Goal: Task Accomplishment & Management: Use online tool/utility

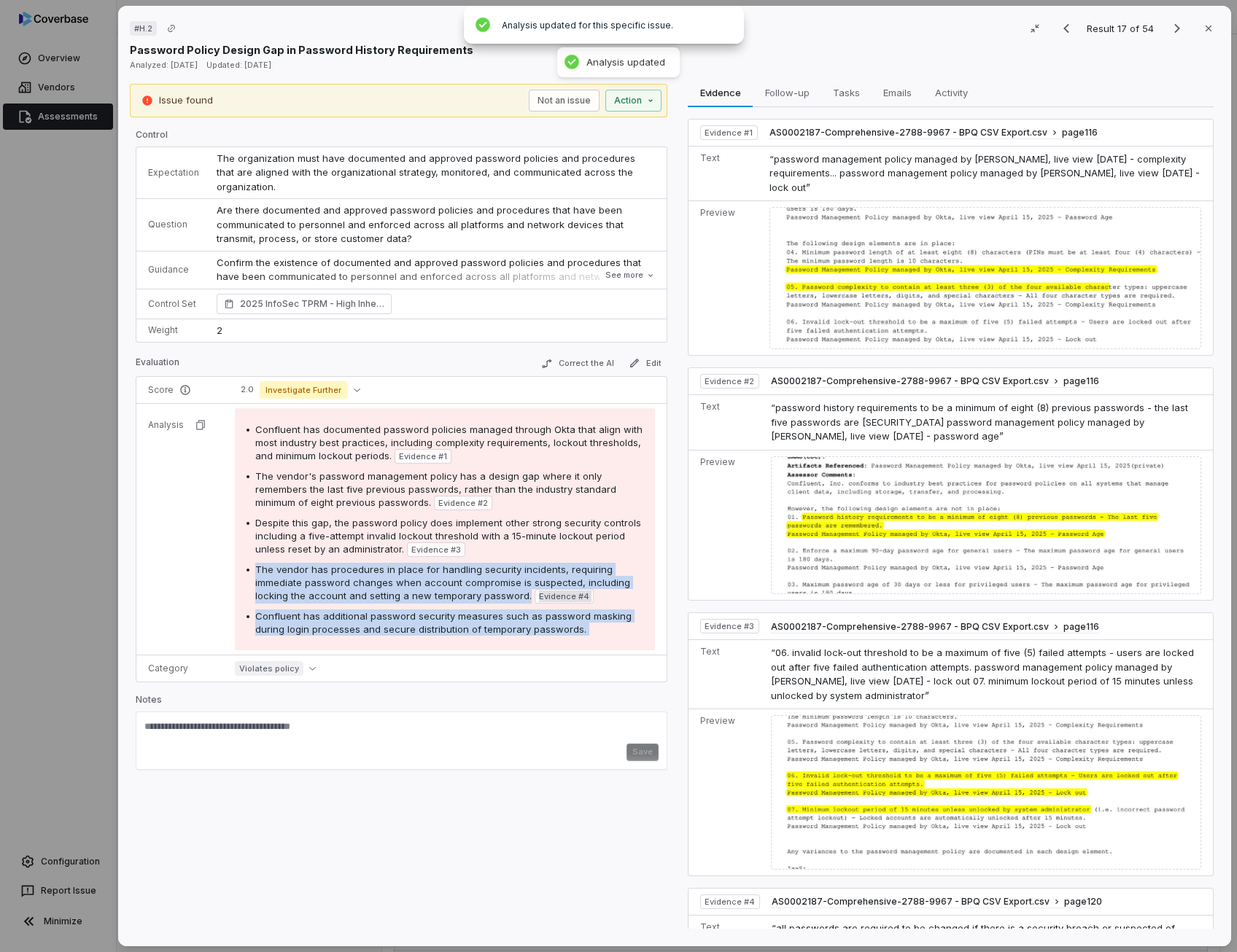
scroll to position [369, 0]
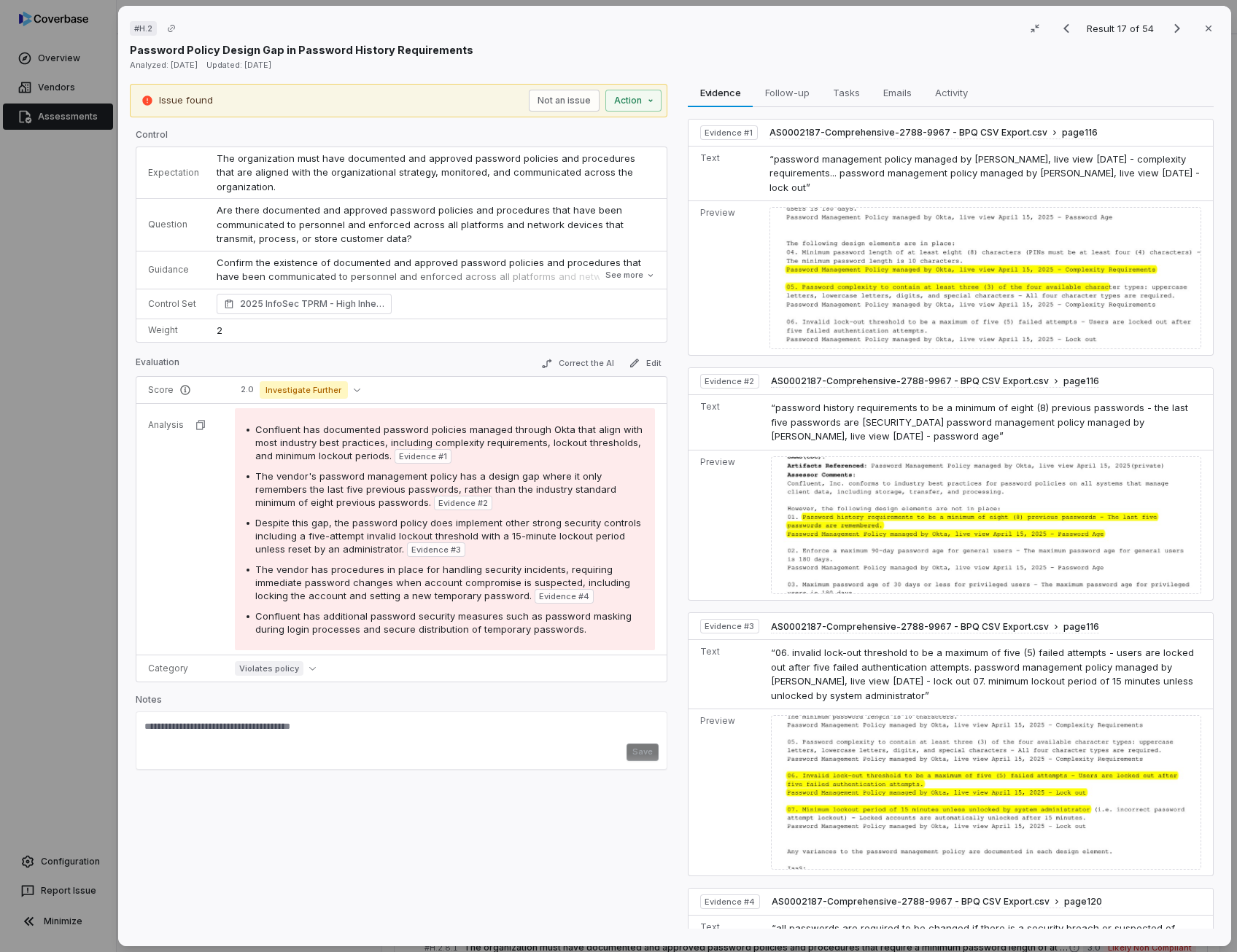
click at [461, 222] on span "Are there documented and approved password policies and procedures that have be…" at bounding box center [422, 224] width 410 height 40
click at [488, 444] on span "Confluent has documented password policies managed through Okta that align with…" at bounding box center [448, 442] width 387 height 38
click at [322, 530] on span "Despite this gap, the password policy does implement other strong security cont…" at bounding box center [448, 535] width 386 height 38
click at [364, 611] on span "Confluent has additional password security measures such as password masking du…" at bounding box center [443, 622] width 376 height 25
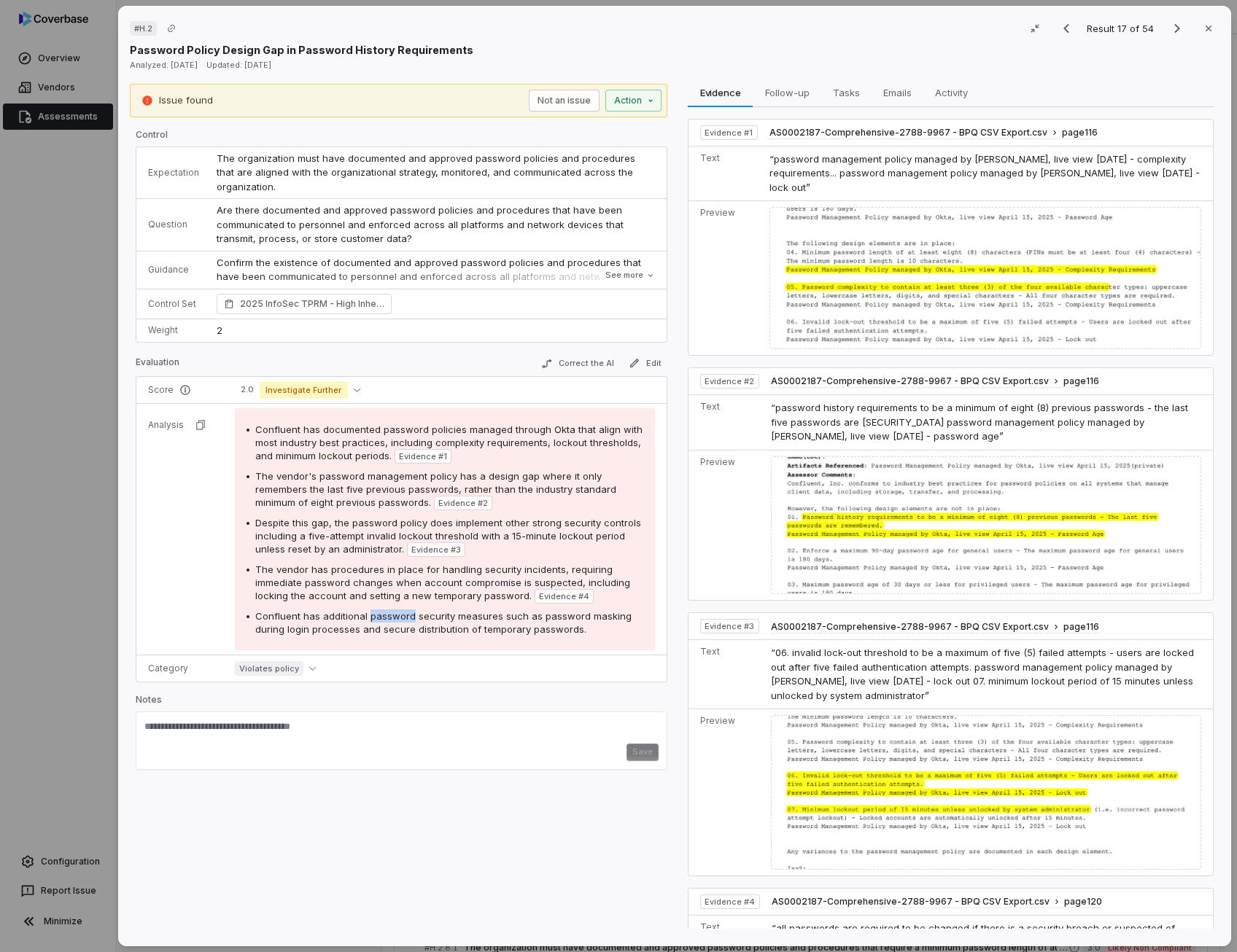
click at [364, 611] on span "Confluent has additional password security measures such as password masking du…" at bounding box center [443, 622] width 376 height 25
click at [397, 227] on span "Are there documented and approved password policies and procedures that have be…" at bounding box center [422, 224] width 410 height 40
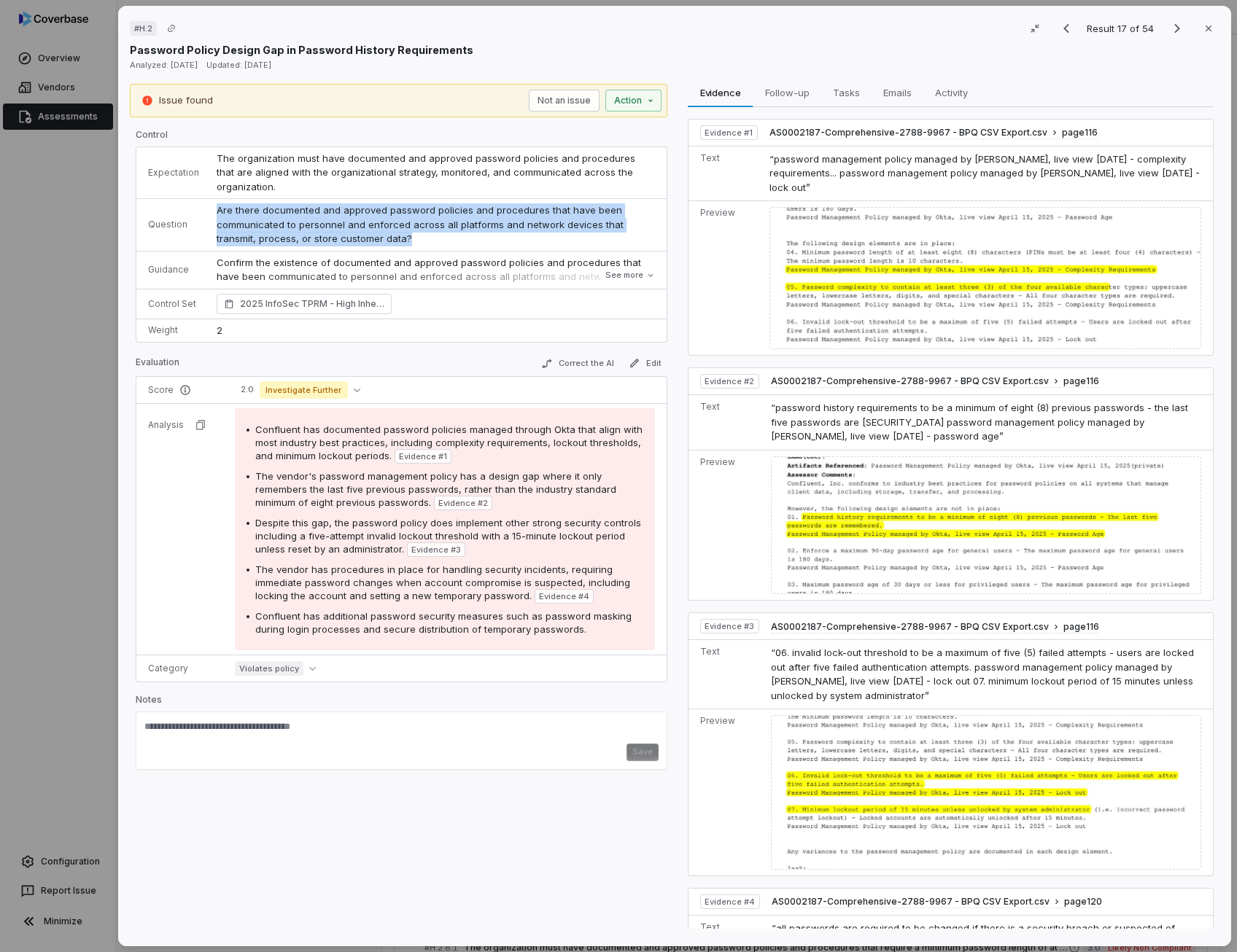
click at [397, 227] on span "Are there documented and approved password policies and procedures that have be…" at bounding box center [422, 224] width 410 height 40
click at [592, 364] on button "Correct the AI" at bounding box center [578, 364] width 85 height 18
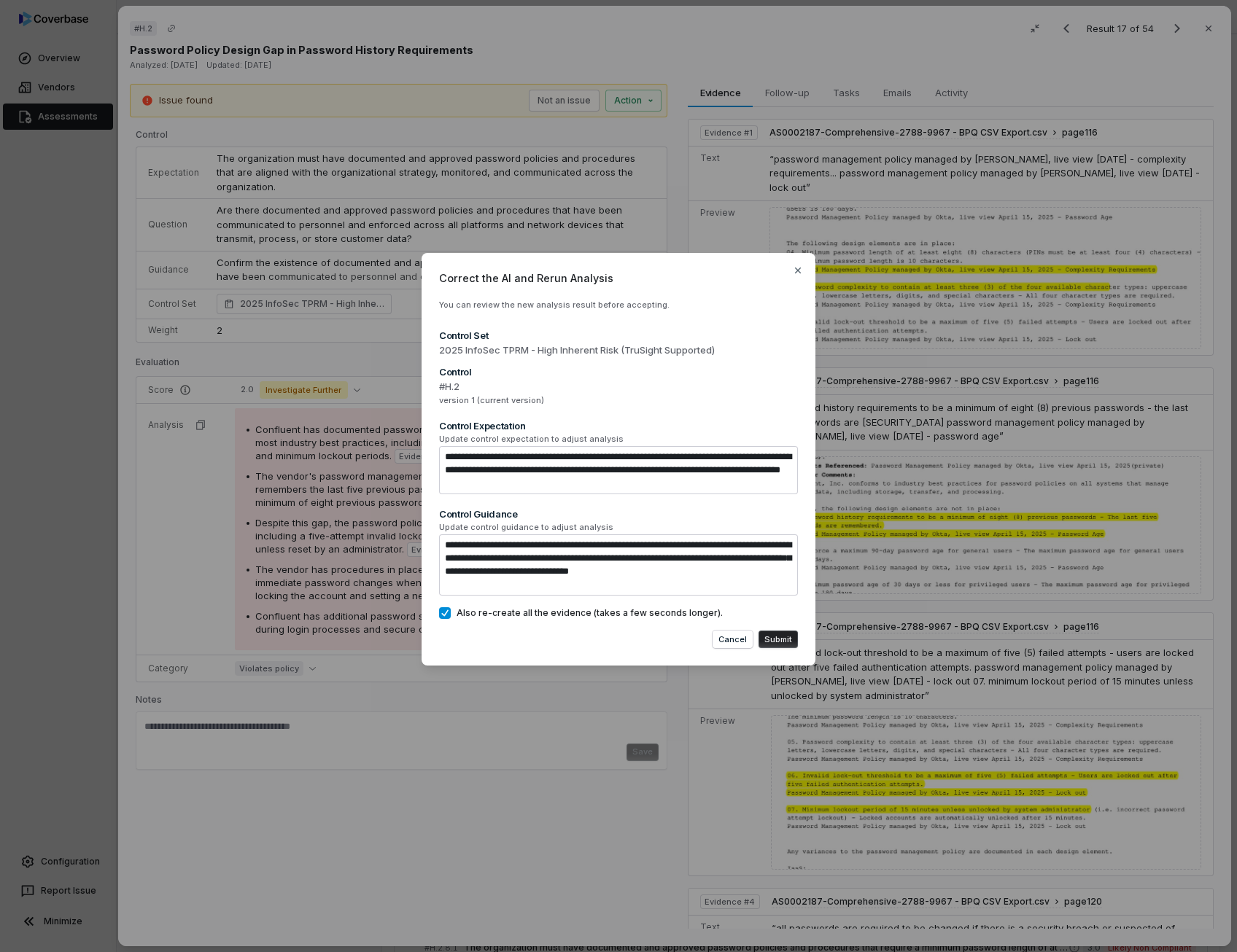
click at [783, 635] on button "Submit" at bounding box center [777, 639] width 39 height 18
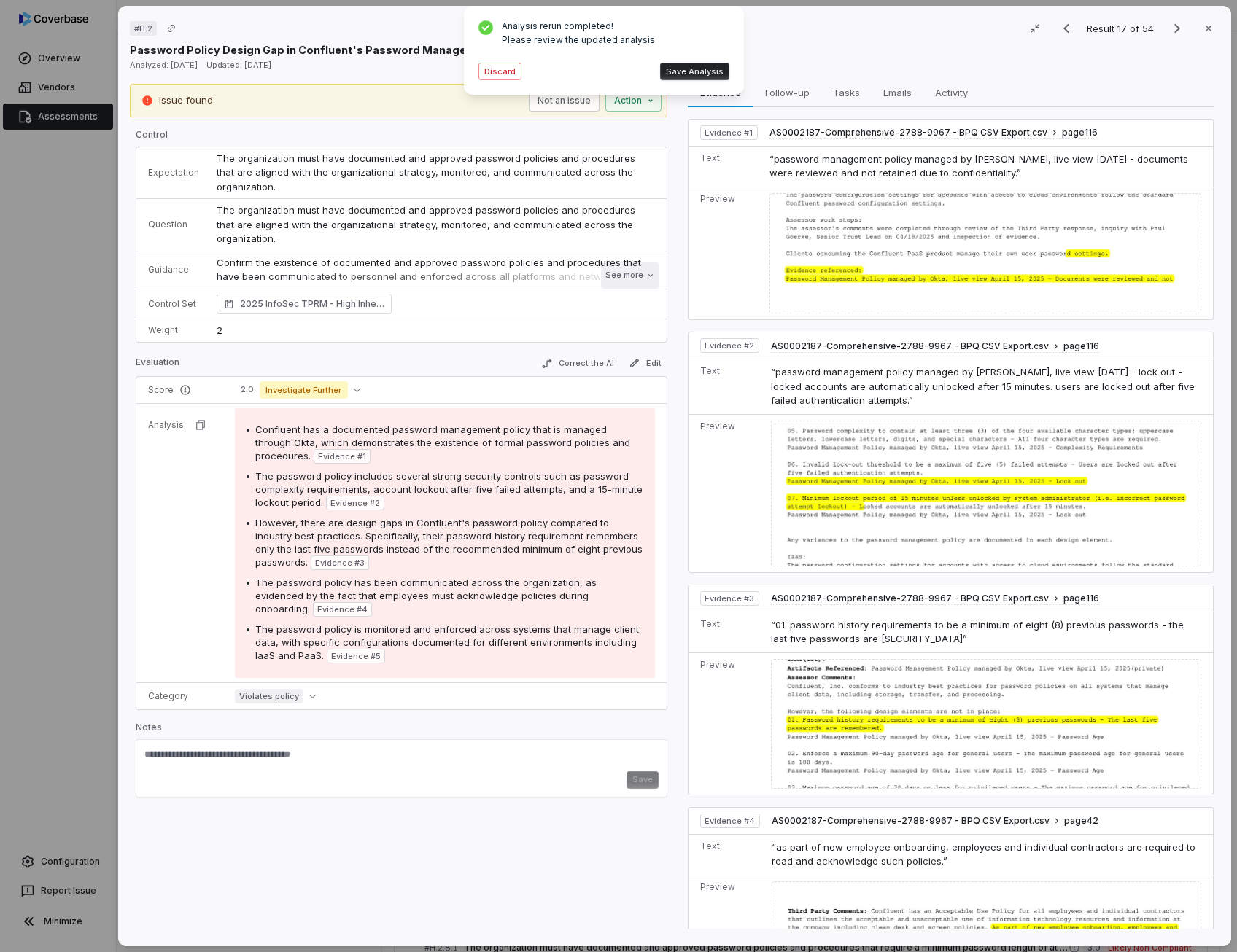
click at [617, 273] on button "See more" at bounding box center [630, 276] width 58 height 27
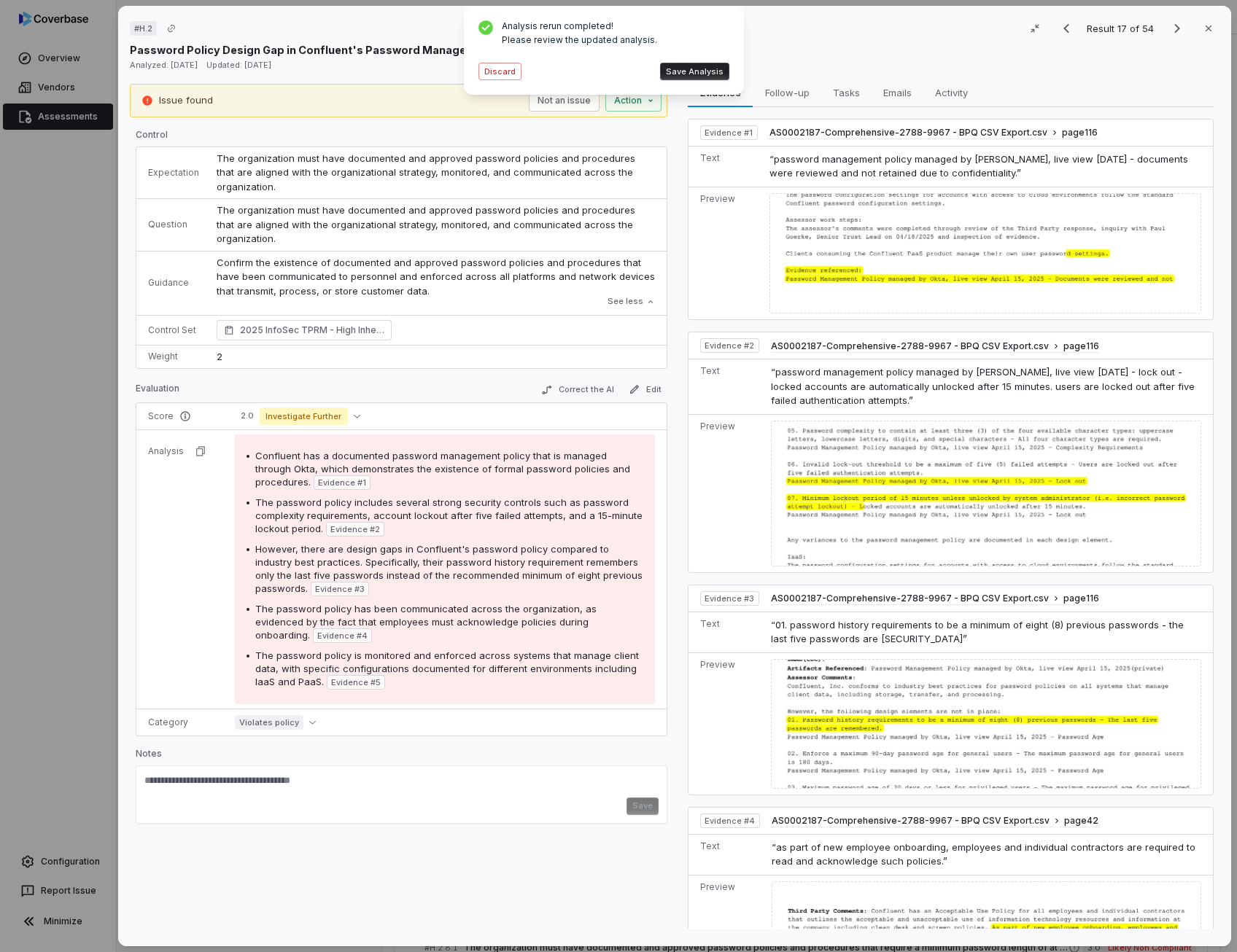
click at [693, 73] on button "Save Analysis" at bounding box center [695, 72] width 69 height 18
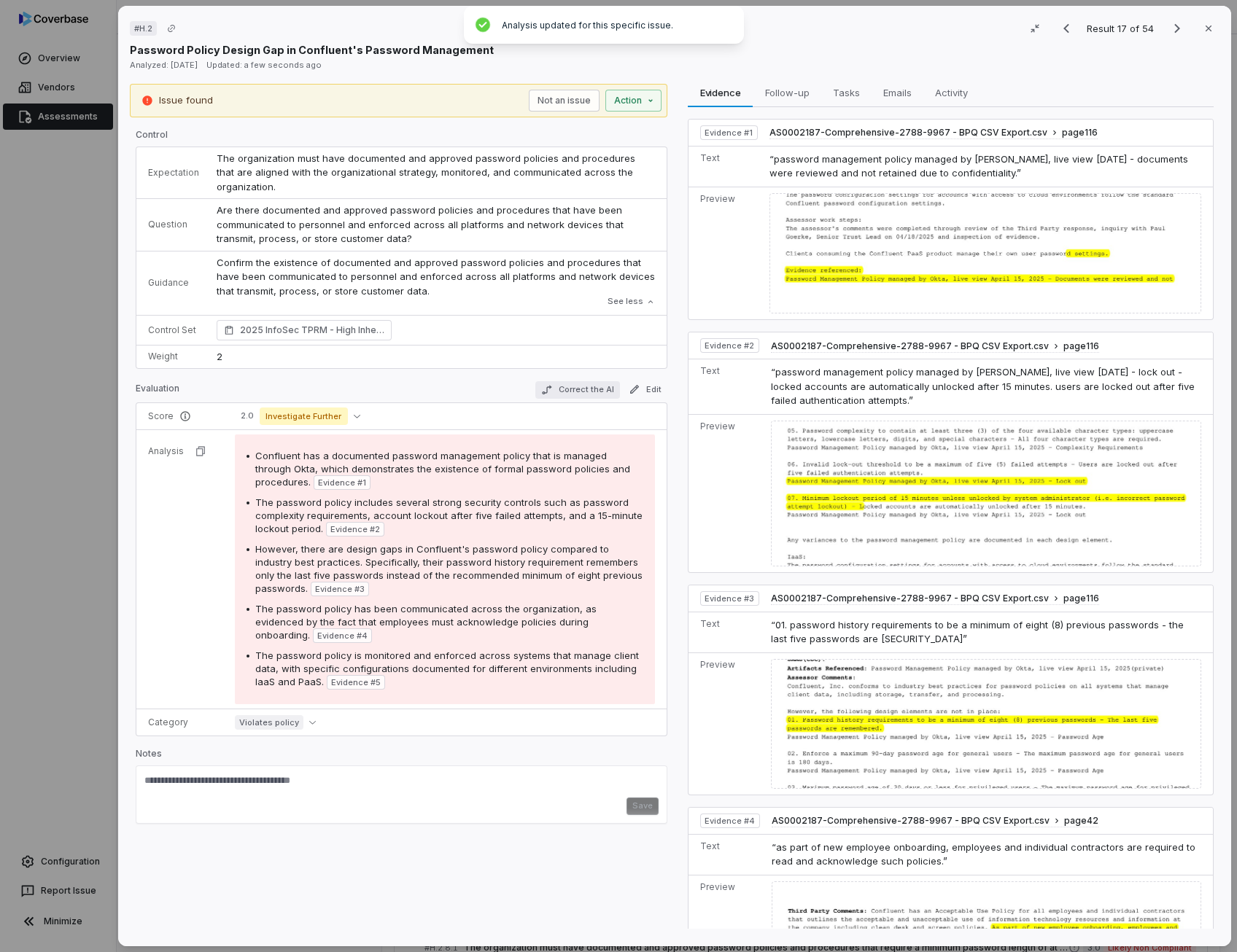
click at [580, 395] on button "Correct the AI" at bounding box center [578, 390] width 85 height 18
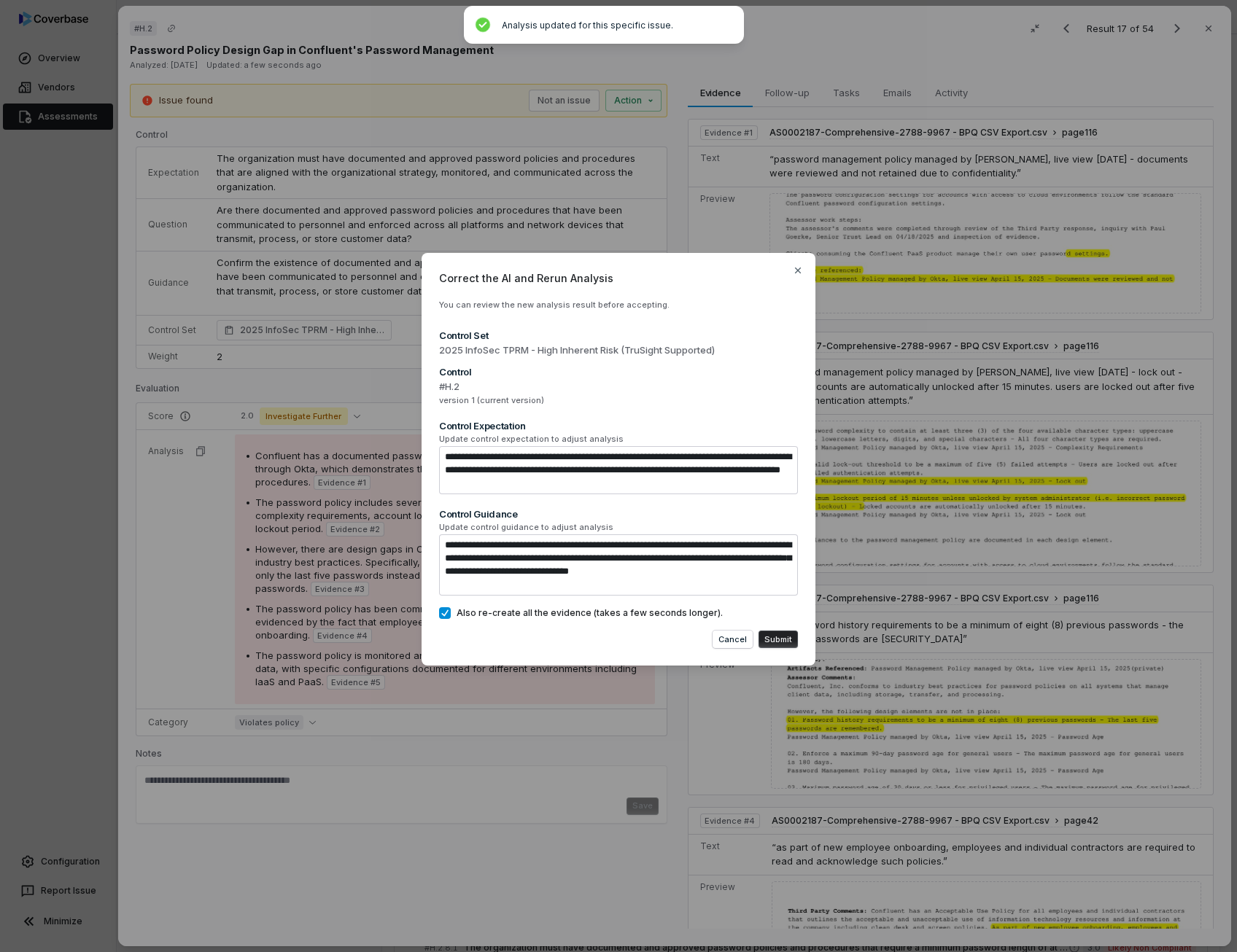
click at [660, 482] on textarea "**********" at bounding box center [618, 470] width 358 height 48
click at [736, 457] on textarea "**********" at bounding box center [618, 470] width 358 height 48
type textarea "*"
type textarea "**********"
type textarea "*"
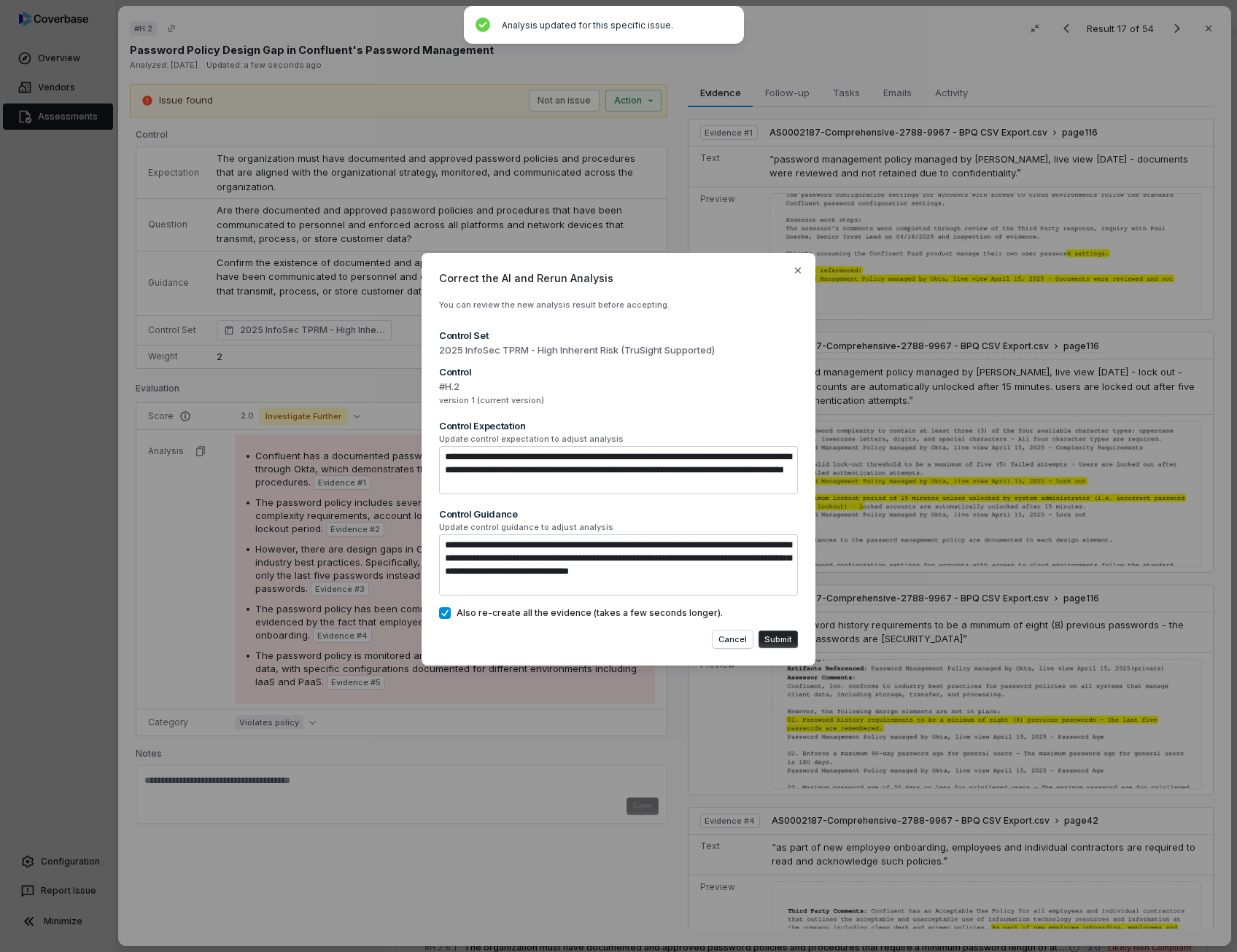
type textarea "**********"
type textarea "*"
type textarea "**********"
type textarea "*"
type textarea "**********"
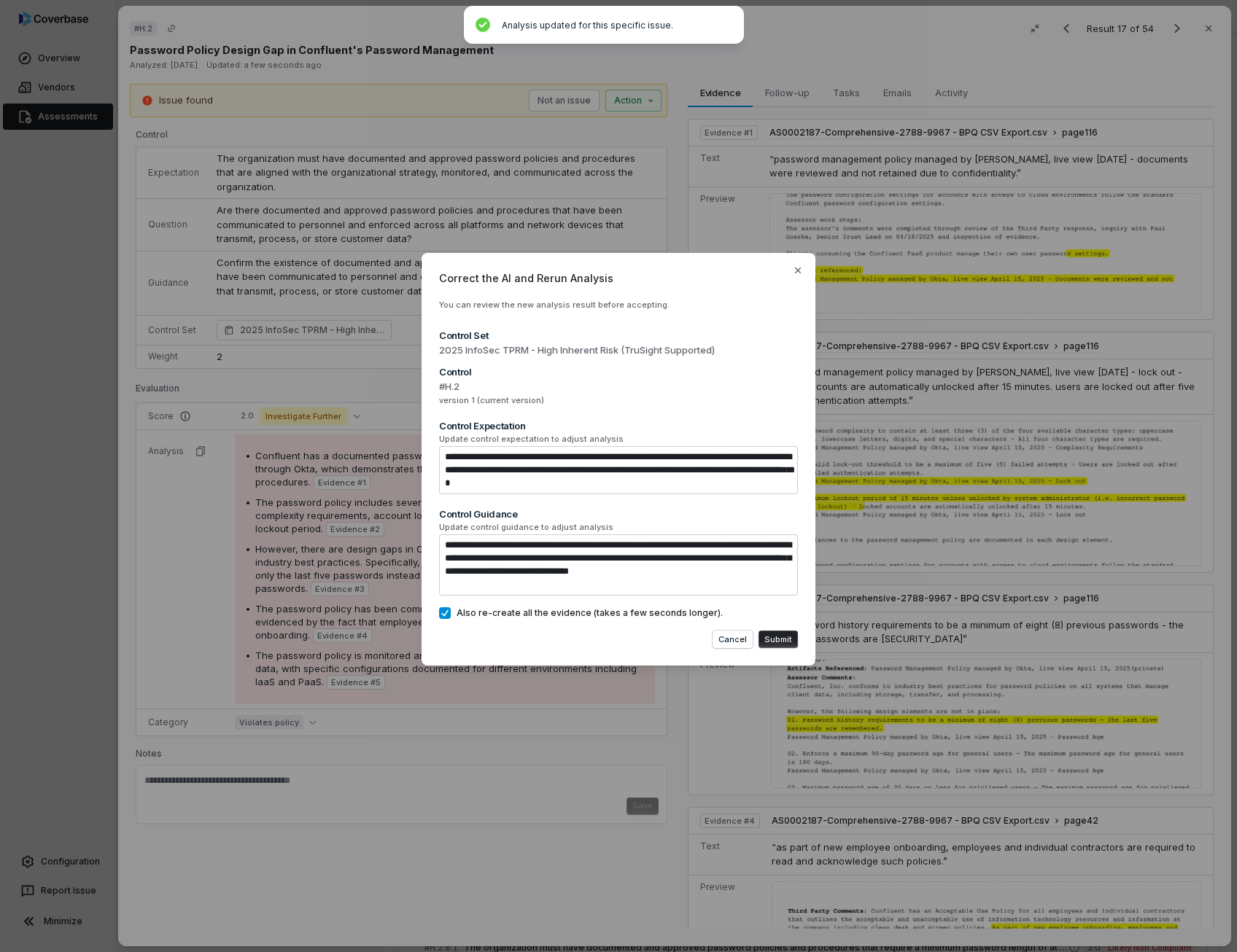
type textarea "*"
type textarea "**********"
type textarea "*"
type textarea "**********"
type textarea "*"
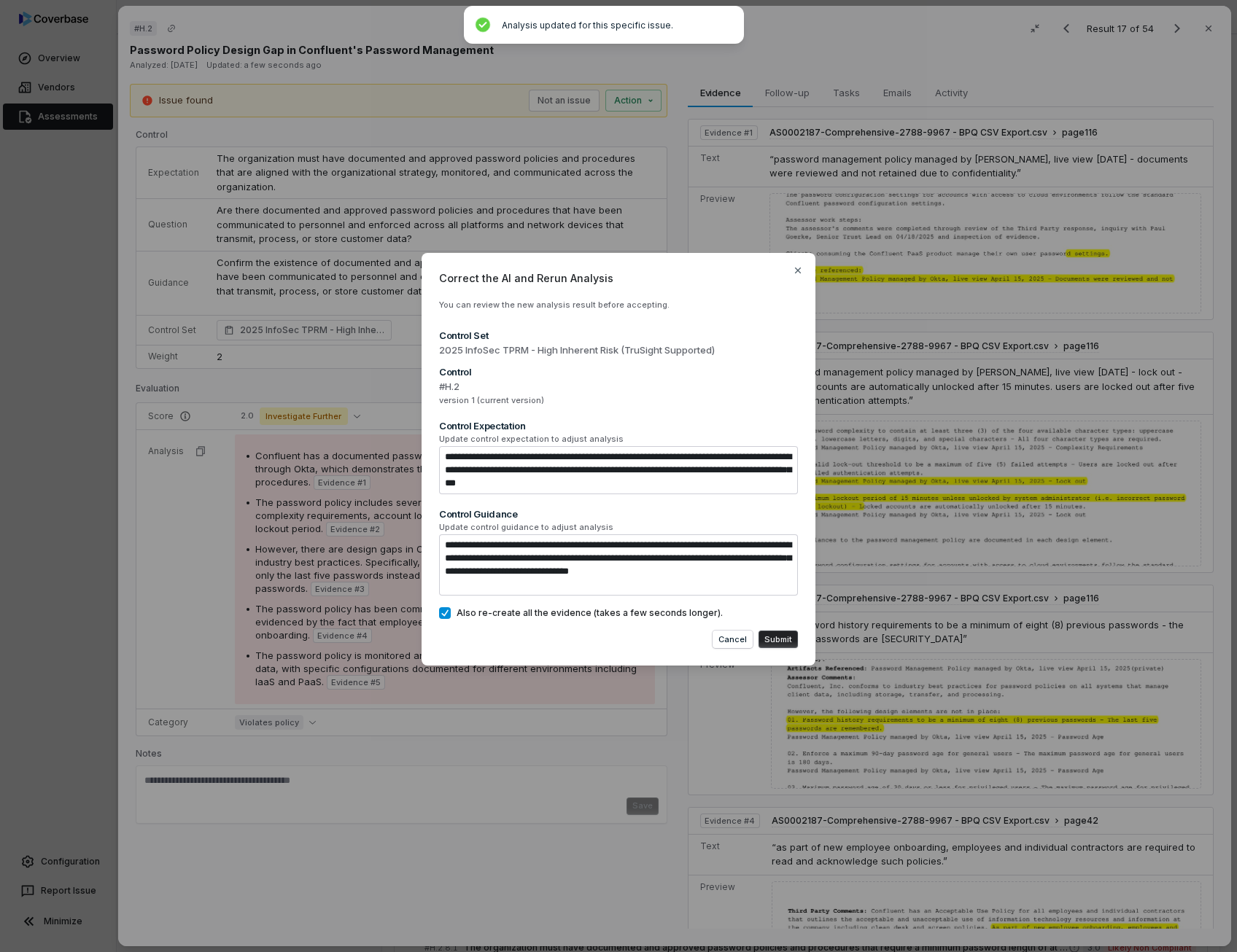
type textarea "**********"
type textarea "*"
type textarea "**********"
type textarea "*"
type textarea "**********"
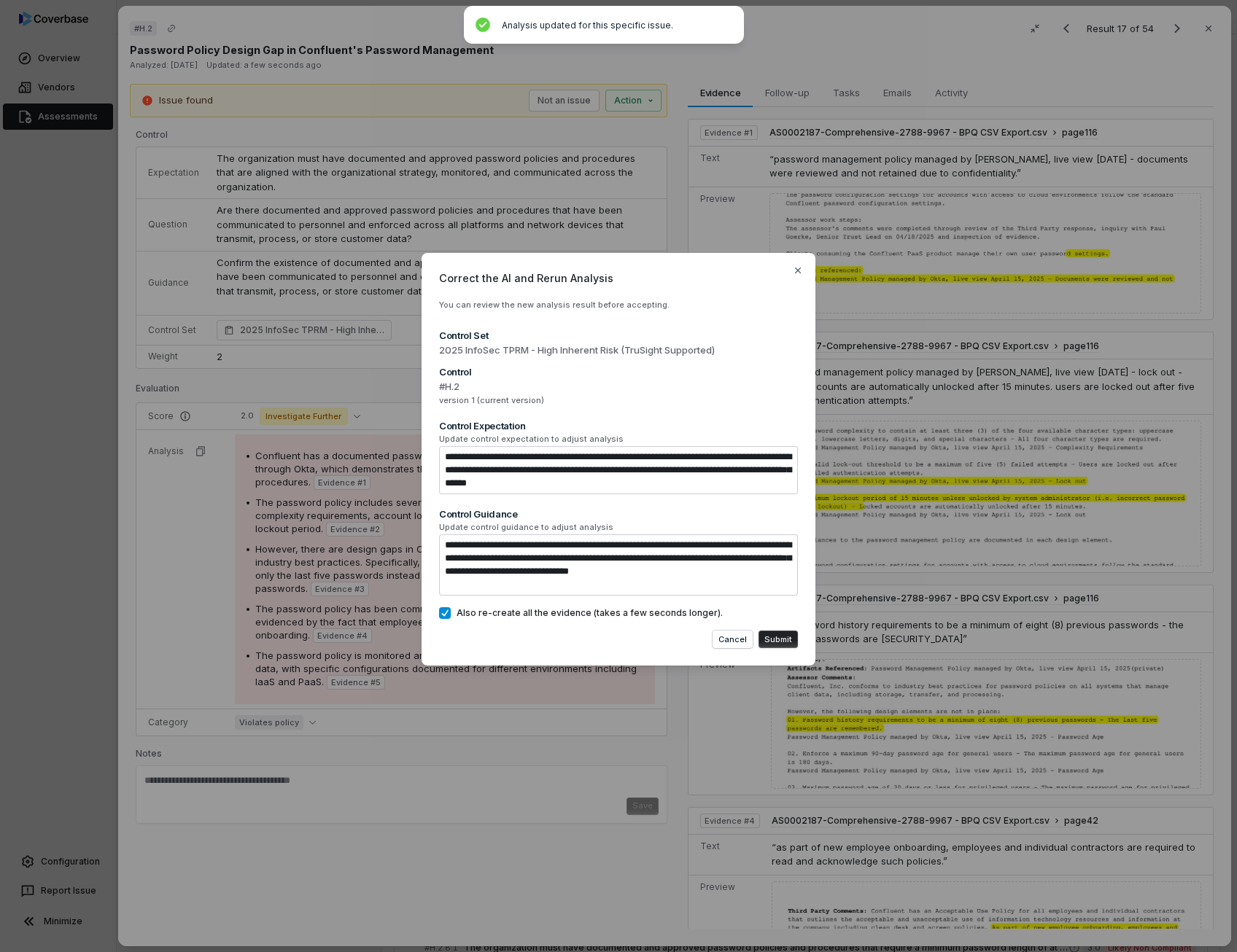
type textarea "*"
type textarea "**********"
type textarea "*"
type textarea "**********"
type textarea "*"
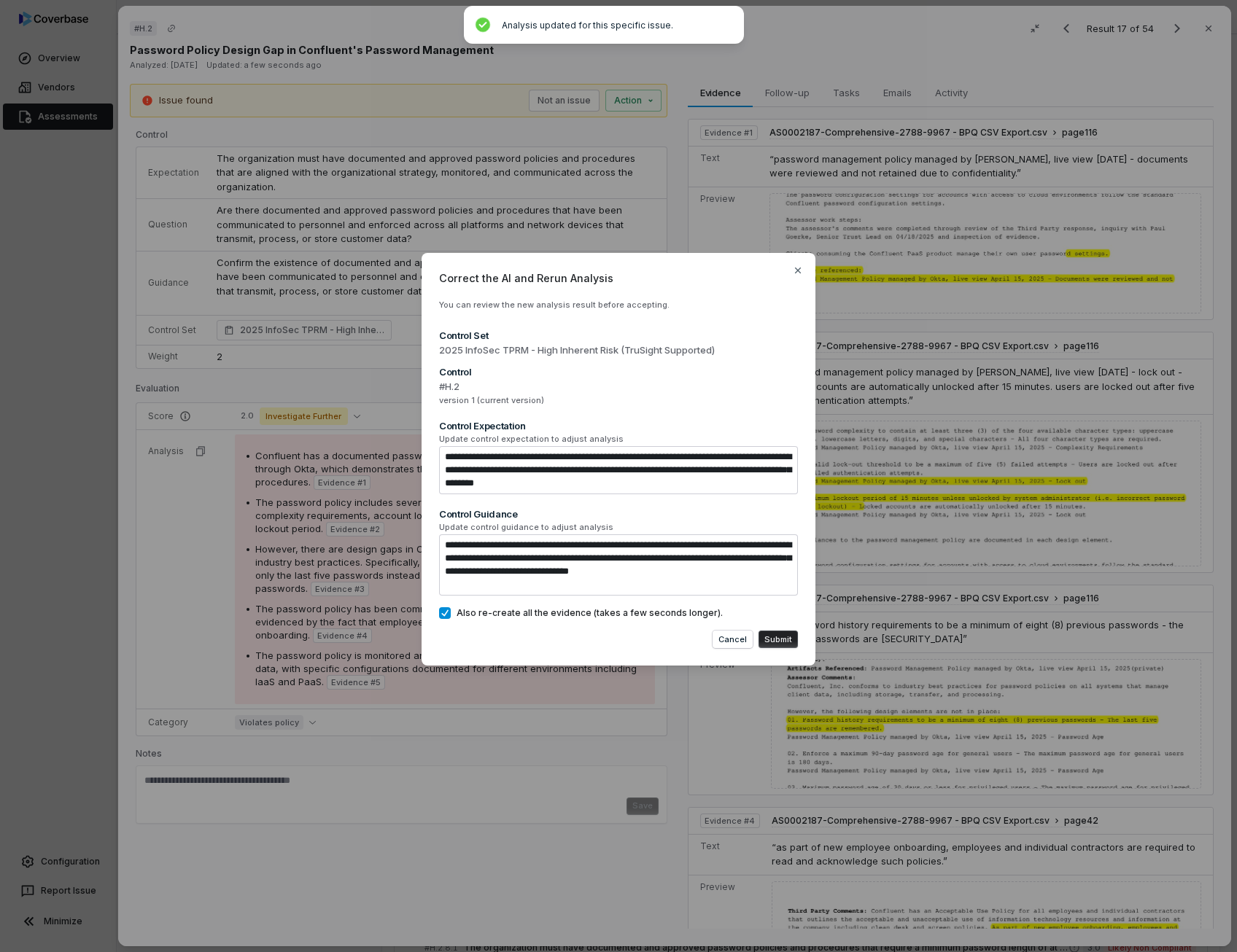
type textarea "**********"
click at [646, 546] on textarea "**********" at bounding box center [618, 565] width 358 height 61
type textarea "*"
type textarea "**********"
type textarea "*"
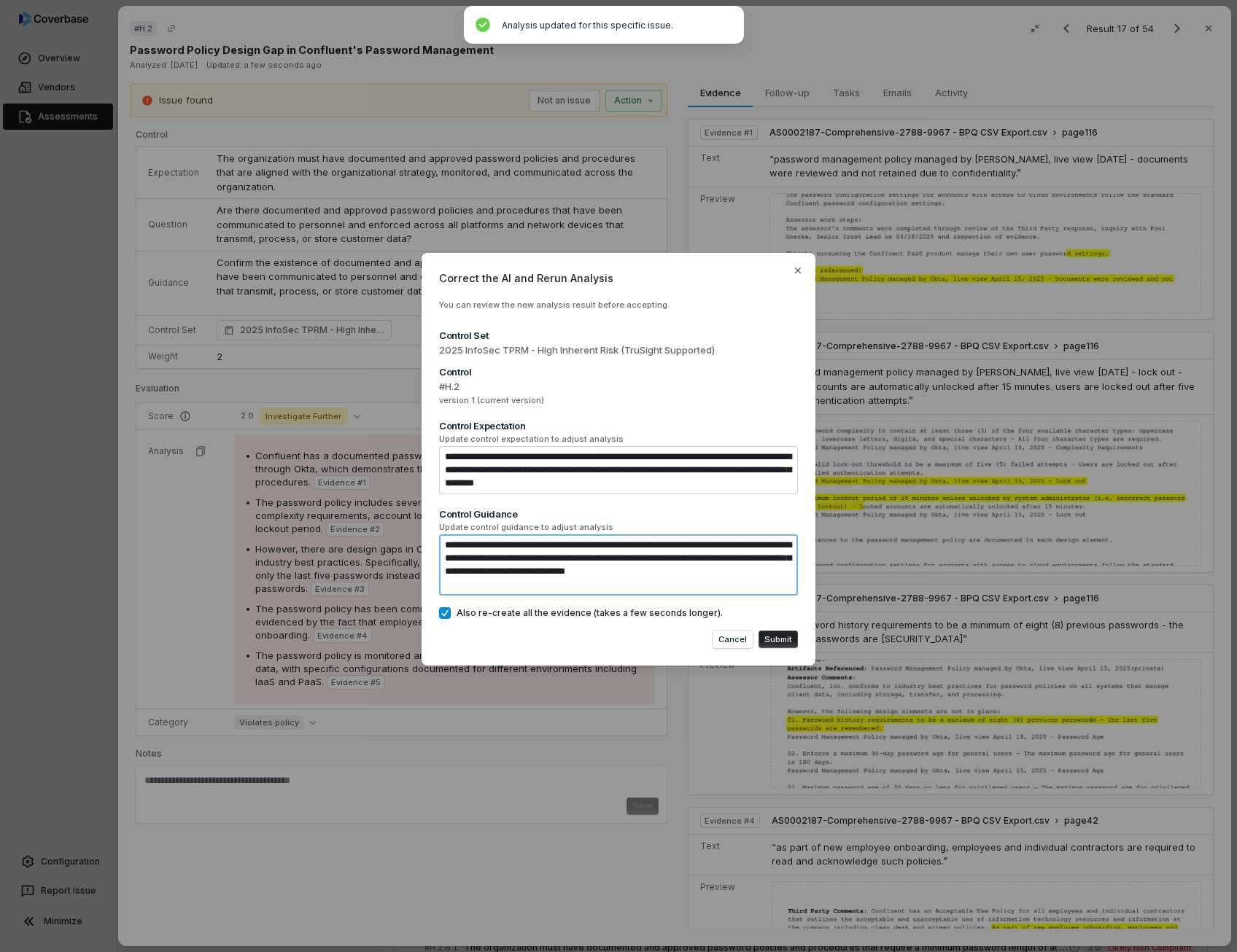
type textarea "**********"
type textarea "*"
type textarea "**********"
type textarea "*"
type textarea "**********"
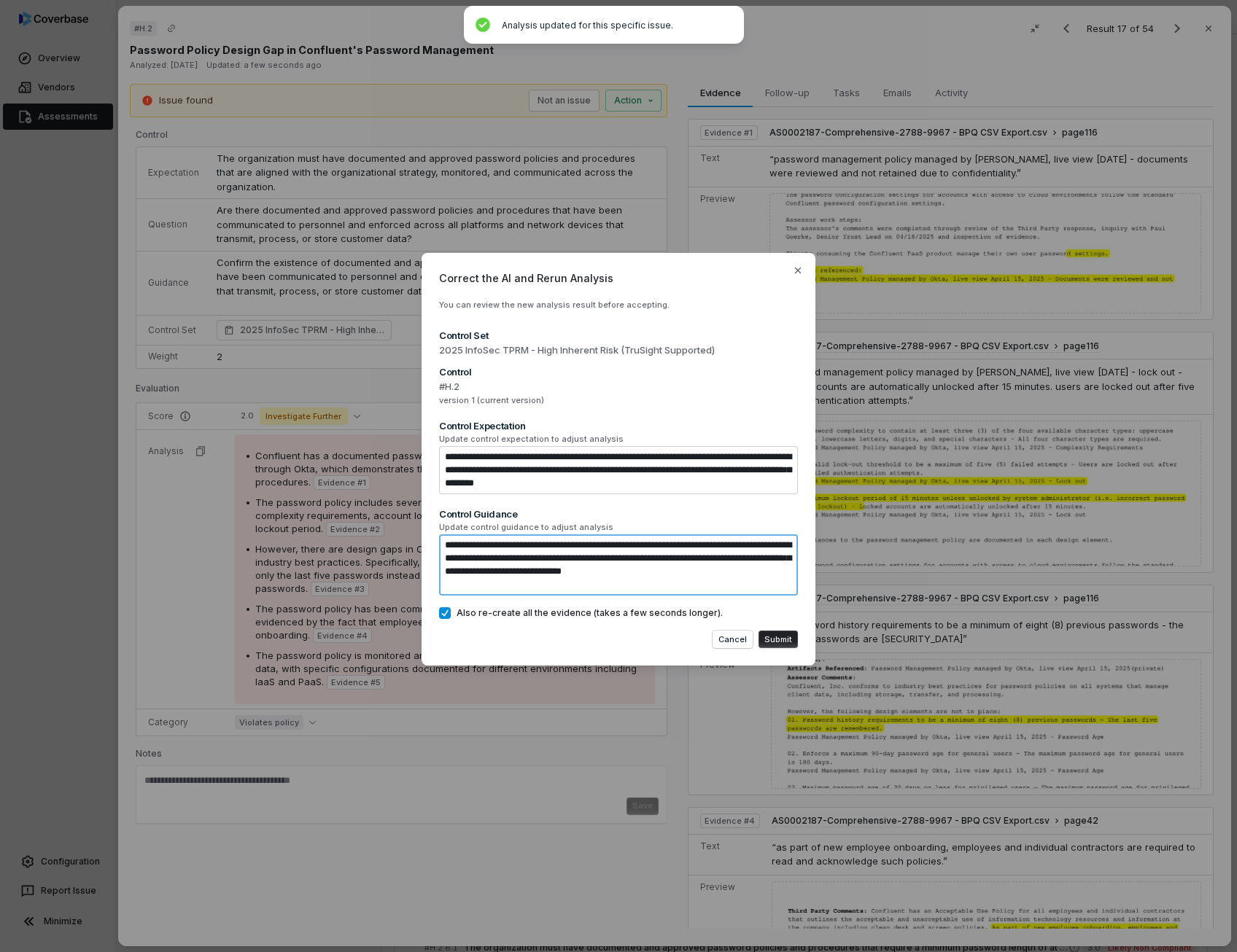
type textarea "*"
type textarea "**********"
drag, startPoint x: 719, startPoint y: 546, endPoint x: 642, endPoint y: 551, distance: 77.2
click at [642, 551] on textarea "**********" at bounding box center [618, 565] width 358 height 61
type textarea "*"
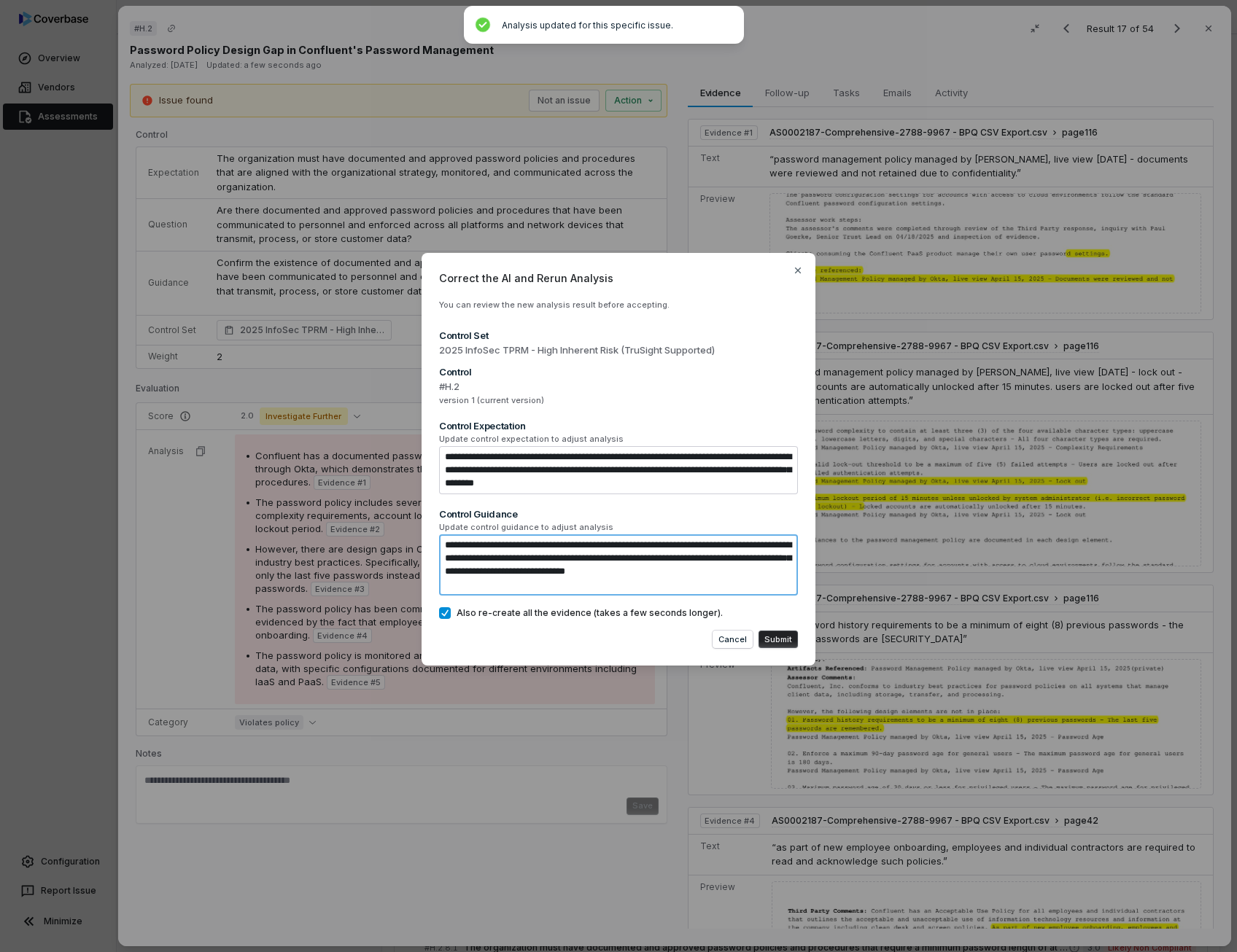
type textarea "**********"
click at [724, 546] on textarea "**********" at bounding box center [618, 565] width 358 height 61
type textarea "*"
type textarea "**********"
type textarea "*"
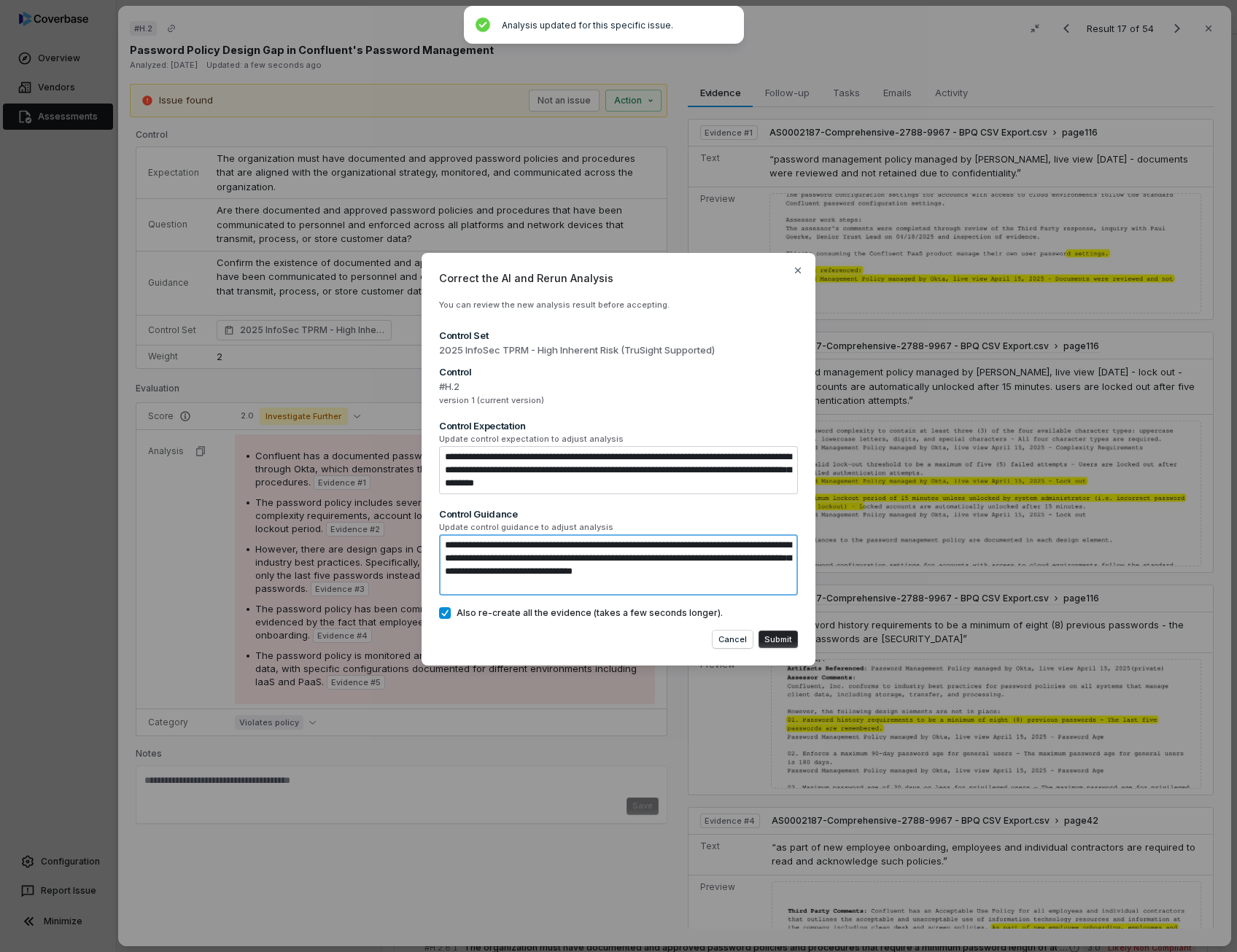
type textarea "**********"
type textarea "*"
type textarea "**********"
type textarea "*"
type textarea "**********"
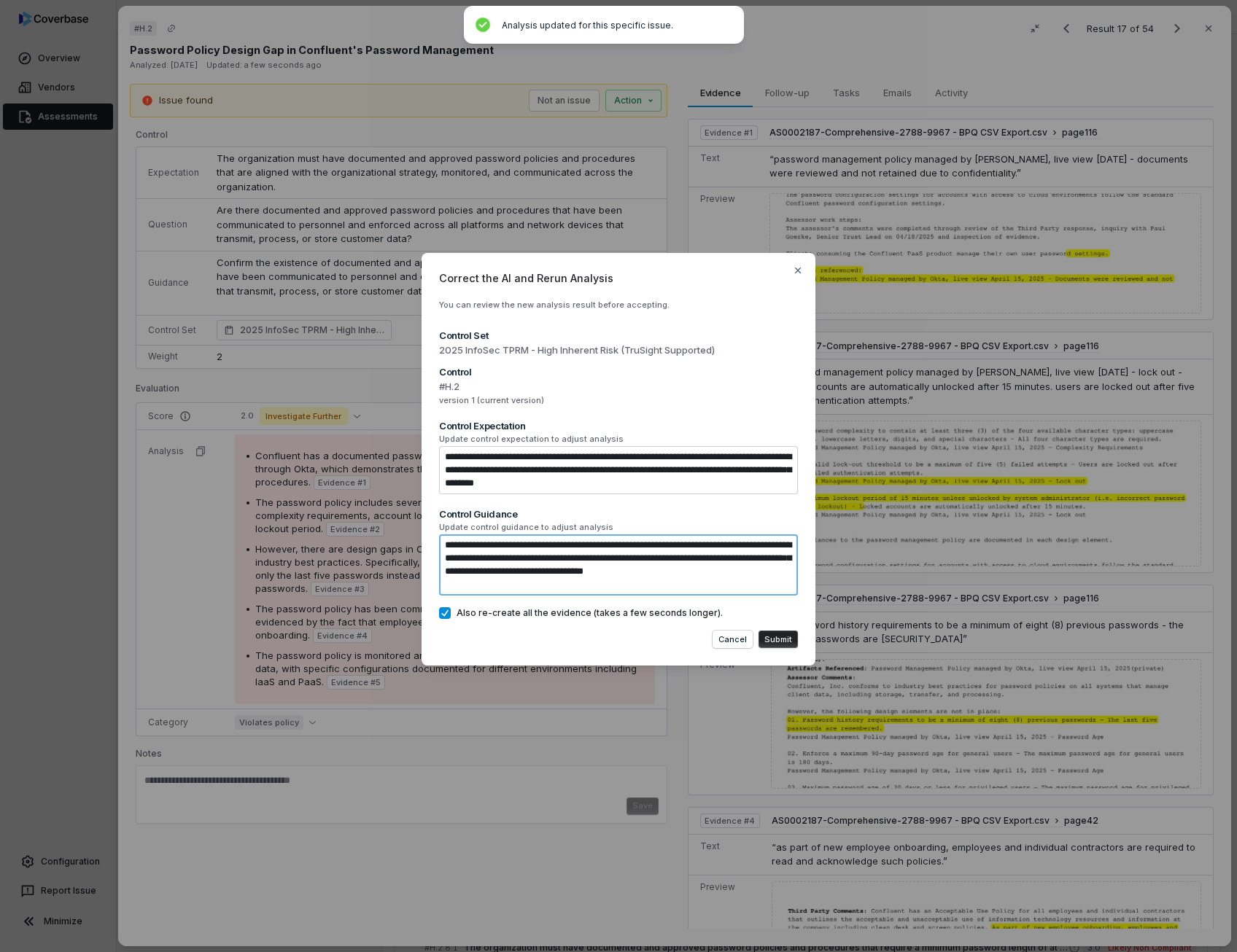
type textarea "*"
type textarea "**********"
type textarea "*"
type textarea "**********"
type textarea "*"
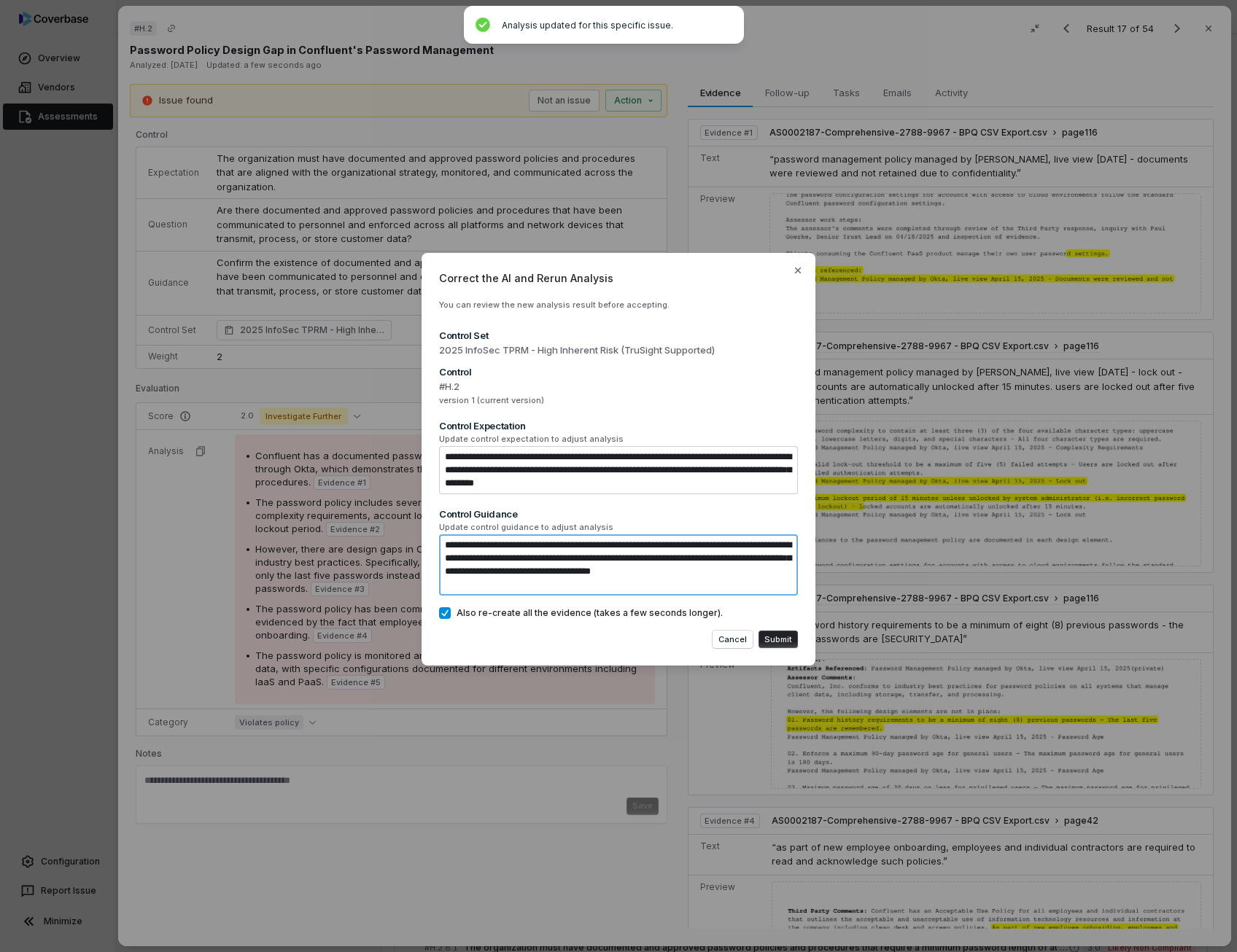
type textarea "**********"
type textarea "*"
type textarea "**********"
type textarea "*"
type textarea "**********"
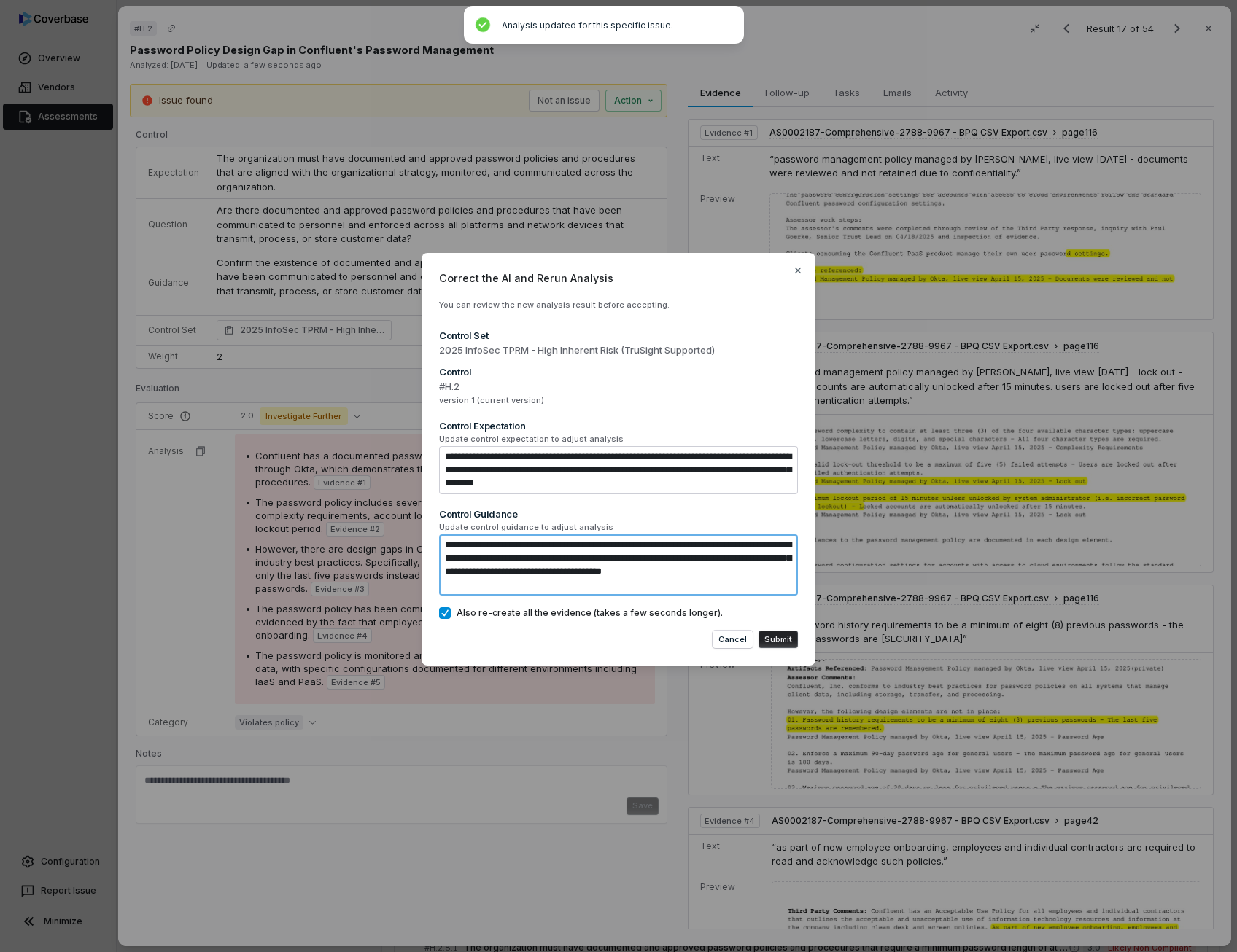
type textarea "*"
type textarea "**********"
type textarea "*"
type textarea "**********"
click at [782, 641] on button "Submit" at bounding box center [777, 639] width 39 height 18
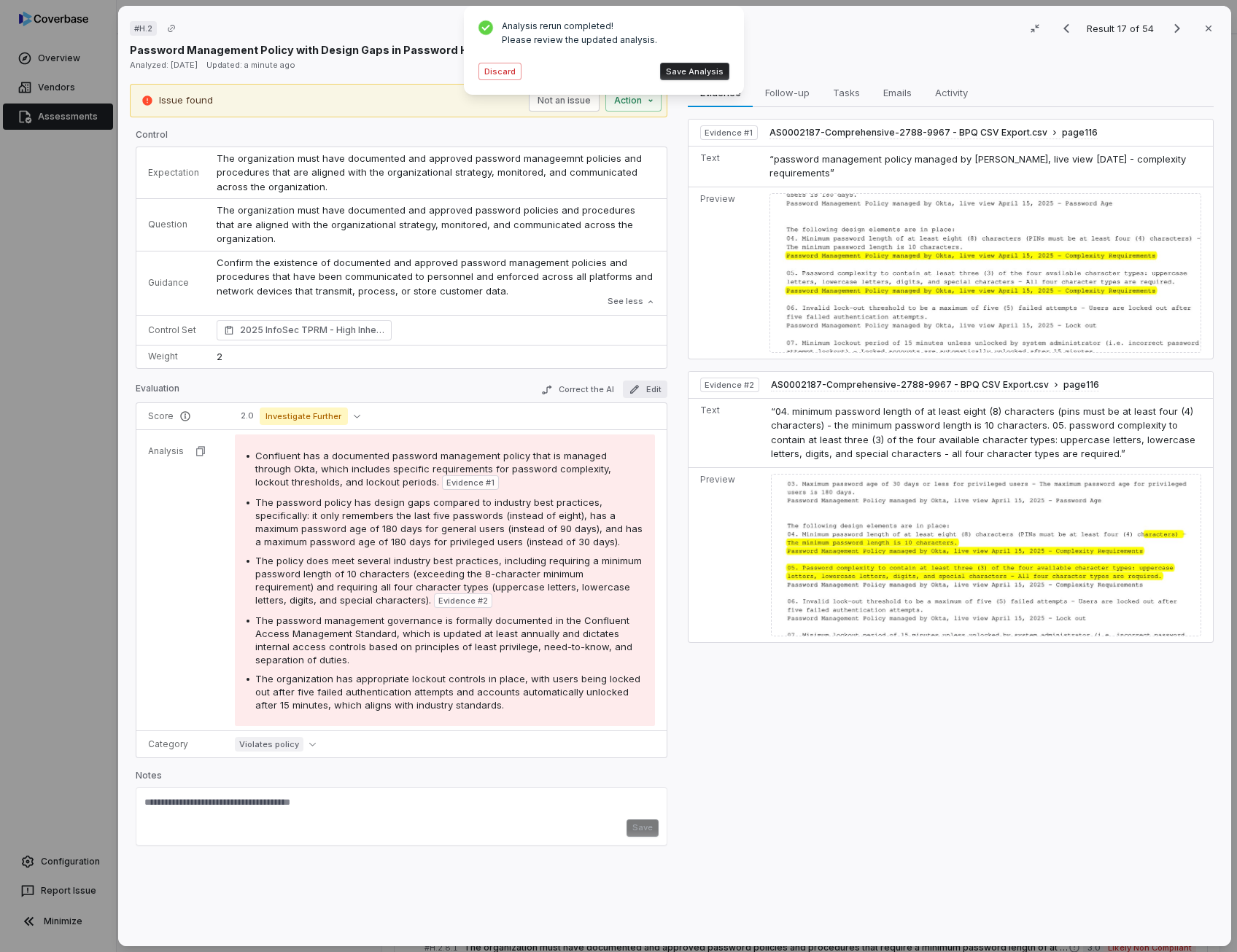
click at [641, 393] on button "Edit" at bounding box center [645, 389] width 44 height 18
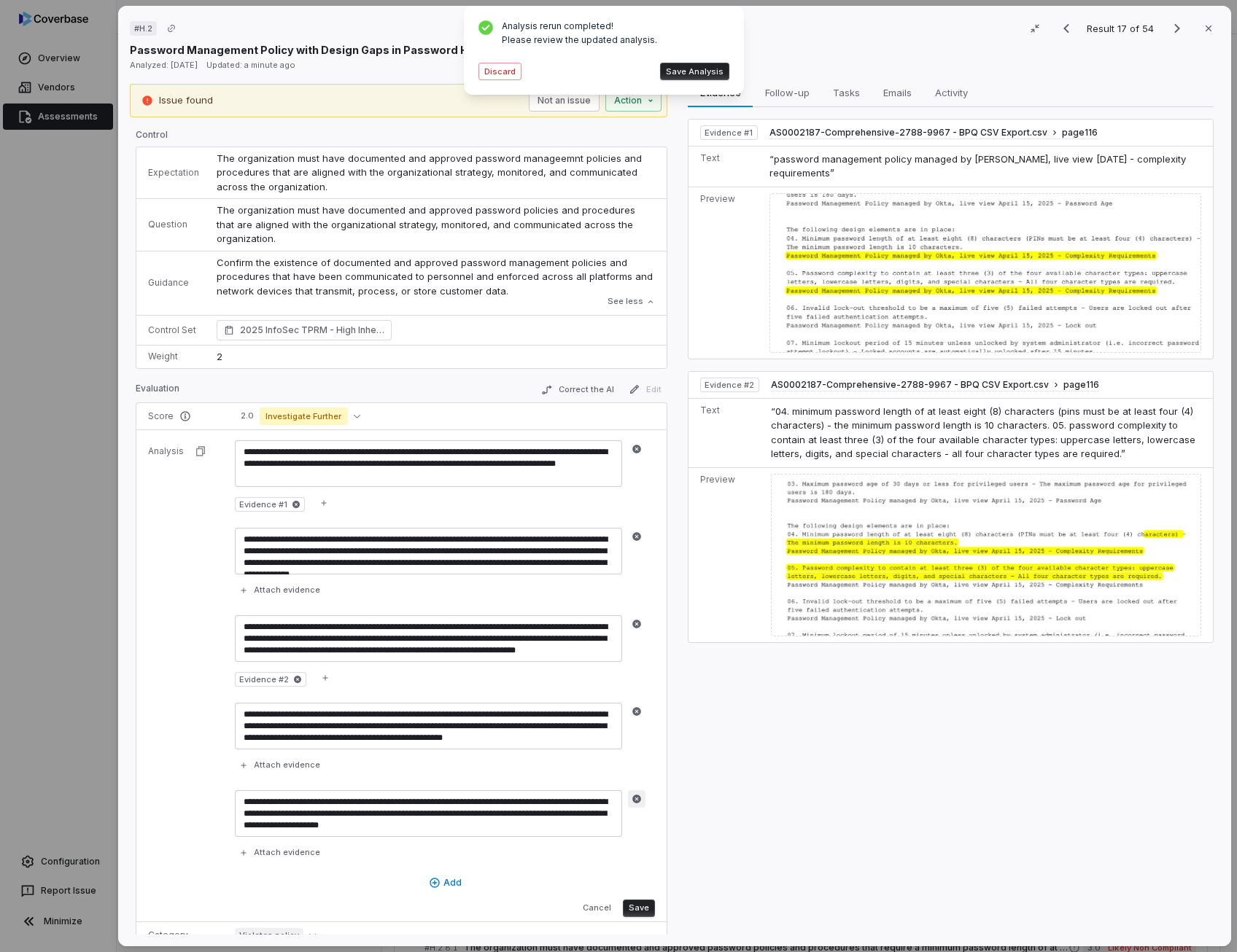
click at [634, 797] on icon "button" at bounding box center [637, 799] width 9 height 9
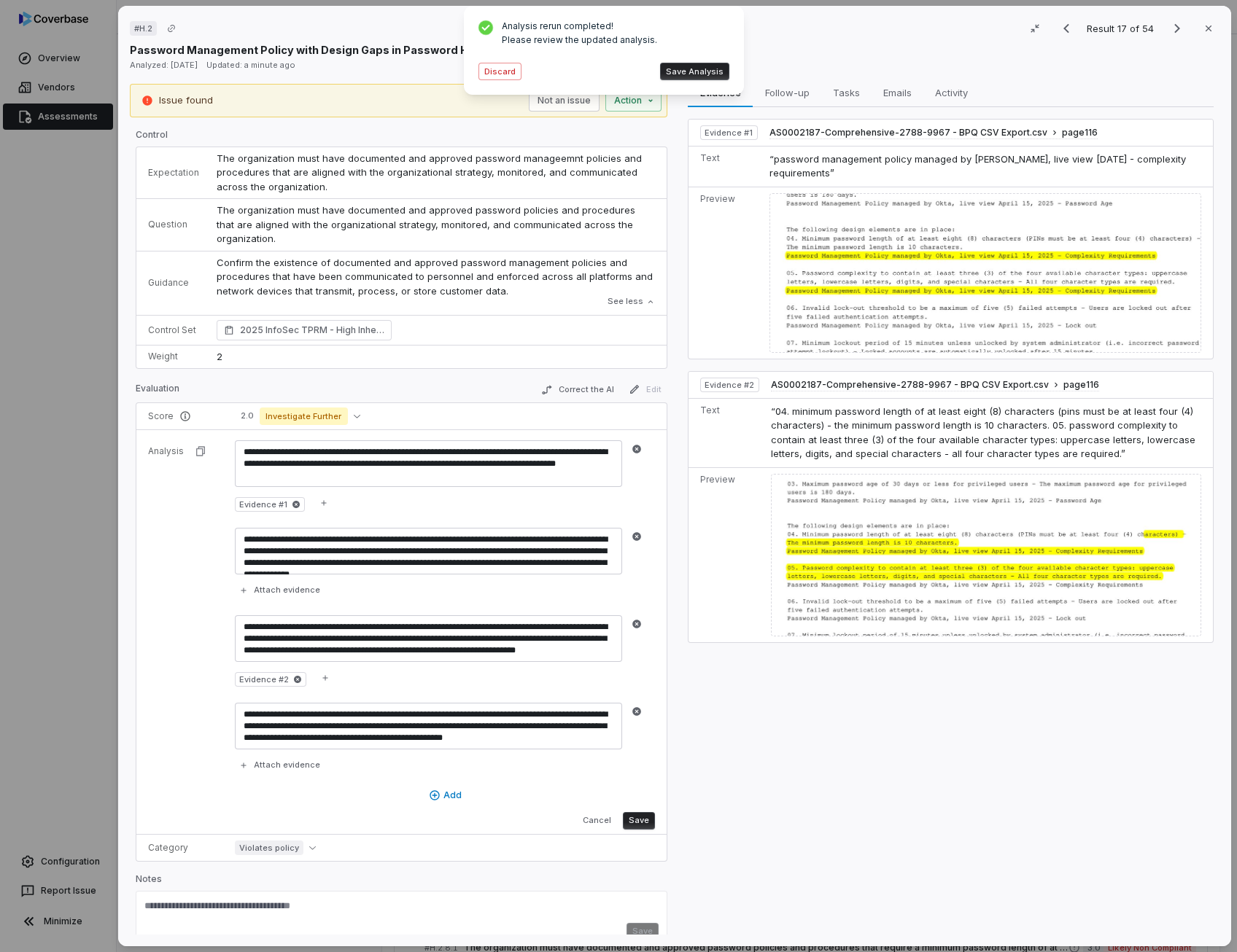
click at [686, 72] on button "Save Analysis" at bounding box center [695, 72] width 69 height 18
click at [593, 812] on button "Cancel" at bounding box center [597, 821] width 40 height 18
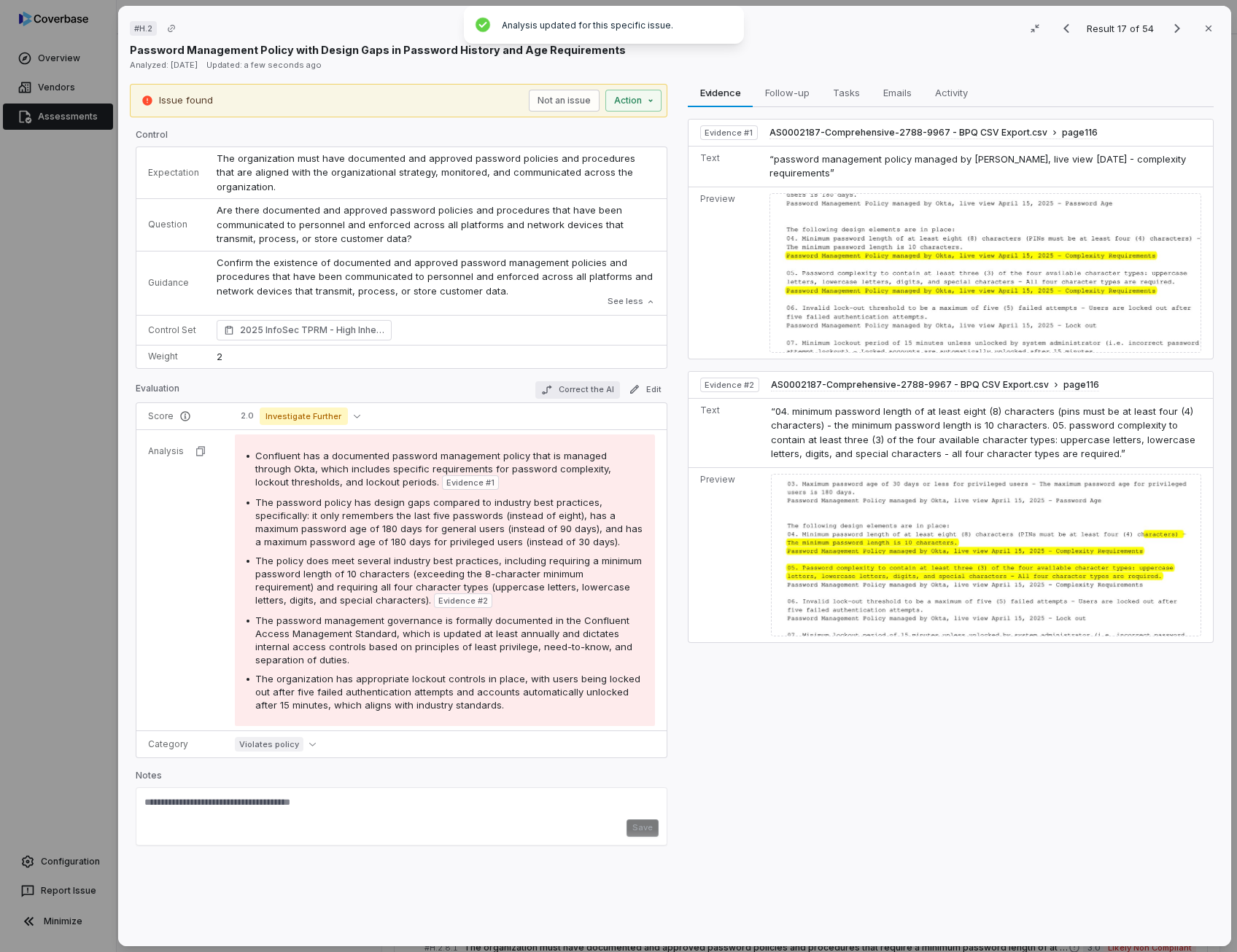
click at [573, 392] on button "Correct the AI" at bounding box center [578, 390] width 85 height 18
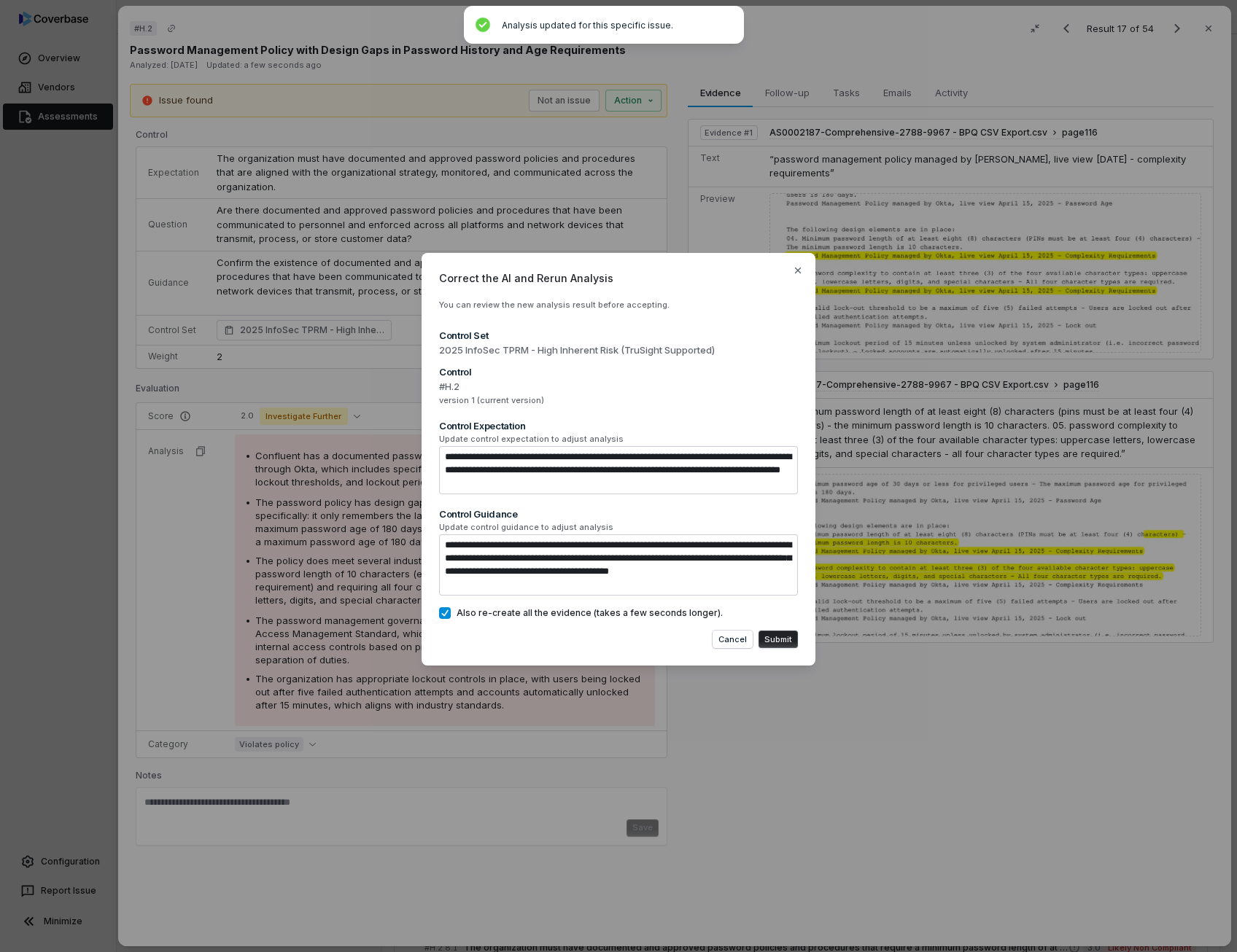
click at [448, 616] on button "Also re-create all the evidence (takes a few seconds longer)." at bounding box center [445, 613] width 12 height 12
click at [733, 635] on button "Cancel" at bounding box center [732, 639] width 40 height 18
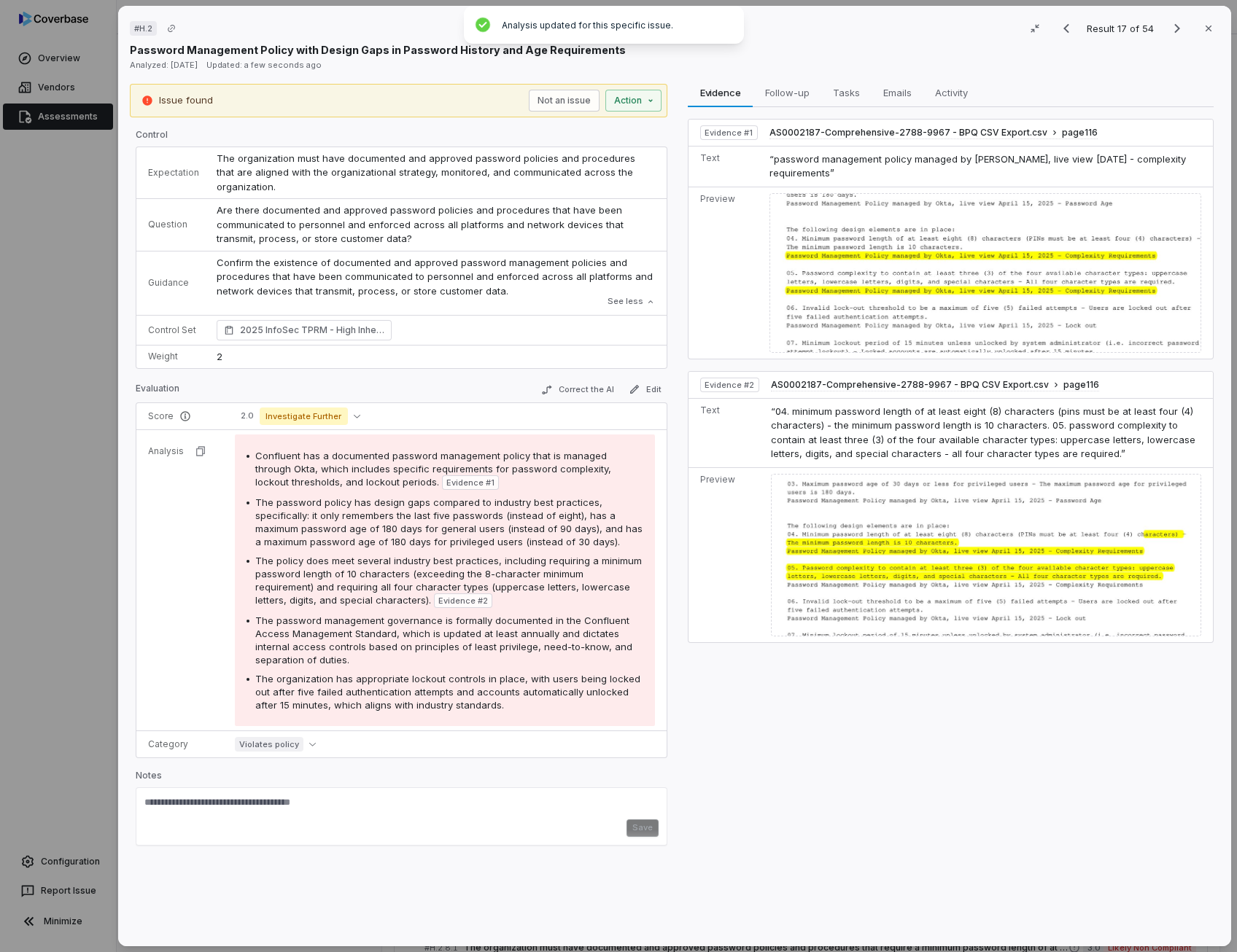
click at [612, 598] on div "The policy does meet several industry best practices, including requiring a min…" at bounding box center [449, 580] width 388 height 54
click at [311, 624] on div "The password management governance is formally documented in the Confluent Acce…" at bounding box center [449, 639] width 388 height 52
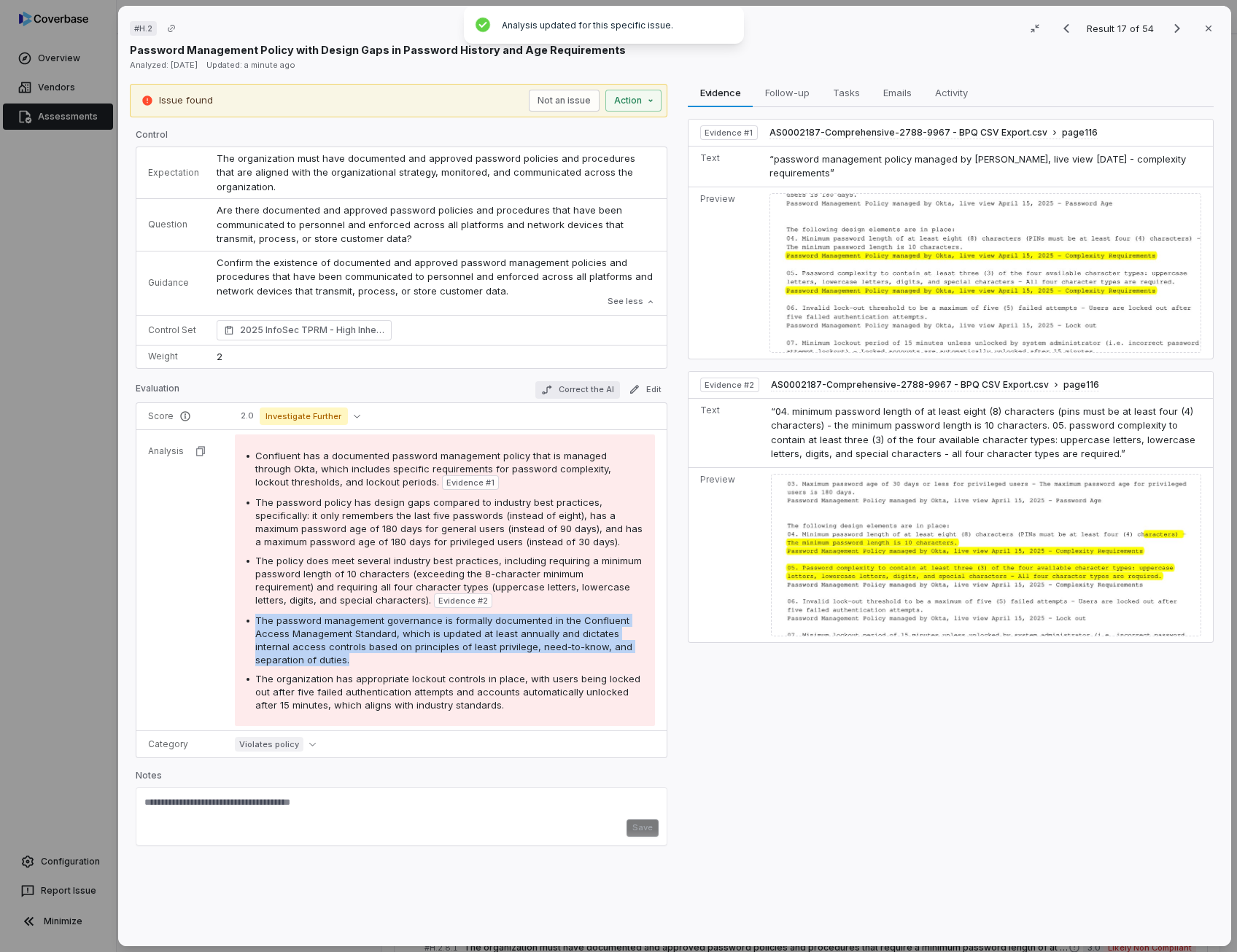
click at [586, 392] on button "Correct the AI" at bounding box center [578, 390] width 85 height 18
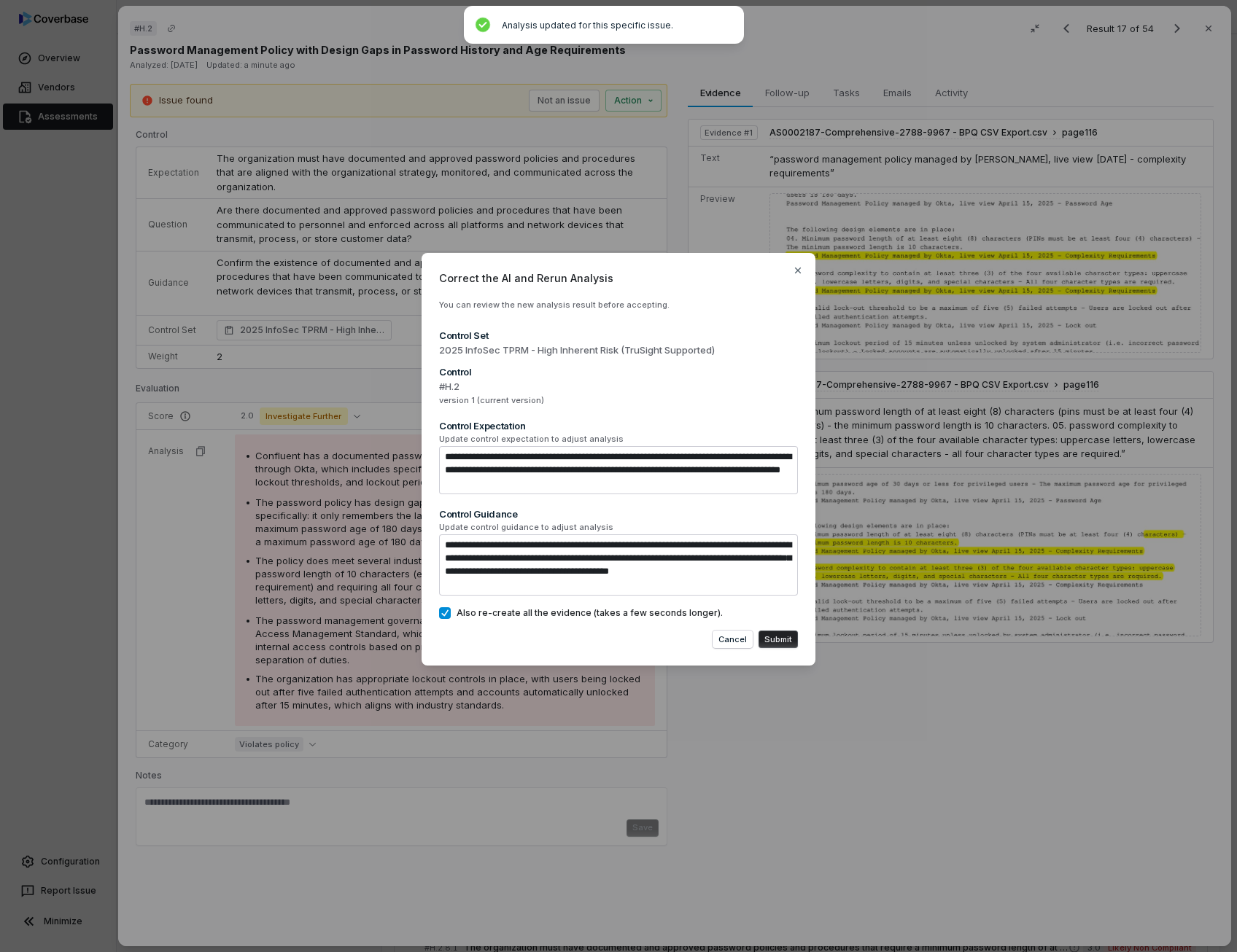
click at [449, 611] on button "Also re-create all the evidence (takes a few seconds longer)." at bounding box center [445, 613] width 12 height 12
click at [791, 645] on button "Submit" at bounding box center [777, 639] width 39 height 18
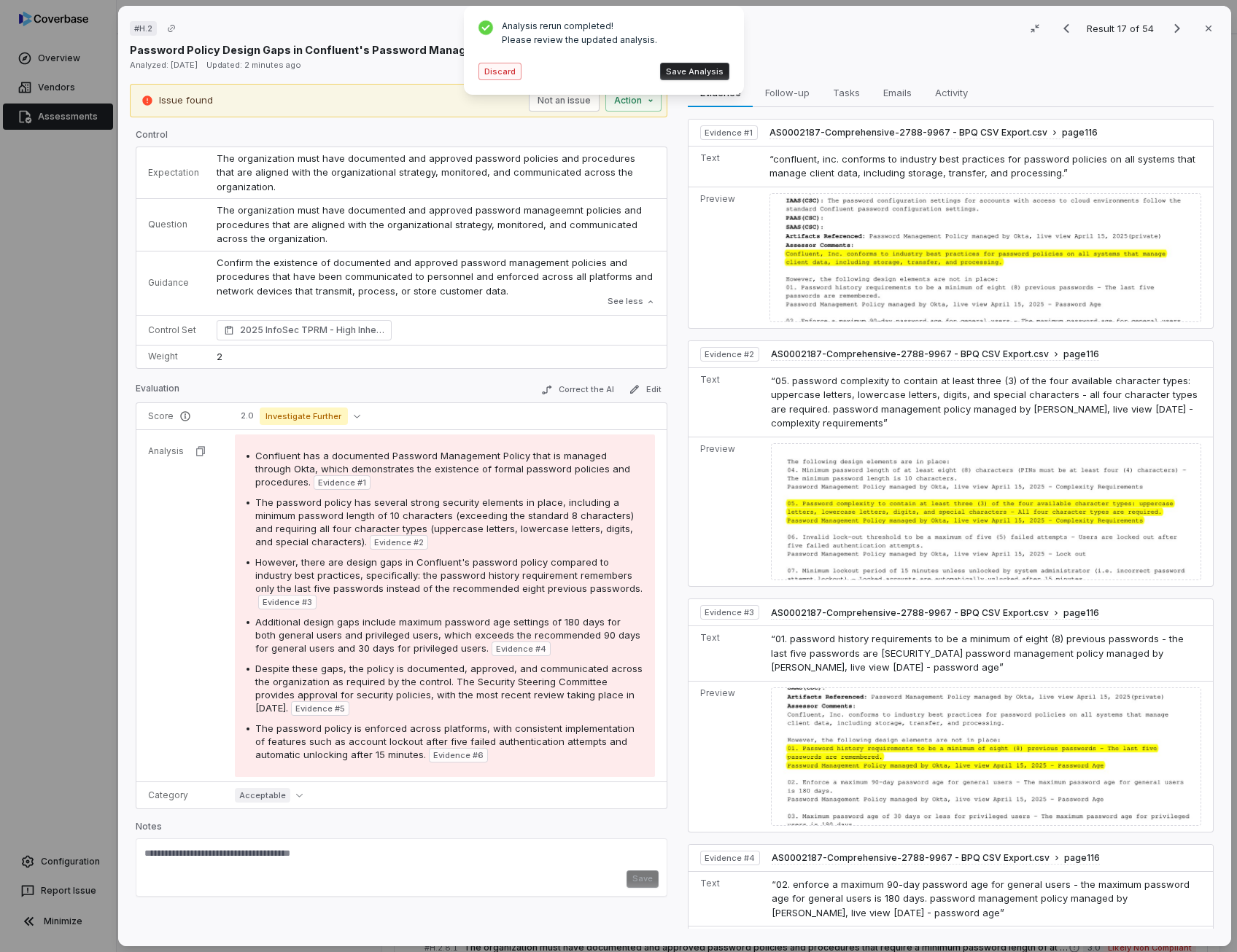
click at [500, 75] on button "Discard" at bounding box center [499, 72] width 43 height 18
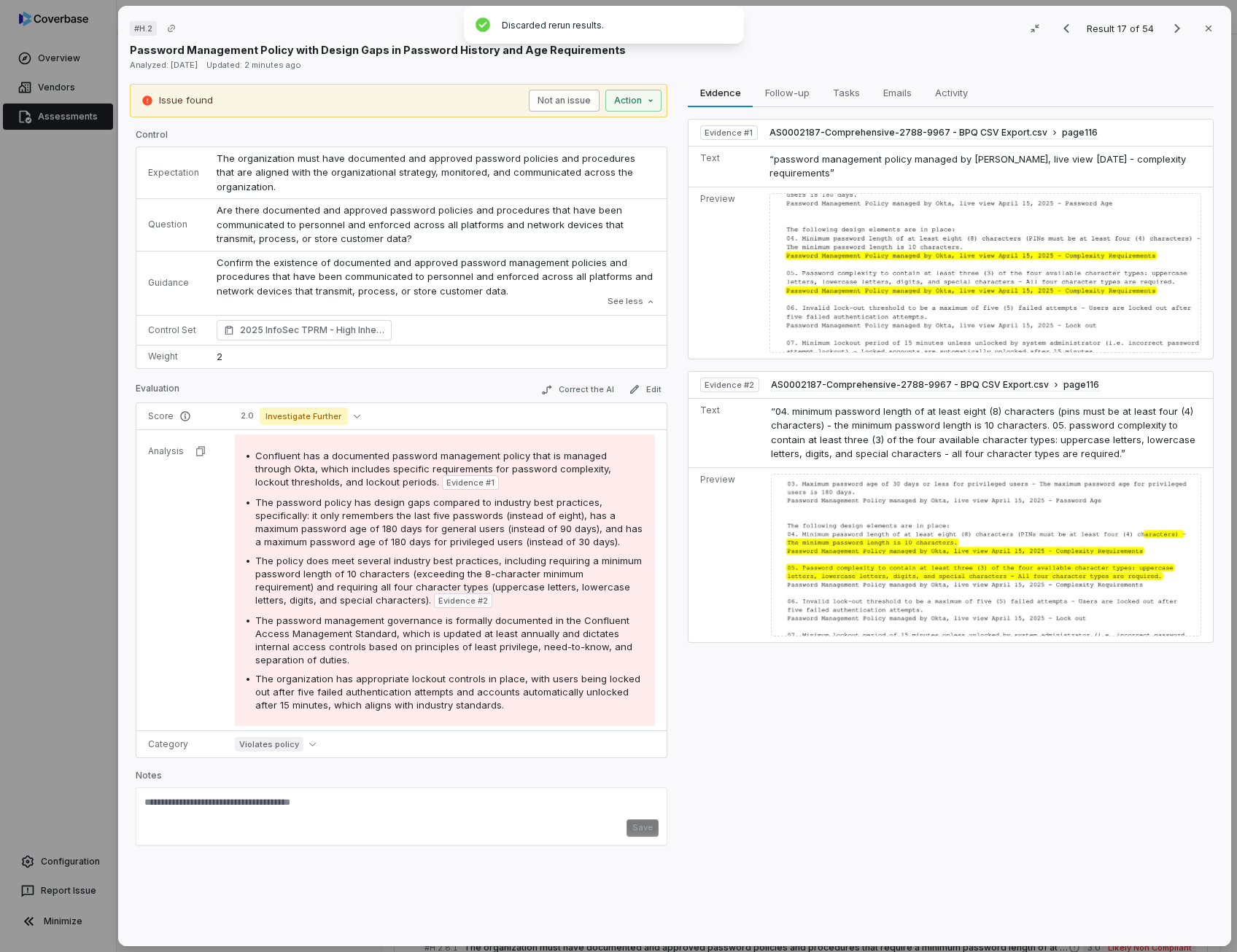
click at [556, 100] on button "Not an issue" at bounding box center [564, 101] width 71 height 22
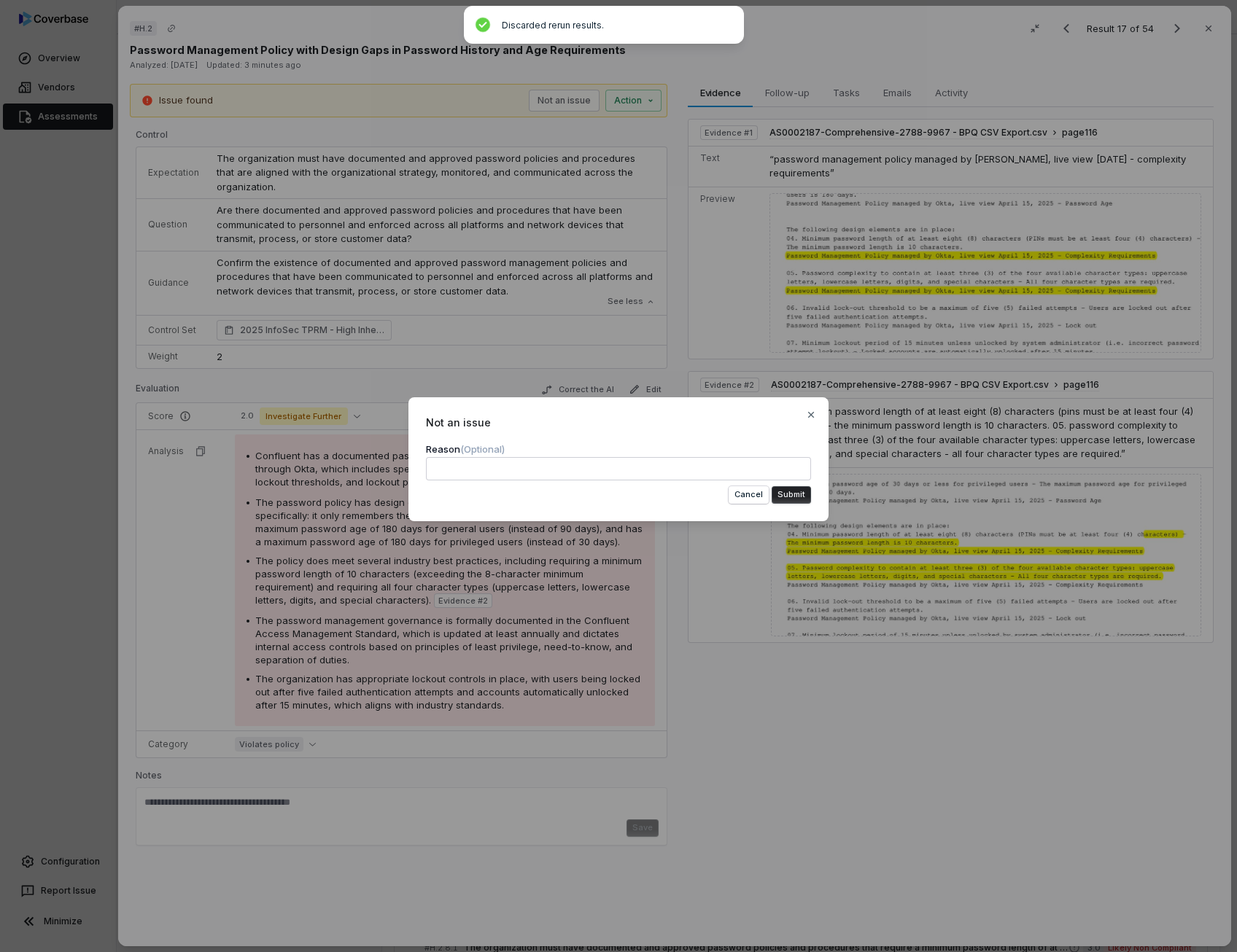
type textarea "*"
type textarea "**********"
click at [434, 476] on textarea "**********" at bounding box center [618, 469] width 385 height 24
type textarea "*"
type textarea "**********"
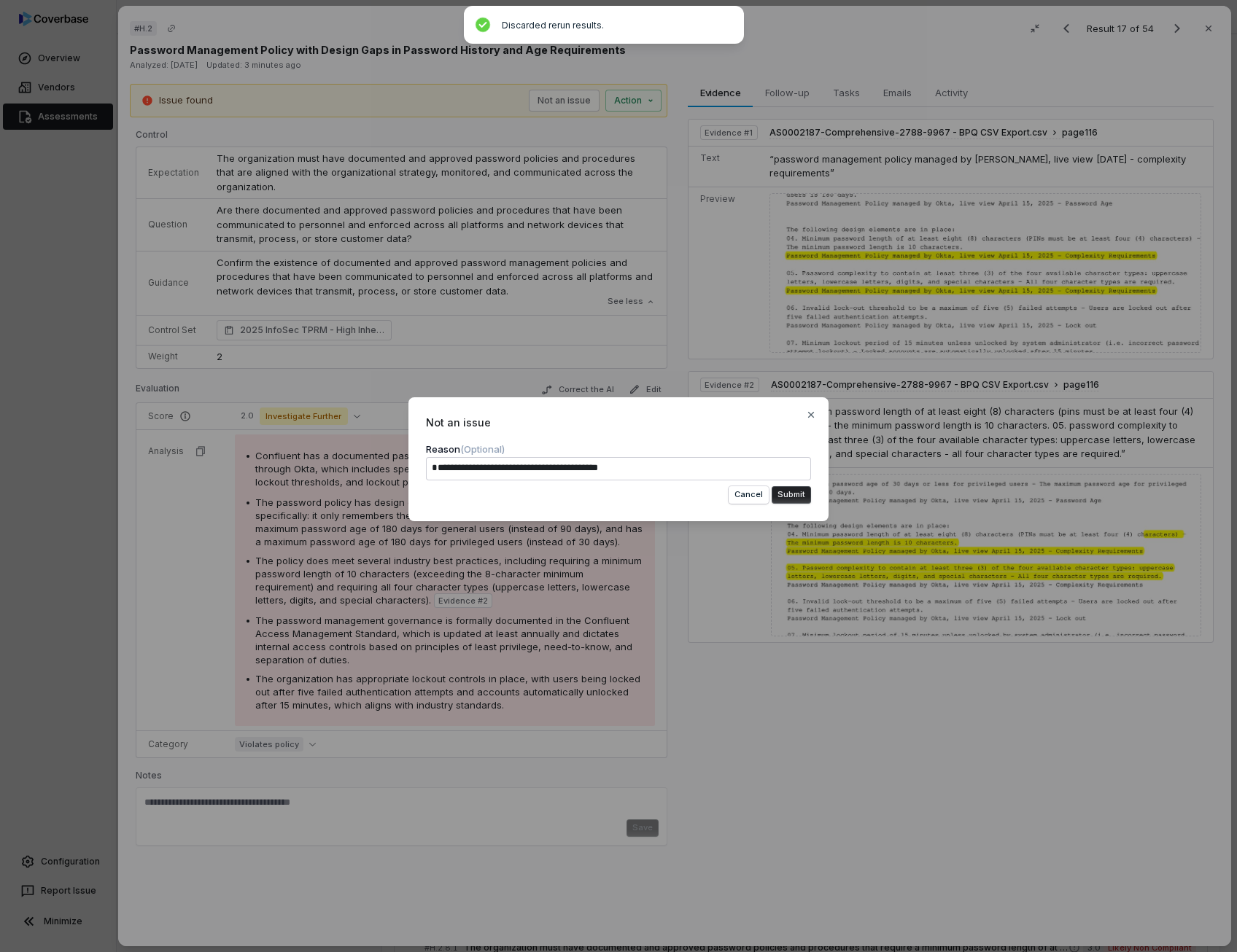
type textarea "*"
type textarea "**********"
type textarea "*"
type textarea "**********"
type textarea "*"
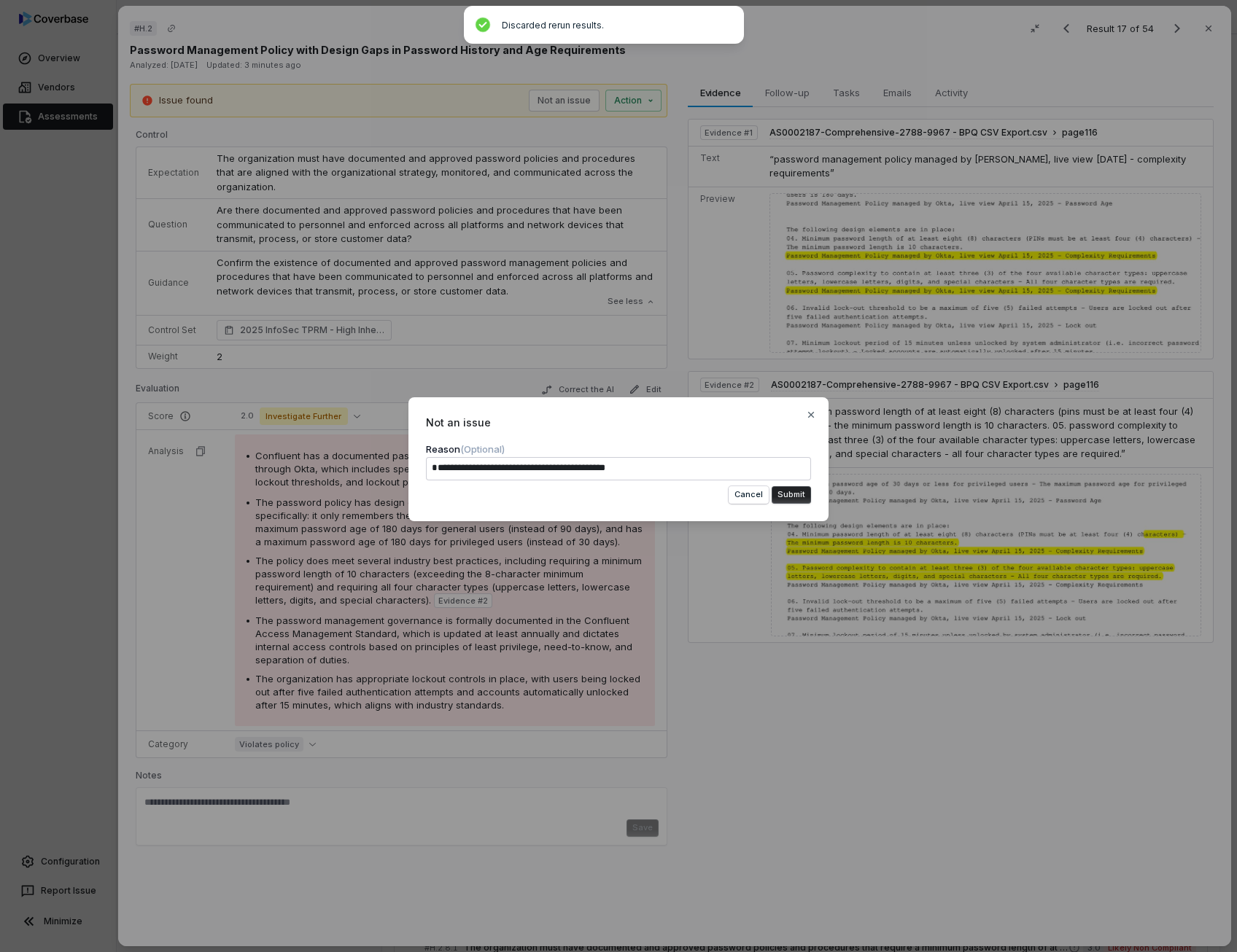
type textarea "**********"
type textarea "*"
type textarea "**********"
type textarea "*"
type textarea "**********"
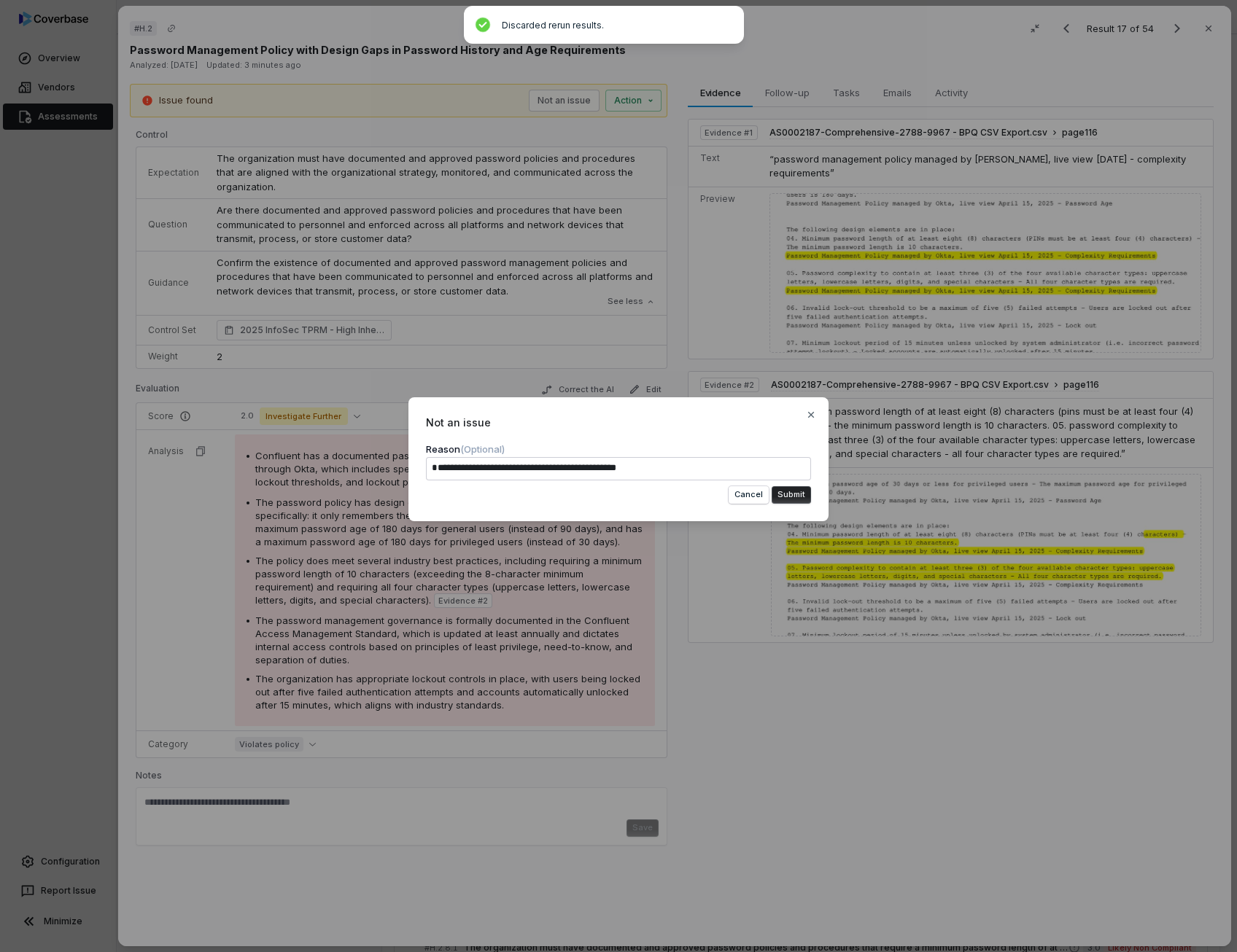
type textarea "*"
type textarea "**********"
type textarea "*"
type textarea "**********"
type textarea "*"
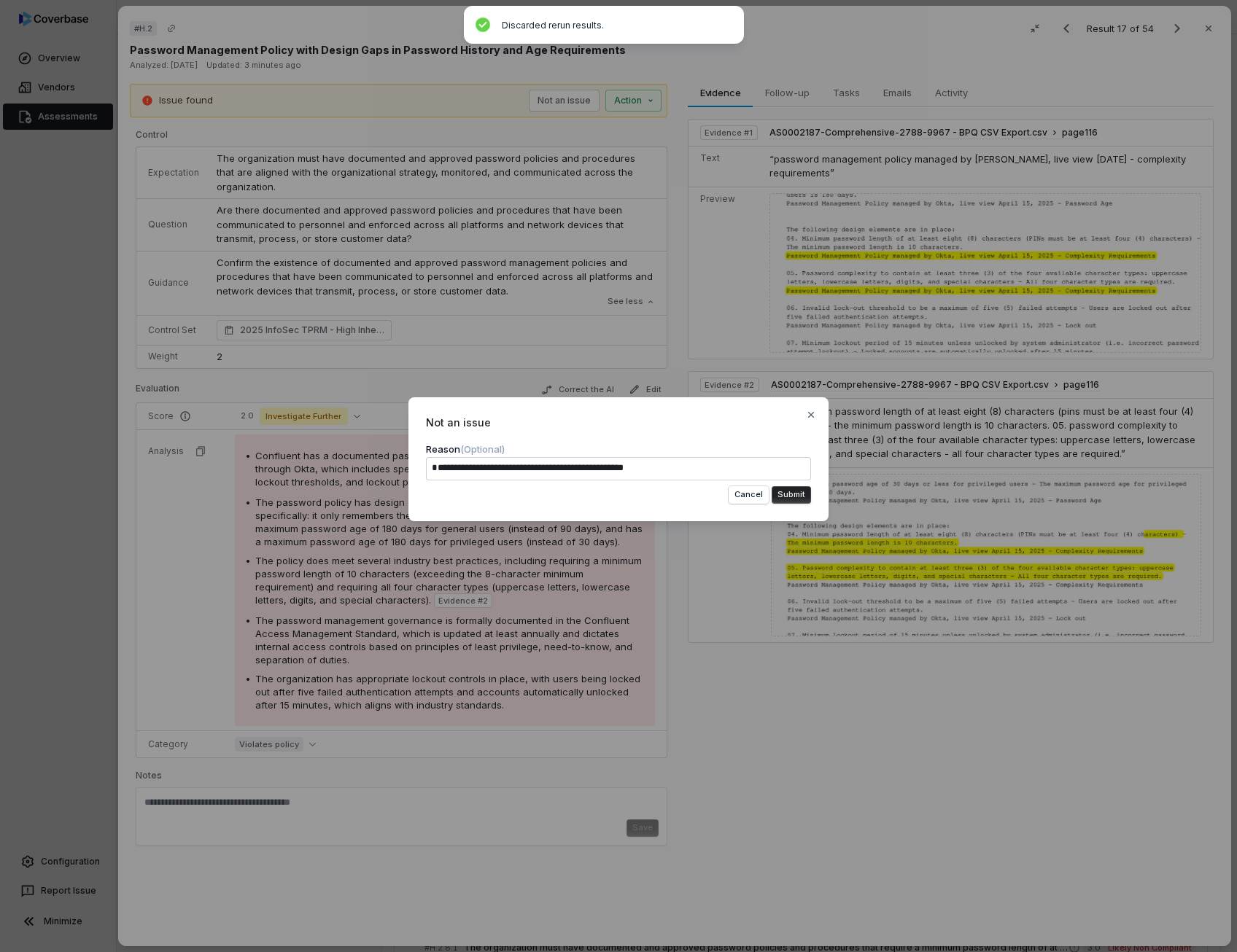
type textarea "**********"
type textarea "*"
type textarea "**********"
type textarea "*"
type textarea "**********"
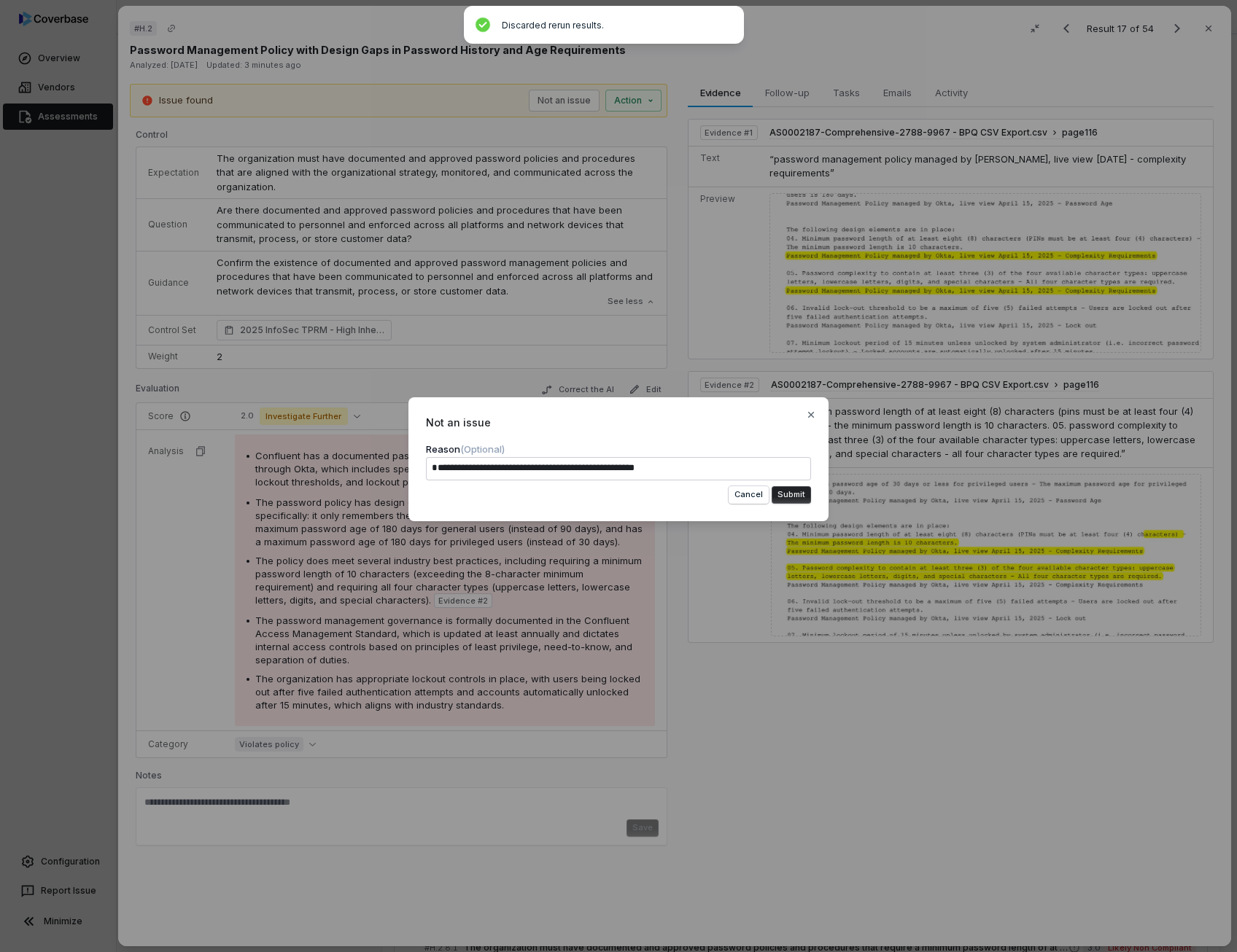
type textarea "*"
type textarea "**********"
type textarea "*"
type textarea "**********"
type textarea "*"
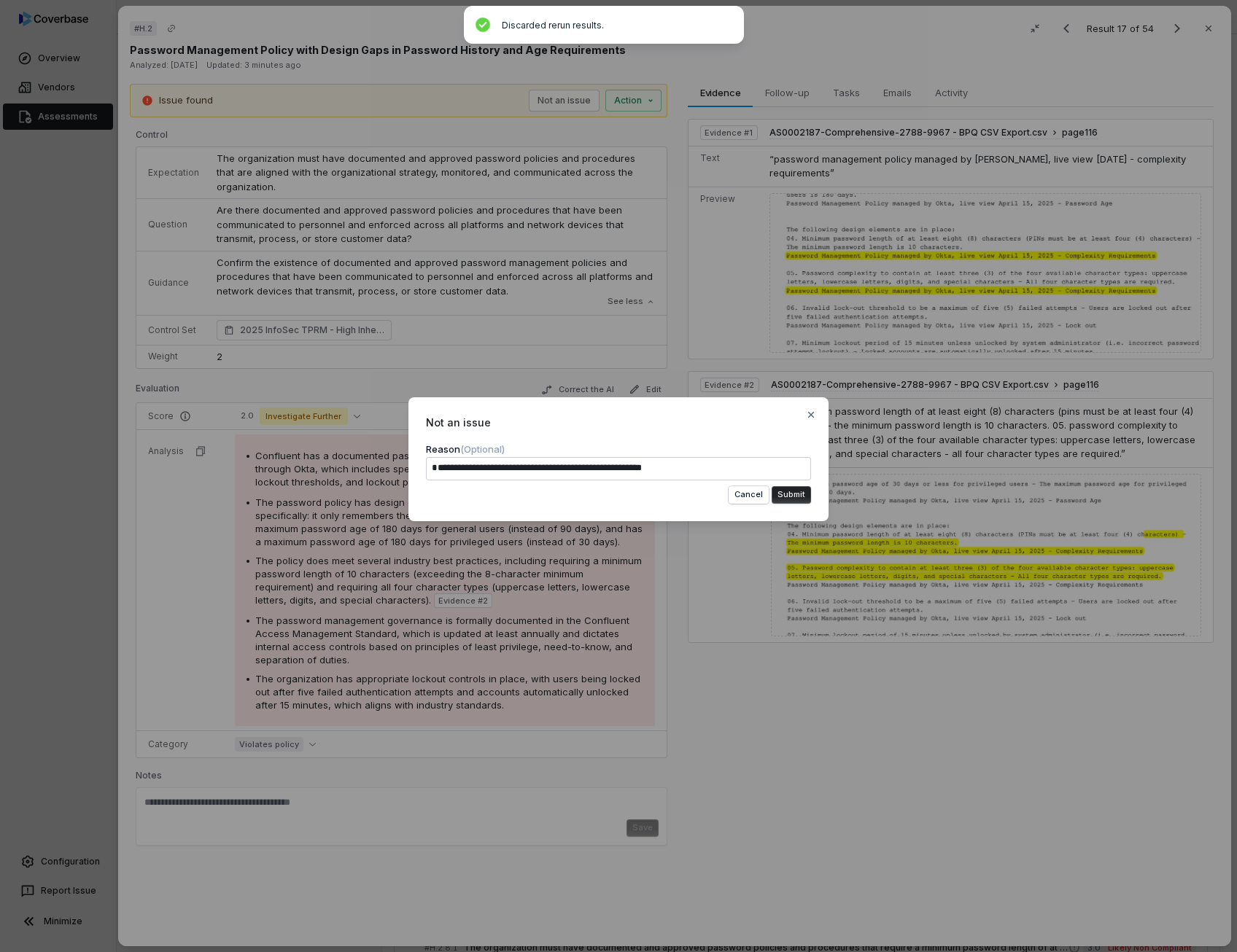
type textarea "**********"
type textarea "*"
type textarea "**********"
type textarea "*"
type textarea "**********"
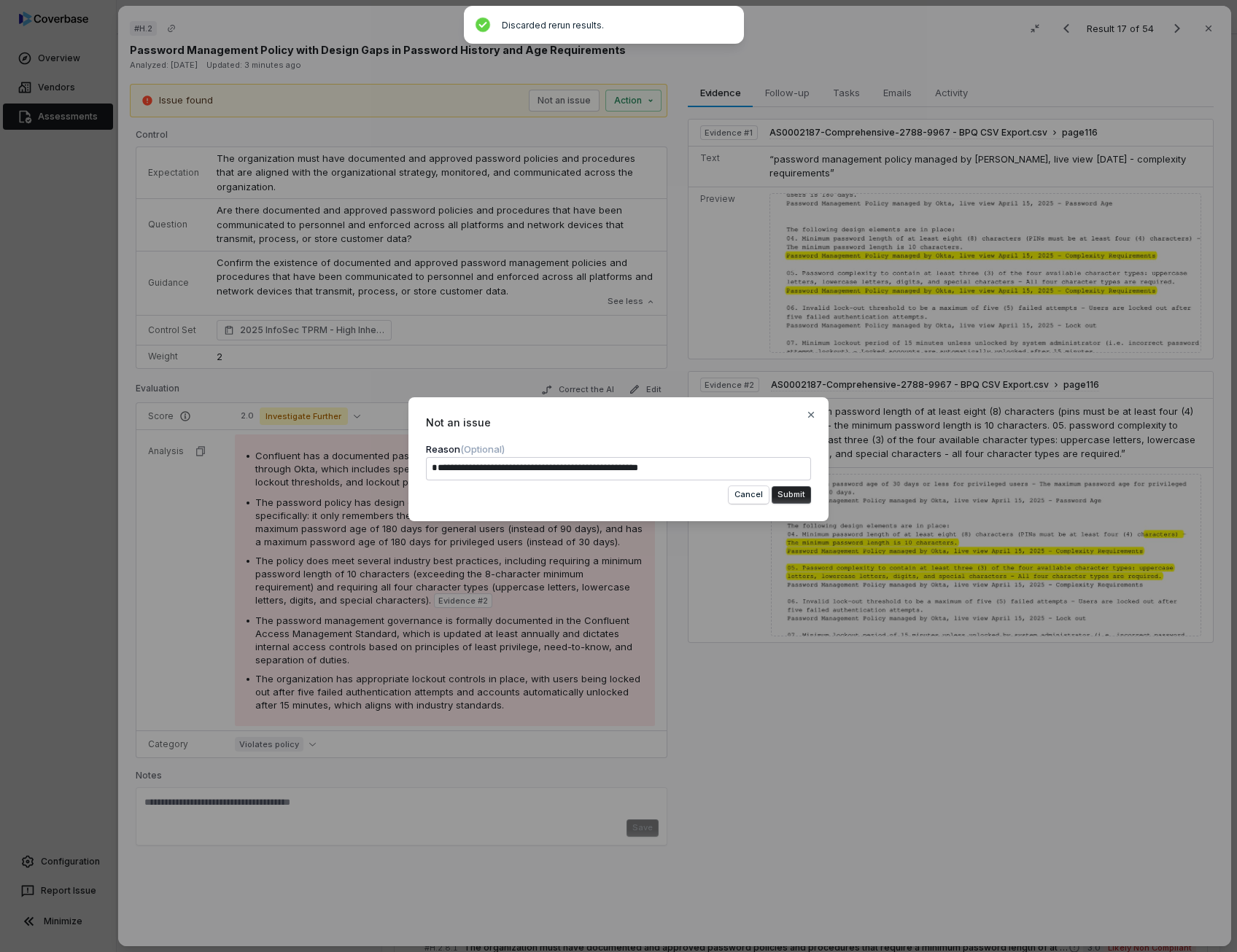
type textarea "*"
type textarea "**********"
type textarea "*"
type textarea "**********"
type textarea "*"
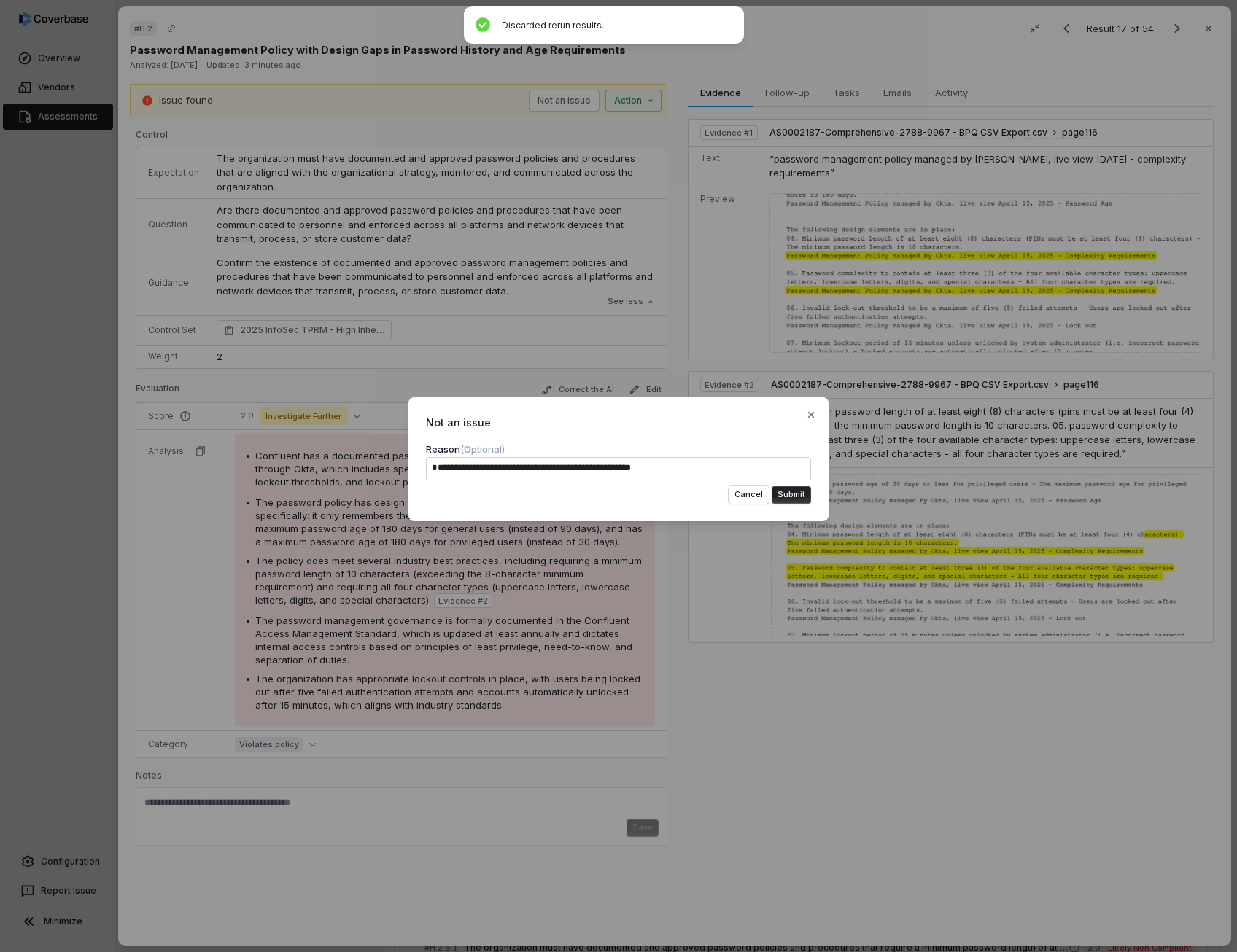
type textarea "**********"
type textarea "*"
type textarea "**********"
type textarea "*"
type textarea "**********"
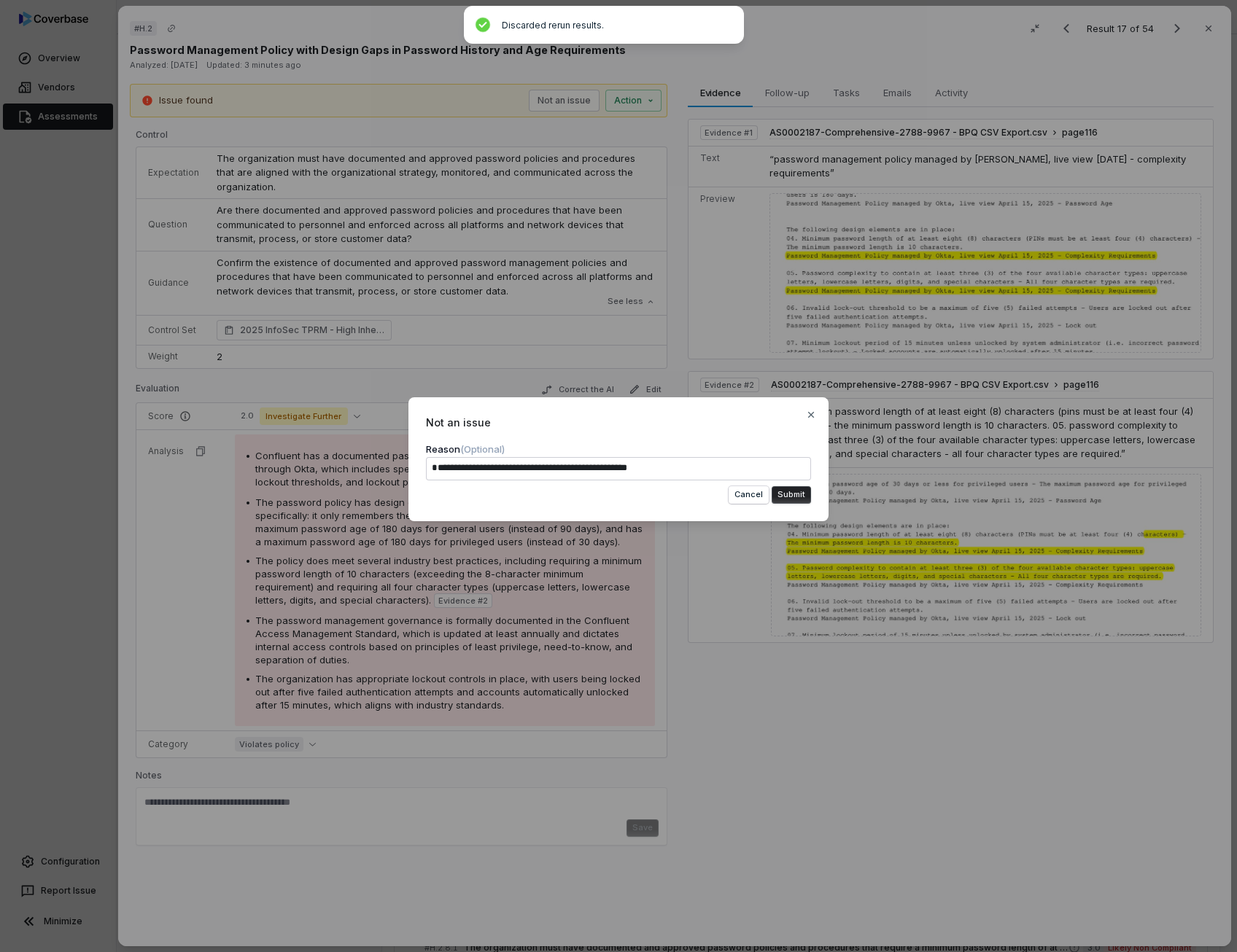
type textarea "*"
type textarea "**********"
type textarea "*"
type textarea "**********"
type textarea "*"
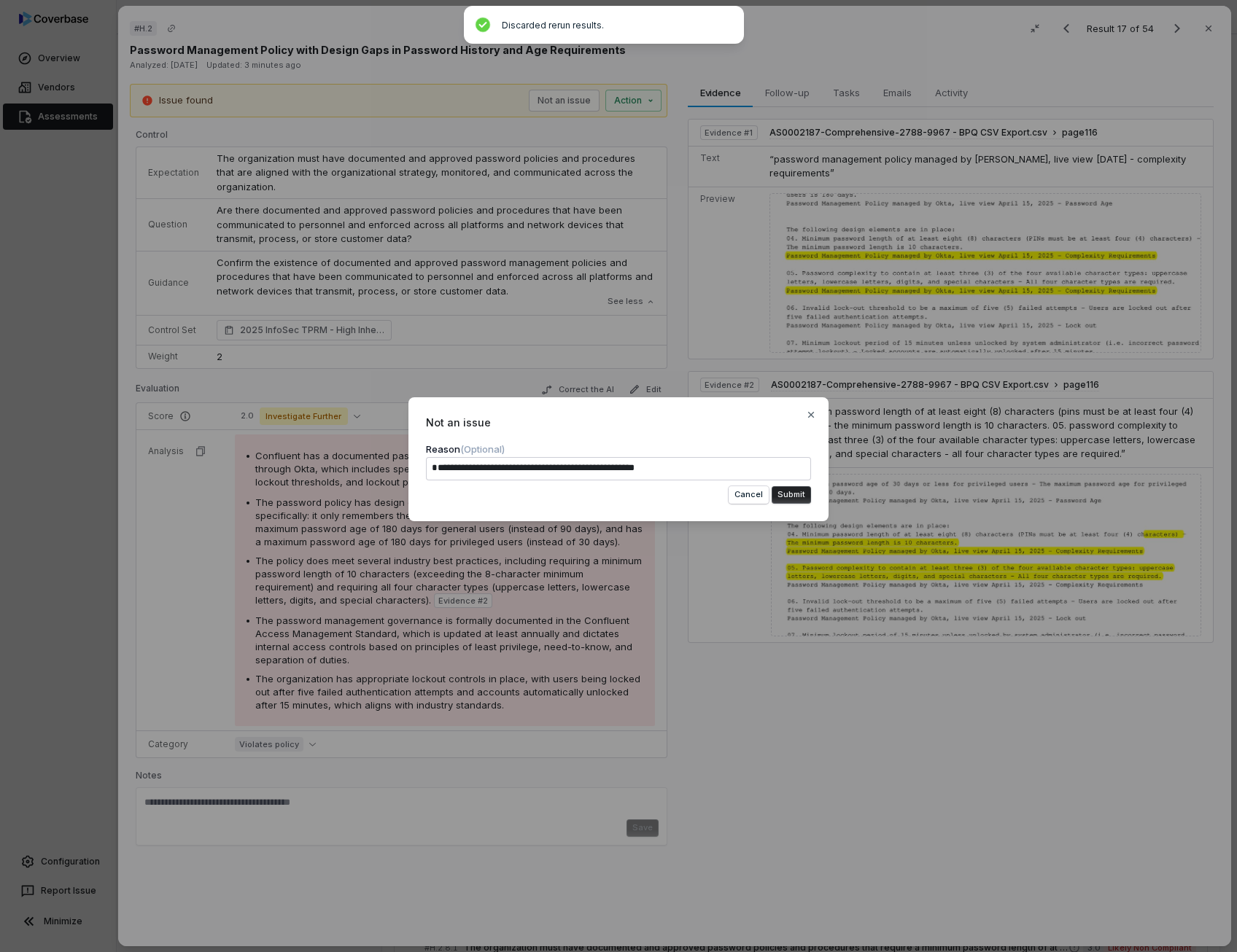
type textarea "**********"
type textarea "*"
type textarea "**********"
type textarea "*"
type textarea "**********"
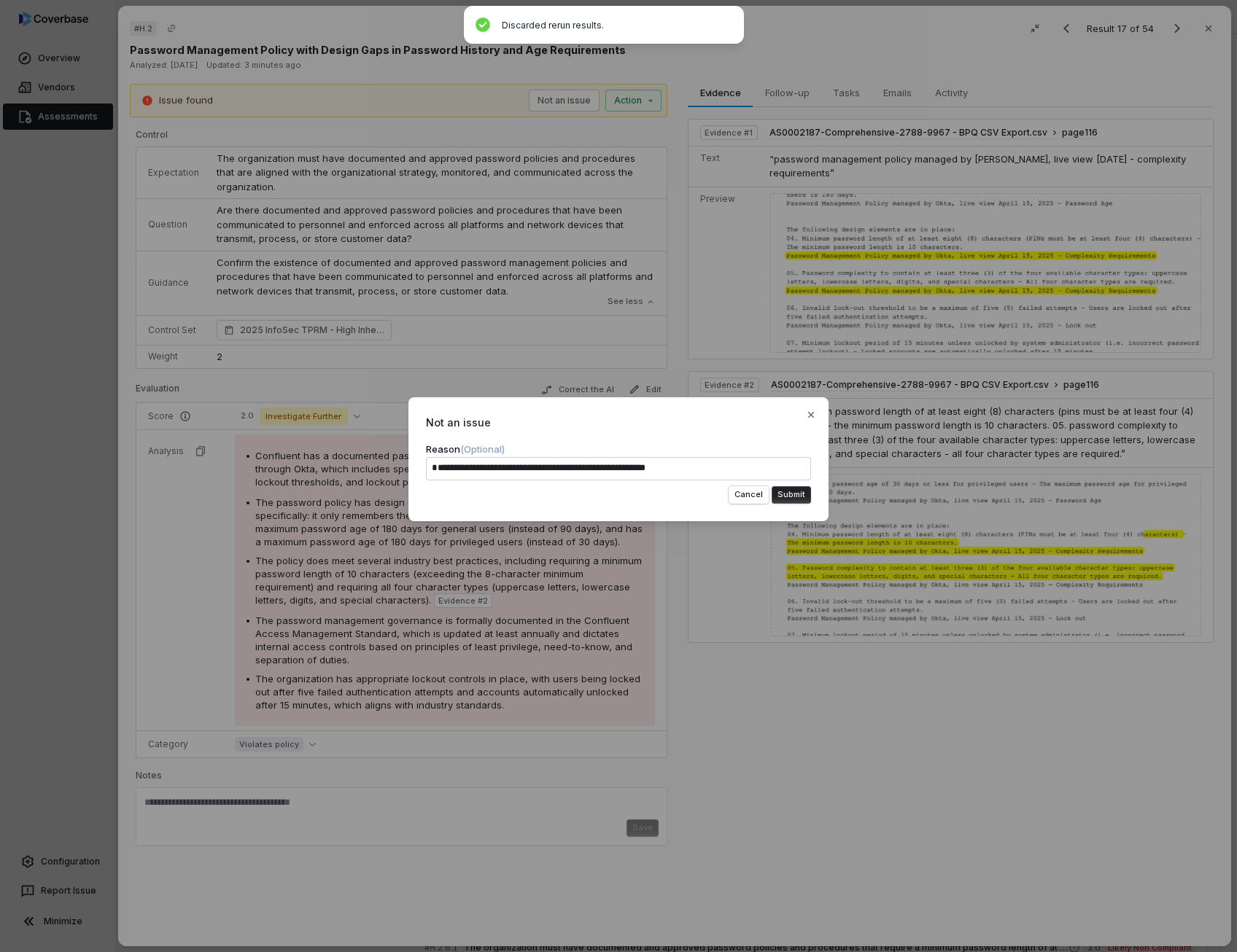
type textarea "*"
type textarea "**********"
type textarea "*"
type textarea "**********"
type textarea "*"
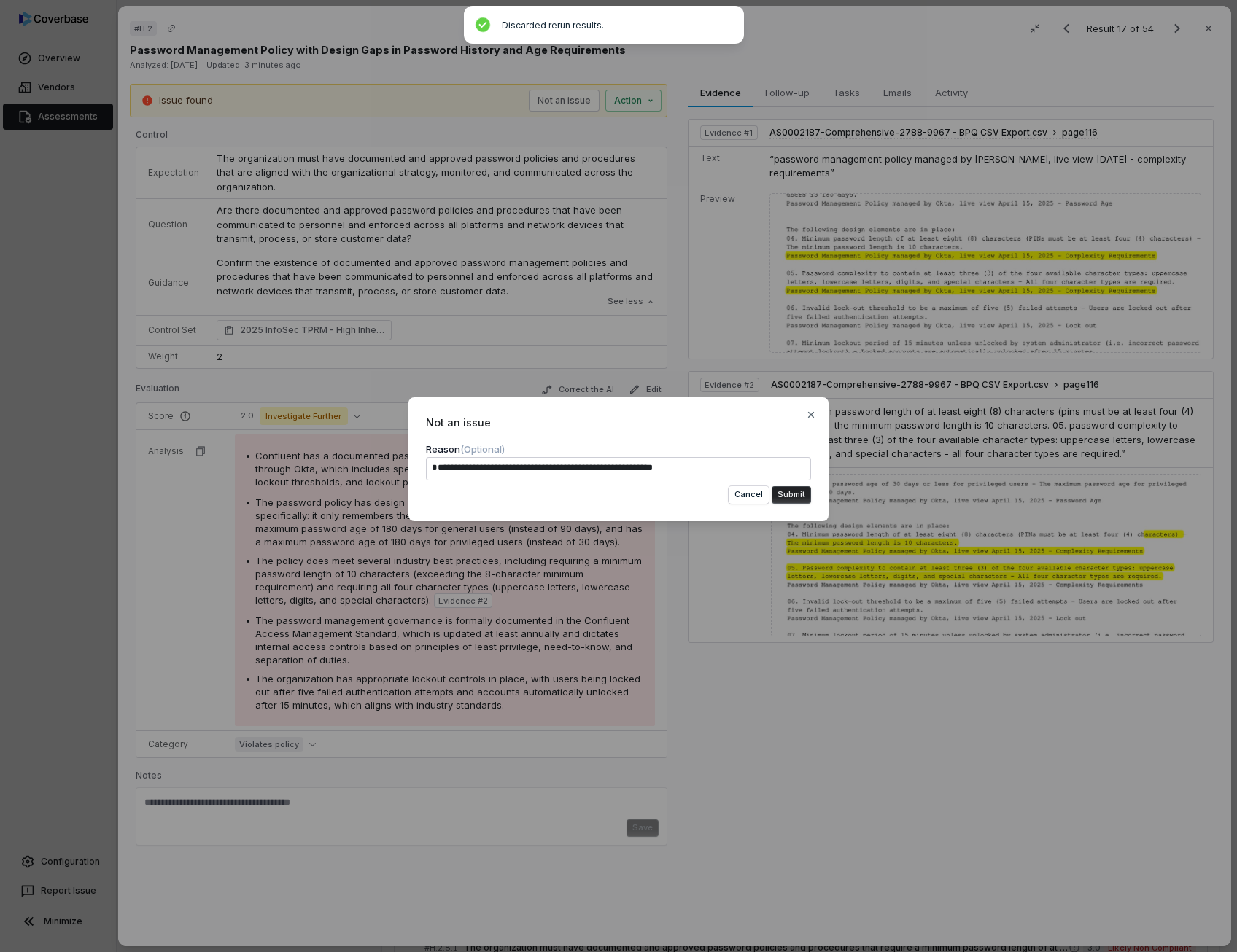
type textarea "**********"
type textarea "*"
type textarea "**********"
type textarea "*"
type textarea "**********"
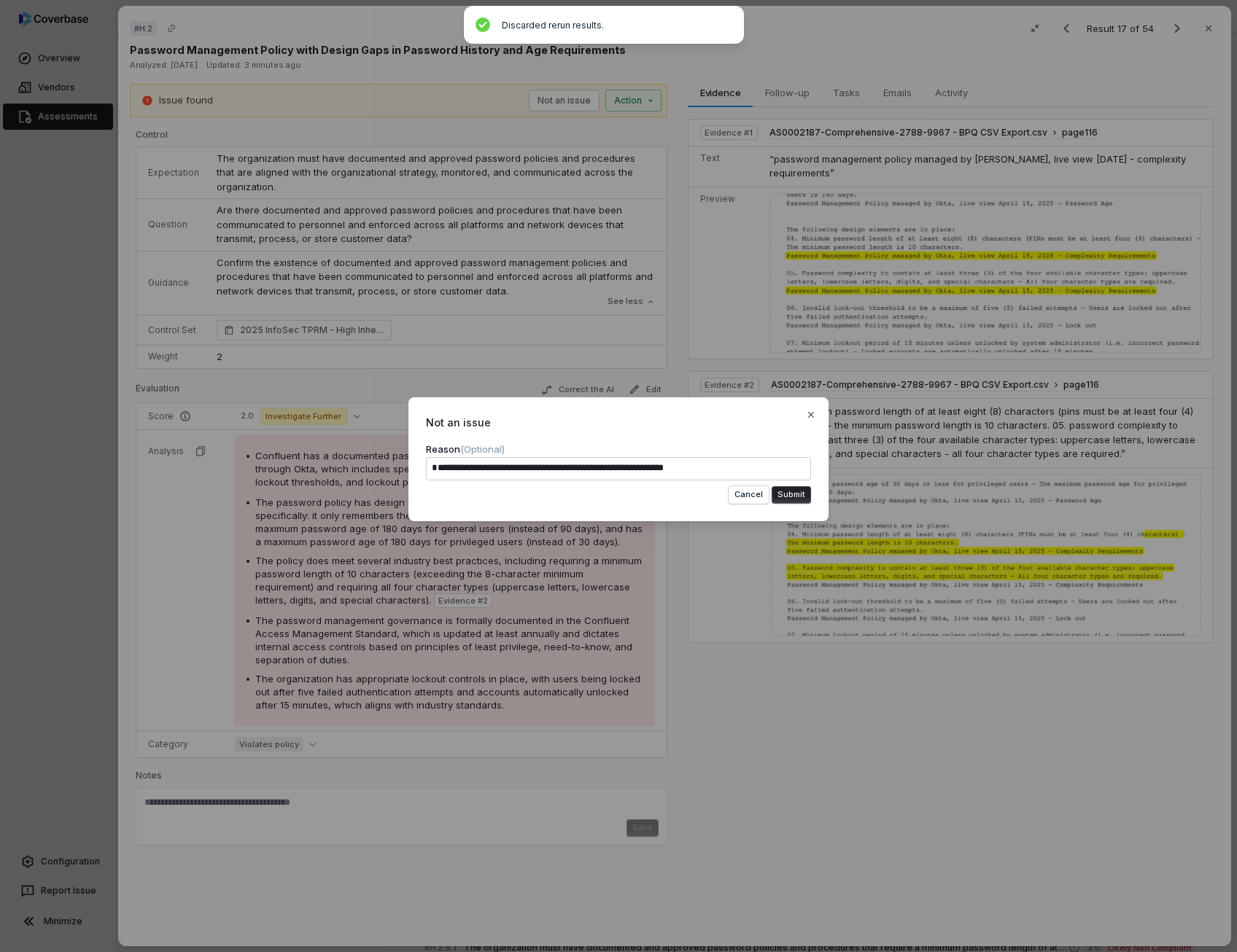
type textarea "*"
type textarea "**********"
type textarea "*"
type textarea "**********"
type textarea "*"
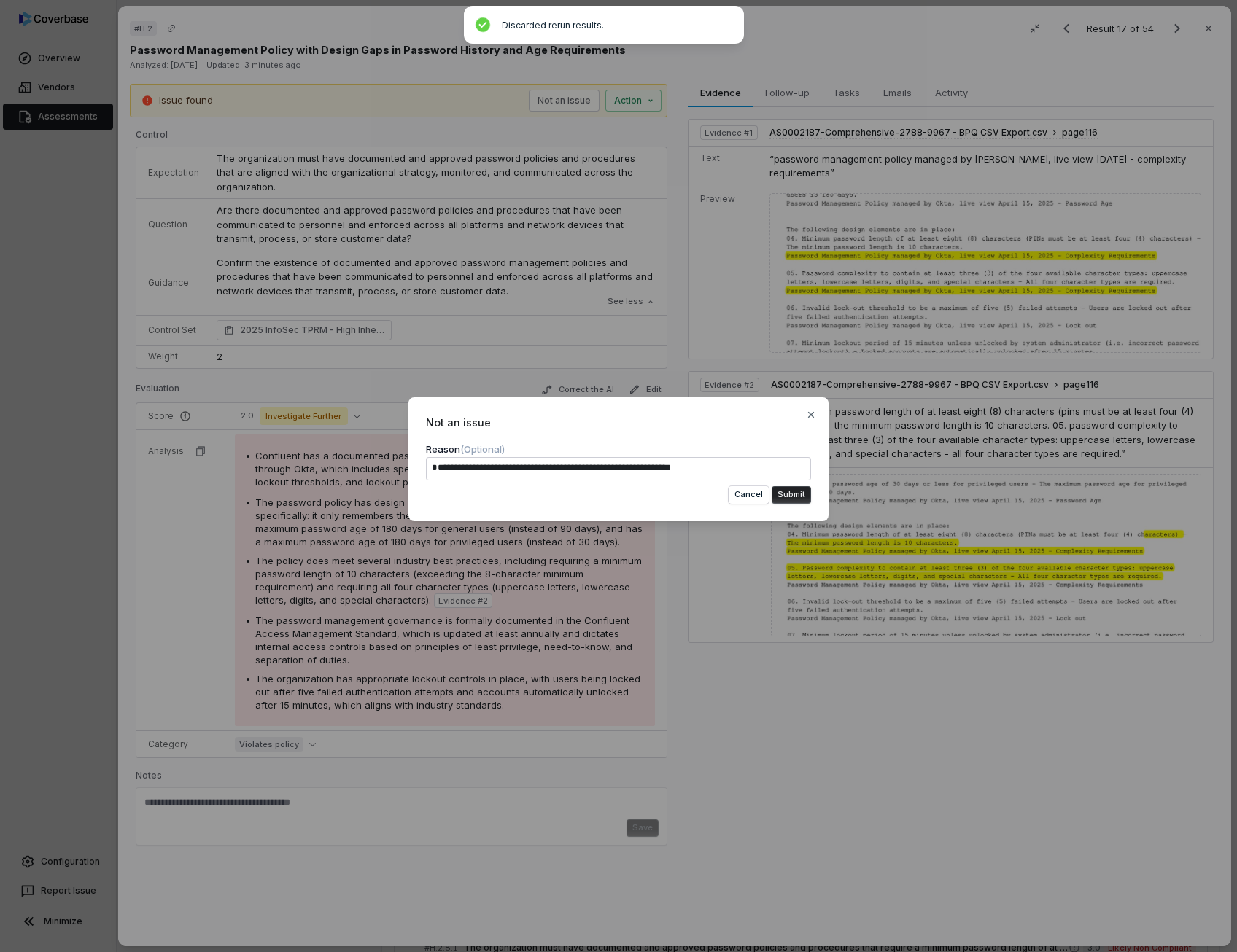
type textarea "**********"
type textarea "*"
type textarea "**********"
type textarea "*"
type textarea "**********"
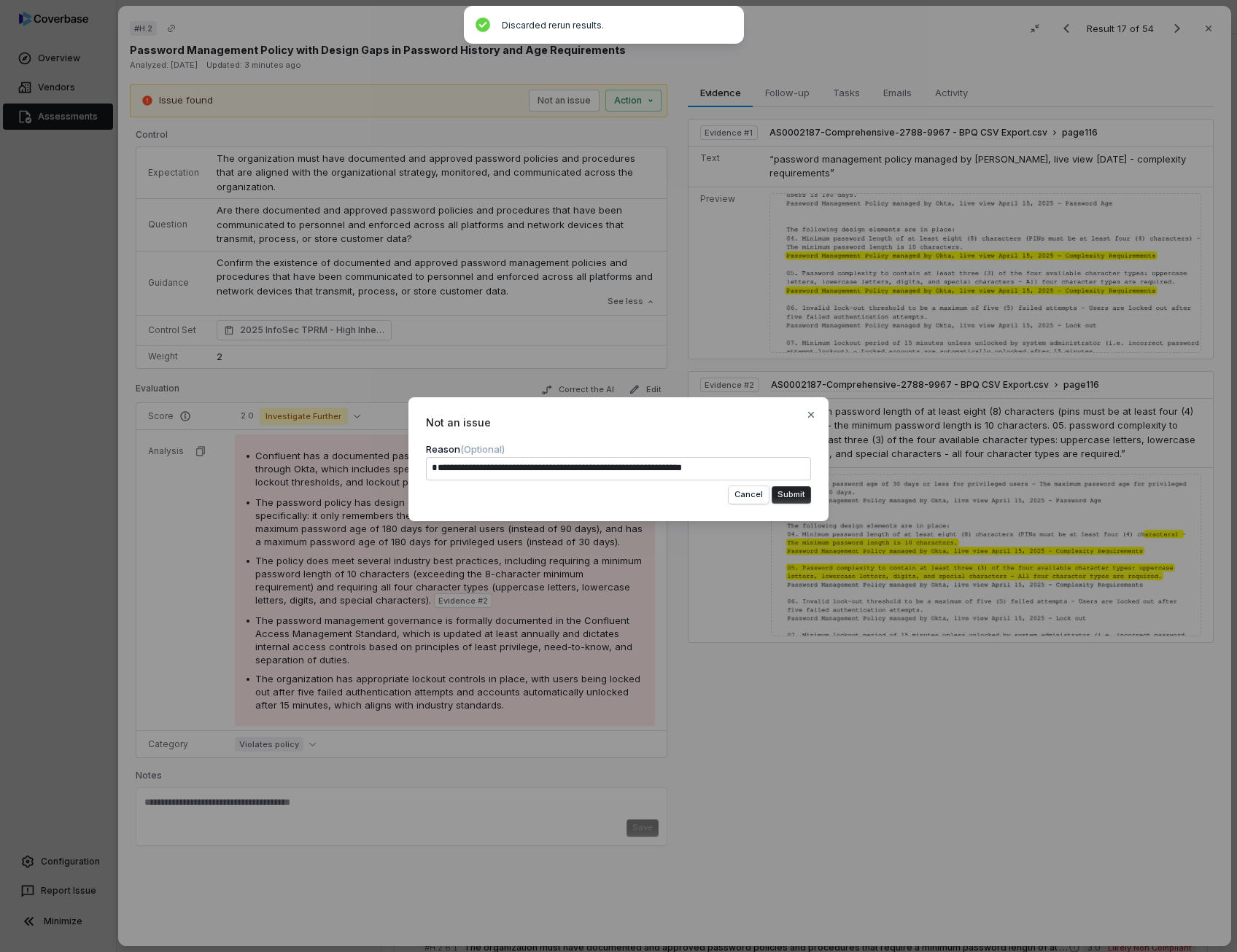
type textarea "*"
type textarea "**********"
type textarea "*"
type textarea "**********"
type textarea "*"
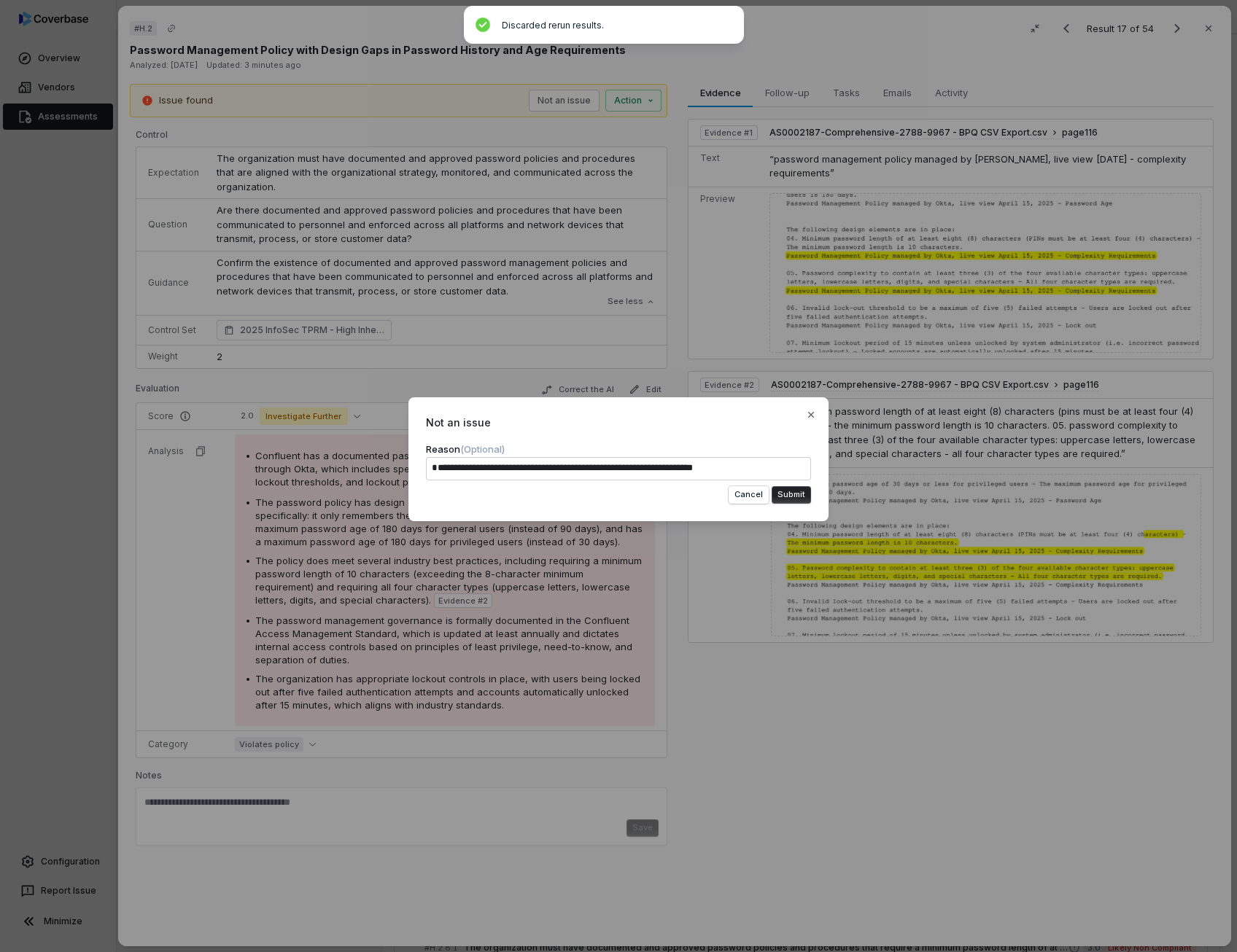
type textarea "**********"
type textarea "*"
type textarea "**********"
type textarea "*"
type textarea "**********"
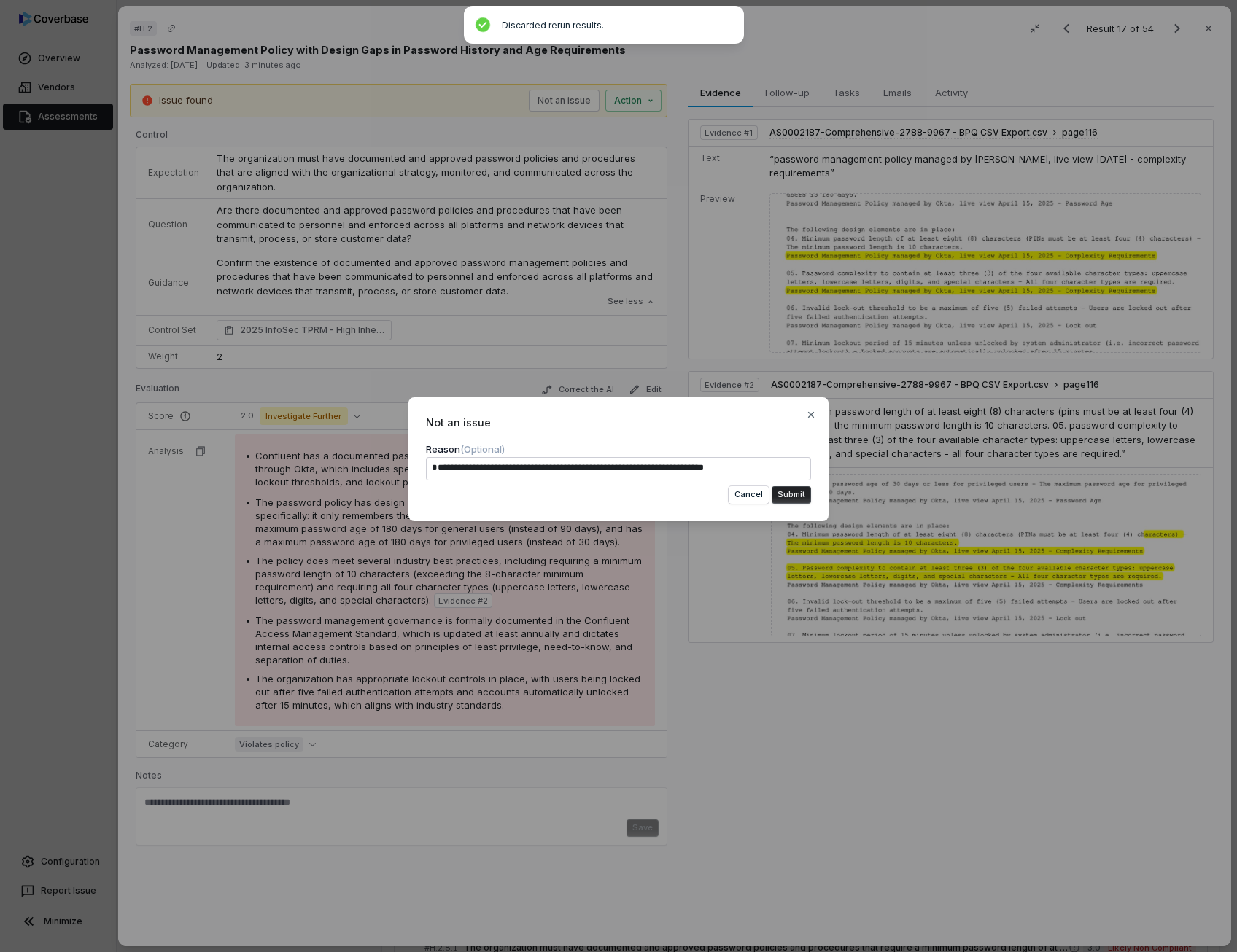
type textarea "*"
type textarea "**********"
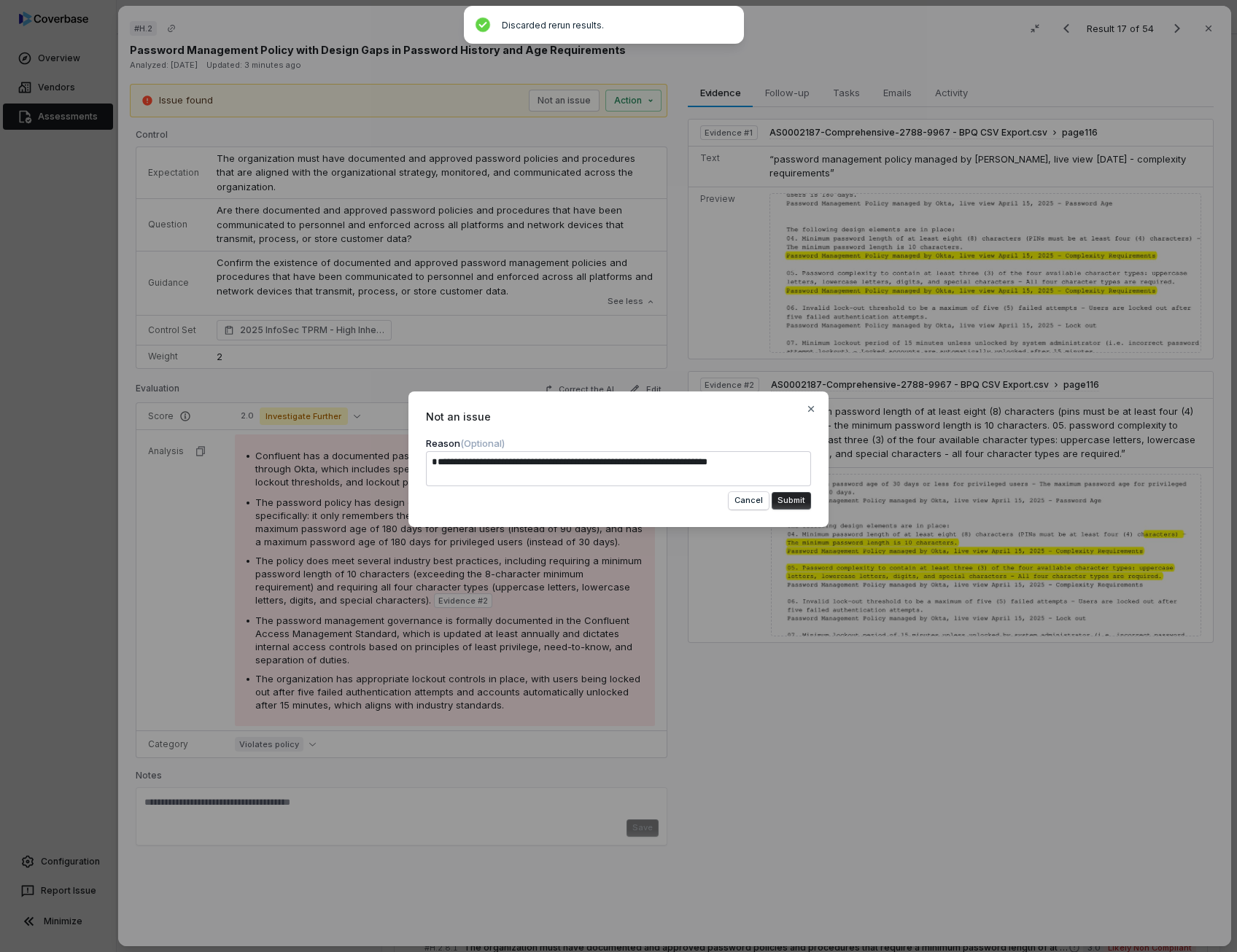
type textarea "*"
type textarea "**********"
type textarea "*"
type textarea "**********"
type textarea "*"
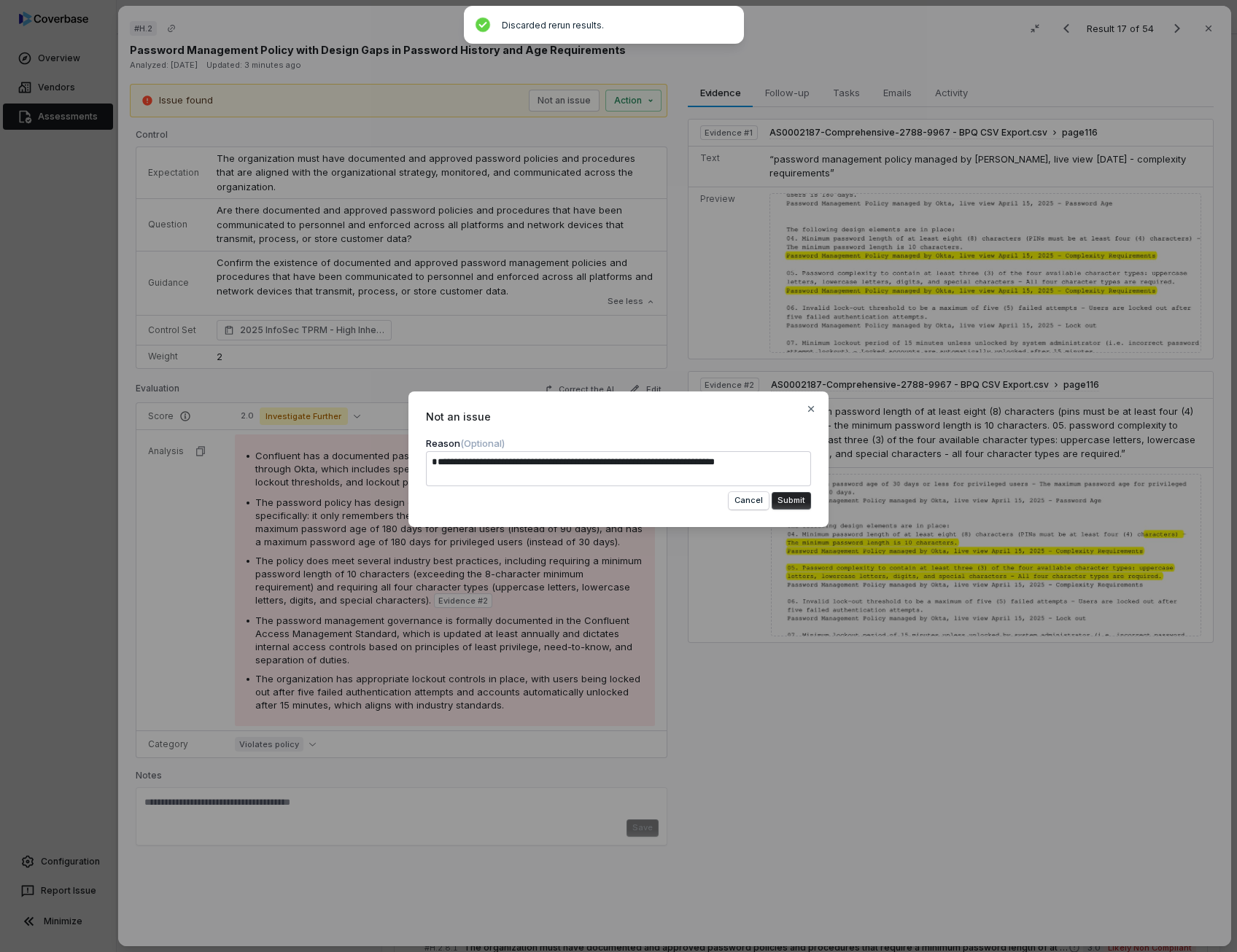
type textarea "**********"
type textarea "*"
type textarea "**********"
type textarea "*"
type textarea "**********"
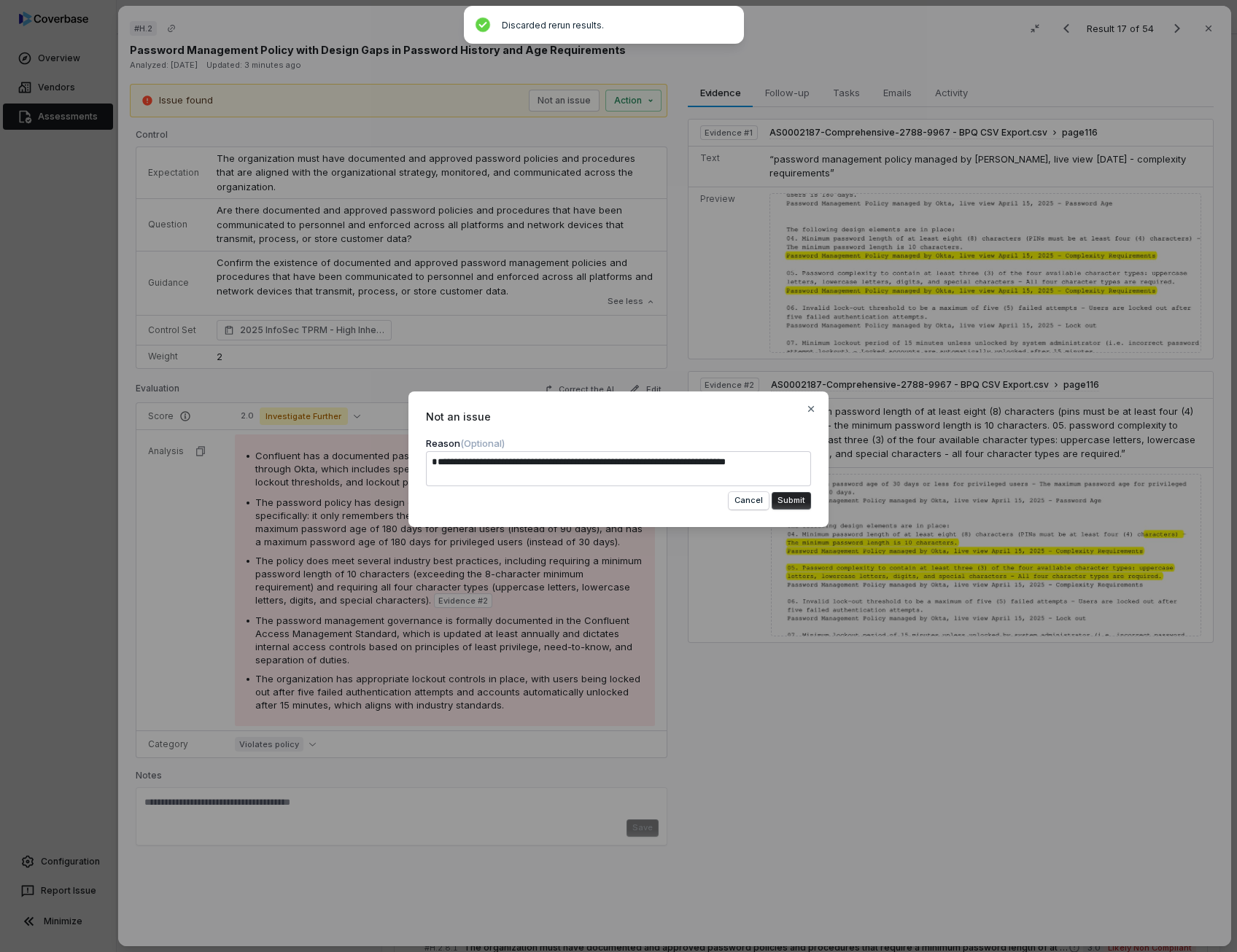
type textarea "*"
type textarea "**********"
click at [797, 504] on button "Submit" at bounding box center [791, 501] width 39 height 18
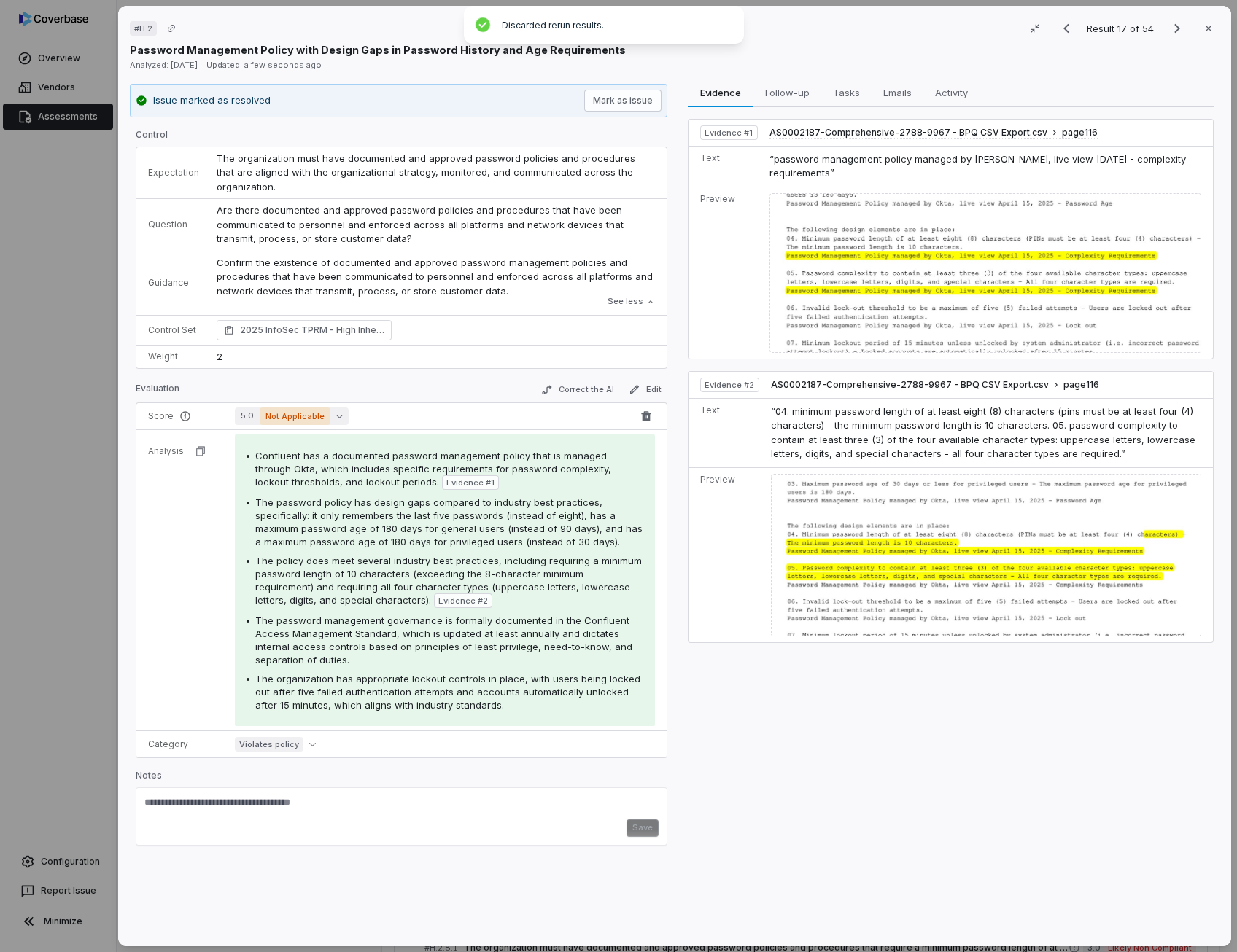
click at [337, 409] on button "5.0 Not Applicable" at bounding box center [291, 417] width 114 height 18
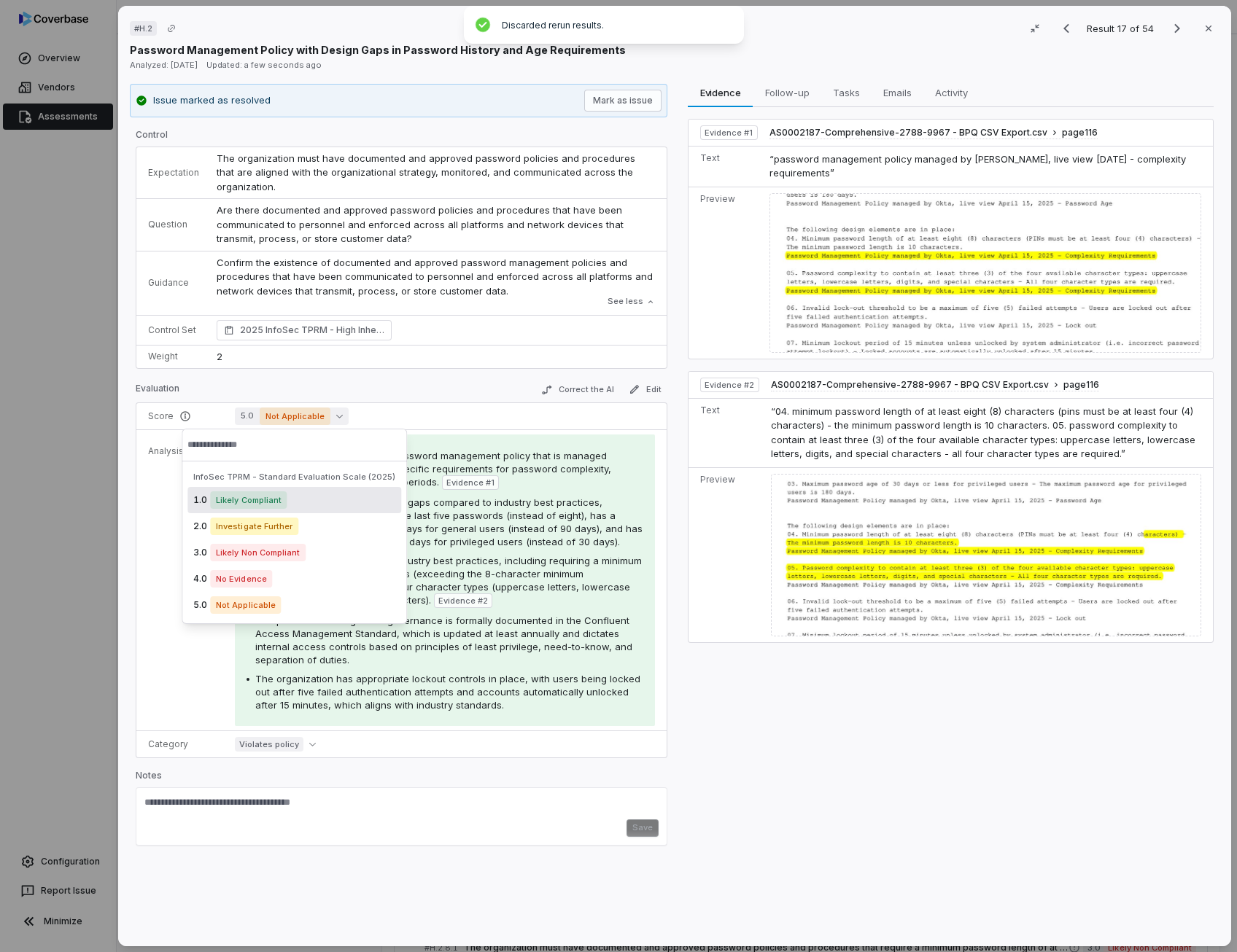
click at [290, 496] on div "1.0 Likely Compliant" at bounding box center [294, 500] width 214 height 27
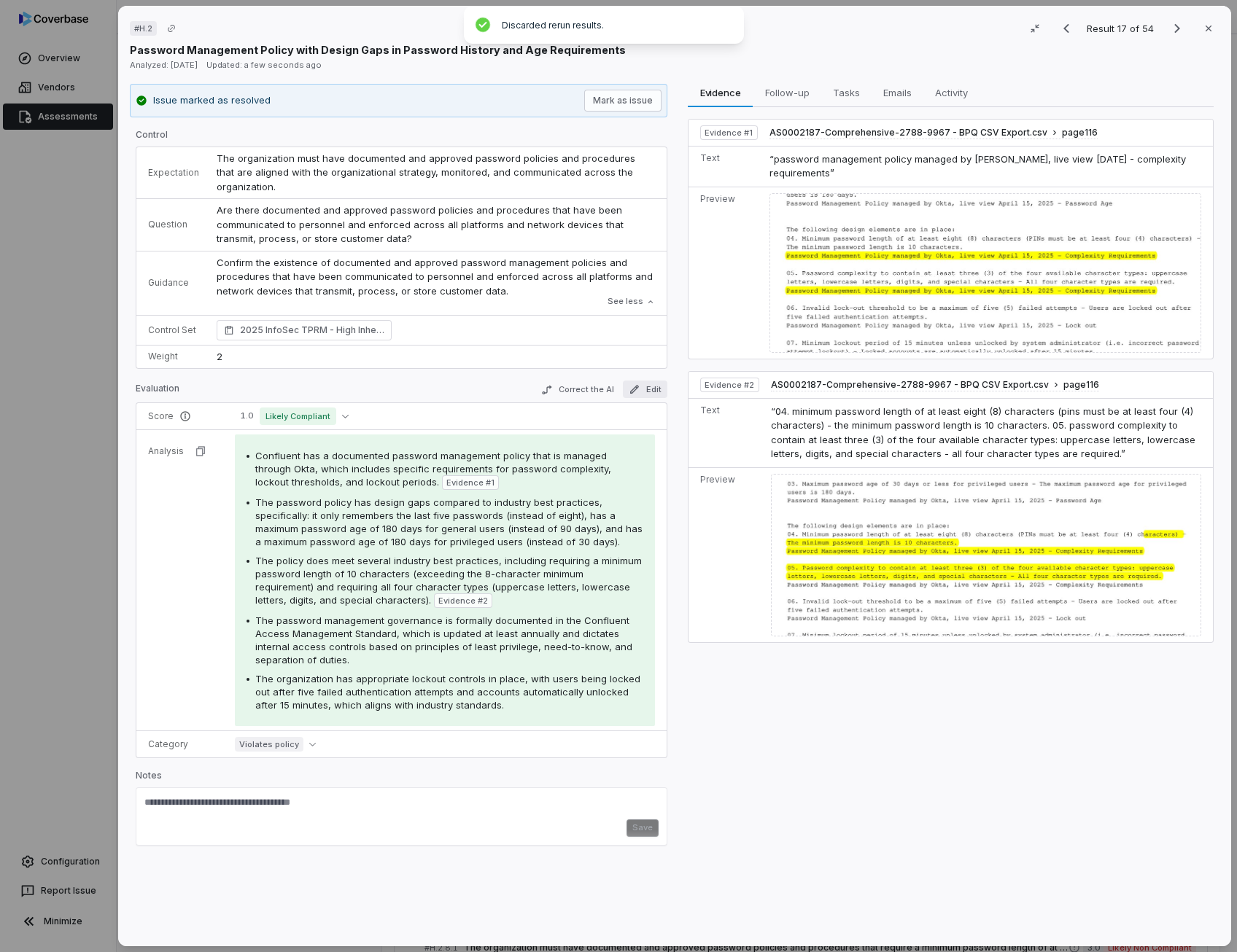
click at [640, 394] on button "Edit" at bounding box center [645, 389] width 44 height 18
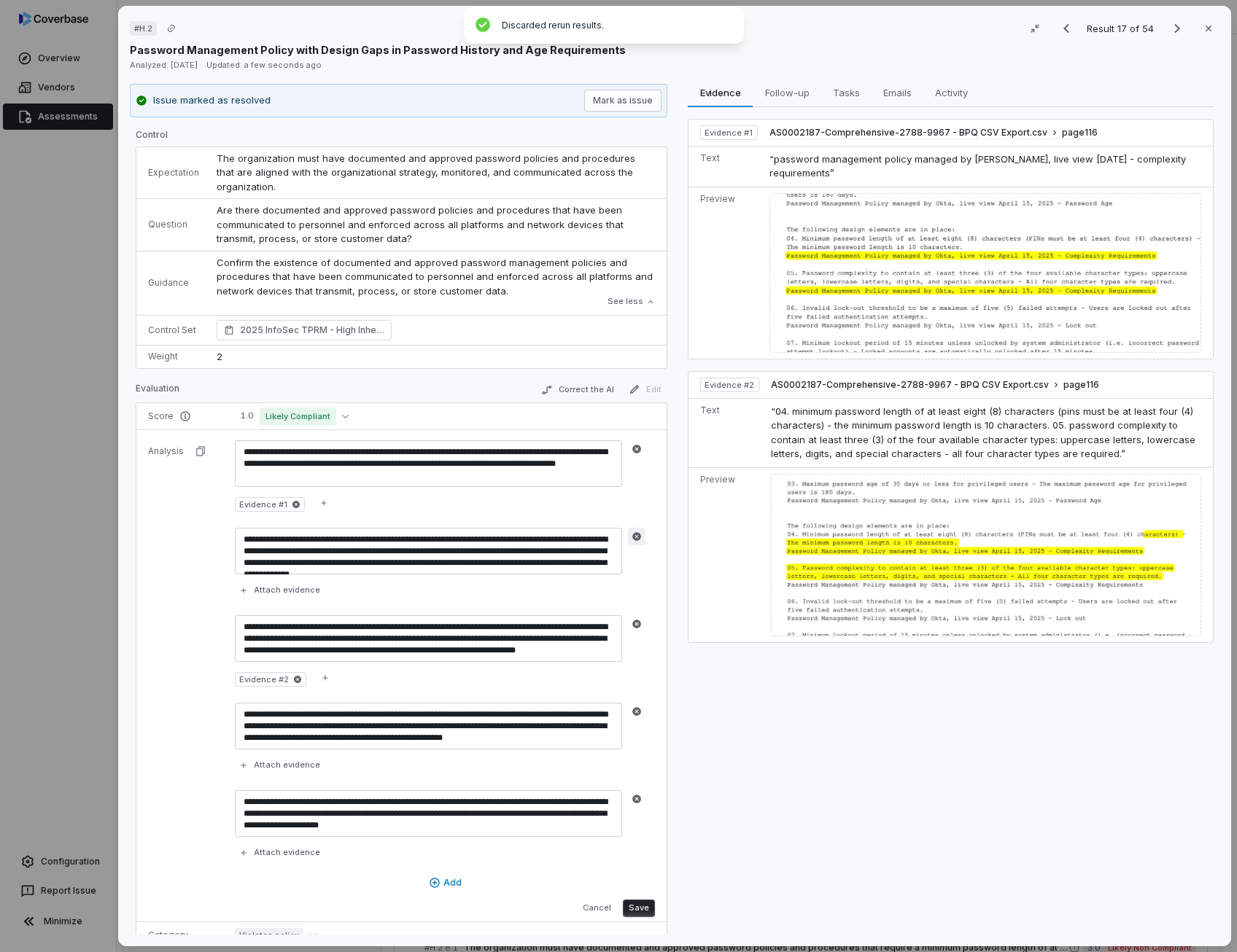
click at [634, 536] on icon "button" at bounding box center [637, 537] width 10 height 10
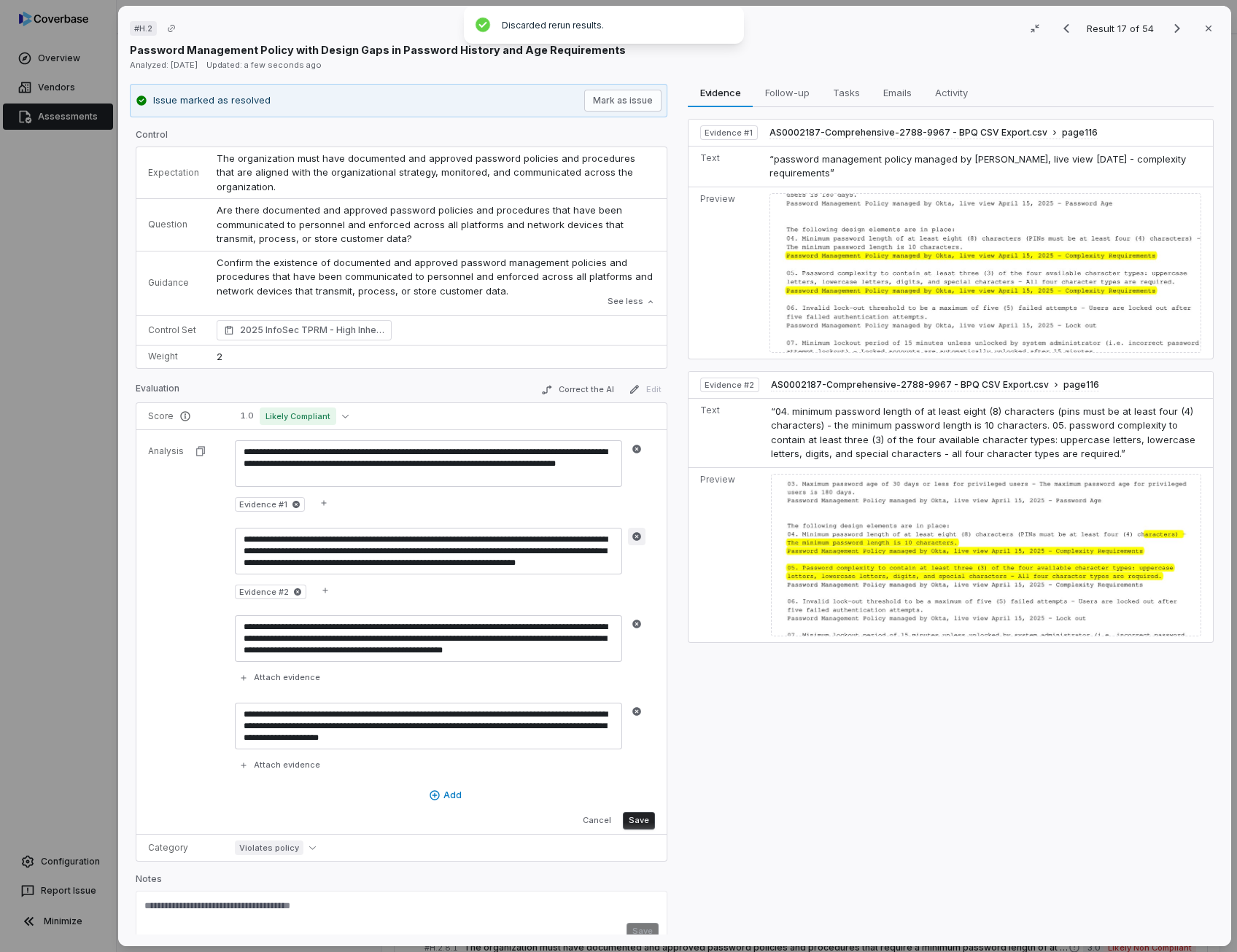
click at [634, 538] on icon "button" at bounding box center [637, 537] width 9 height 9
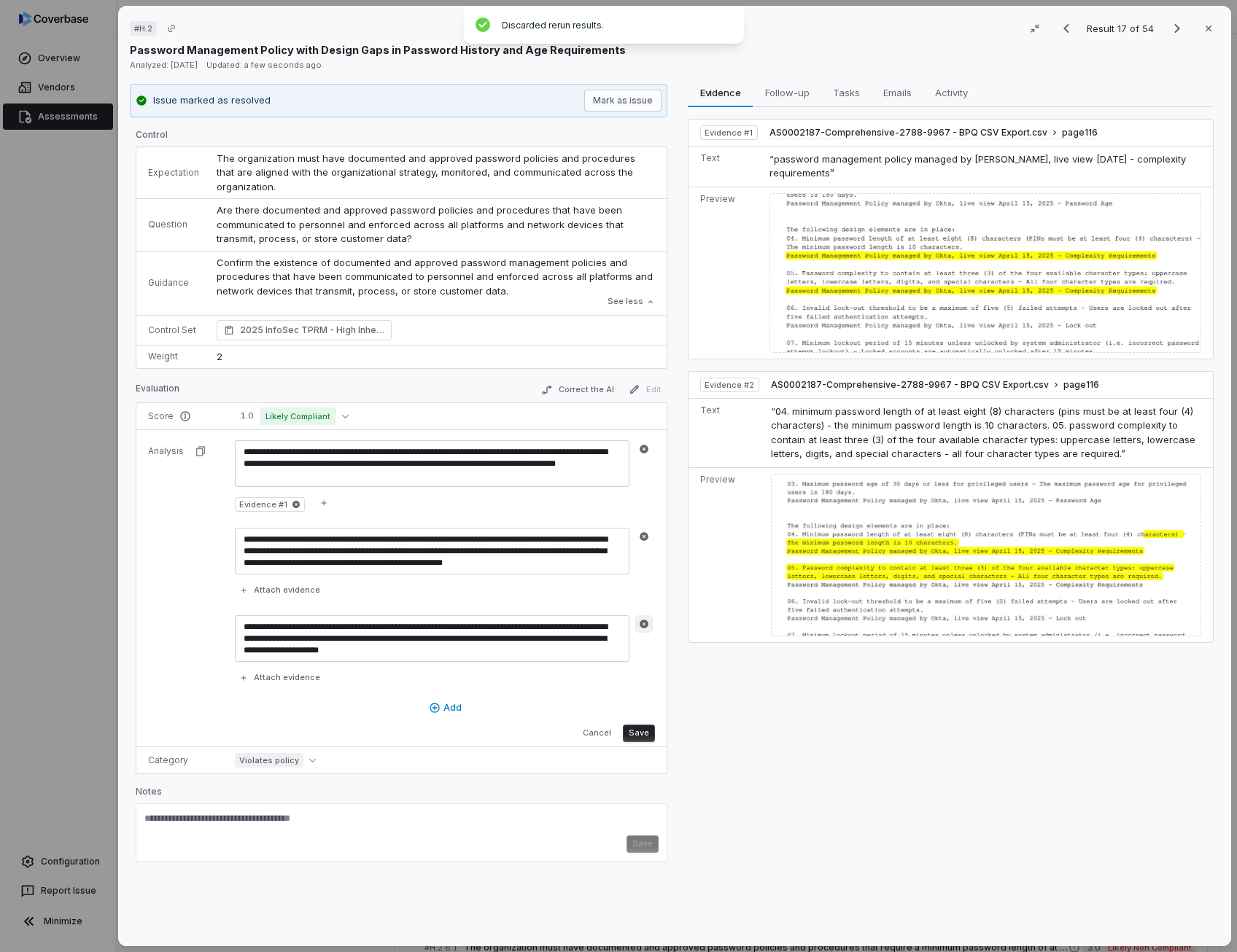
click at [640, 624] on icon "button" at bounding box center [644, 624] width 9 height 9
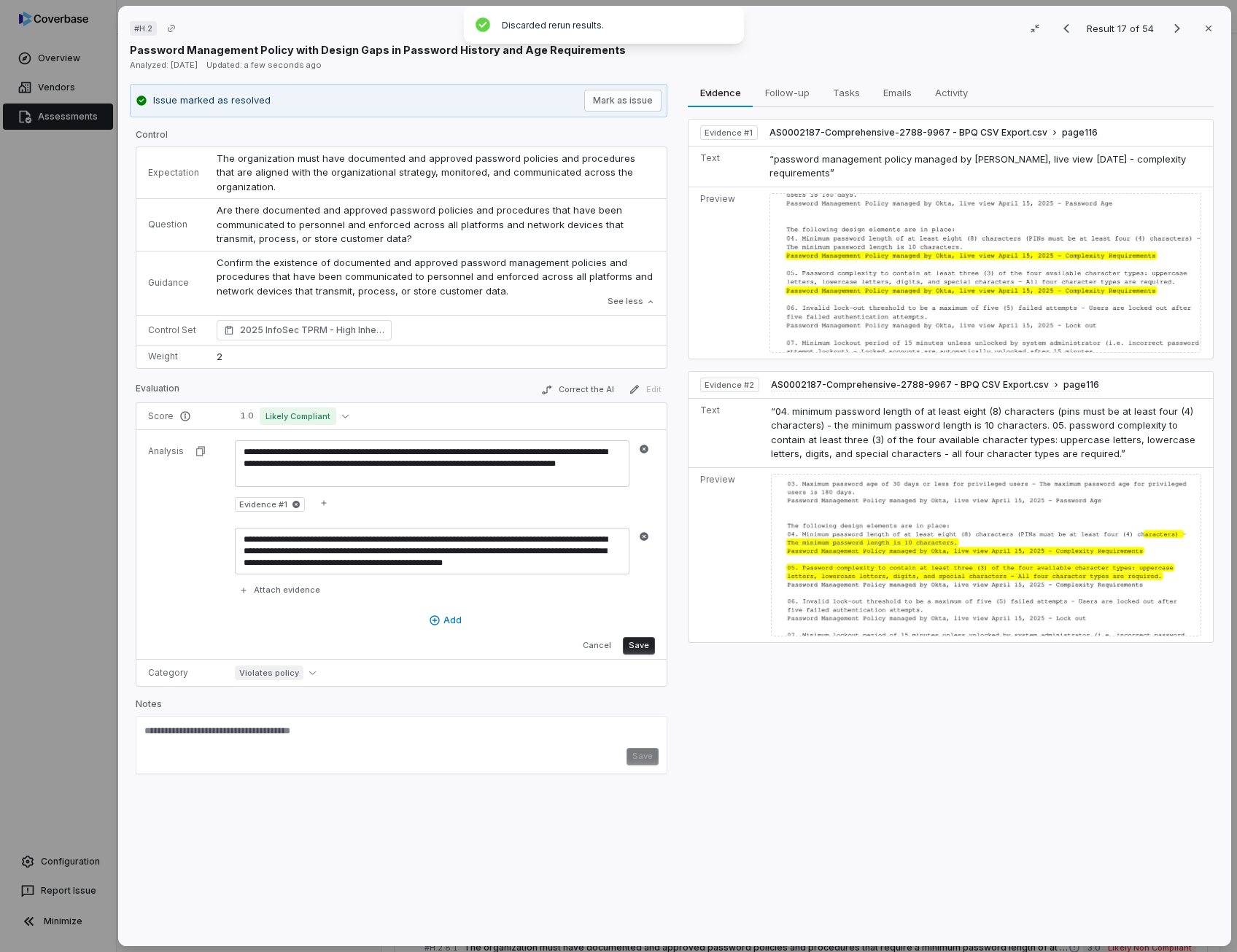
click at [639, 642] on button "Save" at bounding box center [638, 646] width 32 height 18
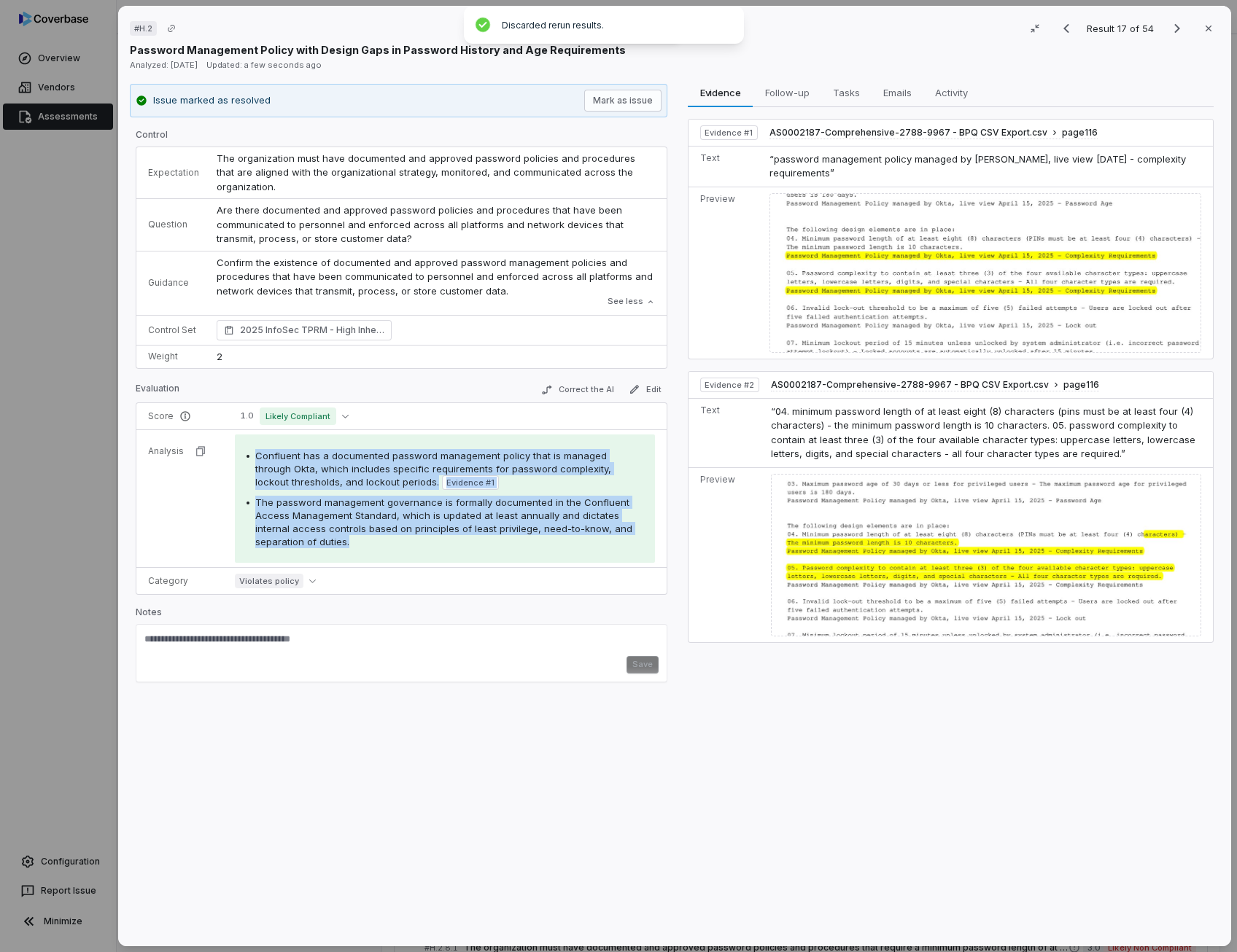
drag, startPoint x: 364, startPoint y: 540, endPoint x: 250, endPoint y: 451, distance: 144.6
click at [250, 451] on div "Confluent has a documented password management policy that is managed through O…" at bounding box center [445, 498] width 397 height 99
drag, startPoint x: 250, startPoint y: 451, endPoint x: 285, endPoint y: 469, distance: 39.4
drag, startPoint x: 285, startPoint y: 469, endPoint x: 202, endPoint y: 447, distance: 85.9
click at [202, 447] on icon "button" at bounding box center [201, 451] width 12 height 12
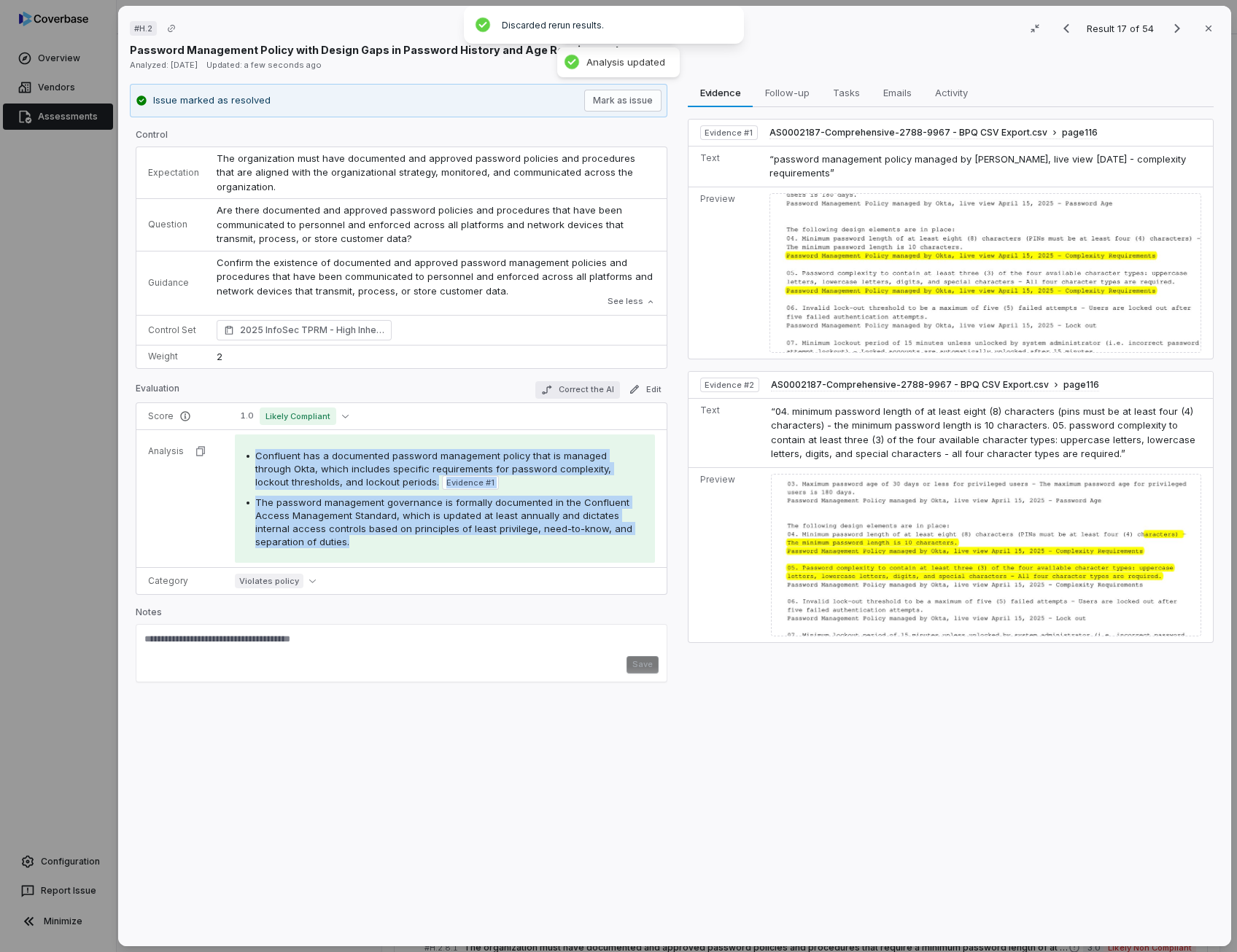
click at [583, 392] on button "Correct the AI" at bounding box center [578, 390] width 85 height 18
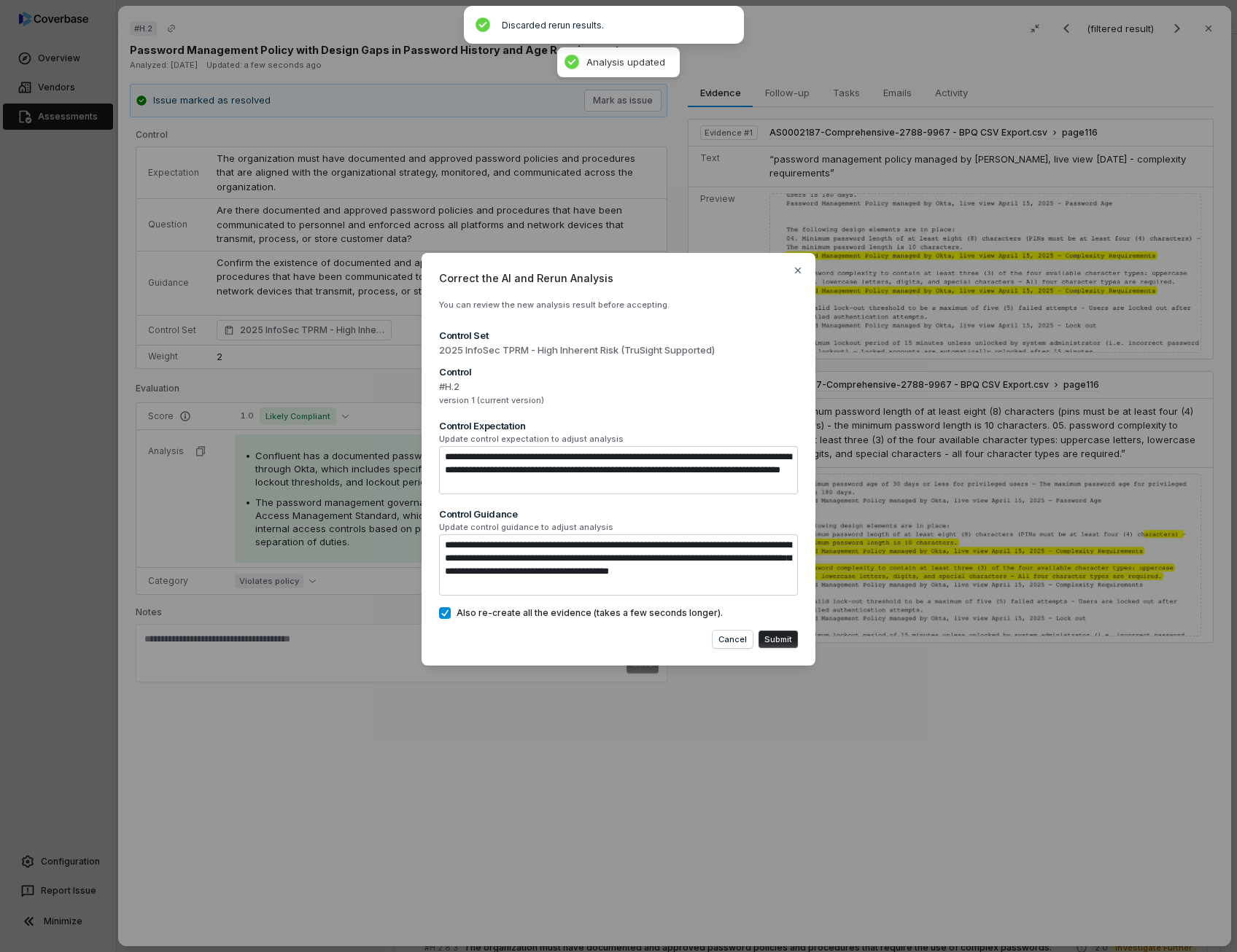
click at [775, 635] on button "Submit" at bounding box center [777, 639] width 39 height 18
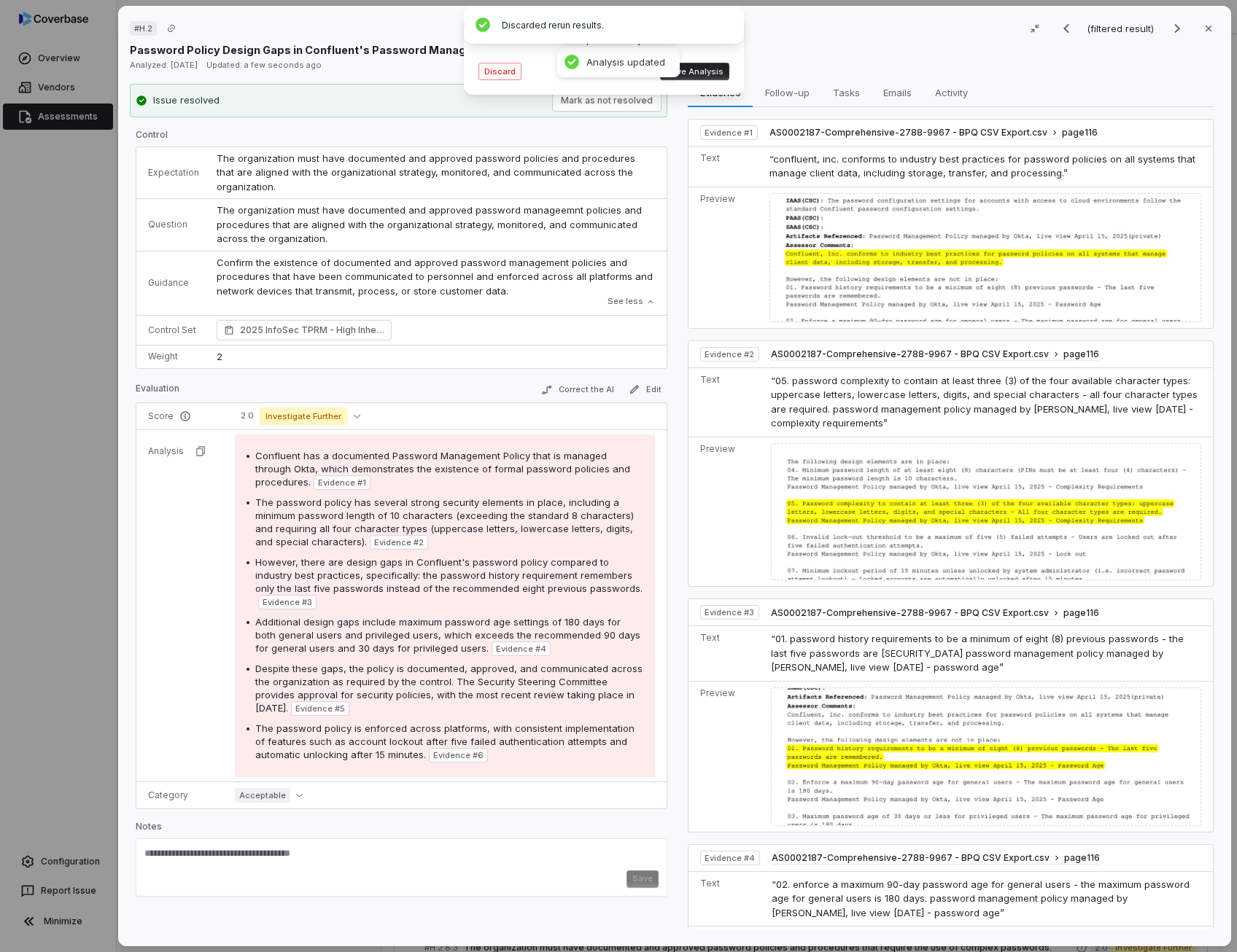
click at [503, 72] on button "Discard" at bounding box center [499, 72] width 43 height 18
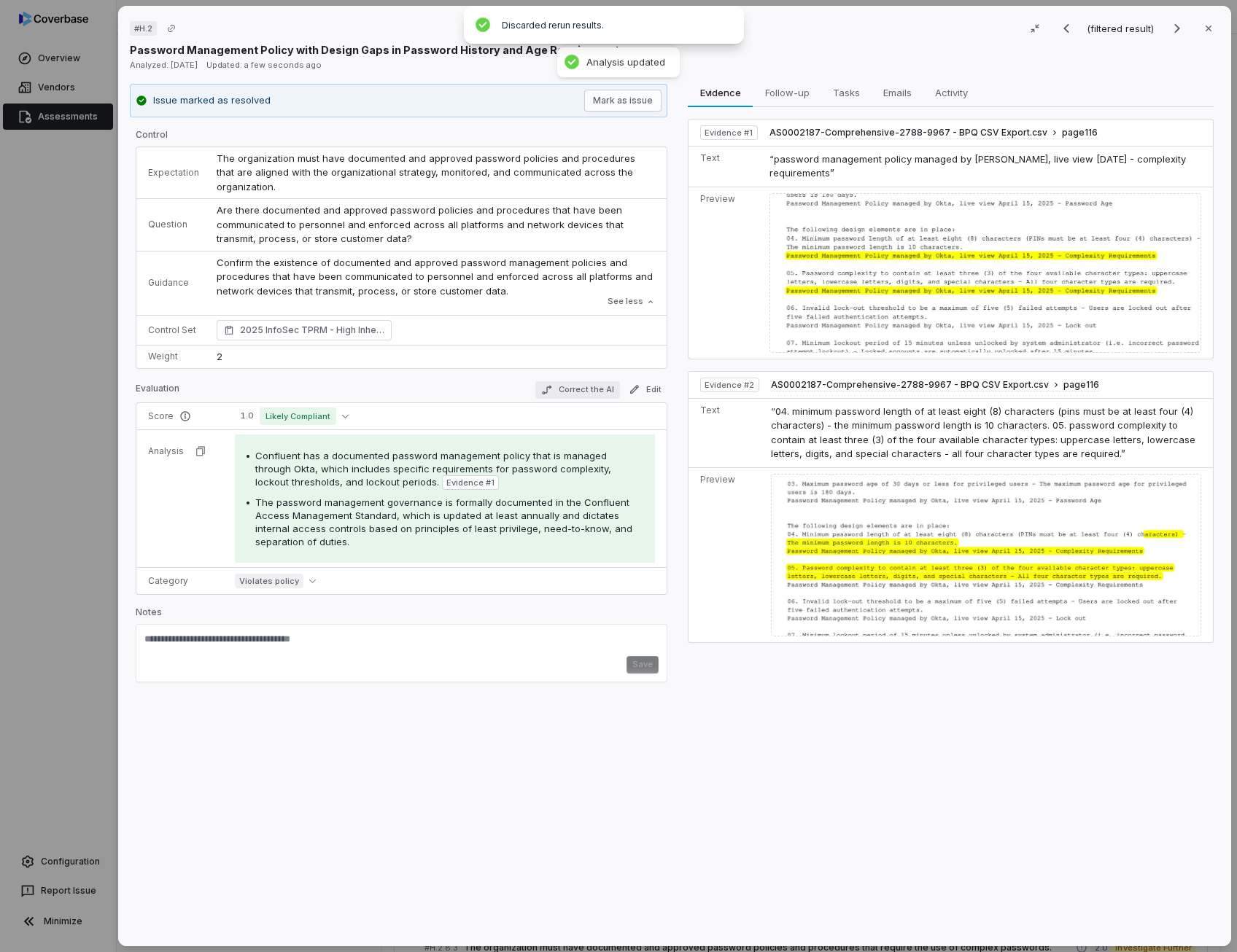
click at [579, 395] on button "Correct the AI" at bounding box center [578, 390] width 85 height 18
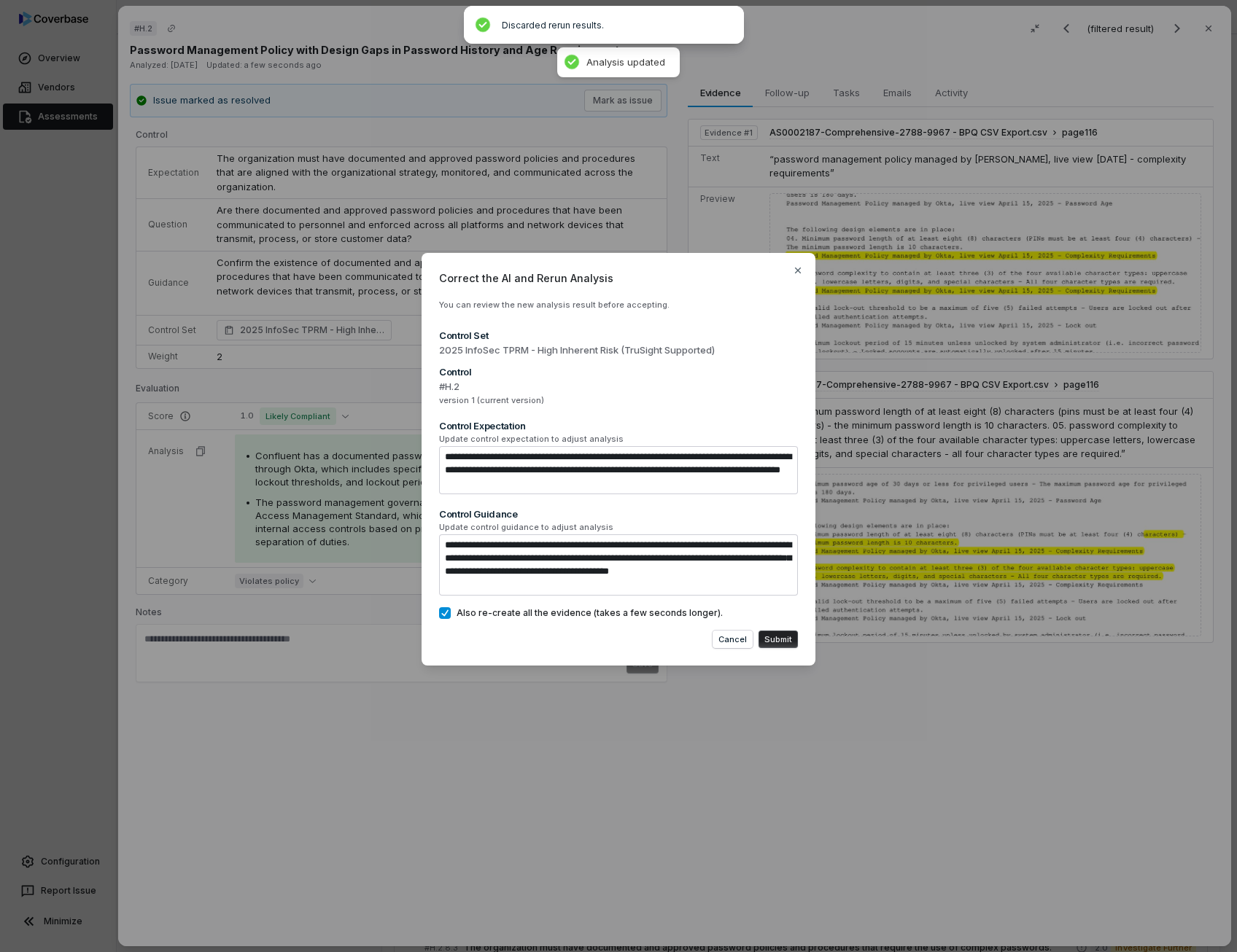
click at [788, 644] on button "Submit" at bounding box center [777, 639] width 39 height 18
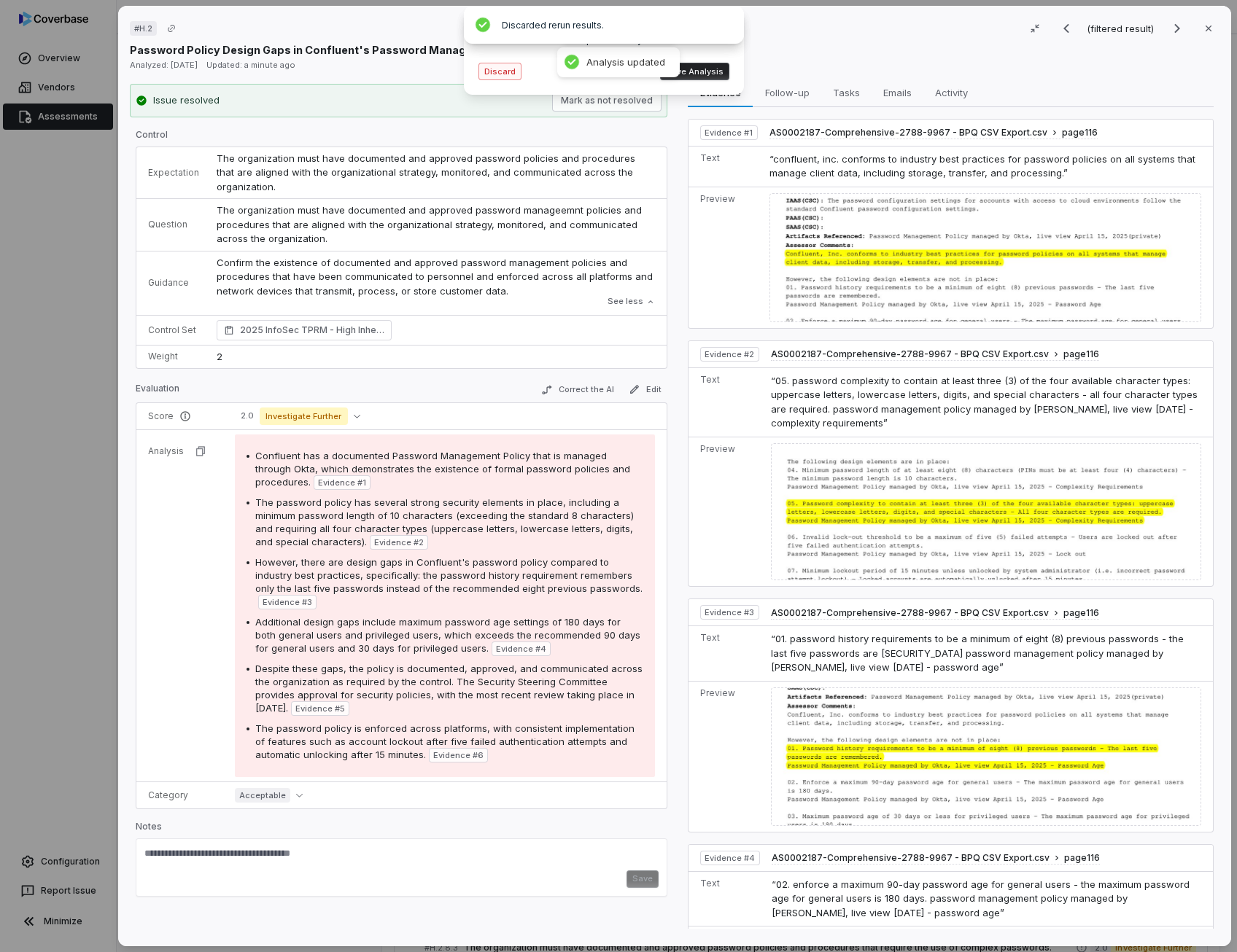
click at [502, 73] on button "Discard" at bounding box center [499, 72] width 43 height 18
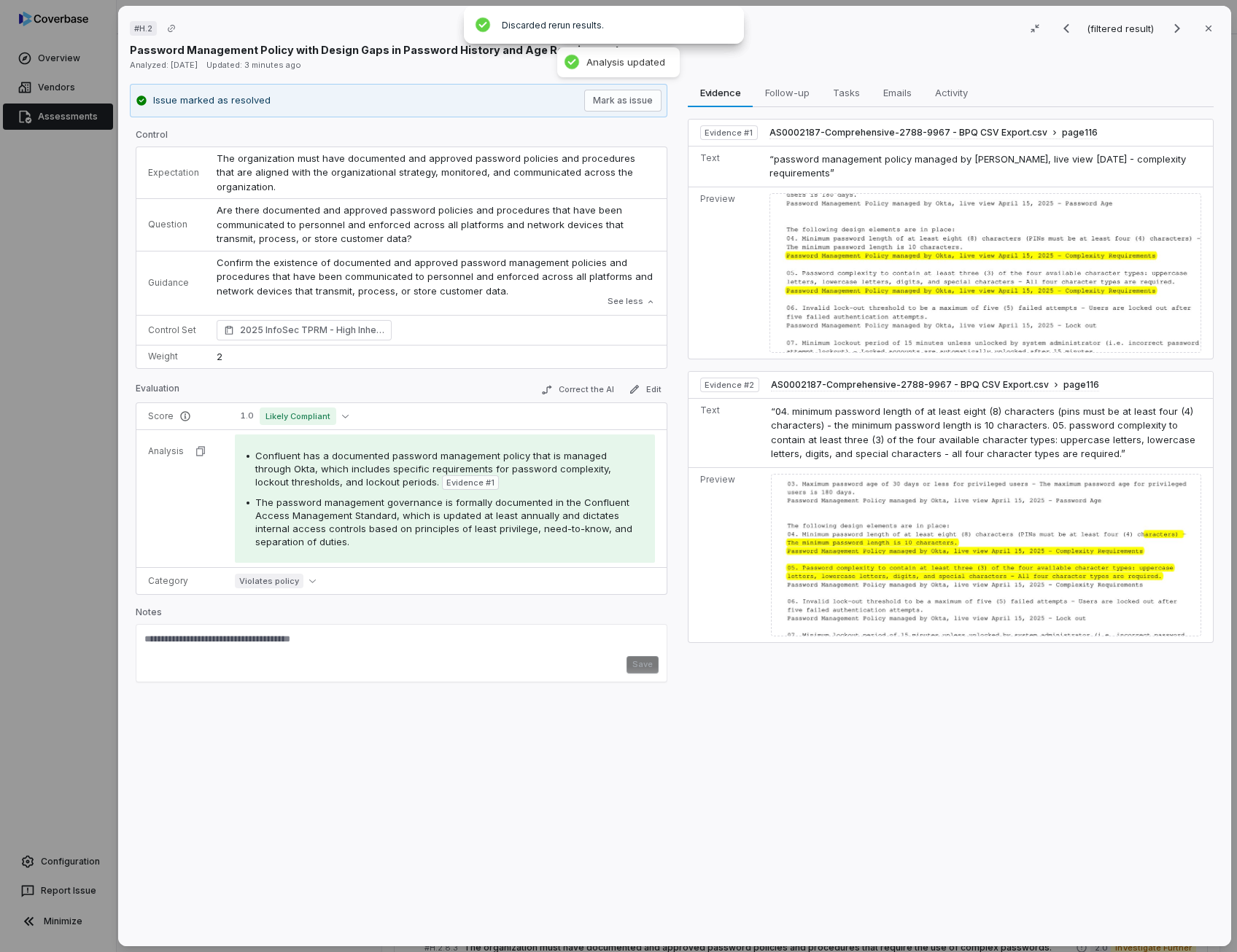
click at [741, 385] on span "Evidence # 2" at bounding box center [729, 385] width 49 height 12
drag, startPoint x: 741, startPoint y: 385, endPoint x: 730, endPoint y: 386, distance: 11.0
click at [730, 386] on span "Evidence # 2" at bounding box center [729, 385] width 49 height 12
click at [840, 562] on div at bounding box center [985, 555] width 431 height 162
click at [732, 390] on span "Evidence # 2" at bounding box center [729, 385] width 58 height 15
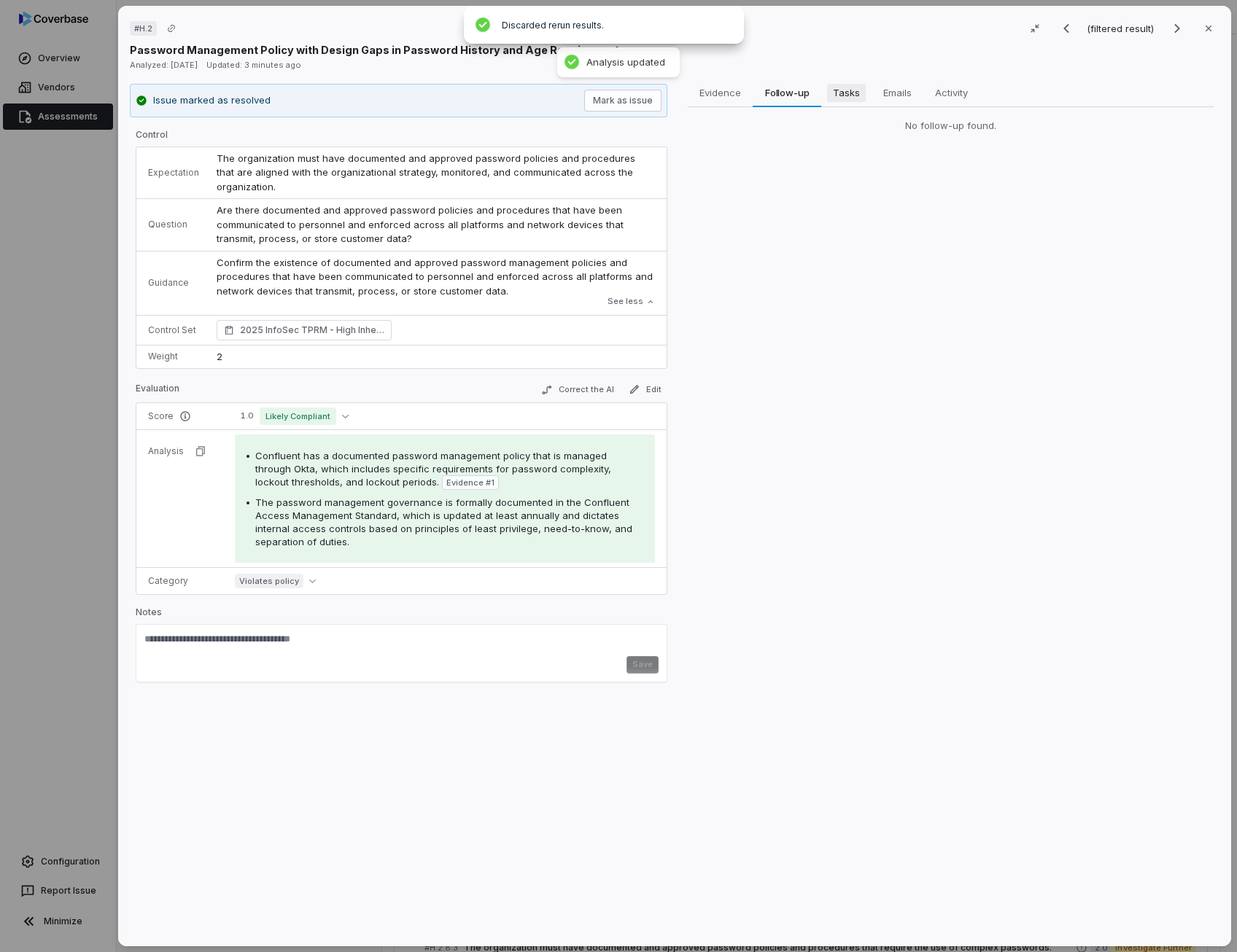
drag, startPoint x: 730, startPoint y: 381, endPoint x: 825, endPoint y: 83, distance: 312.8
click at [825, 83] on div "Evidence Evidence Follow-up Follow-up Tasks Tasks Emails Emails Activity Activi…" at bounding box center [950, 93] width 526 height 29
click at [827, 83] on span "Tasks" at bounding box center [845, 93] width 38 height 19
click at [892, 88] on span "Emails" at bounding box center [896, 93] width 39 height 19
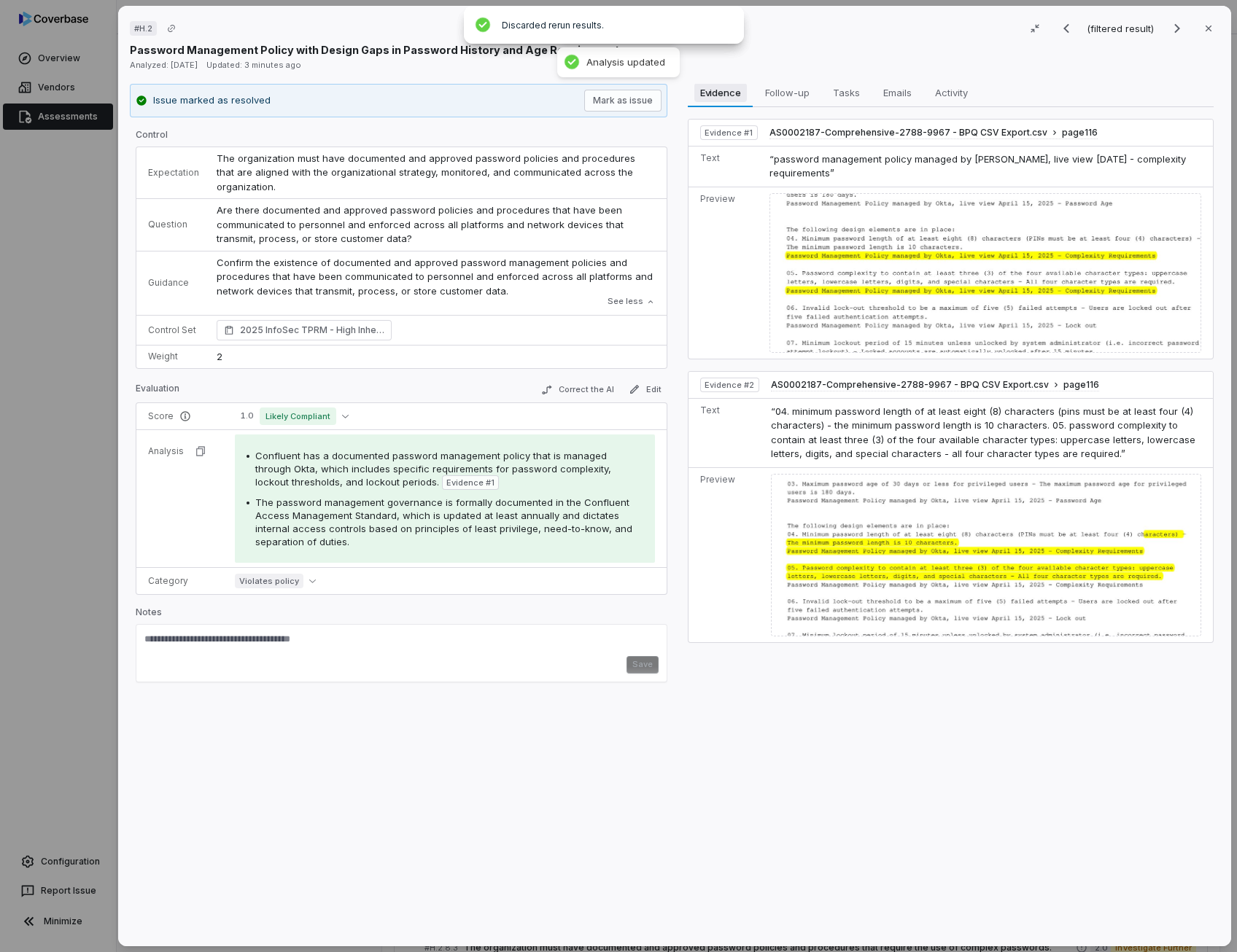
click at [726, 97] on span "Evidence" at bounding box center [719, 93] width 52 height 19
click at [1171, 30] on icon "Next result" at bounding box center [1177, 29] width 18 height 18
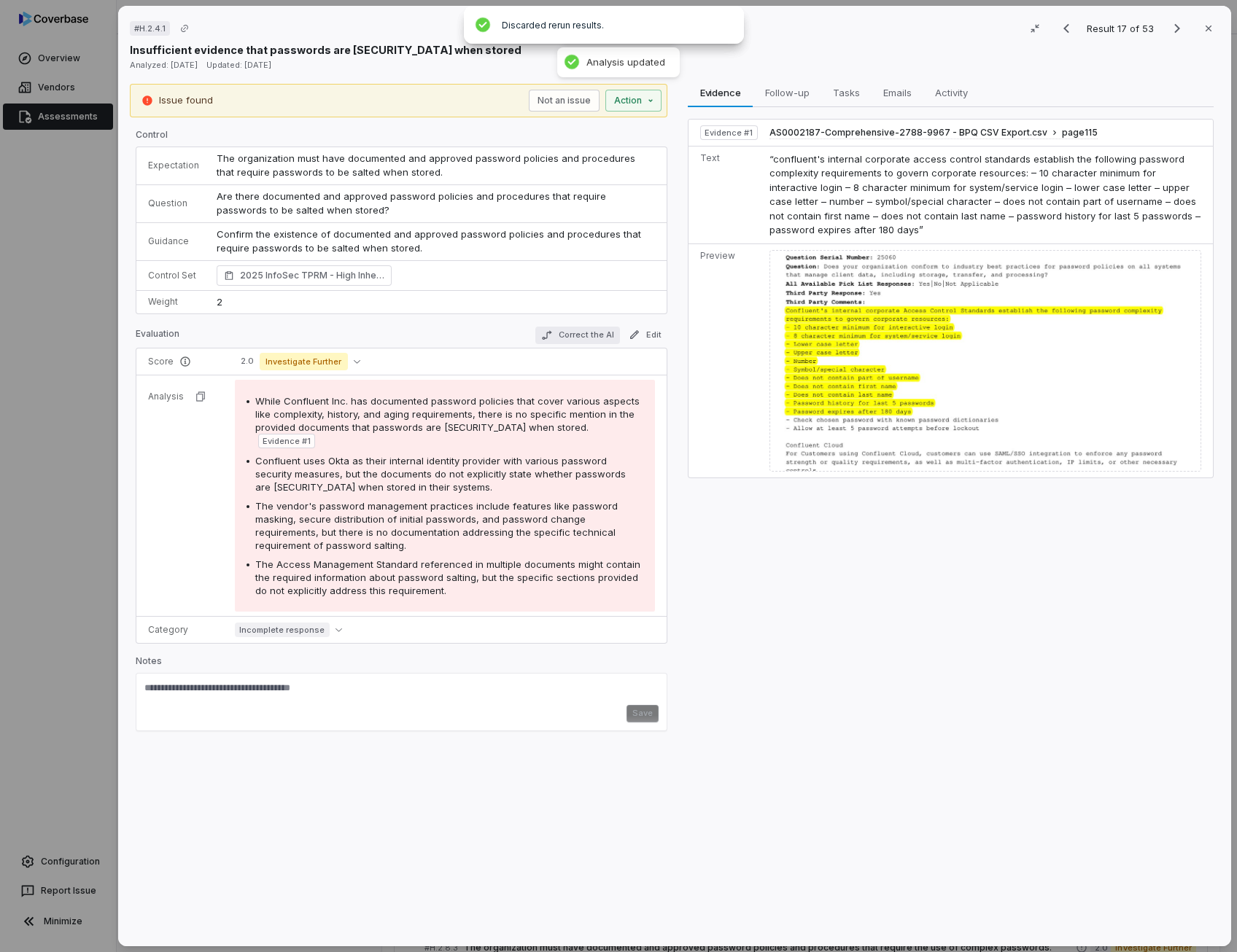
click at [586, 334] on button "Correct the AI" at bounding box center [578, 336] width 85 height 18
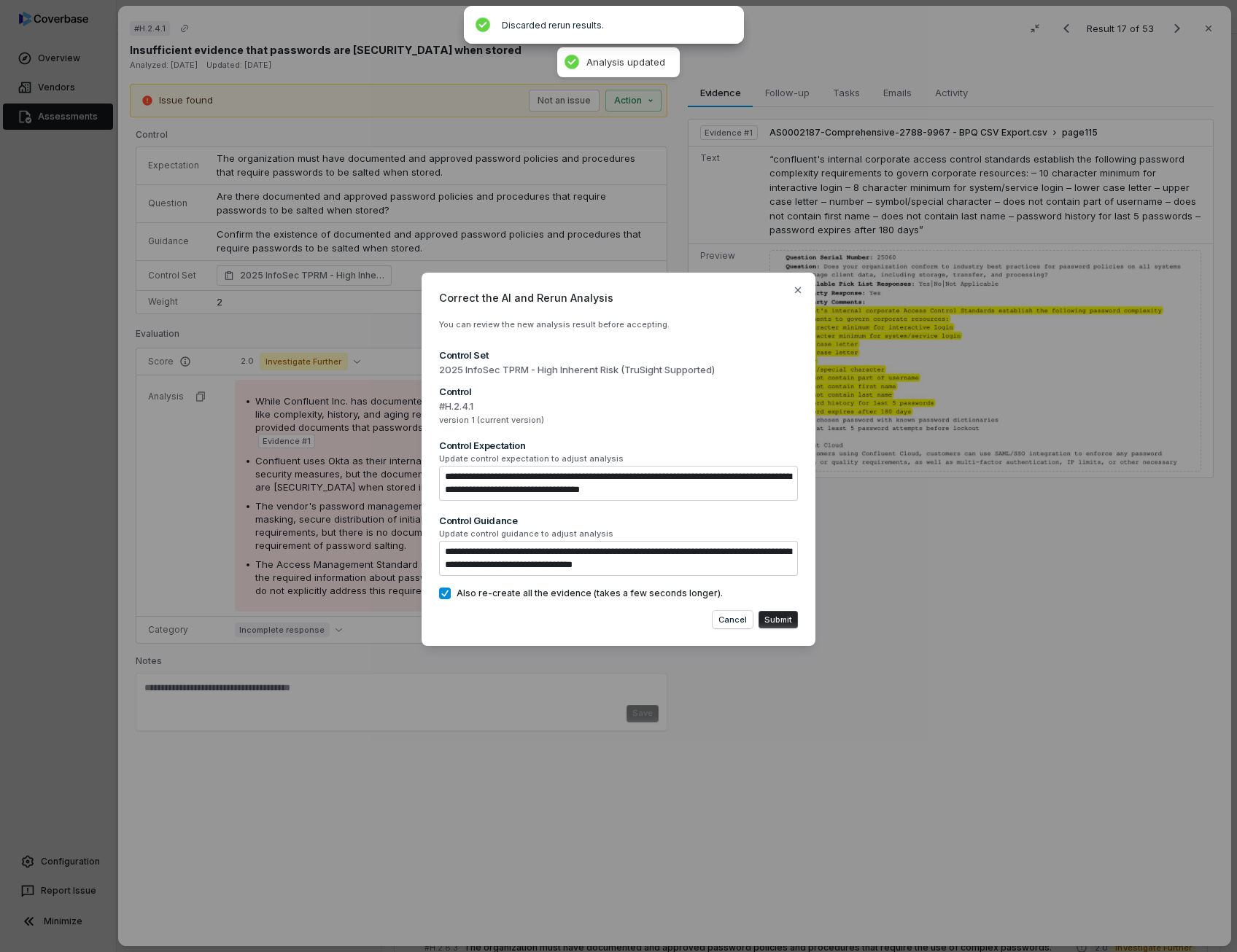
click at [780, 618] on button "Submit" at bounding box center [777, 619] width 39 height 18
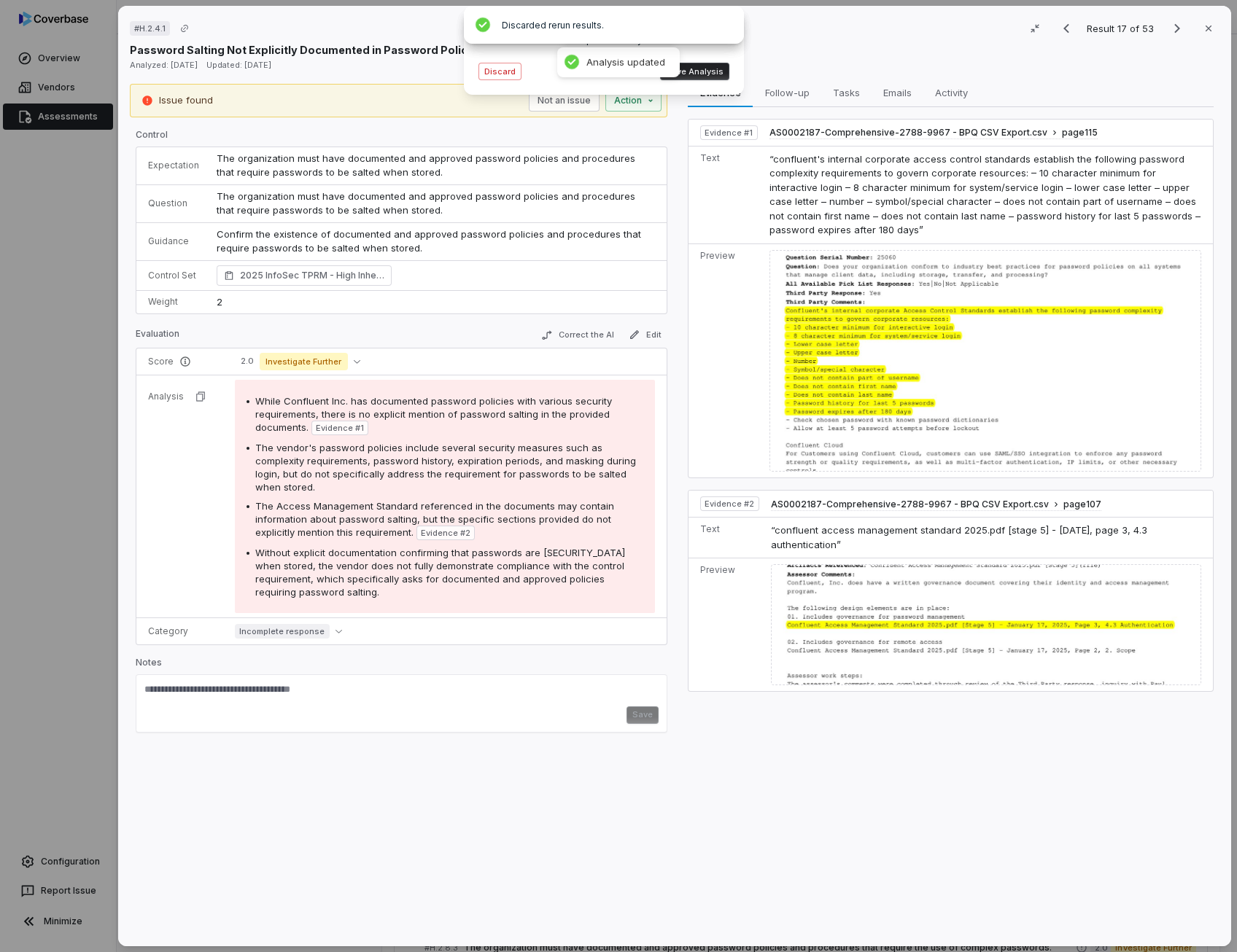
click at [406, 458] on span "The vendor's password policies include several security measures such as comple…" at bounding box center [446, 467] width 381 height 51
click at [378, 569] on div "Without explicit documentation confirming that passwords are [SECURITY_DATA] wh…" at bounding box center [449, 571] width 388 height 52
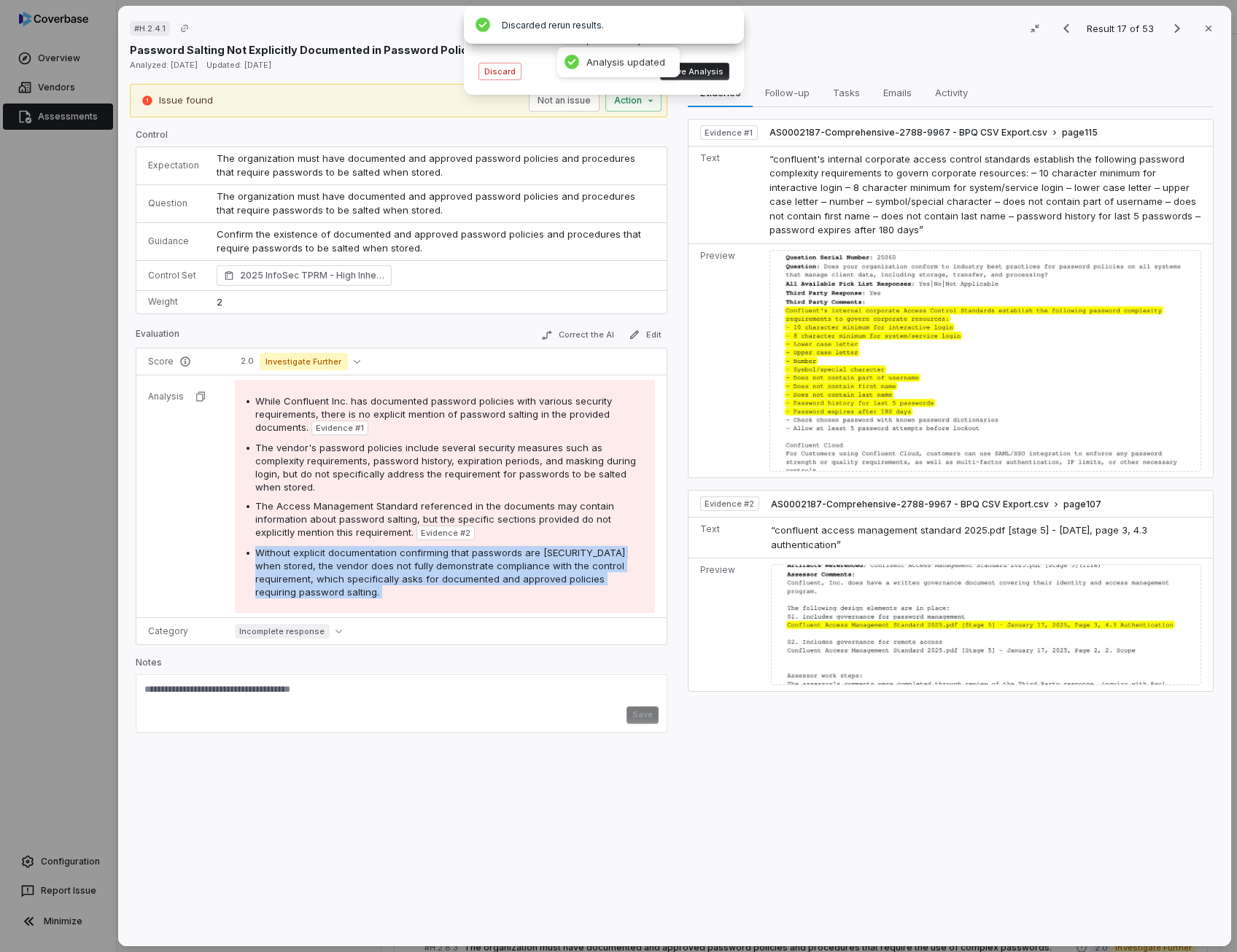
click at [692, 77] on button "Save Analysis" at bounding box center [695, 72] width 69 height 18
click at [593, 335] on button "Correct the AI" at bounding box center [578, 336] width 85 height 18
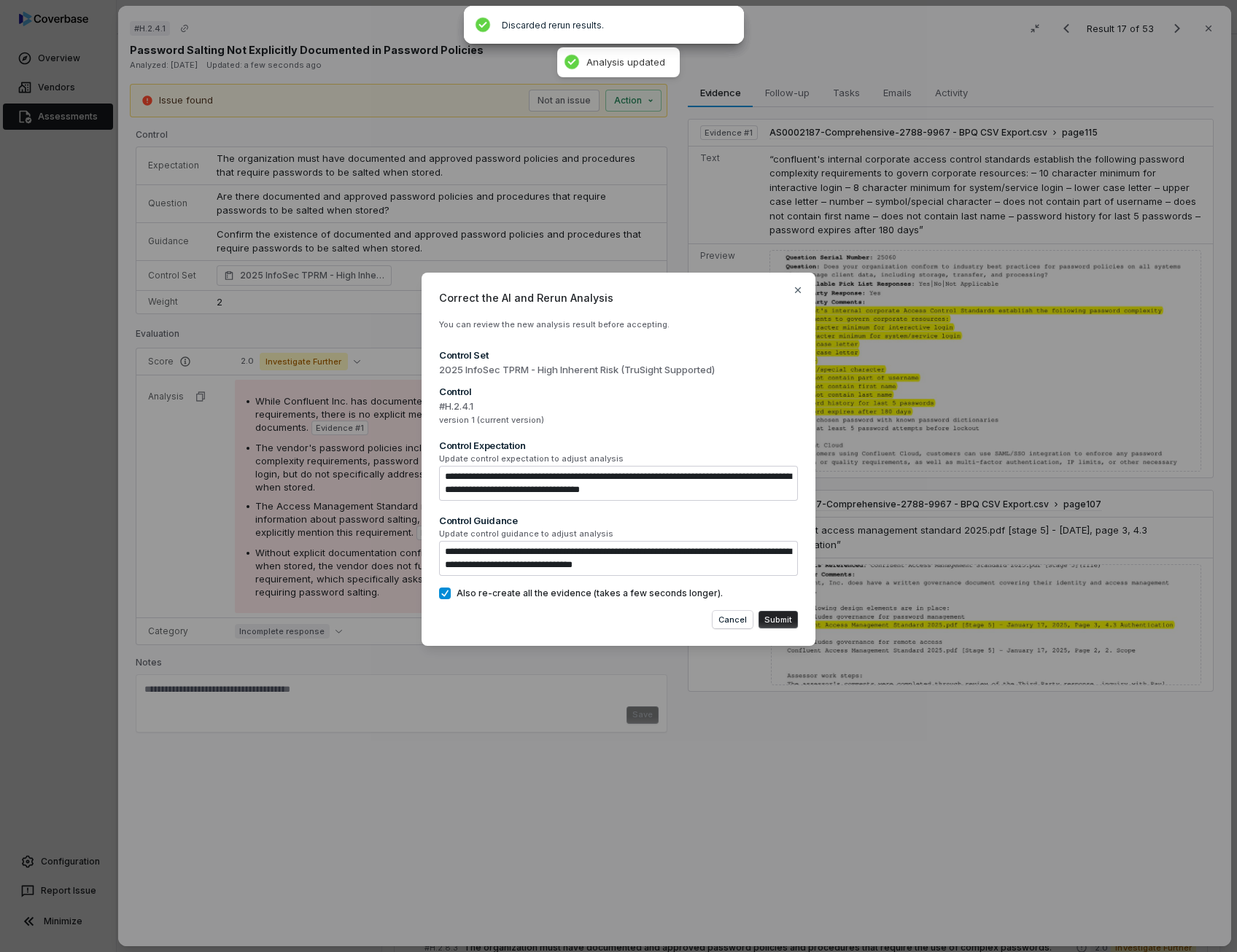
click at [789, 625] on button "Submit" at bounding box center [777, 619] width 39 height 18
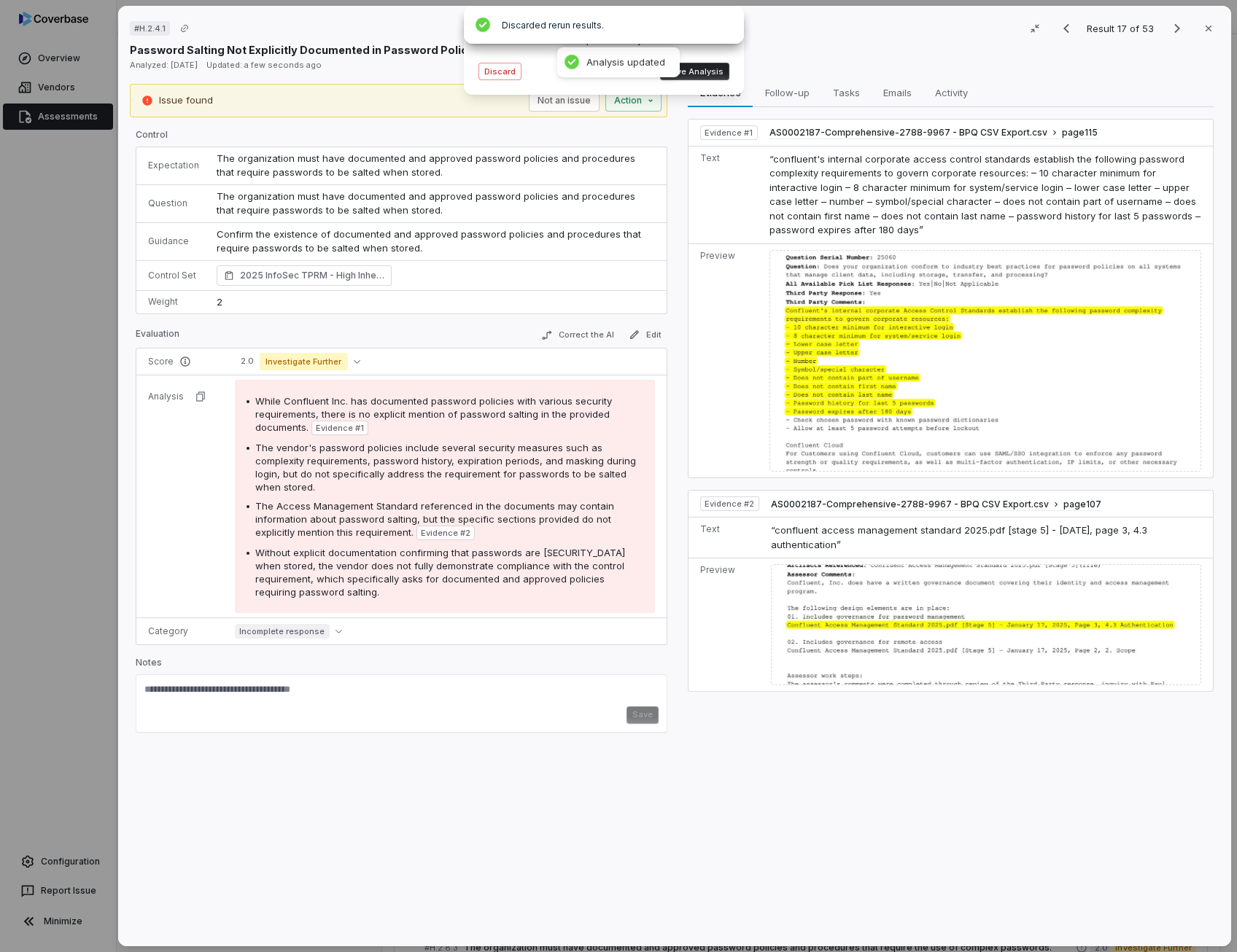
click at [706, 65] on button "Save Analysis" at bounding box center [695, 72] width 69 height 18
click at [1172, 32] on icon "Next result" at bounding box center [1177, 29] width 18 height 18
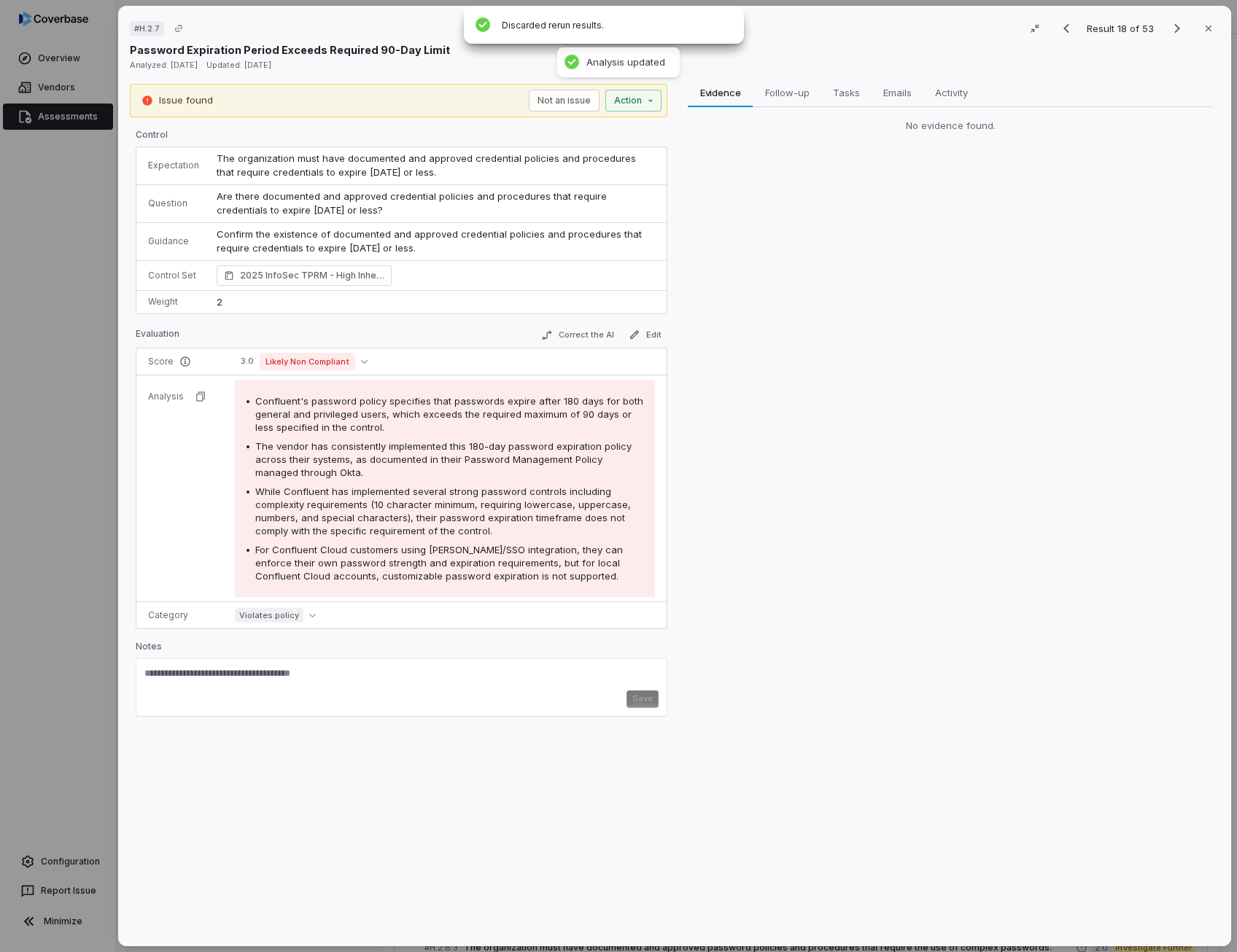
click at [282, 201] on span "Are there documented and approved credential policies and procedures that requi…" at bounding box center [413, 204] width 393 height 27
click at [591, 338] on button "Correct the AI" at bounding box center [578, 336] width 85 height 18
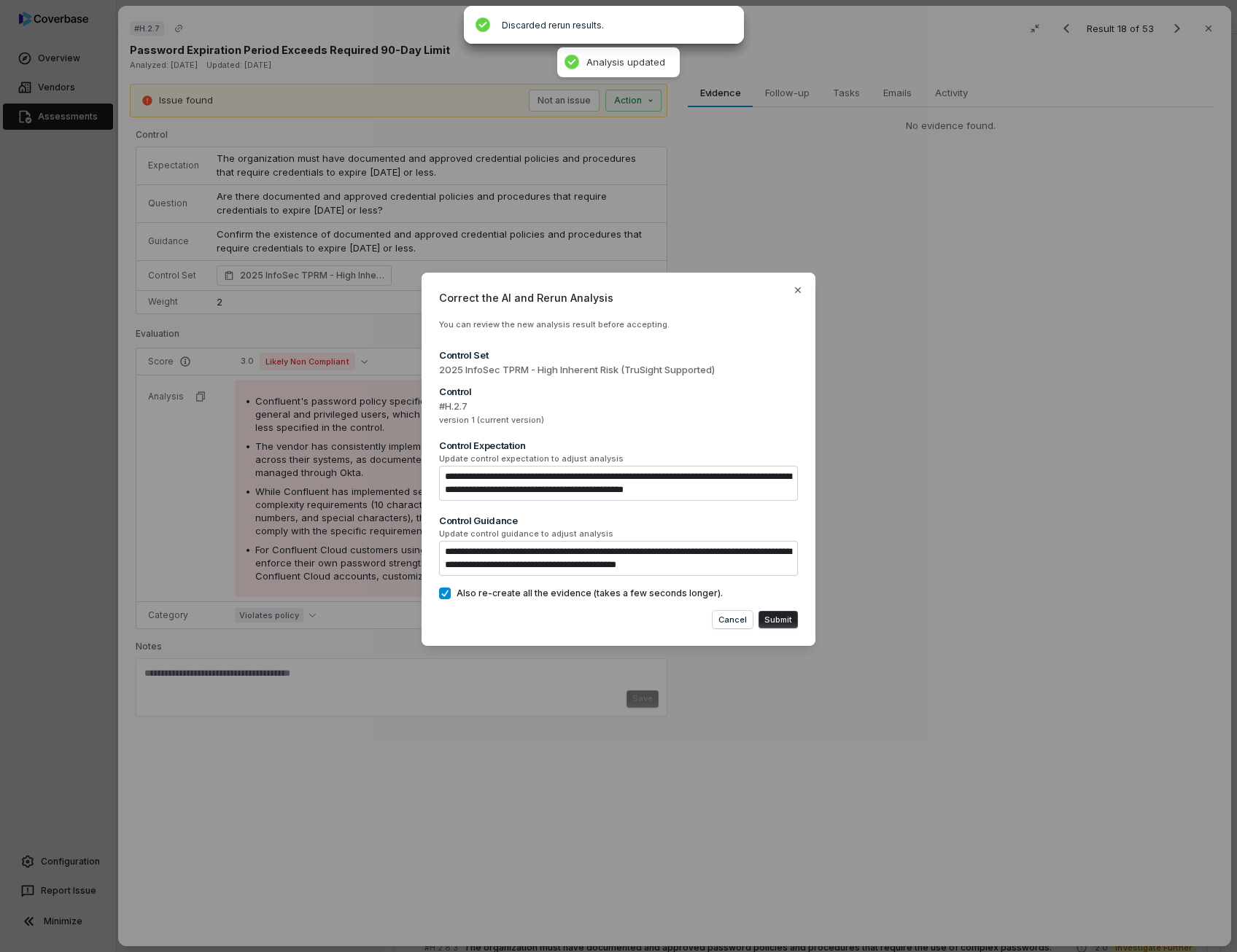
click at [791, 624] on button "Submit" at bounding box center [777, 619] width 39 height 18
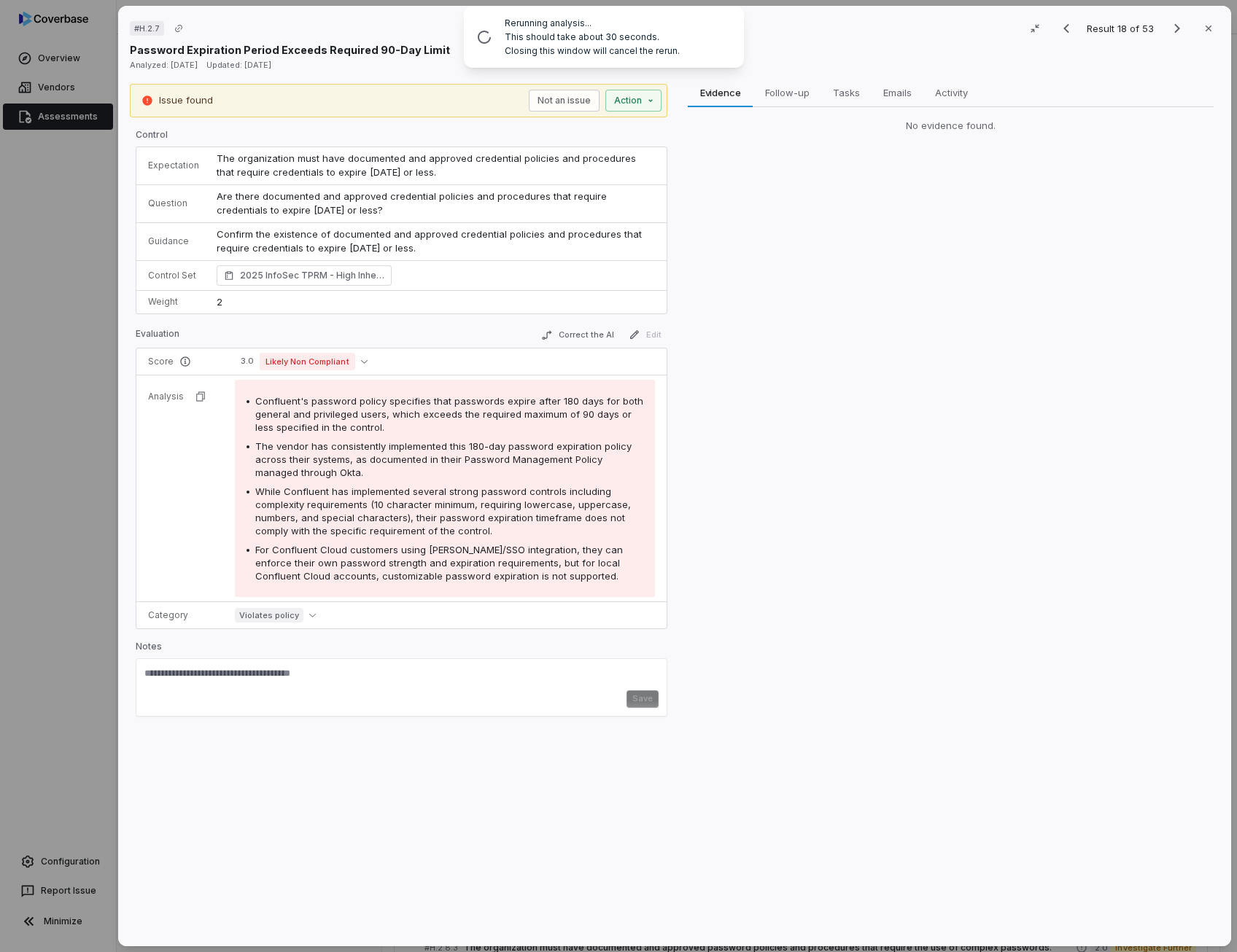
click at [492, 402] on span "Confluent's password policy specifies that passwords expire after 180 days for …" at bounding box center [449, 414] width 388 height 38
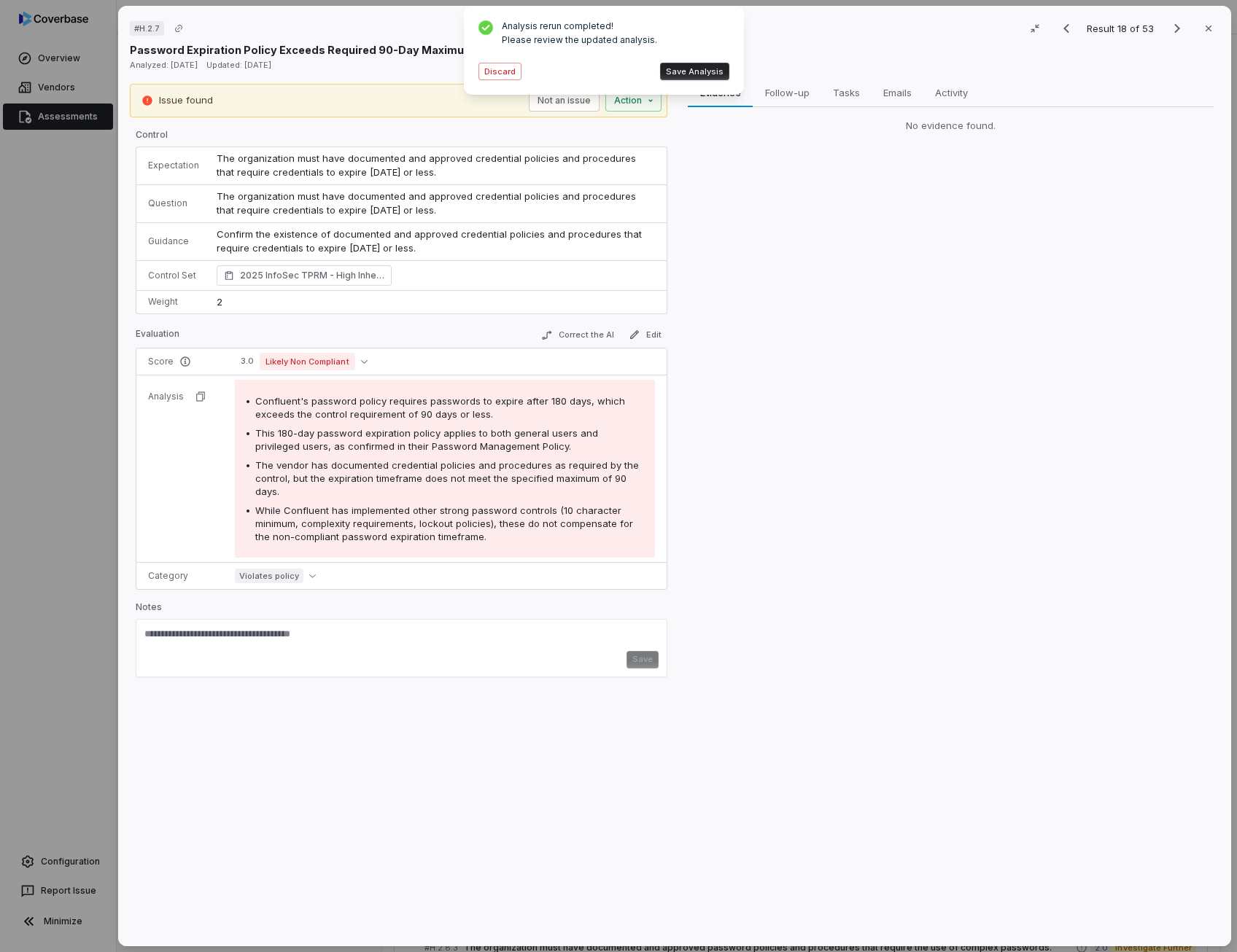
drag, startPoint x: 492, startPoint y: 402, endPoint x: 433, endPoint y: 438, distance: 69.1
click at [433, 438] on span "This 180-day password expiration policy applies to both general users and privi…" at bounding box center [426, 439] width 343 height 25
drag, startPoint x: 433, startPoint y: 438, endPoint x: 411, endPoint y: 469, distance: 38.0
click at [411, 469] on div "The vendor has documented credential policies and procedures as required by the…" at bounding box center [449, 478] width 388 height 39
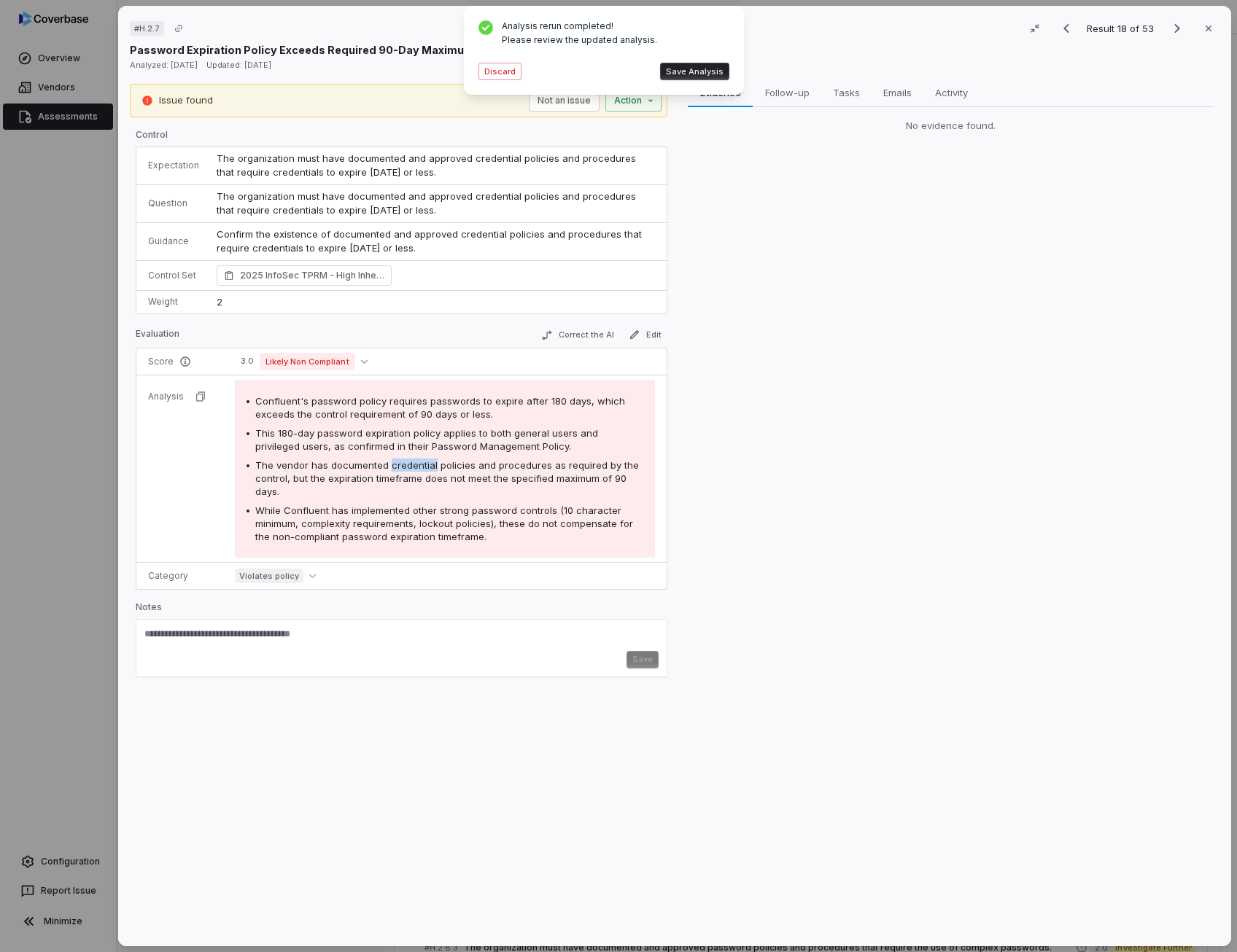
click at [411, 469] on div "The vendor has documented credential policies and procedures as required by the…" at bounding box center [449, 478] width 388 height 39
drag, startPoint x: 411, startPoint y: 469, endPoint x: 429, endPoint y: 518, distance: 52.2
click at [429, 518] on span "While Confluent has implemented other strong password controls (10 character mi…" at bounding box center [444, 523] width 378 height 38
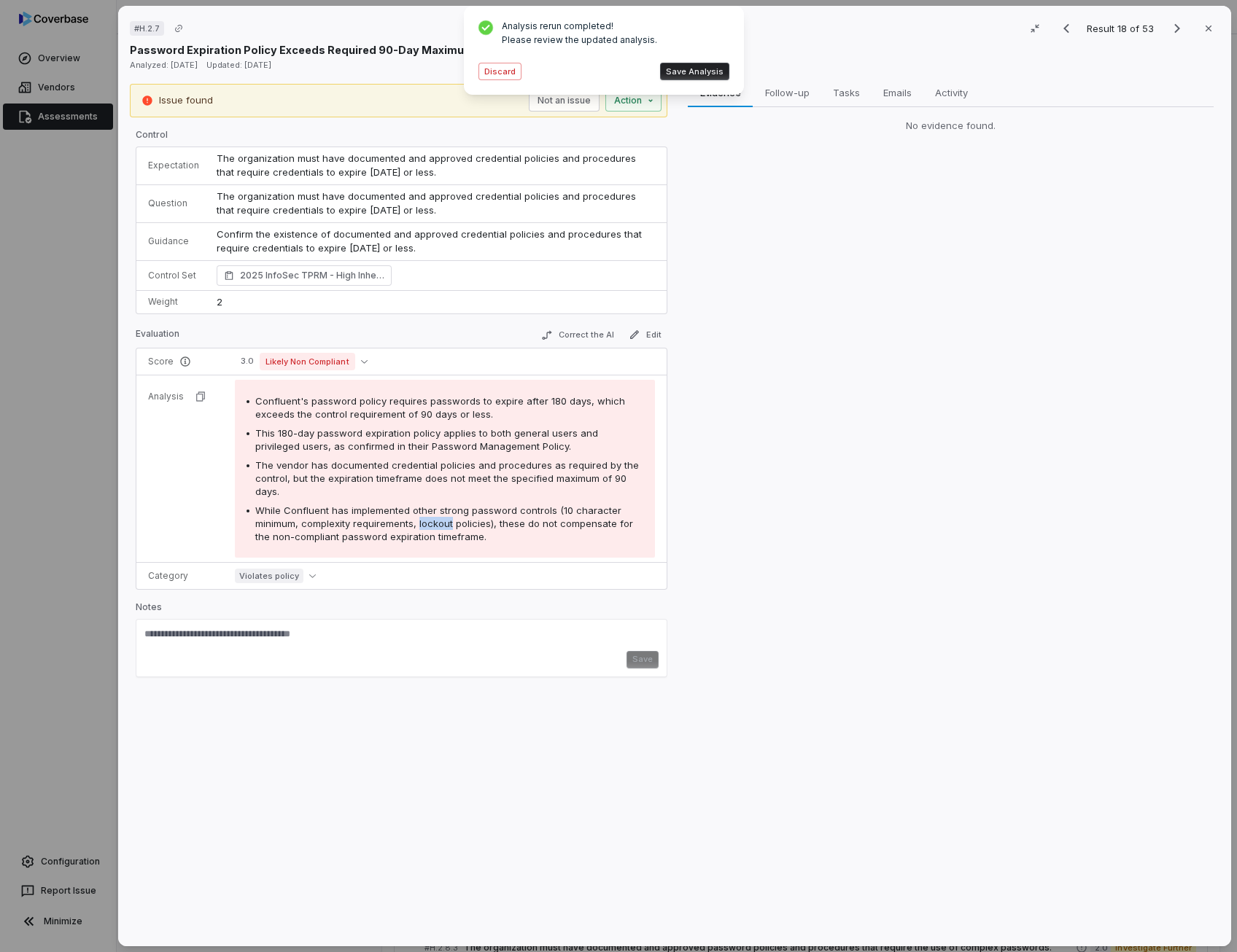
click at [429, 518] on span "While Confluent has implemented other strong password controls (10 character mi…" at bounding box center [444, 523] width 378 height 38
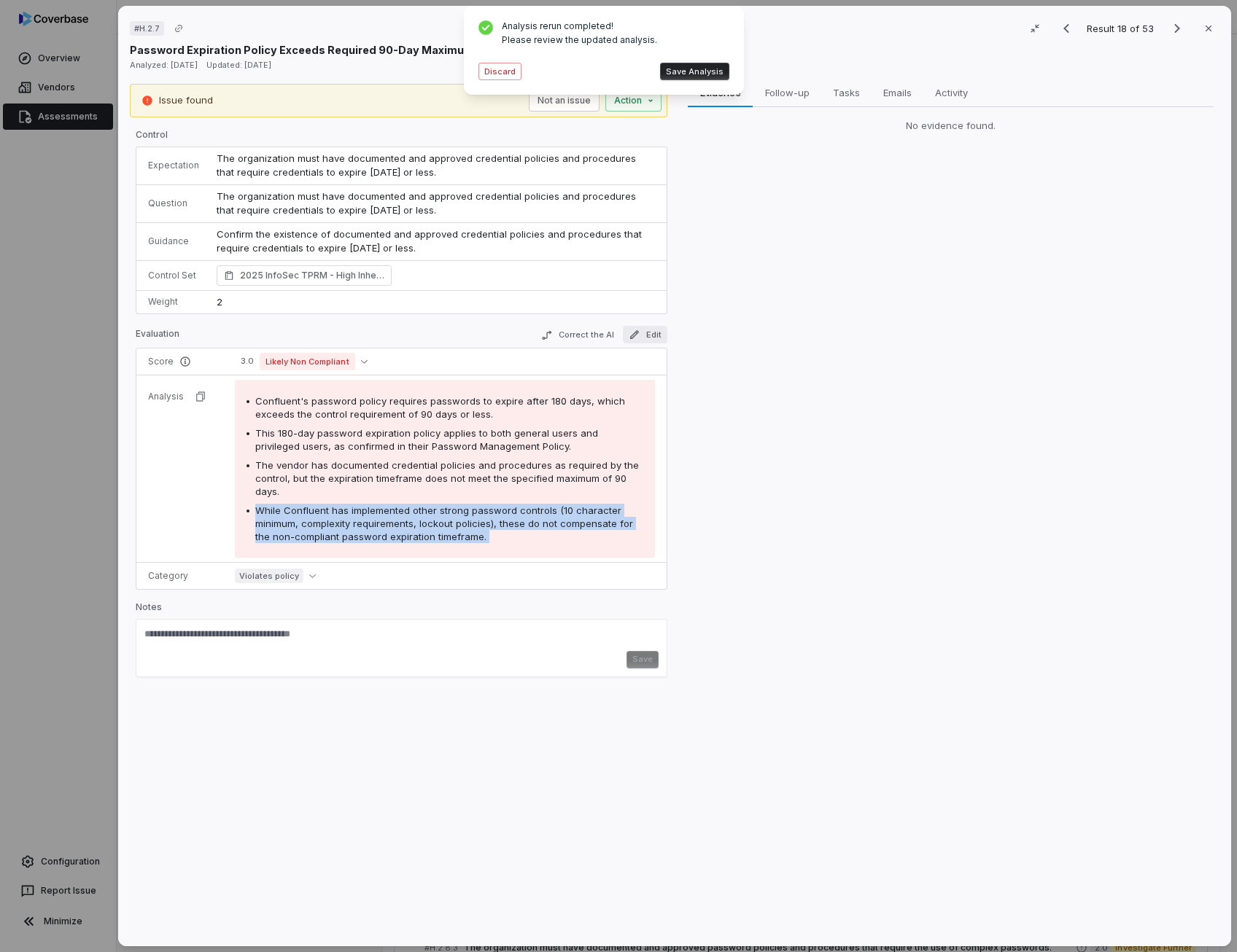
click at [642, 329] on button "Edit" at bounding box center [645, 335] width 44 height 18
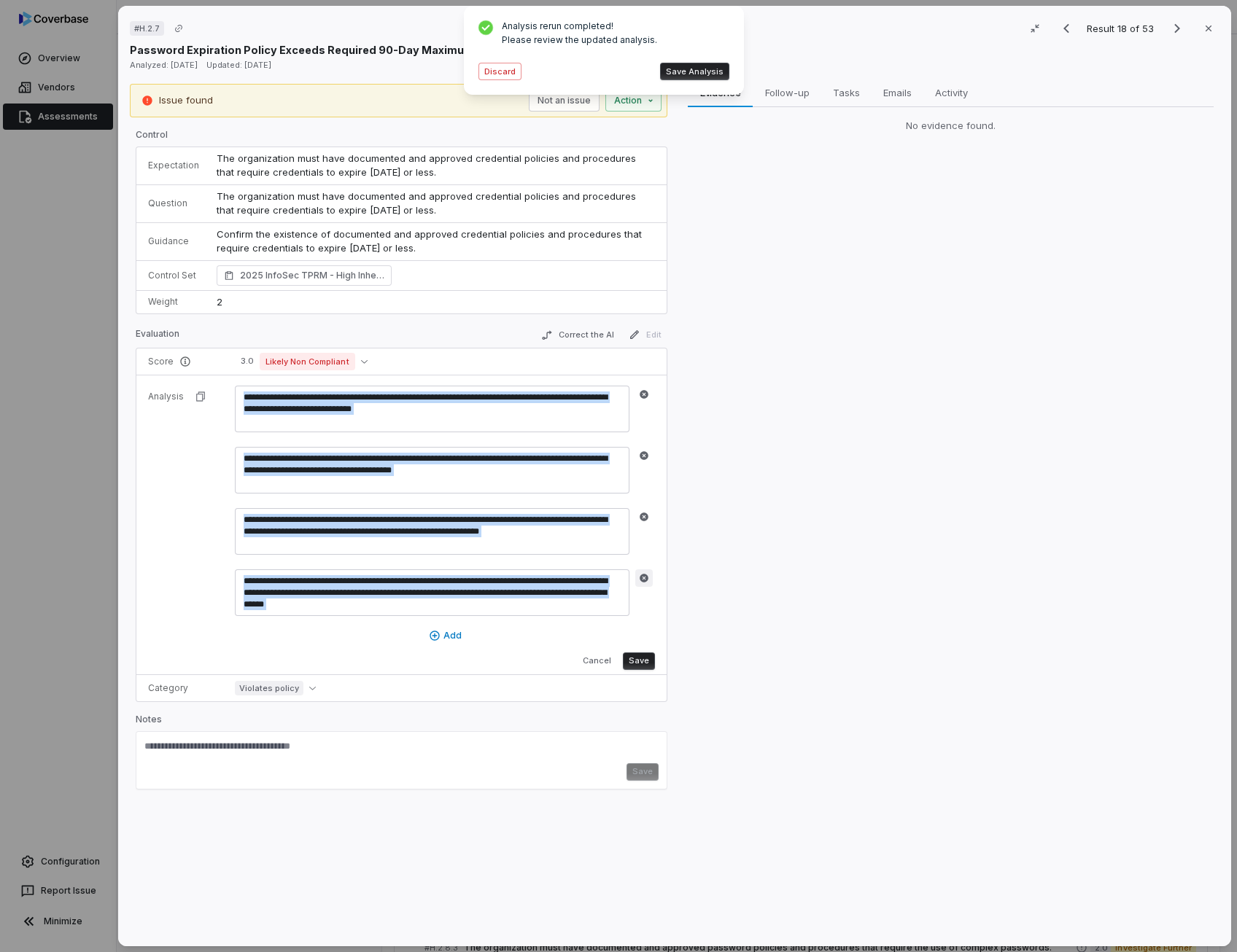
click at [642, 577] on icon "button" at bounding box center [644, 578] width 9 height 9
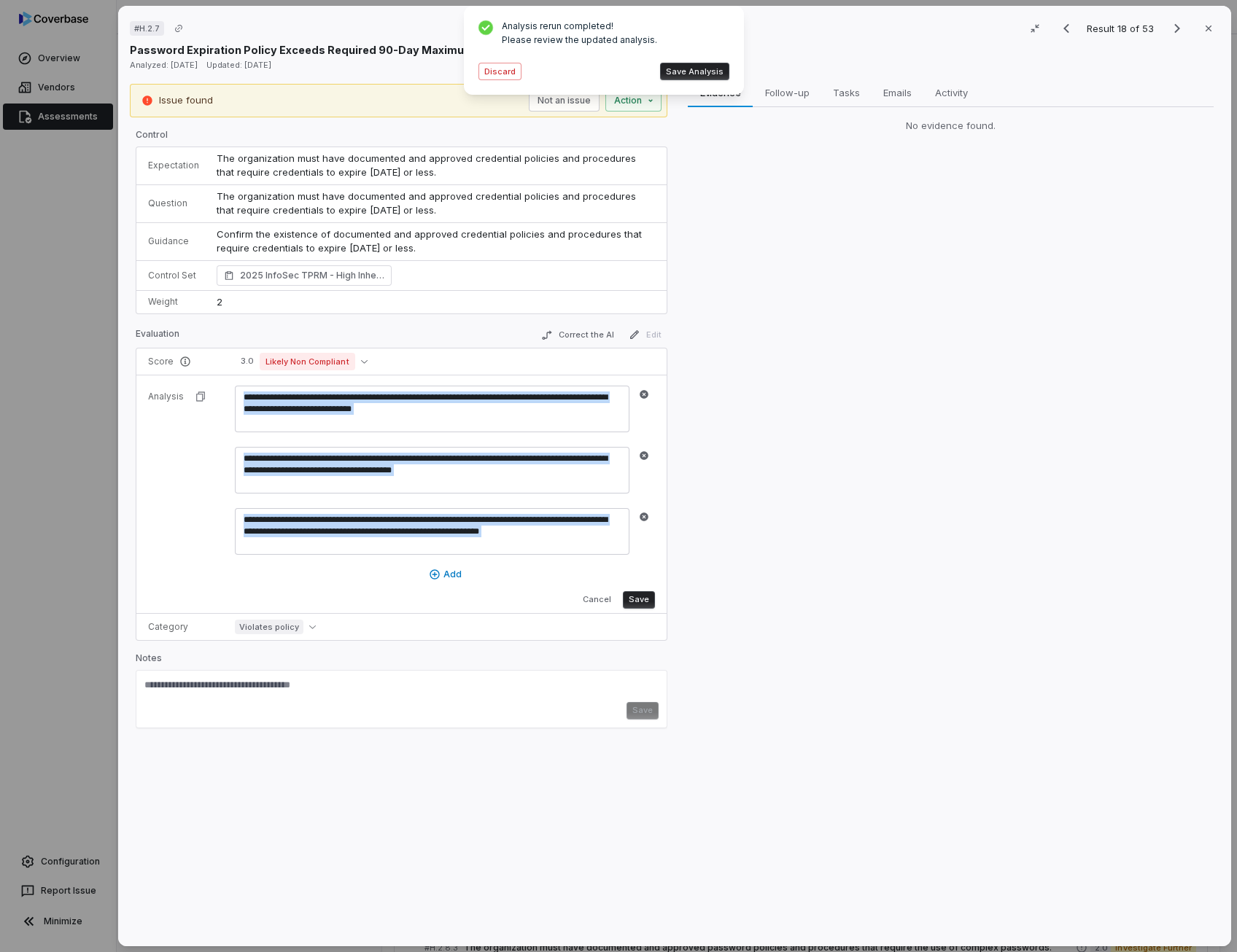
click at [639, 596] on button "Save" at bounding box center [638, 600] width 32 height 18
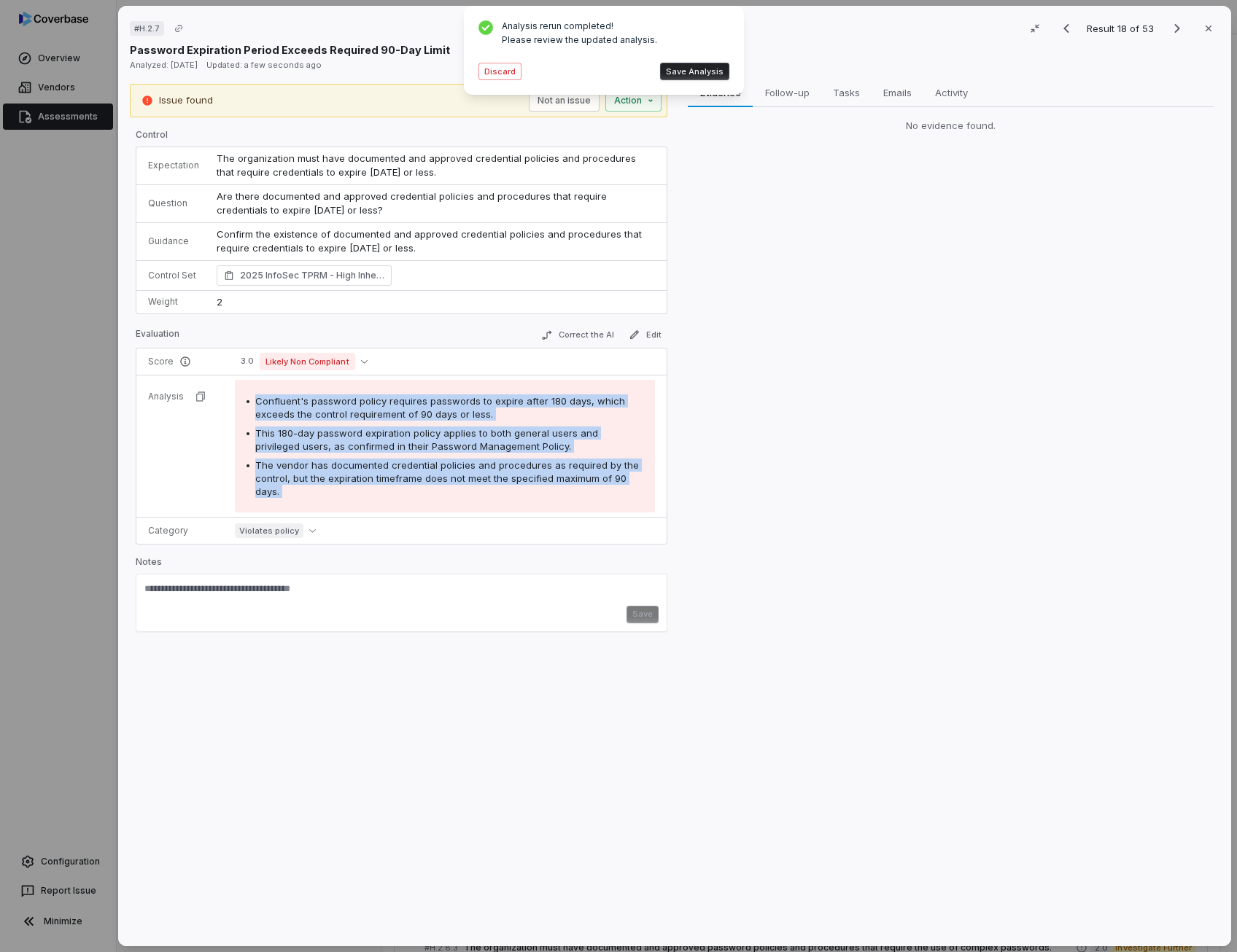
click at [707, 68] on button "Save Analysis" at bounding box center [695, 72] width 69 height 18
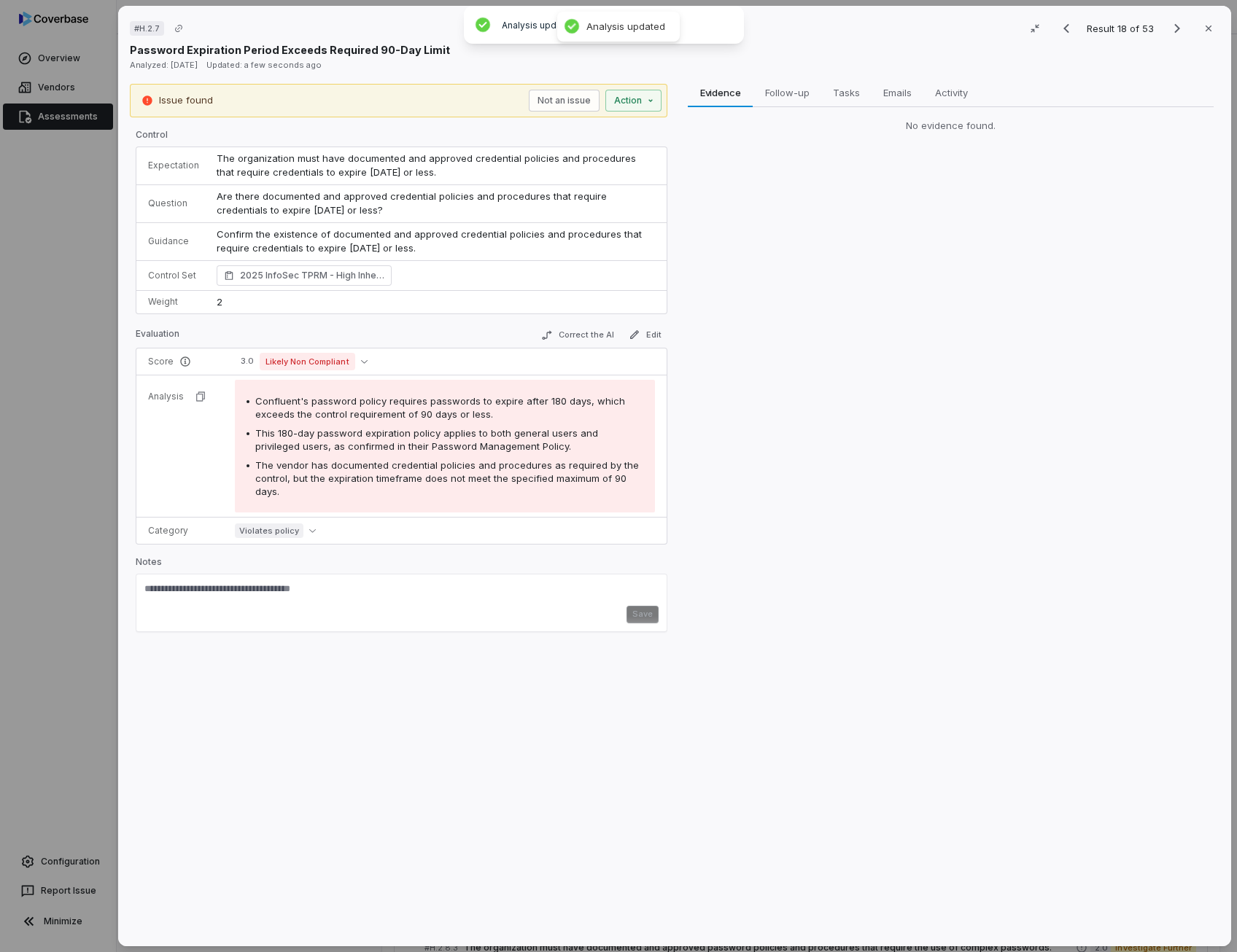
click at [722, 476] on div "Evidence Evidence Follow-up Follow-up Tasks Tasks Emails Emails Activity Activi…" at bounding box center [950, 510] width 538 height 852
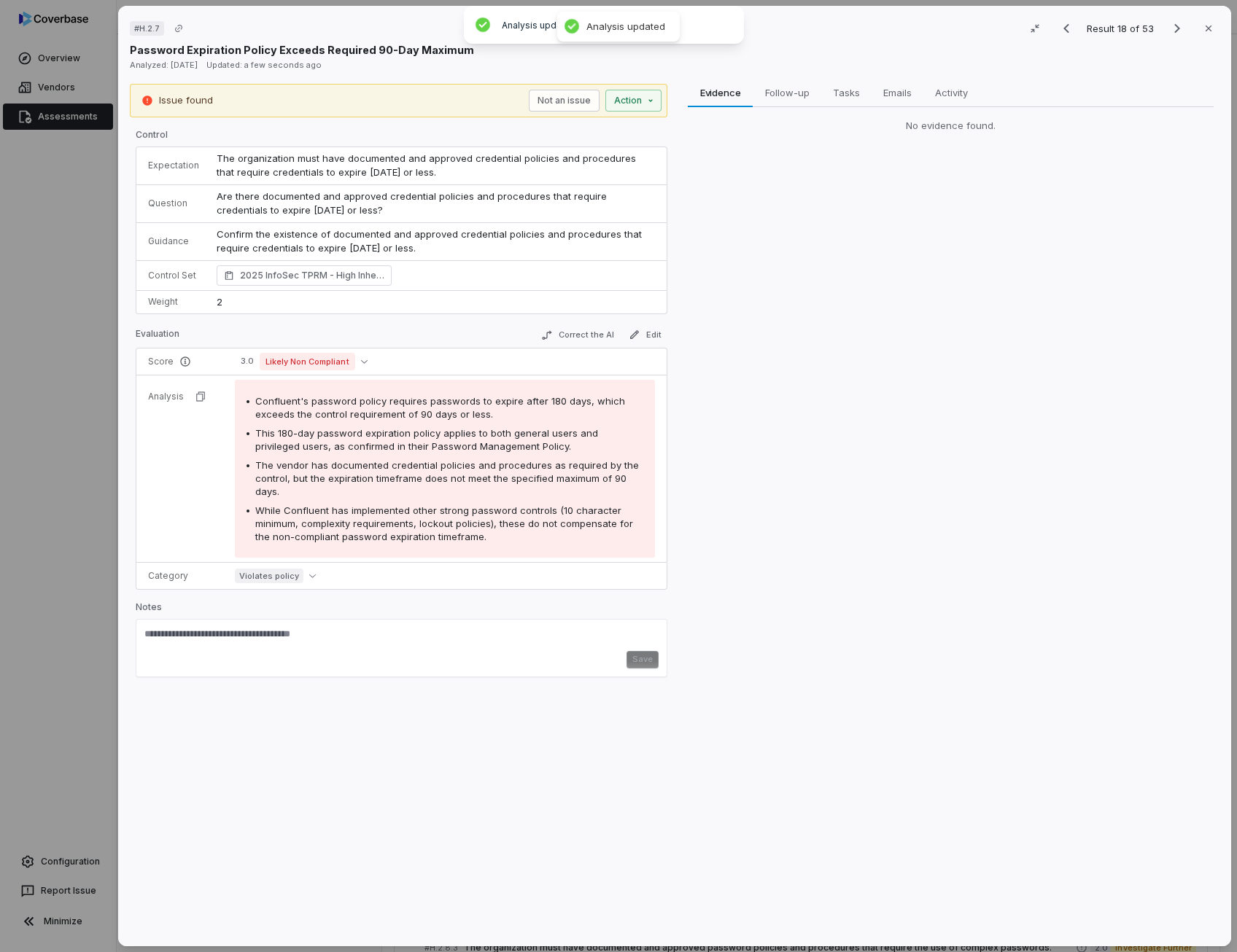
click at [712, 420] on div "Evidence Evidence Follow-up Follow-up Tasks Tasks Emails Emails Activity Activi…" at bounding box center [950, 510] width 538 height 852
click at [648, 330] on button "Edit" at bounding box center [645, 335] width 44 height 18
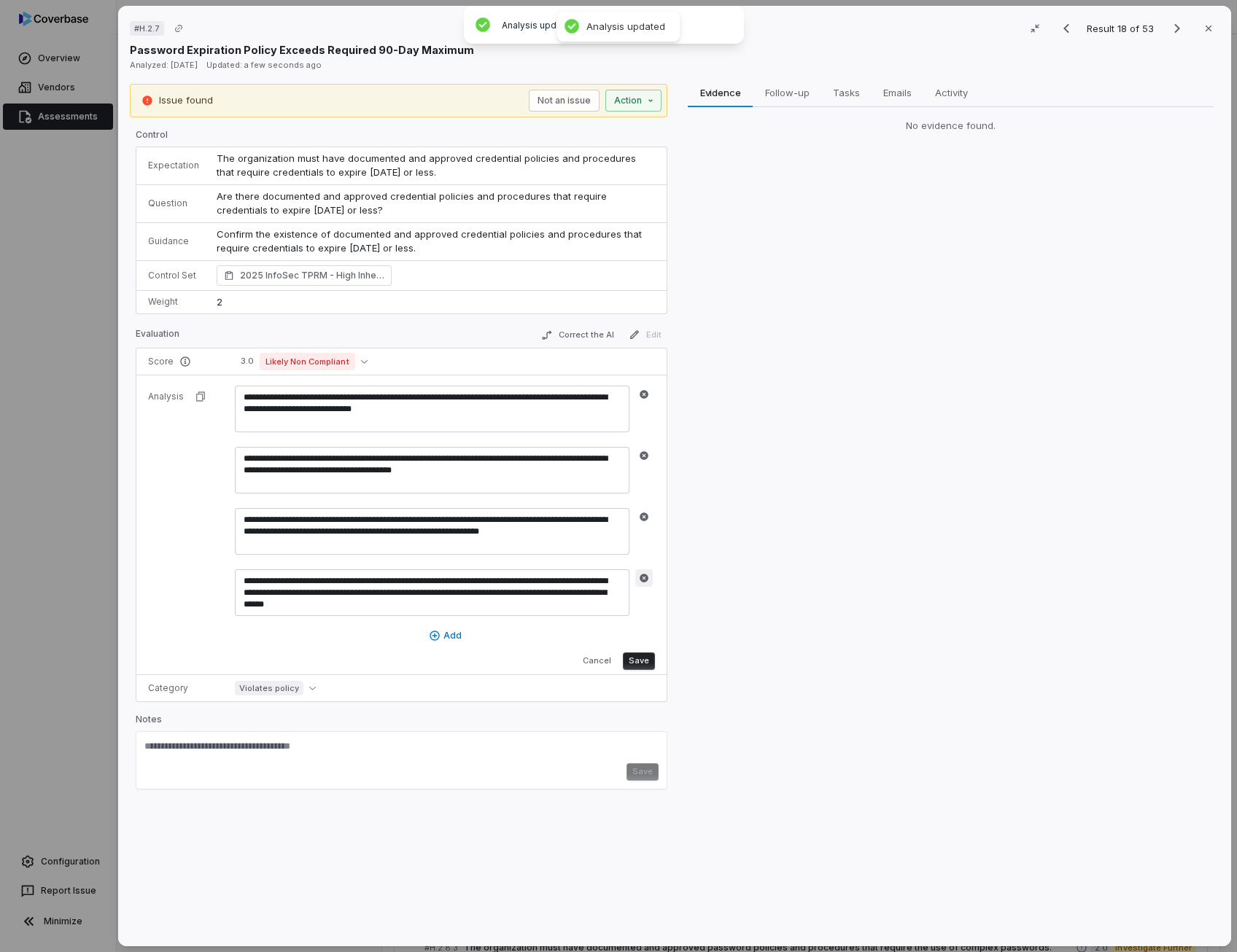
click at [645, 575] on icon "button" at bounding box center [644, 578] width 9 height 9
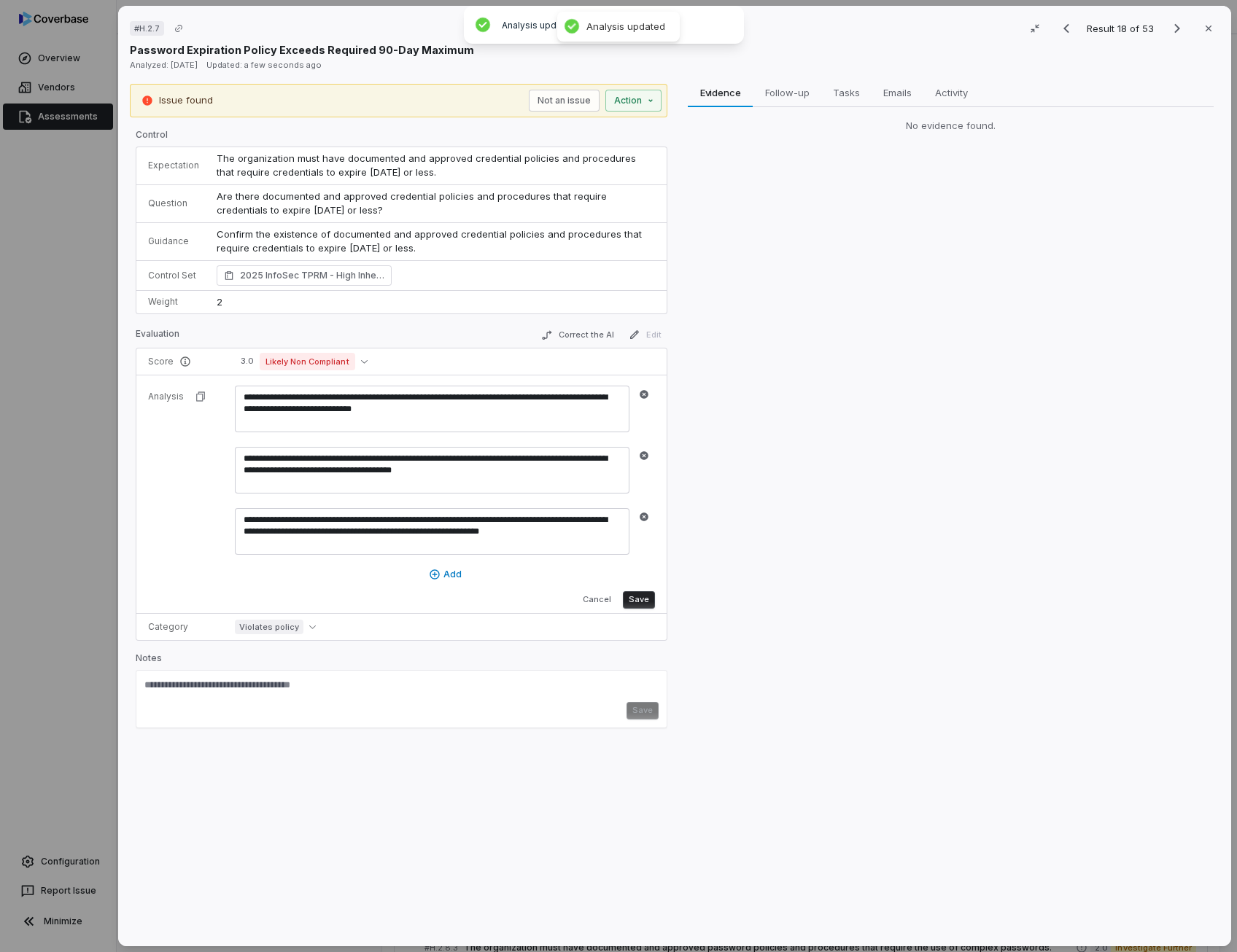
click at [634, 602] on button "Save" at bounding box center [638, 600] width 32 height 18
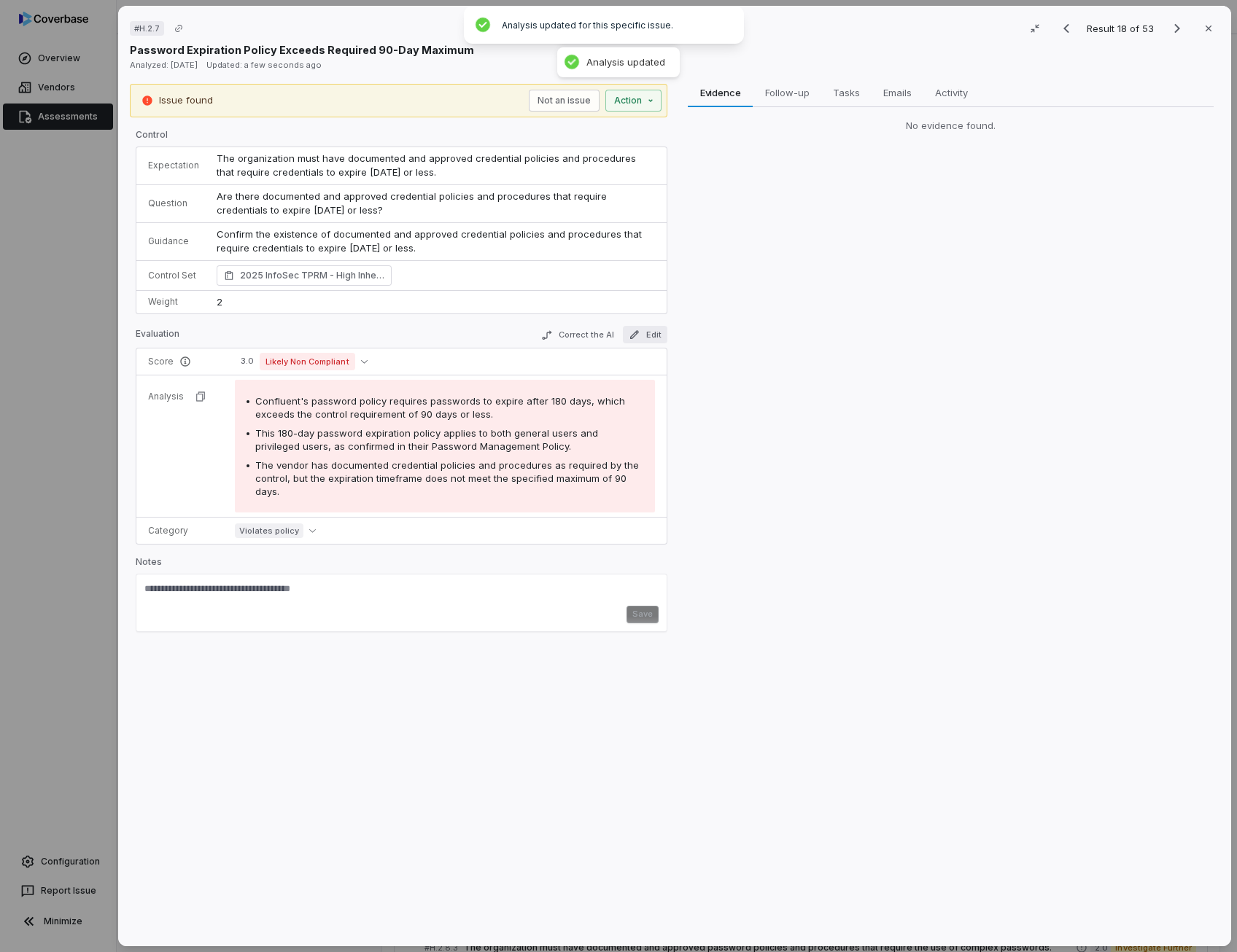
click at [639, 333] on button "Edit" at bounding box center [645, 335] width 44 height 18
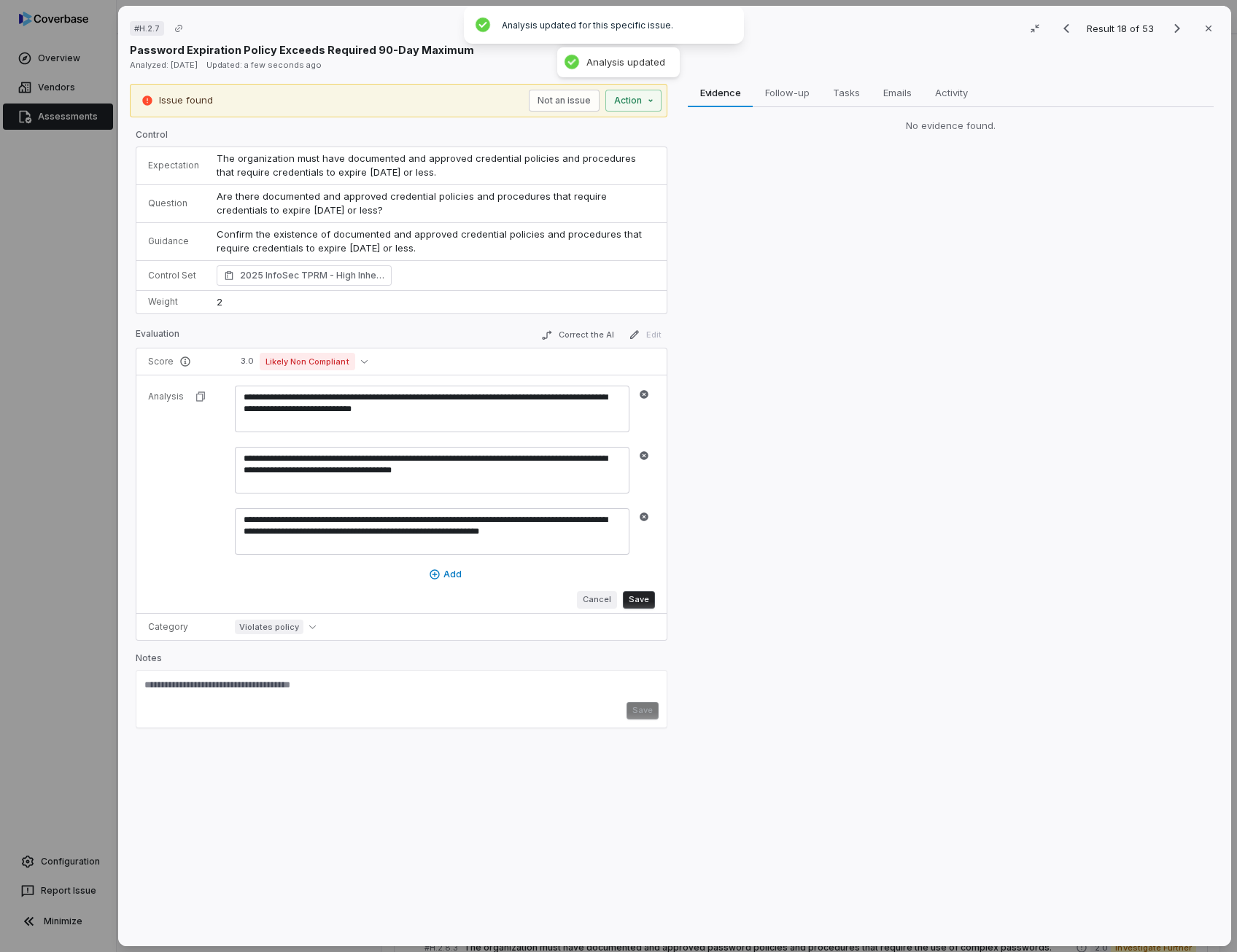
click at [600, 594] on button "Cancel" at bounding box center [597, 600] width 40 height 18
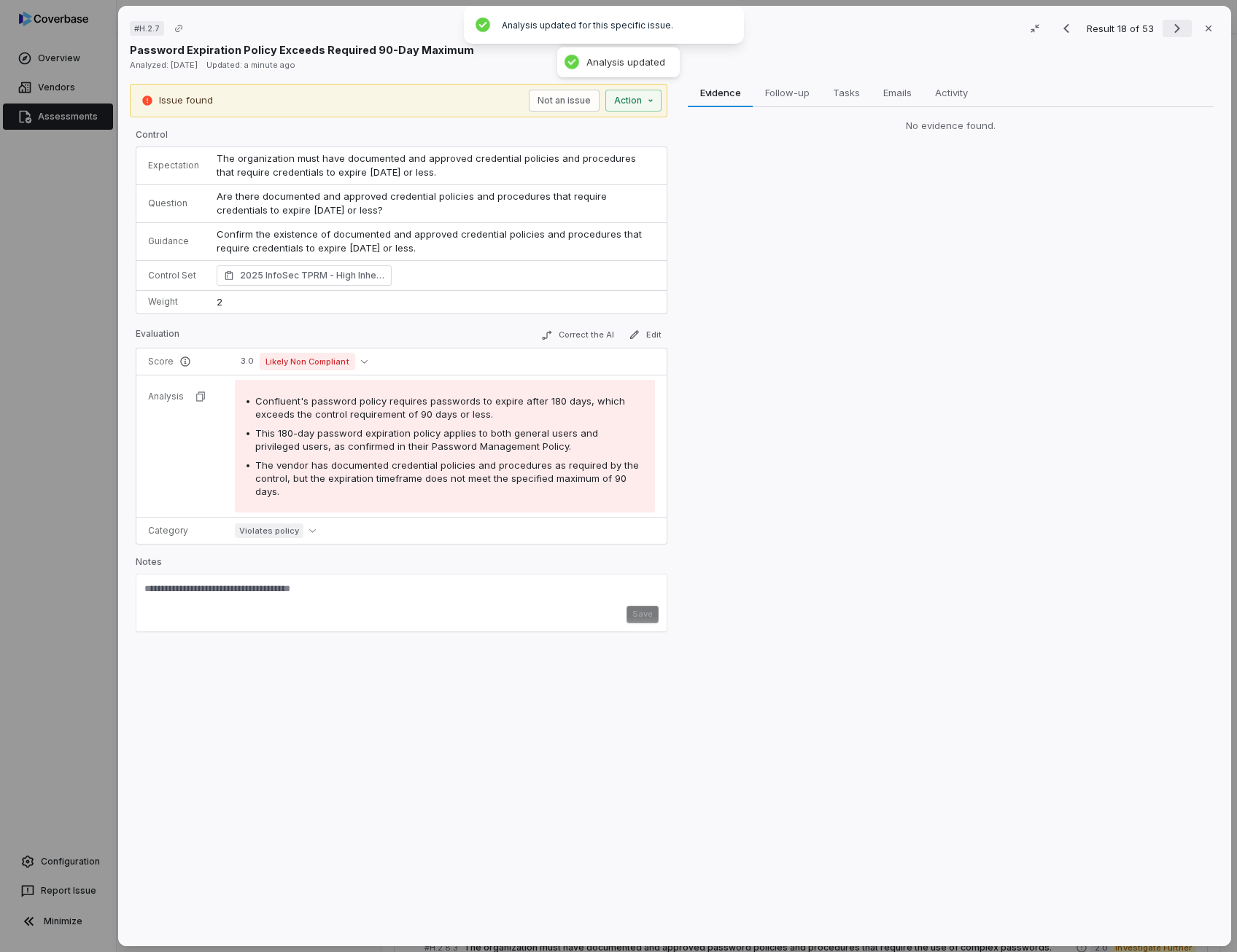
click at [1168, 24] on icon "Next result" at bounding box center [1177, 29] width 18 height 18
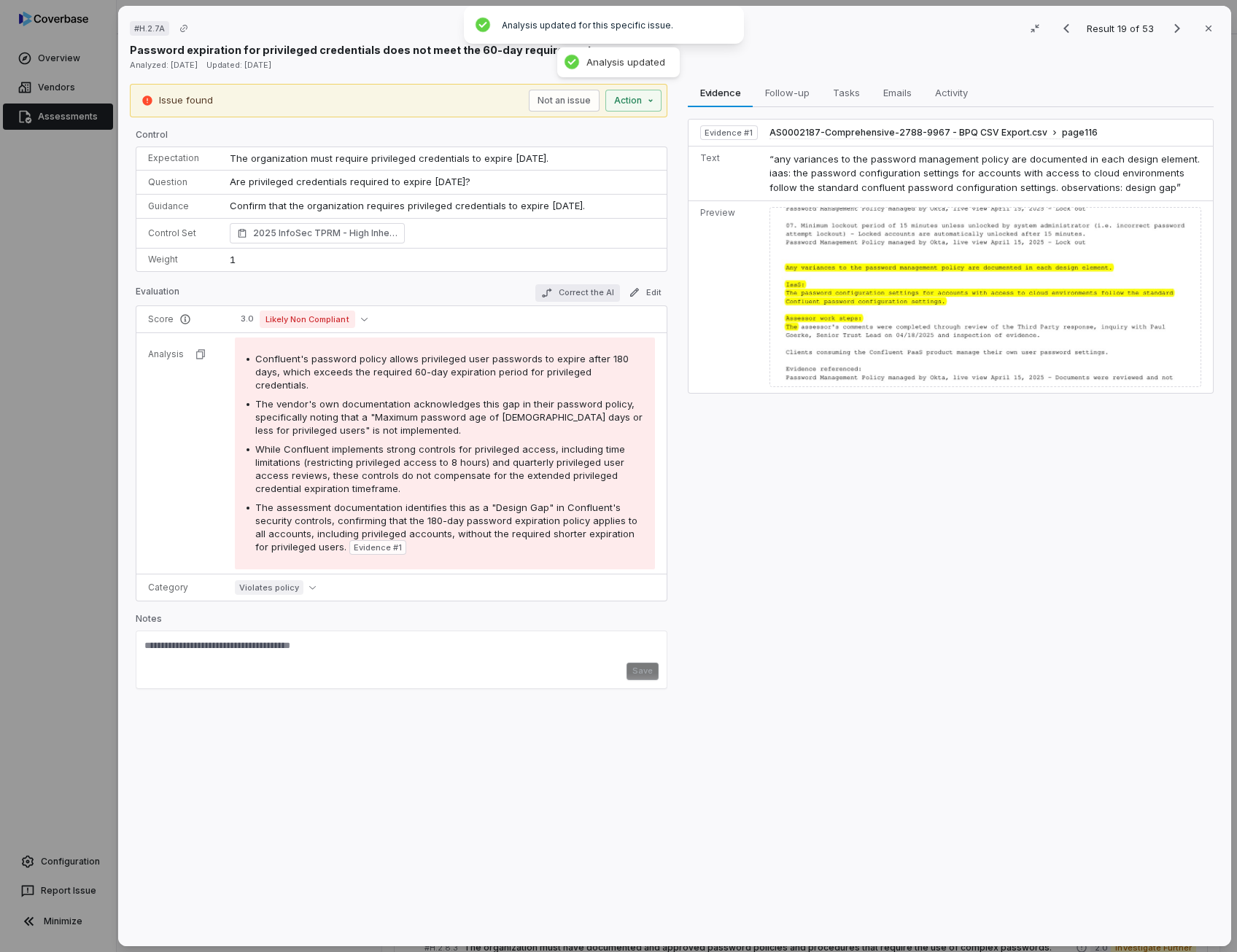
click at [575, 297] on button "Correct the AI" at bounding box center [578, 293] width 85 height 18
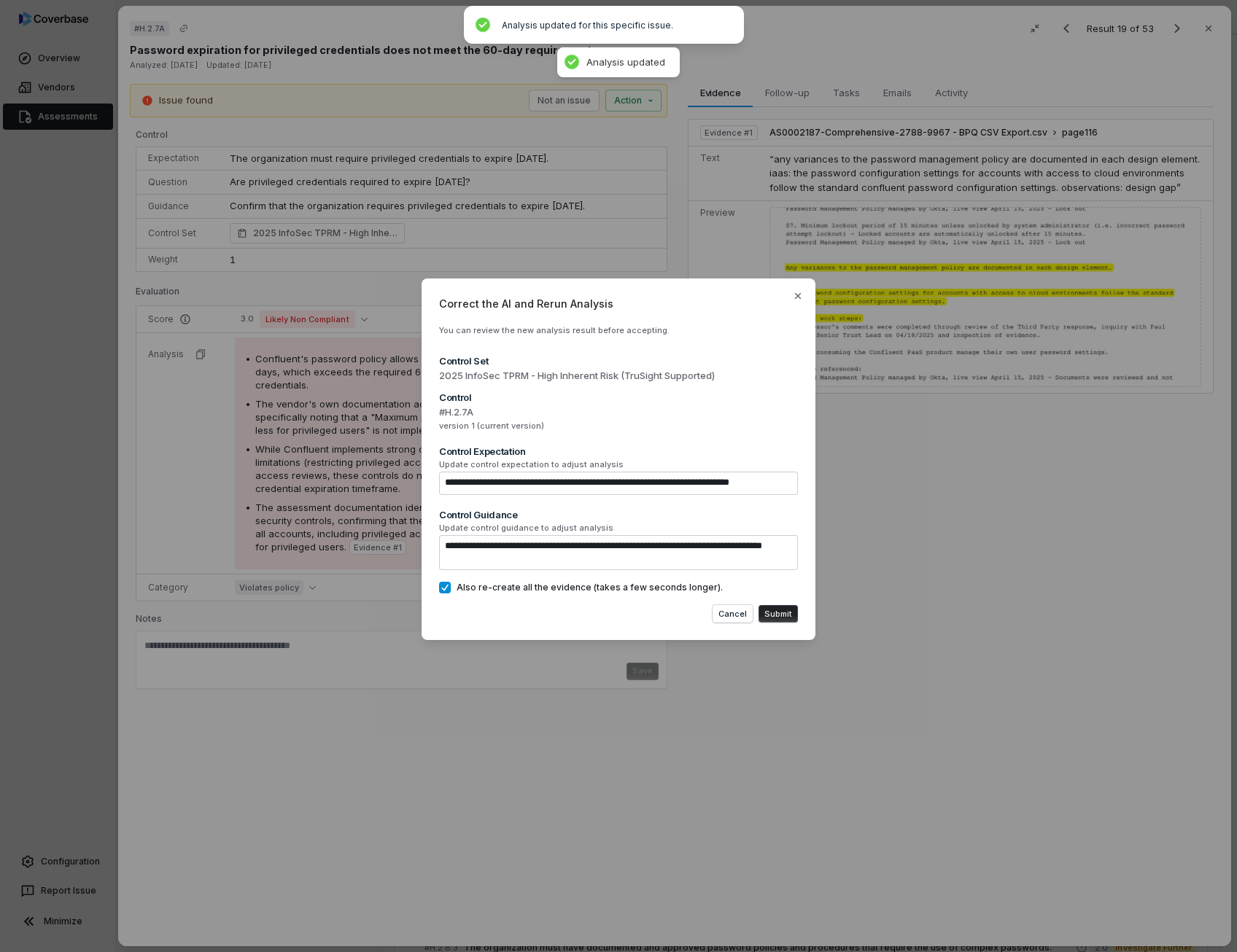
click at [771, 615] on button "Submit" at bounding box center [777, 614] width 39 height 18
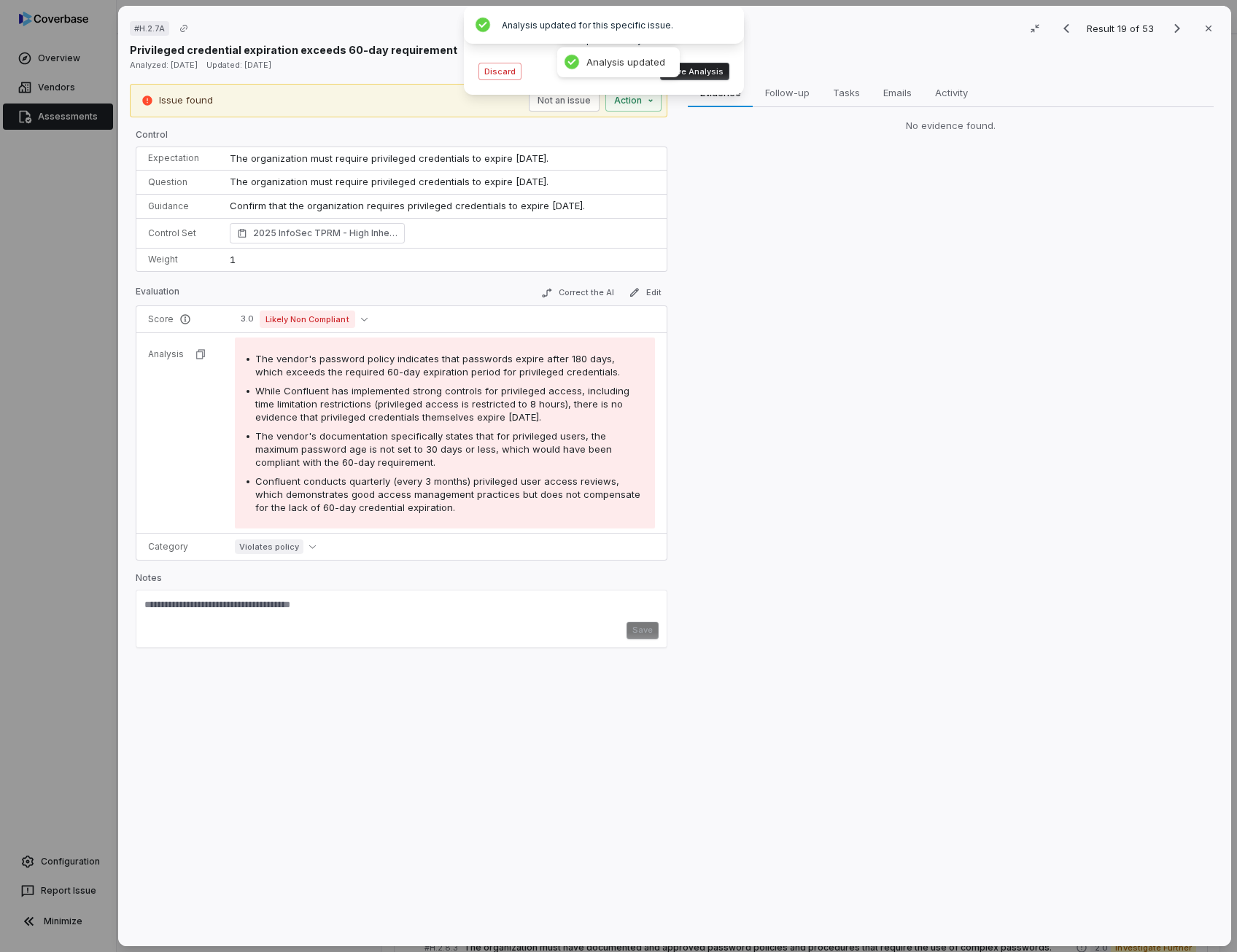
click at [437, 405] on span "While Confluent has implemented strong controls for privileged access, includin…" at bounding box center [442, 403] width 374 height 38
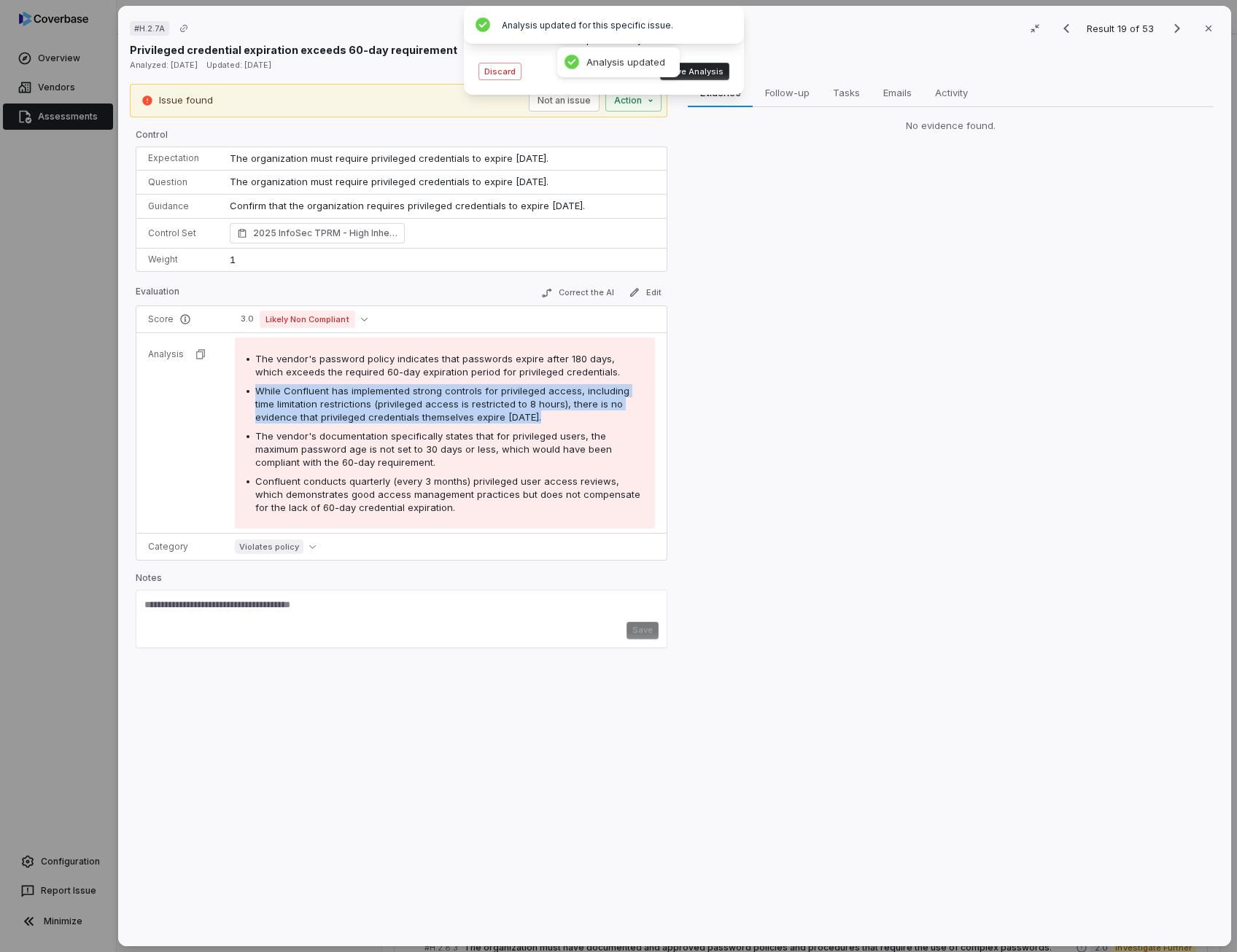
click at [704, 72] on button "Save Analysis" at bounding box center [695, 72] width 69 height 18
click at [600, 296] on button "Correct the AI" at bounding box center [578, 293] width 85 height 18
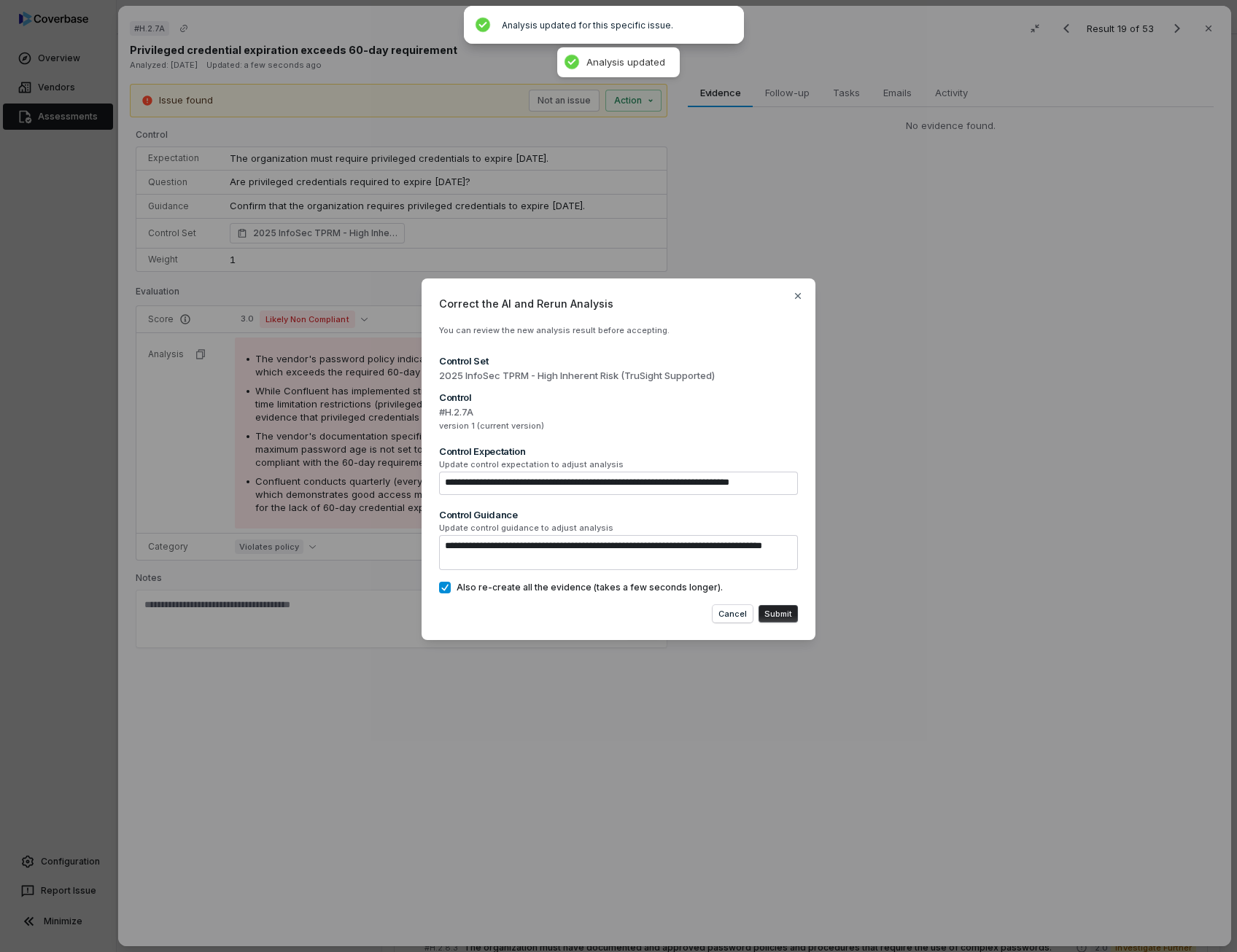
click at [786, 614] on button "Submit" at bounding box center [777, 614] width 39 height 18
type textarea "*"
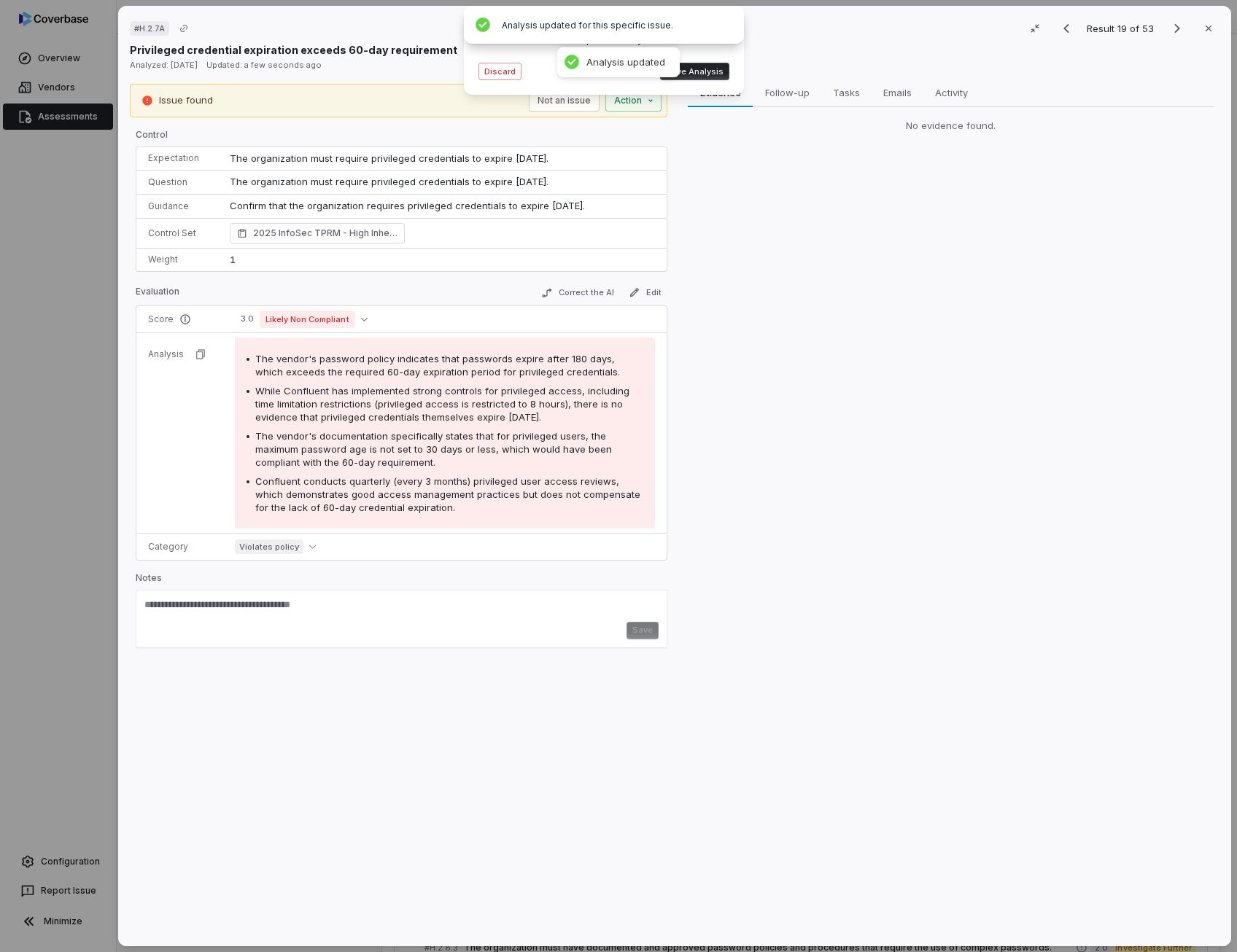
click at [713, 53] on div "Analysis rerun completed! Please review the updated analysis. Discard Save Anal…" at bounding box center [604, 50] width 257 height 66
click at [687, 68] on button "Save Analysis" at bounding box center [695, 72] width 69 height 18
click at [1062, 29] on icon "Previous result" at bounding box center [1066, 29] width 18 height 18
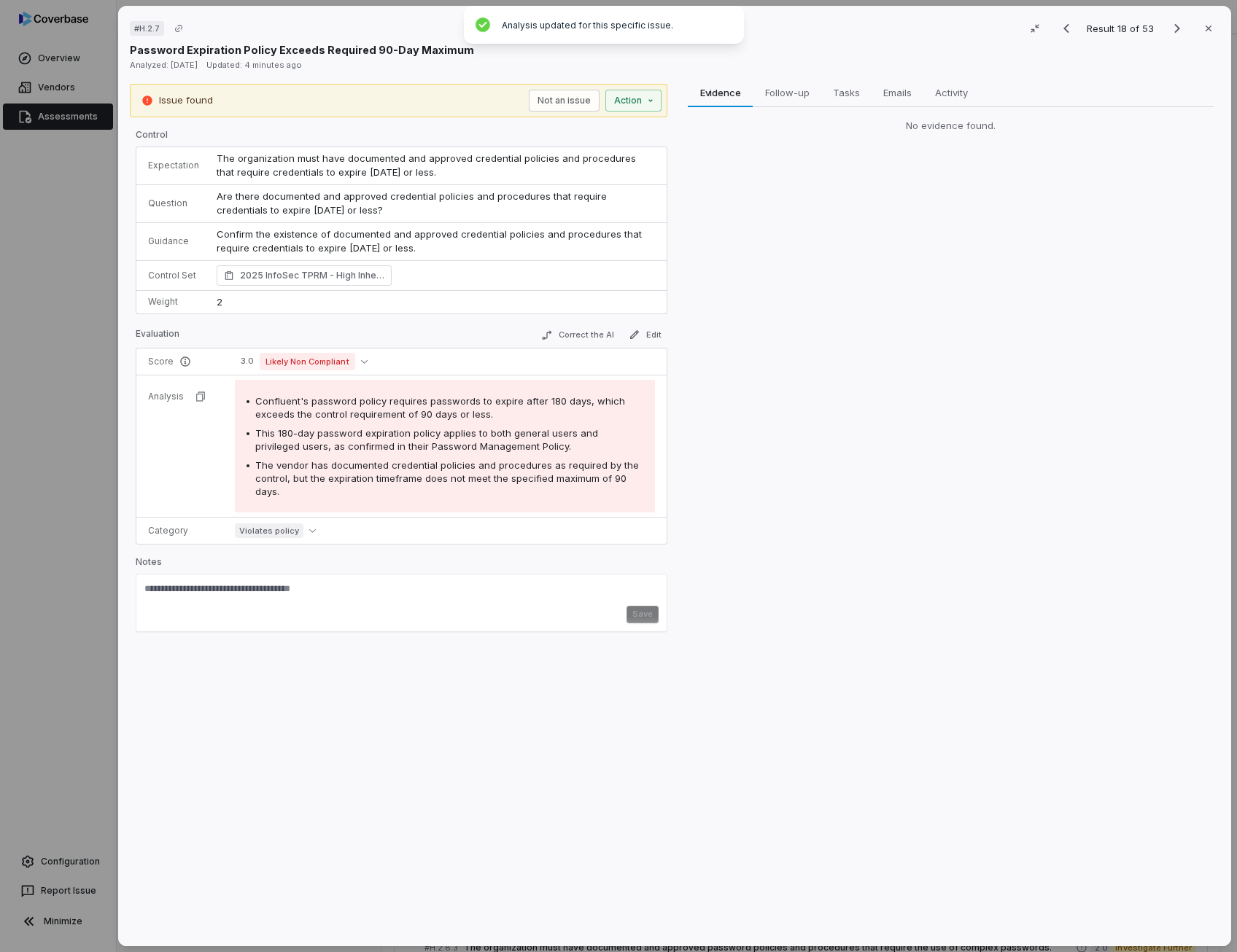
click at [421, 434] on span "This 180-day password expiration policy applies to both general users and privi…" at bounding box center [426, 439] width 343 height 25
copy span "This 180-day password expiration policy applies to both general users and privi…"
click at [624, 336] on button "Edit" at bounding box center [645, 335] width 44 height 18
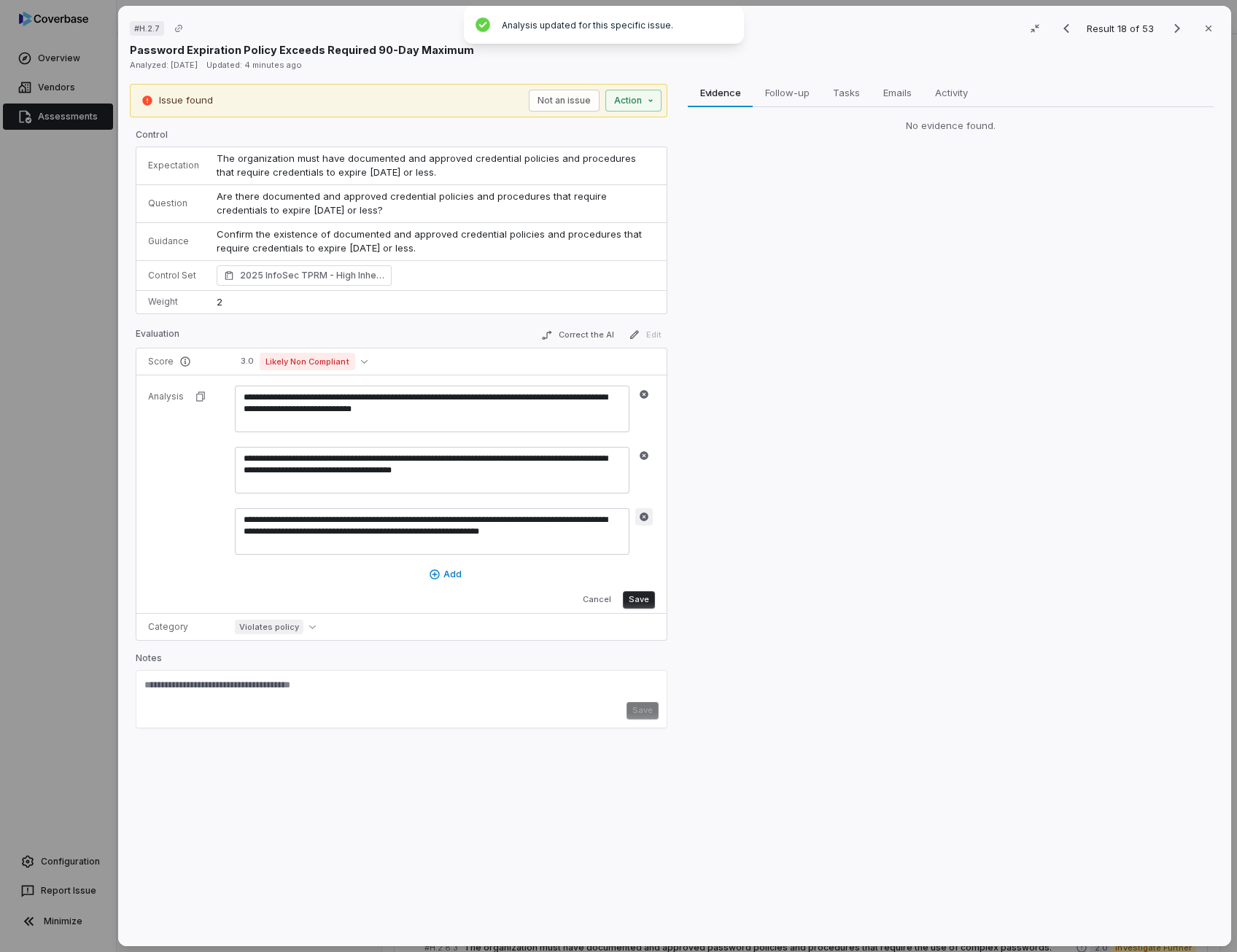
click at [648, 515] on button "button" at bounding box center [644, 517] width 18 height 18
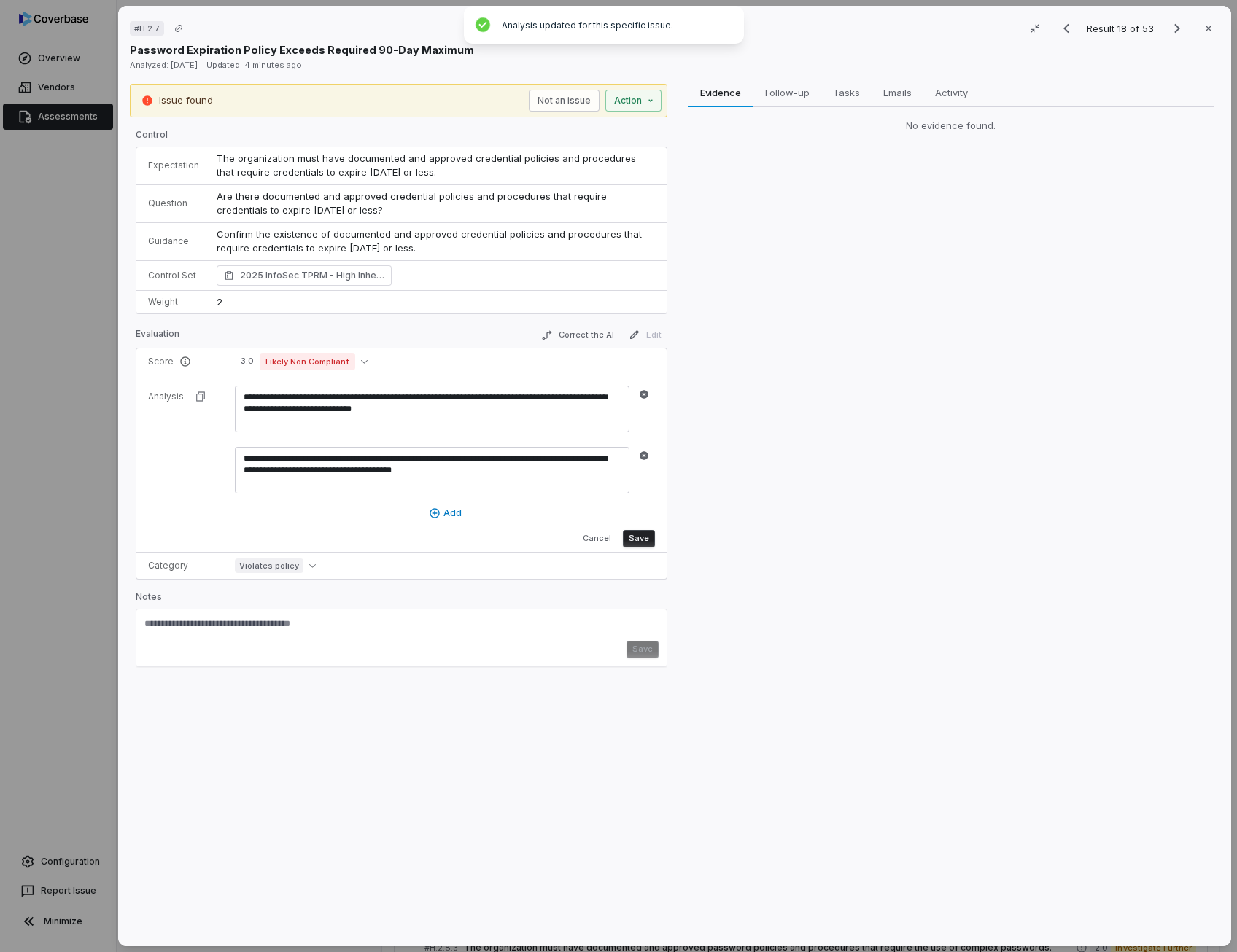
click at [646, 532] on button "Save" at bounding box center [638, 539] width 32 height 18
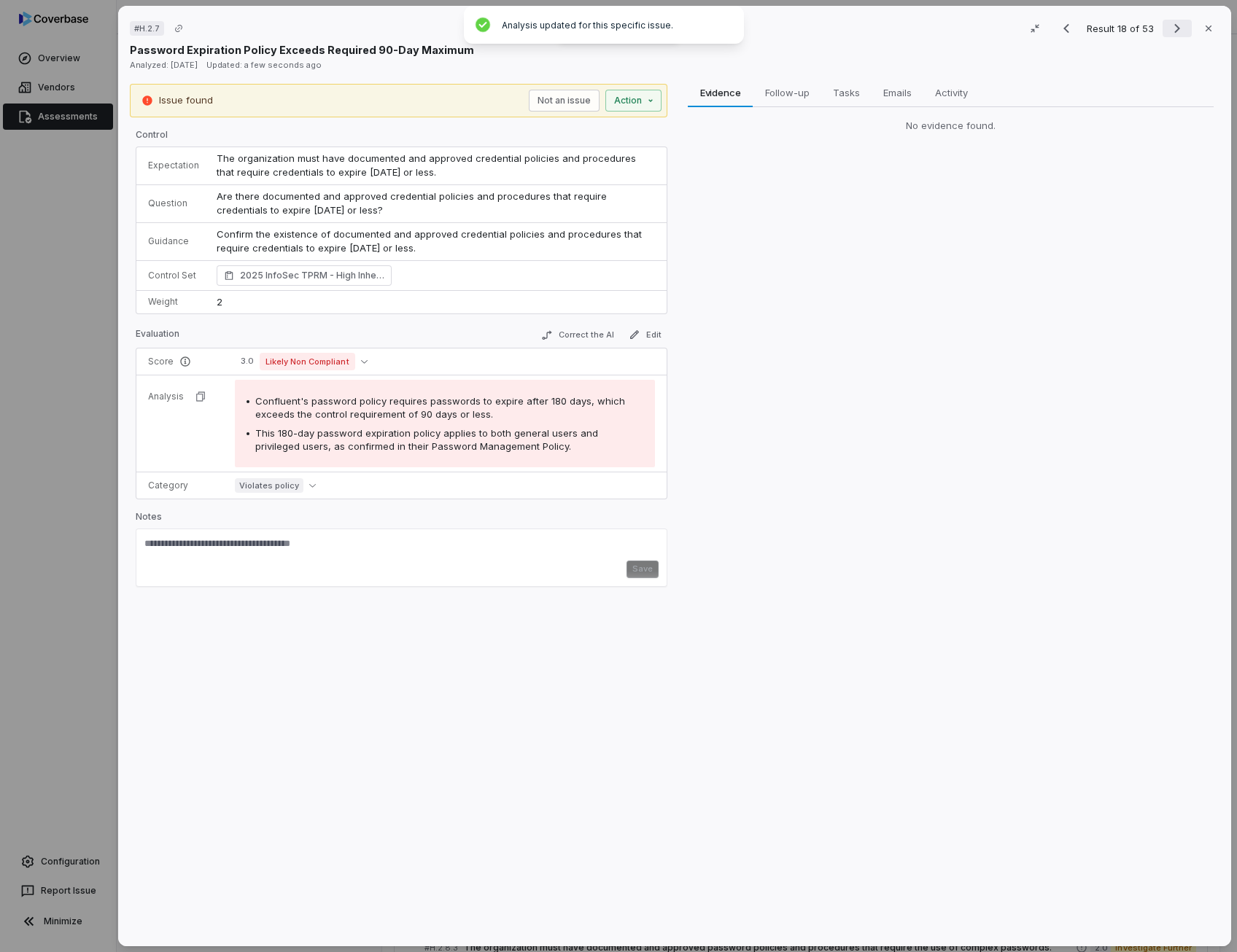
click at [1174, 29] on icon "Next result" at bounding box center [1177, 29] width 6 height 10
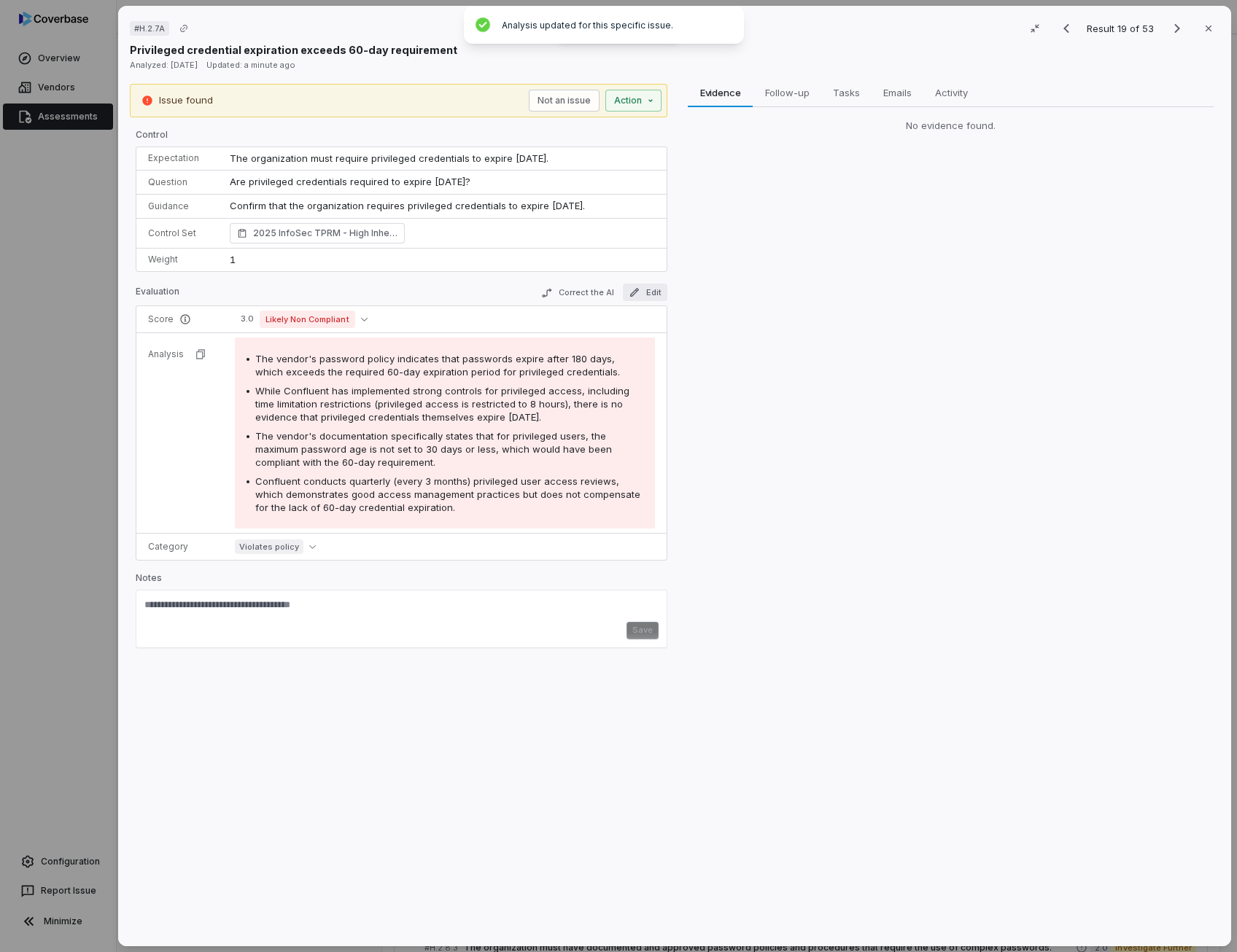
click at [630, 288] on icon "button" at bounding box center [634, 292] width 12 height 12
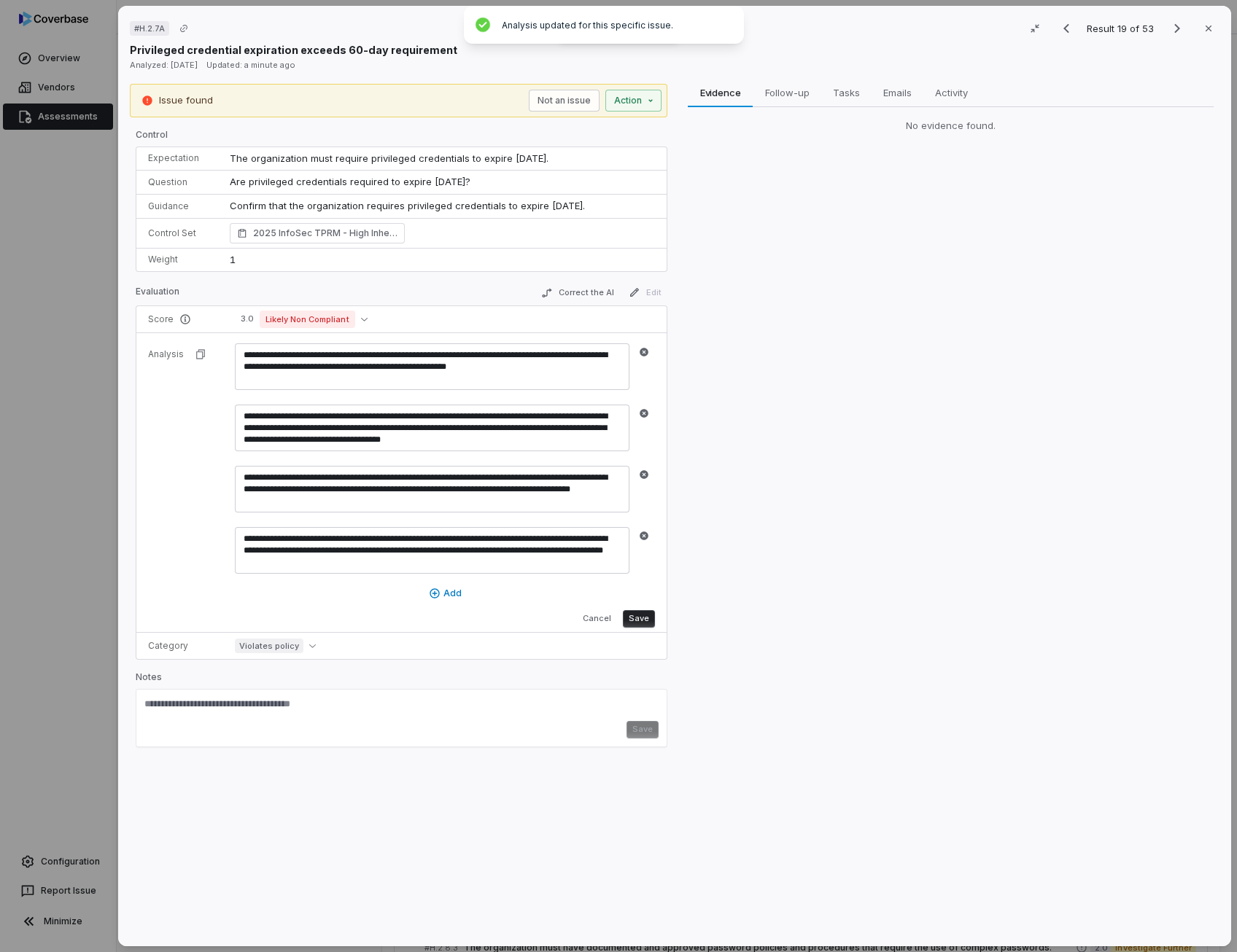
click at [403, 422] on textarea "**********" at bounding box center [432, 428] width 395 height 46
paste textarea
type textarea "**********"
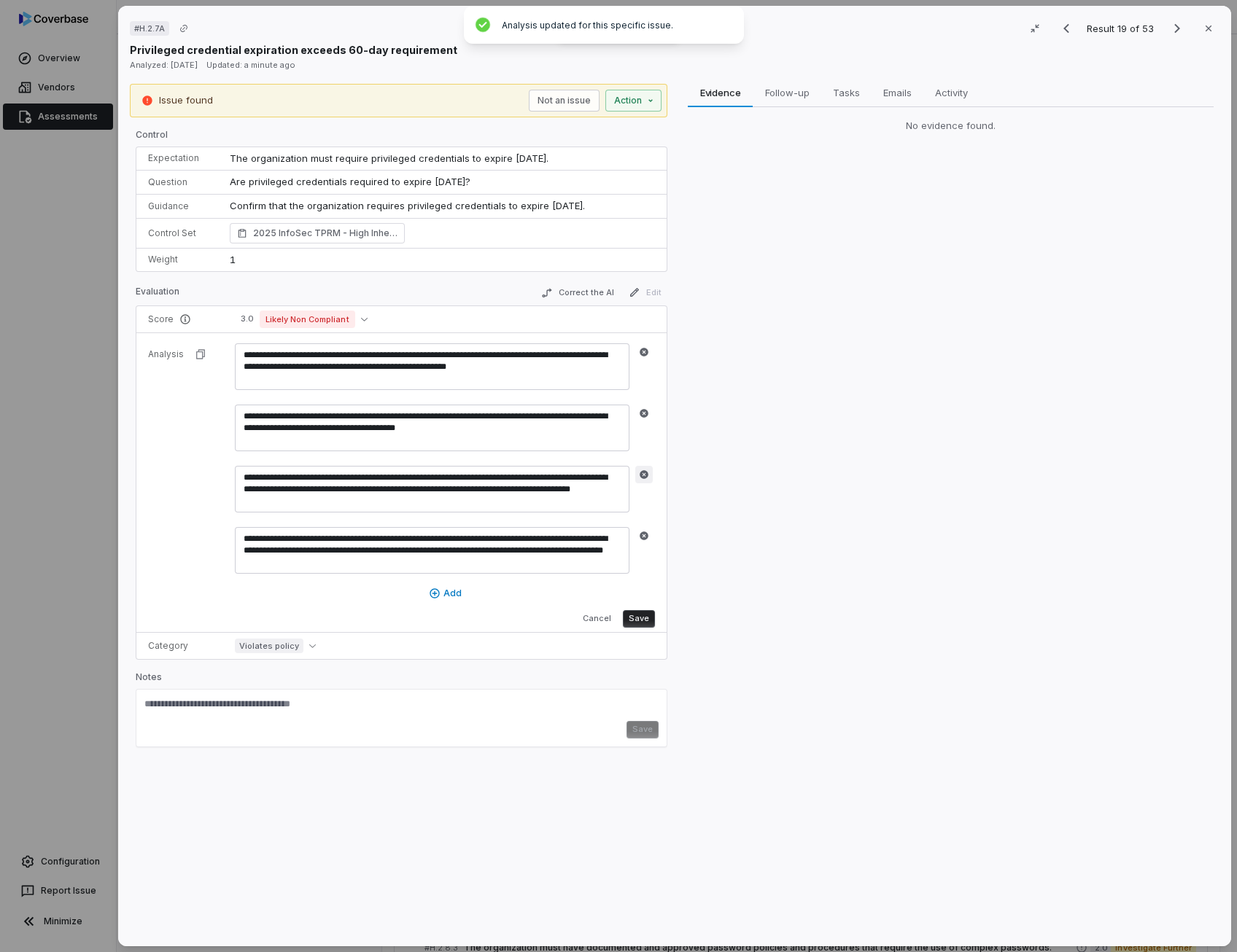
click at [645, 473] on icon "button" at bounding box center [644, 475] width 9 height 9
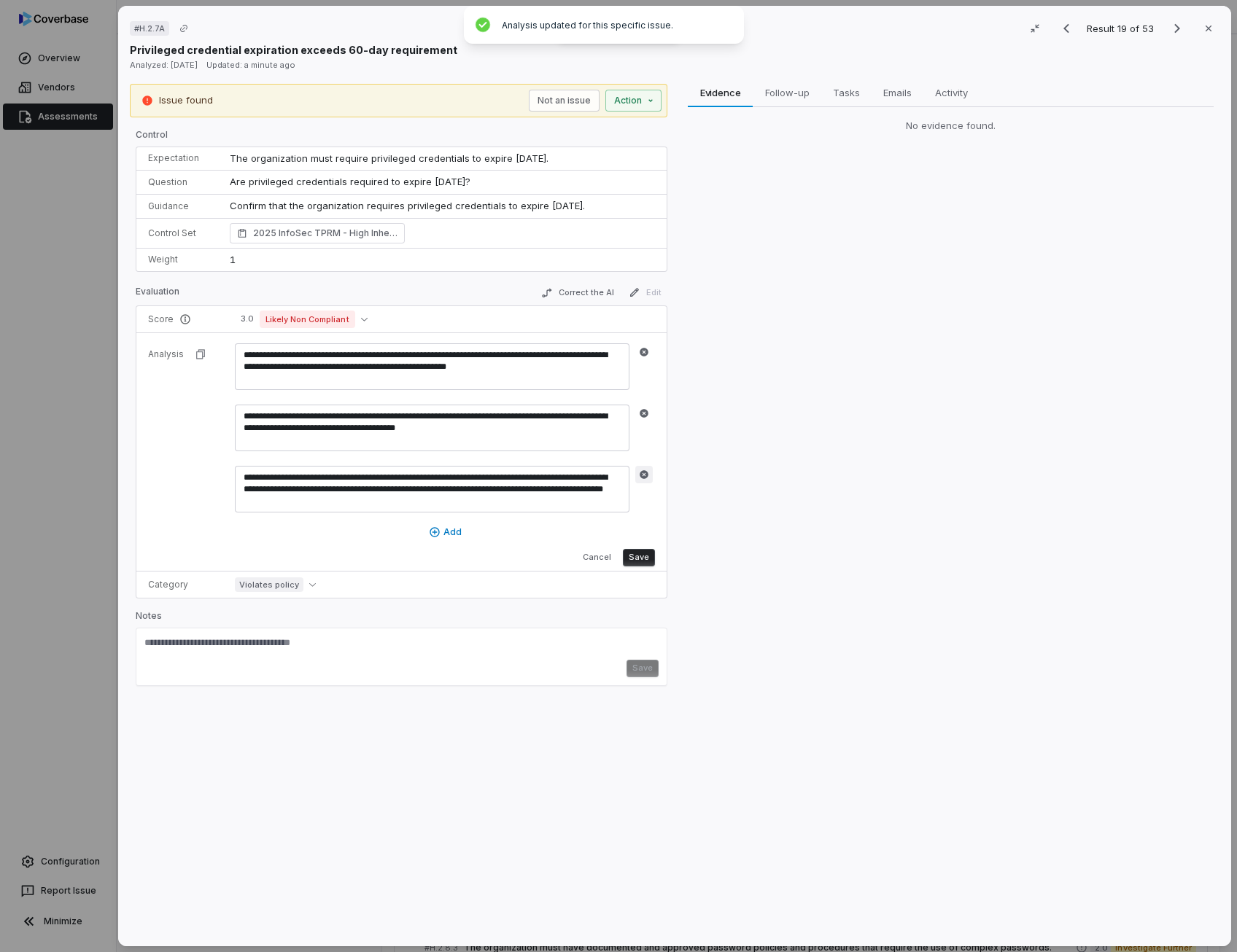
click at [643, 471] on icon "button" at bounding box center [644, 475] width 10 height 10
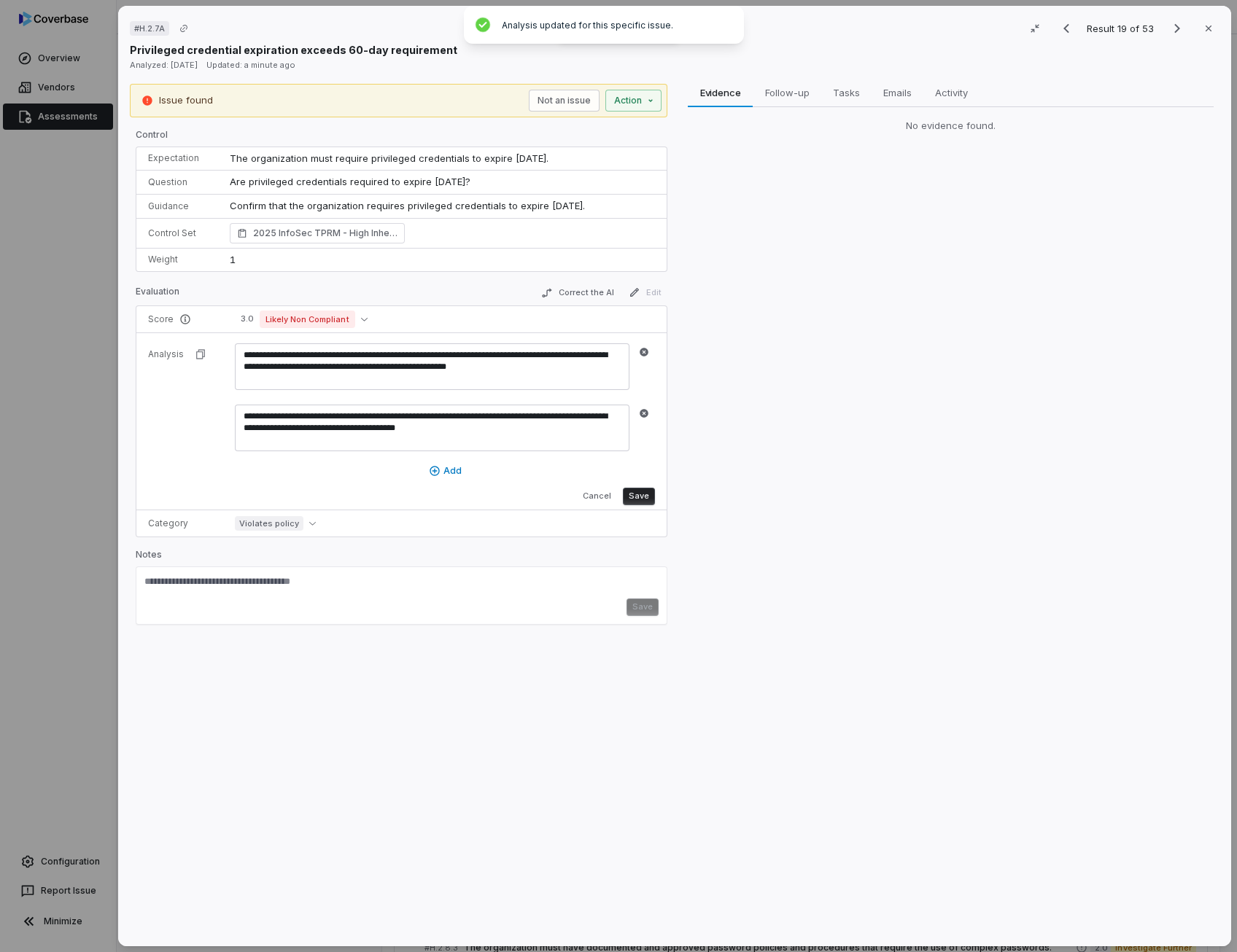
click at [642, 496] on button "Save" at bounding box center [638, 496] width 32 height 18
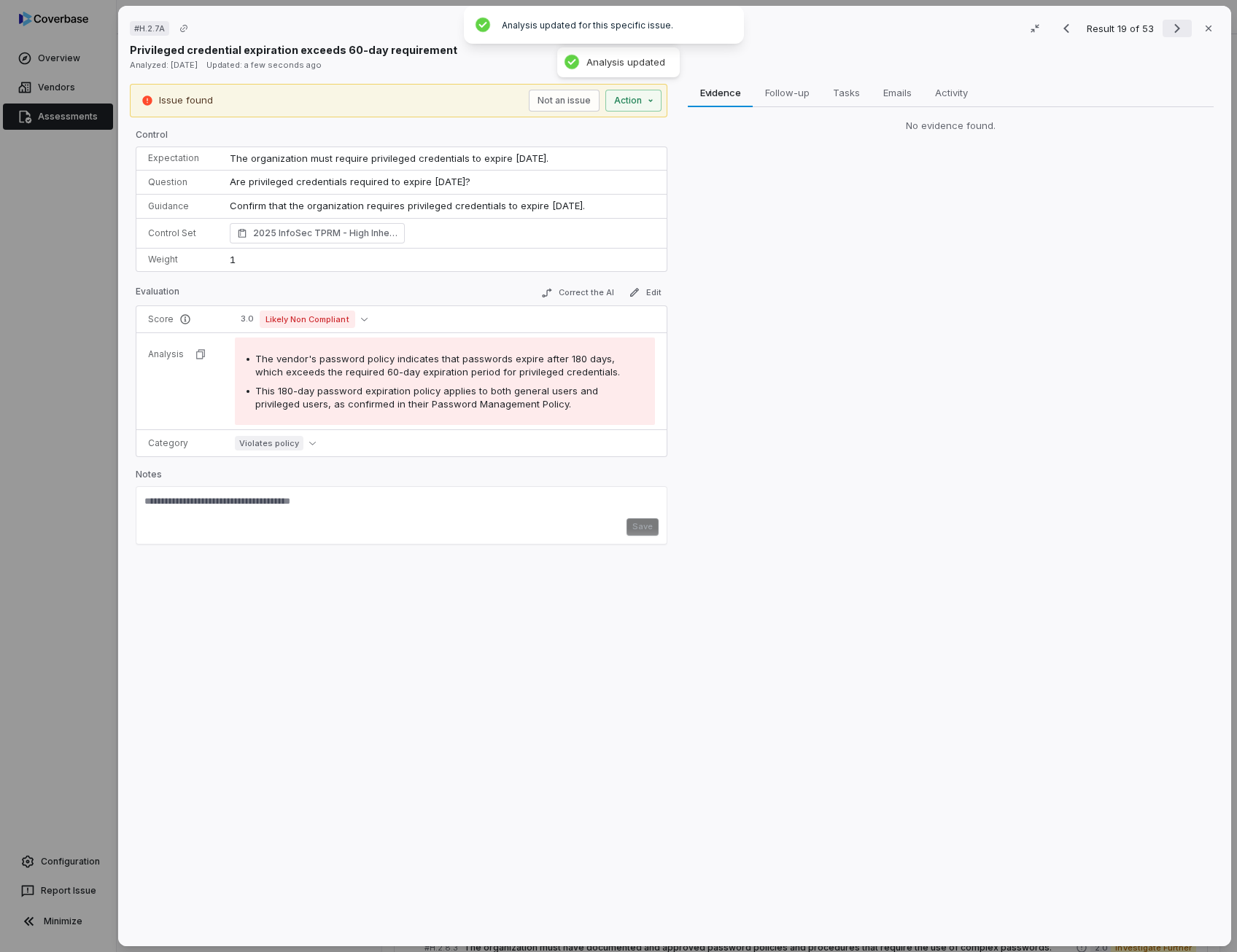
click at [1174, 29] on icon "Next result" at bounding box center [1177, 29] width 6 height 10
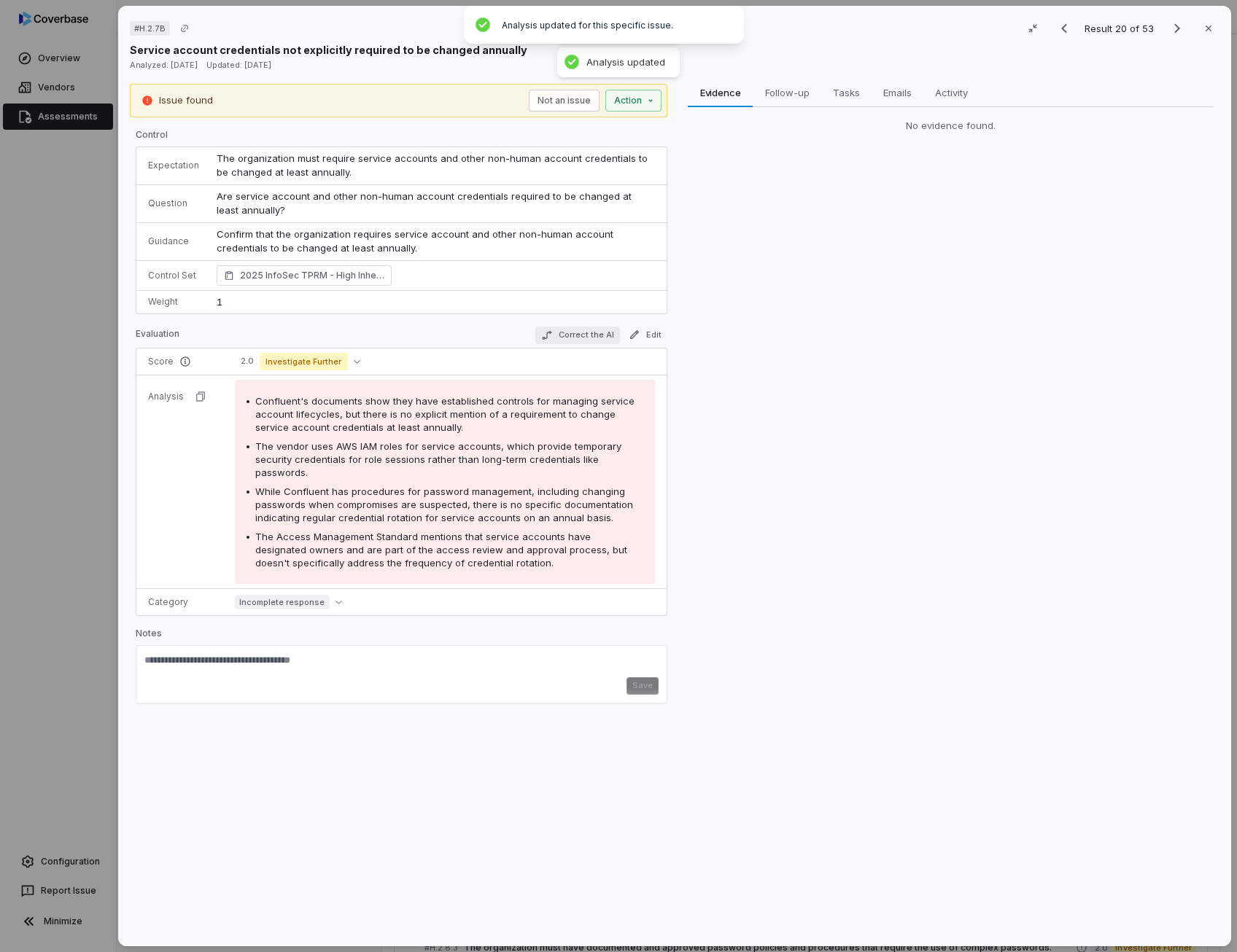
click at [595, 341] on button "Correct the AI" at bounding box center [578, 336] width 85 height 18
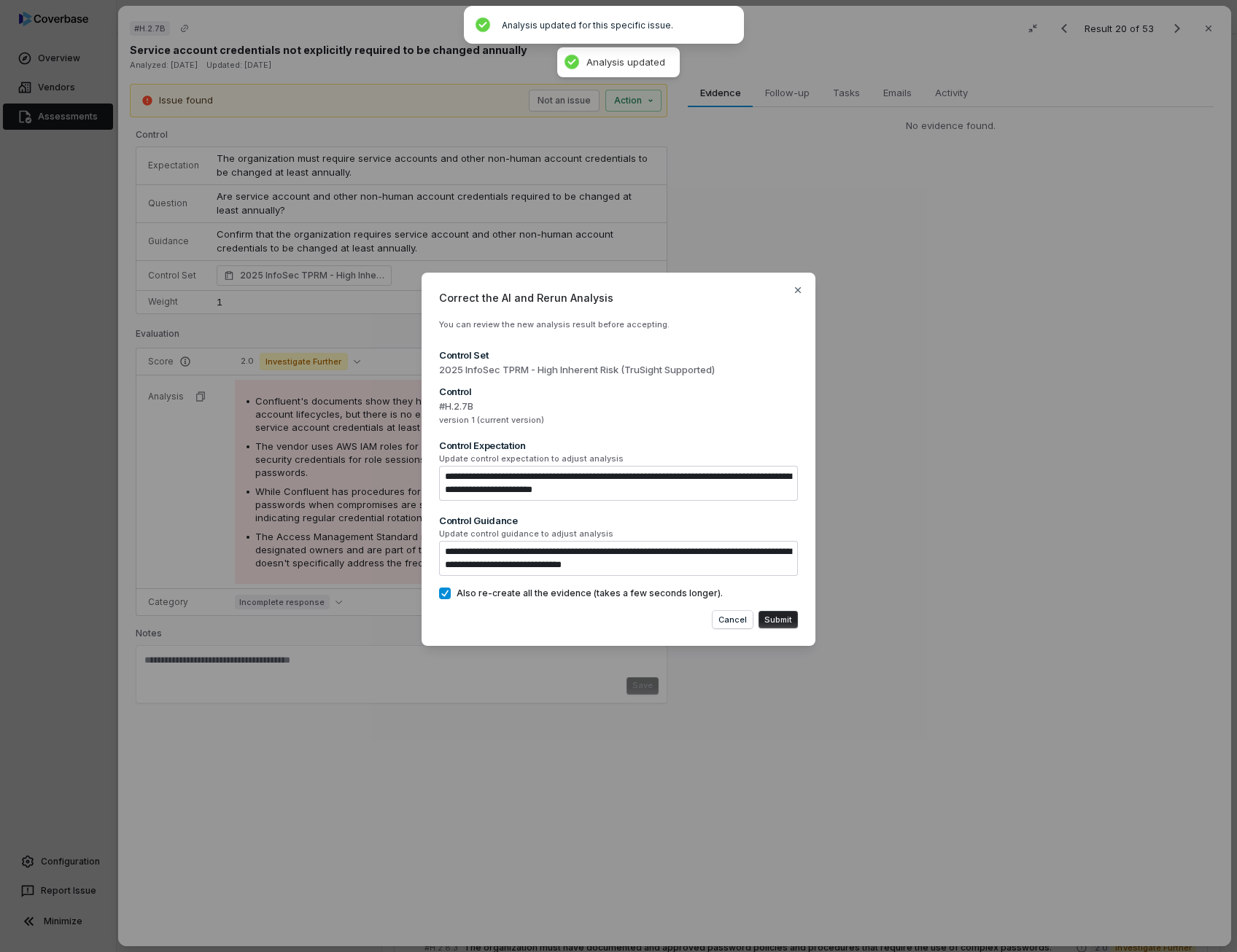
click at [782, 619] on button "Submit" at bounding box center [777, 619] width 39 height 18
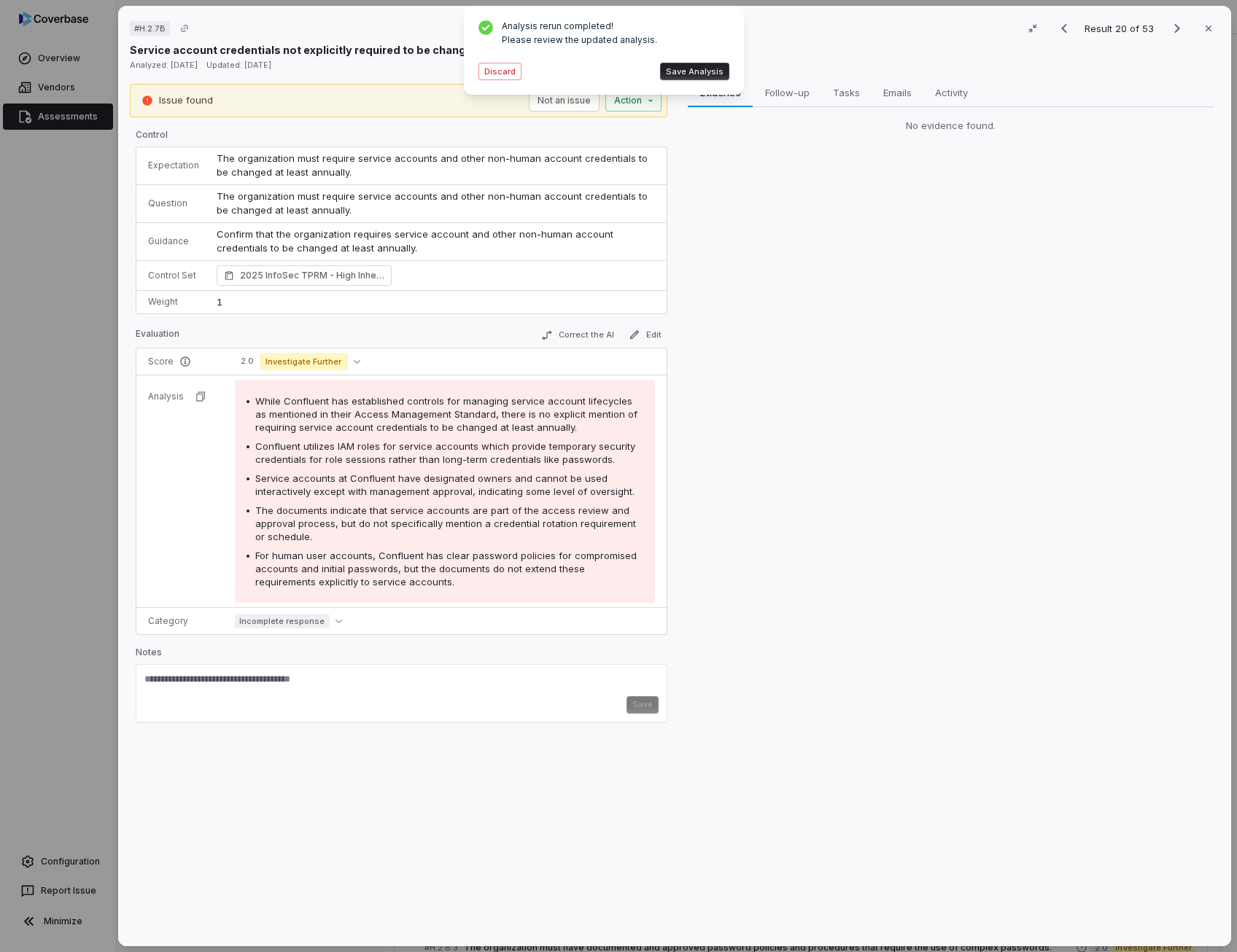
click at [703, 75] on button "Save Analysis" at bounding box center [695, 72] width 69 height 18
click at [637, 335] on button "Edit" at bounding box center [645, 335] width 44 height 18
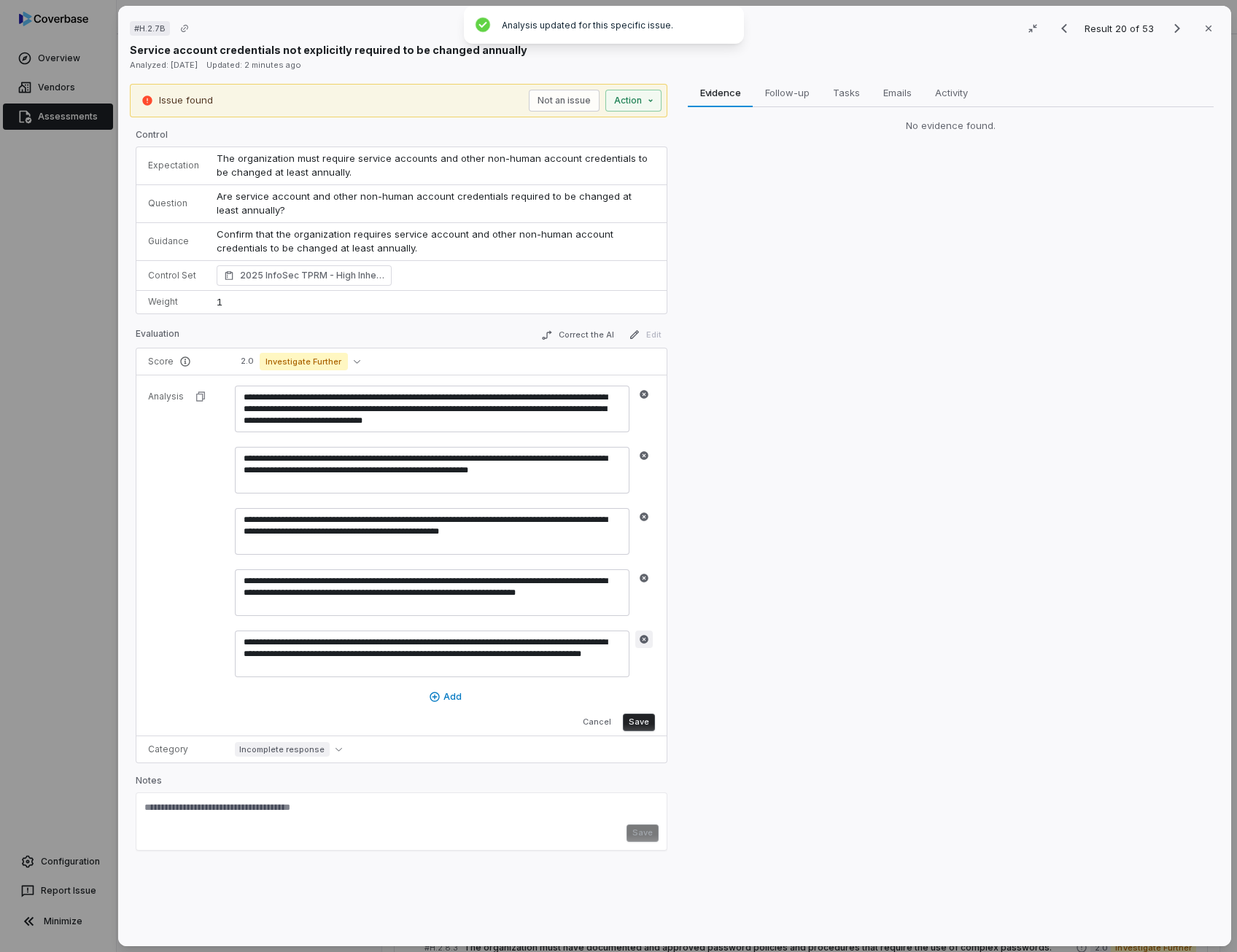
click at [645, 636] on icon "button" at bounding box center [644, 639] width 9 height 9
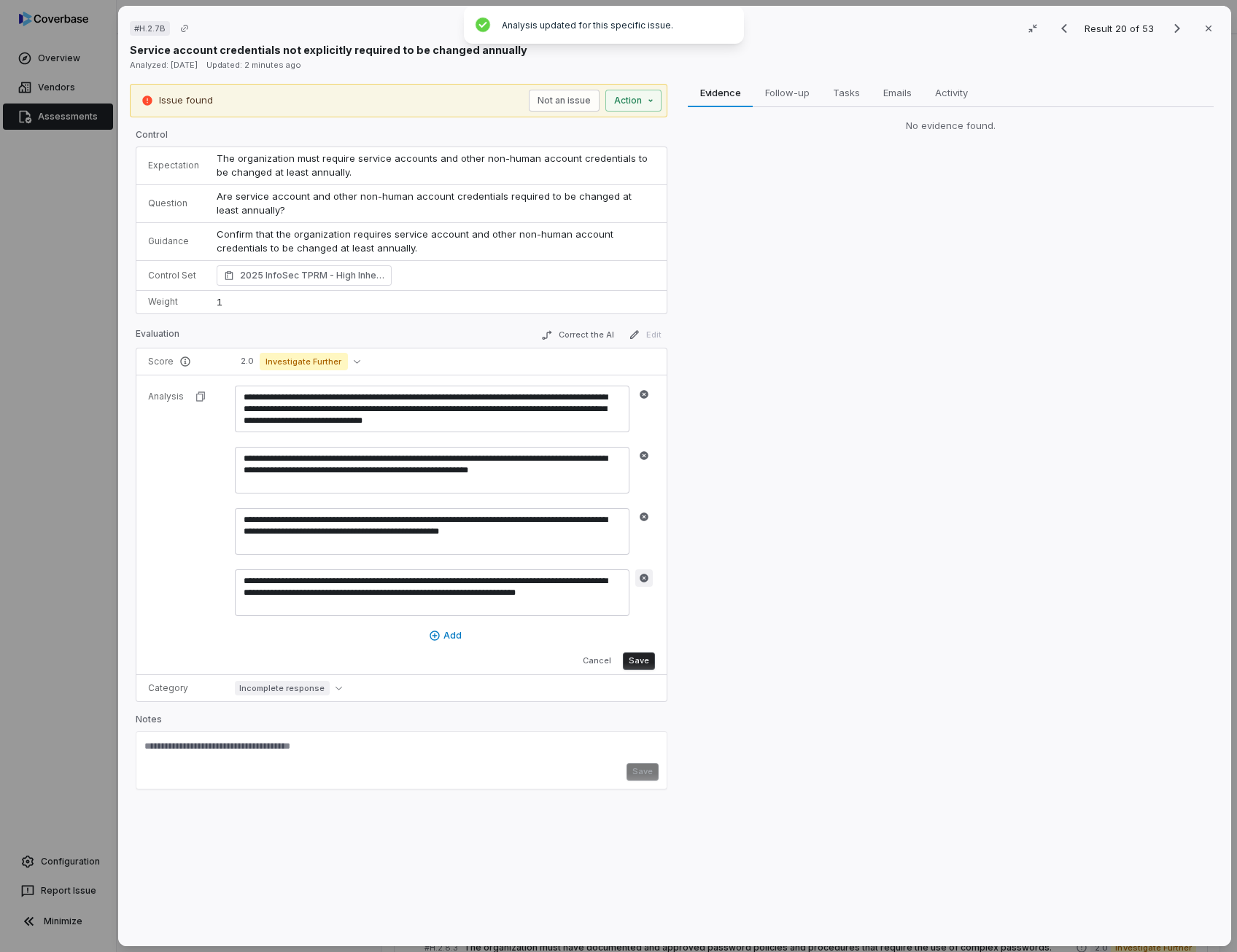
click at [642, 576] on icon "button" at bounding box center [644, 578] width 10 height 10
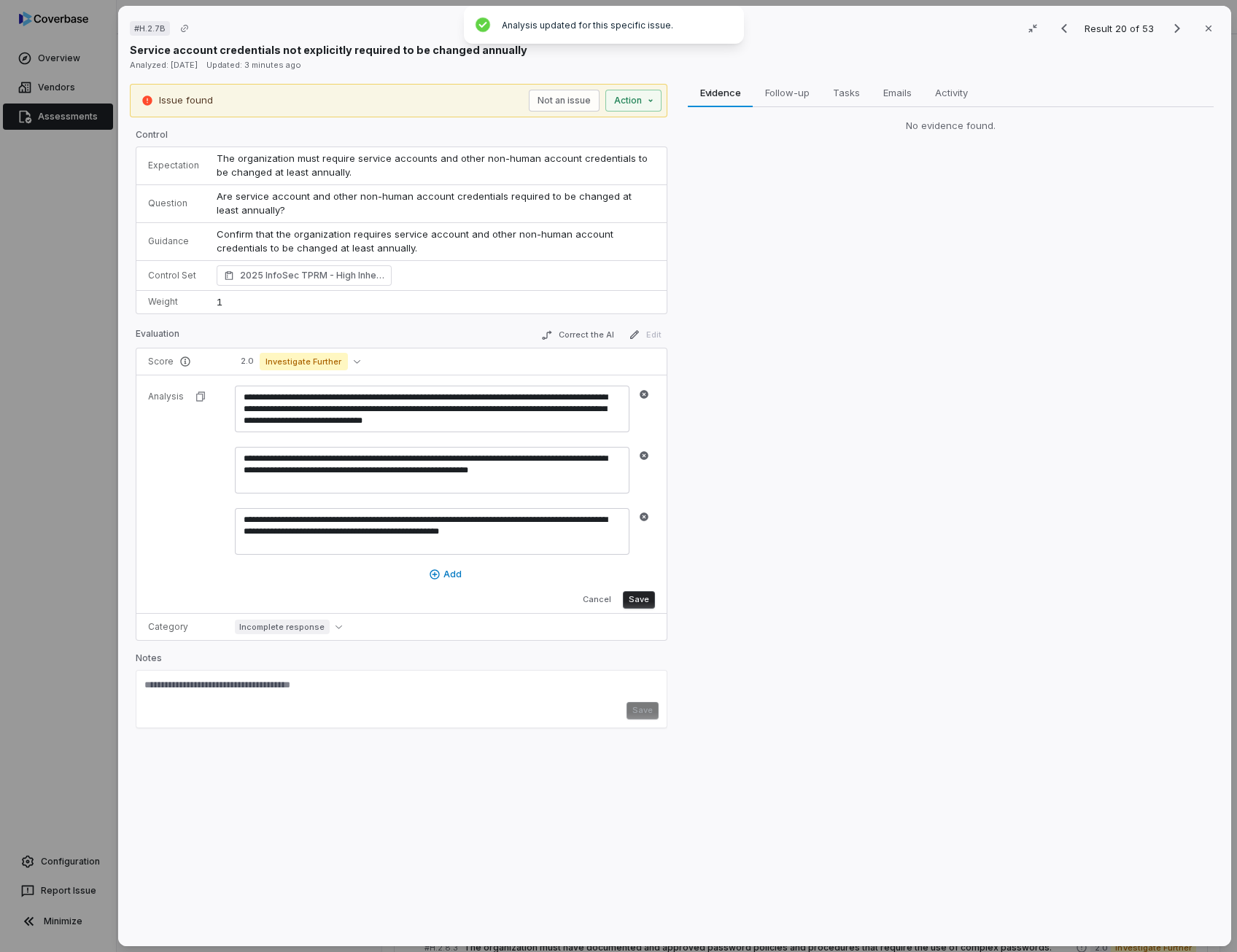
click at [645, 599] on button "Save" at bounding box center [638, 600] width 32 height 18
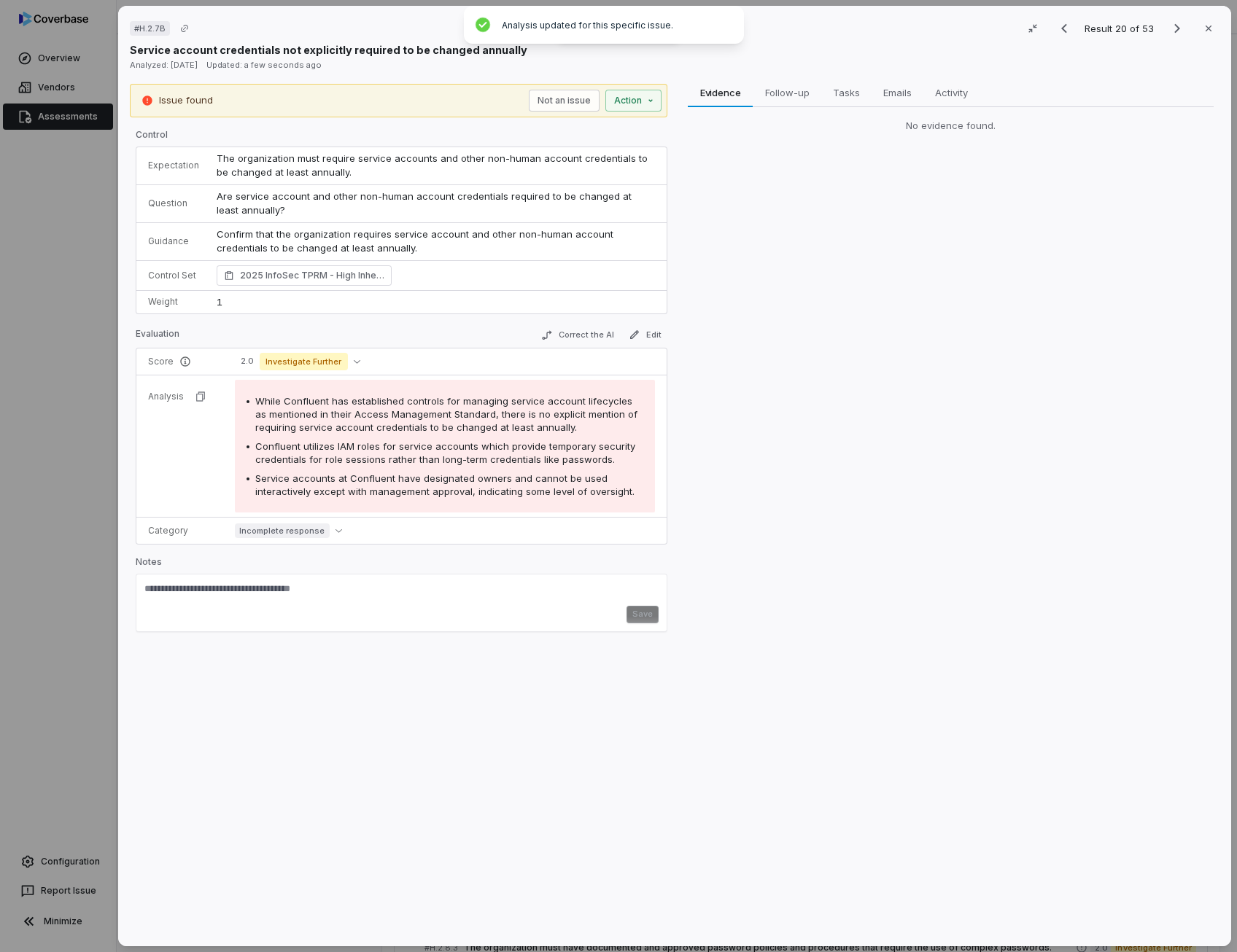
click at [502, 440] on span "Confluent utilizes IAM roles for service accounts which provide temporary secur…" at bounding box center [445, 453] width 380 height 25
copy span "Confluent utilizes IAM roles for service accounts which provide temporary secur…"
click at [574, 108] on button "Not an issue" at bounding box center [564, 101] width 71 height 22
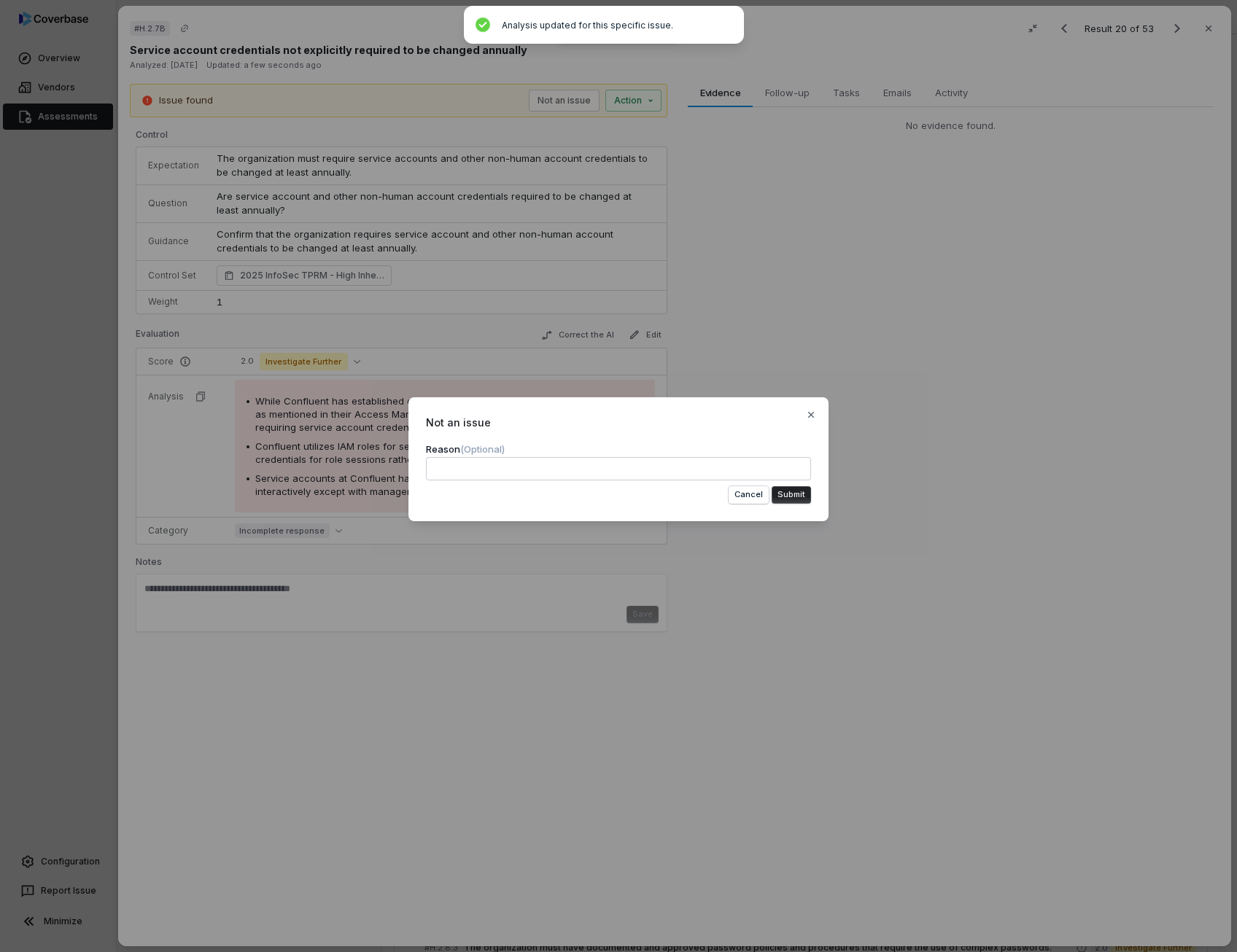
type textarea "*"
type textarea "**********"
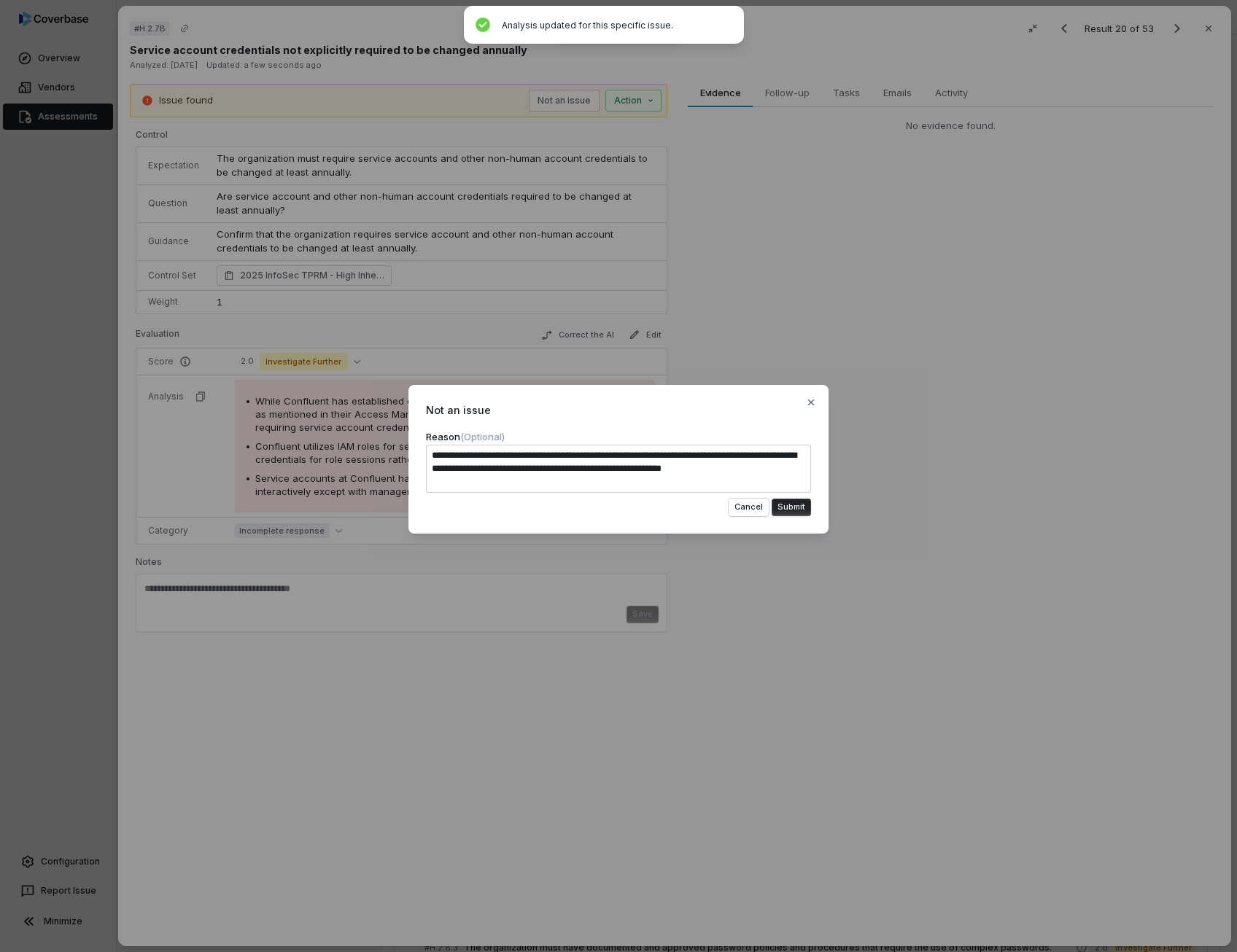
scroll to position [8, 0]
click at [770, 455] on textarea "**********" at bounding box center [618, 468] width 385 height 48
type textarea "*"
type textarea "**********"
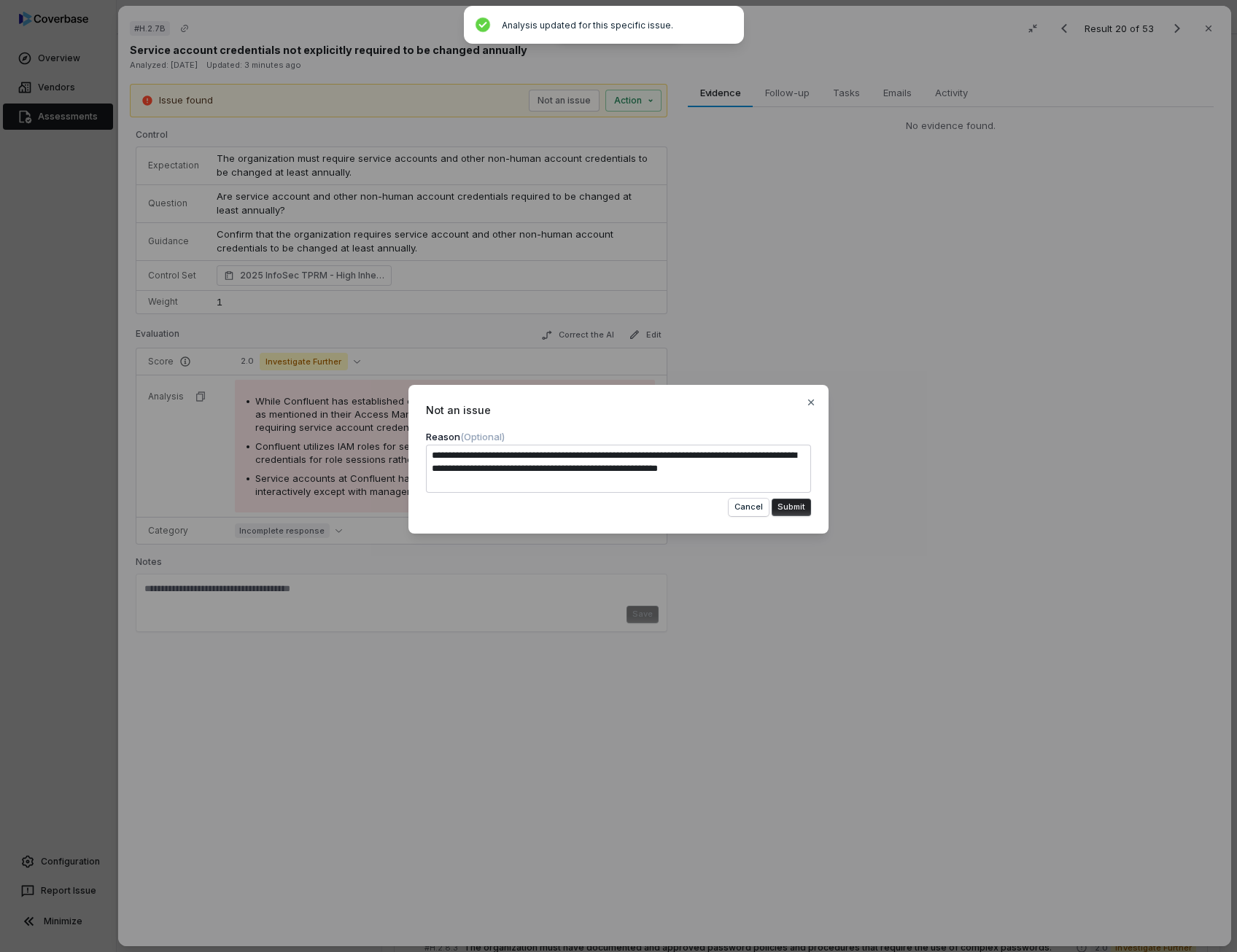
type textarea "*"
type textarea "**********"
type textarea "*"
type textarea "**********"
type textarea "*"
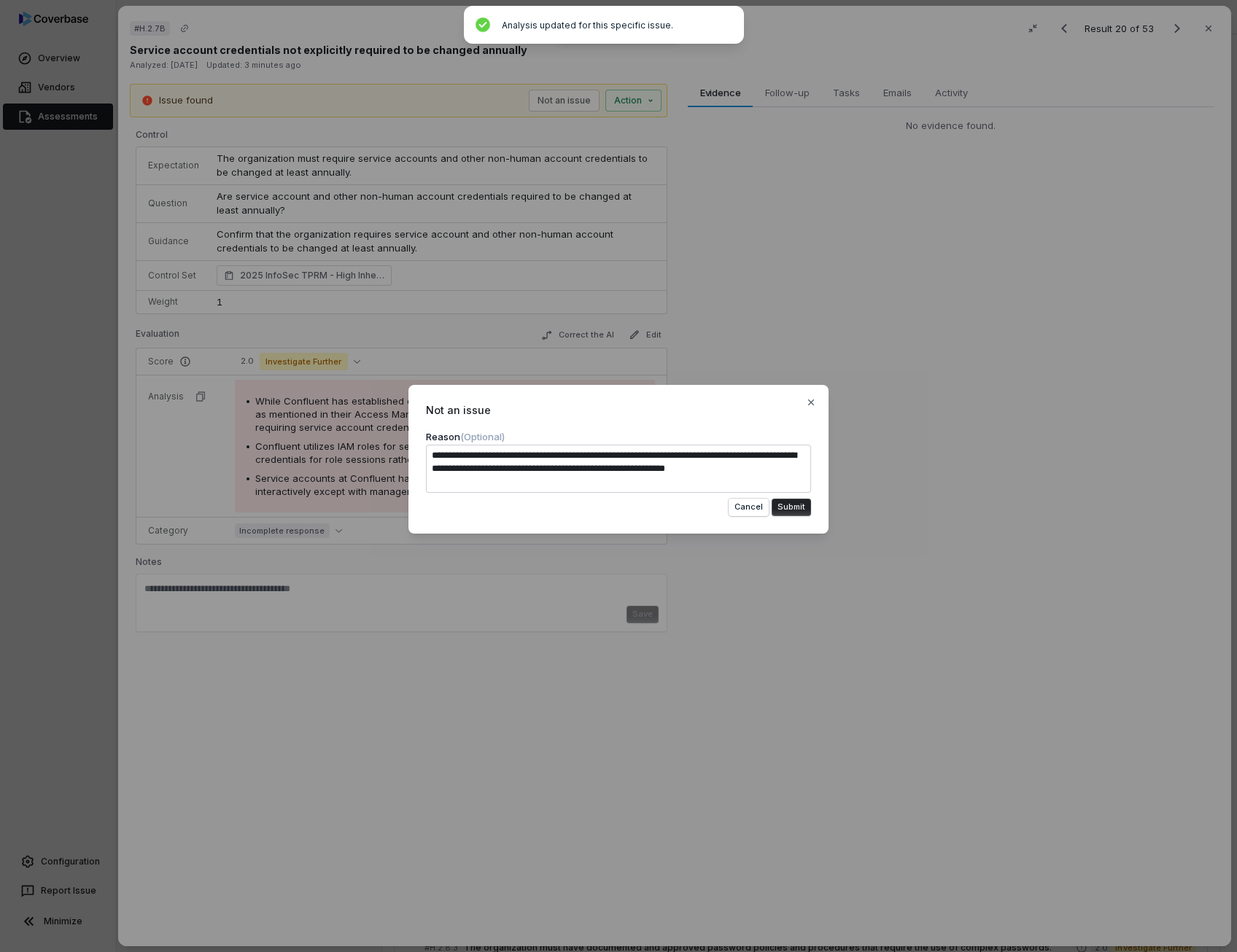
type textarea "**********"
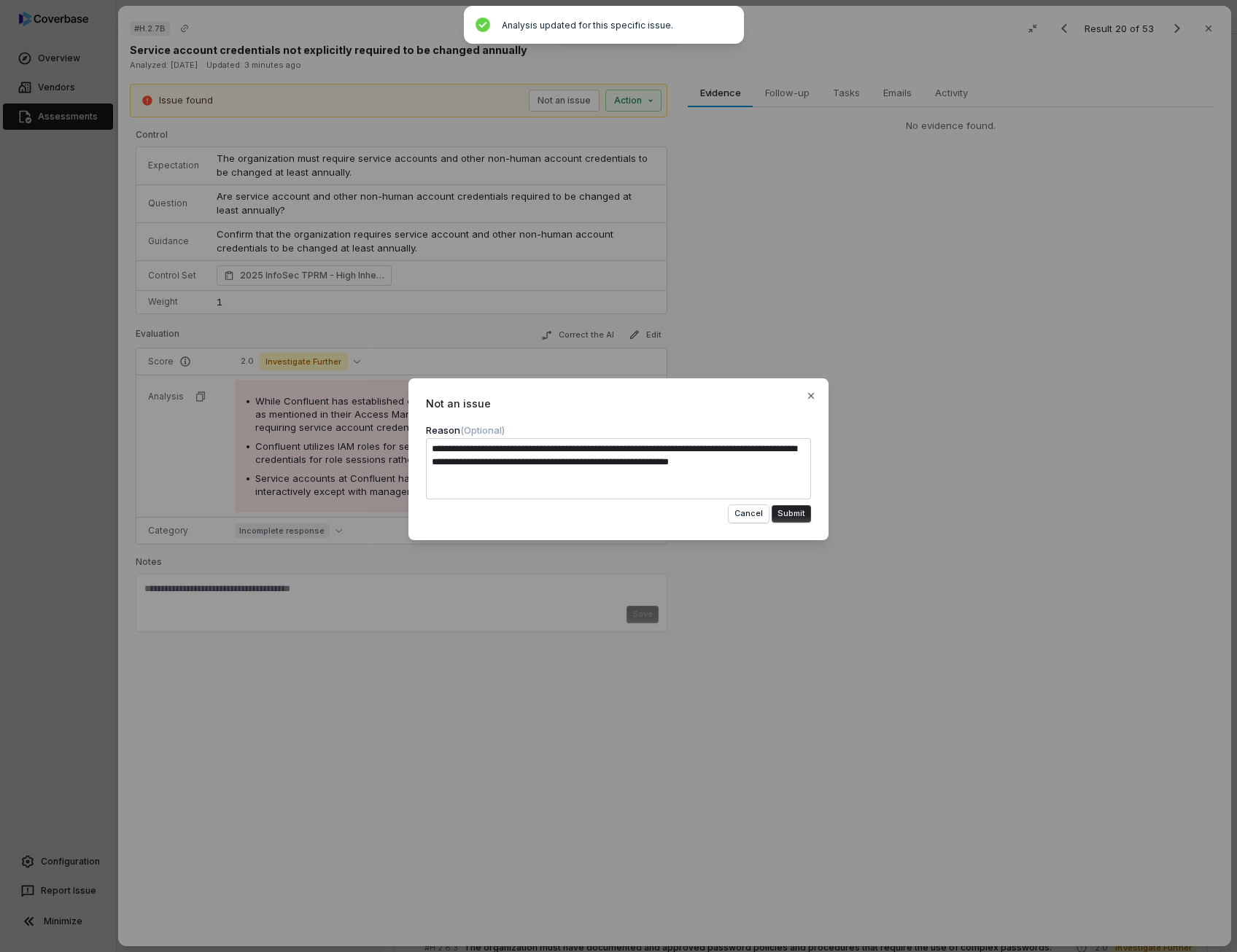
type textarea "*"
type textarea "**********"
type textarea "*"
type textarea "**********"
type textarea "*"
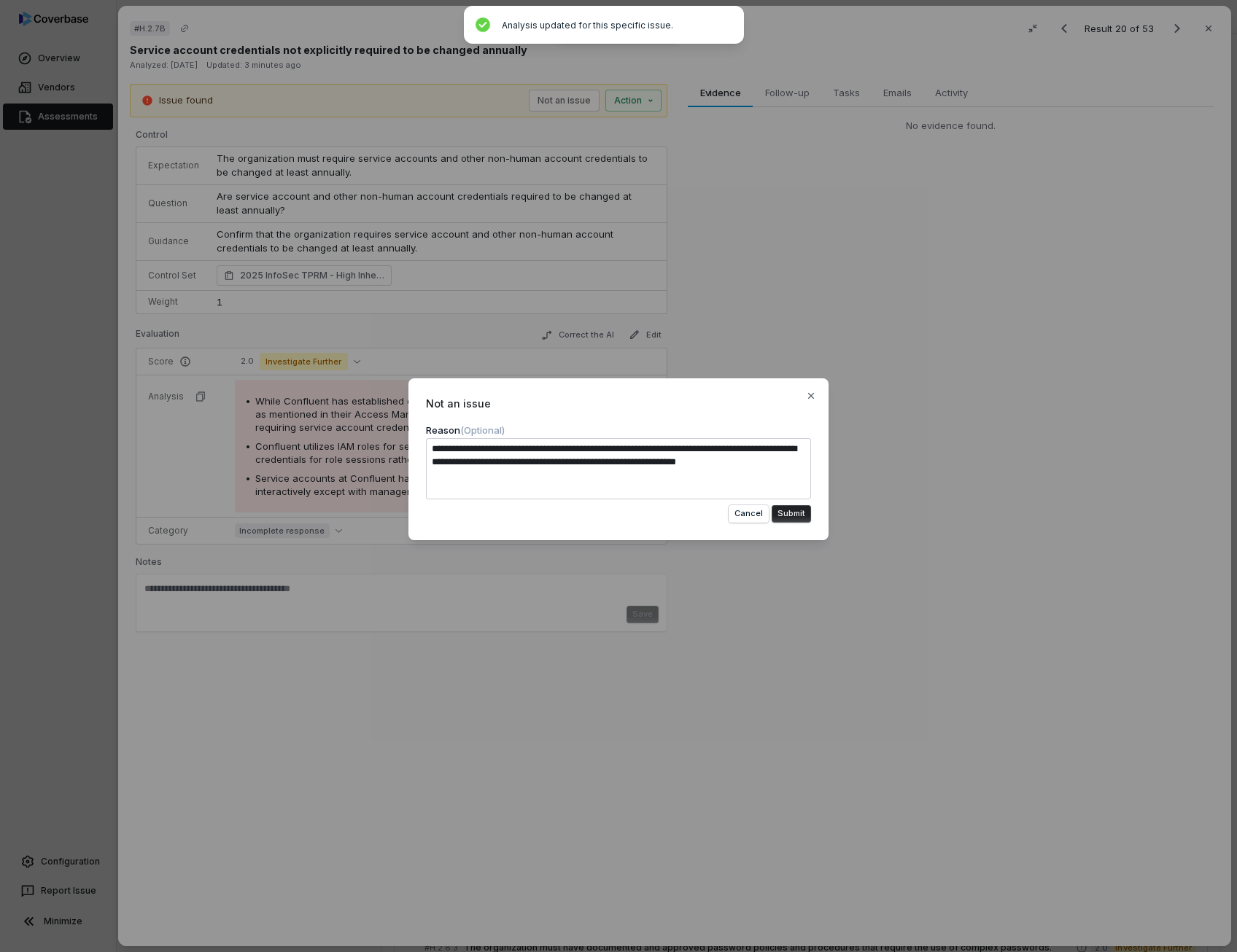
type textarea "**********"
type textarea "*"
type textarea "**********"
type textarea "*"
type textarea "**********"
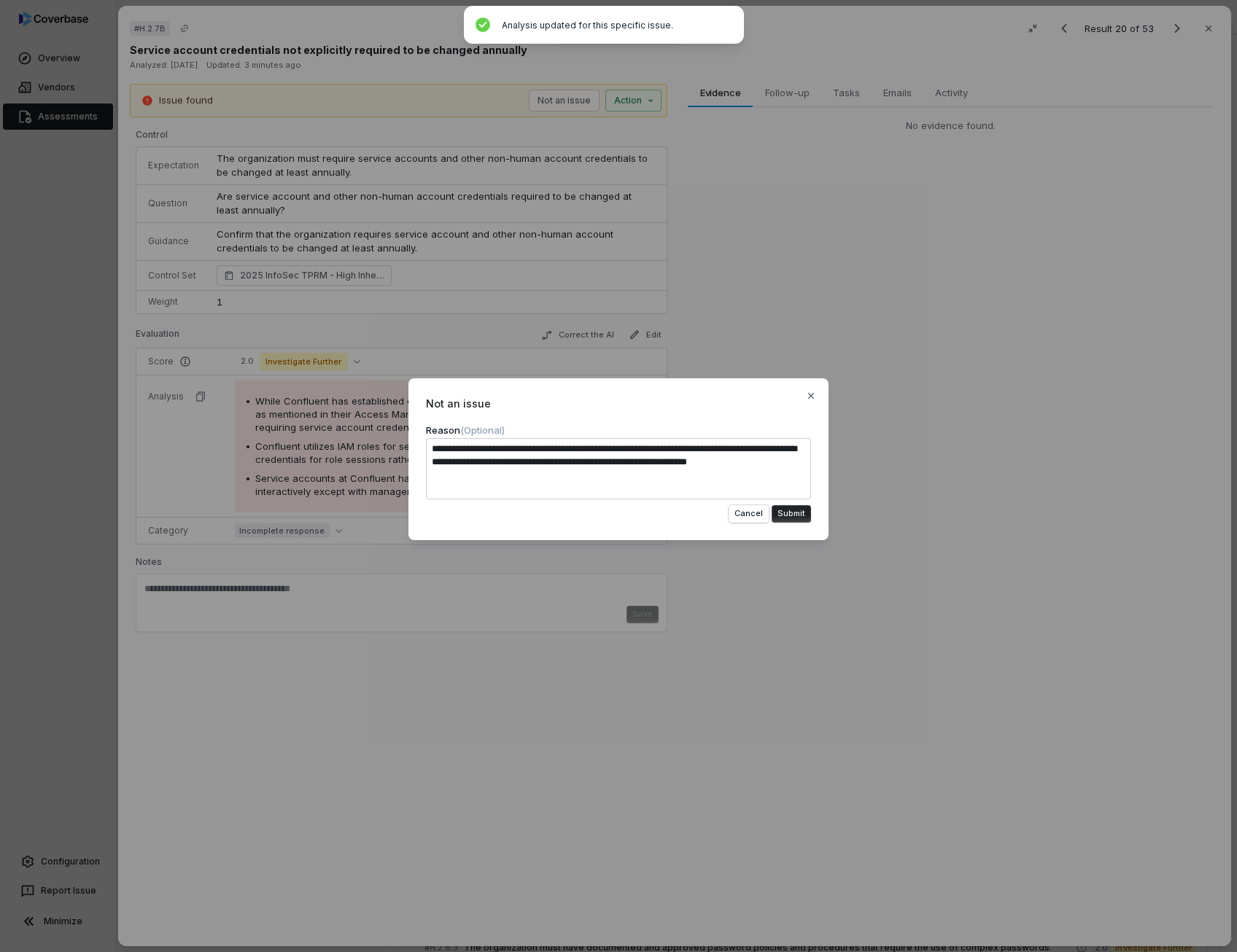
type textarea "*"
type textarea "**********"
type textarea "*"
type textarea "**********"
type textarea "*"
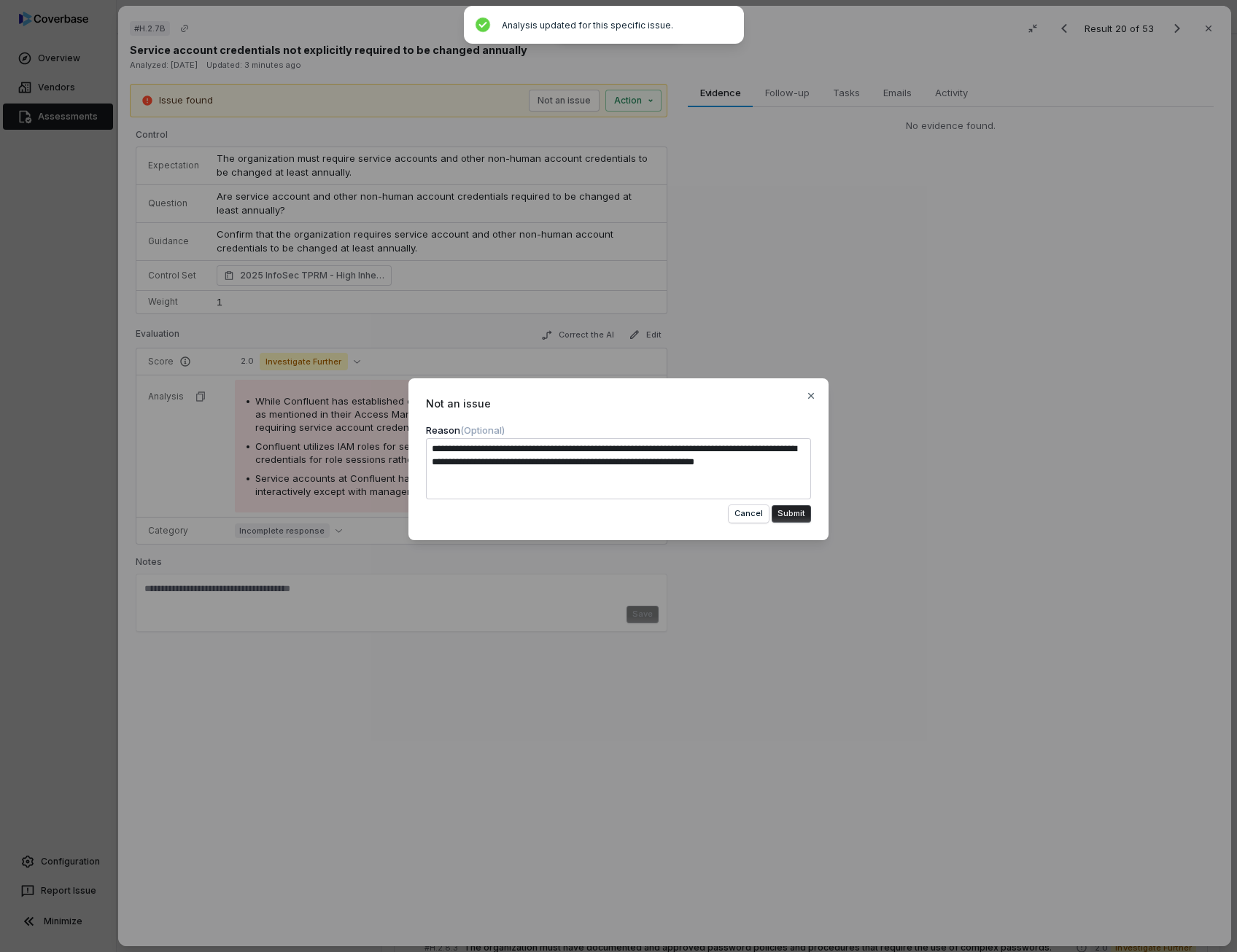
type textarea "**********"
type textarea "*"
type textarea "**********"
type textarea "*"
type textarea "**********"
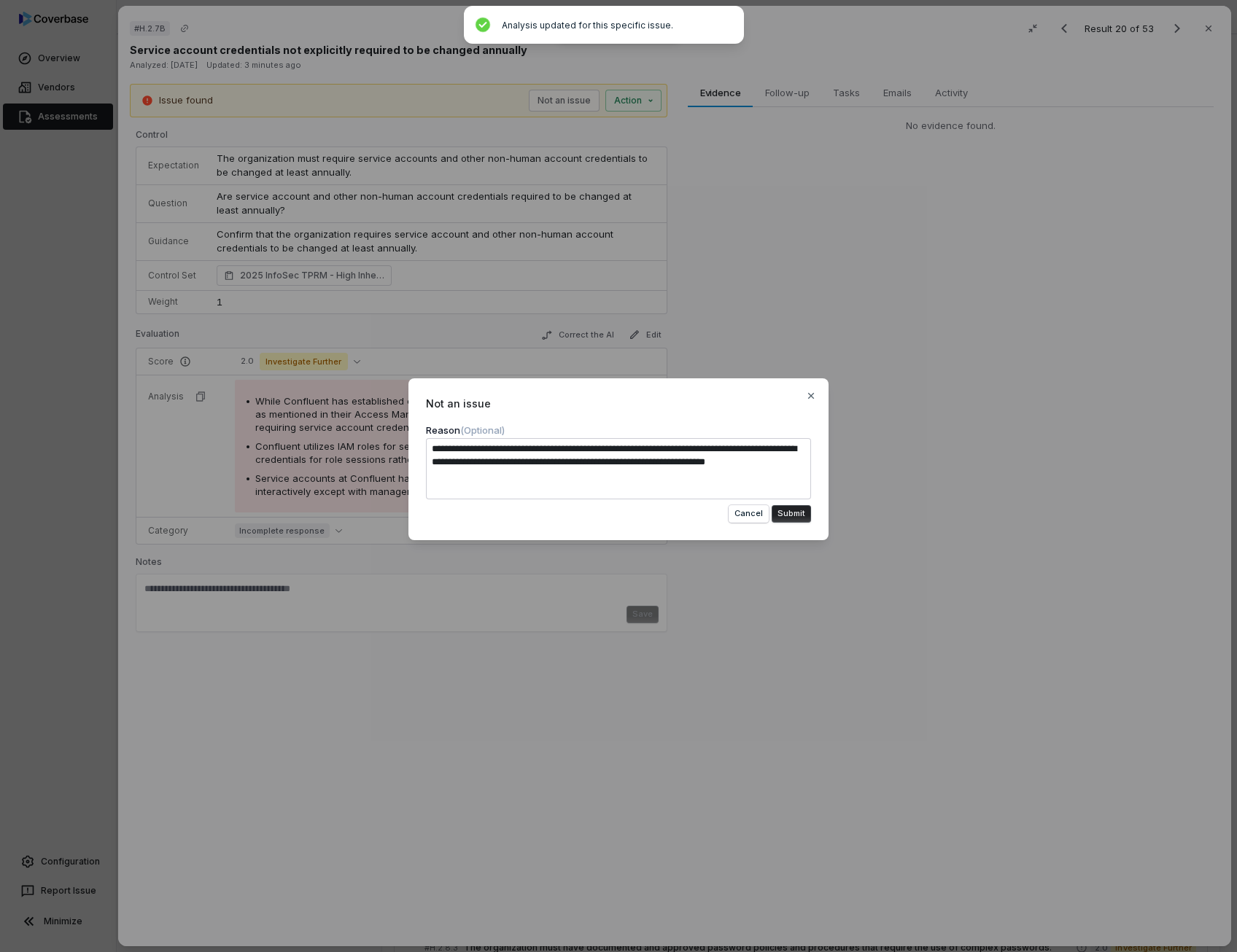
type textarea "*"
type textarea "**********"
type textarea "*"
type textarea "**********"
type textarea "*"
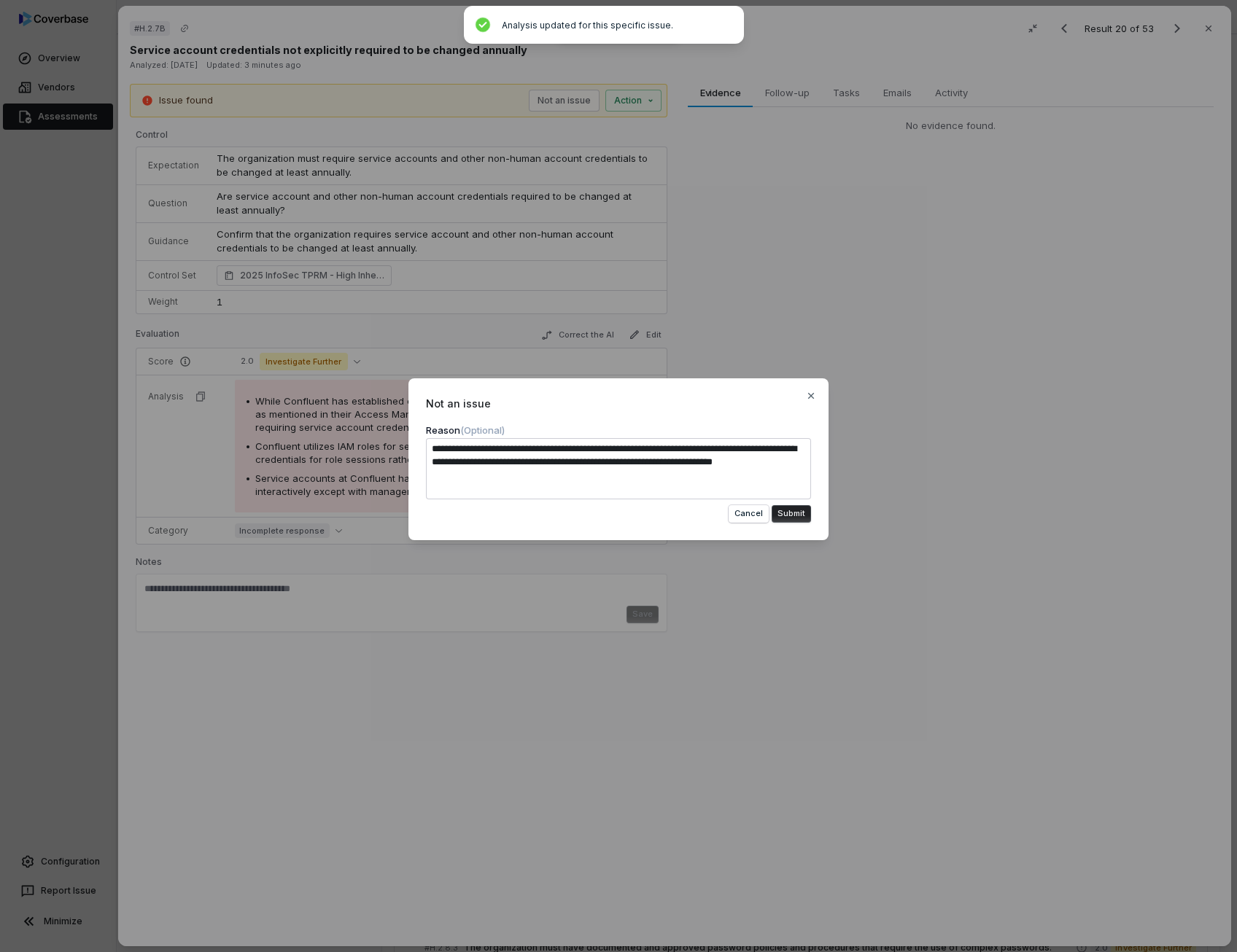
type textarea "**********"
type textarea "*"
type textarea "**********"
type textarea "*"
type textarea "**********"
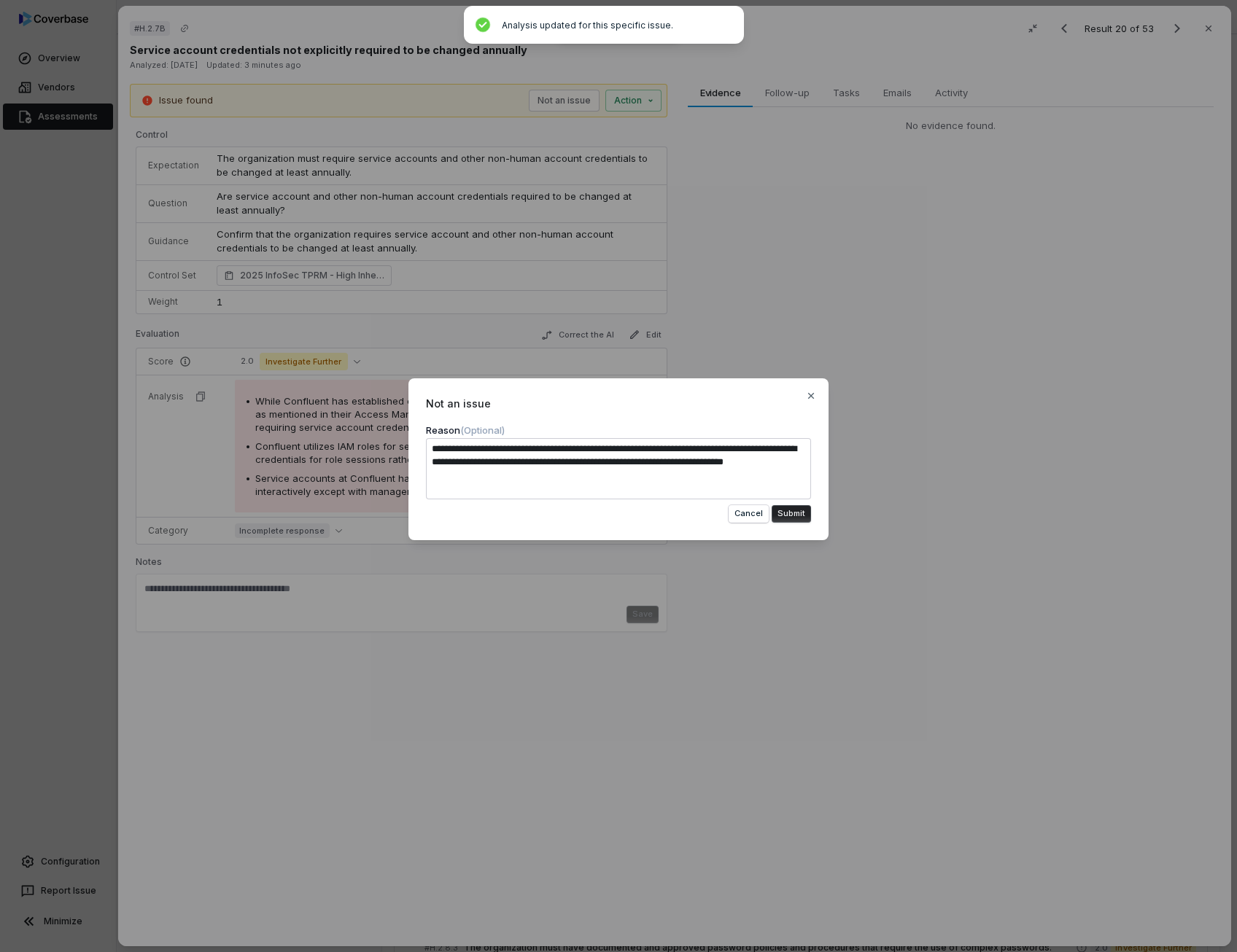
type textarea "*"
drag, startPoint x: 597, startPoint y: 465, endPoint x: 750, endPoint y: 456, distance: 153.3
click at [750, 456] on textarea "**********" at bounding box center [618, 468] width 385 height 61
drag, startPoint x: 671, startPoint y: 460, endPoint x: 675, endPoint y: 476, distance: 16.5
click at [675, 476] on textarea "**********" at bounding box center [618, 468] width 385 height 61
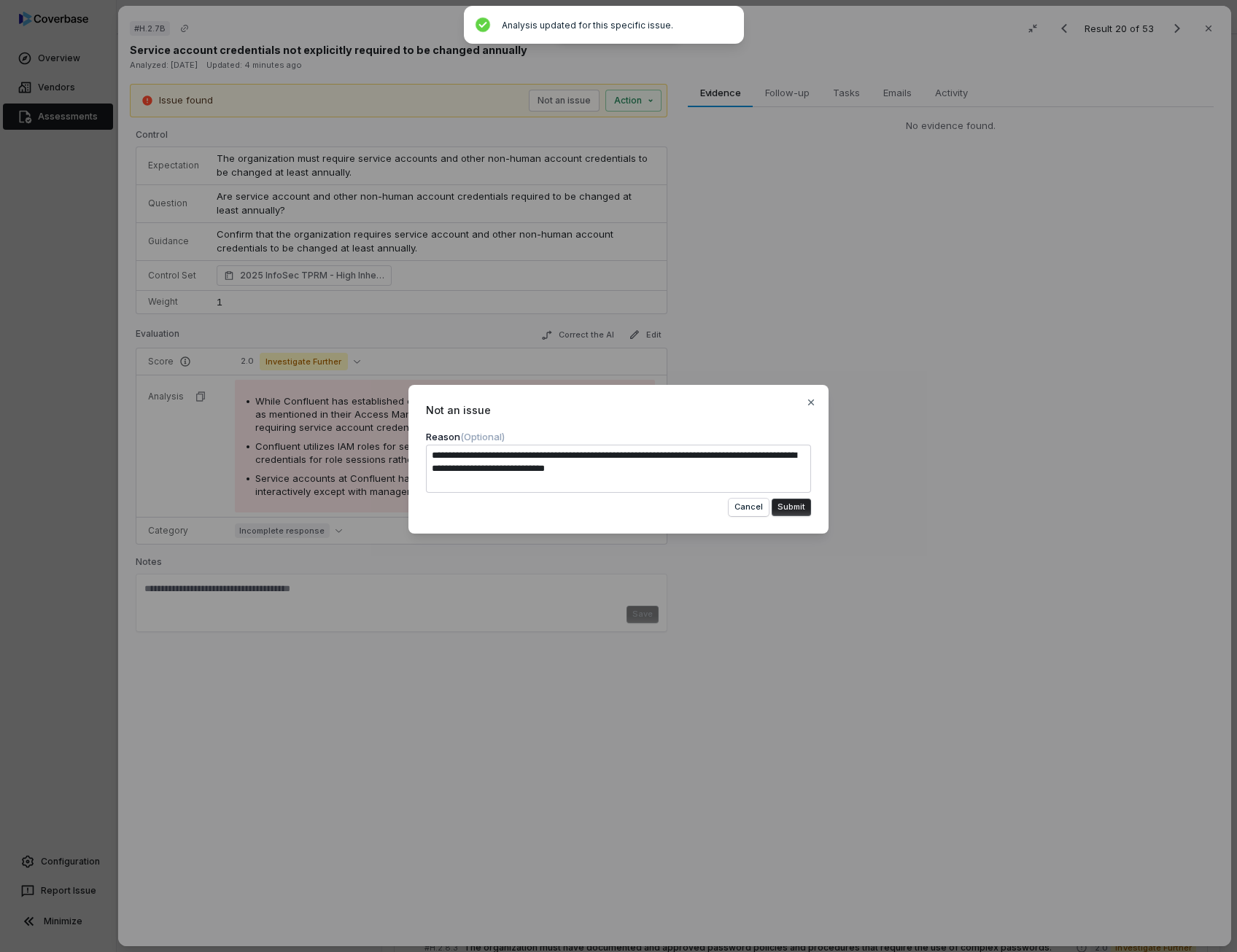
click at [600, 469] on textarea "**********" at bounding box center [618, 468] width 385 height 48
click at [700, 469] on textarea "**********" at bounding box center [618, 468] width 385 height 48
click at [631, 469] on textarea "**********" at bounding box center [618, 468] width 385 height 48
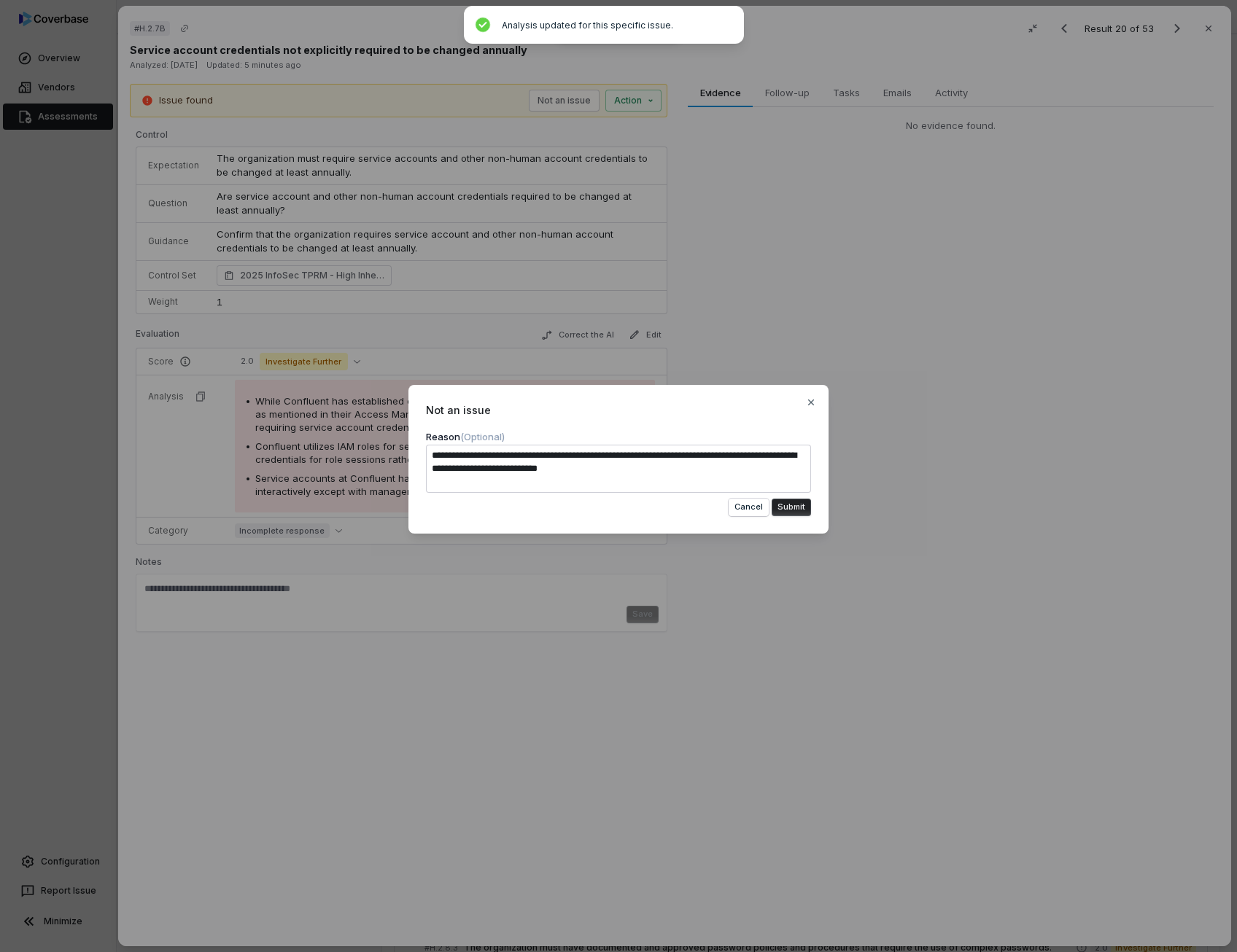
click at [659, 470] on textarea "**********" at bounding box center [618, 468] width 385 height 48
click at [805, 505] on button "Submit" at bounding box center [791, 507] width 39 height 18
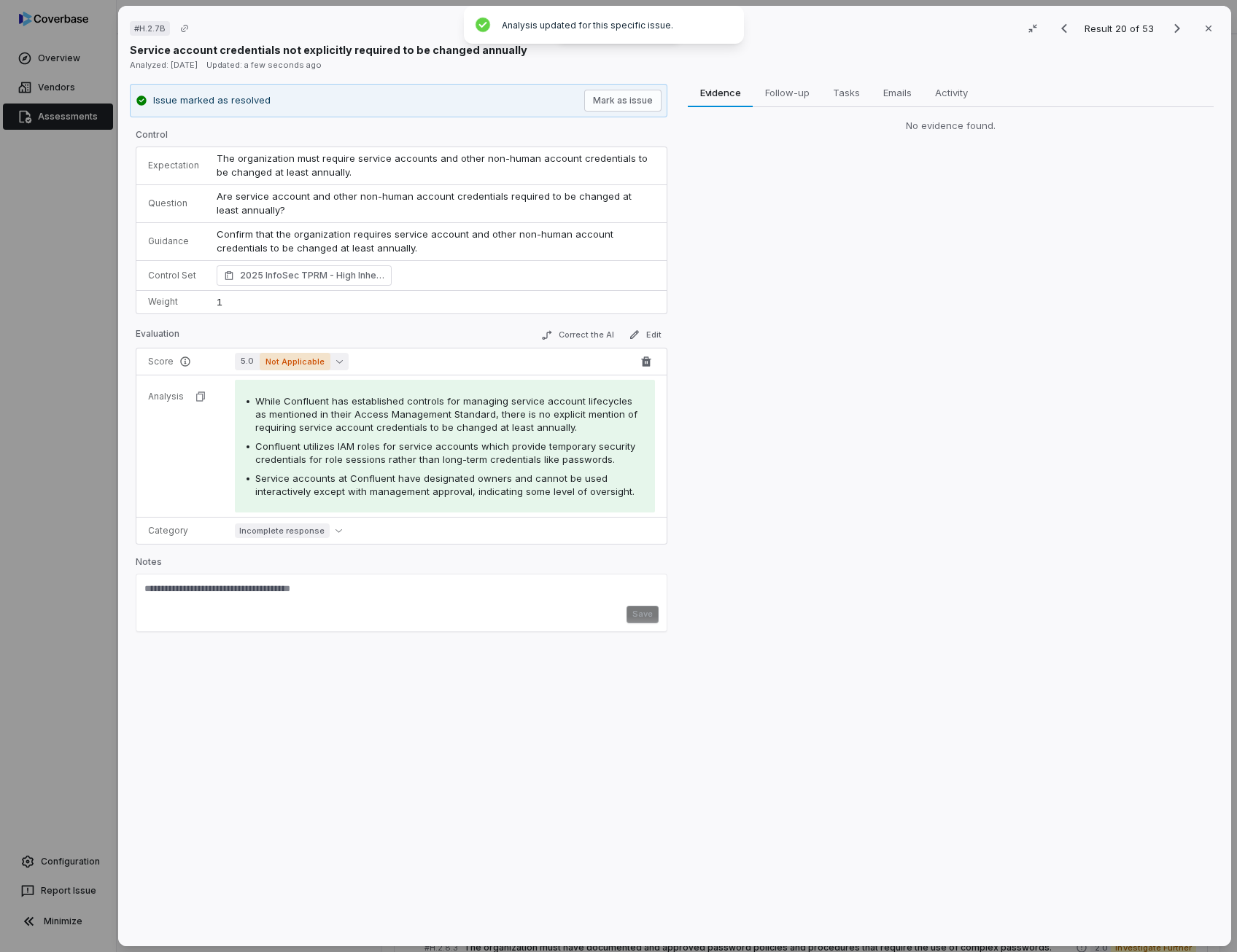
click at [333, 353] on button "5.0 Not Applicable" at bounding box center [291, 361] width 114 height 18
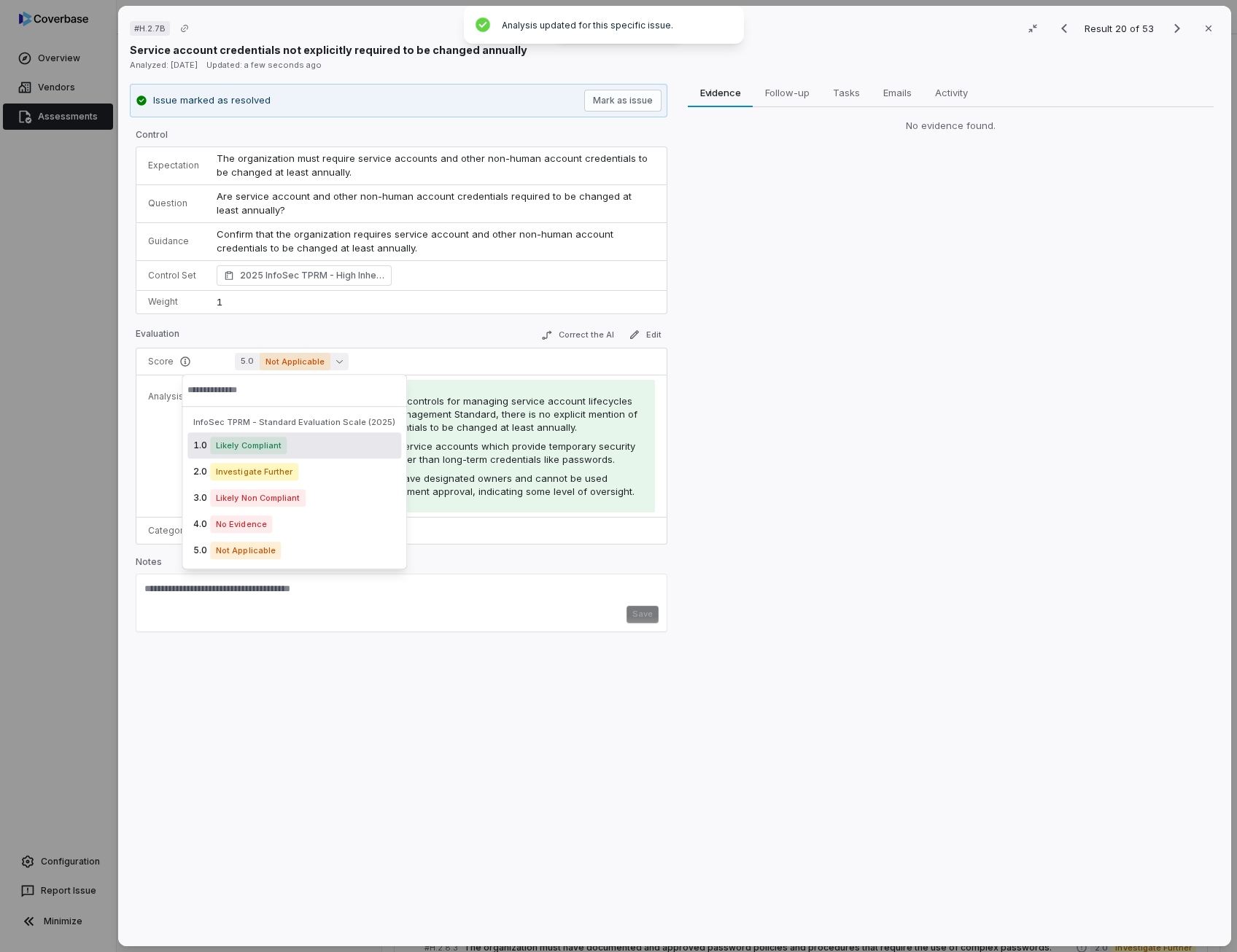
click at [266, 447] on span "Likely Compliant" at bounding box center [249, 445] width 77 height 18
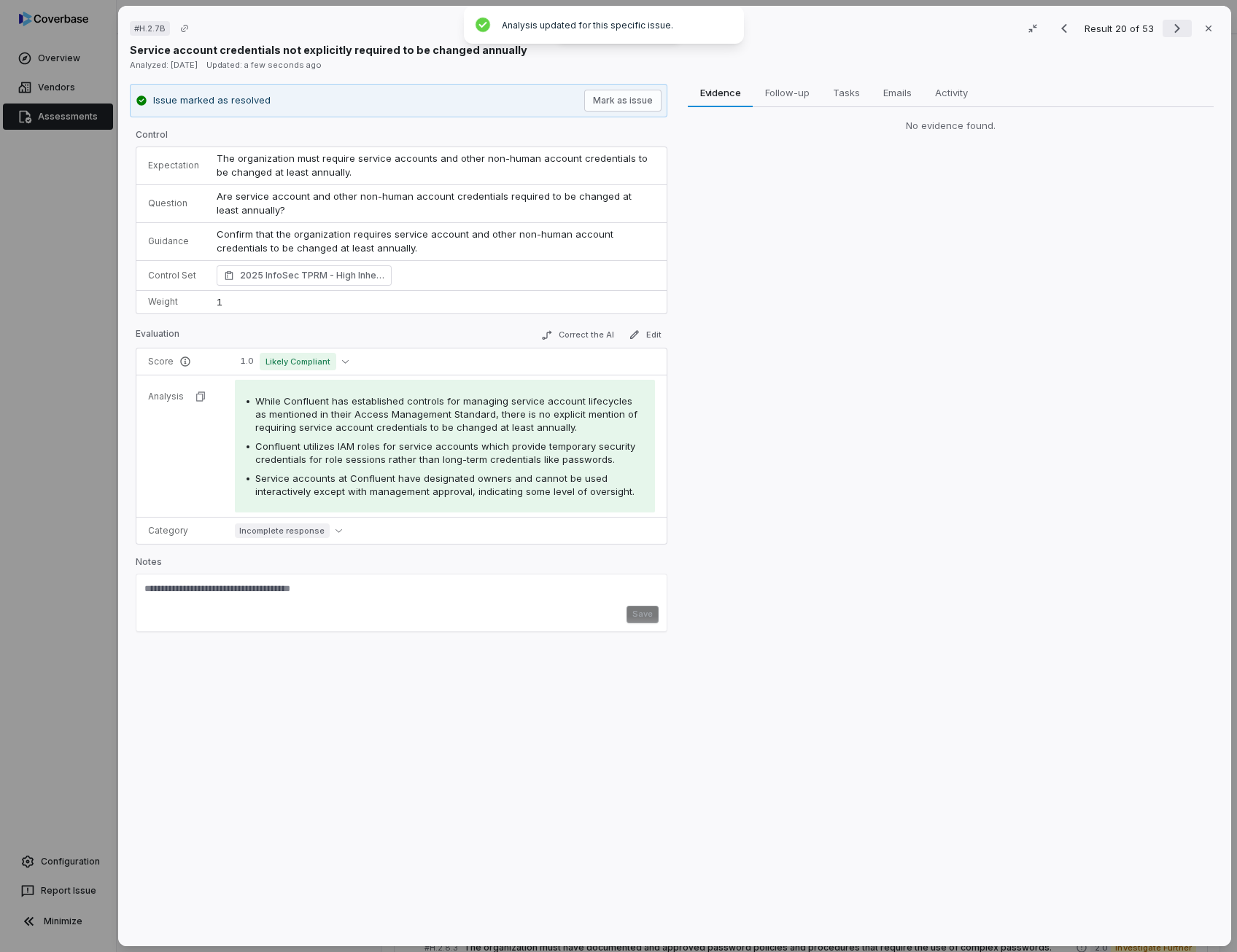
click at [1174, 32] on icon "Next result" at bounding box center [1177, 29] width 6 height 10
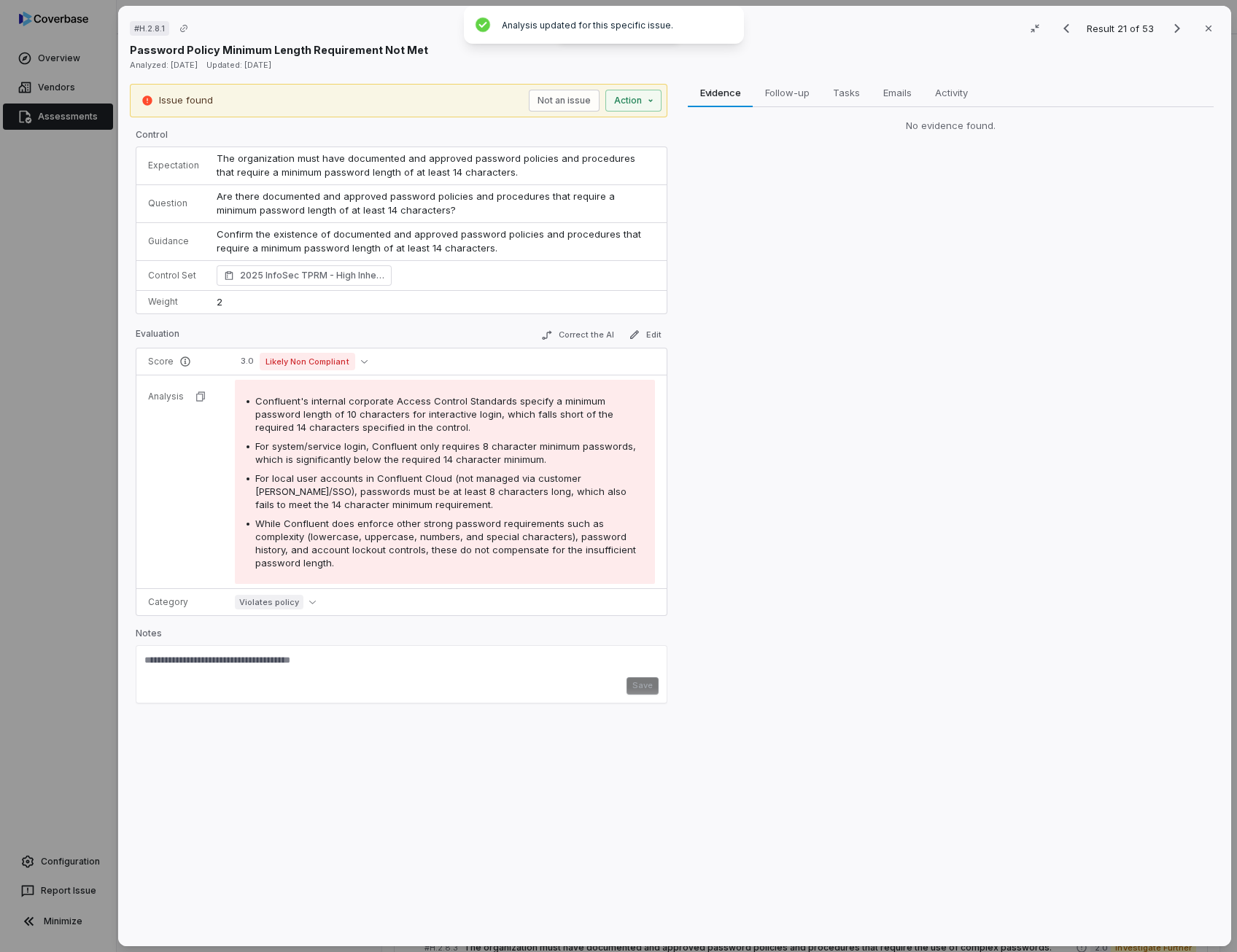
click at [347, 201] on span "Are there documented and approved password policies and procedures that require…" at bounding box center [417, 204] width 401 height 27
click at [597, 337] on button "Correct the AI" at bounding box center [578, 336] width 85 height 18
click at [485, 448] on span "For system/service login, Confluent only requires 8 character minimum passwords…" at bounding box center [446, 453] width 381 height 25
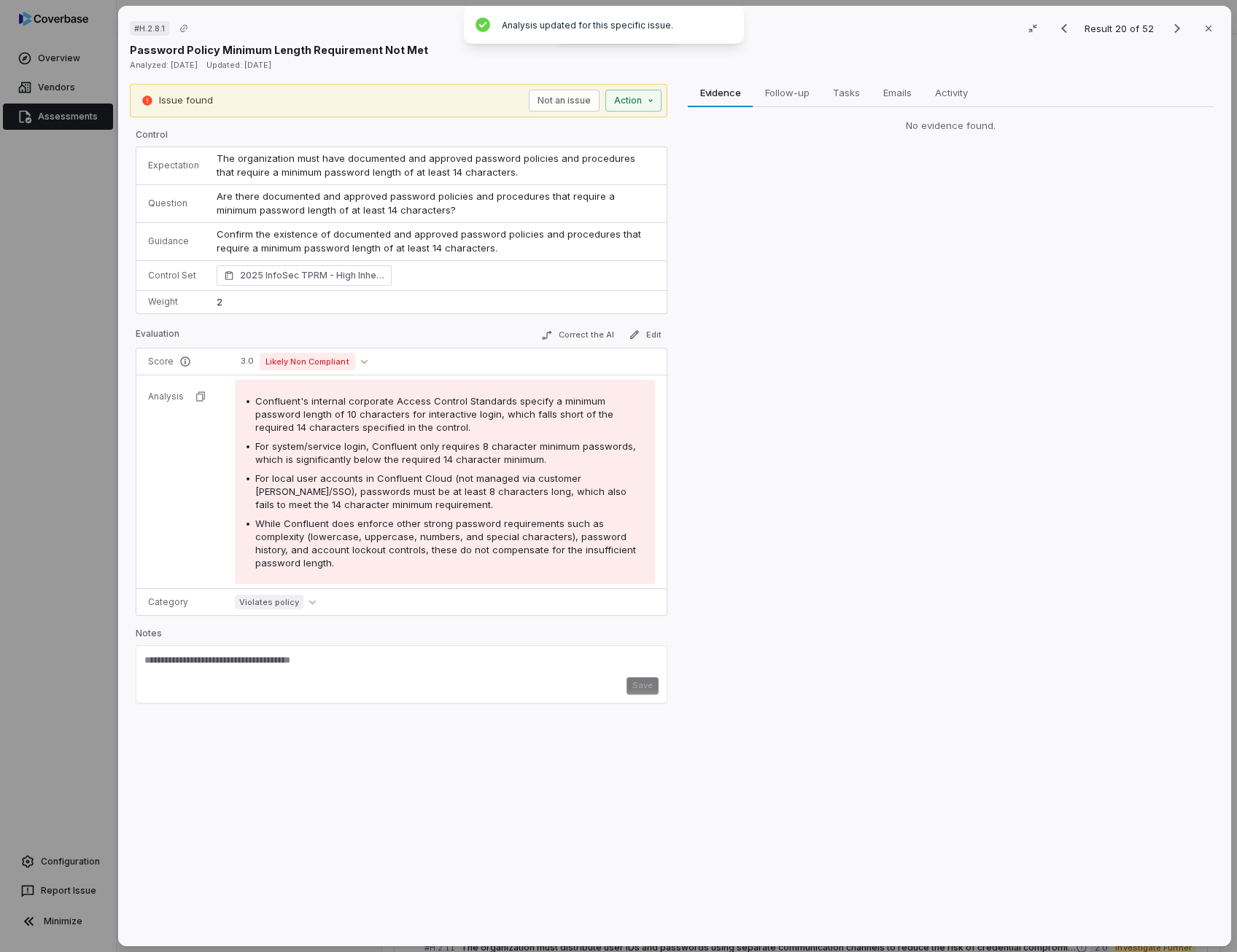
drag, startPoint x: 485, startPoint y: 448, endPoint x: 465, endPoint y: 479, distance: 36.9
click at [465, 479] on span "For local user accounts in Confluent Cloud (not managed via customer [PERSON_NA…" at bounding box center [440, 491] width 371 height 38
drag, startPoint x: 465, startPoint y: 479, endPoint x: 462, endPoint y: 540, distance: 61.1
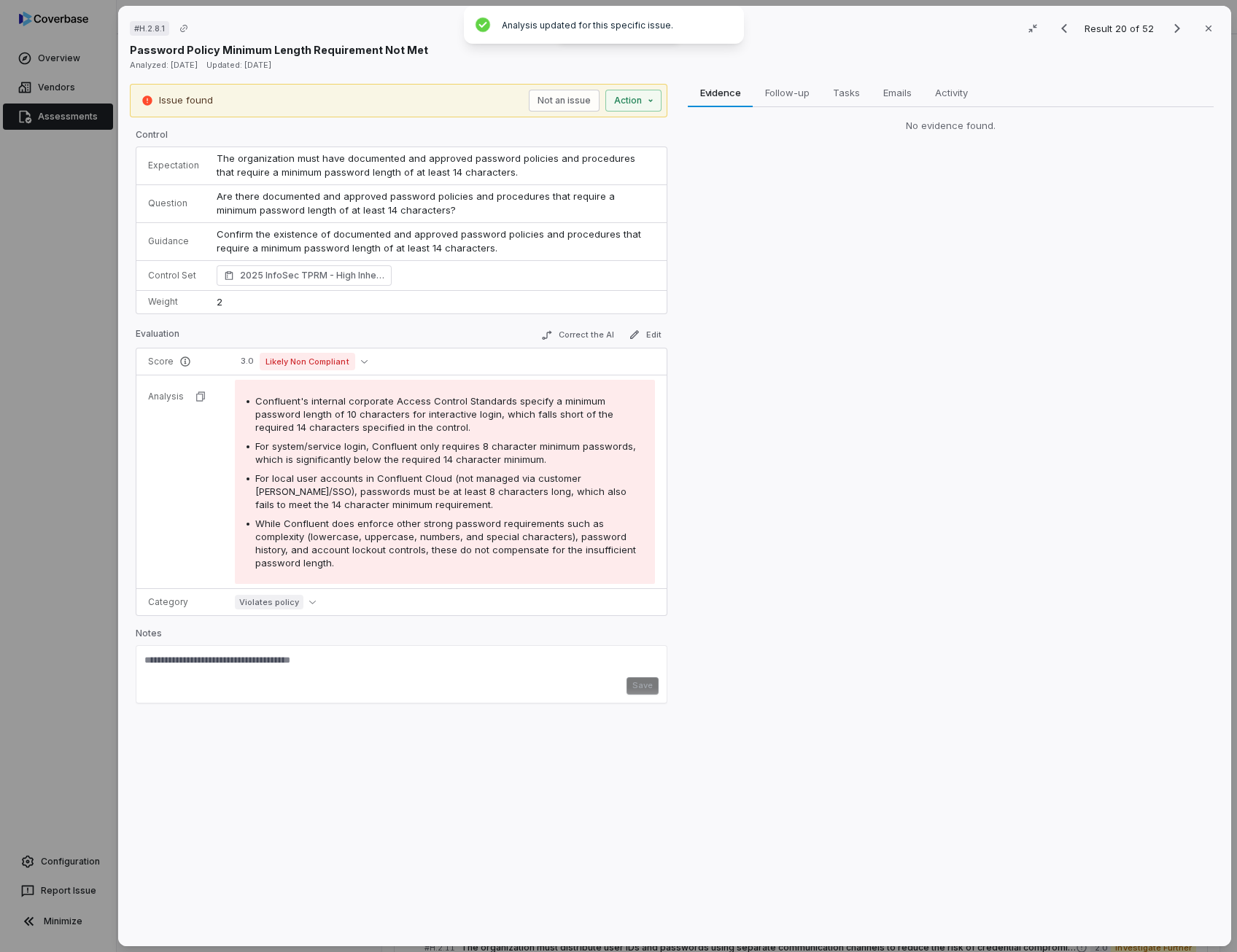
click at [462, 540] on span "While Confluent does enforce other strong password requirements such as complex…" at bounding box center [446, 543] width 381 height 51
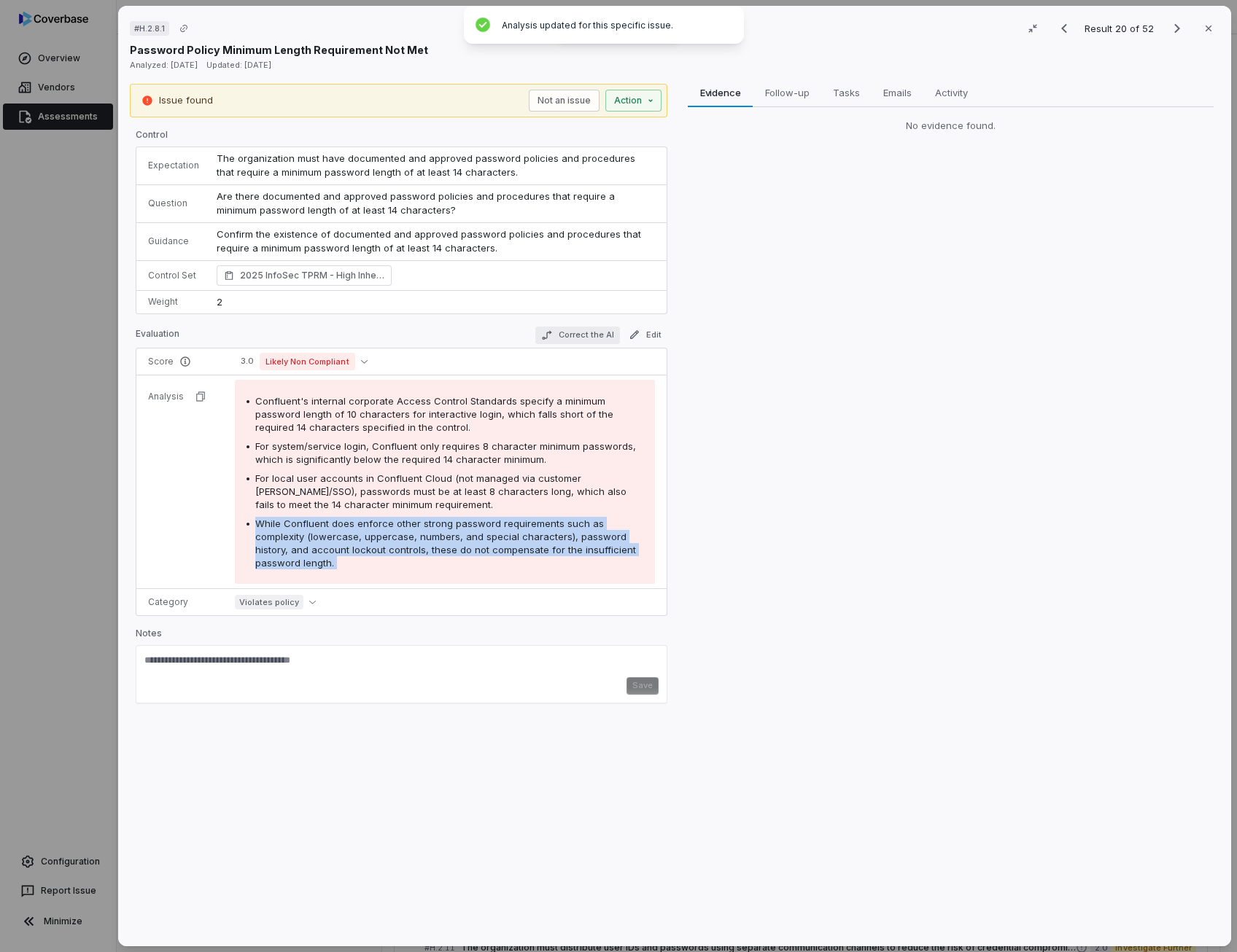
drag, startPoint x: 462, startPoint y: 540, endPoint x: 601, endPoint y: 336, distance: 246.9
click at [601, 336] on button "Correct the AI" at bounding box center [578, 336] width 85 height 18
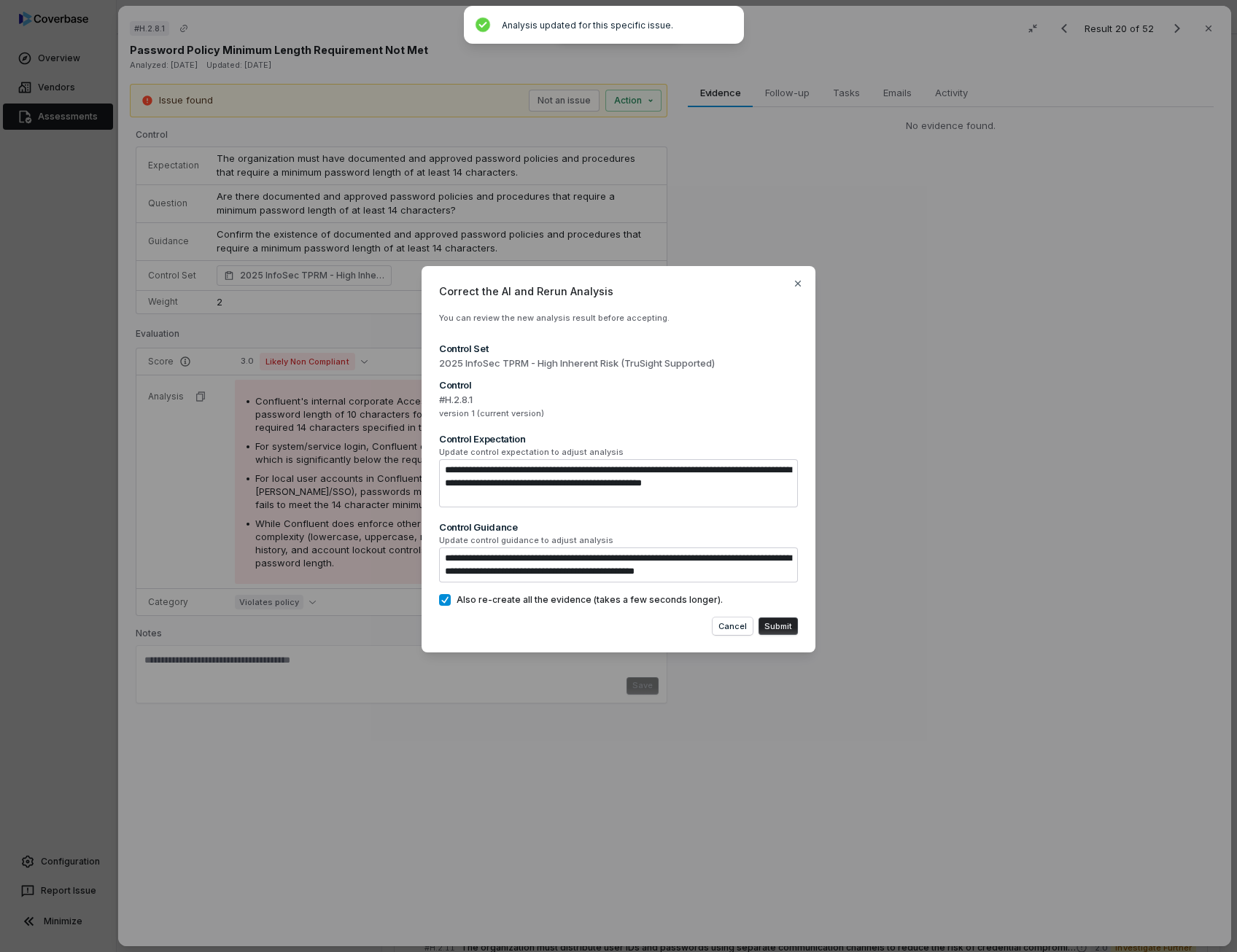
click at [777, 622] on button "Submit" at bounding box center [777, 626] width 39 height 18
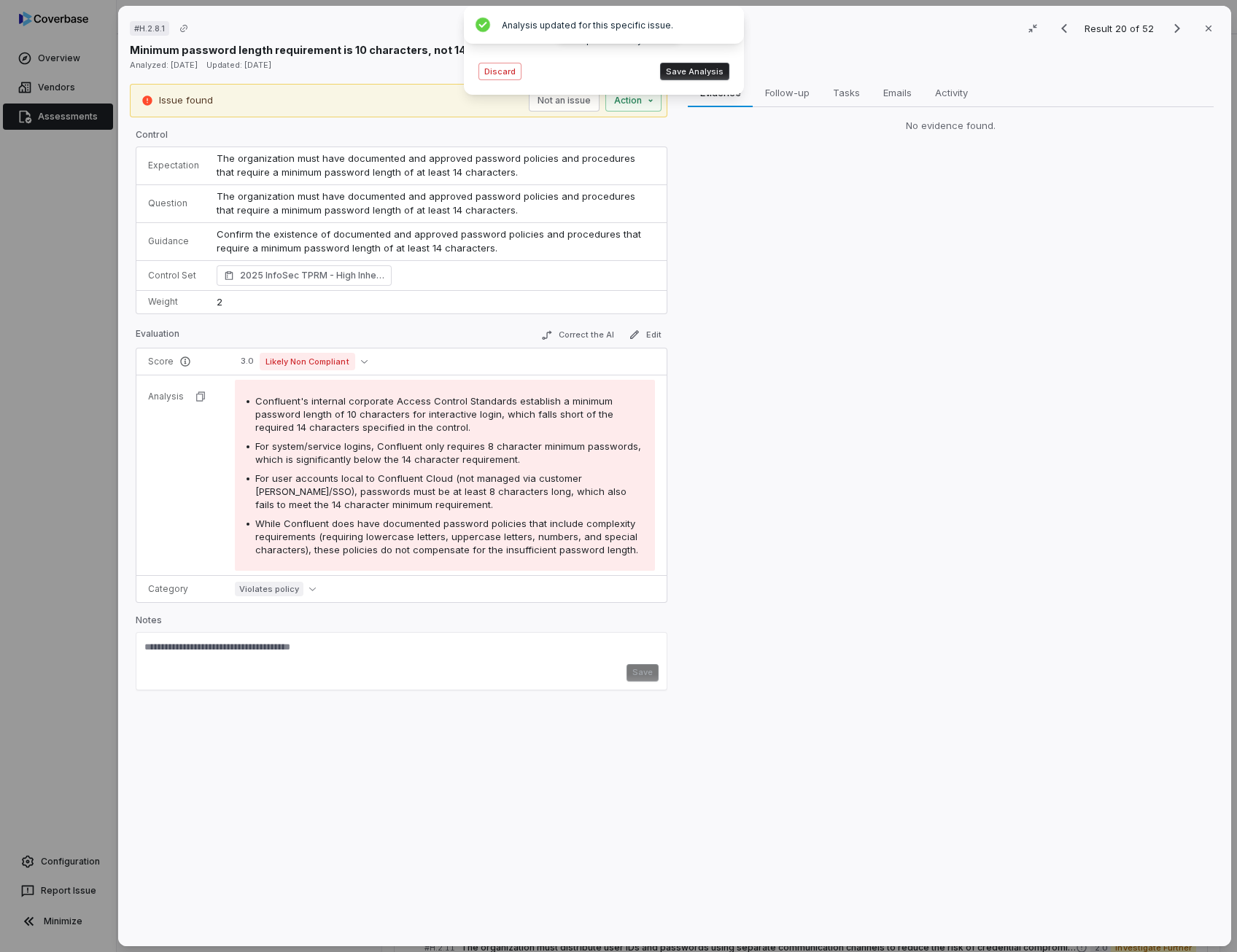
click at [704, 73] on button "Save Analysis" at bounding box center [695, 72] width 69 height 18
click at [648, 332] on button "Edit" at bounding box center [645, 335] width 44 height 18
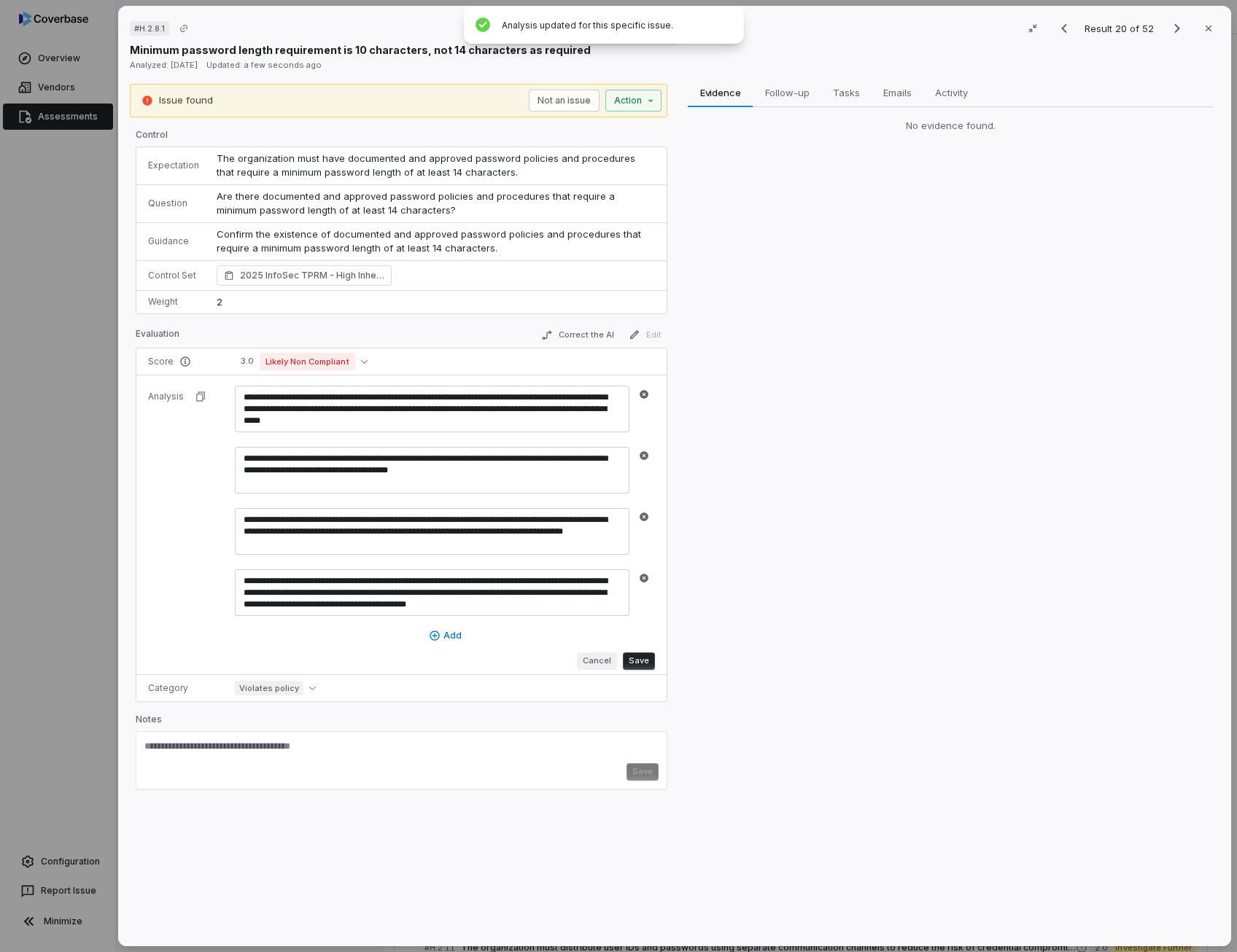
click at [595, 653] on button "Cancel" at bounding box center [597, 661] width 40 height 18
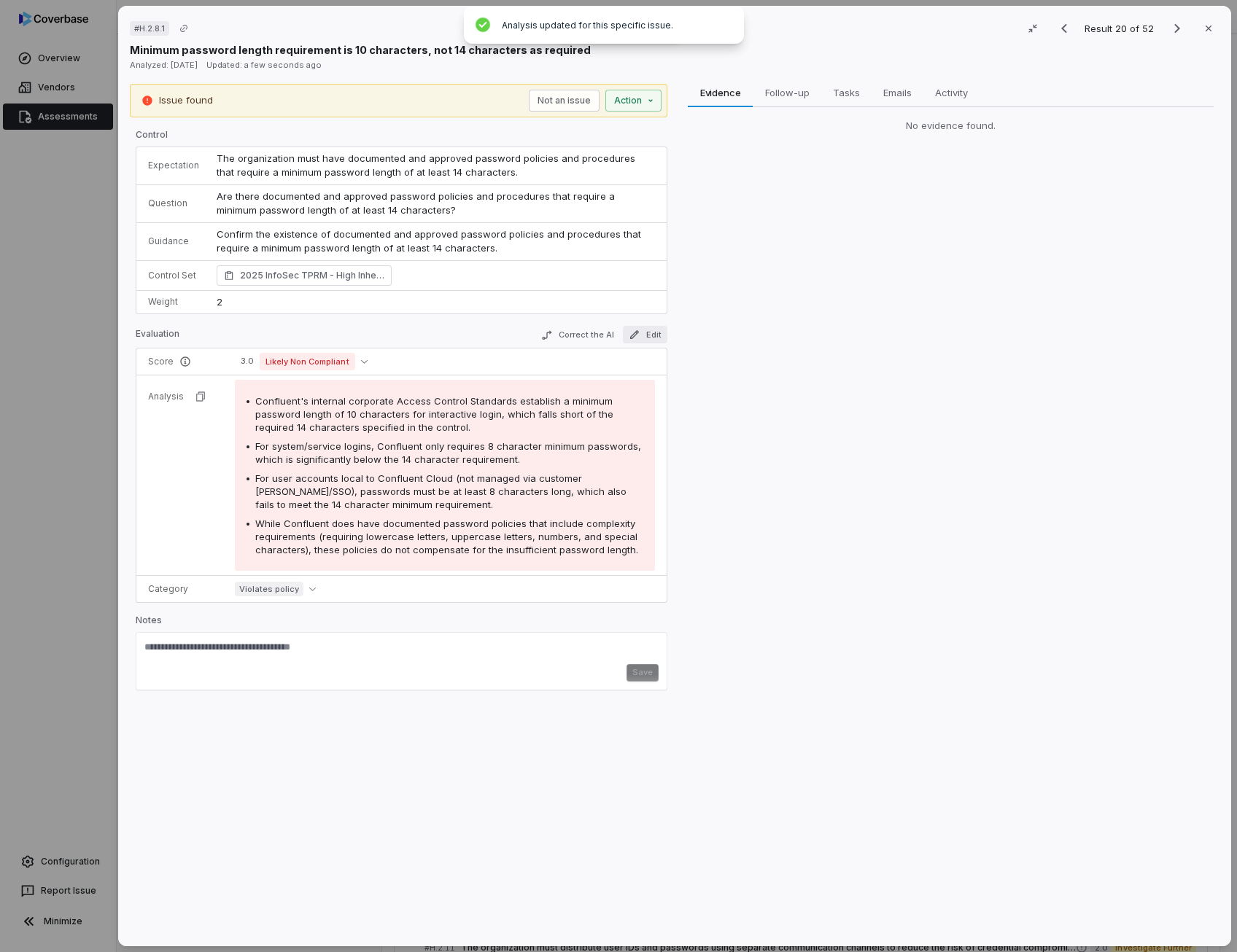
click at [646, 332] on button "Edit" at bounding box center [645, 335] width 44 height 18
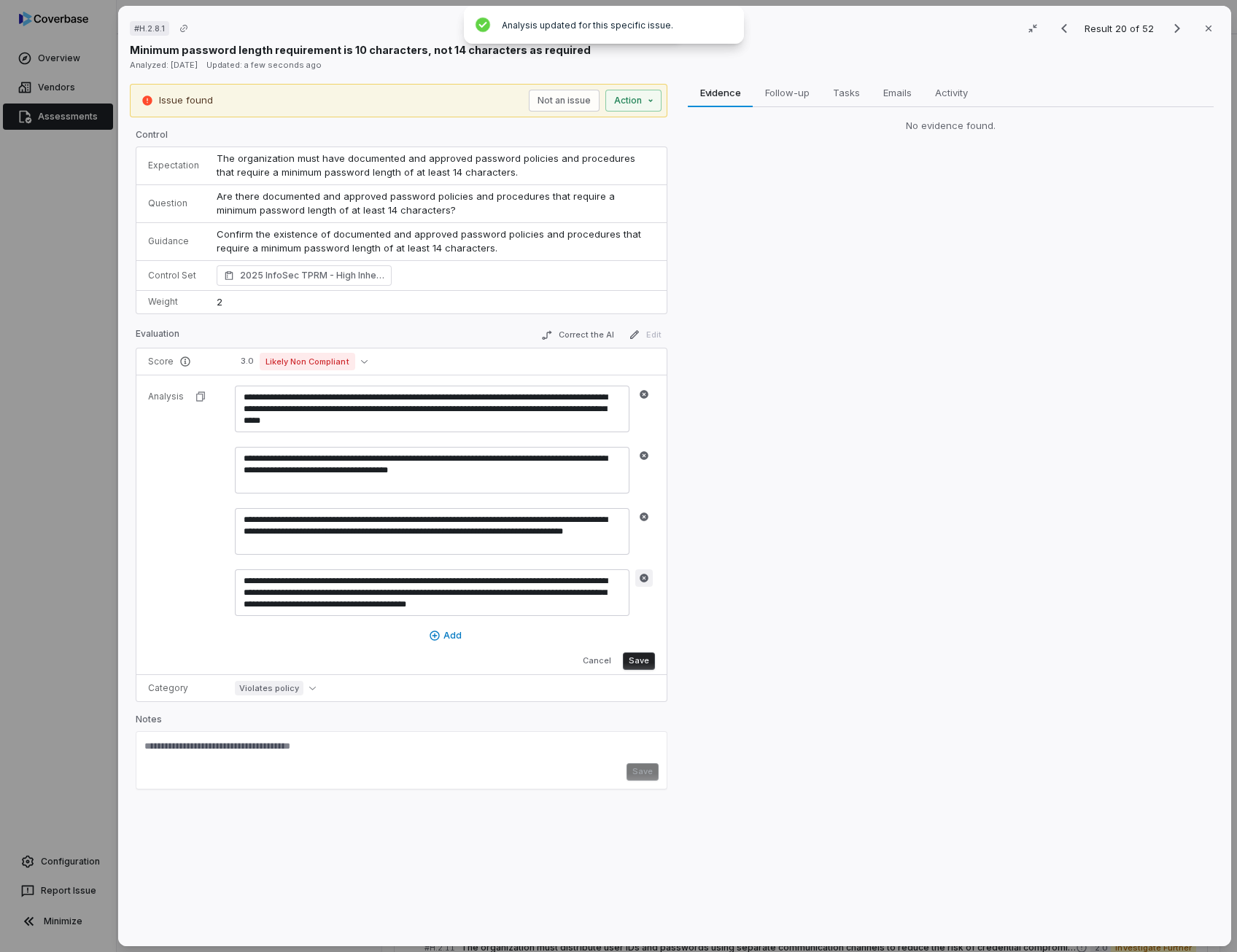
click at [641, 578] on icon "button" at bounding box center [644, 578] width 9 height 9
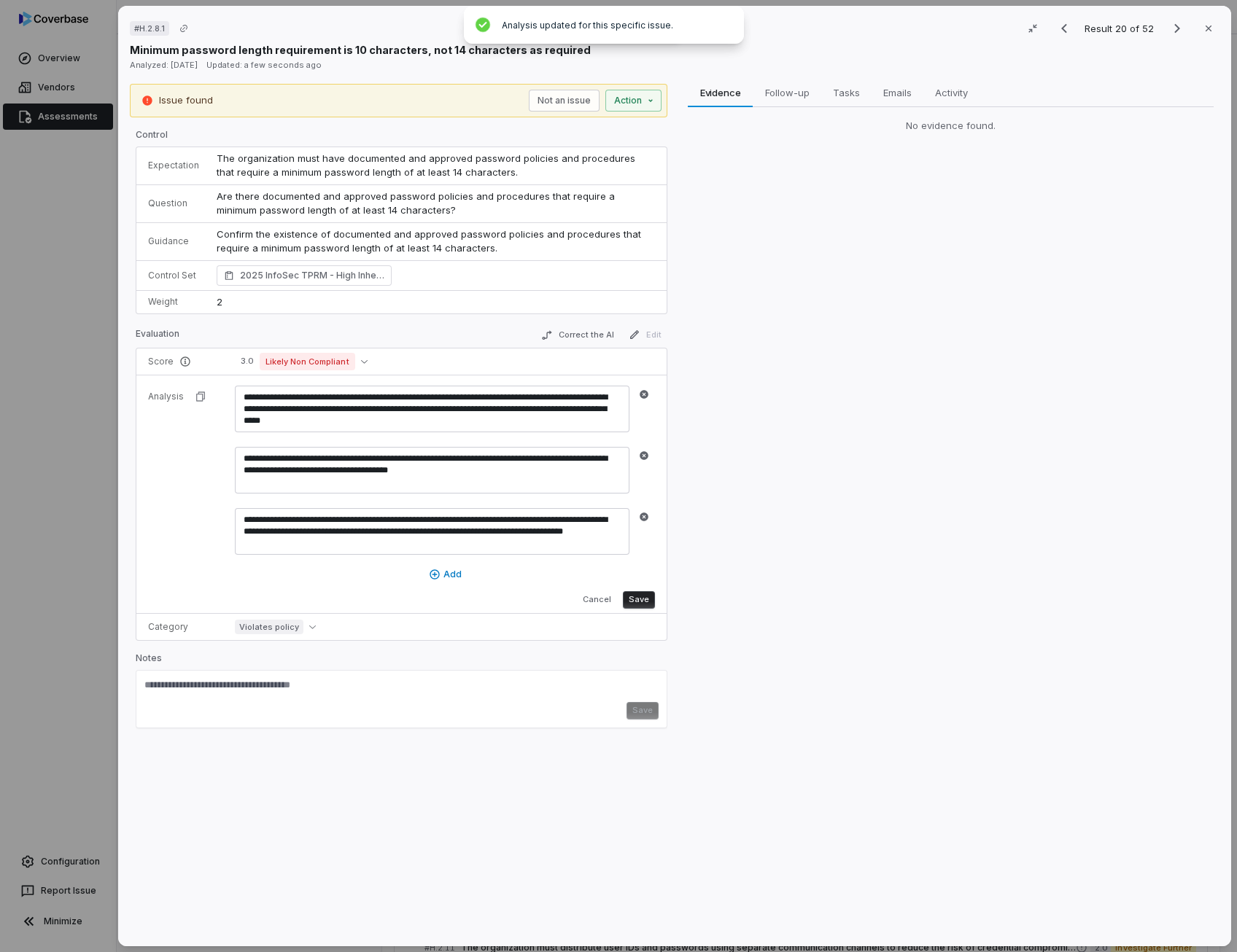
click at [642, 603] on button "Save" at bounding box center [638, 600] width 32 height 18
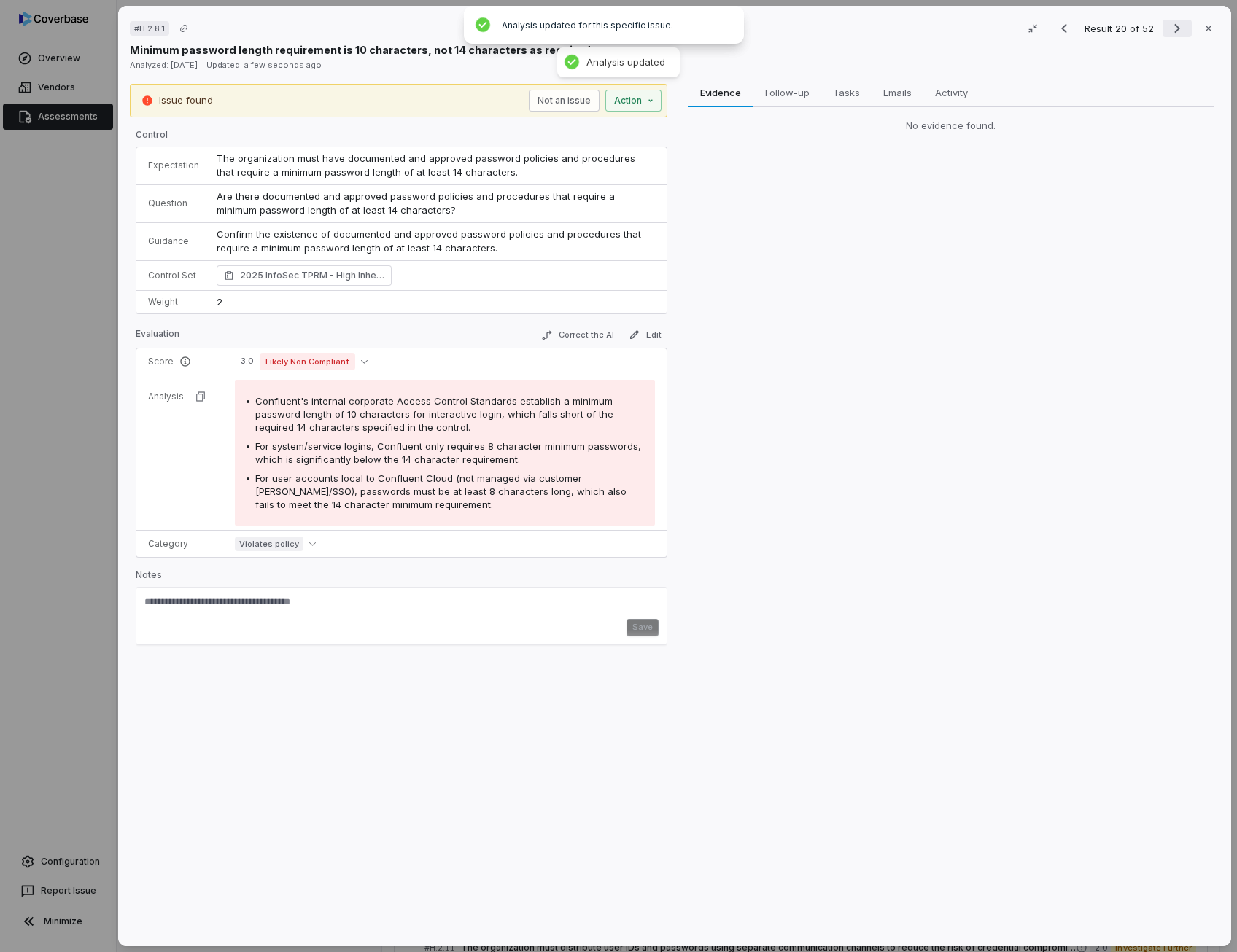
click at [1175, 26] on icon "Next result" at bounding box center [1177, 29] width 18 height 18
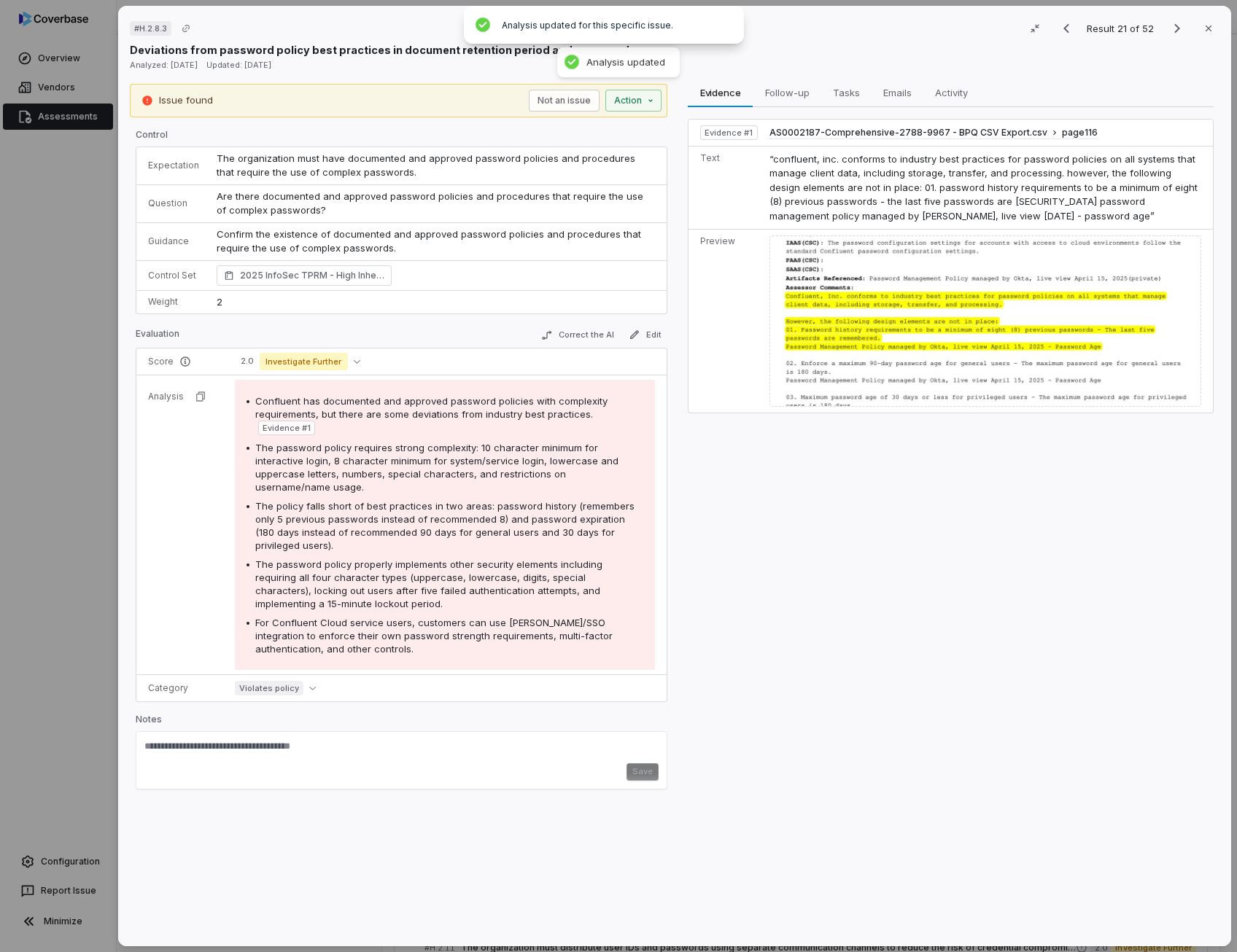
click at [433, 196] on span "Are there documented and approved password policies and procedures that require…" at bounding box center [432, 204] width 429 height 27
click at [597, 341] on button "Correct the AI" at bounding box center [578, 336] width 85 height 18
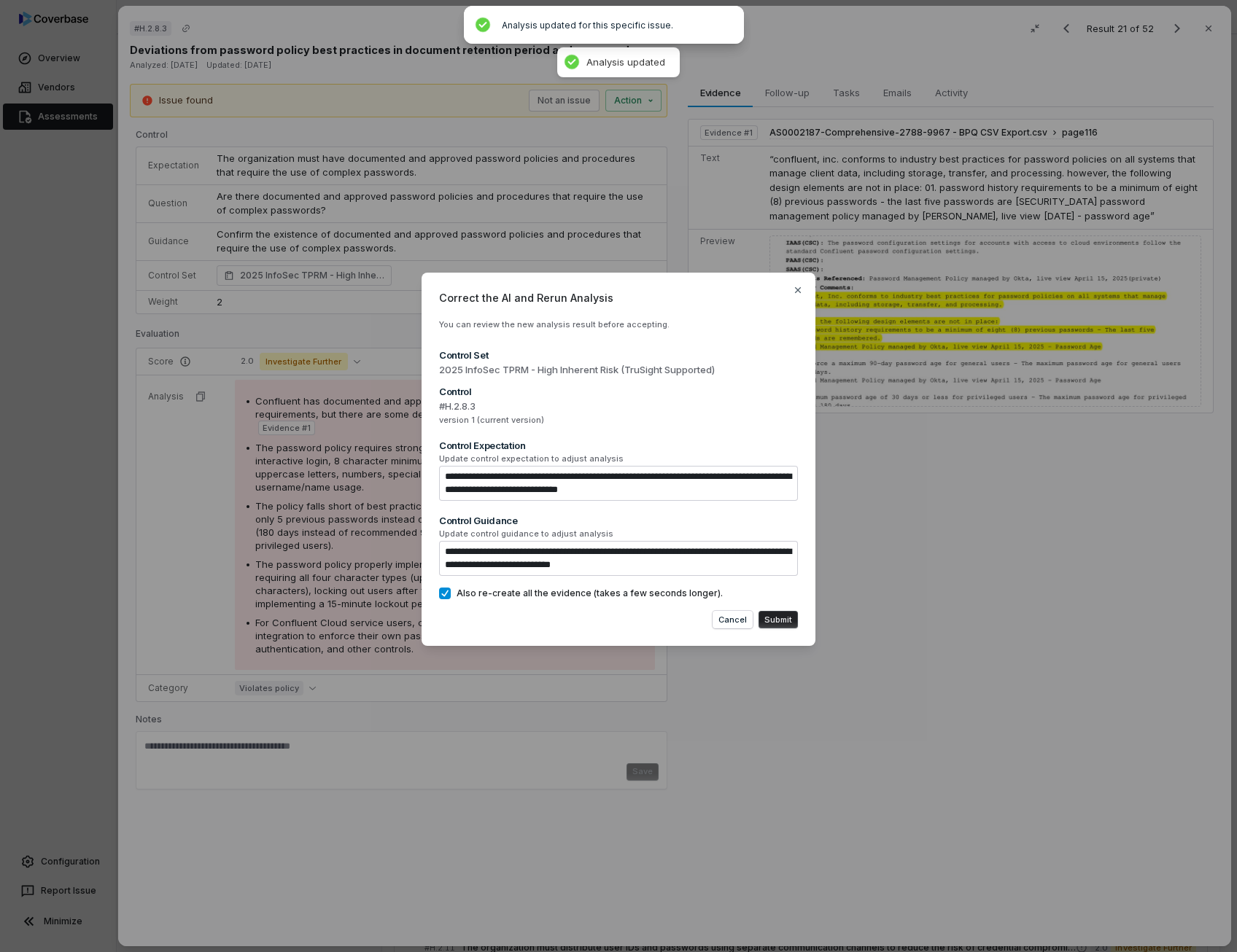
click at [783, 619] on button "Submit" at bounding box center [777, 619] width 39 height 18
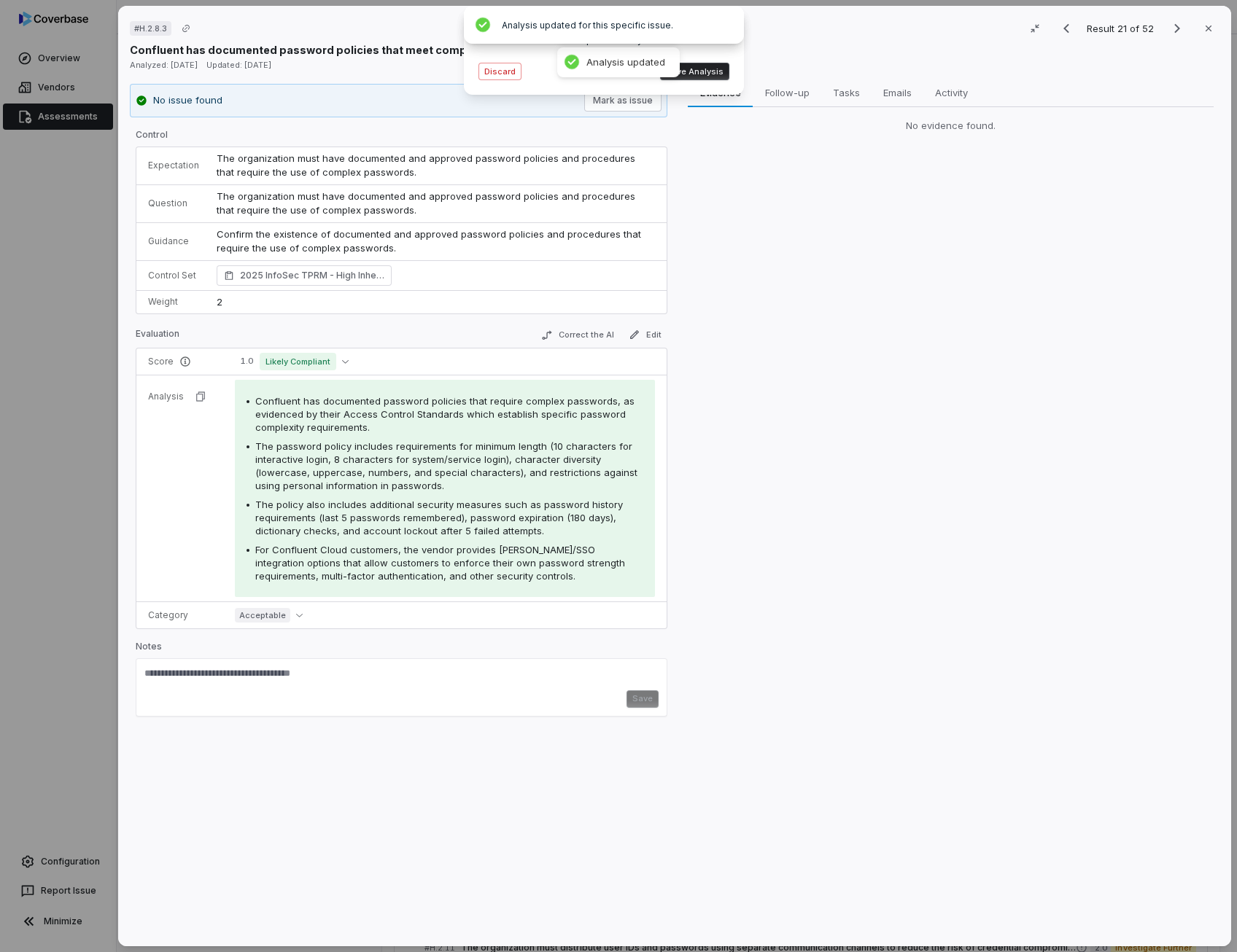
click at [721, 78] on button "Save Analysis" at bounding box center [695, 72] width 69 height 18
click at [1063, 26] on icon "Previous result" at bounding box center [1066, 29] width 6 height 10
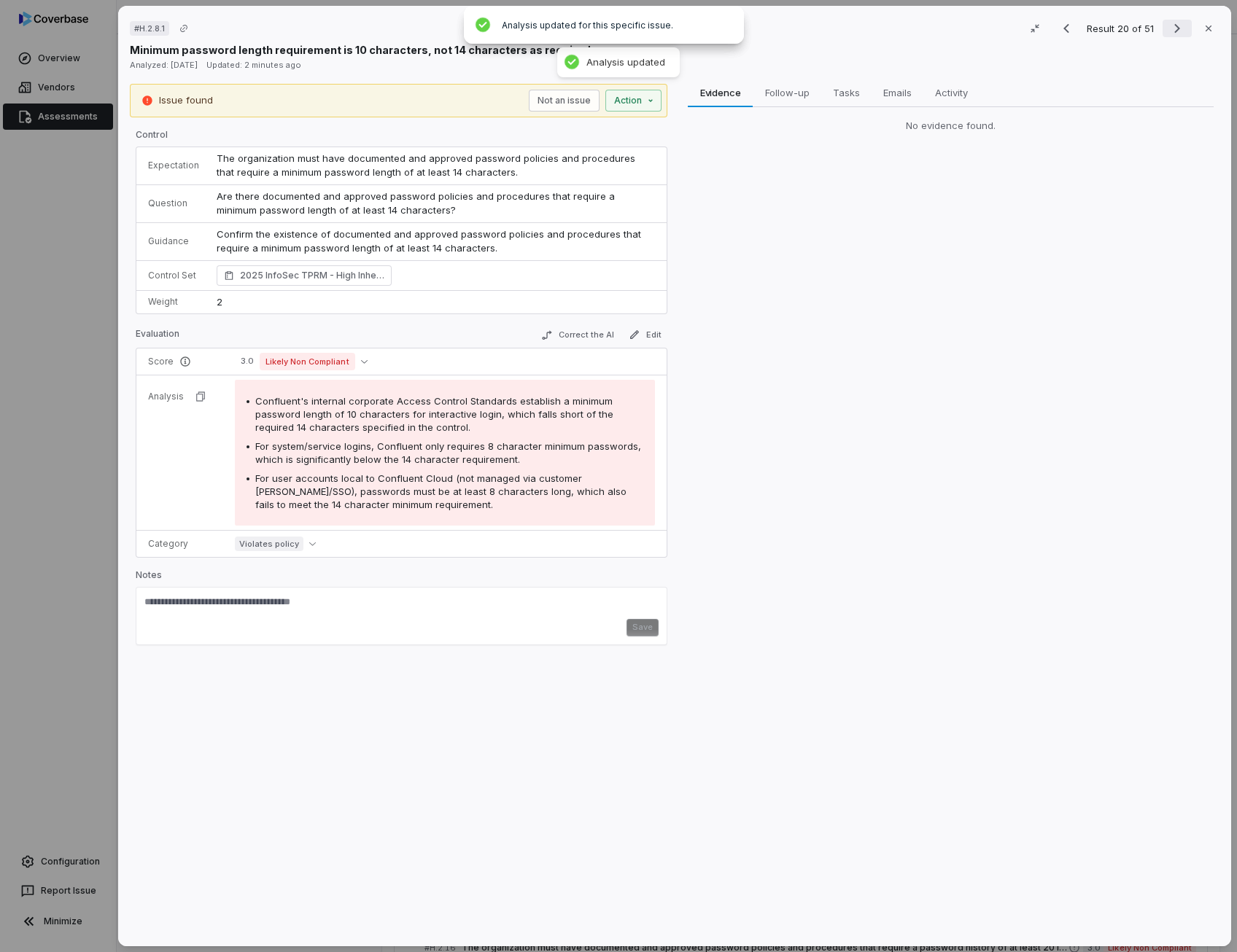
click at [1168, 28] on icon "Next result" at bounding box center [1177, 29] width 18 height 18
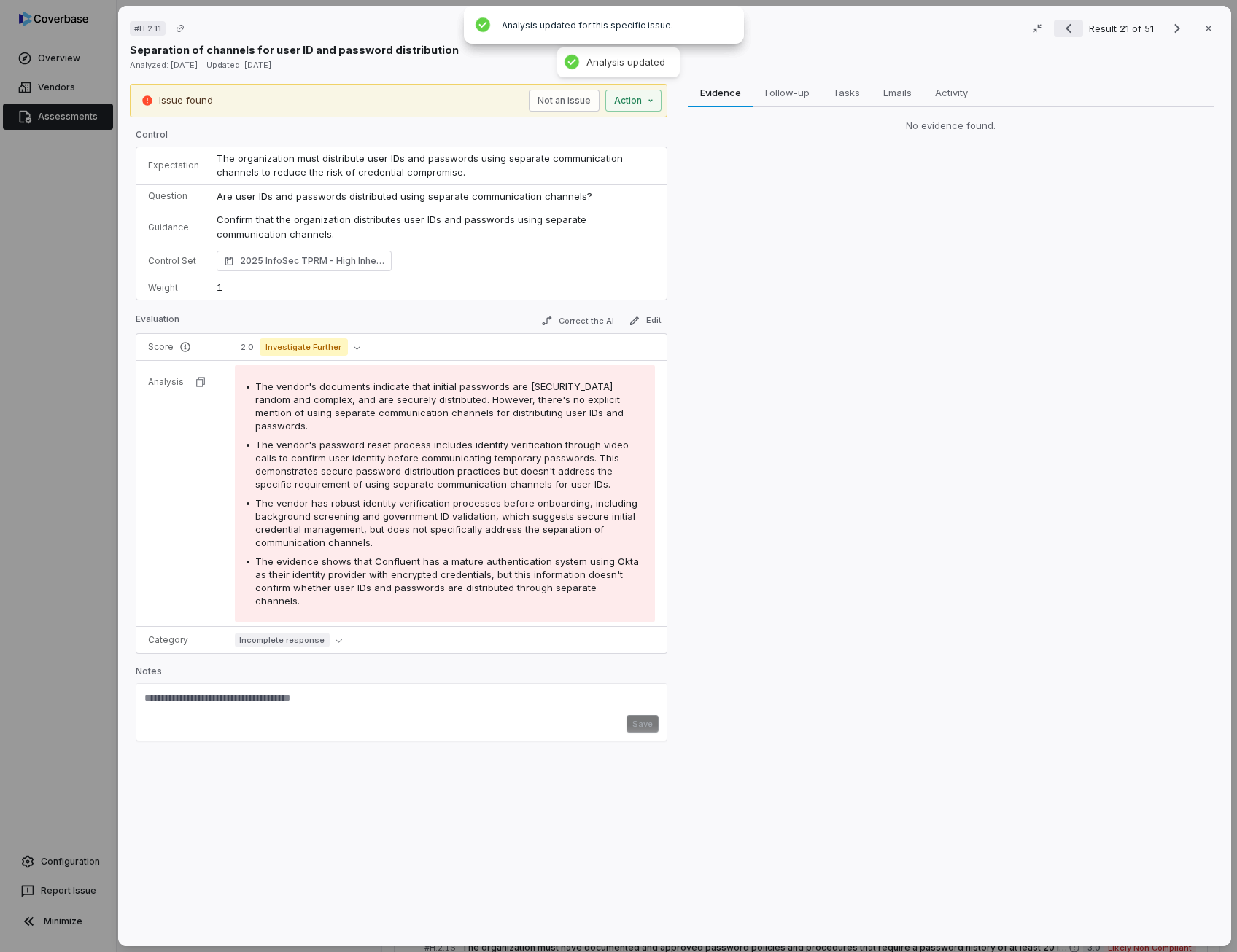
click at [1064, 31] on icon "Previous result" at bounding box center [1068, 29] width 18 height 18
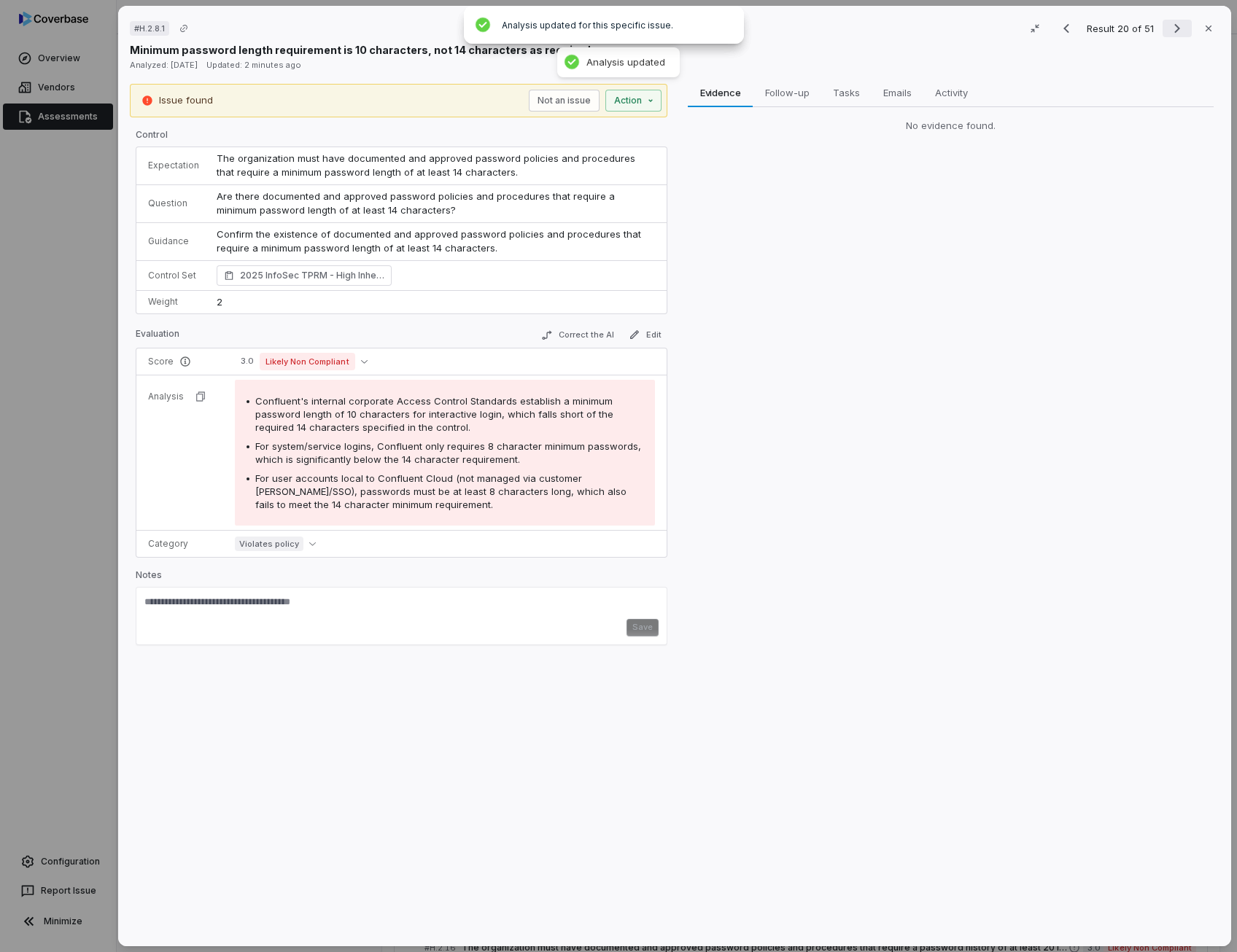
click at [1170, 26] on icon "Next result" at bounding box center [1177, 29] width 18 height 18
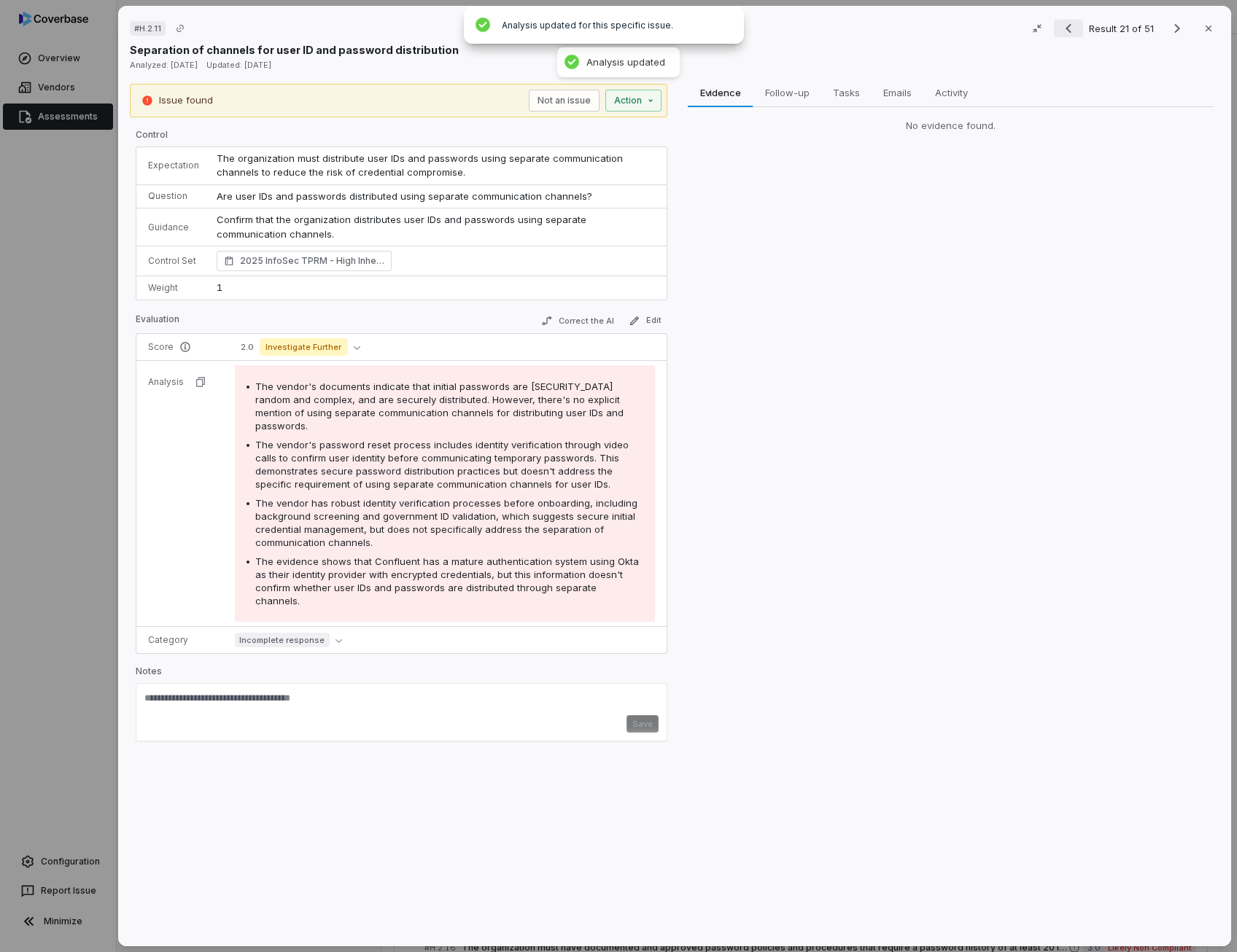
click at [1067, 31] on icon "Previous result" at bounding box center [1068, 29] width 18 height 18
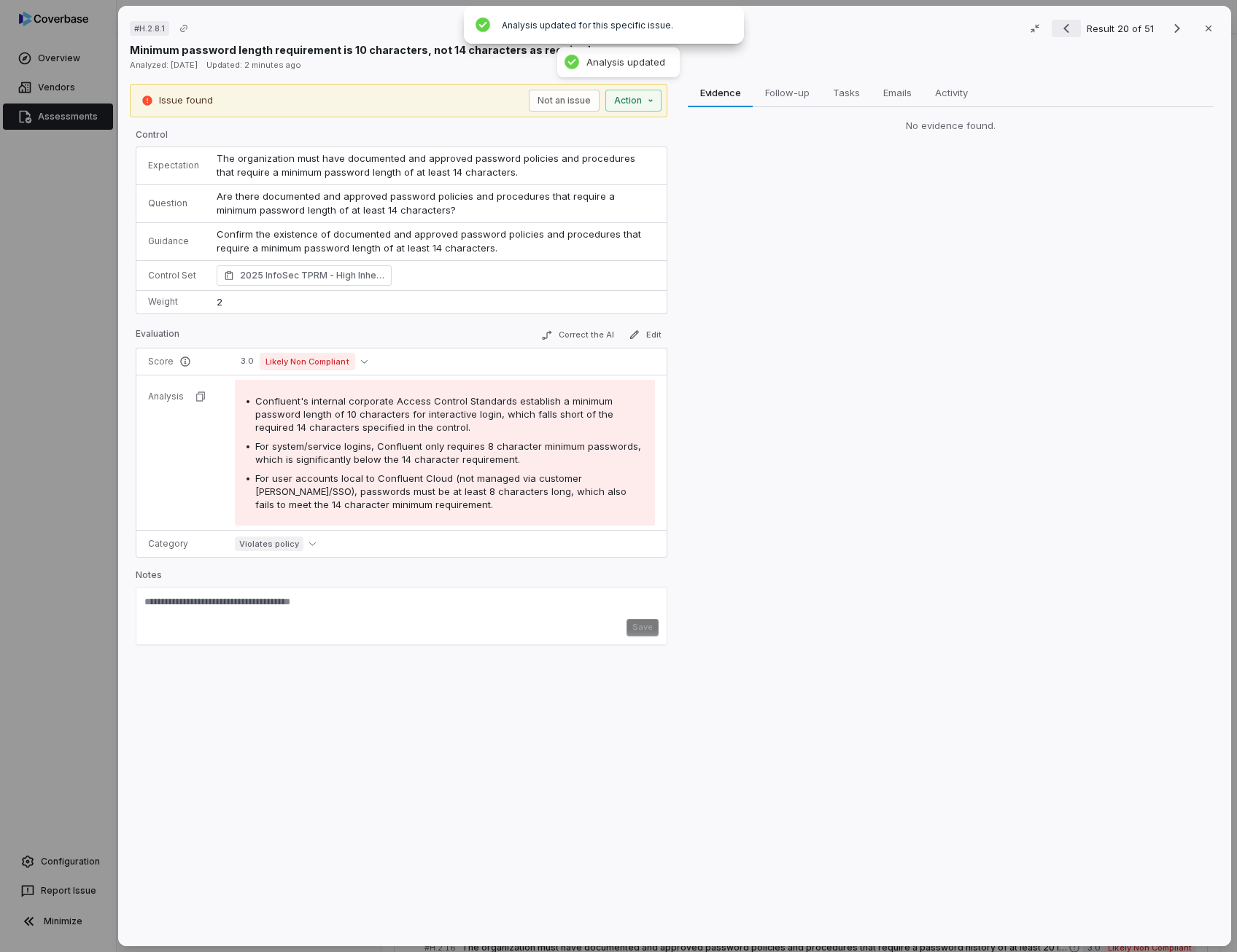
click at [1067, 31] on icon "Previous result" at bounding box center [1066, 29] width 18 height 18
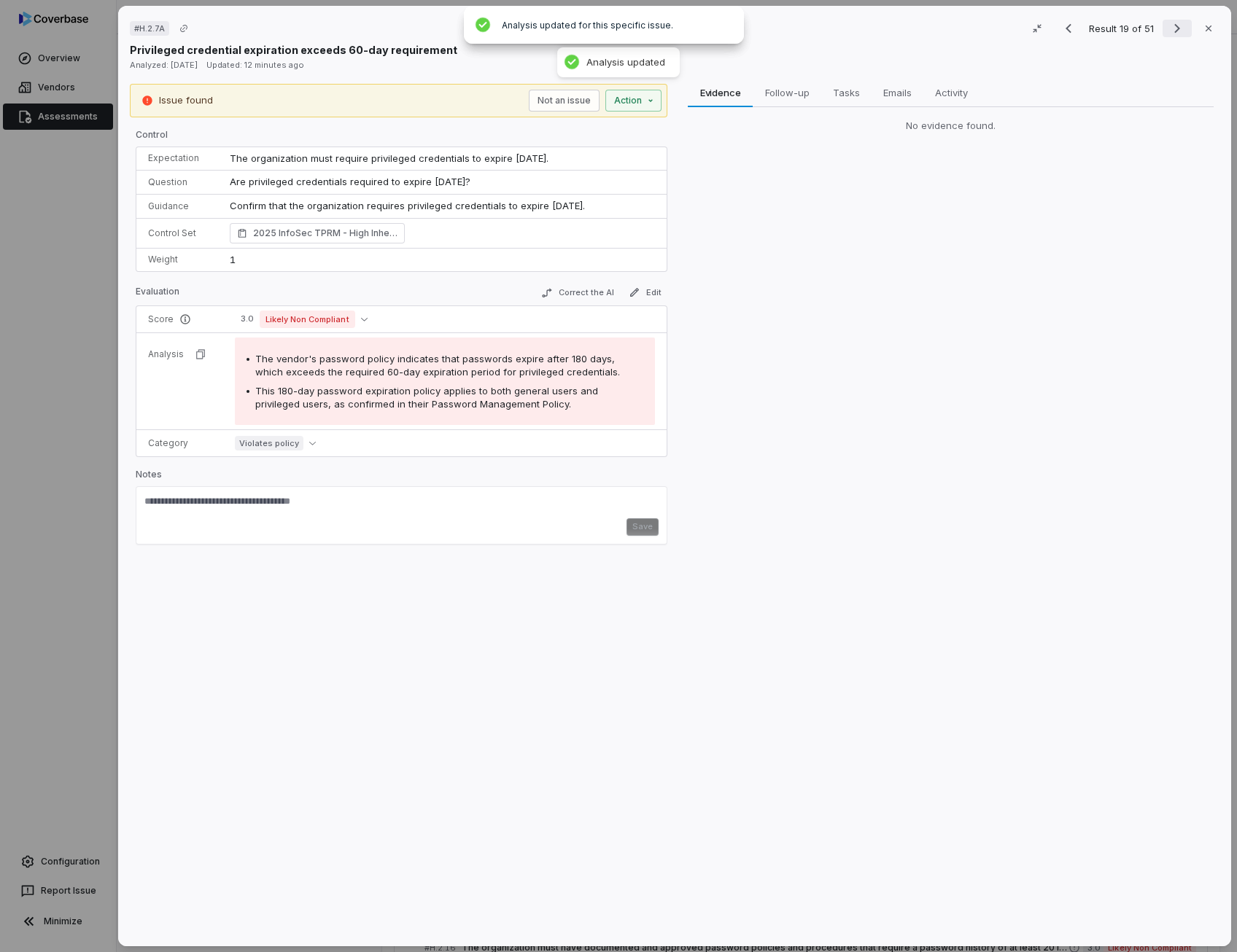
click at [1174, 27] on icon "Next result" at bounding box center [1177, 29] width 6 height 10
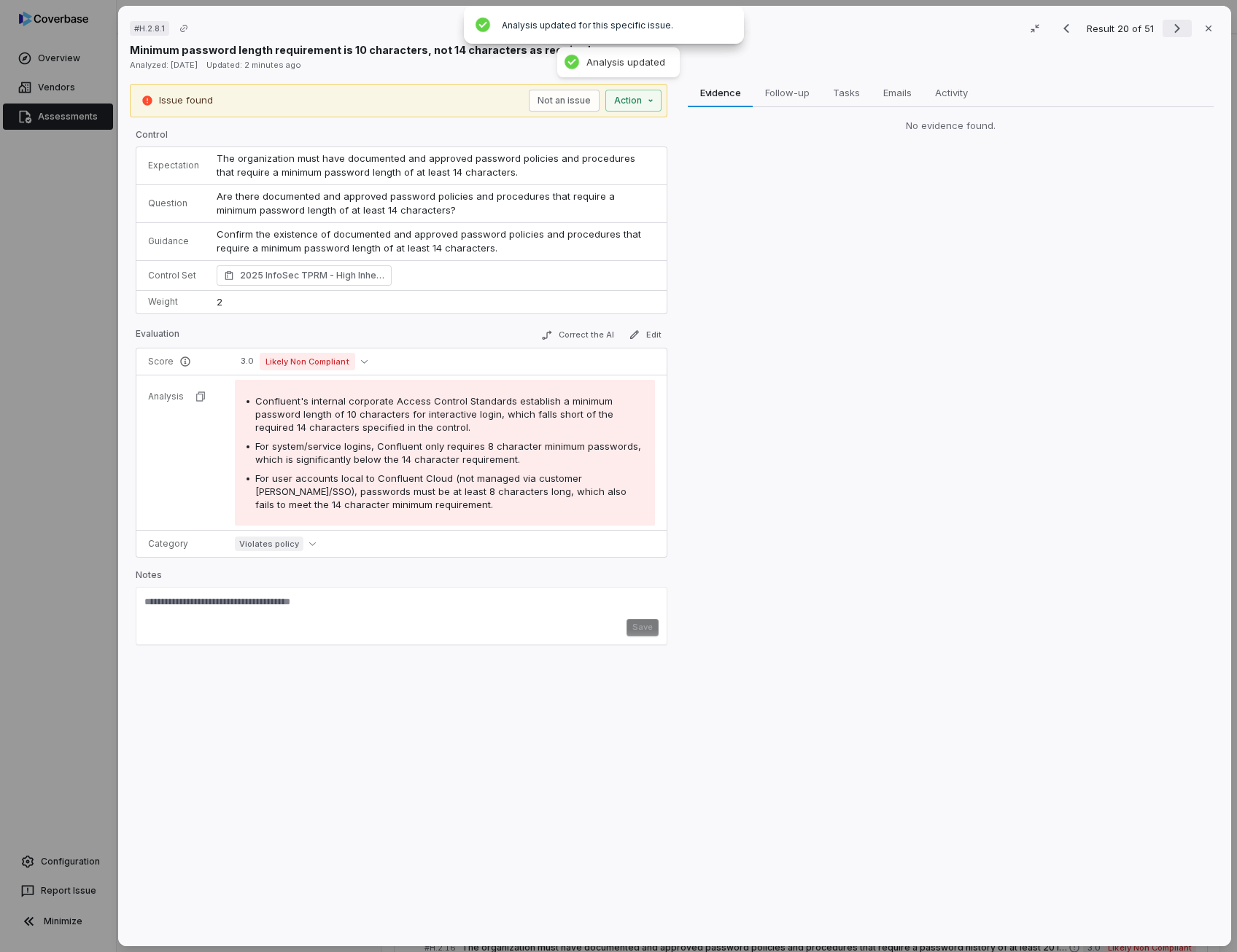
click at [1174, 27] on icon "Next result" at bounding box center [1177, 29] width 6 height 10
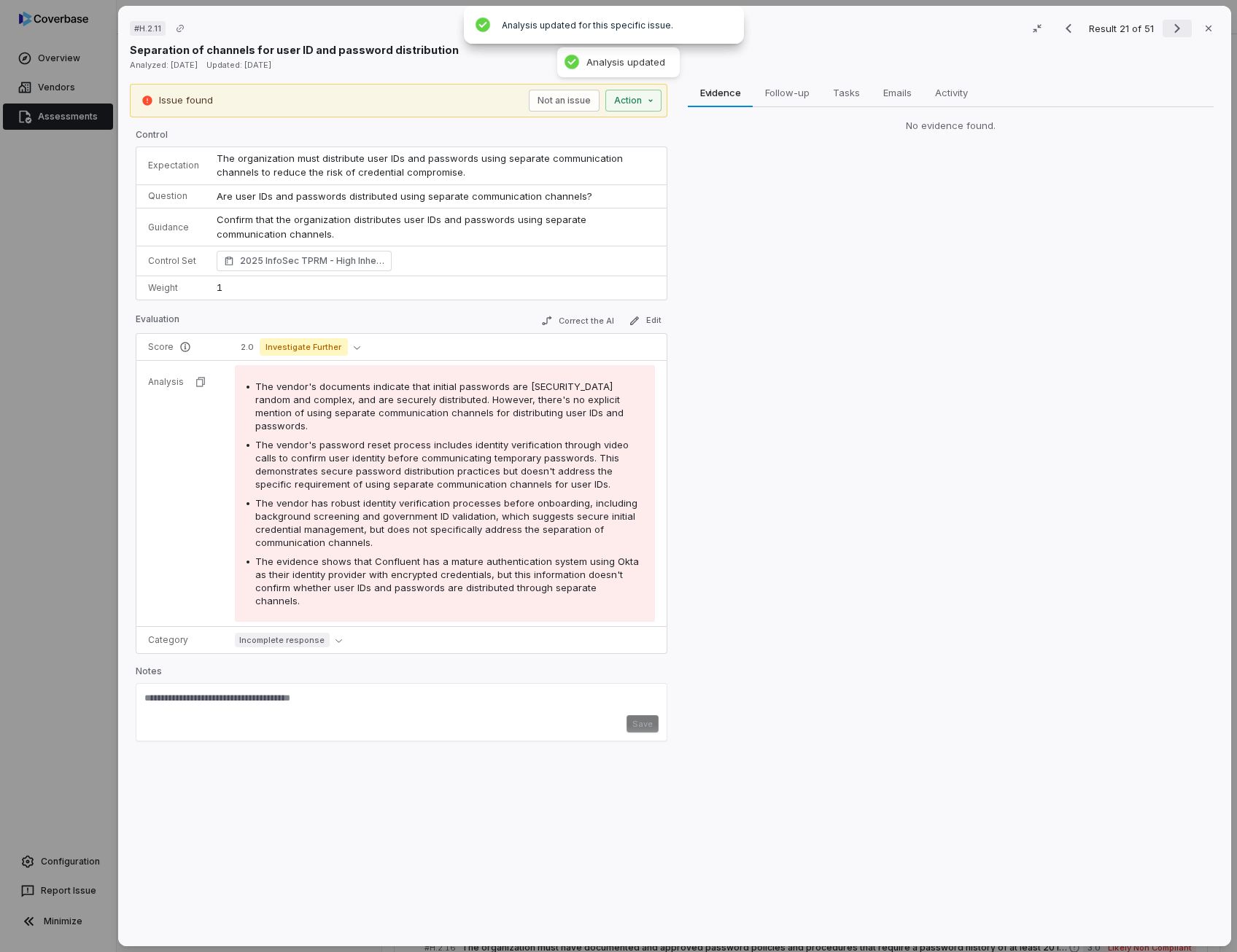
click at [1174, 26] on icon "Next result" at bounding box center [1177, 29] width 18 height 18
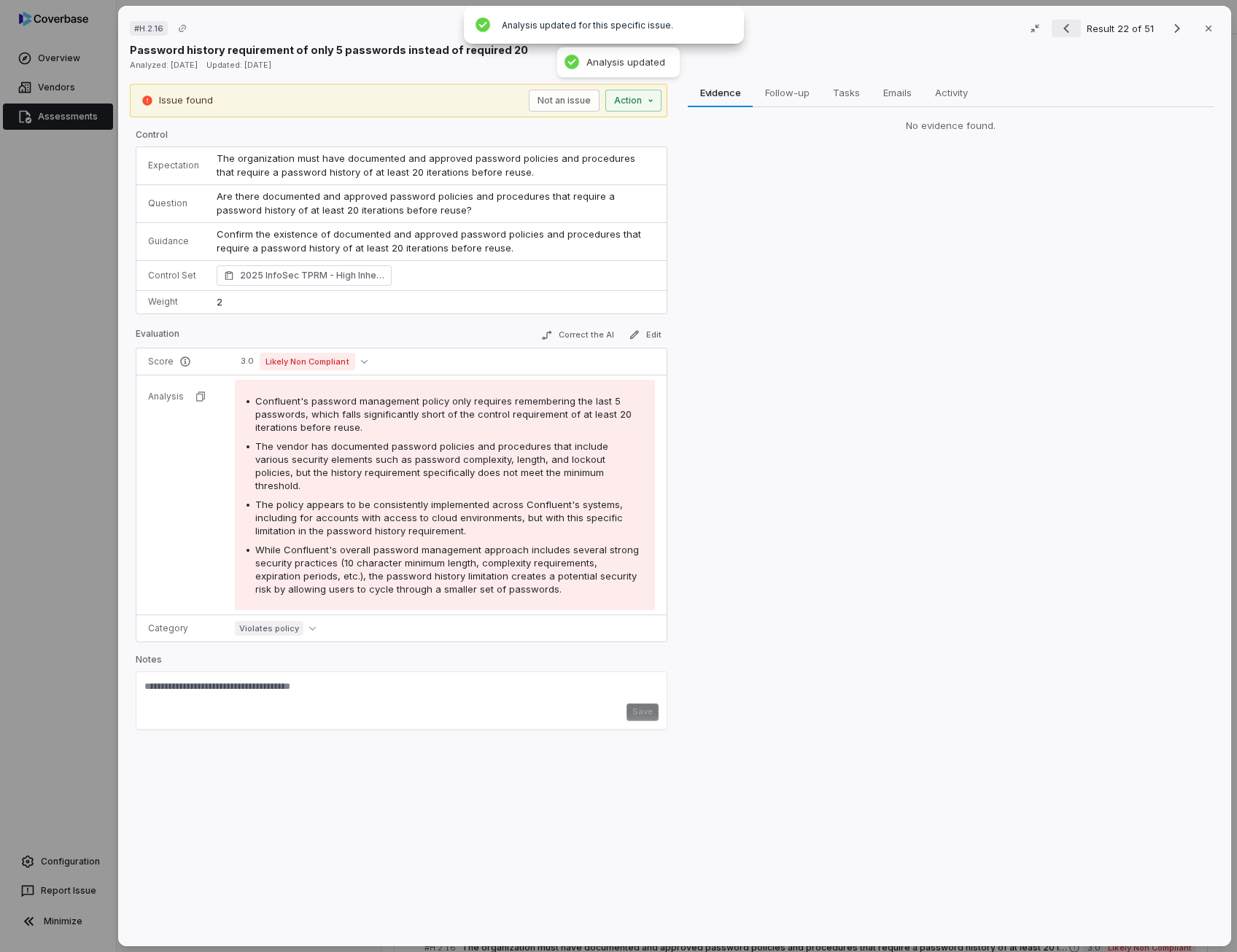
click at [1061, 33] on icon "Previous result" at bounding box center [1066, 29] width 18 height 18
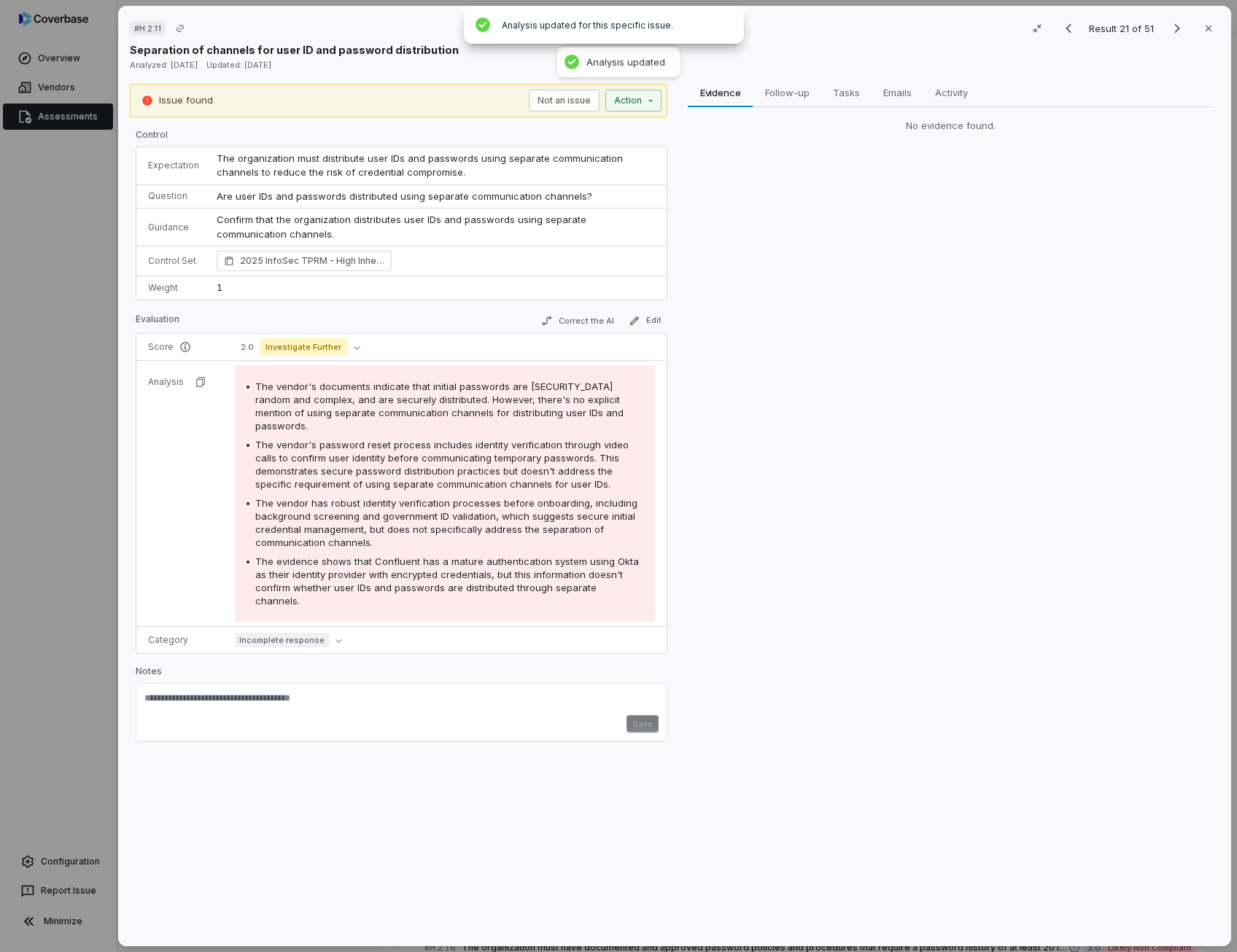
click at [592, 330] on div "Evaluation Correct the AI Edit" at bounding box center [401, 323] width 532 height 22
click at [592, 327] on button "Correct the AI" at bounding box center [578, 321] width 85 height 18
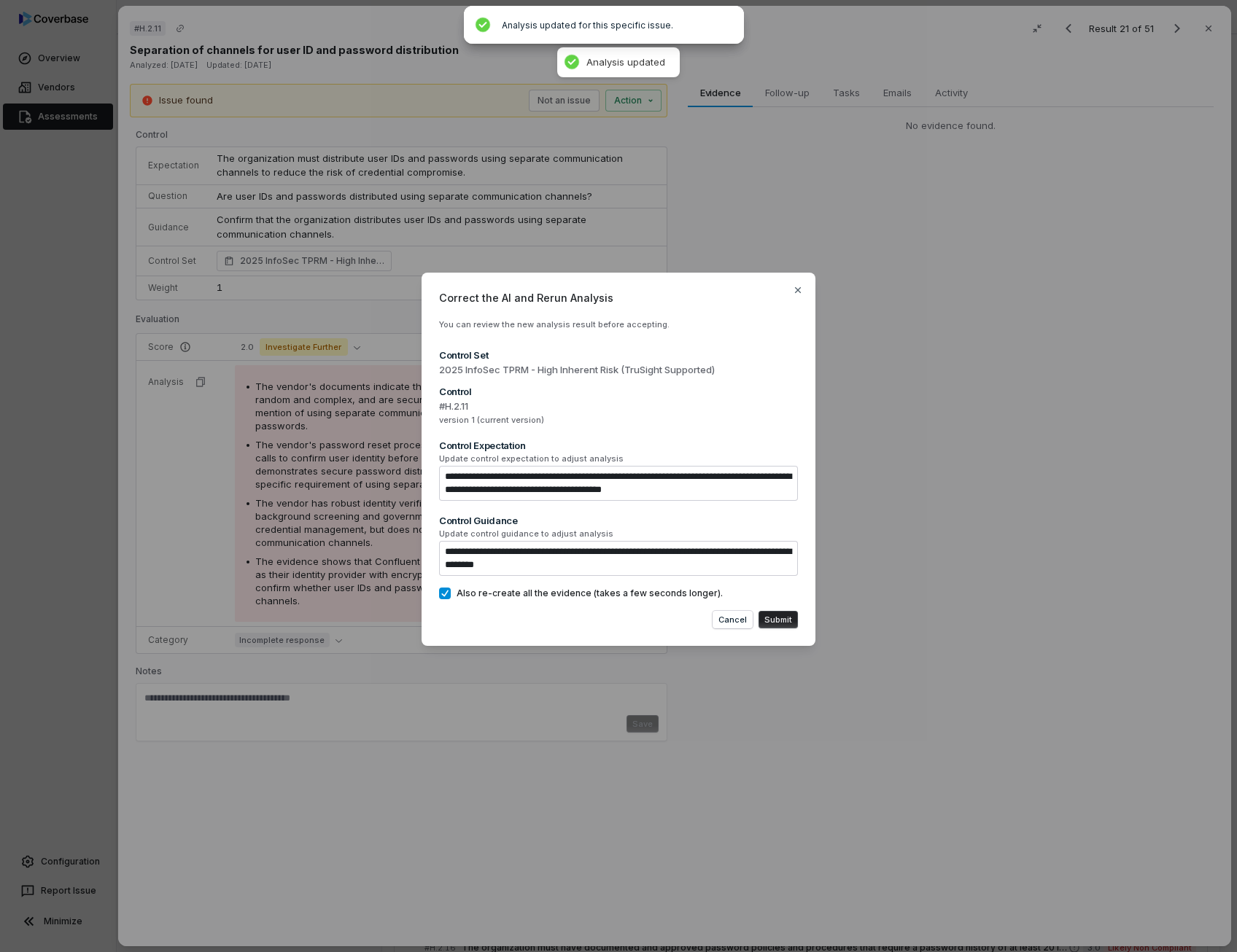
click at [773, 620] on button "Submit" at bounding box center [777, 619] width 39 height 18
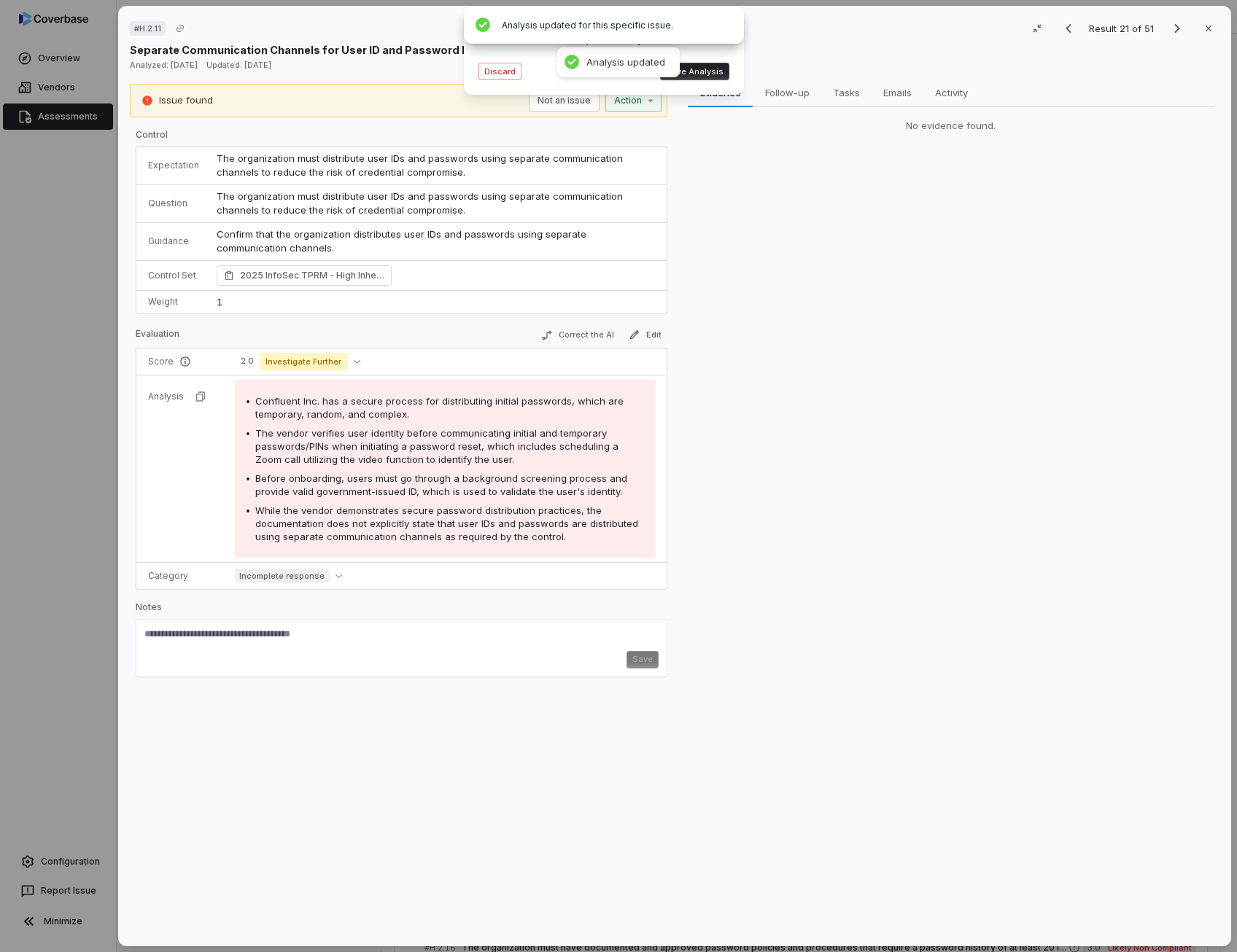
click at [406, 436] on span "The vendor verifies user identity before communicating initial and temporary pa…" at bounding box center [437, 445] width 363 height 38
drag, startPoint x: 406, startPoint y: 436, endPoint x: 439, endPoint y: 477, distance: 52.6
click at [439, 477] on span "Before onboarding, users must go through a background screening process and pro…" at bounding box center [441, 485] width 372 height 25
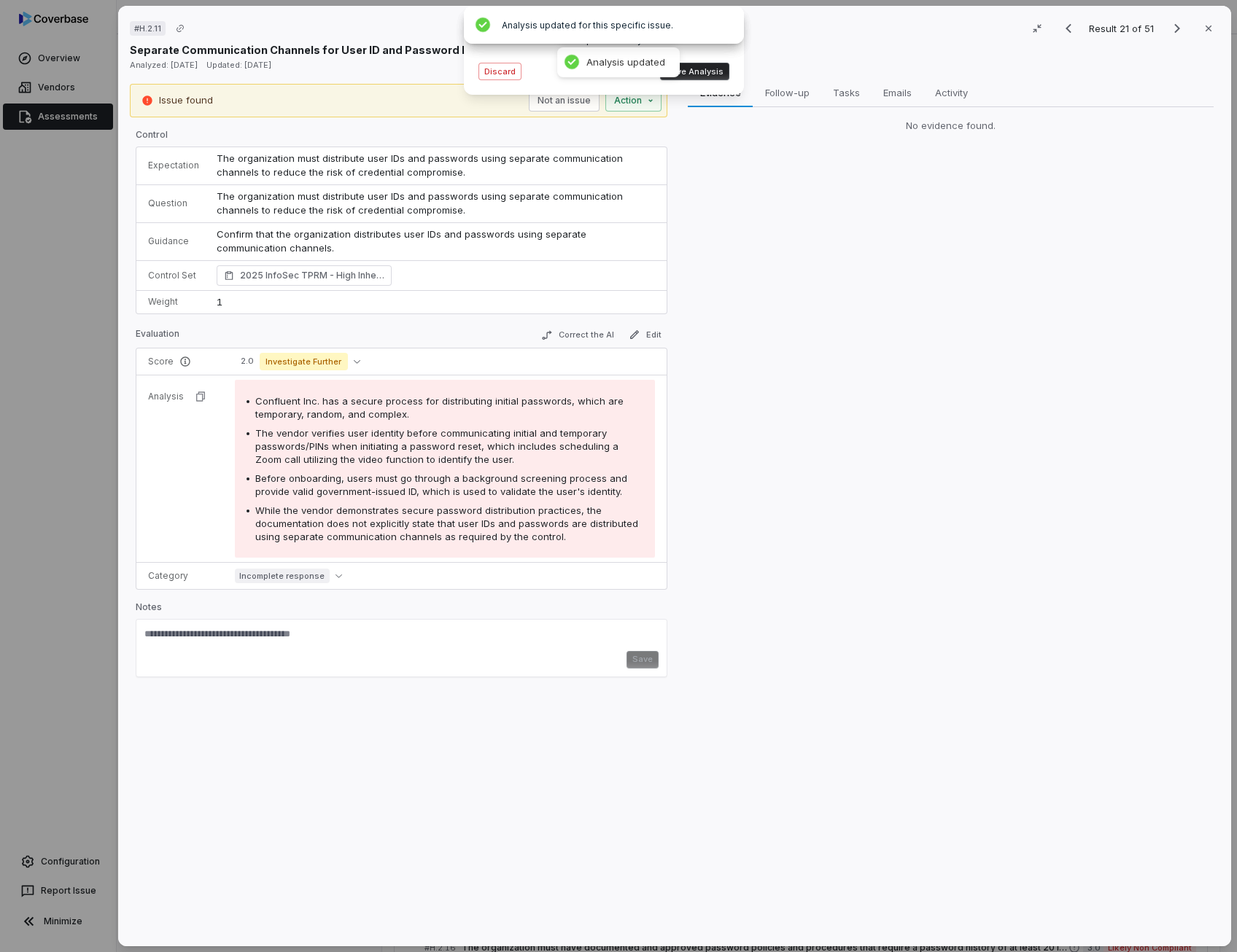
drag, startPoint x: 439, startPoint y: 477, endPoint x: 443, endPoint y: 519, distance: 42.2
click at [443, 519] on span "While the vendor demonstrates secure password distribution practices, the docum…" at bounding box center [446, 523] width 383 height 38
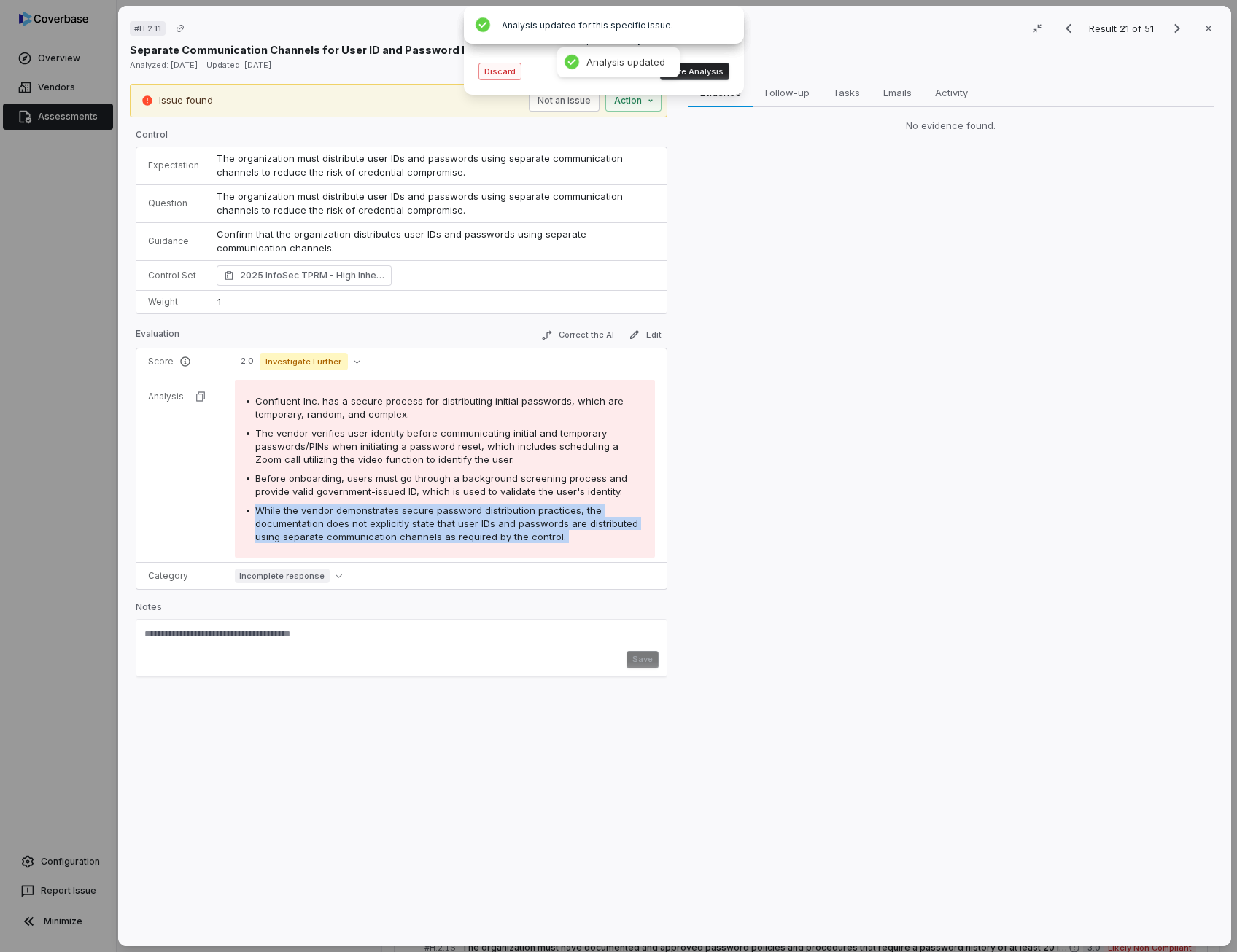
click at [504, 73] on button "Discard" at bounding box center [499, 72] width 43 height 18
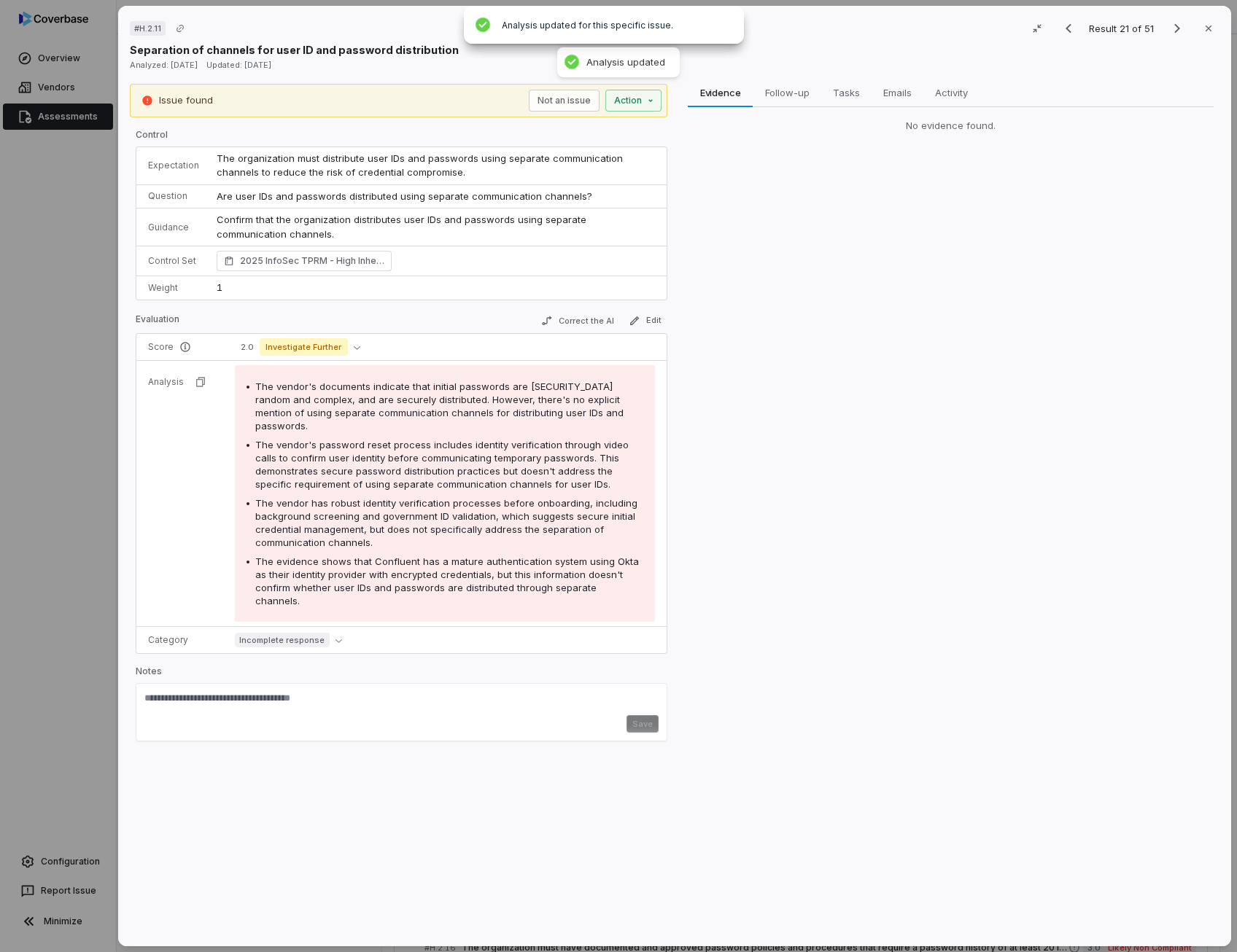
click at [505, 439] on span "The vendor's password reset process includes identity verification through vide…" at bounding box center [442, 464] width 373 height 51
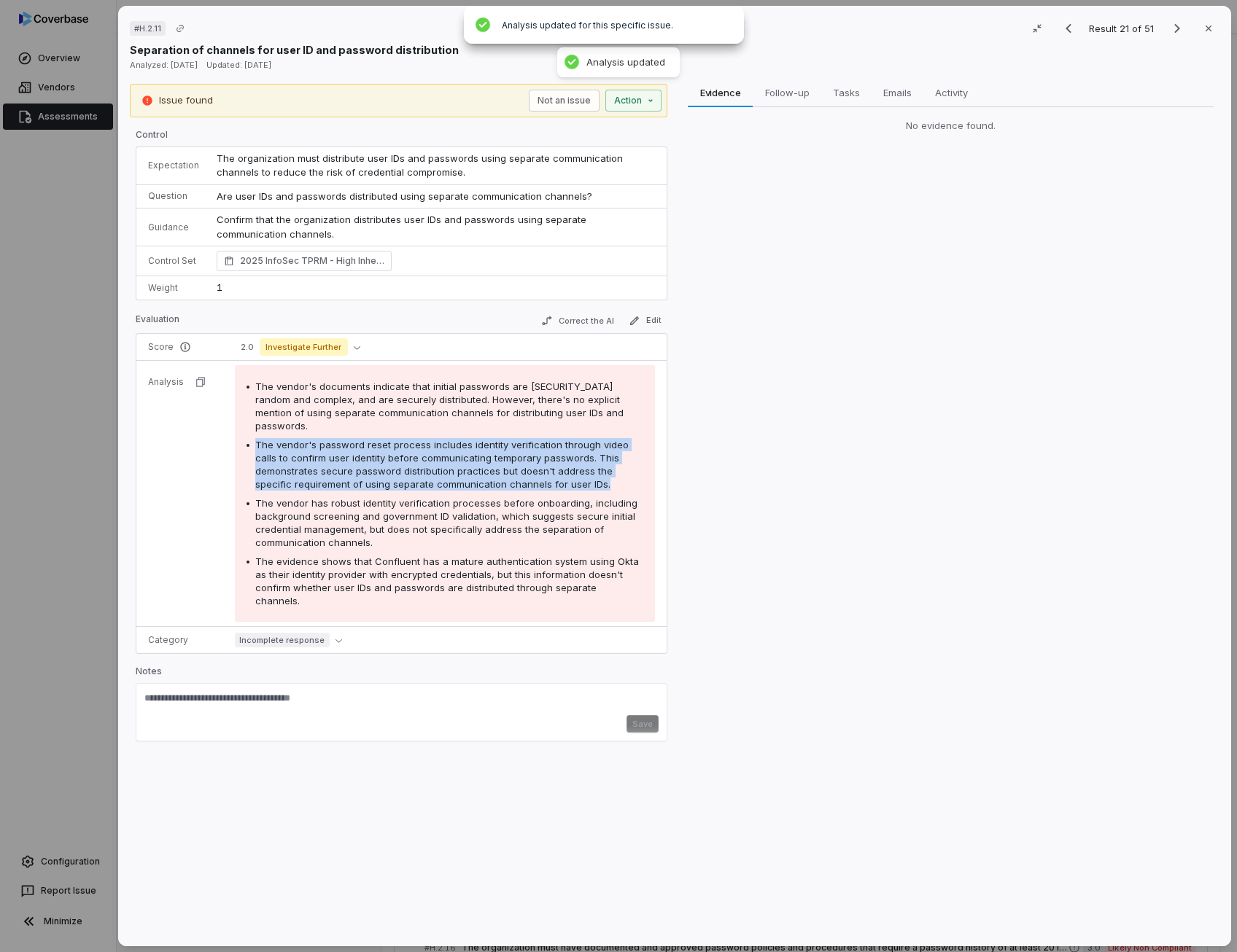
click at [505, 439] on span "The vendor's password reset process includes identity verification through vide…" at bounding box center [442, 464] width 373 height 51
click at [592, 324] on button "Correct the AI" at bounding box center [578, 321] width 85 height 18
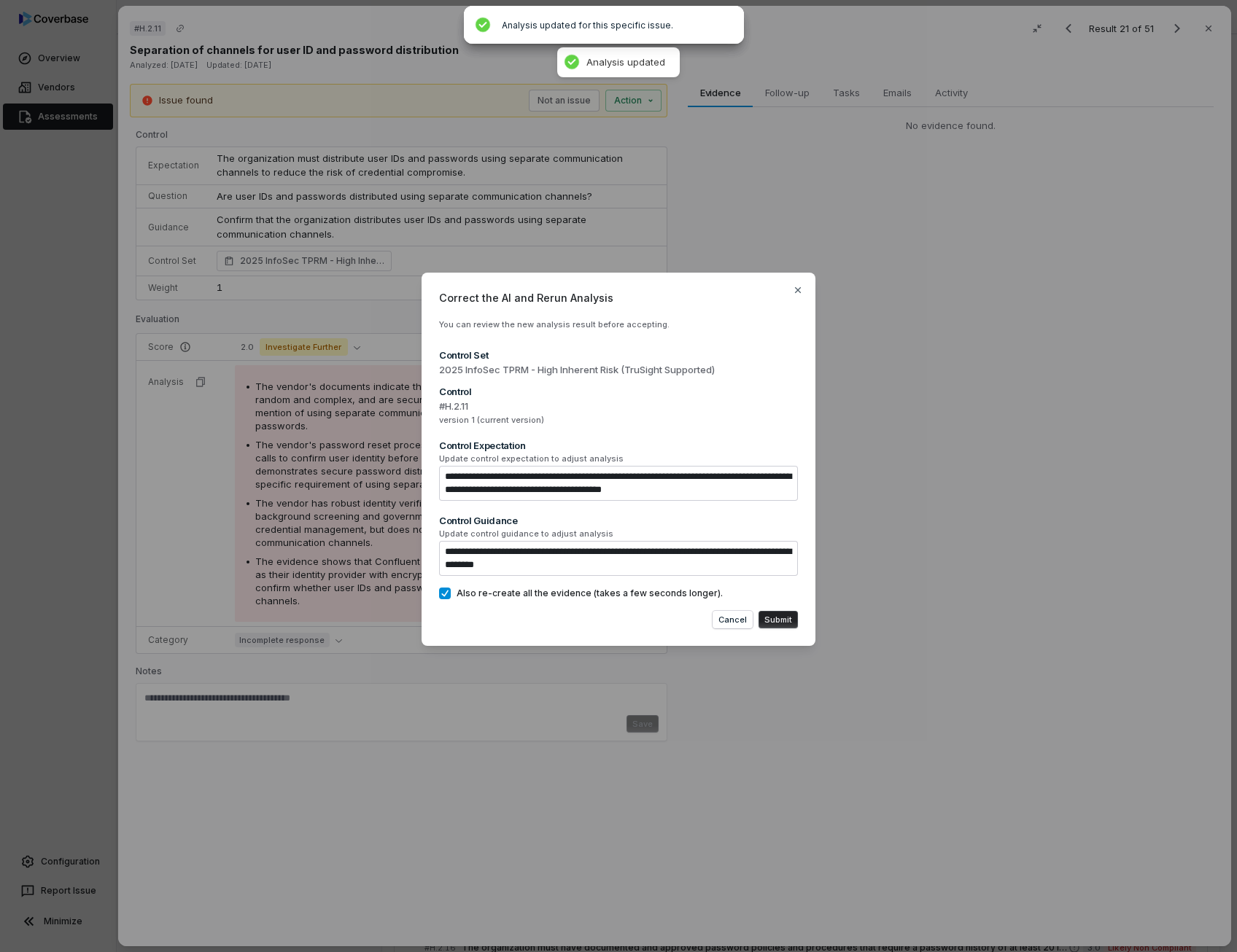
click at [775, 619] on button "Submit" at bounding box center [777, 619] width 39 height 18
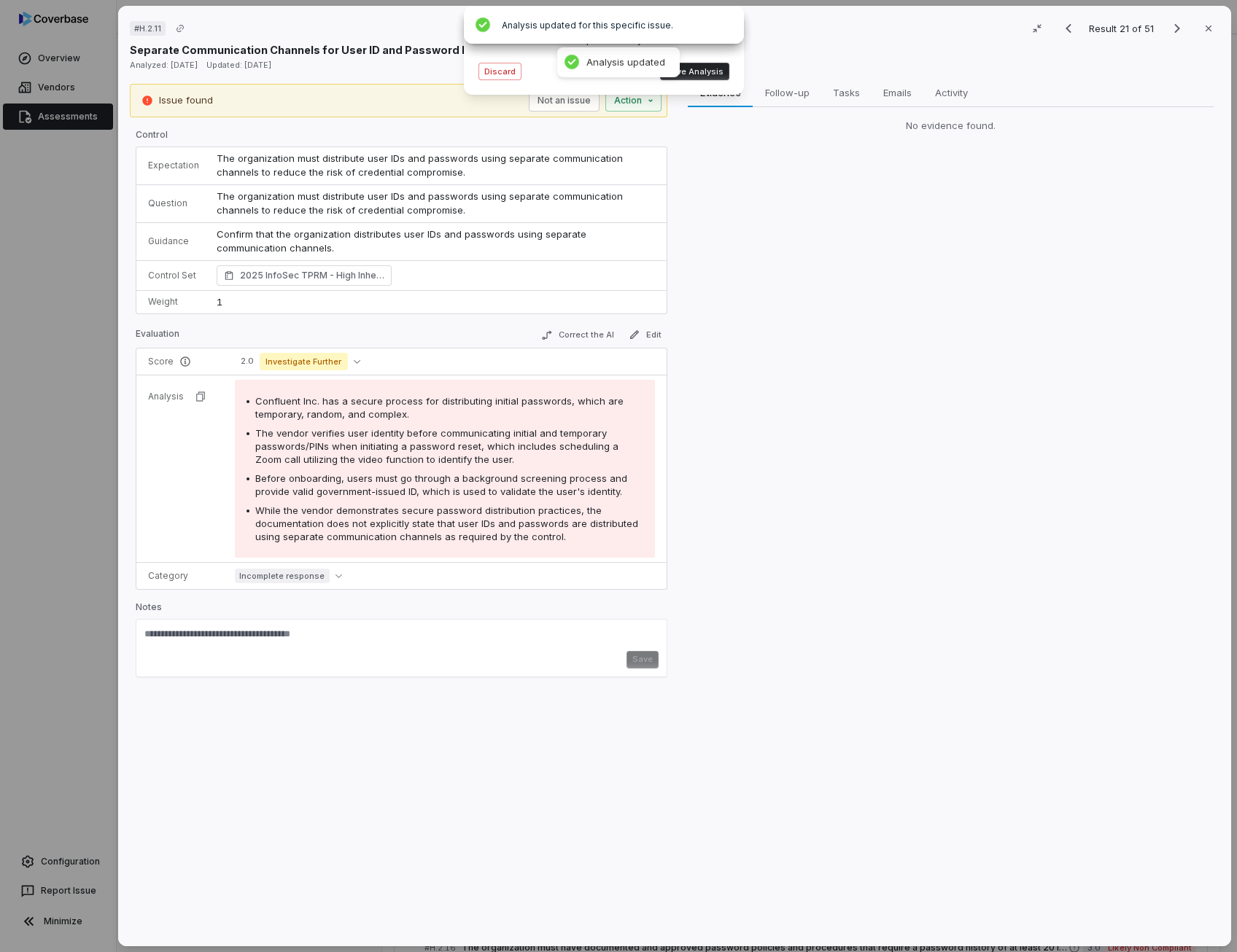
click at [685, 72] on button "Save Analysis" at bounding box center [695, 72] width 69 height 18
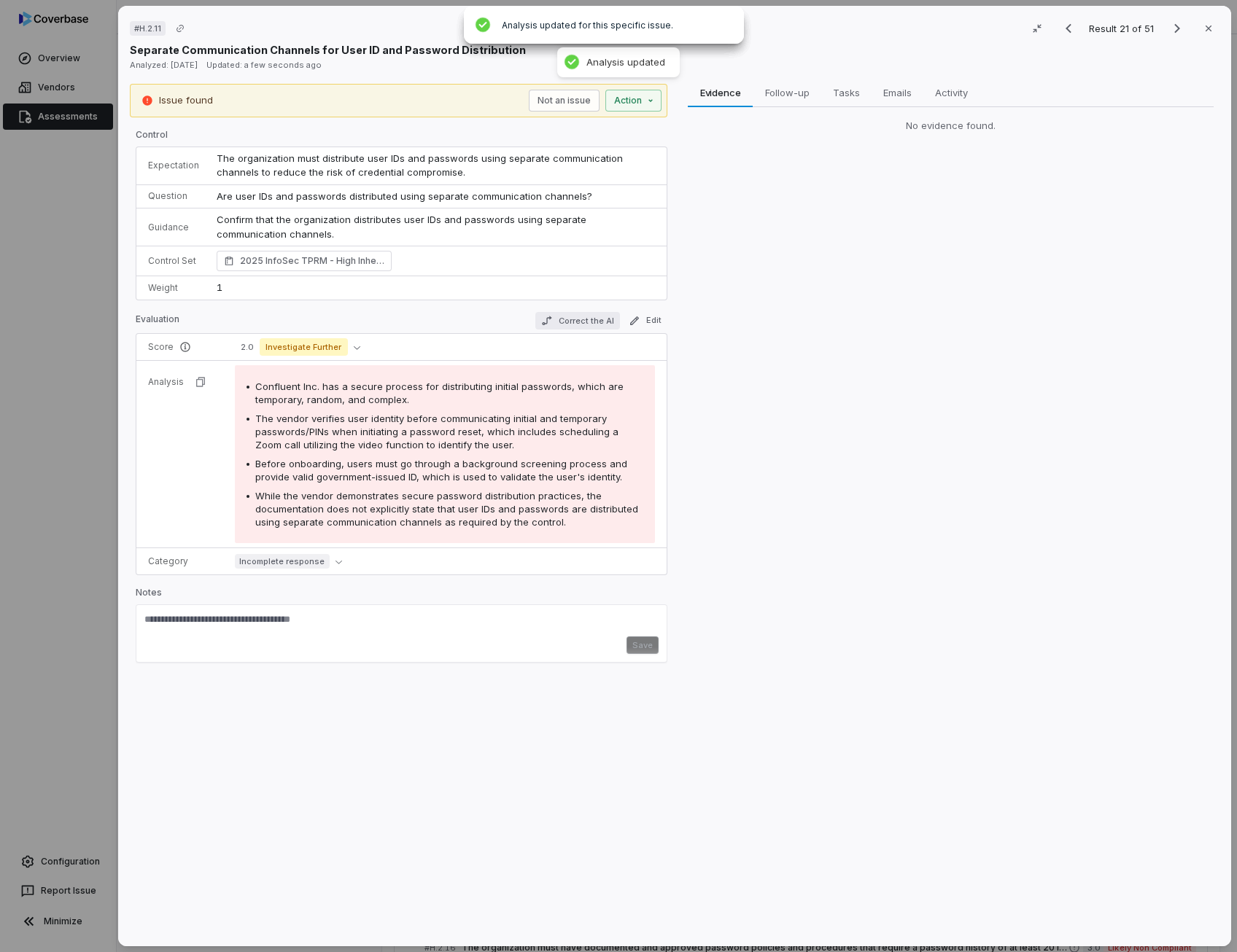
click at [590, 327] on button "Correct the AI" at bounding box center [578, 321] width 85 height 18
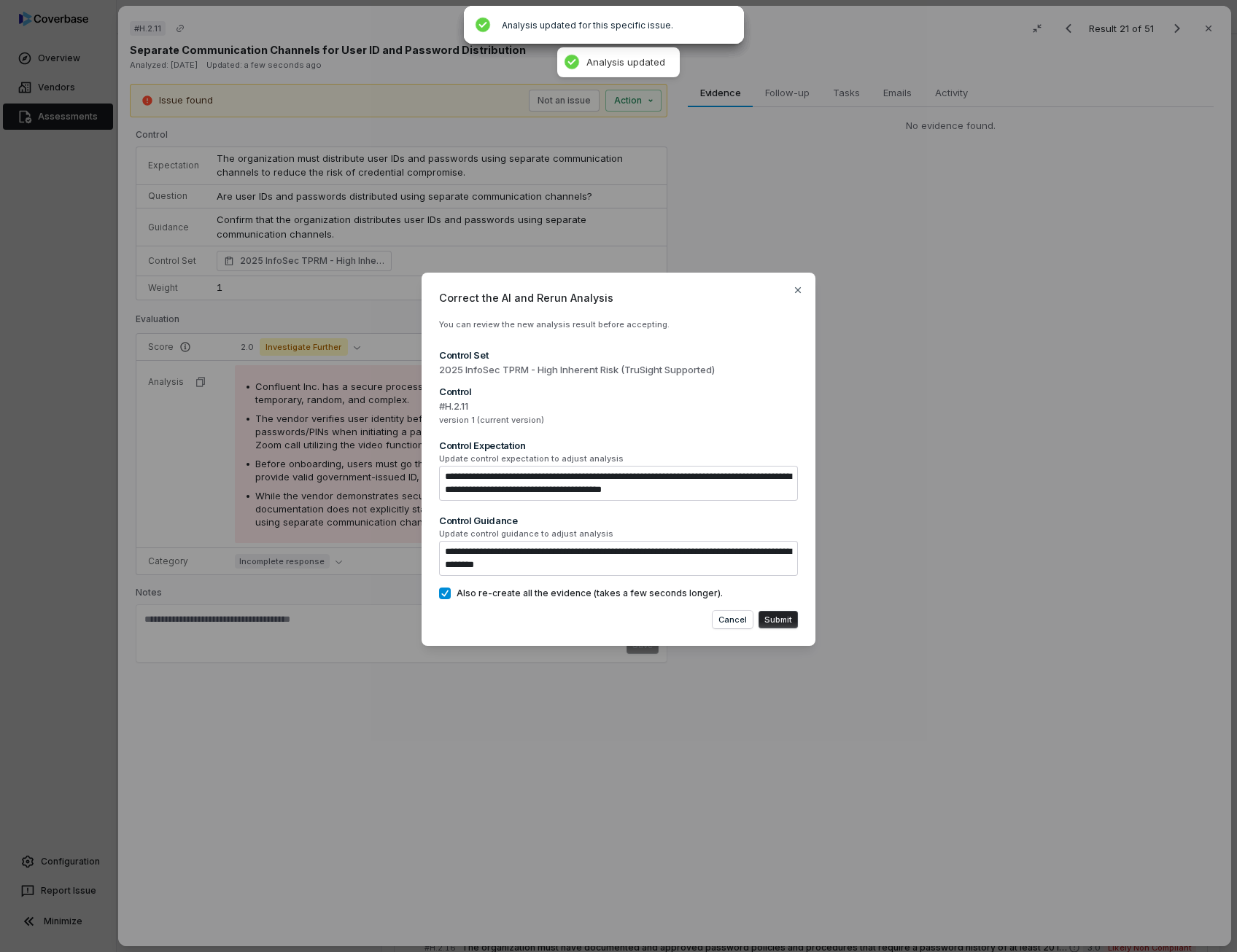
click at [776, 617] on button "Submit" at bounding box center [777, 619] width 39 height 18
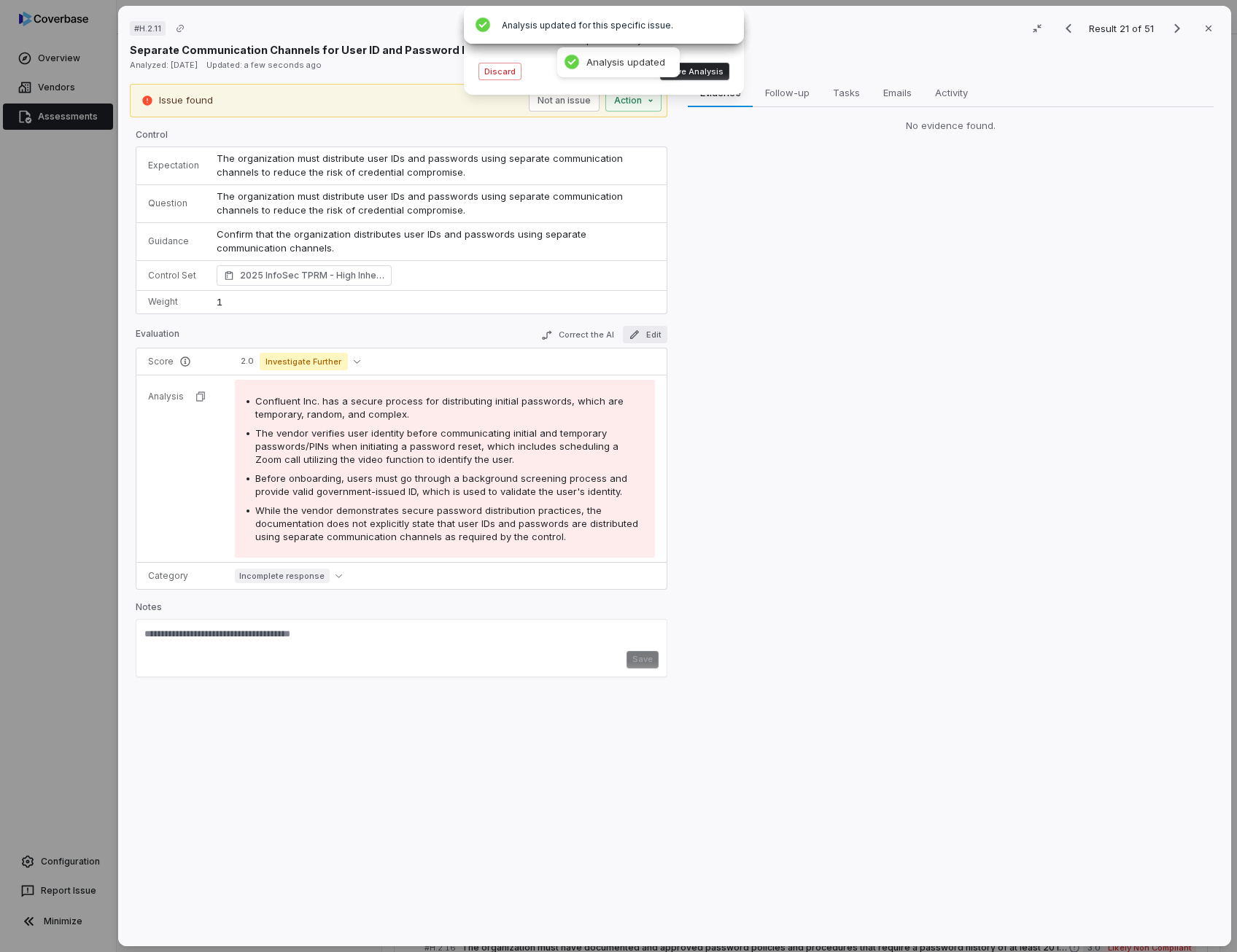
click at [634, 331] on icon "button" at bounding box center [634, 335] width 9 height 9
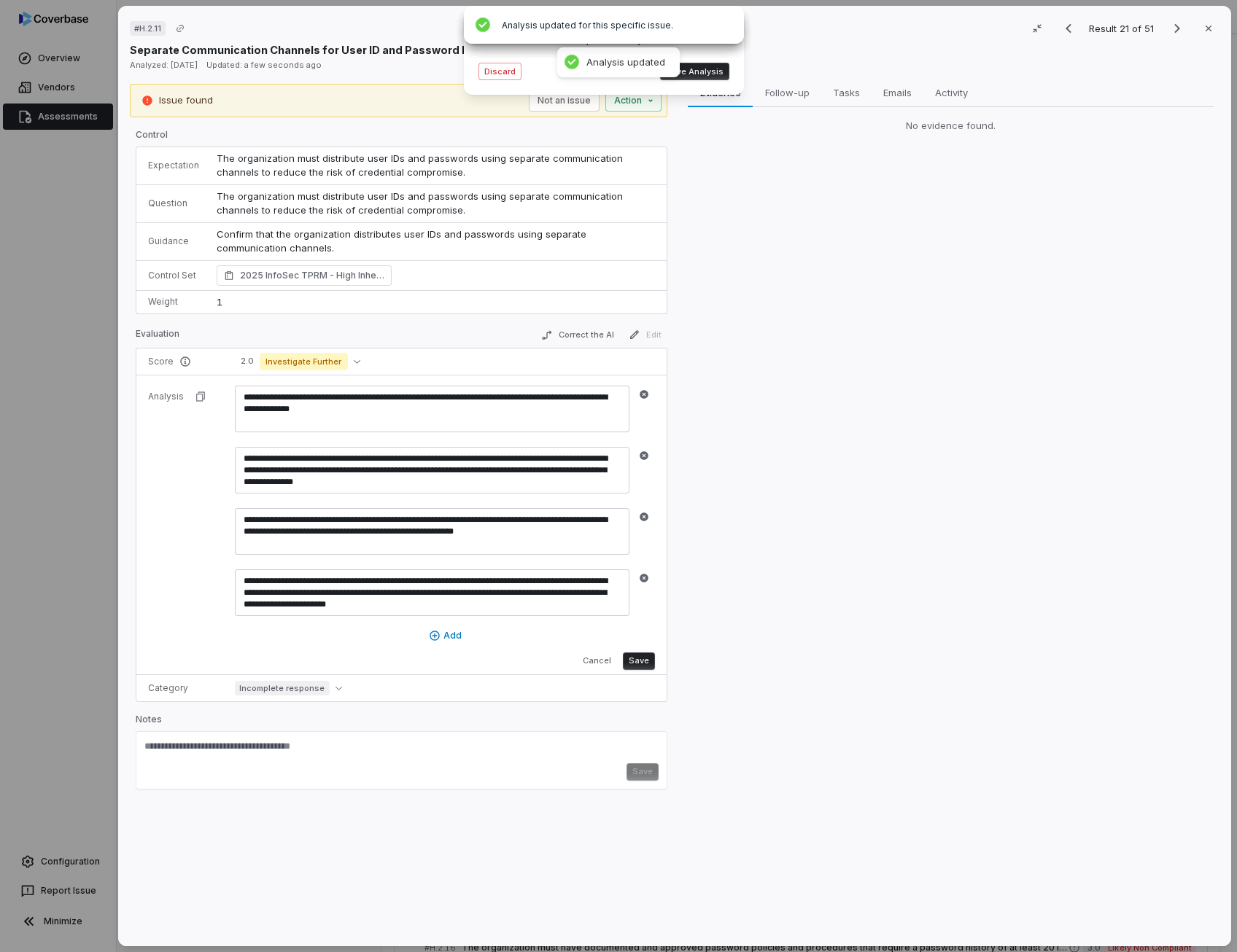
click at [479, 396] on textarea "**********" at bounding box center [432, 409] width 395 height 46
drag, startPoint x: 575, startPoint y: 392, endPoint x: 377, endPoint y: 404, distance: 198.4
click at [377, 404] on textarea "**********" at bounding box center [432, 409] width 395 height 46
click at [645, 515] on icon "button" at bounding box center [644, 517] width 9 height 9
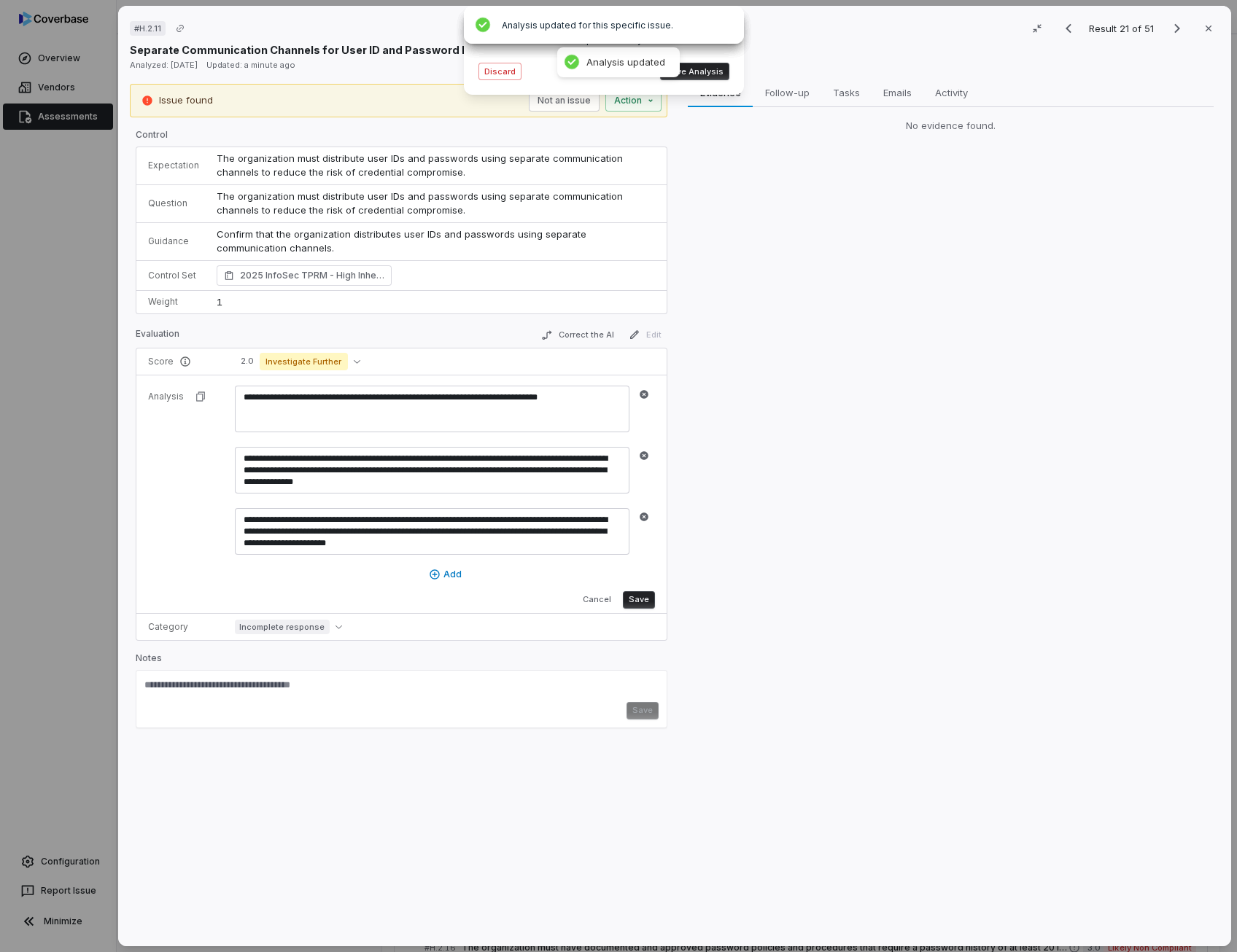
click at [642, 597] on button "Save" at bounding box center [638, 600] width 32 height 18
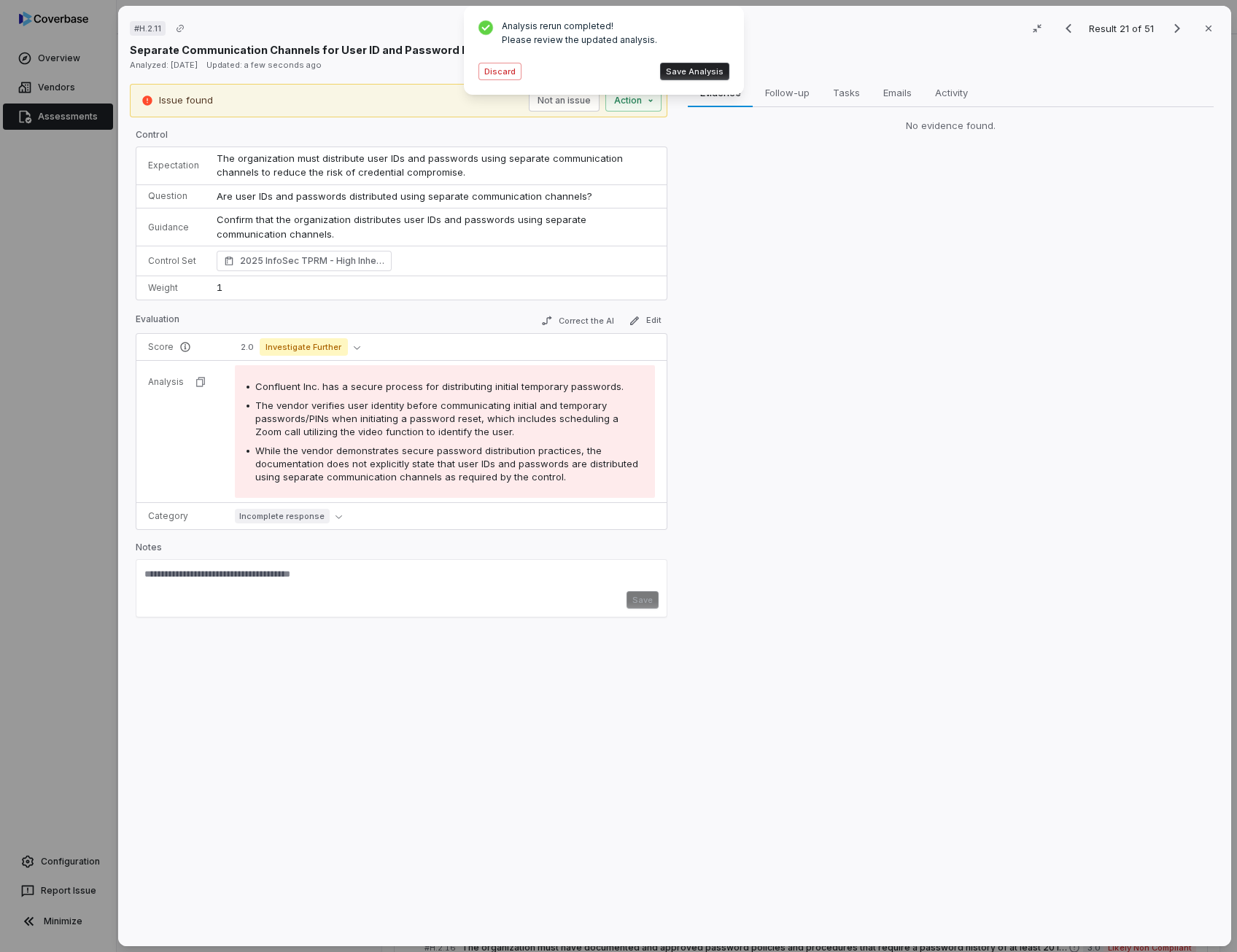
click at [724, 72] on button "Save Analysis" at bounding box center [695, 72] width 69 height 18
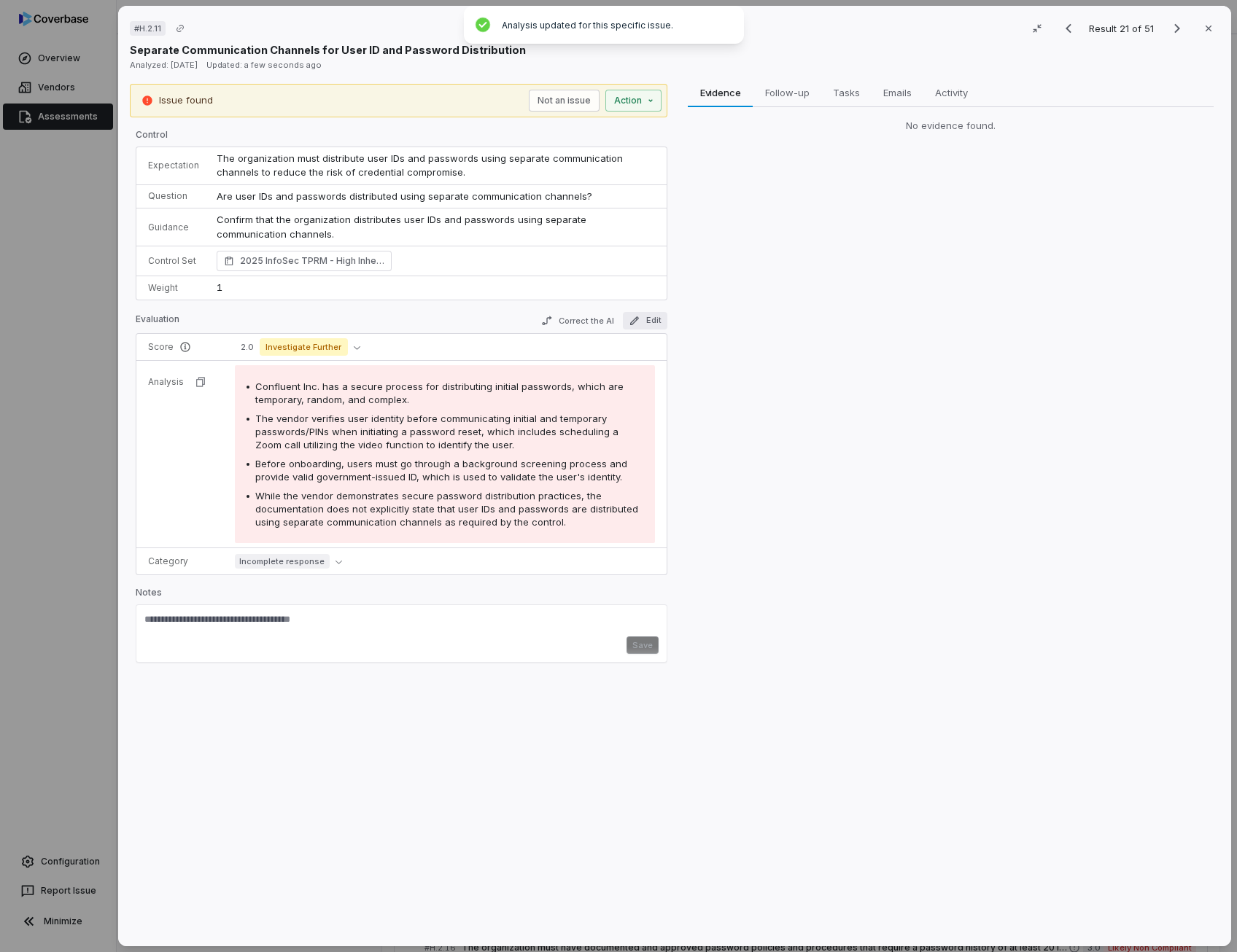
click at [645, 326] on button "Edit" at bounding box center [645, 321] width 44 height 18
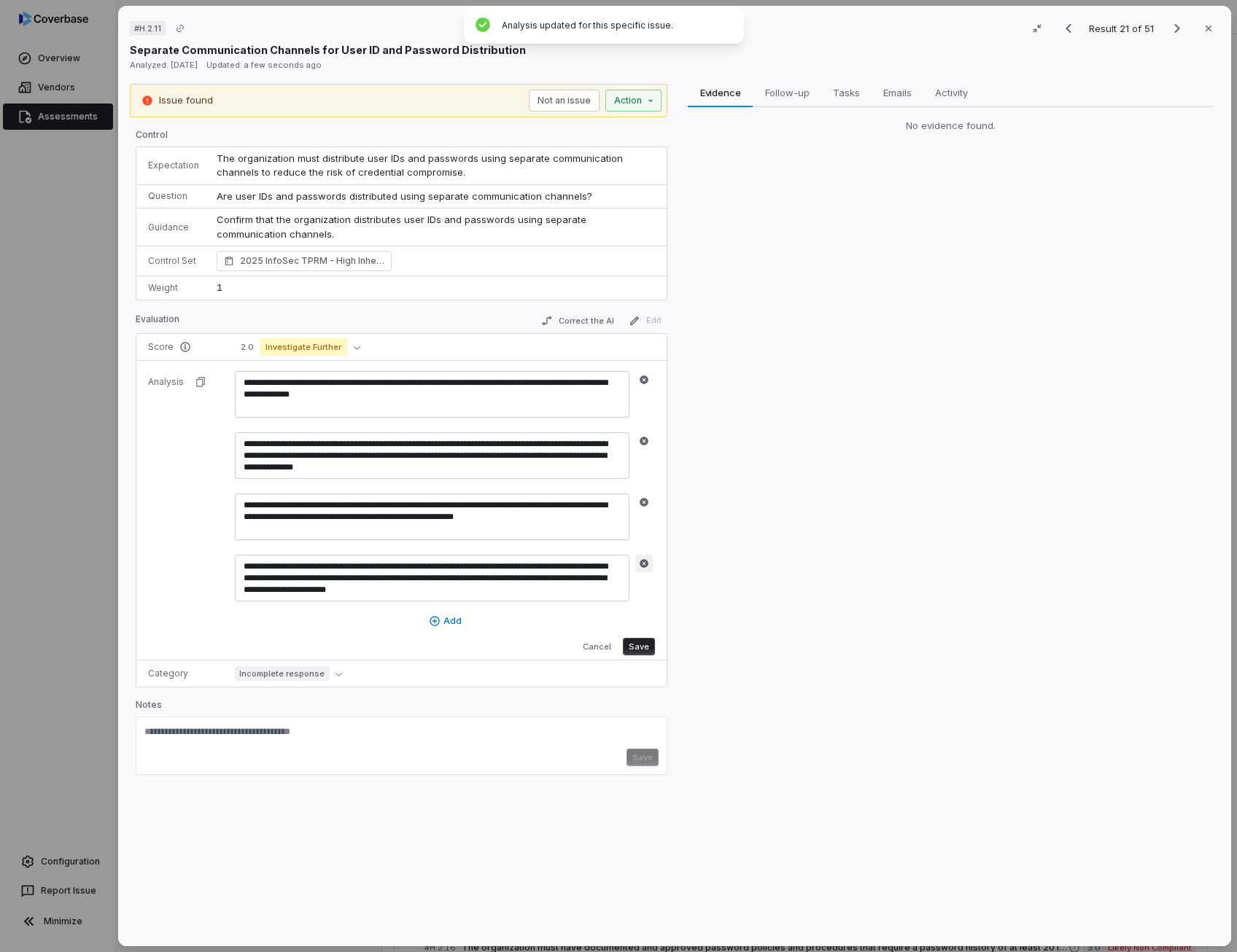
click at [644, 563] on icon "button" at bounding box center [644, 563] width 9 height 9
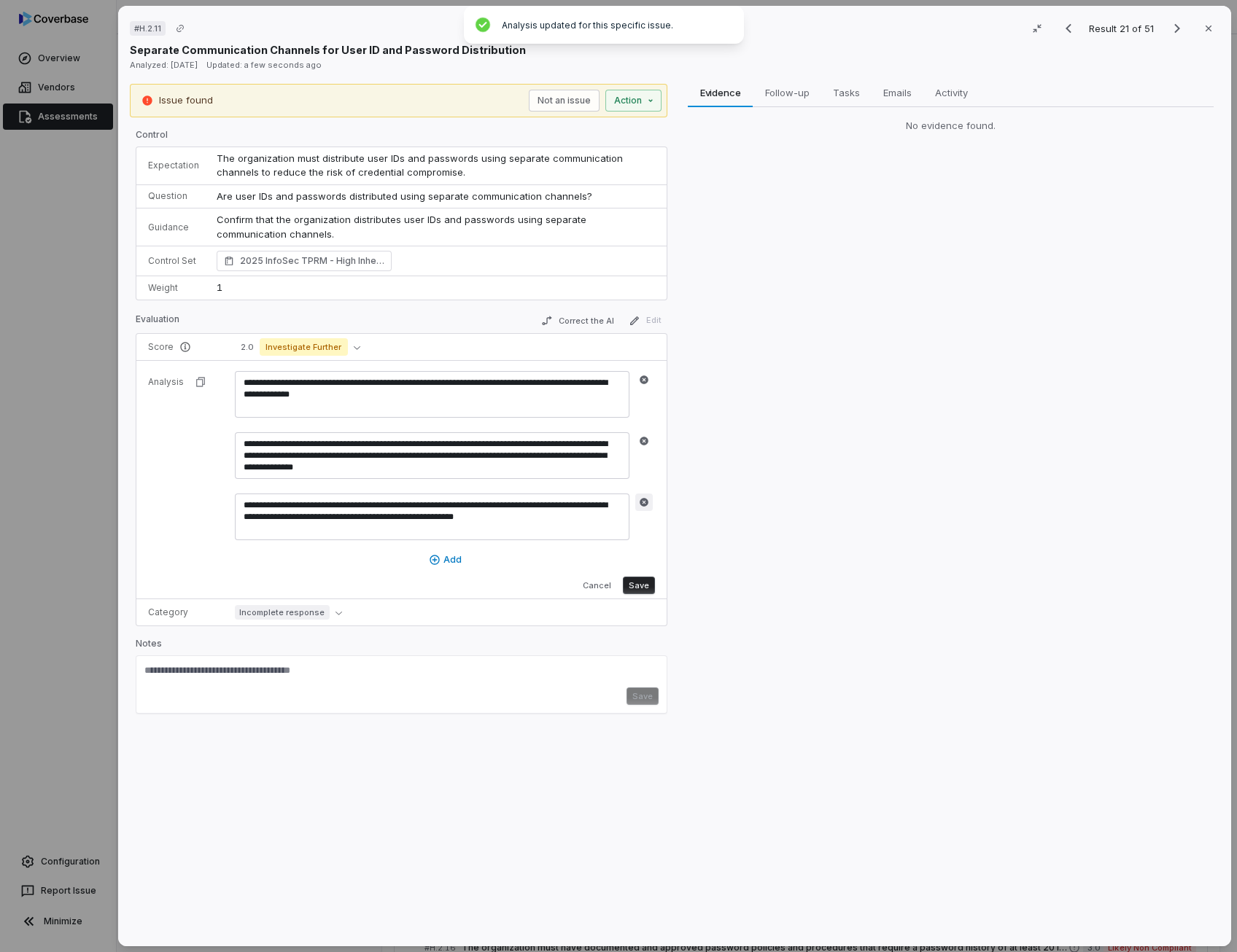
click at [640, 497] on icon "button" at bounding box center [644, 502] width 10 height 10
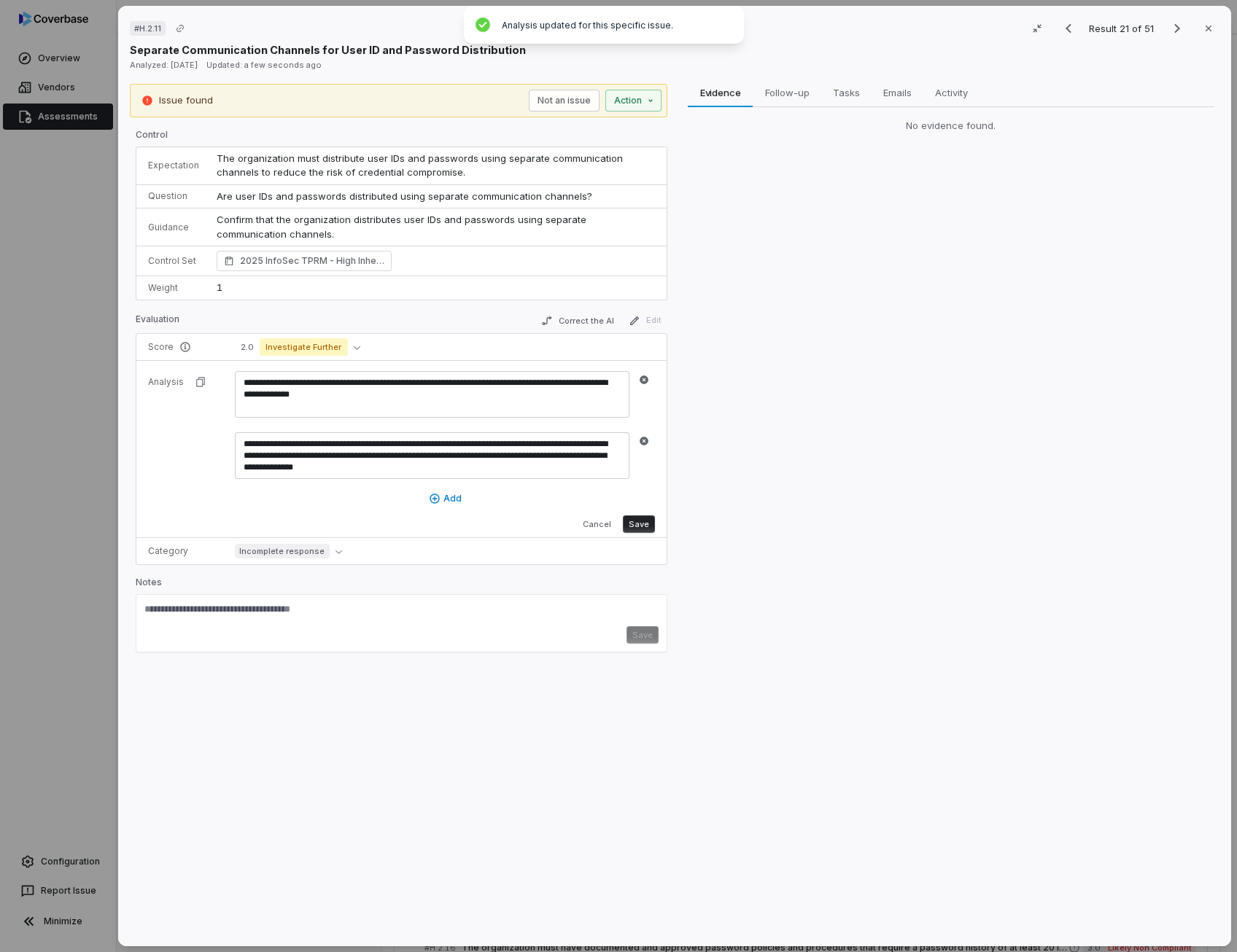
click at [478, 384] on textarea "**********" at bounding box center [432, 394] width 395 height 46
drag, startPoint x: 573, startPoint y: 378, endPoint x: 376, endPoint y: 393, distance: 197.6
click at [376, 393] on textarea "**********" at bounding box center [432, 394] width 395 height 46
click at [640, 529] on button "Save" at bounding box center [638, 524] width 32 height 18
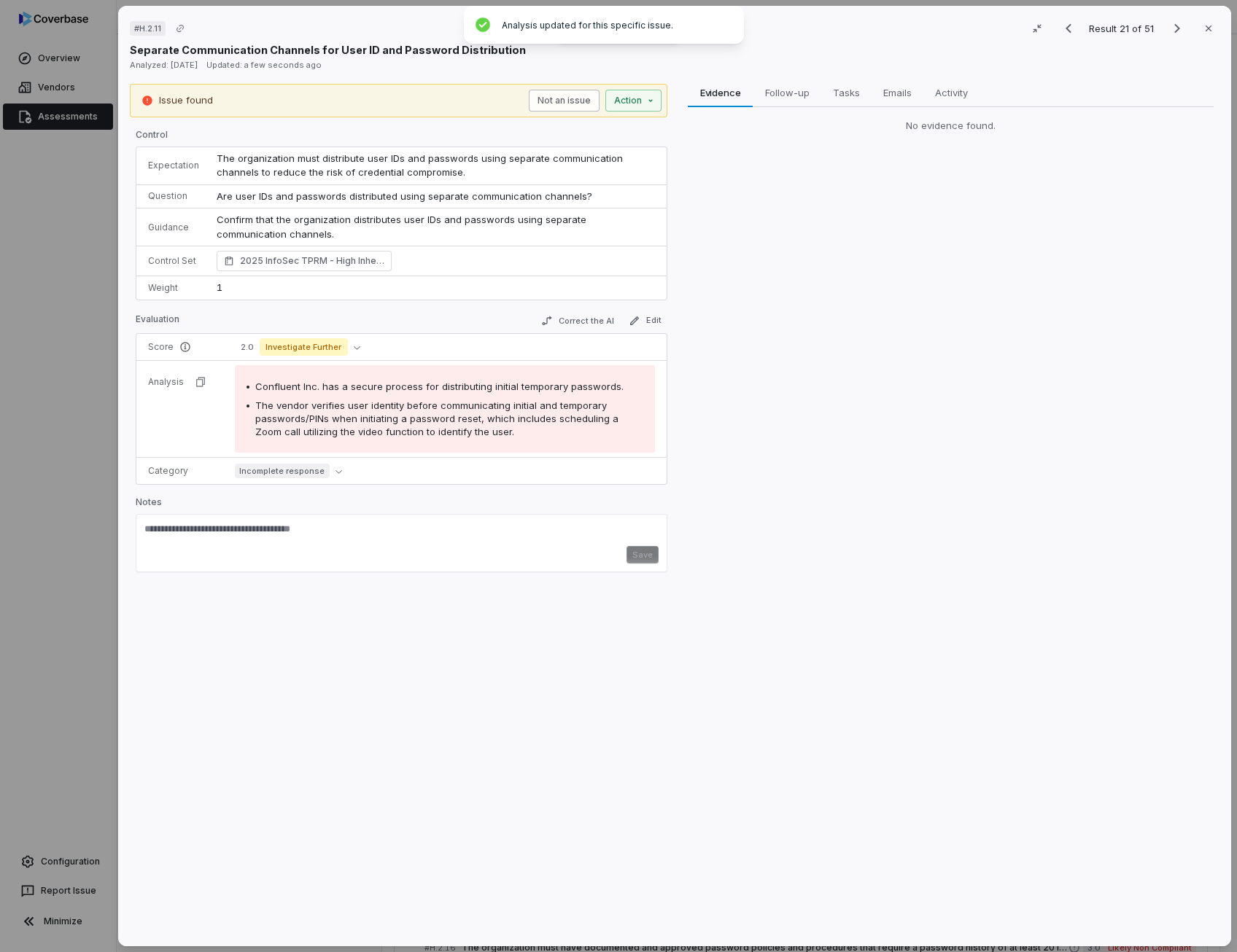
click at [548, 98] on button "Not an issue" at bounding box center [564, 101] width 71 height 22
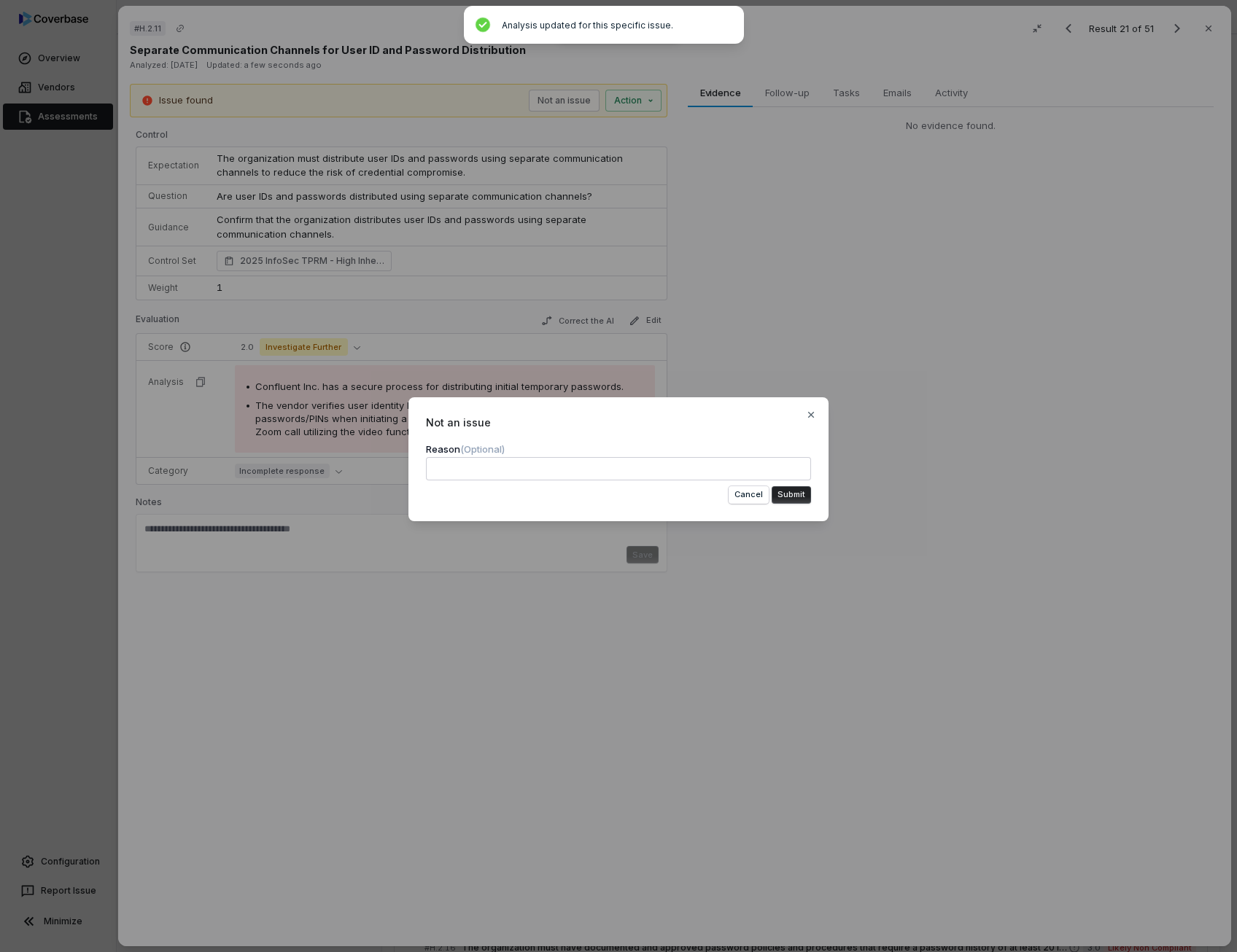
click at [476, 466] on textarea at bounding box center [618, 469] width 385 height 24
drag, startPoint x: 611, startPoint y: 420, endPoint x: 610, endPoint y: 462, distance: 42.0
click at [610, 462] on div "**********" at bounding box center [618, 459] width 420 height 124
click at [662, 468] on textarea "**********" at bounding box center [618, 469] width 385 height 24
click at [754, 501] on button "Cancel" at bounding box center [749, 495] width 40 height 18
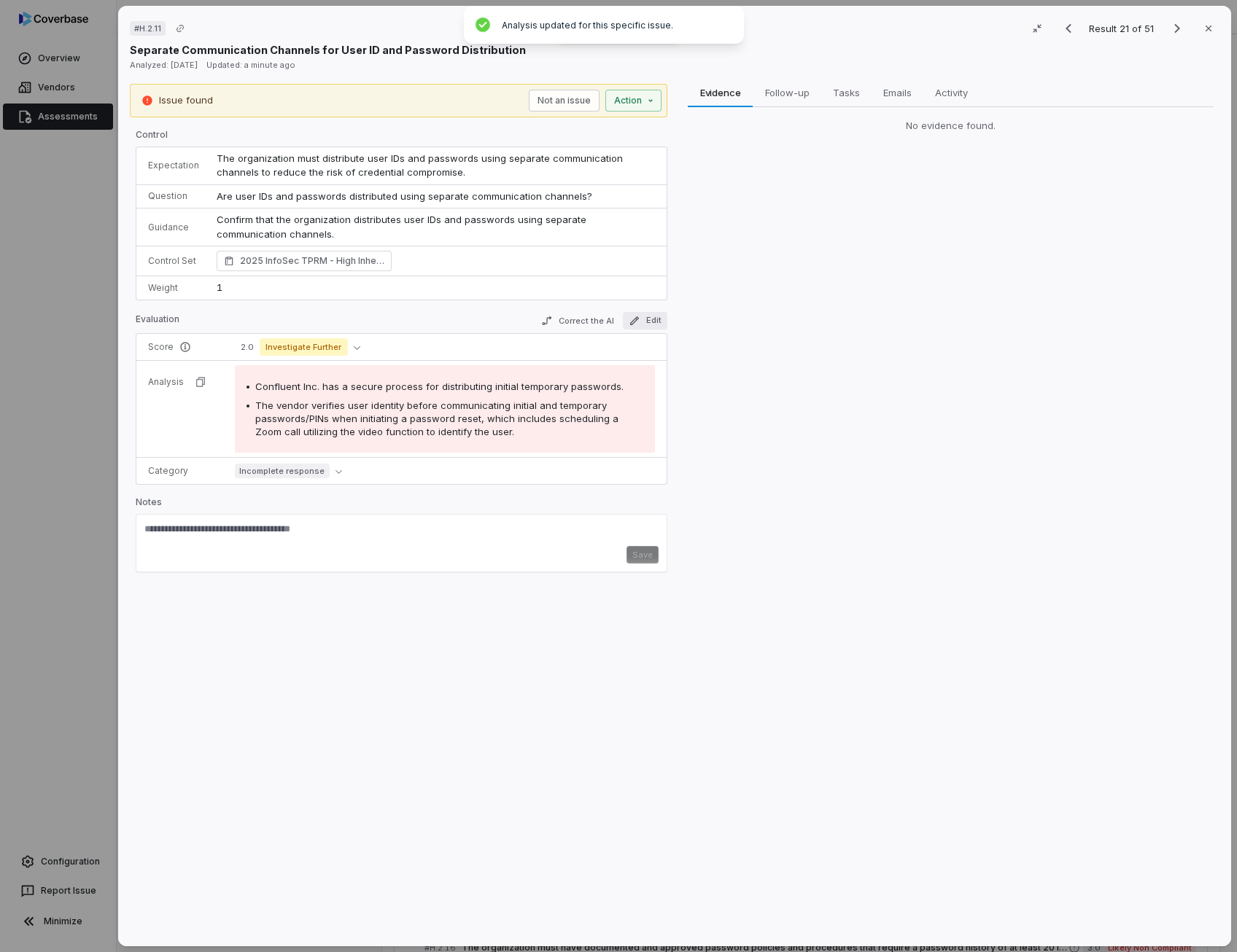
click at [654, 319] on button "Edit" at bounding box center [645, 321] width 44 height 18
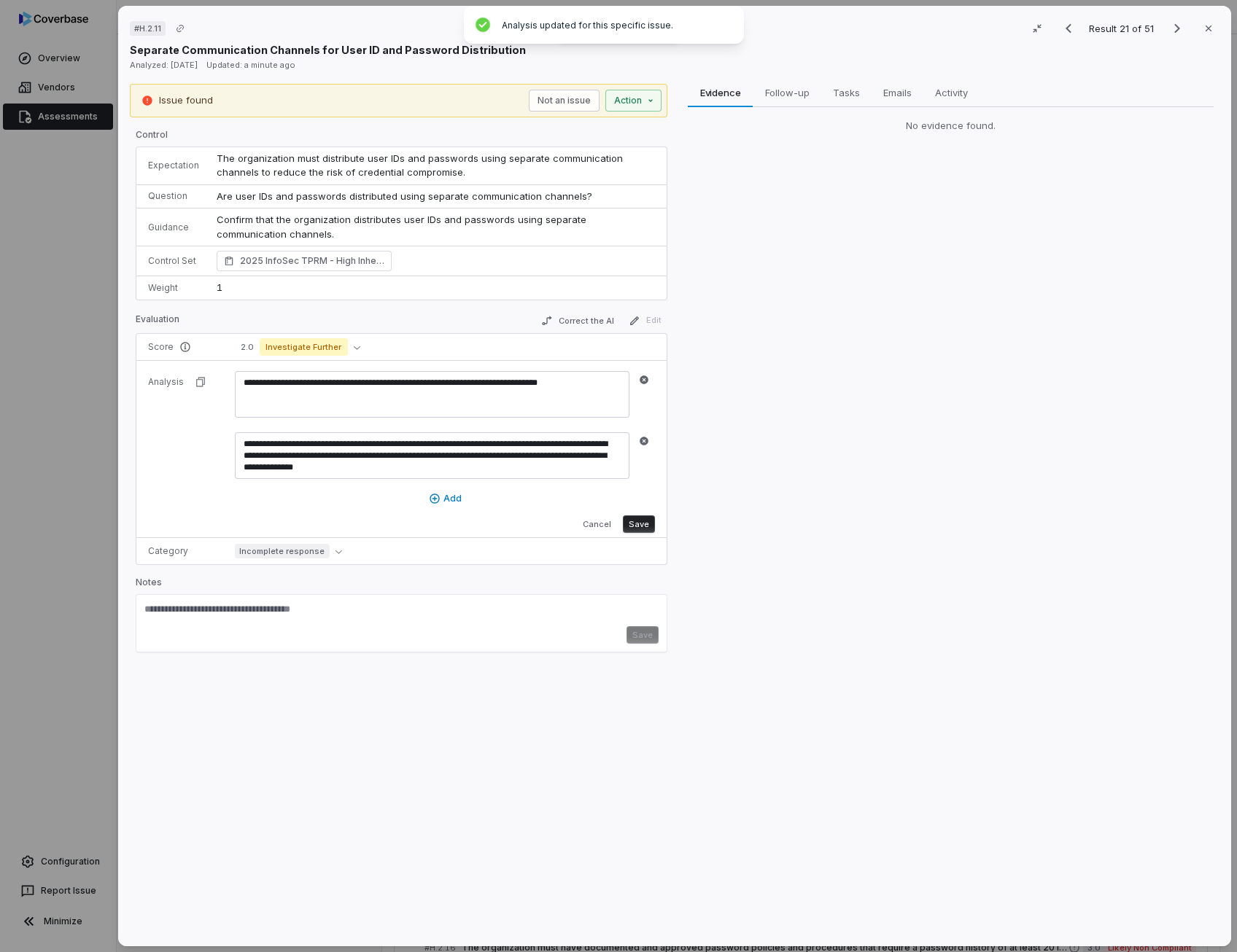
click at [455, 380] on textarea "**********" at bounding box center [432, 394] width 395 height 46
click at [563, 381] on textarea "**********" at bounding box center [432, 394] width 395 height 46
click at [637, 520] on button "Save" at bounding box center [638, 524] width 32 height 18
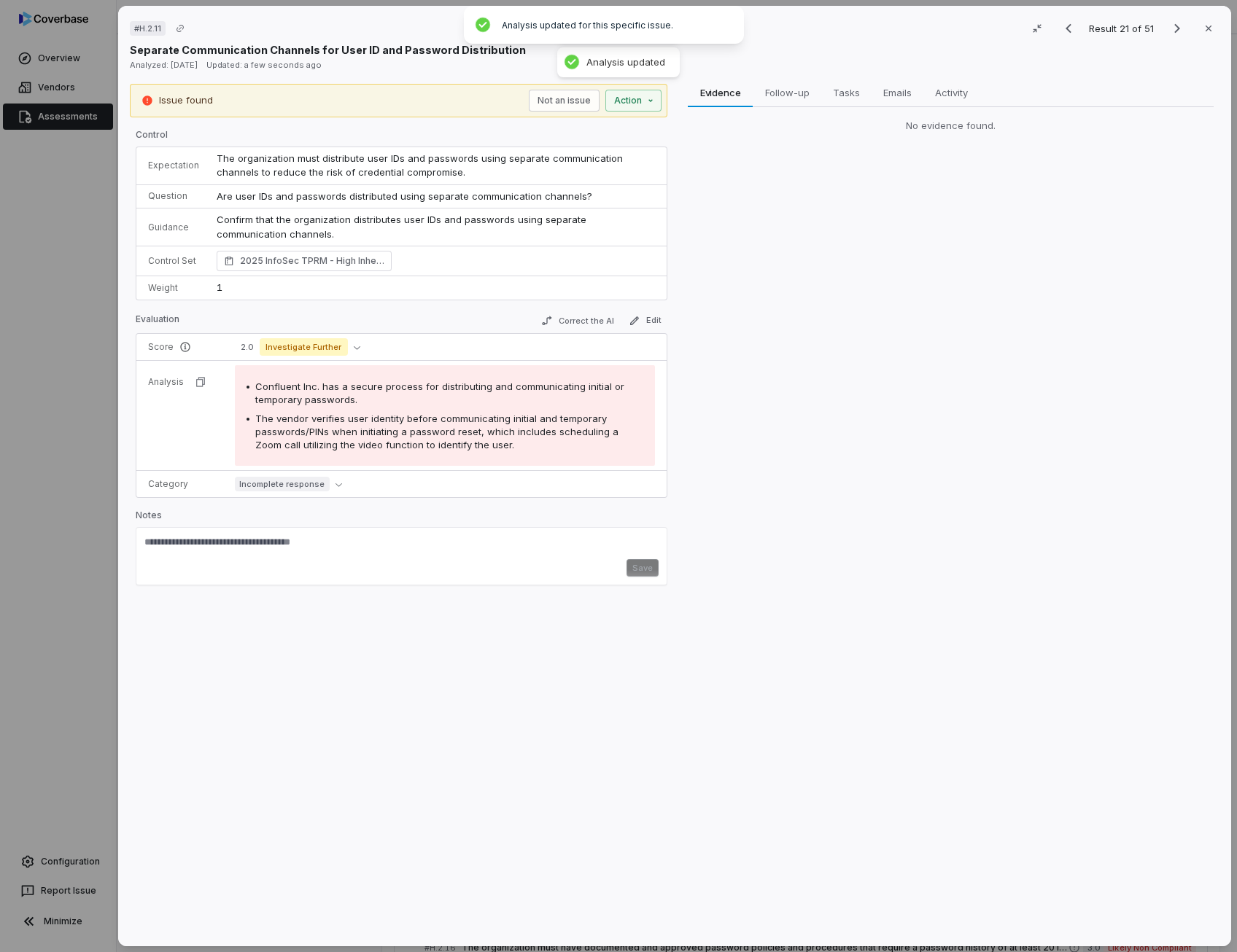
click at [419, 421] on span "The vendor verifies user identity before communicating initial and temporary pa…" at bounding box center [437, 431] width 363 height 38
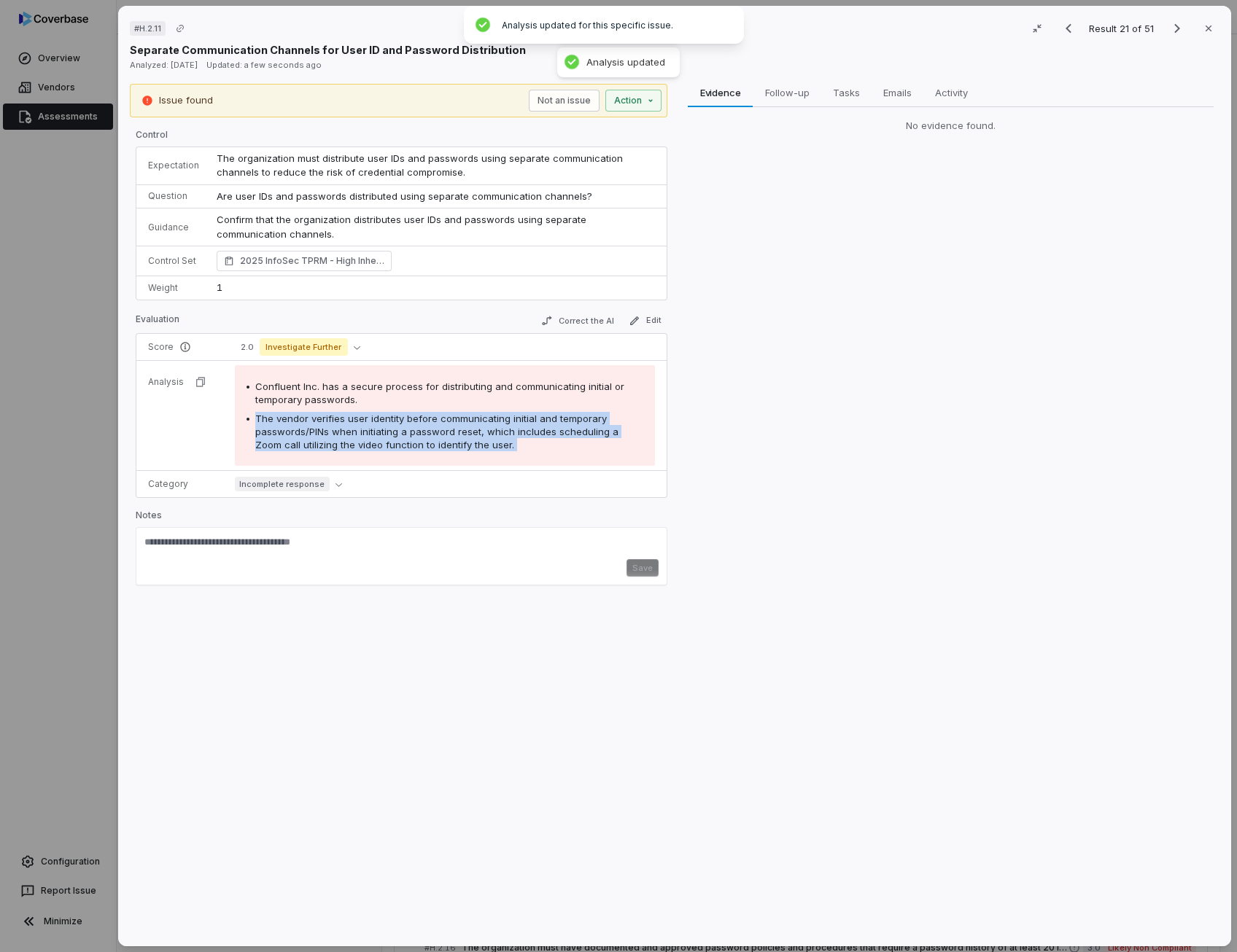
click at [419, 421] on span "The vendor verifies user identity before communicating initial and temporary pa…" at bounding box center [437, 431] width 363 height 38
copy span "The vendor verifies user identity before communicating initial and temporary pa…"
click at [573, 105] on button "Not an issue" at bounding box center [564, 101] width 71 height 22
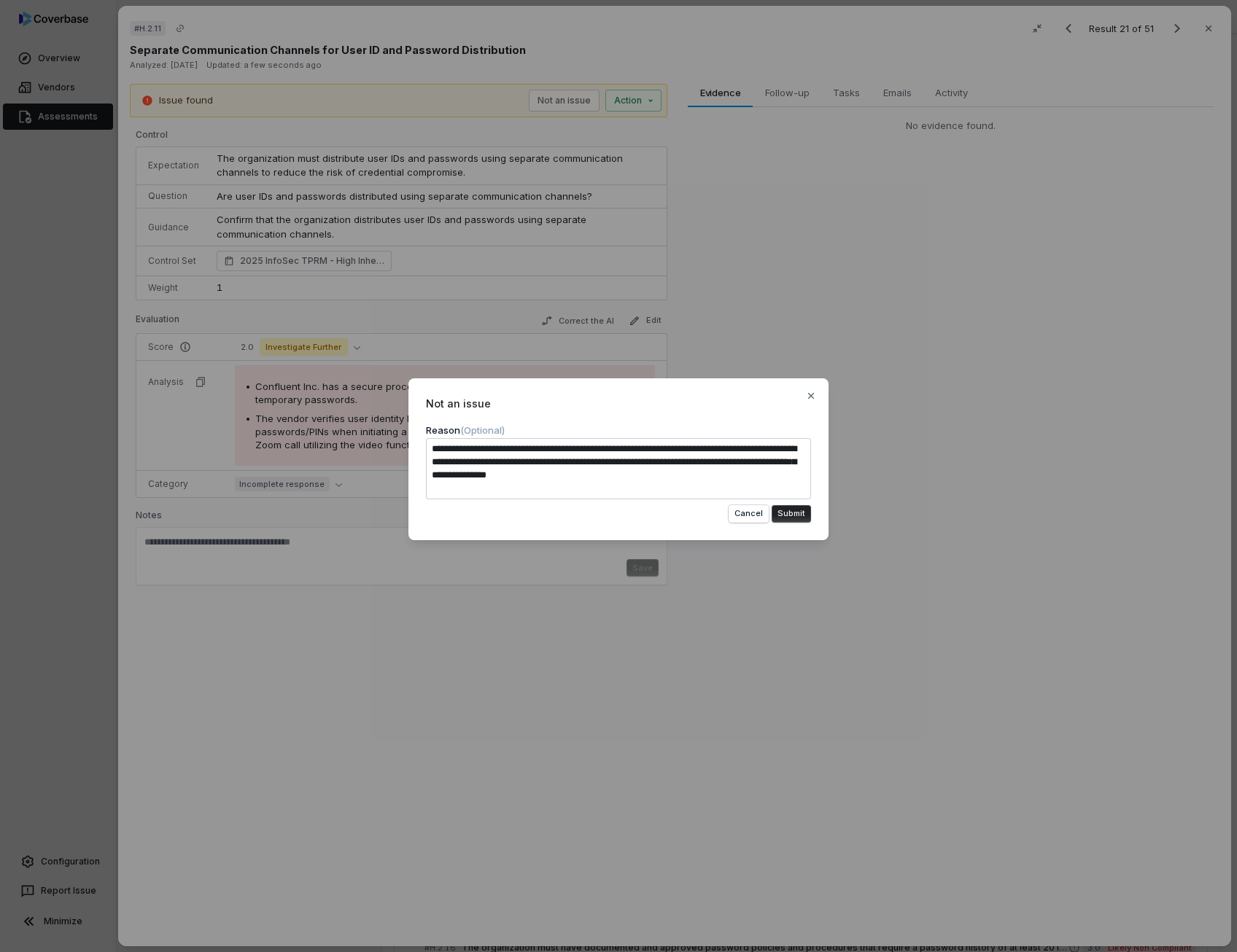
drag, startPoint x: 511, startPoint y: 461, endPoint x: 681, endPoint y: 475, distance: 170.6
click at [681, 475] on textarea "**********" at bounding box center [618, 468] width 385 height 61
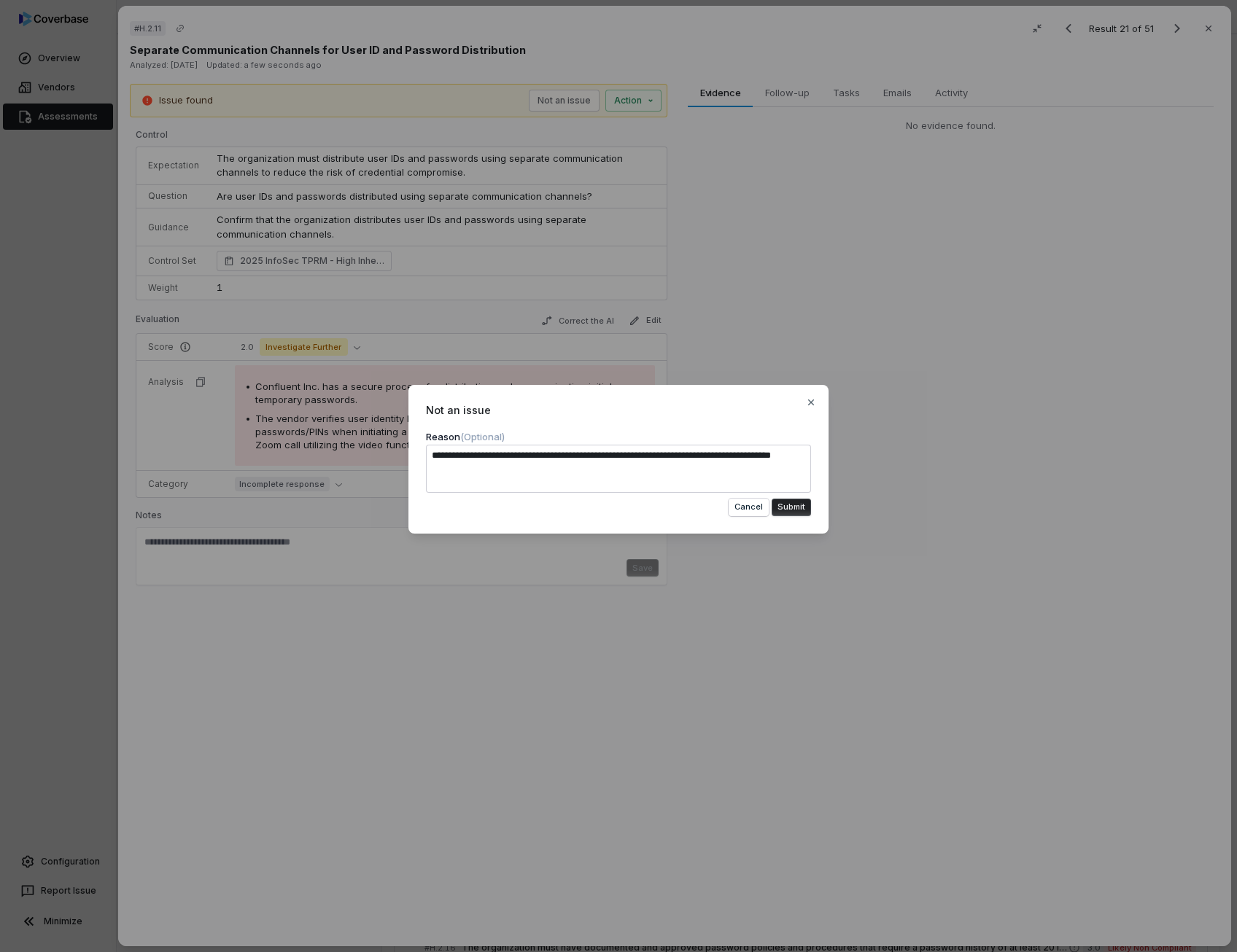
click at [789, 505] on button "Submit" at bounding box center [791, 507] width 39 height 18
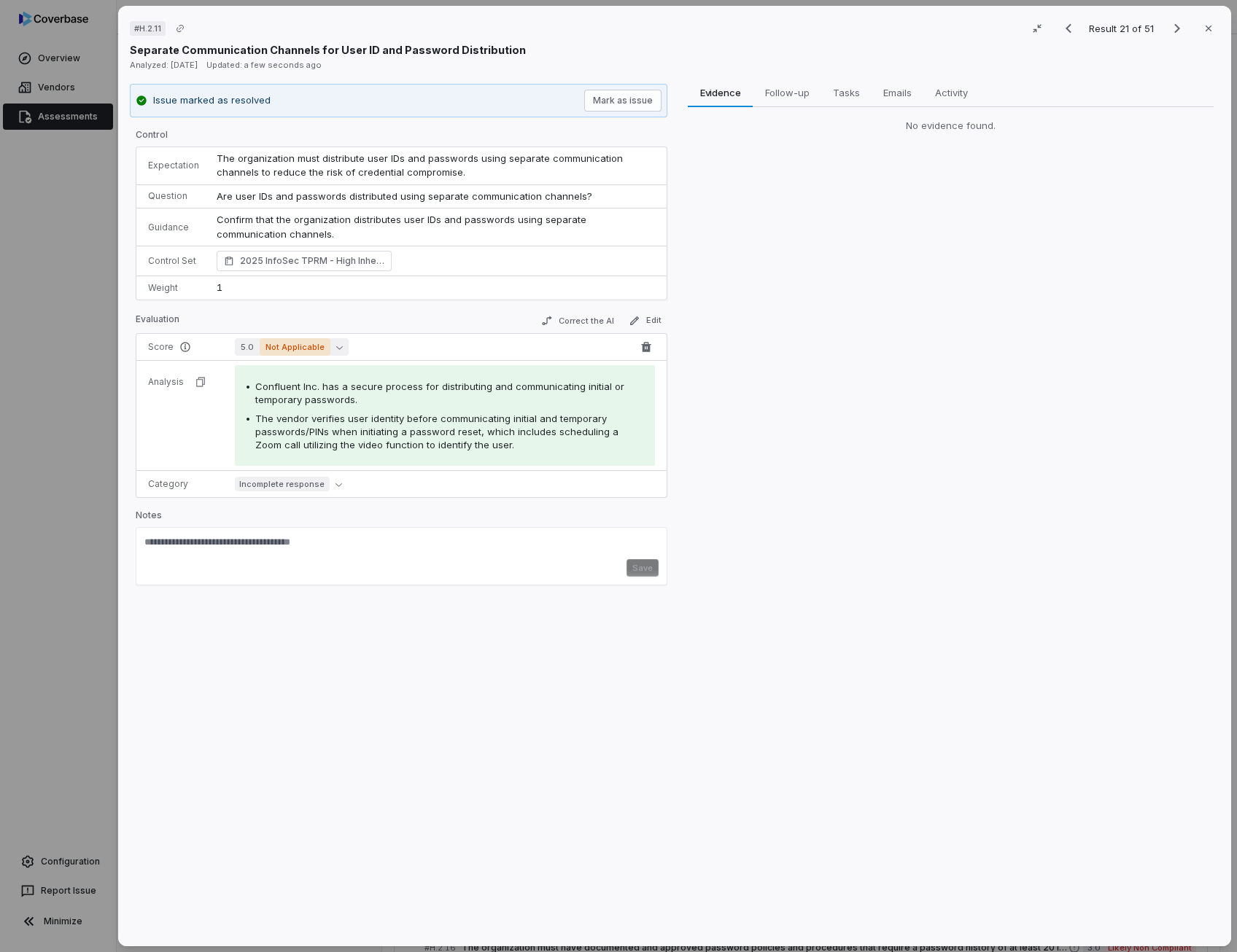
click at [336, 344] on icon "button" at bounding box center [339, 347] width 7 height 7
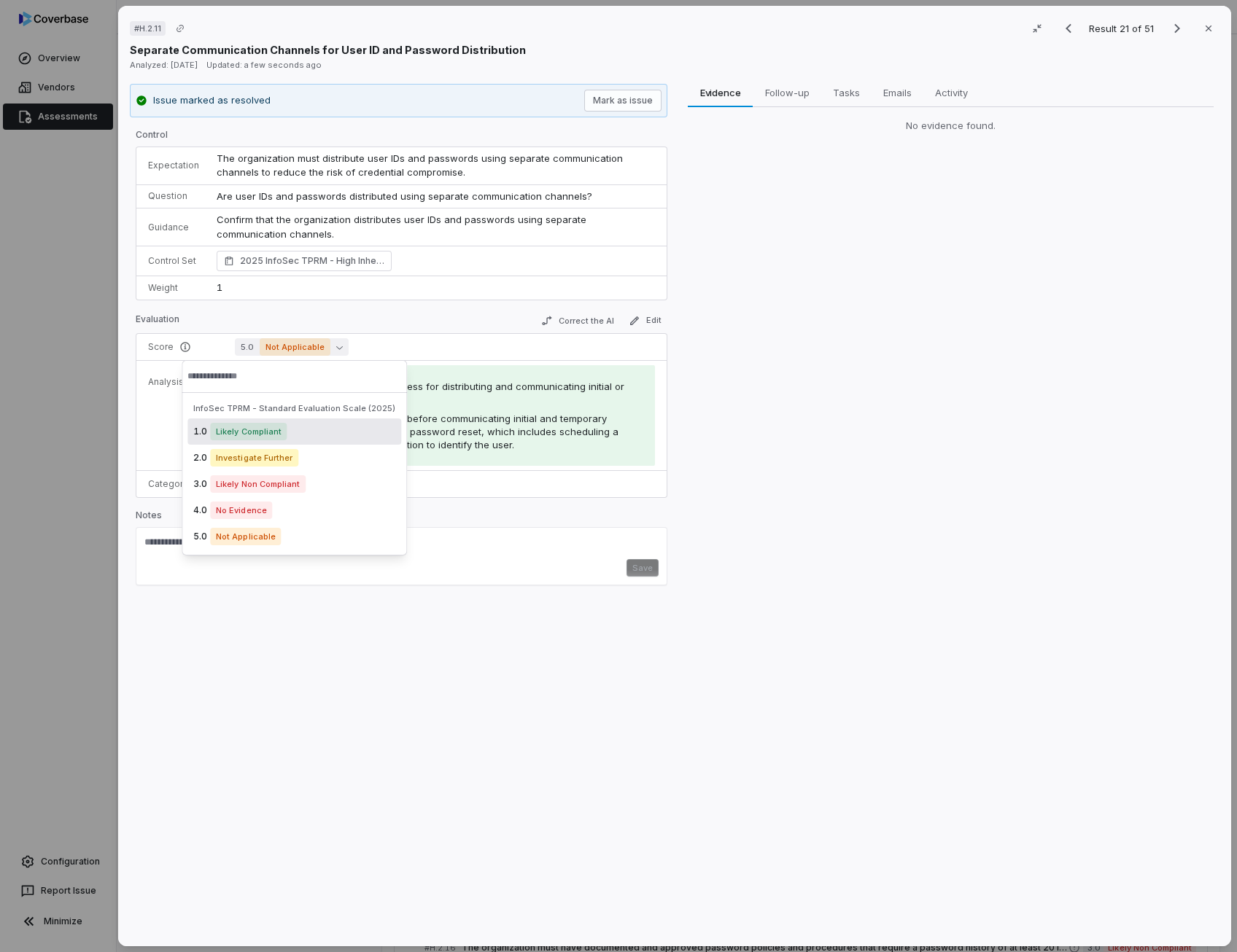
click at [277, 429] on span "Likely Compliant" at bounding box center [249, 431] width 77 height 18
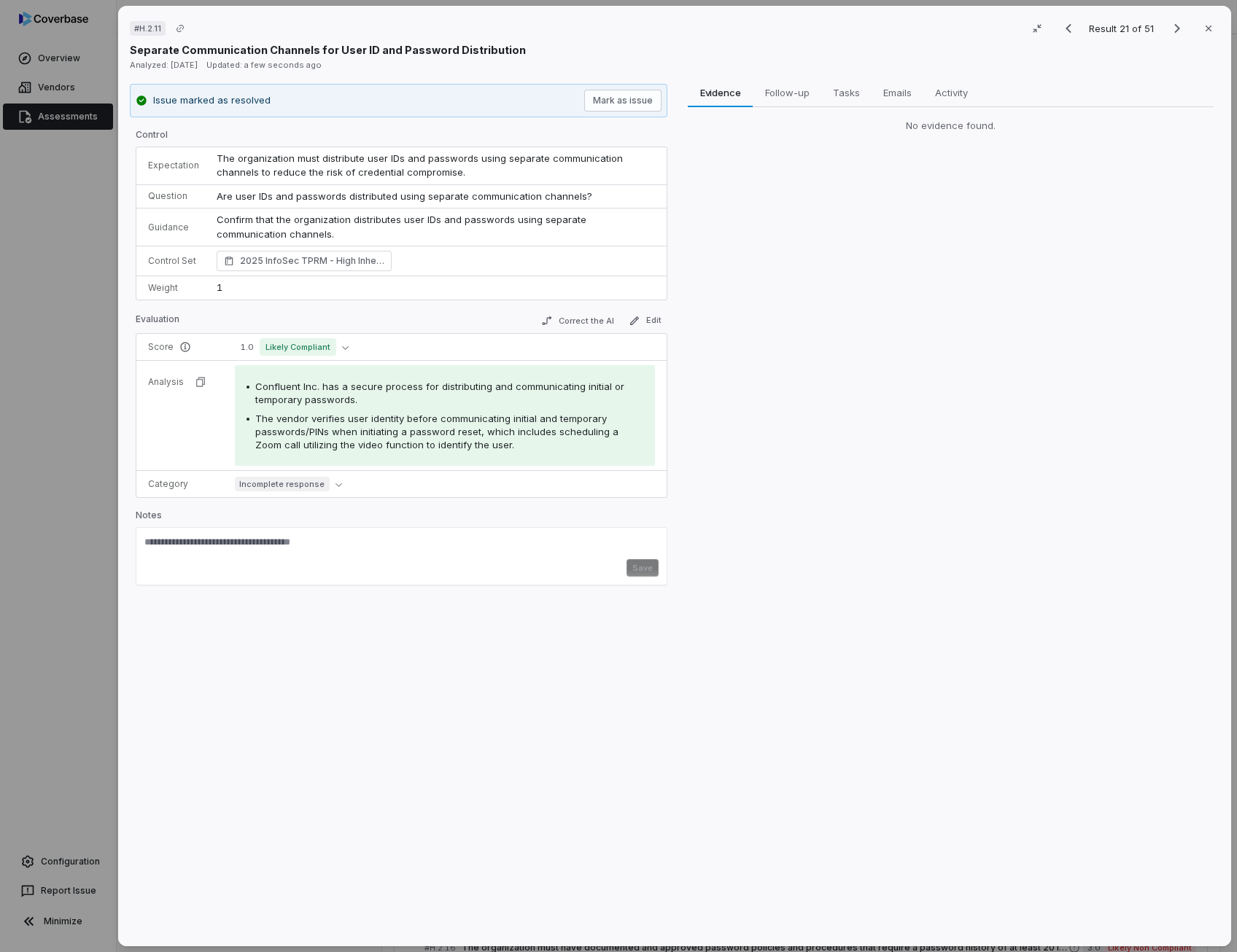
click at [732, 400] on div "Evidence Evidence Follow-up Follow-up Tasks Tasks Emails Emails Activity Activi…" at bounding box center [950, 510] width 538 height 852
click at [1171, 31] on icon "Next result" at bounding box center [1177, 29] width 18 height 18
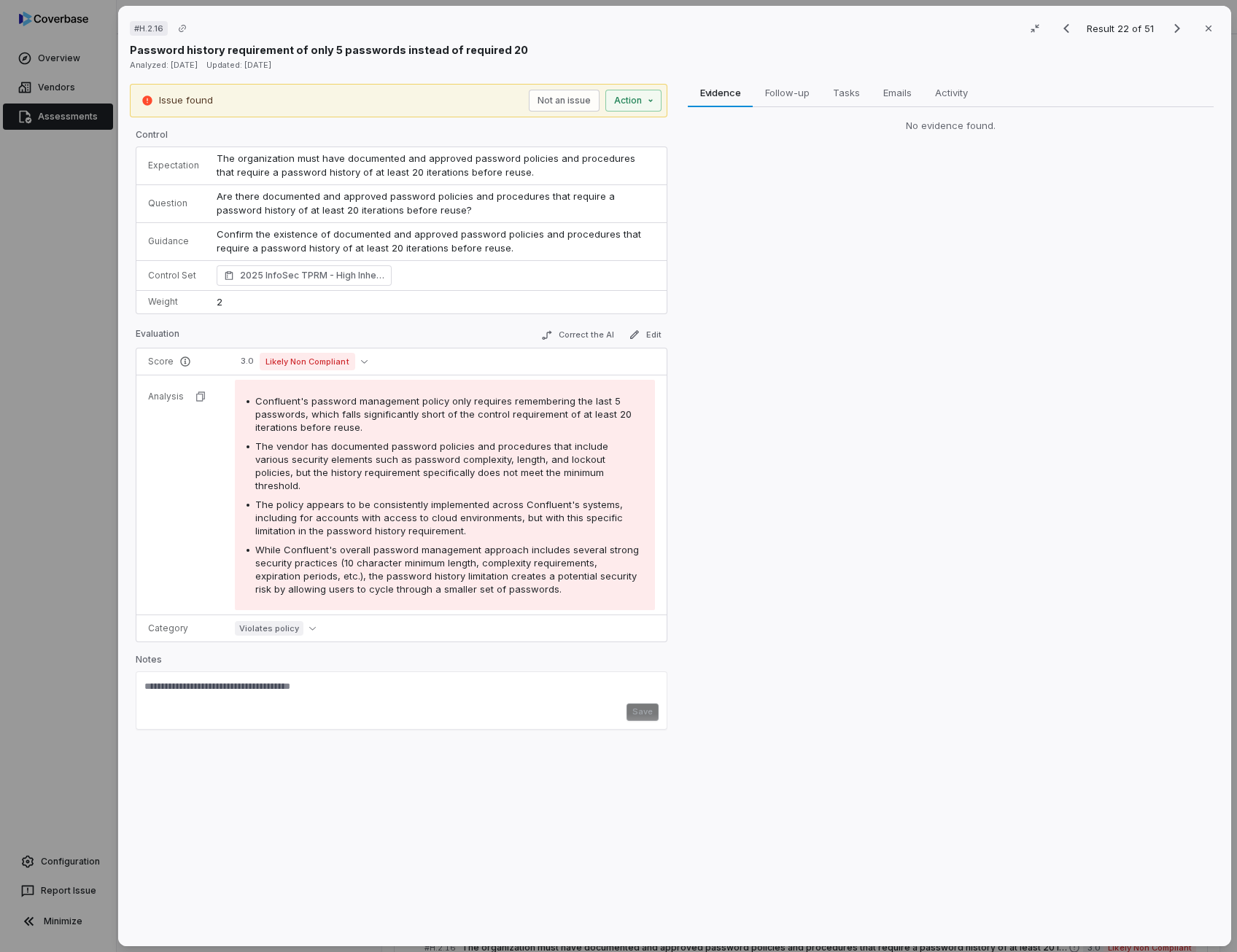
click at [384, 203] on td "Are there documented and approved password policies and procedures that require…" at bounding box center [437, 203] width 459 height 38
click at [594, 333] on button "Correct the AI" at bounding box center [578, 336] width 85 height 18
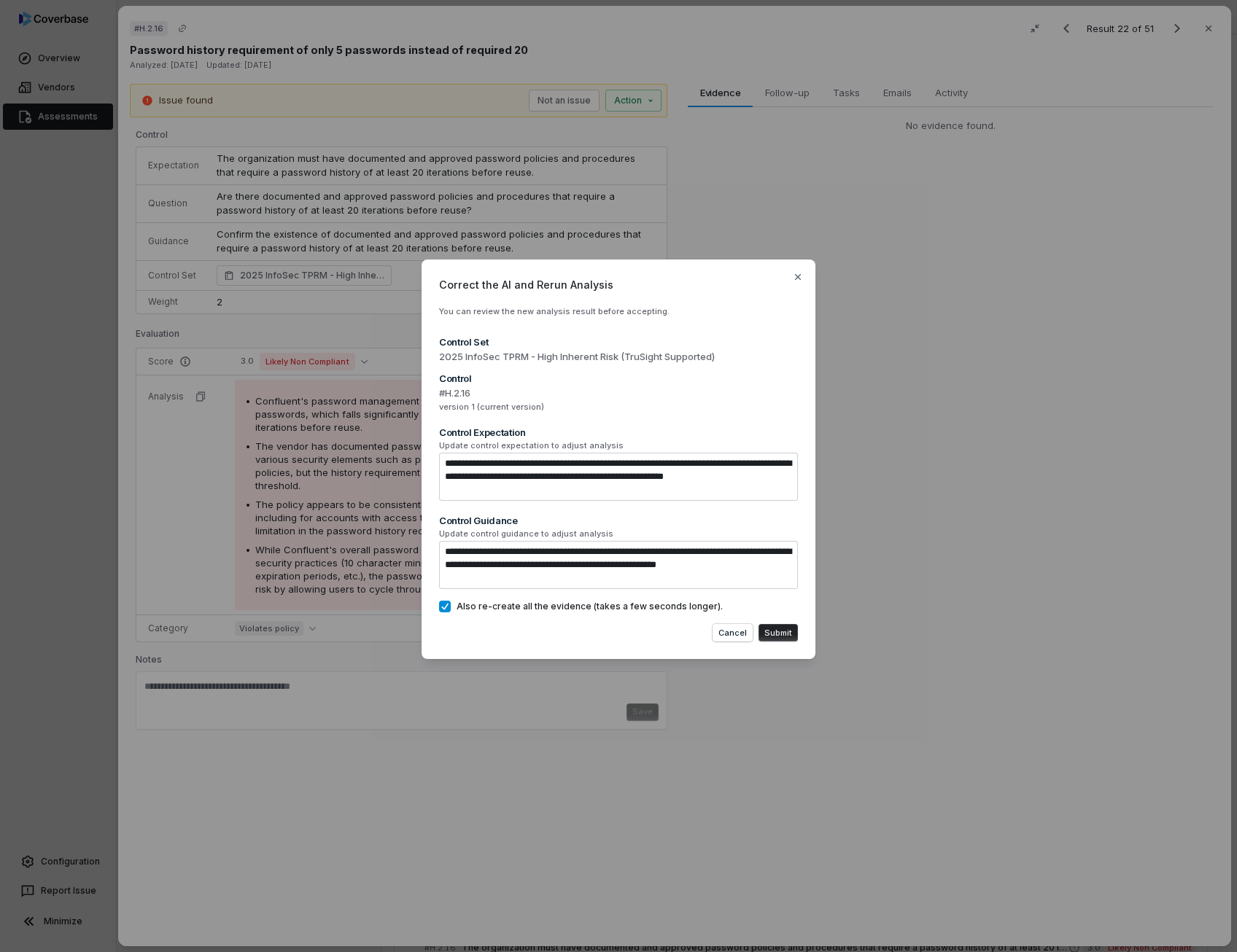
click at [773, 633] on button "Submit" at bounding box center [777, 633] width 39 height 18
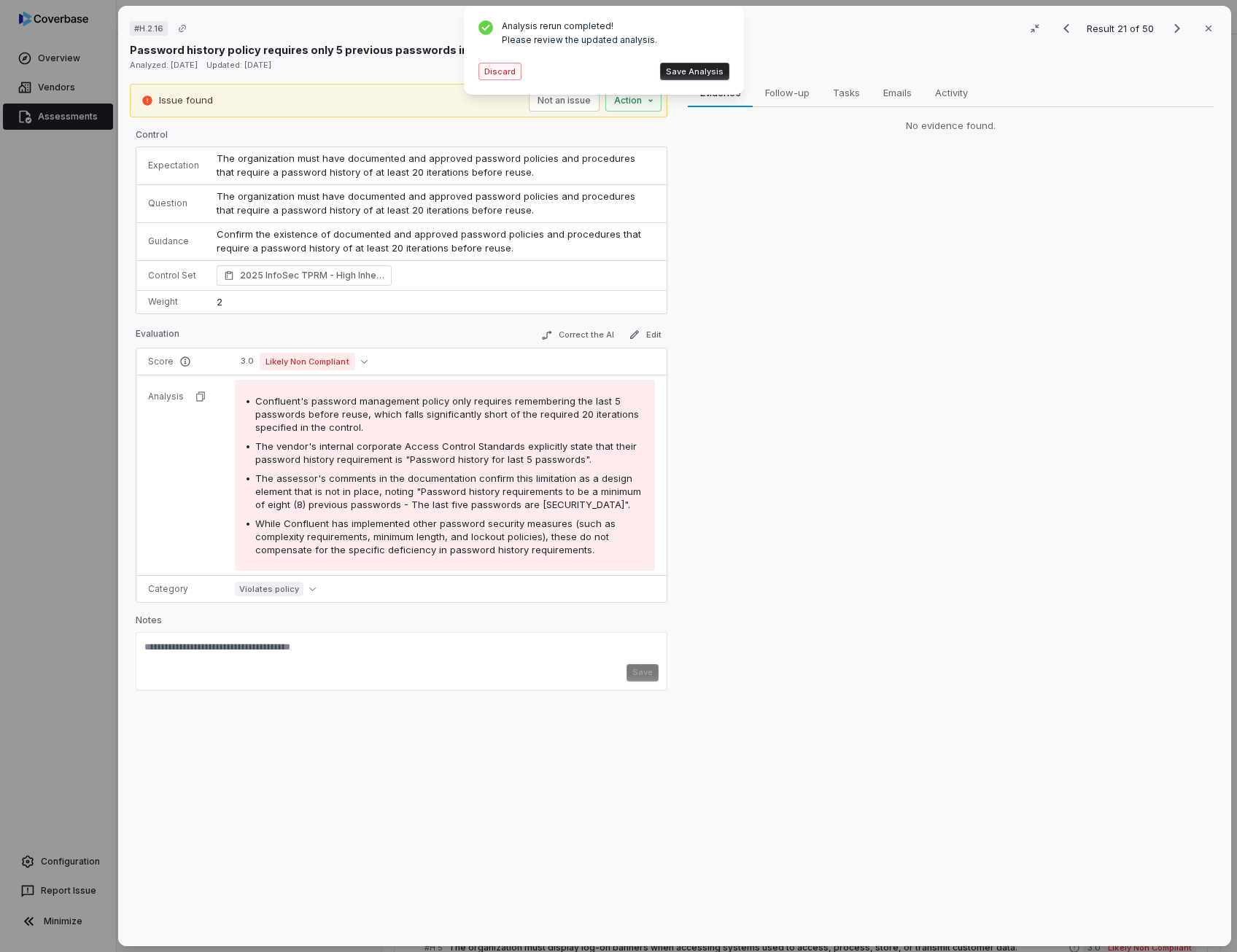
click at [499, 66] on button "Discard" at bounding box center [499, 72] width 43 height 18
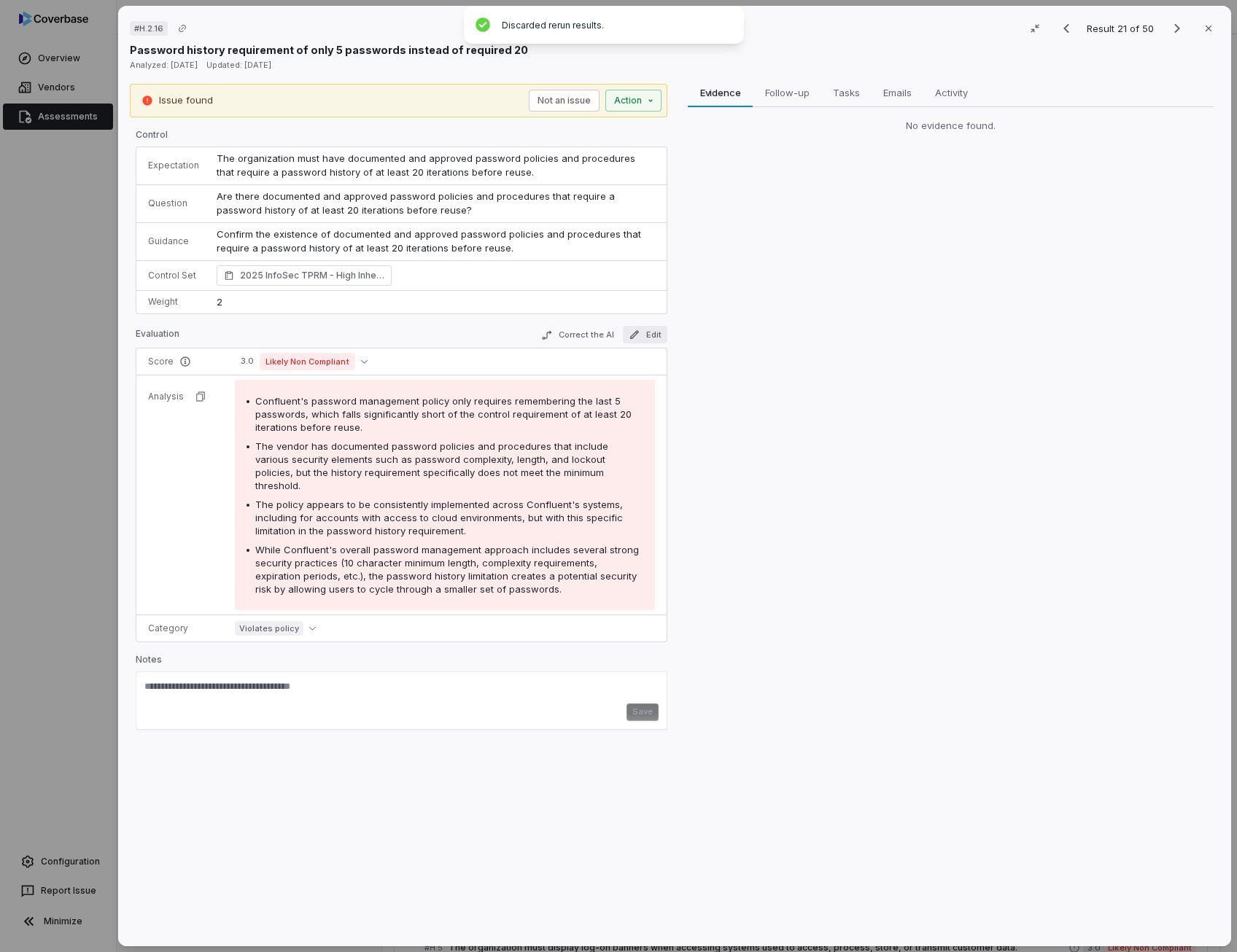
click at [643, 330] on button "Edit" at bounding box center [645, 335] width 44 height 18
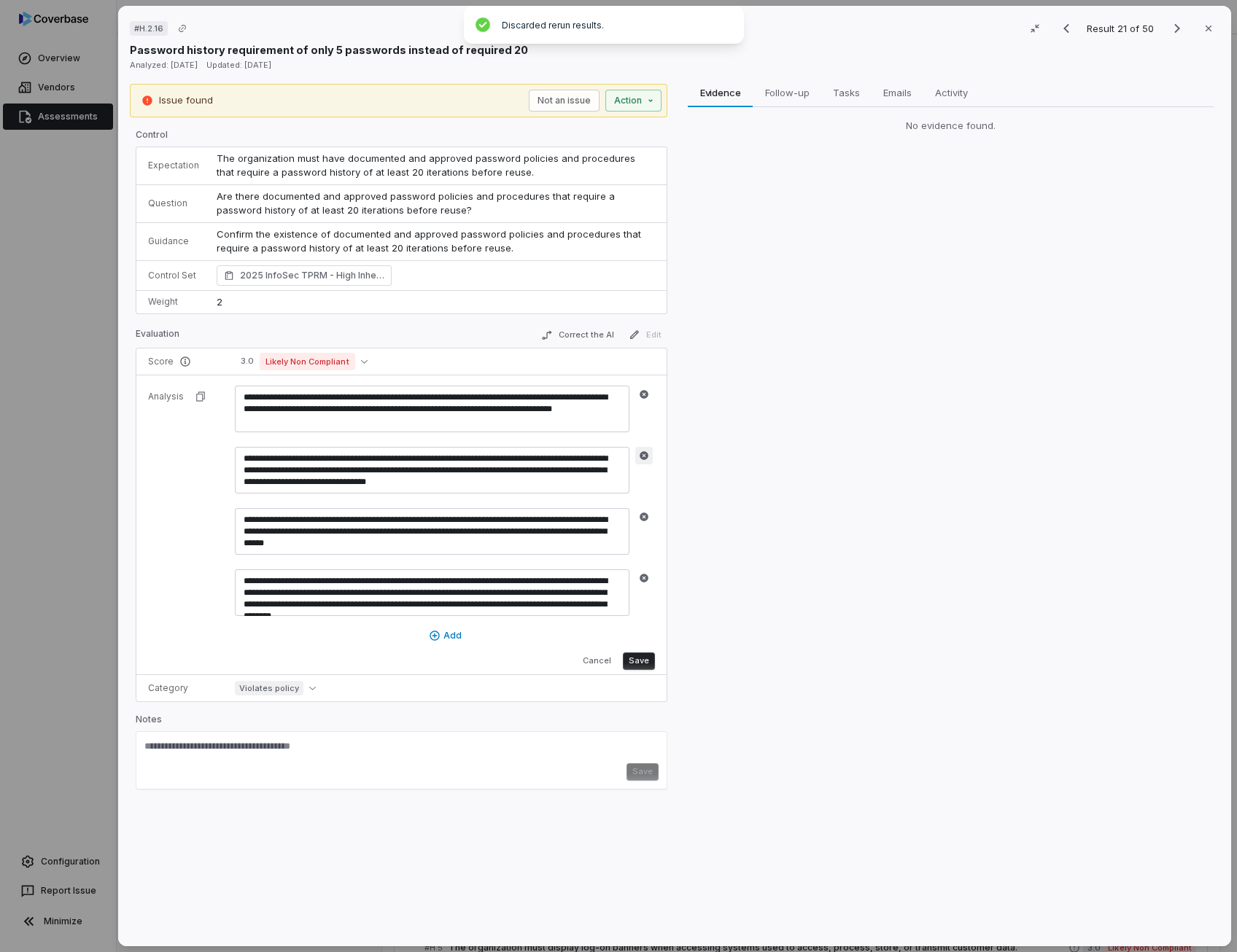
click at [643, 453] on icon "button" at bounding box center [644, 456] width 9 height 9
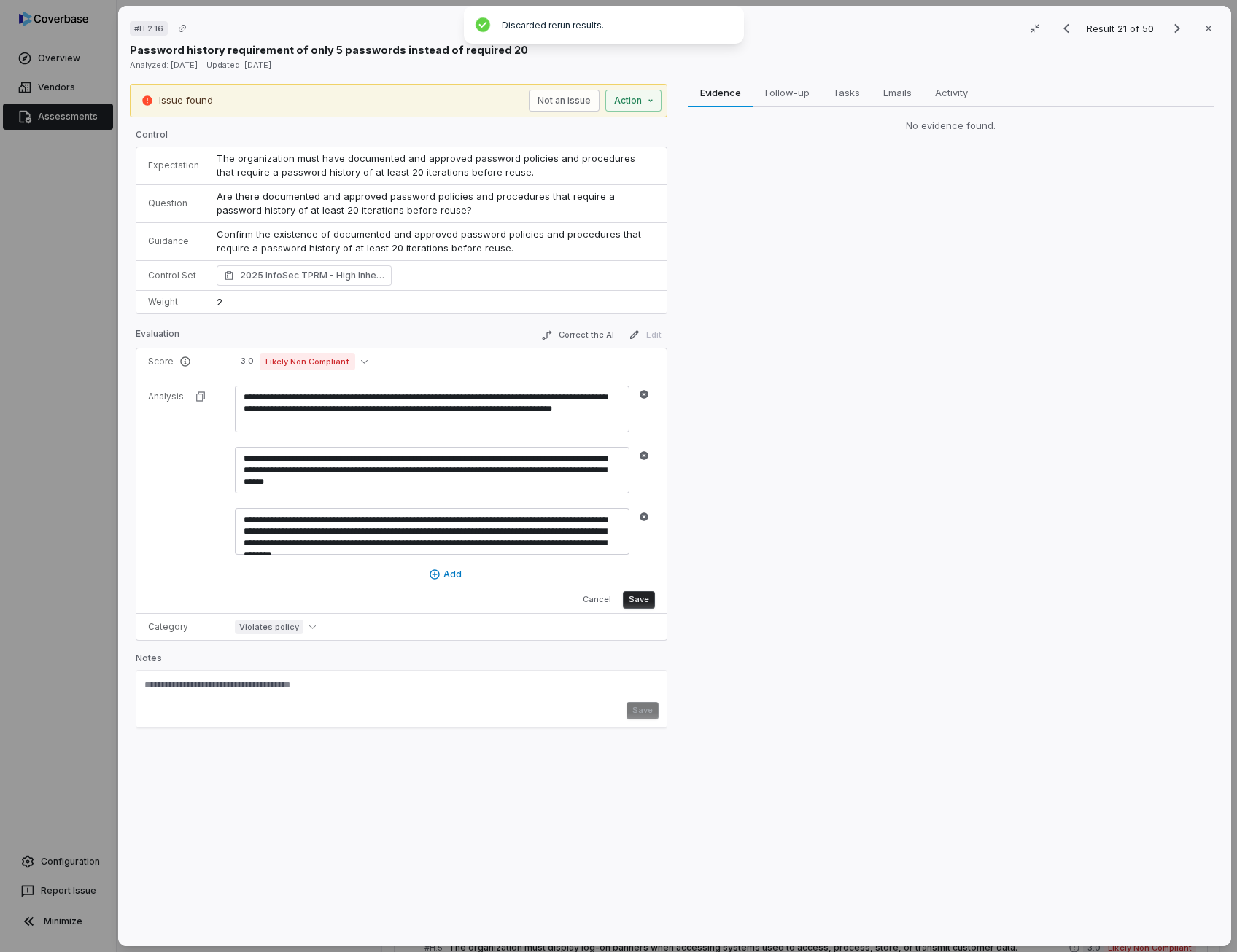
click at [643, 453] on icon "button" at bounding box center [644, 456] width 9 height 9
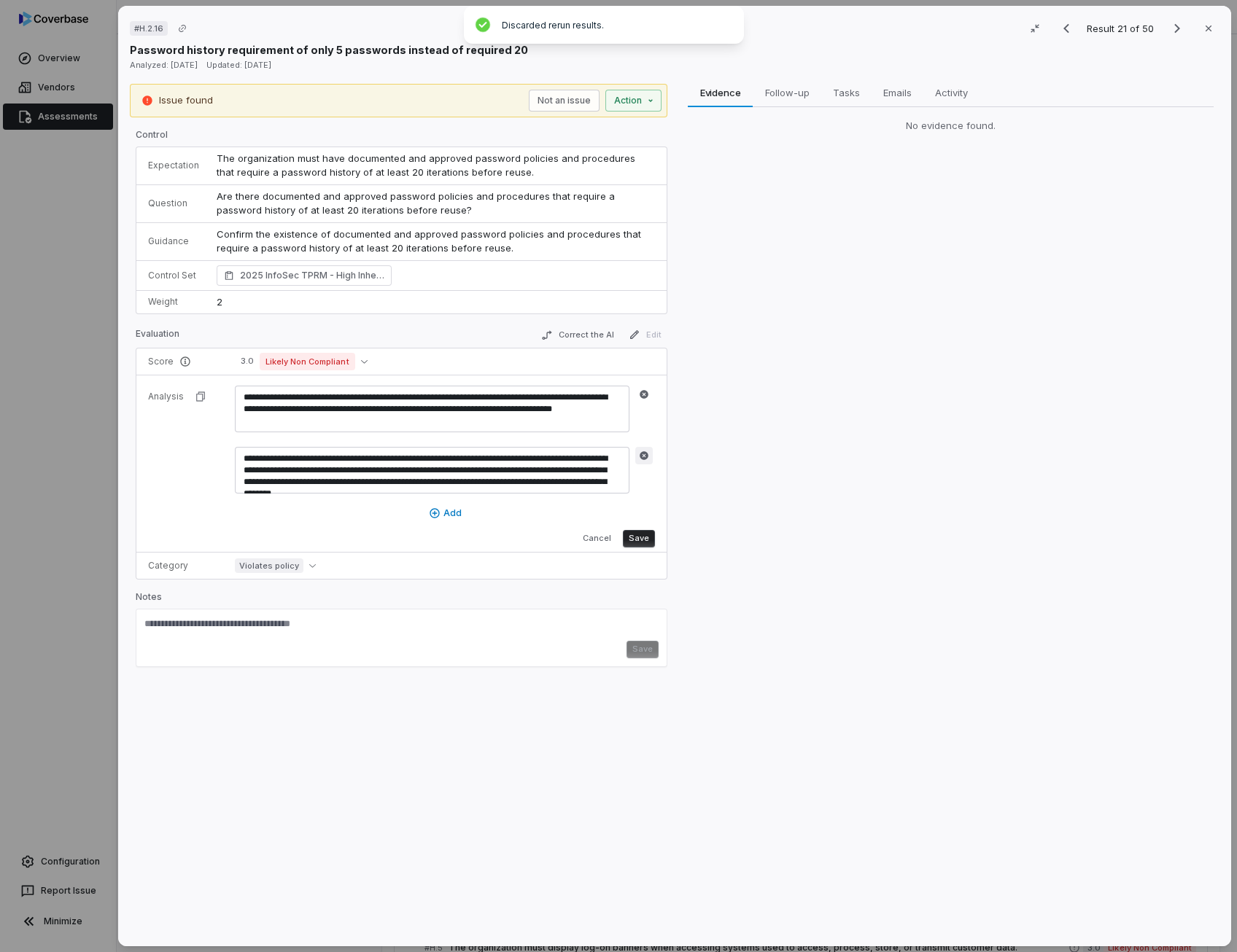
click at [643, 453] on icon "button" at bounding box center [644, 456] width 10 height 10
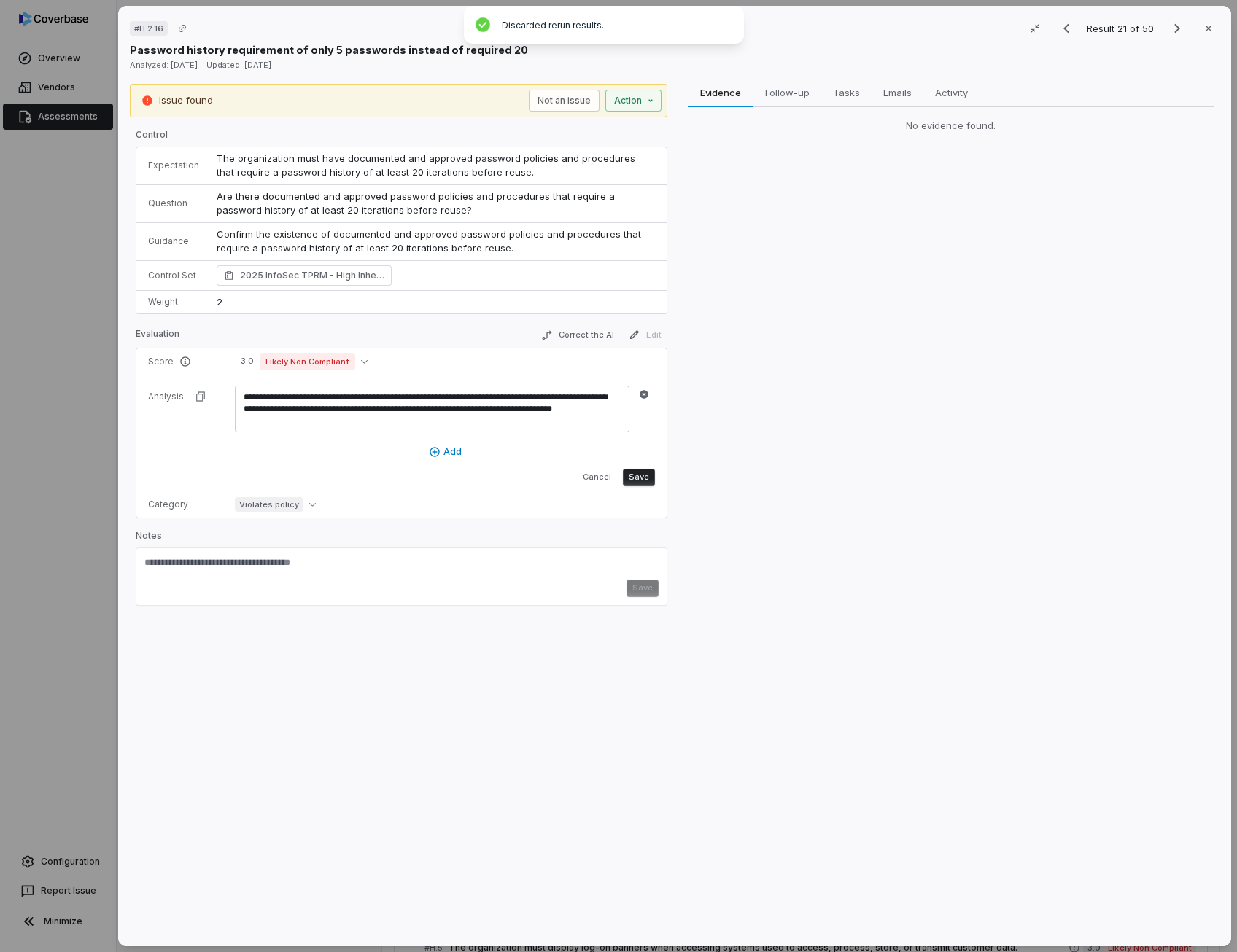
click at [638, 470] on button "Save" at bounding box center [638, 478] width 32 height 18
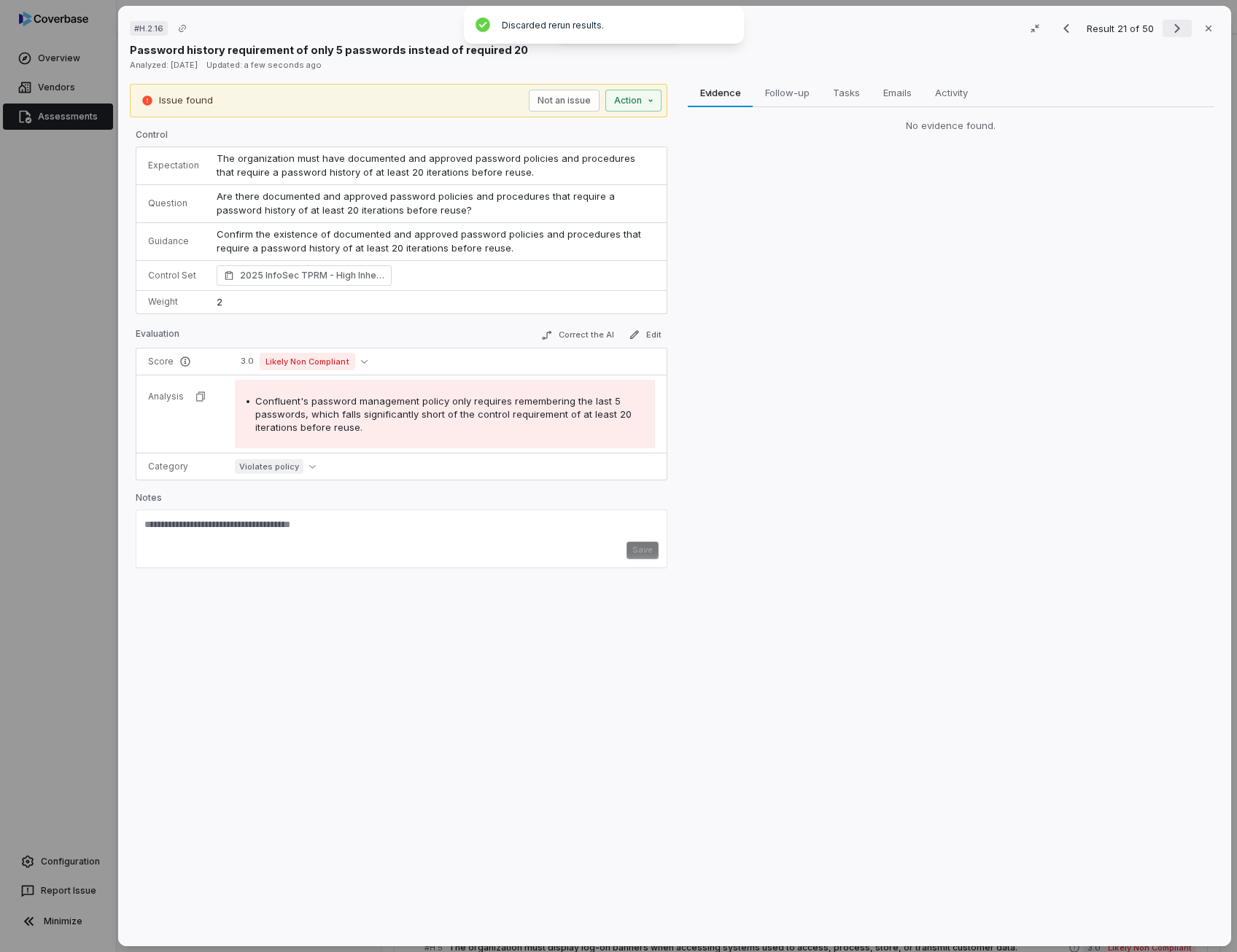
click at [1173, 26] on icon "Next result" at bounding box center [1177, 29] width 18 height 18
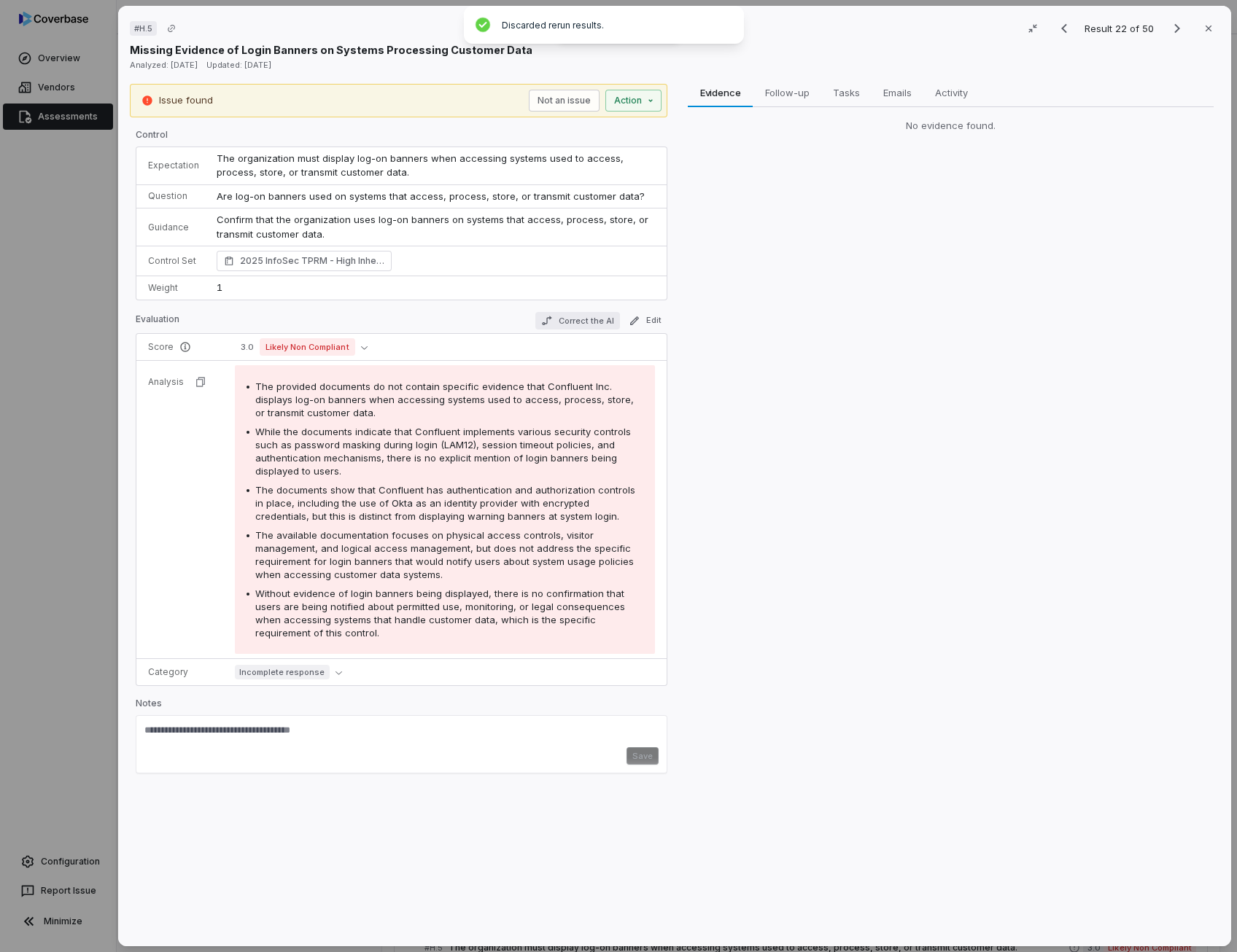
click at [581, 323] on button "Correct the AI" at bounding box center [578, 321] width 85 height 18
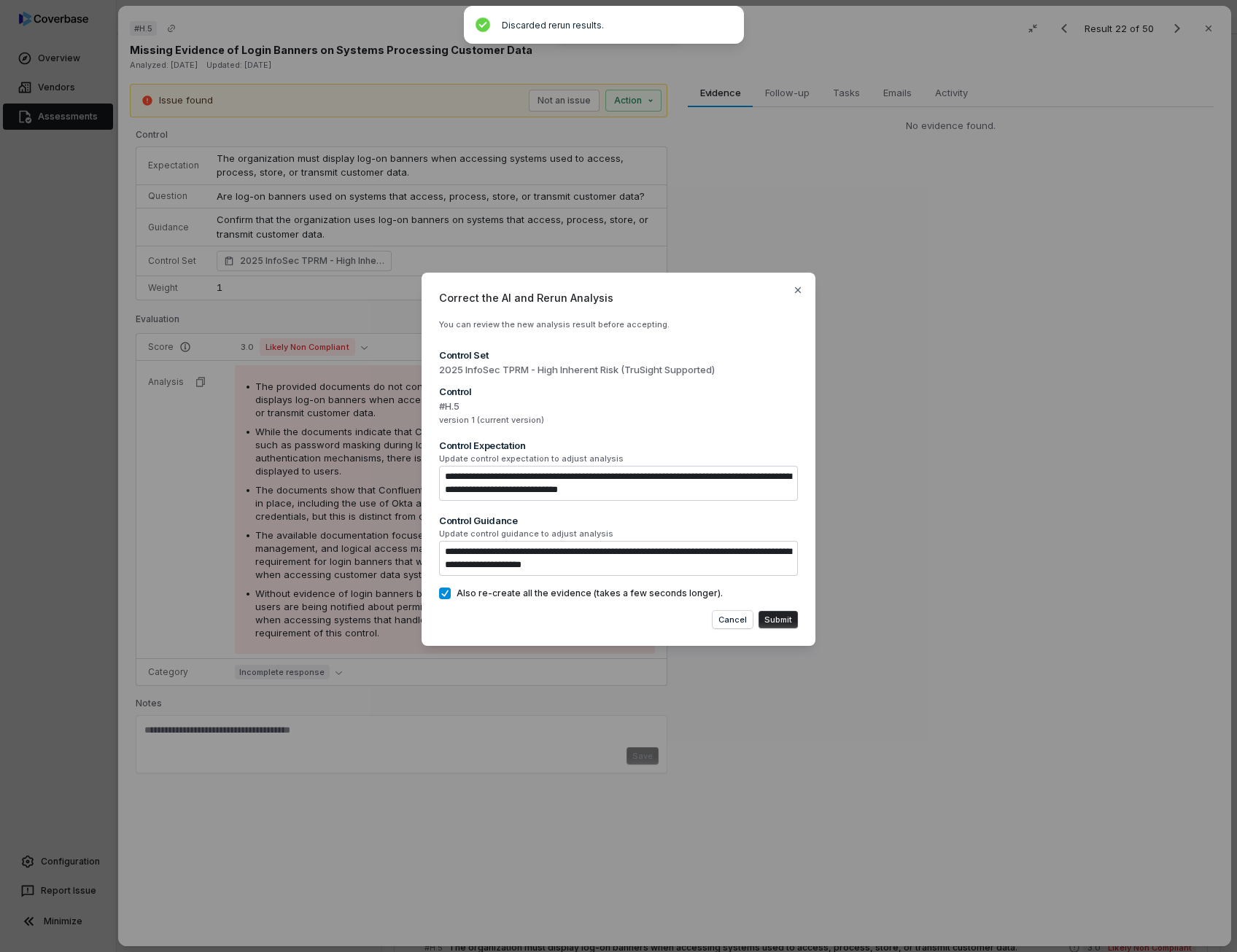
click at [775, 623] on button "Submit" at bounding box center [777, 619] width 39 height 18
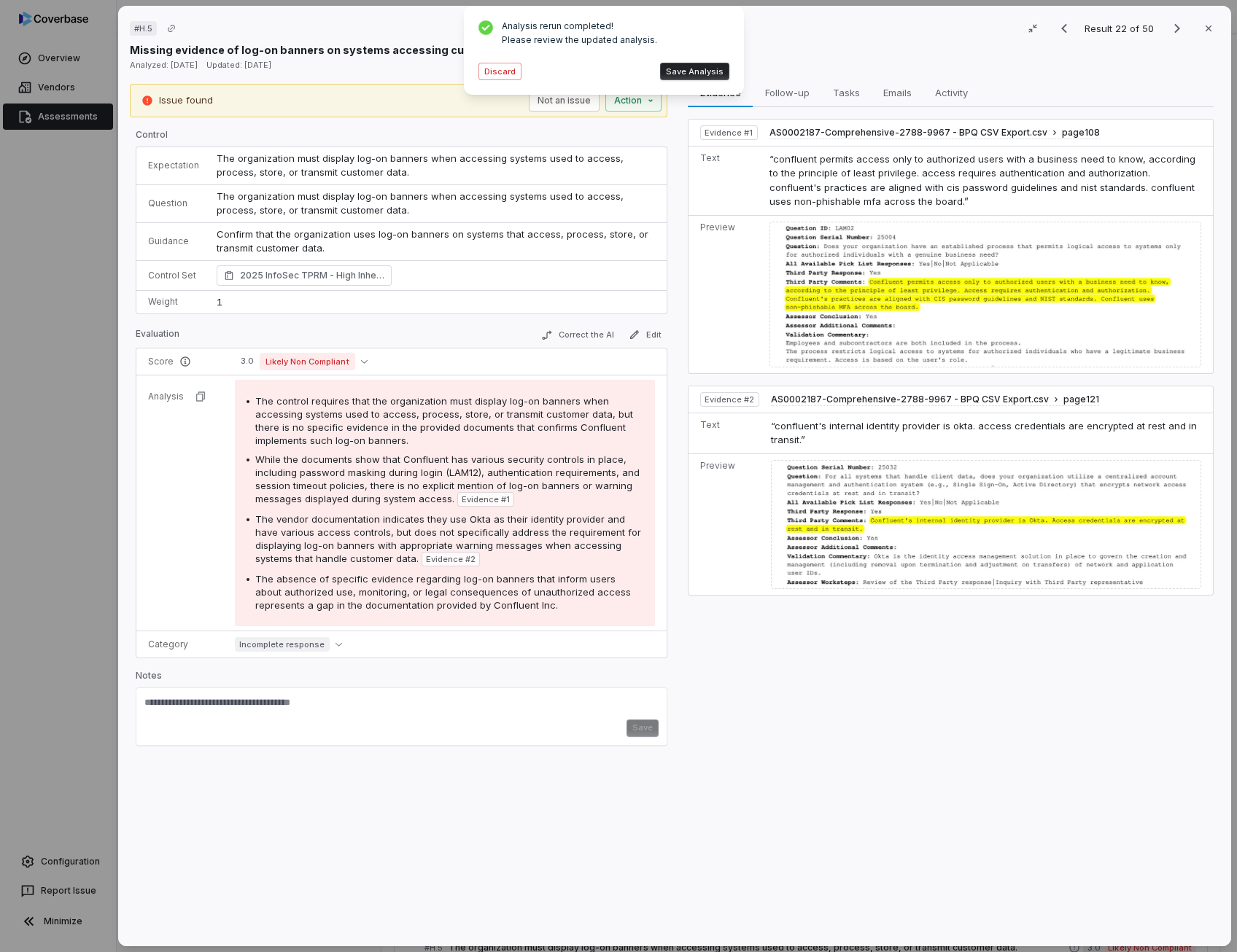
click at [690, 65] on button "Save Analysis" at bounding box center [695, 72] width 69 height 18
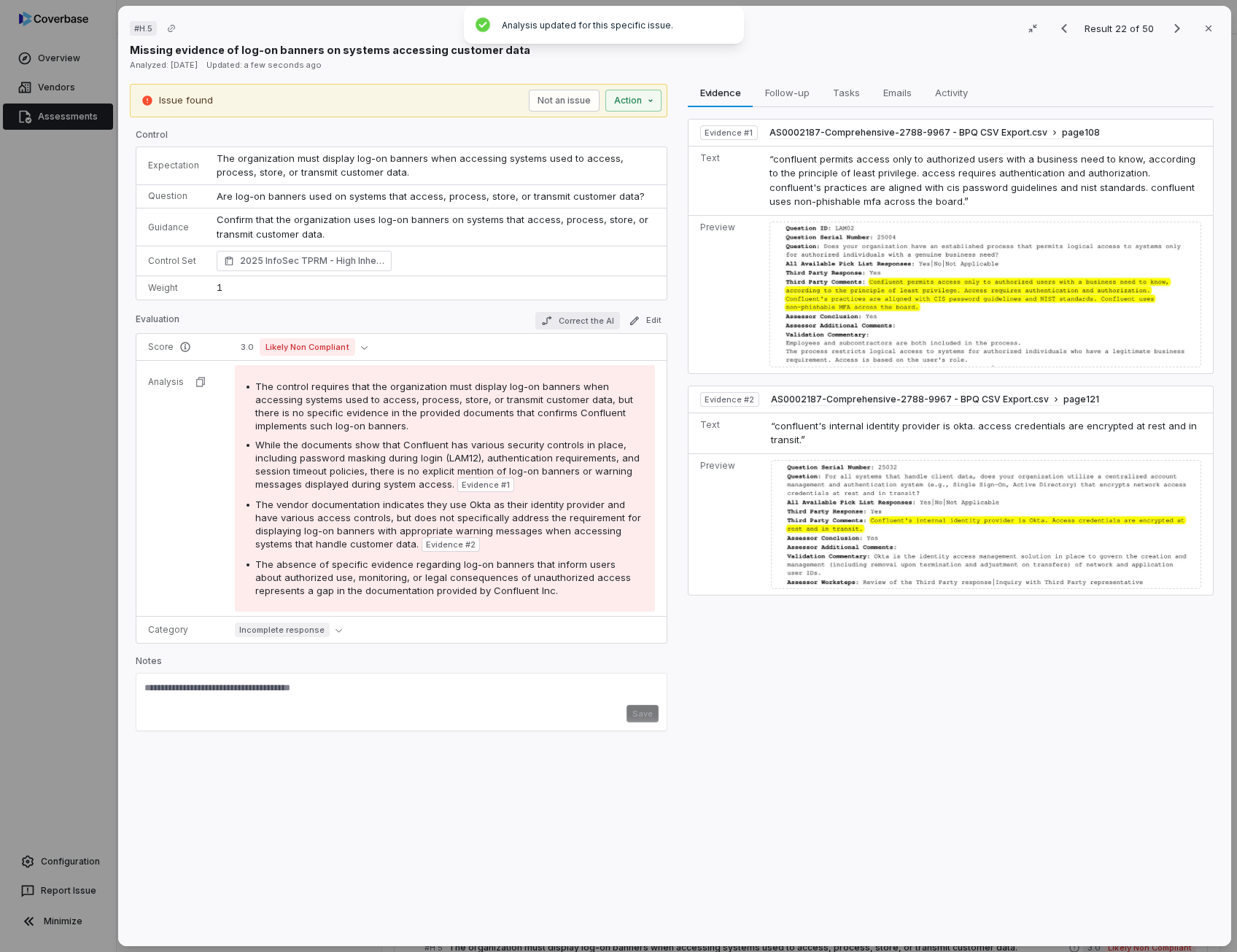
click at [609, 334] on td "3.0 Likely Non Compliant" at bounding box center [446, 347] width 440 height 27
click at [600, 317] on button "Correct the AI" at bounding box center [578, 321] width 85 height 18
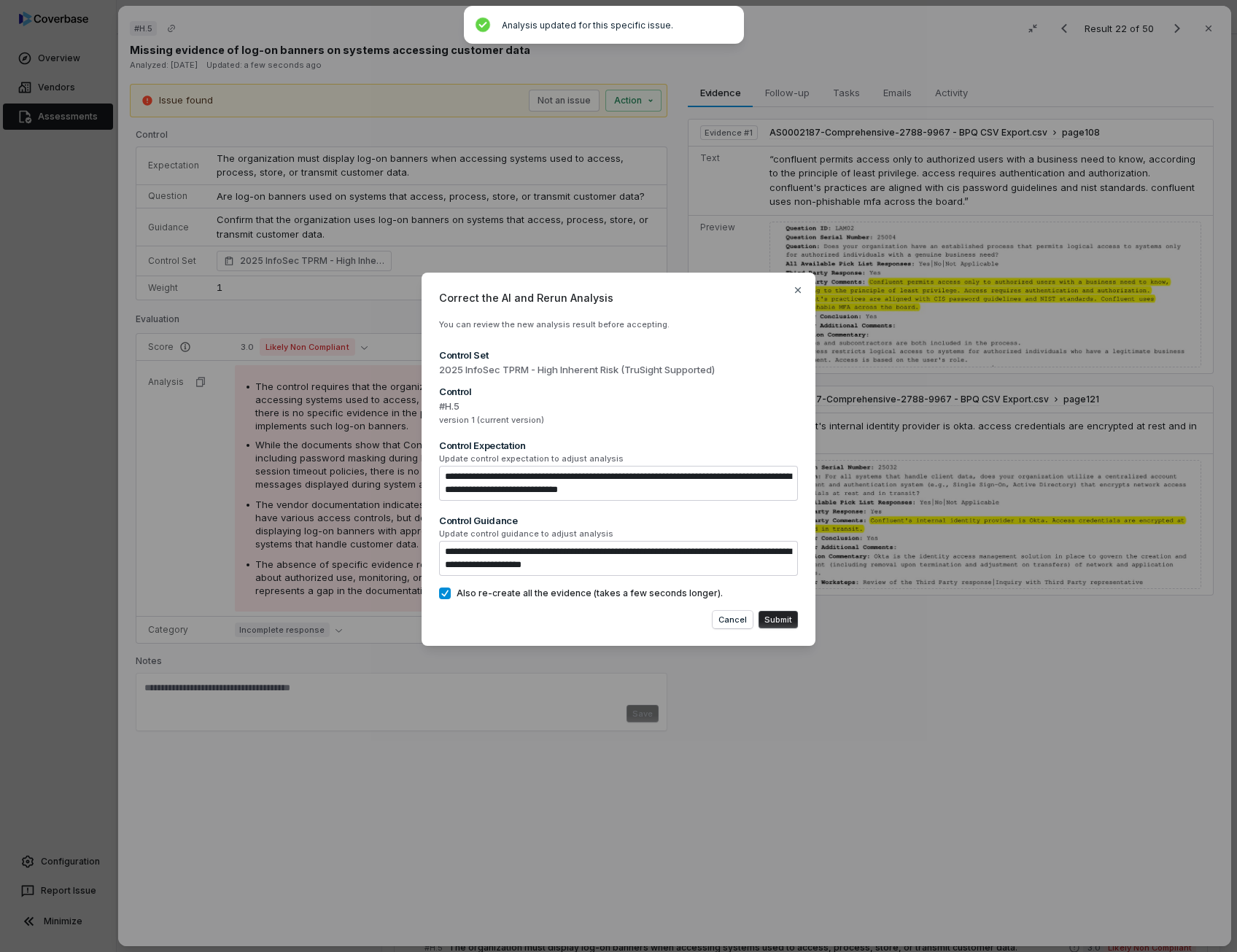
click at [540, 596] on span "Also re-create all the evidence (takes a few seconds longer)." at bounding box center [589, 594] width 266 height 12
click at [451, 596] on button "Also re-create all the evidence (takes a few seconds longer)." at bounding box center [445, 594] width 12 height 12
click at [779, 620] on button "Submit" at bounding box center [777, 619] width 39 height 18
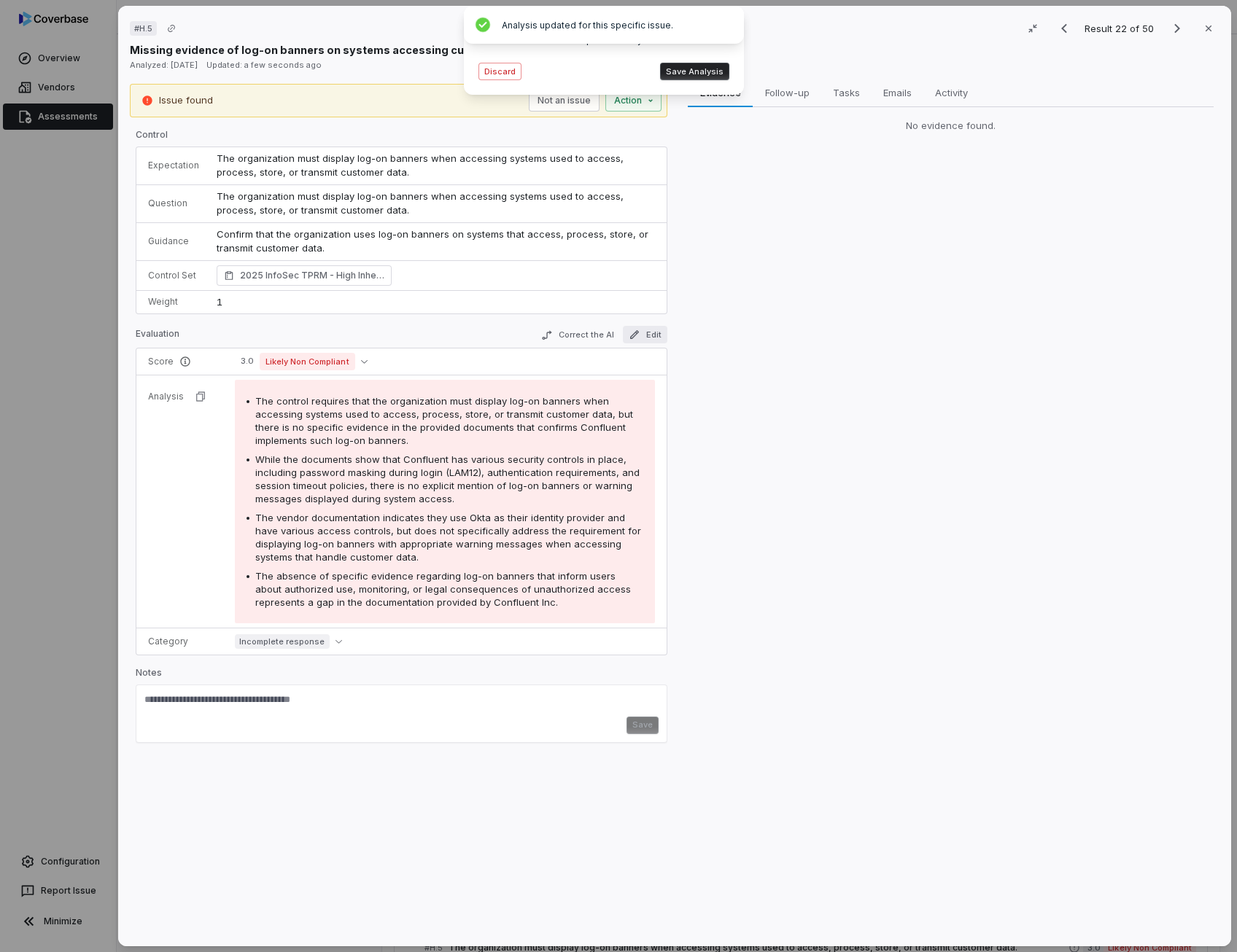
click at [633, 333] on icon "button" at bounding box center [634, 335] width 12 height 12
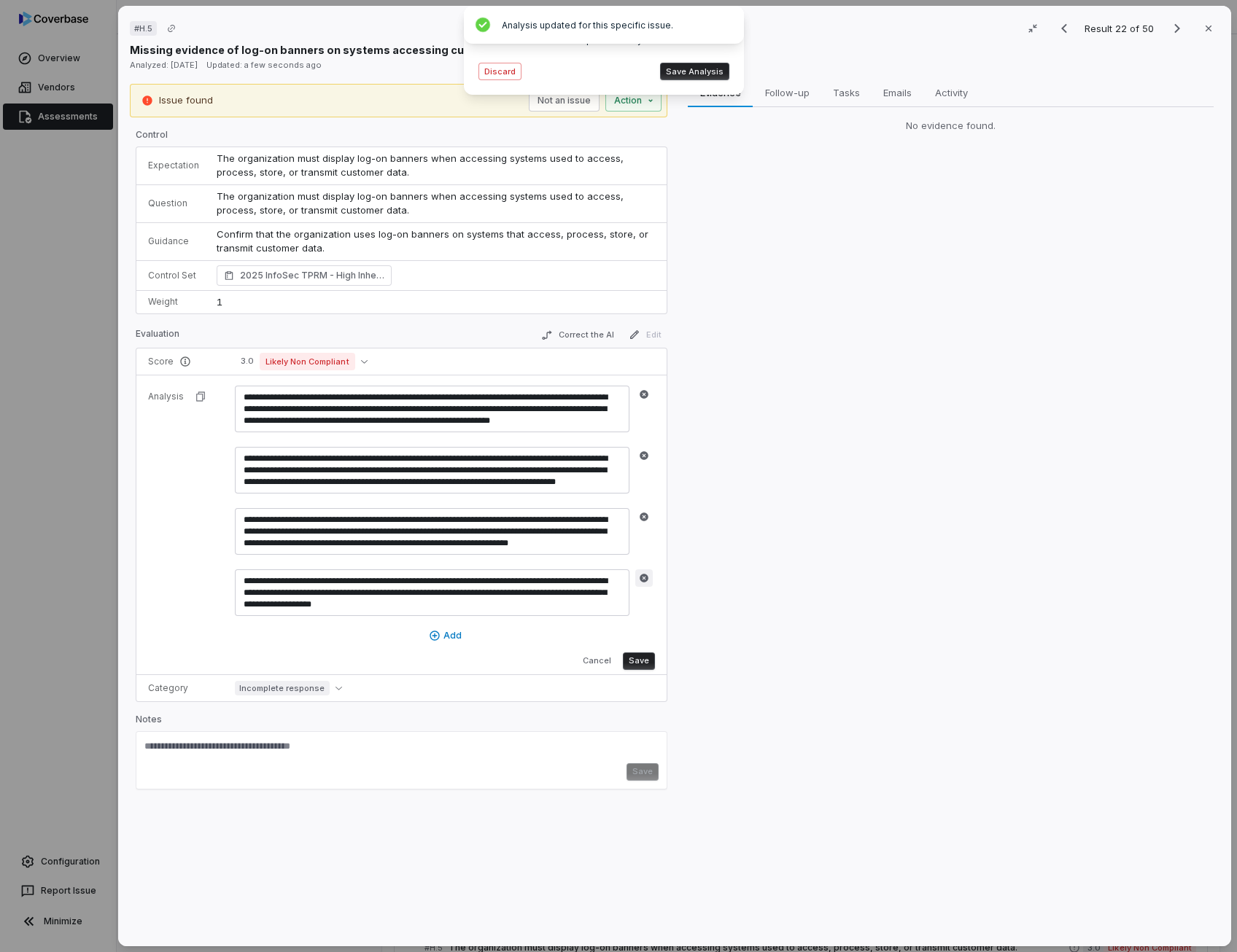
click at [642, 573] on icon "button" at bounding box center [644, 578] width 10 height 10
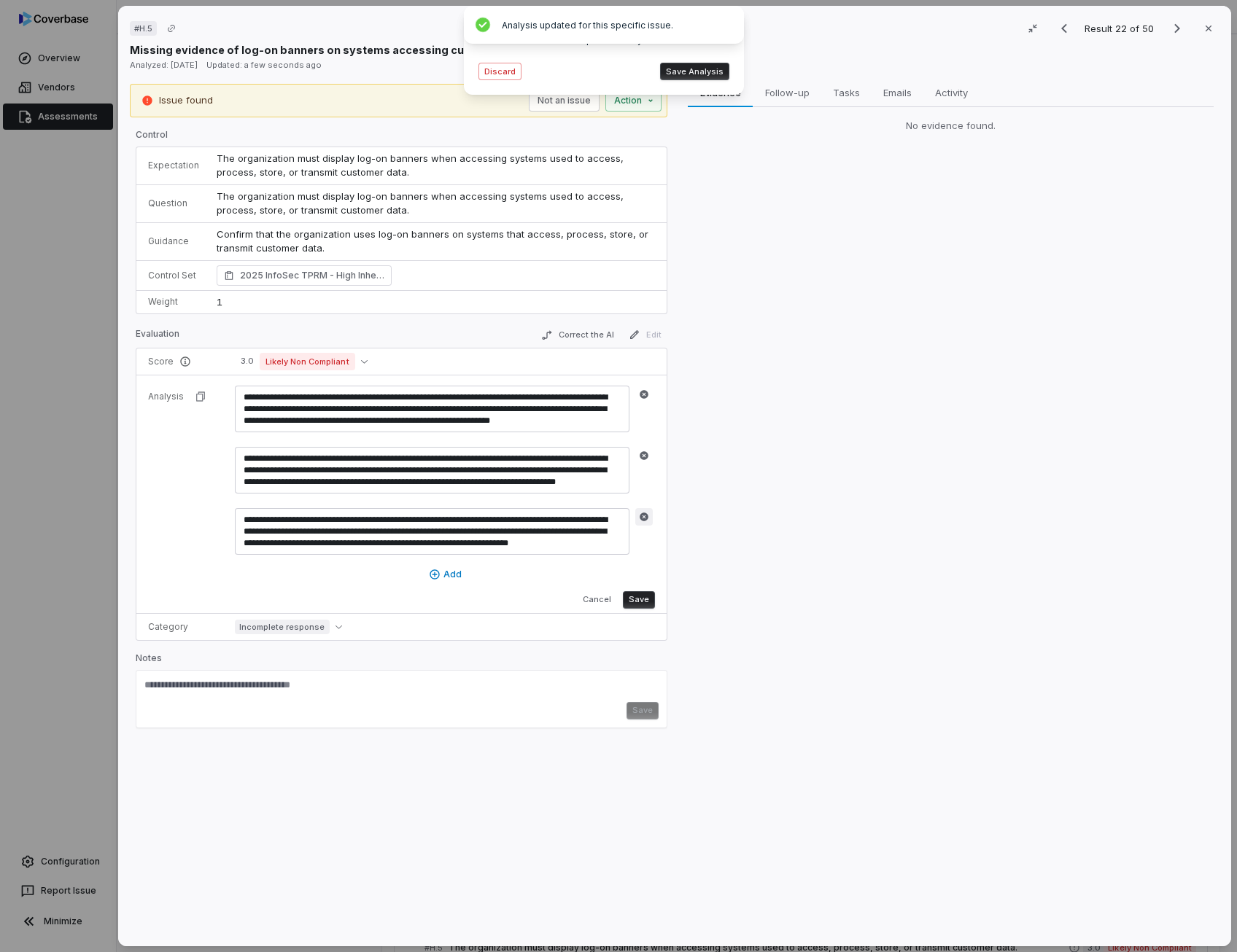
click at [642, 513] on icon "button" at bounding box center [644, 517] width 9 height 9
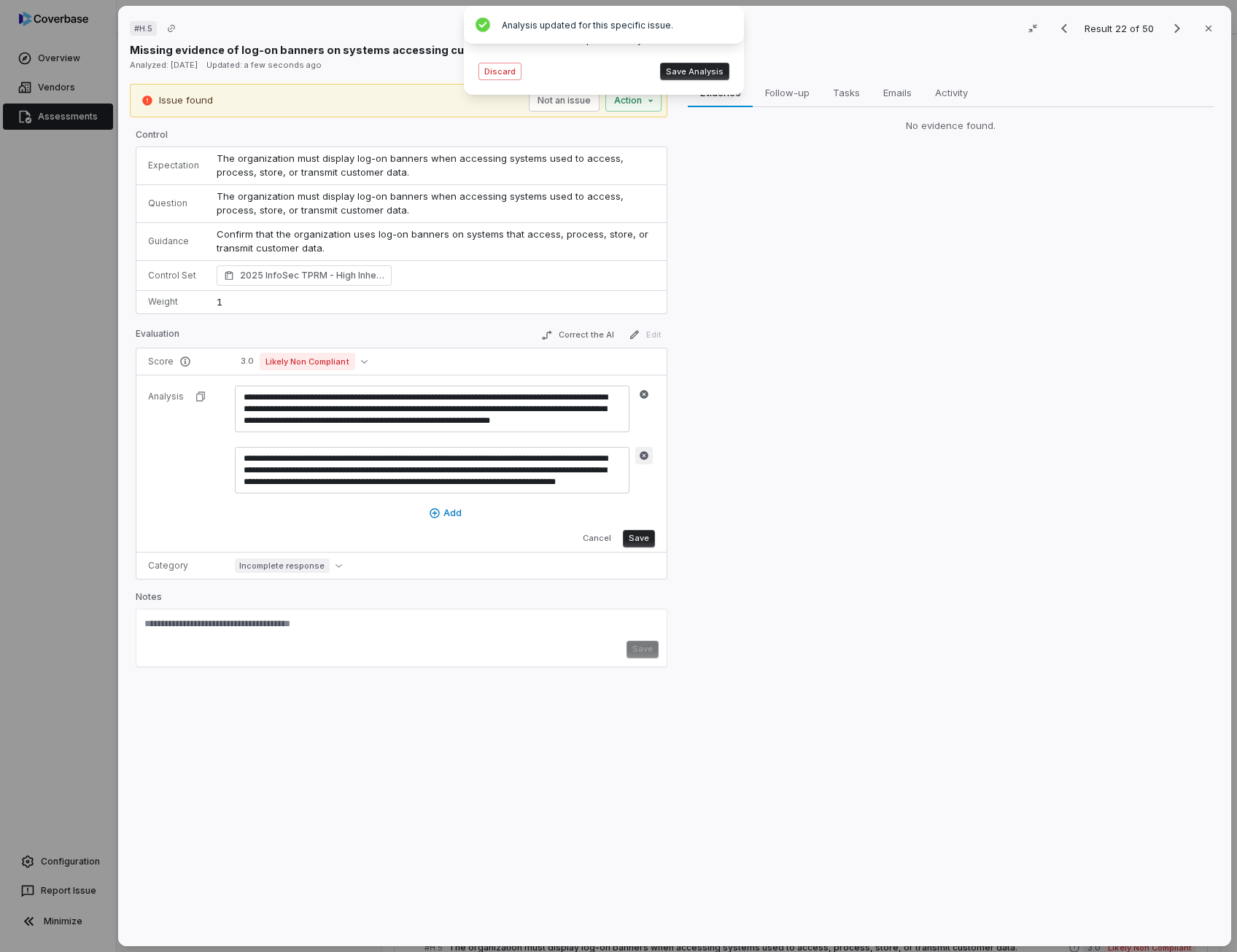
click at [644, 451] on icon "button" at bounding box center [644, 456] width 10 height 10
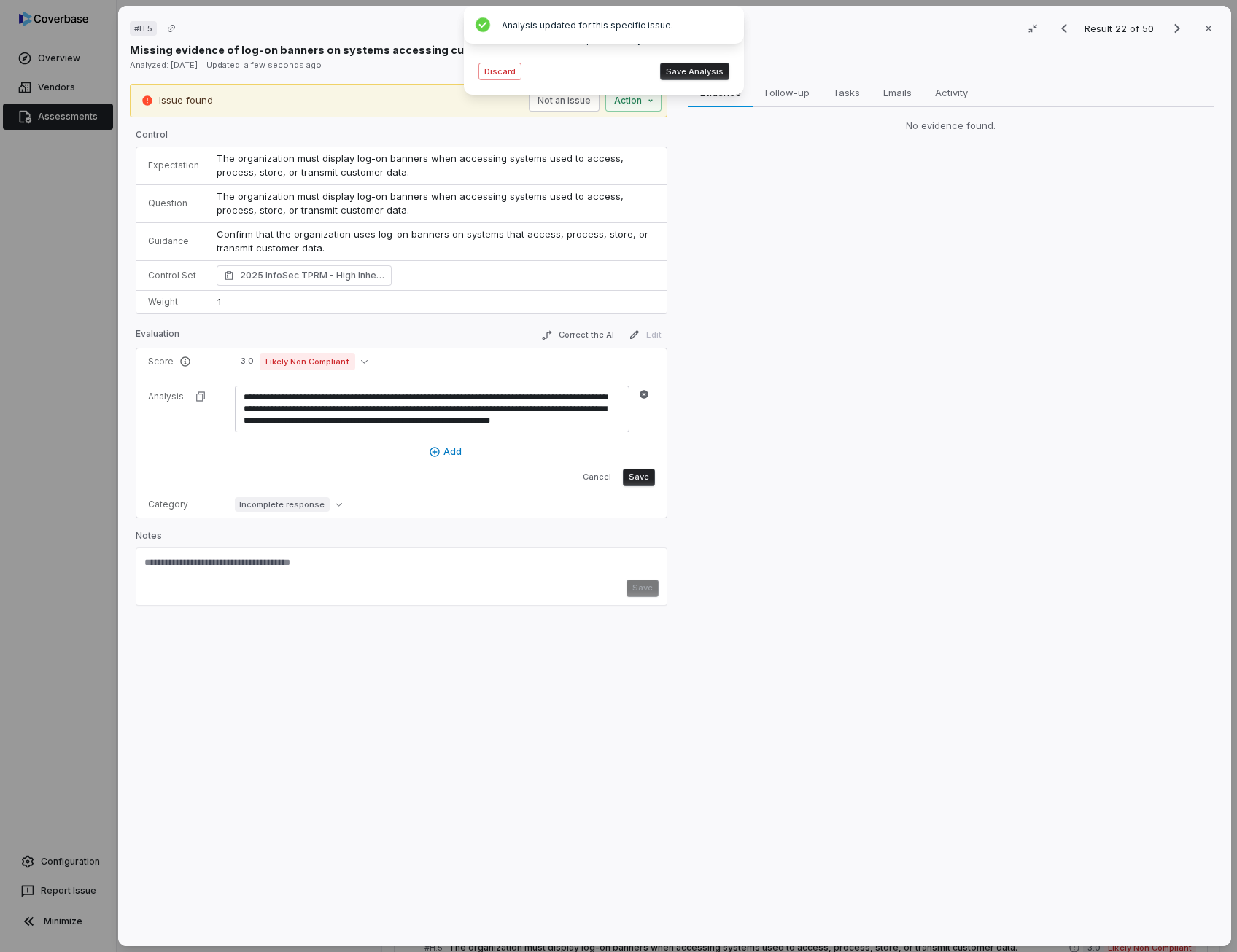
click at [641, 469] on button "Save" at bounding box center [638, 478] width 32 height 18
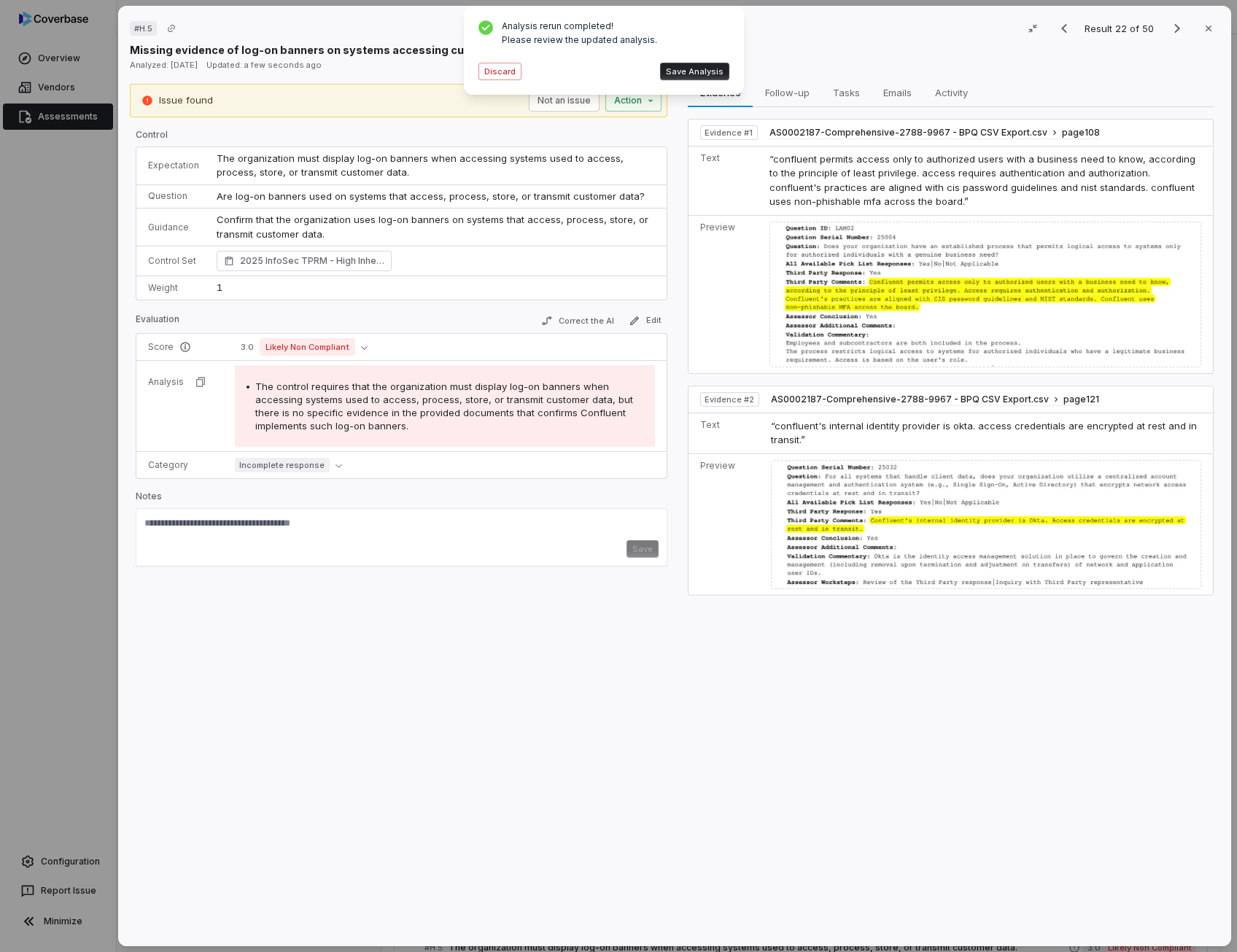
click at [691, 78] on button "Save Analysis" at bounding box center [695, 72] width 69 height 18
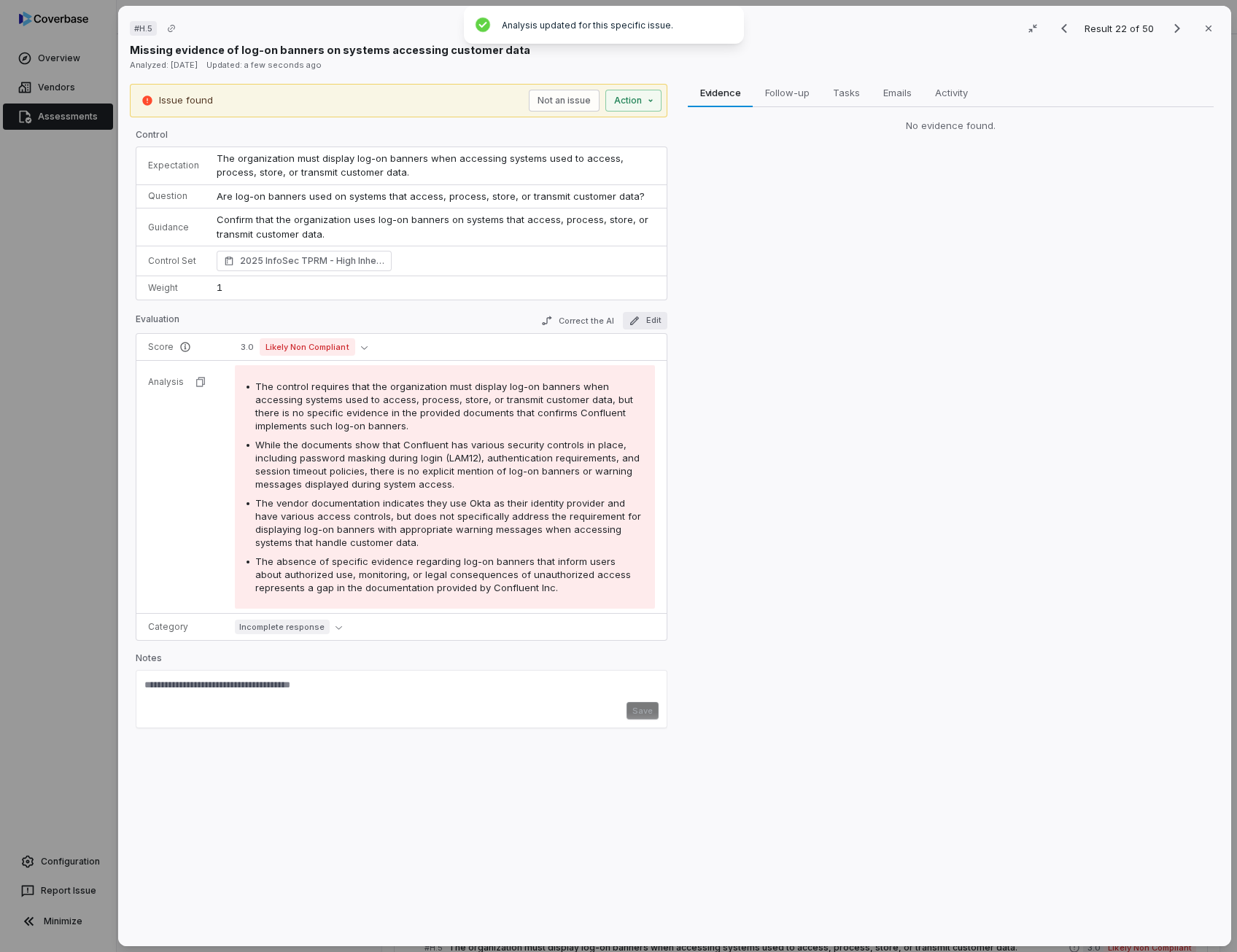
click at [652, 319] on button "Edit" at bounding box center [645, 321] width 44 height 18
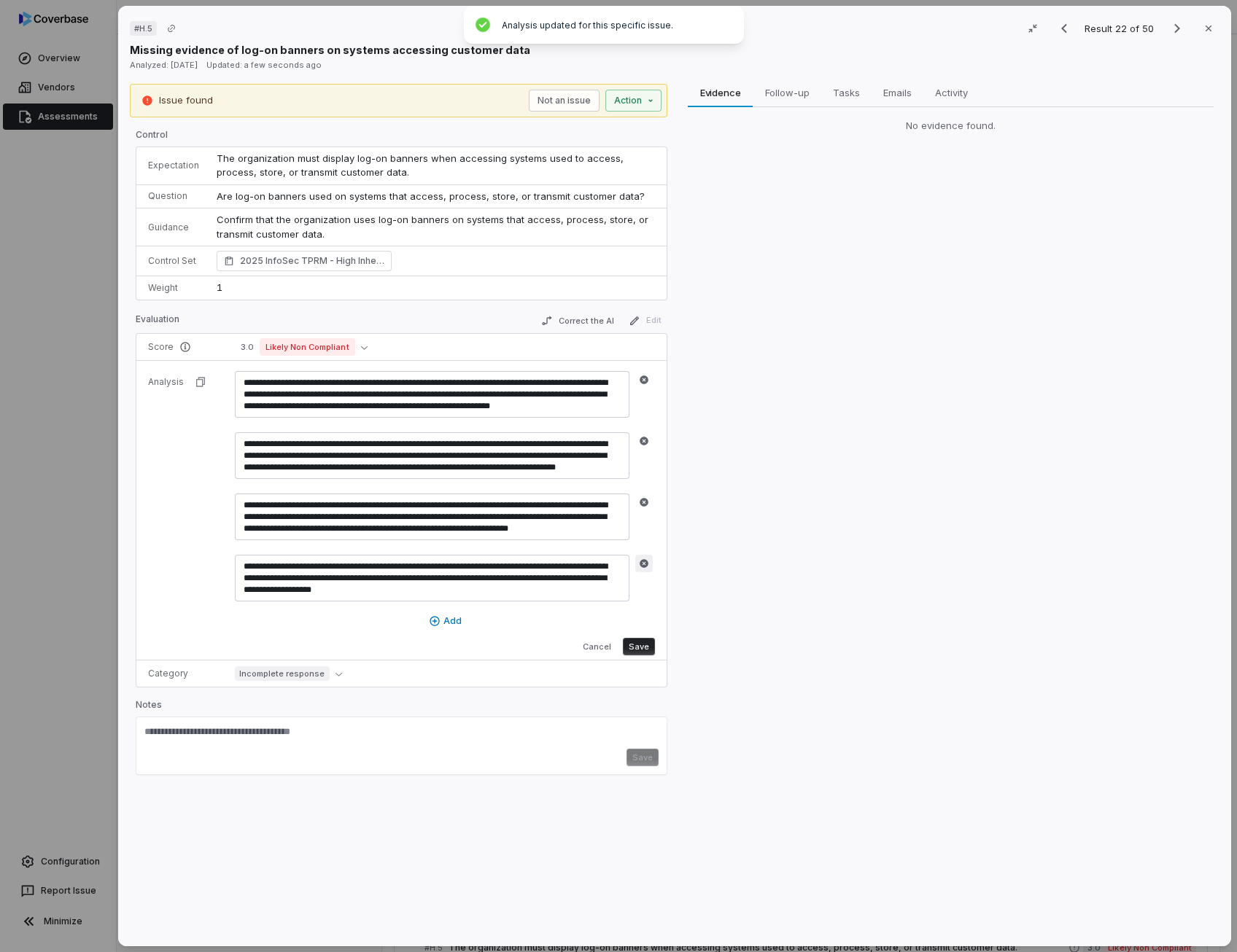
click at [640, 559] on icon "button" at bounding box center [644, 563] width 9 height 9
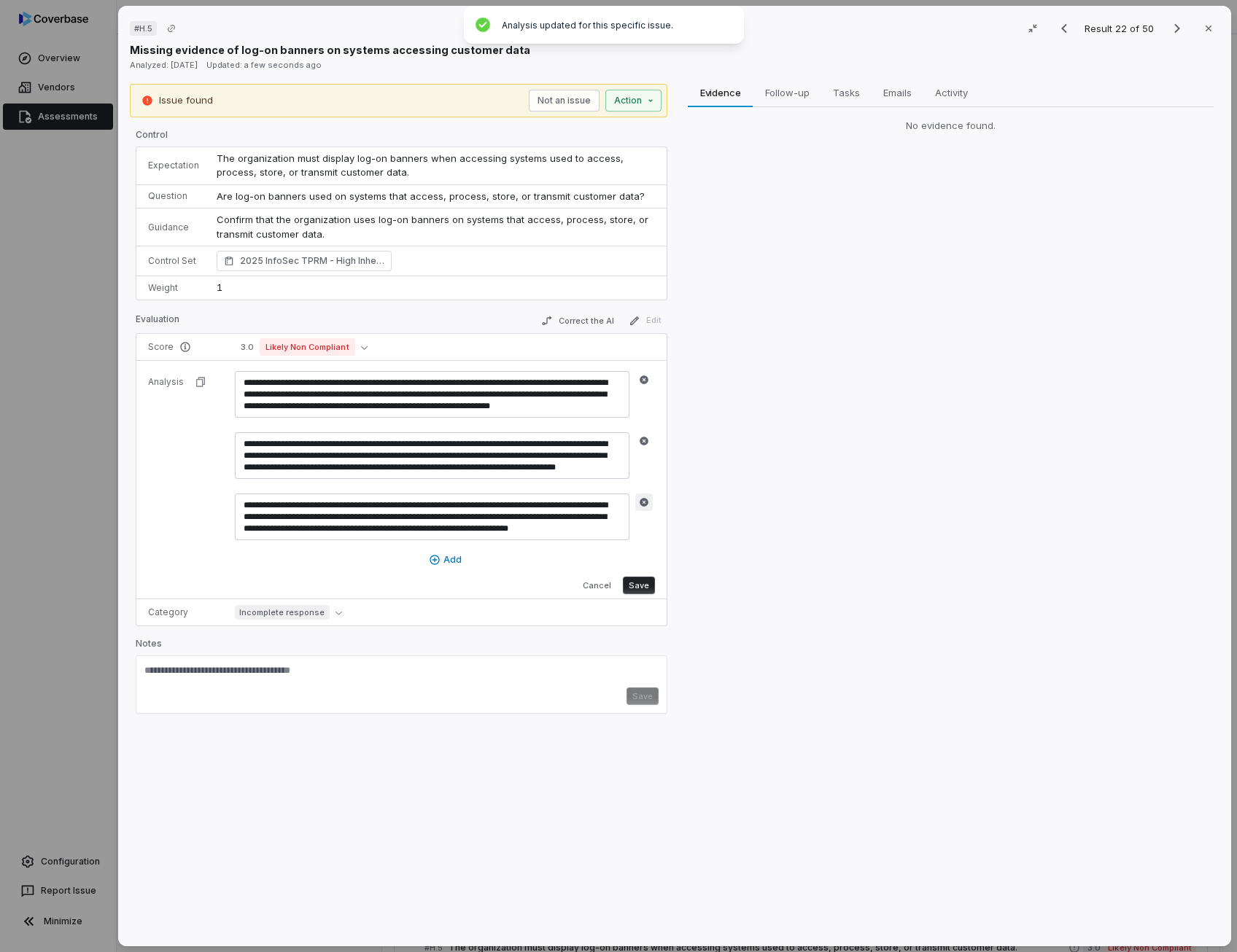
click at [641, 493] on button "button" at bounding box center [644, 502] width 18 height 18
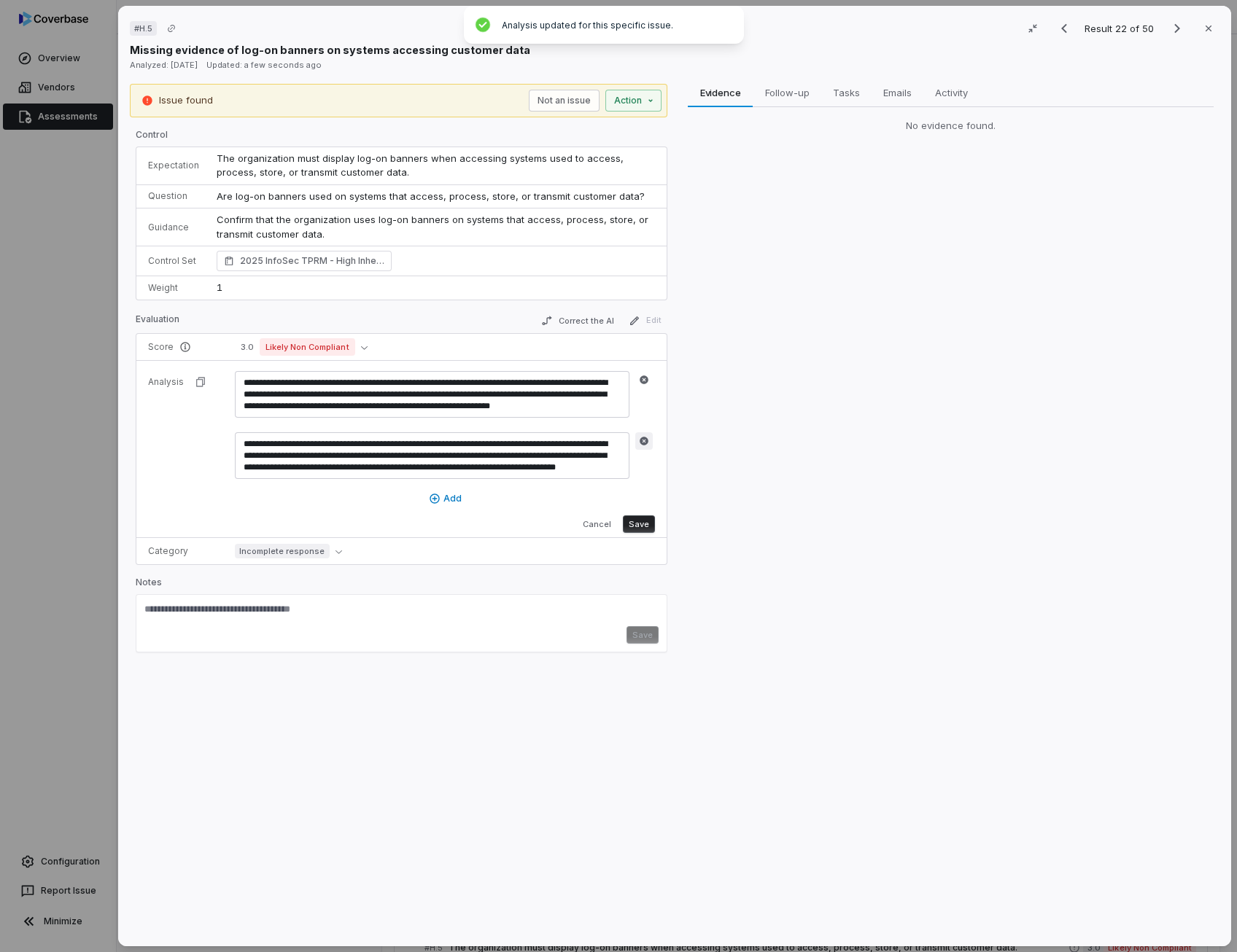
click at [645, 442] on icon "button" at bounding box center [644, 441] width 10 height 10
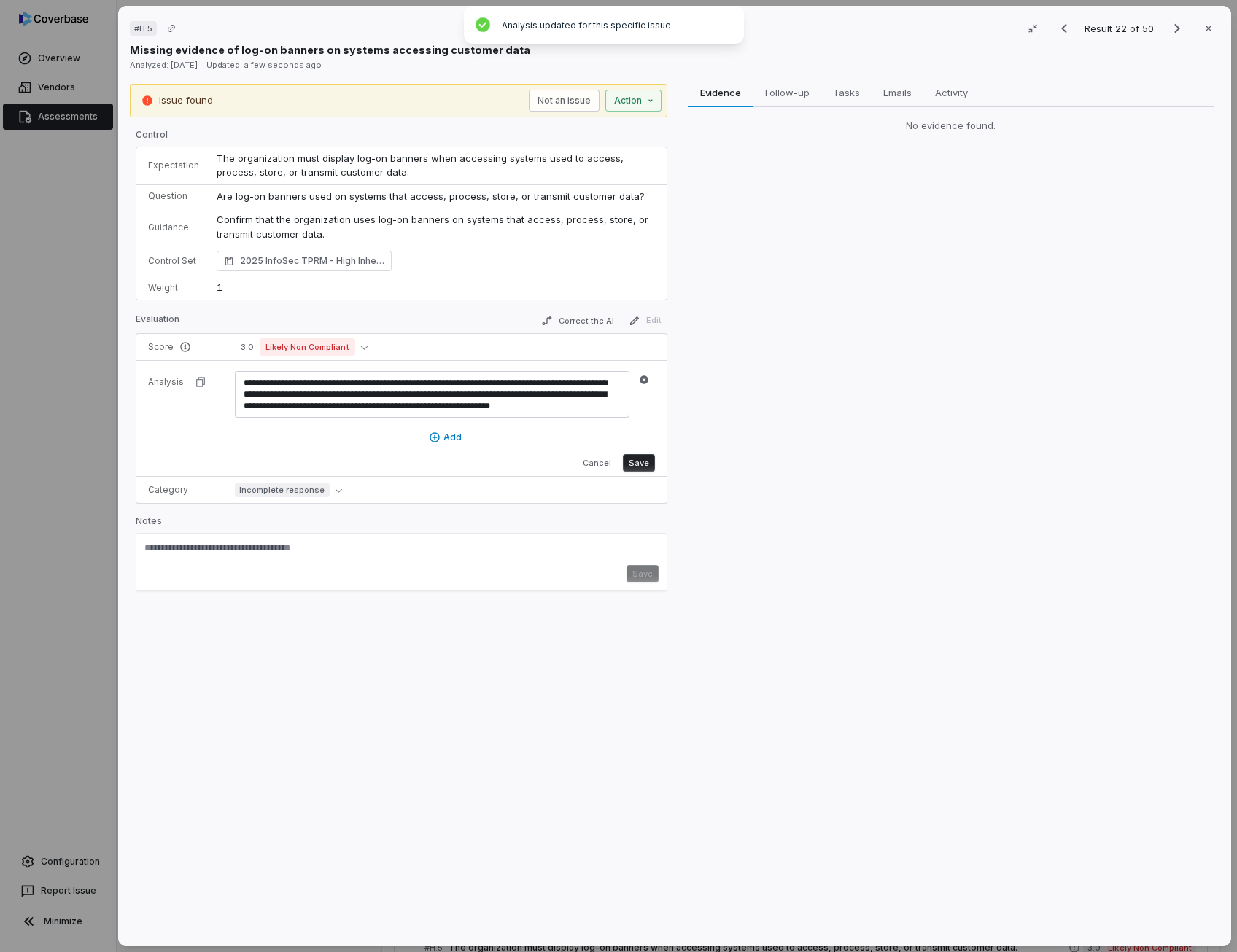
click at [643, 455] on button "Save" at bounding box center [638, 463] width 32 height 18
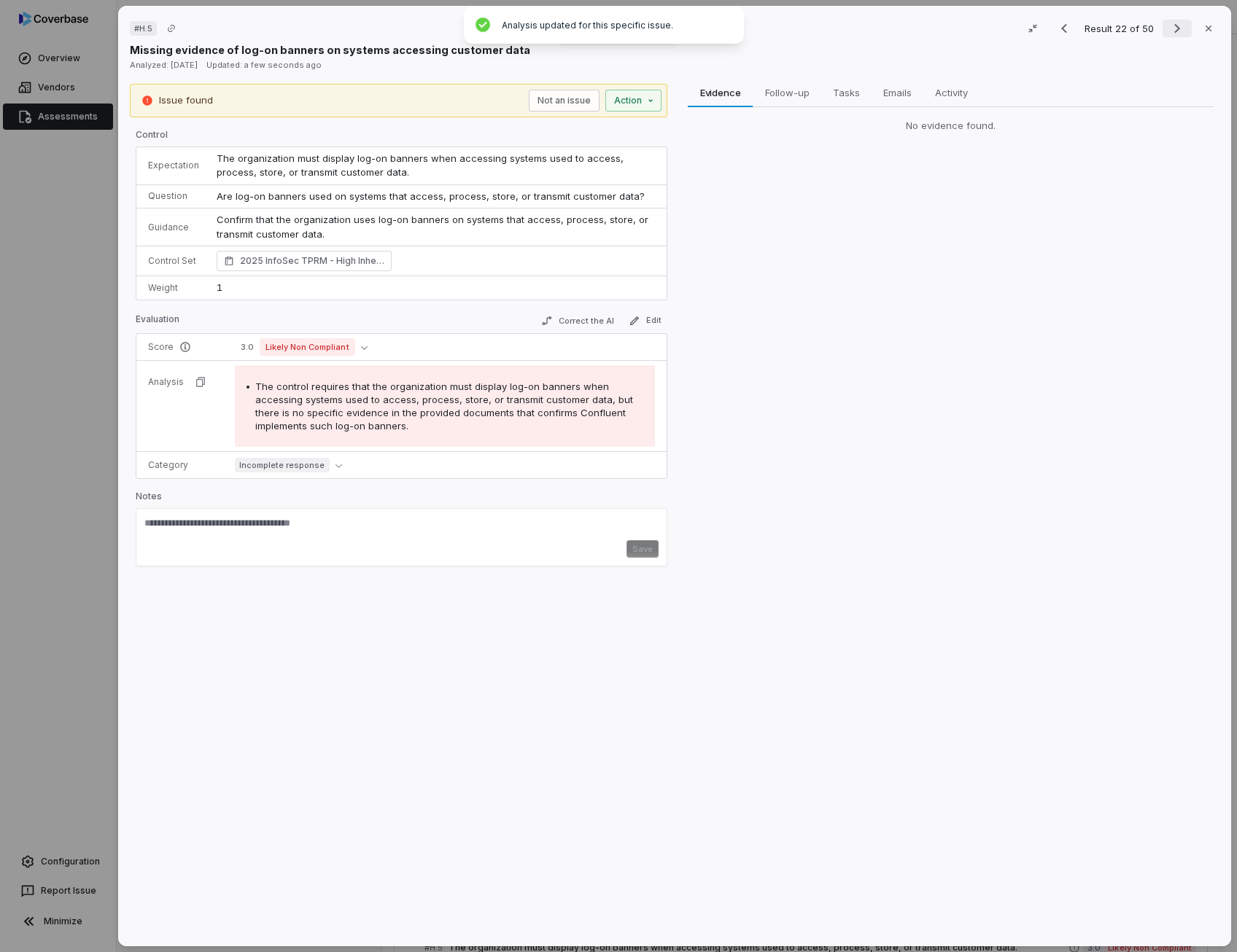
click at [1174, 31] on icon "Next result" at bounding box center [1177, 29] width 6 height 10
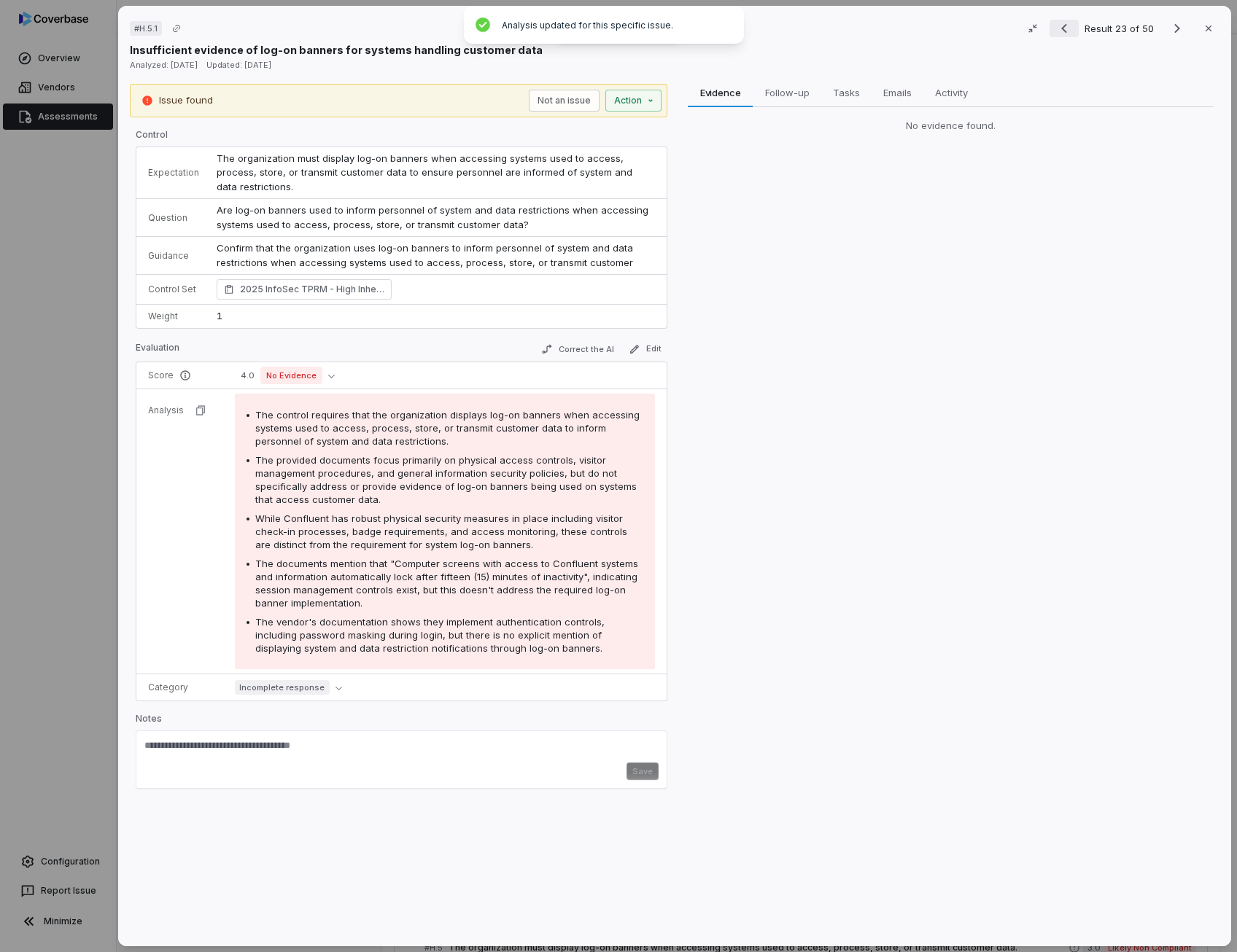
click at [1061, 25] on icon "Previous result" at bounding box center [1064, 29] width 18 height 18
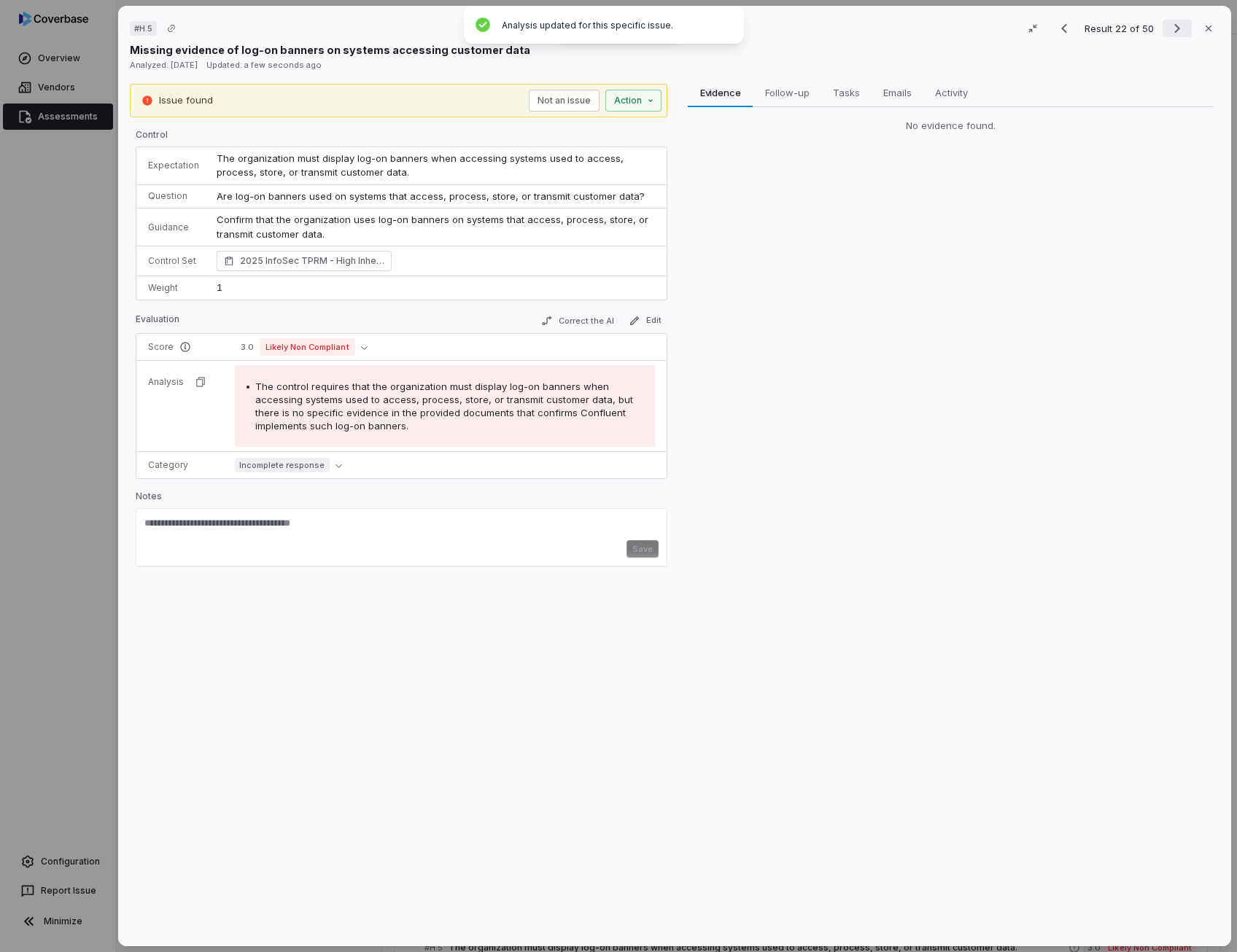
click at [1172, 27] on icon "Next result" at bounding box center [1177, 29] width 18 height 18
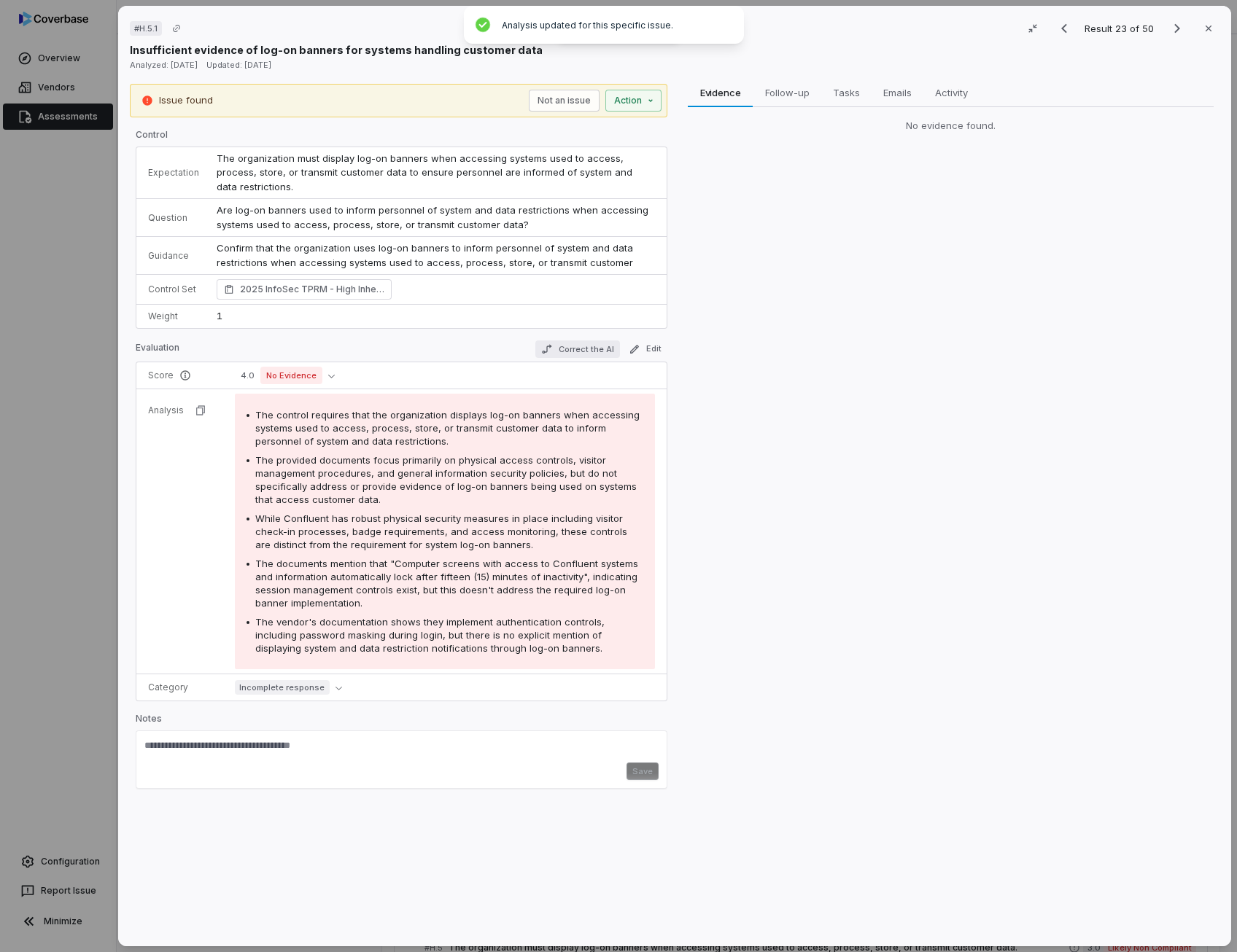
click at [585, 344] on button "Correct the AI" at bounding box center [578, 350] width 85 height 18
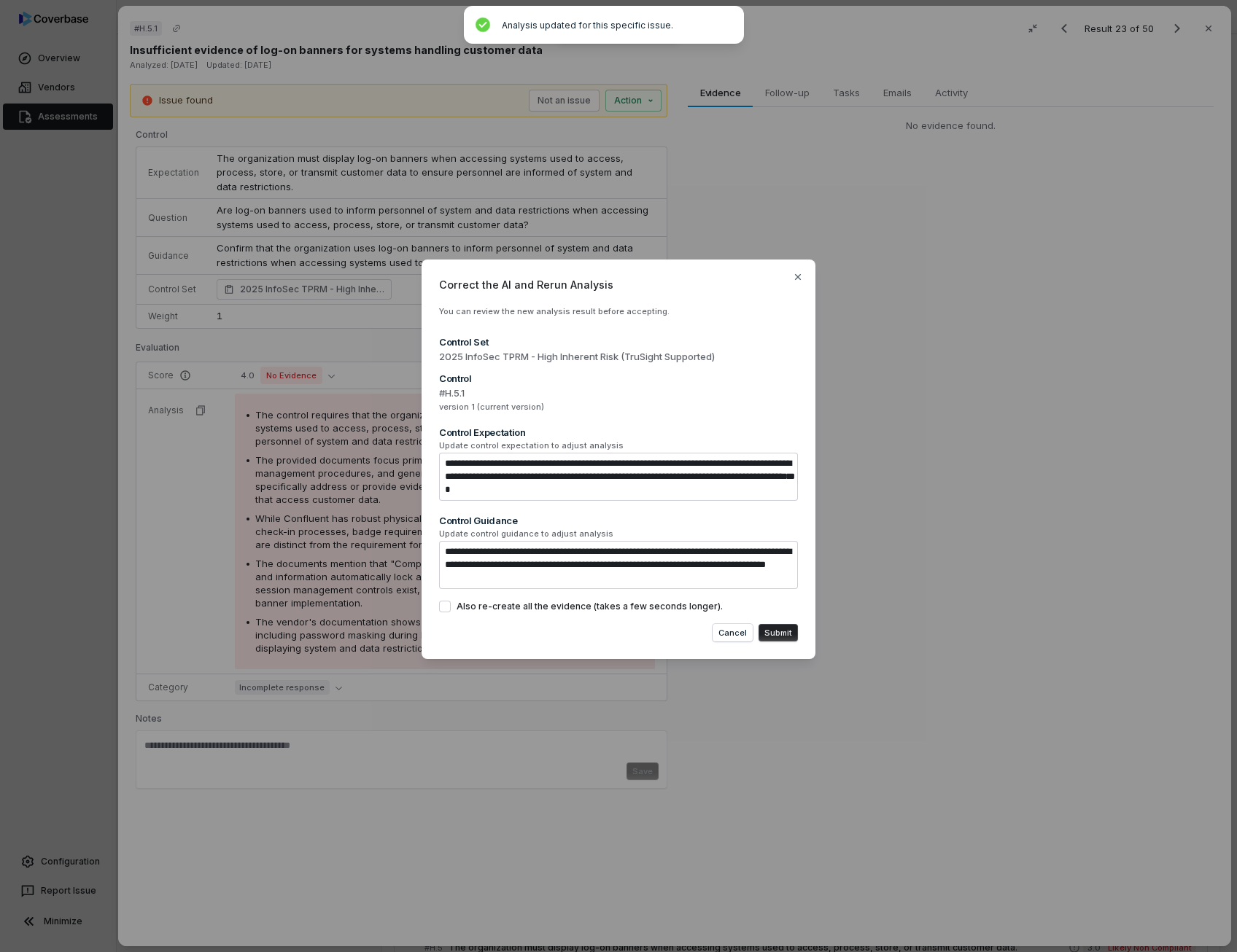
click at [779, 636] on button "Submit" at bounding box center [777, 633] width 39 height 18
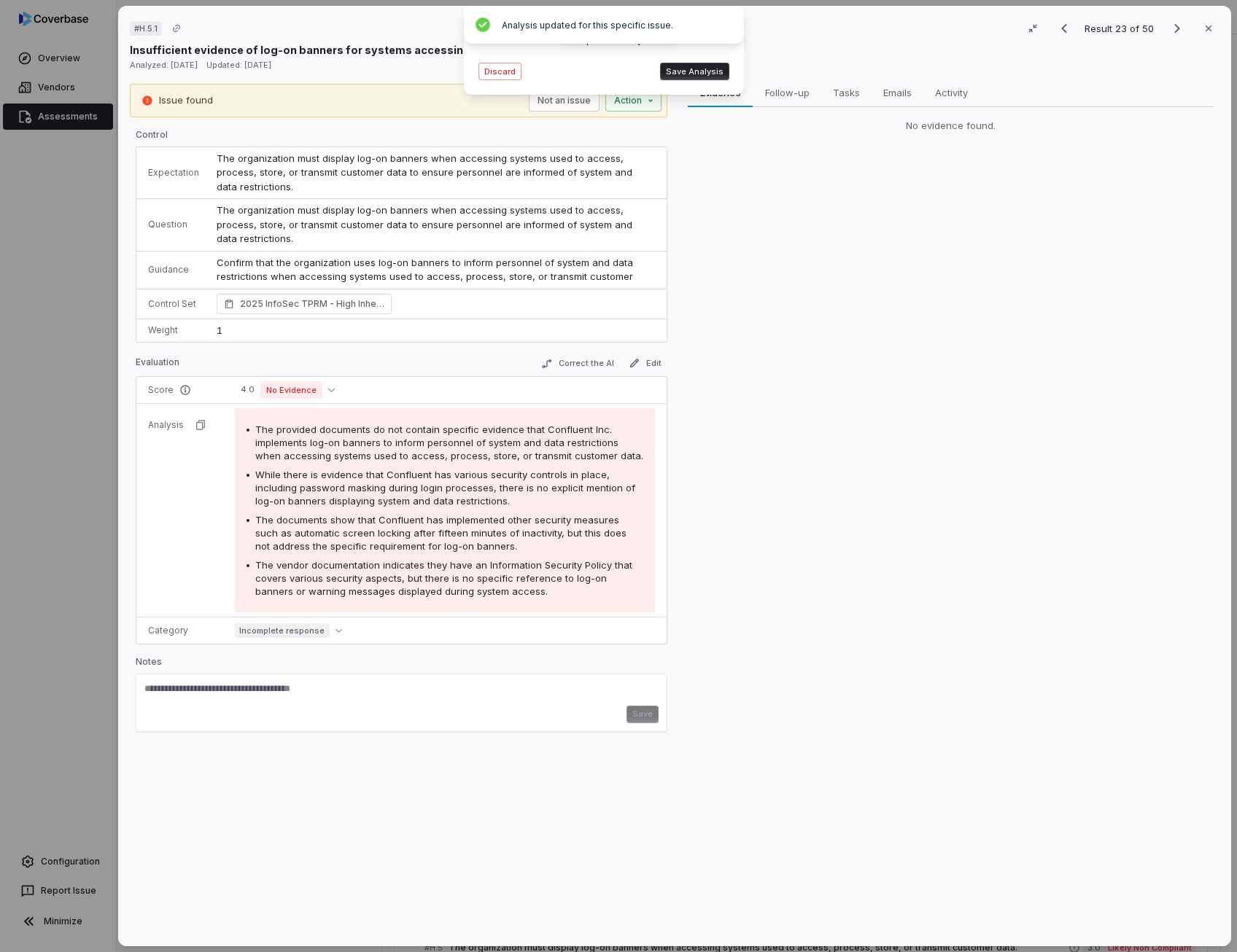
click at [482, 526] on span "The documents show that Confluent has implemented other security measures such …" at bounding box center [440, 532] width 371 height 38
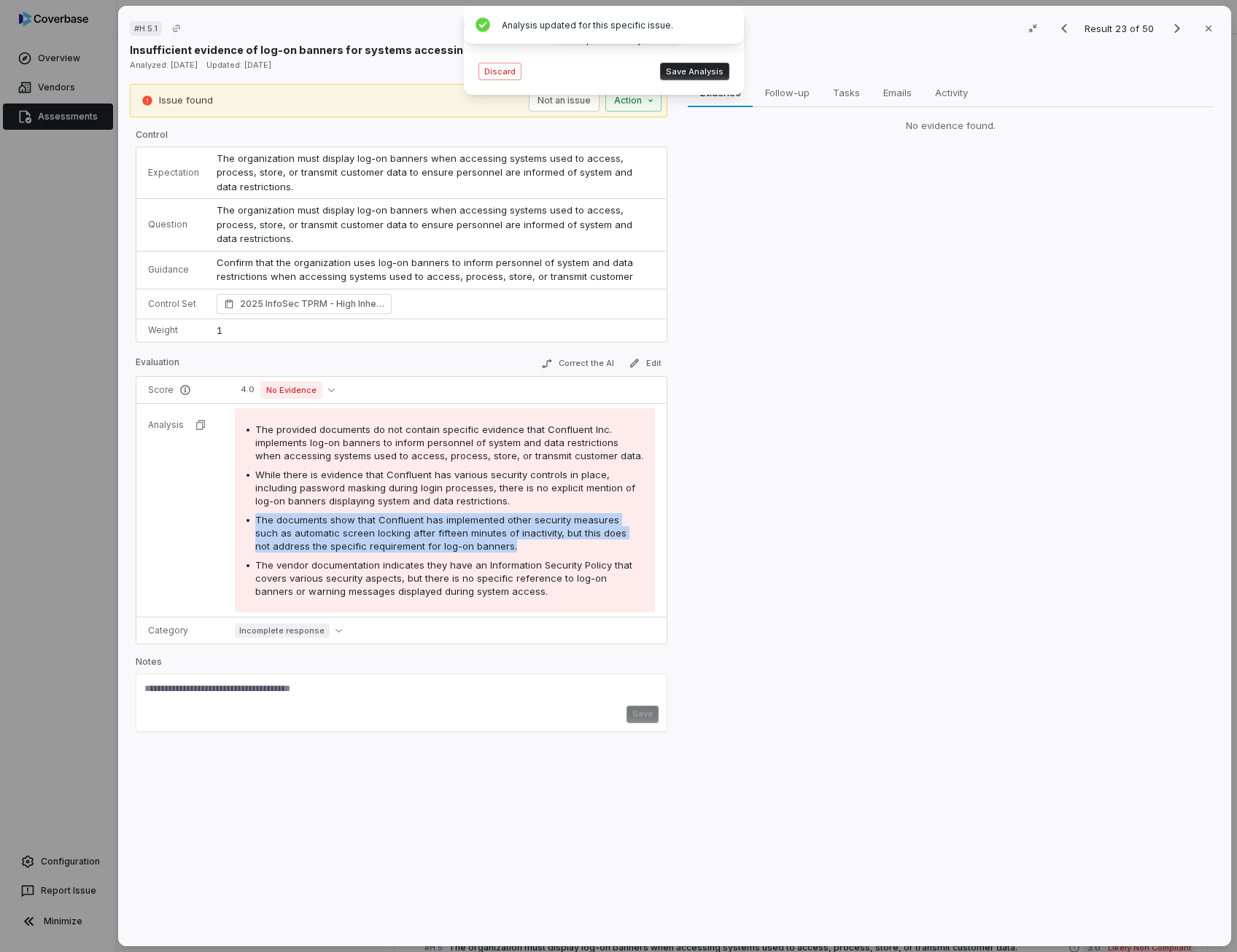
click at [482, 526] on span "The documents show that Confluent has implemented other security measures such …" at bounding box center [440, 532] width 371 height 38
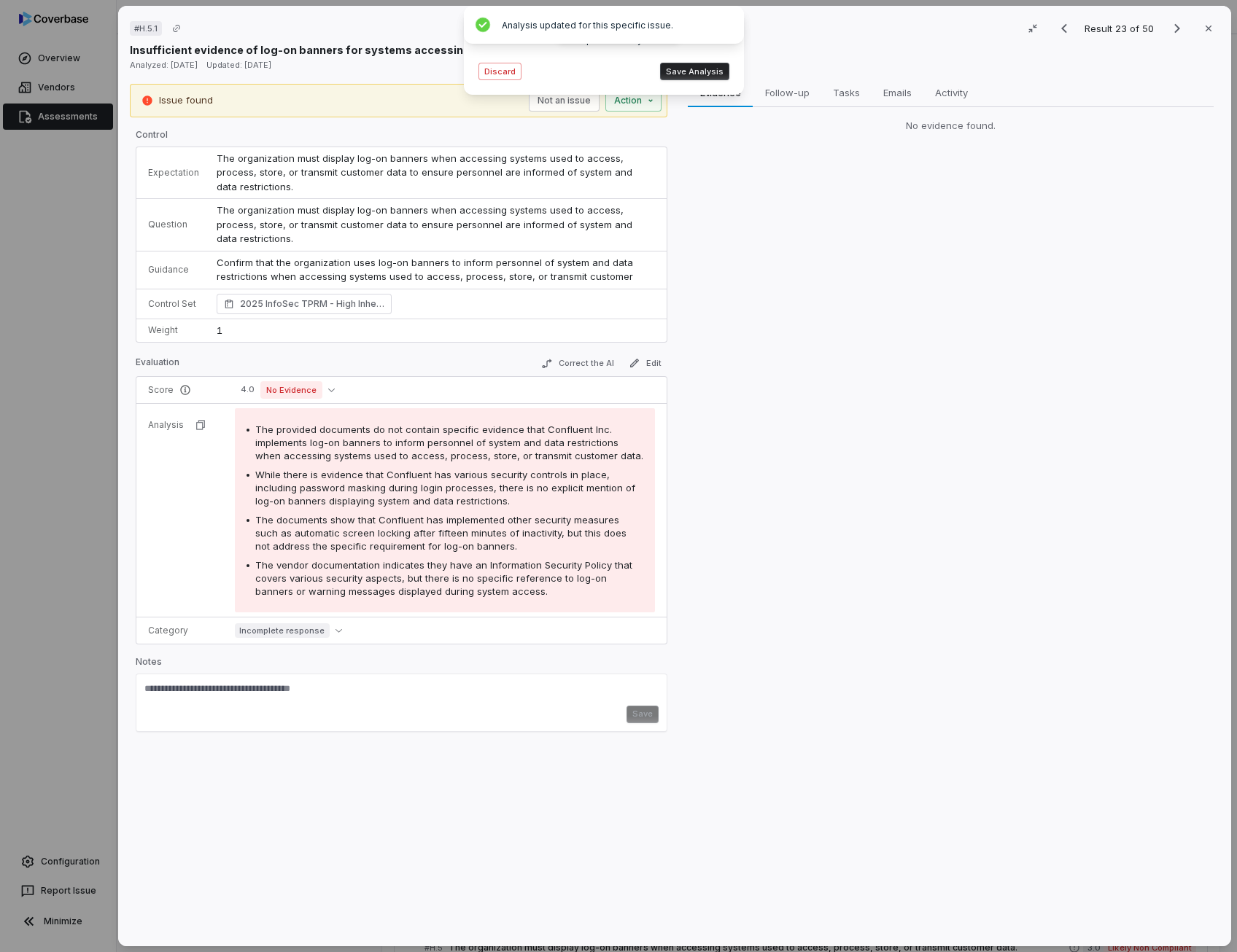
drag, startPoint x: 482, startPoint y: 526, endPoint x: 470, endPoint y: 563, distance: 38.9
click at [470, 563] on span "The vendor documentation indicates they have an Information Security Policy tha…" at bounding box center [443, 577] width 377 height 38
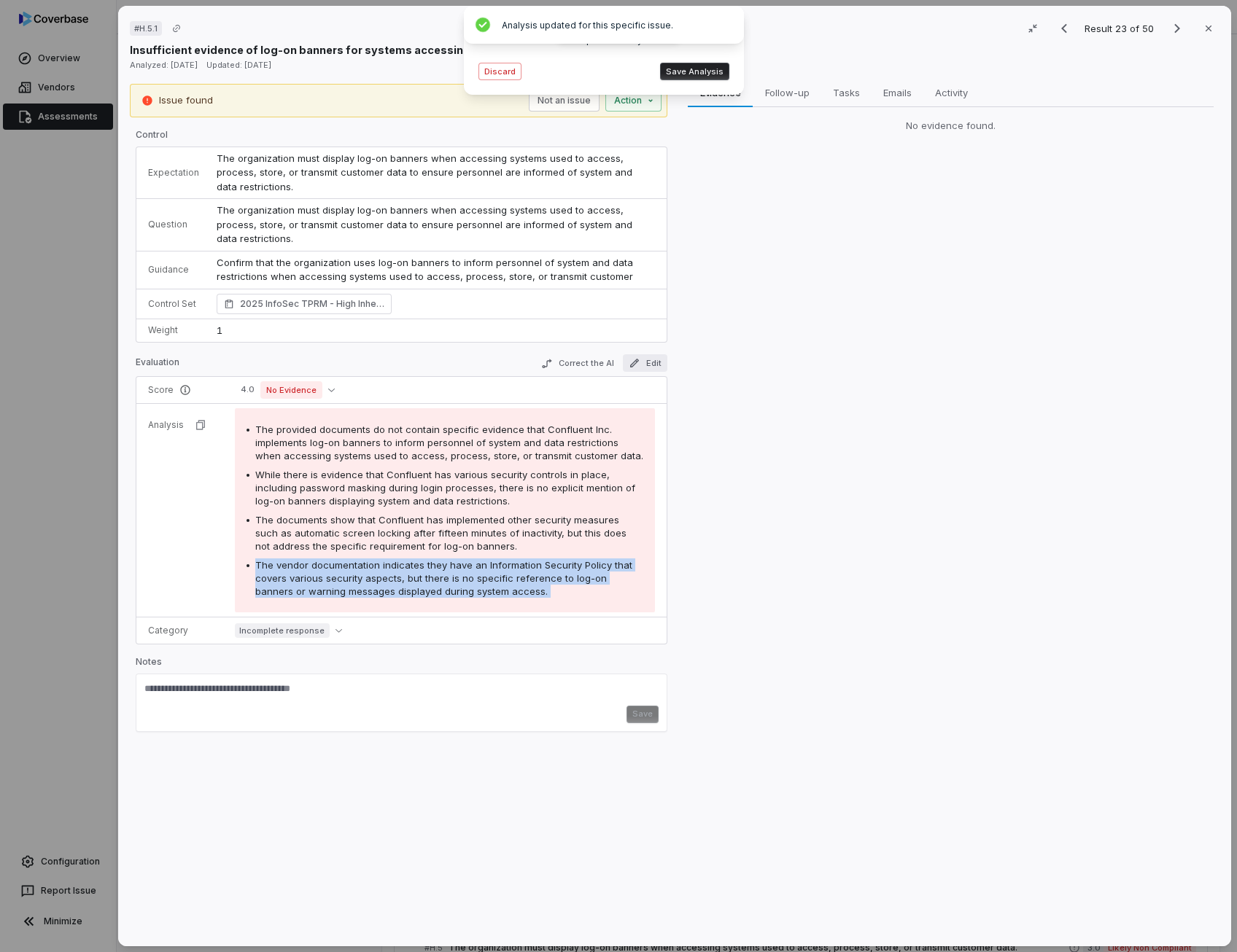
drag, startPoint x: 470, startPoint y: 563, endPoint x: 627, endPoint y: 361, distance: 255.8
click at [628, 361] on icon "button" at bounding box center [634, 363] width 12 height 12
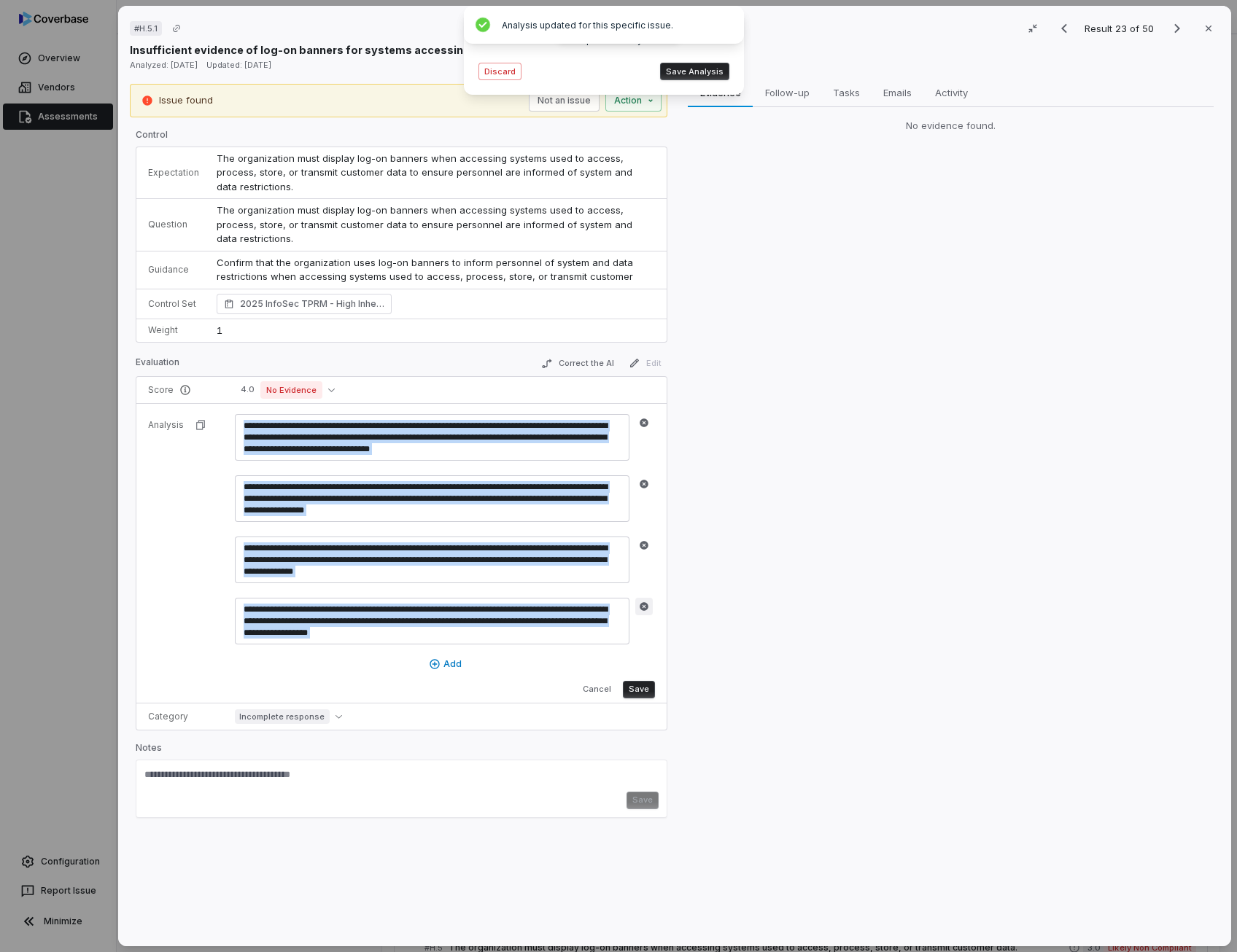
click at [640, 602] on icon "button" at bounding box center [644, 607] width 9 height 9
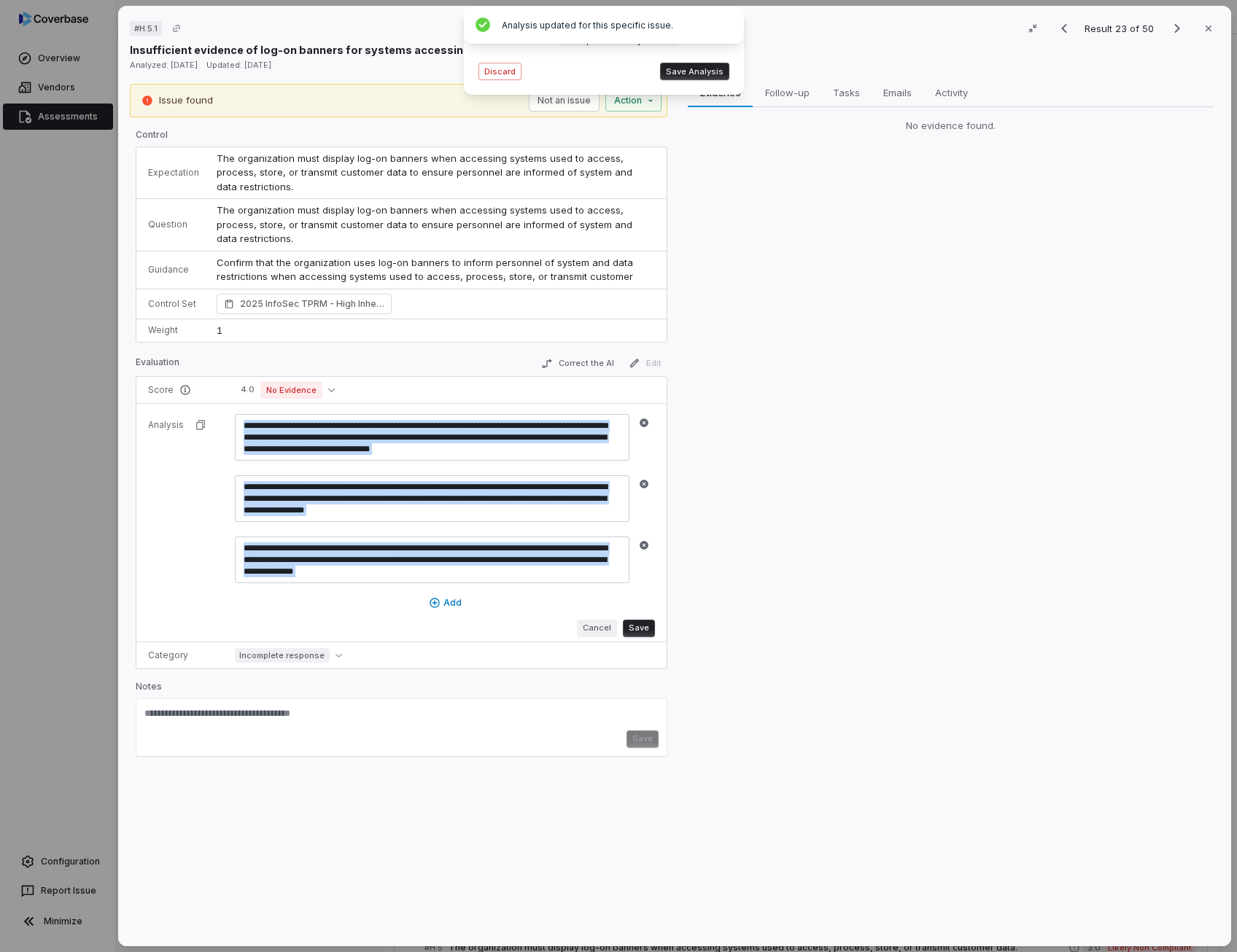
click at [600, 626] on button "Cancel" at bounding box center [597, 628] width 40 height 18
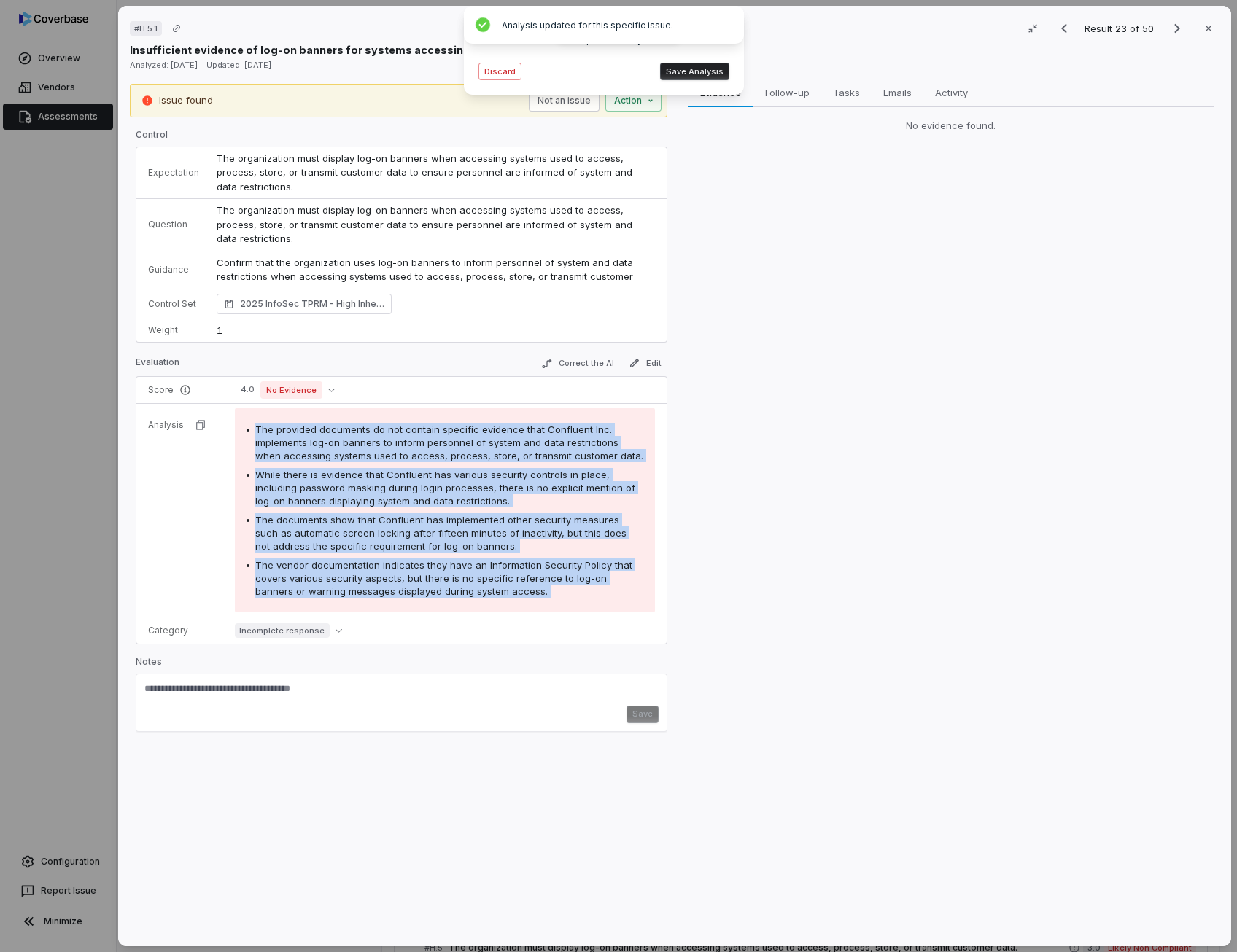
click at [700, 70] on button "Save Analysis" at bounding box center [695, 72] width 69 height 18
click at [575, 357] on button "Correct the AI" at bounding box center [578, 364] width 85 height 18
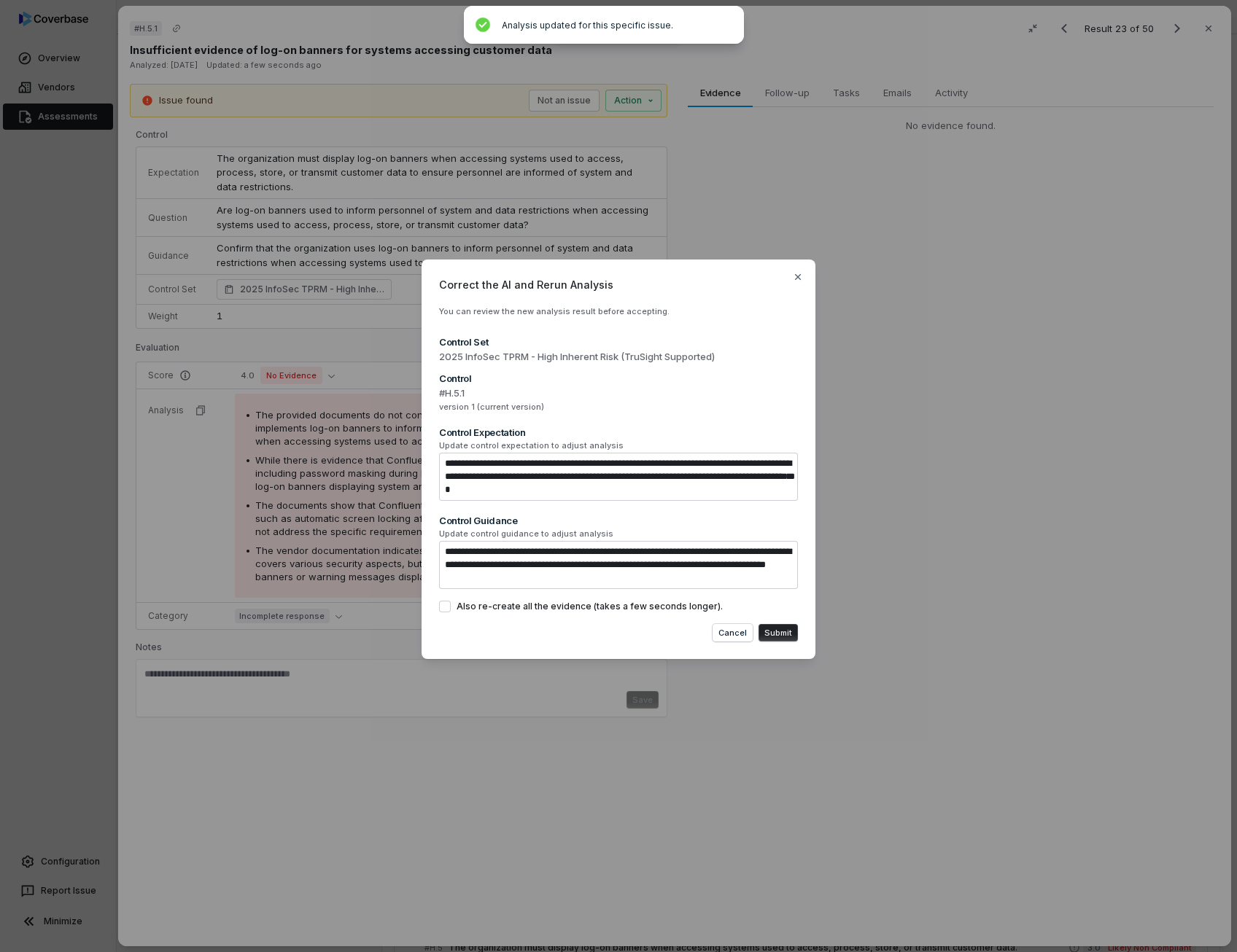
click at [788, 633] on button "Submit" at bounding box center [777, 633] width 39 height 18
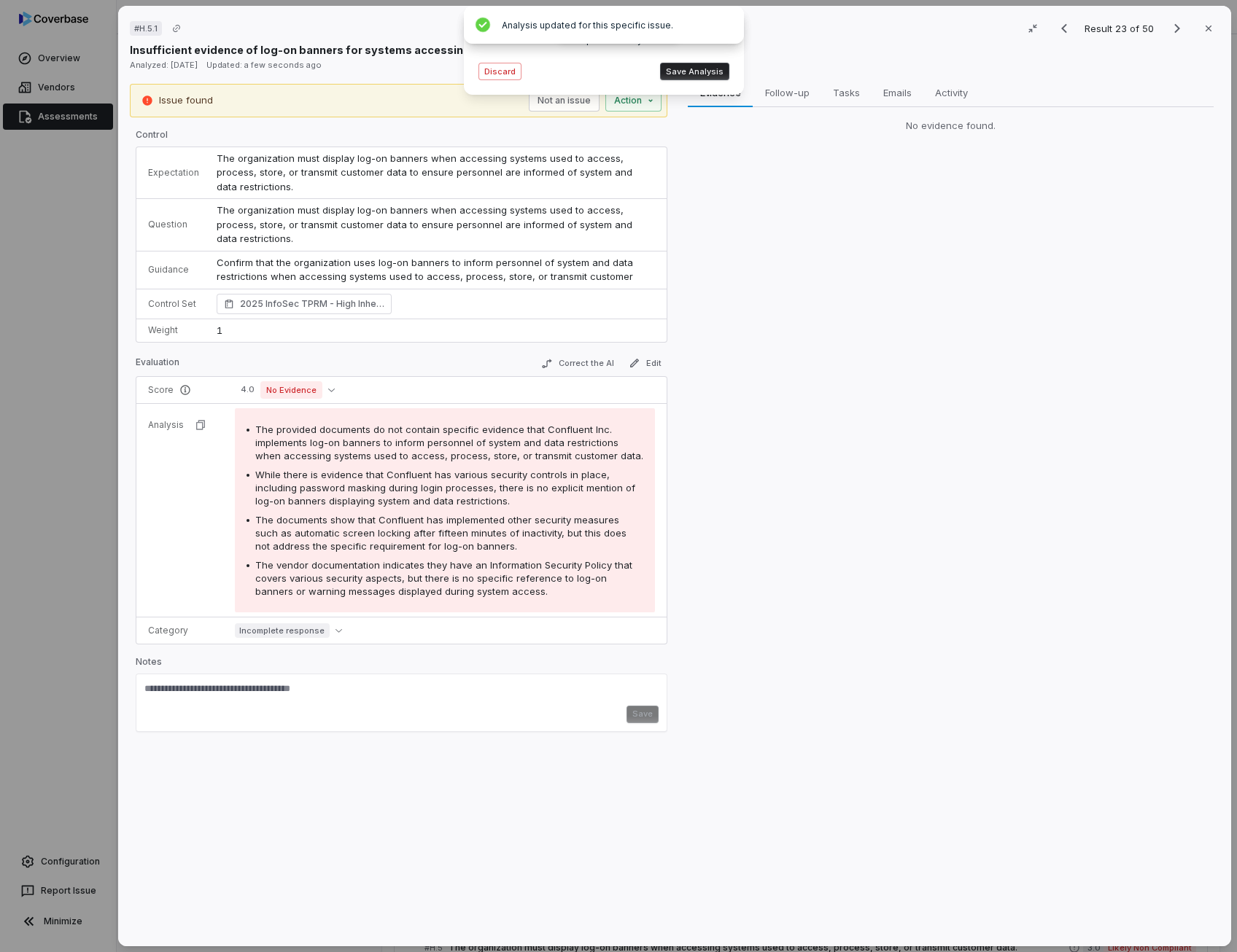
click at [716, 80] on button "Save Analysis" at bounding box center [695, 72] width 69 height 18
click at [632, 366] on icon "button" at bounding box center [634, 363] width 12 height 12
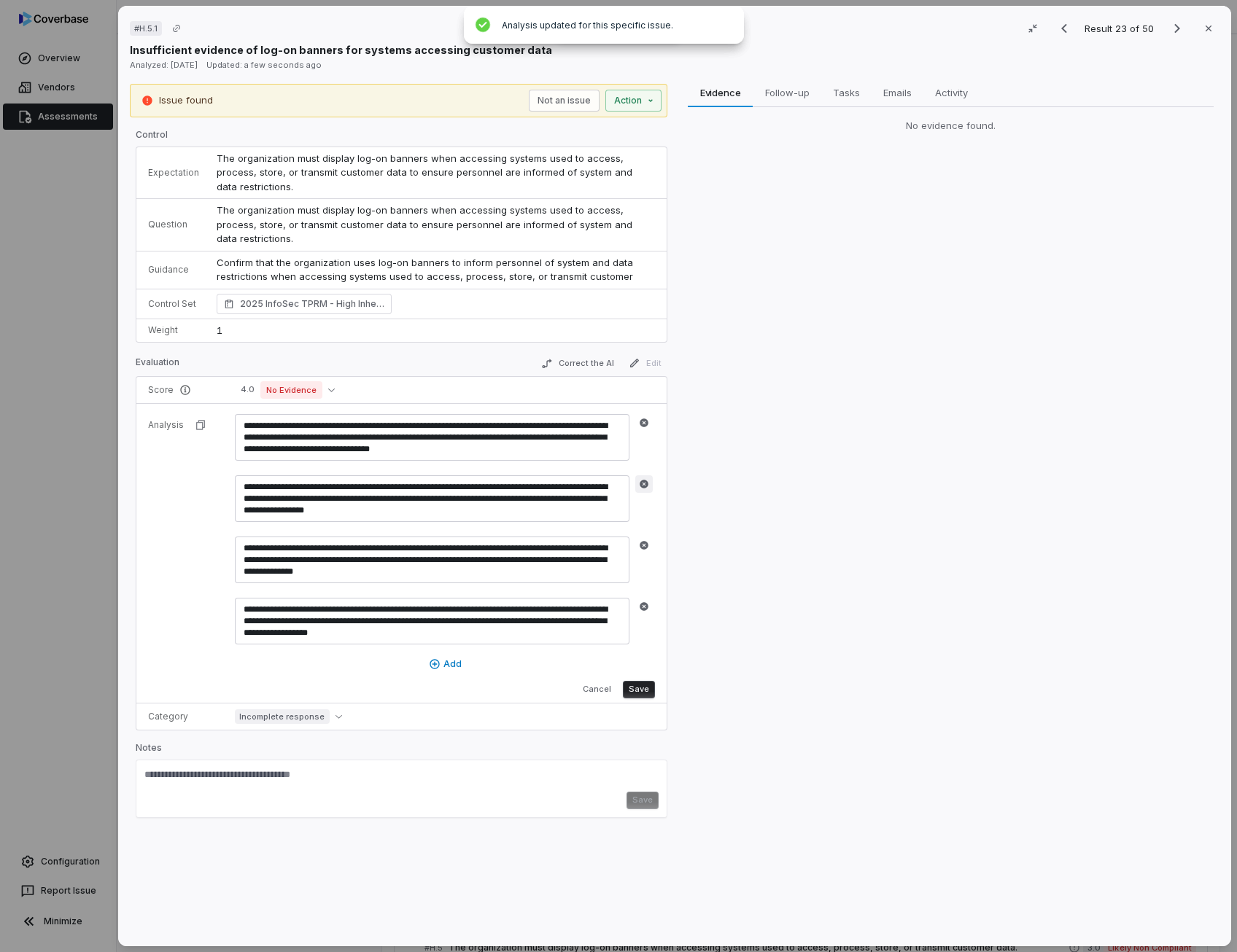
click at [643, 479] on icon "button" at bounding box center [644, 484] width 10 height 10
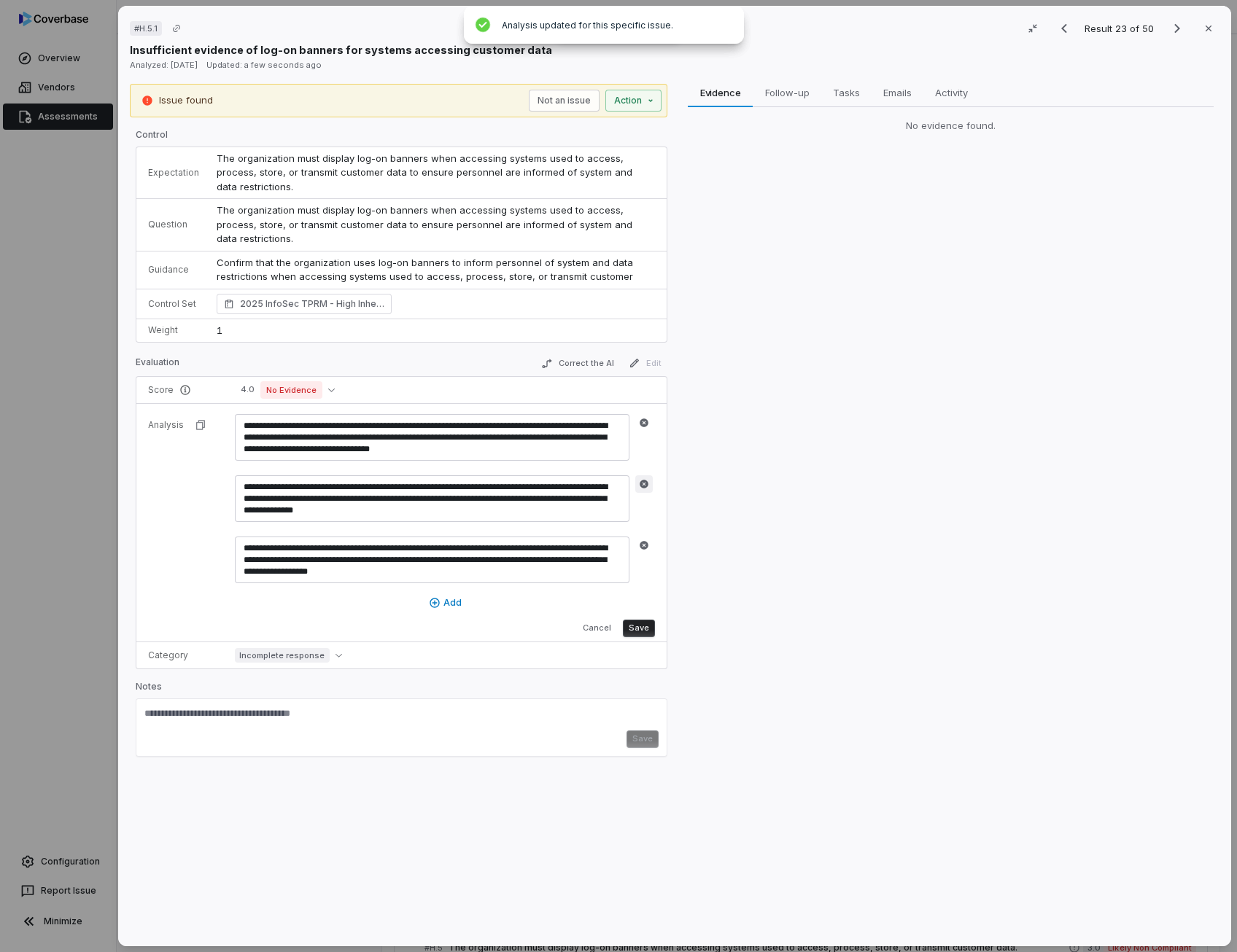
click at [644, 476] on button "button" at bounding box center [644, 484] width 18 height 18
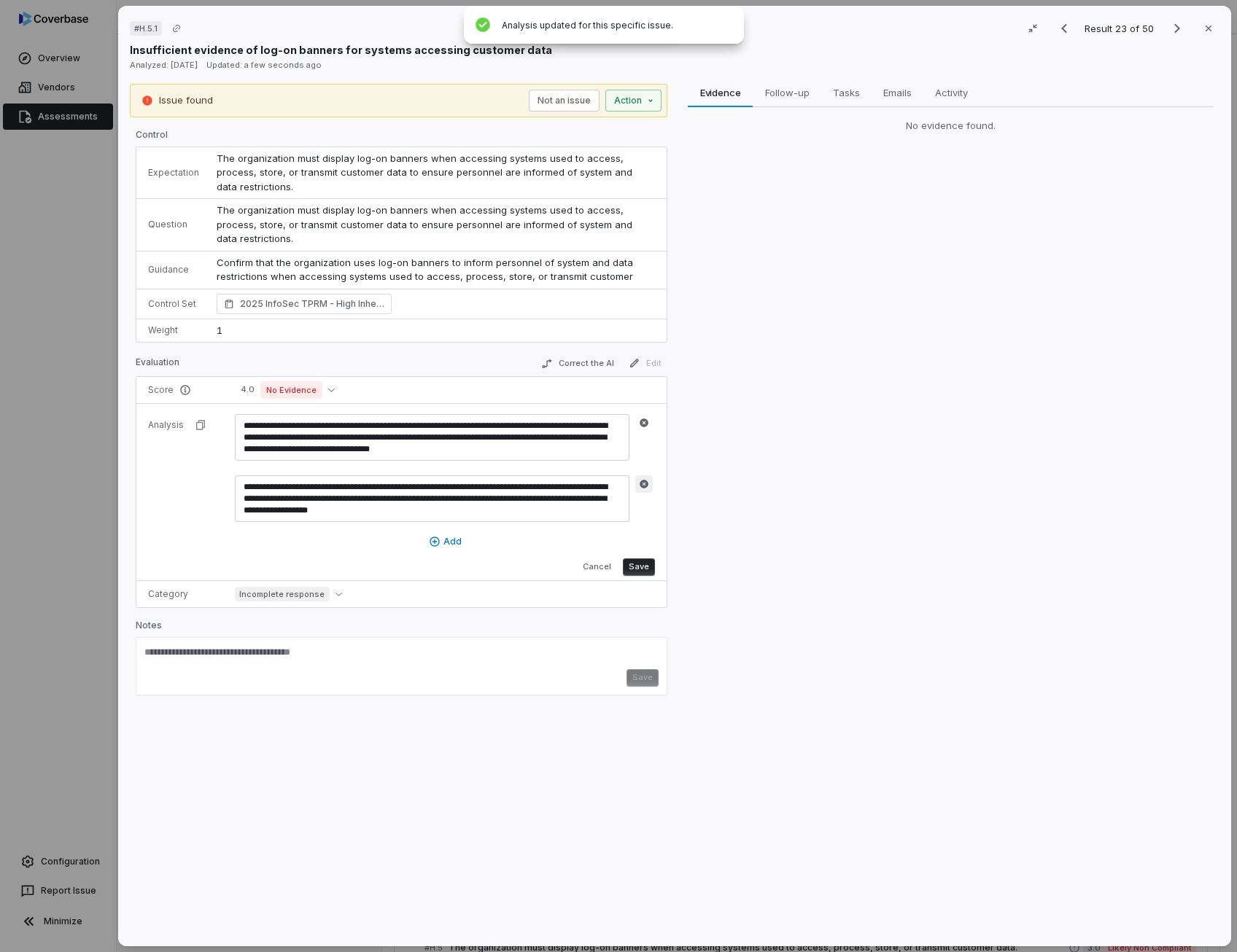
click at [643, 487] on button "button" at bounding box center [644, 484] width 18 height 18
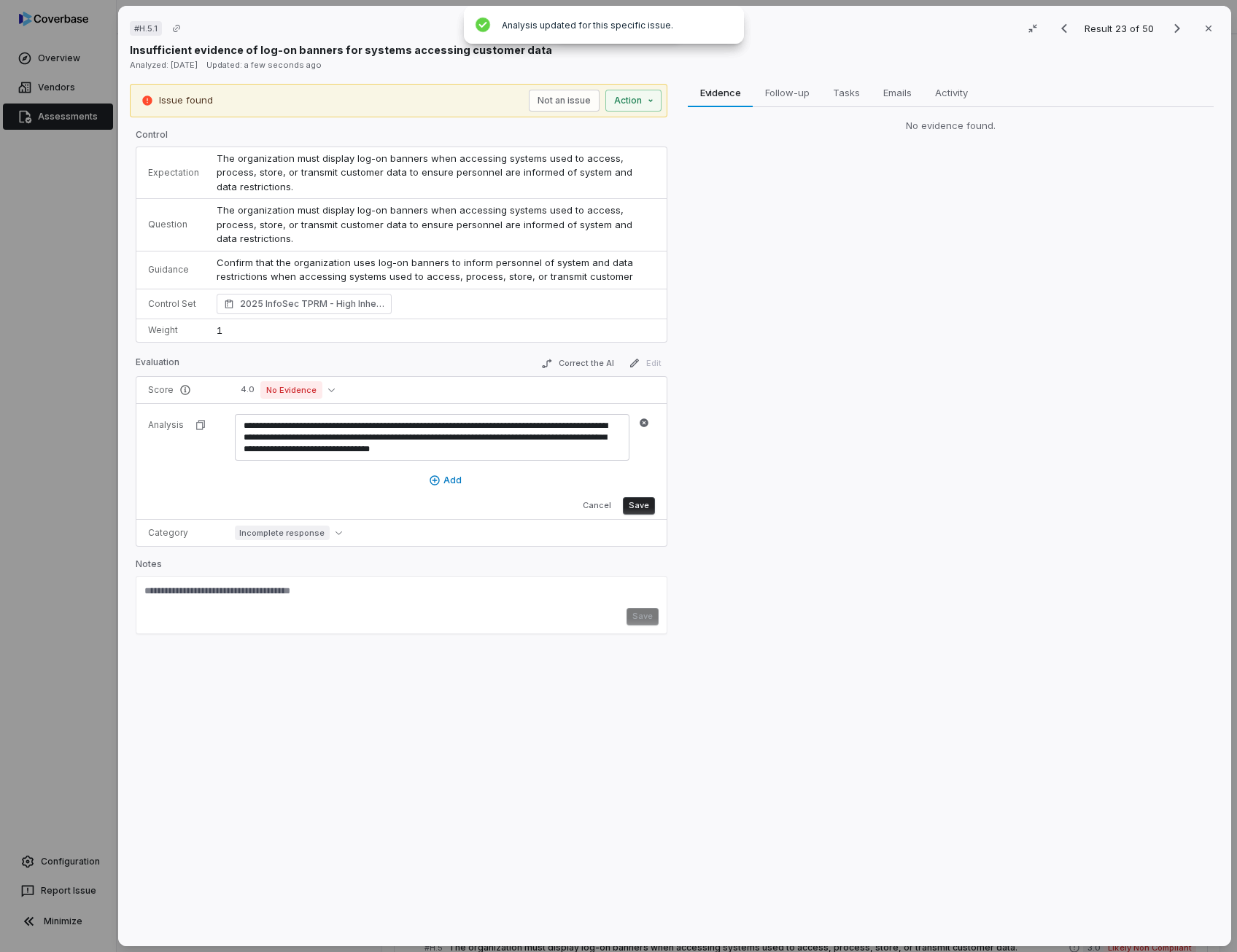
click at [643, 498] on button "Save" at bounding box center [638, 506] width 32 height 18
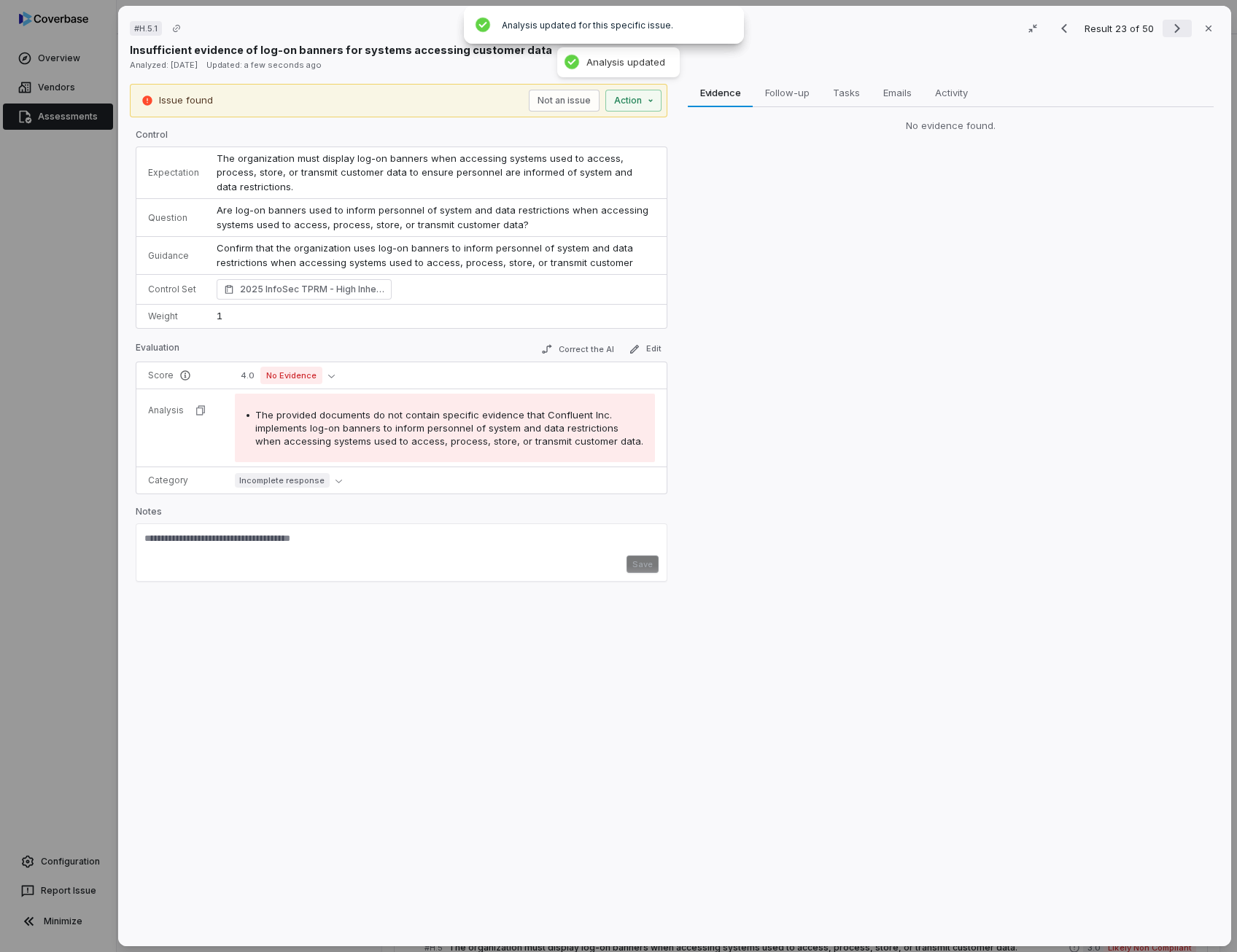
click at [1174, 29] on icon "Next result" at bounding box center [1177, 29] width 6 height 10
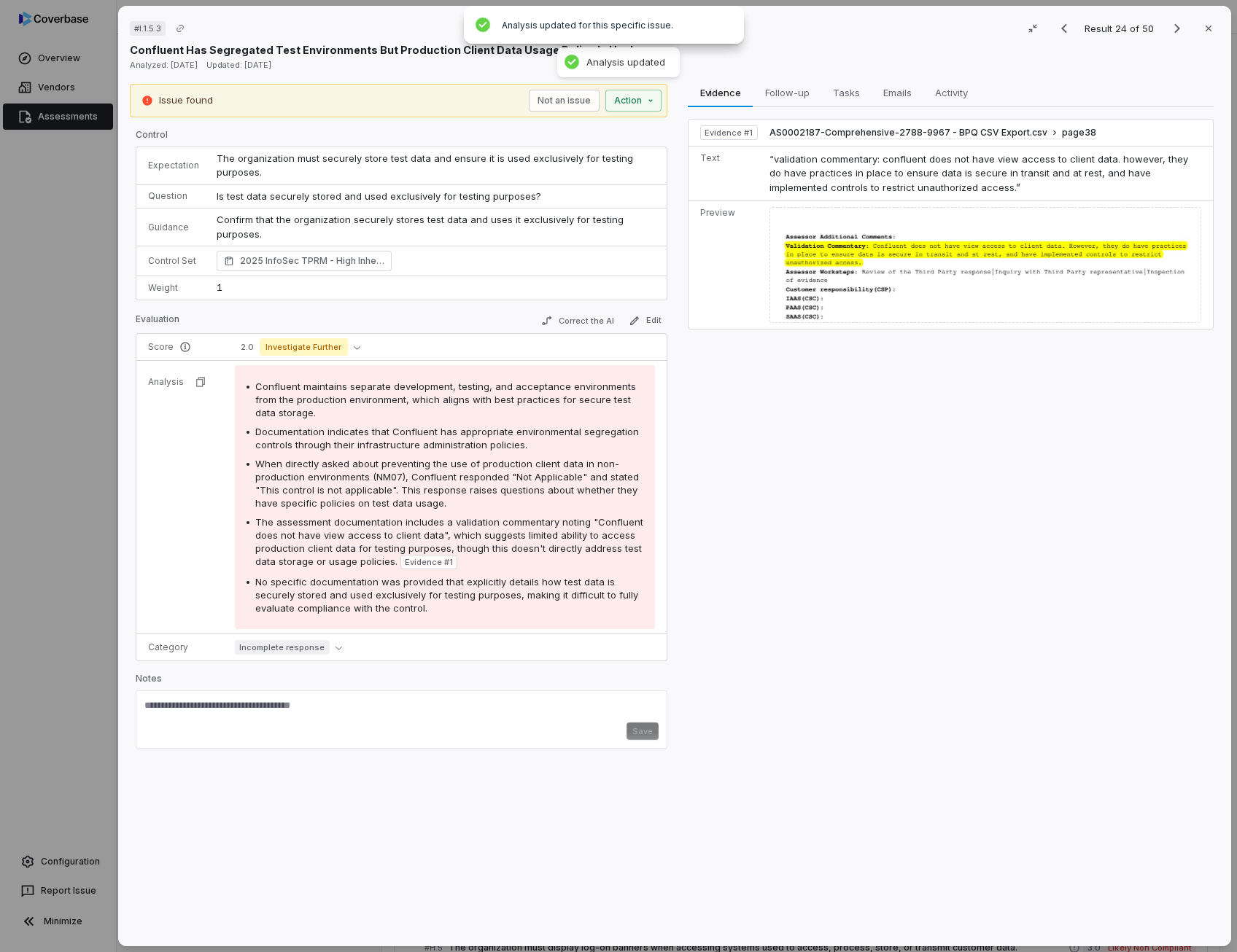
click at [293, 192] on span "Is test data securely stored and used exclusively for testing purposes?" at bounding box center [379, 196] width 325 height 12
click at [553, 321] on button "Correct the AI" at bounding box center [578, 321] width 85 height 18
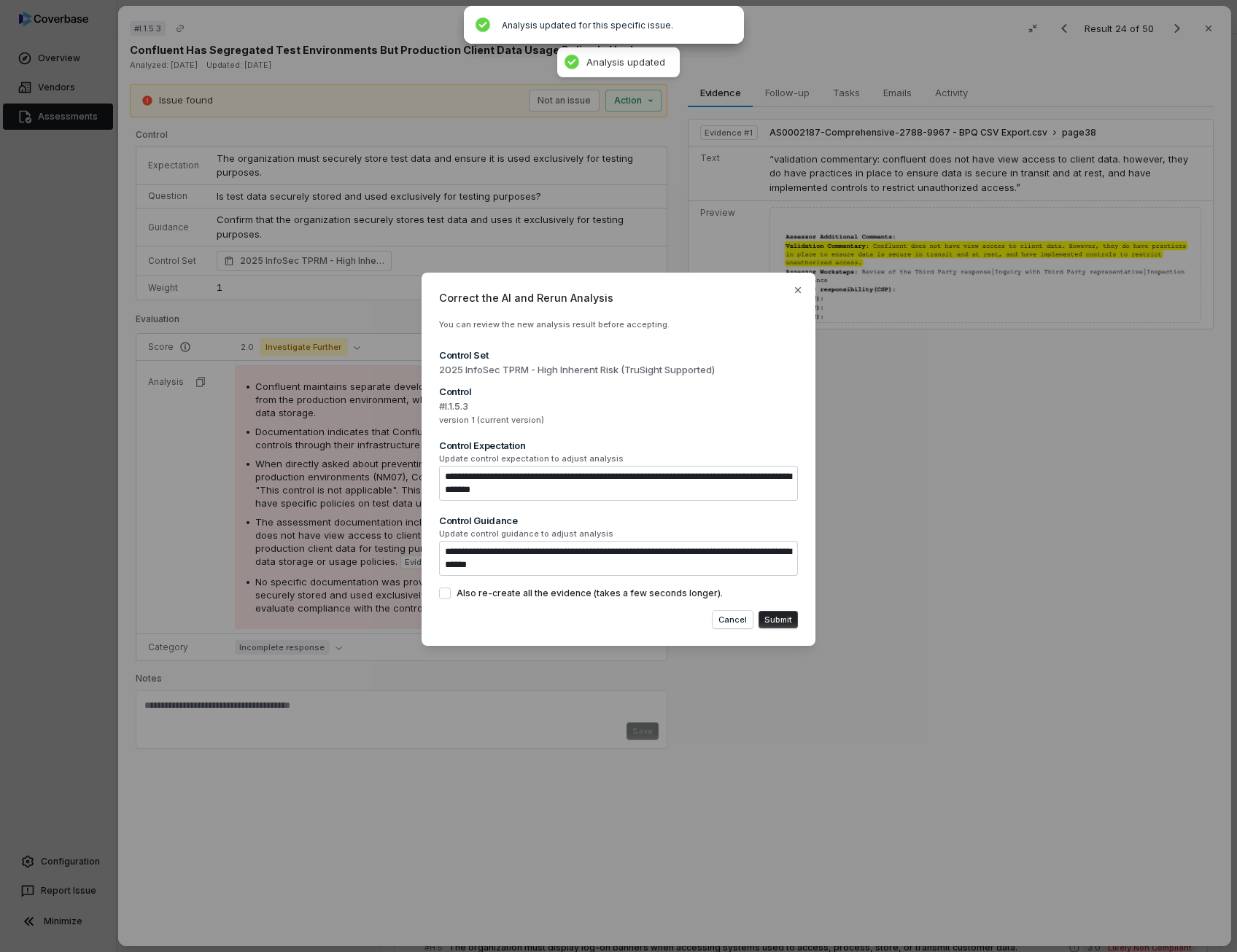
click at [780, 619] on button "Submit" at bounding box center [777, 619] width 39 height 18
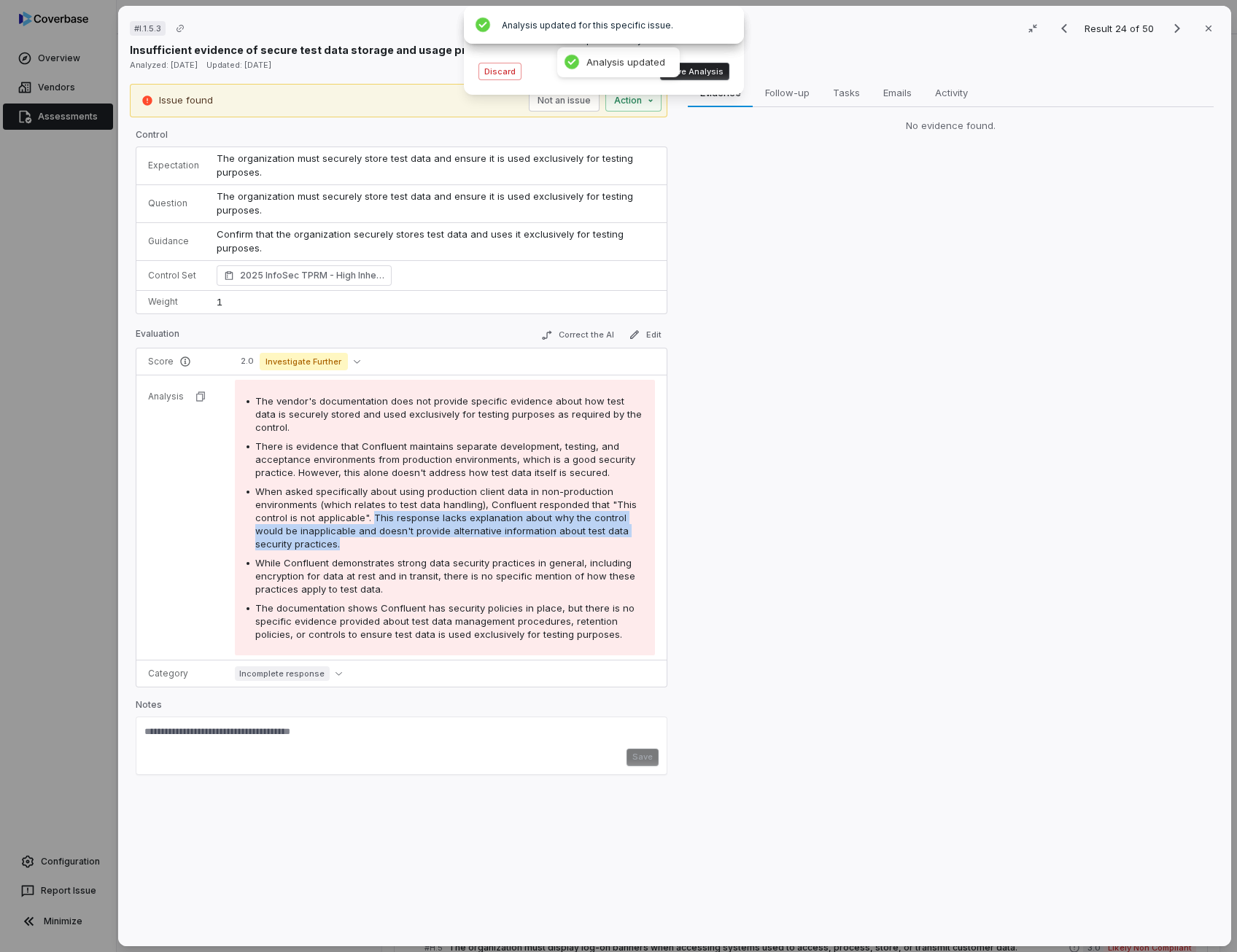
drag, startPoint x: 372, startPoint y: 515, endPoint x: 400, endPoint y: 540, distance: 37.5
click at [400, 540] on div "When asked specifically about using production client data in non-production en…" at bounding box center [449, 517] width 388 height 66
drag, startPoint x: 400, startPoint y: 540, endPoint x: 455, endPoint y: 402, distance: 148.6
click at [455, 402] on span "The vendor's documentation does not provide specific evidence about how test da…" at bounding box center [448, 414] width 387 height 38
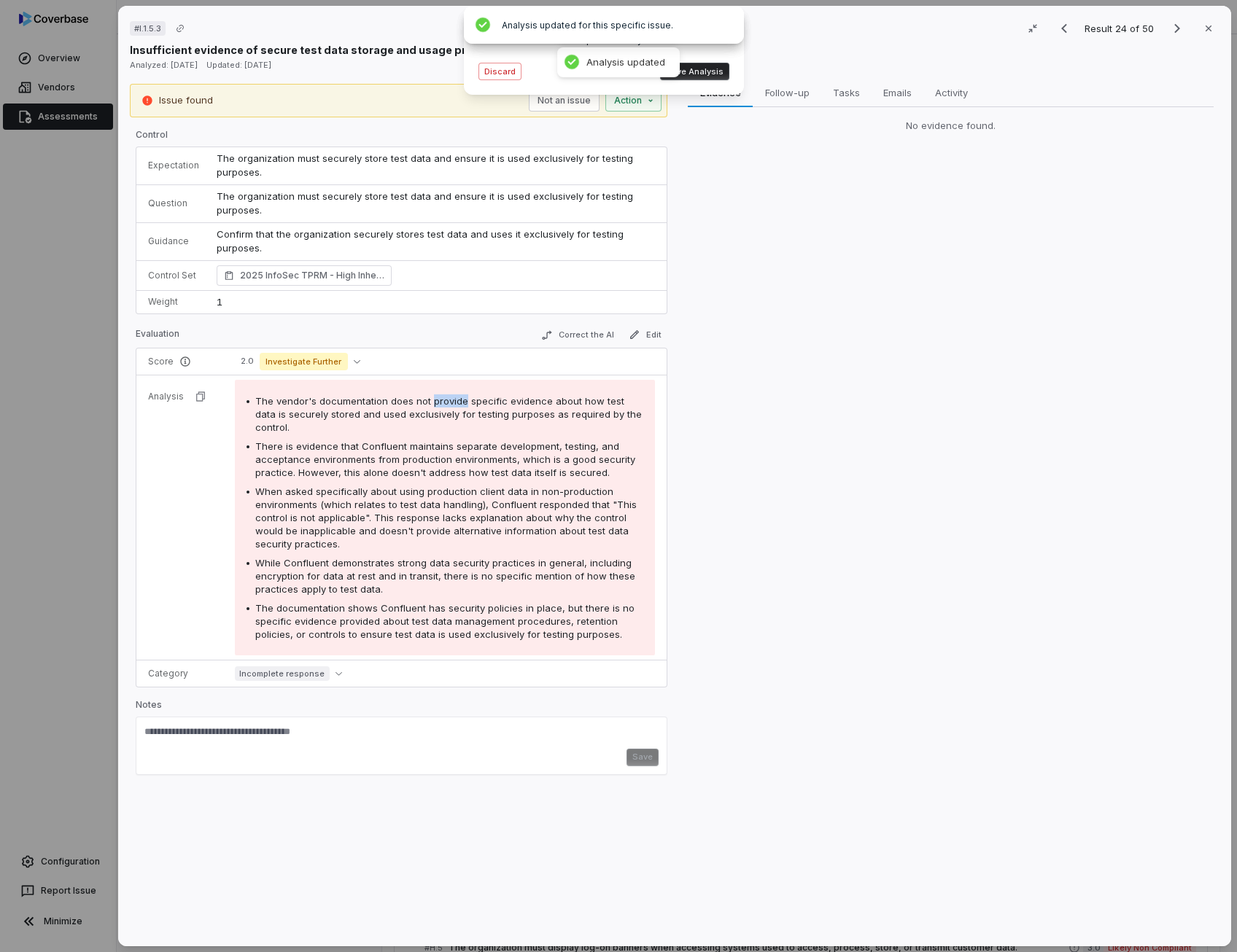
click at [455, 402] on span "The vendor's documentation does not provide specific evidence about how test da…" at bounding box center [448, 414] width 387 height 38
click at [690, 77] on button "Save Analysis" at bounding box center [695, 72] width 69 height 18
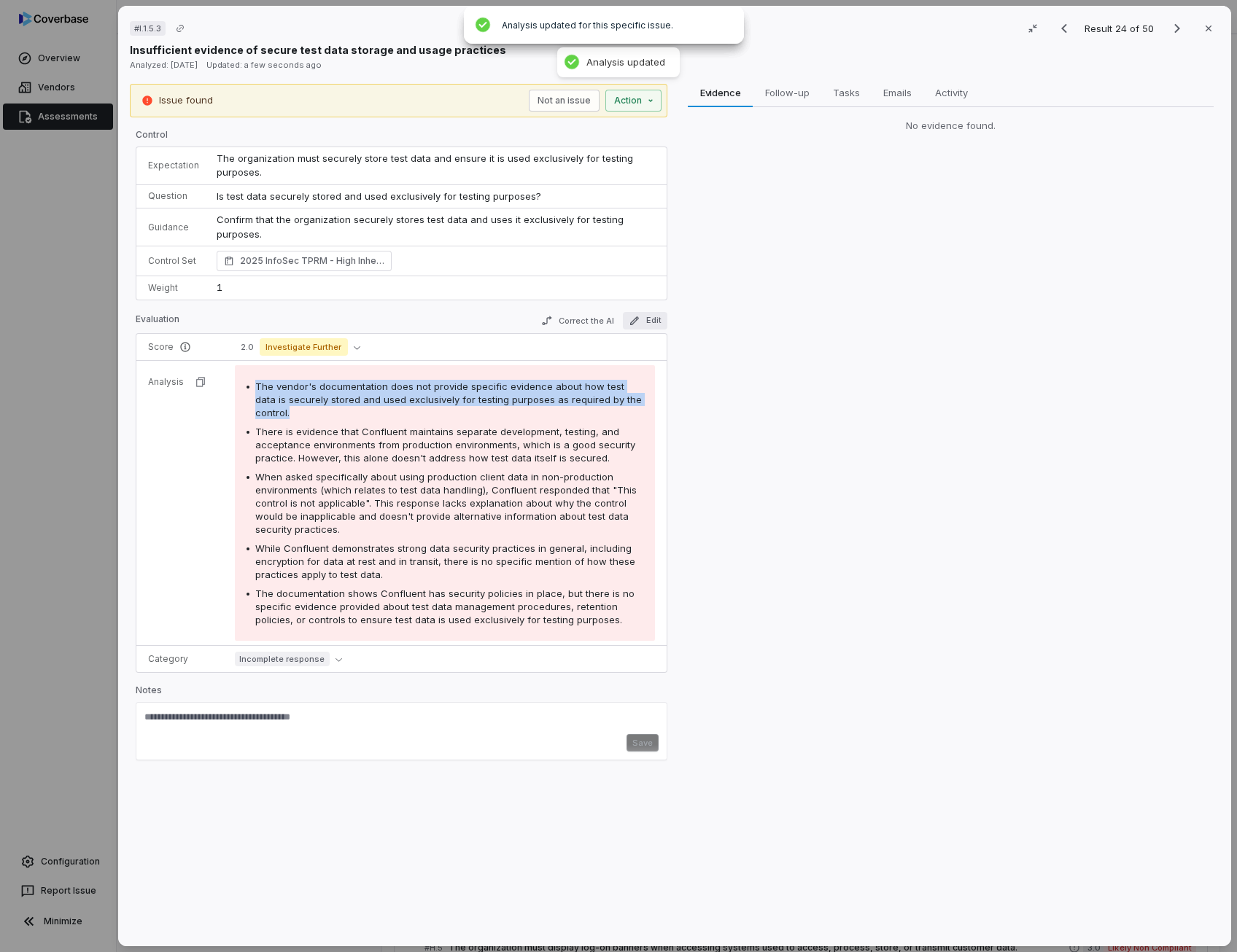
click at [632, 317] on icon "button" at bounding box center [634, 320] width 9 height 9
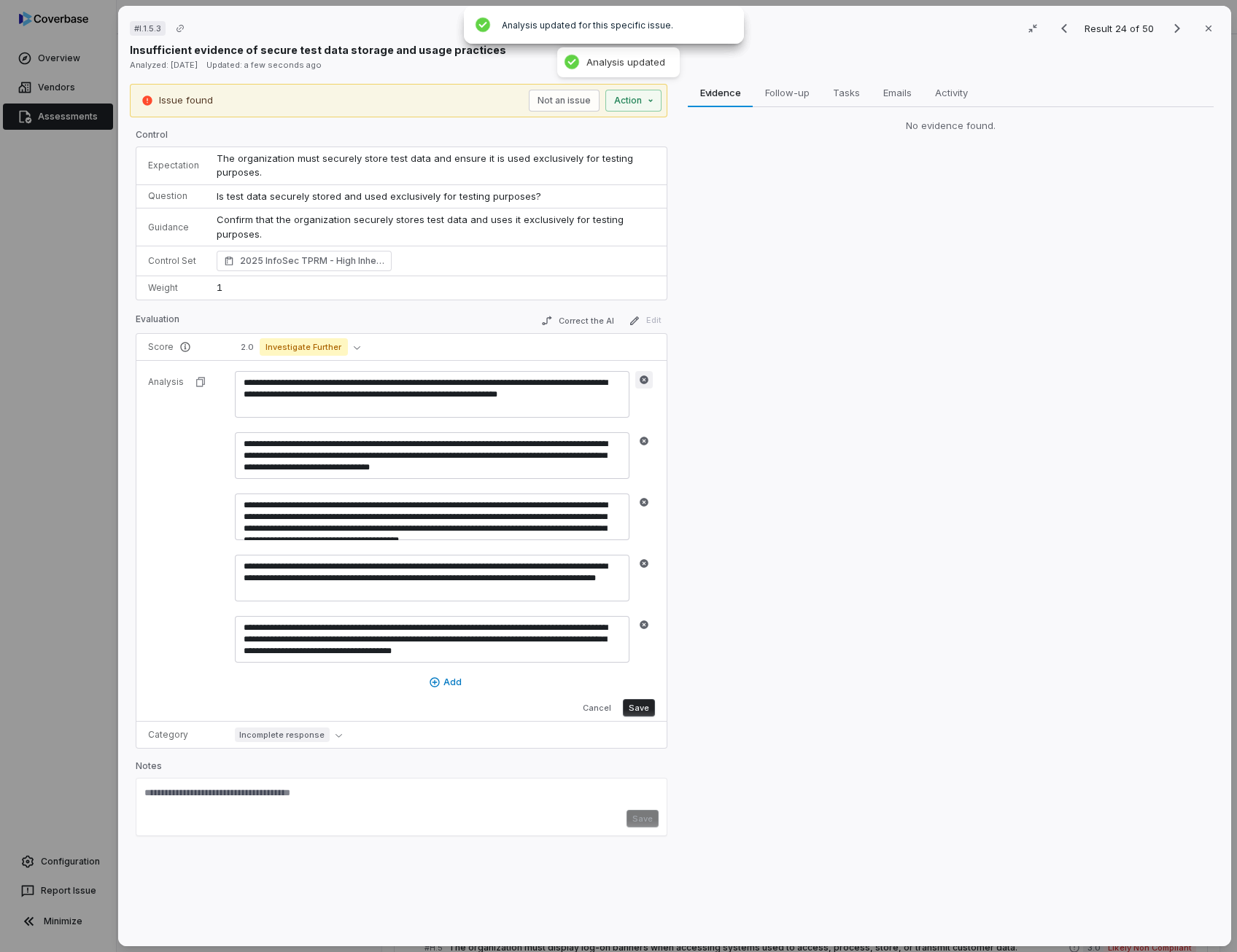
click at [642, 378] on icon "button" at bounding box center [644, 380] width 10 height 10
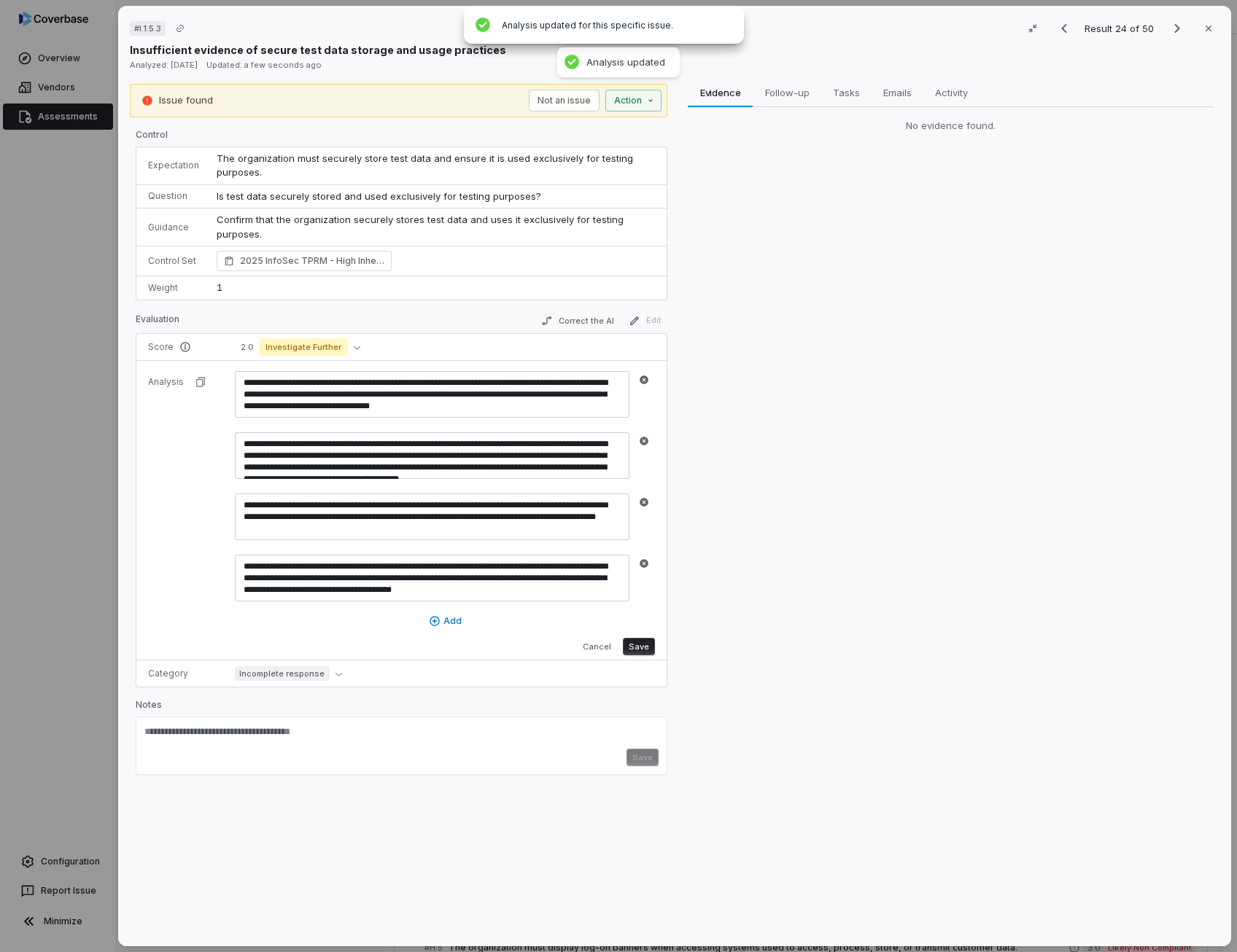
drag, startPoint x: 331, startPoint y: 382, endPoint x: 228, endPoint y: 378, distance: 103.1
click at [228, 378] on td "**********" at bounding box center [446, 510] width 440 height 299
drag, startPoint x: 415, startPoint y: 400, endPoint x: 347, endPoint y: 392, distance: 68.5
click at [347, 392] on textarea "**********" at bounding box center [432, 394] width 395 height 46
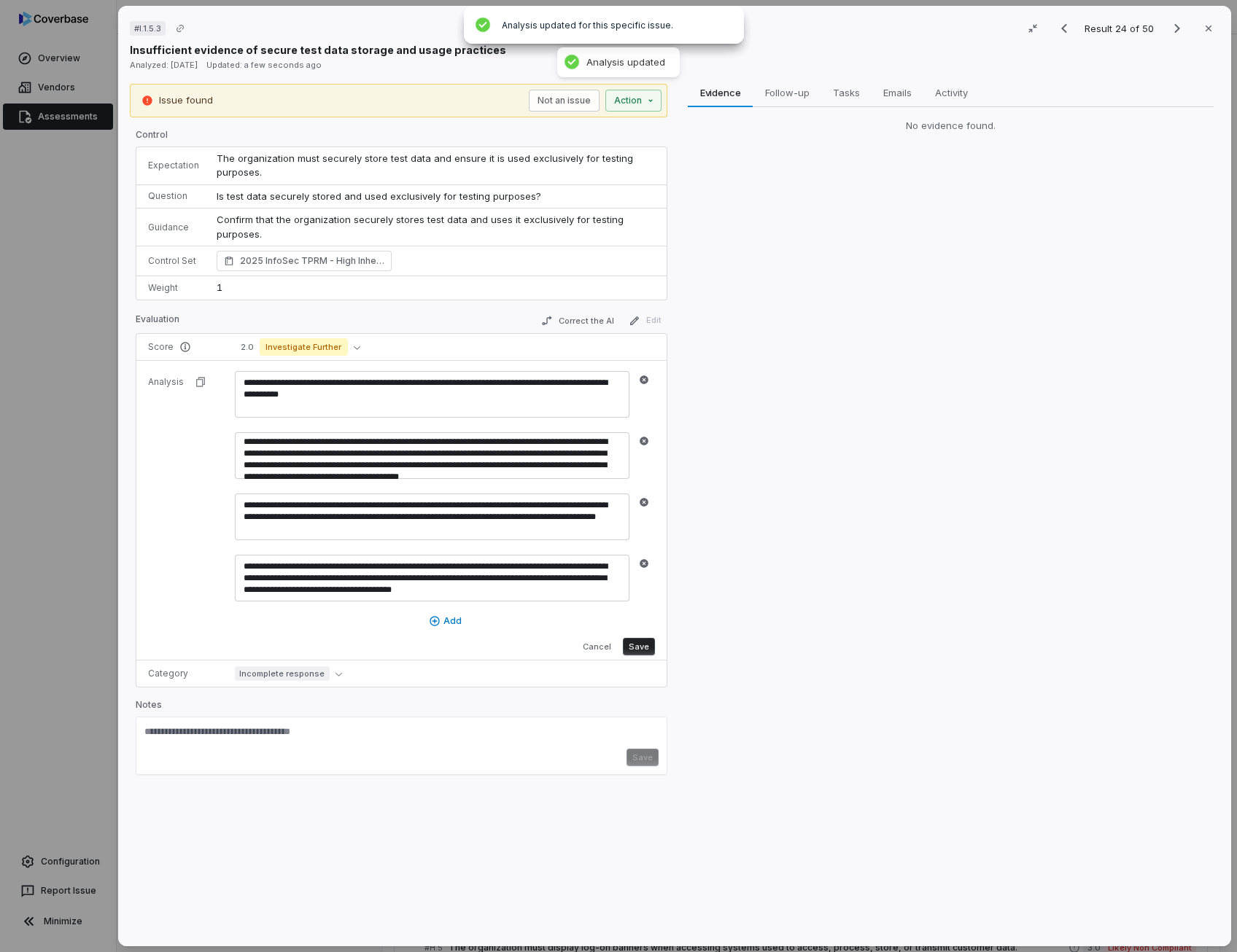
scroll to position [24, 0]
drag, startPoint x: 354, startPoint y: 462, endPoint x: 436, endPoint y: 484, distance: 84.9
click at [436, 484] on form "**********" at bounding box center [444, 510] width 420 height 290
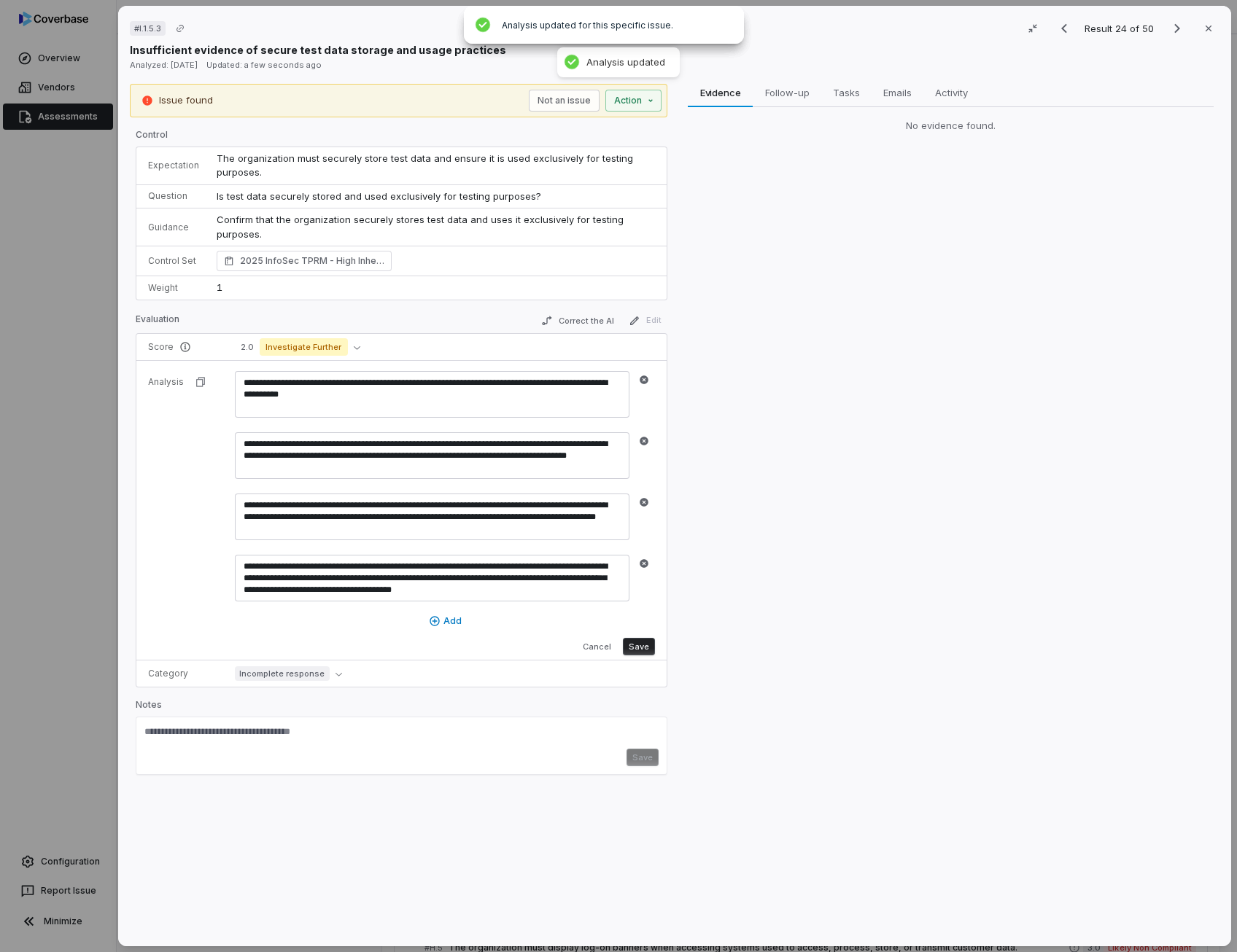
scroll to position [0, 0]
click at [246, 383] on textarea "**********" at bounding box center [432, 394] width 395 height 46
click at [287, 513] on textarea "**********" at bounding box center [432, 516] width 395 height 46
click at [640, 499] on icon "button" at bounding box center [644, 502] width 9 height 9
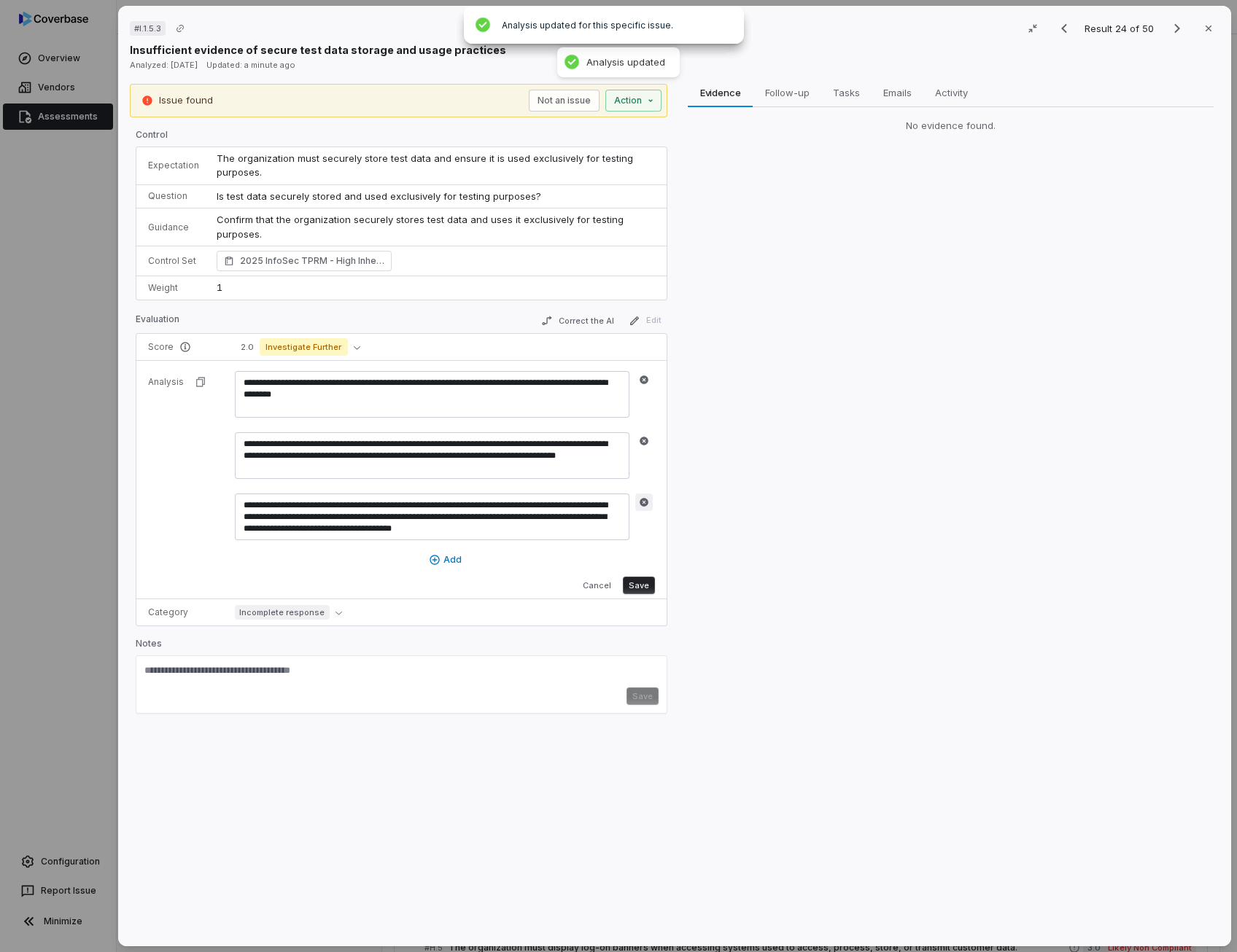
click at [640, 499] on icon "button" at bounding box center [644, 502] width 9 height 9
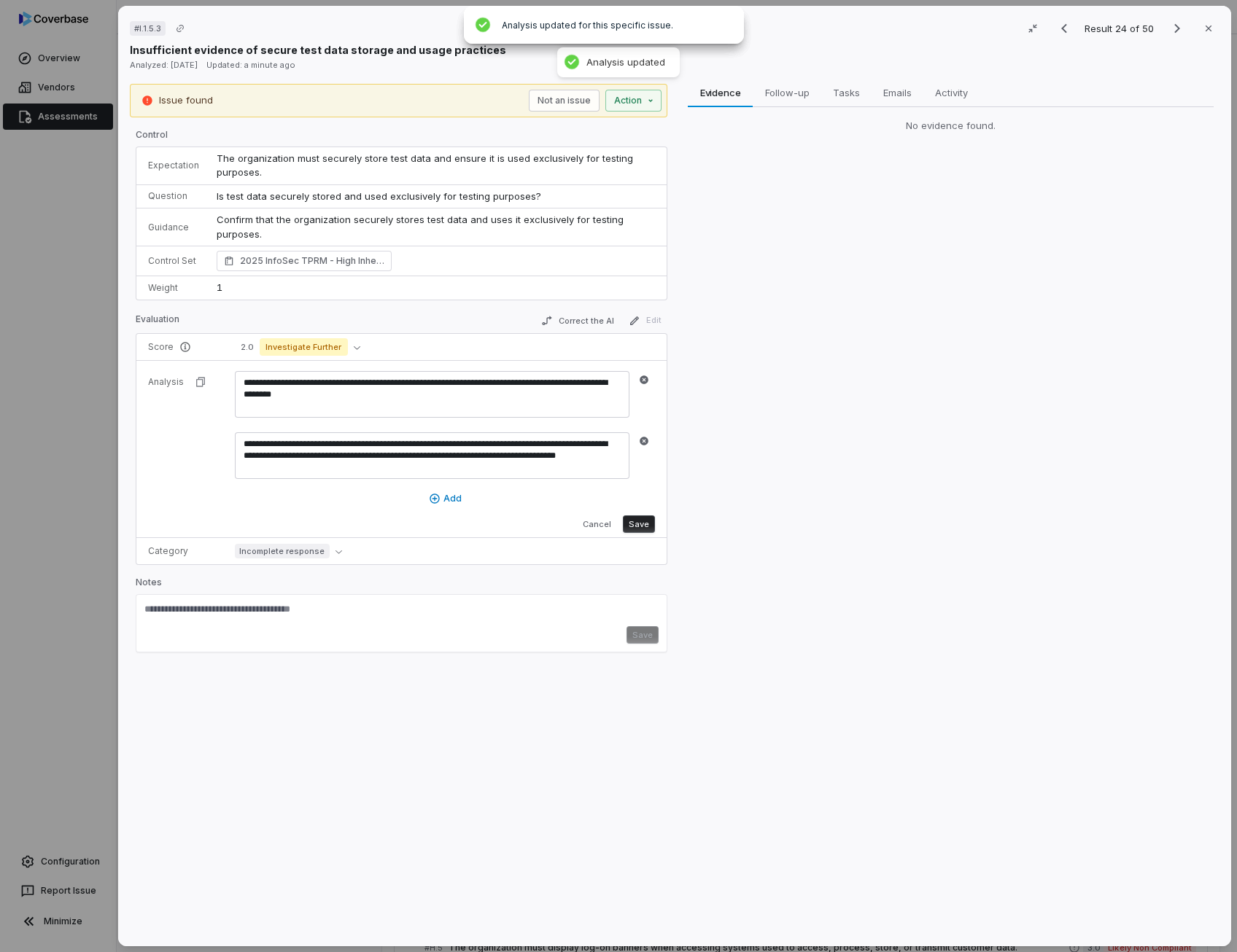
click at [642, 517] on button "Save" at bounding box center [638, 524] width 32 height 18
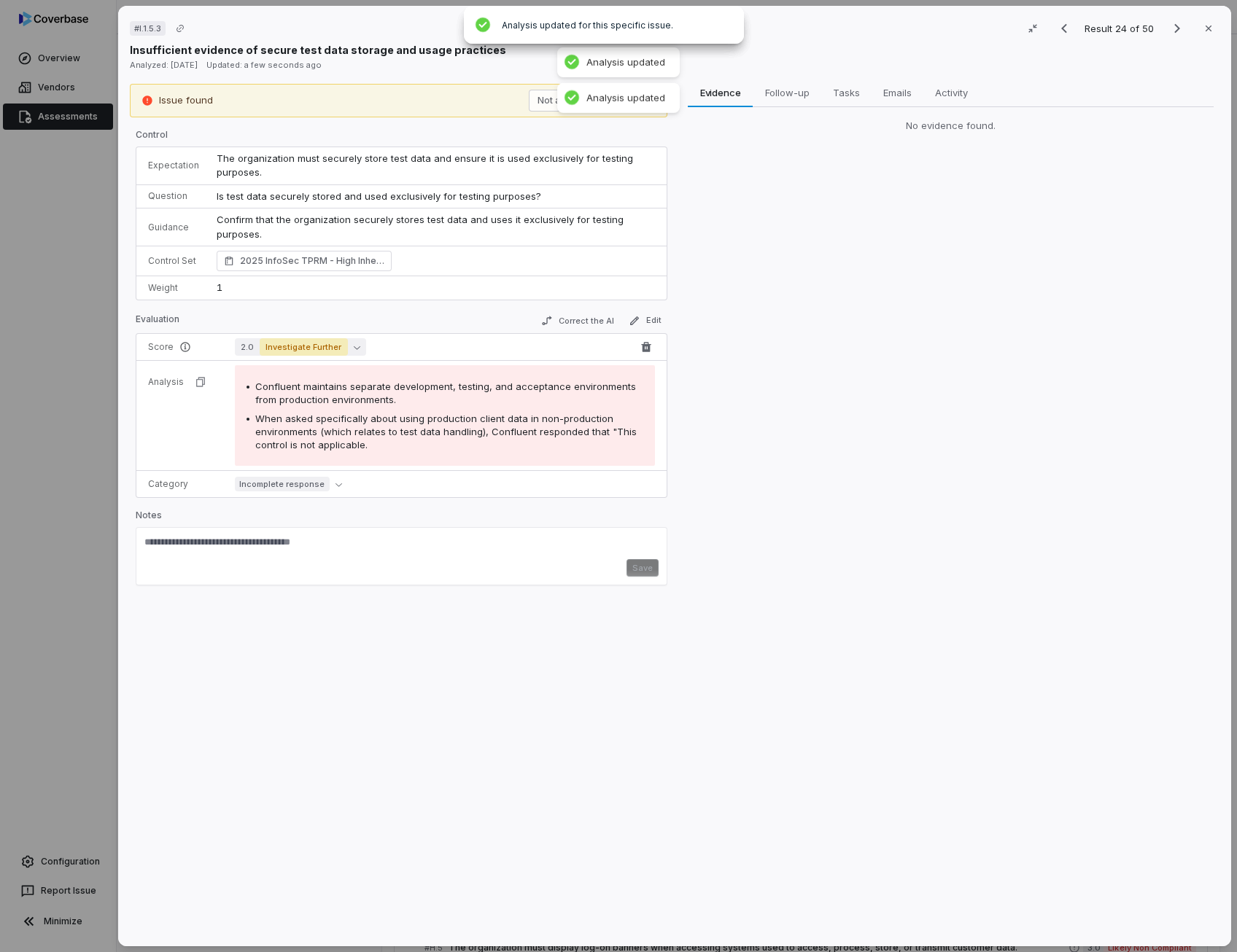
click at [356, 347] on button "2.0 Investigate Further" at bounding box center [300, 347] width 131 height 18
click at [542, 100] on button "Not an issue" at bounding box center [564, 101] width 71 height 22
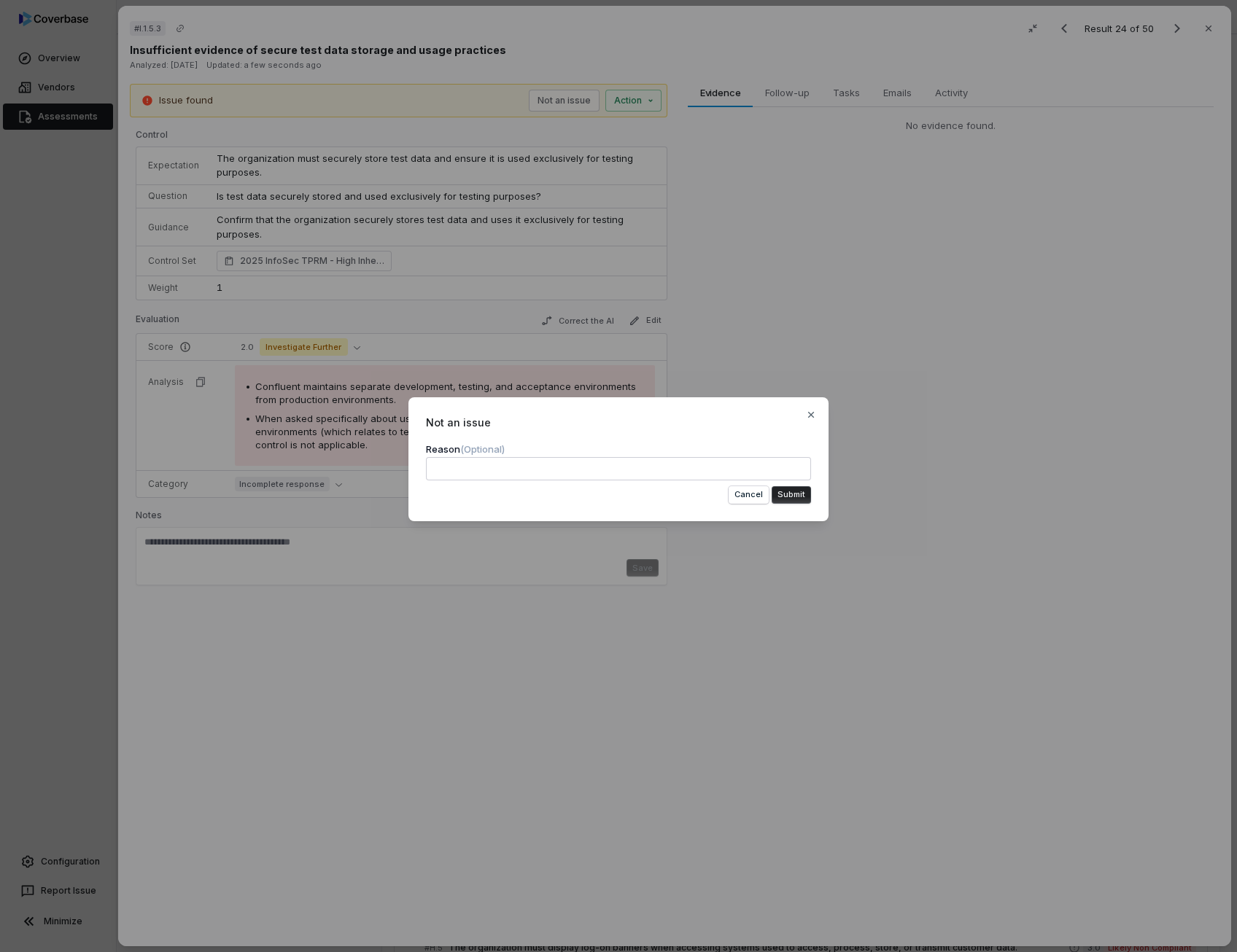
click at [434, 475] on textarea at bounding box center [618, 469] width 385 height 24
click at [749, 499] on button "Cancel" at bounding box center [749, 495] width 40 height 18
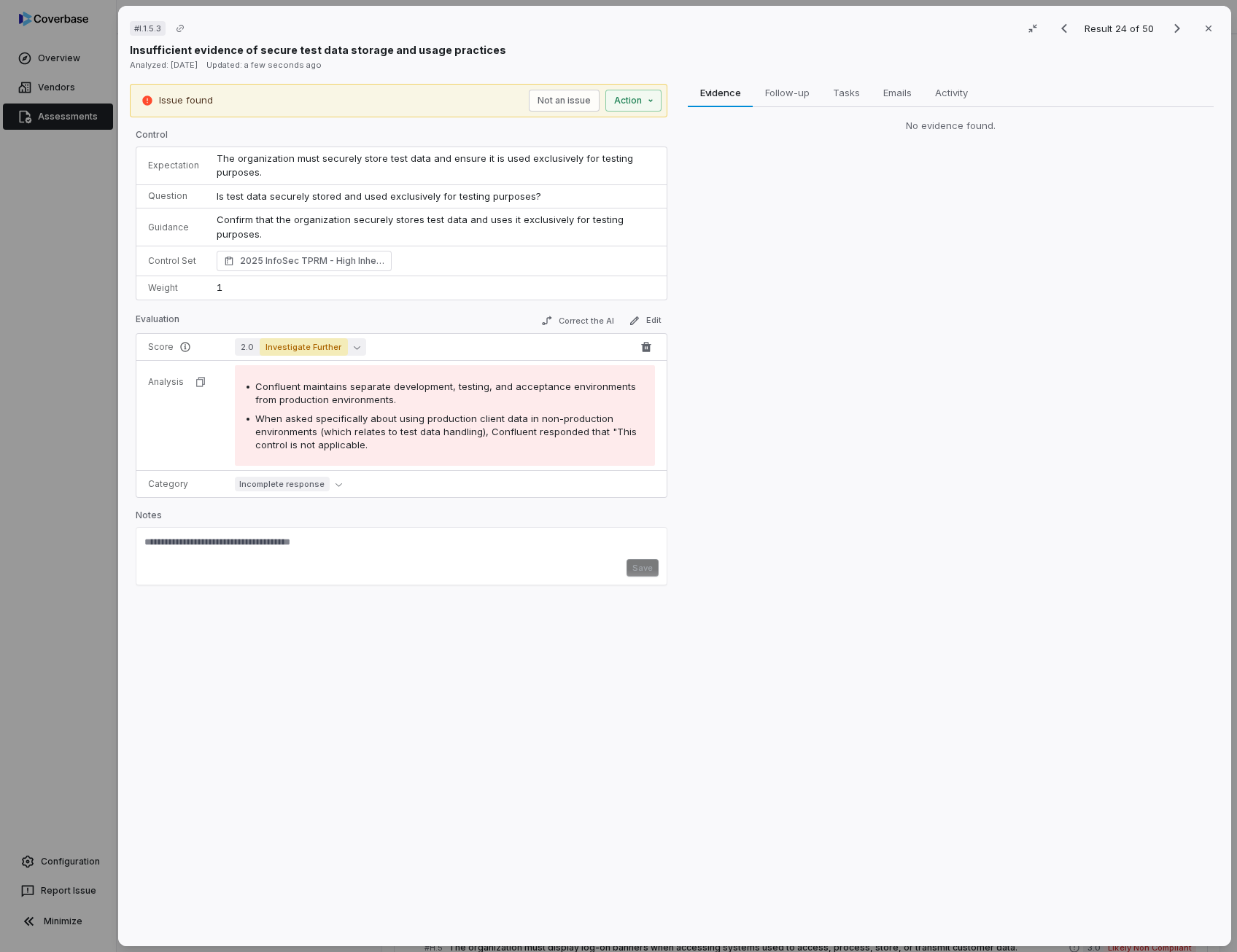
click at [344, 350] on button "2.0 Investigate Further" at bounding box center [300, 347] width 131 height 18
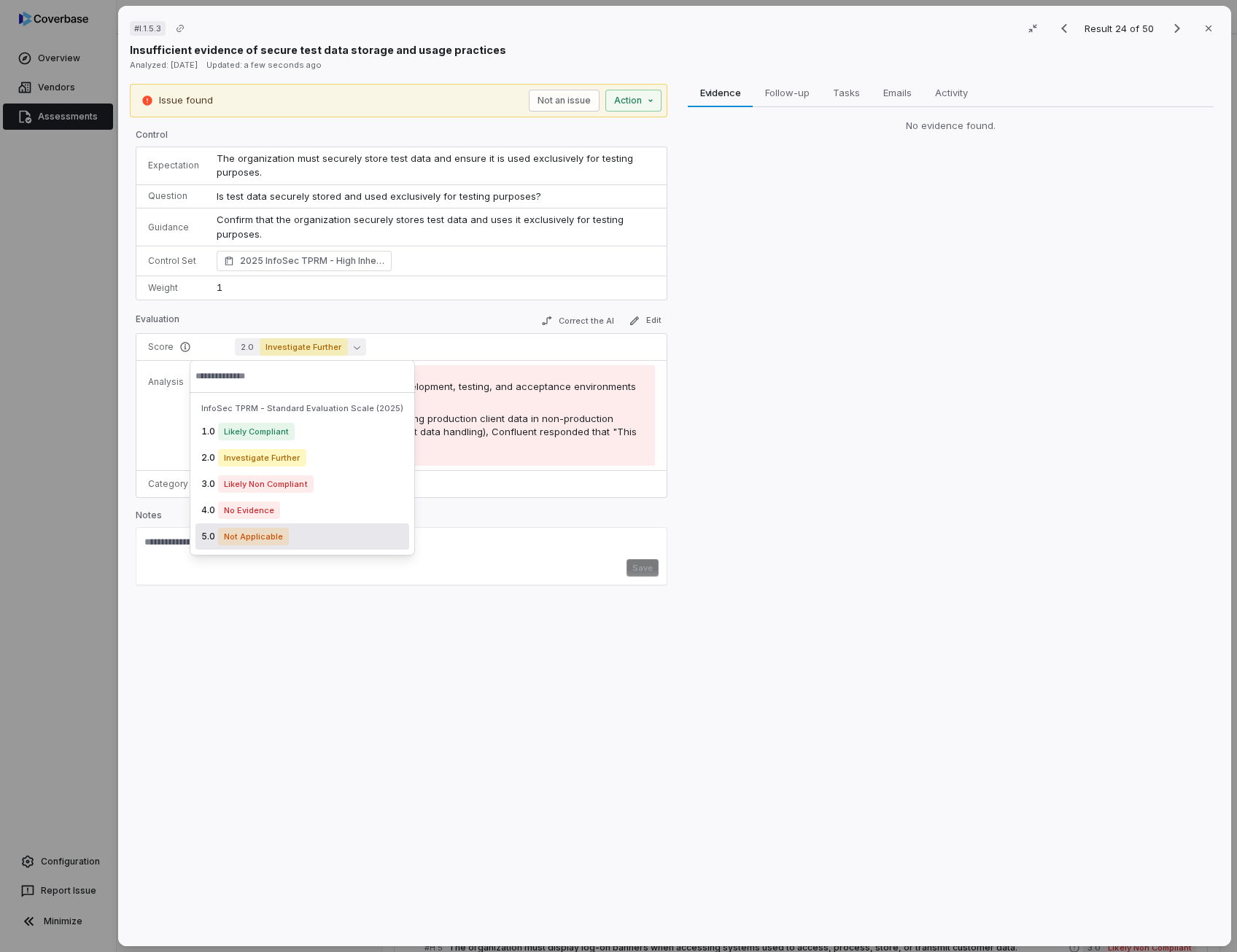
click at [266, 541] on span "Not Applicable" at bounding box center [254, 537] width 71 height 18
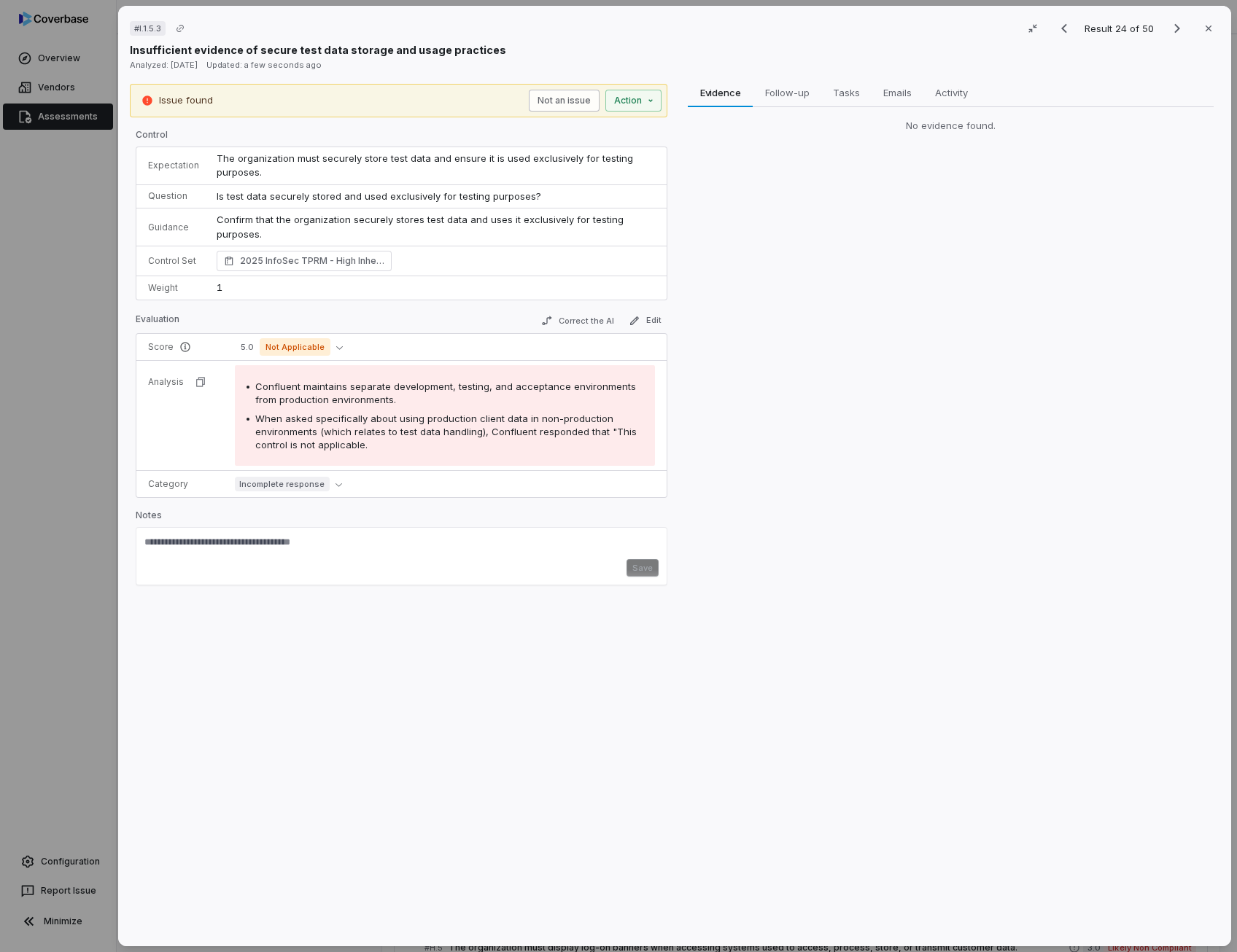
click at [568, 94] on button "Not an issue" at bounding box center [564, 101] width 71 height 22
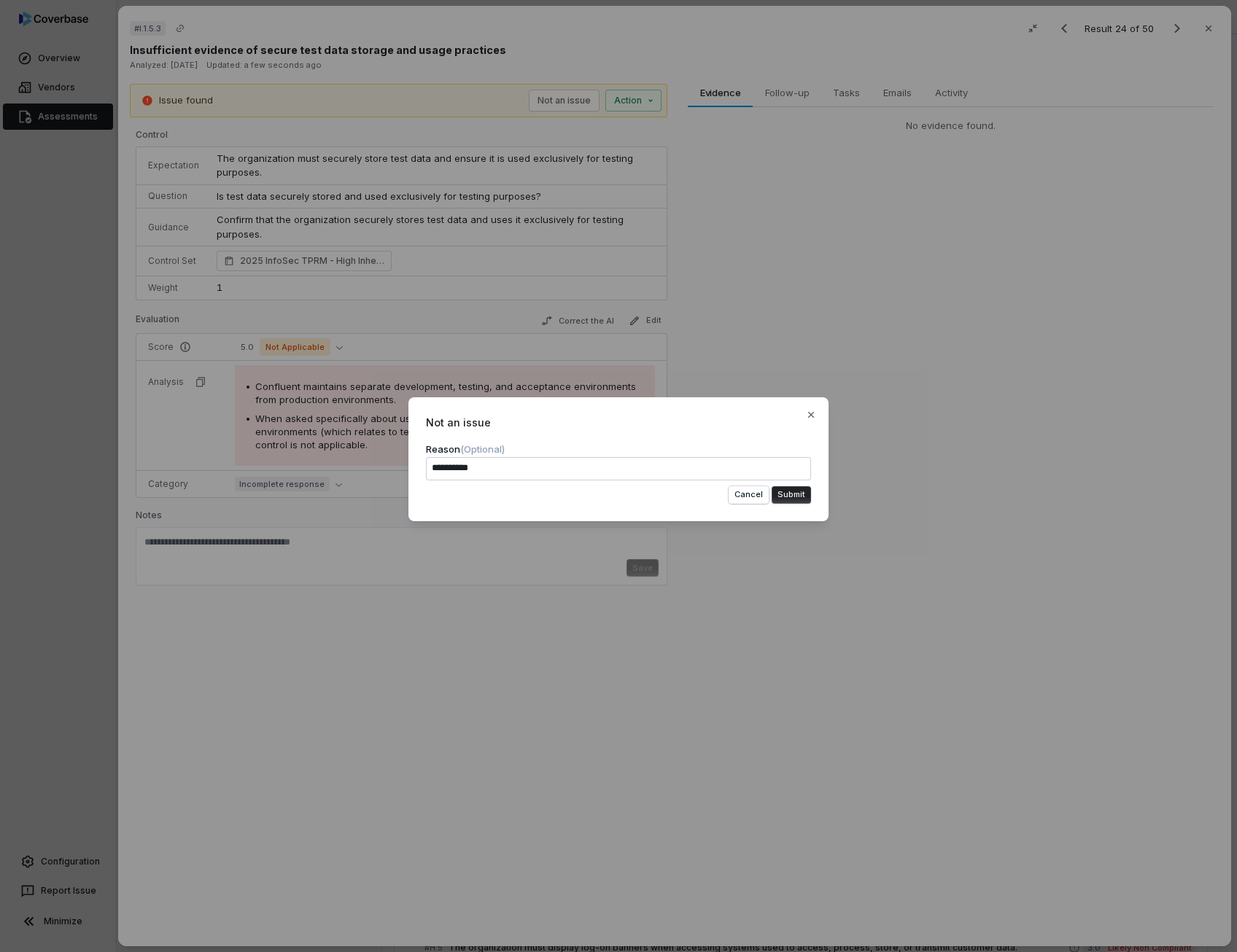
click at [564, 420] on span "Not an issue" at bounding box center [618, 422] width 385 height 15
drag, startPoint x: 558, startPoint y: 429, endPoint x: 566, endPoint y: 540, distance: 111.3
click at [566, 540] on div "Not an issue Reason (Optional) ********* Cancel Submit Close" at bounding box center [618, 476] width 1237 height 204
drag, startPoint x: 502, startPoint y: 413, endPoint x: 547, endPoint y: 441, distance: 53.0
click at [547, 441] on div "Not an issue Reason (Optional) ********* Cancel Submit Close" at bounding box center [618, 459] width 420 height 124
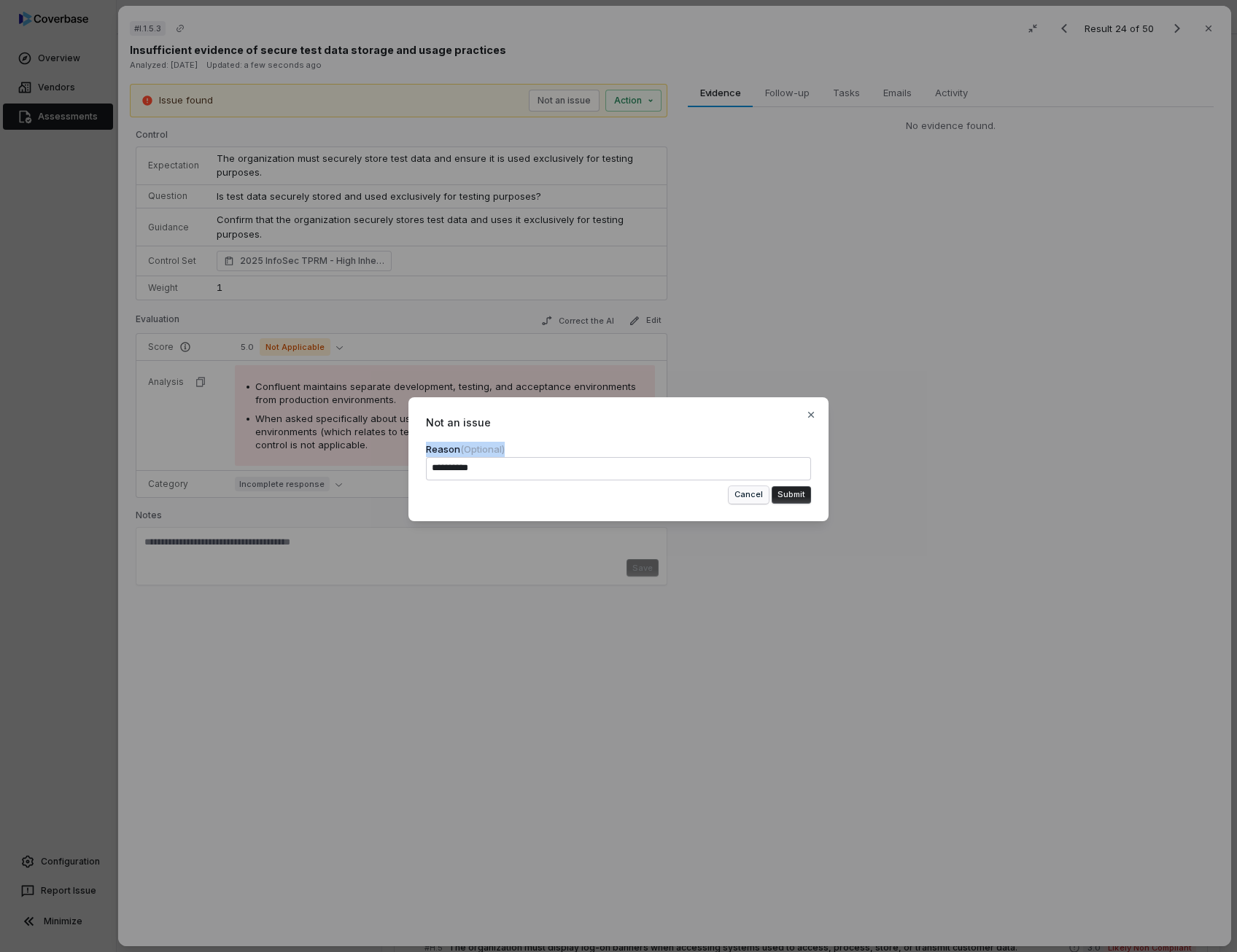
click at [749, 499] on button "Cancel" at bounding box center [749, 495] width 40 height 18
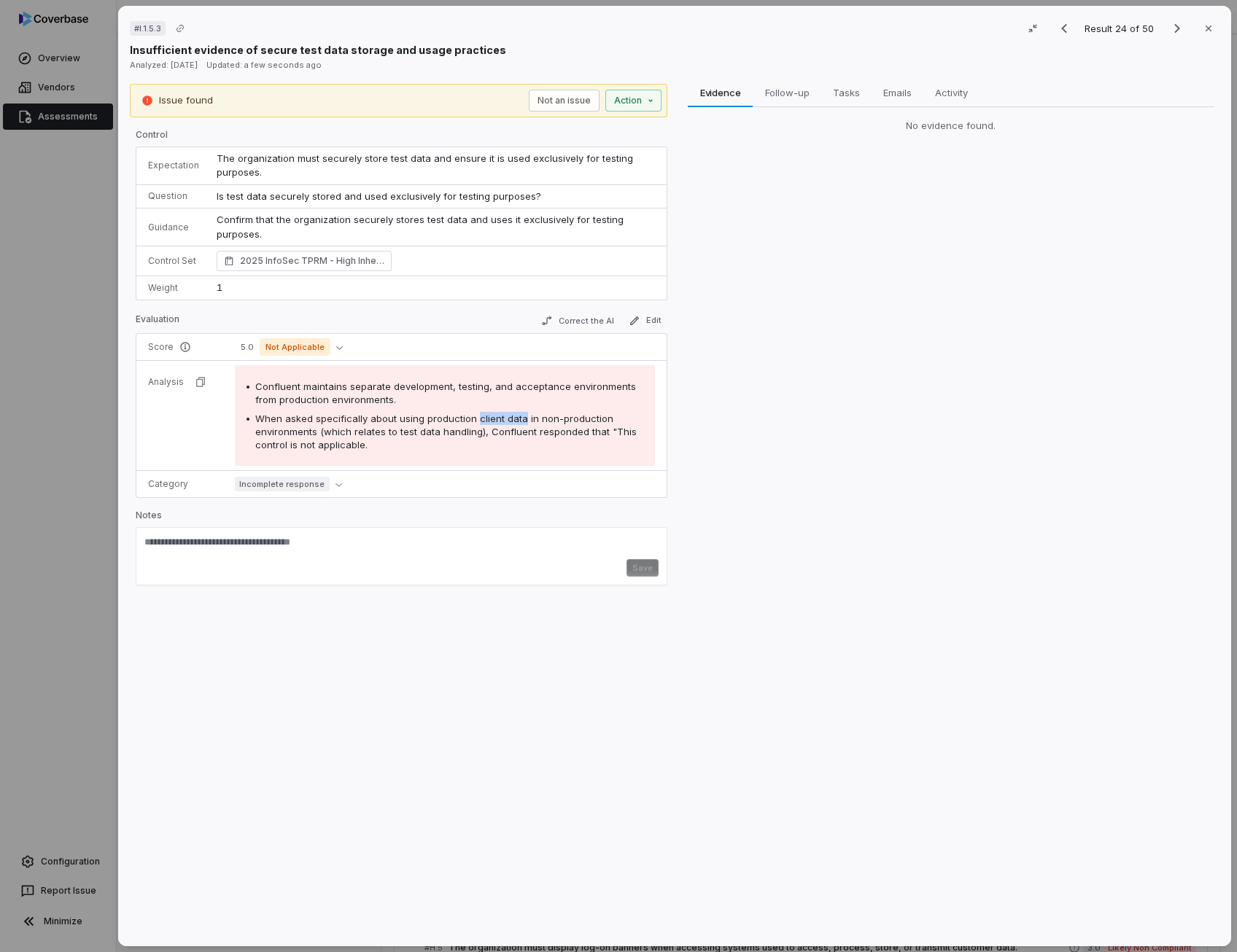
drag, startPoint x: 517, startPoint y: 414, endPoint x: 471, endPoint y: 420, distance: 46.4
click at [471, 420] on span "When asked specifically about using production client data in non-production en…" at bounding box center [446, 431] width 381 height 38
copy span "client data"
click at [567, 103] on button "Not an issue" at bounding box center [564, 101] width 71 height 22
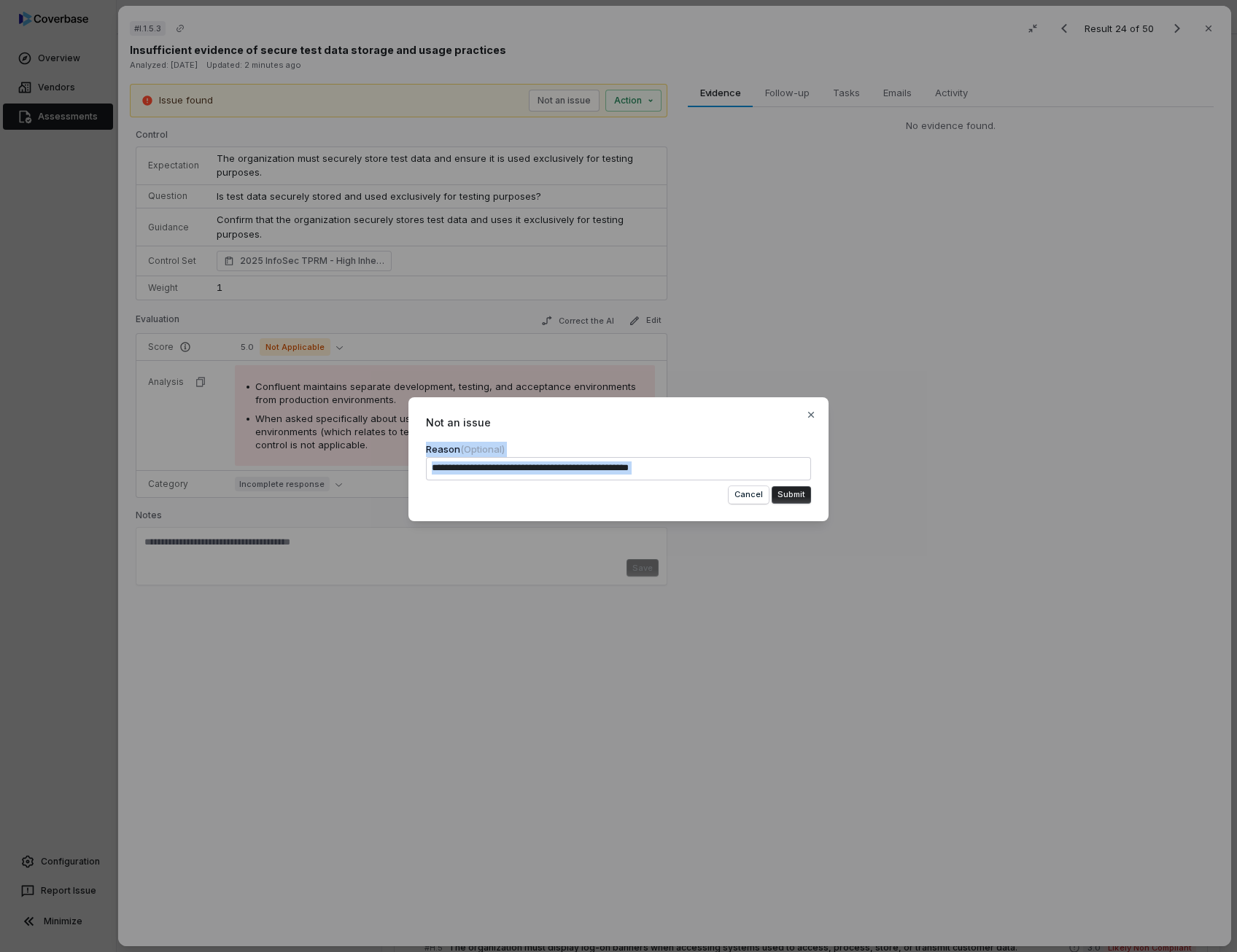
drag, startPoint x: 720, startPoint y: 413, endPoint x: 820, endPoint y: 540, distance: 161.6
click at [820, 540] on div "**********" at bounding box center [618, 476] width 1237 height 204
click at [791, 497] on button "Submit" at bounding box center [791, 495] width 39 height 18
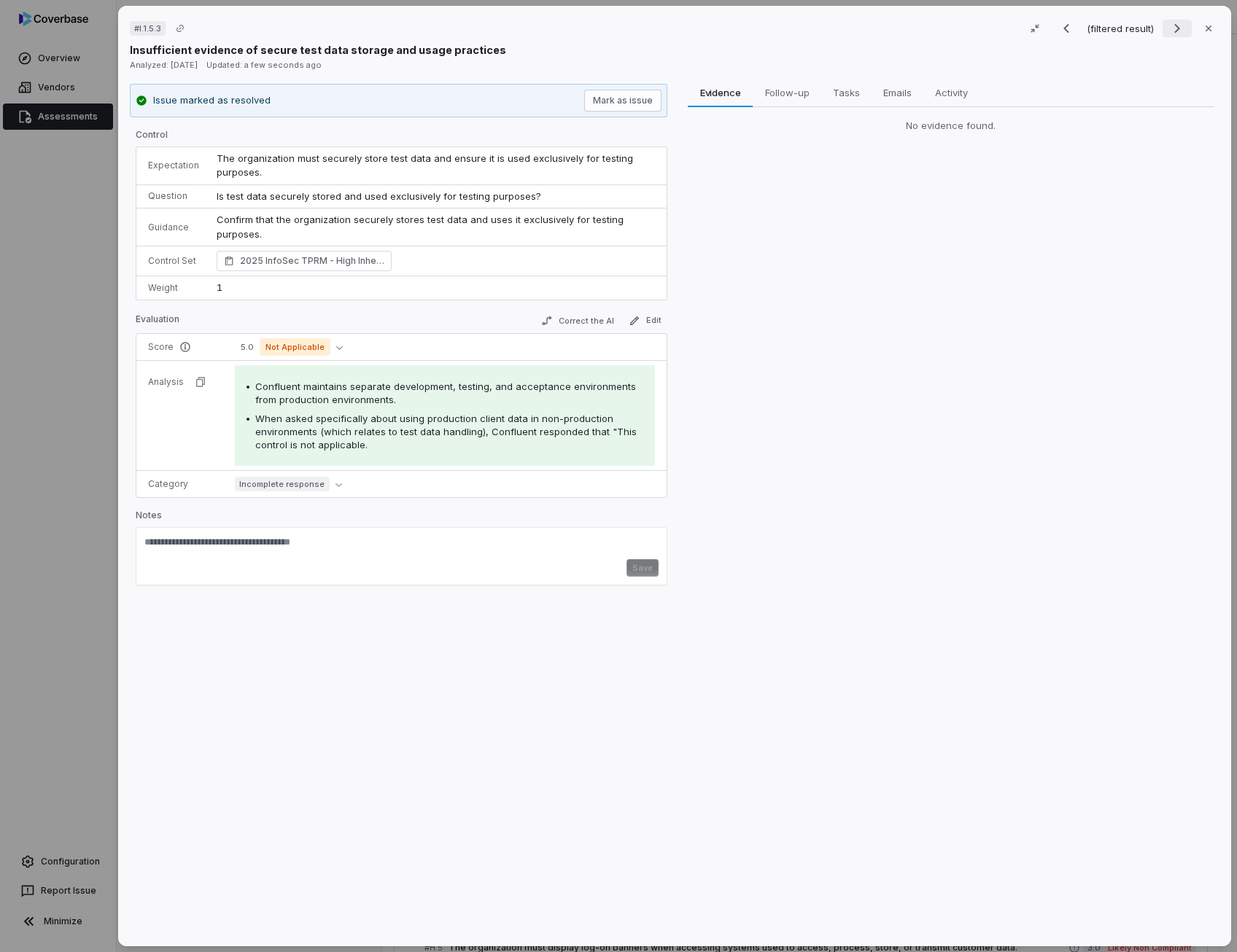
click at [1170, 32] on icon "Next result" at bounding box center [1177, 29] width 18 height 18
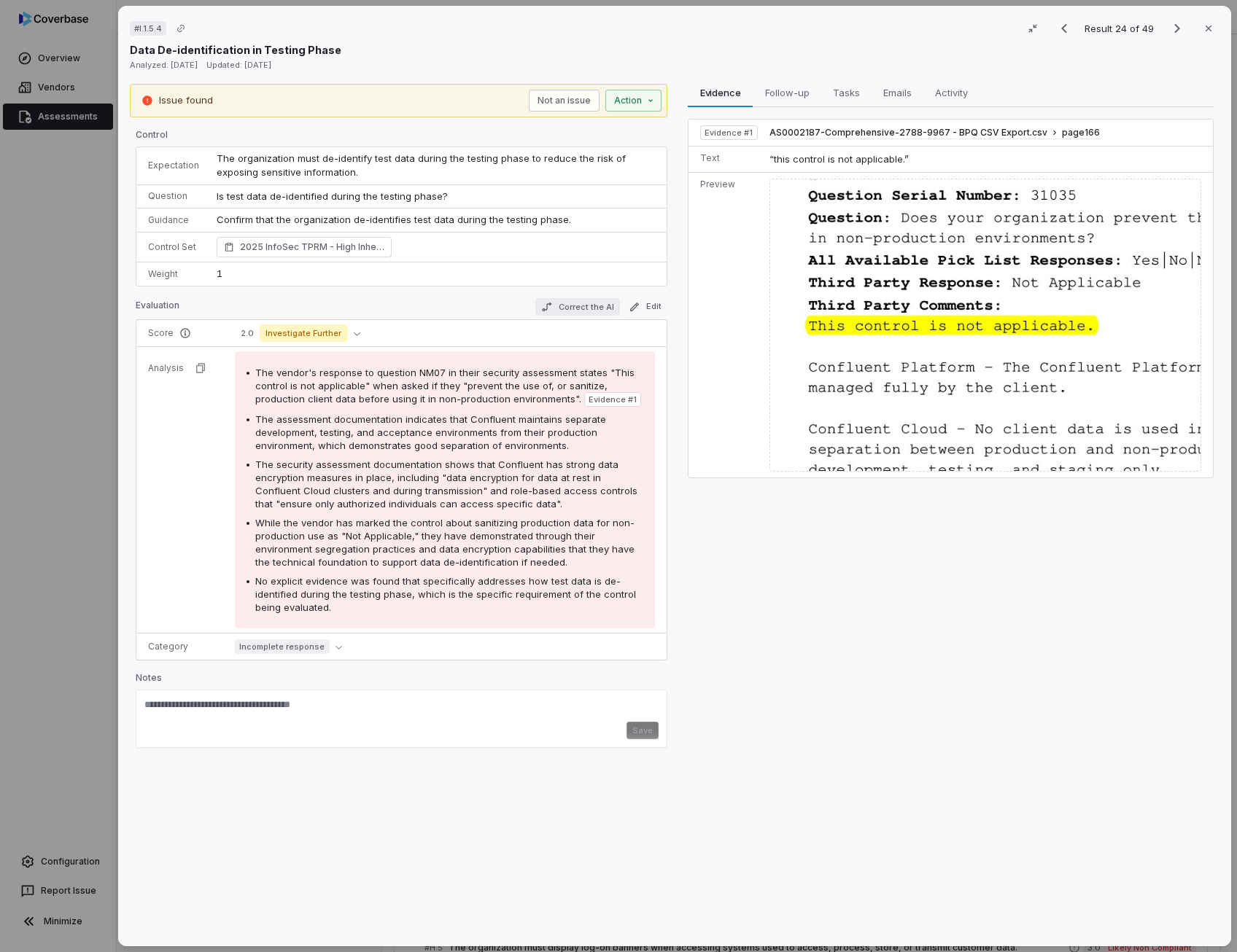
click at [587, 305] on button "Correct the AI" at bounding box center [578, 307] width 85 height 18
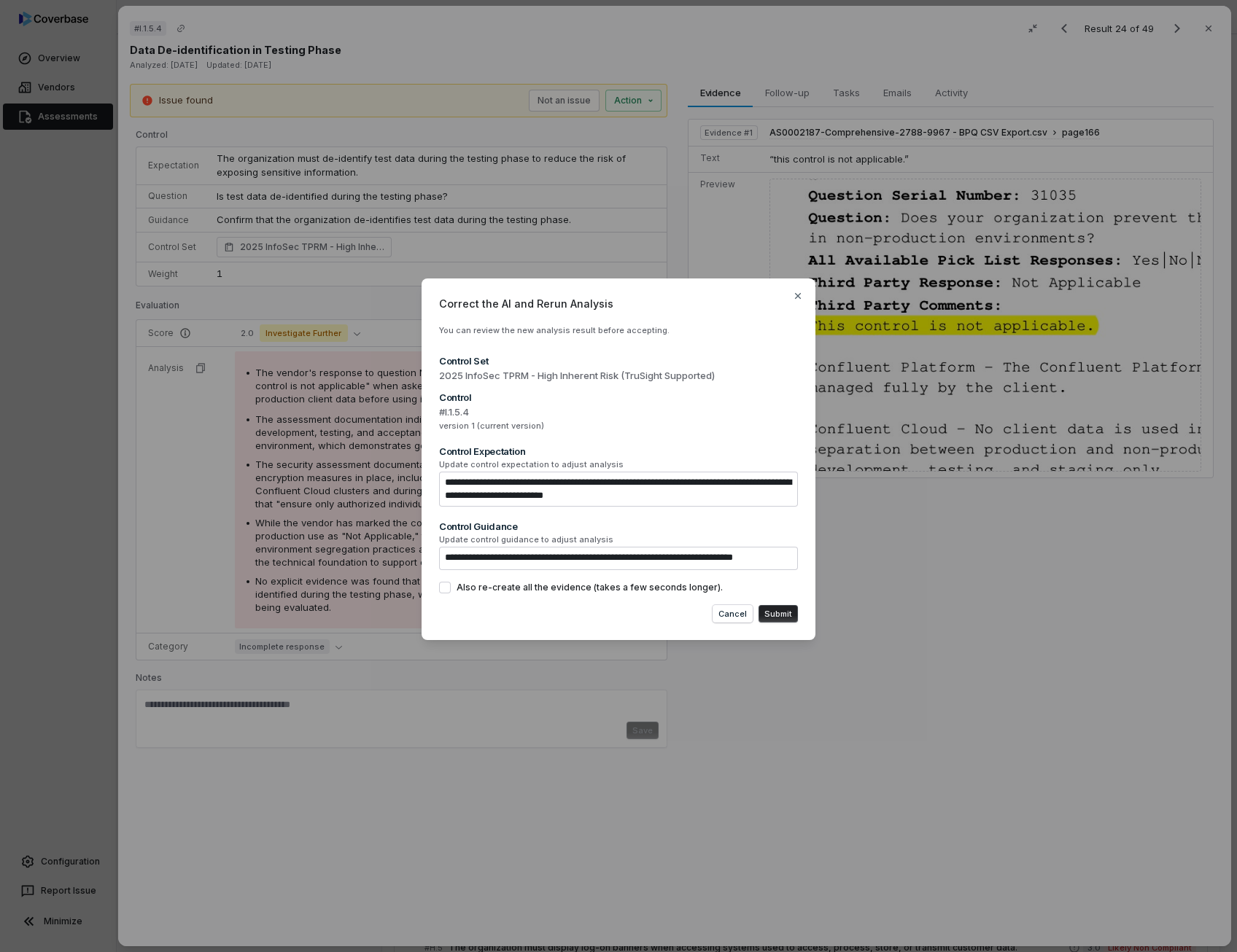
click at [783, 608] on button "Submit" at bounding box center [777, 614] width 39 height 18
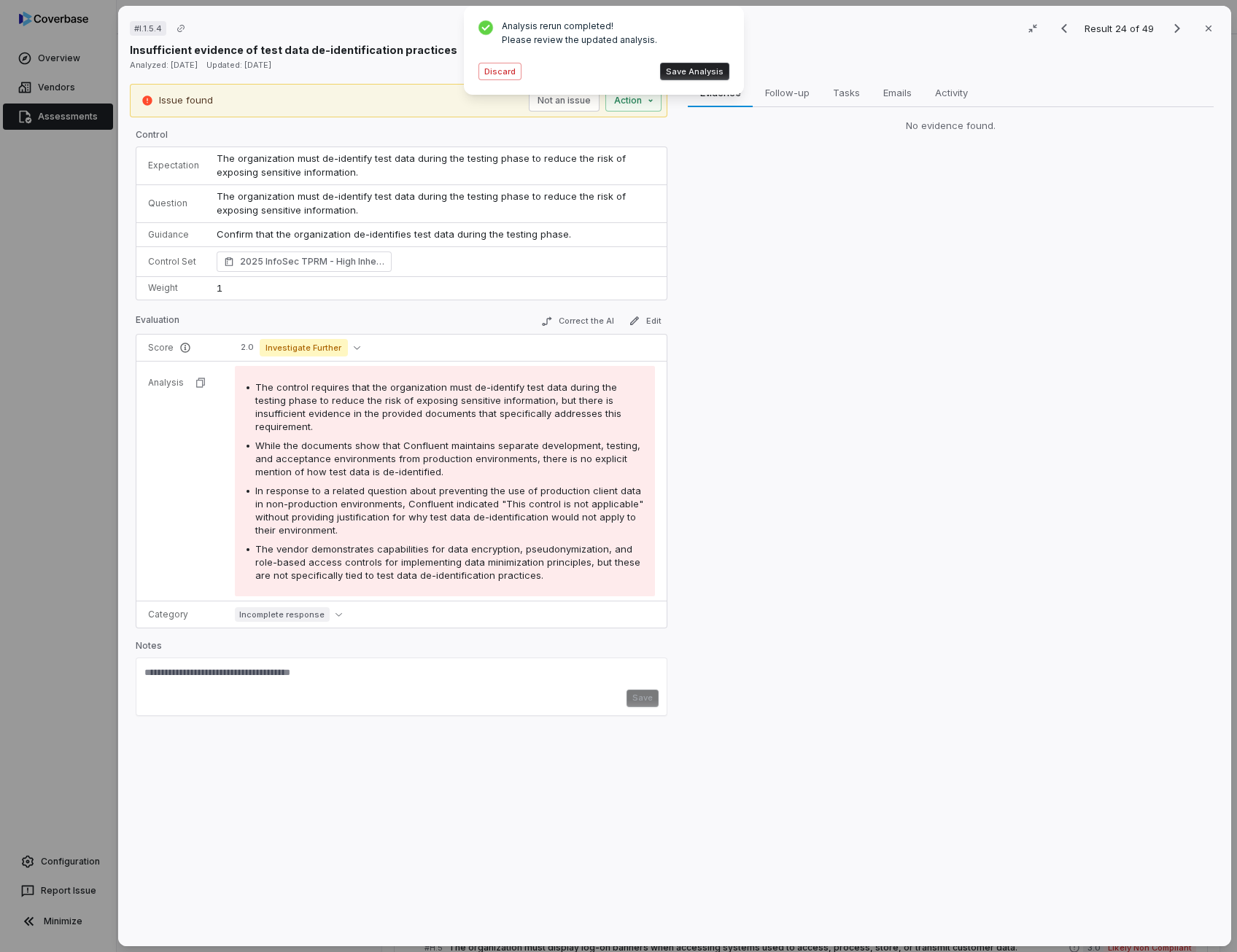
click at [783, 608] on div "Evidence Evidence Follow-up Follow-up Tasks Tasks Emails Emails Activity Activi…" at bounding box center [950, 510] width 538 height 852
drag, startPoint x: 783, startPoint y: 608, endPoint x: 629, endPoint y: 544, distance: 166.8
click at [629, 544] on div "Issue found Not an issue Action Control Expectation The organization must de-id…" at bounding box center [674, 510] width 1089 height 852
drag, startPoint x: 629, startPoint y: 544, endPoint x: 536, endPoint y: 387, distance: 182.5
click at [536, 387] on span "The control requires that the organization must de-identify test data during th…" at bounding box center [438, 406] width 366 height 51
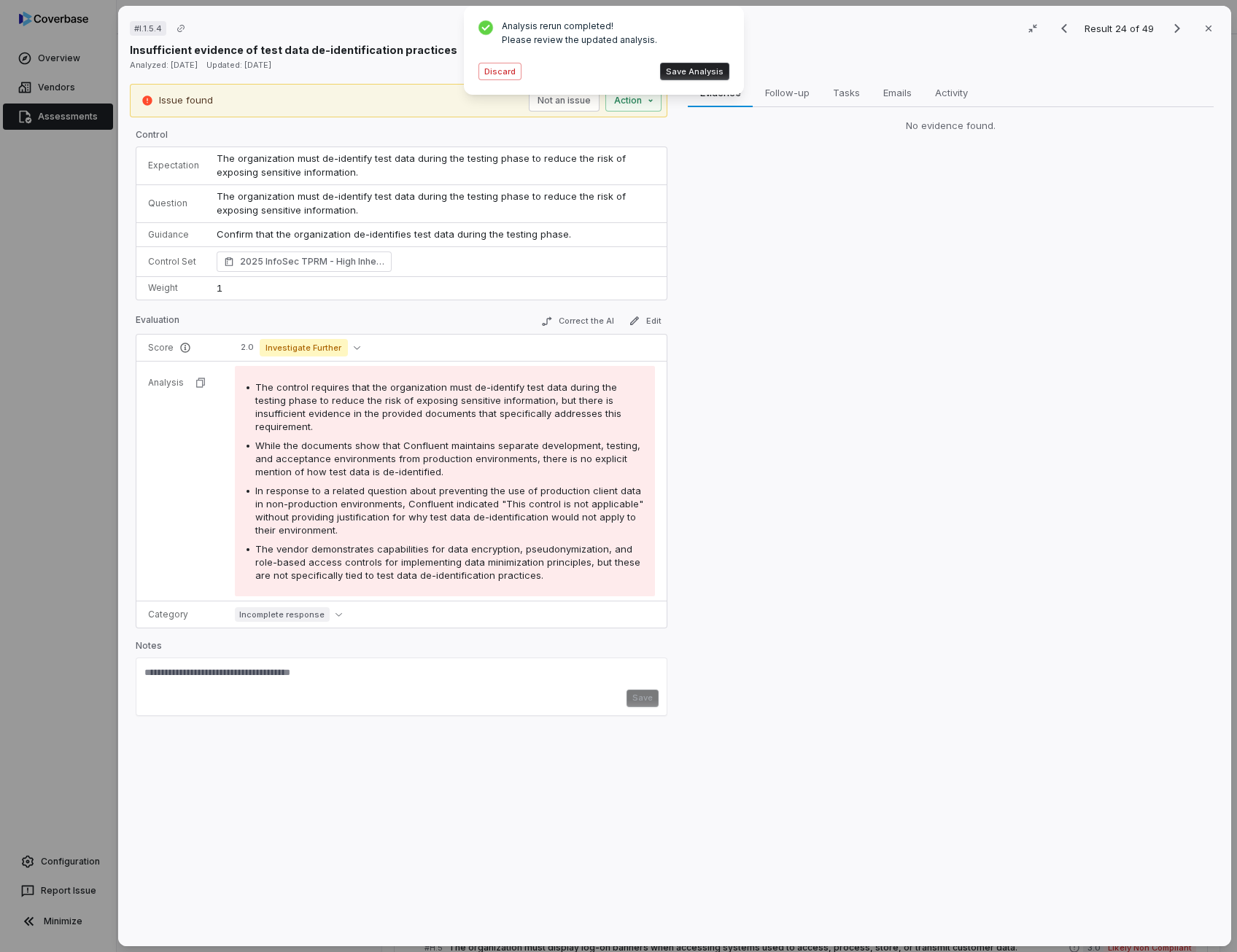
click at [551, 499] on span "In response to a related question about preventing the use of production client…" at bounding box center [449, 510] width 388 height 51
drag, startPoint x: 551, startPoint y: 499, endPoint x: 462, endPoint y: 503, distance: 89.1
click at [462, 503] on span "In response to a related question about preventing the use of production client…" at bounding box center [449, 510] width 388 height 51
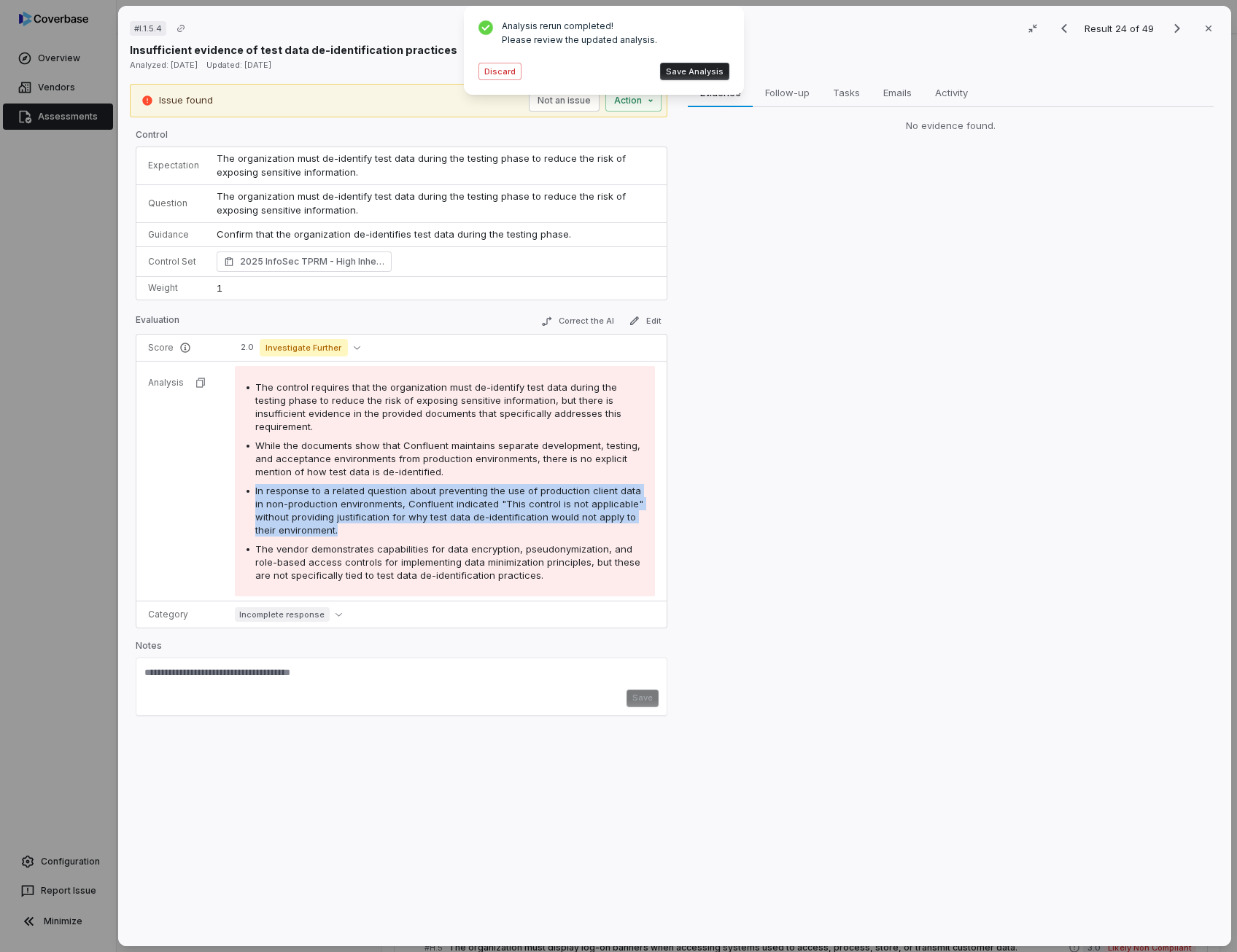
click at [462, 503] on span "In response to a related question about preventing the use of production client…" at bounding box center [449, 510] width 388 height 51
click at [633, 321] on icon "button" at bounding box center [634, 321] width 12 height 12
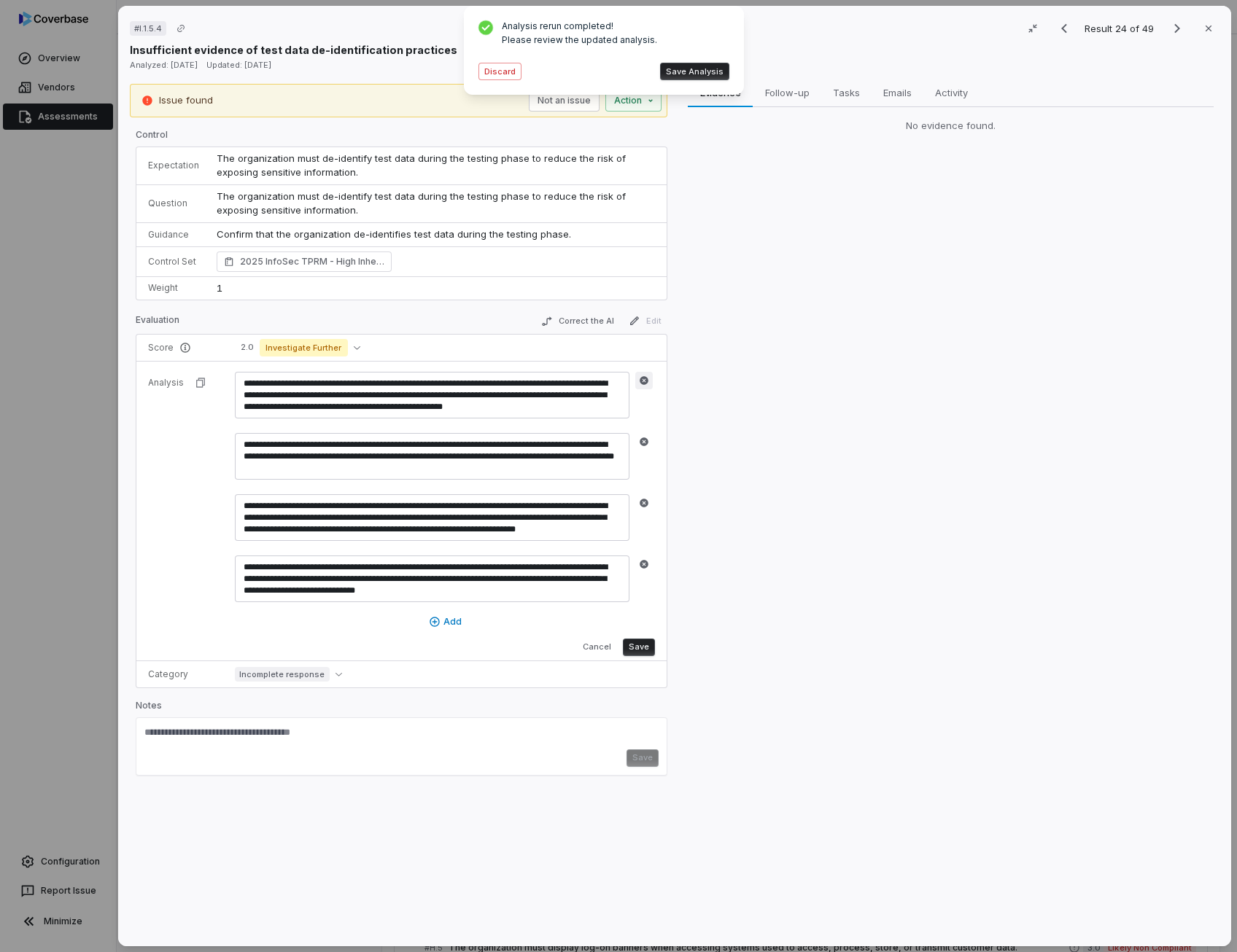
click at [643, 379] on icon "button" at bounding box center [644, 381] width 10 height 10
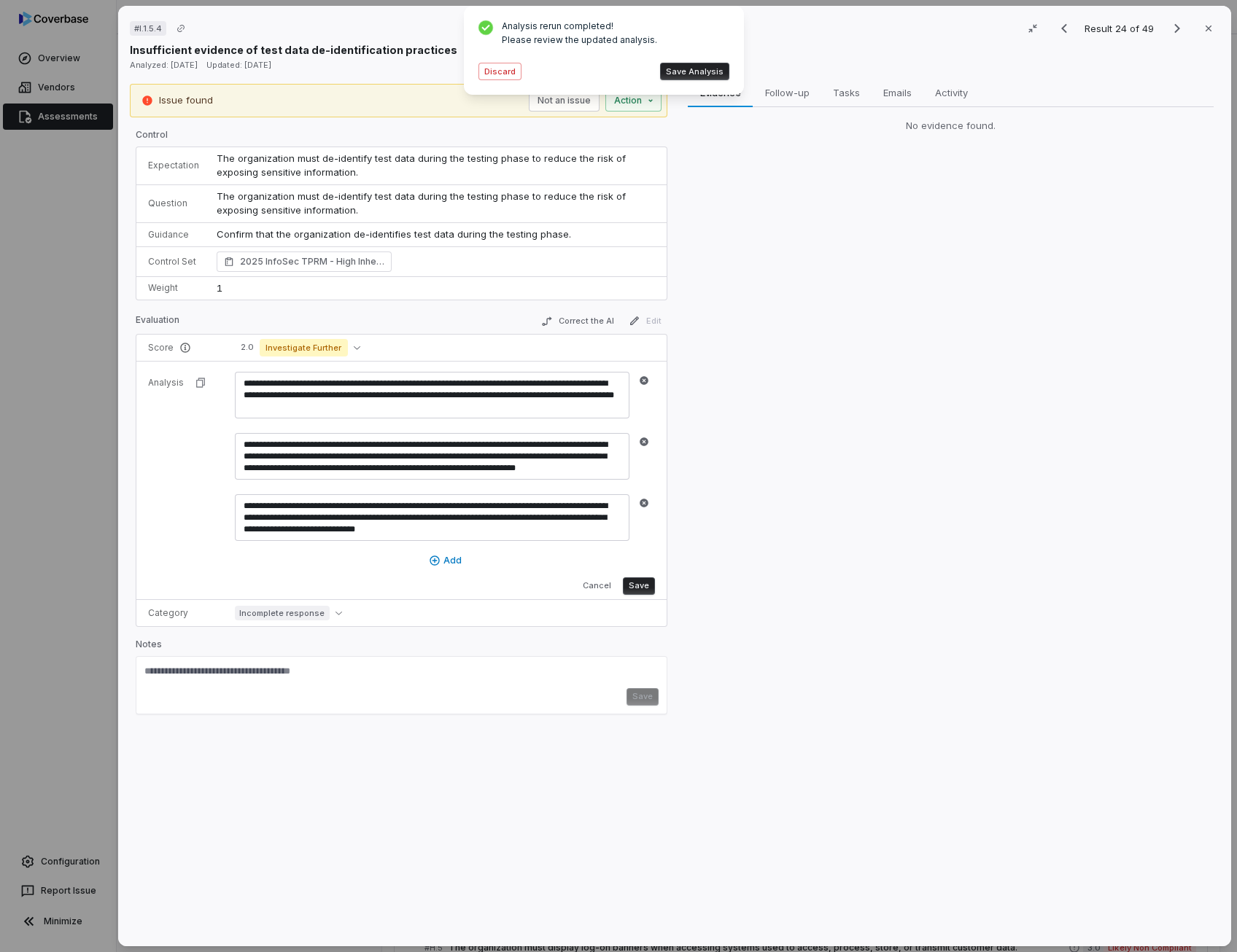
drag, startPoint x: 375, startPoint y: 383, endPoint x: 219, endPoint y: 377, distance: 156.1
click at [219, 377] on tr "**********" at bounding box center [401, 479] width 530 height 238
drag, startPoint x: 350, startPoint y: 395, endPoint x: 592, endPoint y: 396, distance: 242.0
click at [592, 396] on textarea "**********" at bounding box center [432, 395] width 395 height 46
click at [589, 453] on textarea "**********" at bounding box center [432, 456] width 395 height 46
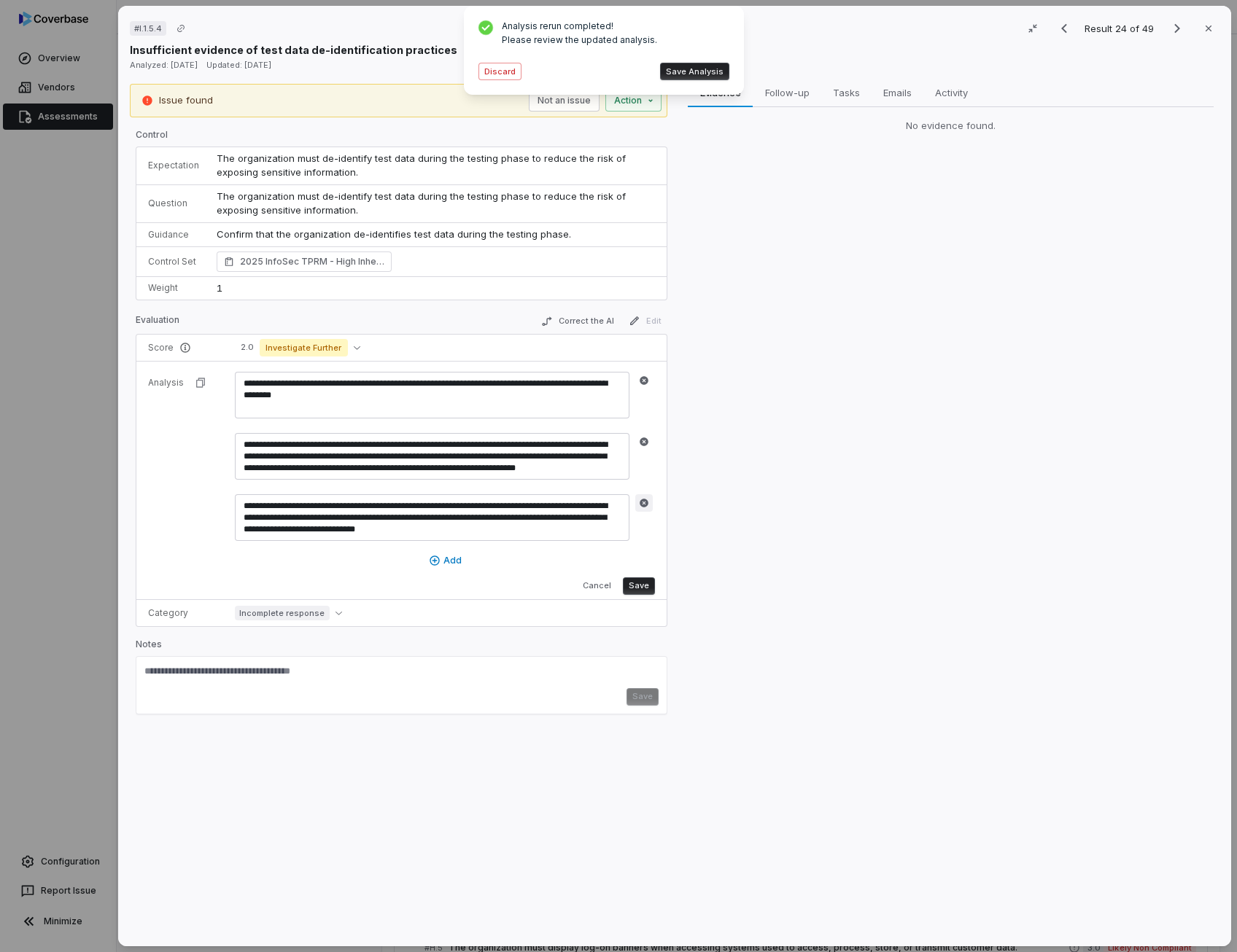
click at [643, 498] on icon "button" at bounding box center [644, 503] width 9 height 9
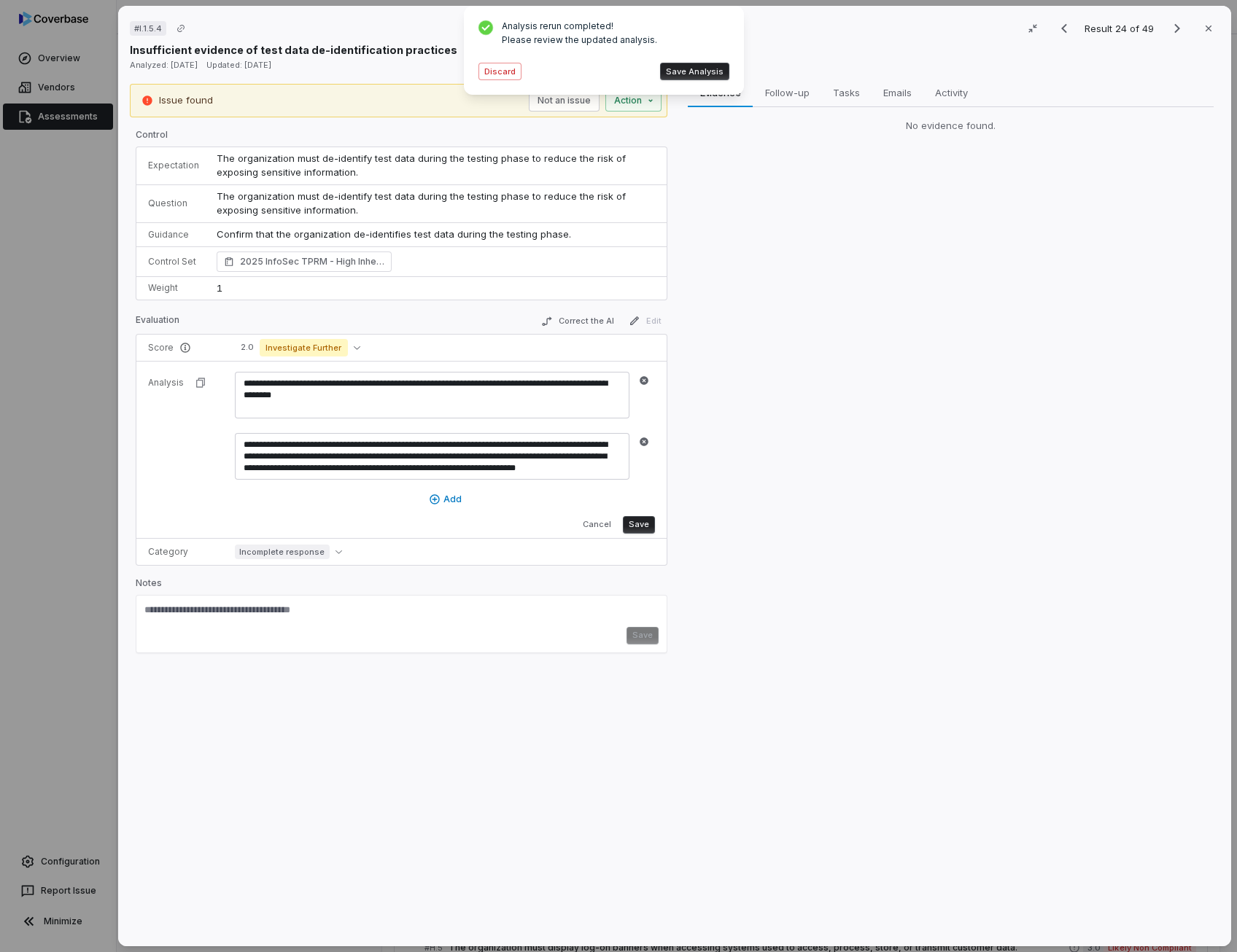
click at [645, 523] on button "Save" at bounding box center [638, 525] width 32 height 18
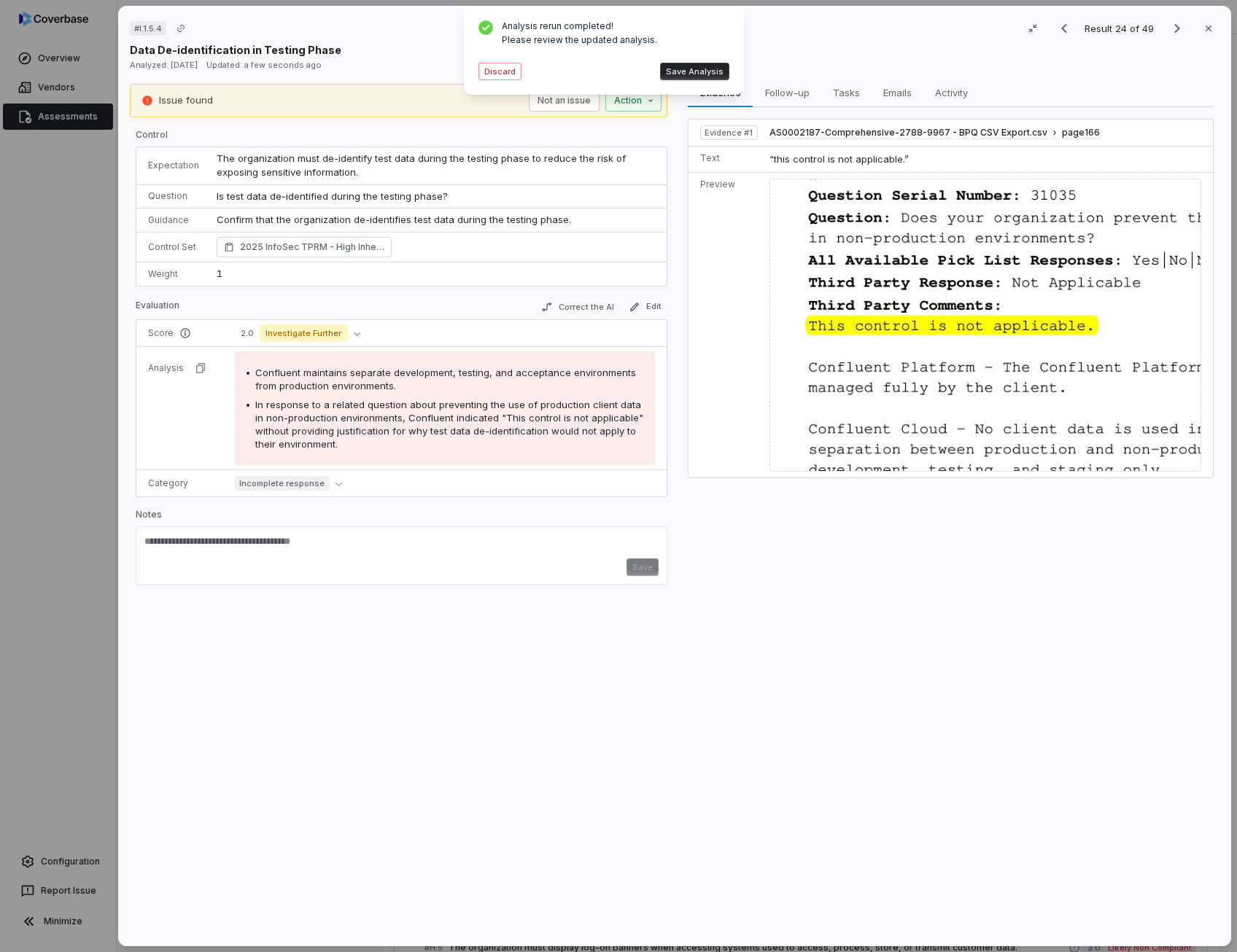
click at [703, 69] on button "Save Analysis" at bounding box center [695, 72] width 69 height 18
click at [466, 198] on td "Is test data de-identified during the testing phase?" at bounding box center [437, 196] width 459 height 24
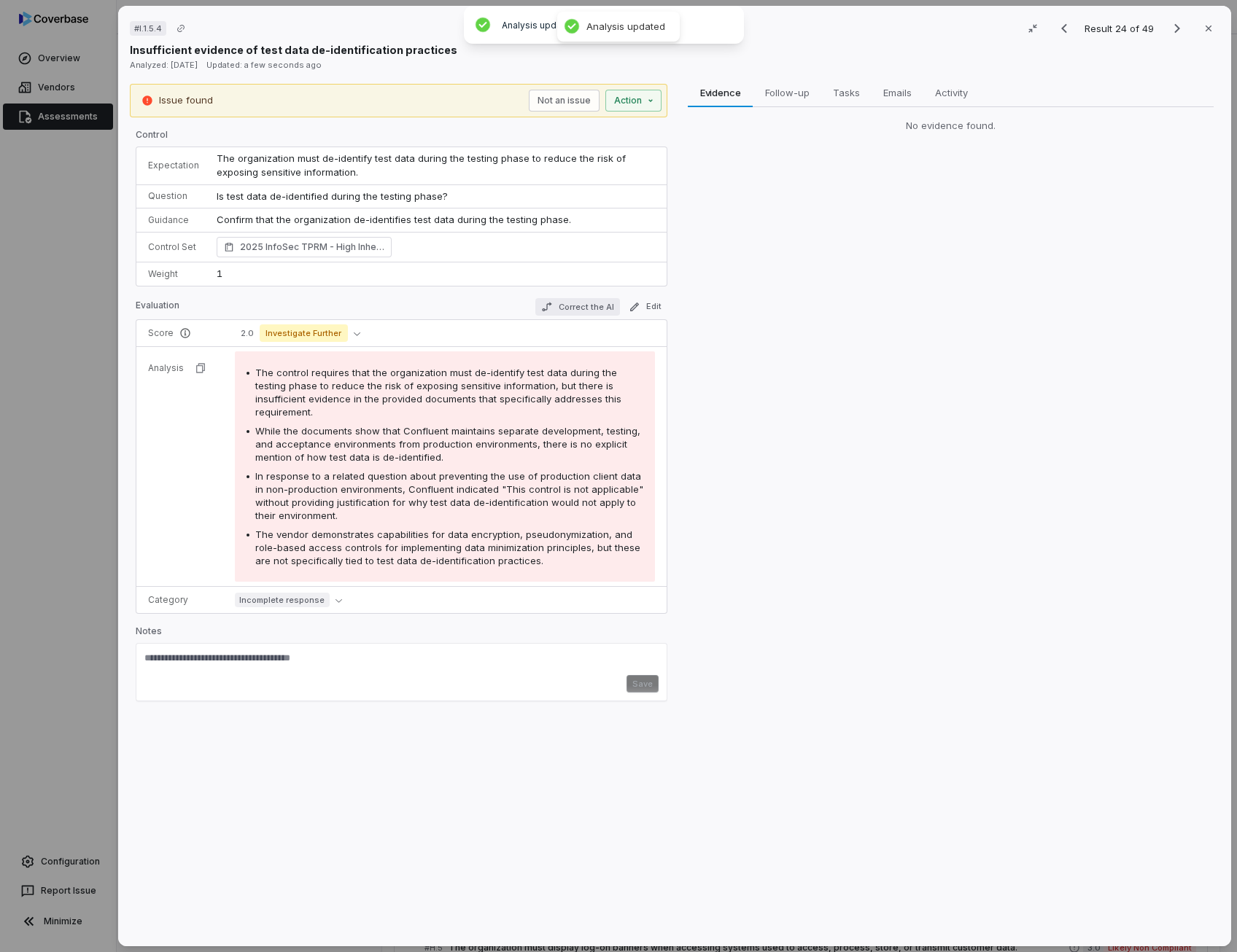
click at [588, 306] on button "Correct the AI" at bounding box center [578, 307] width 85 height 18
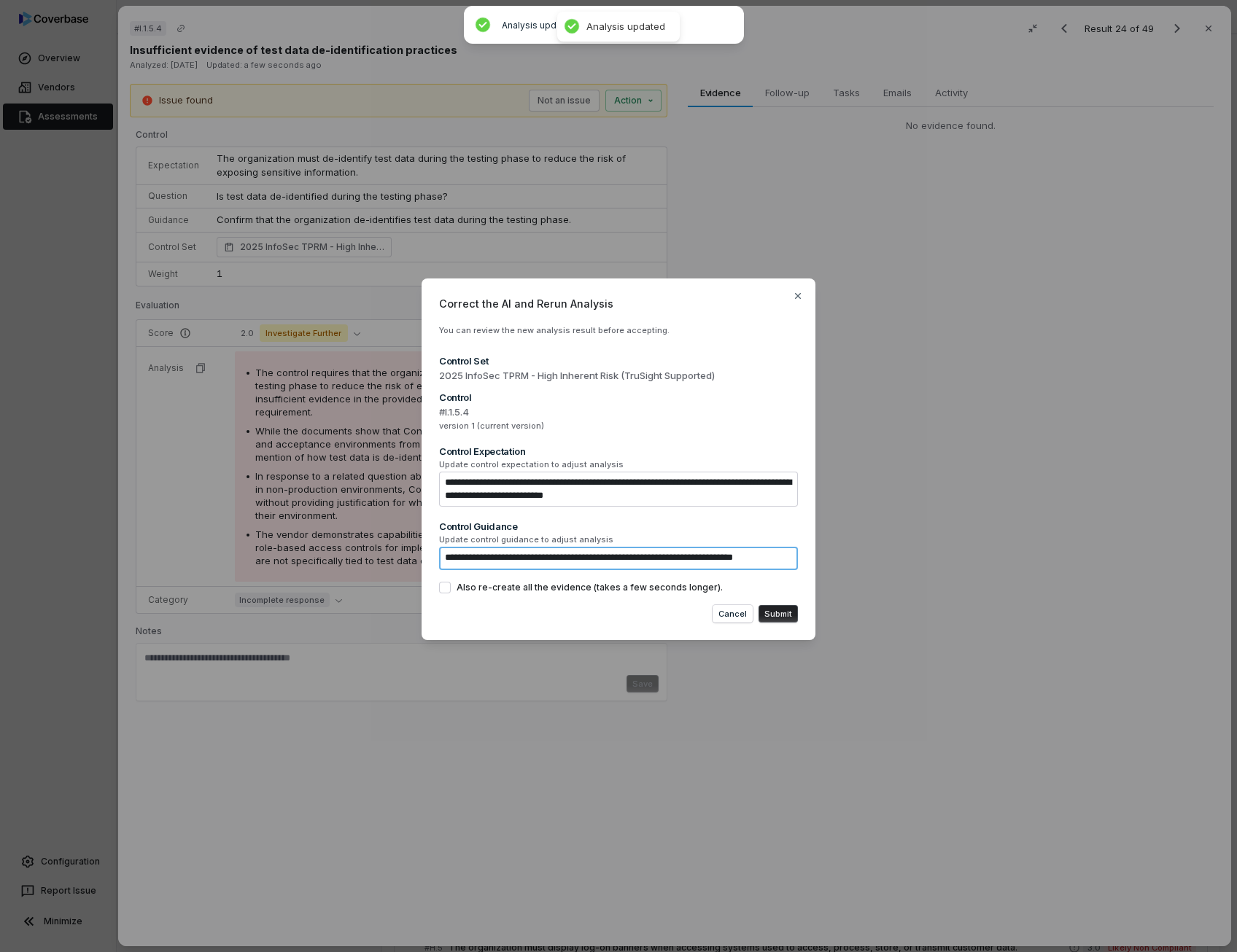
click at [688, 554] on textarea "**********" at bounding box center [618, 558] width 358 height 24
click at [446, 553] on textarea "**********" at bounding box center [618, 558] width 358 height 24
paste textarea "**********"
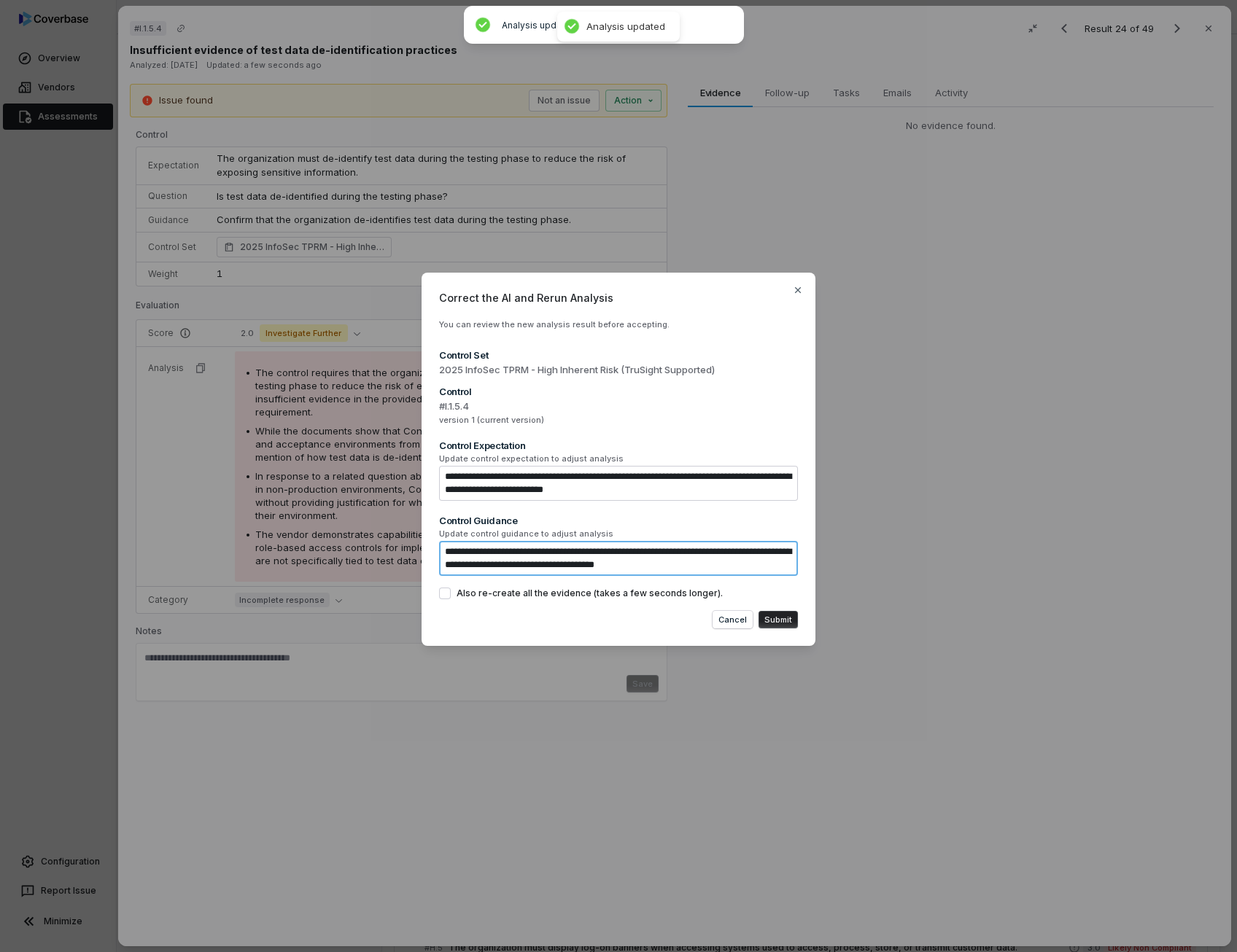
click at [451, 555] on textarea "**********" at bounding box center [618, 557] width 358 height 35
click at [781, 616] on button "Submit" at bounding box center [777, 619] width 39 height 18
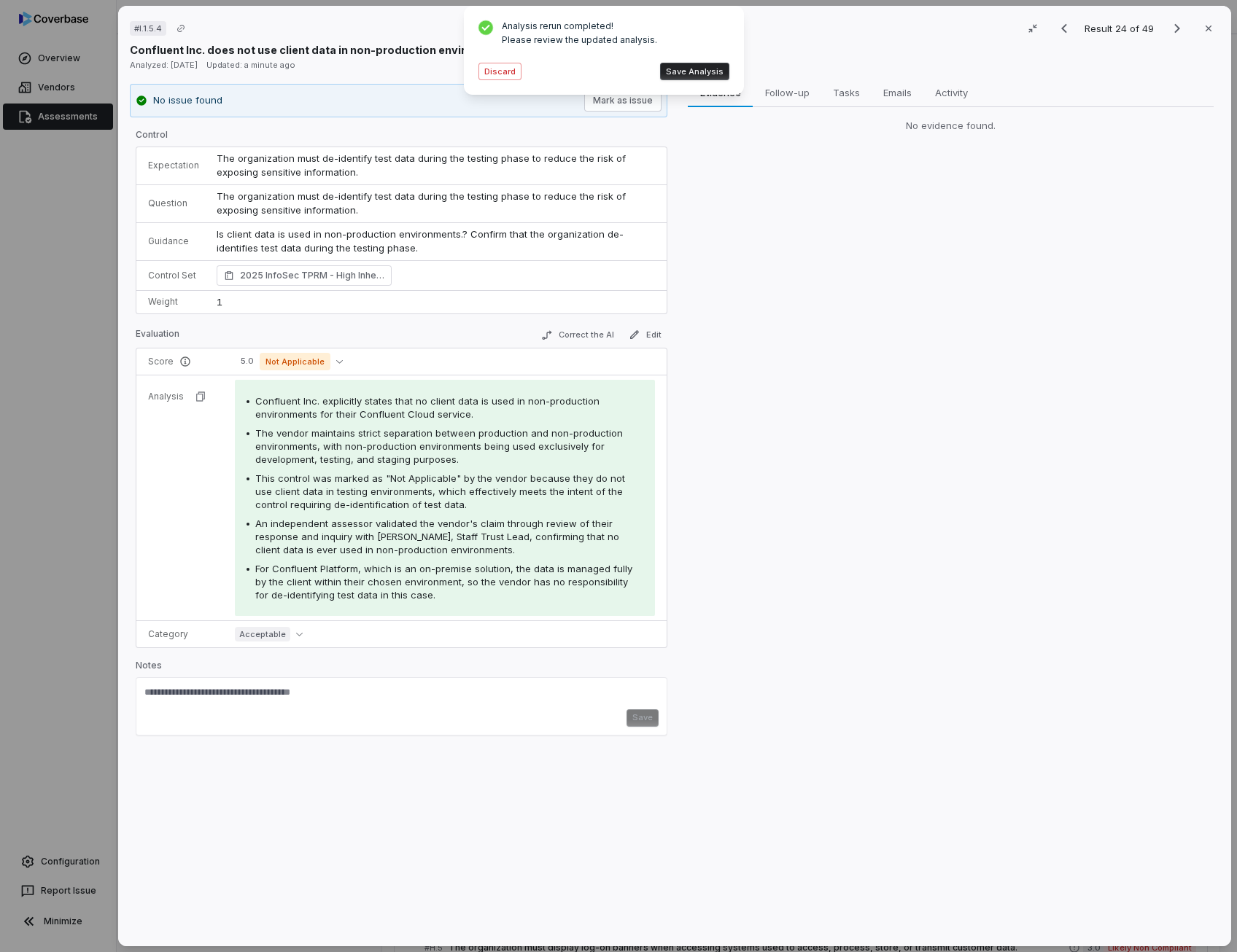
drag, startPoint x: 704, startPoint y: 69, endPoint x: 693, endPoint y: 71, distance: 11.2
click at [693, 71] on button "Save Analysis" at bounding box center [695, 72] width 69 height 18
click at [575, 336] on button "Correct the AI" at bounding box center [578, 336] width 85 height 18
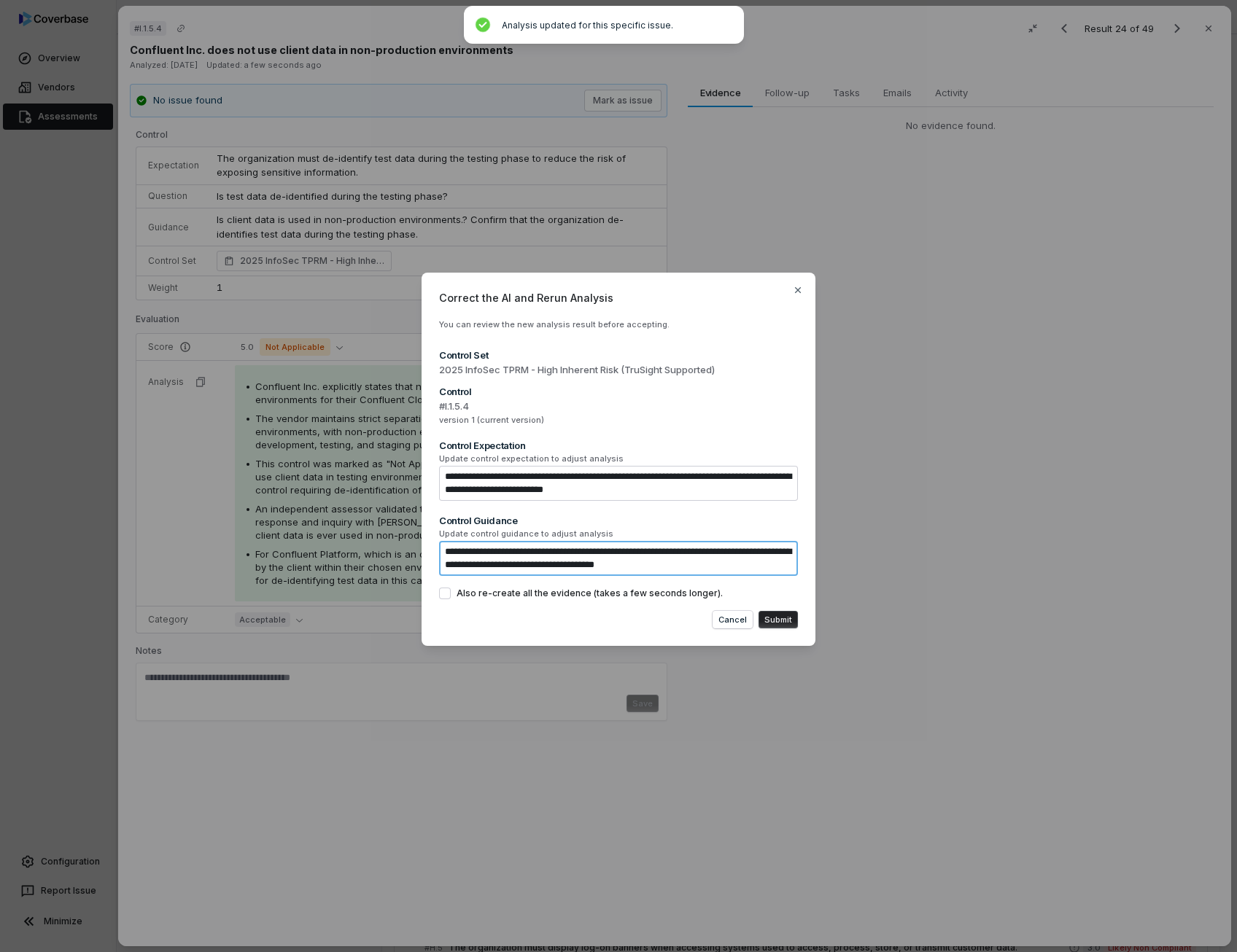
drag, startPoint x: 693, startPoint y: 552, endPoint x: 537, endPoint y: 549, distance: 156.0
drag, startPoint x: 537, startPoint y: 549, endPoint x: 484, endPoint y: 544, distance: 53.2
click at [484, 544] on textarea "**********" at bounding box center [618, 557] width 358 height 35
drag, startPoint x: 688, startPoint y: 547, endPoint x: 548, endPoint y: 557, distance: 140.4
drag, startPoint x: 548, startPoint y: 557, endPoint x: 515, endPoint y: 553, distance: 33.2
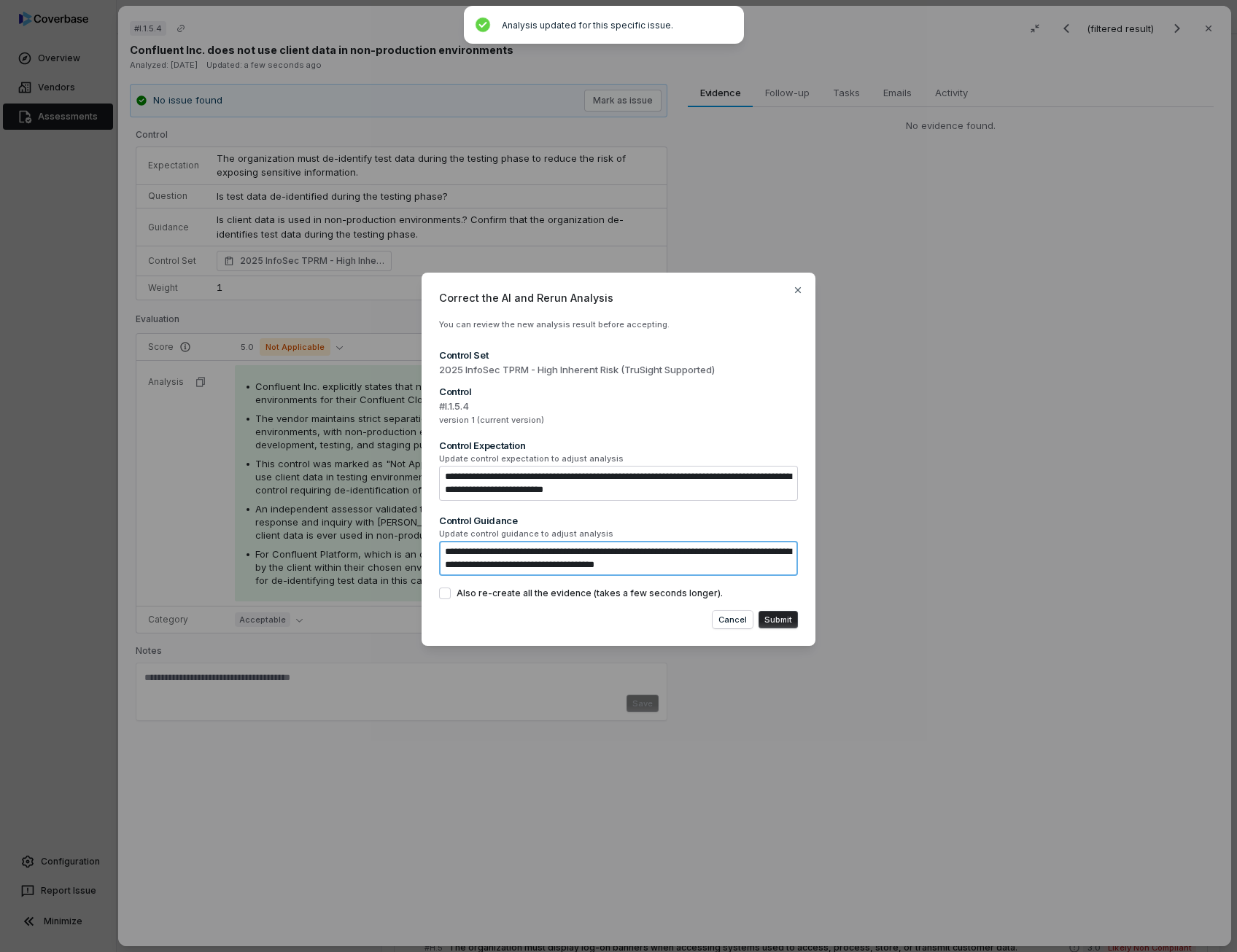
drag, startPoint x: 515, startPoint y: 553, endPoint x: 617, endPoint y: 547, distance: 102.2
click at [617, 547] on textarea "**********" at bounding box center [618, 557] width 358 height 35
click at [686, 548] on textarea "**********" at bounding box center [618, 557] width 358 height 35
click at [780, 622] on button "Submit" at bounding box center [777, 619] width 39 height 18
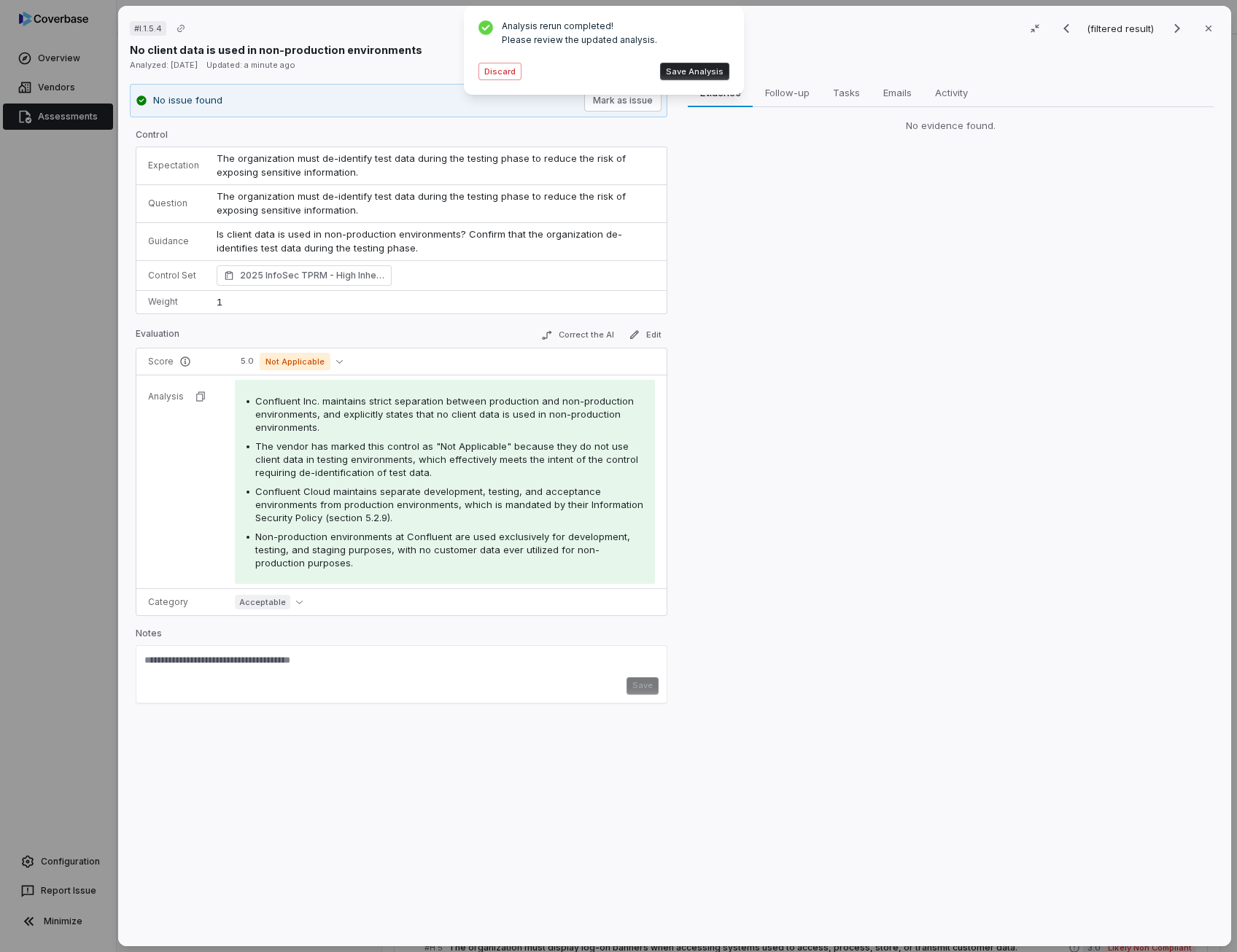
drag, startPoint x: 707, startPoint y: 78, endPoint x: 690, endPoint y: 69, distance: 19.2
click at [690, 69] on button "Save Analysis" at bounding box center [695, 72] width 69 height 18
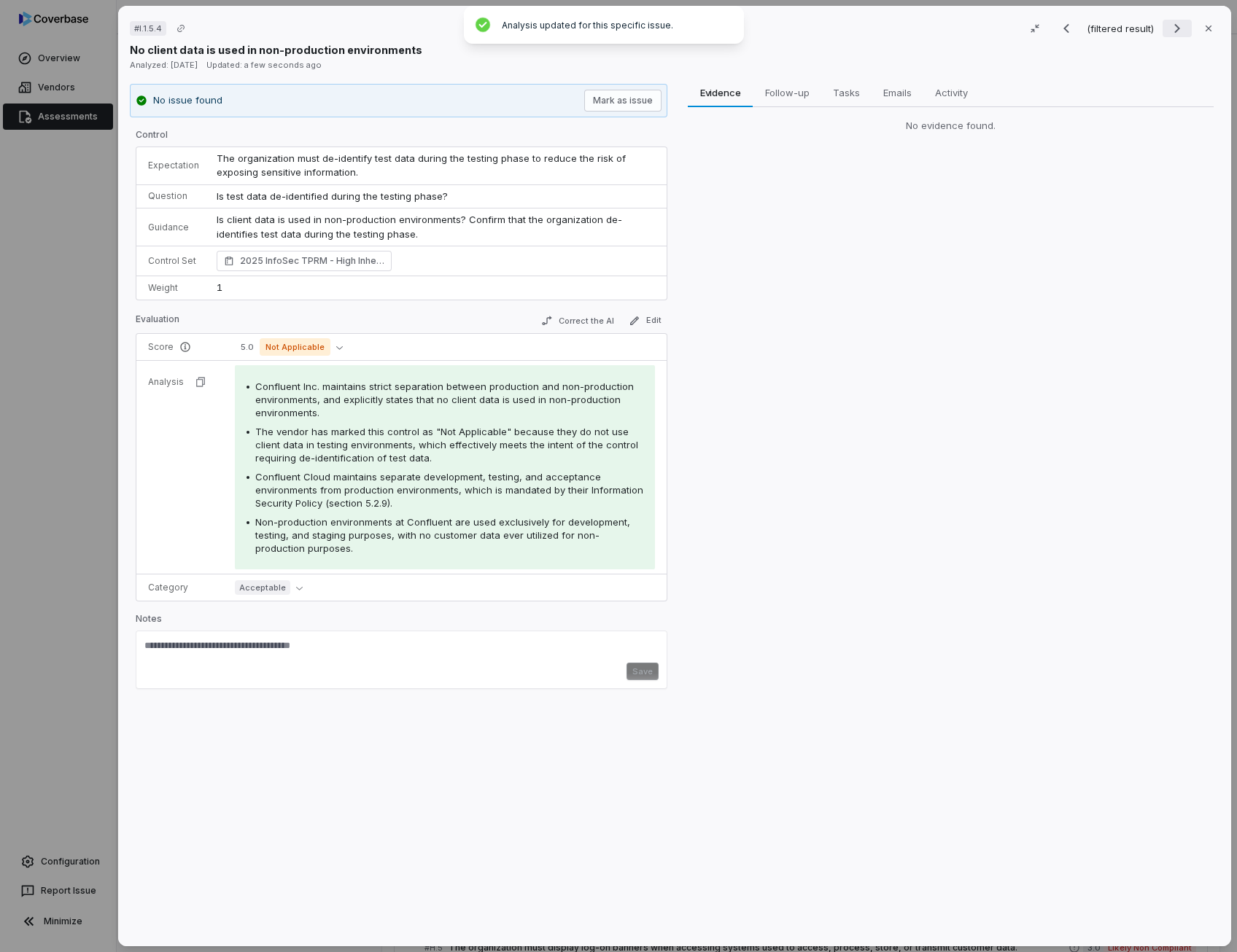
click at [1174, 29] on icon "Next result" at bounding box center [1177, 29] width 6 height 10
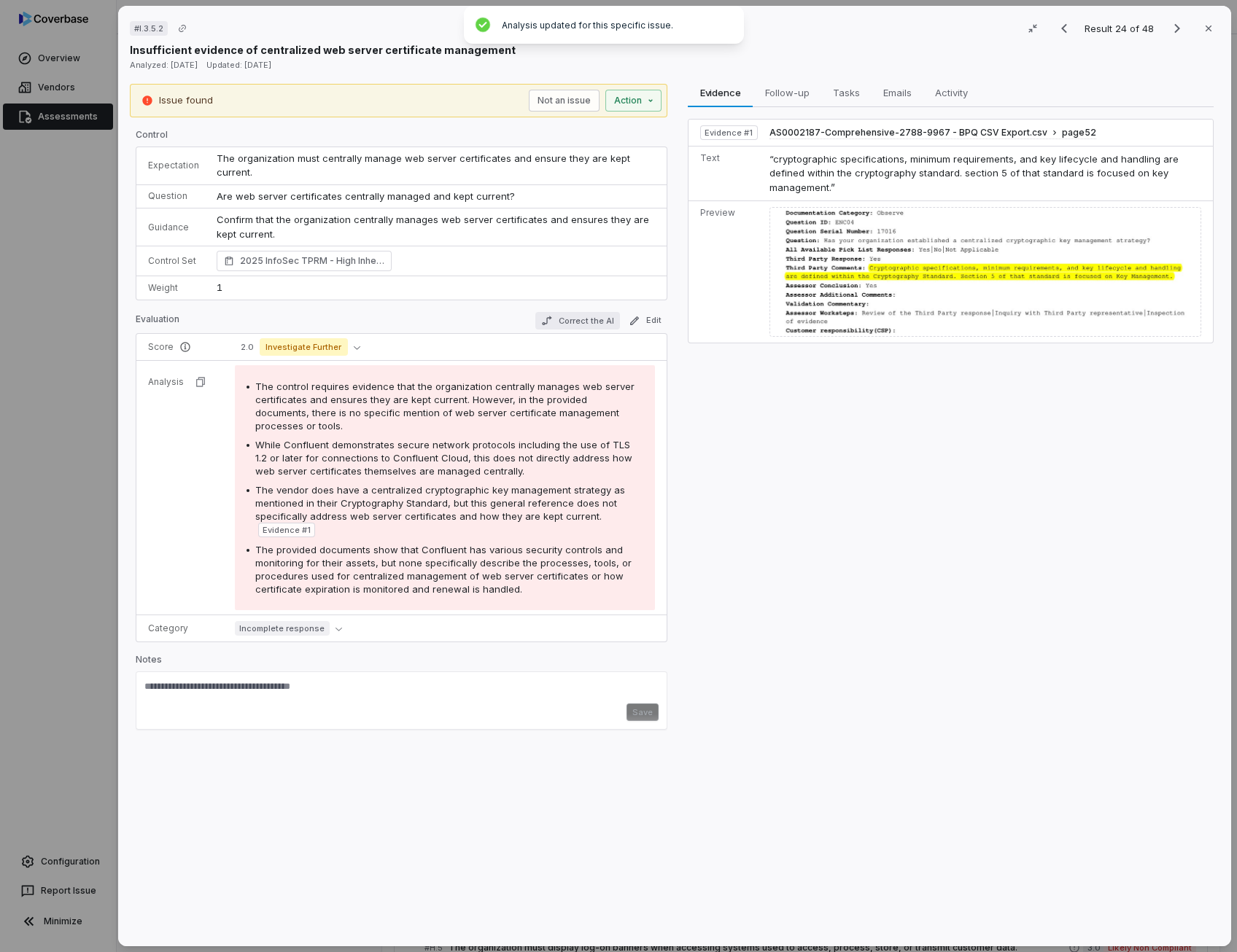
click at [573, 312] on button "Correct the AI" at bounding box center [578, 321] width 85 height 18
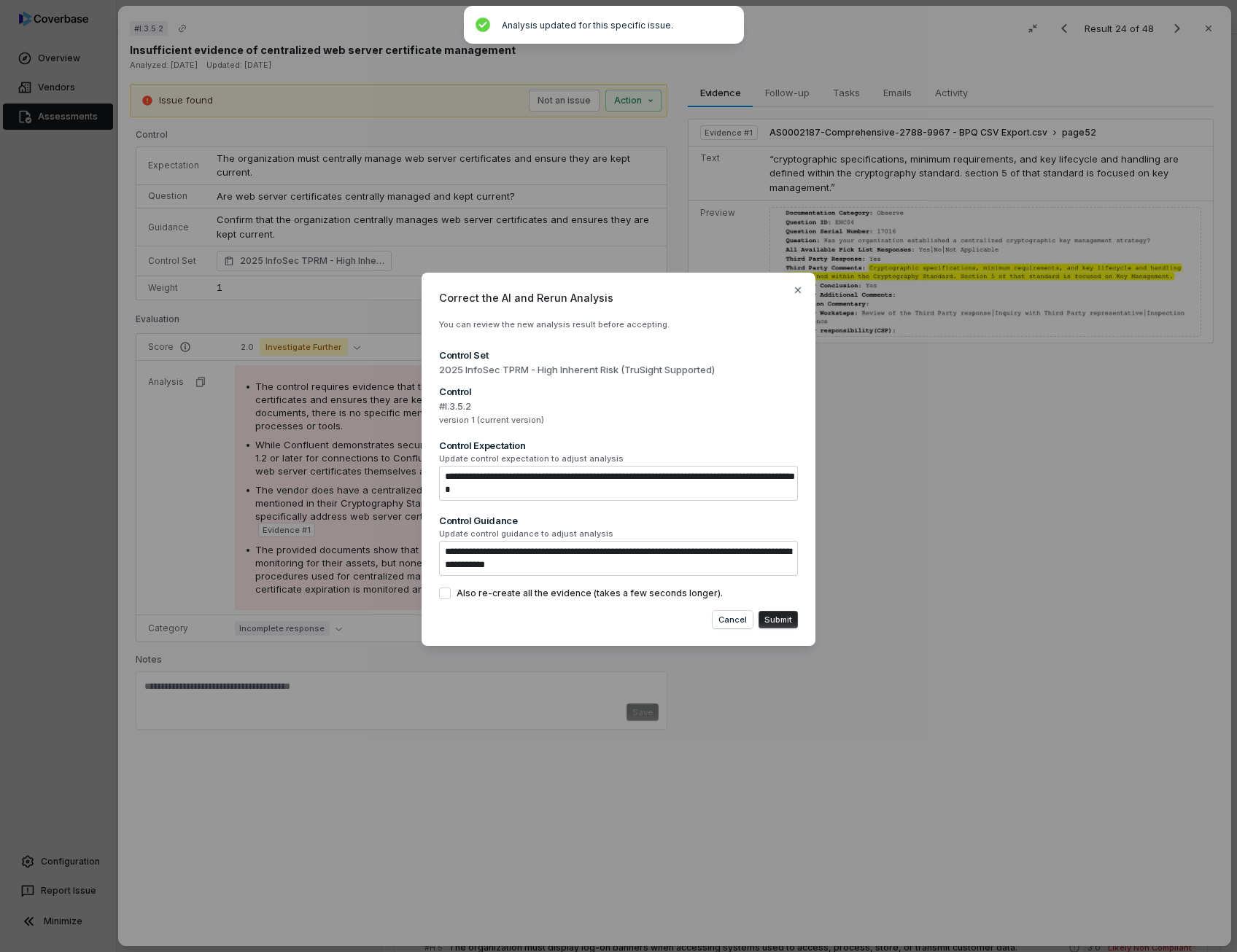
click at [681, 477] on textarea "**********" at bounding box center [618, 483] width 358 height 35
click at [777, 617] on button "Submit" at bounding box center [777, 619] width 39 height 18
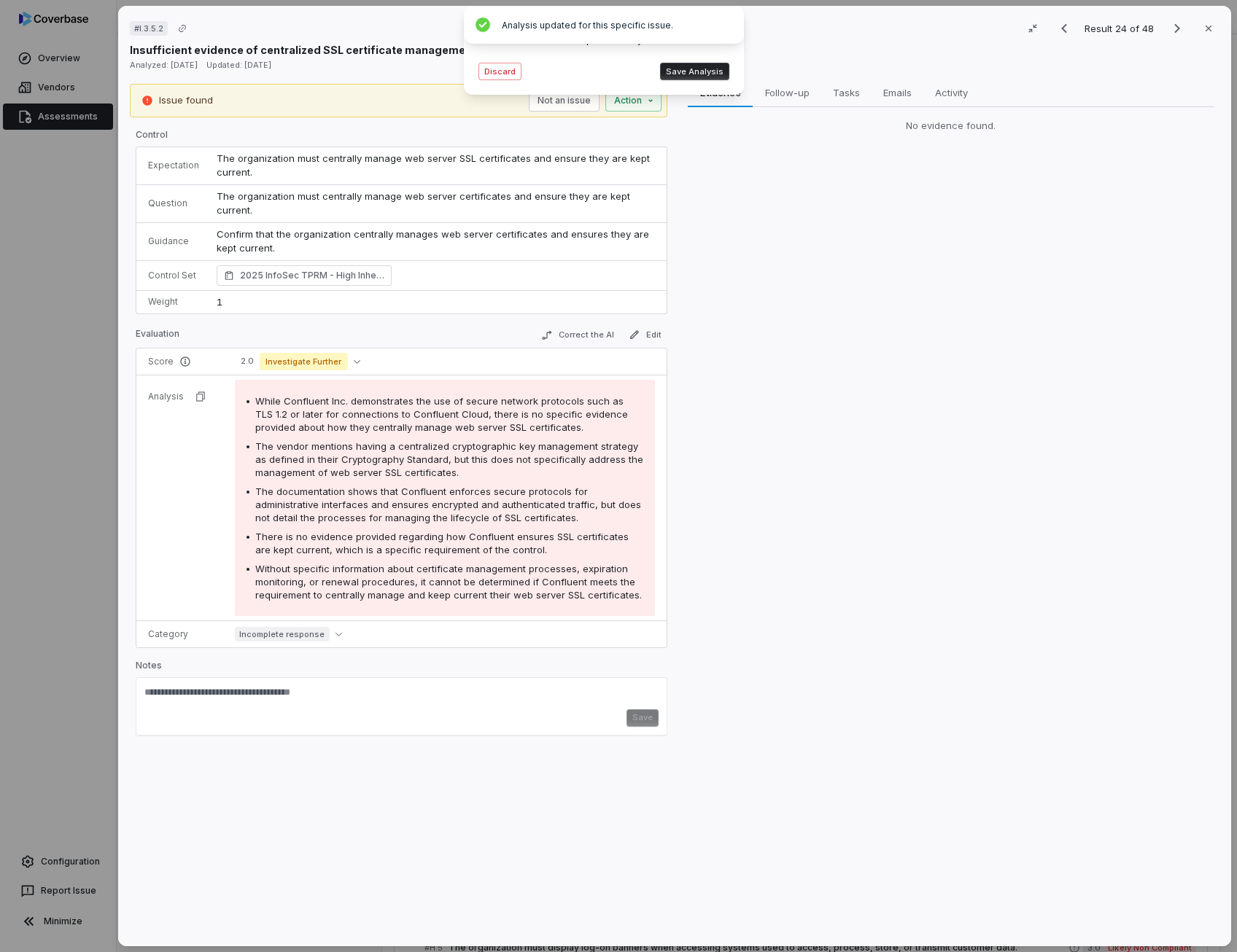
click at [706, 77] on button "Save Analysis" at bounding box center [695, 72] width 69 height 18
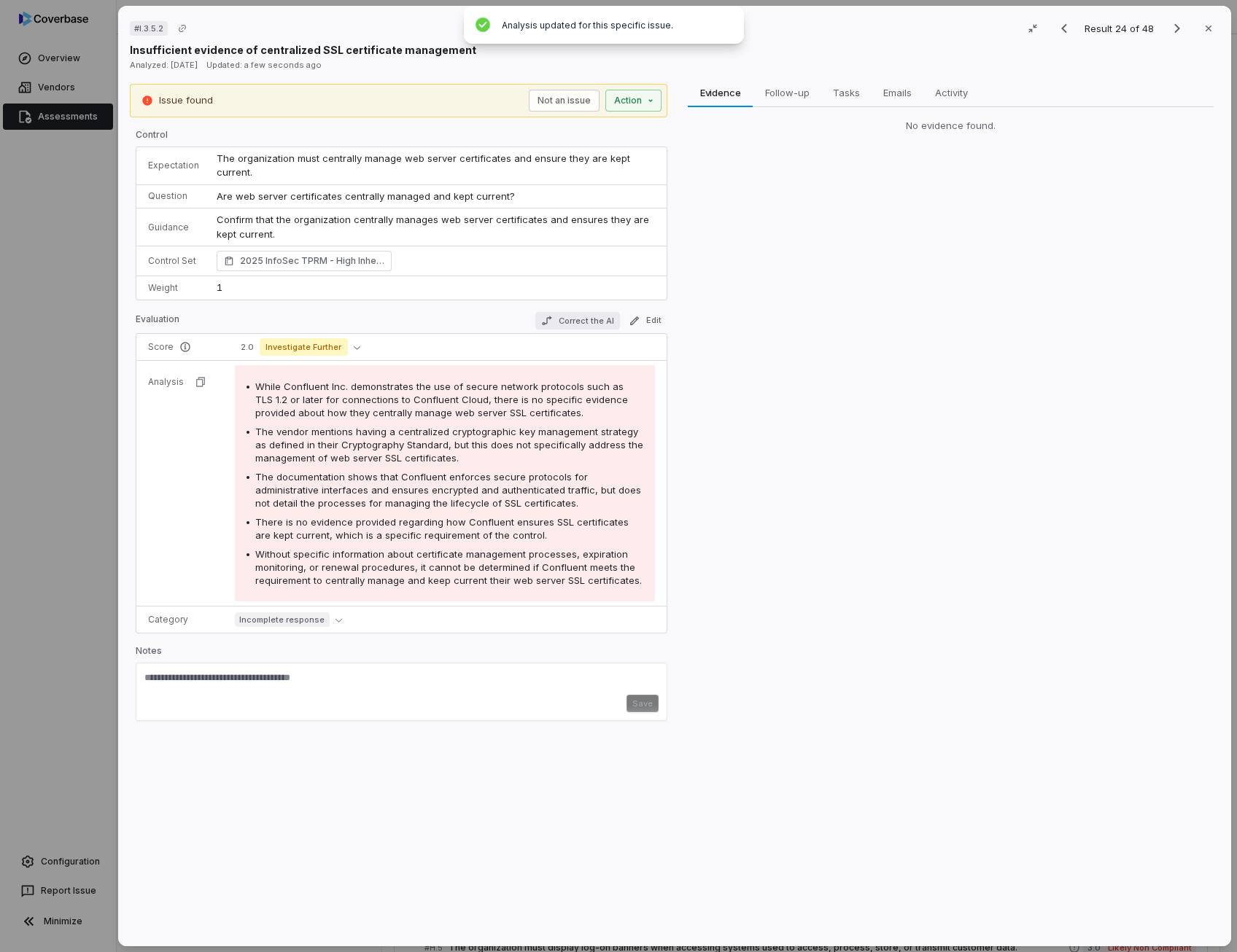
click at [597, 312] on button "Correct the AI" at bounding box center [578, 321] width 85 height 18
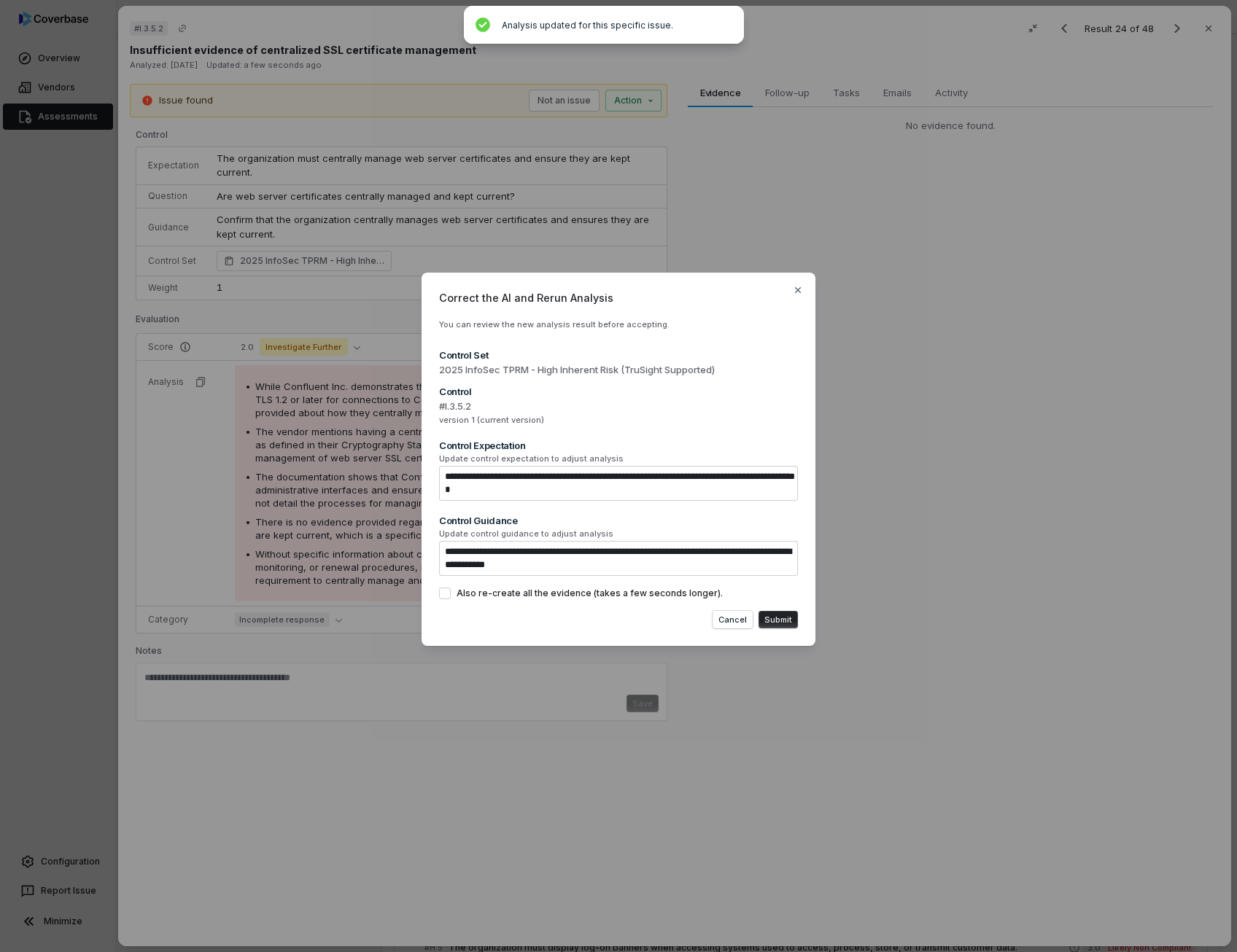
click at [765, 620] on button "Submit" at bounding box center [777, 619] width 39 height 18
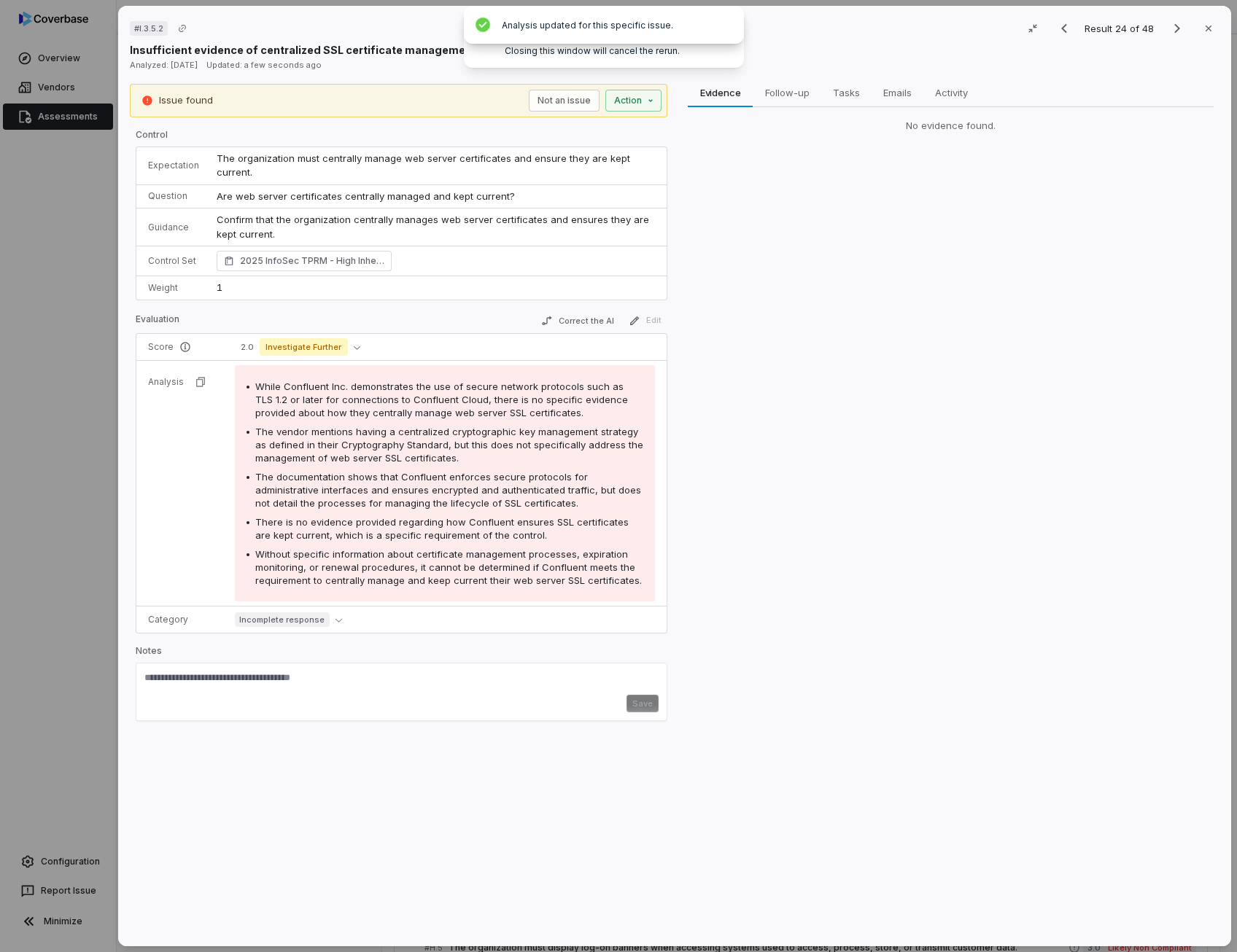
click at [357, 516] on span "There is no evidence provided regarding how Confluent ensures SSL certificates …" at bounding box center [442, 529] width 373 height 25
drag, startPoint x: 357, startPoint y: 510, endPoint x: 409, endPoint y: 555, distance: 68.8
click at [409, 555] on span "Without specific information about certificate management processes, expiration…" at bounding box center [448, 566] width 387 height 38
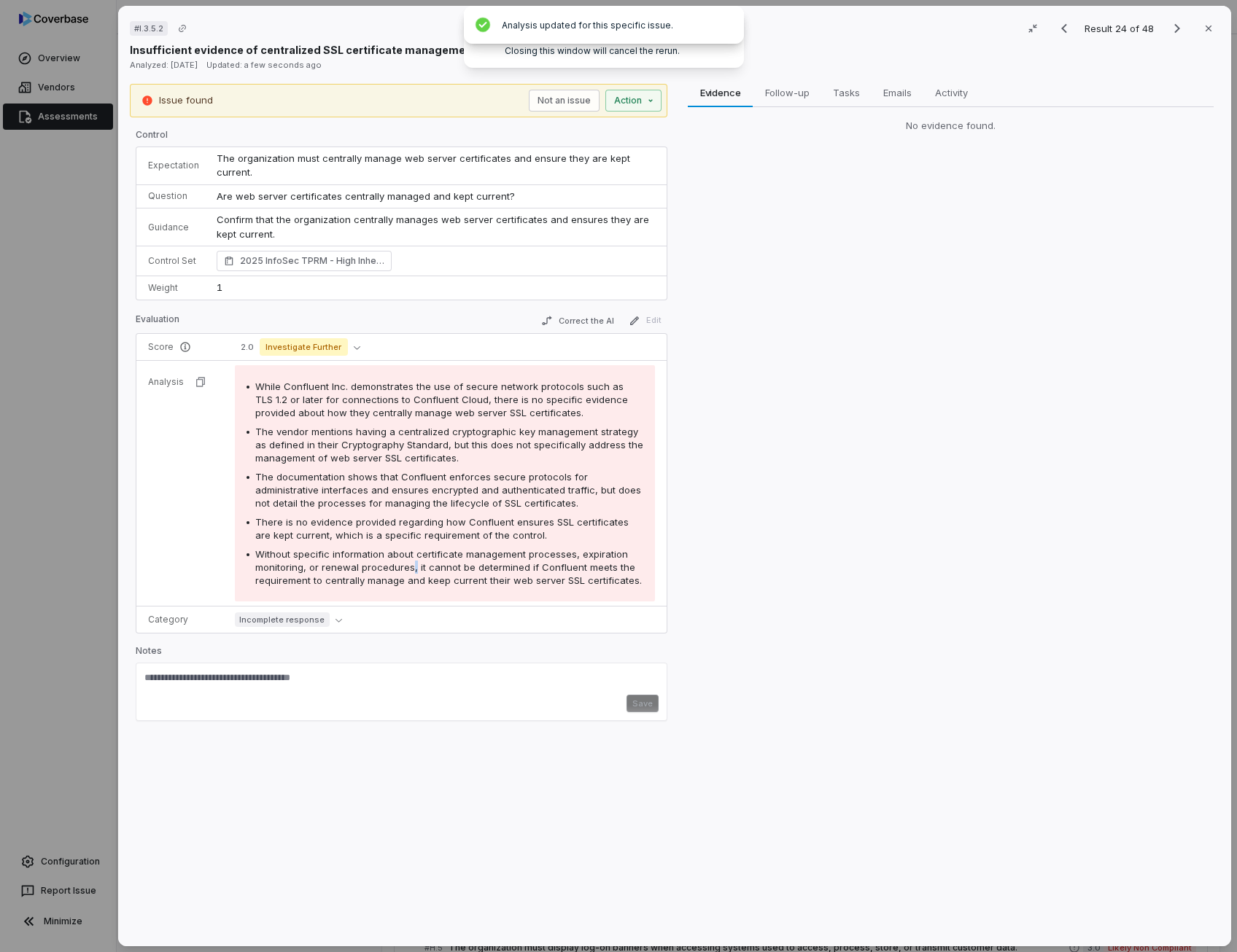
click at [409, 555] on span "Without specific information about certificate management processes, expiration…" at bounding box center [448, 566] width 387 height 38
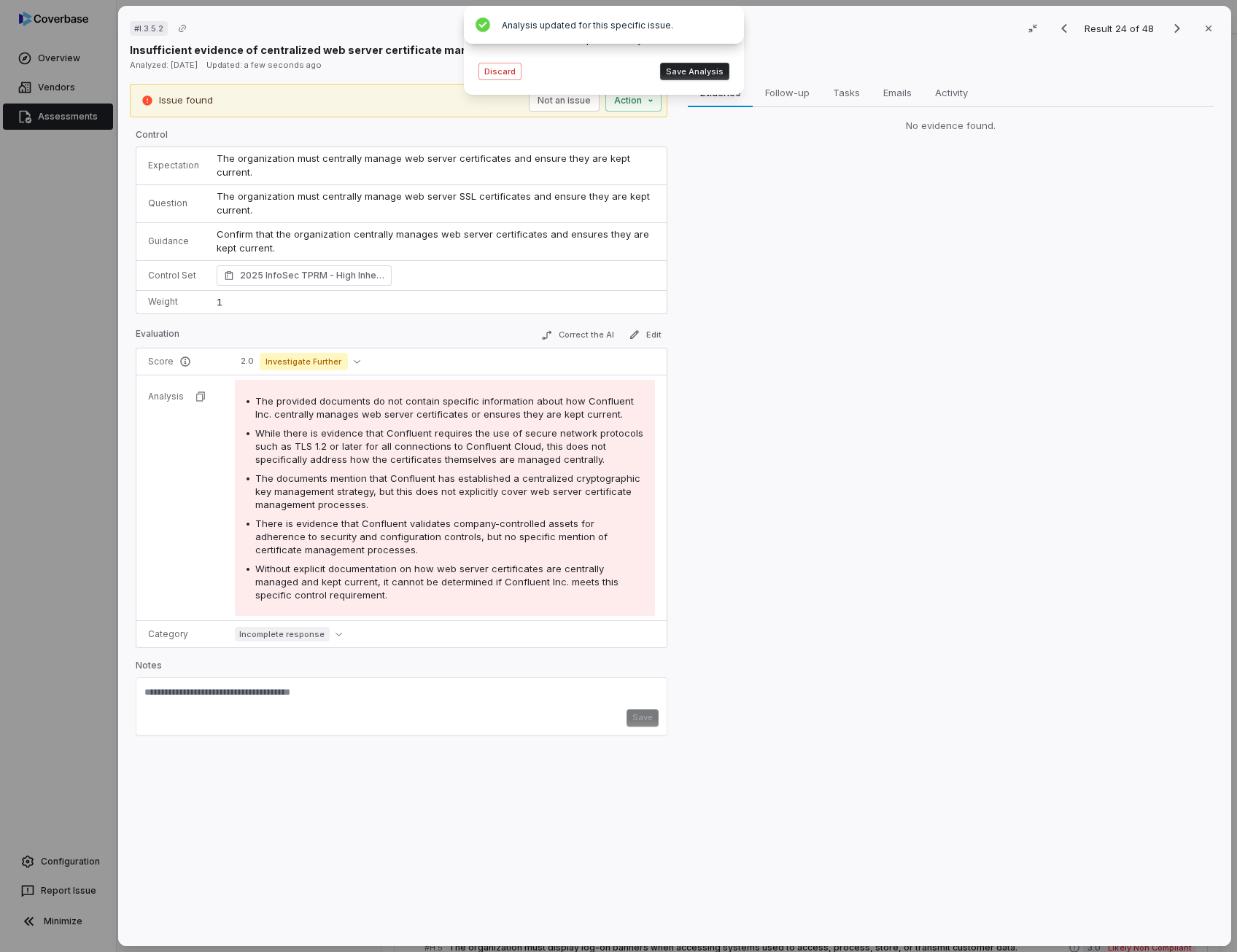
drag, startPoint x: 409, startPoint y: 555, endPoint x: 325, endPoint y: 510, distance: 95.3
click at [325, 518] on span "There is evidence that Confluent validates company-controlled assets for adhere…" at bounding box center [431, 536] width 352 height 38
click at [699, 68] on button "Save Analysis" at bounding box center [695, 72] width 69 height 18
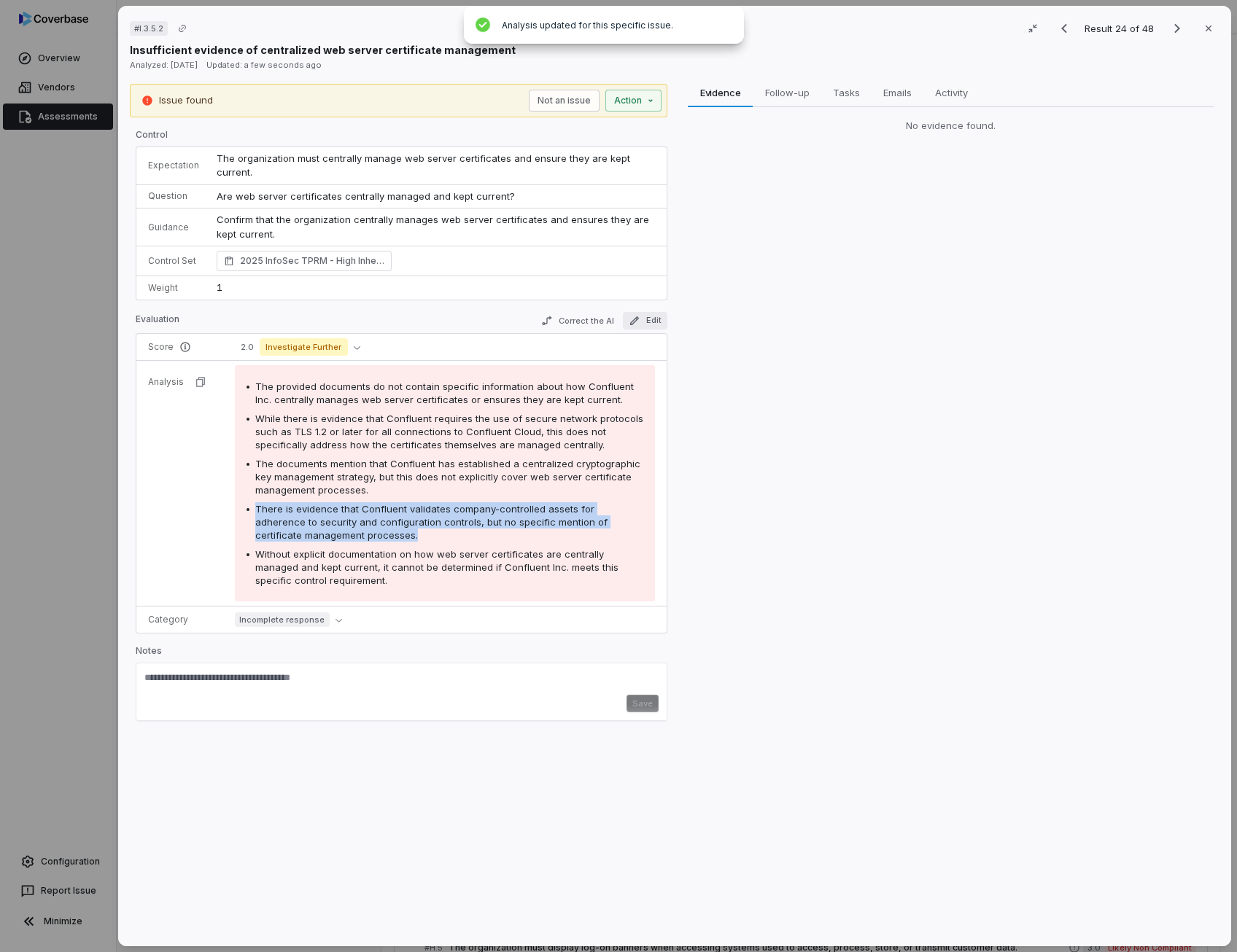
click at [649, 312] on button "Edit" at bounding box center [645, 321] width 44 height 18
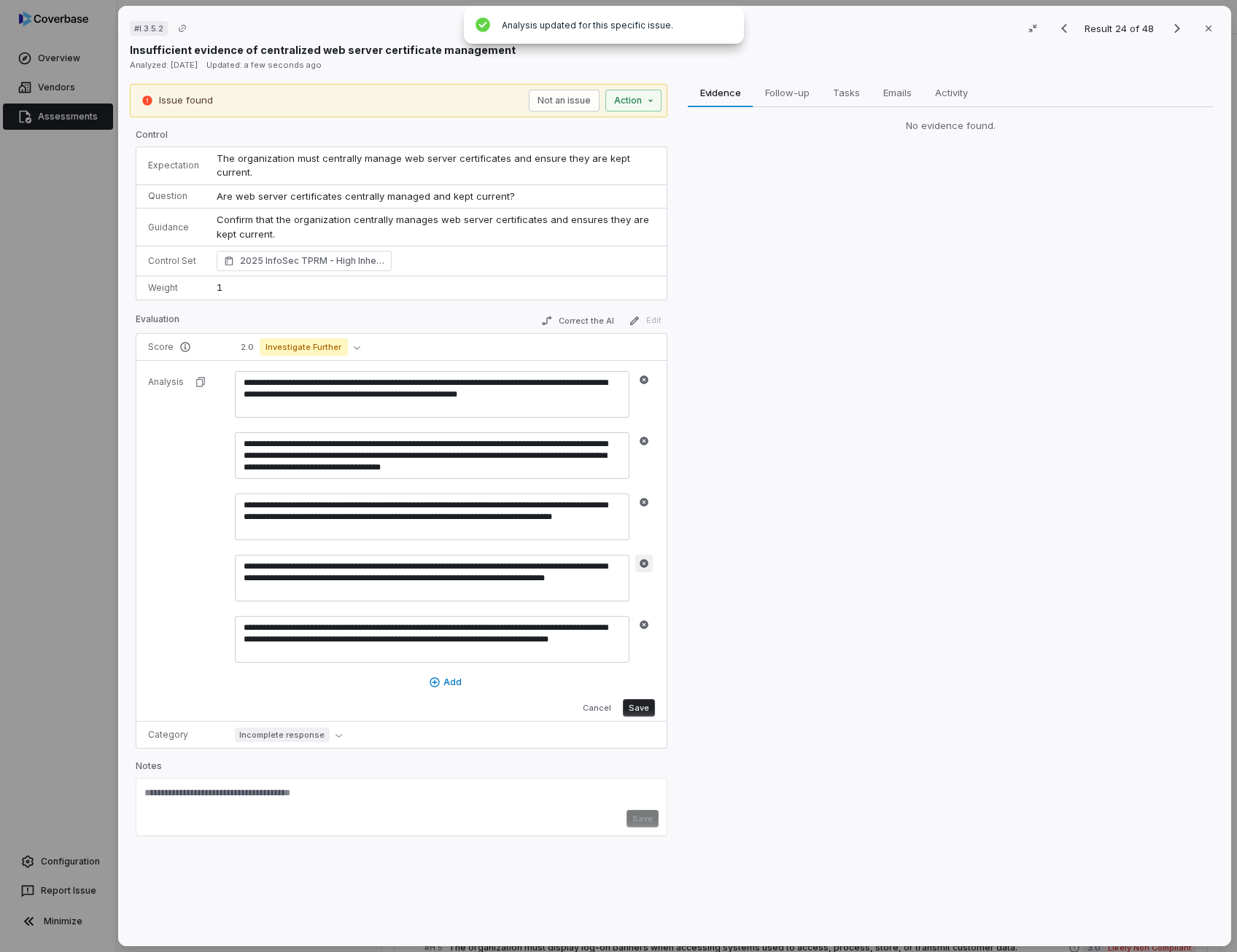
click at [649, 555] on button "button" at bounding box center [644, 563] width 18 height 18
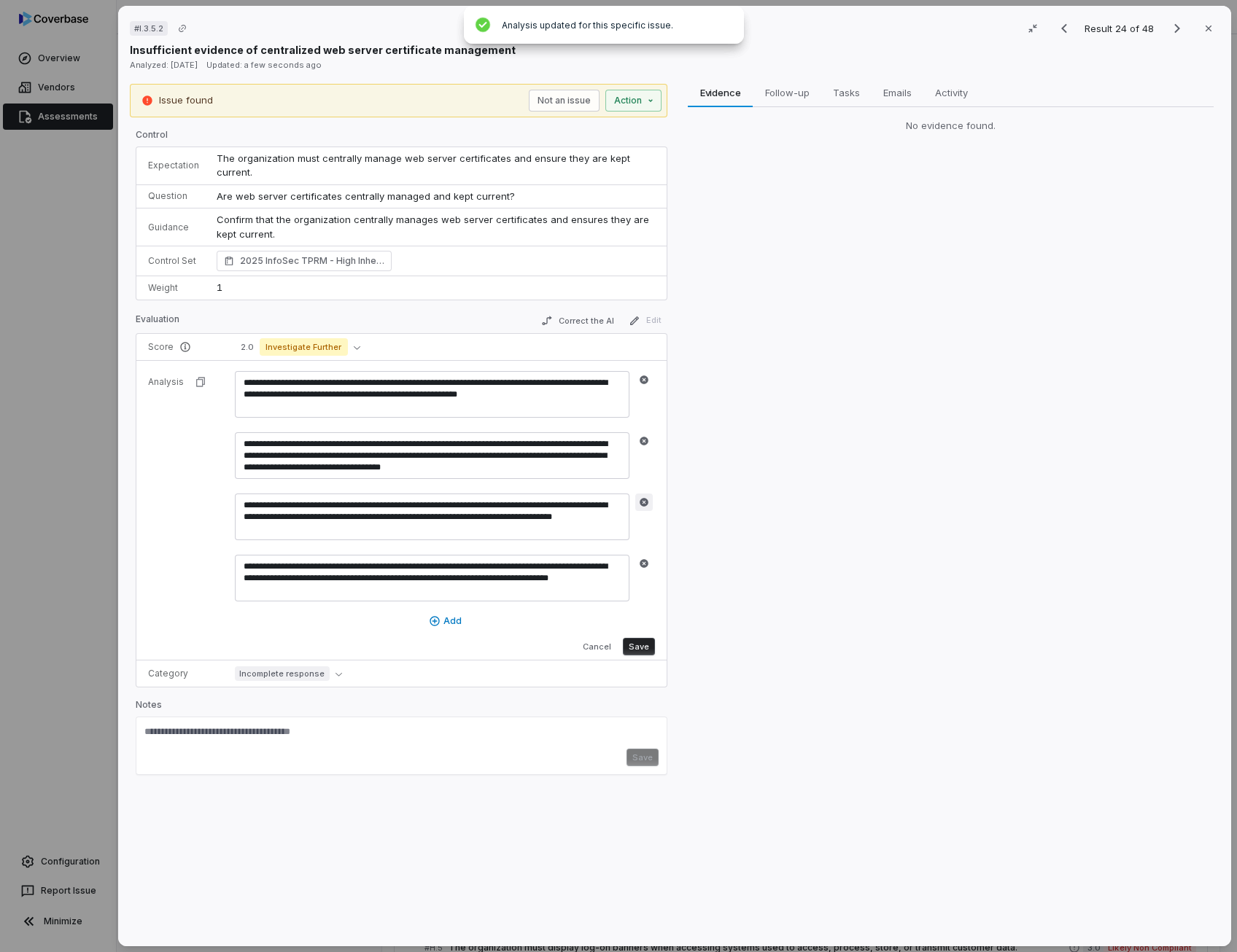
click at [640, 498] on icon "button" at bounding box center [644, 502] width 9 height 9
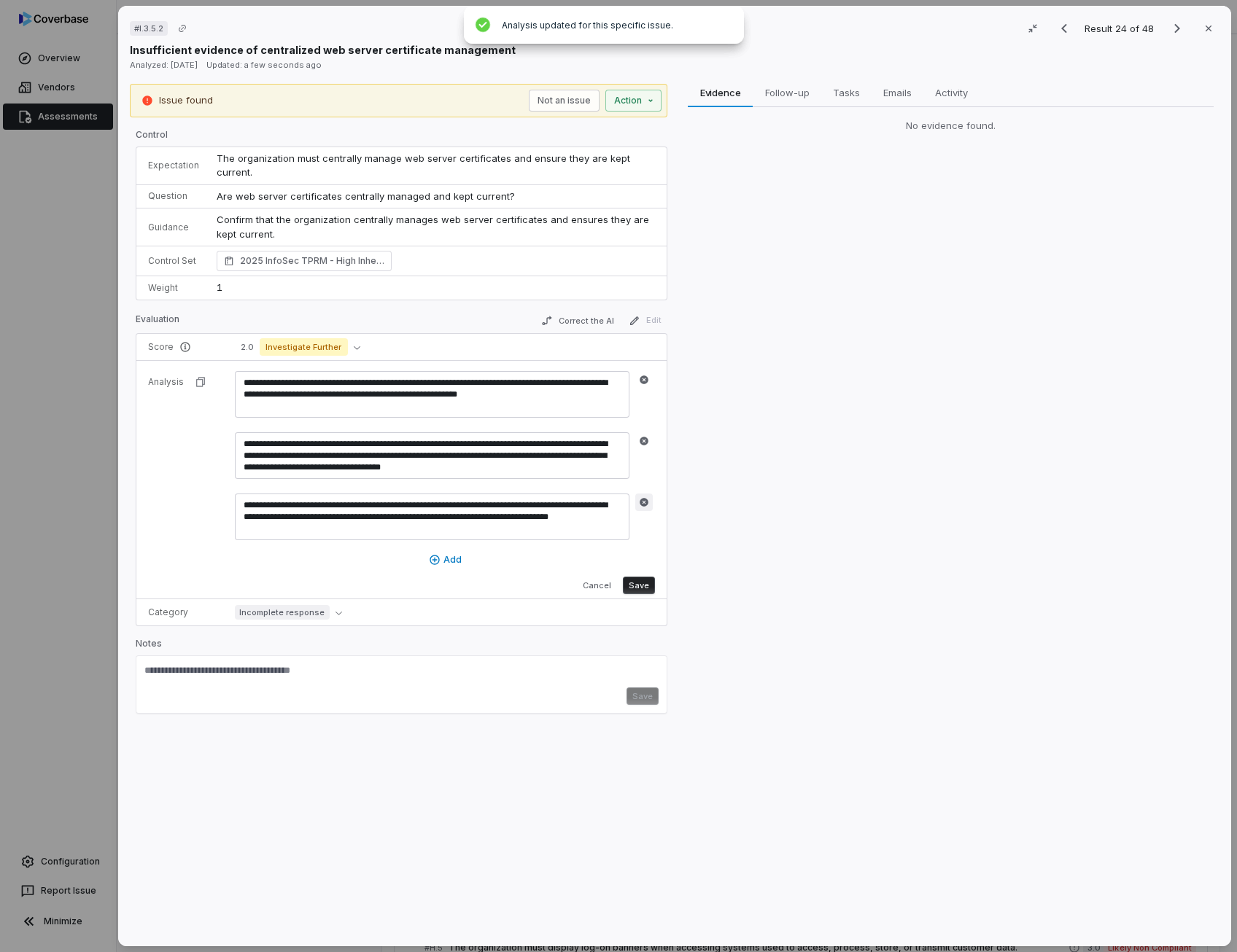
click at [648, 493] on button "button" at bounding box center [644, 502] width 18 height 18
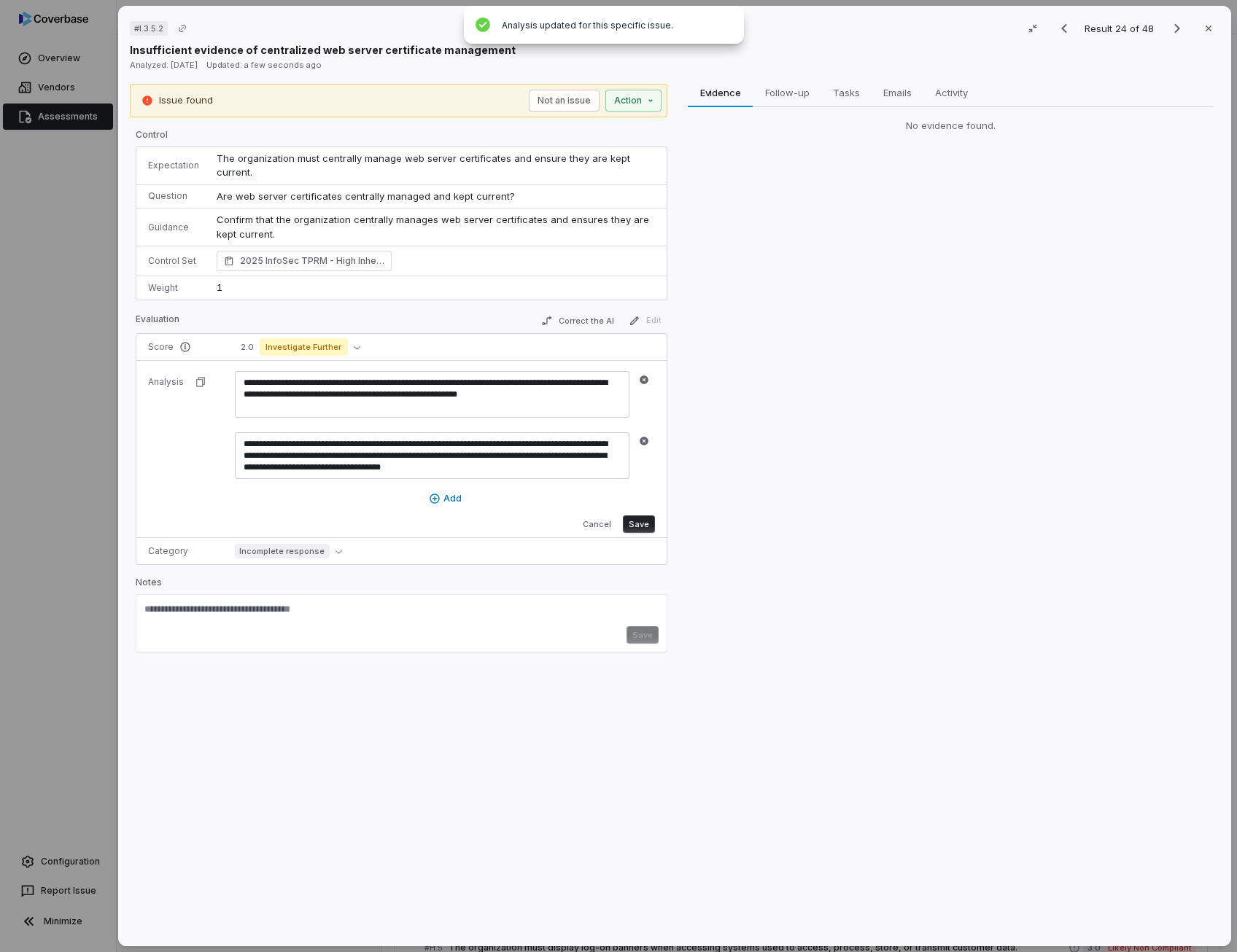
click at [645, 515] on button "Save" at bounding box center [638, 524] width 32 height 18
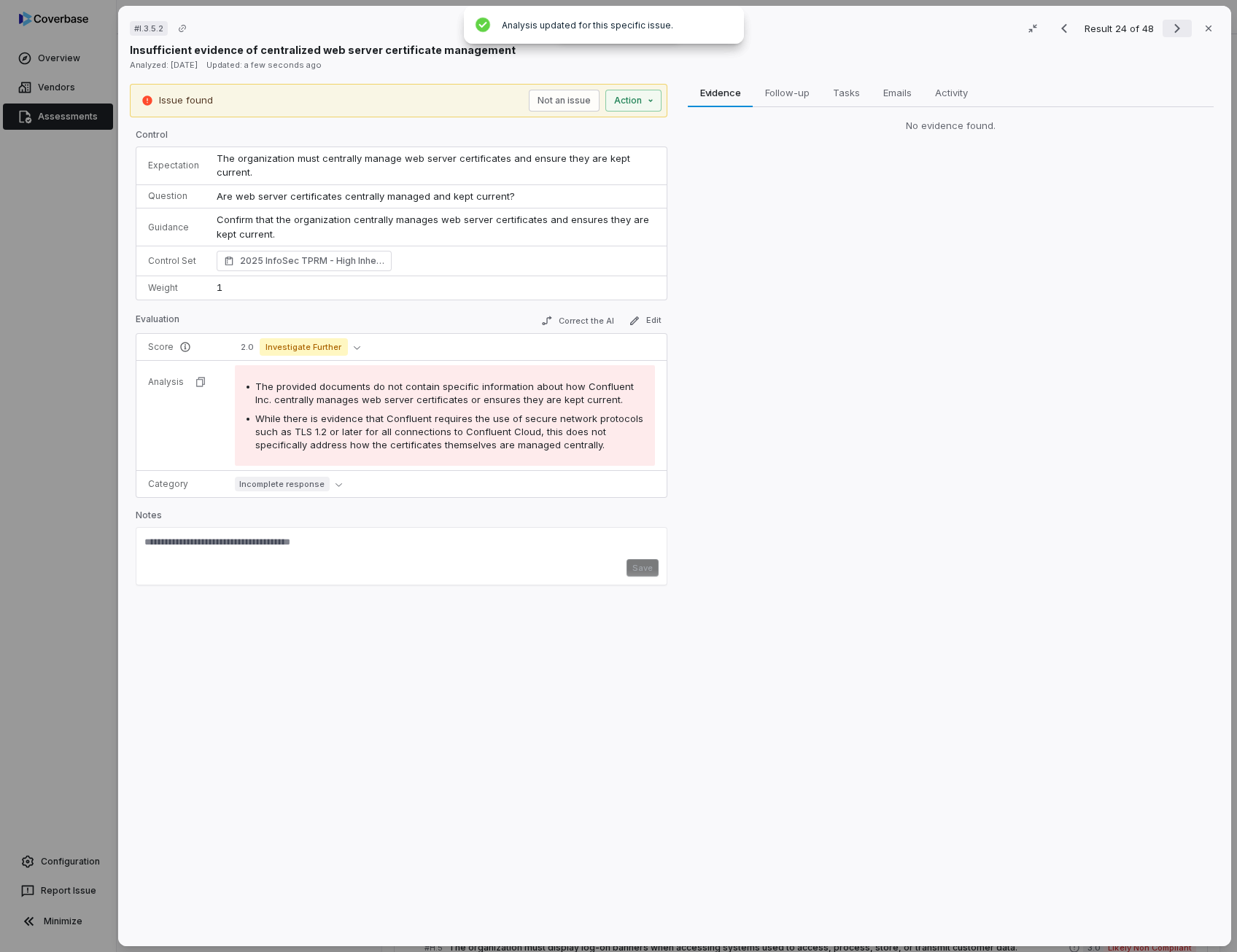
click at [1168, 32] on icon "Next result" at bounding box center [1177, 29] width 18 height 18
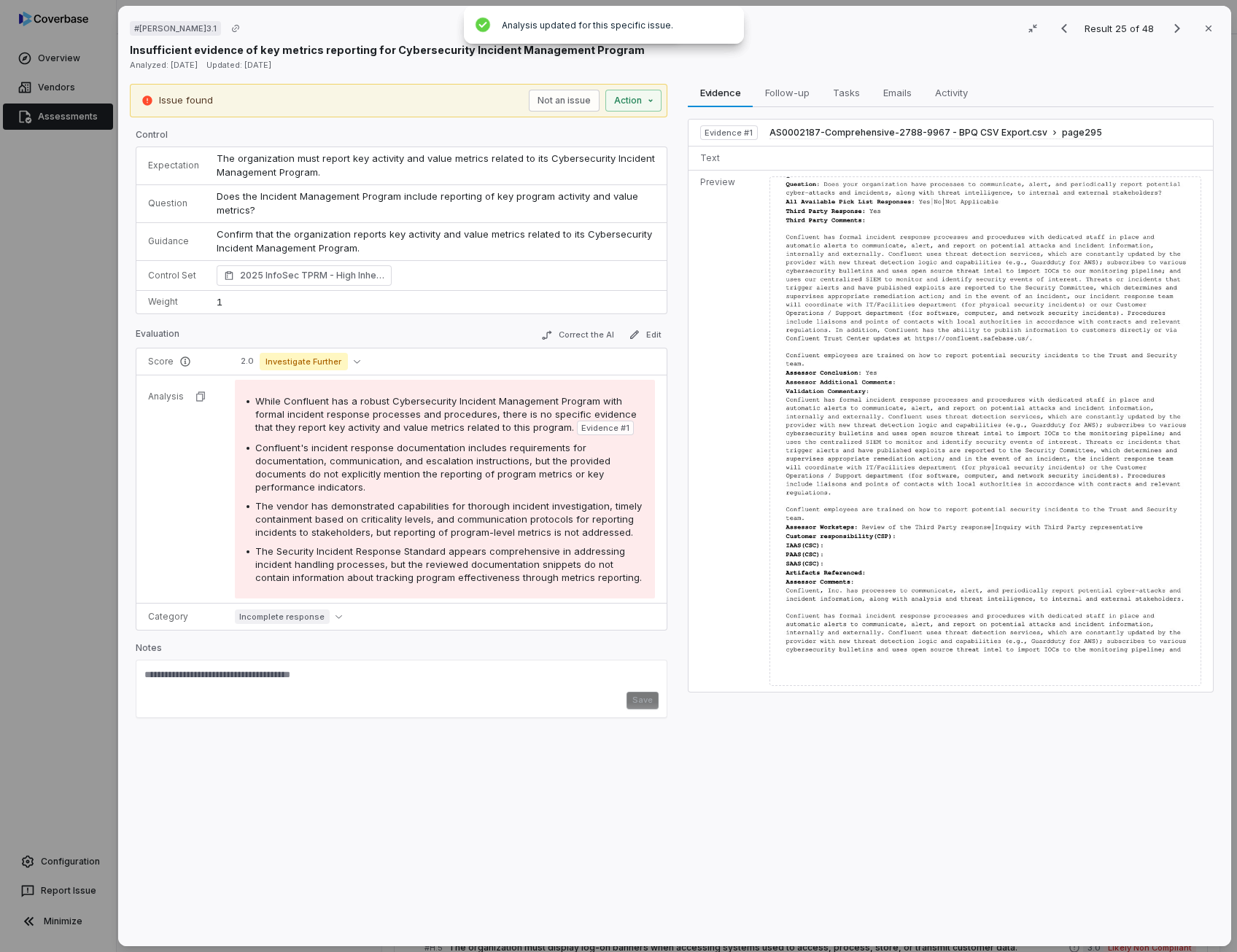
click at [285, 234] on p "Confirm that the organization reports key activity and value metrics related to…" at bounding box center [436, 241] width 438 height 29
click at [581, 340] on button "Correct the AI" at bounding box center [578, 336] width 85 height 18
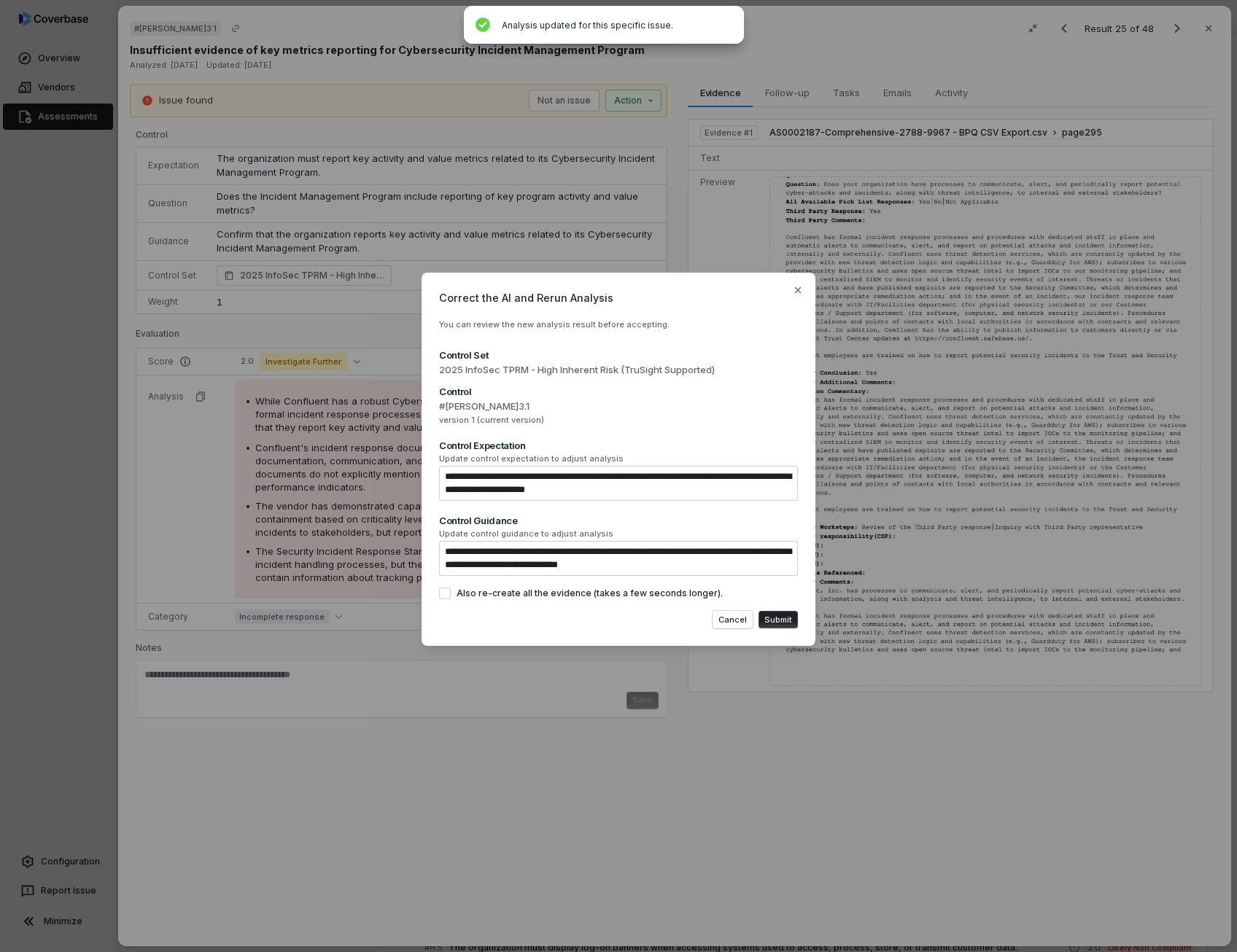
click at [452, 592] on label "Also re-create all the evidence (takes a few seconds longer)." at bounding box center [618, 594] width 358 height 12
click at [451, 592] on button "Also re-create all the evidence (takes a few seconds longer)." at bounding box center [445, 594] width 12 height 12
click at [777, 620] on button "Submit" at bounding box center [777, 619] width 39 height 18
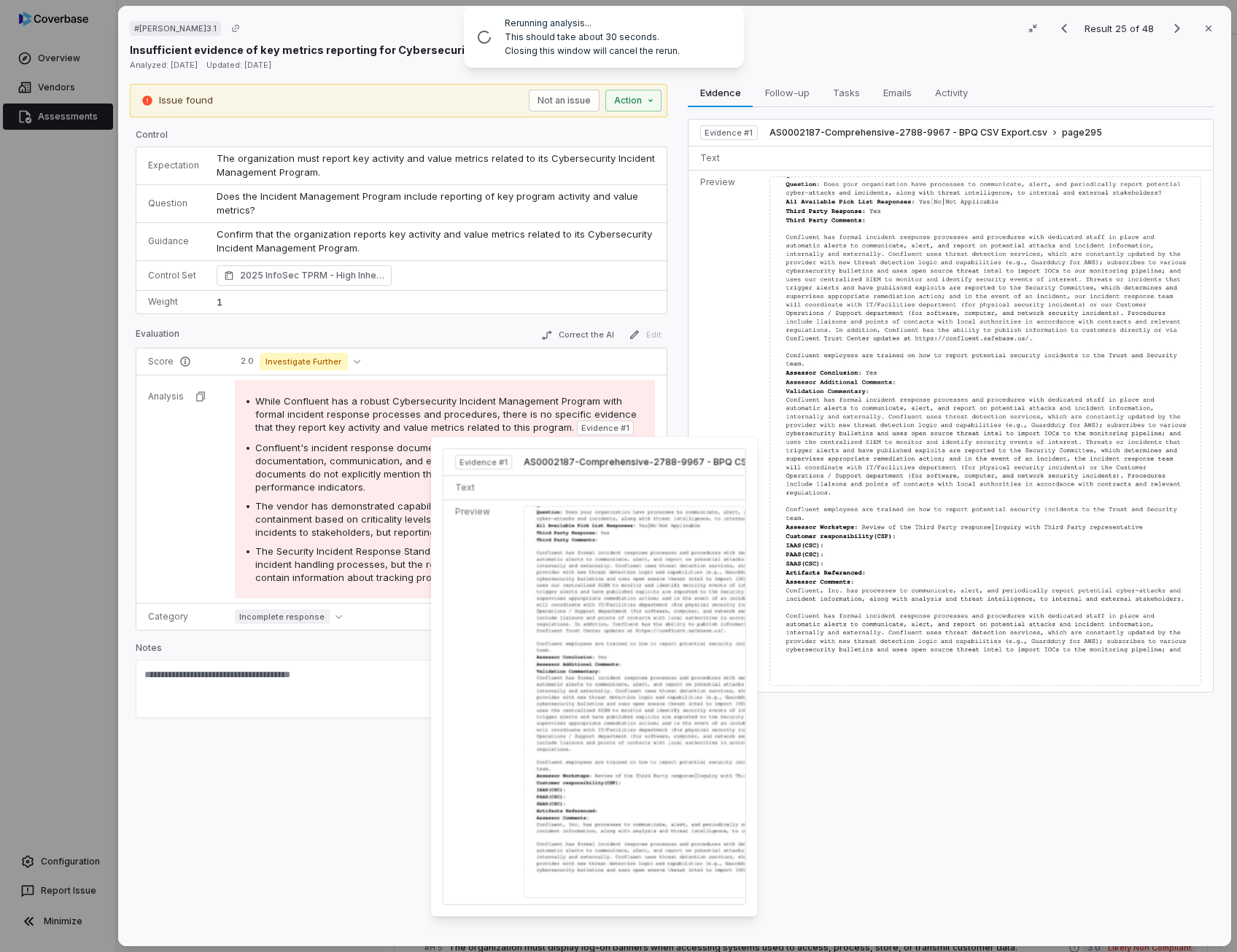
click at [588, 425] on span "Evidence # 1" at bounding box center [605, 428] width 48 height 12
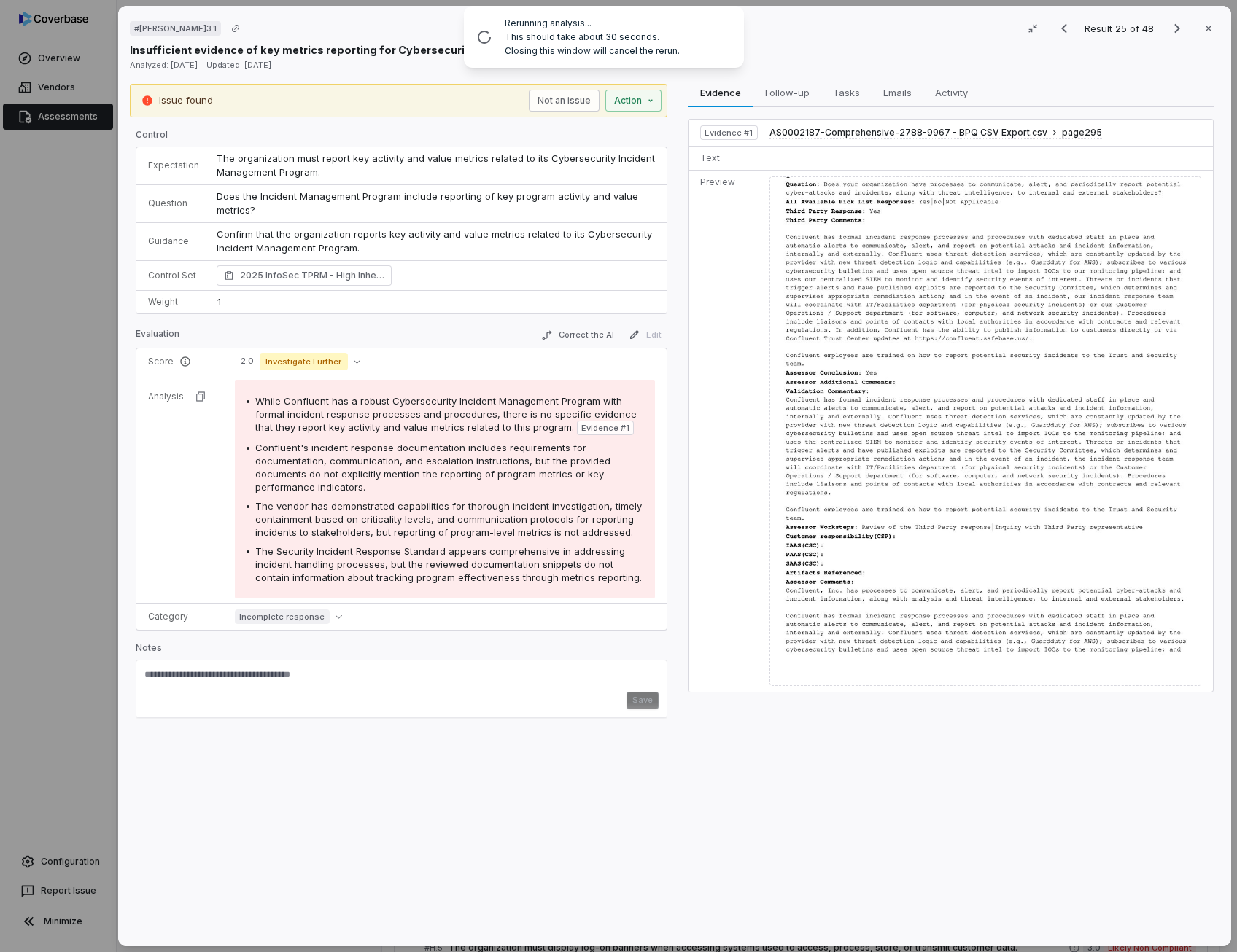
click at [345, 509] on span "The vendor has demonstrated capabilities for thorough incident investigation, t…" at bounding box center [448, 518] width 387 height 38
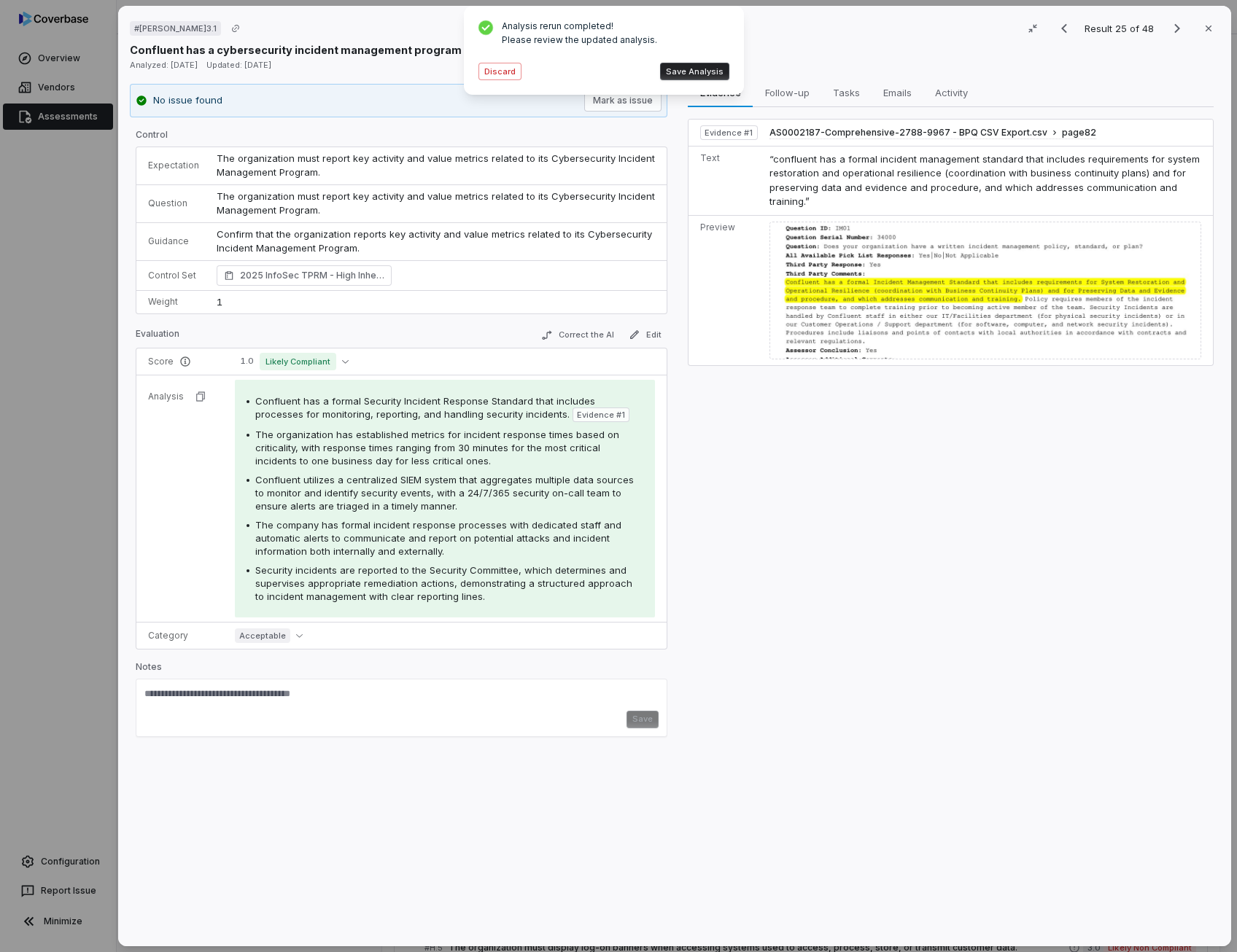
drag, startPoint x: 345, startPoint y: 509, endPoint x: 333, endPoint y: 399, distance: 110.7
click at [333, 399] on span "Confluent has a formal Security Incident Response Standard that includes proces…" at bounding box center [425, 408] width 340 height 25
click at [325, 460] on span "The organization has established metrics for incident response times based on c…" at bounding box center [437, 447] width 364 height 38
click at [373, 486] on span "Confluent utilizes a centralized SIEM system that aggregates multiple data sour…" at bounding box center [444, 493] width 378 height 38
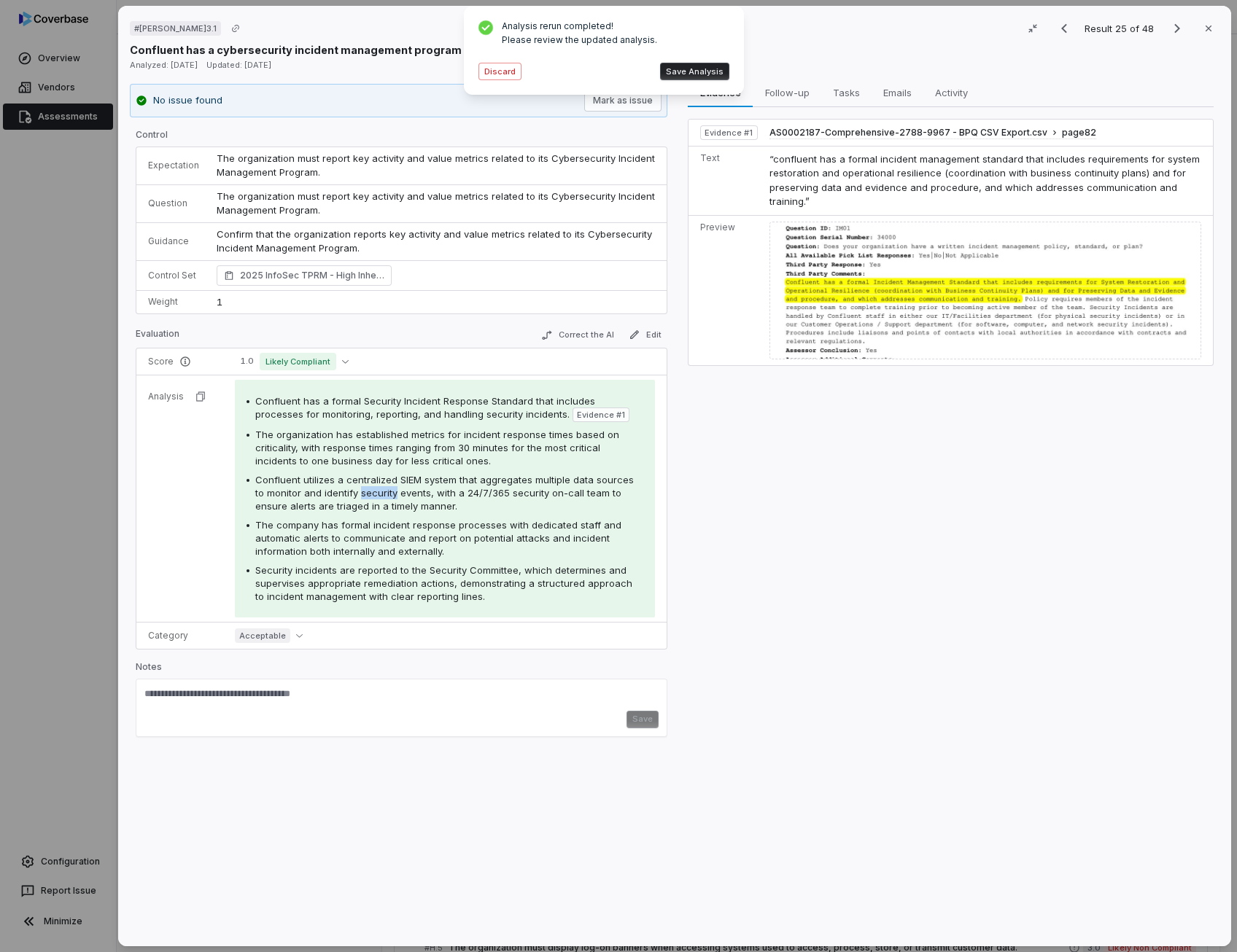
click at [373, 486] on span "Confluent utilizes a centralized SIEM system that aggregates multiple data sour…" at bounding box center [444, 493] width 378 height 38
drag, startPoint x: 373, startPoint y: 486, endPoint x: 389, endPoint y: 540, distance: 56.3
click at [389, 540] on span "The company has formal incident response processes with dedicated staff and aut…" at bounding box center [438, 538] width 366 height 38
drag, startPoint x: 389, startPoint y: 540, endPoint x: 401, endPoint y: 583, distance: 44.6
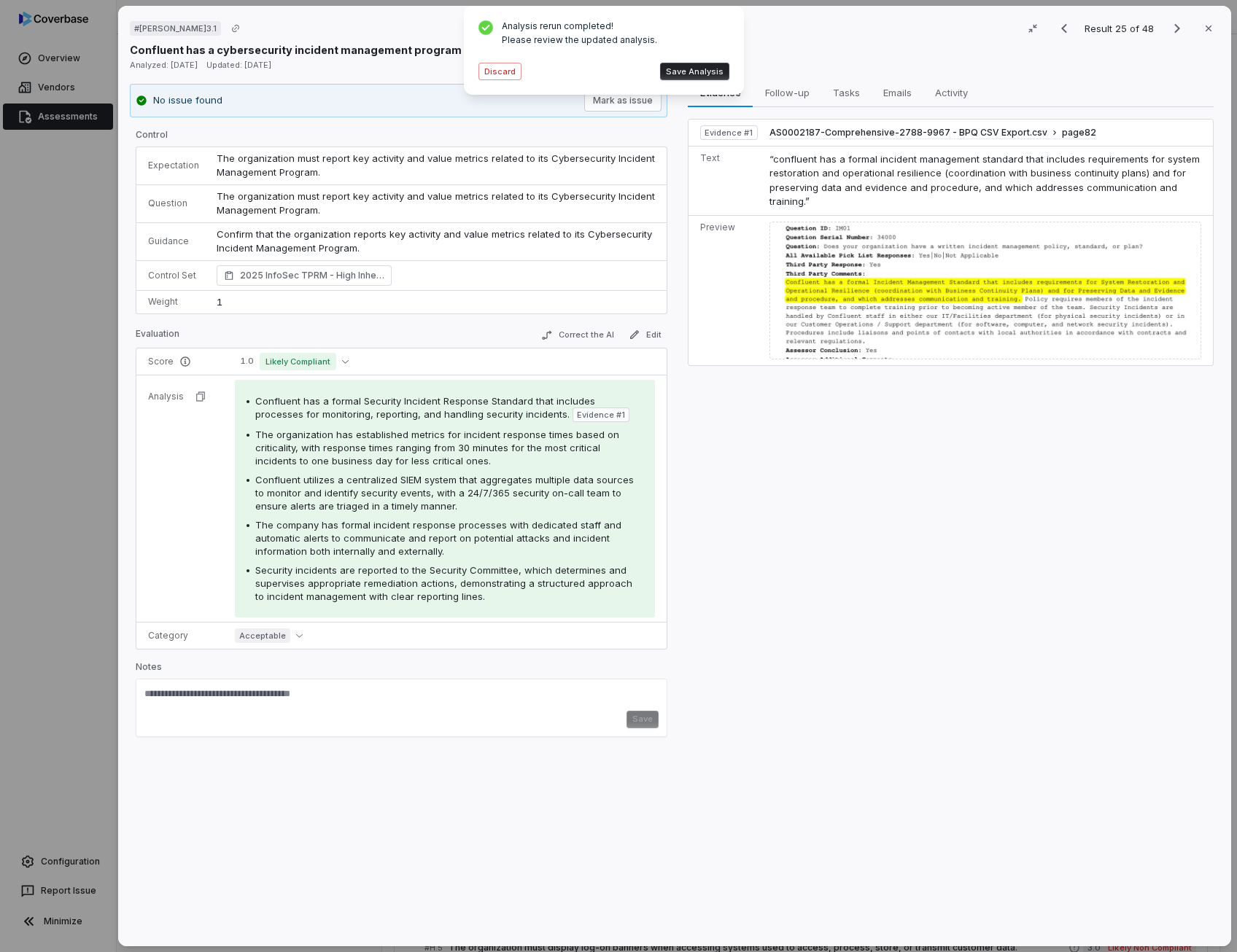
click at [401, 583] on span "Security incidents are reported to the Security Committee, which determines and…" at bounding box center [443, 583] width 377 height 38
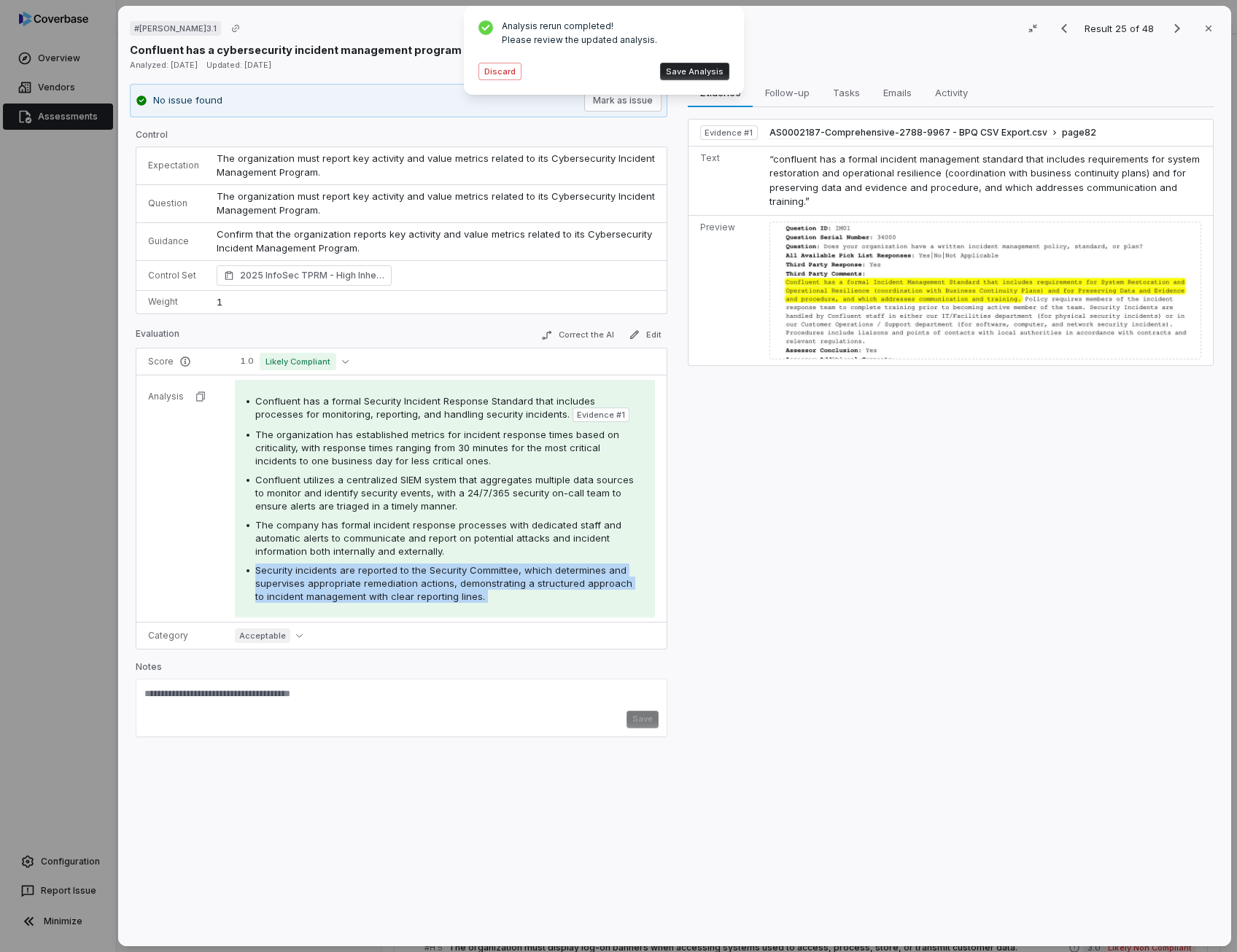
click at [719, 75] on button "Save Analysis" at bounding box center [695, 72] width 69 height 18
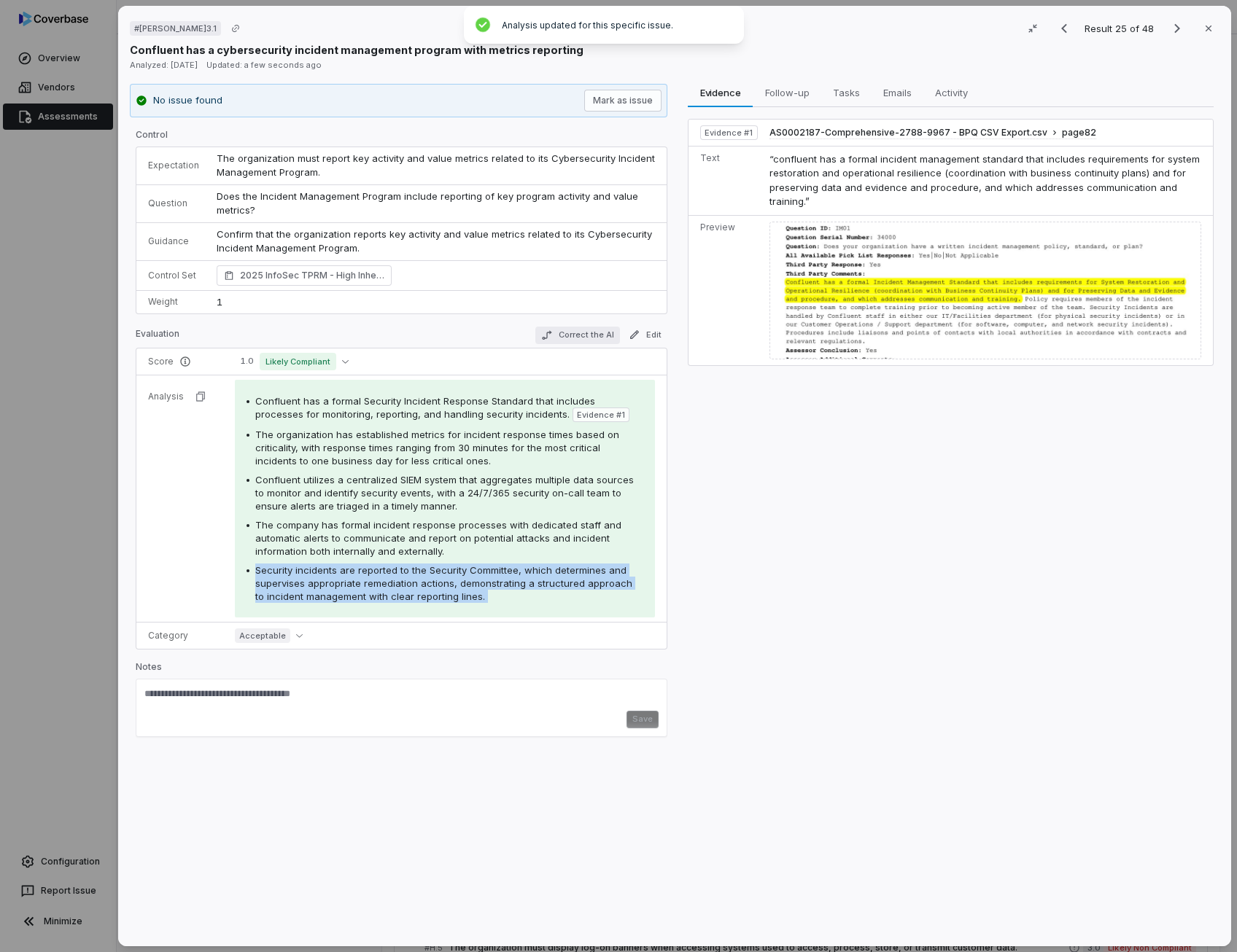
click at [579, 341] on button "Correct the AI" at bounding box center [578, 336] width 85 height 18
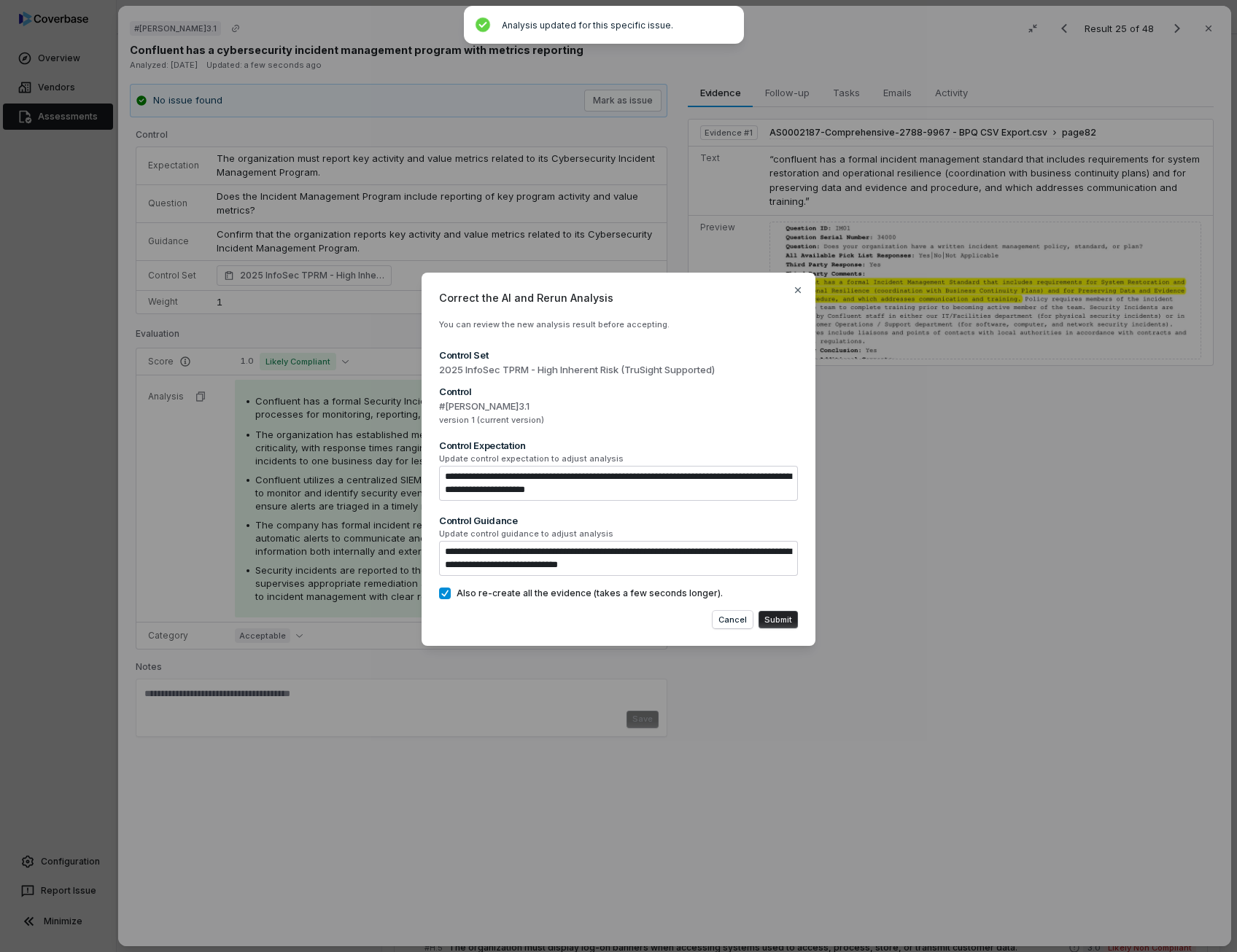
click at [776, 619] on button "Submit" at bounding box center [777, 619] width 39 height 18
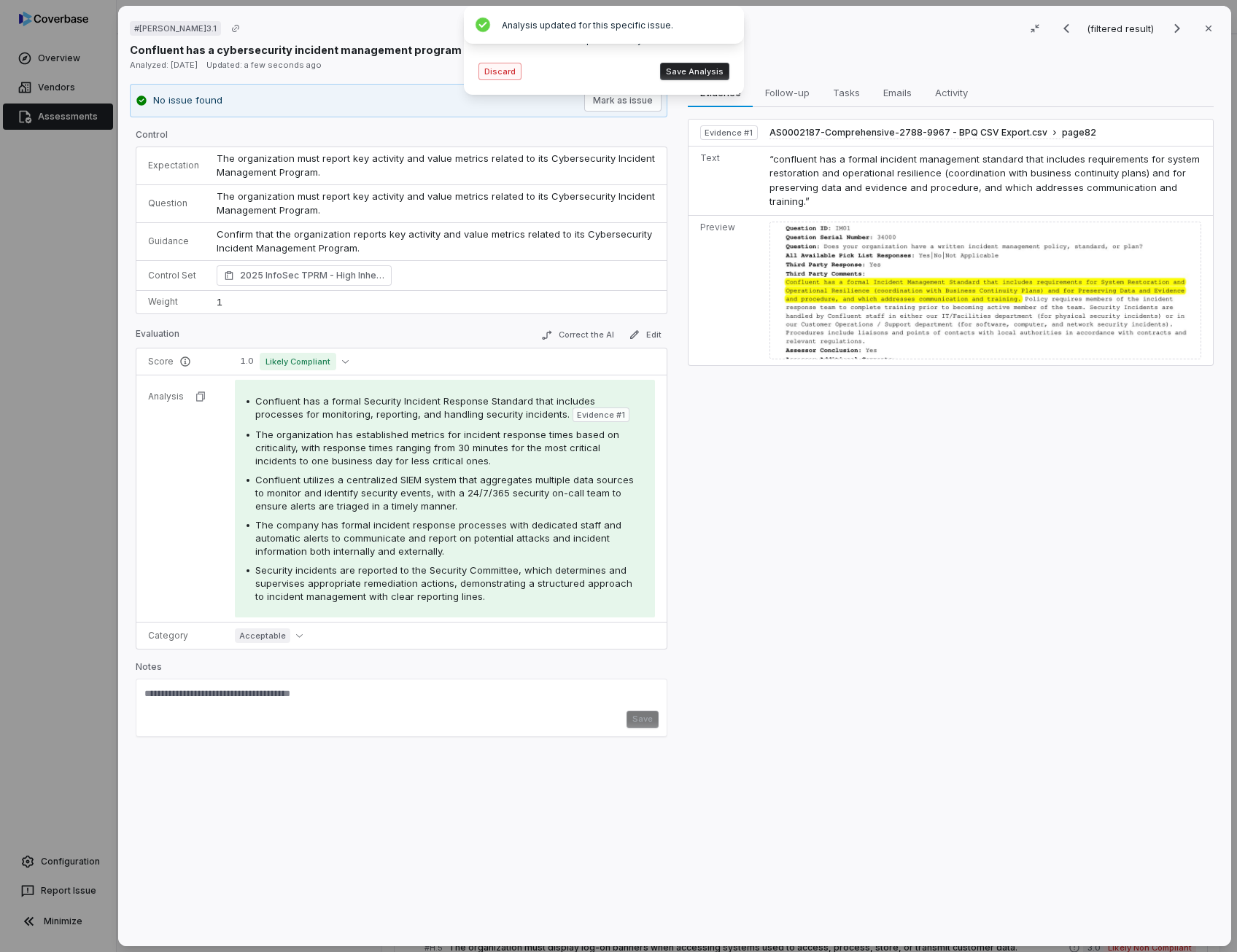
click at [503, 77] on button "Discard" at bounding box center [499, 72] width 43 height 18
click at [426, 528] on span "The company has formal incident response processes with dedicated staff and aut…" at bounding box center [438, 538] width 366 height 38
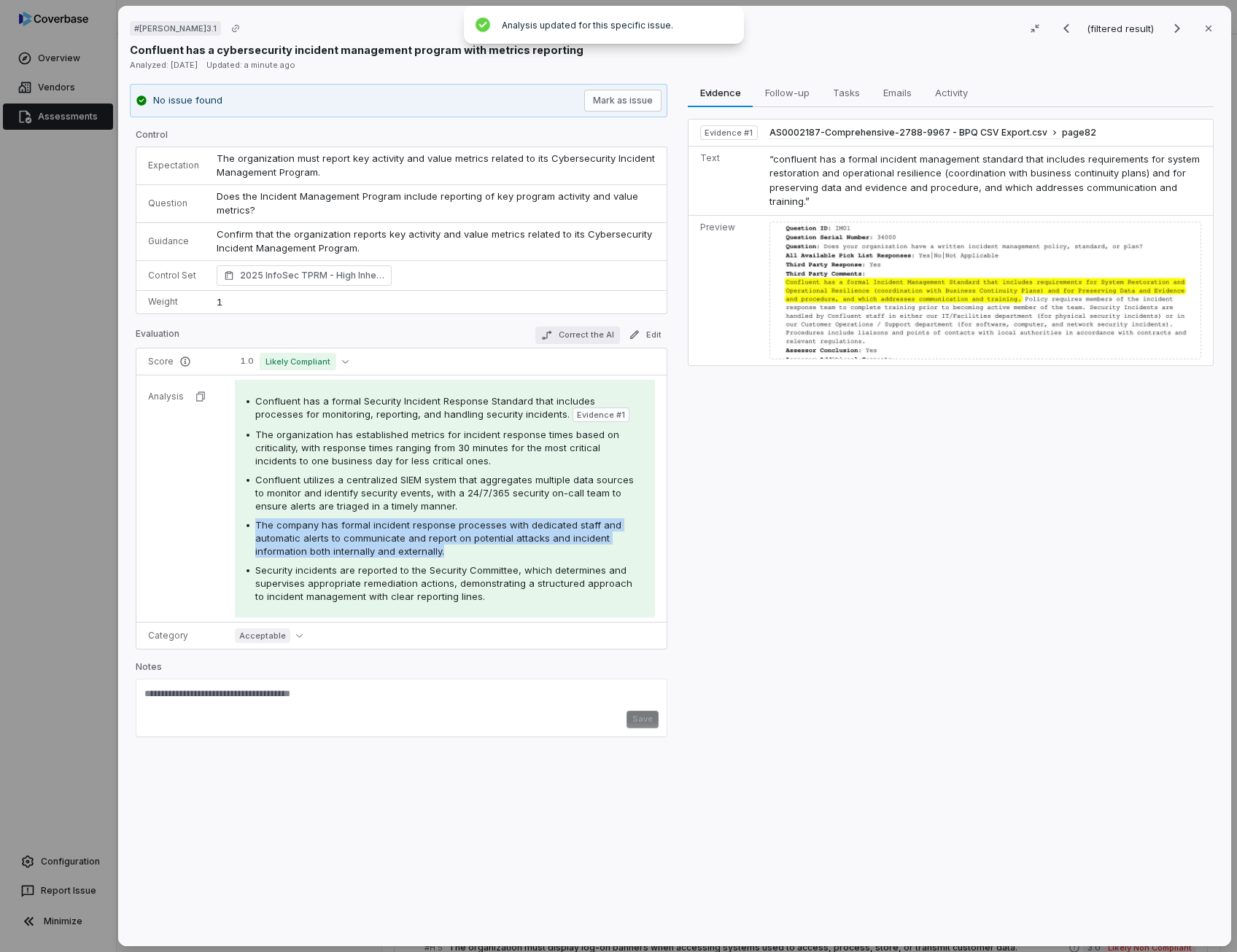
click at [595, 330] on button "Correct the AI" at bounding box center [578, 336] width 85 height 18
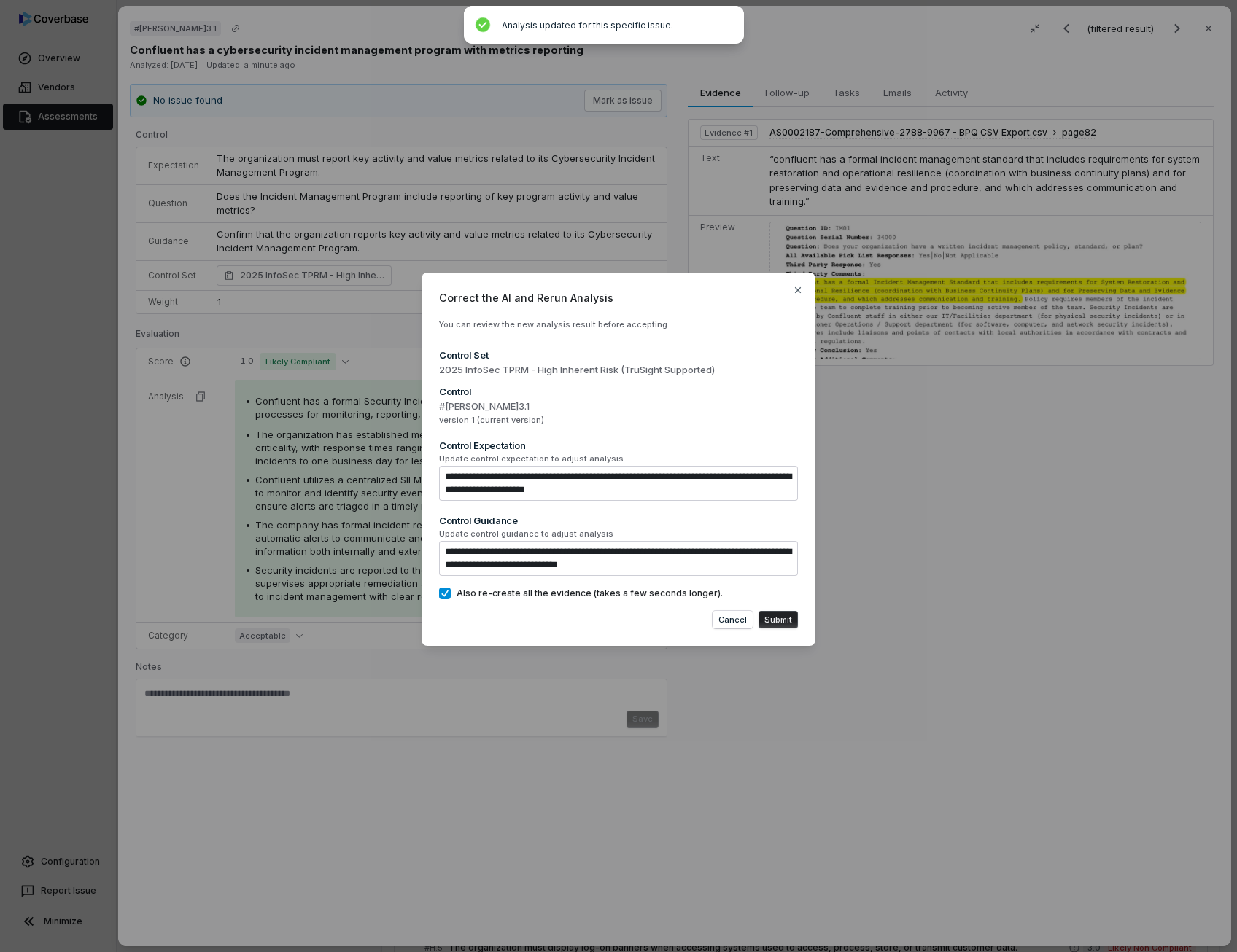
click at [777, 622] on button "Submit" at bounding box center [777, 619] width 39 height 18
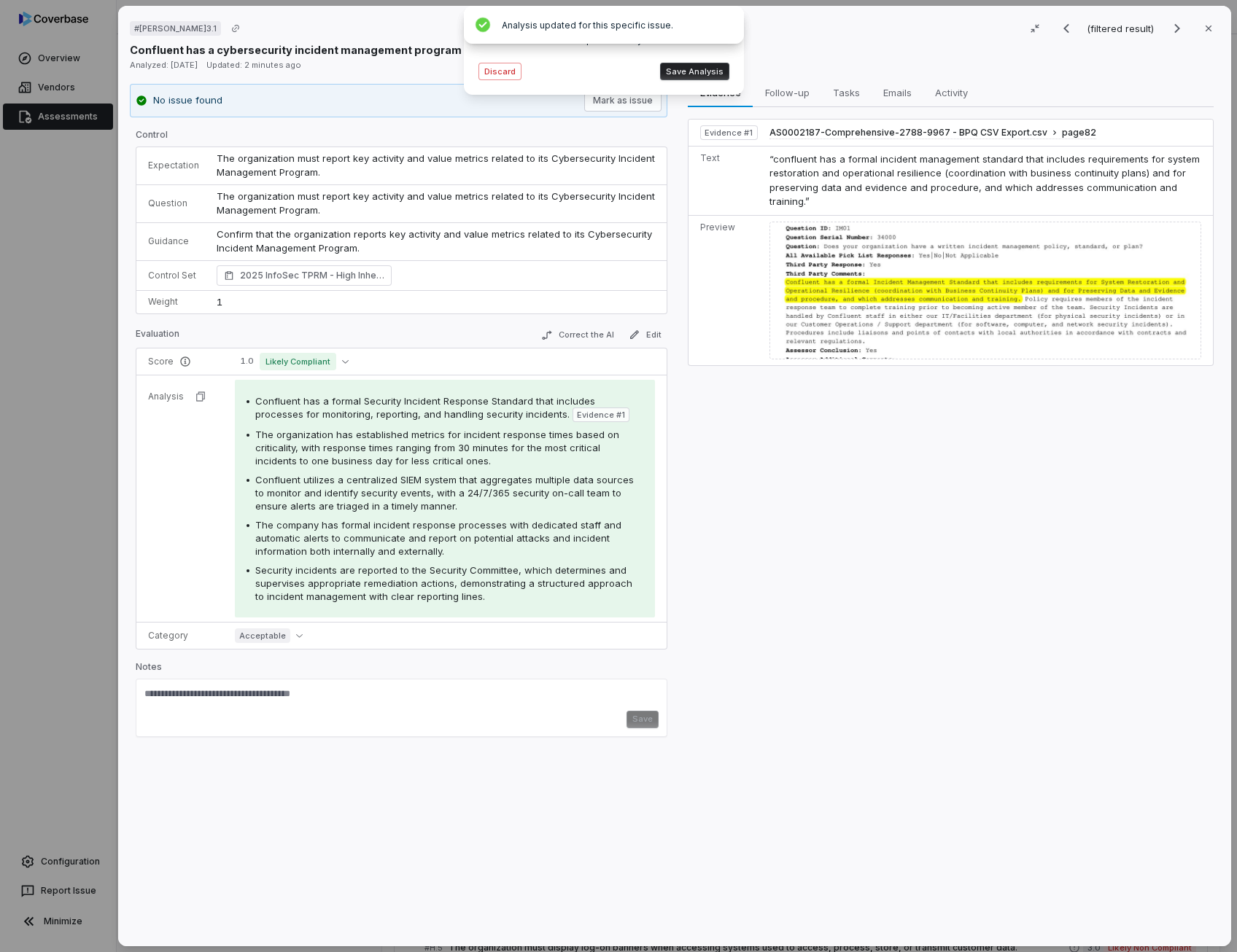
click at [711, 71] on button "Save Analysis" at bounding box center [695, 72] width 69 height 18
click at [1172, 27] on icon "Next result" at bounding box center [1177, 29] width 18 height 18
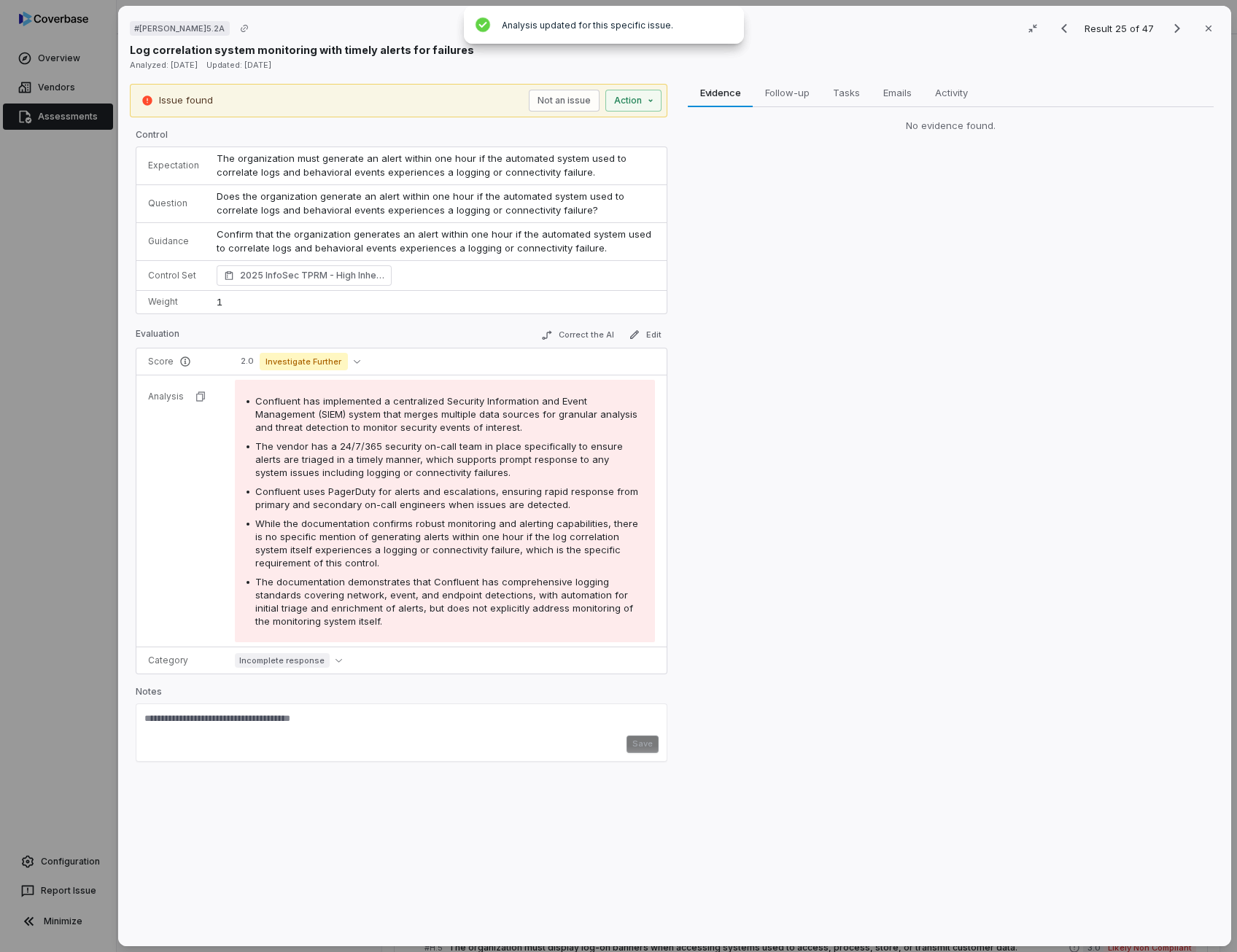
click at [423, 198] on span "Does the organization generate an alert within one hour if the automated system…" at bounding box center [422, 204] width 411 height 27
click at [564, 338] on button "Correct the AI" at bounding box center [578, 336] width 85 height 18
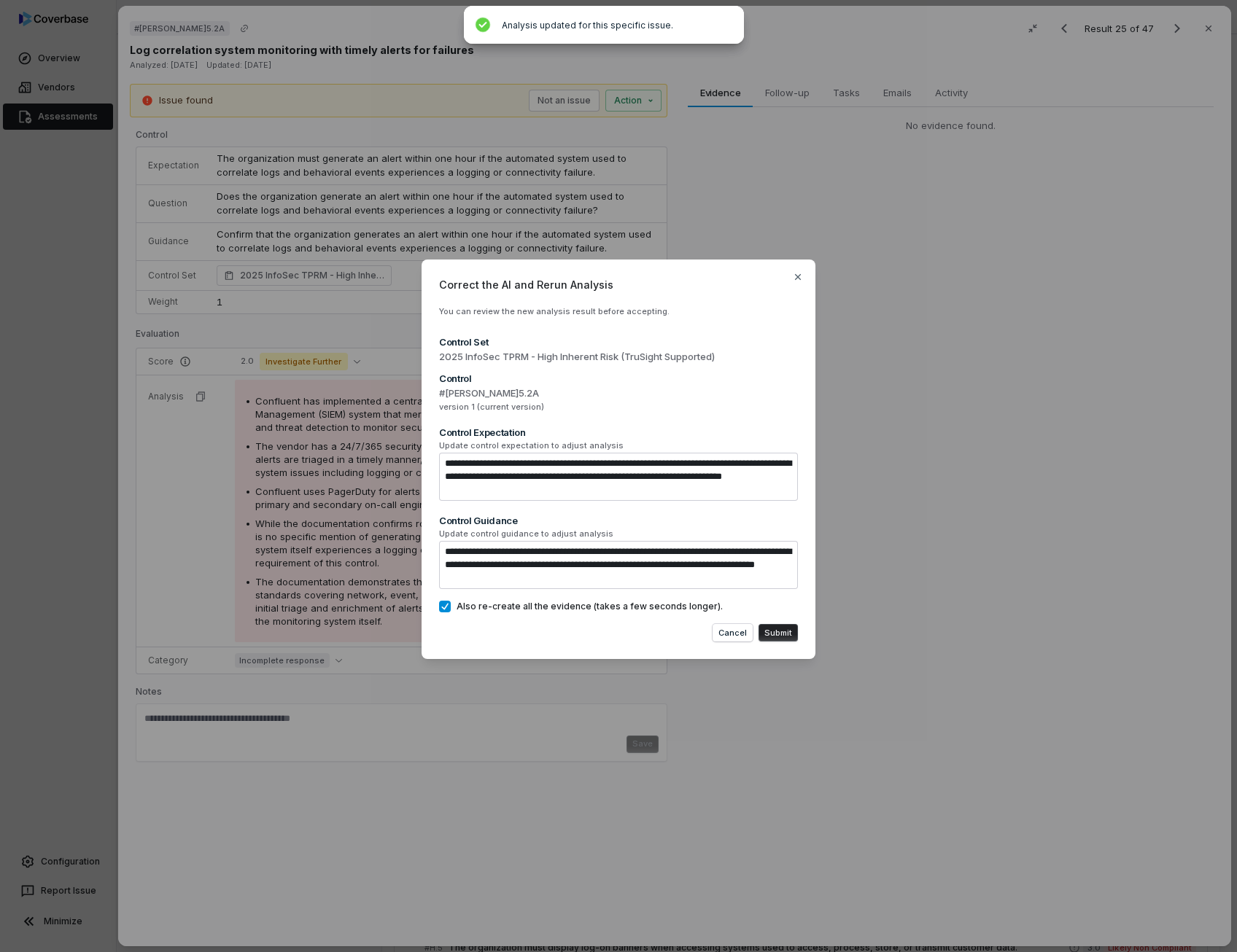
click at [779, 635] on button "Submit" at bounding box center [777, 633] width 39 height 18
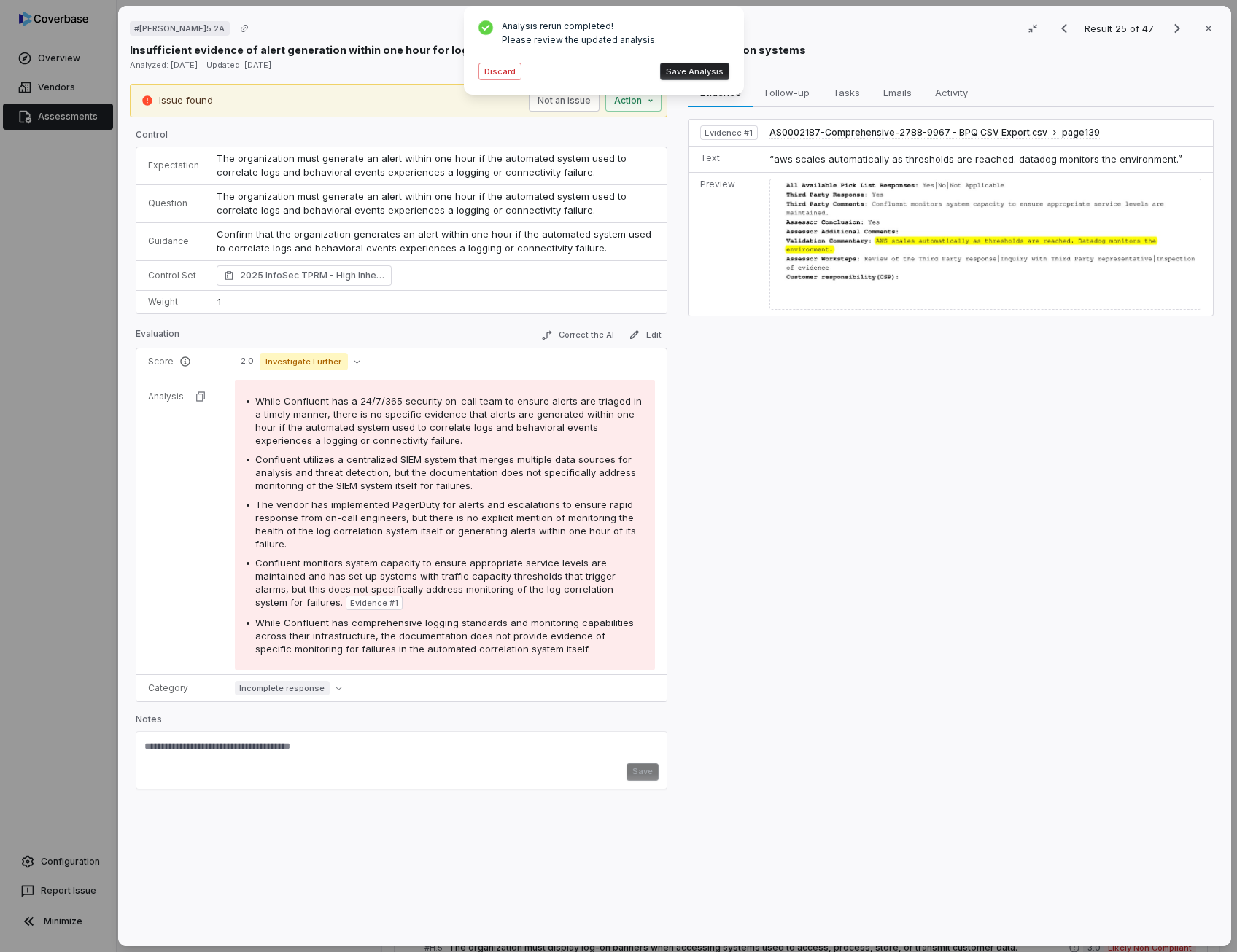
click at [576, 420] on span "While Confluent has a 24/7/365 security on-call team to ensure alerts are triag…" at bounding box center [448, 420] width 387 height 51
drag, startPoint x: 576, startPoint y: 420, endPoint x: 467, endPoint y: 463, distance: 117.2
click at [467, 463] on div "Confluent utilizes a centralized SIEM system that merges multiple data sources …" at bounding box center [449, 472] width 388 height 39
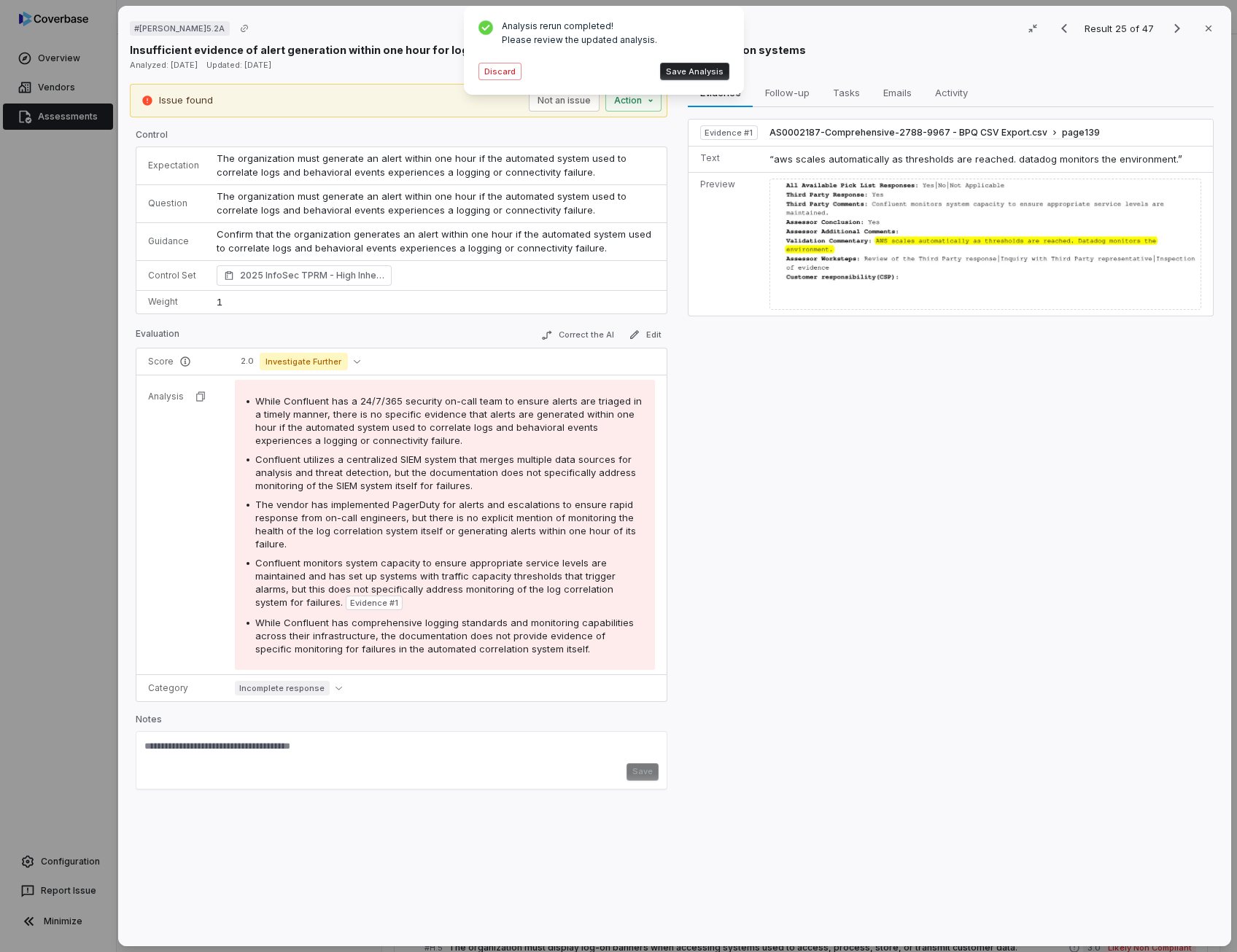
drag, startPoint x: 467, startPoint y: 463, endPoint x: 464, endPoint y: 514, distance: 51.1
click at [464, 514] on span "The vendor has implemented PagerDuty for alerts and escalations to ensure rapid…" at bounding box center [446, 524] width 381 height 51
drag, startPoint x: 464, startPoint y: 514, endPoint x: 471, endPoint y: 565, distance: 51.5
click at [471, 565] on span "Confluent monitors system capacity to ensure appropriate service levels are mai…" at bounding box center [435, 582] width 360 height 51
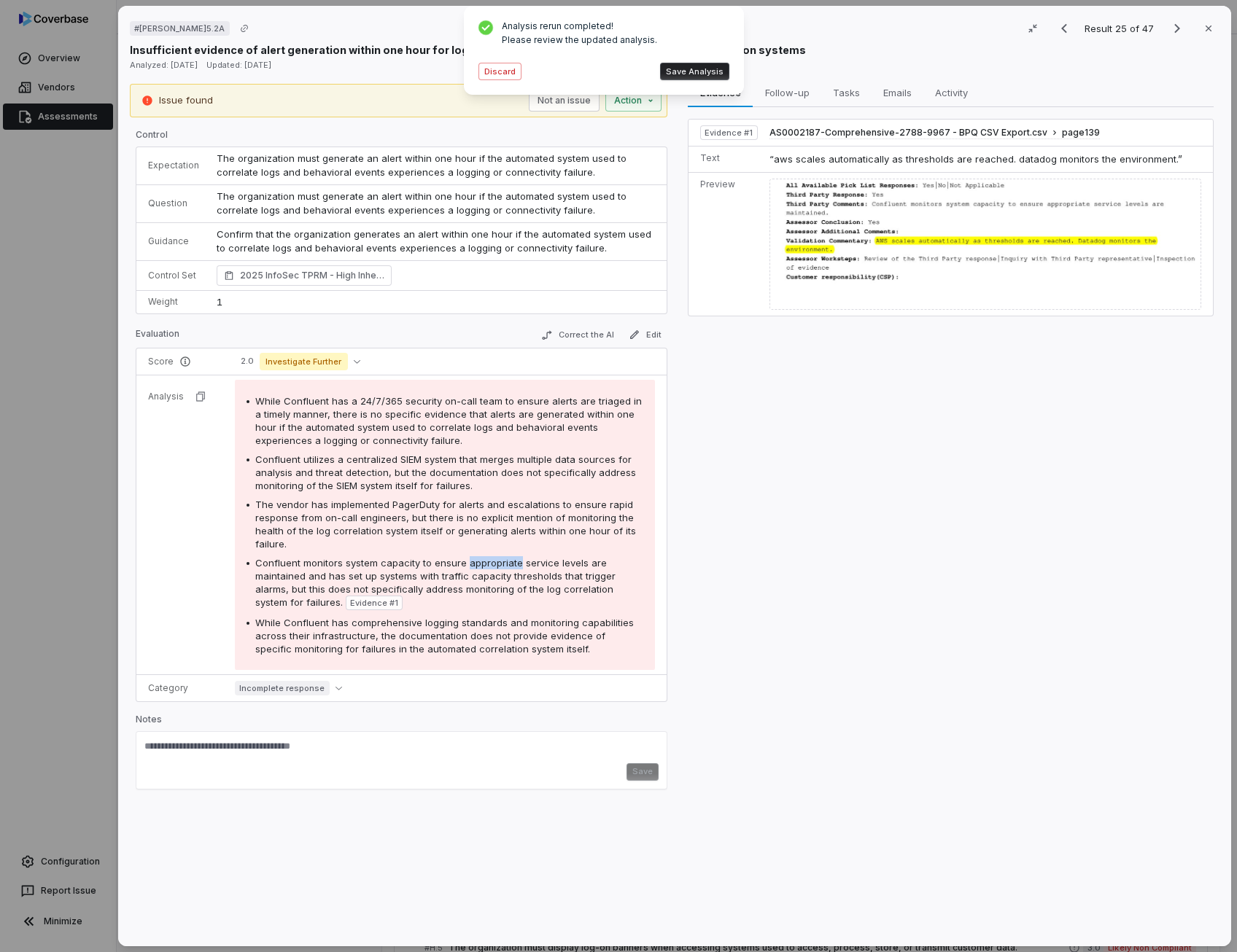
click at [471, 565] on span "Confluent monitors system capacity to ensure appropriate service levels are mai…" at bounding box center [435, 582] width 360 height 51
drag, startPoint x: 471, startPoint y: 565, endPoint x: 460, endPoint y: 622, distance: 58.1
click at [460, 622] on span "While Confluent has comprehensive logging standards and monitoring capabilities…" at bounding box center [444, 635] width 378 height 38
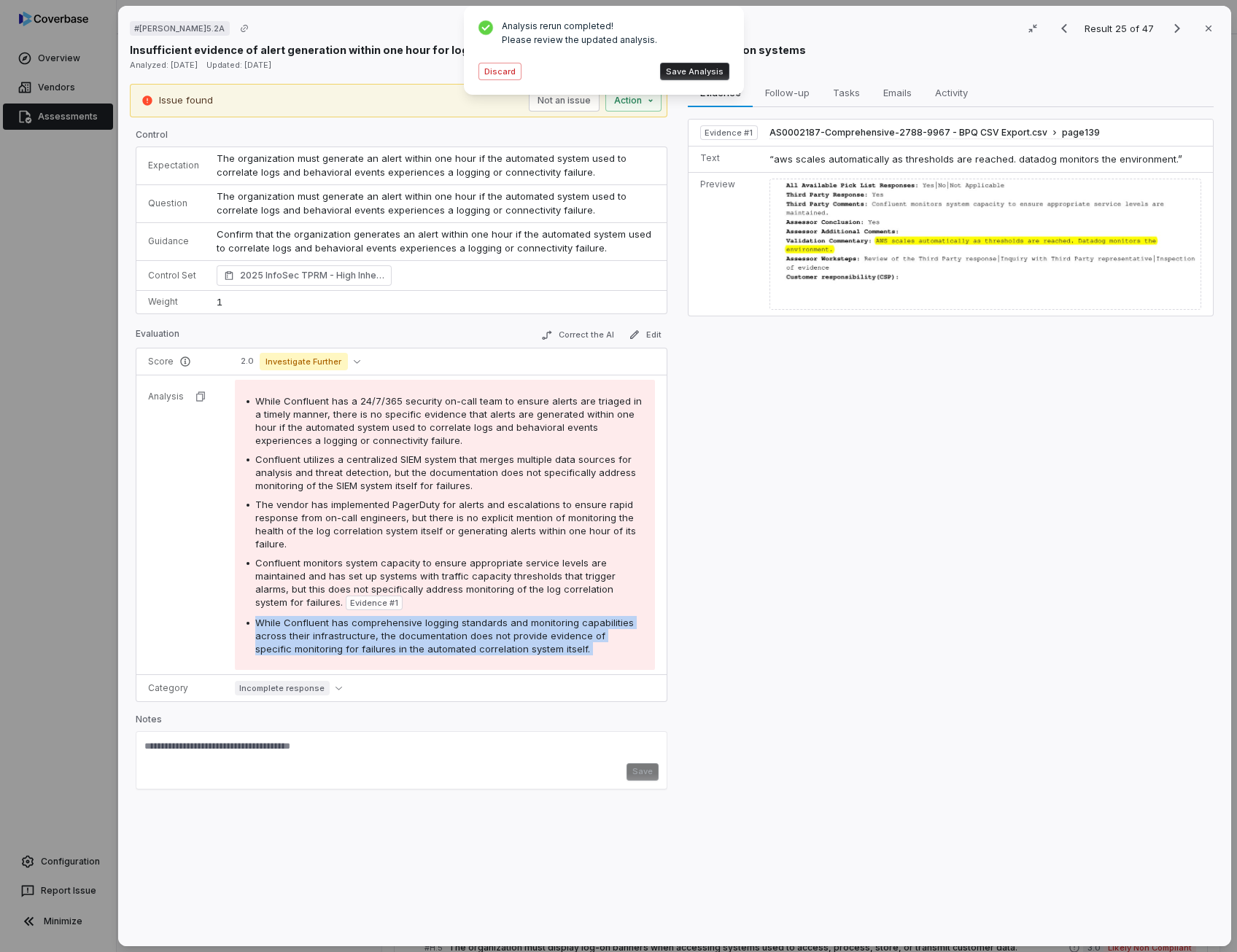
click at [711, 74] on button "Save Analysis" at bounding box center [695, 72] width 69 height 18
click at [597, 331] on button "Correct the AI" at bounding box center [578, 336] width 85 height 18
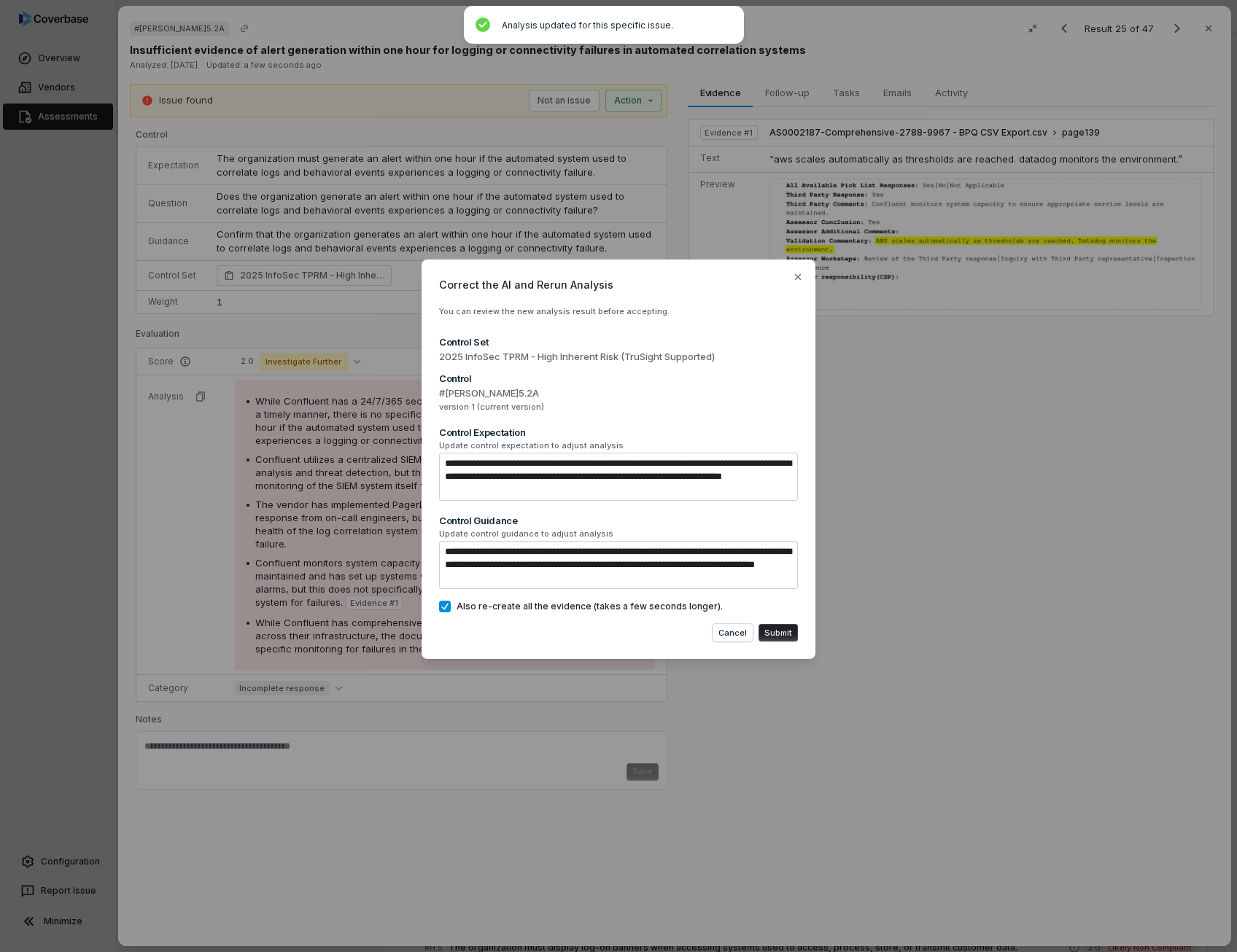
click at [447, 603] on button "Also re-create all the evidence (takes a few seconds longer)." at bounding box center [445, 607] width 12 height 12
click at [789, 628] on button "Submit" at bounding box center [777, 633] width 39 height 18
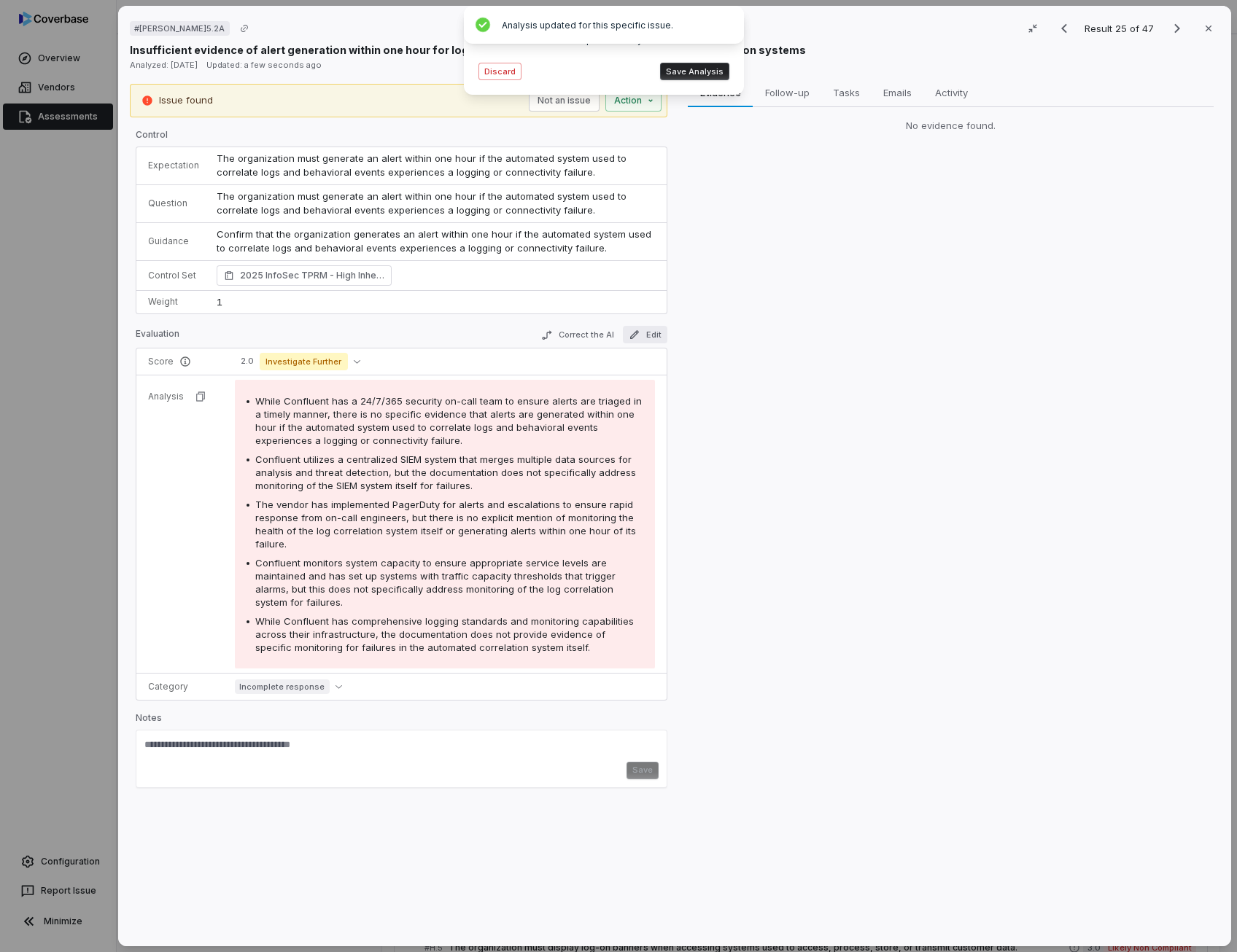
click at [645, 333] on button "Edit" at bounding box center [645, 335] width 44 height 18
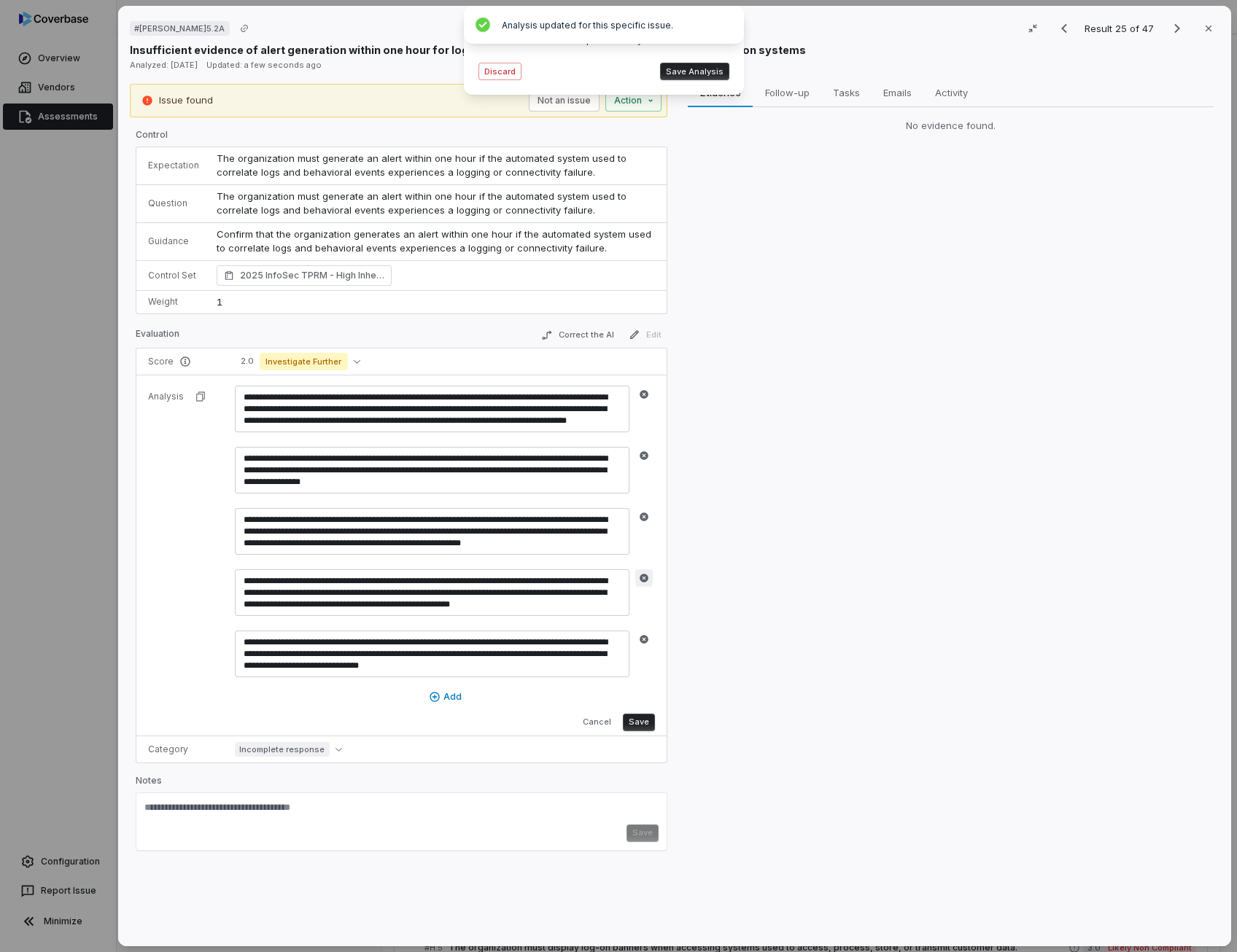
click at [642, 574] on icon "button" at bounding box center [644, 578] width 9 height 9
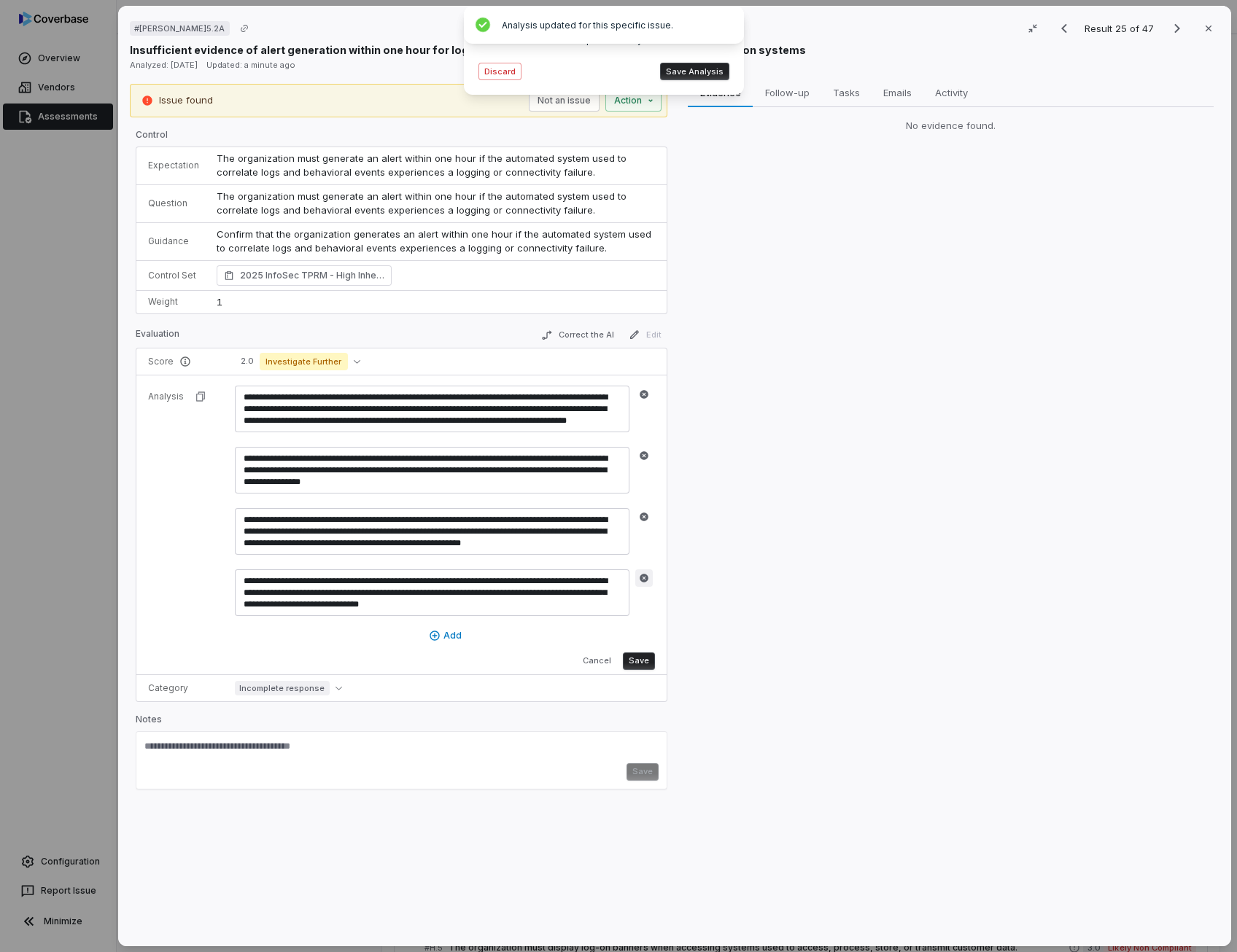
click at [635, 577] on button "button" at bounding box center [644, 578] width 18 height 18
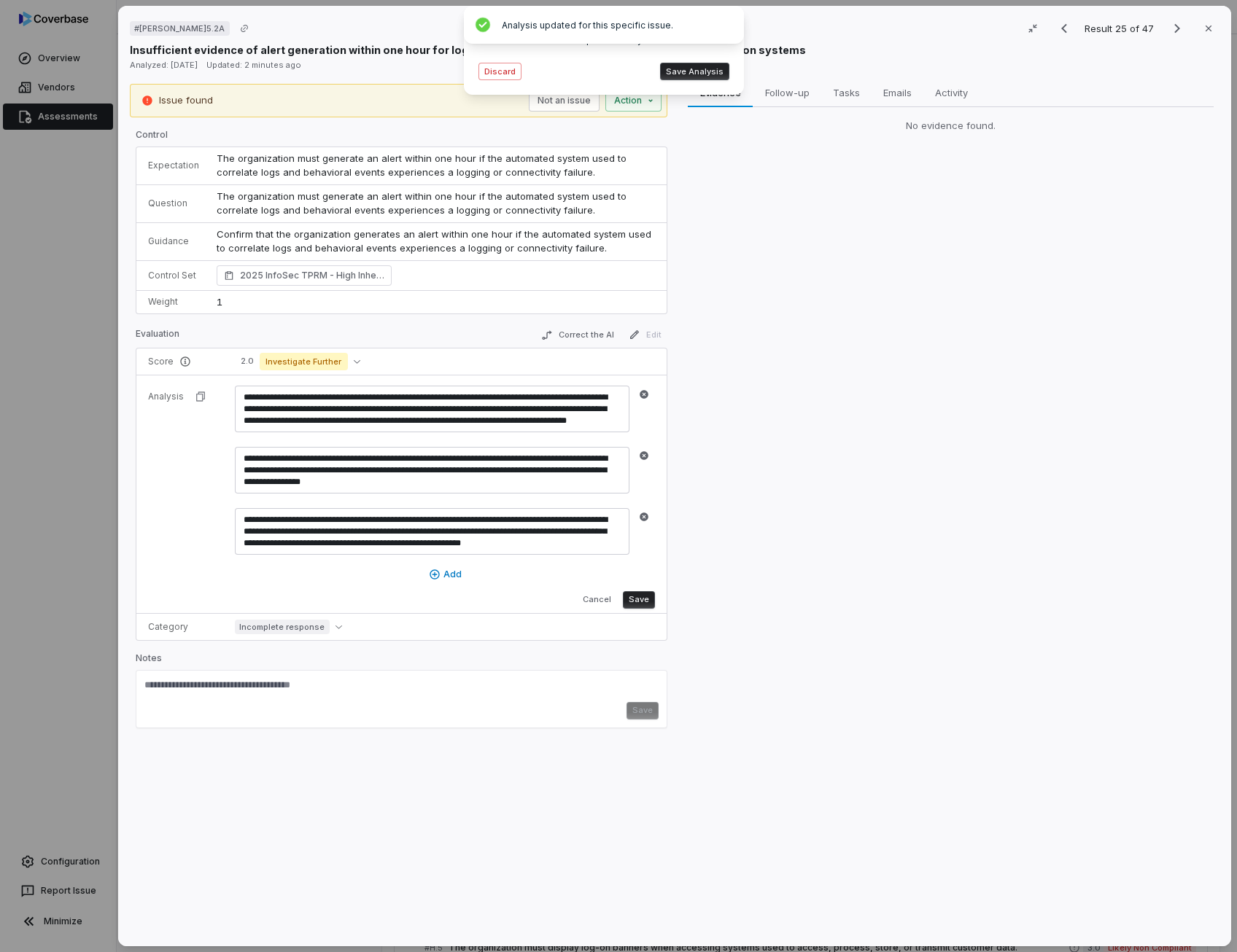
click at [401, 520] on textarea "**********" at bounding box center [432, 531] width 395 height 46
click at [630, 599] on button "Save" at bounding box center [638, 600] width 32 height 18
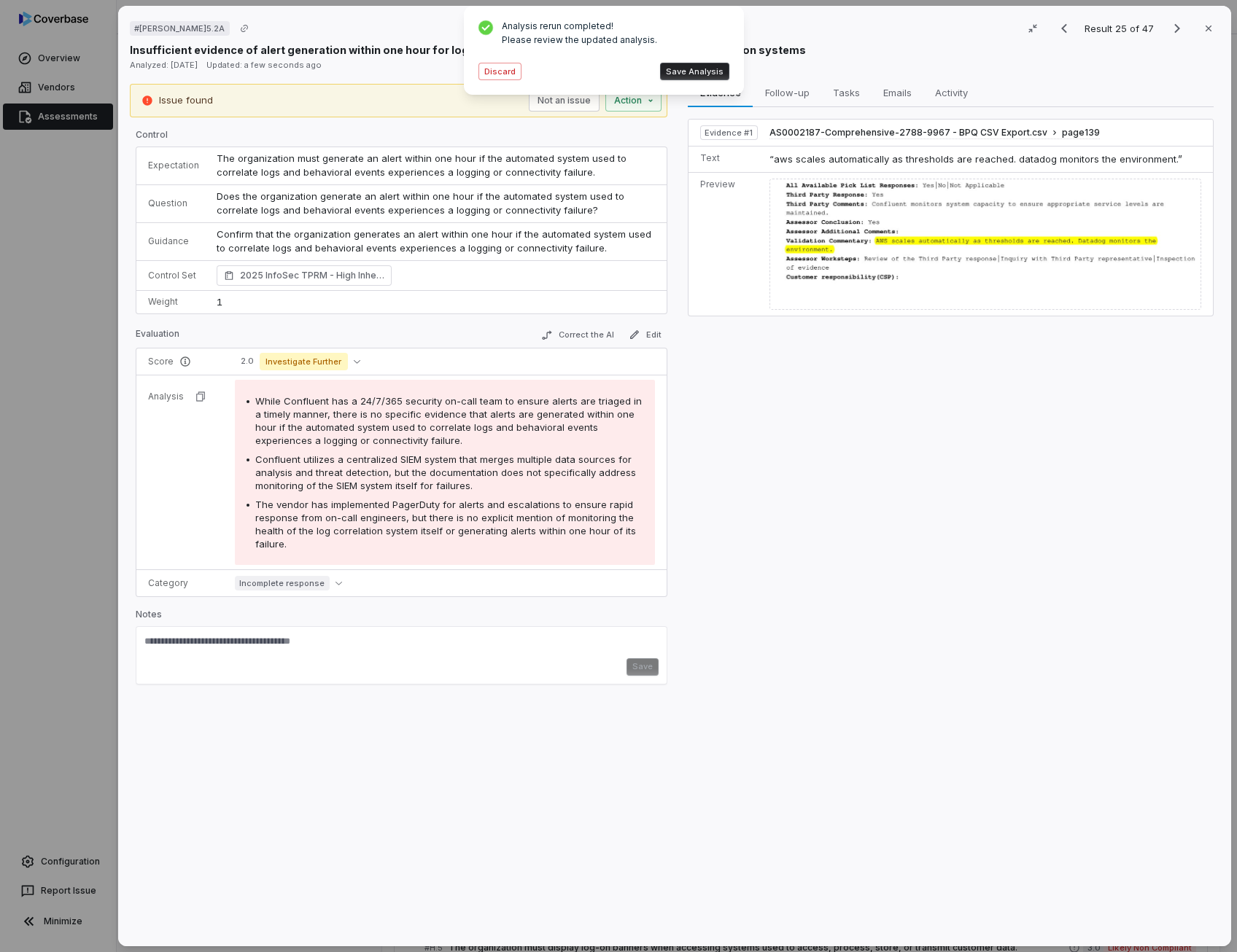
click at [715, 75] on button "Save Analysis" at bounding box center [695, 72] width 69 height 18
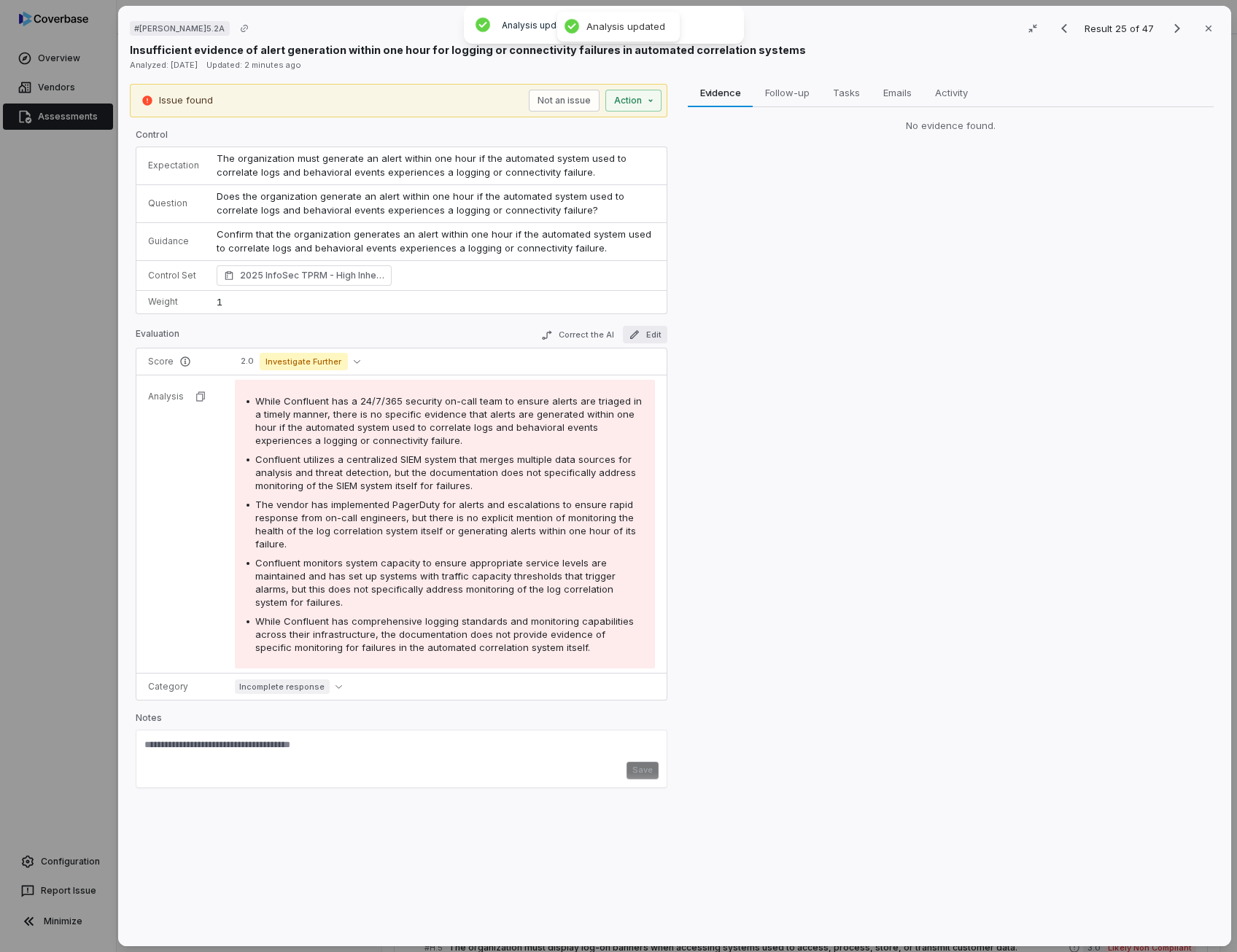
click at [652, 337] on button "Edit" at bounding box center [645, 335] width 44 height 18
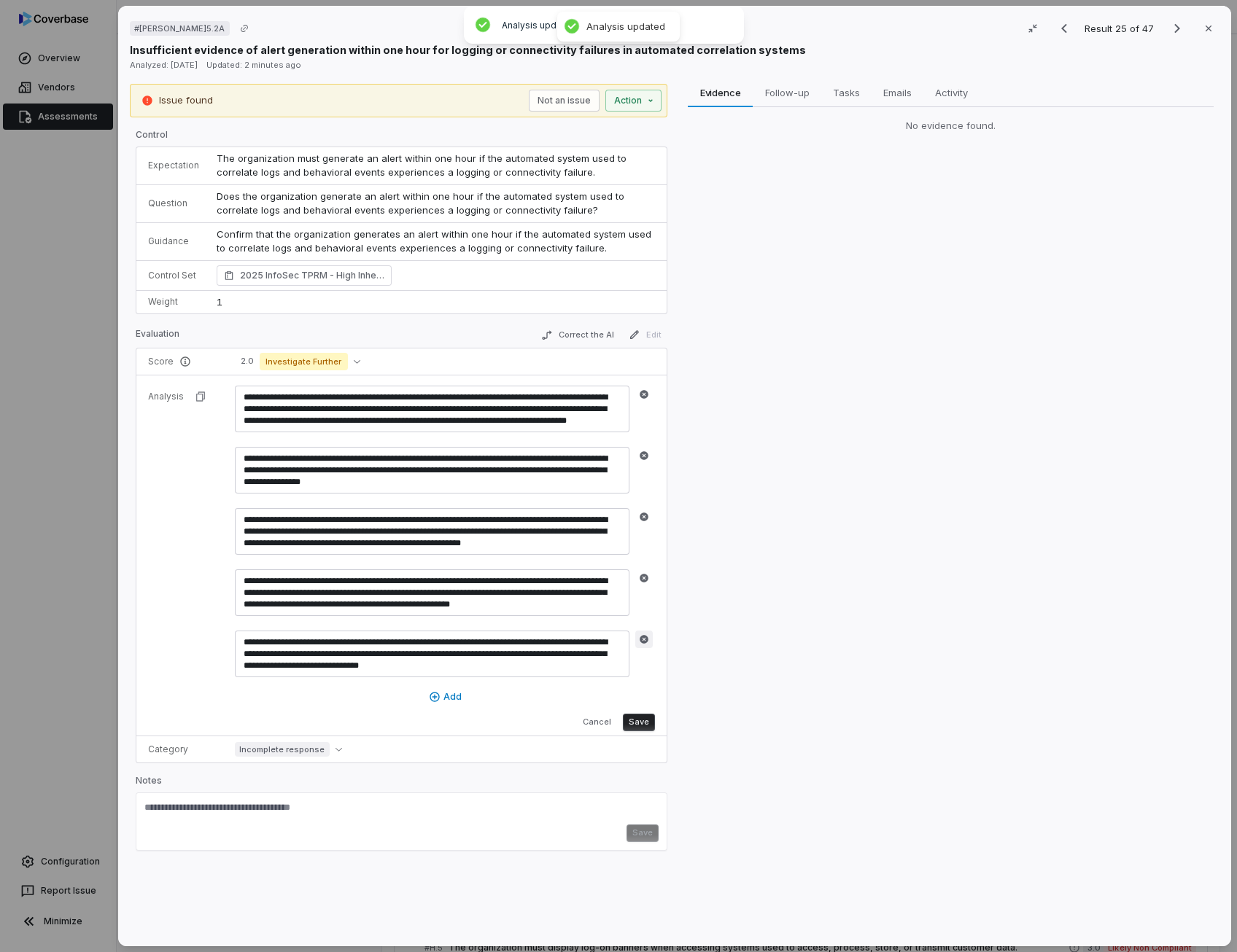
click at [642, 635] on icon "button" at bounding box center [644, 639] width 9 height 9
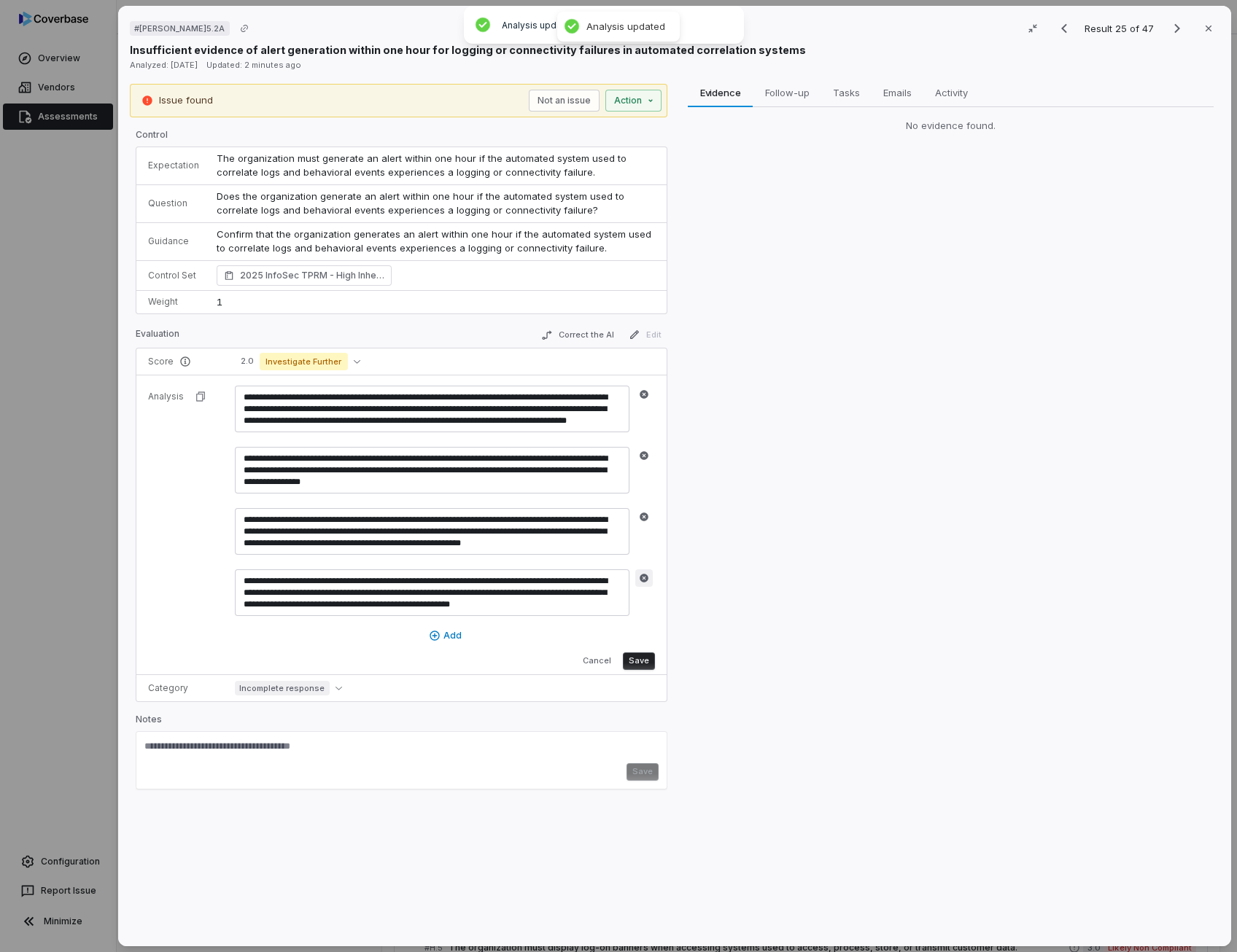
click at [645, 575] on icon "button" at bounding box center [644, 578] width 9 height 9
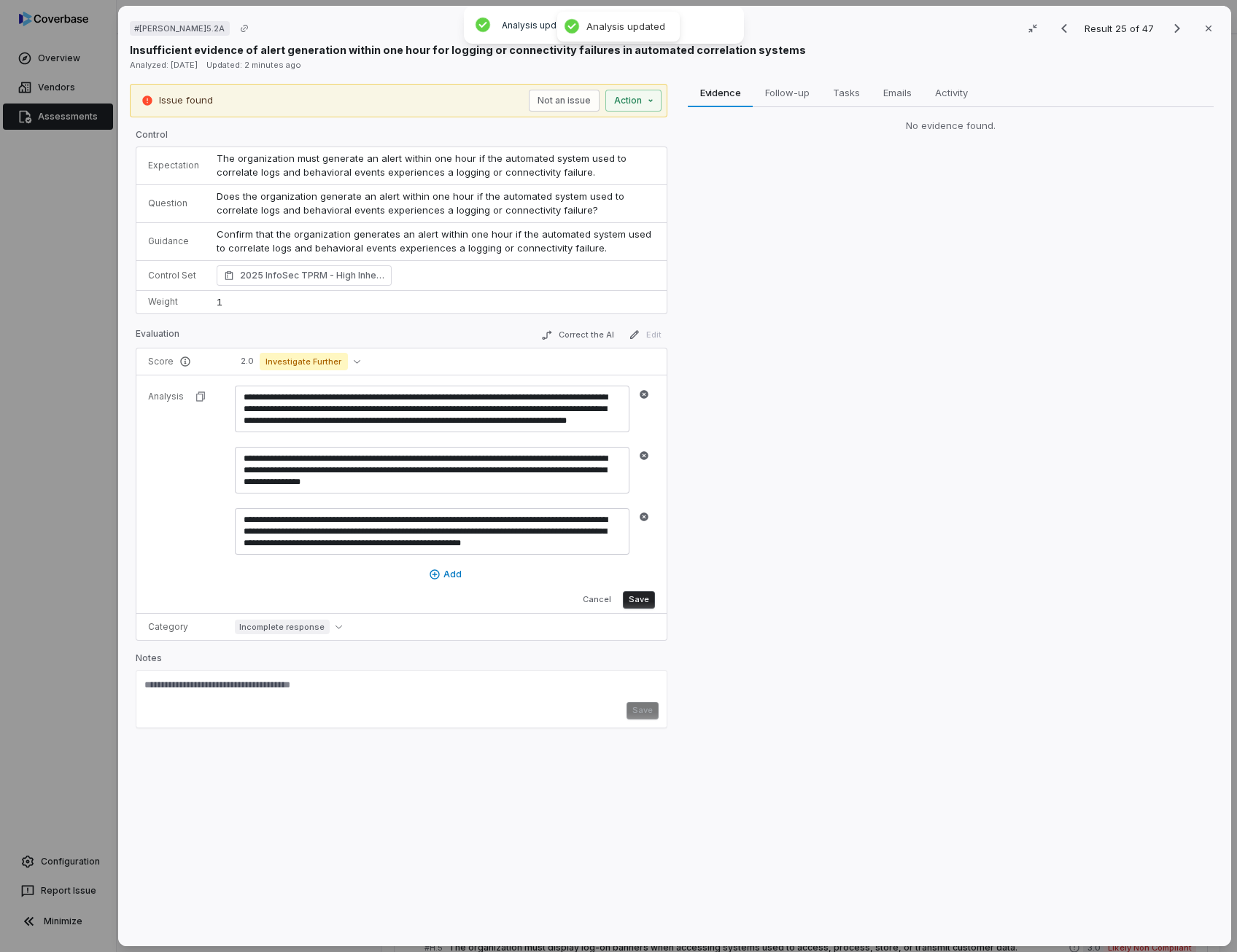
click at [632, 594] on button "Save" at bounding box center [638, 600] width 32 height 18
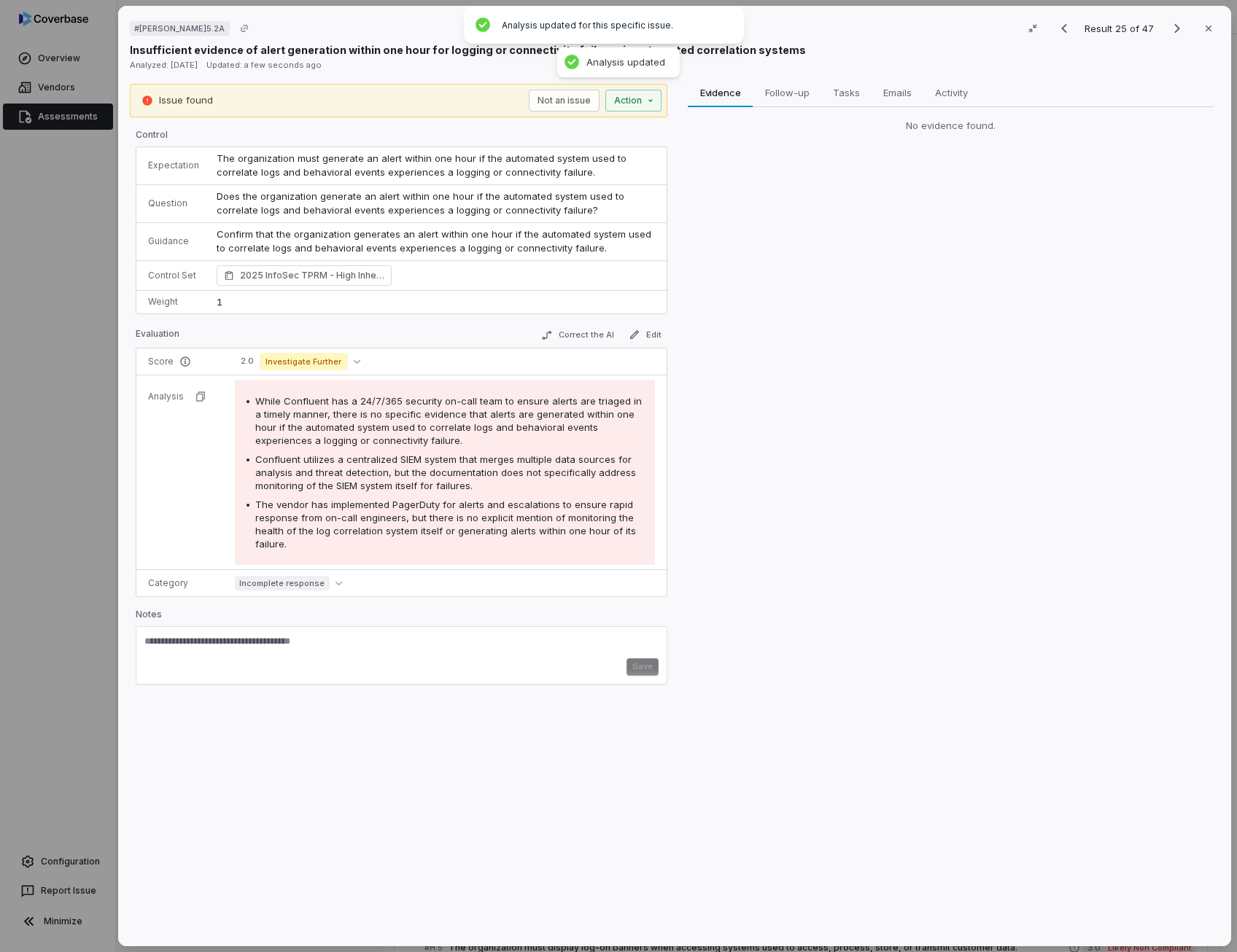
click at [285, 654] on textarea at bounding box center [401, 647] width 514 height 24
click at [583, 338] on button "Correct the AI" at bounding box center [578, 336] width 85 height 18
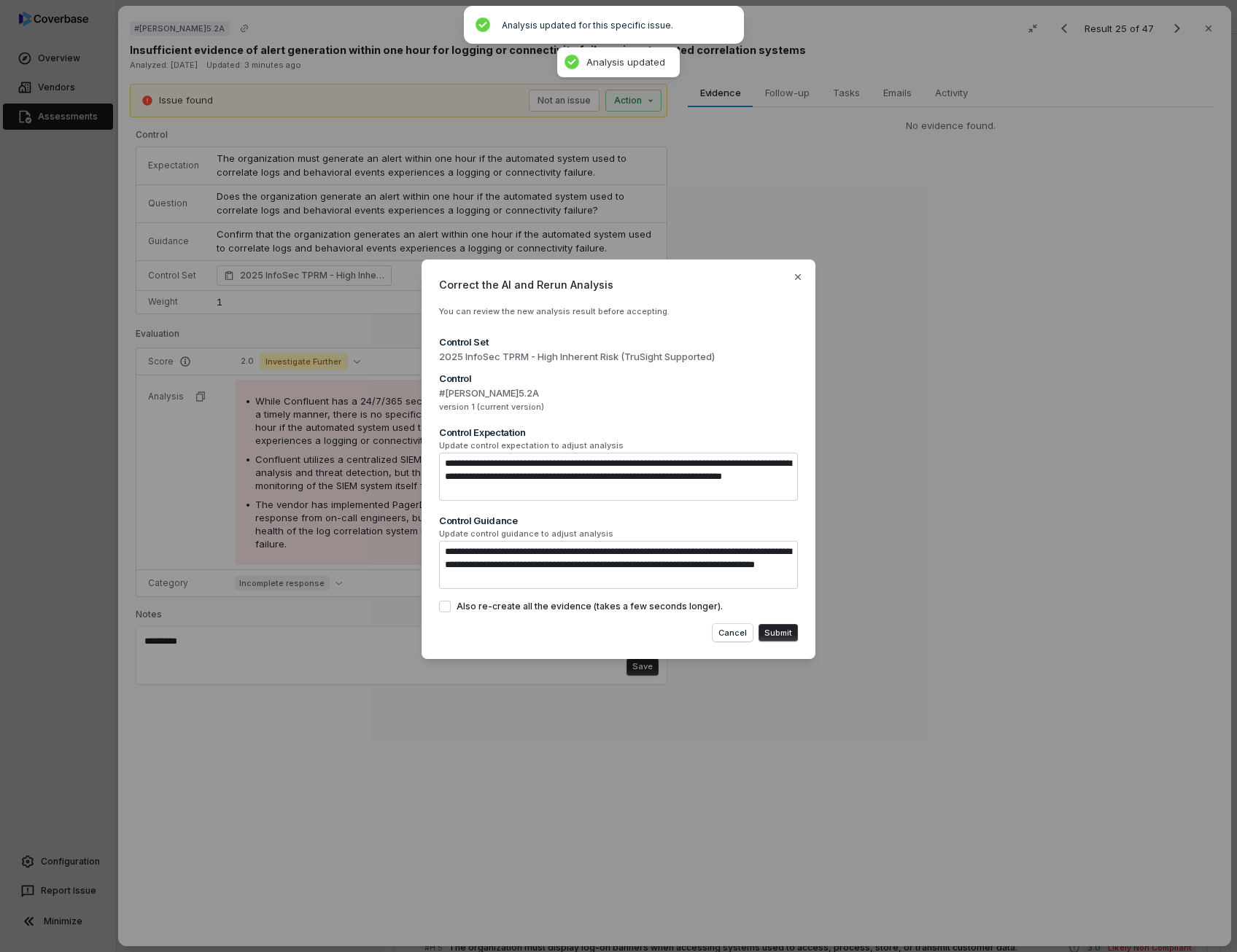
click at [773, 630] on button "Submit" at bounding box center [777, 633] width 39 height 18
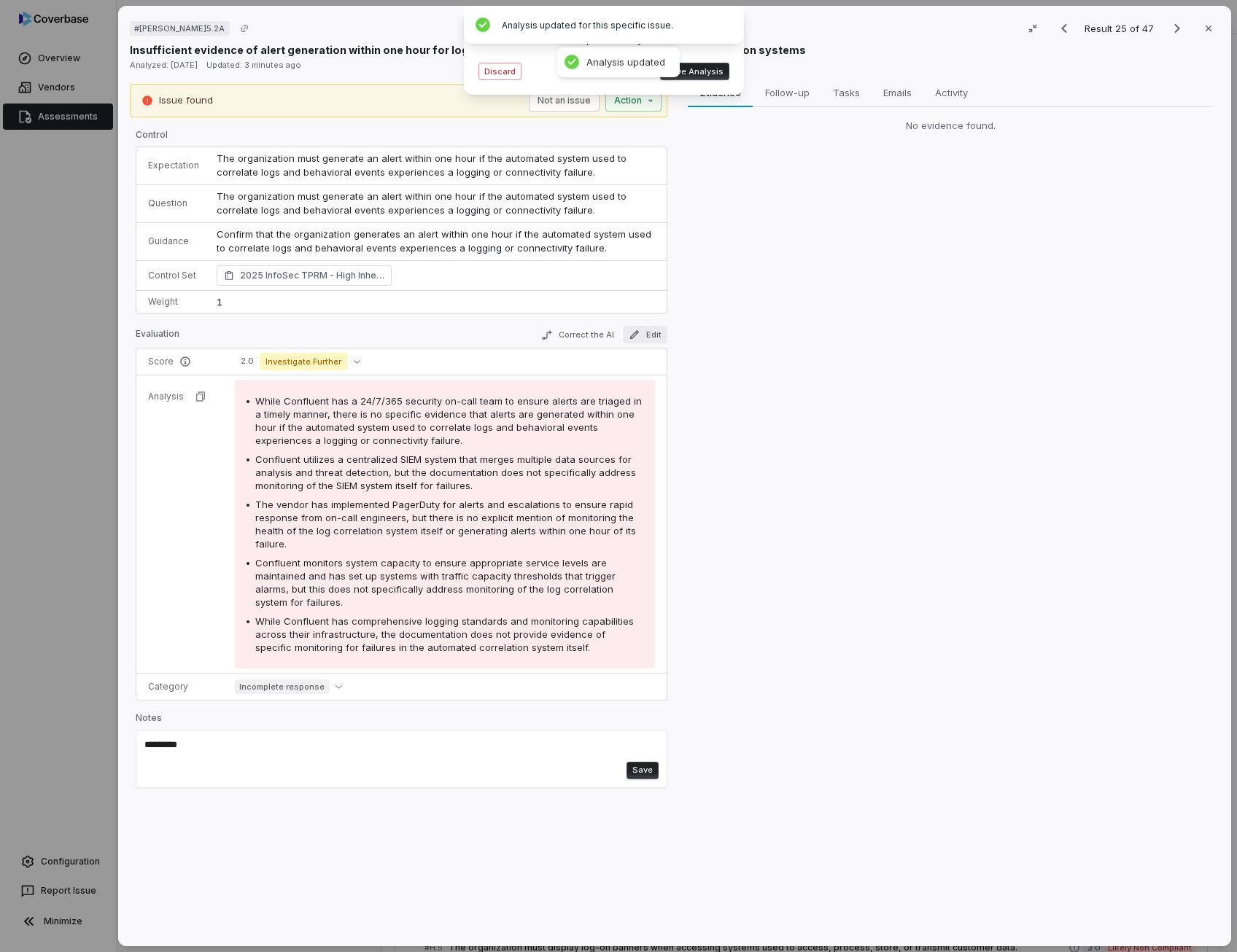
click at [651, 338] on button "Edit" at bounding box center [645, 335] width 44 height 18
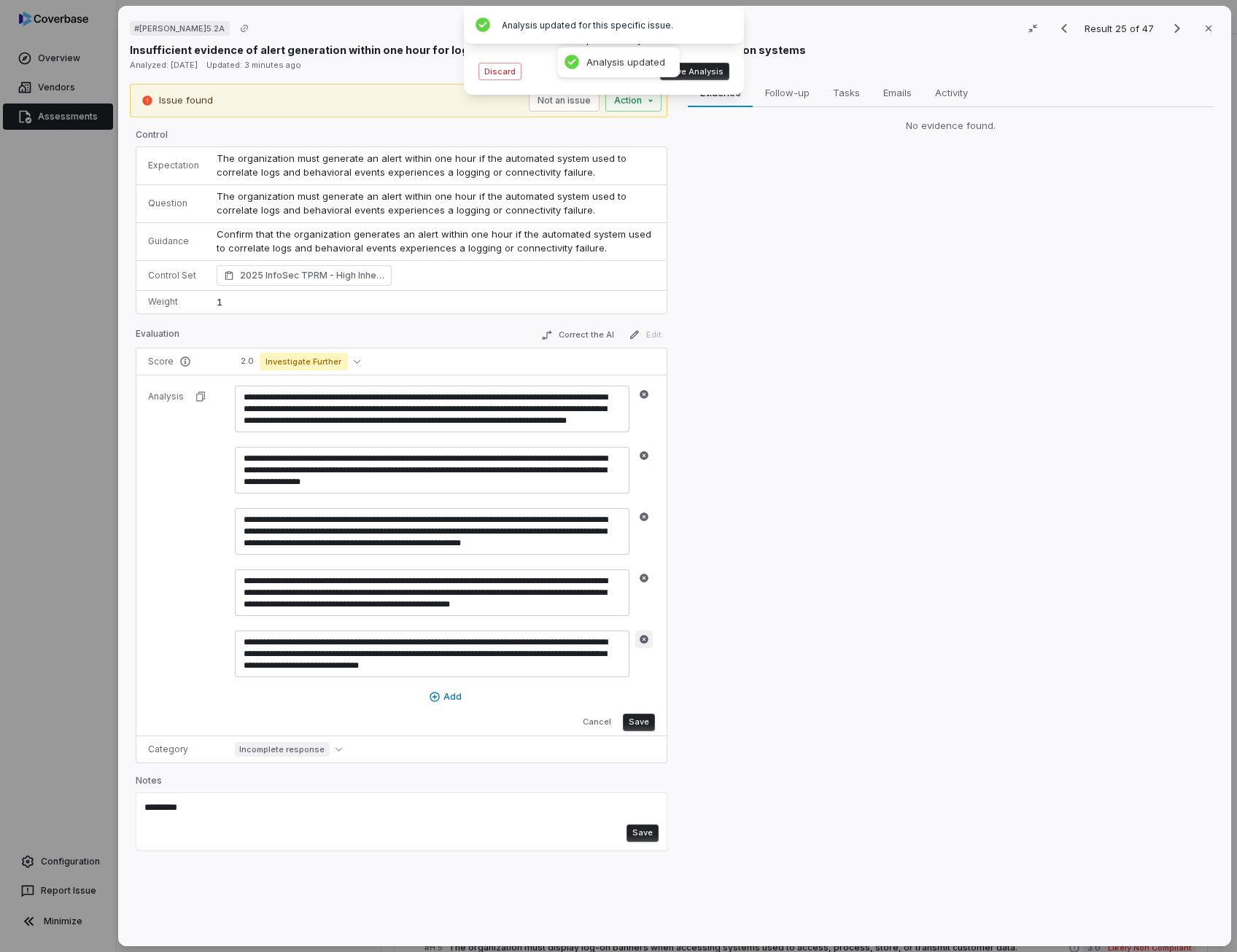
click at [648, 639] on button "button" at bounding box center [644, 639] width 18 height 18
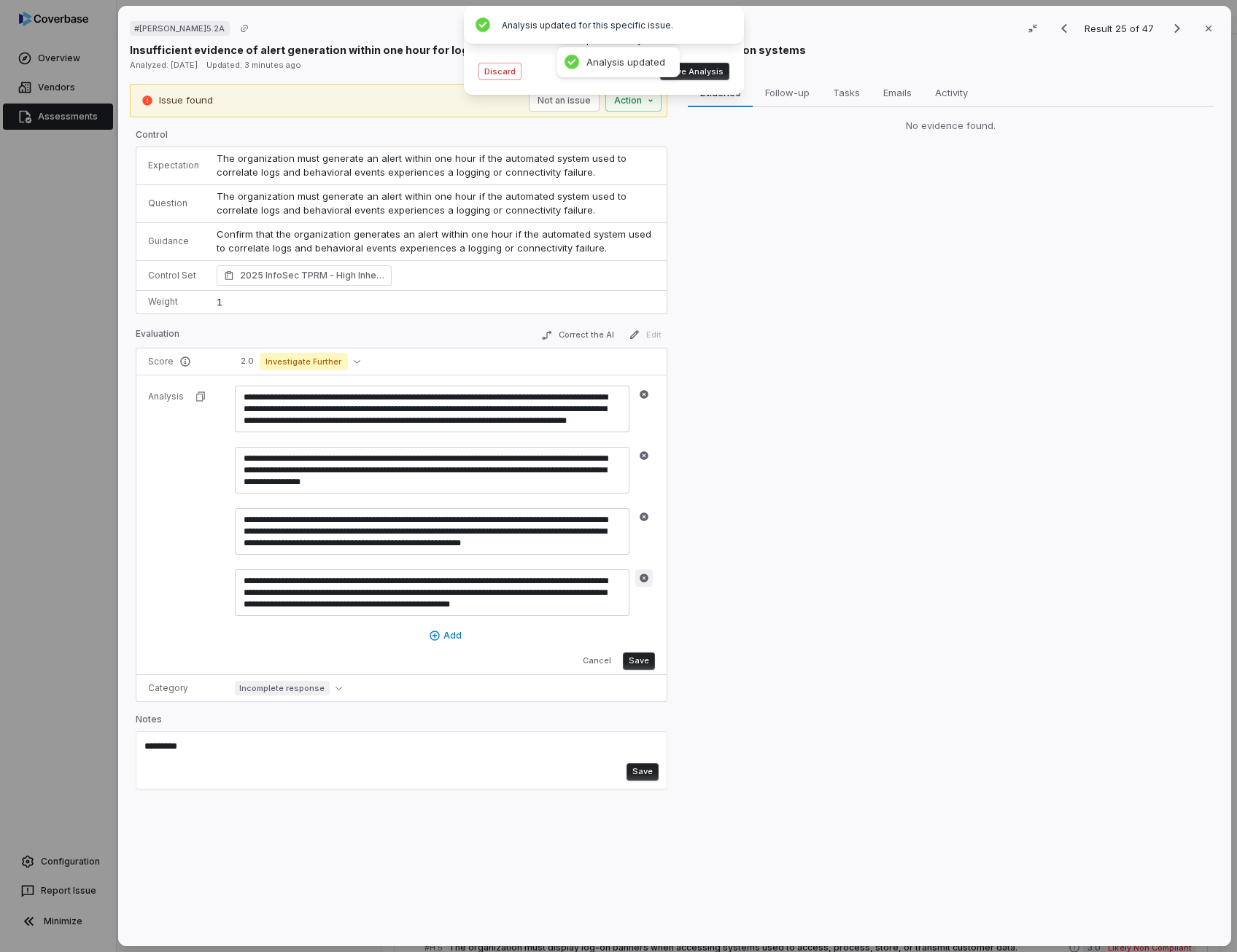
click at [642, 578] on icon "button" at bounding box center [644, 578] width 9 height 9
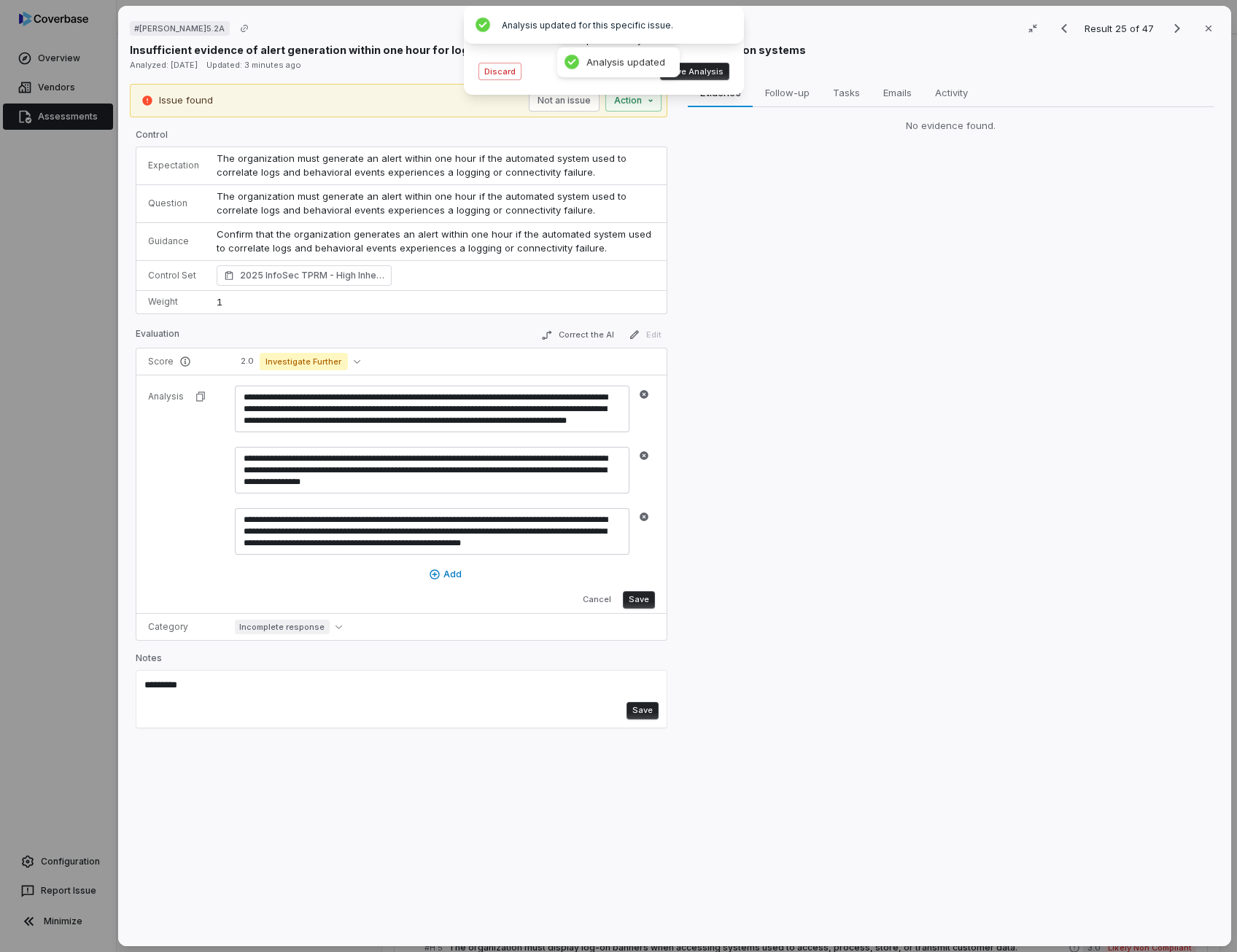
click at [643, 600] on button "Save" at bounding box center [638, 600] width 32 height 18
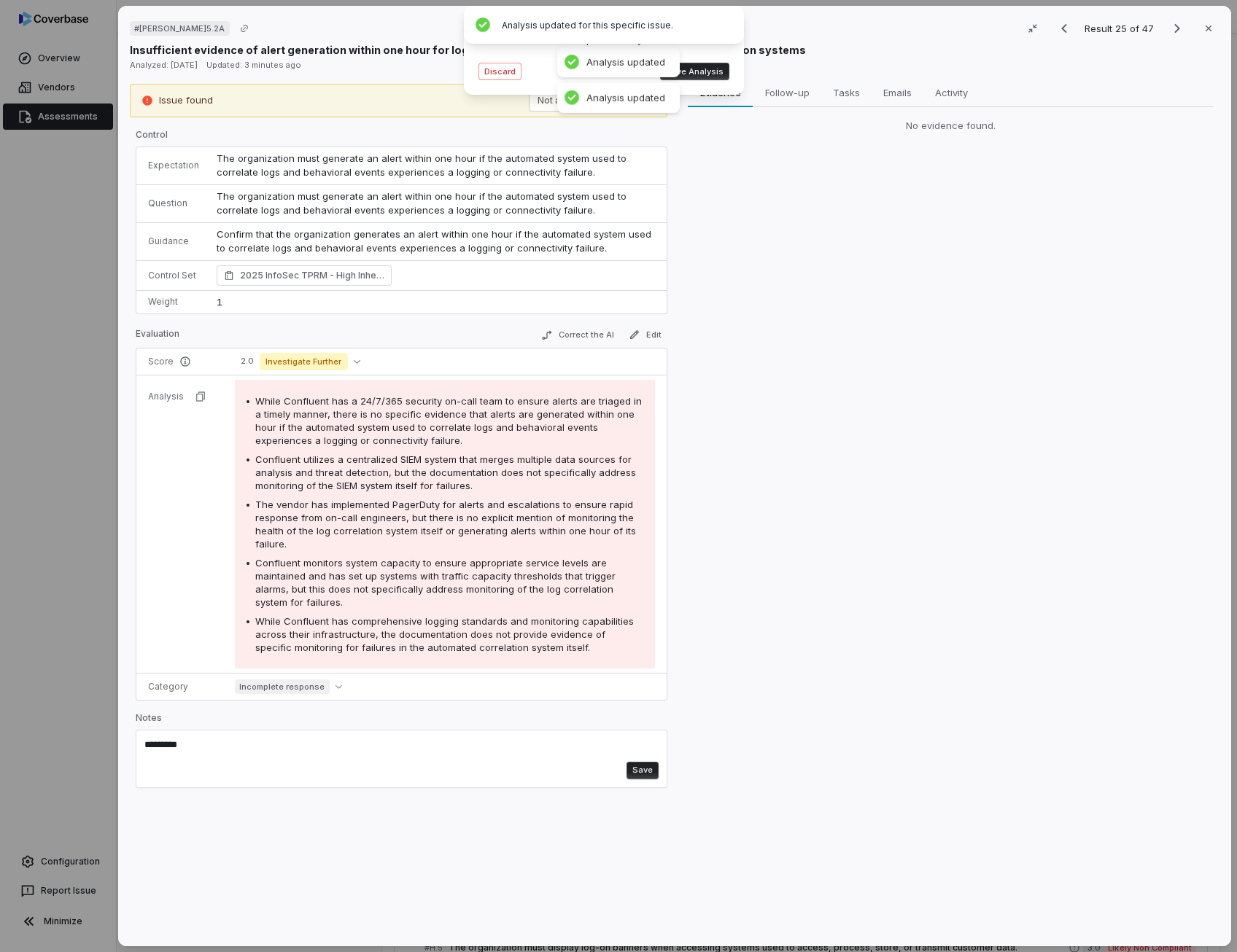
click at [316, 741] on textarea "********" at bounding box center [400, 750] width 510 height 24
click at [340, 744] on textarea "**********" at bounding box center [400, 750] width 510 height 24
click at [353, 738] on textarea "**********" at bounding box center [400, 750] width 510 height 24
click at [406, 738] on textarea "**********" at bounding box center [400, 750] width 510 height 24
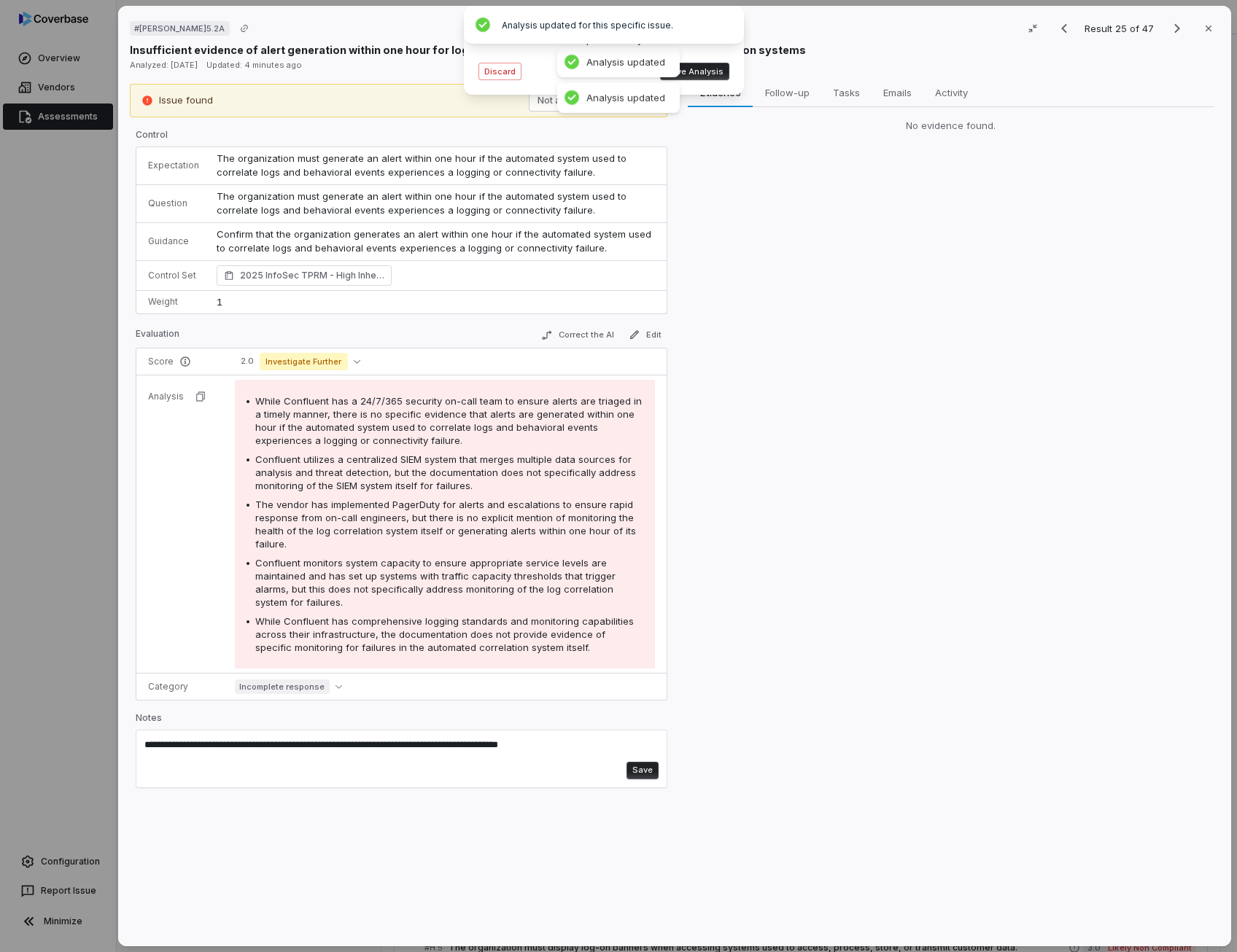
click at [170, 738] on textarea "**********" at bounding box center [400, 750] width 510 height 24
click at [496, 741] on textarea "**********" at bounding box center [400, 750] width 510 height 24
click at [710, 74] on button "Save Analysis" at bounding box center [695, 72] width 69 height 18
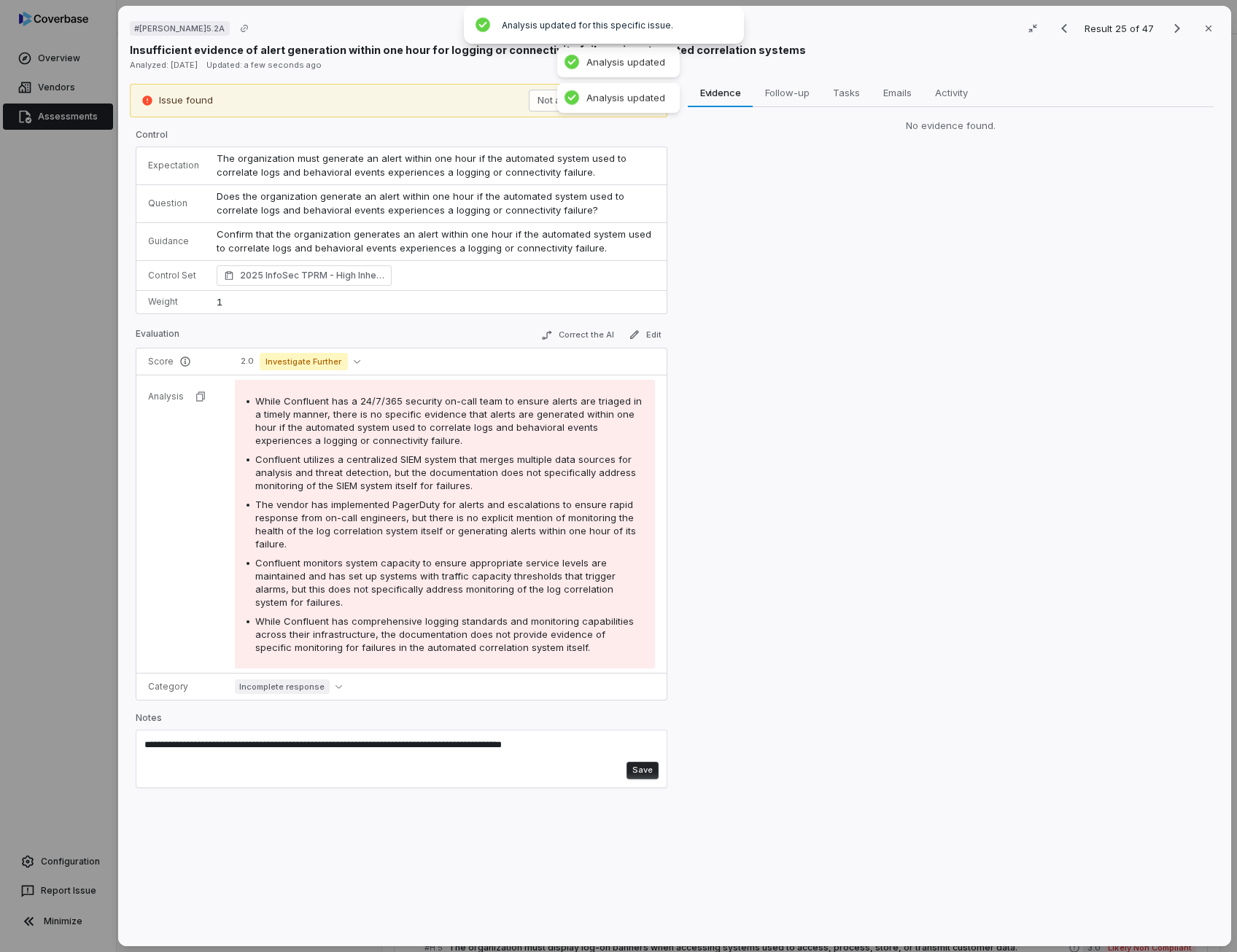
click at [640, 768] on button "Save" at bounding box center [642, 771] width 32 height 18
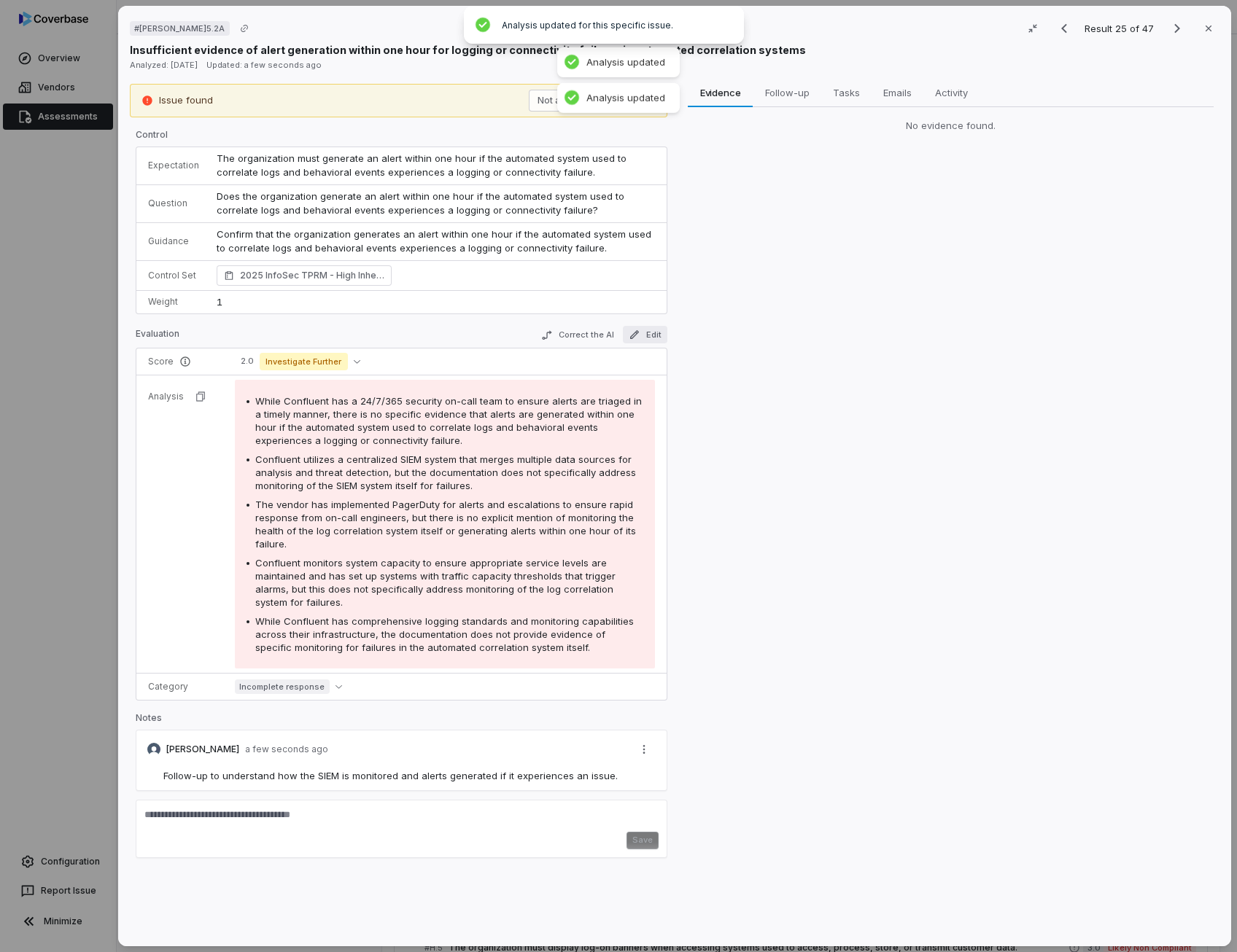
click at [631, 329] on icon "button" at bounding box center [634, 335] width 12 height 12
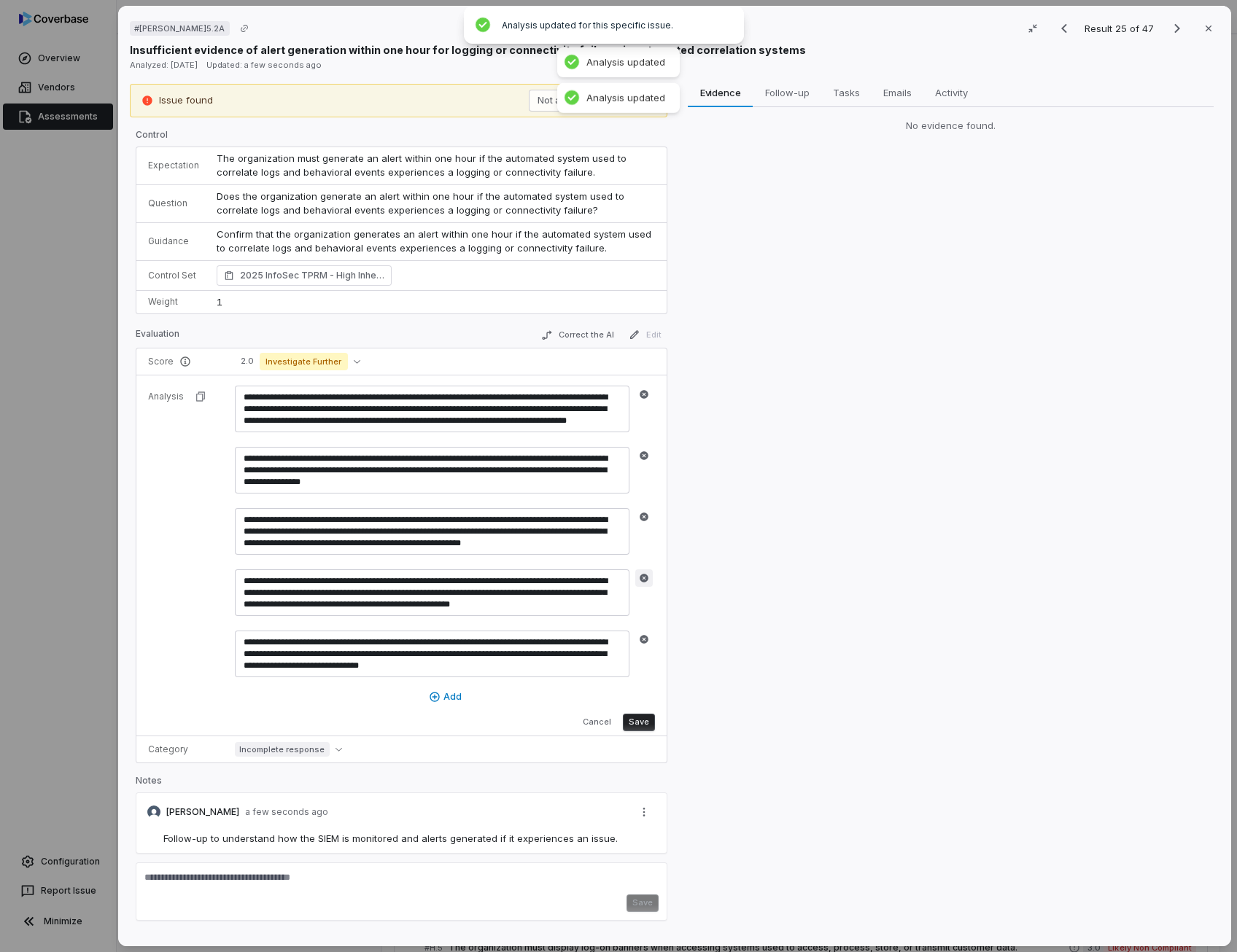
click at [642, 574] on icon "button" at bounding box center [644, 578] width 10 height 10
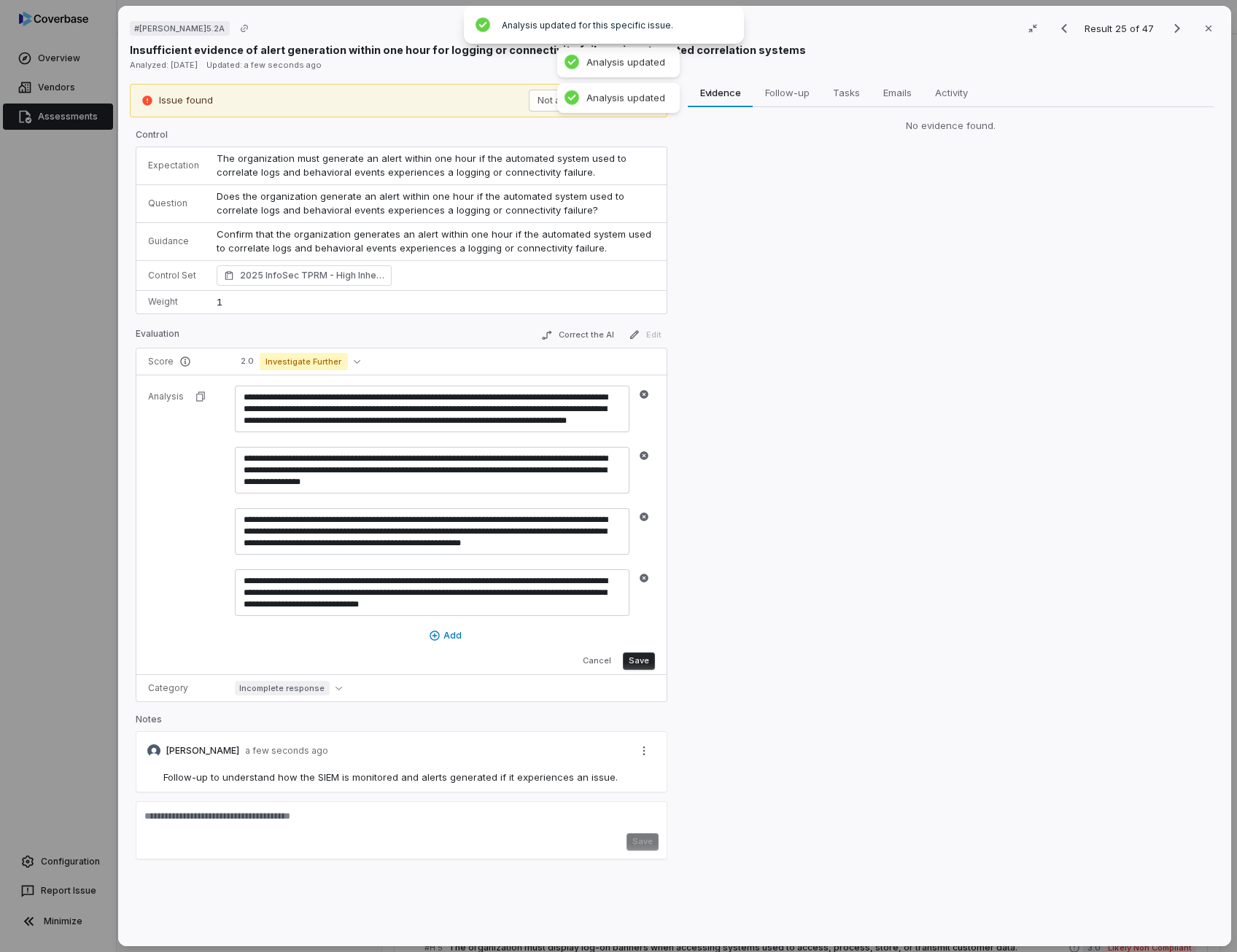
click at [631, 660] on button "Save" at bounding box center [638, 661] width 32 height 18
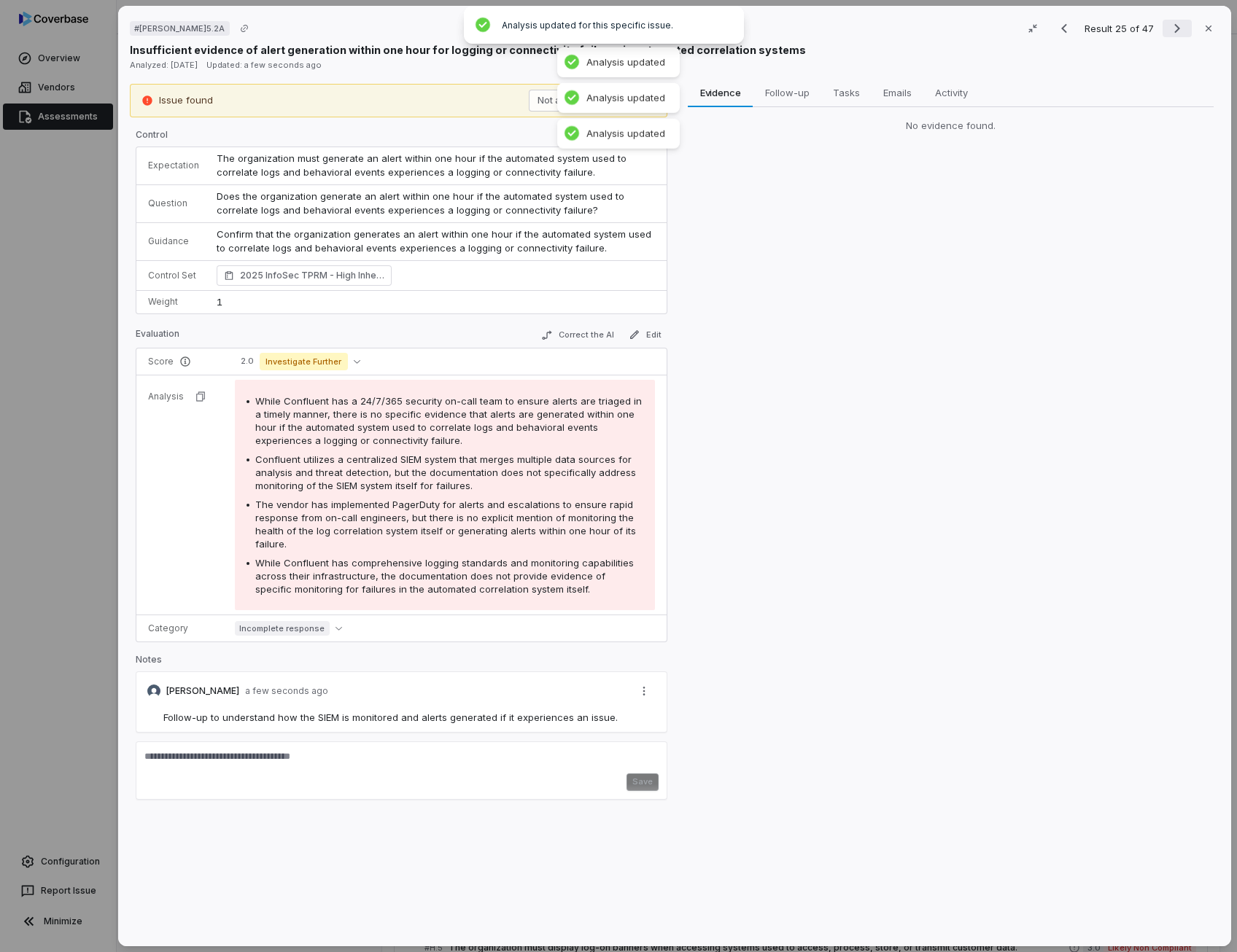
click at [1174, 29] on icon "Next result" at bounding box center [1177, 29] width 18 height 18
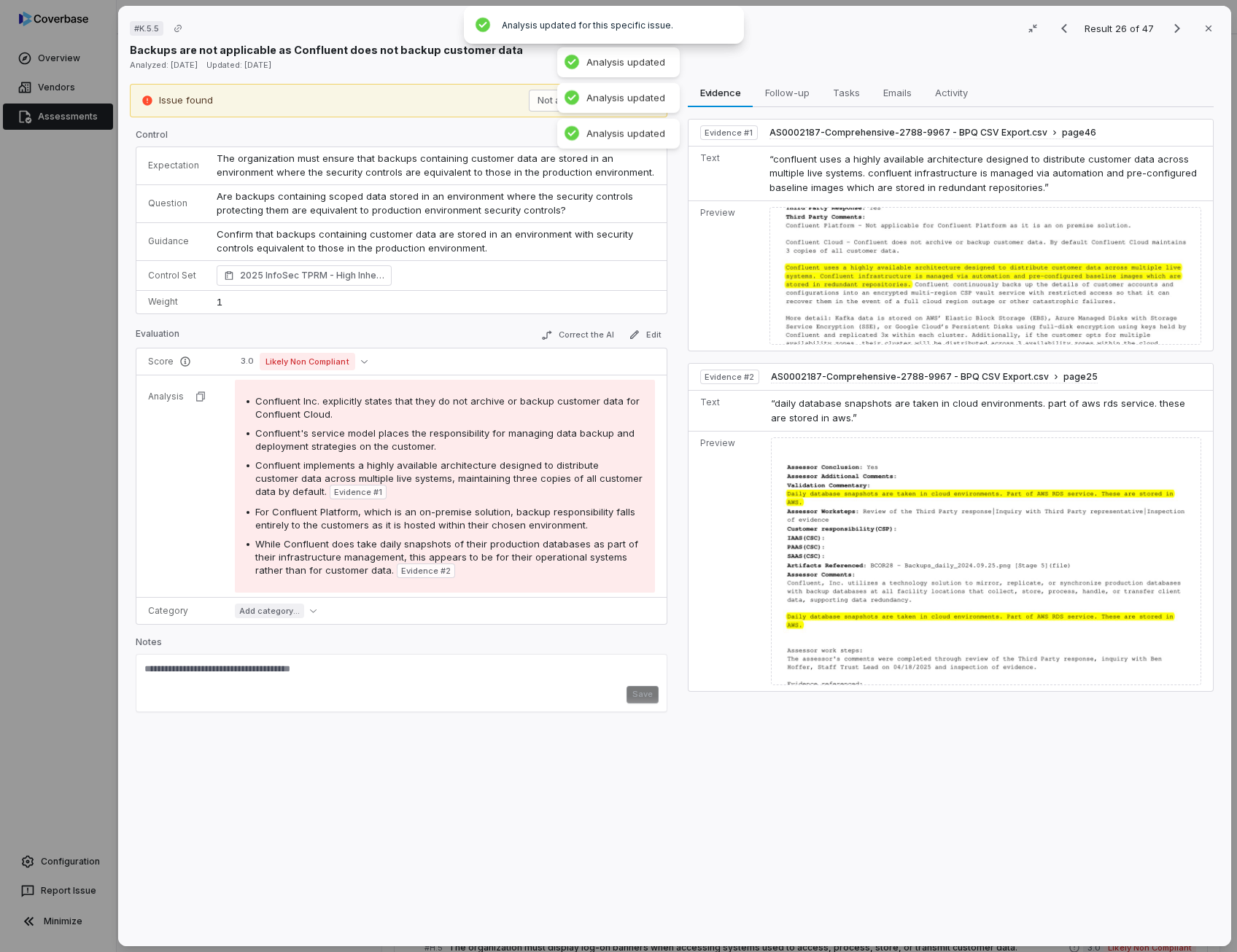
click at [345, 199] on span "Are backups containing scoped data stored in an environment where the security …" at bounding box center [426, 204] width 419 height 27
click at [574, 331] on button "Correct the AI" at bounding box center [578, 336] width 85 height 18
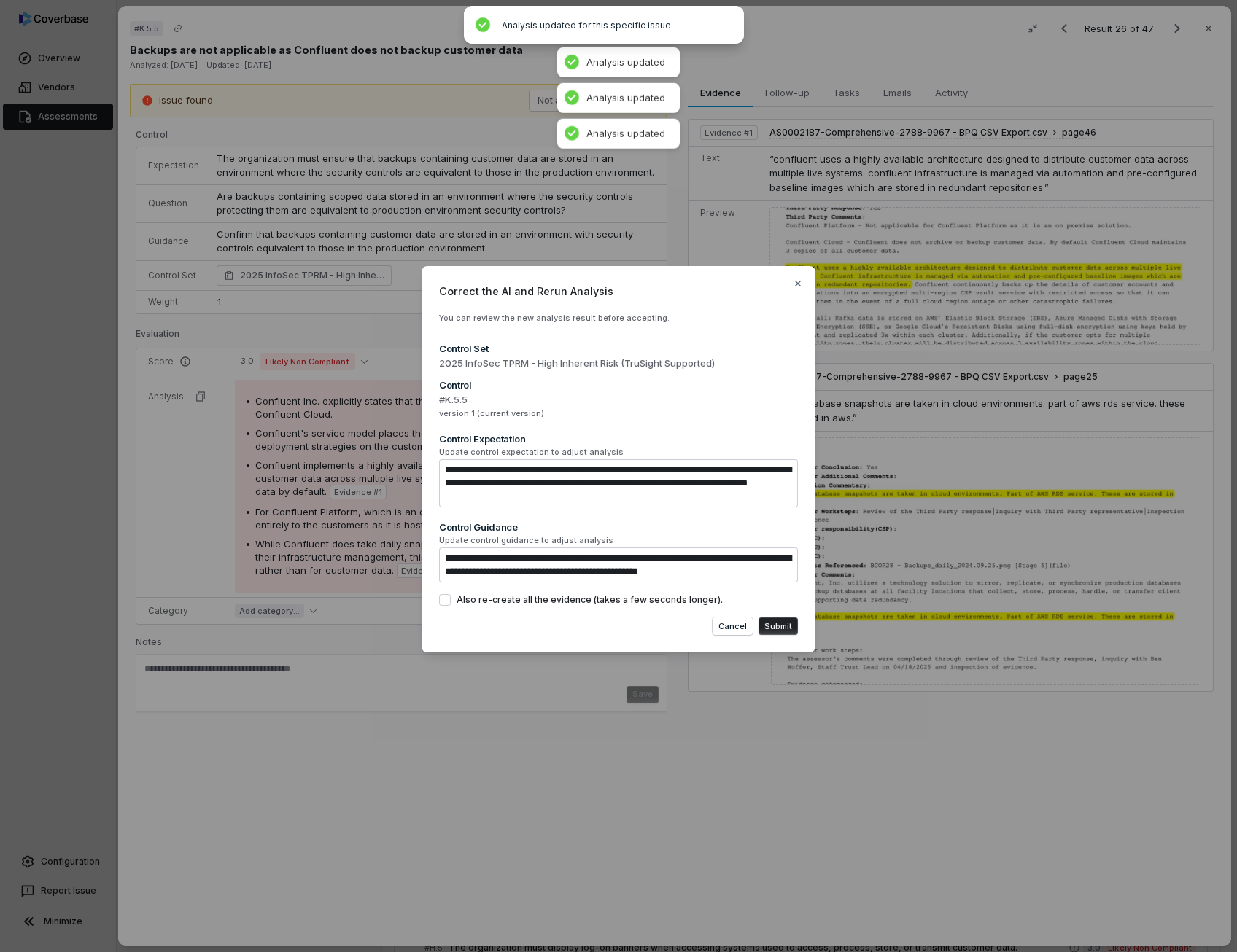
click at [449, 610] on div "**********" at bounding box center [618, 459] width 394 height 387
click at [443, 594] on button "Also re-create all the evidence (takes a few seconds longer)." at bounding box center [445, 600] width 12 height 12
click at [780, 624] on button "Submit" at bounding box center [777, 626] width 39 height 18
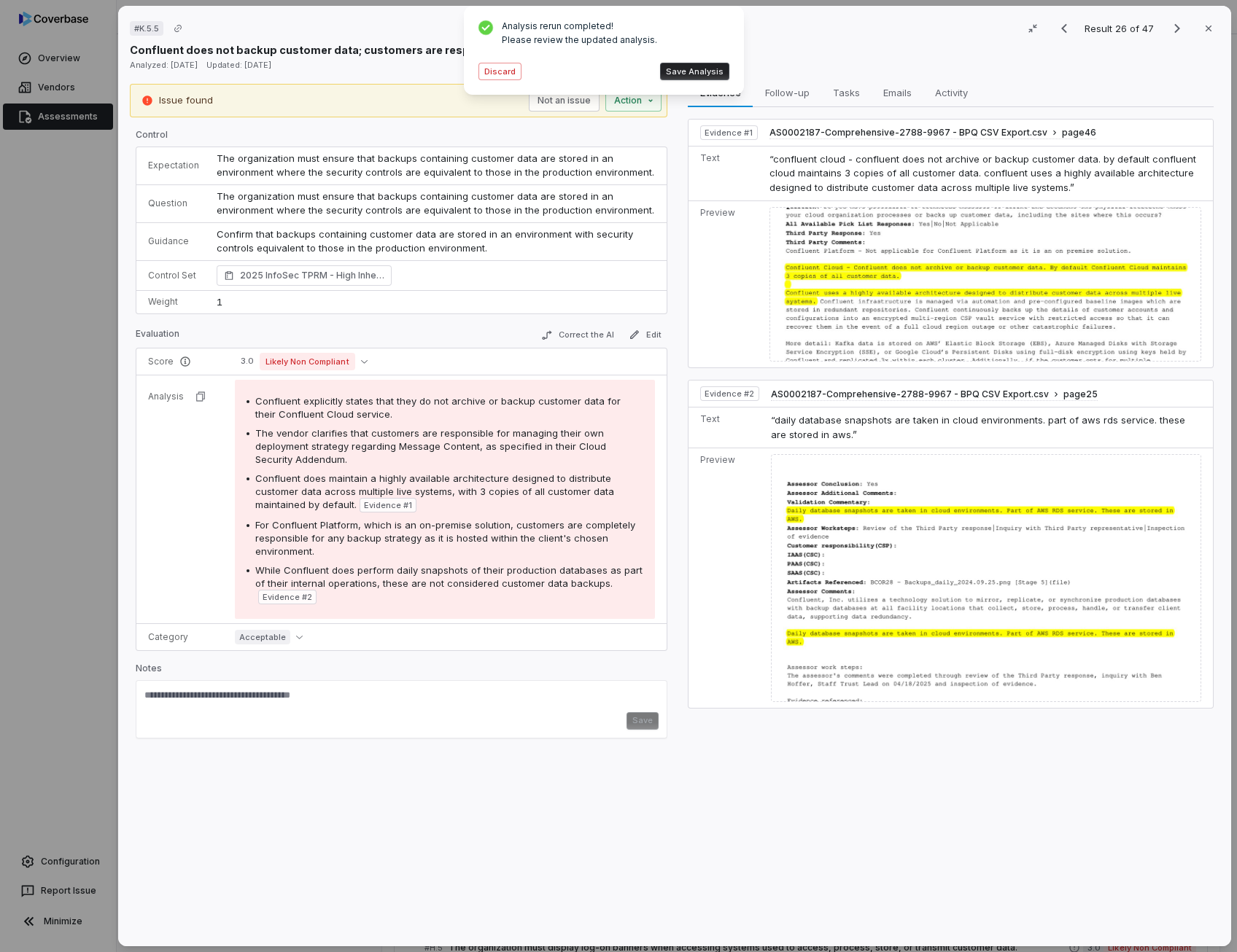
click at [704, 81] on div "Analysis rerun completed! Please review the updated analysis. Discard Save Anal…" at bounding box center [604, 50] width 257 height 66
click at [707, 77] on button "Save Analysis" at bounding box center [695, 72] width 69 height 18
click at [636, 333] on icon "button" at bounding box center [634, 335] width 12 height 12
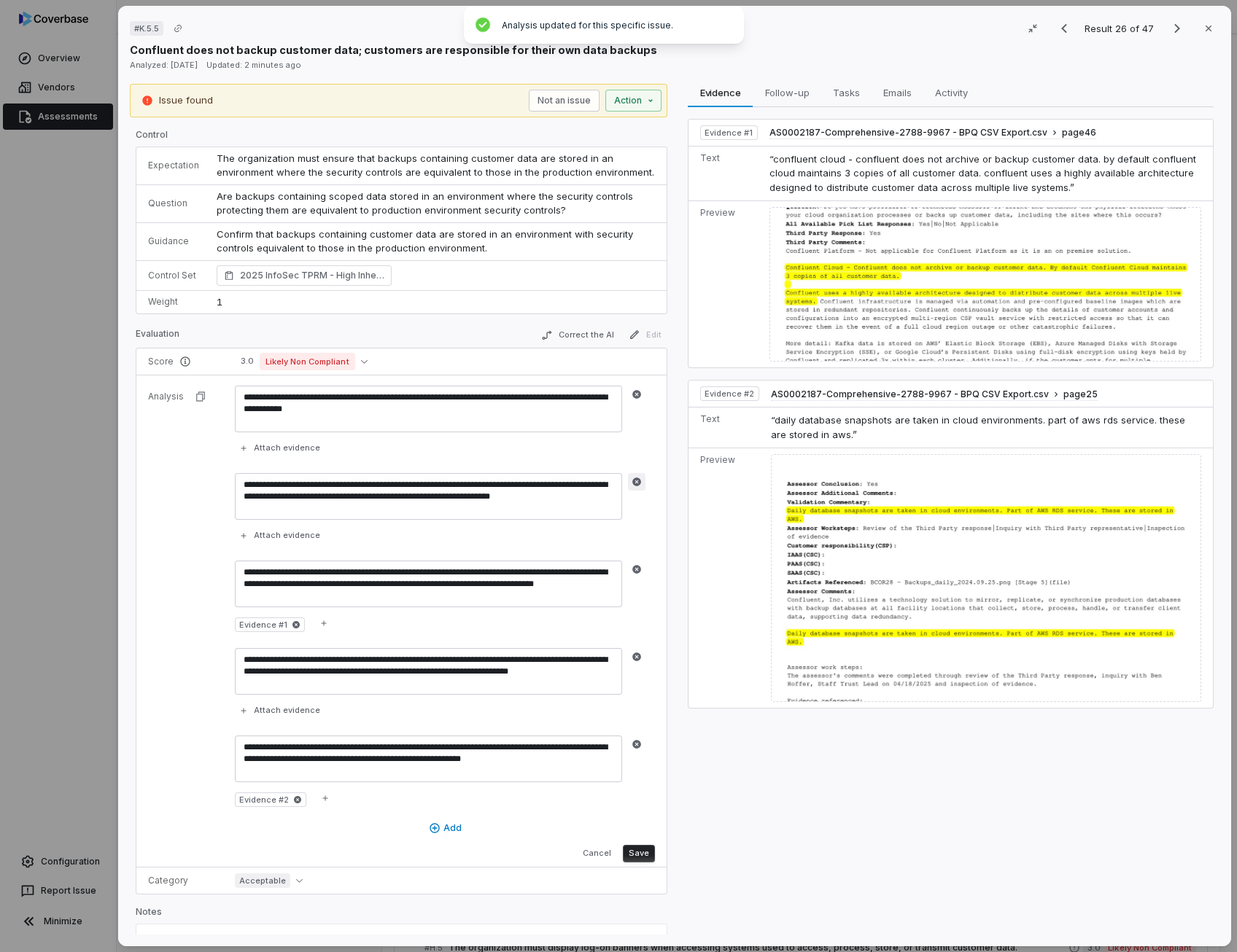
click at [636, 480] on icon "button" at bounding box center [637, 482] width 10 height 10
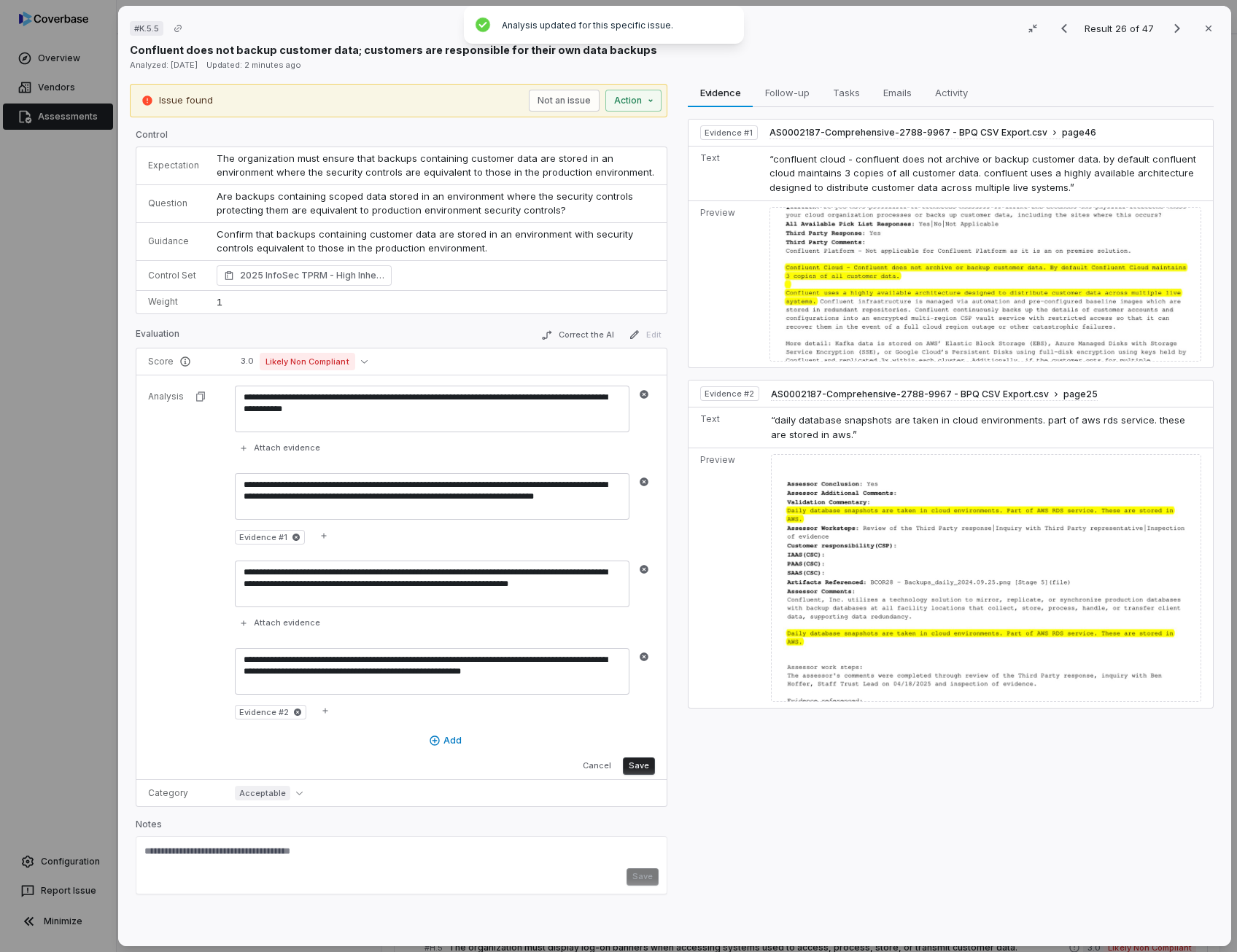
click at [645, 769] on button "Save" at bounding box center [638, 766] width 32 height 18
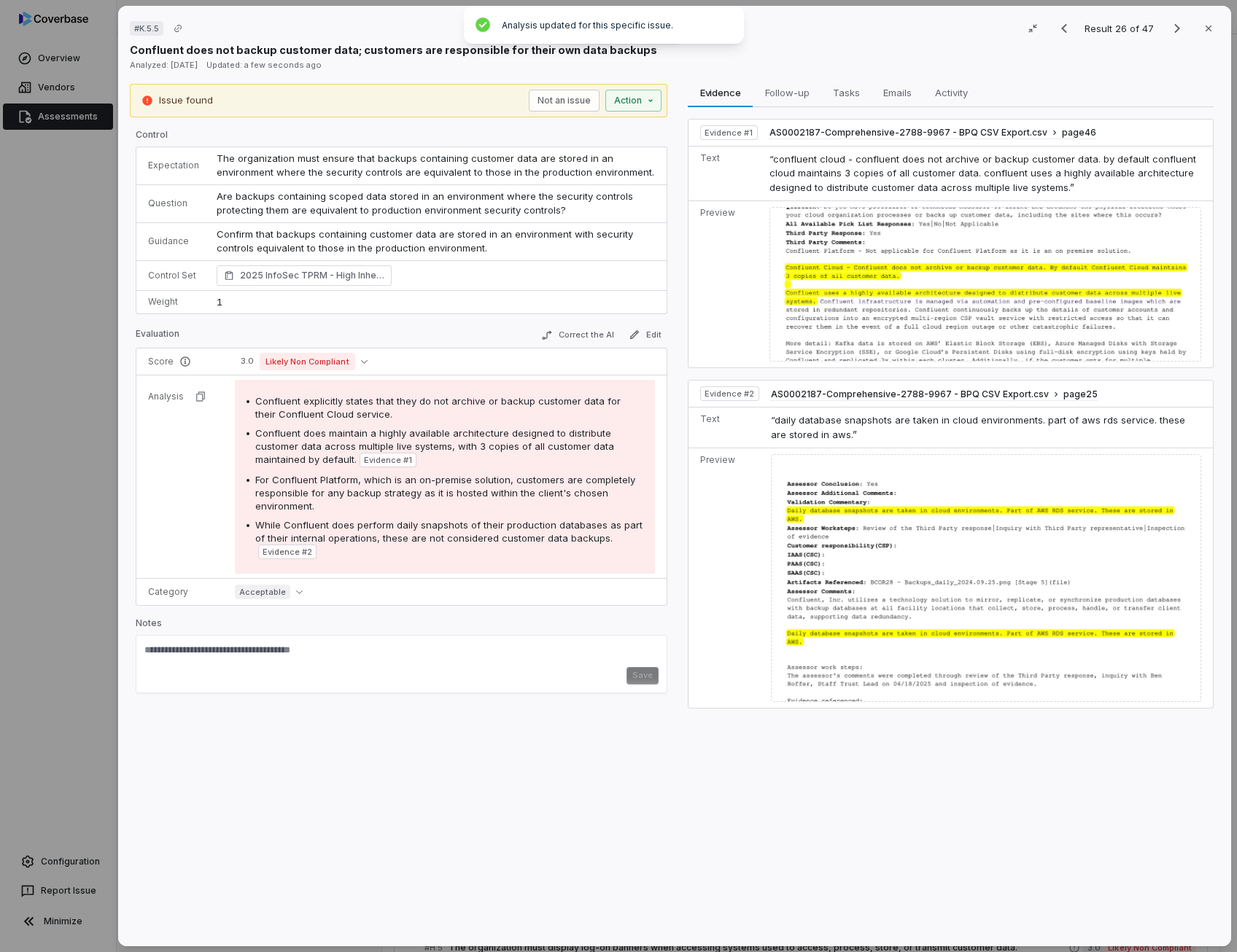
click at [340, 475] on span "For Confluent Platform, which is an on-premise solution, customers are complete…" at bounding box center [445, 493] width 380 height 38
drag, startPoint x: 340, startPoint y: 475, endPoint x: 285, endPoint y: 482, distance: 55.4
click at [285, 482] on span "For Confluent Platform, which is an on-premise solution, customers are complete…" at bounding box center [445, 493] width 380 height 38
drag, startPoint x: 269, startPoint y: 479, endPoint x: 355, endPoint y: 477, distance: 86.0
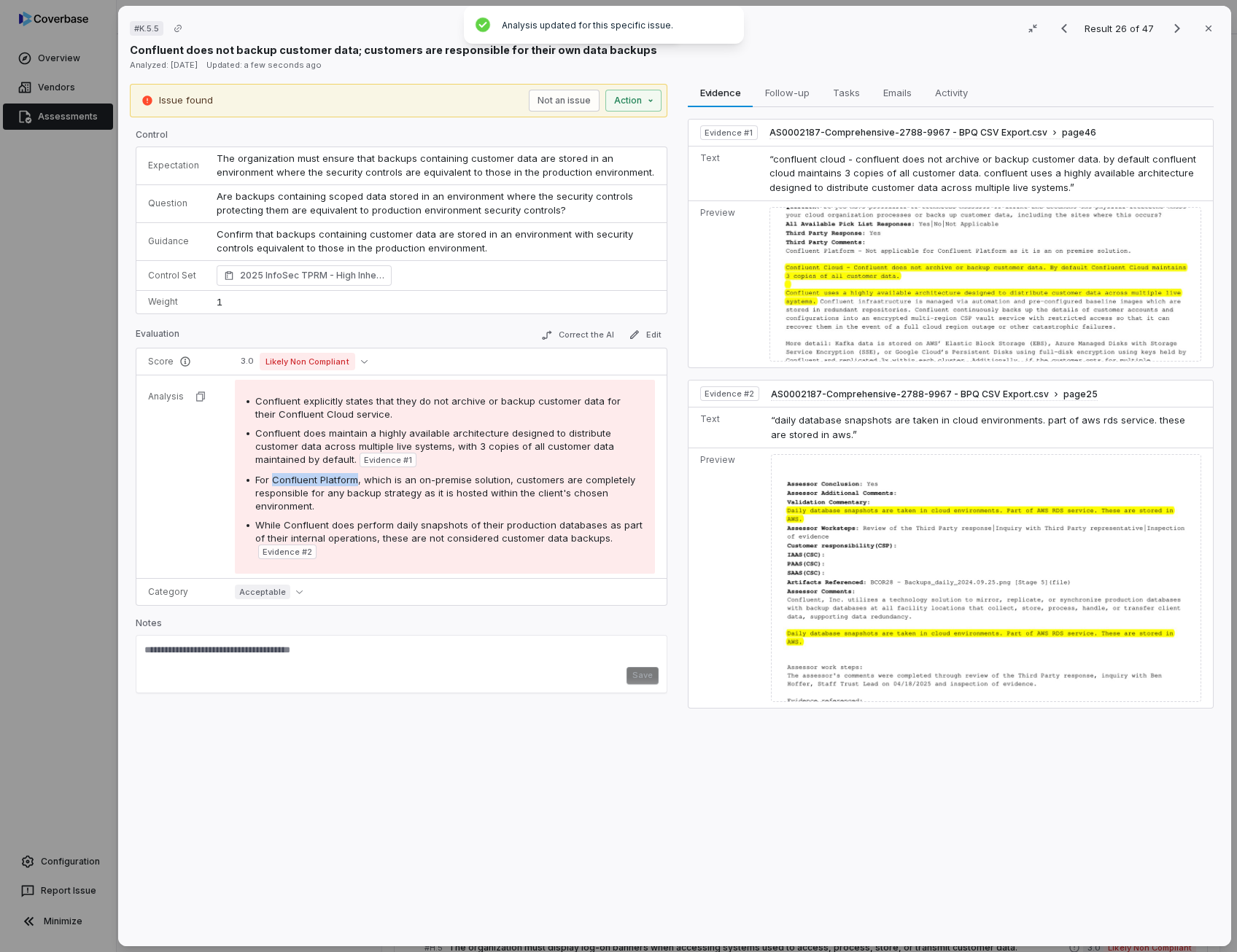
click at [355, 477] on span "For Confluent Platform, which is an on-premise solution, customers are complete…" at bounding box center [445, 493] width 380 height 38
copy span "Confluent Platform"
click at [566, 100] on button "Not an issue" at bounding box center [564, 101] width 71 height 22
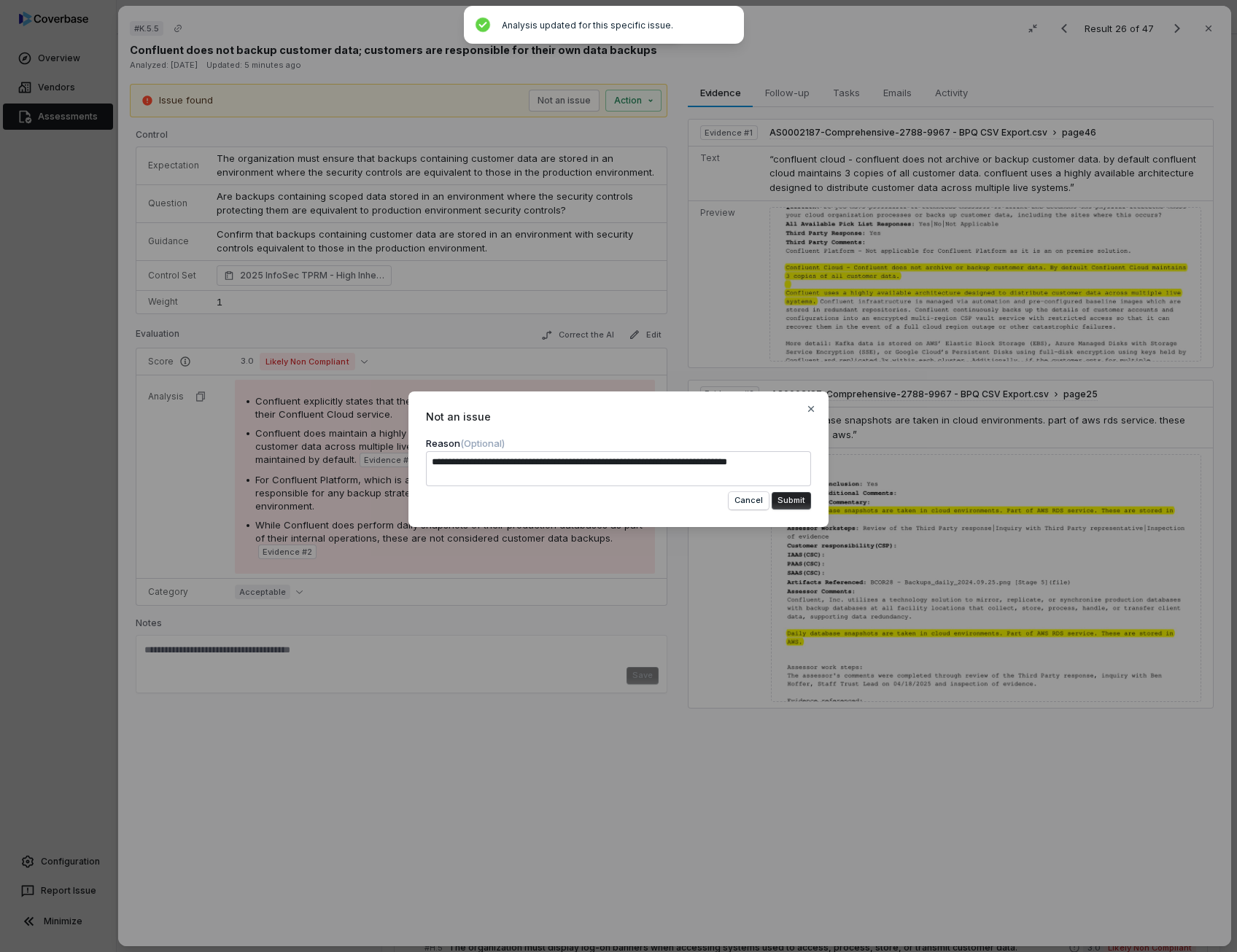
click at [789, 498] on button "Submit" at bounding box center [791, 501] width 39 height 18
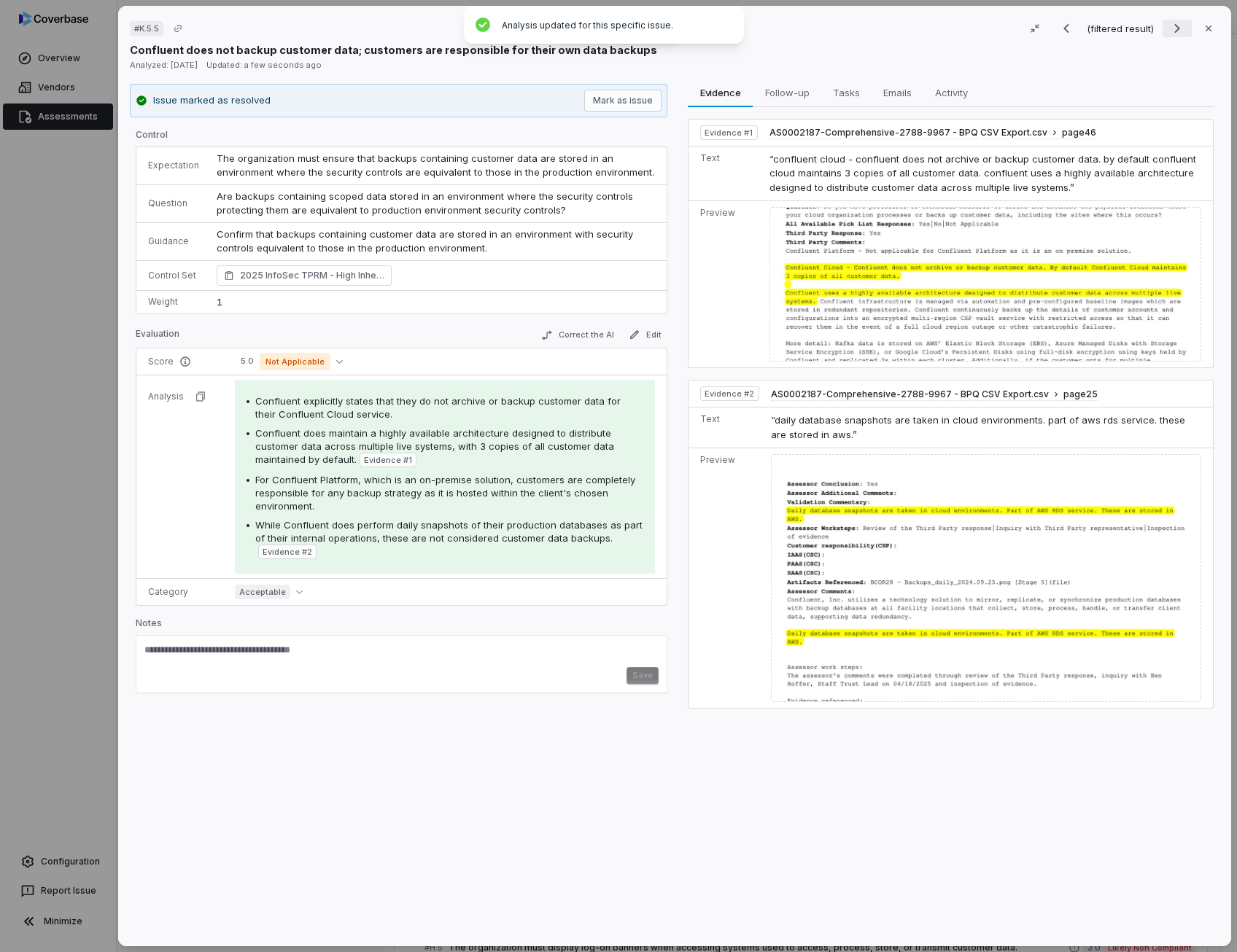
click at [1168, 29] on icon "Next result" at bounding box center [1177, 29] width 18 height 18
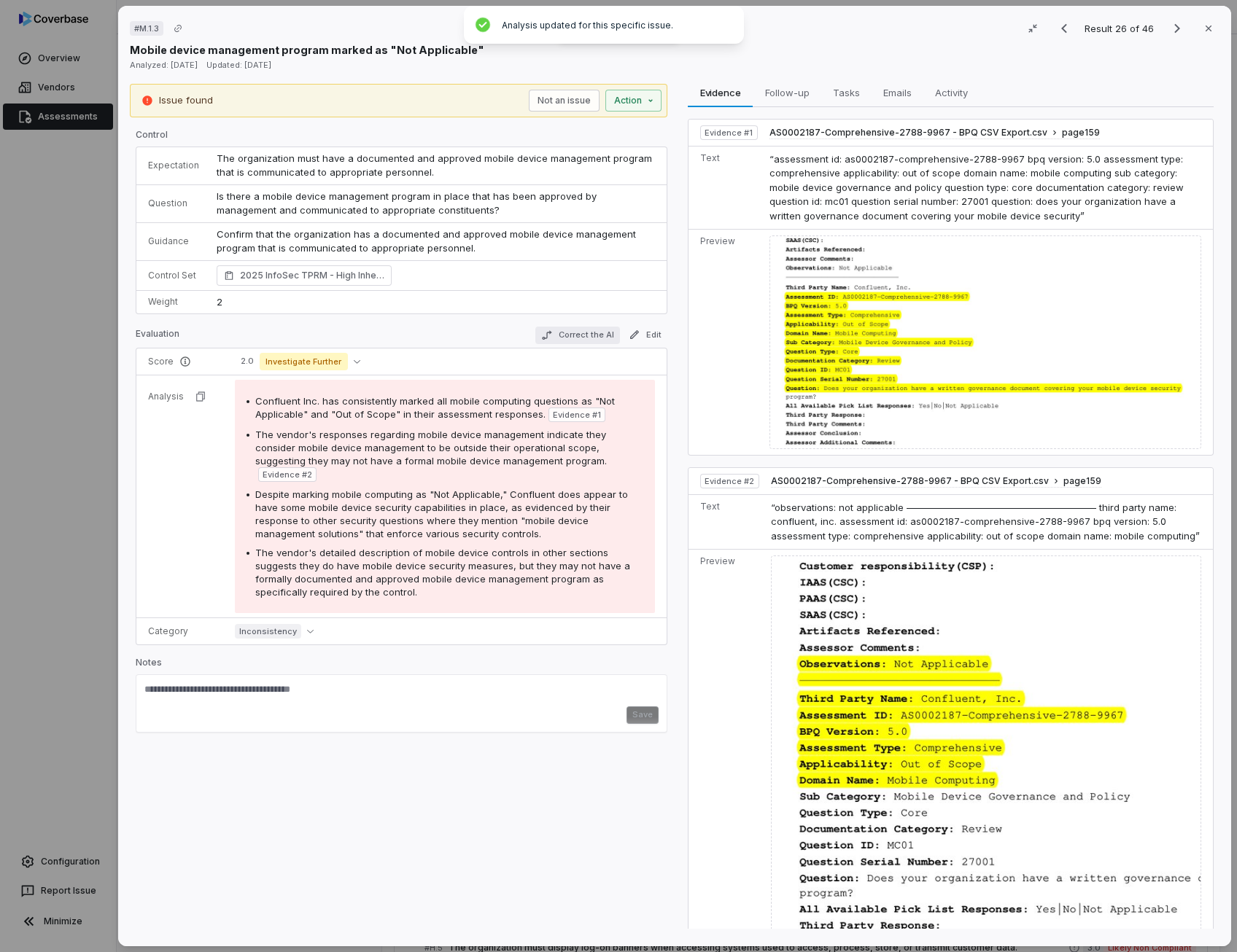
click at [589, 335] on button "Correct the AI" at bounding box center [578, 336] width 85 height 18
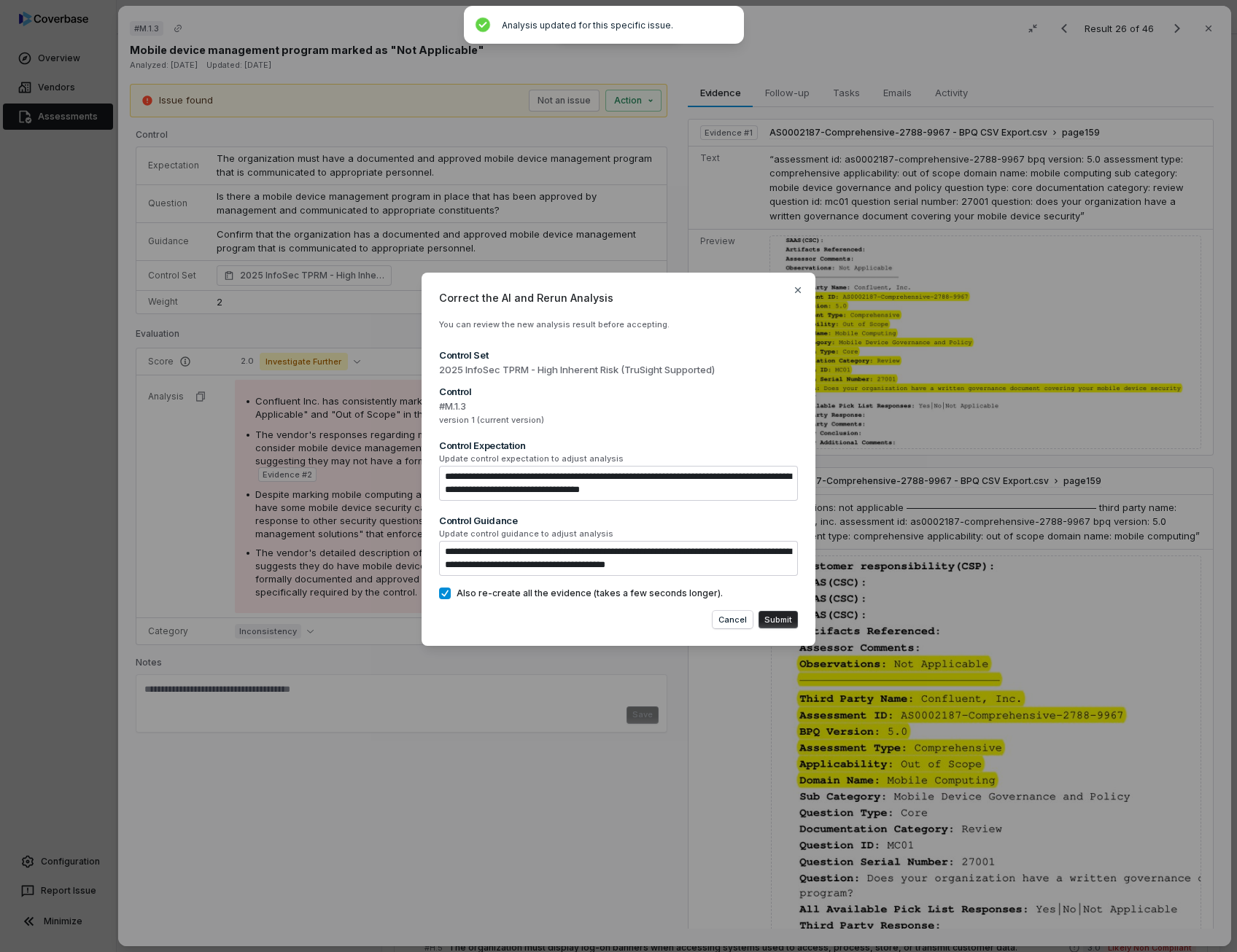
click at [772, 614] on button "Submit" at bounding box center [777, 619] width 39 height 18
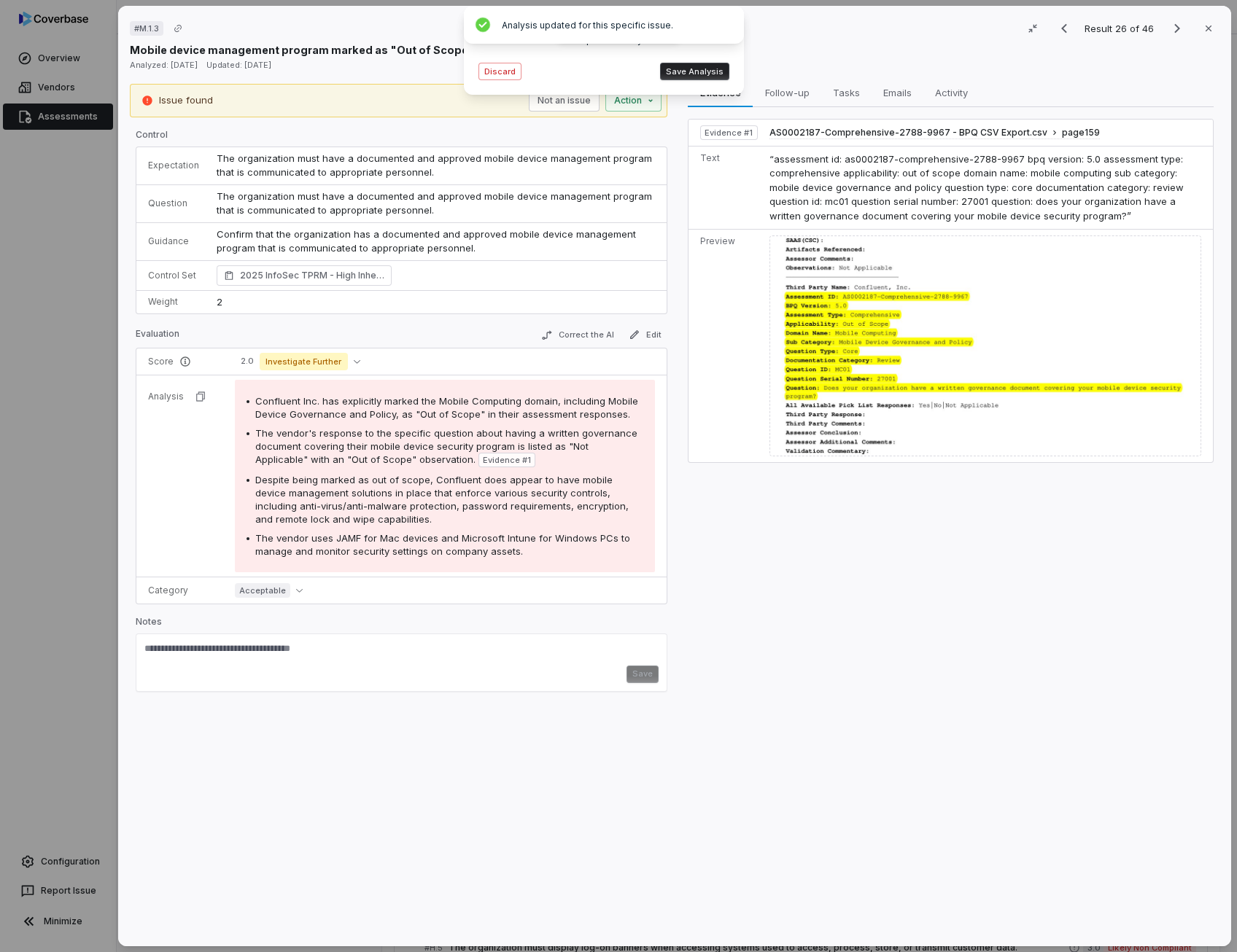
click at [329, 489] on span "Despite being marked as out of scope, Confluent does appear to have mobile devi…" at bounding box center [442, 499] width 373 height 51
drag, startPoint x: 329, startPoint y: 489, endPoint x: 348, endPoint y: 542, distance: 56.3
click at [348, 542] on div "The vendor uses JAMF for Mac devices and Microsoft Intune for Windows PCs to ma…" at bounding box center [449, 545] width 388 height 27
drag, startPoint x: 348, startPoint y: 542, endPoint x: 309, endPoint y: 501, distance: 56.6
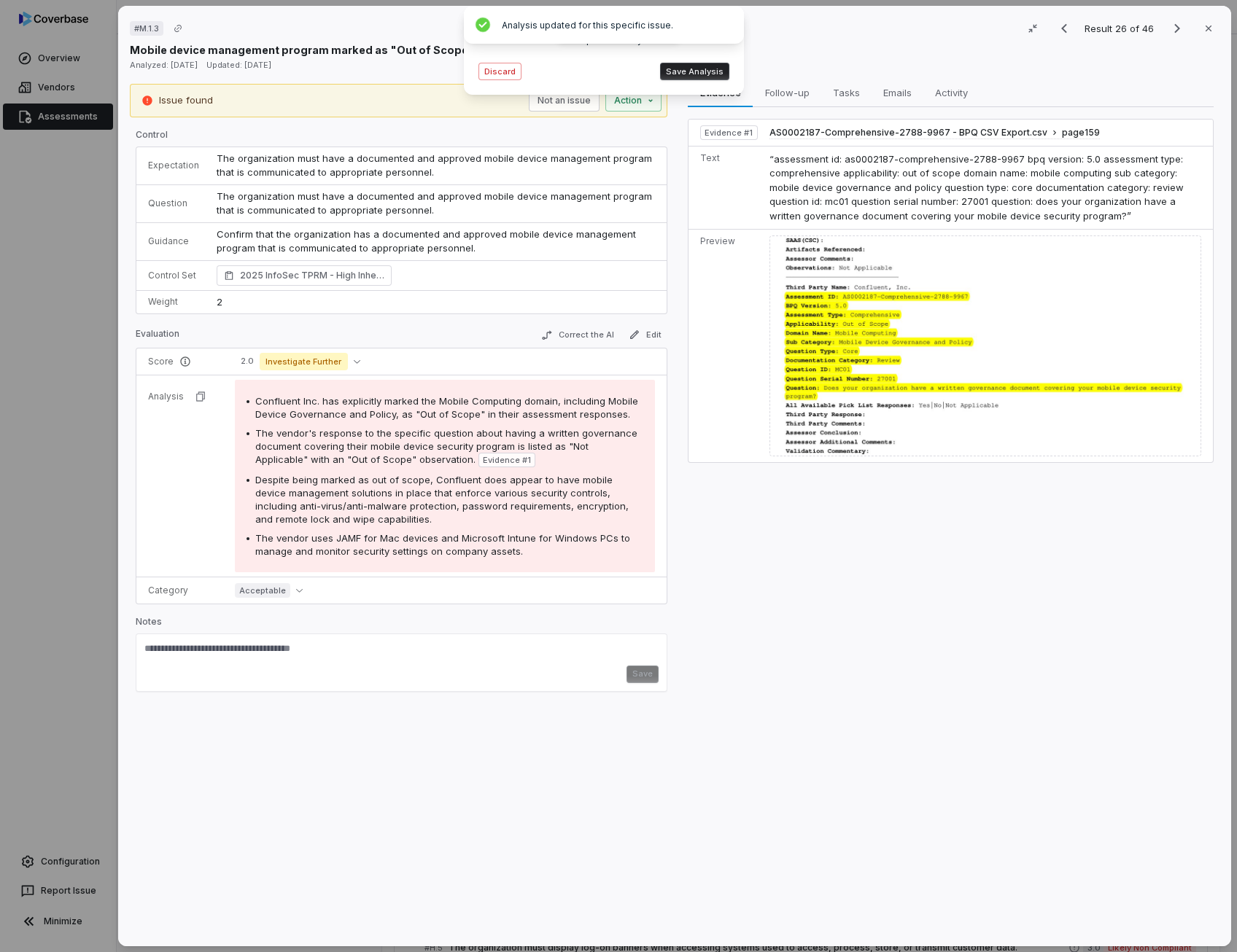
click at [309, 501] on span "Despite being marked as out of scope, Confluent does appear to have mobile devi…" at bounding box center [442, 499] width 373 height 51
click at [710, 74] on button "Save Analysis" at bounding box center [695, 72] width 69 height 18
click at [640, 338] on button "Edit" at bounding box center [645, 335] width 44 height 18
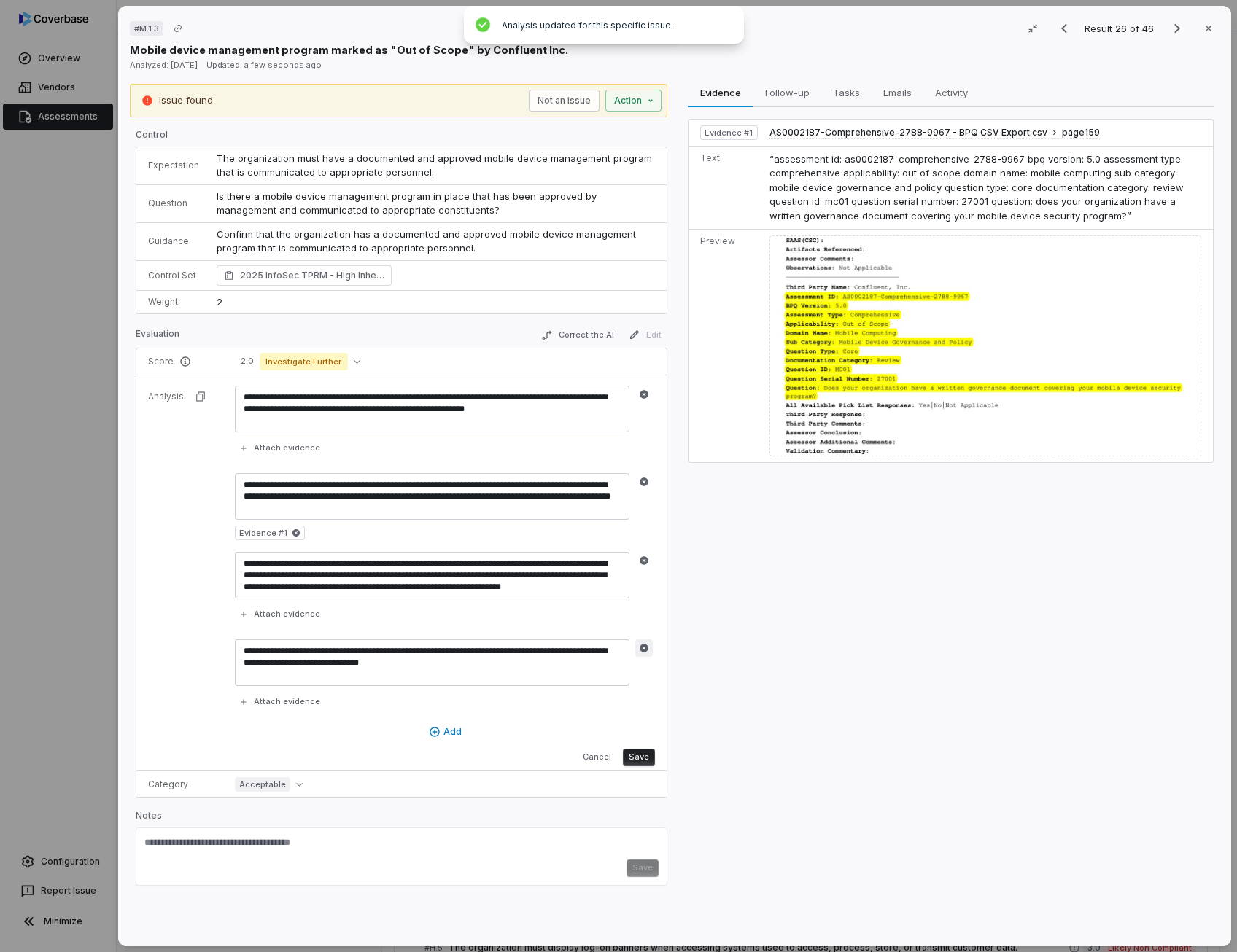
click at [642, 647] on icon "button" at bounding box center [644, 648] width 9 height 9
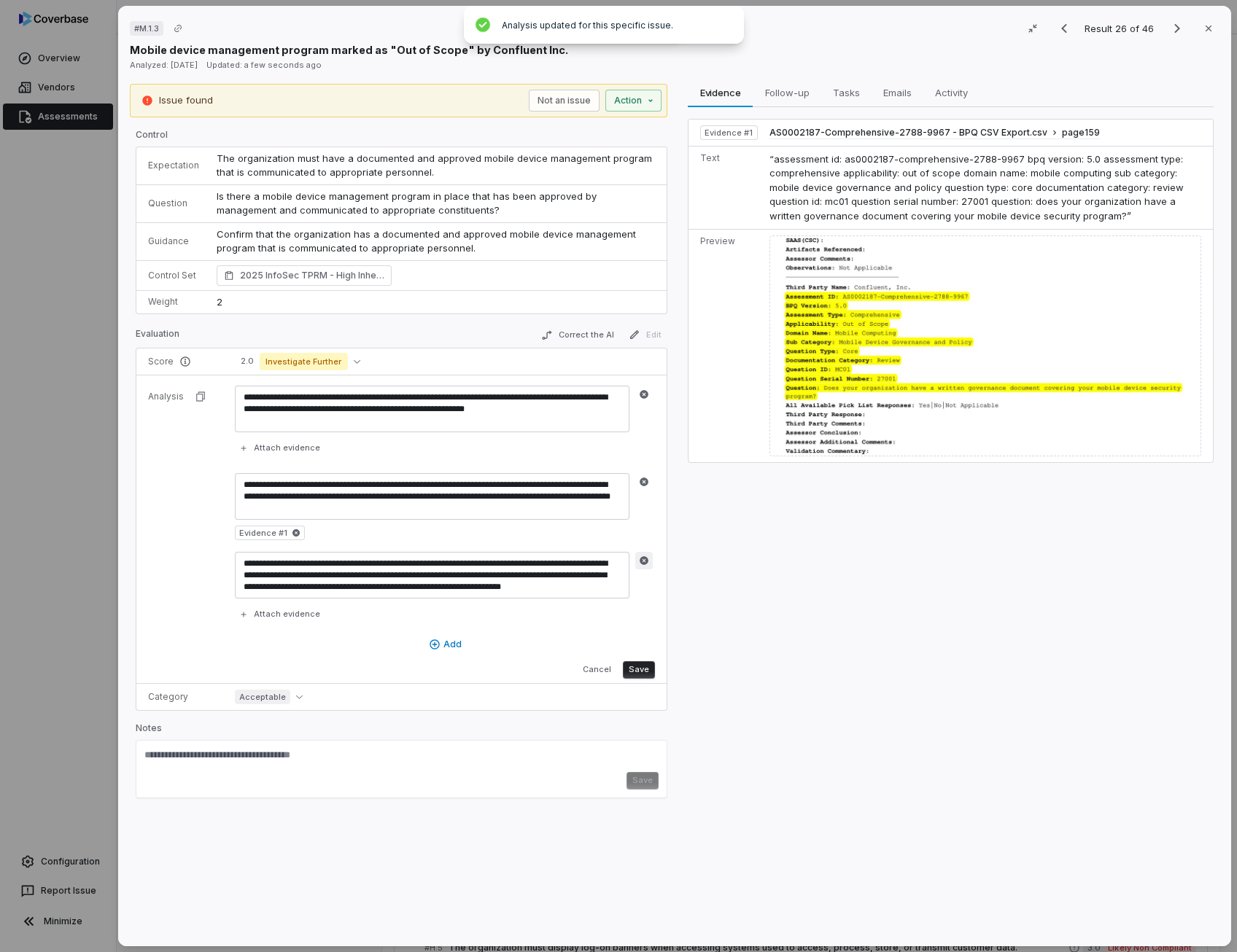
click at [640, 556] on icon "button" at bounding box center [644, 560] width 9 height 9
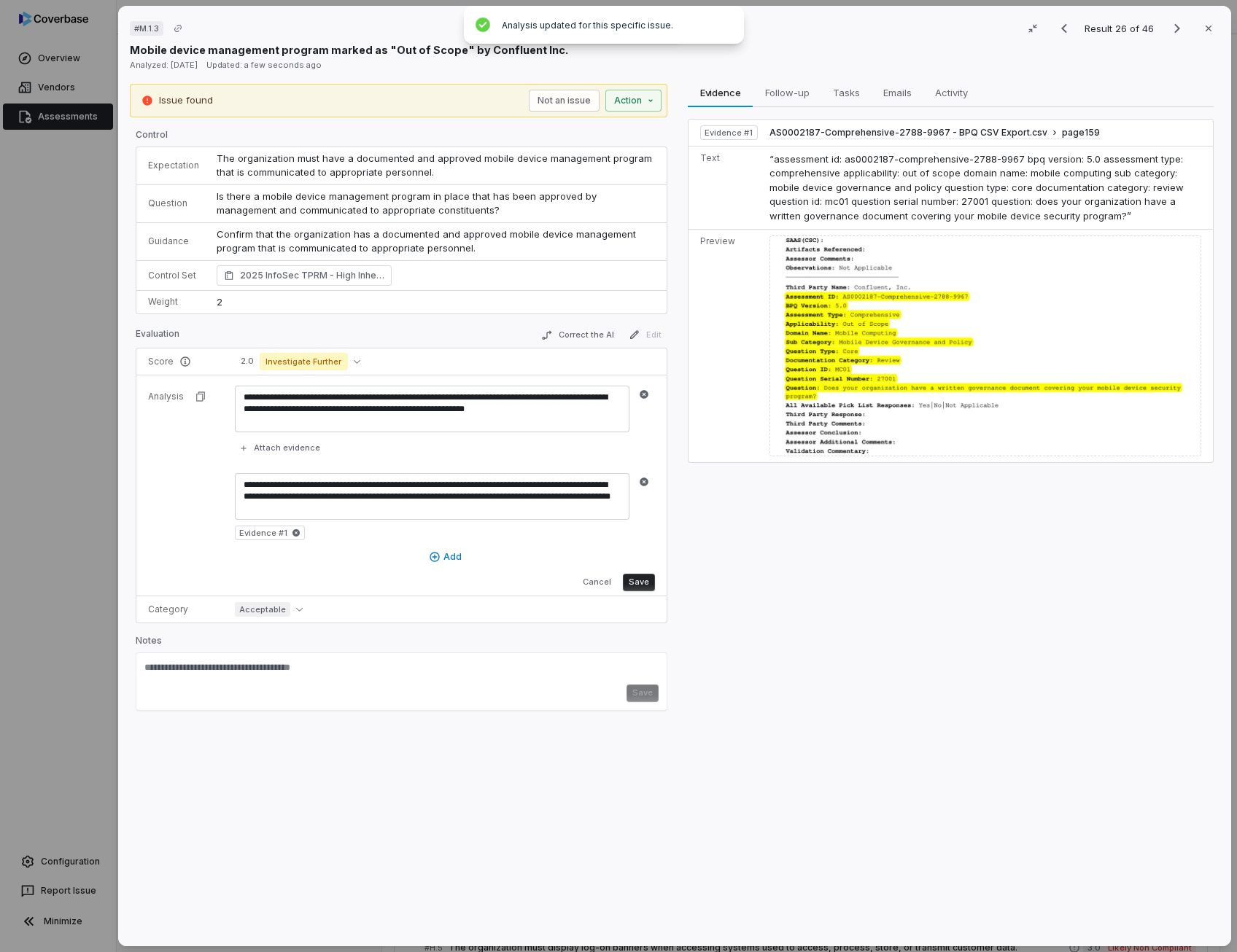
click at [642, 582] on button "Save" at bounding box center [638, 583] width 32 height 18
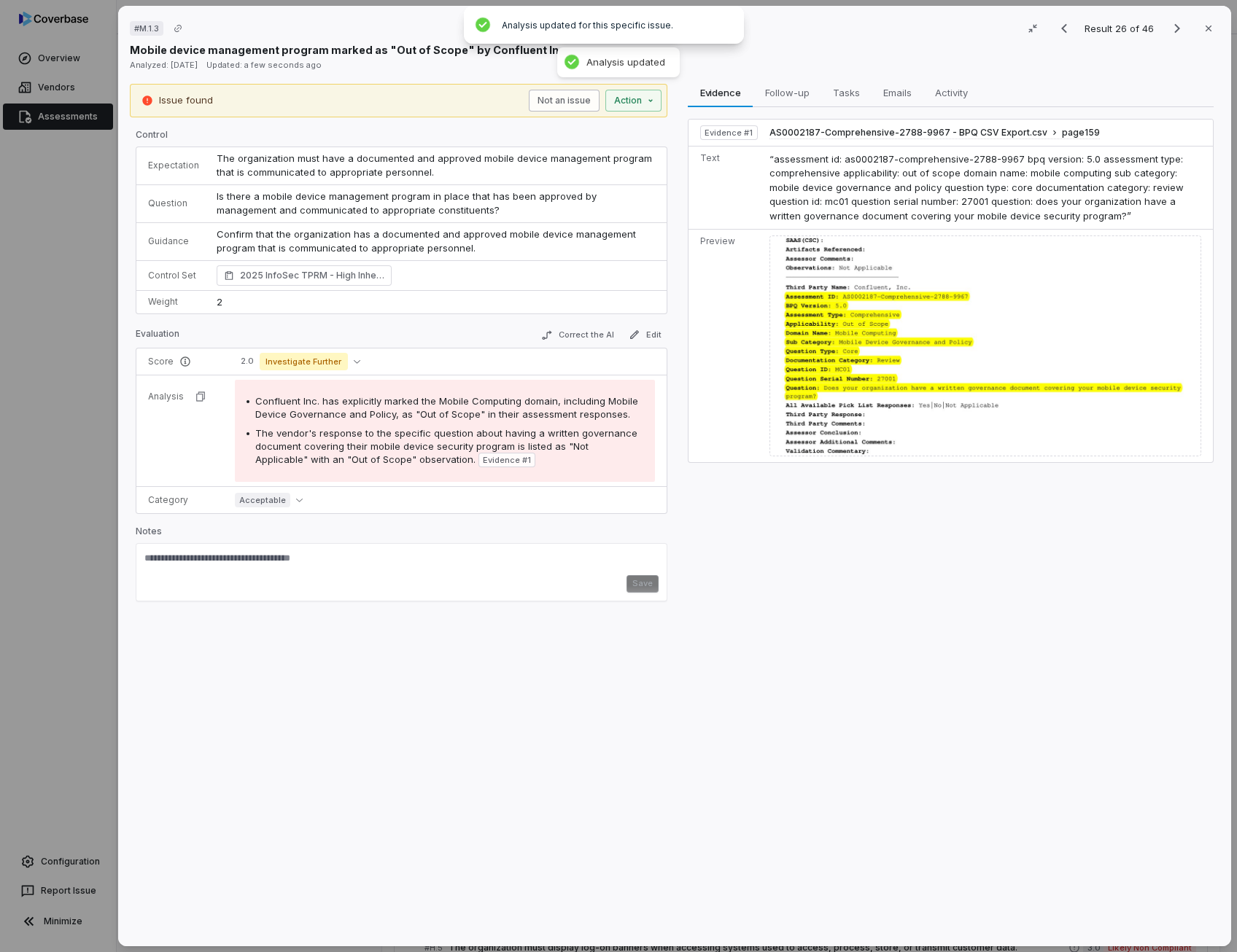
click at [564, 98] on button "Not an issue" at bounding box center [564, 101] width 71 height 22
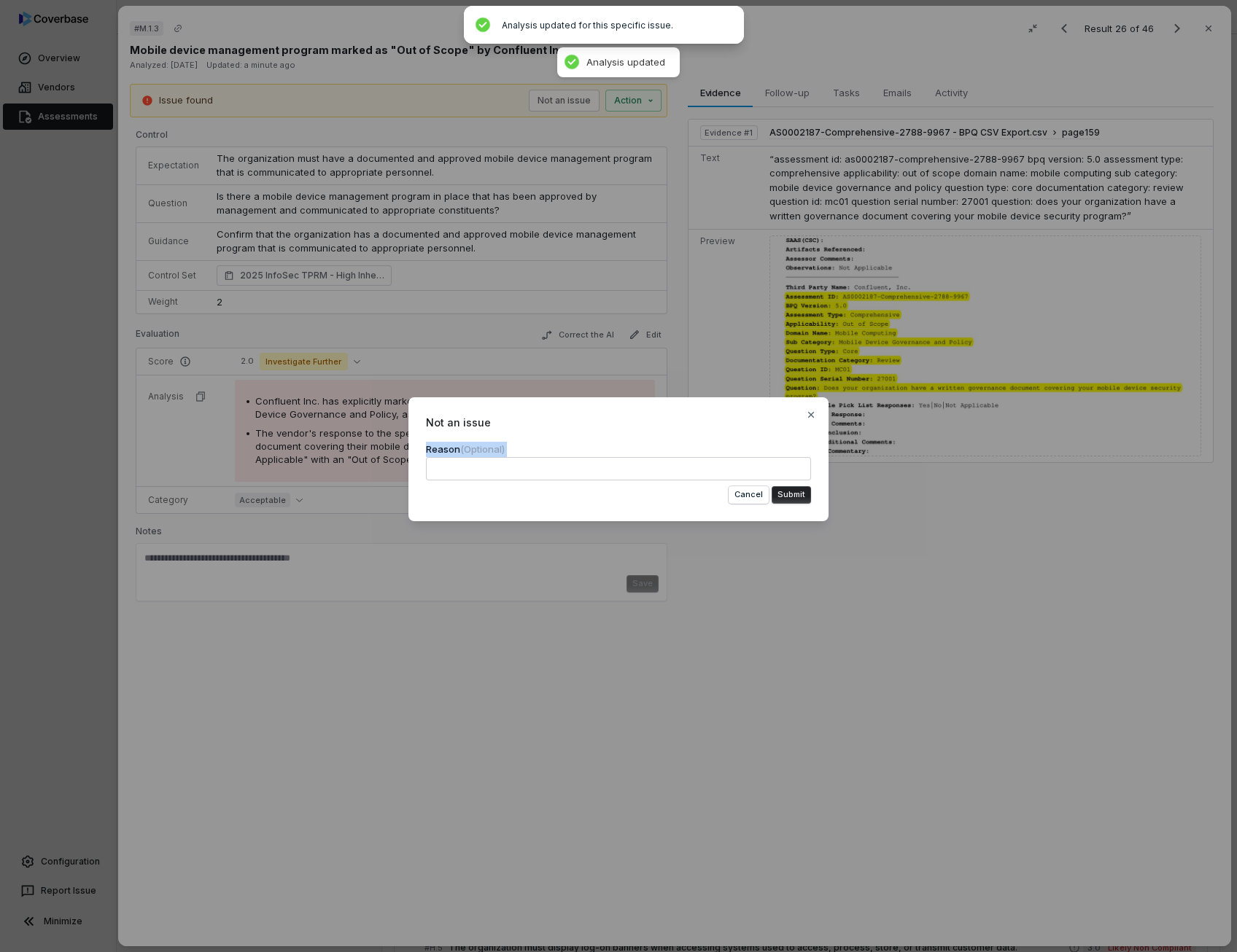
drag, startPoint x: 643, startPoint y: 411, endPoint x: 685, endPoint y: 507, distance: 104.8
click at [685, 507] on div "Not an issue Reason (Optional) Cancel Submit Close" at bounding box center [618, 459] width 420 height 124
click at [797, 496] on button "Submit" at bounding box center [791, 495] width 39 height 18
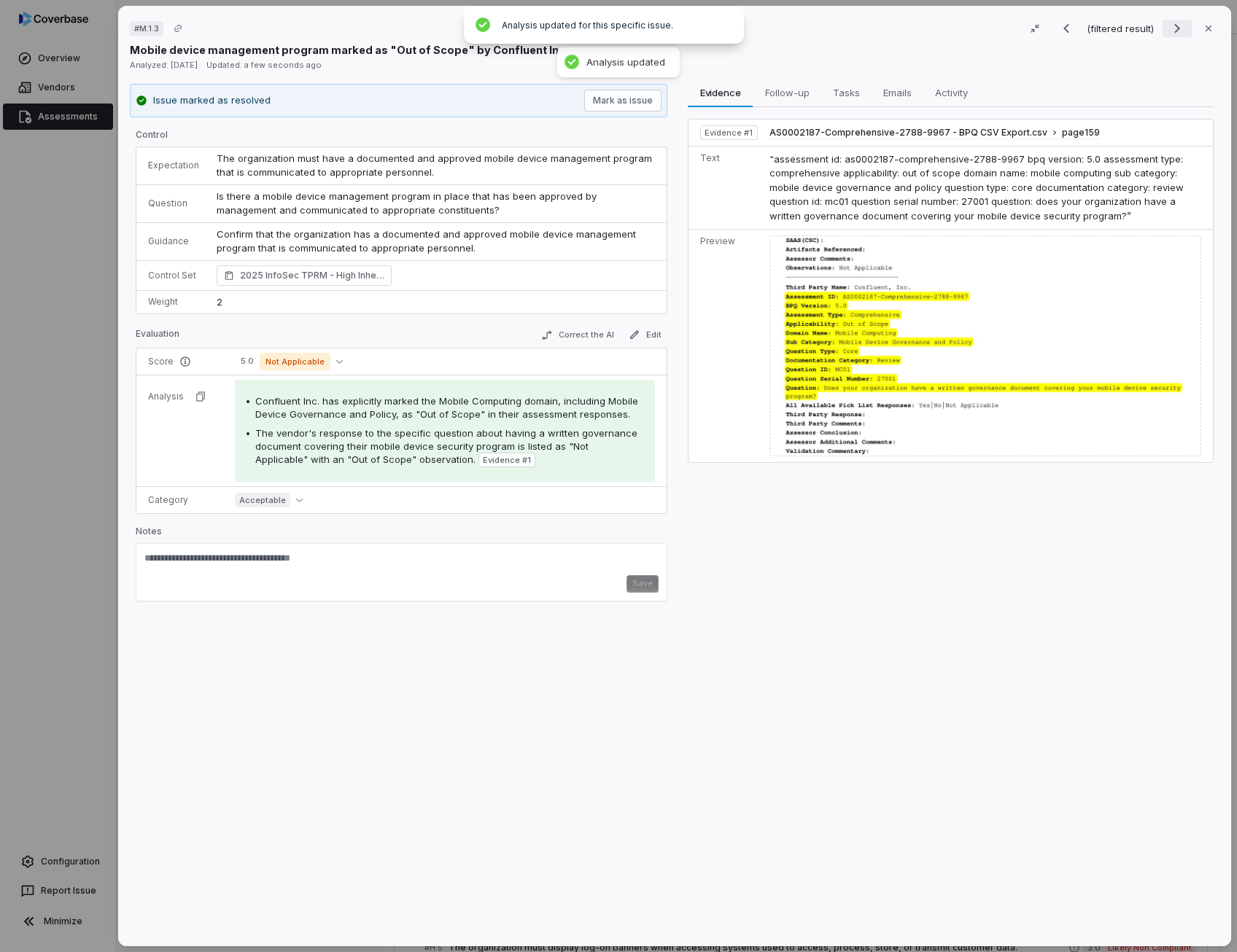
click at [1174, 24] on icon "Next result" at bounding box center [1177, 29] width 18 height 18
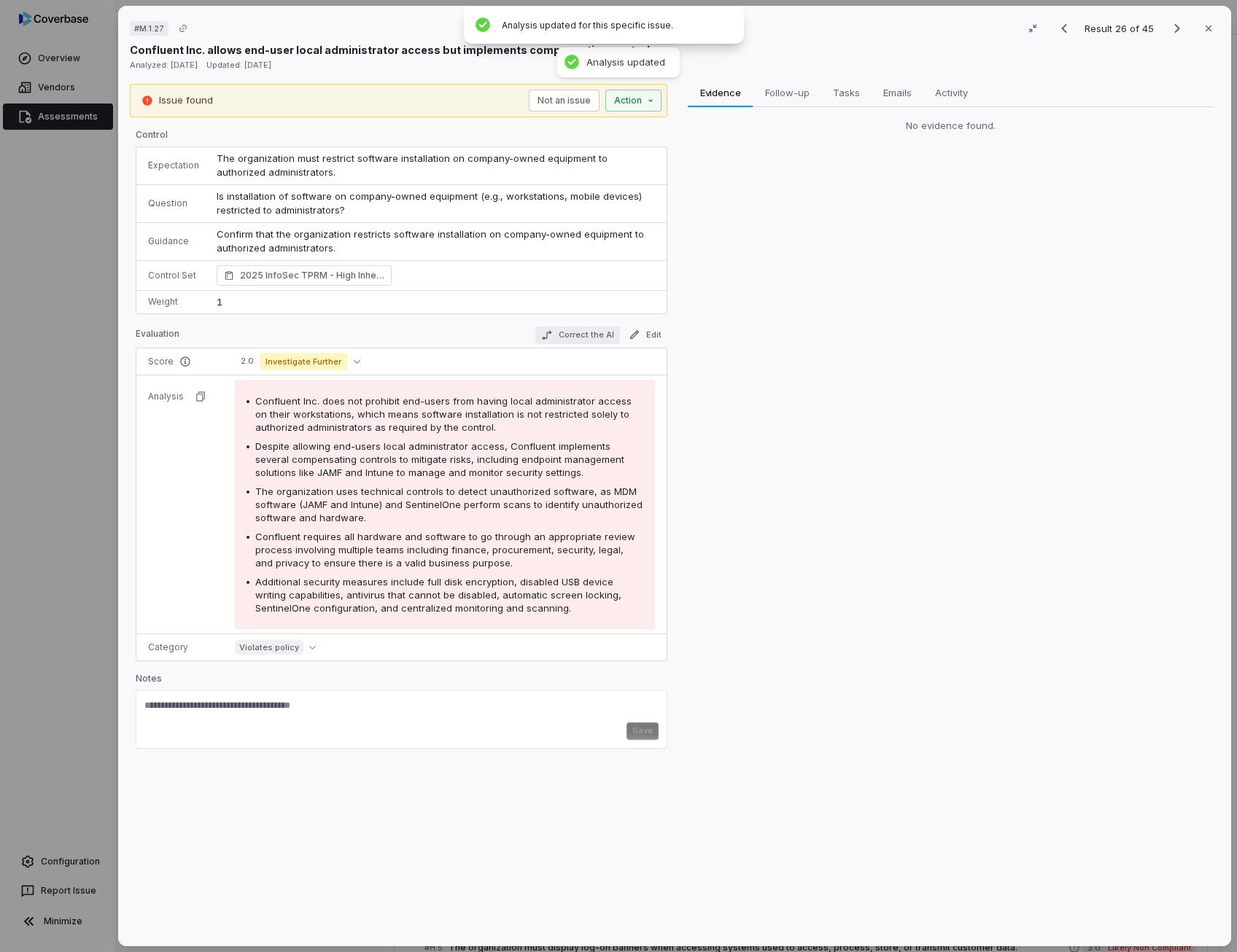
click at [589, 335] on button "Correct the AI" at bounding box center [578, 336] width 85 height 18
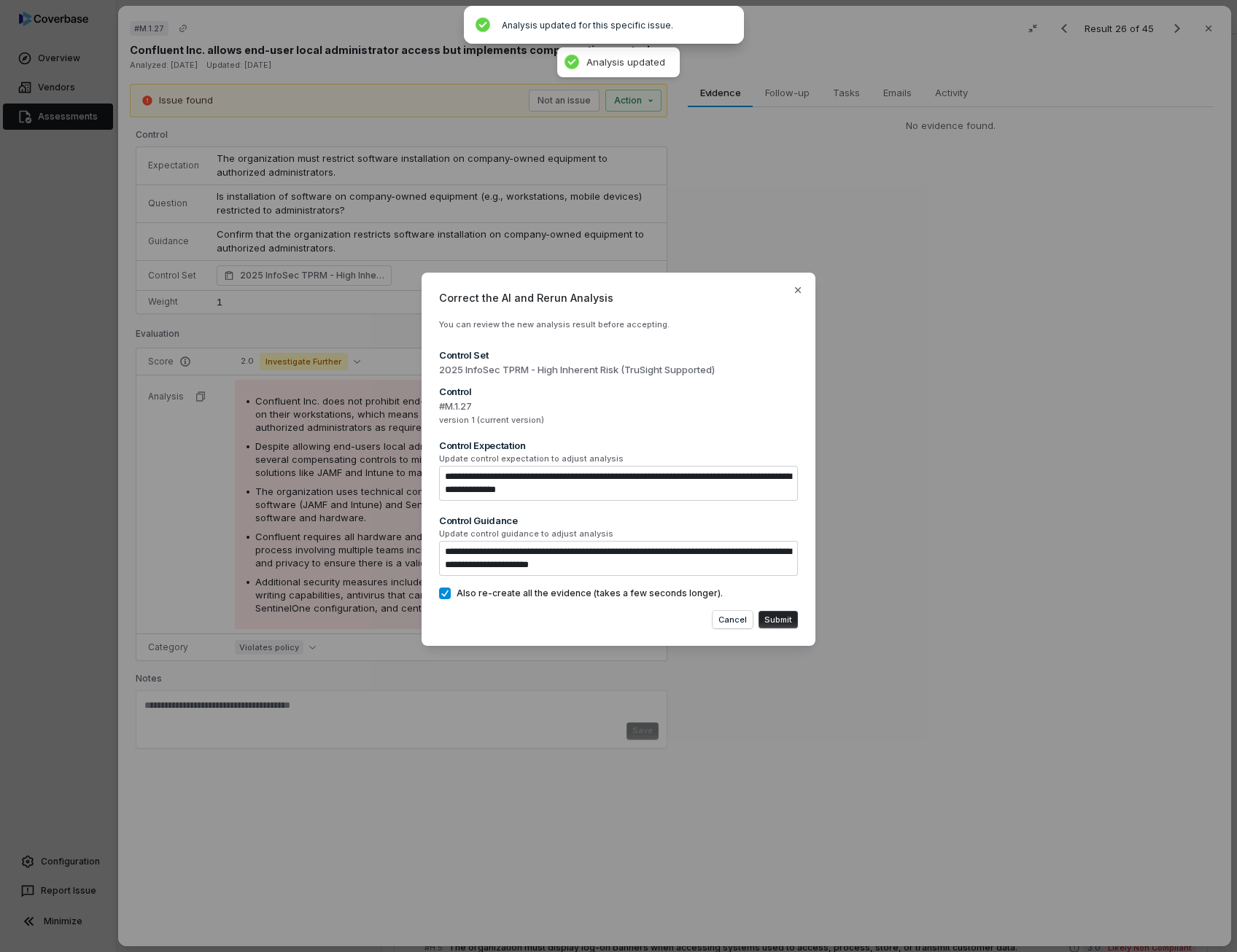
click at [775, 617] on button "Submit" at bounding box center [777, 619] width 39 height 18
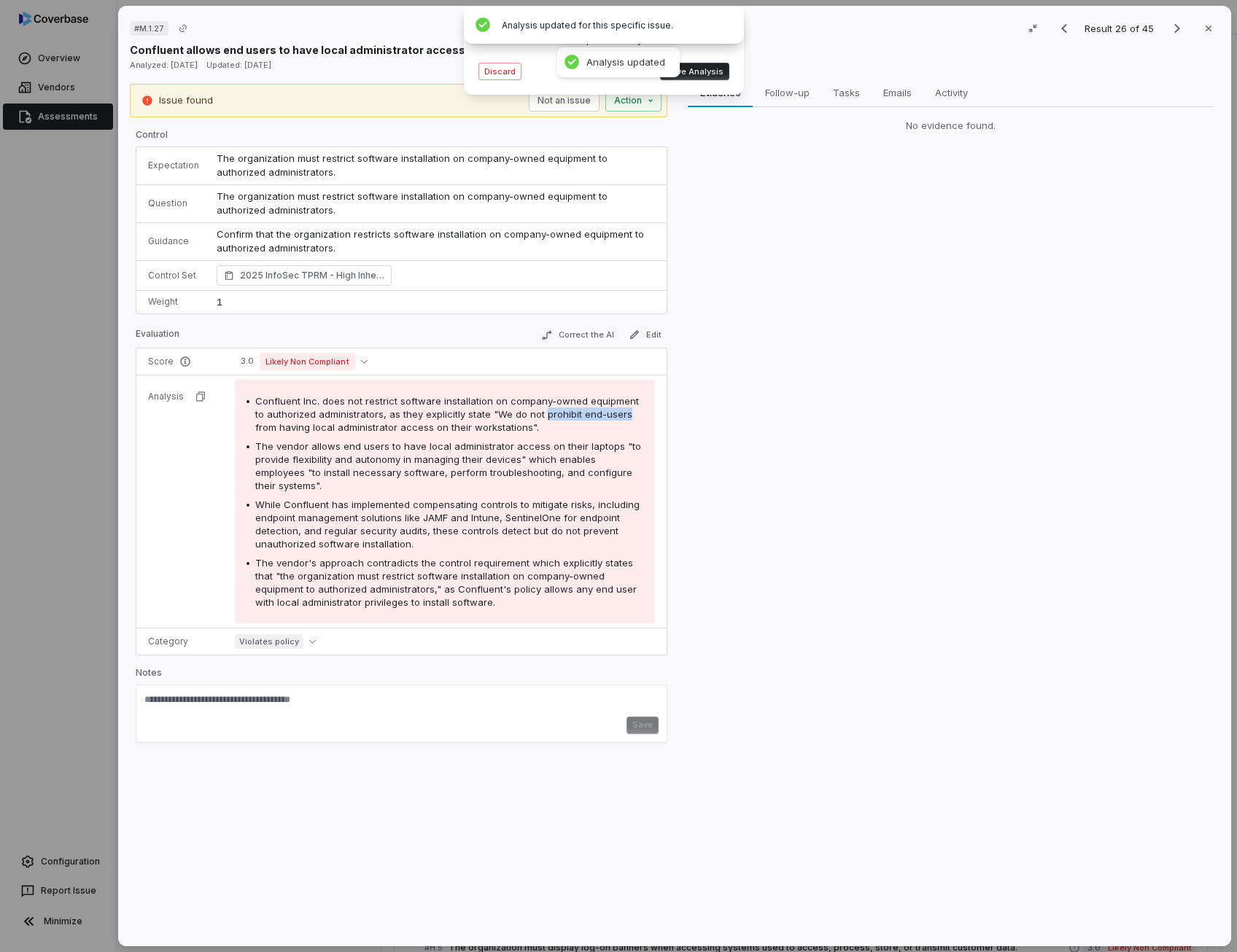
drag, startPoint x: 527, startPoint y: 414, endPoint x: 609, endPoint y: 411, distance: 82.1
click at [609, 411] on span "Confluent Inc. does not restrict software installation on company-owned equipme…" at bounding box center [447, 414] width 384 height 38
copy span "prohibit end-users"
click at [486, 456] on span "The vendor allows end users to have local administrator access on their laptops…" at bounding box center [448, 465] width 386 height 51
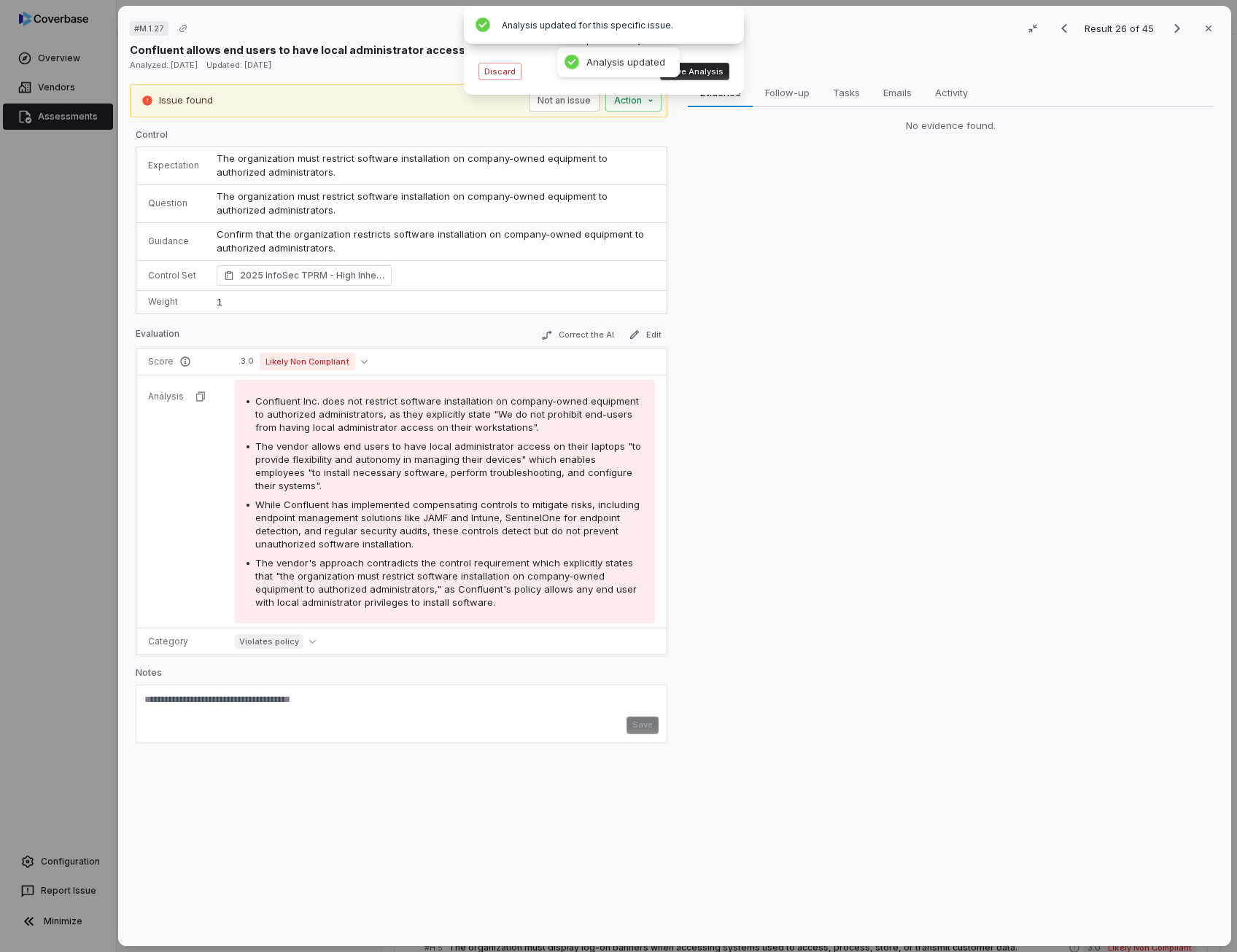
drag, startPoint x: 486, startPoint y: 456, endPoint x: 451, endPoint y: 502, distance: 57.8
click at [451, 502] on span "While Confluent has implemented compensating controls to mitigate risks, includ…" at bounding box center [447, 524] width 384 height 51
drag, startPoint x: 451, startPoint y: 502, endPoint x: 361, endPoint y: 558, distance: 106.0
click at [361, 558] on span "The vendor's approach contradicts the control requirement which explicitly stat…" at bounding box center [446, 582] width 381 height 51
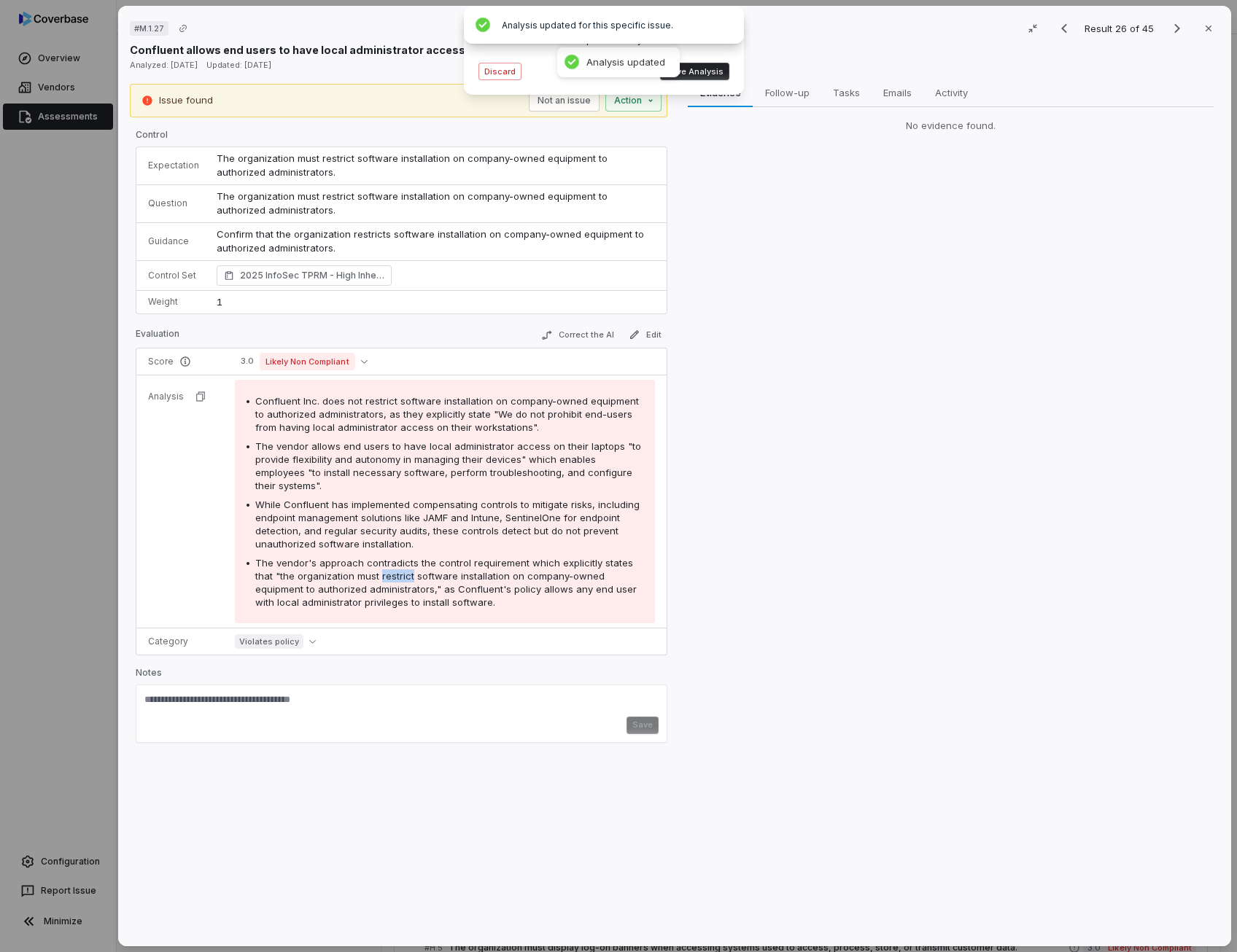
click at [361, 558] on span "The vendor's approach contradicts the control requirement which explicitly stat…" at bounding box center [446, 582] width 381 height 51
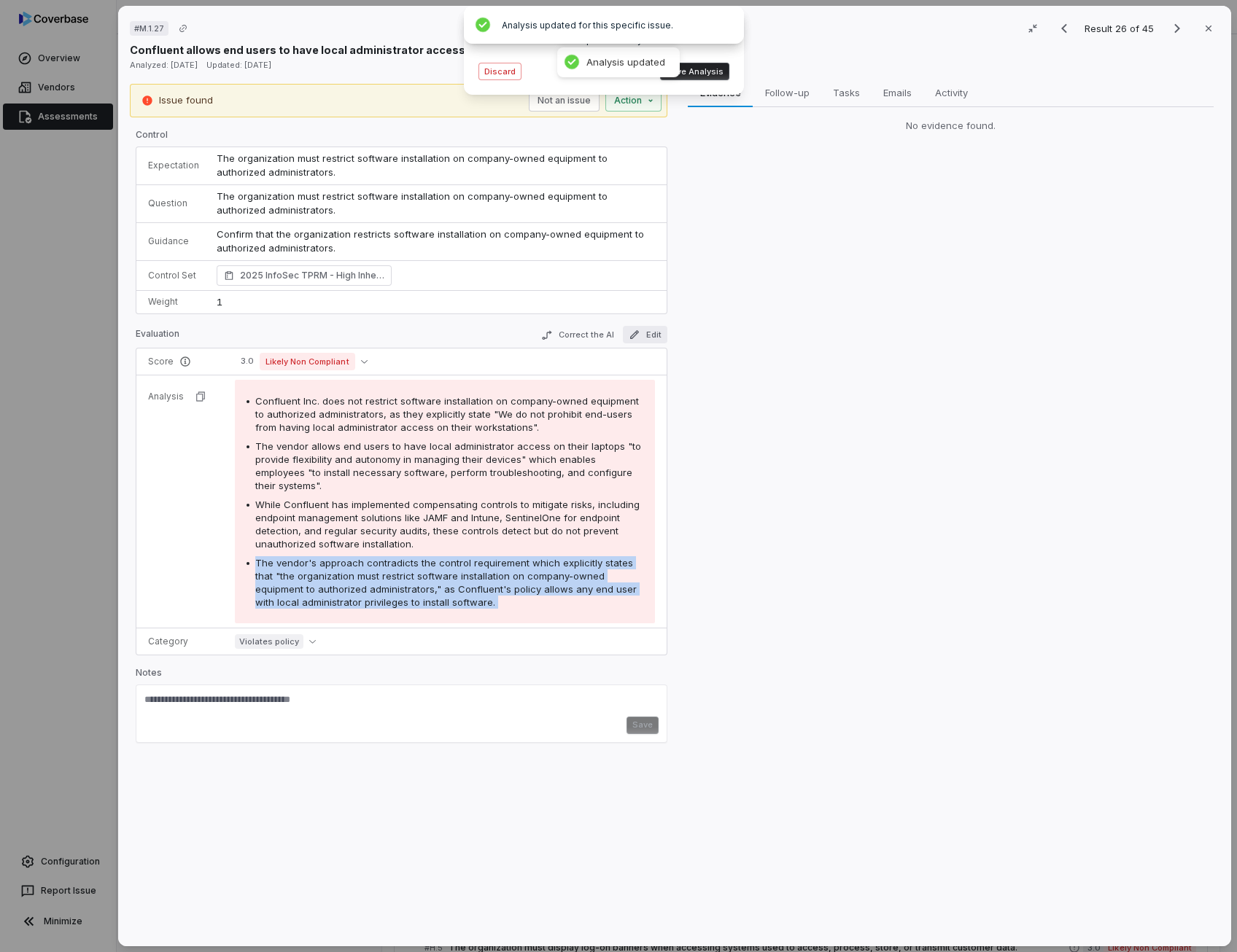
click at [630, 338] on icon "button" at bounding box center [634, 335] width 12 height 12
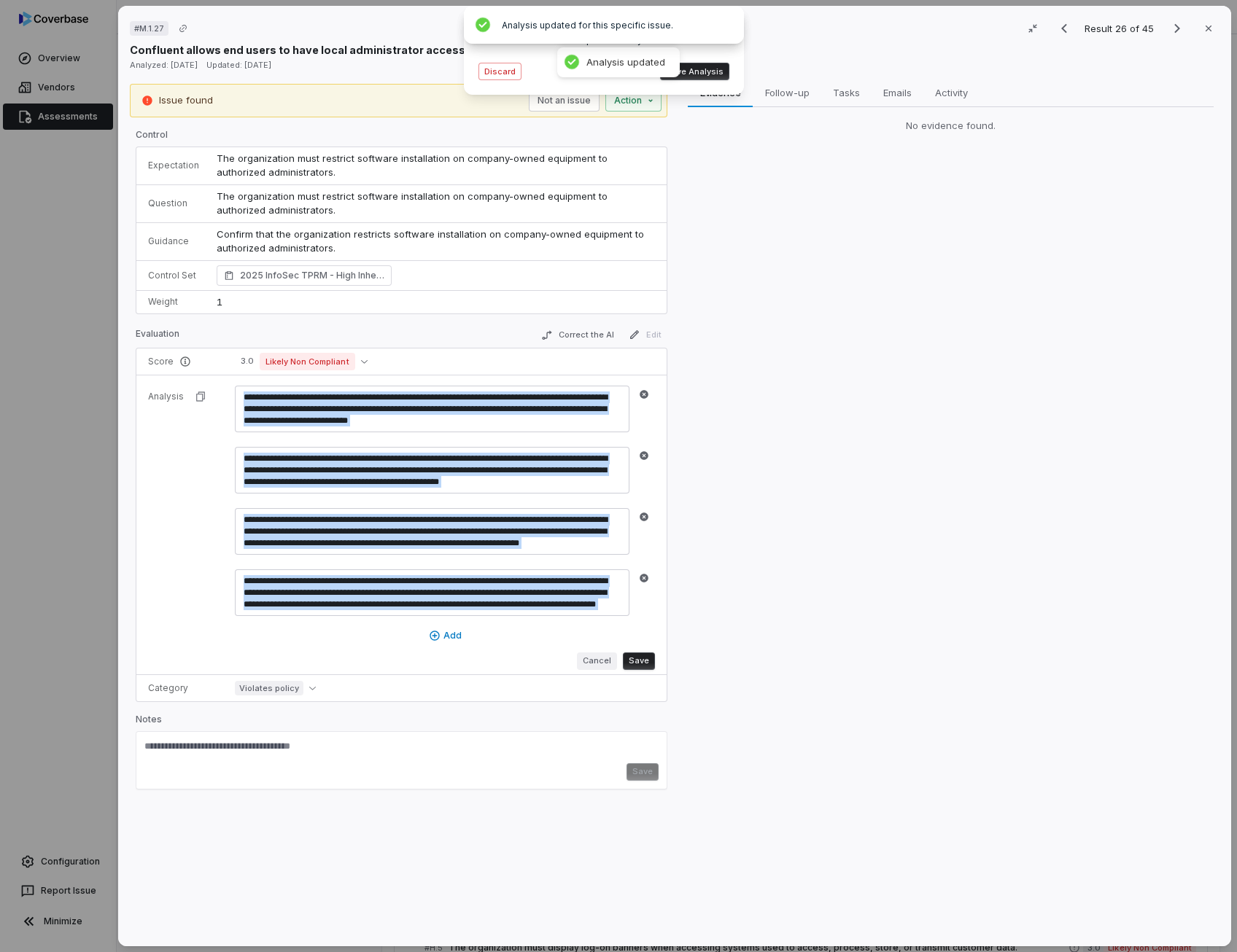
click at [600, 664] on button "Cancel" at bounding box center [597, 661] width 40 height 18
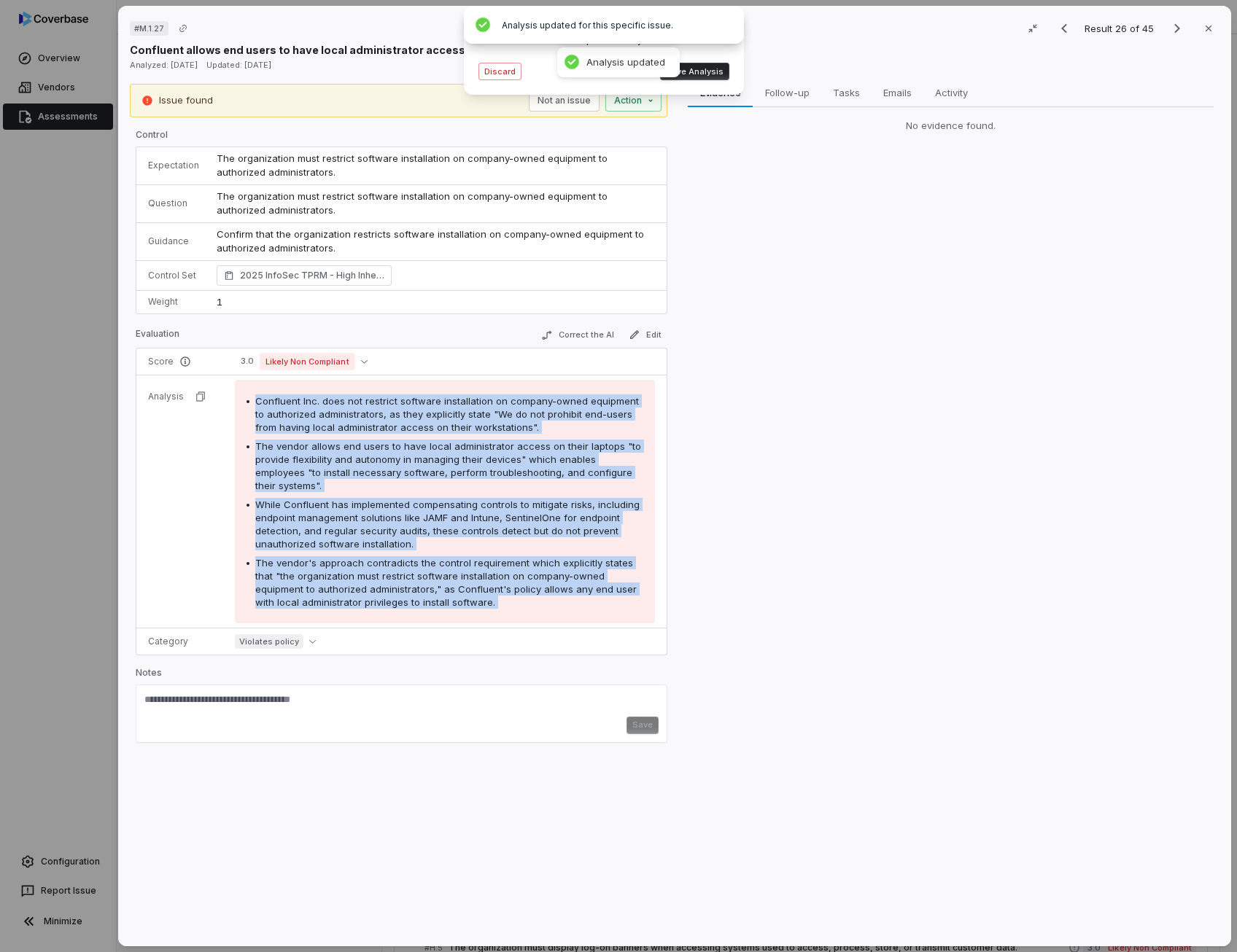
click at [721, 76] on button "Save Analysis" at bounding box center [695, 72] width 69 height 18
click at [645, 338] on button "Edit" at bounding box center [645, 335] width 44 height 18
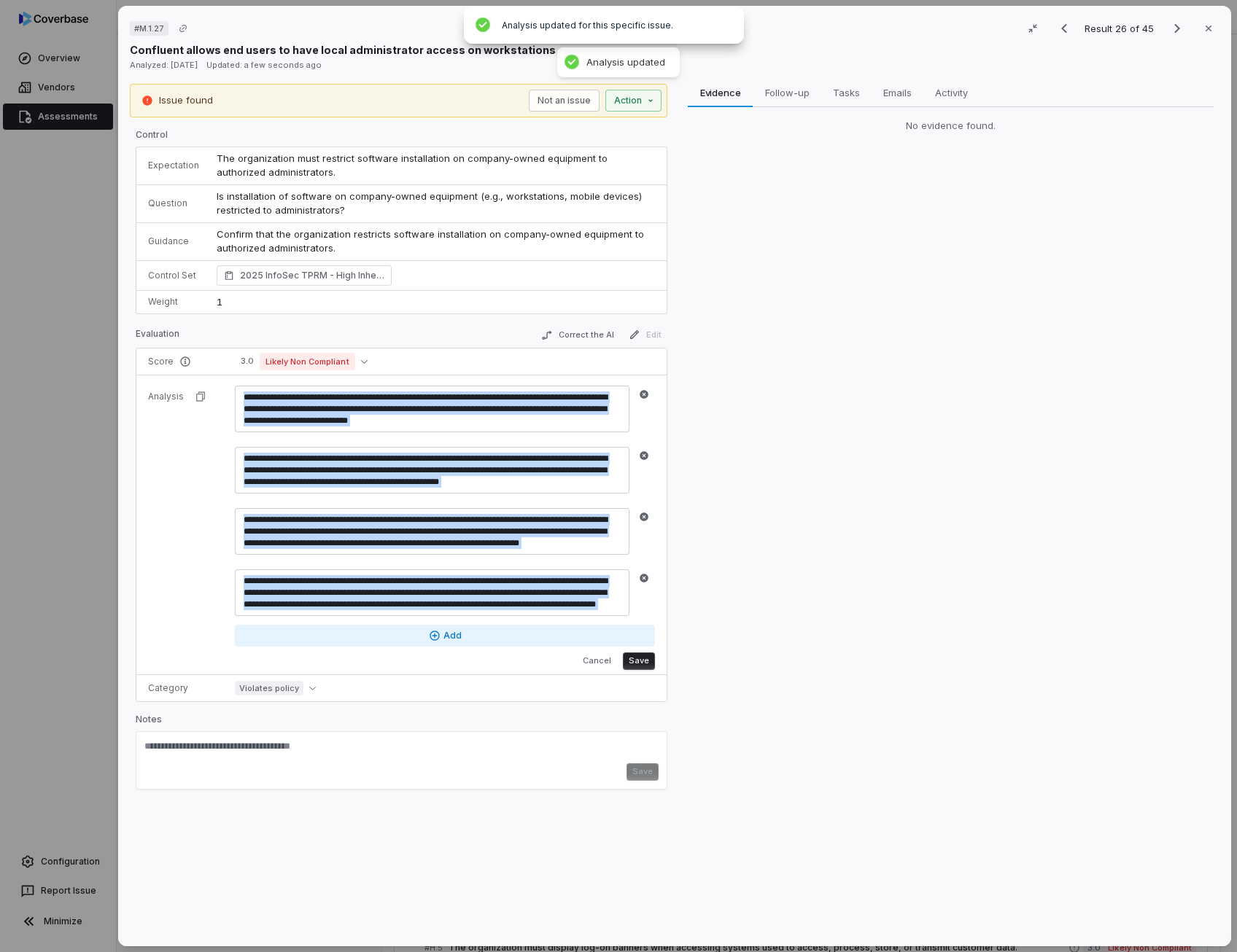
drag, startPoint x: 642, startPoint y: 578, endPoint x: 636, endPoint y: 572, distance: 8.5
click at [636, 572] on button "button" at bounding box center [644, 578] width 18 height 18
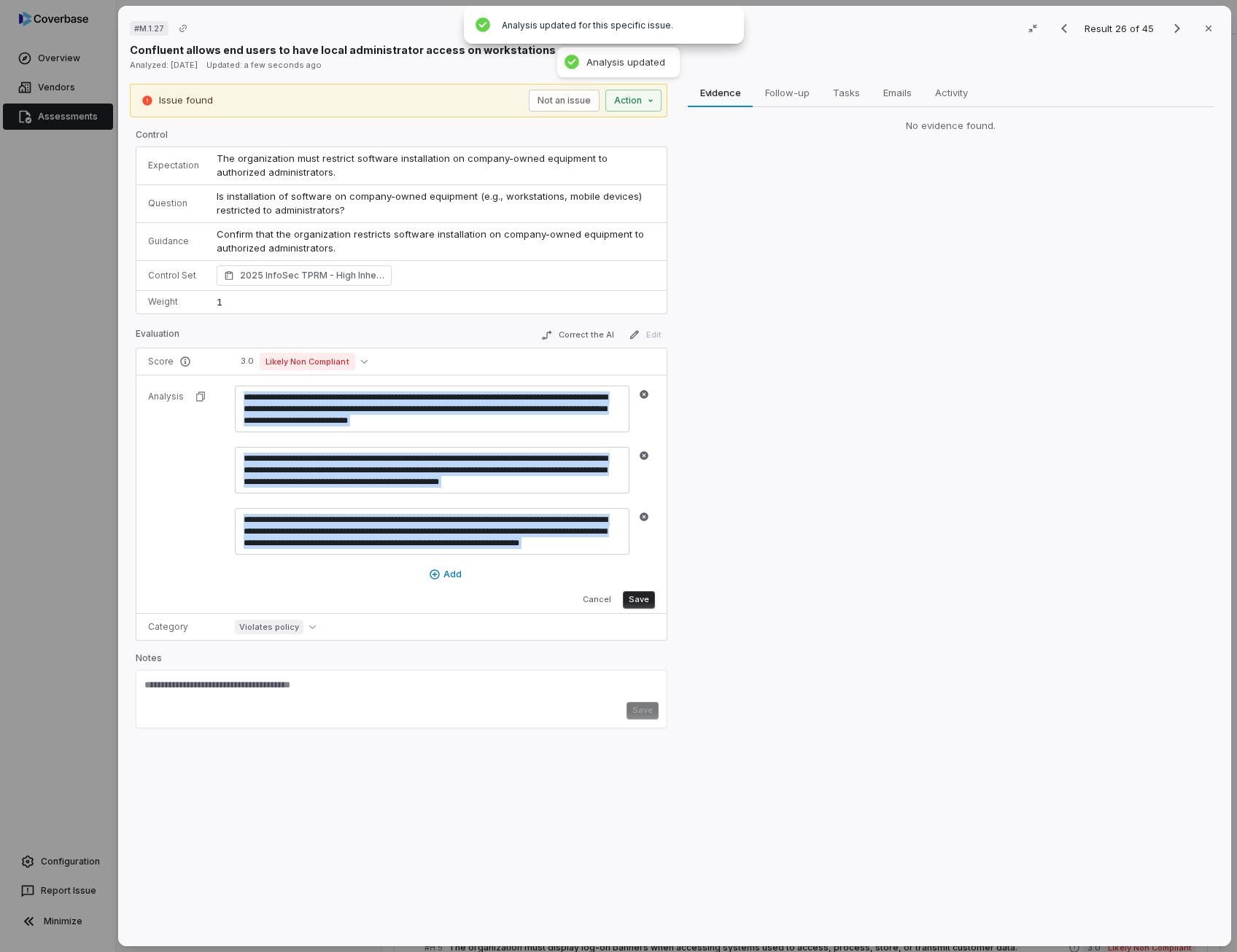
click at [639, 598] on button "Save" at bounding box center [638, 600] width 32 height 18
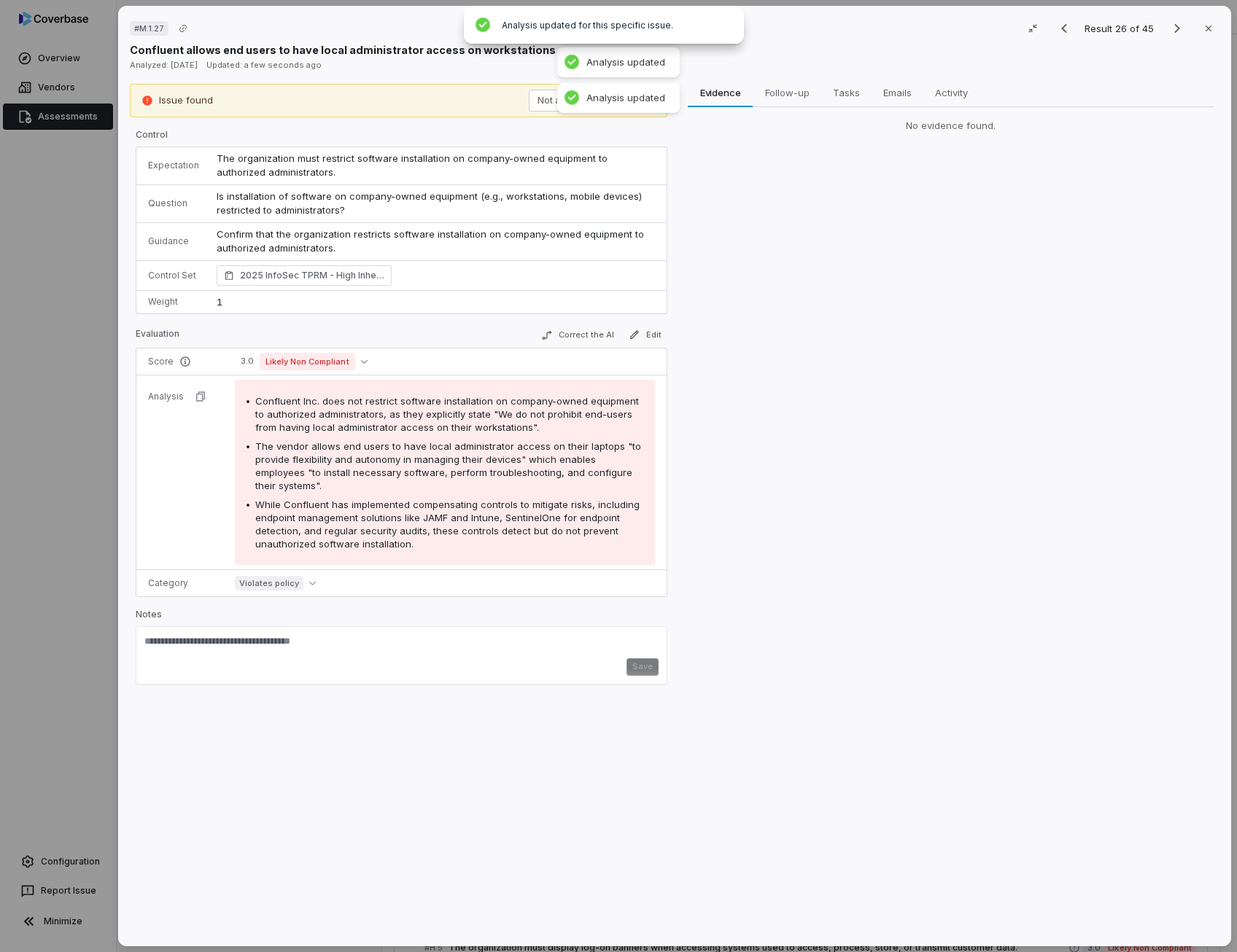
click at [770, 521] on div "Evidence Evidence Follow-up Follow-up Tasks Tasks Emails Emails Activity Activi…" at bounding box center [950, 510] width 538 height 852
click at [360, 353] on button "3.0 Likely Non Compliant" at bounding box center [304, 361] width 139 height 18
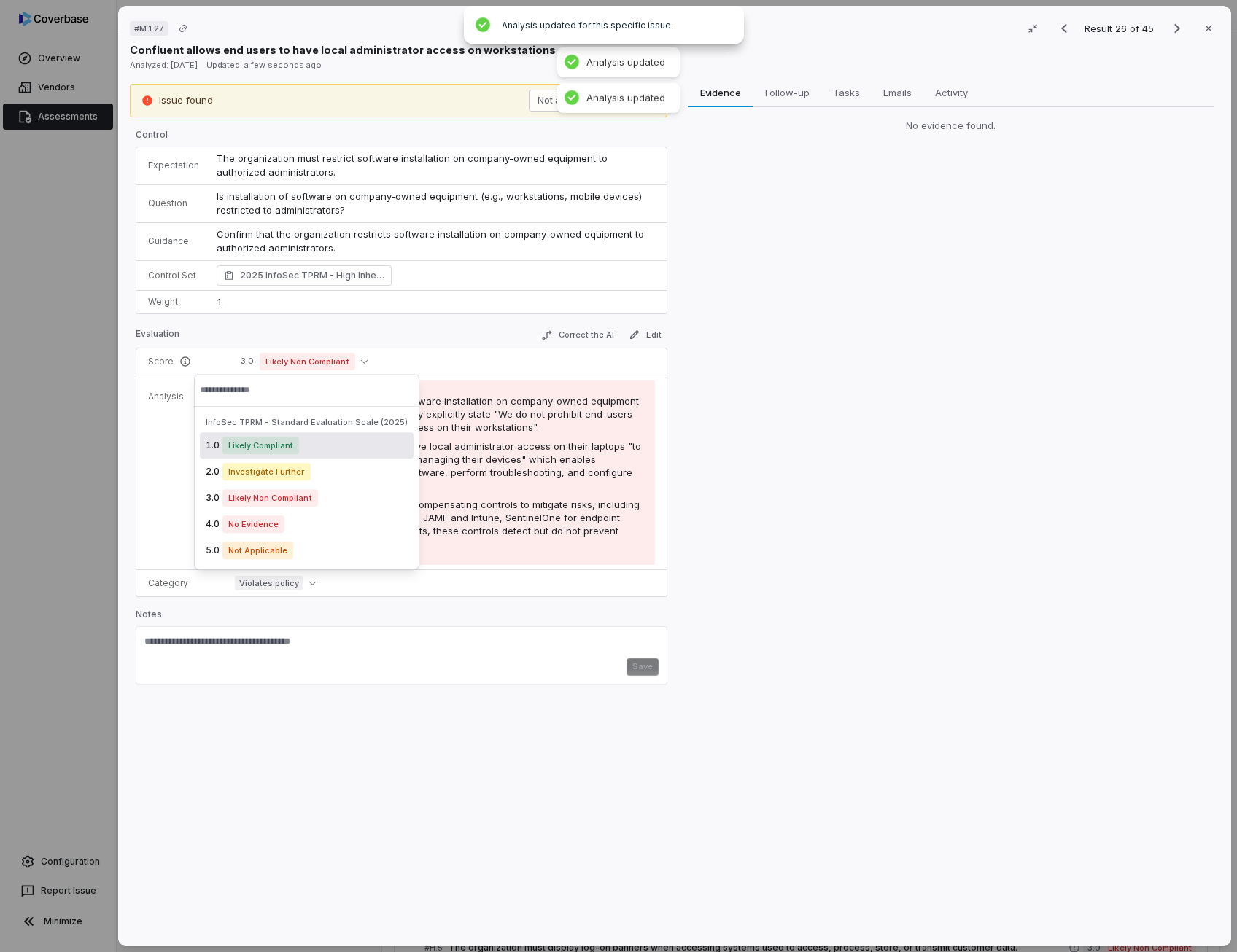
click at [777, 505] on div "Evidence Evidence Follow-up Follow-up Tasks Tasks Emails Emails Activity Activi…" at bounding box center [950, 510] width 538 height 852
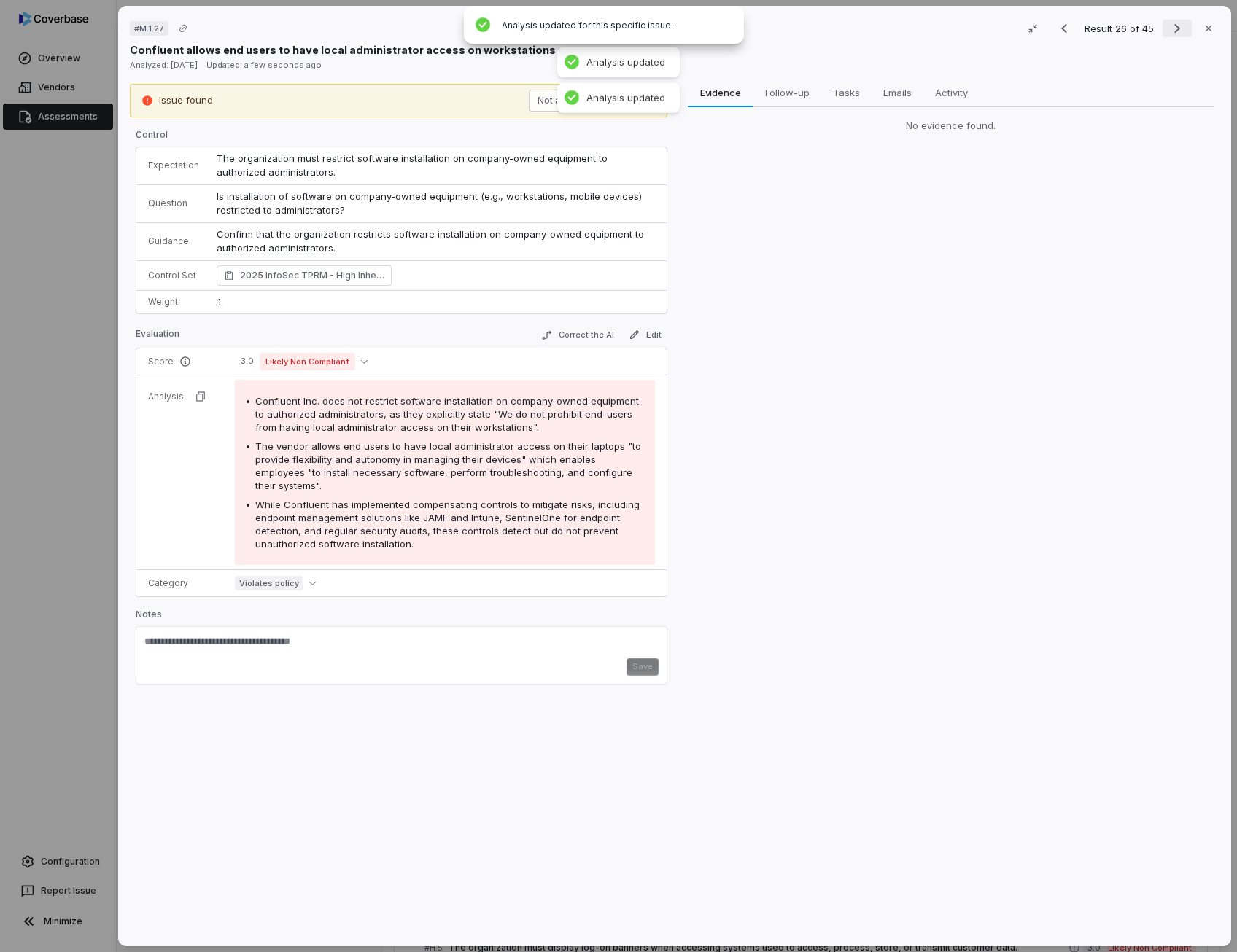
click at [1172, 29] on icon "Next result" at bounding box center [1177, 29] width 18 height 18
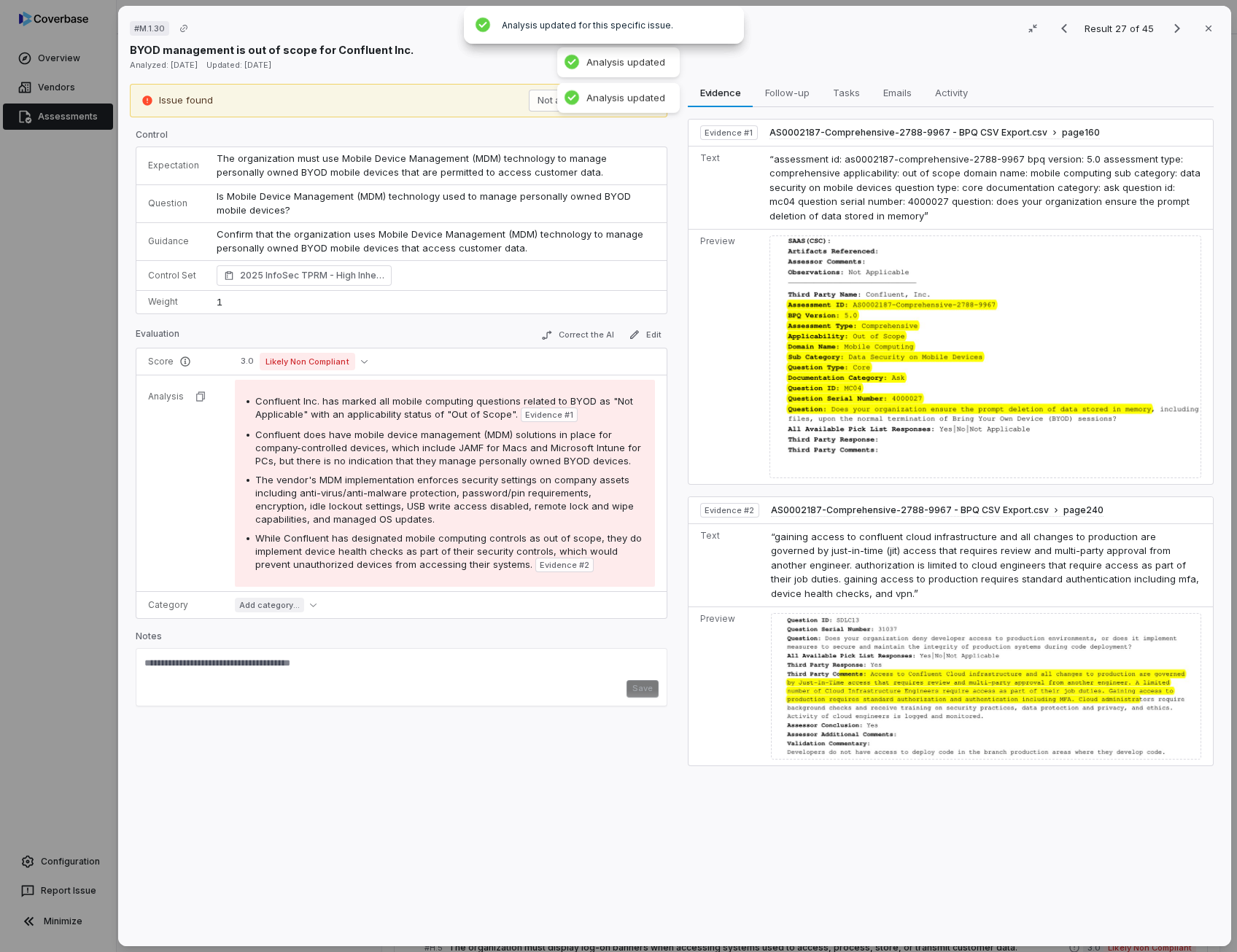
click at [408, 446] on span "Confluent does have mobile device management (MDM) solutions in place for compa…" at bounding box center [448, 447] width 386 height 38
drag, startPoint x: 408, startPoint y: 446, endPoint x: 412, endPoint y: 486, distance: 40.2
click at [412, 486] on span "The vendor's MDM implementation enforces security settings on company assets in…" at bounding box center [444, 499] width 378 height 51
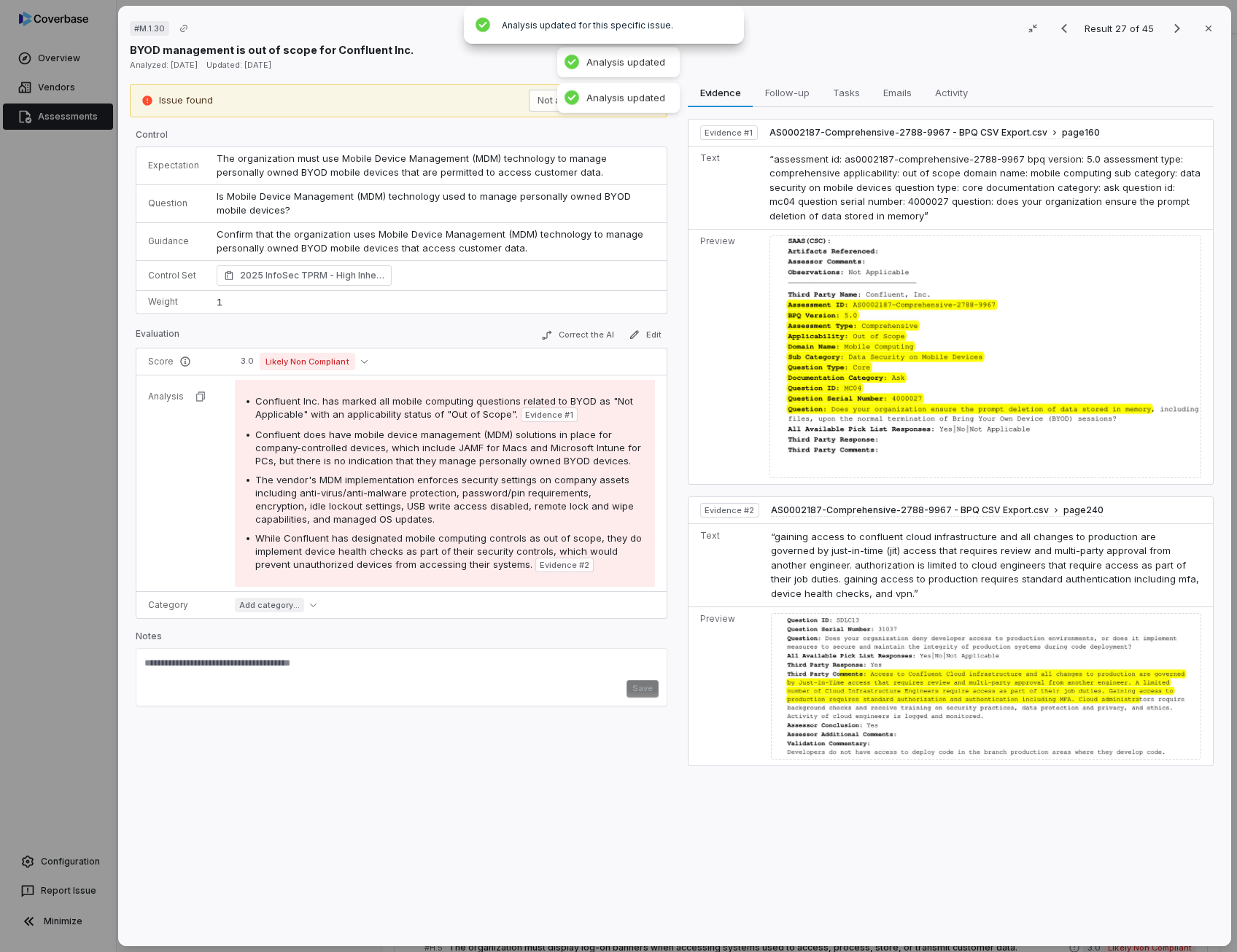
drag, startPoint x: 412, startPoint y: 486, endPoint x: 426, endPoint y: 541, distance: 56.8
click at [426, 541] on div "While Confluent has designated mobile computing controls as out of scope, they …" at bounding box center [449, 552] width 388 height 41
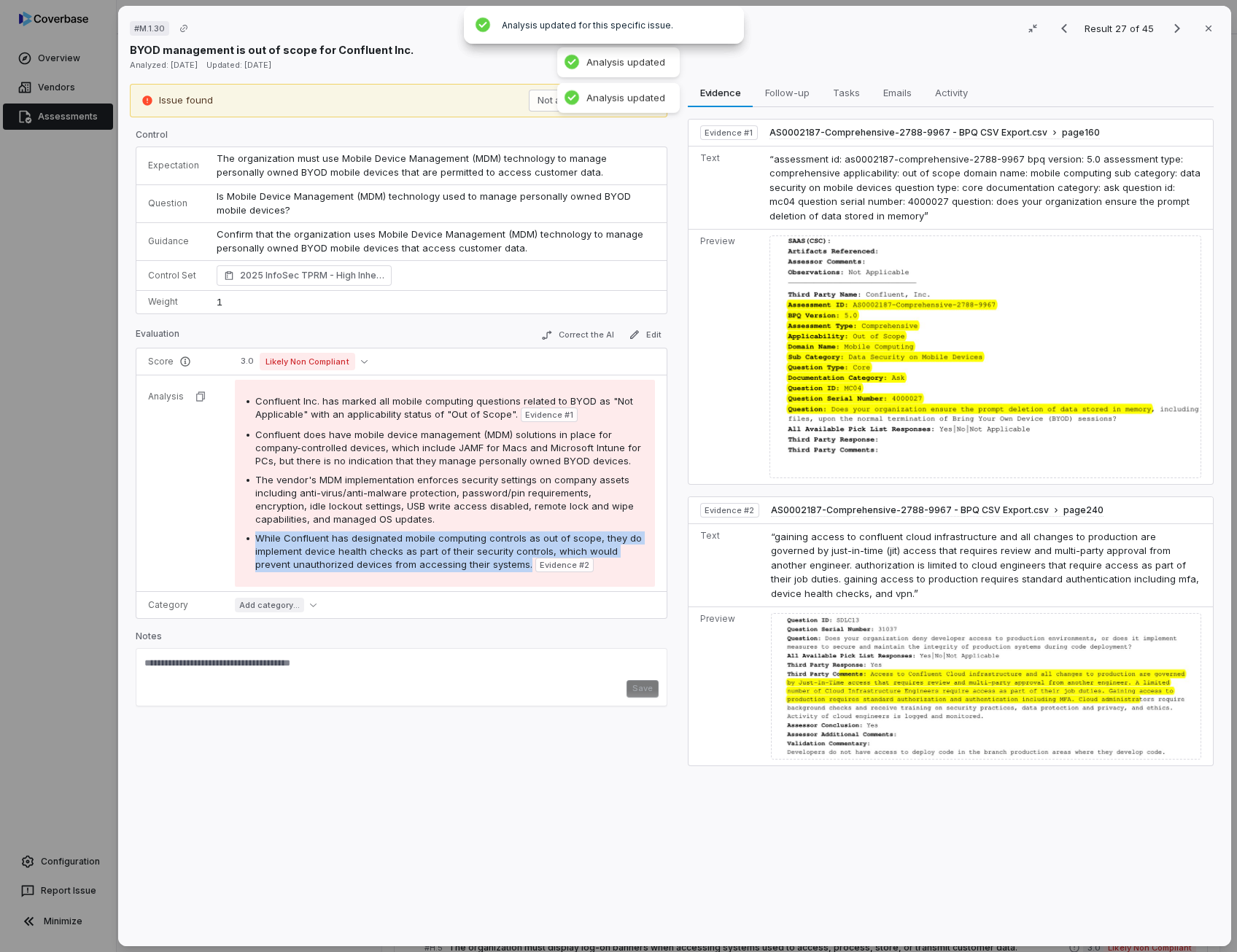
click at [426, 541] on div "While Confluent has designated mobile computing controls as out of scope, they …" at bounding box center [449, 552] width 388 height 41
click at [593, 333] on button "Correct the AI" at bounding box center [578, 336] width 85 height 18
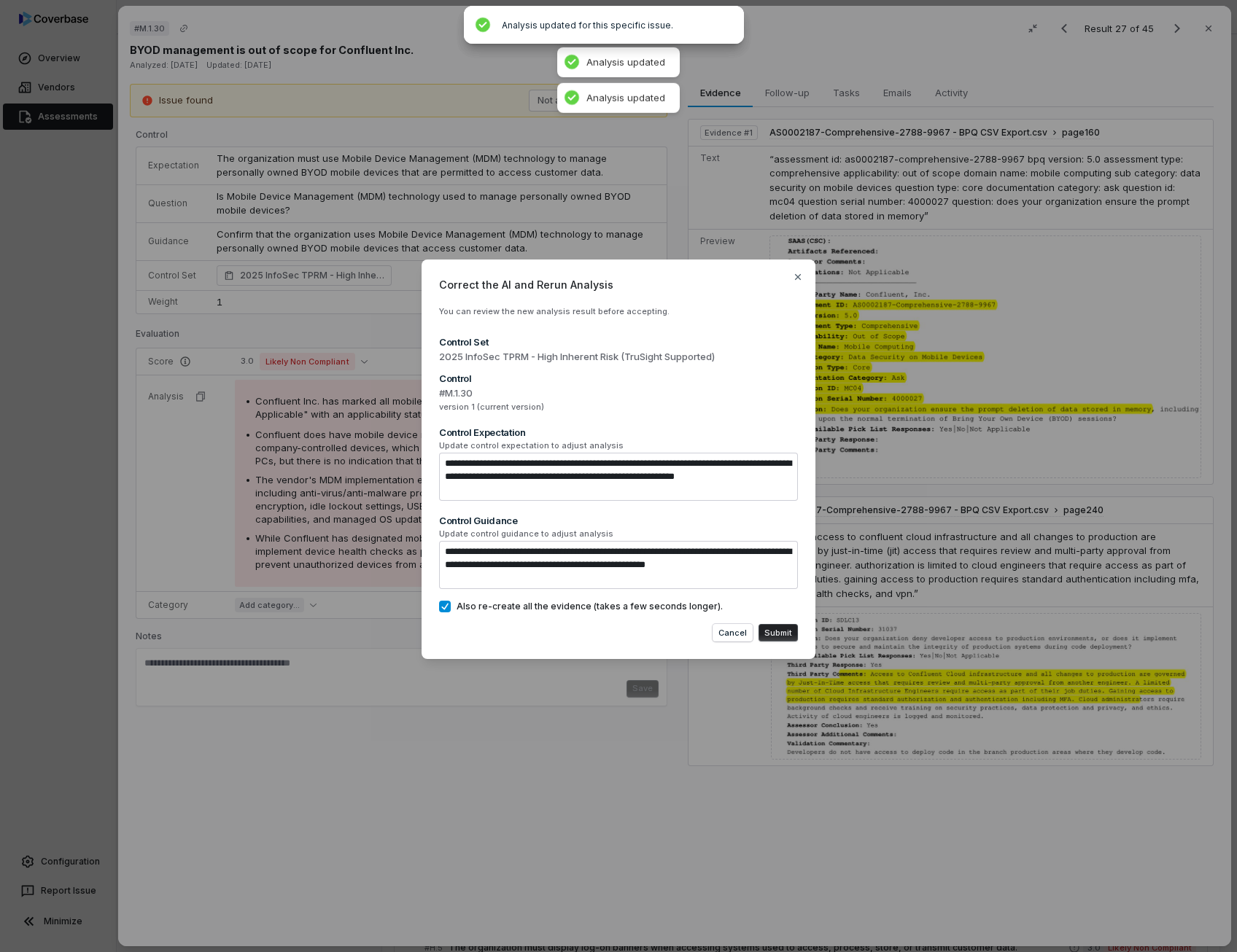
click at [439, 607] on button "Also re-create all the evidence (takes a few seconds longer)." at bounding box center [445, 607] width 12 height 12
click at [786, 636] on button "Submit" at bounding box center [777, 633] width 39 height 18
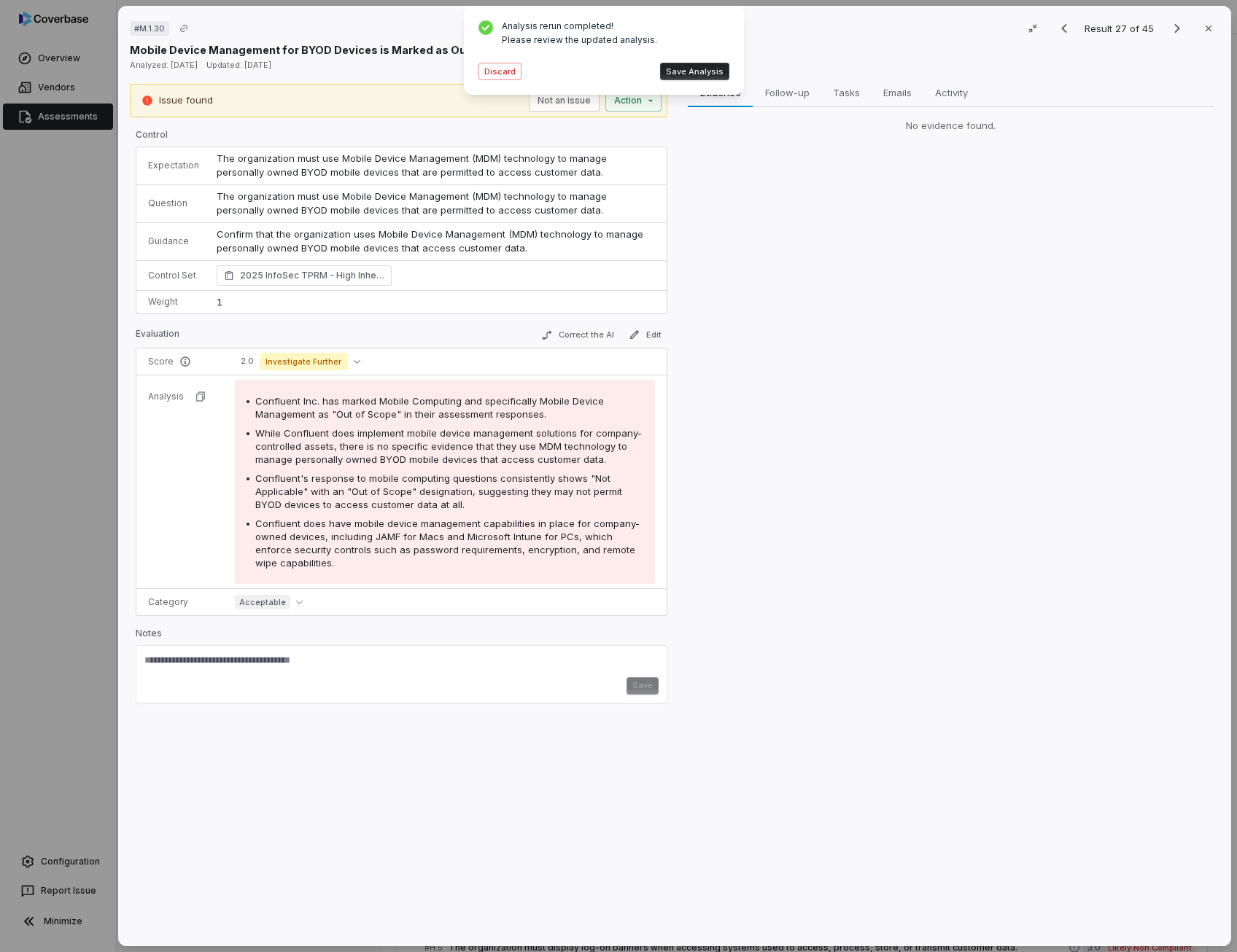
click at [479, 453] on span "While Confluent does implement mobile device management solutions for company-c…" at bounding box center [448, 445] width 387 height 38
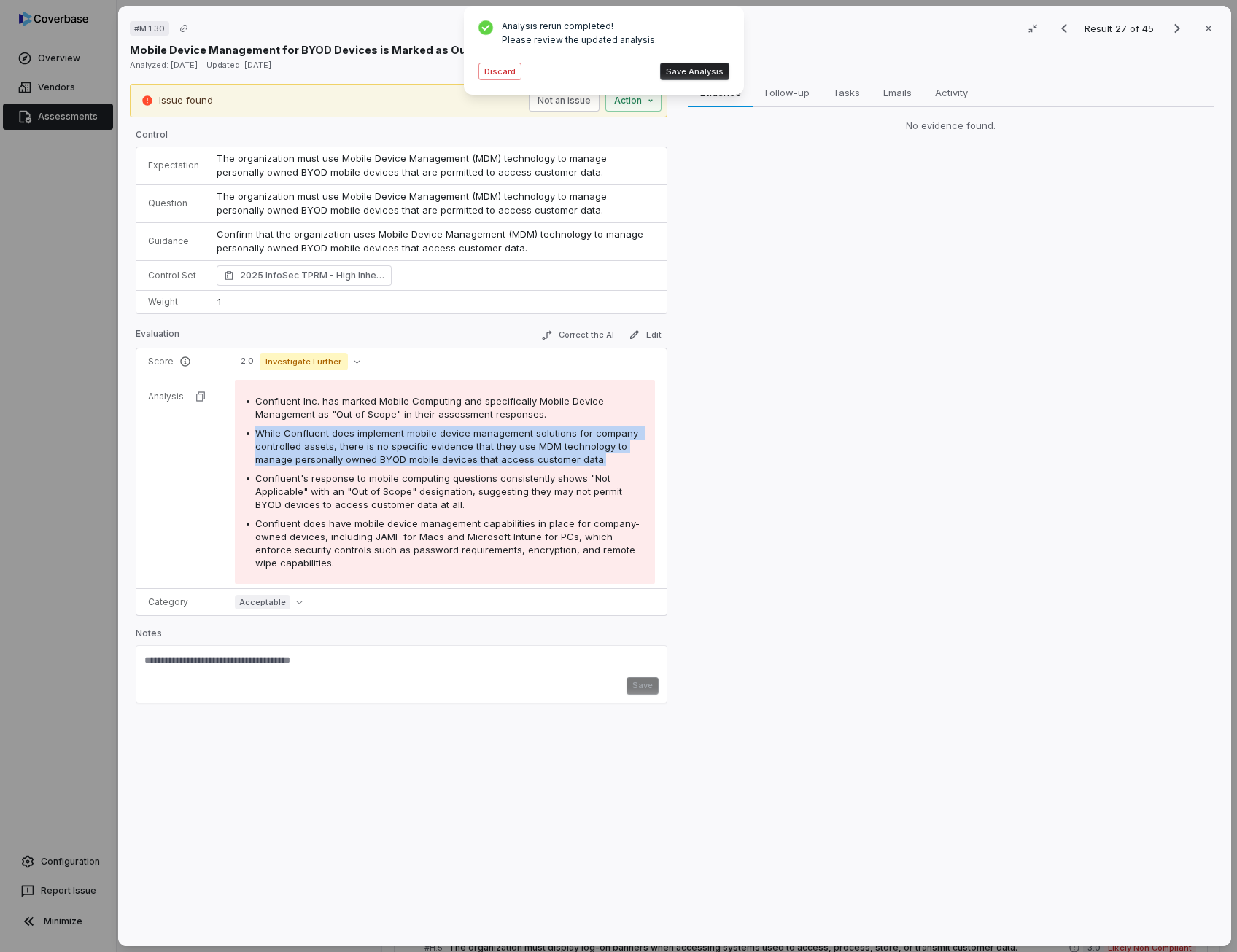
click at [479, 453] on span "While Confluent does implement mobile device management solutions for company-c…" at bounding box center [448, 445] width 387 height 38
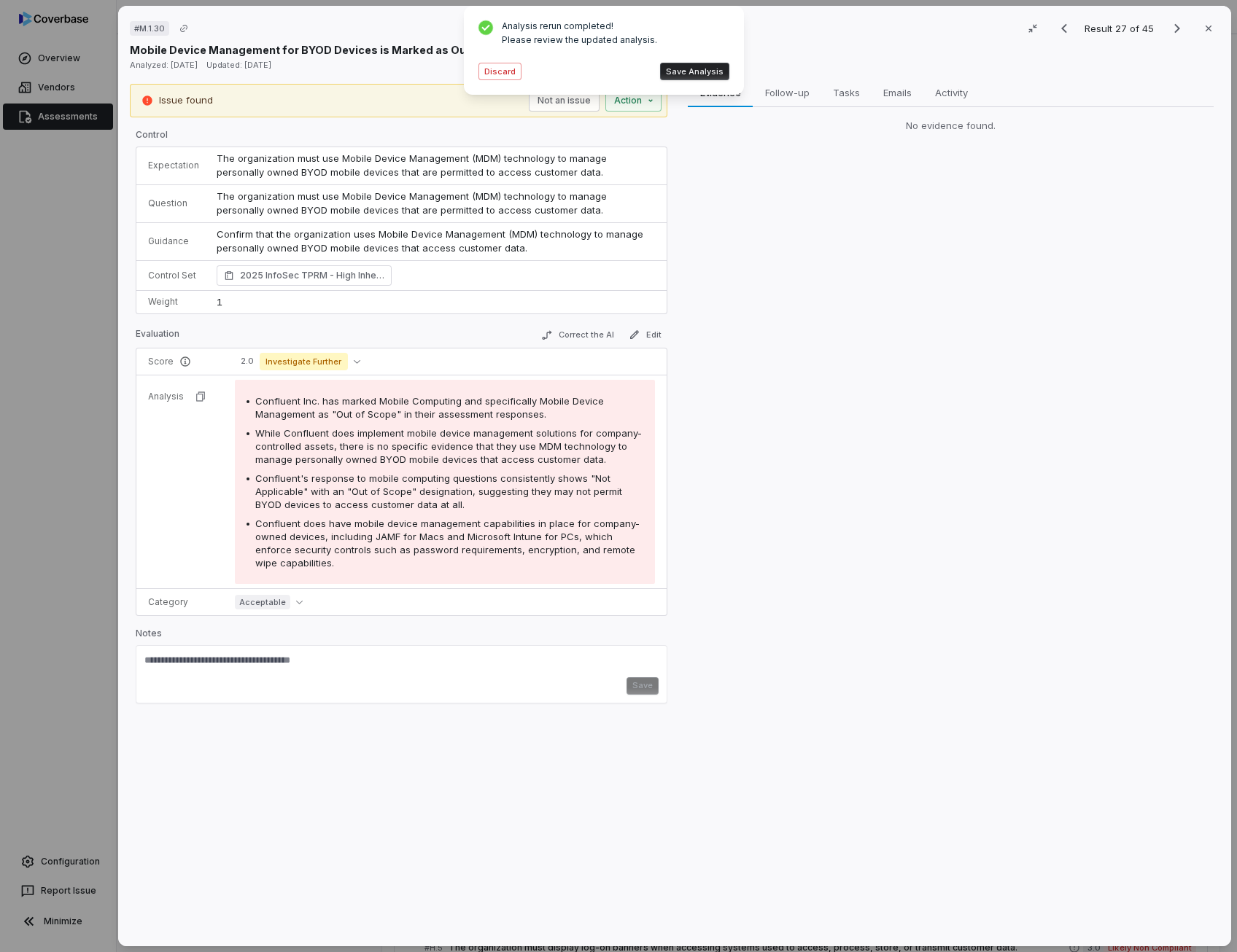
click at [585, 486] on span "Confluent's response to mobile computing questions consistently shows "Not Appl…" at bounding box center [438, 491] width 367 height 38
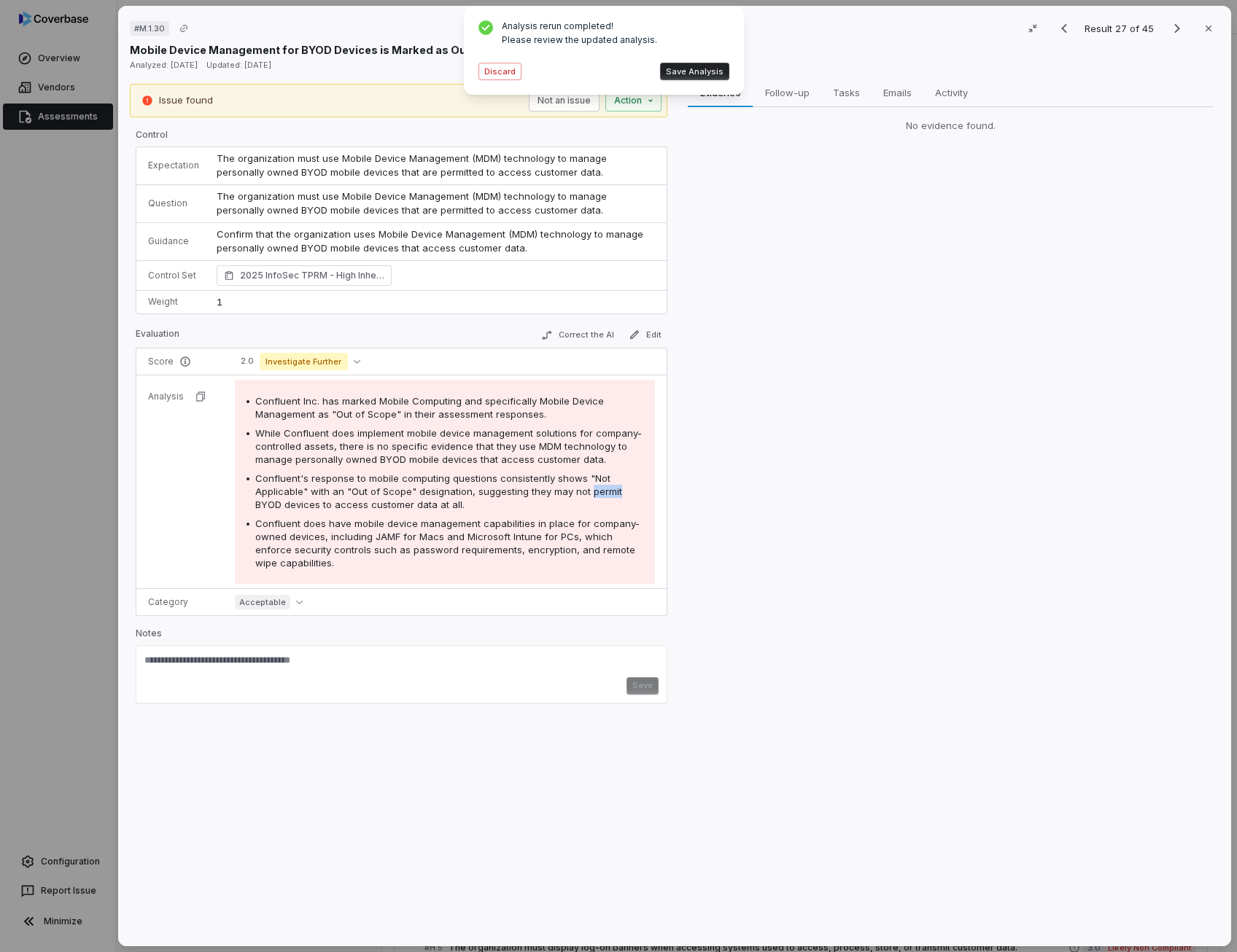
click at [585, 486] on span "Confluent's response to mobile computing questions consistently shows "Not Appl…" at bounding box center [438, 491] width 367 height 38
drag, startPoint x: 585, startPoint y: 486, endPoint x: 655, endPoint y: 327, distance: 173.7
click at [655, 327] on button "Edit" at bounding box center [645, 335] width 44 height 18
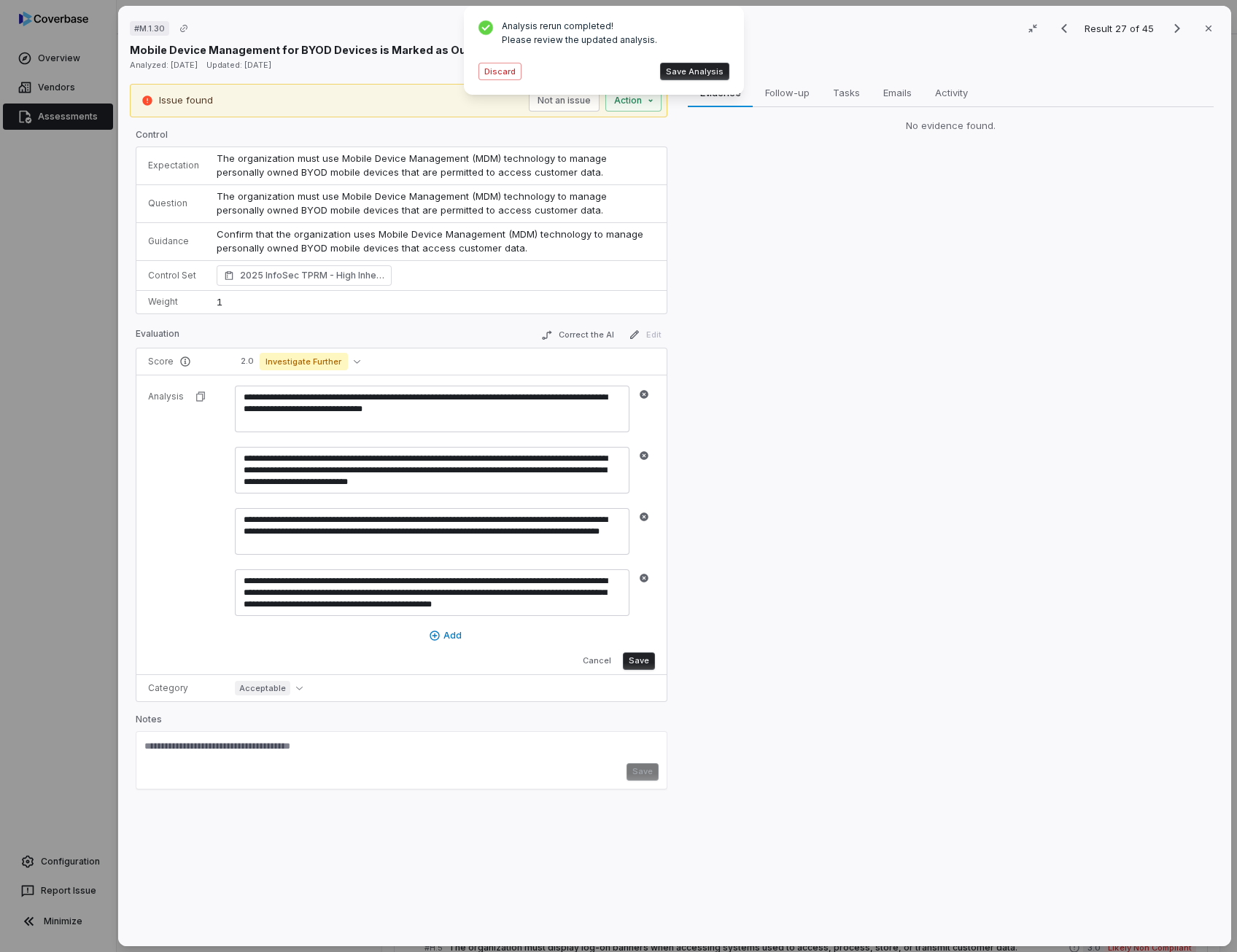
click at [595, 670] on td "**********" at bounding box center [446, 524] width 440 height 299
click at [595, 667] on td "**********" at bounding box center [446, 524] width 440 height 299
click at [598, 662] on button "Cancel" at bounding box center [597, 661] width 40 height 18
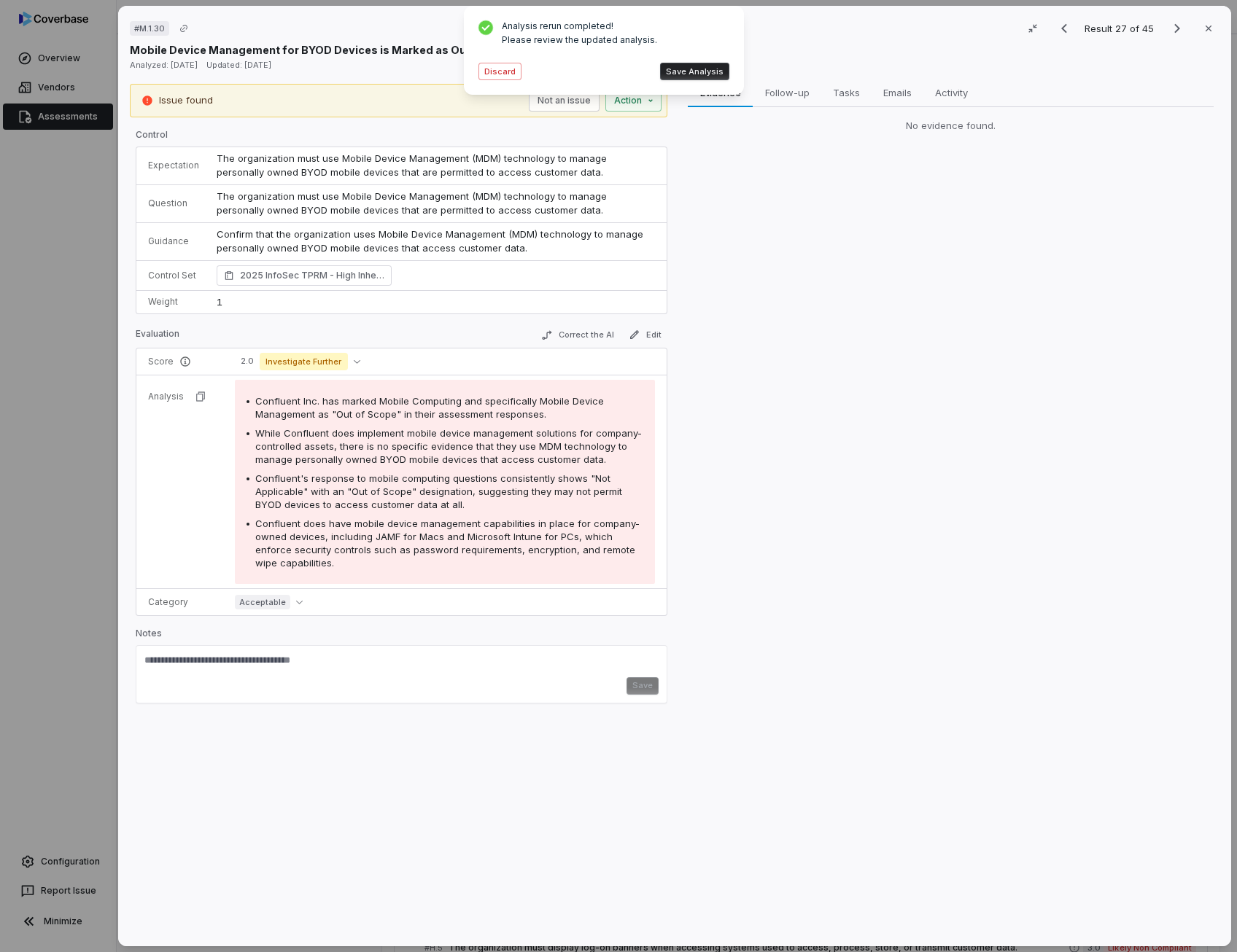
click at [711, 72] on button "Save Analysis" at bounding box center [695, 72] width 69 height 18
click at [656, 335] on button "Edit" at bounding box center [645, 335] width 44 height 18
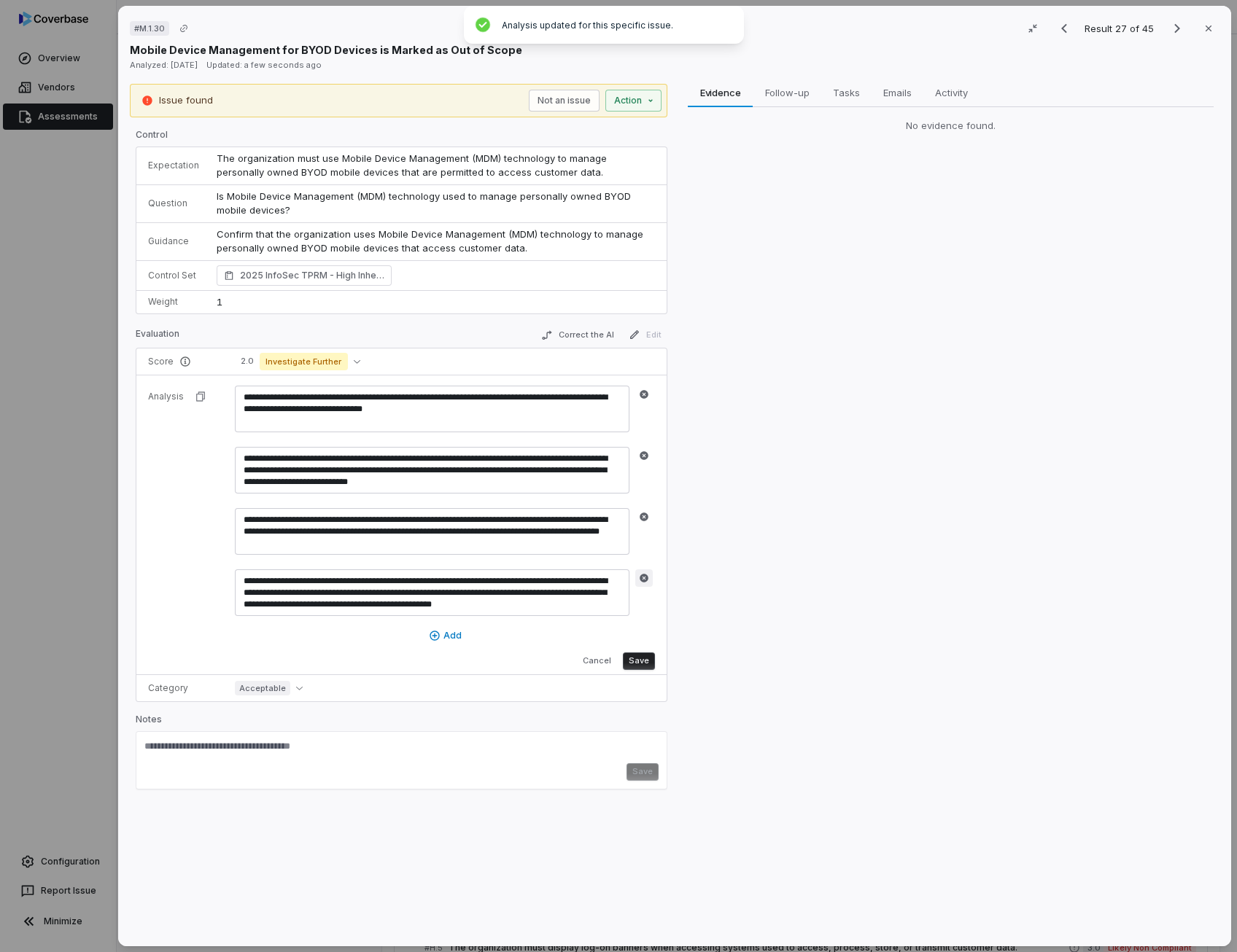
click at [642, 574] on icon "button" at bounding box center [644, 578] width 9 height 9
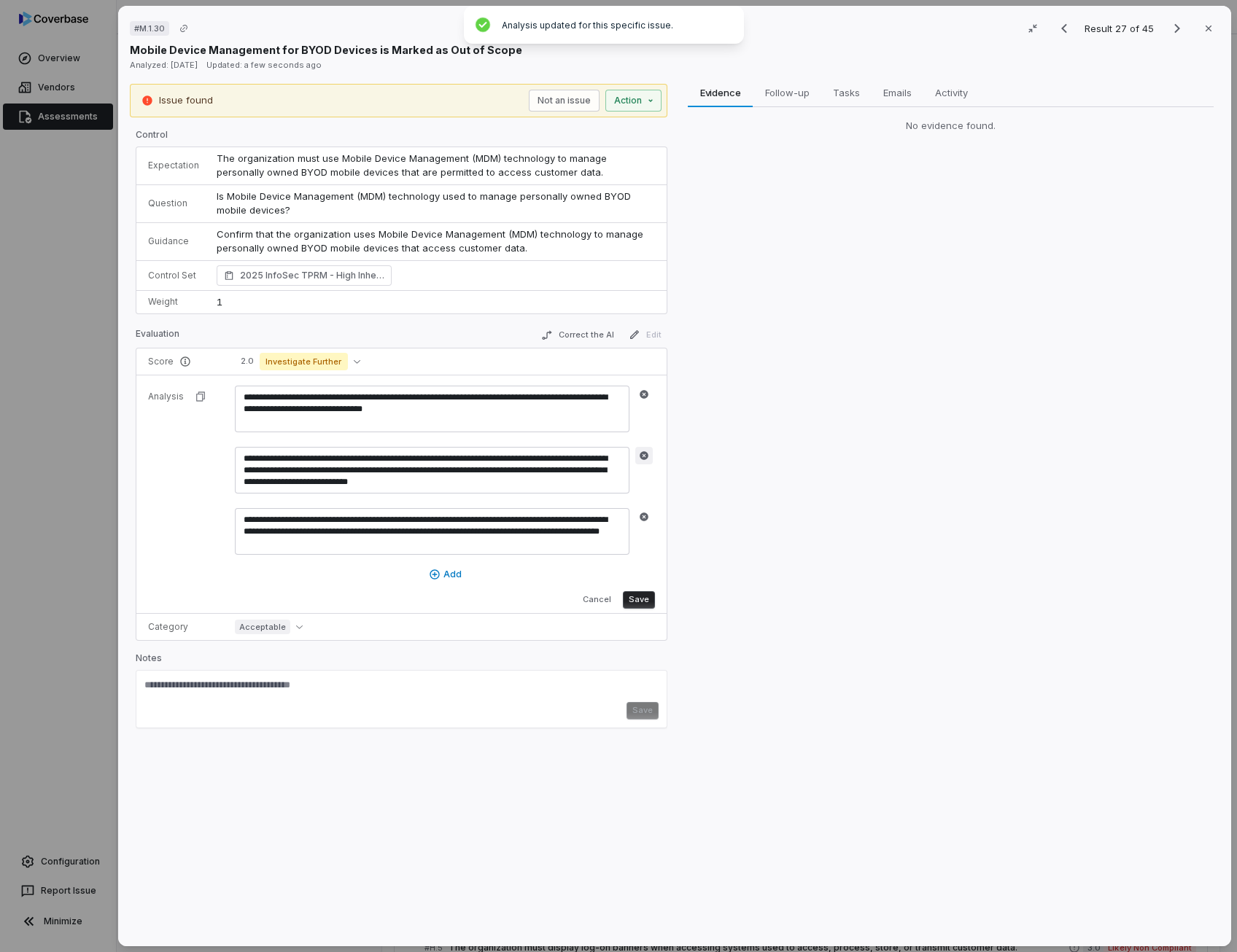
click at [642, 453] on icon "button" at bounding box center [644, 456] width 10 height 10
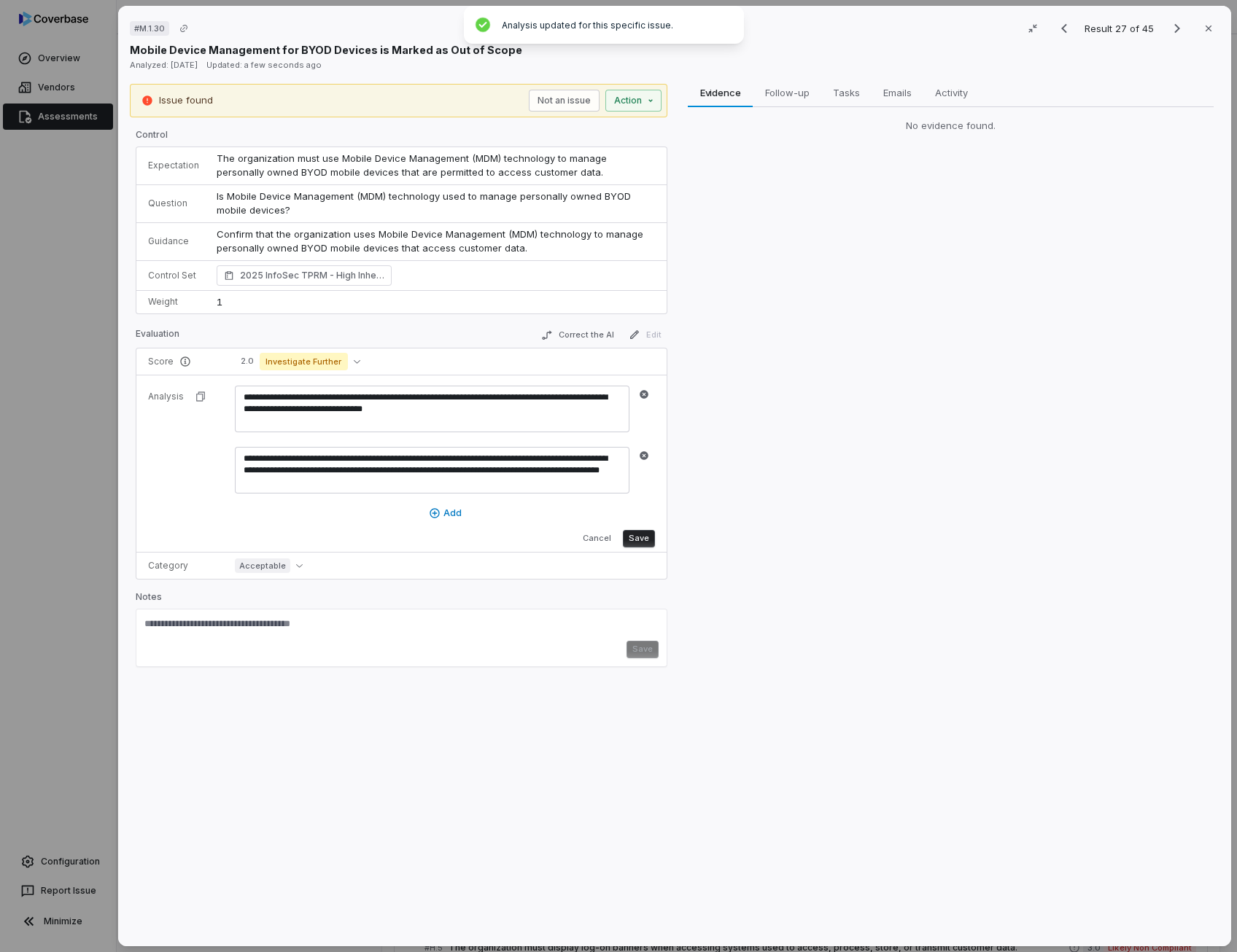
click at [646, 540] on button "Save" at bounding box center [638, 539] width 32 height 18
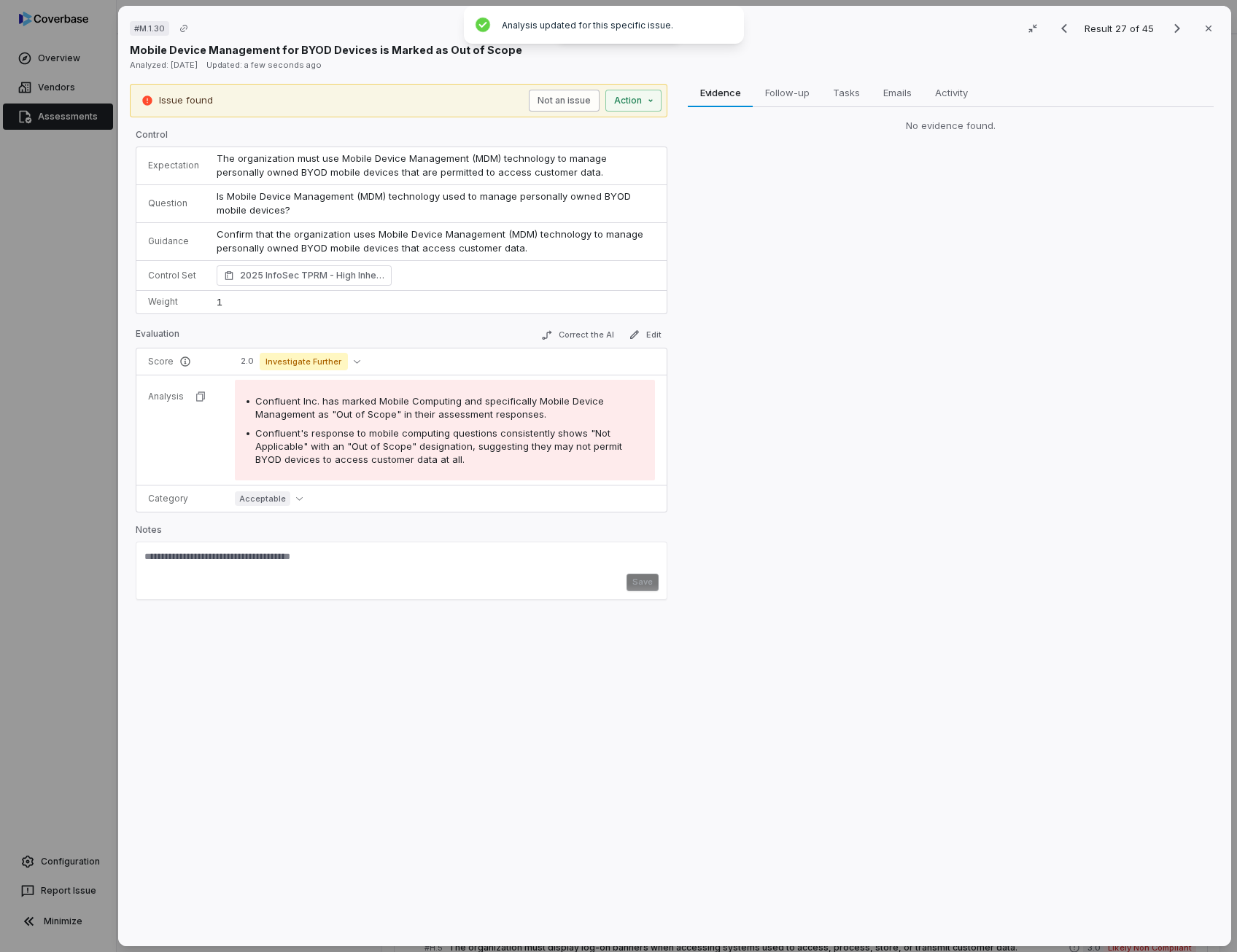
click at [570, 100] on button "Not an issue" at bounding box center [564, 101] width 71 height 22
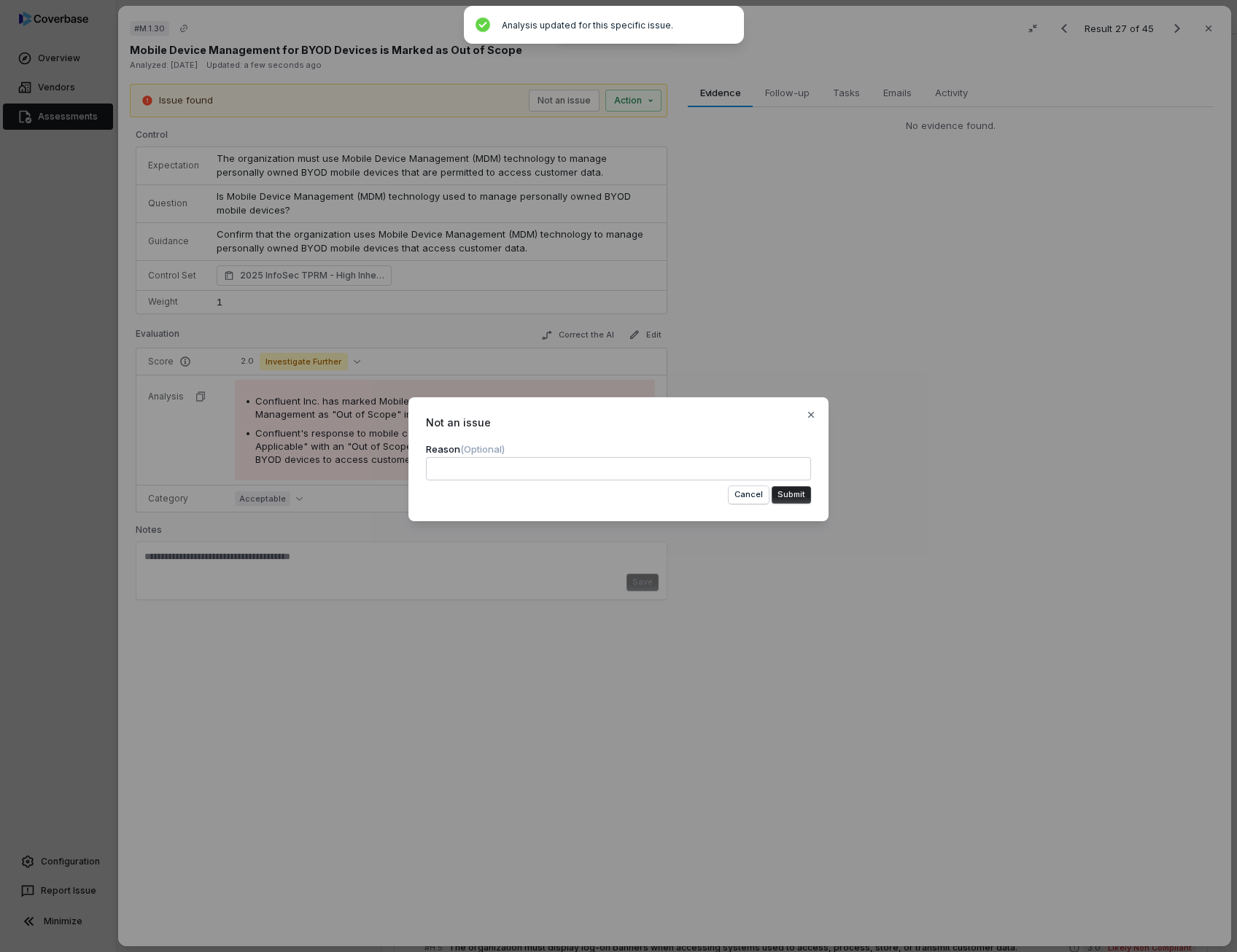
click at [803, 503] on button "Submit" at bounding box center [791, 495] width 39 height 18
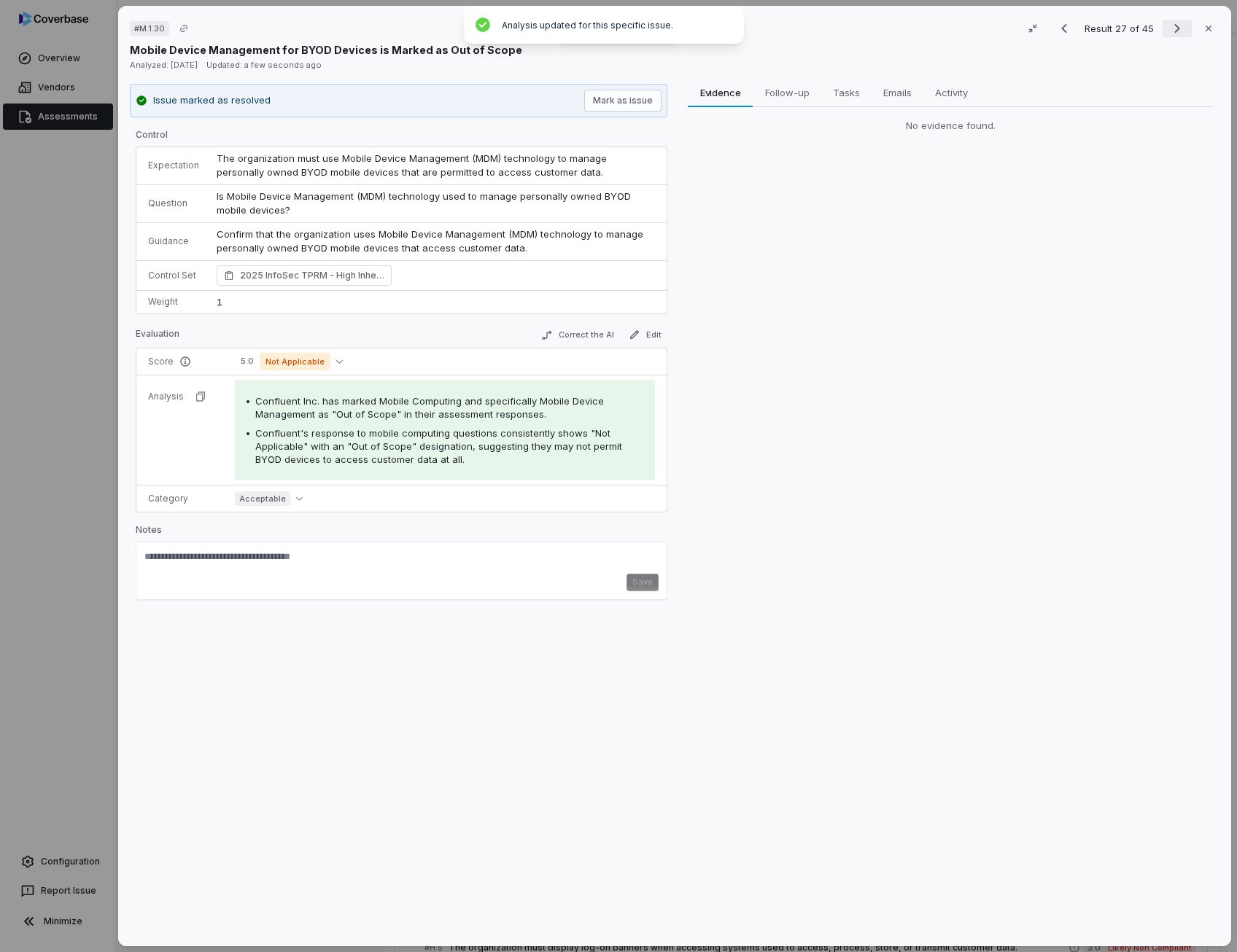
click at [1171, 31] on icon "Next result" at bounding box center [1177, 29] width 18 height 18
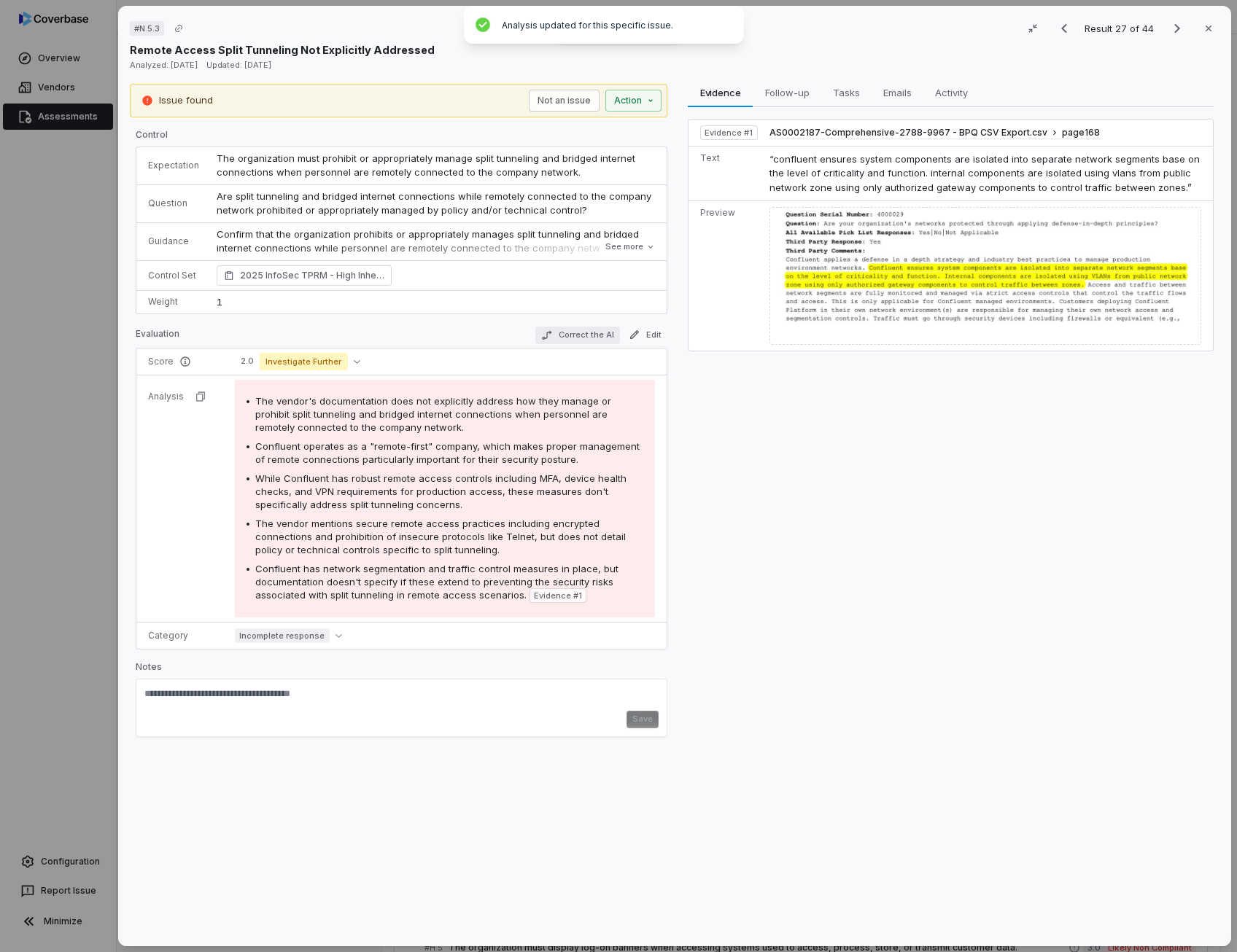
click at [591, 335] on button "Correct the AI" at bounding box center [578, 336] width 85 height 18
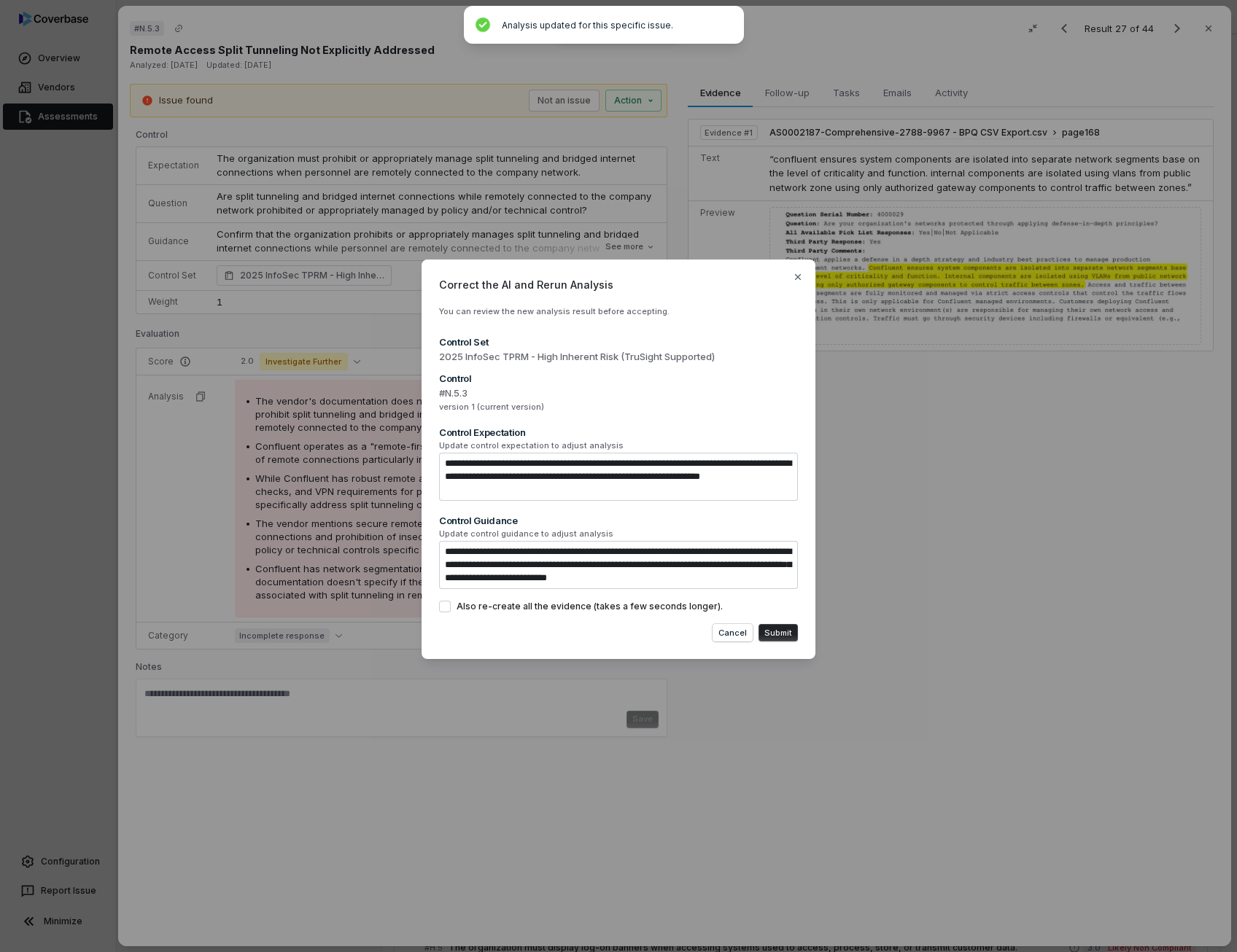
click at [640, 619] on div "**********" at bounding box center [618, 459] width 394 height 400
click at [447, 606] on button "Also re-create all the evidence (takes a few seconds longer)." at bounding box center [445, 607] width 12 height 12
click at [792, 639] on button "Submit" at bounding box center [777, 633] width 39 height 18
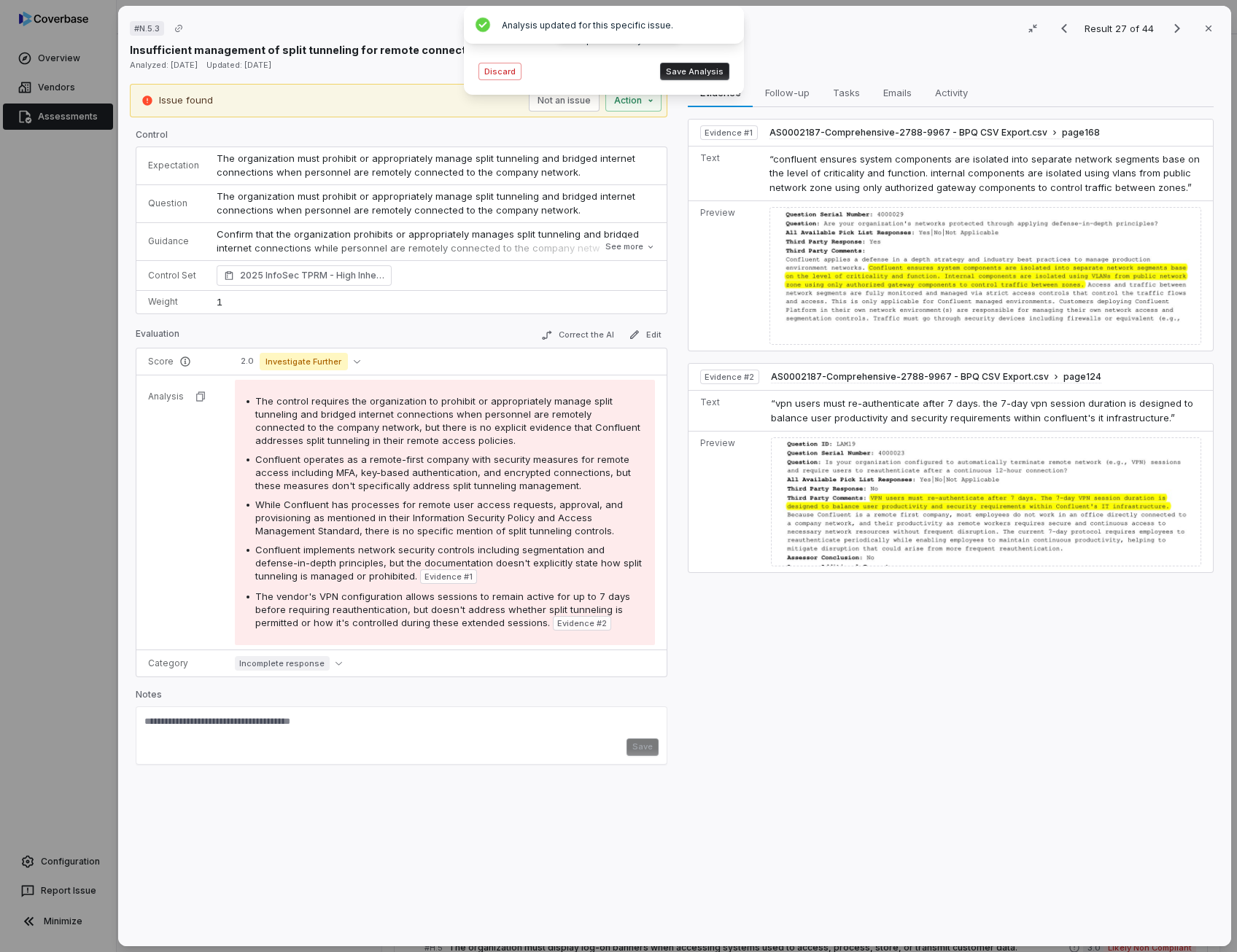
click at [707, 72] on button "Save Analysis" at bounding box center [695, 72] width 69 height 18
click at [353, 513] on span "While Confluent has processes for remote user access requests, approval, and pr…" at bounding box center [439, 517] width 367 height 38
click at [512, 555] on span "Confluent implements network security controls including segmentation and defen…" at bounding box center [448, 562] width 387 height 38
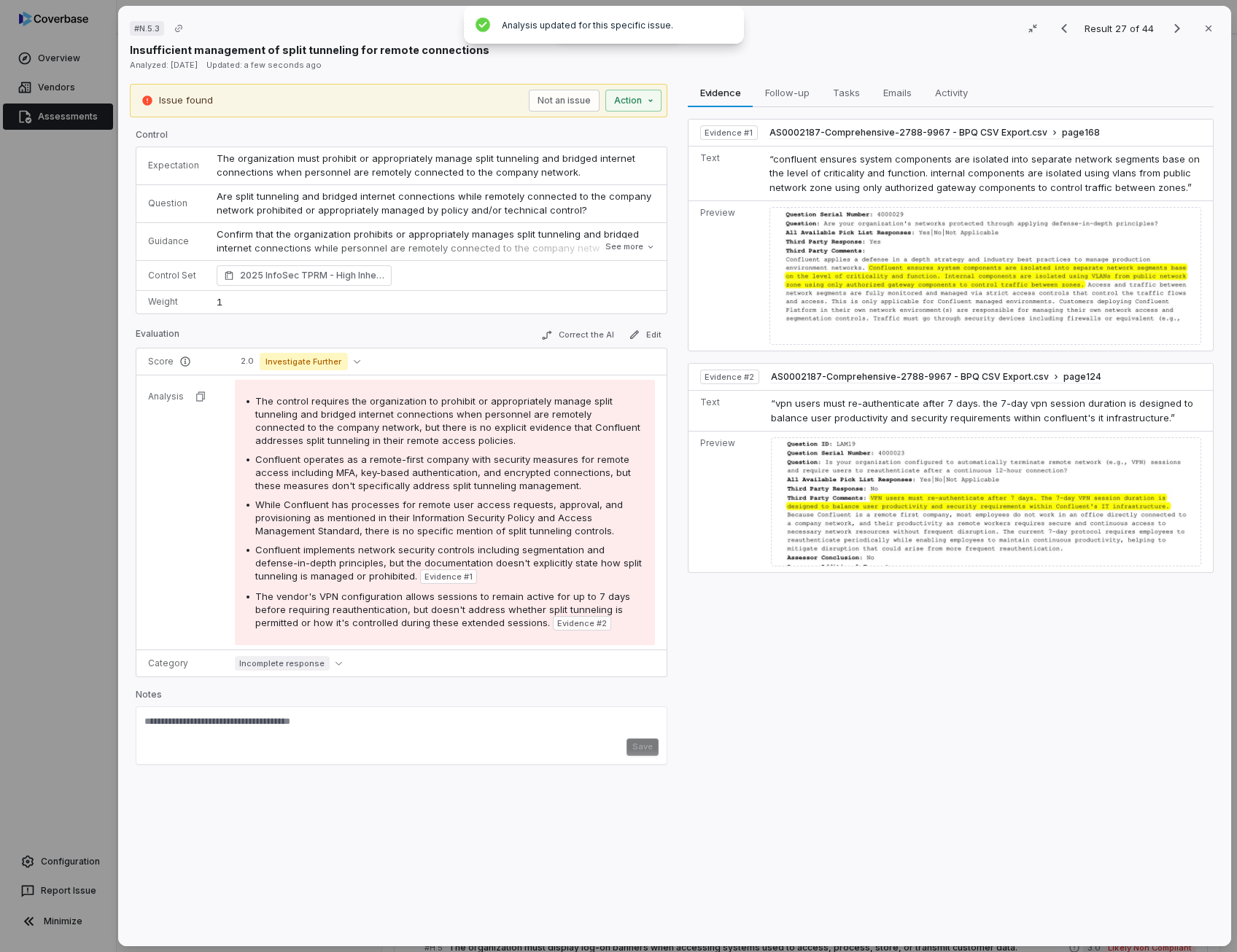
click at [375, 604] on span "The vendor's VPN configuration allows sessions to remain active for up to 7 day…" at bounding box center [443, 609] width 375 height 38
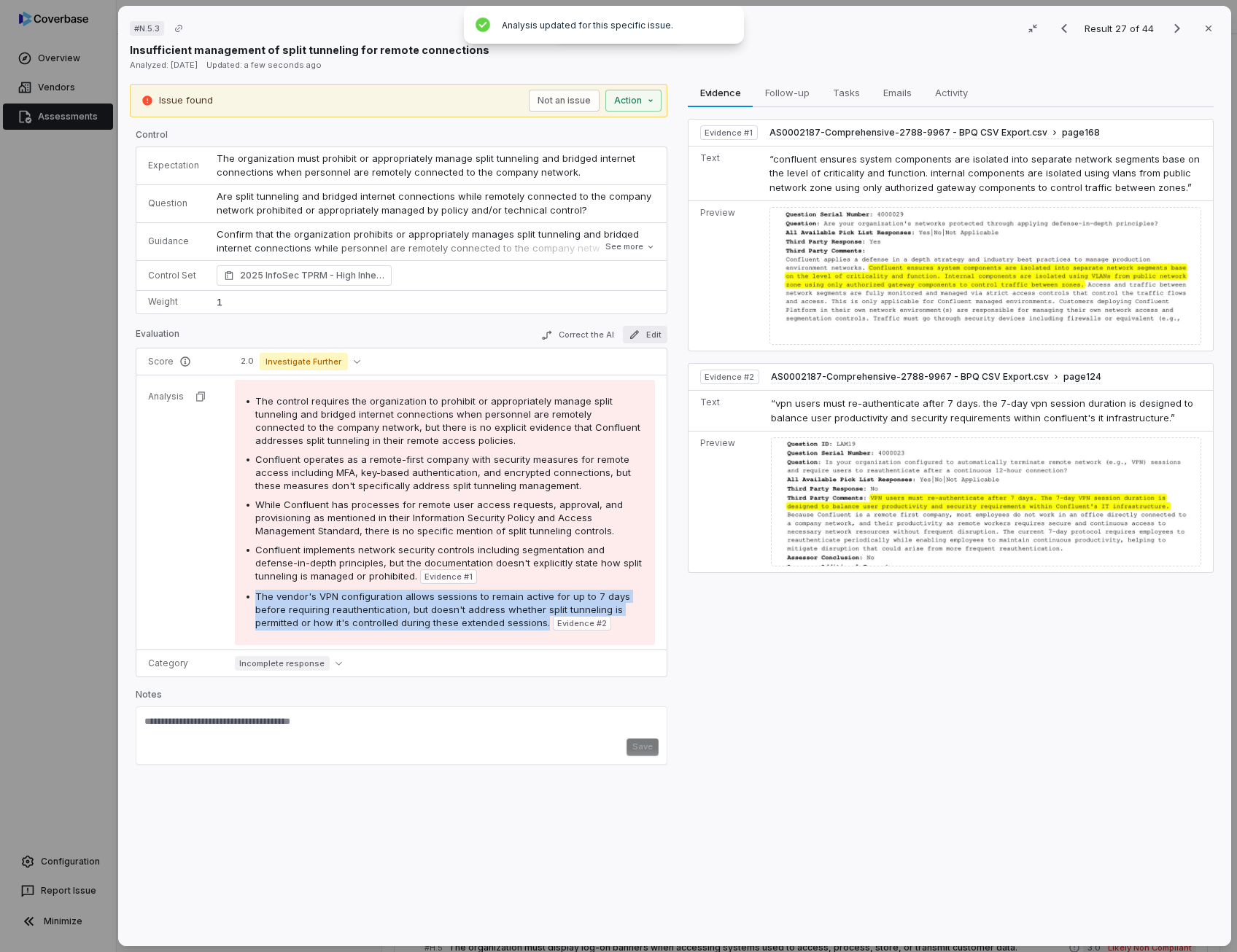
click at [639, 336] on button "Edit" at bounding box center [645, 335] width 44 height 18
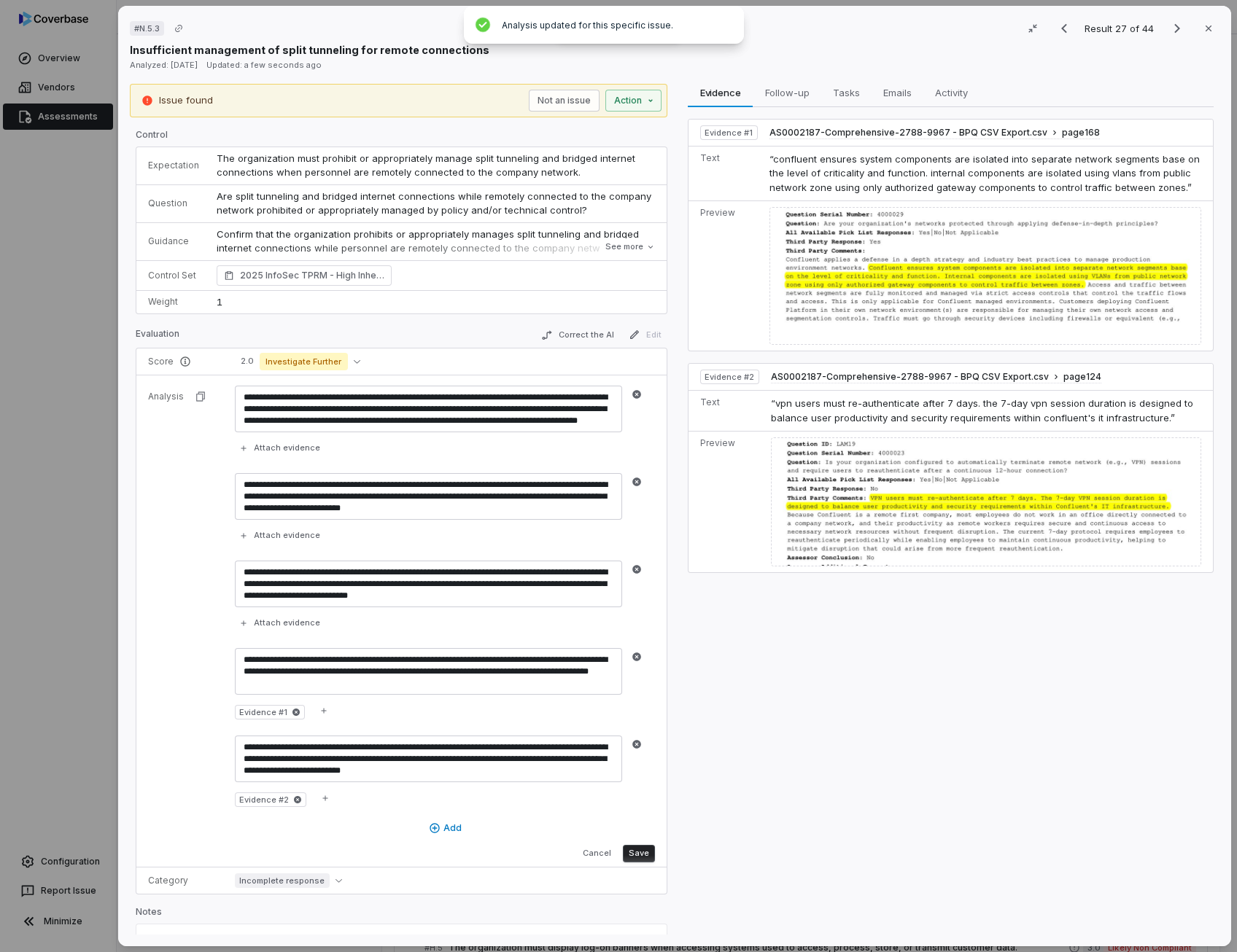
scroll to position [50, 0]
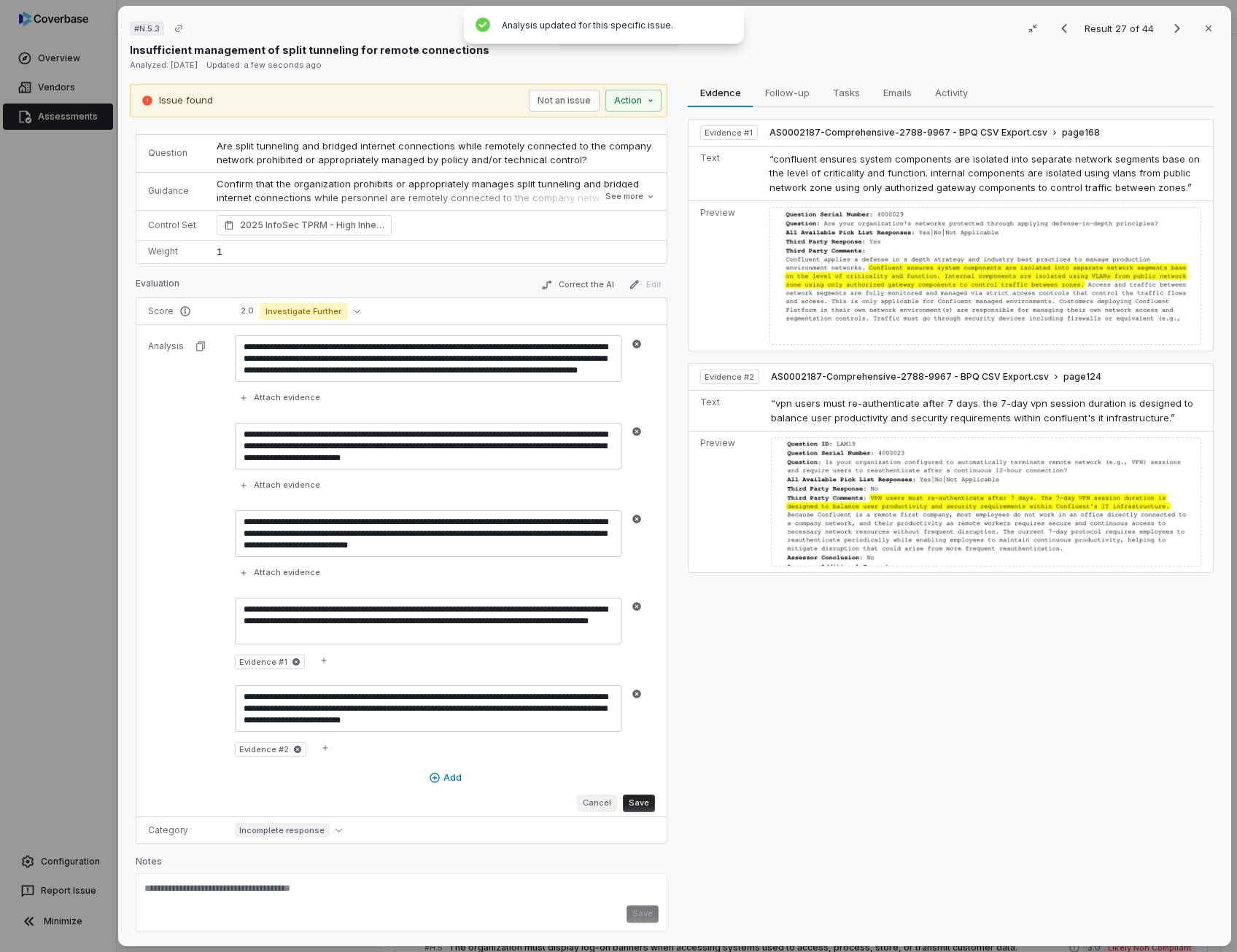
click at [587, 802] on button "Cancel" at bounding box center [597, 803] width 40 height 18
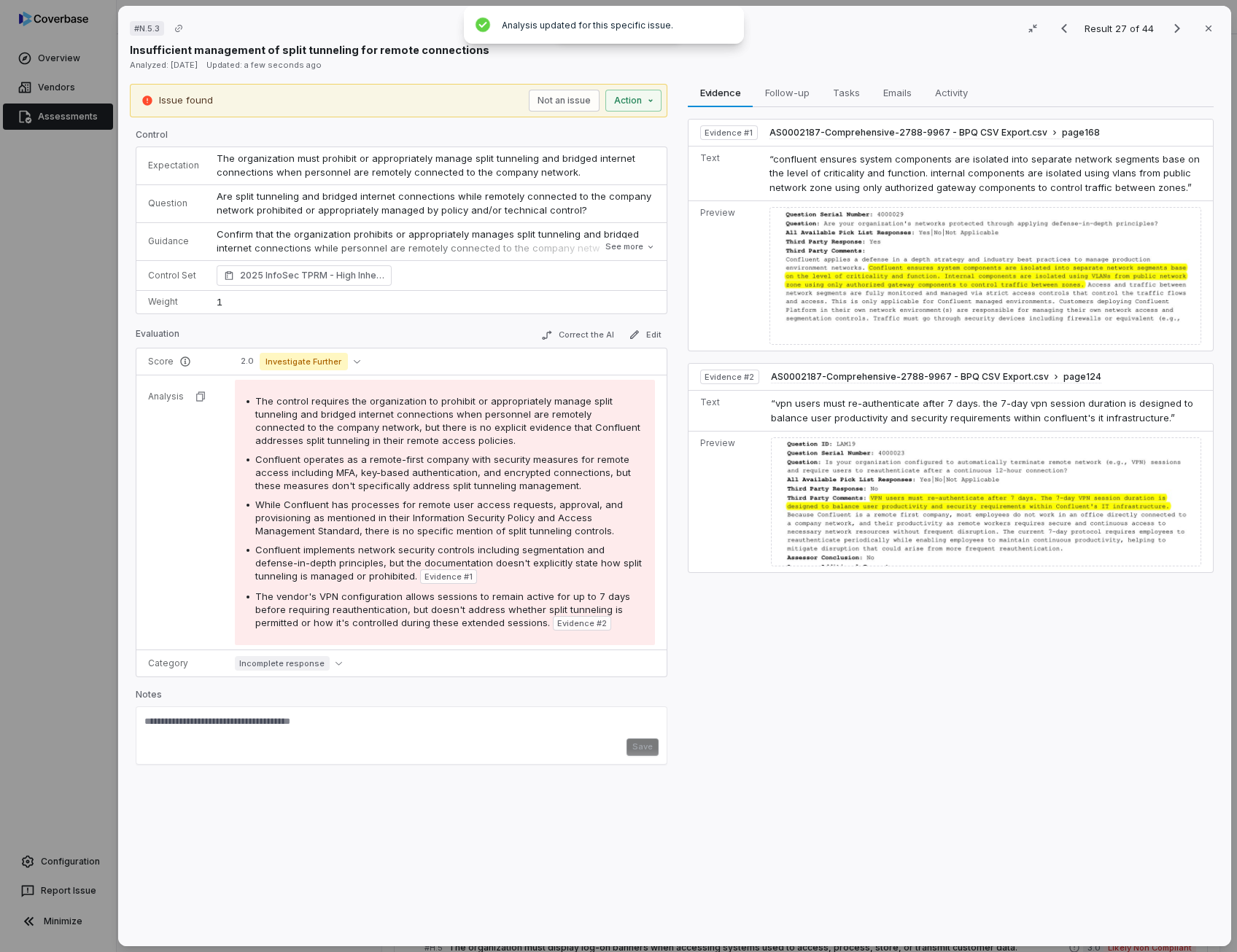
scroll to position [0, 0]
click at [578, 333] on button "Correct the AI" at bounding box center [578, 336] width 85 height 18
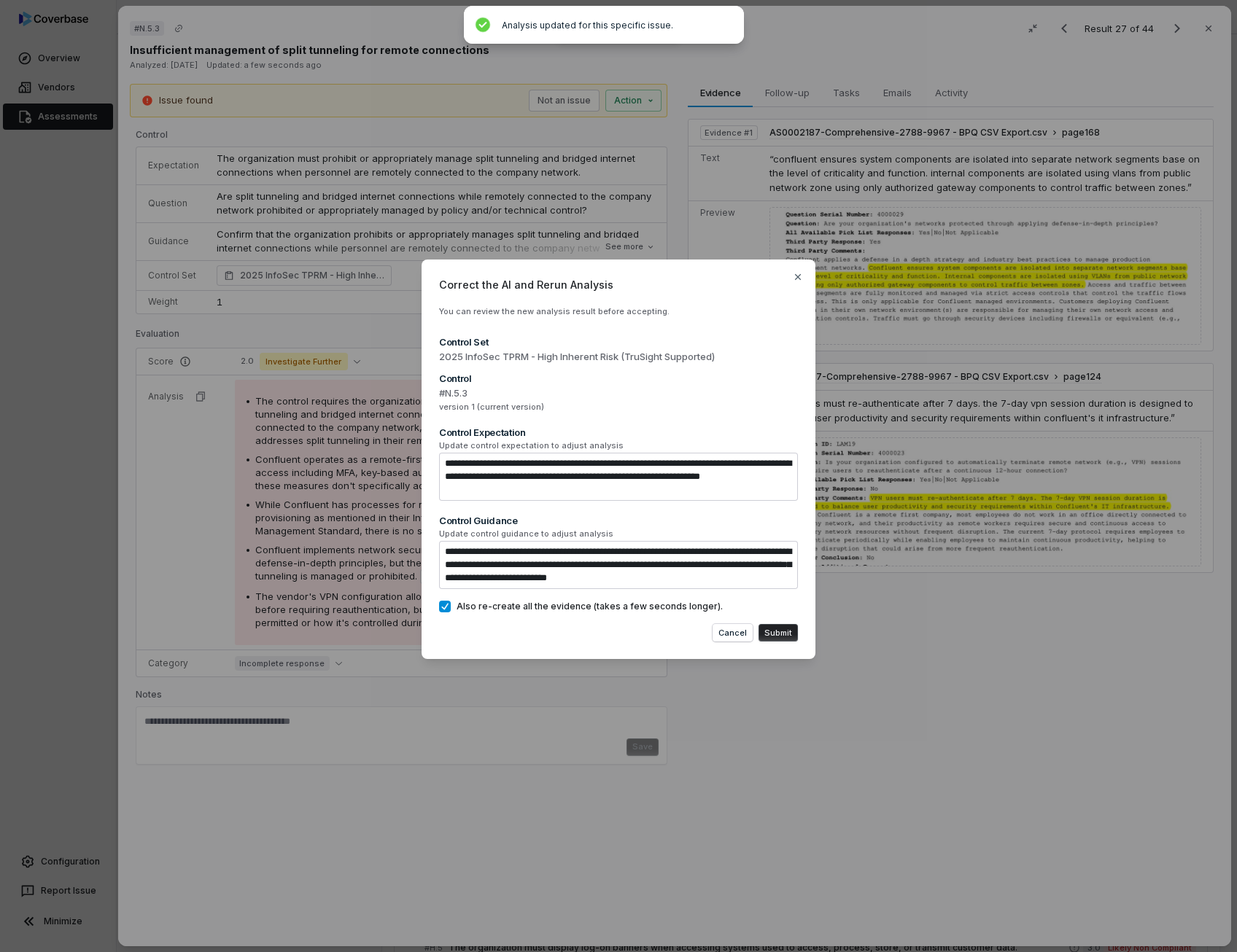
click at [512, 608] on span "Also re-create all the evidence (takes a few seconds longer)." at bounding box center [589, 607] width 266 height 12
click at [451, 608] on button "Also re-create all the evidence (takes a few seconds longer)." at bounding box center [445, 607] width 12 height 12
click at [781, 633] on button "Submit" at bounding box center [777, 633] width 39 height 18
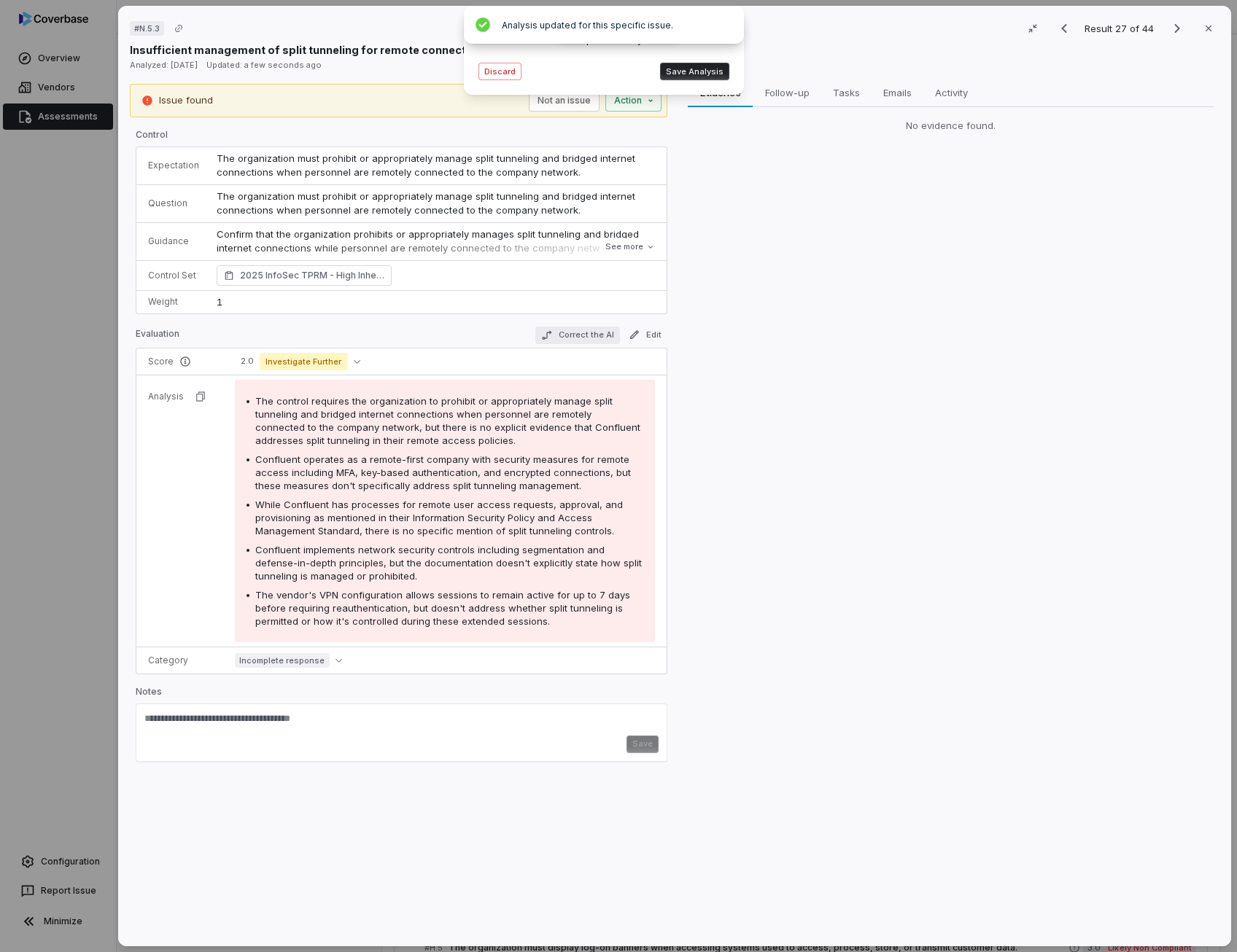
click at [580, 335] on button "Correct the AI" at bounding box center [578, 336] width 85 height 18
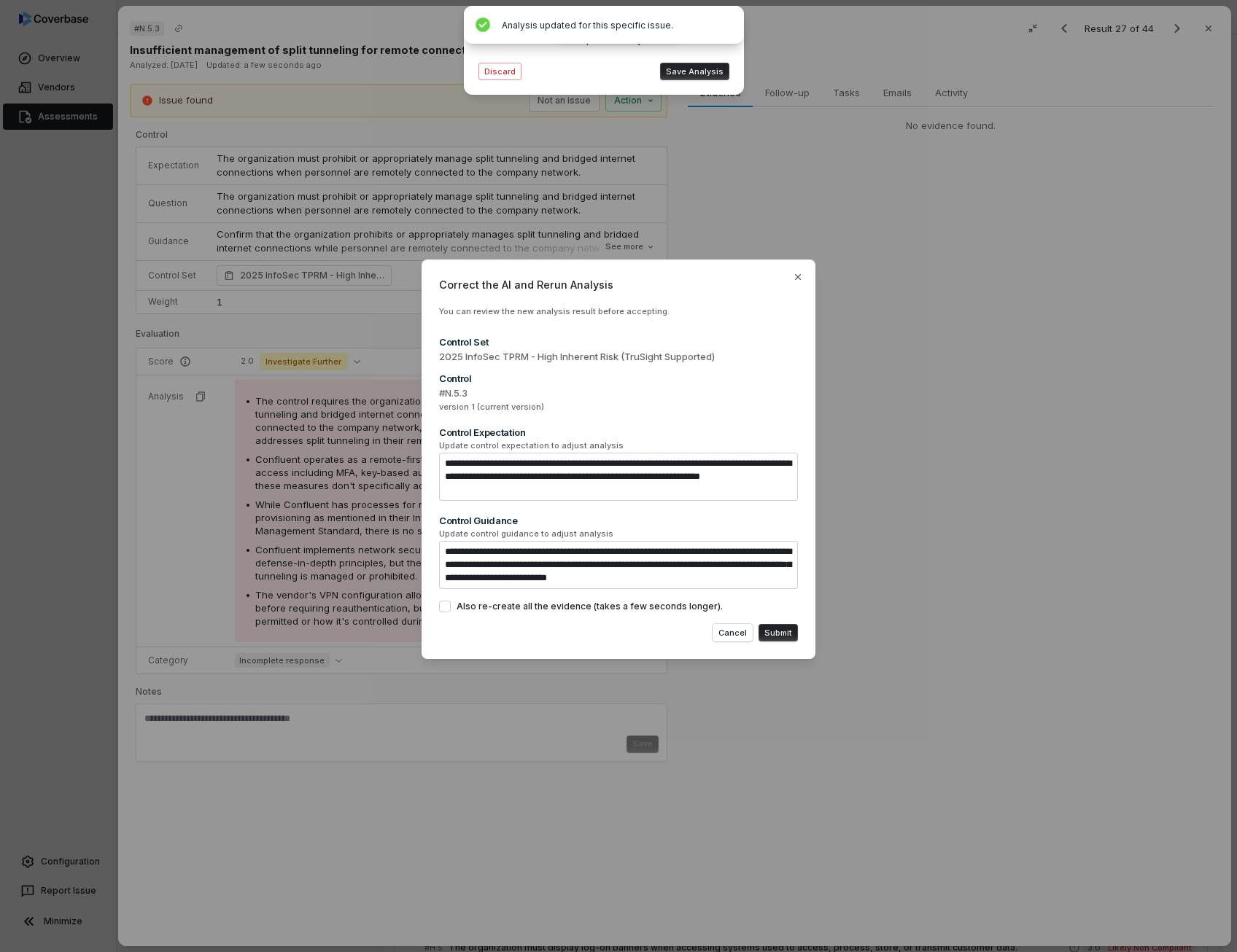
click at [785, 634] on button "Submit" at bounding box center [777, 633] width 39 height 18
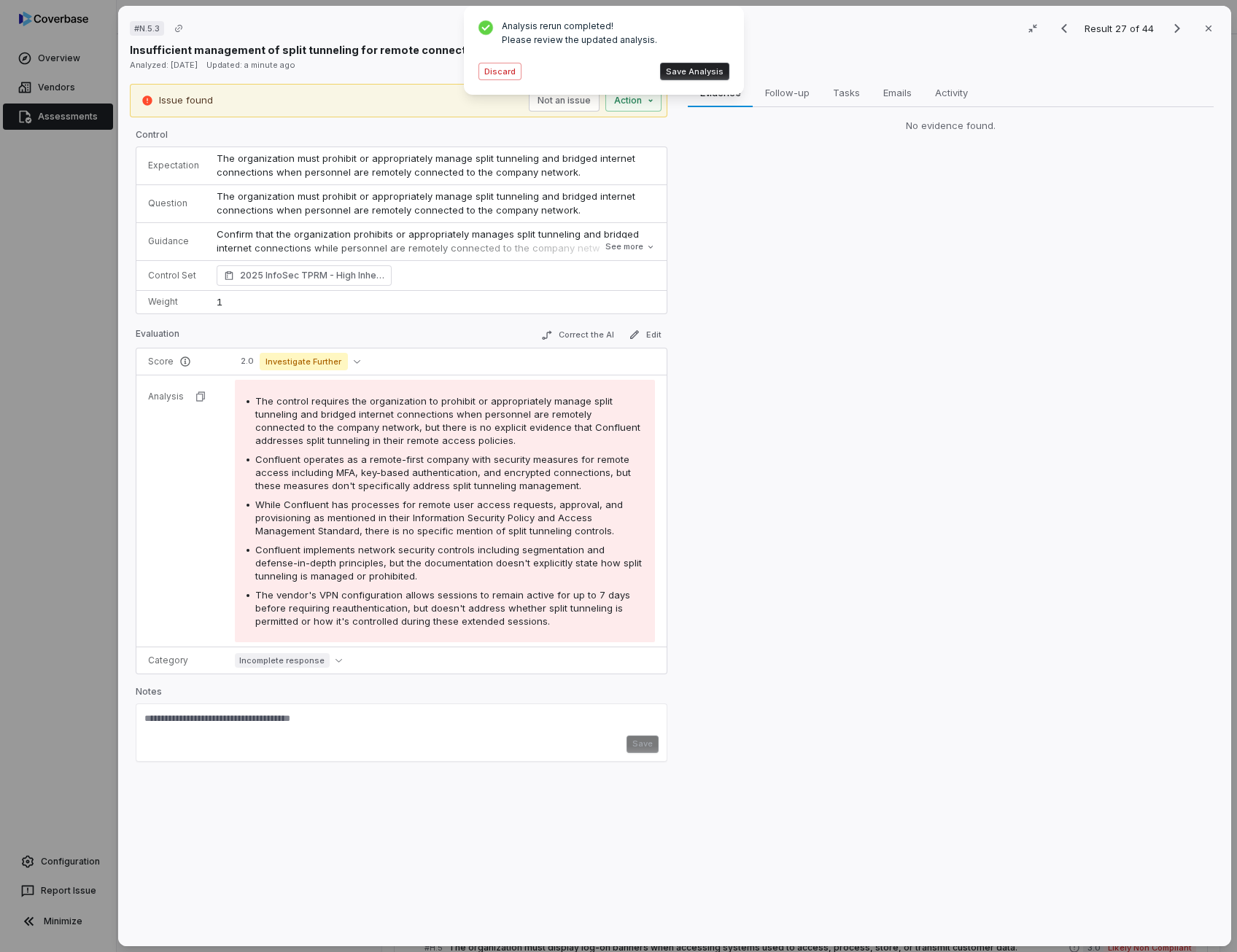
click at [677, 68] on button "Save Analysis" at bounding box center [695, 72] width 69 height 18
click at [651, 330] on button "Edit" at bounding box center [645, 335] width 44 height 18
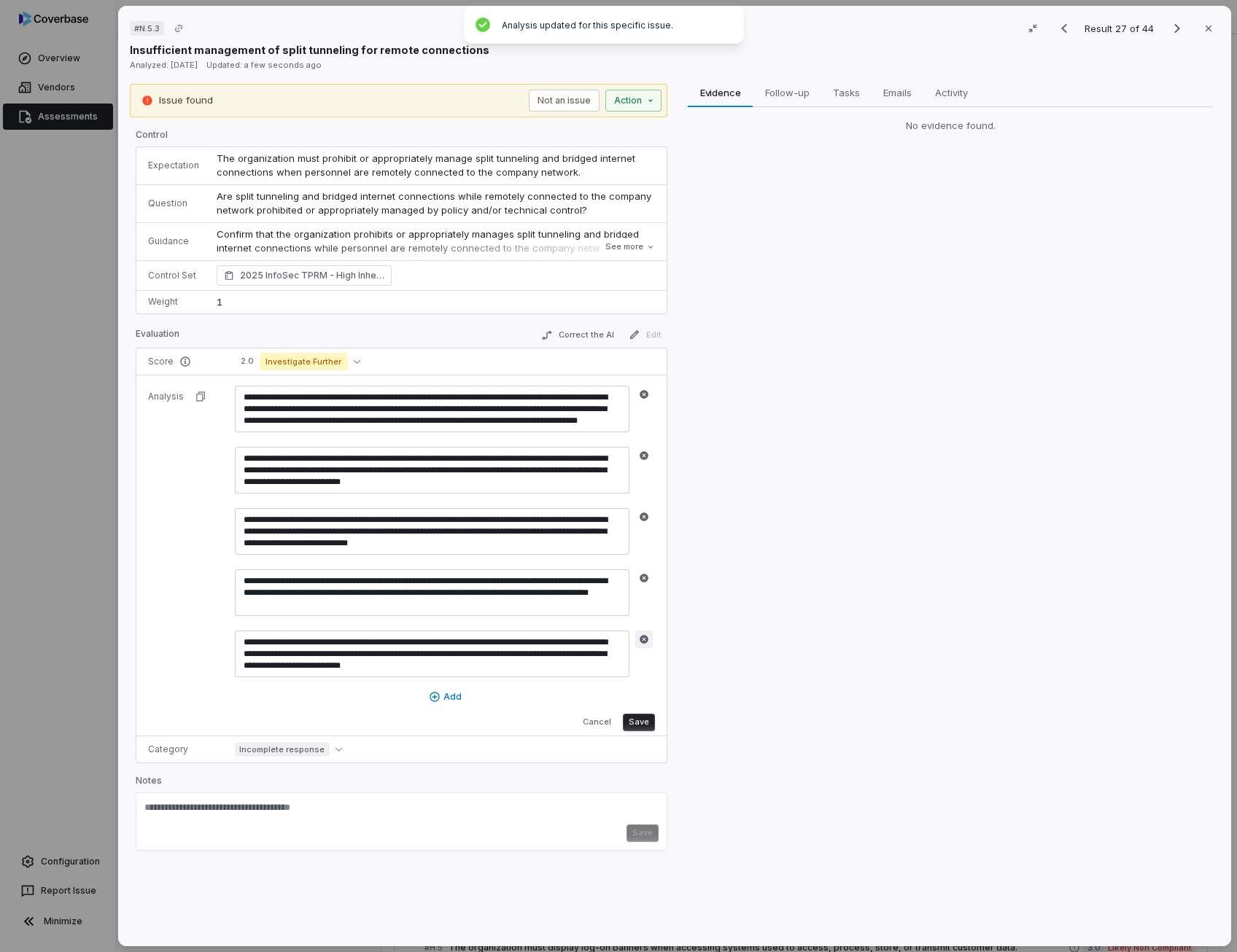
click at [645, 630] on button "button" at bounding box center [644, 639] width 18 height 18
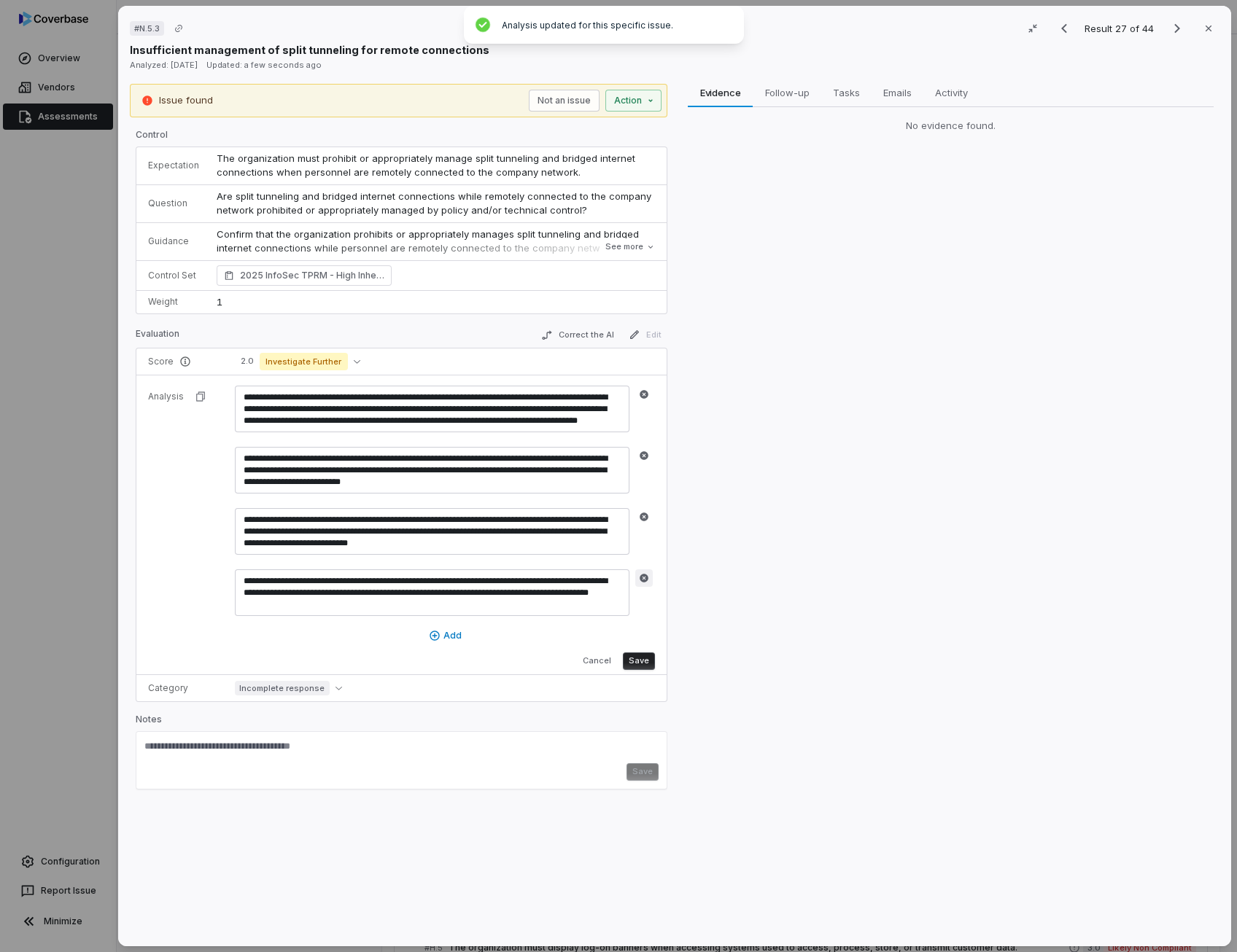
click at [647, 579] on icon "button" at bounding box center [644, 578] width 10 height 10
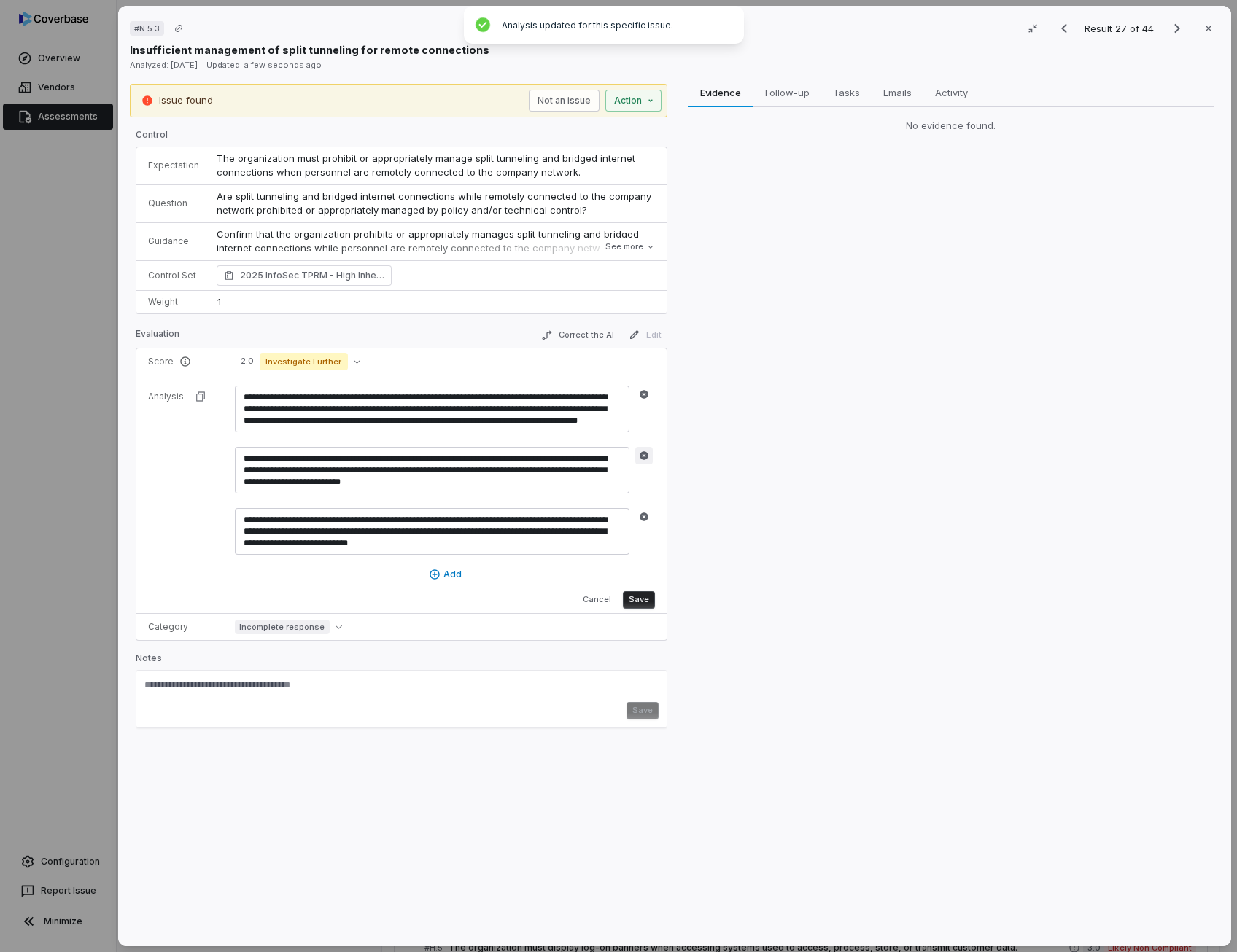
click at [640, 456] on icon "button" at bounding box center [644, 456] width 9 height 9
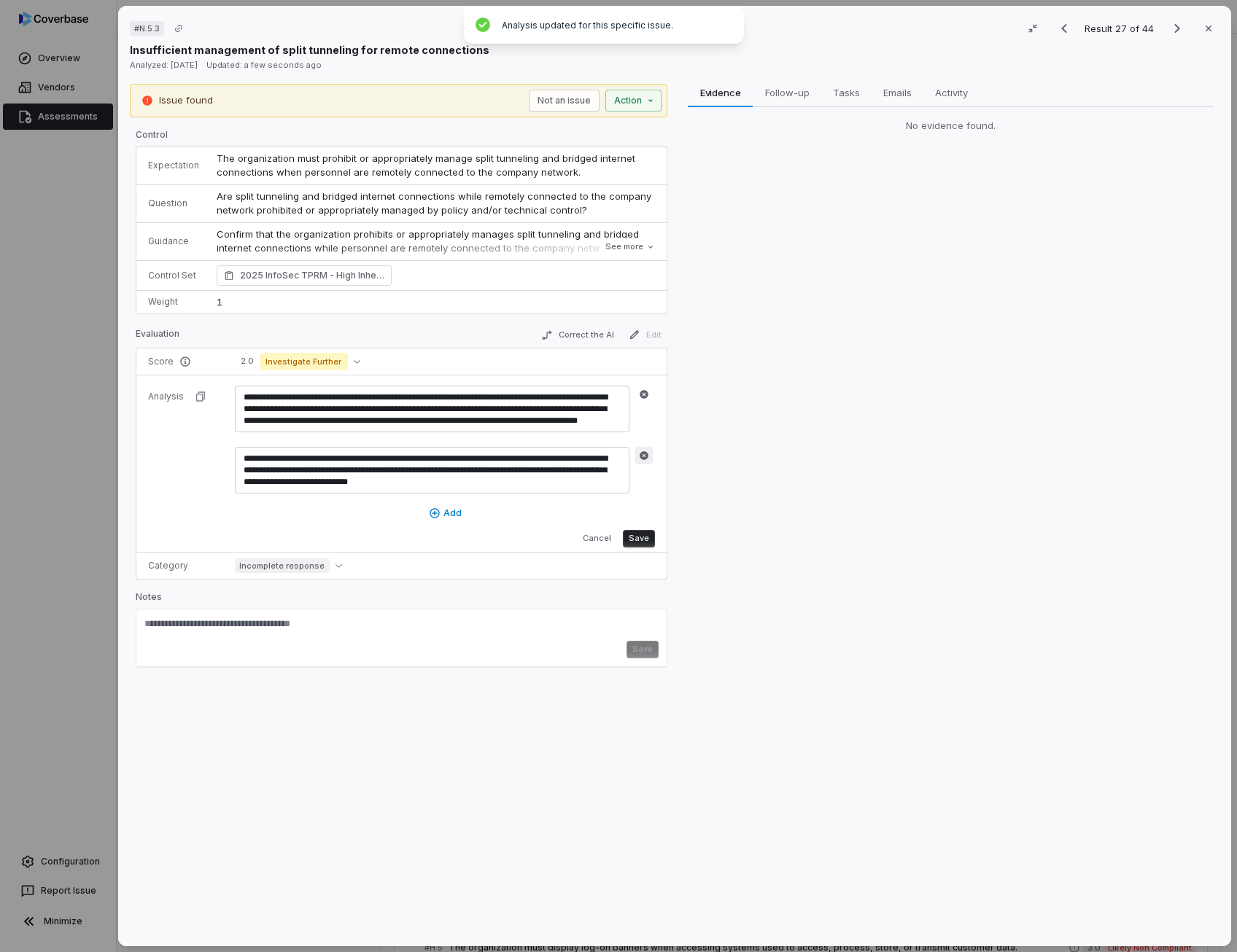
click at [646, 451] on icon "button" at bounding box center [644, 456] width 10 height 10
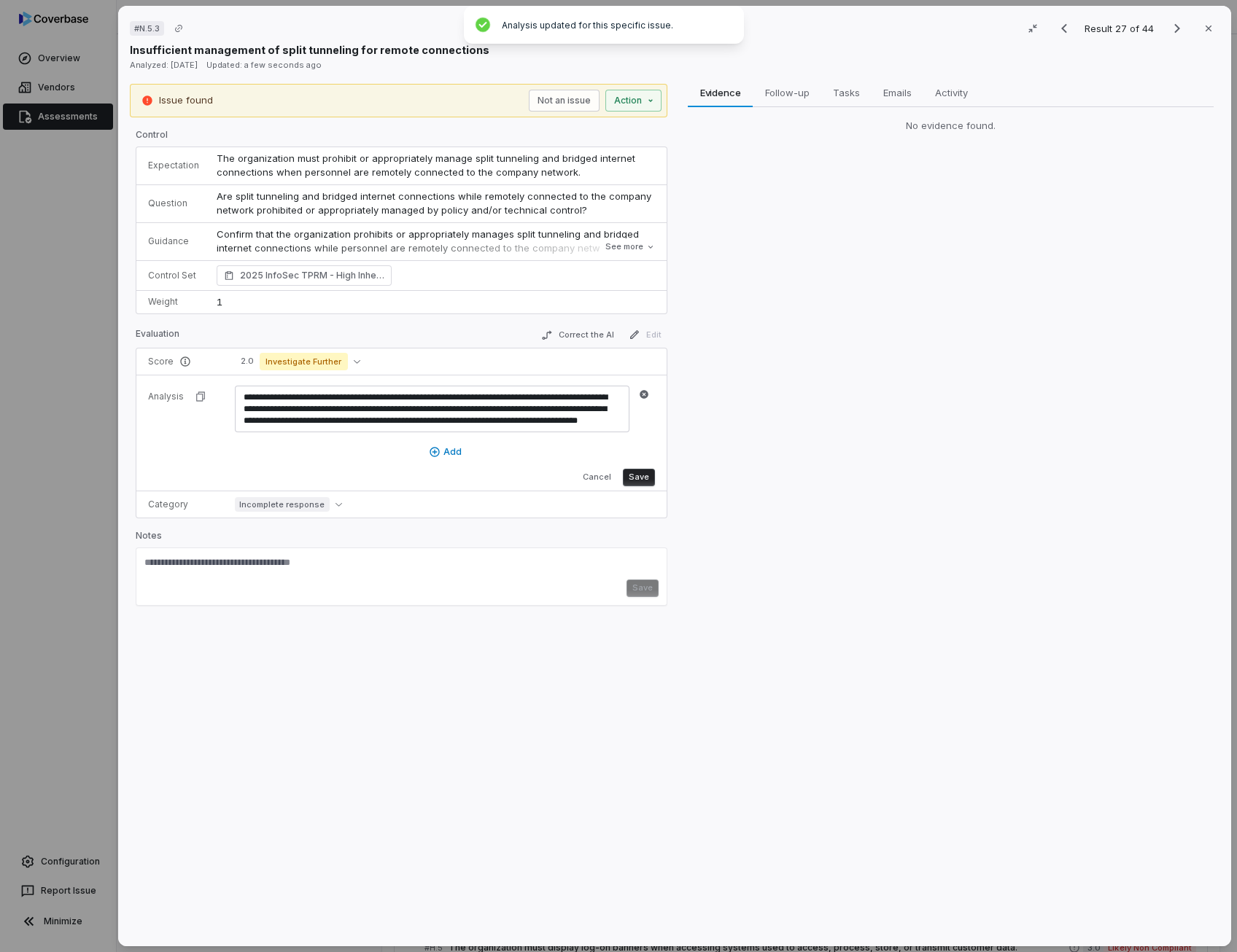
click at [640, 472] on button "Save" at bounding box center [638, 478] width 32 height 18
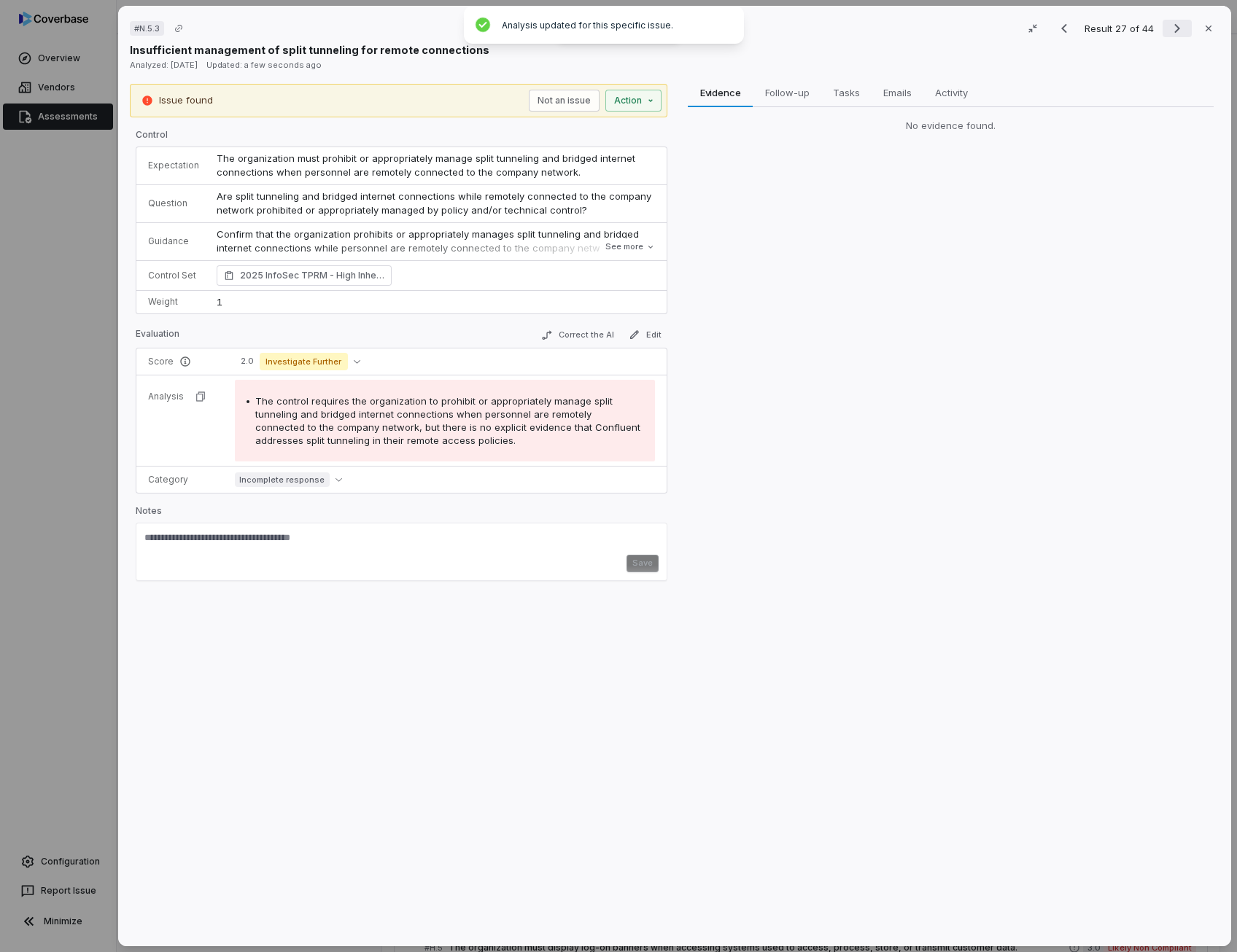
click at [1174, 25] on icon "Next result" at bounding box center [1177, 29] width 6 height 10
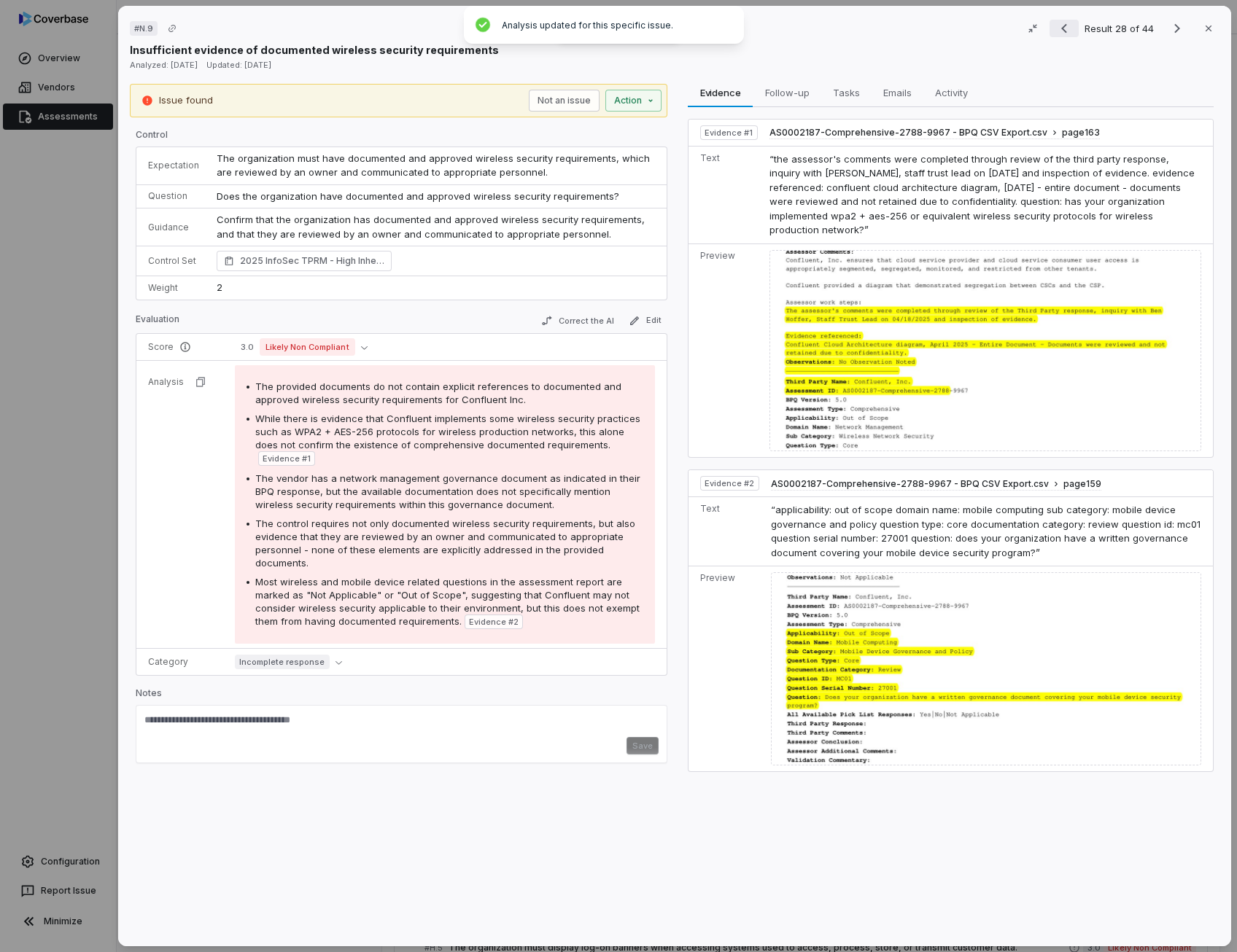
click at [1062, 32] on icon "Previous result" at bounding box center [1064, 29] width 18 height 18
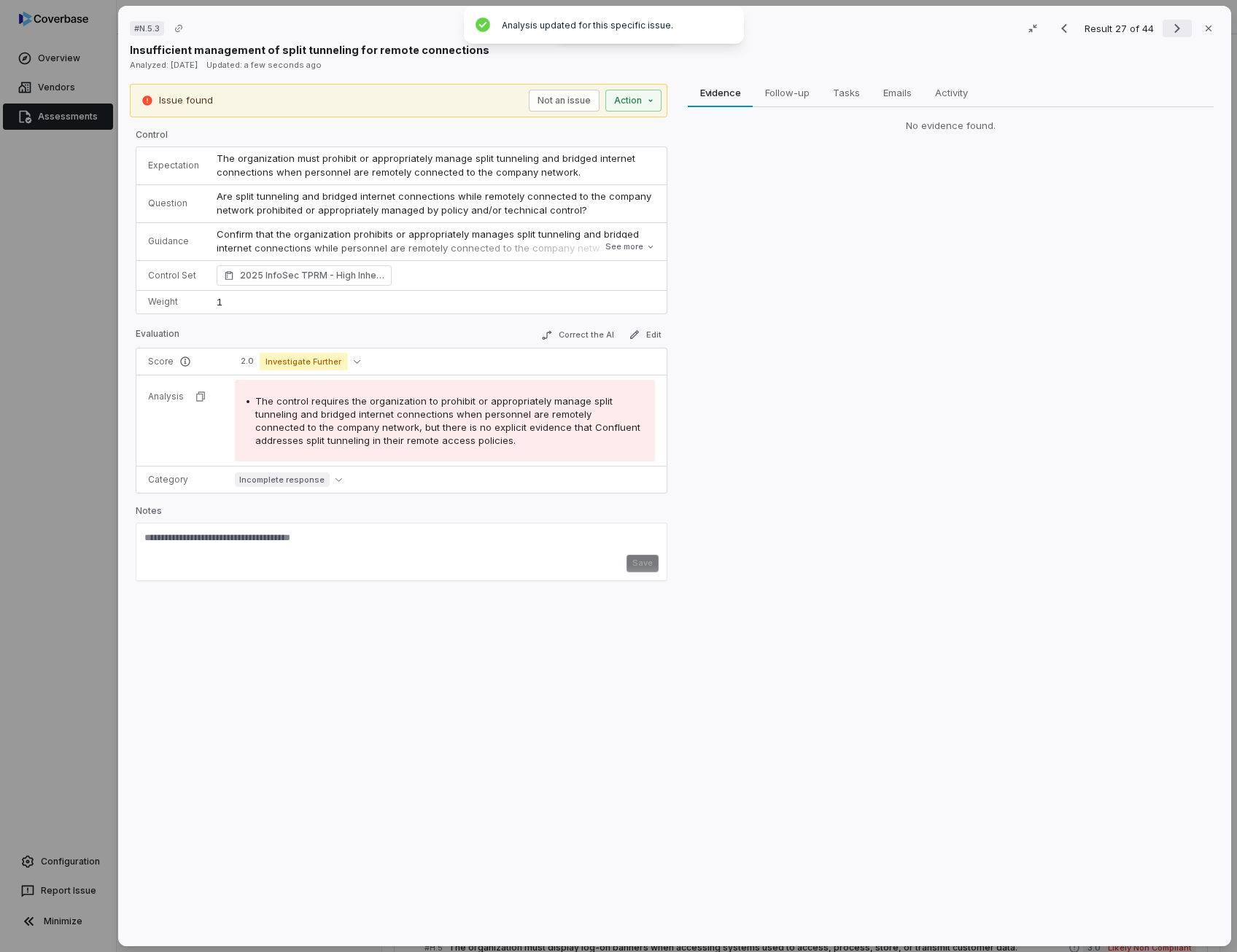
click at [1174, 29] on icon "Next result" at bounding box center [1177, 29] width 6 height 10
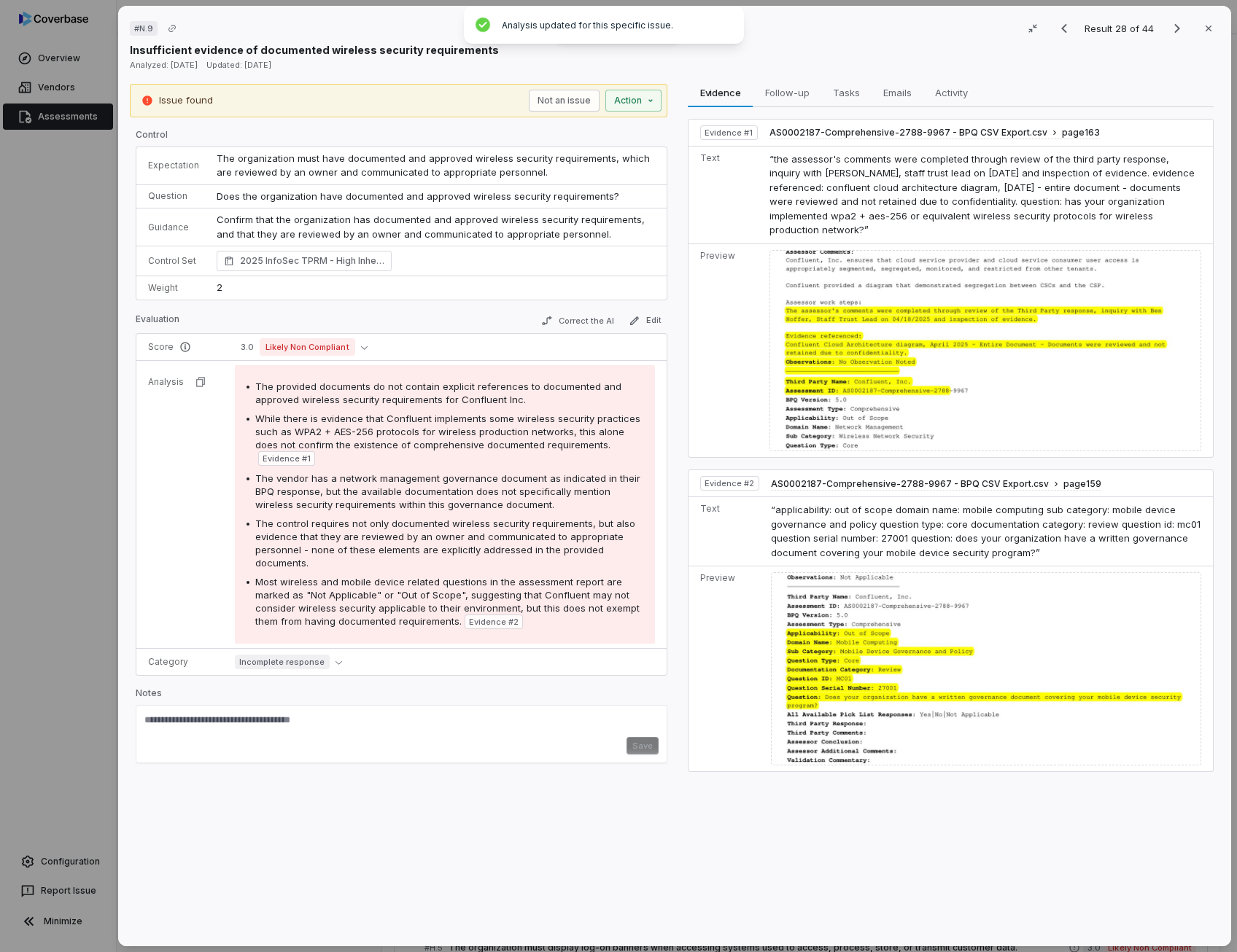
click at [363, 201] on td "Does the organization have documented and approved wireless security requiremen…" at bounding box center [437, 196] width 459 height 24
click at [570, 328] on div "Correct the AI Edit" at bounding box center [601, 322] width 132 height 19
click at [582, 312] on button "Correct the AI" at bounding box center [578, 321] width 85 height 18
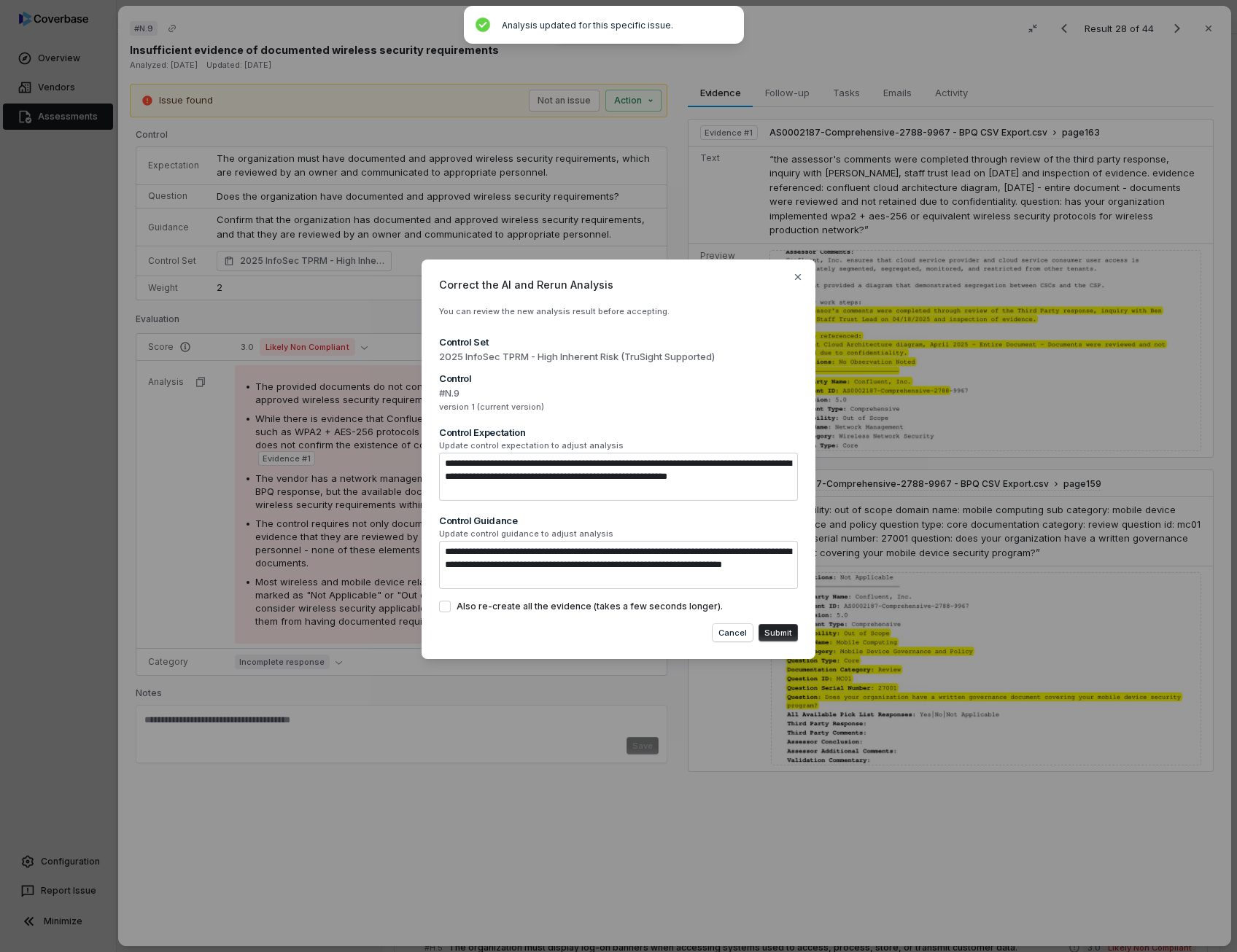
click at [447, 605] on button "Also re-create all the evidence (takes a few seconds longer)." at bounding box center [445, 607] width 12 height 12
click at [783, 630] on button "Submit" at bounding box center [777, 633] width 39 height 18
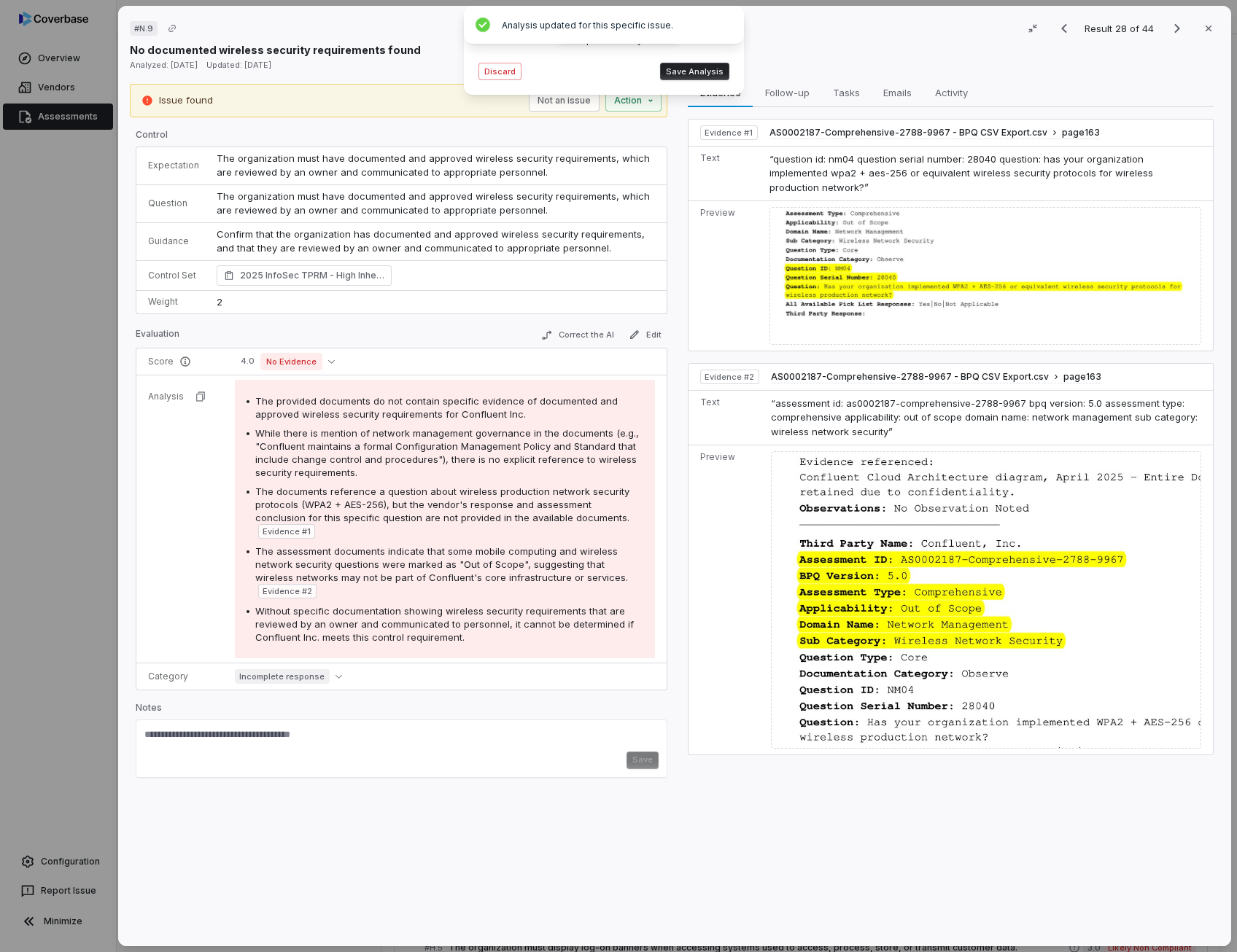
click at [395, 546] on span "The assessment documents indicate that some mobile computing and wireless netwo…" at bounding box center [441, 563] width 373 height 38
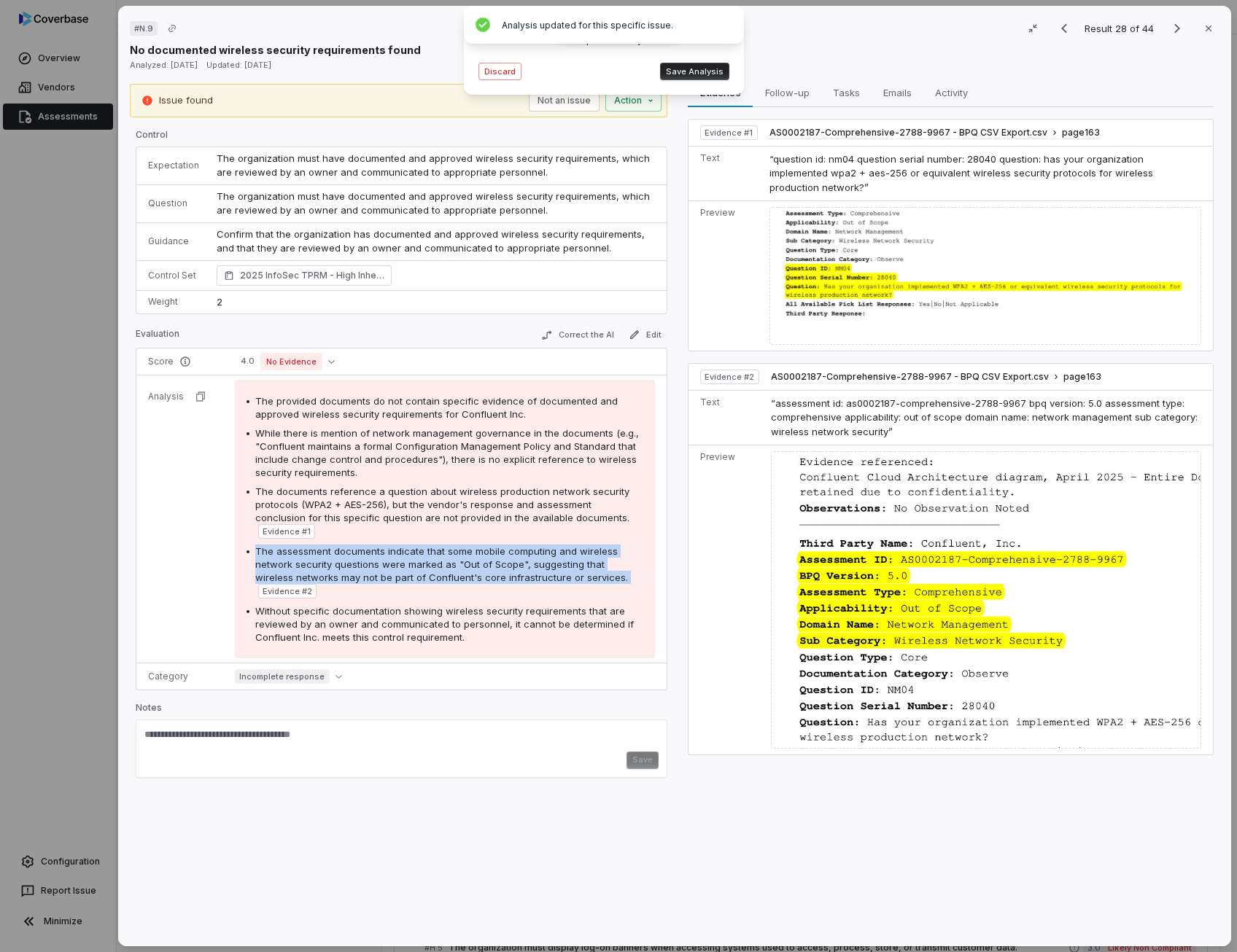
click at [571, 552] on span "The assessment documents indicate that some mobile computing and wireless netwo…" at bounding box center [441, 563] width 373 height 38
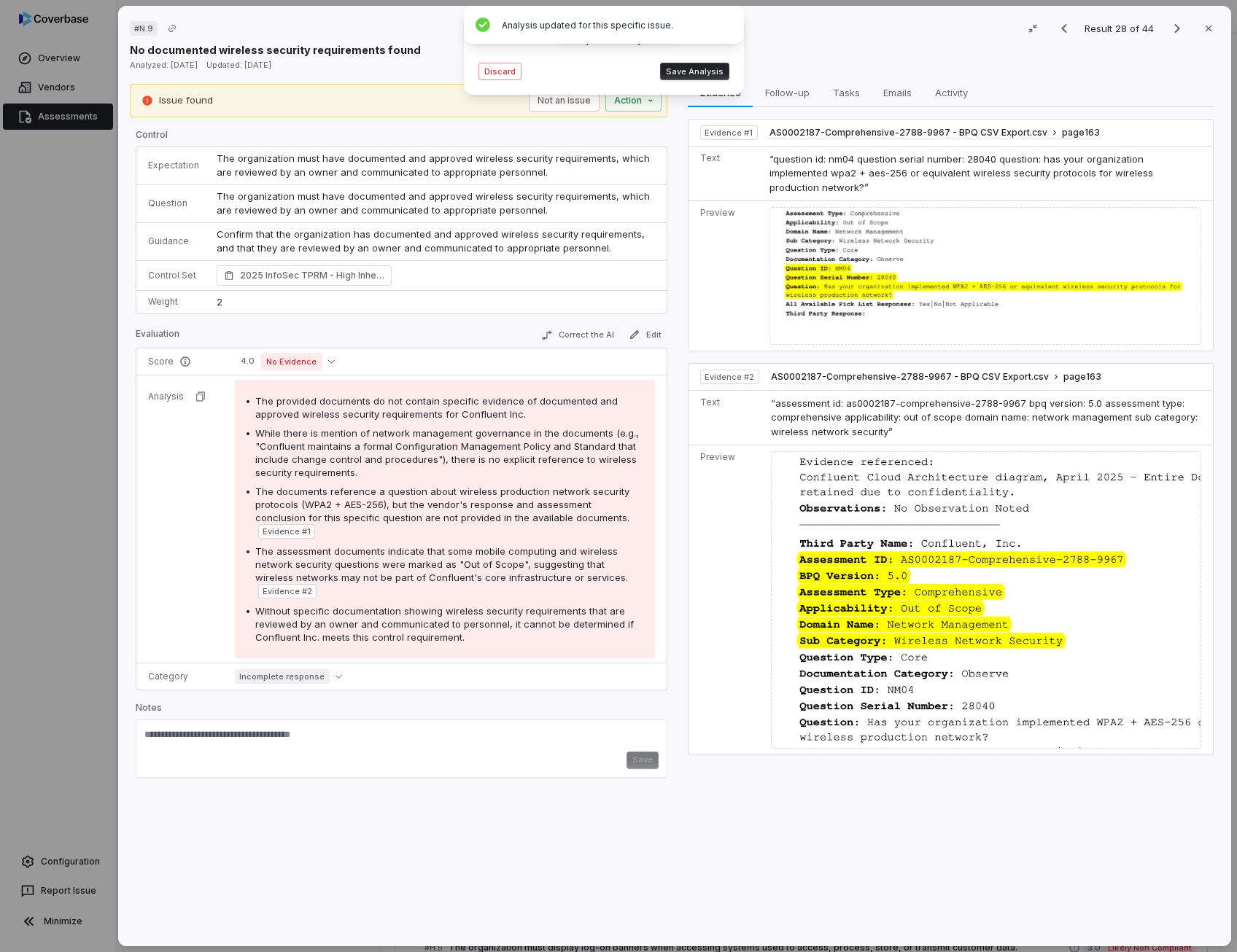
click at [424, 605] on span "Without specific documentation showing wireless security requirements that are …" at bounding box center [444, 623] width 378 height 38
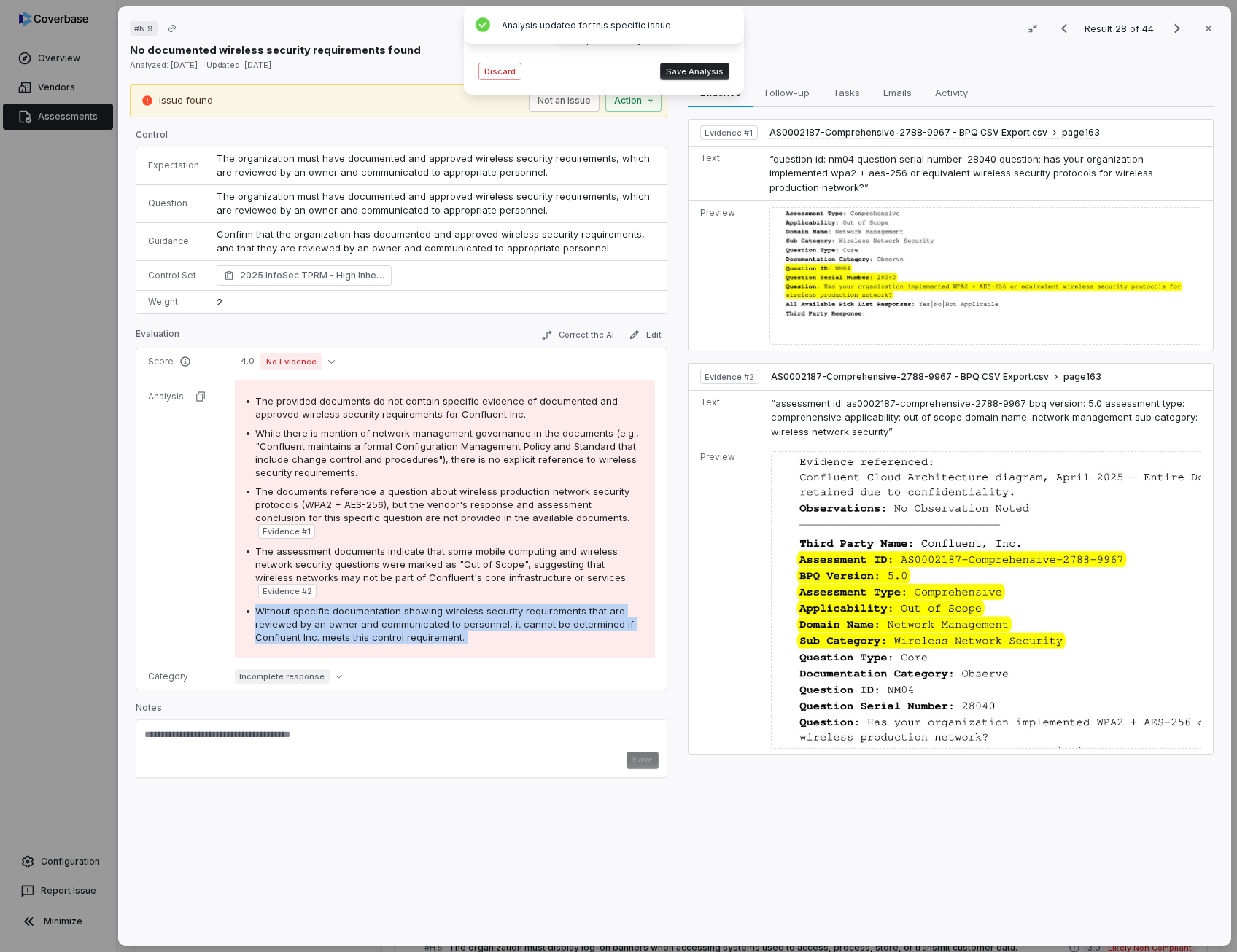
click at [699, 66] on button "Save Analysis" at bounding box center [695, 72] width 69 height 18
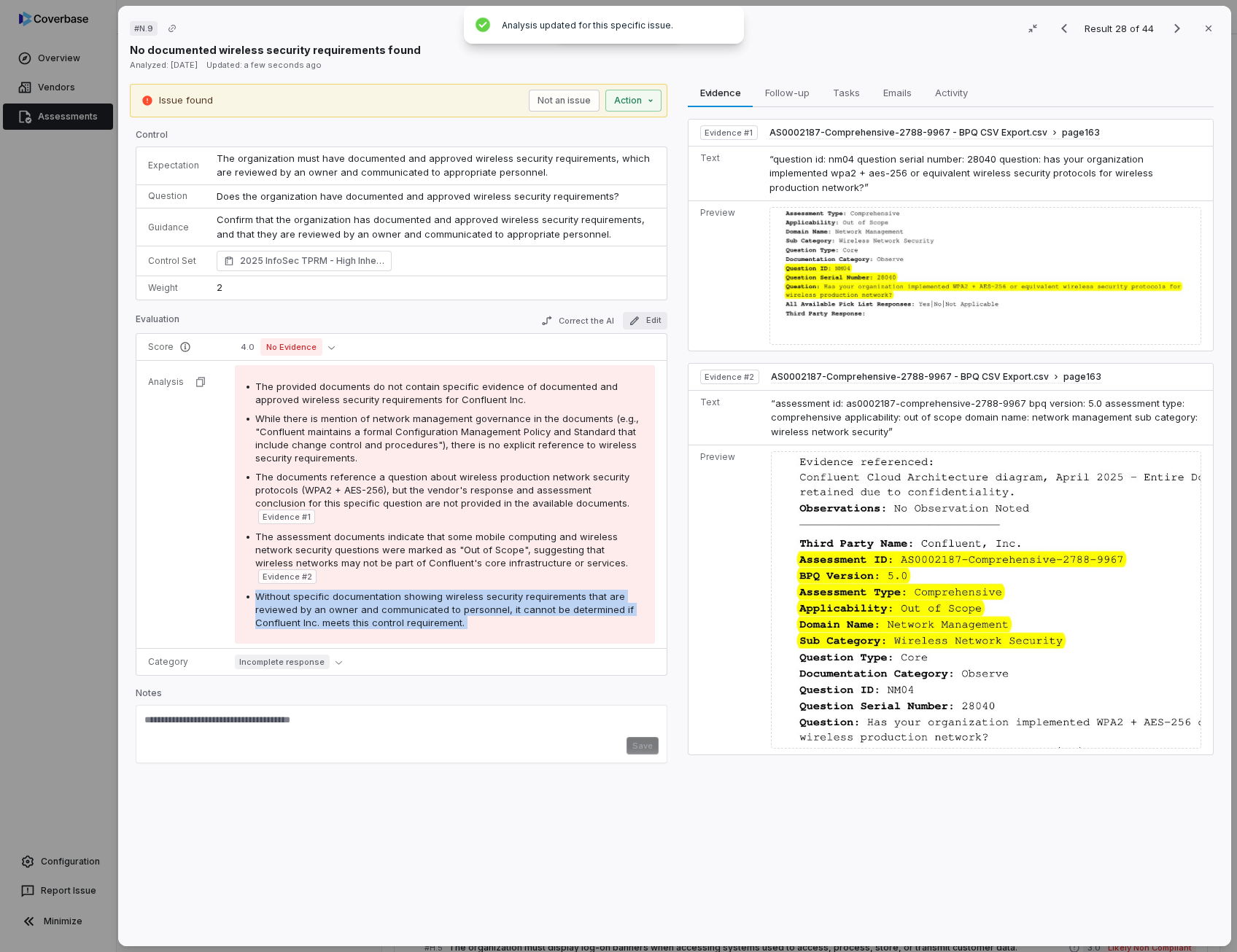
click at [642, 321] on button "Edit" at bounding box center [645, 321] width 44 height 18
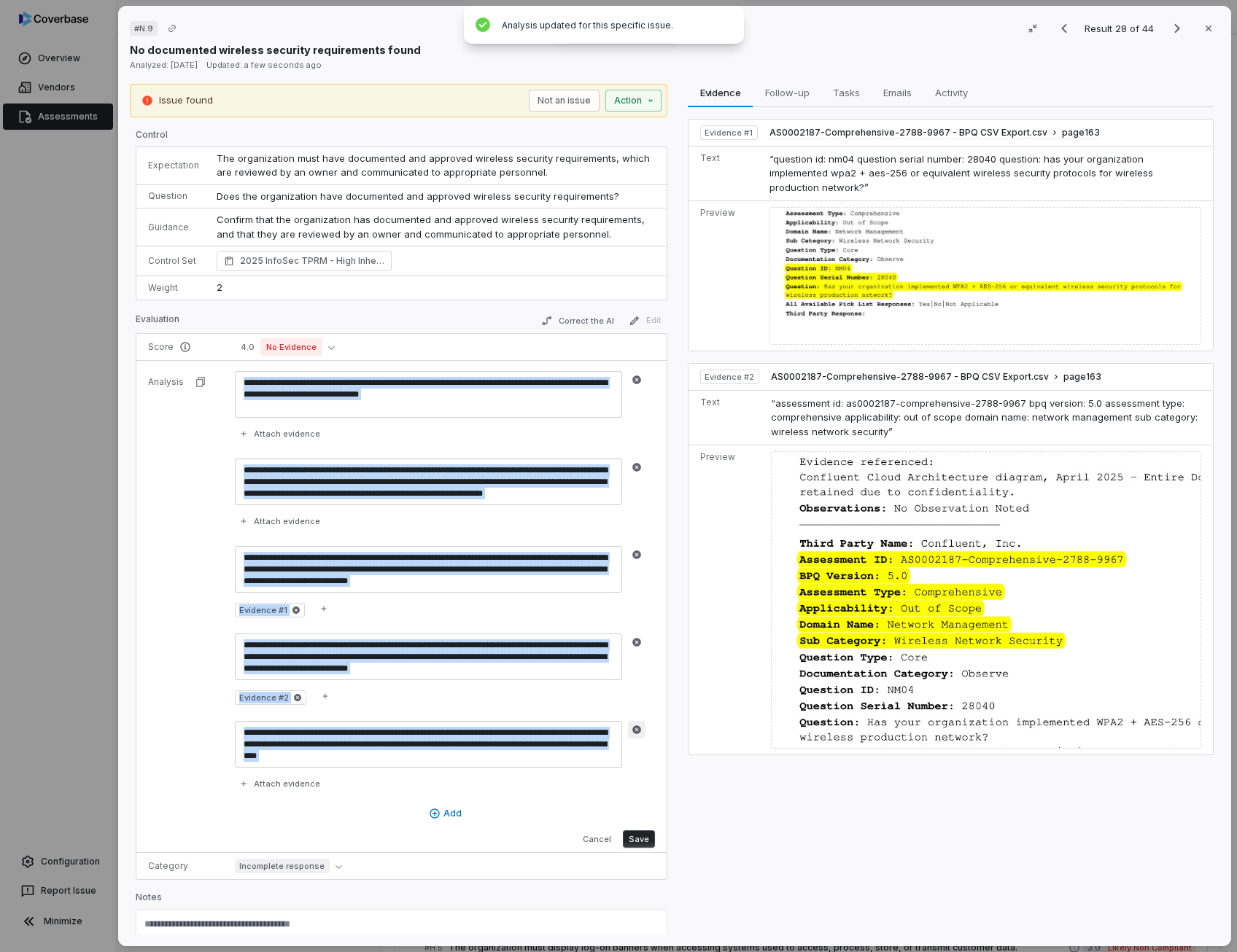
click at [634, 729] on icon "button" at bounding box center [637, 730] width 10 height 10
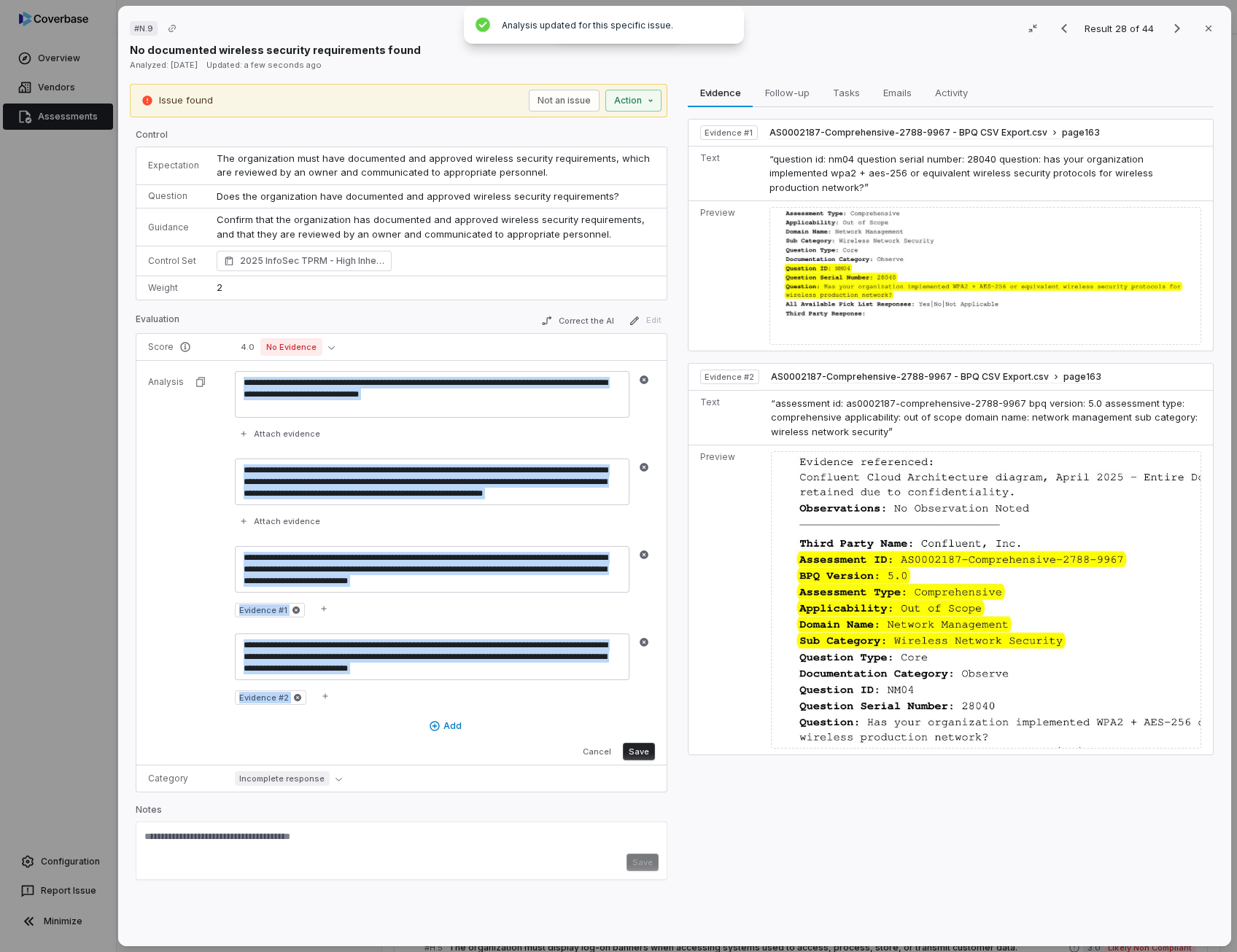
click at [638, 743] on button "Save" at bounding box center [638, 751] width 32 height 18
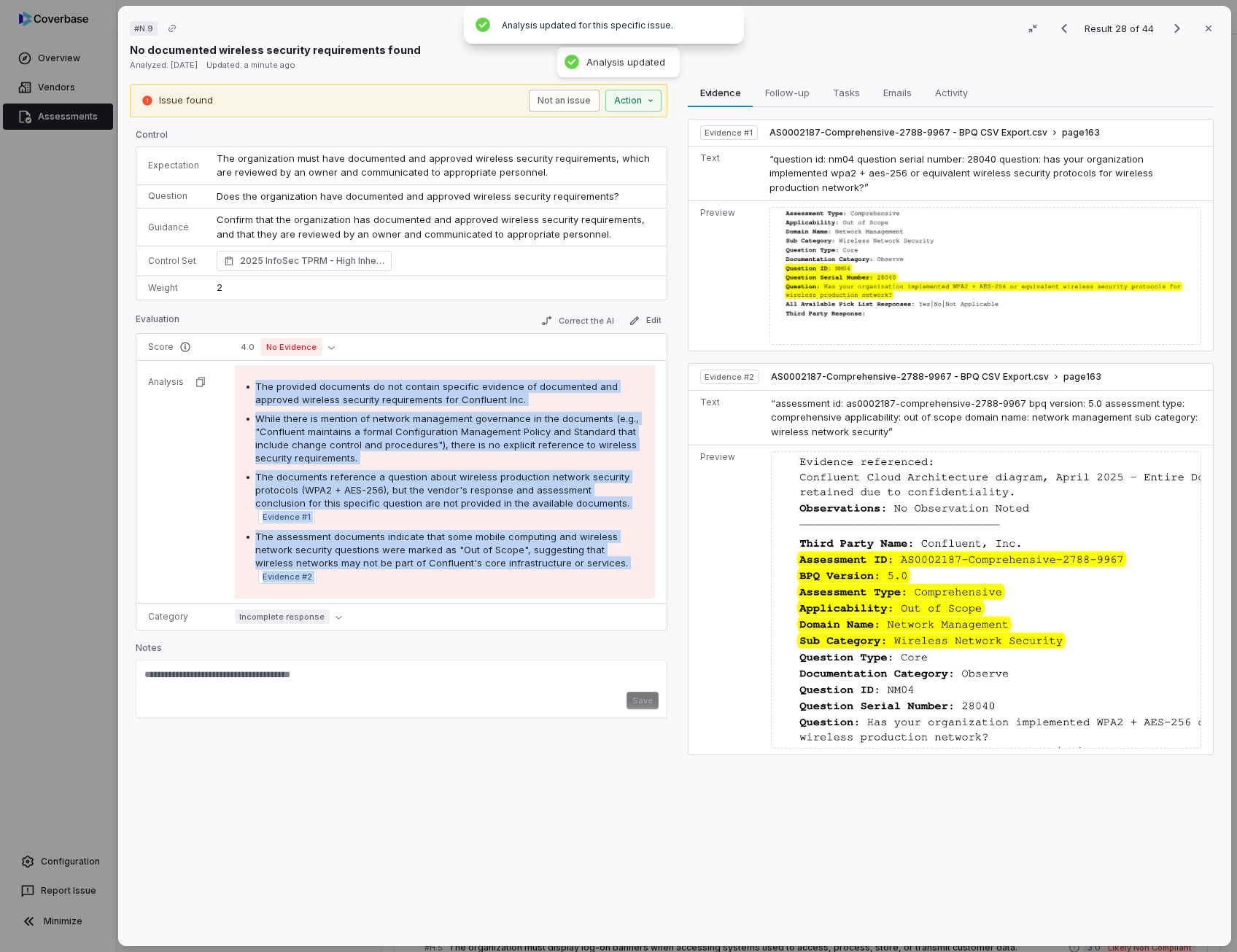
click at [555, 100] on button "Not an issue" at bounding box center [564, 101] width 71 height 22
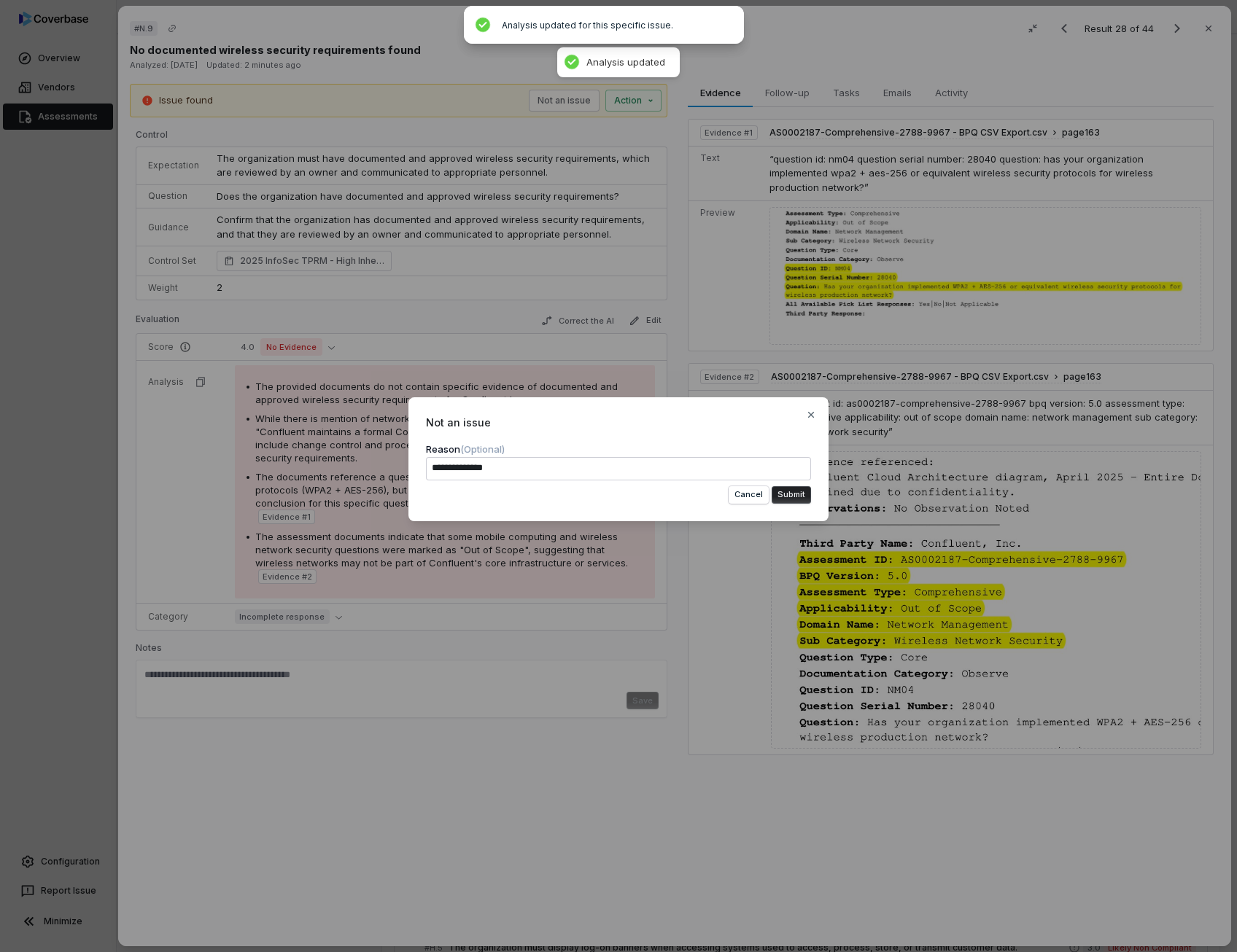
click at [796, 493] on button "Submit" at bounding box center [791, 495] width 39 height 18
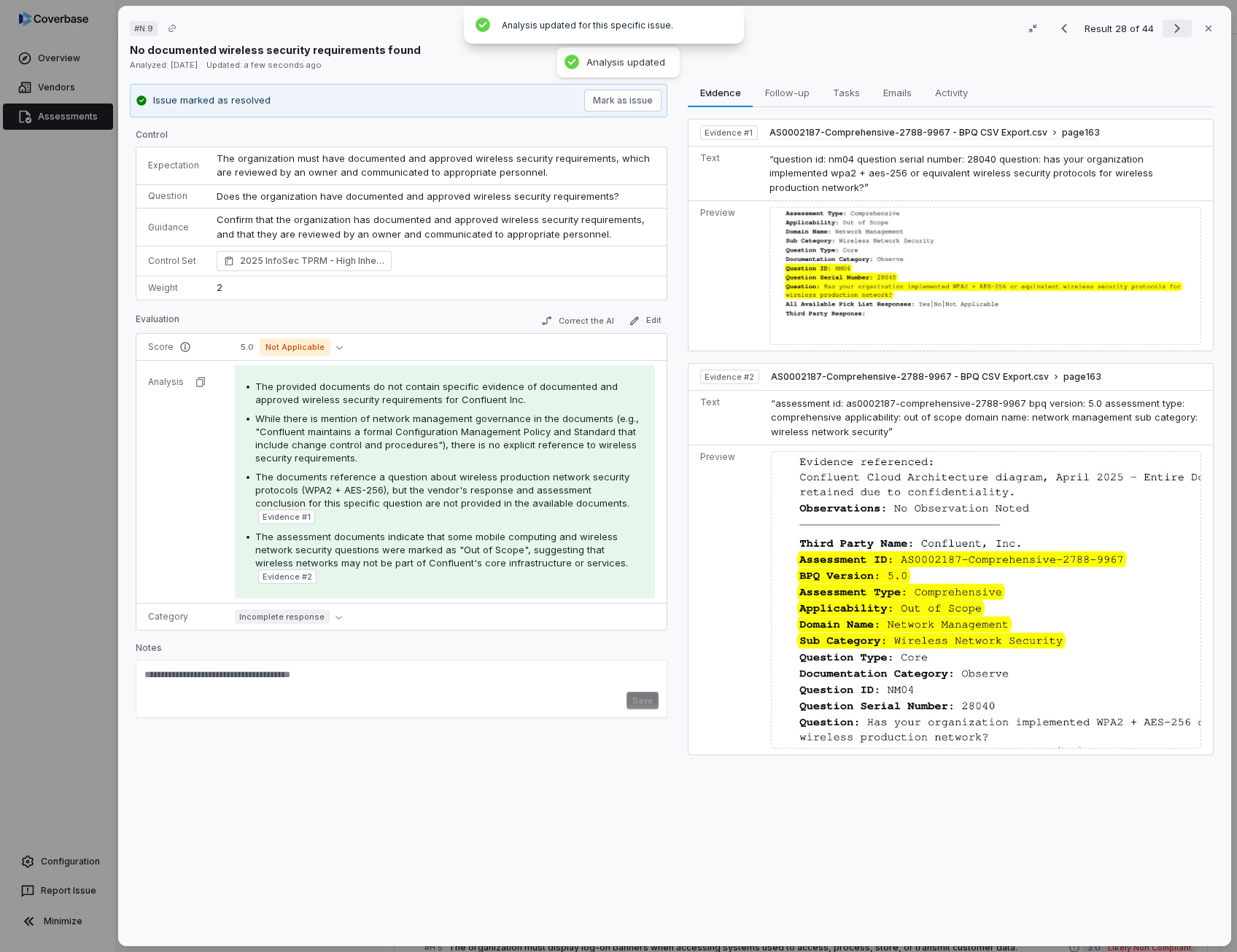
click at [1174, 29] on icon "Next result" at bounding box center [1177, 29] width 6 height 10
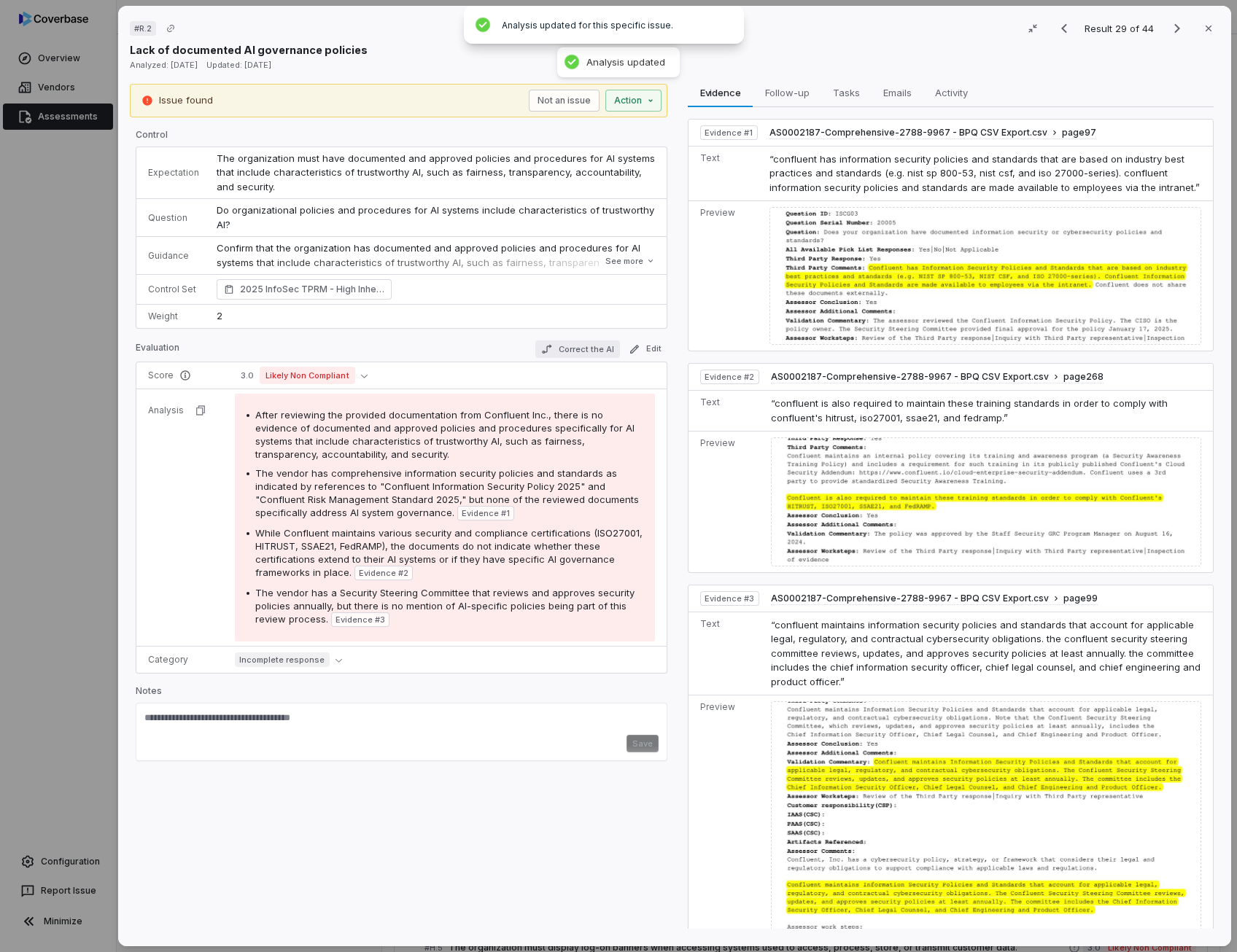
click at [568, 342] on button "Correct the AI" at bounding box center [578, 350] width 85 height 18
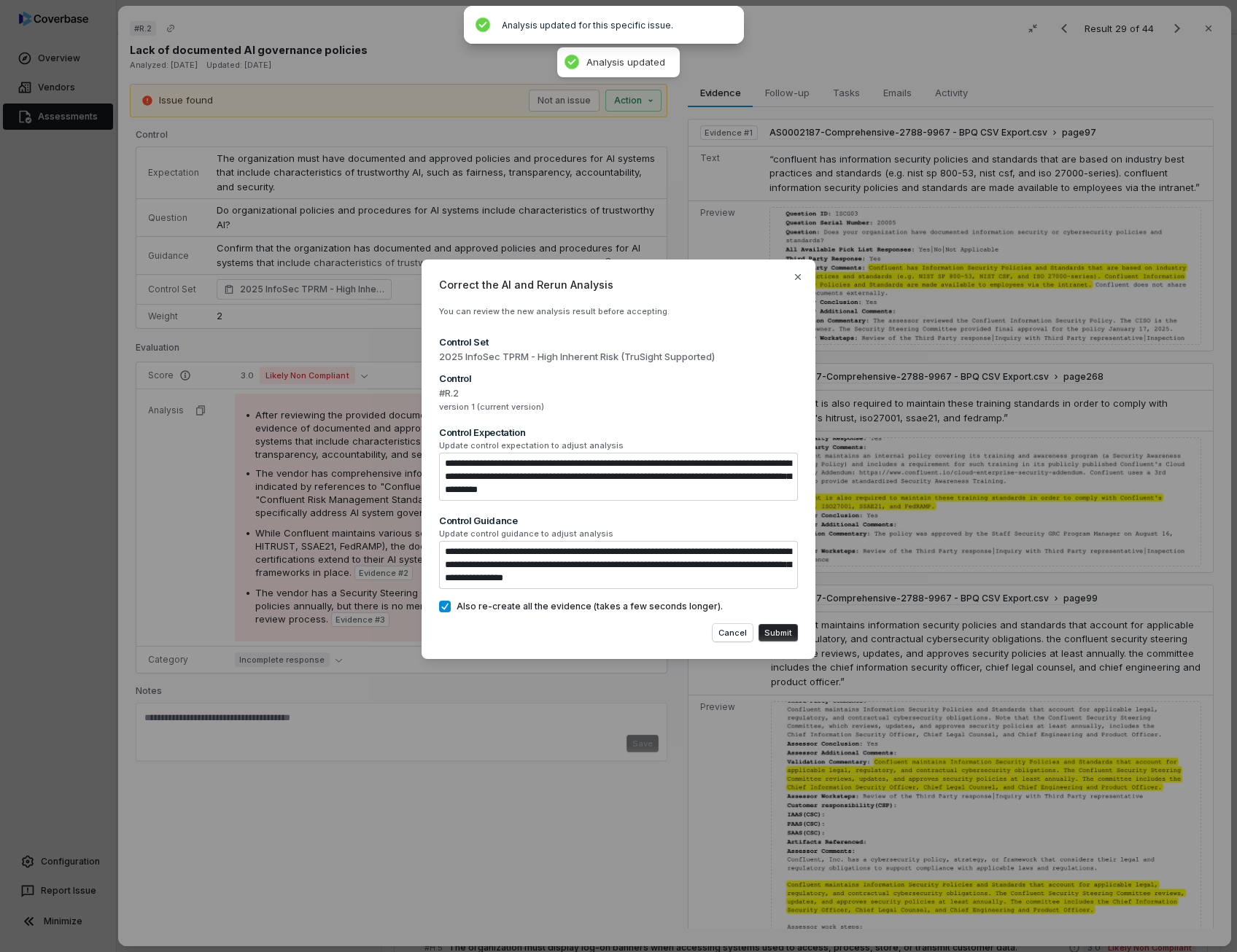
click at [779, 630] on button "Submit" at bounding box center [777, 633] width 39 height 18
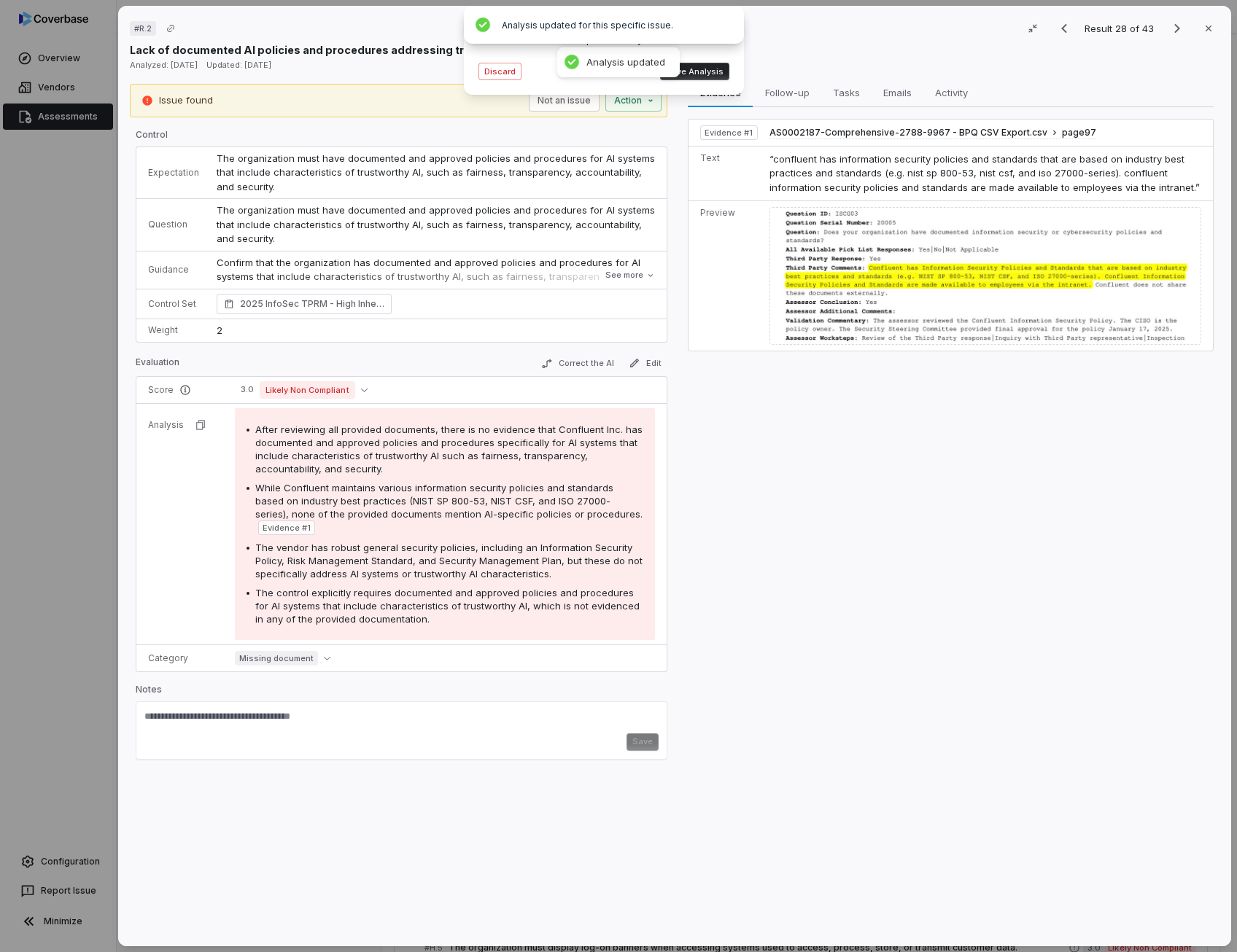
click at [715, 75] on button "Save Analysis" at bounding box center [695, 72] width 69 height 18
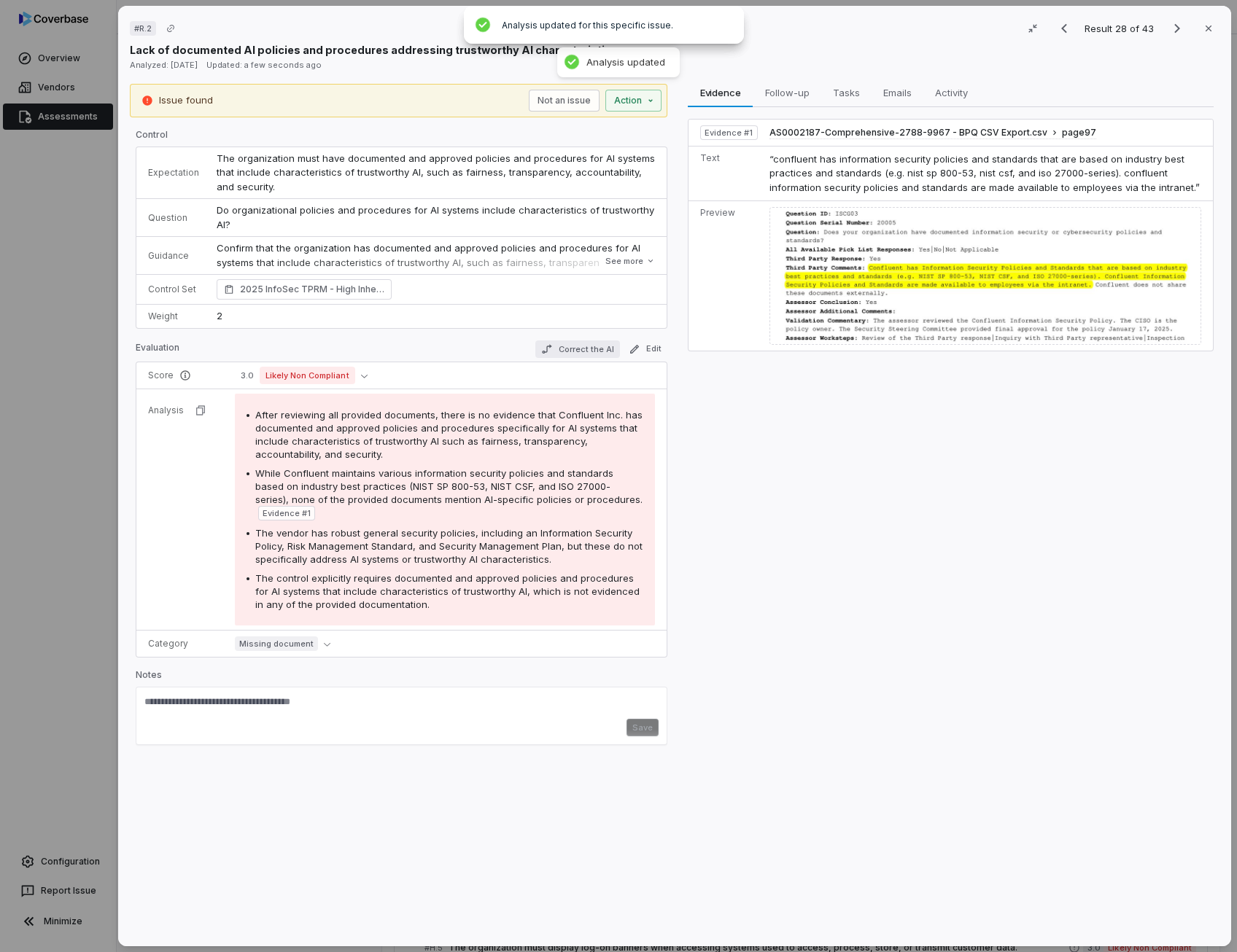
click at [596, 352] on button "Correct the AI" at bounding box center [578, 350] width 85 height 18
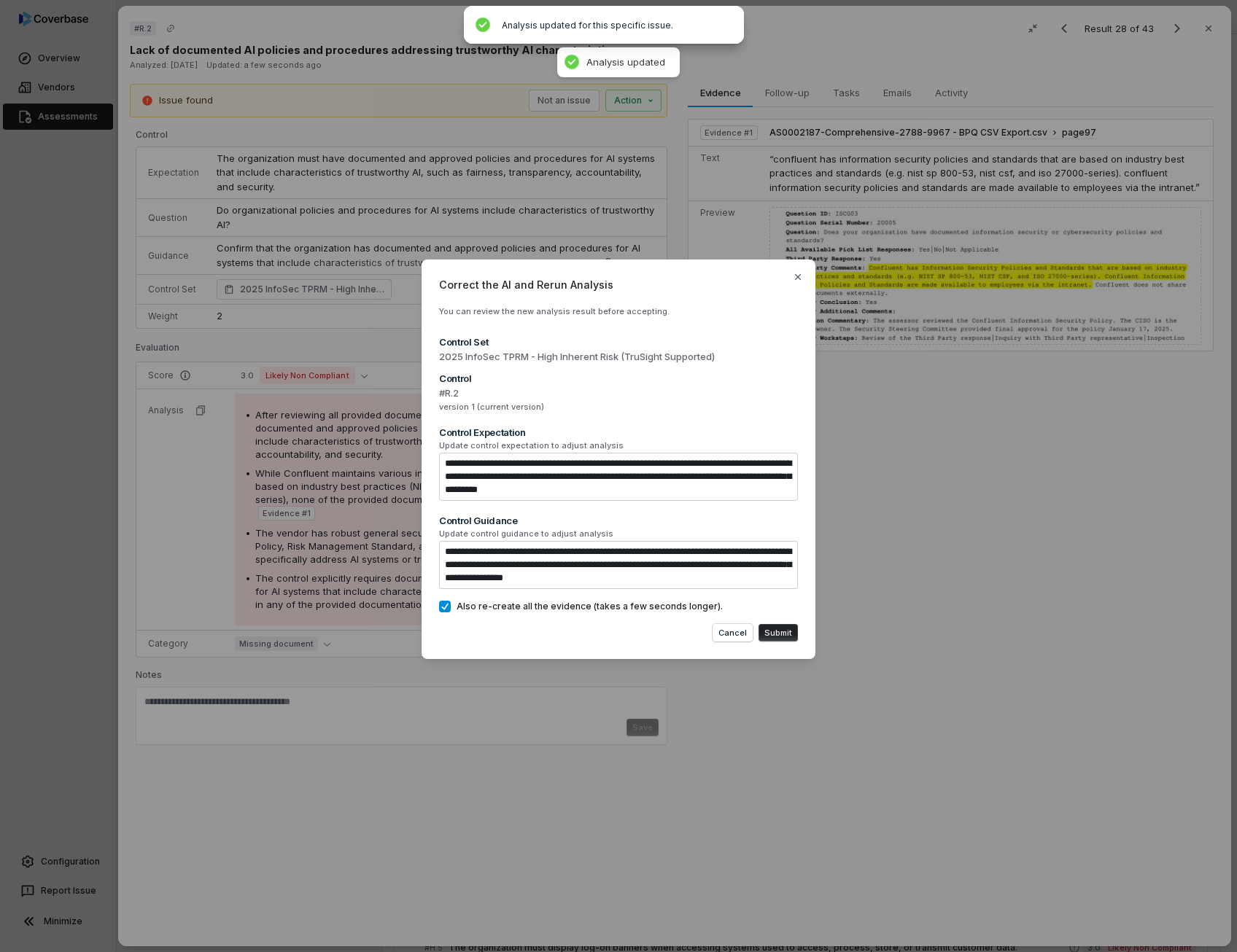
click at [447, 607] on button "Also re-create all the evidence (takes a few seconds longer)." at bounding box center [445, 607] width 12 height 12
click at [780, 629] on button "Submit" at bounding box center [777, 633] width 39 height 18
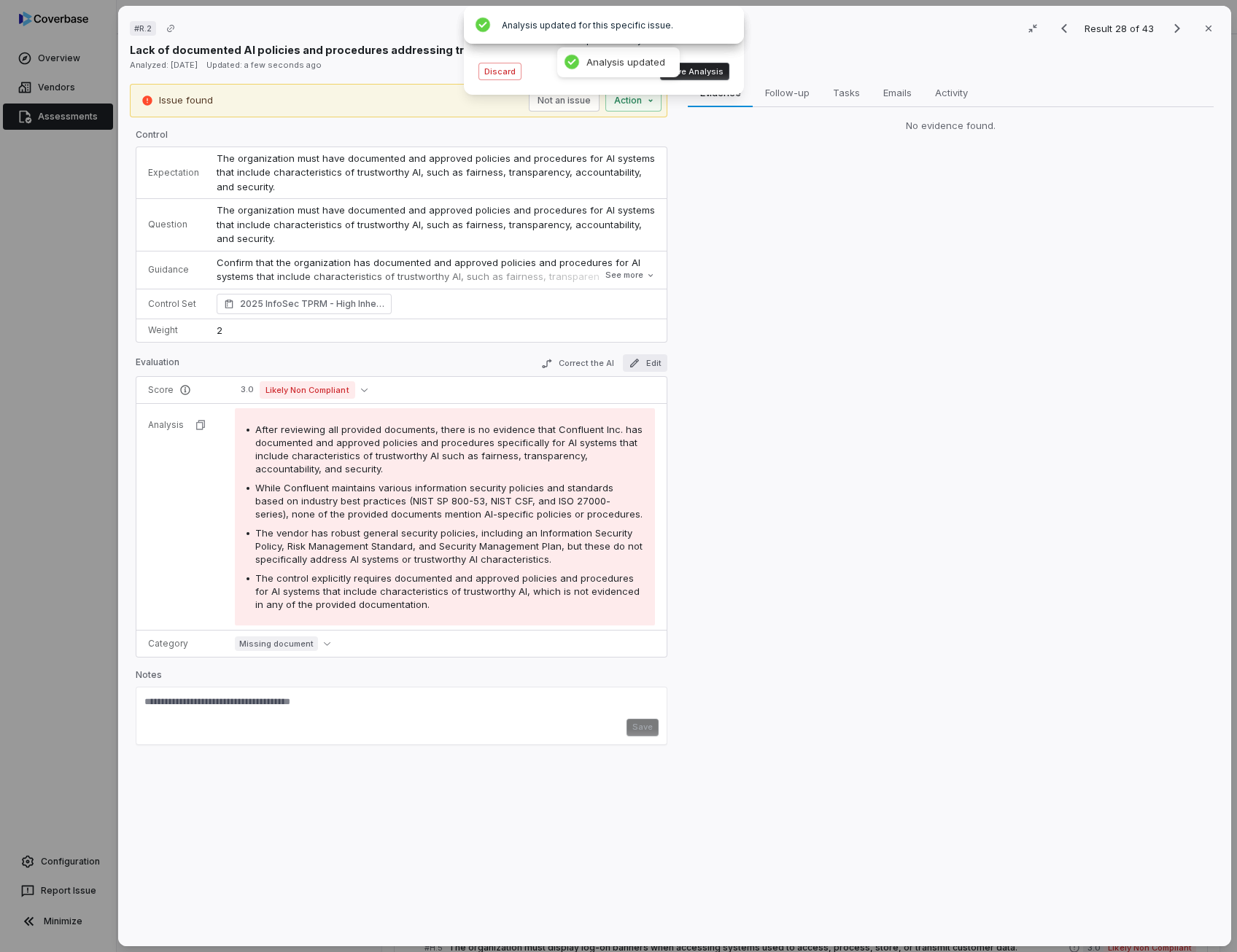
click at [641, 368] on button "Edit" at bounding box center [645, 363] width 44 height 18
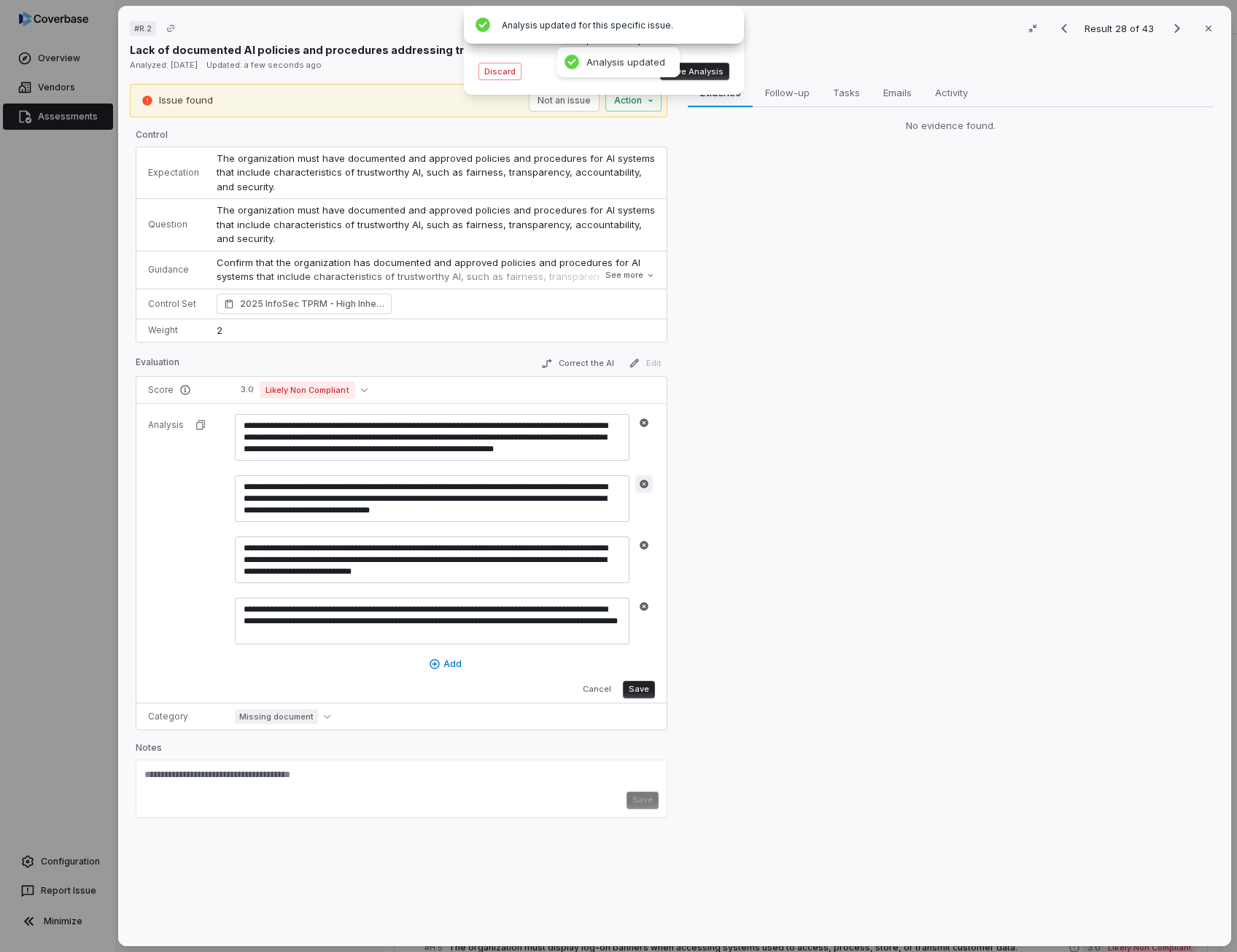
click at [648, 480] on button "button" at bounding box center [644, 484] width 18 height 18
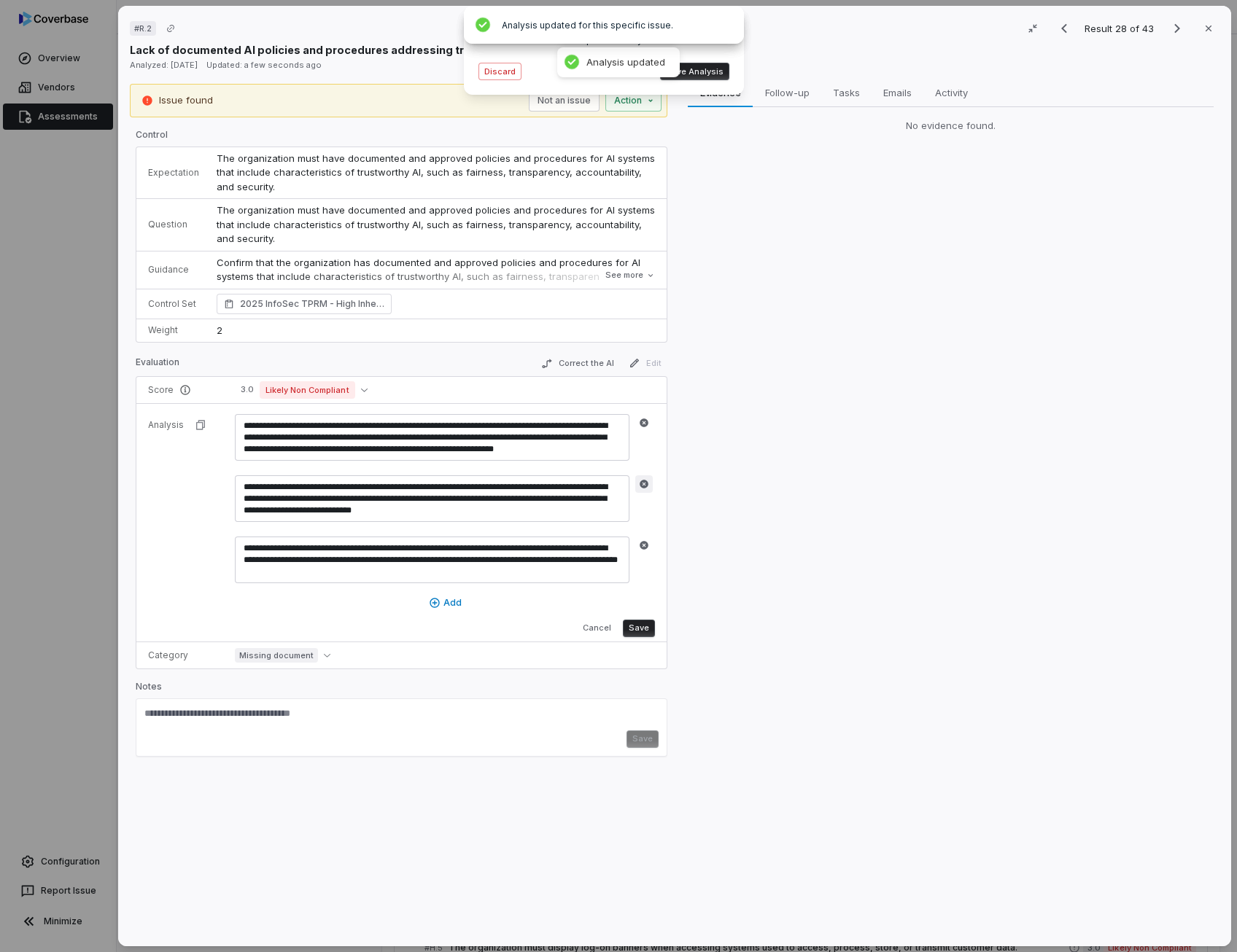
click at [643, 479] on icon "button" at bounding box center [644, 484] width 9 height 9
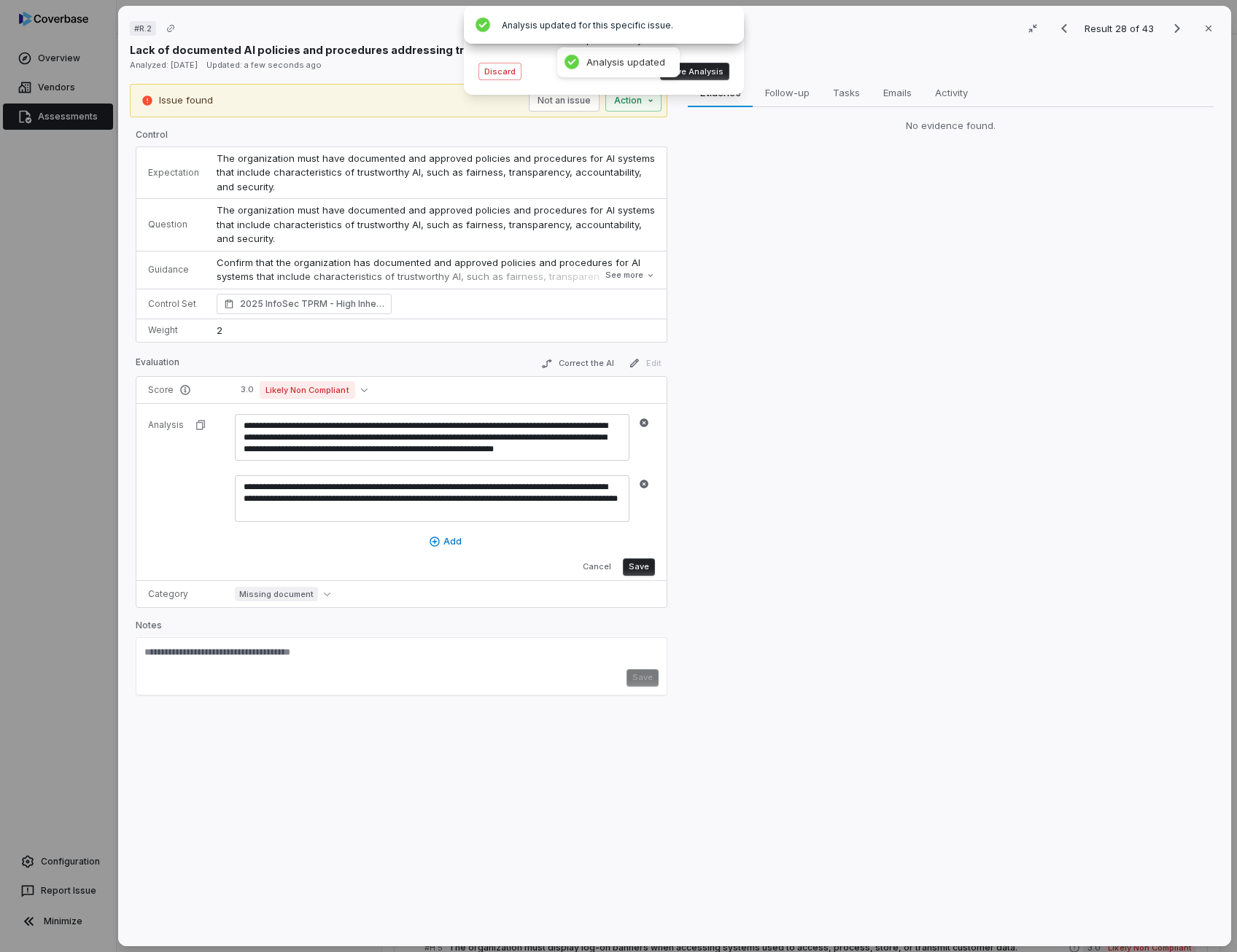
click at [648, 569] on button "Save" at bounding box center [638, 567] width 32 height 18
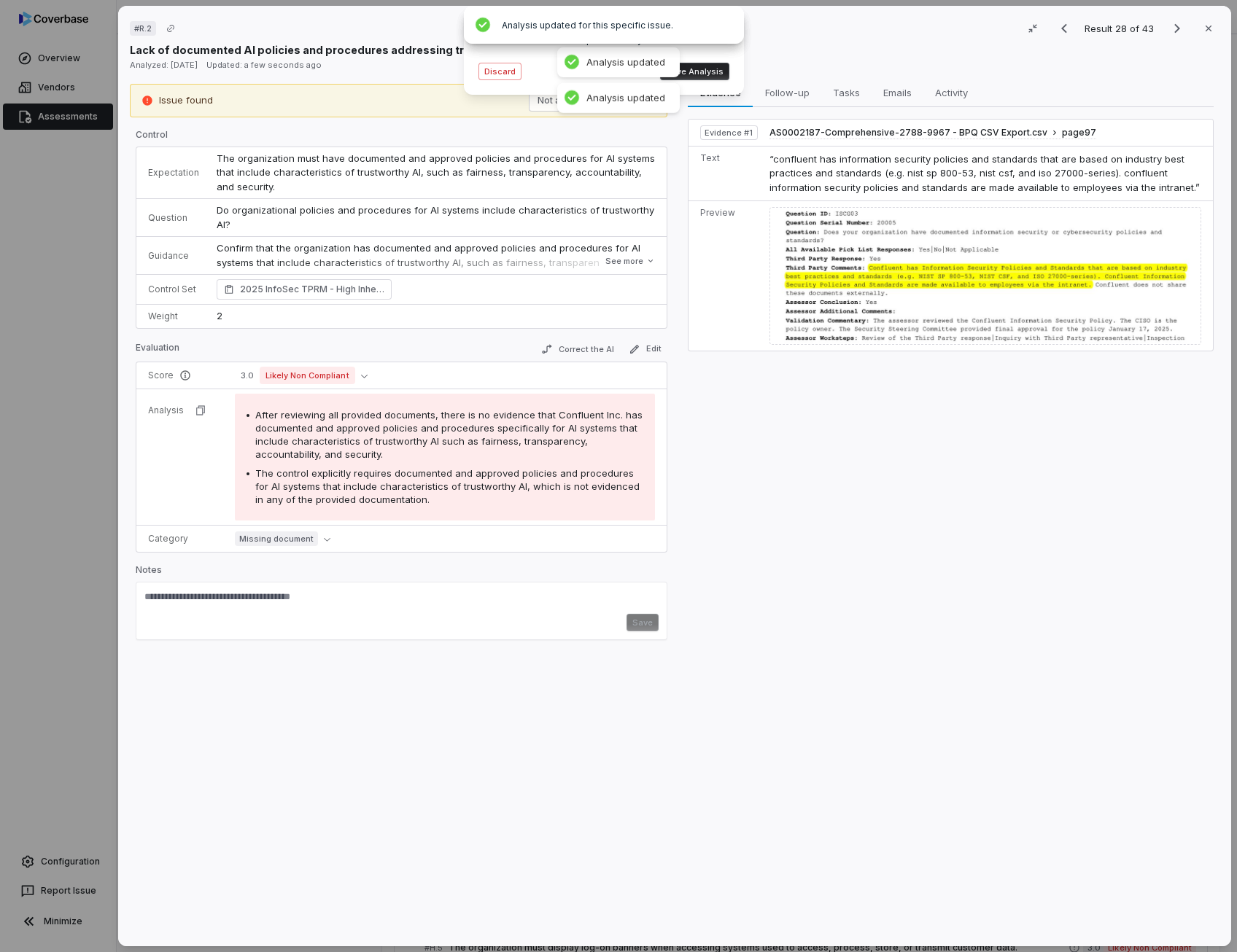
click at [701, 78] on button "Save Analysis" at bounding box center [695, 72] width 69 height 18
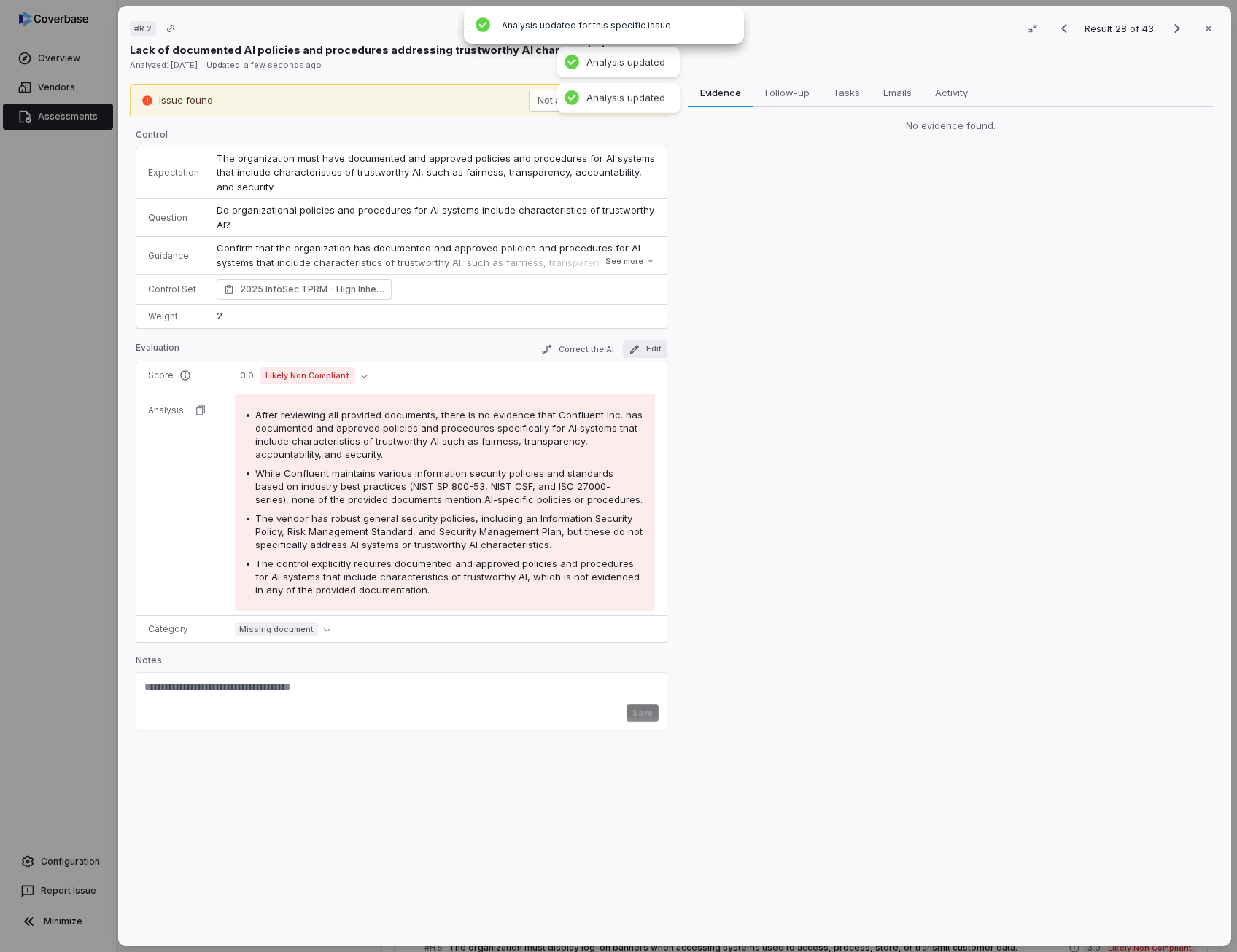
click at [627, 353] on button "Edit" at bounding box center [645, 350] width 44 height 18
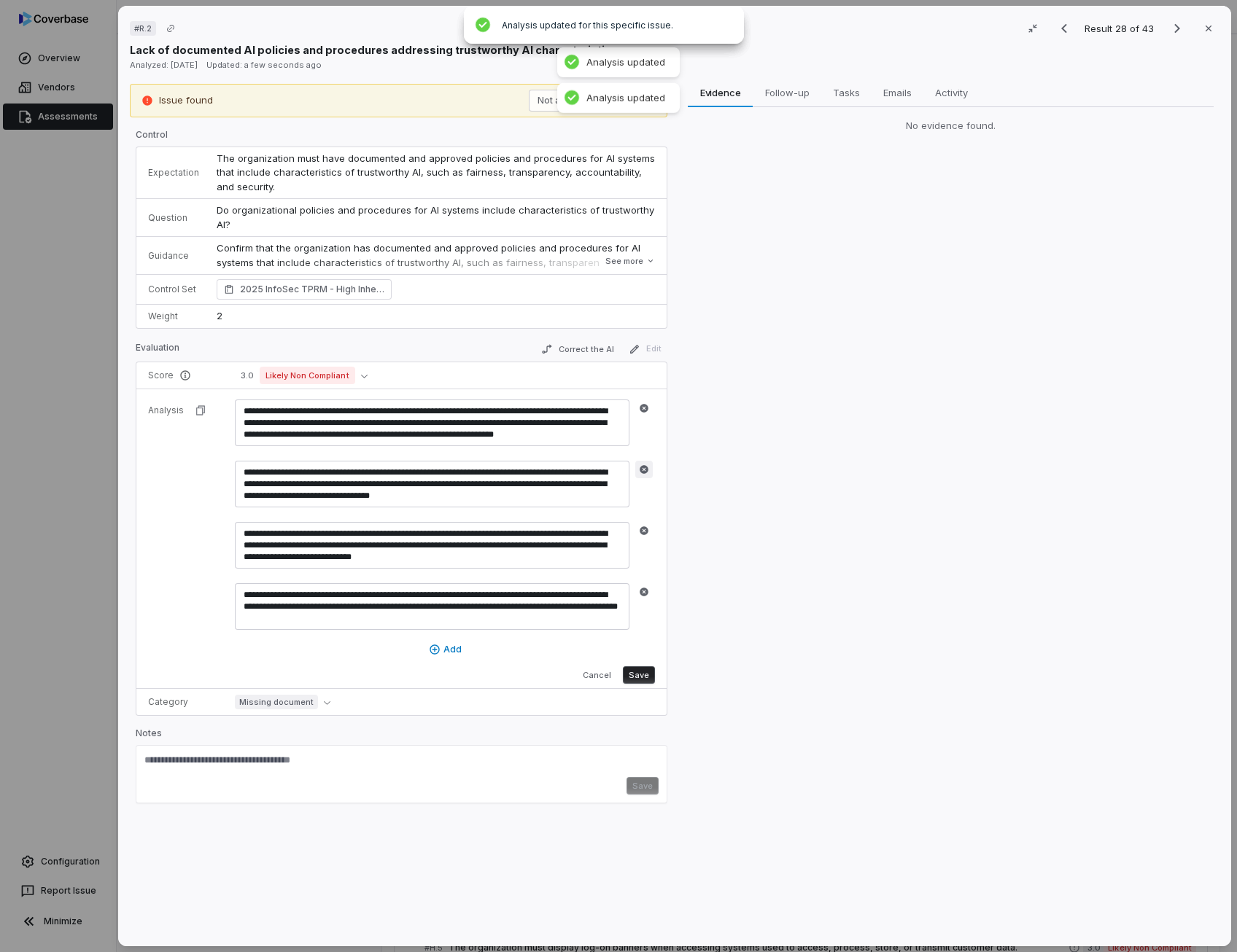
click at [640, 467] on icon "button" at bounding box center [644, 470] width 9 height 9
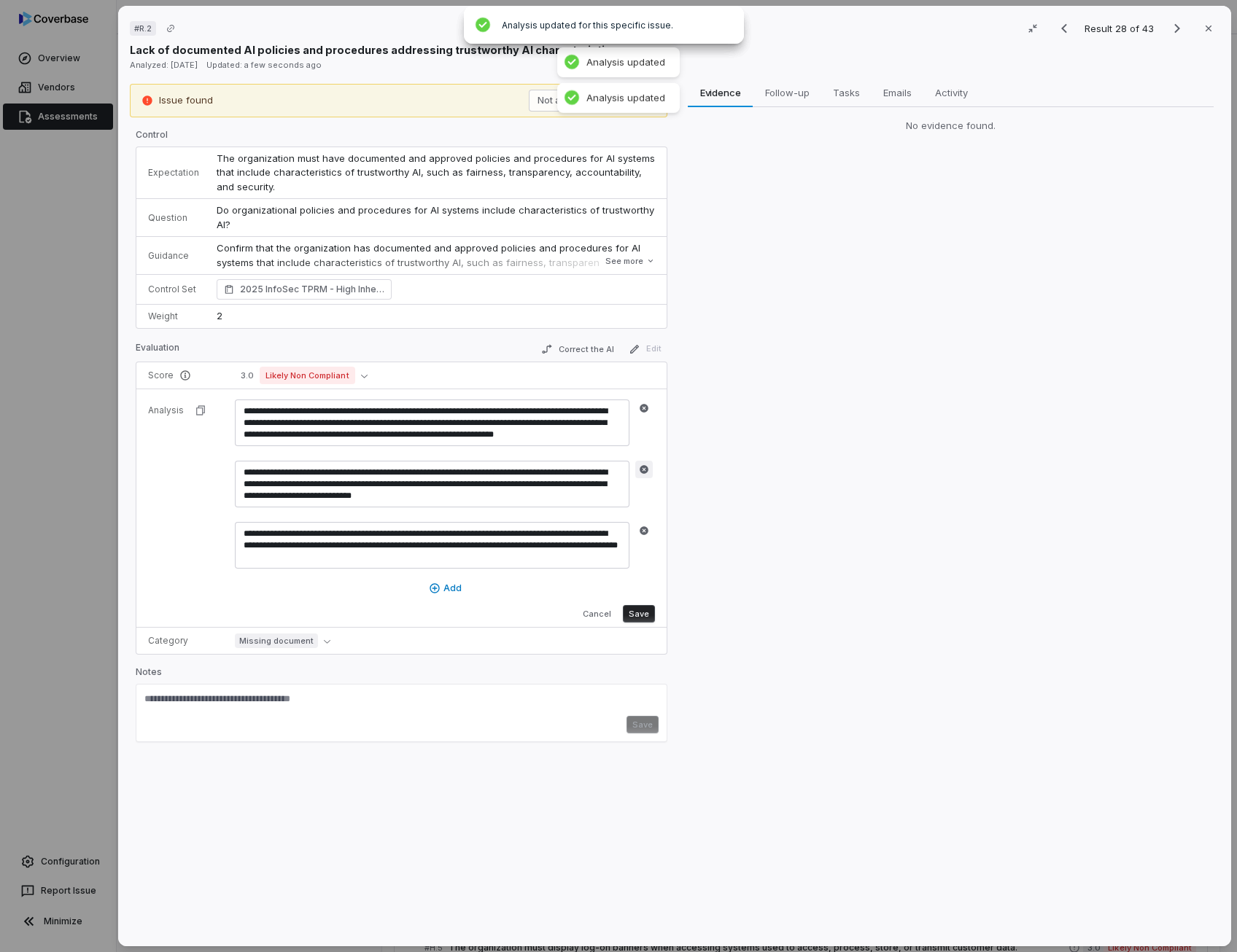
click at [640, 472] on icon "button" at bounding box center [644, 470] width 10 height 10
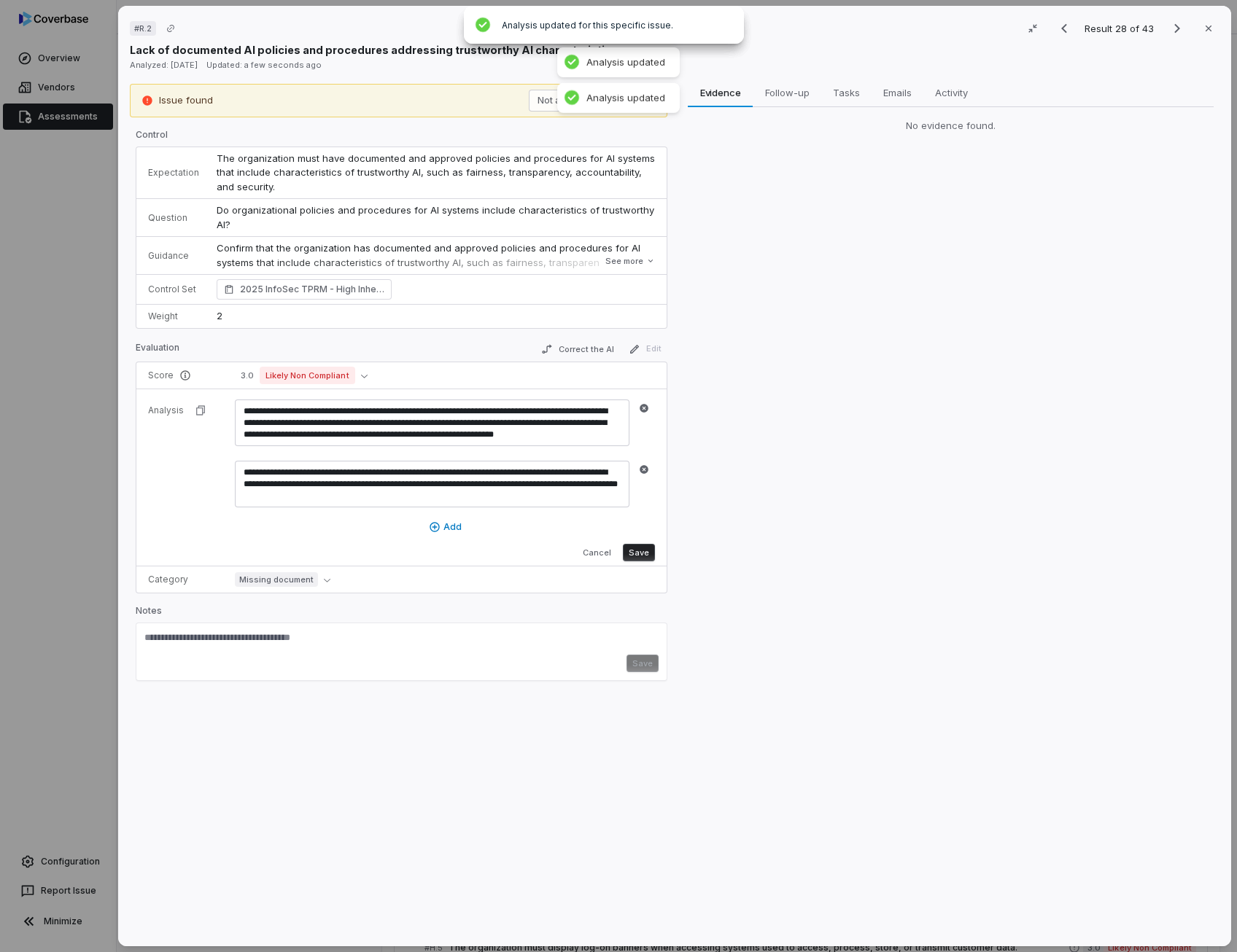
click at [639, 549] on button "Save" at bounding box center [638, 552] width 32 height 18
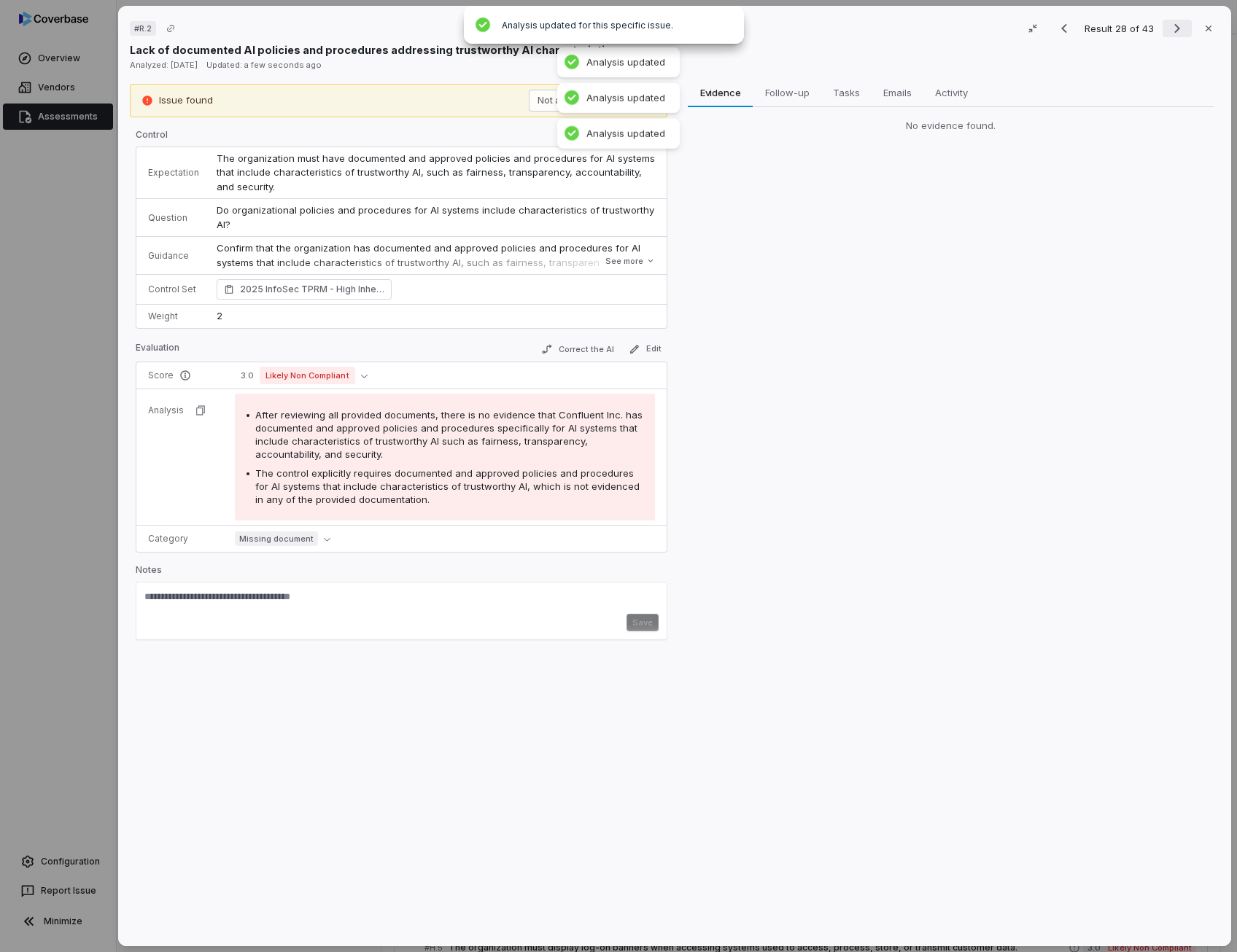
click at [1168, 31] on icon "Next result" at bounding box center [1177, 29] width 18 height 18
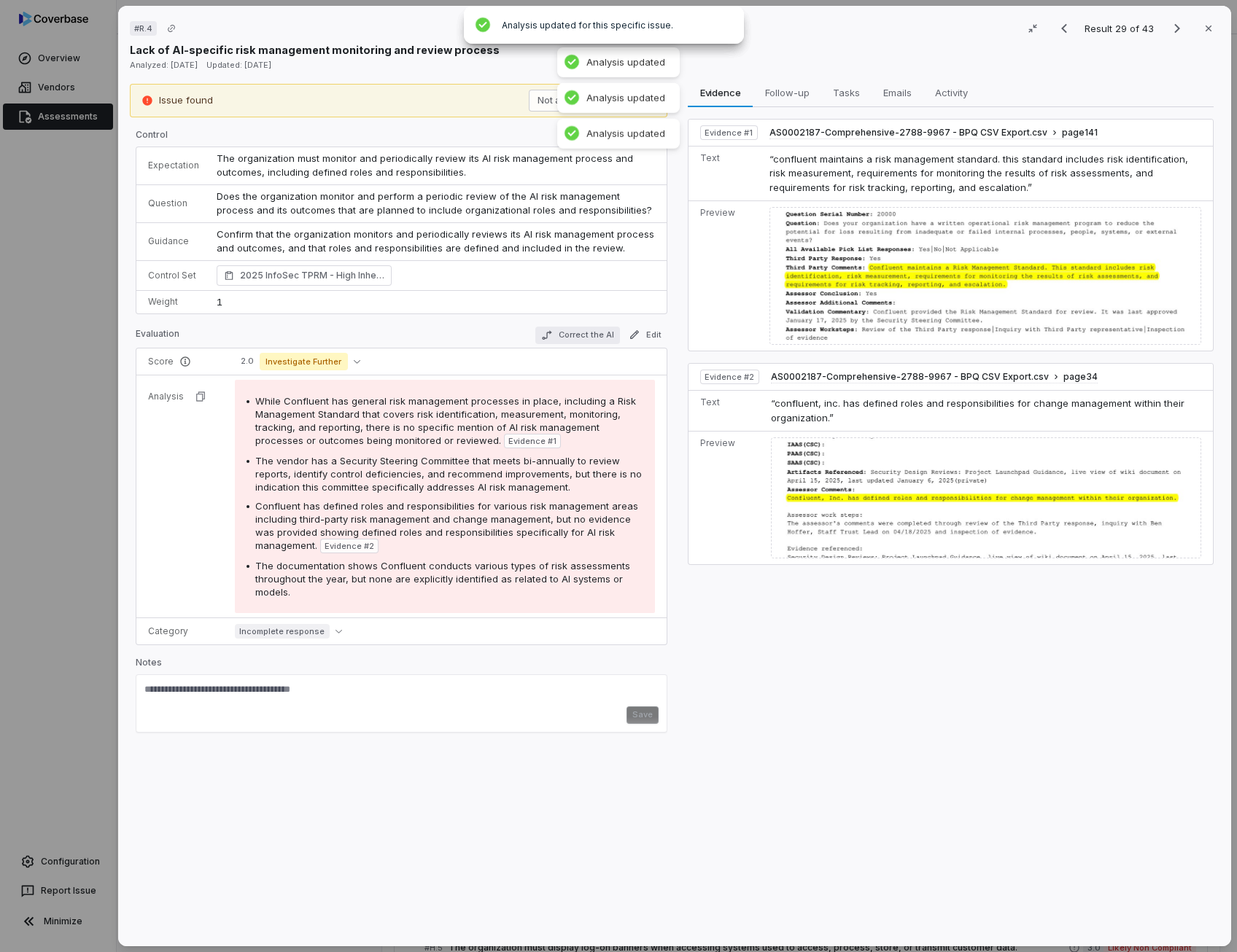
click at [585, 332] on button "Correct the AI" at bounding box center [578, 336] width 85 height 18
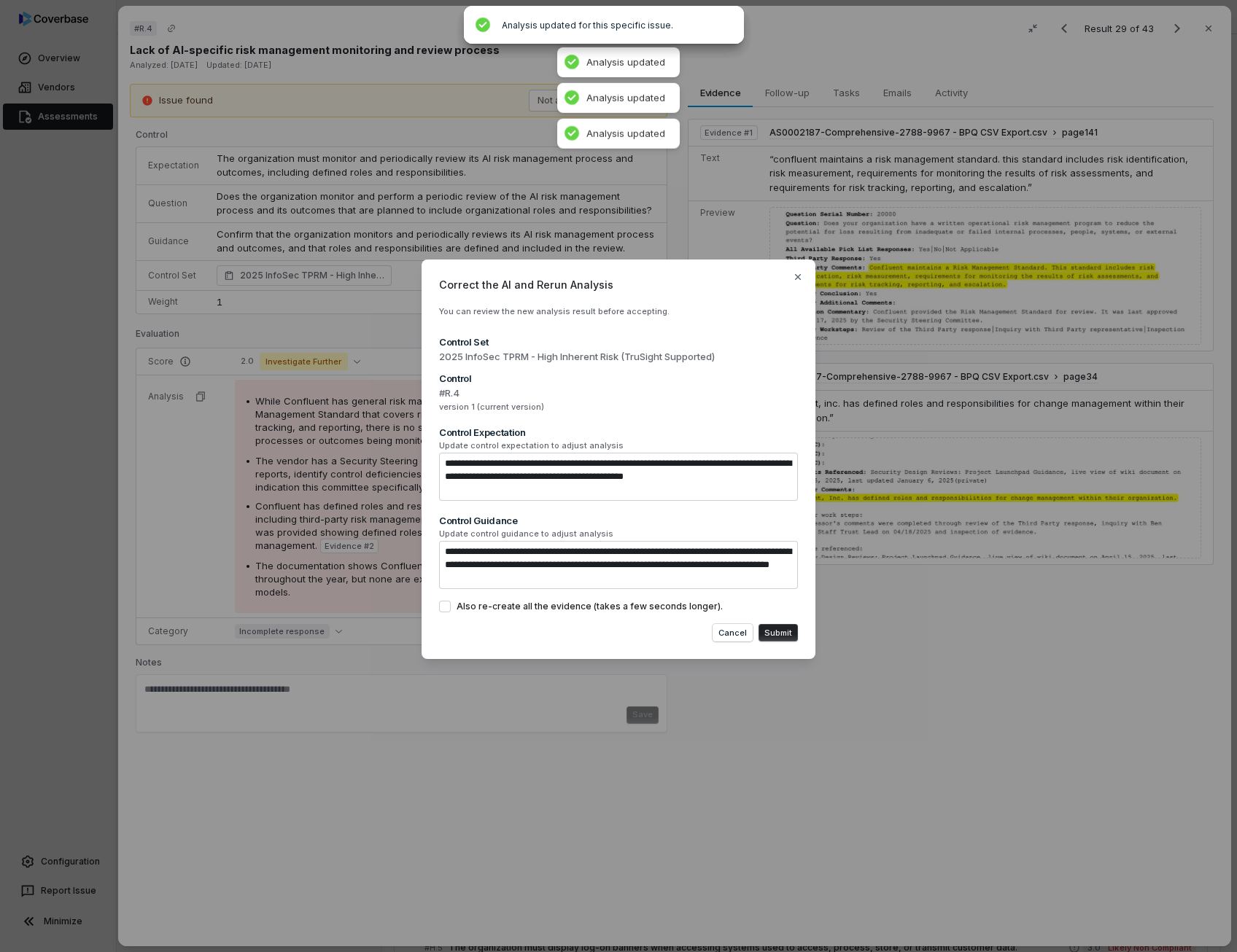
click at [445, 610] on button "Also re-create all the evidence (takes a few seconds longer)." at bounding box center [445, 607] width 12 height 12
click at [777, 636] on button "Submit" at bounding box center [777, 633] width 39 height 18
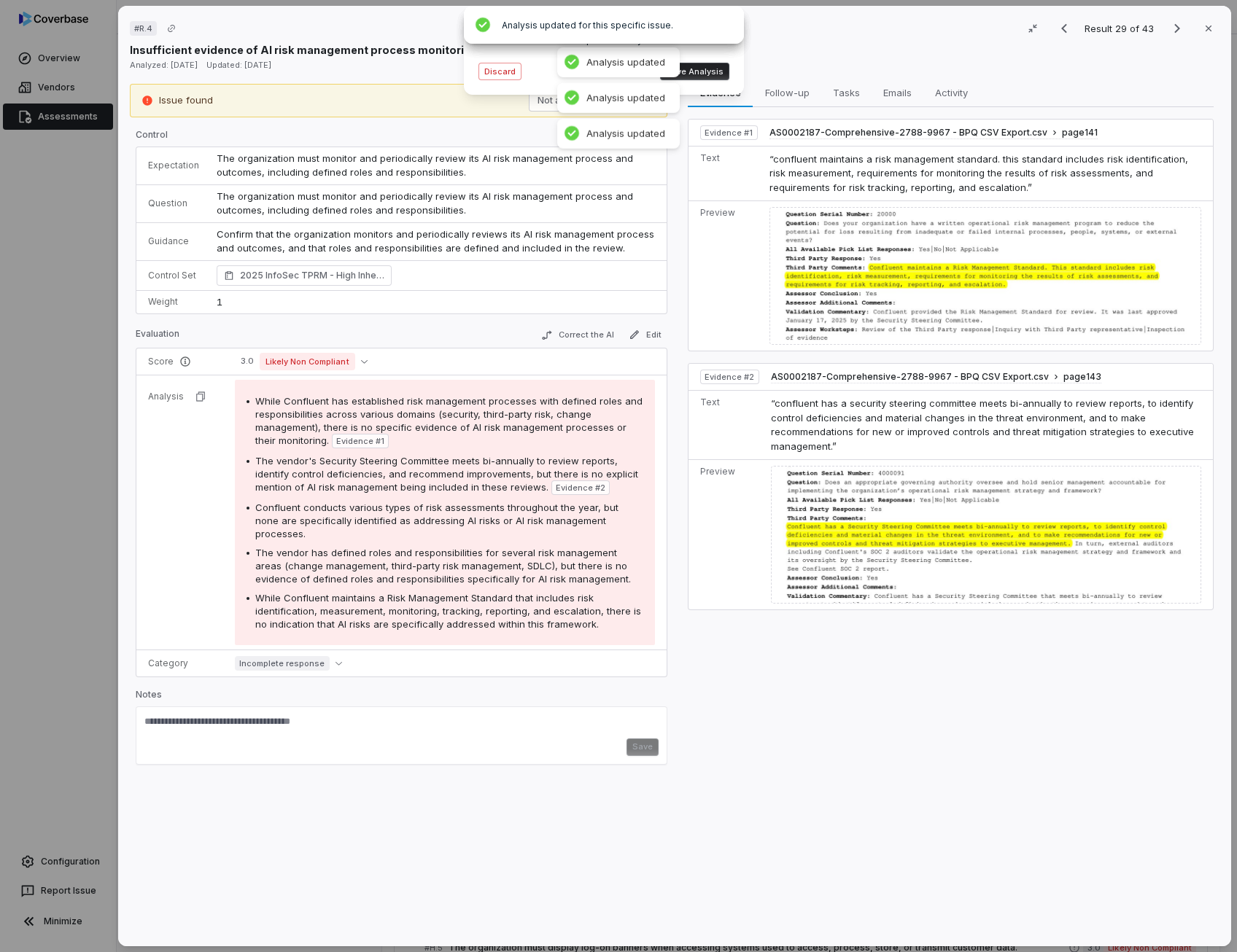
click at [443, 411] on span "While Confluent has established risk management processes with defined roles an…" at bounding box center [448, 420] width 387 height 51
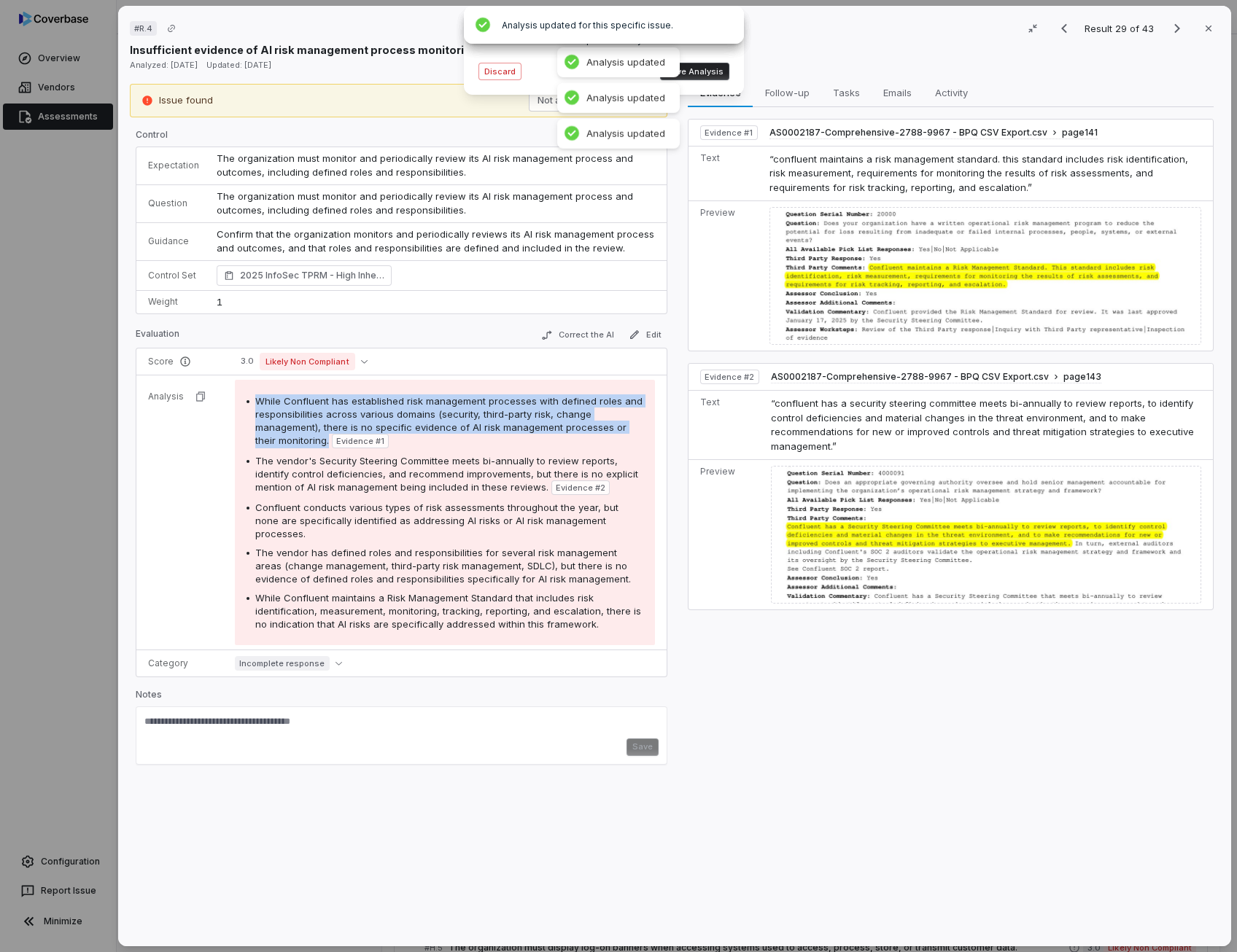
drag, startPoint x: 443, startPoint y: 411, endPoint x: 400, endPoint y: 414, distance: 43.1
click at [400, 414] on span "While Confluent has established risk management processes with defined roles an…" at bounding box center [448, 420] width 387 height 51
click at [711, 67] on button "Save Analysis" at bounding box center [695, 72] width 69 height 18
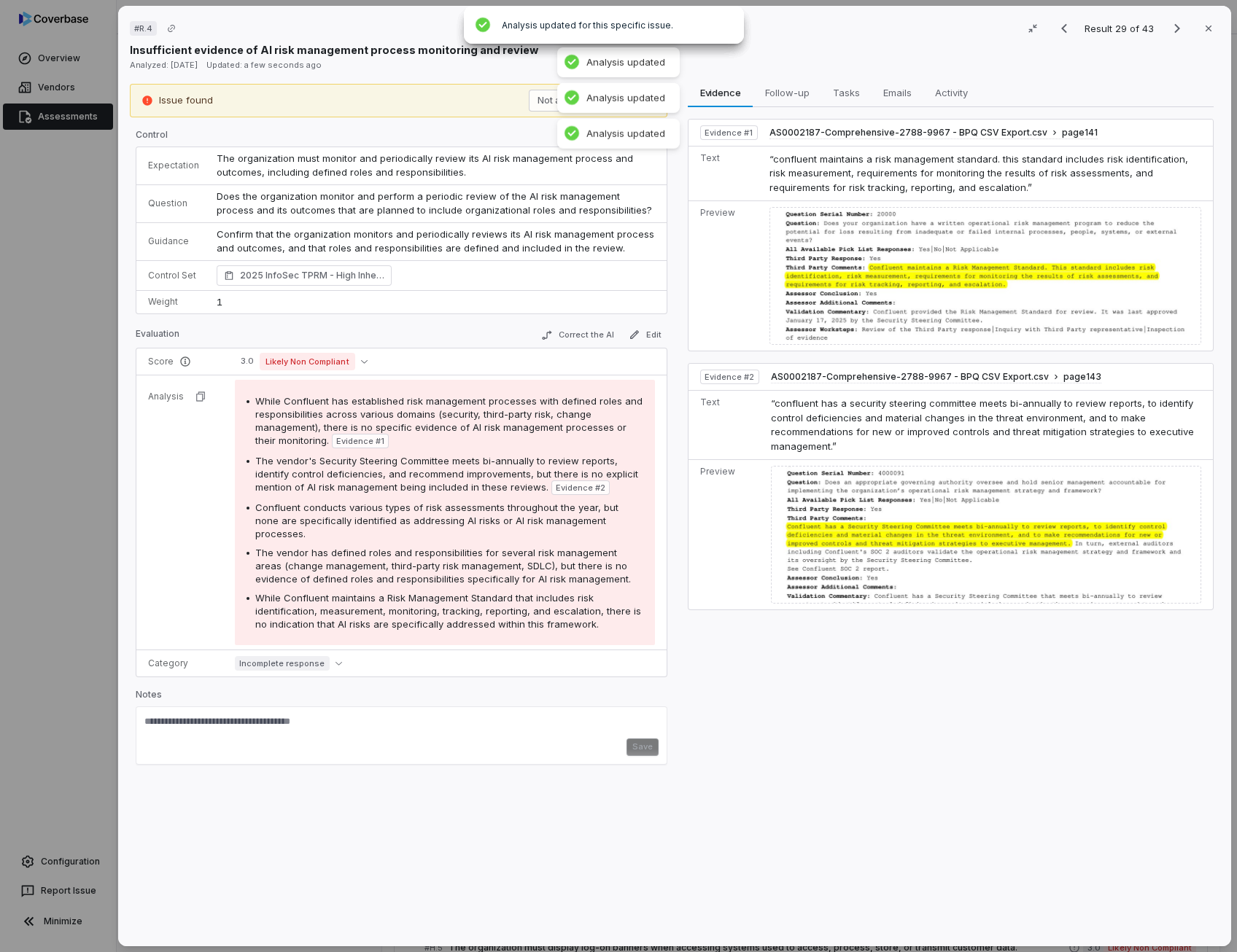
click at [525, 523] on span "Confluent conducts various types of risk assessments throughout the year, but n…" at bounding box center [437, 520] width 363 height 38
drag, startPoint x: 525, startPoint y: 523, endPoint x: 451, endPoint y: 545, distance: 77.2
click at [451, 546] on span "The vendor has defined roles and responsibilities for several risk management a…" at bounding box center [443, 565] width 375 height 38
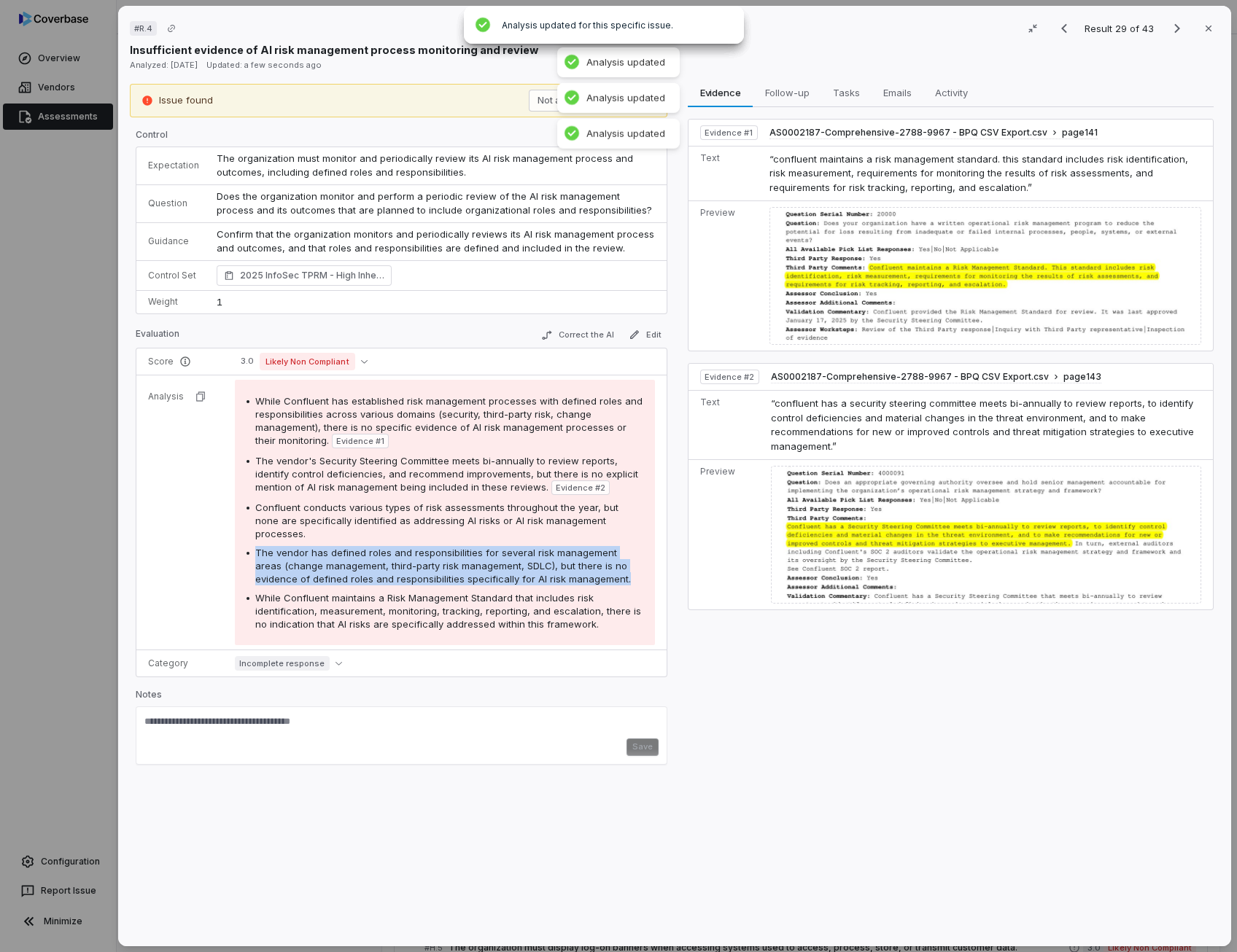
click at [451, 546] on span "The vendor has defined roles and responsibilities for several risk management a…" at bounding box center [443, 565] width 375 height 38
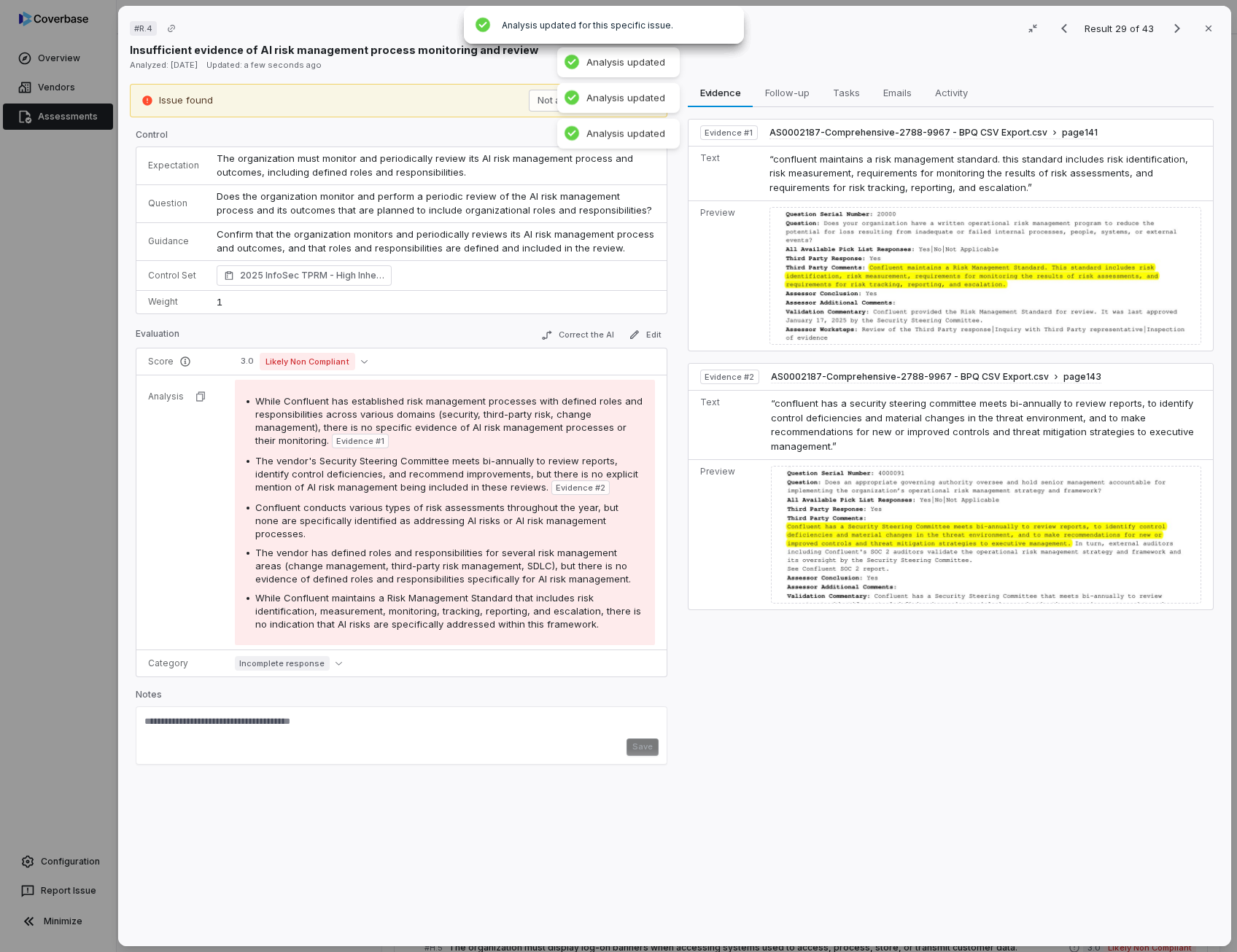
click at [516, 193] on span "Does the organization monitor and perform a periodic review of the AI risk mana…" at bounding box center [434, 204] width 435 height 27
drag, startPoint x: 519, startPoint y: 193, endPoint x: 662, endPoint y: 193, distance: 143.0
click at [662, 193] on td "Does the organization monitor and perform a periodic review of the AI risk mana…" at bounding box center [437, 203] width 459 height 38
copy span "AI risk management process"
click at [647, 332] on button "Edit" at bounding box center [645, 335] width 44 height 18
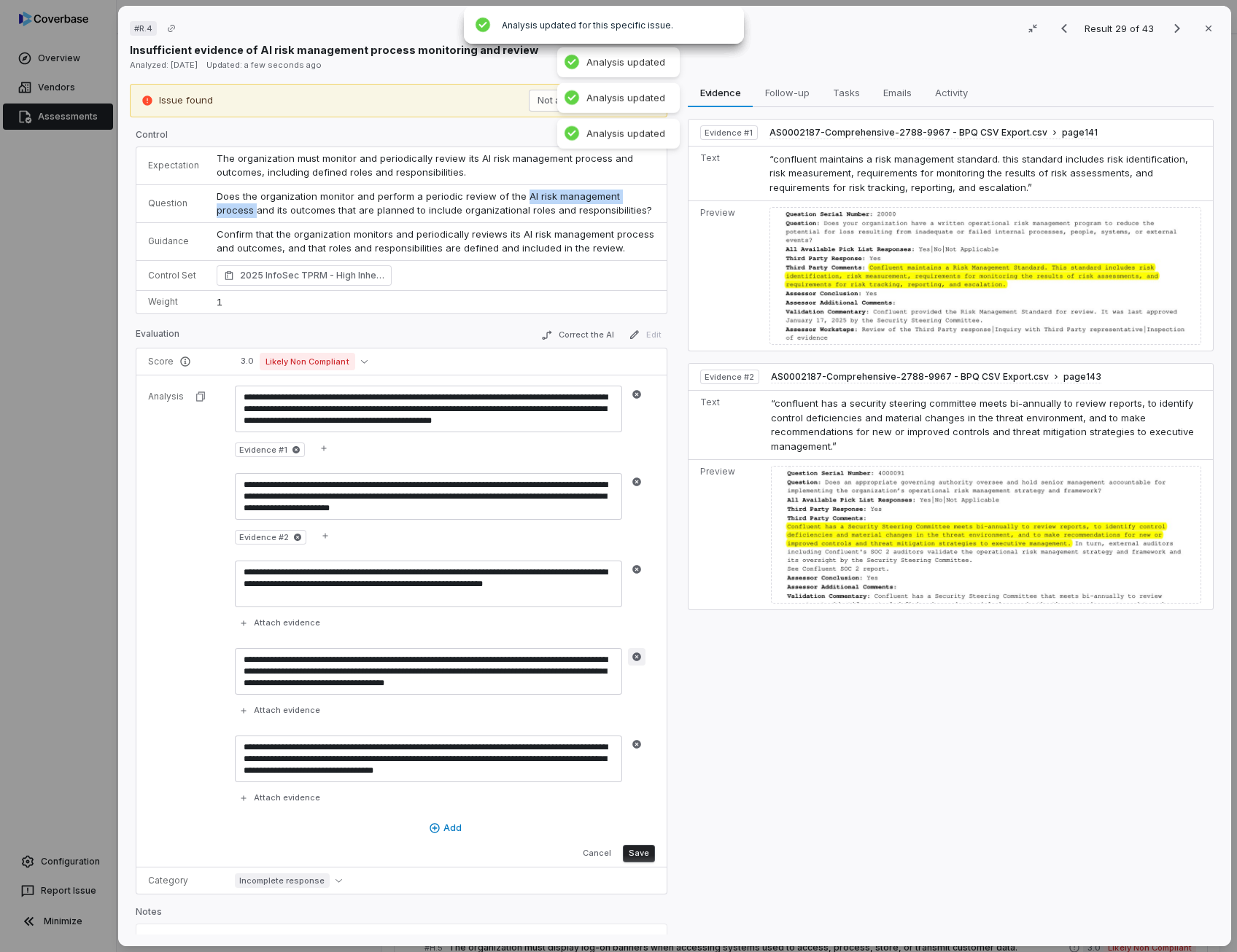
click at [635, 653] on icon "button" at bounding box center [637, 657] width 9 height 9
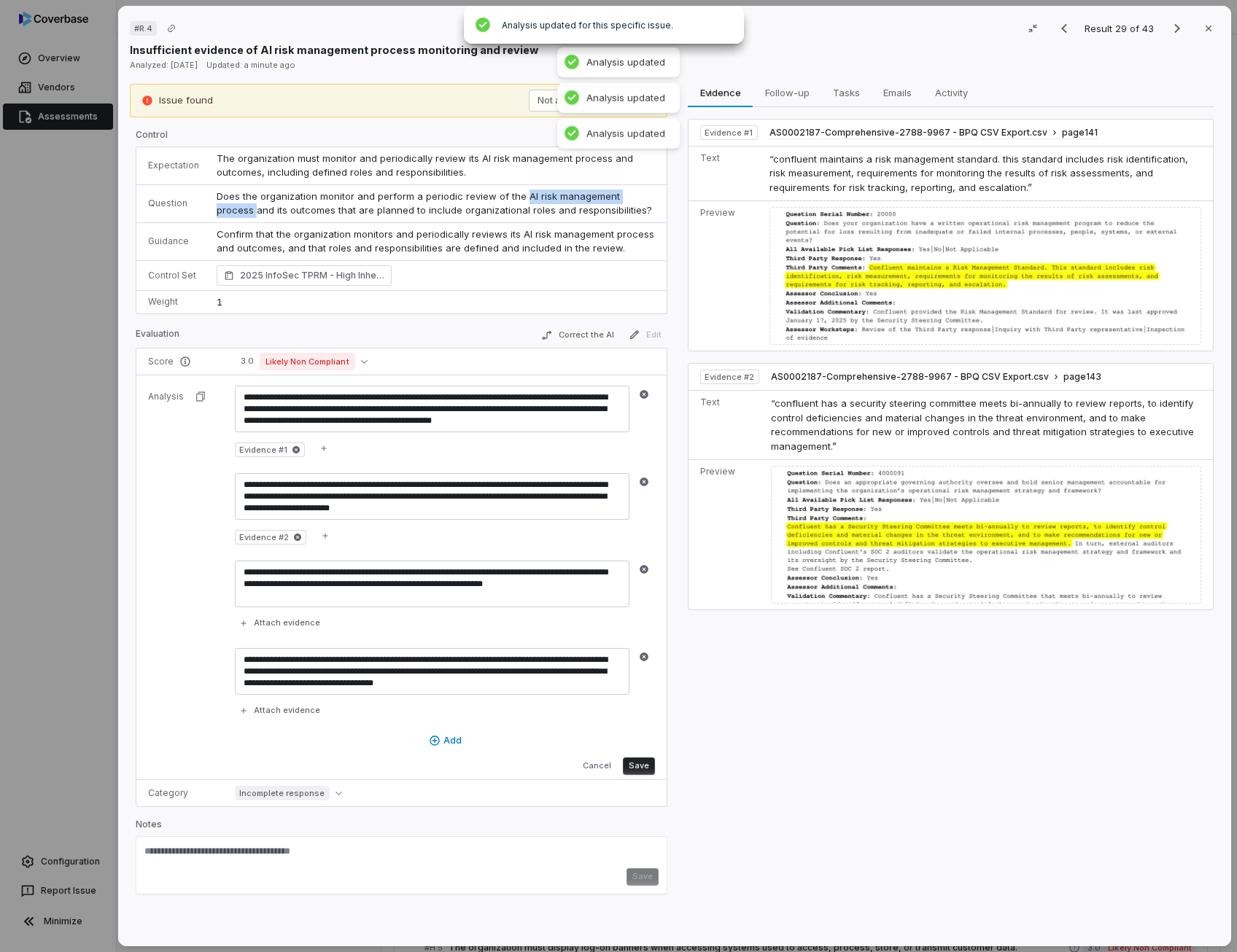
click at [634, 760] on button "Save" at bounding box center [638, 766] width 32 height 18
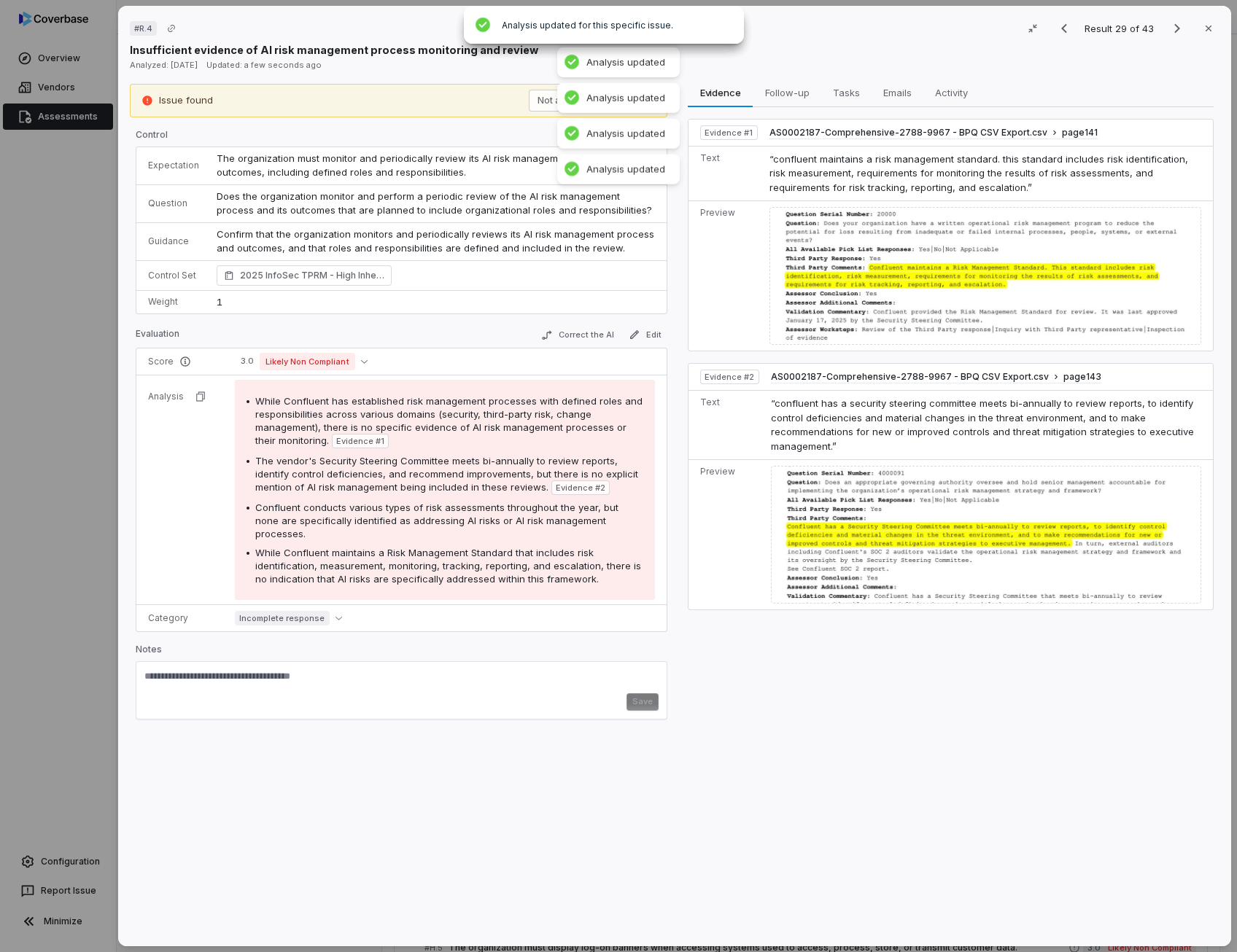
click at [256, 718] on div "Issue found Not an issue Action Control Expectation The organization must monit…" at bounding box center [398, 510] width 538 height 852
paste textarea "**********"
click at [249, 670] on textarea "**********" at bounding box center [400, 681] width 510 height 24
click at [178, 670] on textarea "**********" at bounding box center [400, 681] width 510 height 24
click at [175, 670] on textarea "**********" at bounding box center [400, 681] width 510 height 24
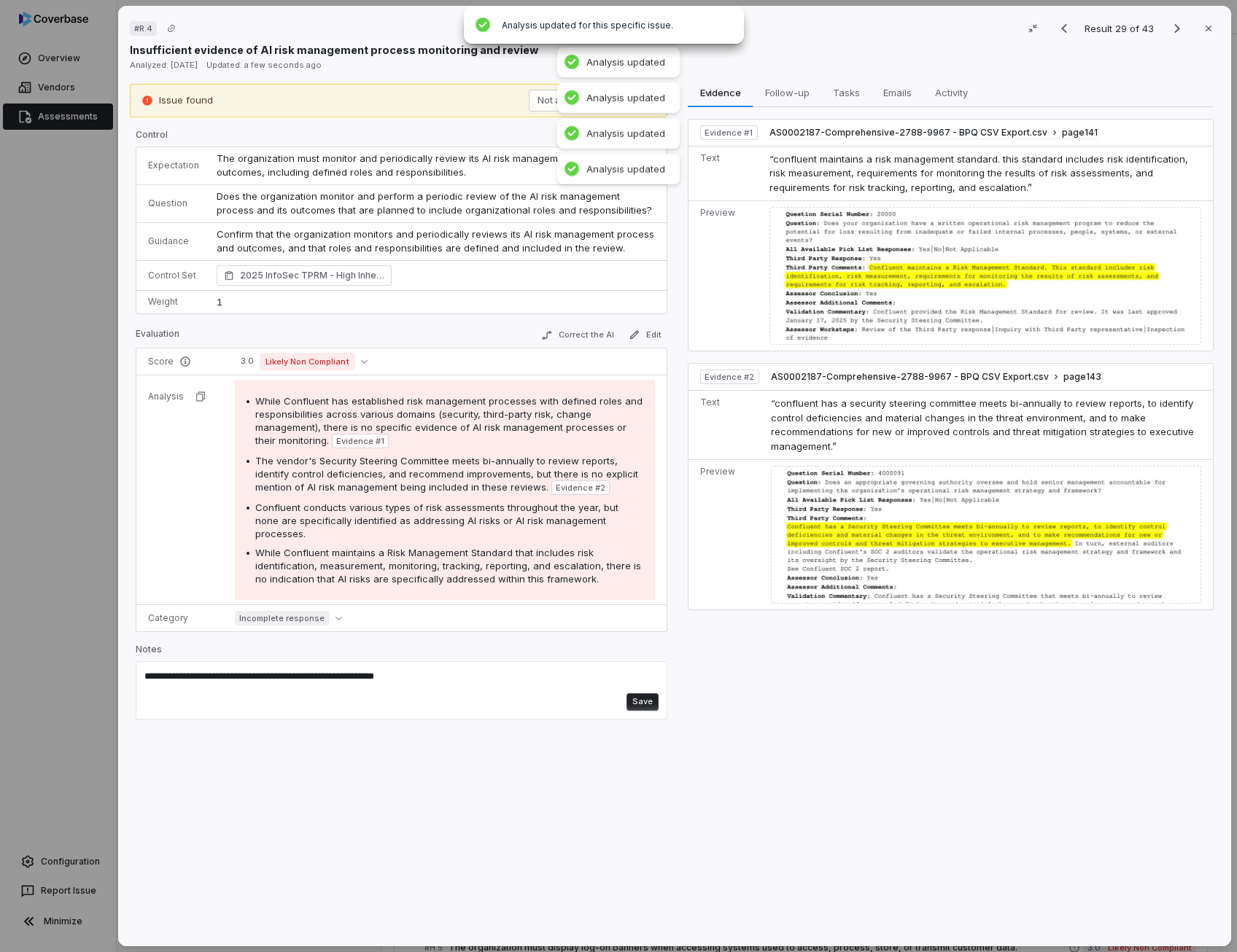
click at [648, 693] on button "Save" at bounding box center [642, 702] width 32 height 18
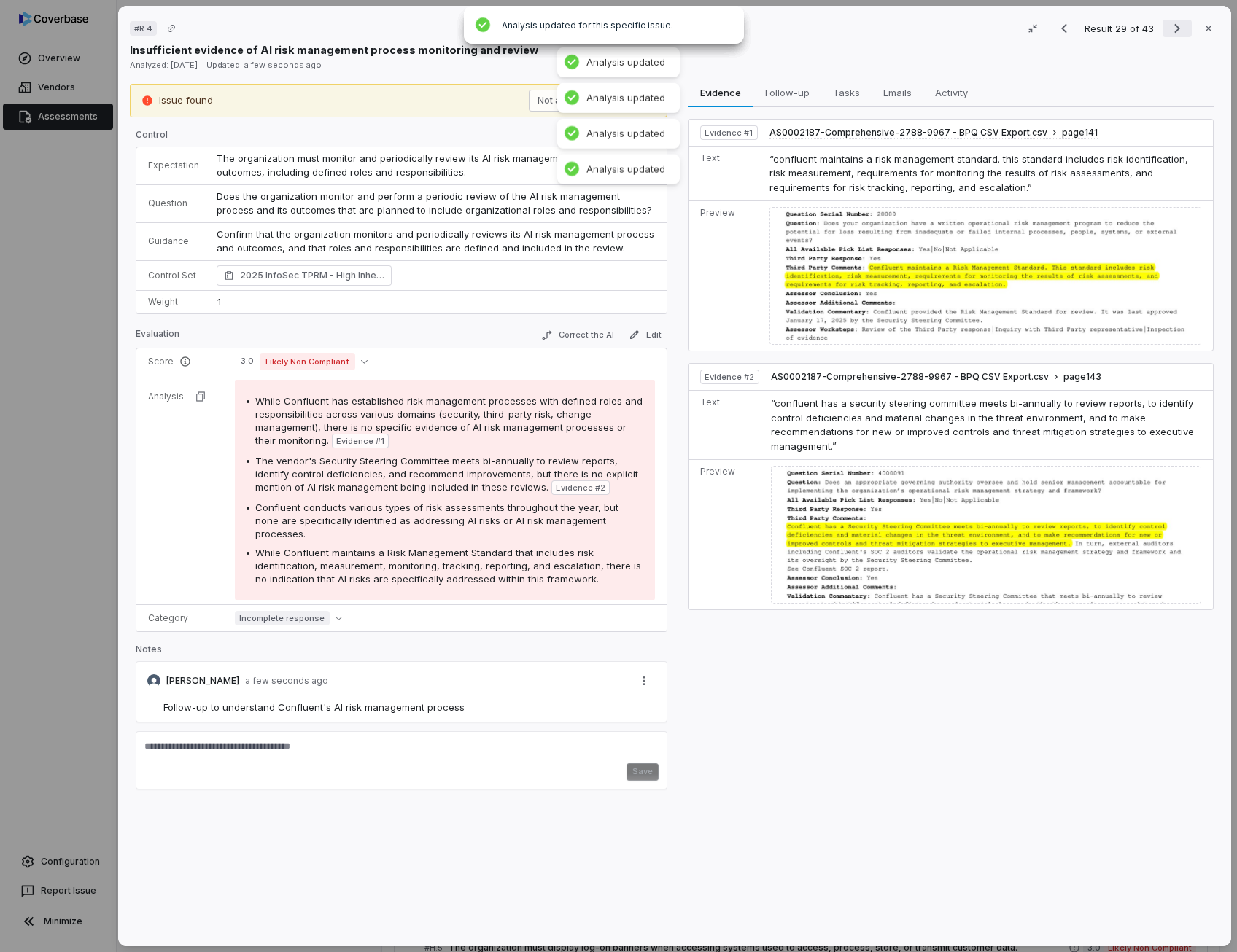
click at [1174, 27] on icon "Next result" at bounding box center [1177, 29] width 6 height 10
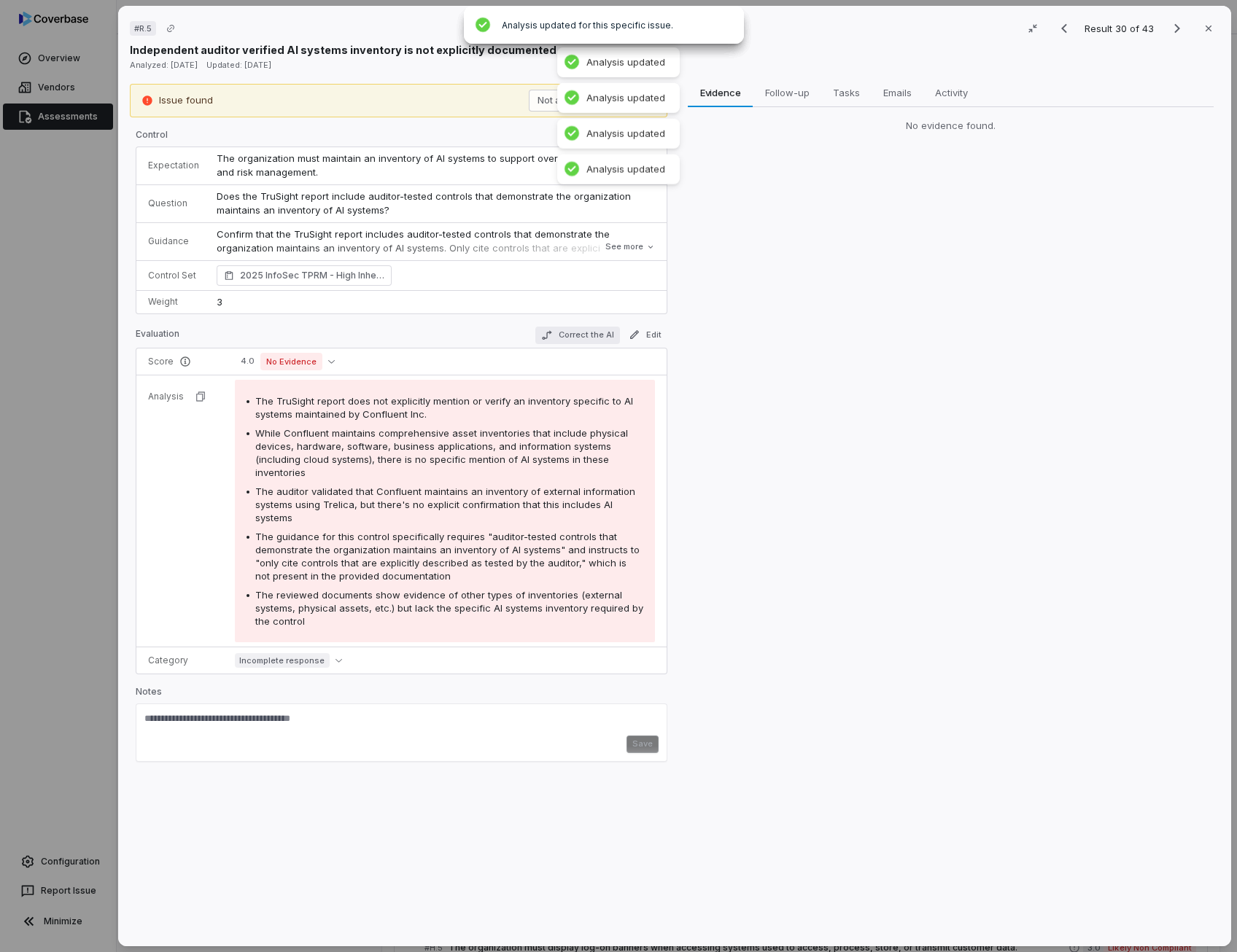
click at [586, 330] on button "Correct the AI" at bounding box center [578, 336] width 85 height 18
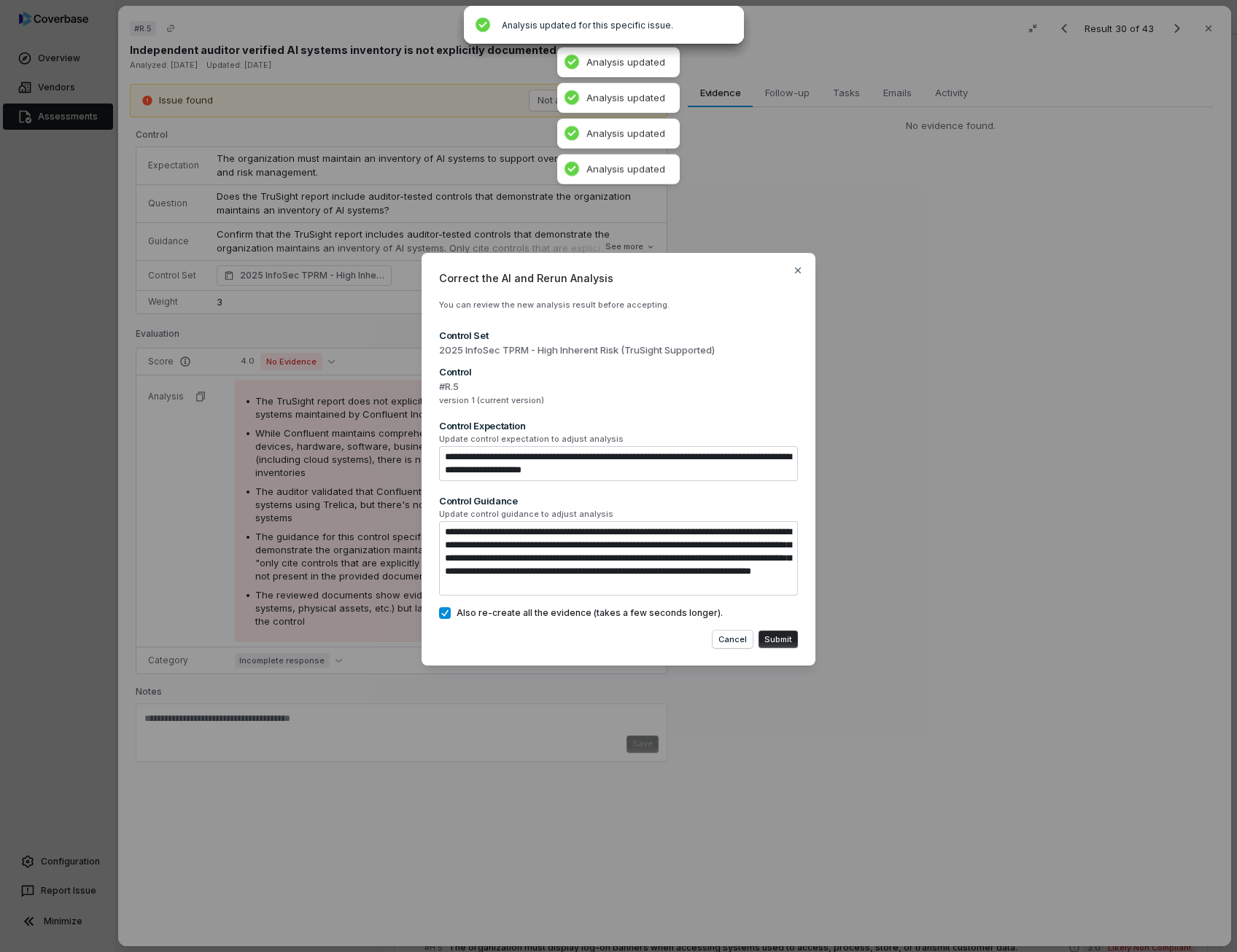
click at [777, 635] on button "Submit" at bounding box center [777, 639] width 39 height 18
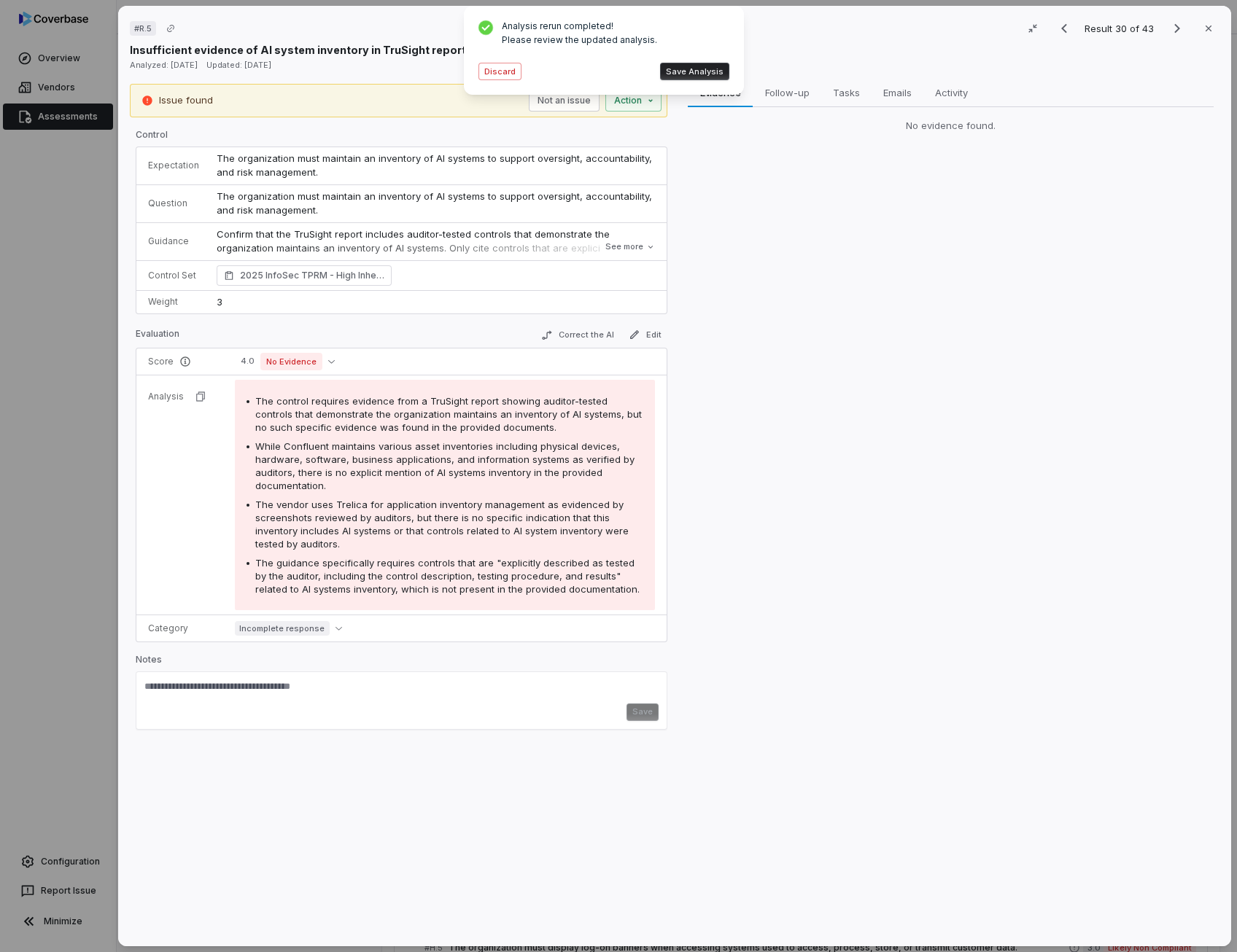
click at [676, 69] on button "Save Analysis" at bounding box center [695, 72] width 69 height 18
click at [579, 342] on button "Correct the AI" at bounding box center [578, 336] width 85 height 18
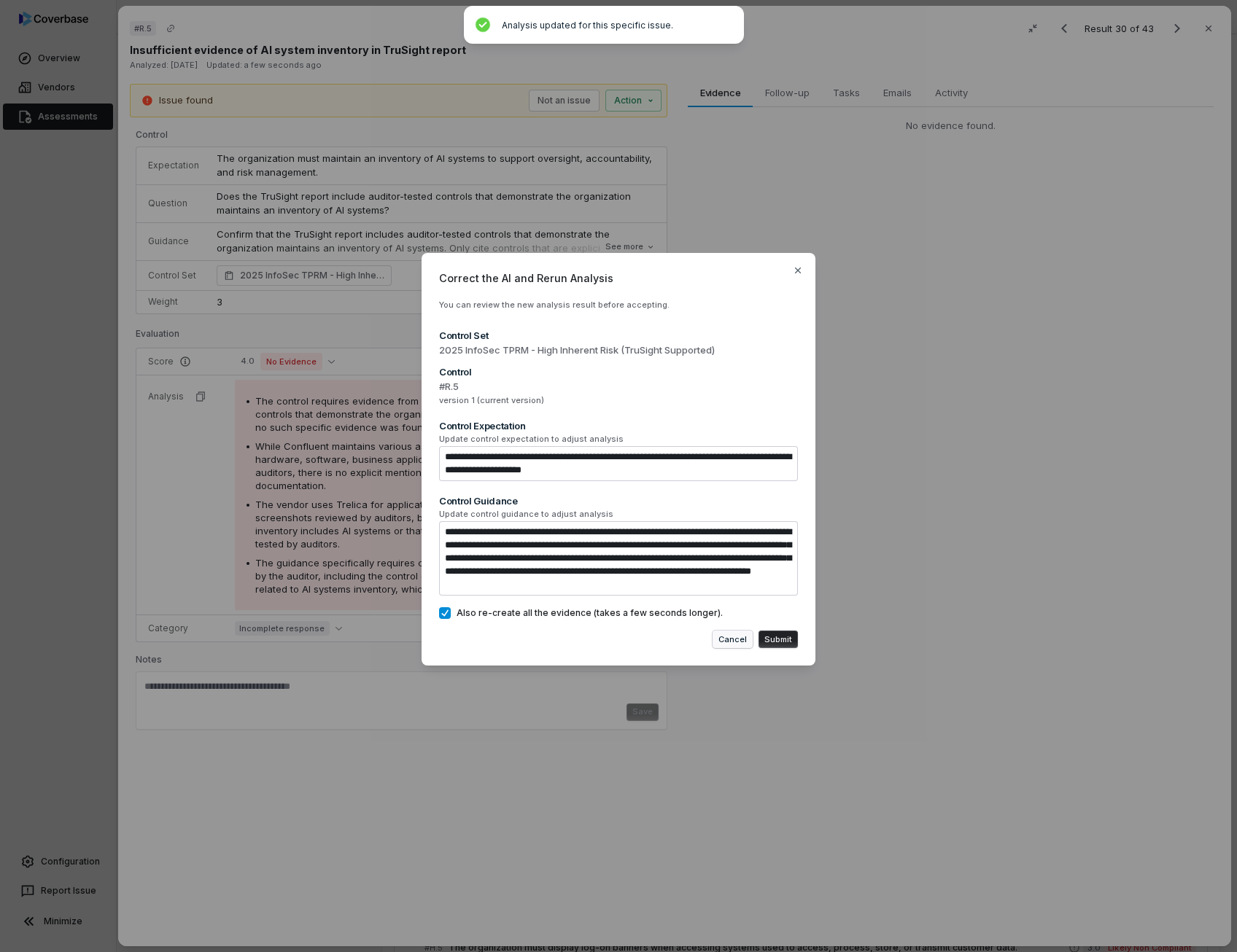
click at [740, 642] on button "Cancel" at bounding box center [732, 639] width 40 height 18
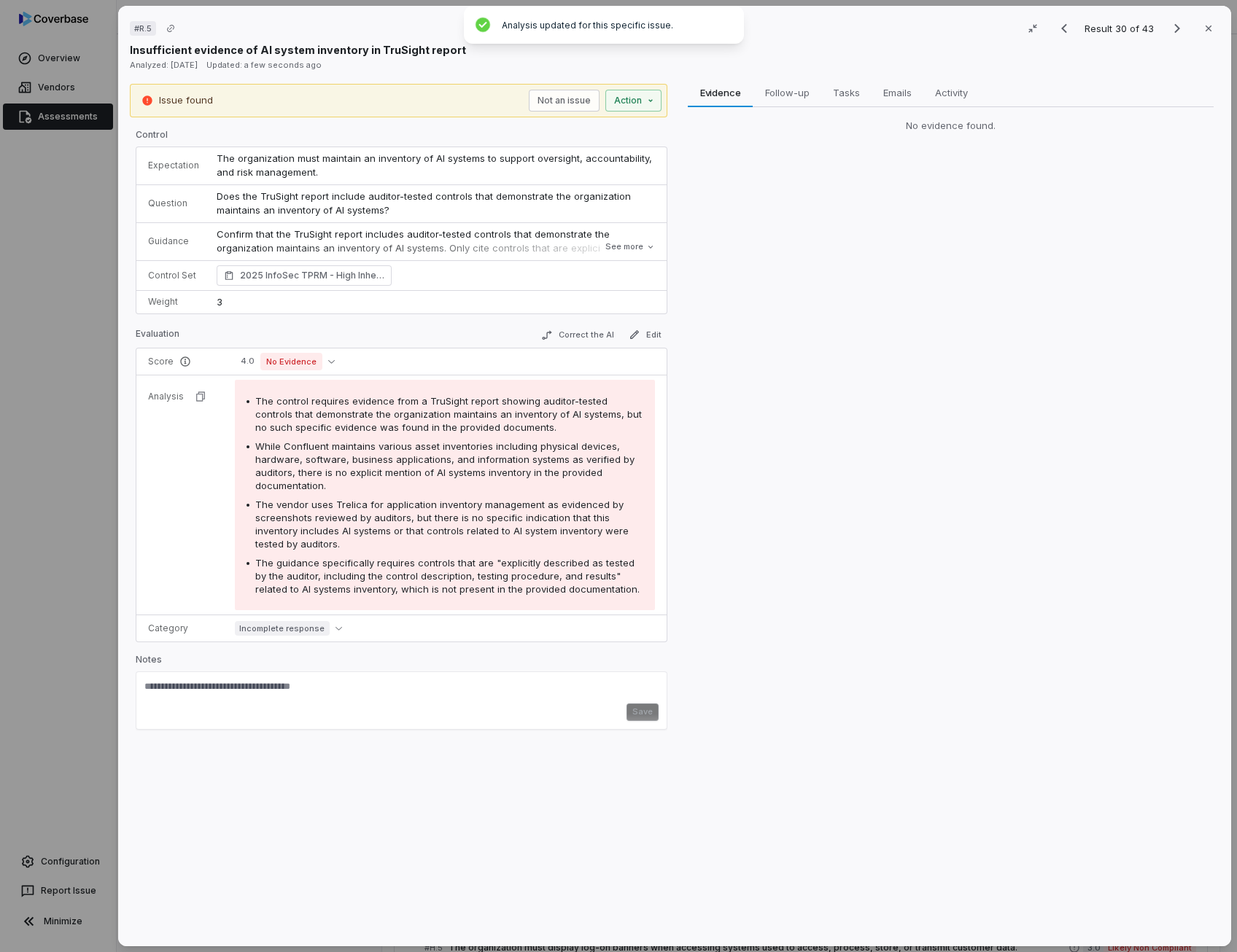
click at [420, 201] on span "Does the TruSight report include auditor-tested controls that demonstrate the o…" at bounding box center [425, 204] width 417 height 27
click at [1168, 23] on icon "Next result" at bounding box center [1177, 29] width 18 height 18
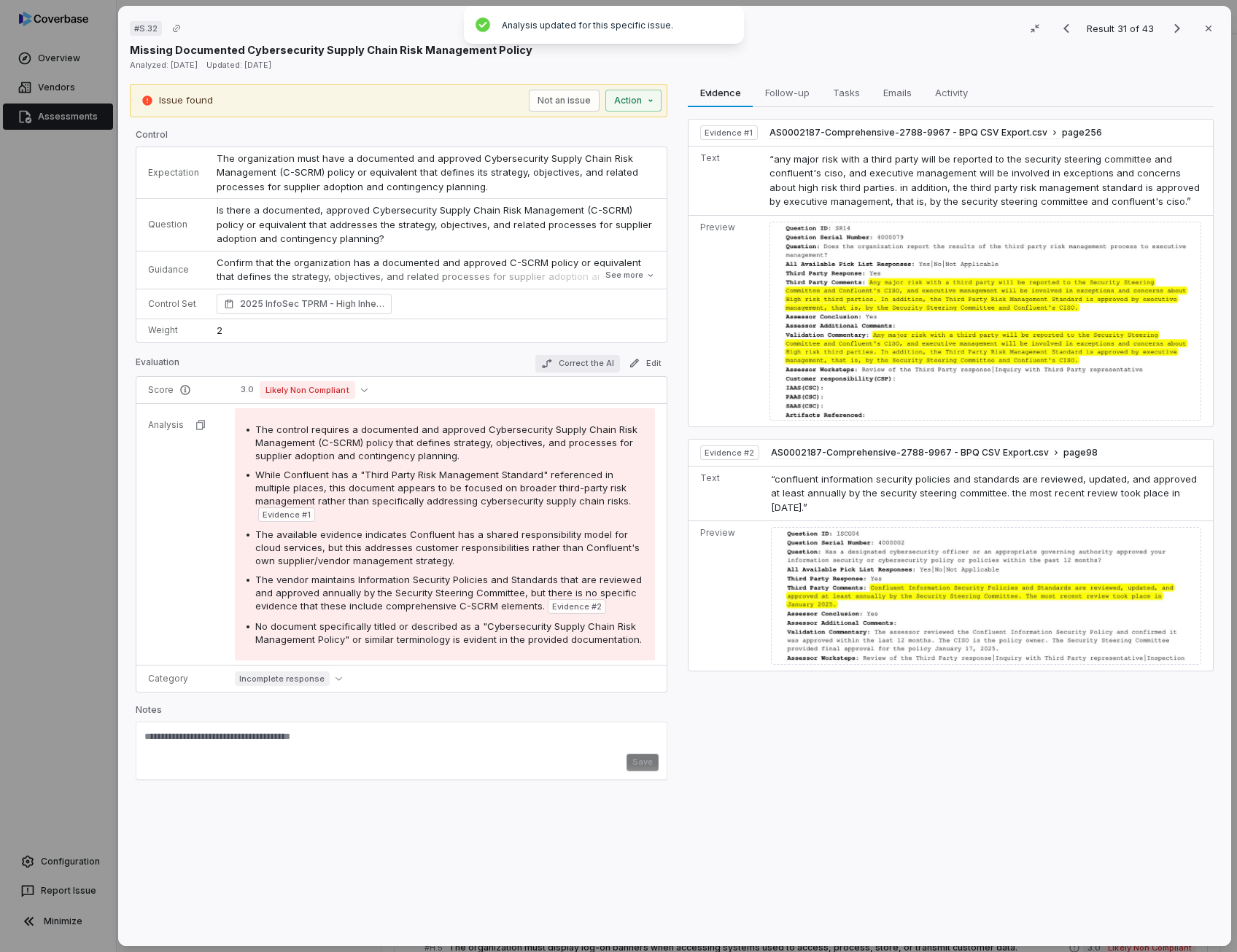
click at [583, 364] on button "Correct the AI" at bounding box center [578, 364] width 85 height 18
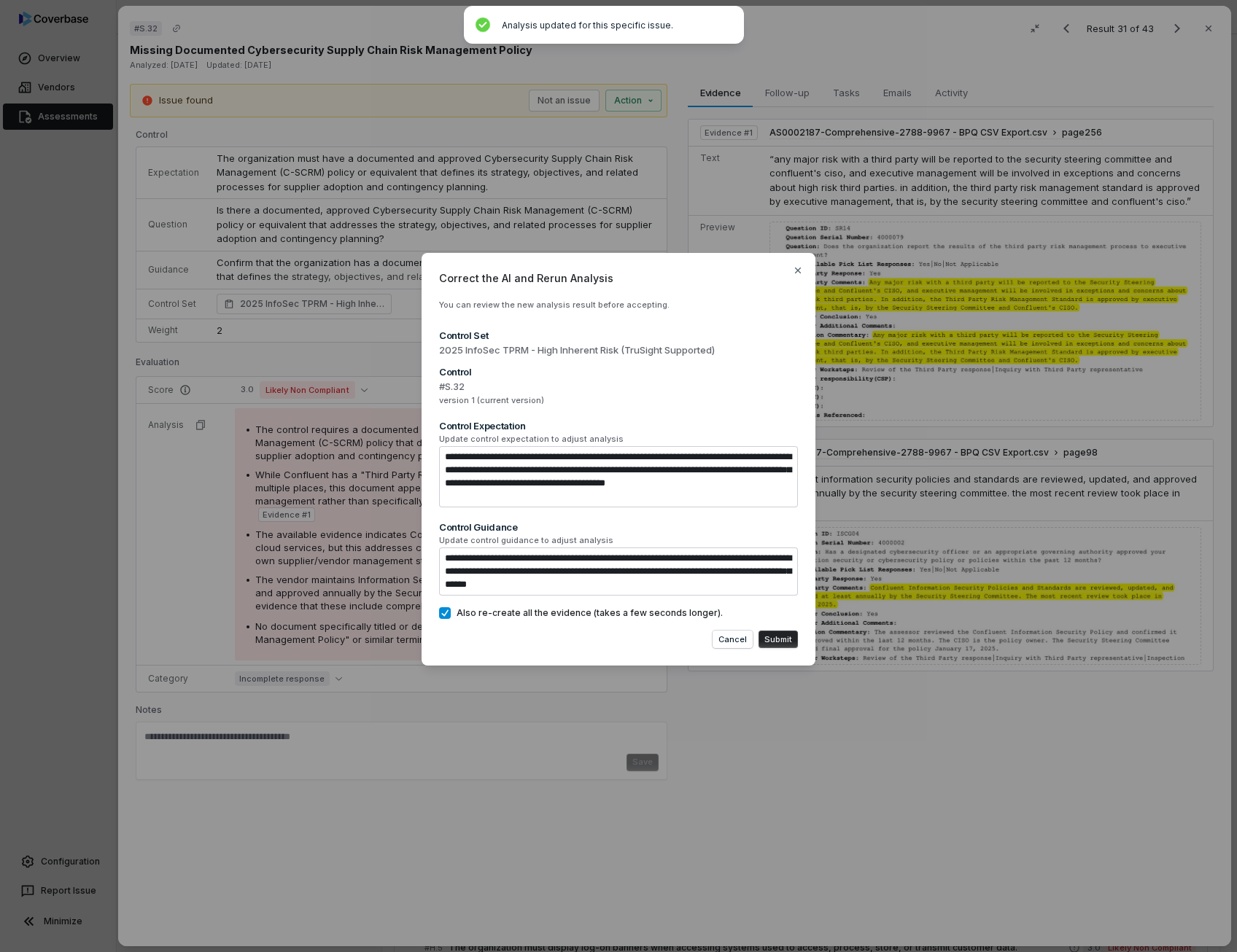
click at [783, 636] on button "Submit" at bounding box center [777, 639] width 39 height 18
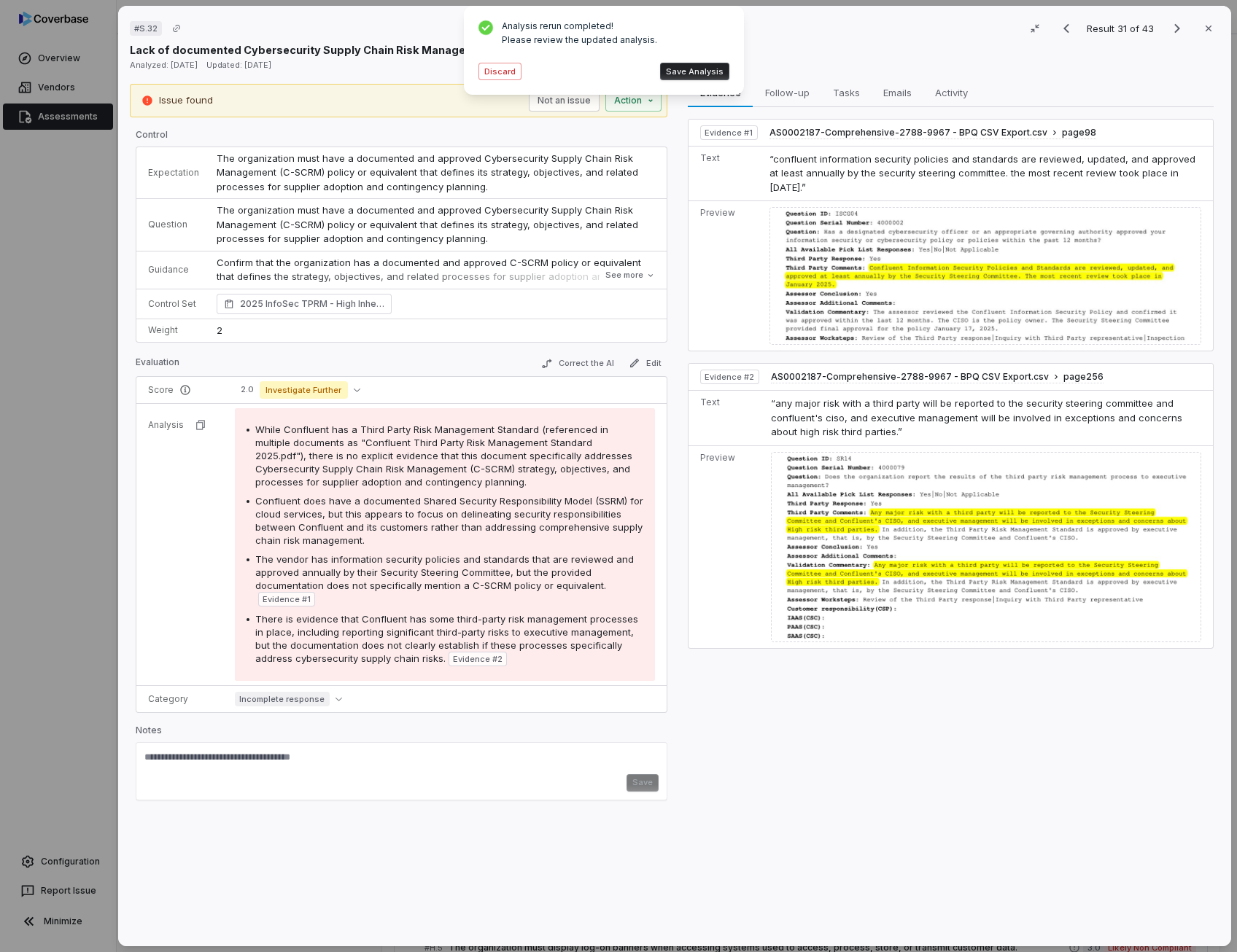
click at [398, 513] on span "Confluent does have a documented Shared Security Responsibility Model (SSRM) fo…" at bounding box center [449, 520] width 388 height 51
drag, startPoint x: 398, startPoint y: 513, endPoint x: 418, endPoint y: 571, distance: 61.4
click at [418, 571] on span "The vendor has information security policies and standards that are reviewed an…" at bounding box center [444, 571] width 378 height 38
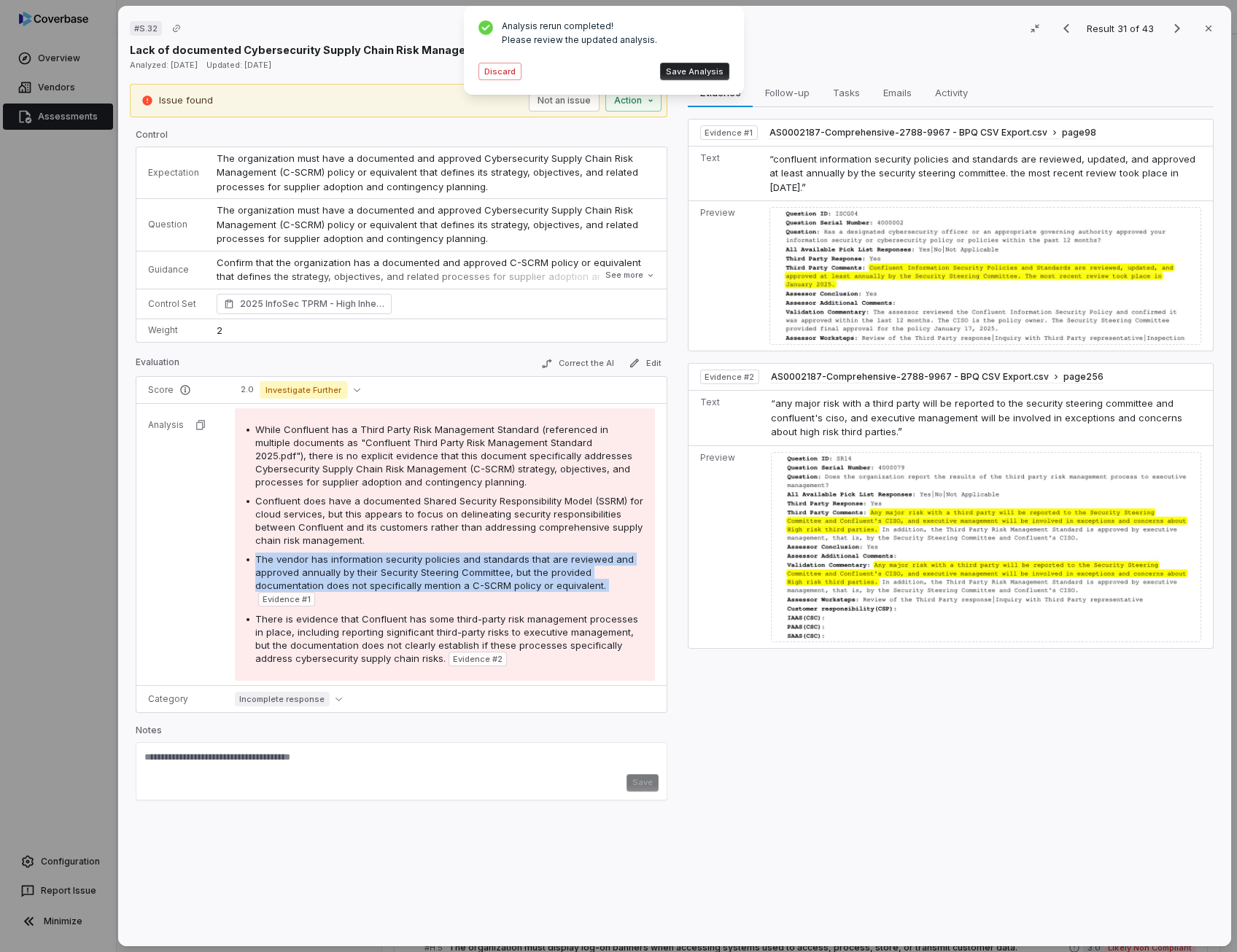
drag, startPoint x: 418, startPoint y: 571, endPoint x: 433, endPoint y: 590, distance: 24.2
click at [433, 590] on div "The vendor has information security policies and standards that are reviewed an…" at bounding box center [449, 579] width 388 height 54
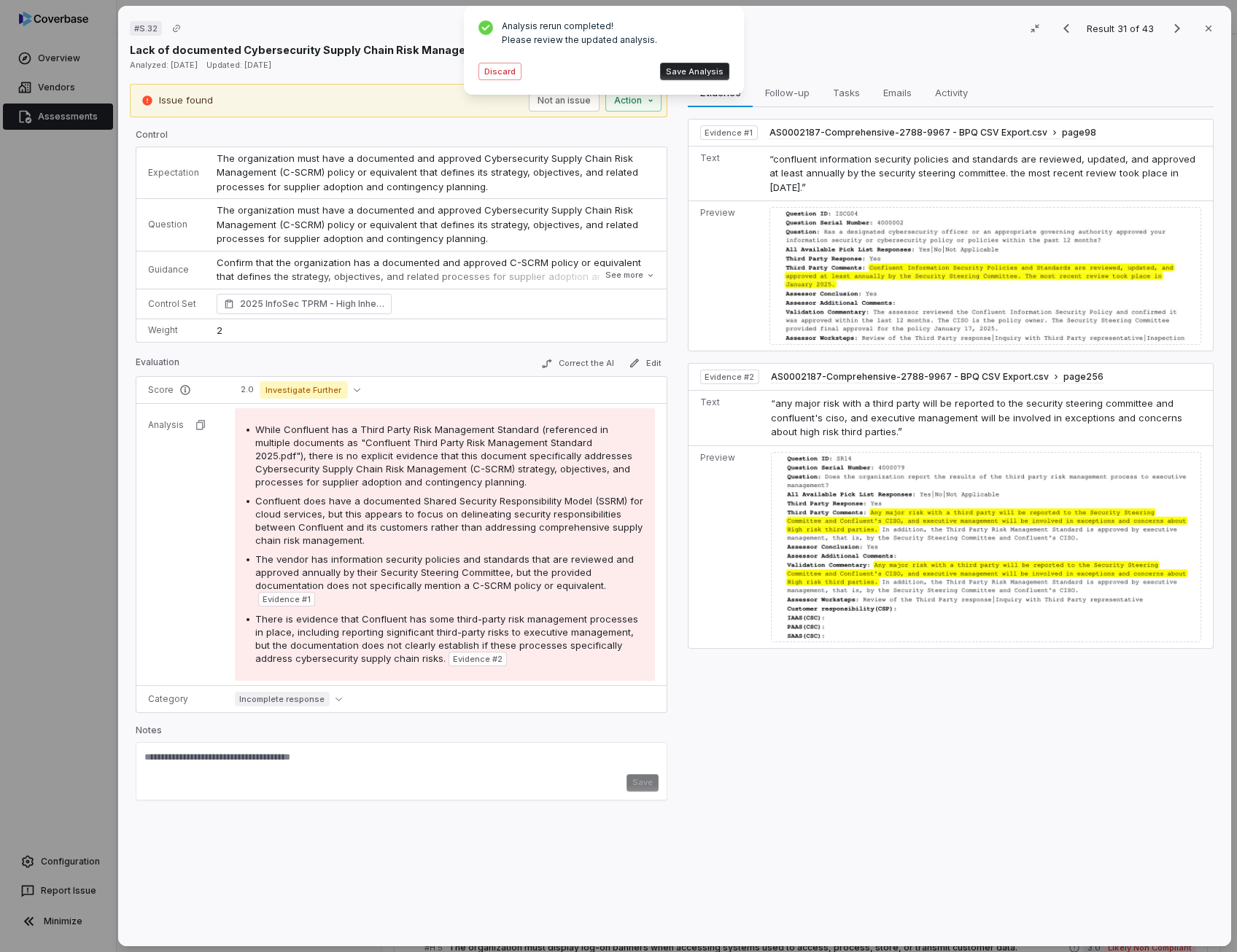
click at [501, 615] on span "There is evidence that Confluent has some third-party risk management processes…" at bounding box center [446, 638] width 383 height 51
click at [719, 78] on button "Save Analysis" at bounding box center [695, 72] width 69 height 18
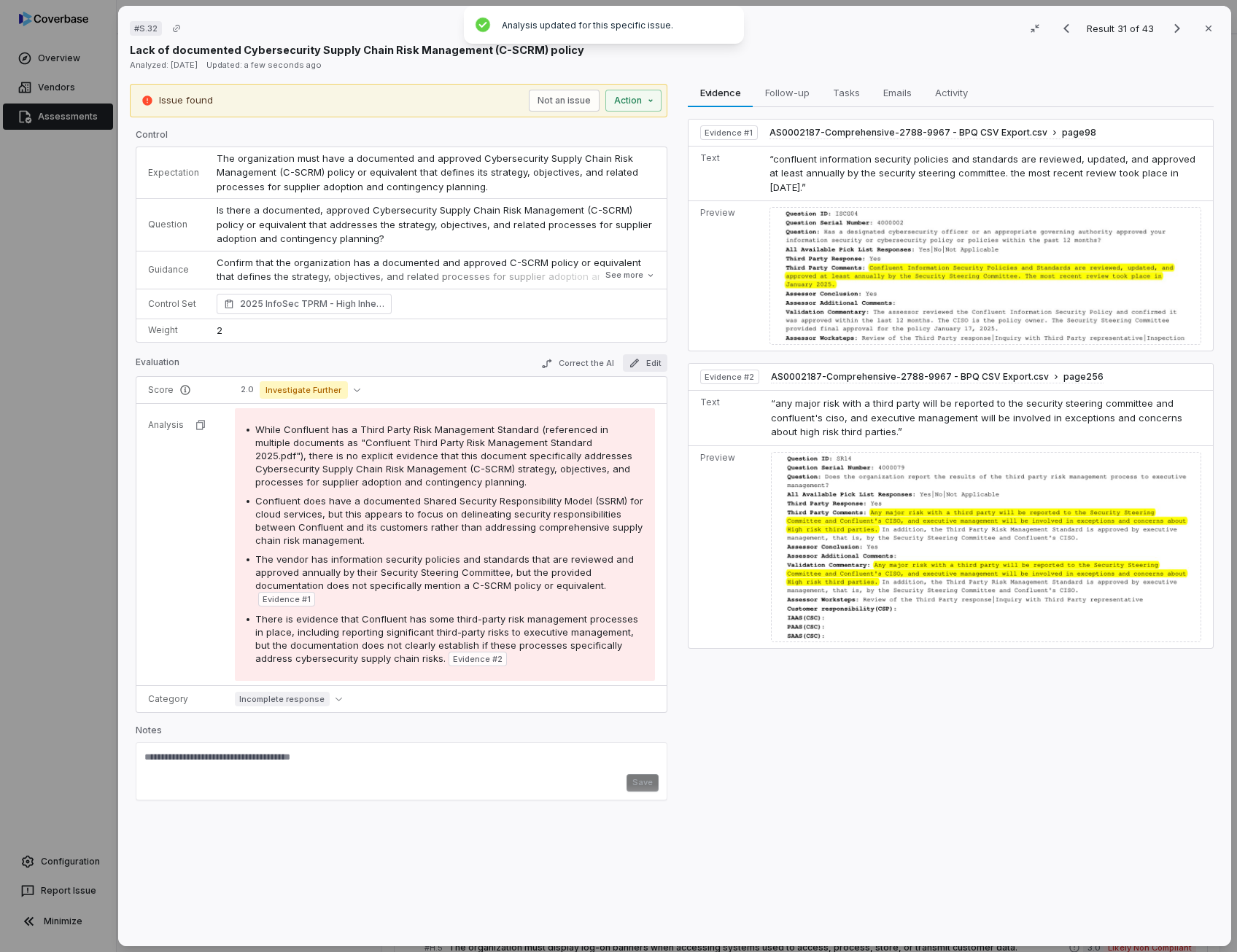
click at [649, 365] on button "Edit" at bounding box center [645, 363] width 44 height 18
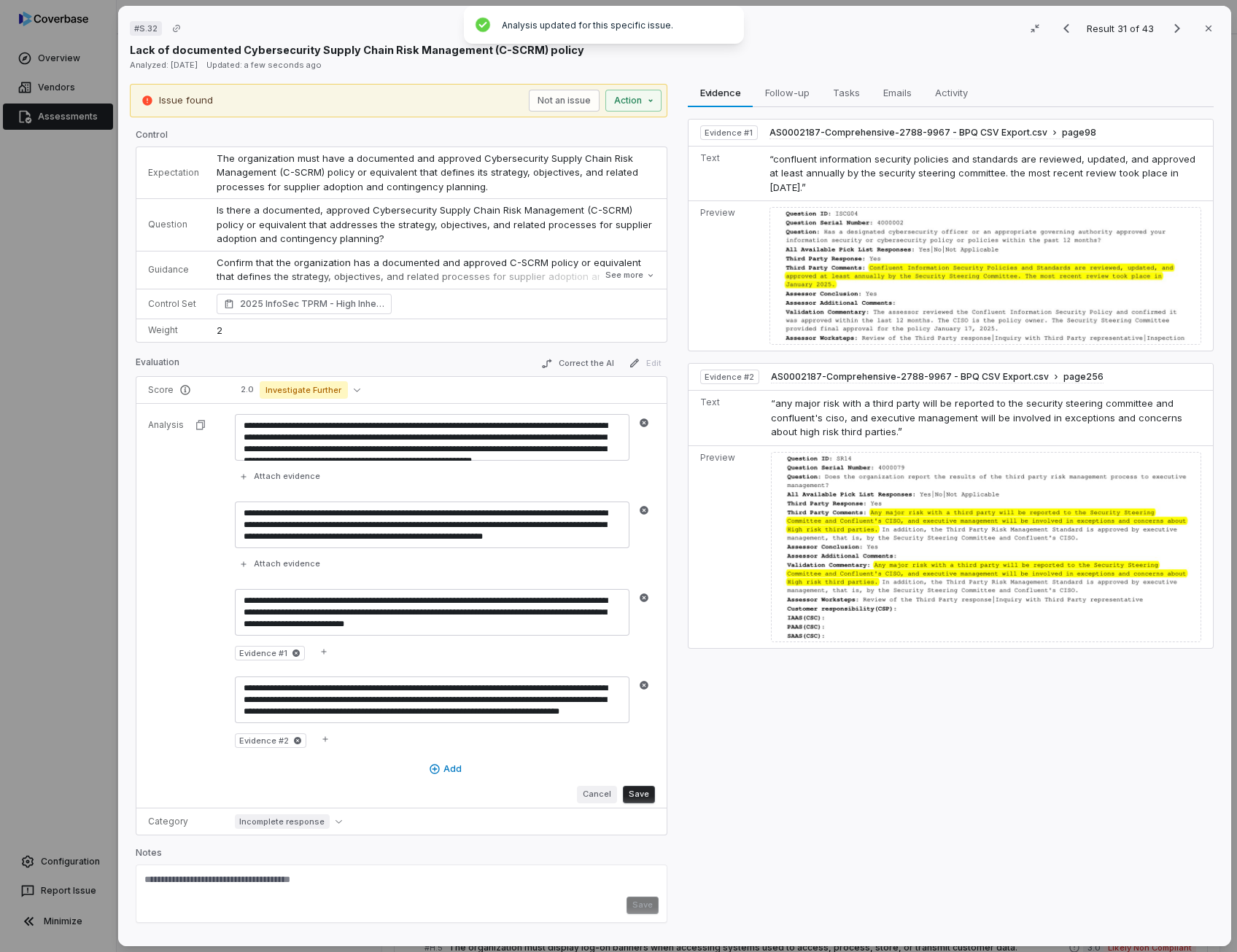
click at [603, 795] on button "Cancel" at bounding box center [597, 795] width 40 height 18
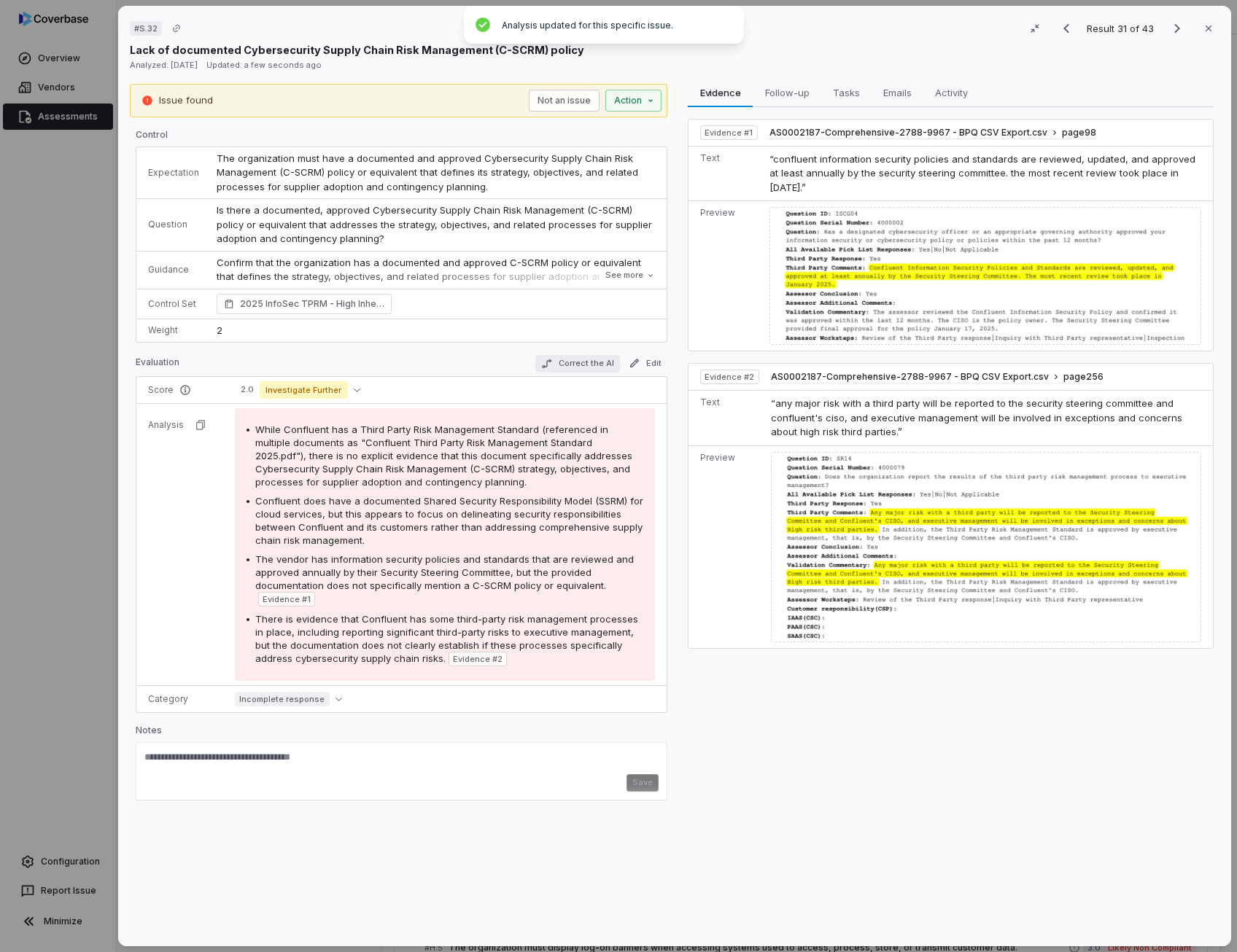
click at [594, 361] on button "Correct the AI" at bounding box center [578, 364] width 85 height 18
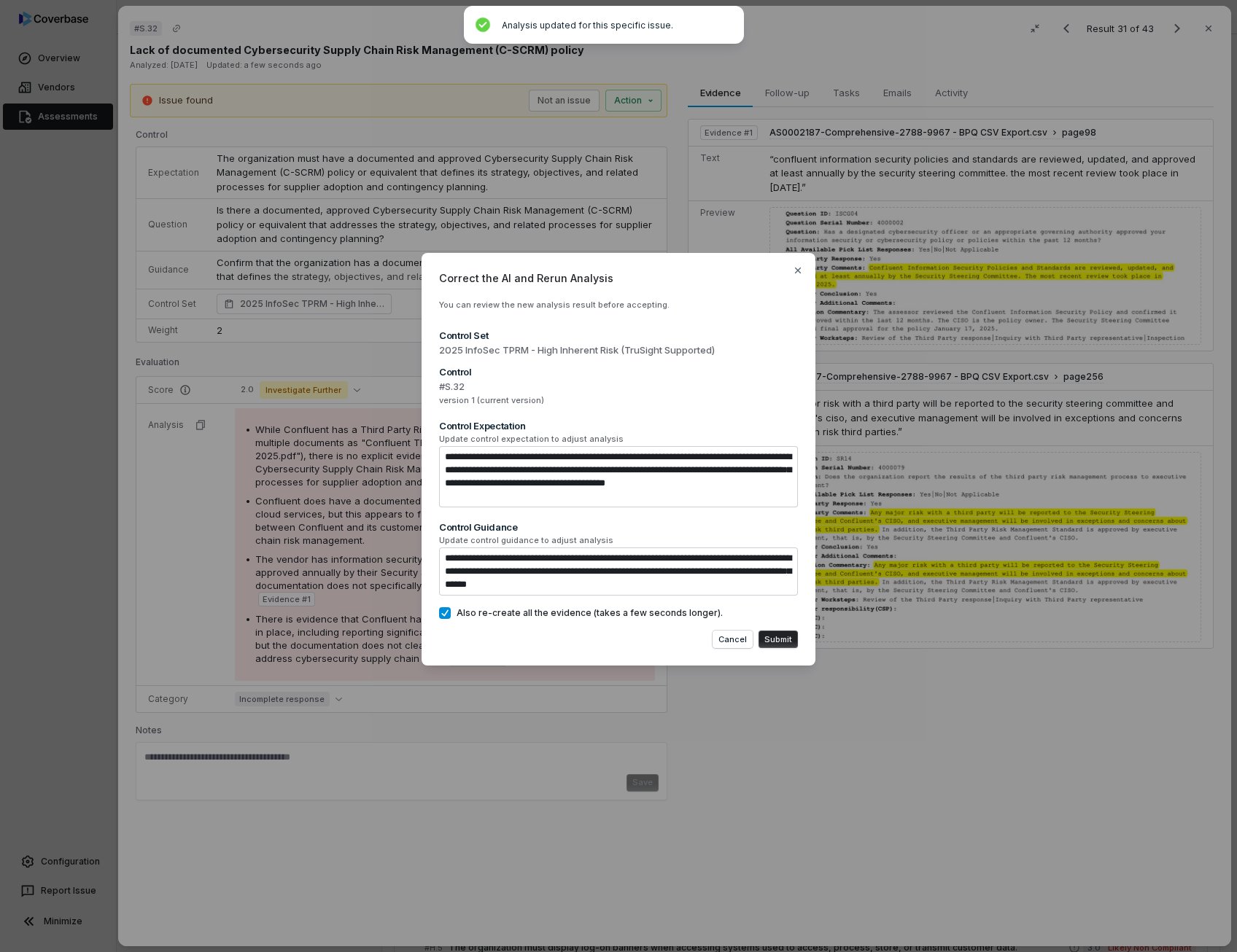
click at [446, 622] on div "**********" at bounding box center [618, 459] width 394 height 413
click at [446, 613] on button "Also re-create all the evidence (takes a few seconds longer)." at bounding box center [445, 613] width 12 height 12
click at [787, 642] on button "Submit" at bounding box center [777, 639] width 39 height 18
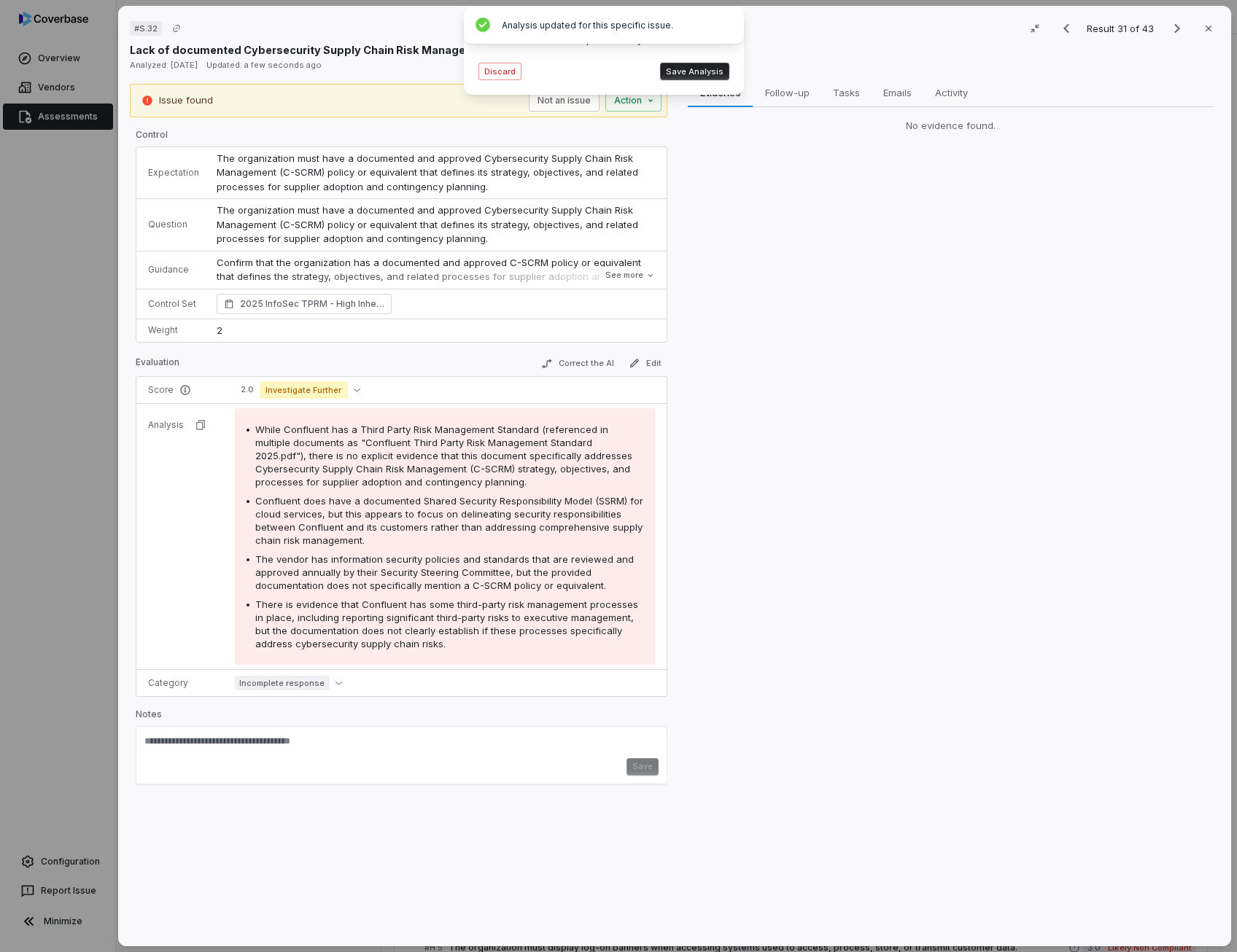
click at [701, 72] on button "Save Analysis" at bounding box center [695, 72] width 69 height 18
click at [586, 365] on button "Correct the AI" at bounding box center [578, 364] width 85 height 18
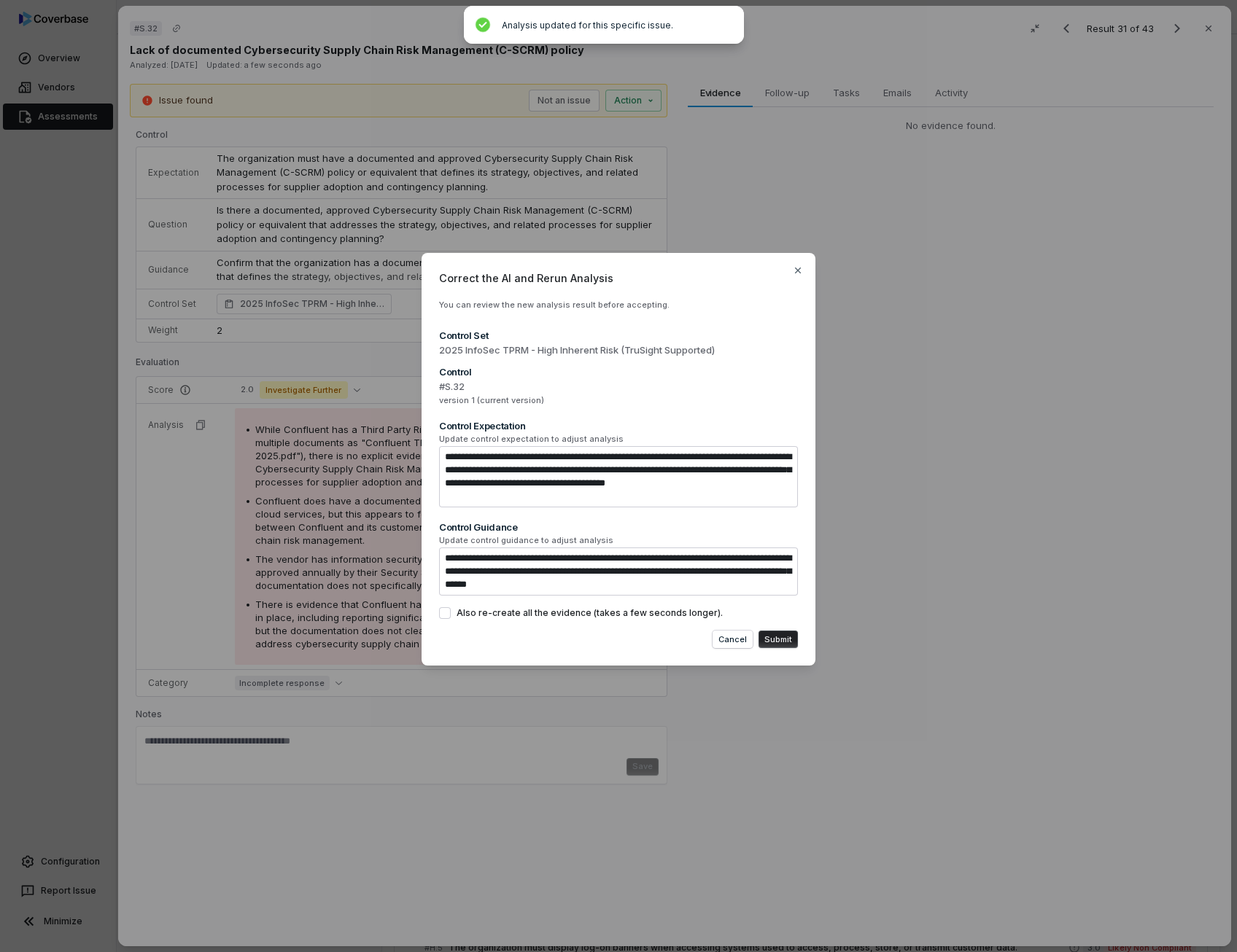
click at [786, 642] on button "Submit" at bounding box center [777, 639] width 39 height 18
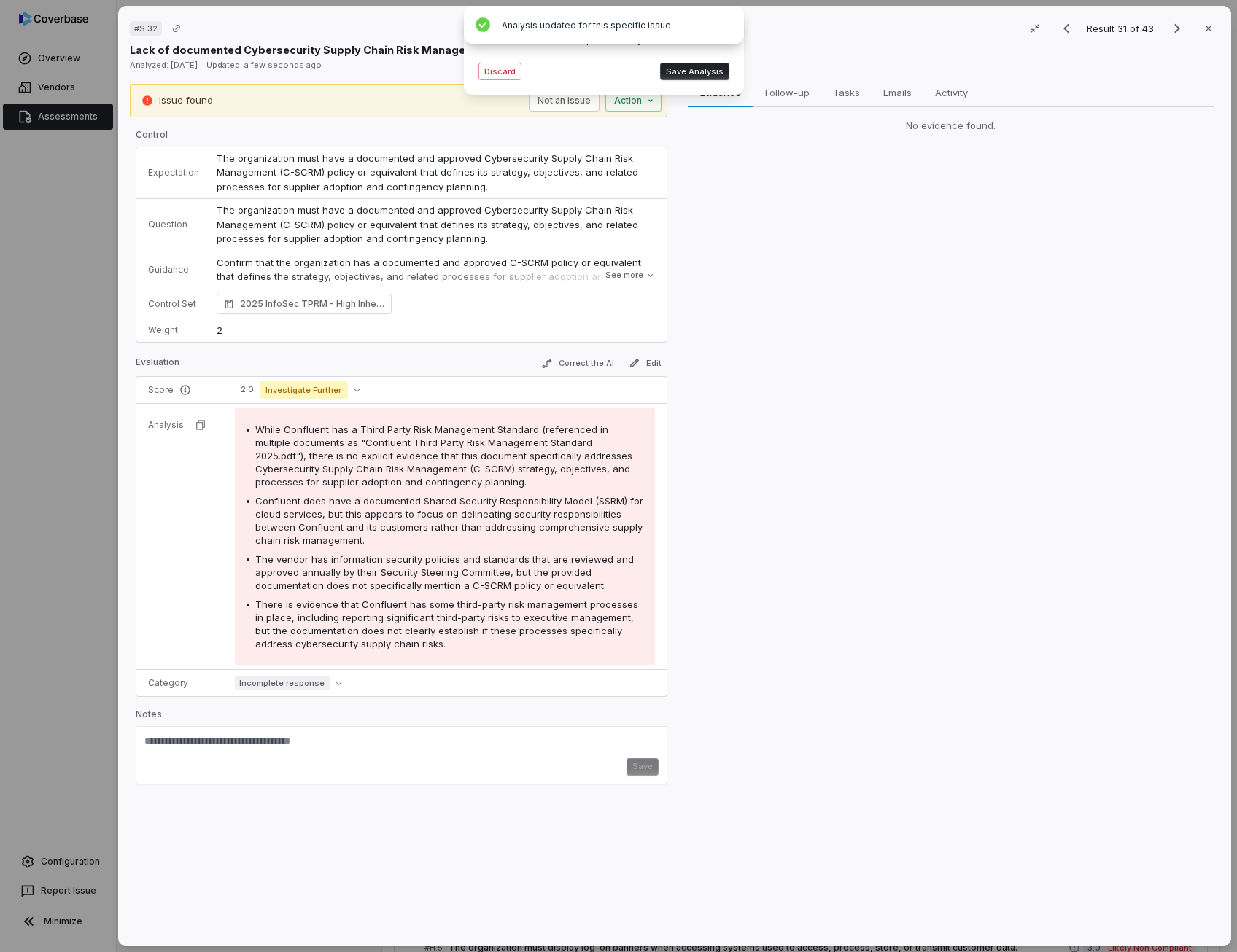
click at [697, 68] on button "Save Analysis" at bounding box center [695, 72] width 69 height 18
click at [585, 362] on button "Correct the AI" at bounding box center [578, 364] width 85 height 18
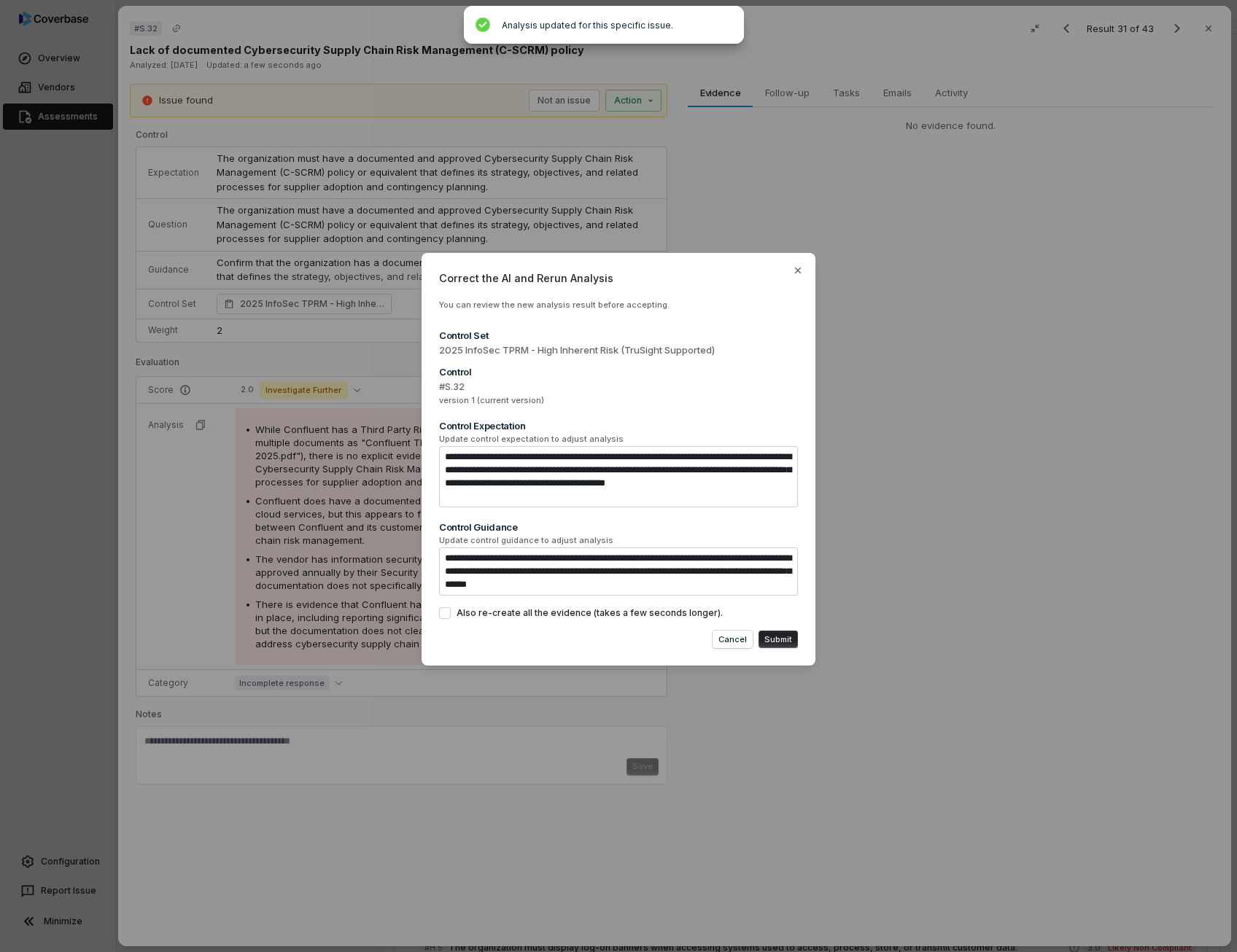
click at [785, 639] on button "Submit" at bounding box center [777, 639] width 39 height 18
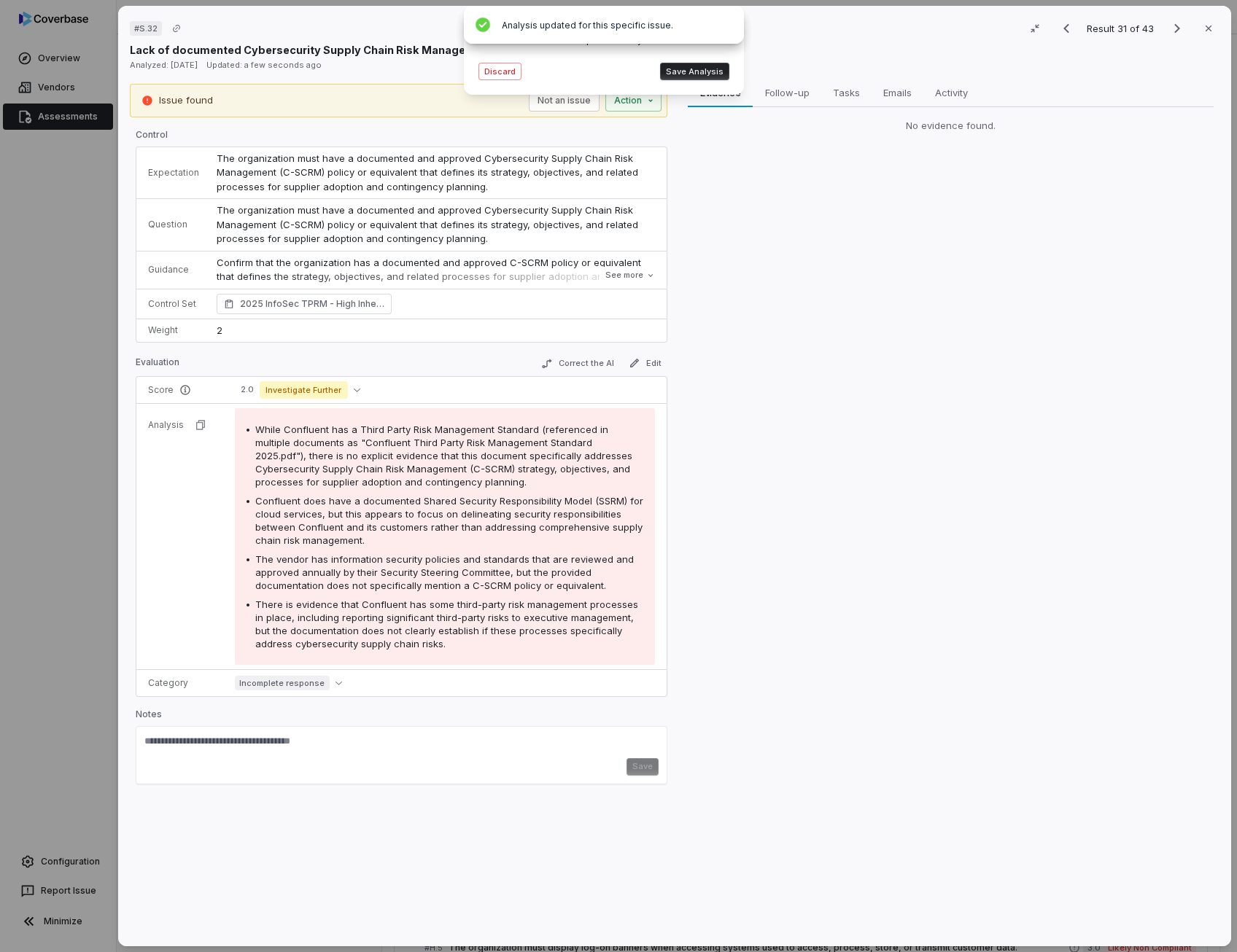
click at [701, 66] on button "Save Analysis" at bounding box center [695, 72] width 69 height 18
click at [443, 571] on span "The vendor has information security policies and standards that are reviewed an…" at bounding box center [444, 571] width 378 height 38
drag, startPoint x: 443, startPoint y: 571, endPoint x: 327, endPoint y: 498, distance: 137.1
click at [327, 498] on span "Confluent does have a documented Shared Security Responsibility Model (SSRM) fo…" at bounding box center [449, 520] width 388 height 51
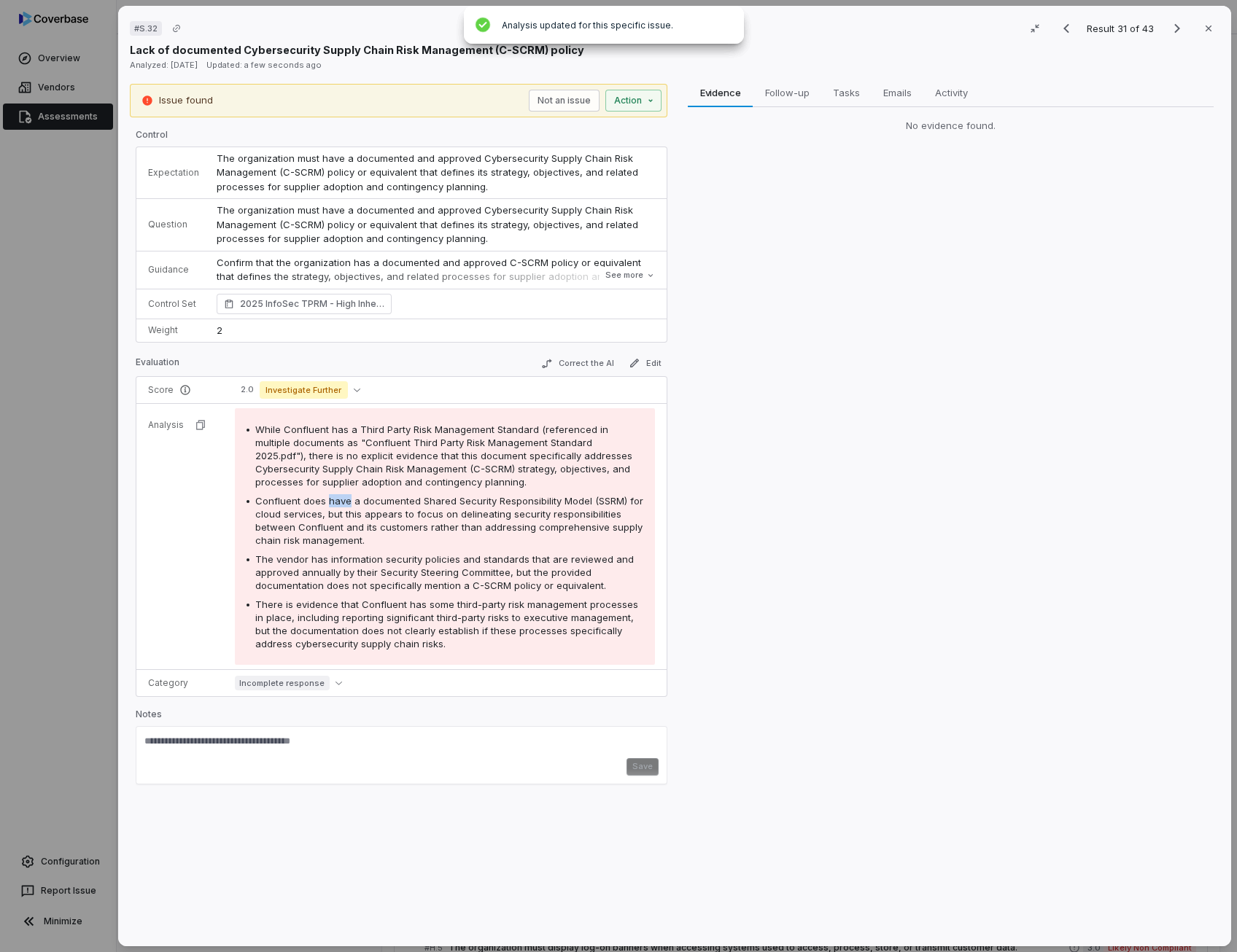
click at [327, 498] on span "Confluent does have a documented Shared Security Responsibility Model (SSRM) fo…" at bounding box center [449, 520] width 388 height 51
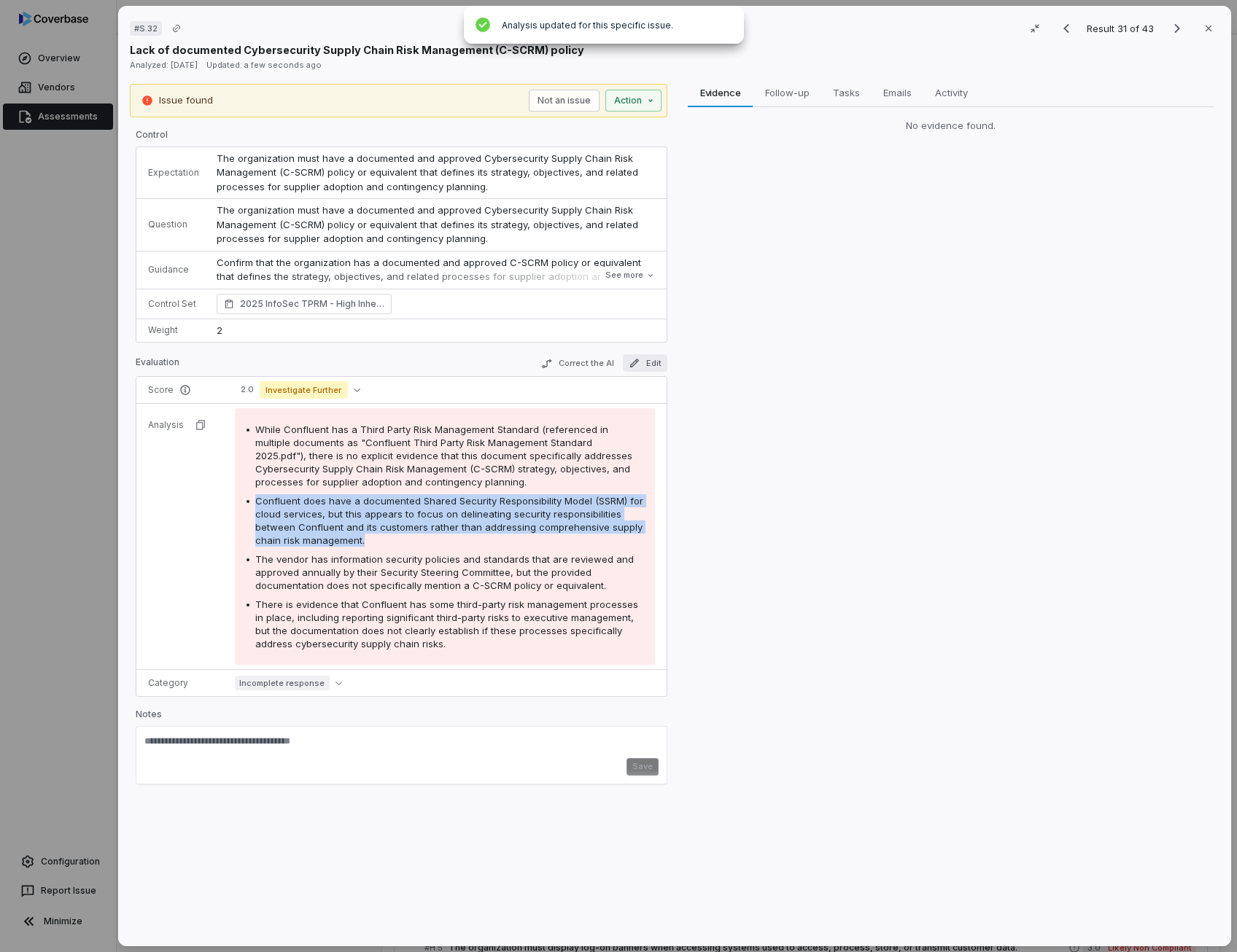
click at [636, 358] on icon "button" at bounding box center [634, 363] width 12 height 12
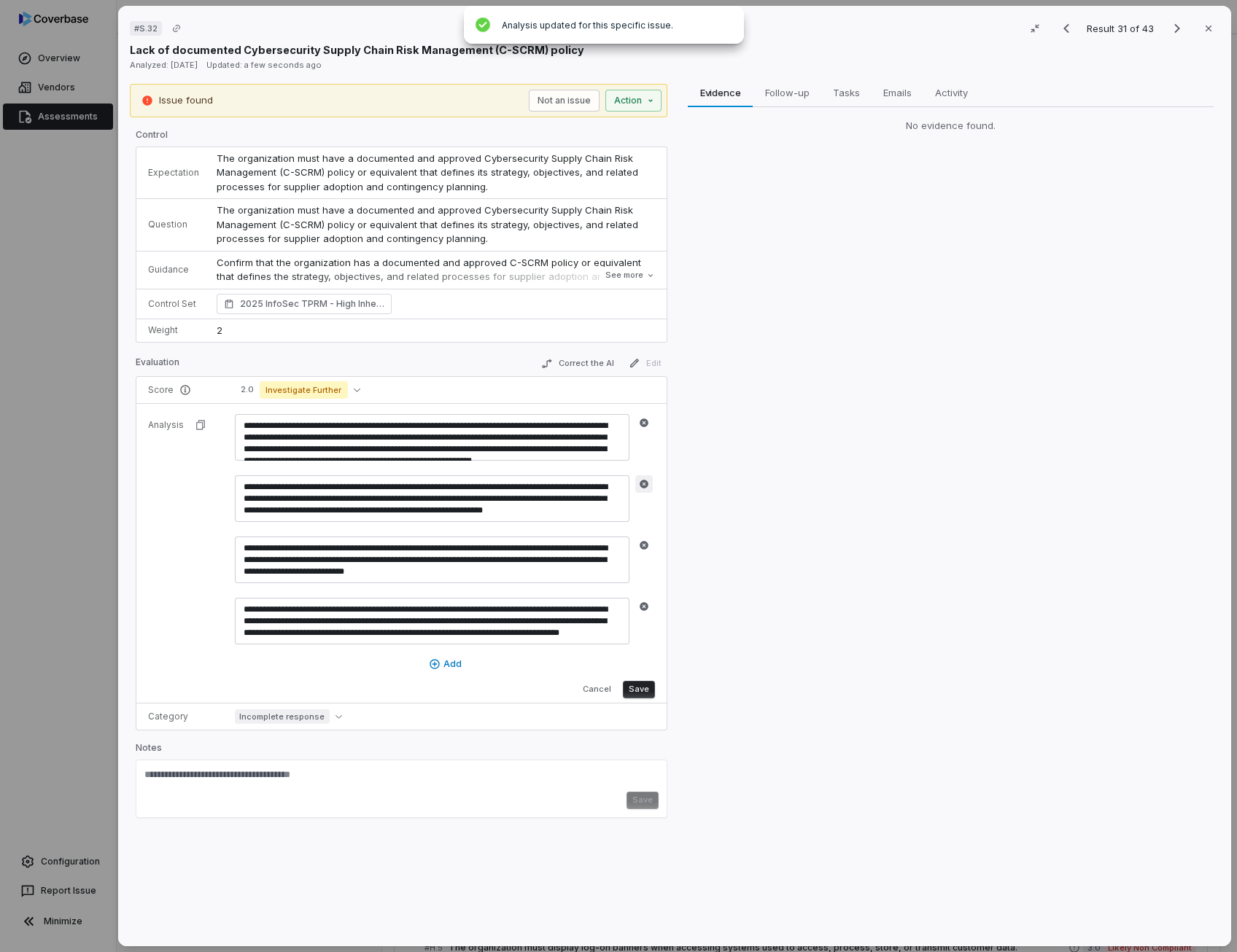
click at [641, 483] on icon "button" at bounding box center [644, 484] width 9 height 9
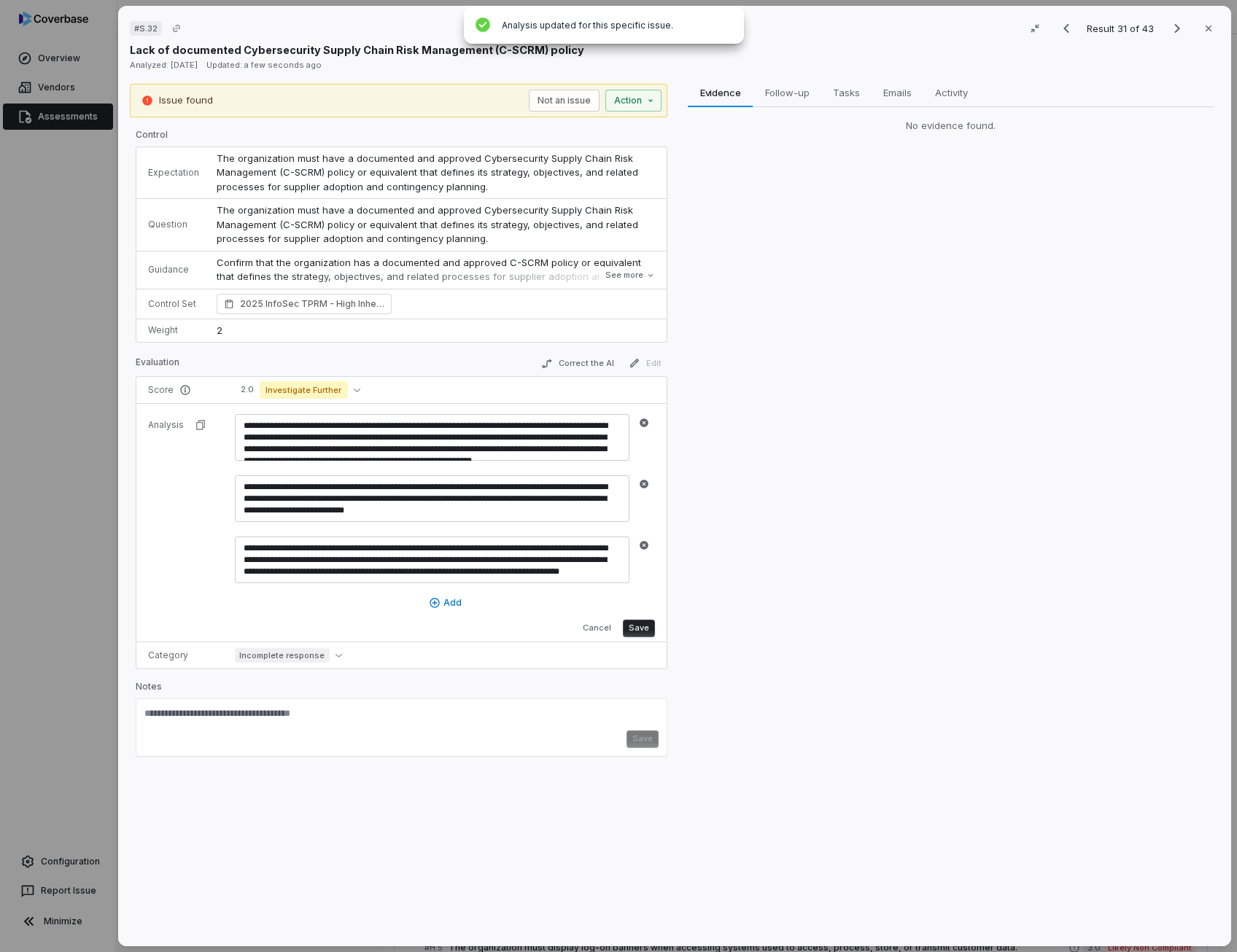
scroll to position [6, 0]
click at [646, 546] on icon "button" at bounding box center [644, 545] width 10 height 10
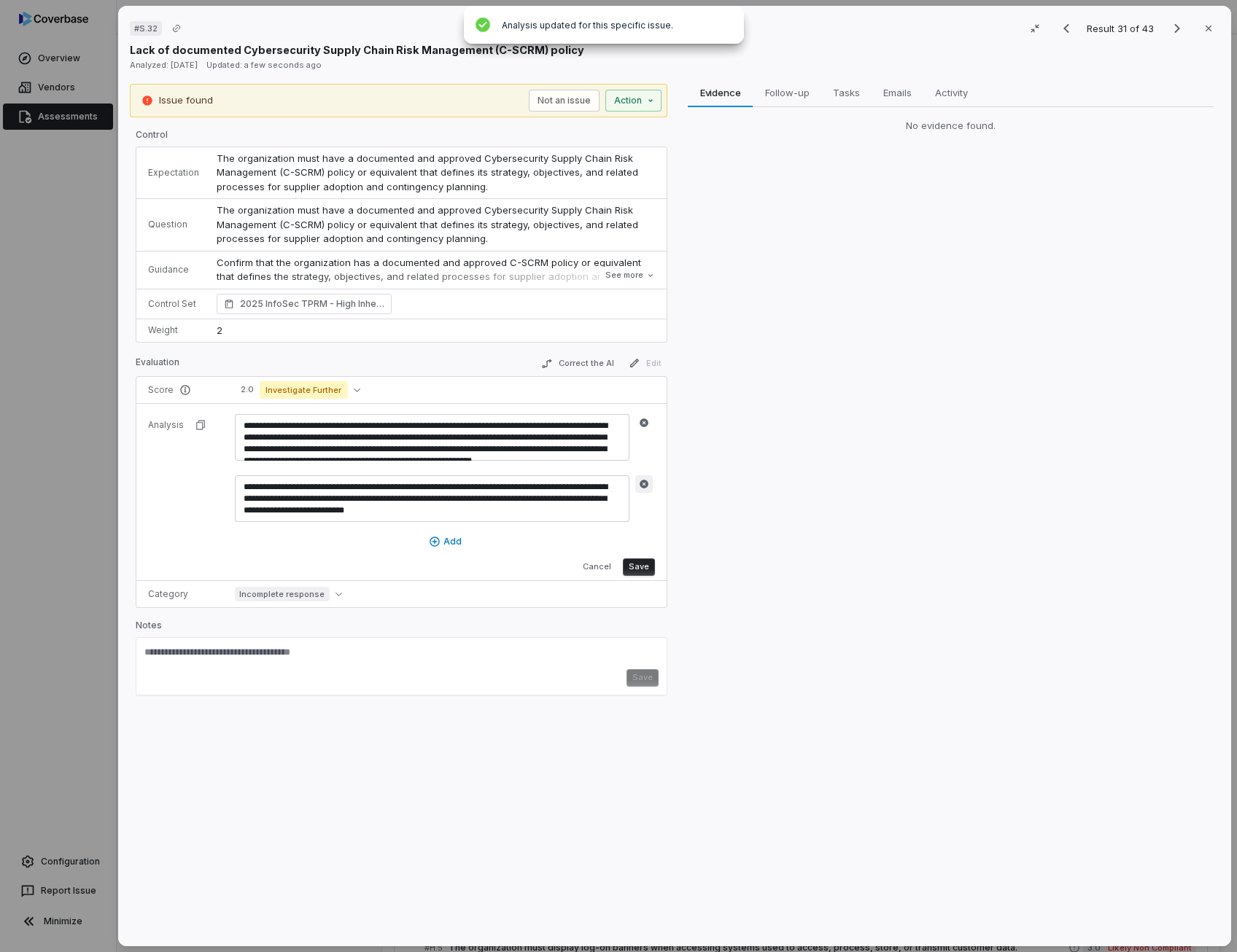
click at [640, 486] on icon "button" at bounding box center [644, 484] width 10 height 10
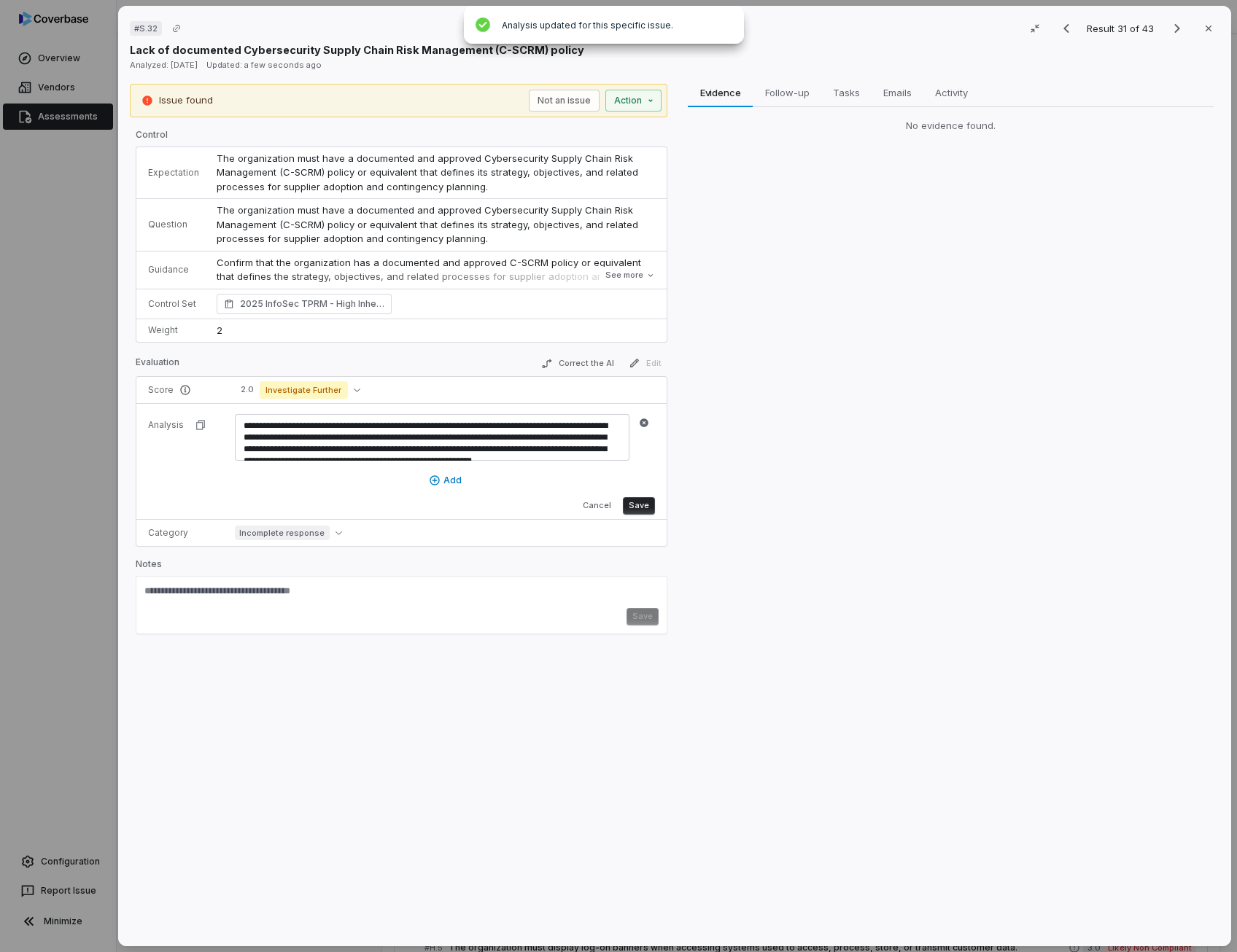
click at [648, 510] on button "Save" at bounding box center [638, 506] width 32 height 18
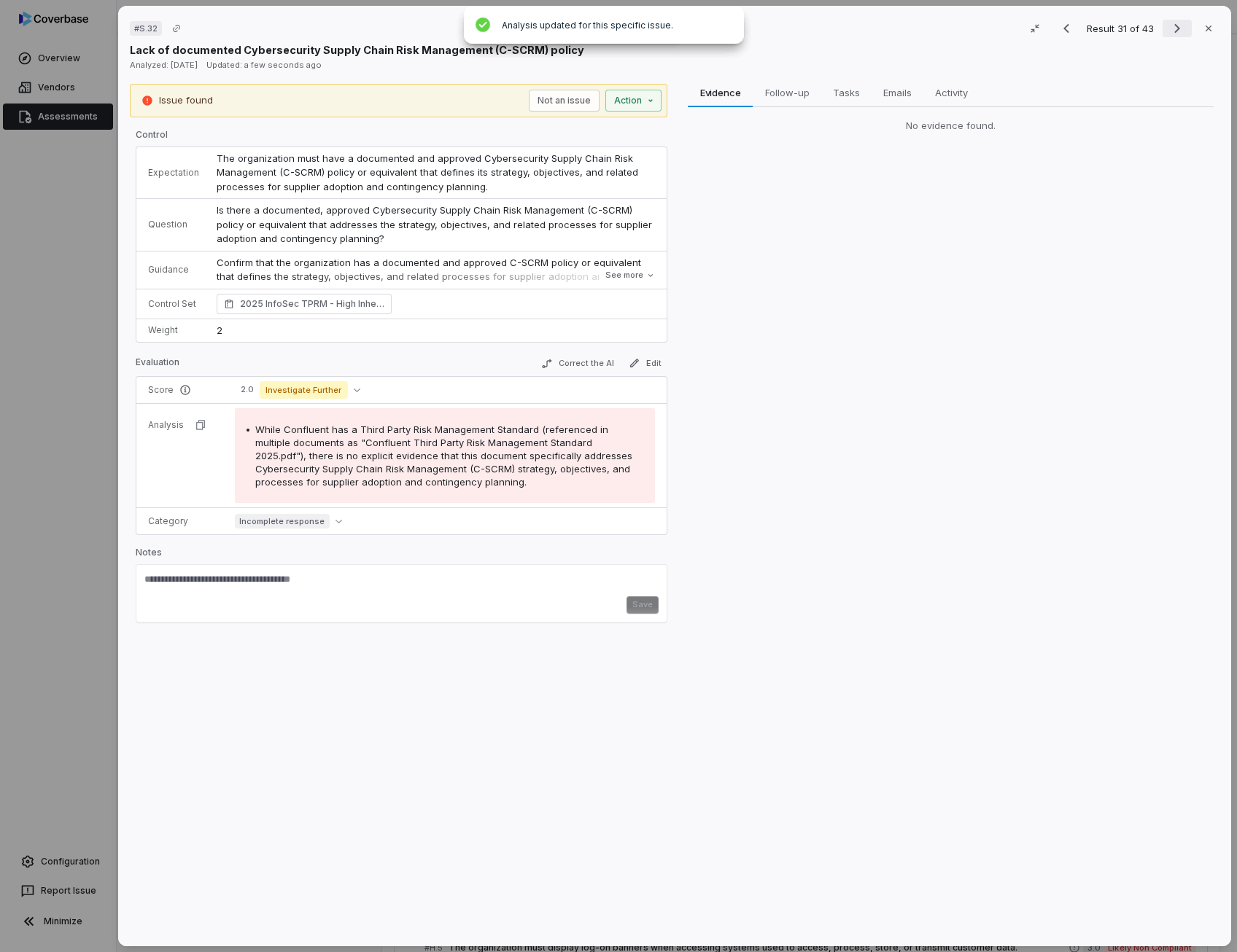
click at [1174, 32] on icon "Next result" at bounding box center [1177, 29] width 6 height 10
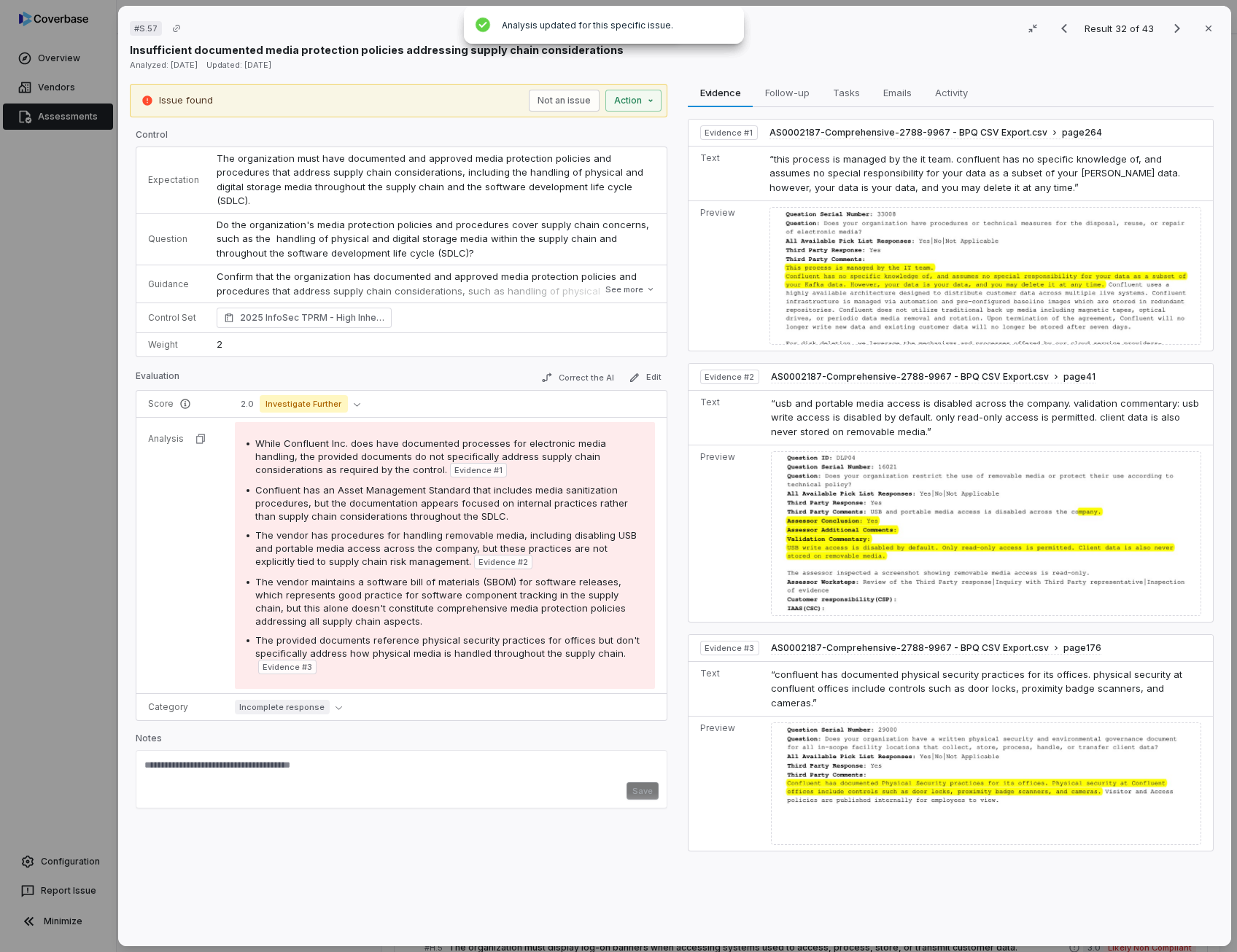
click at [355, 231] on td "Do the organization's media protection policies and procedures cover supply cha…" at bounding box center [437, 239] width 459 height 52
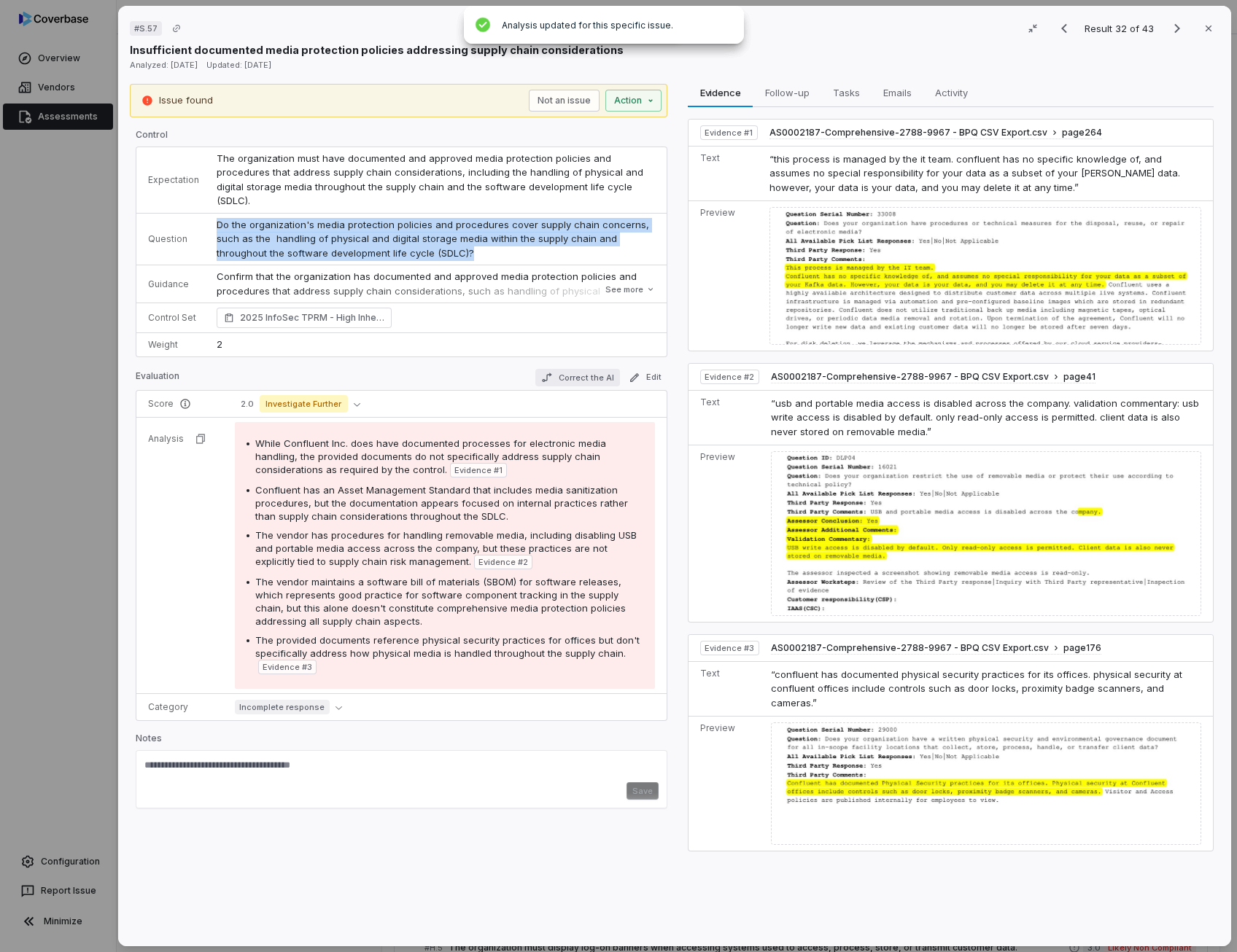
click at [586, 369] on button "Correct the AI" at bounding box center [578, 378] width 85 height 18
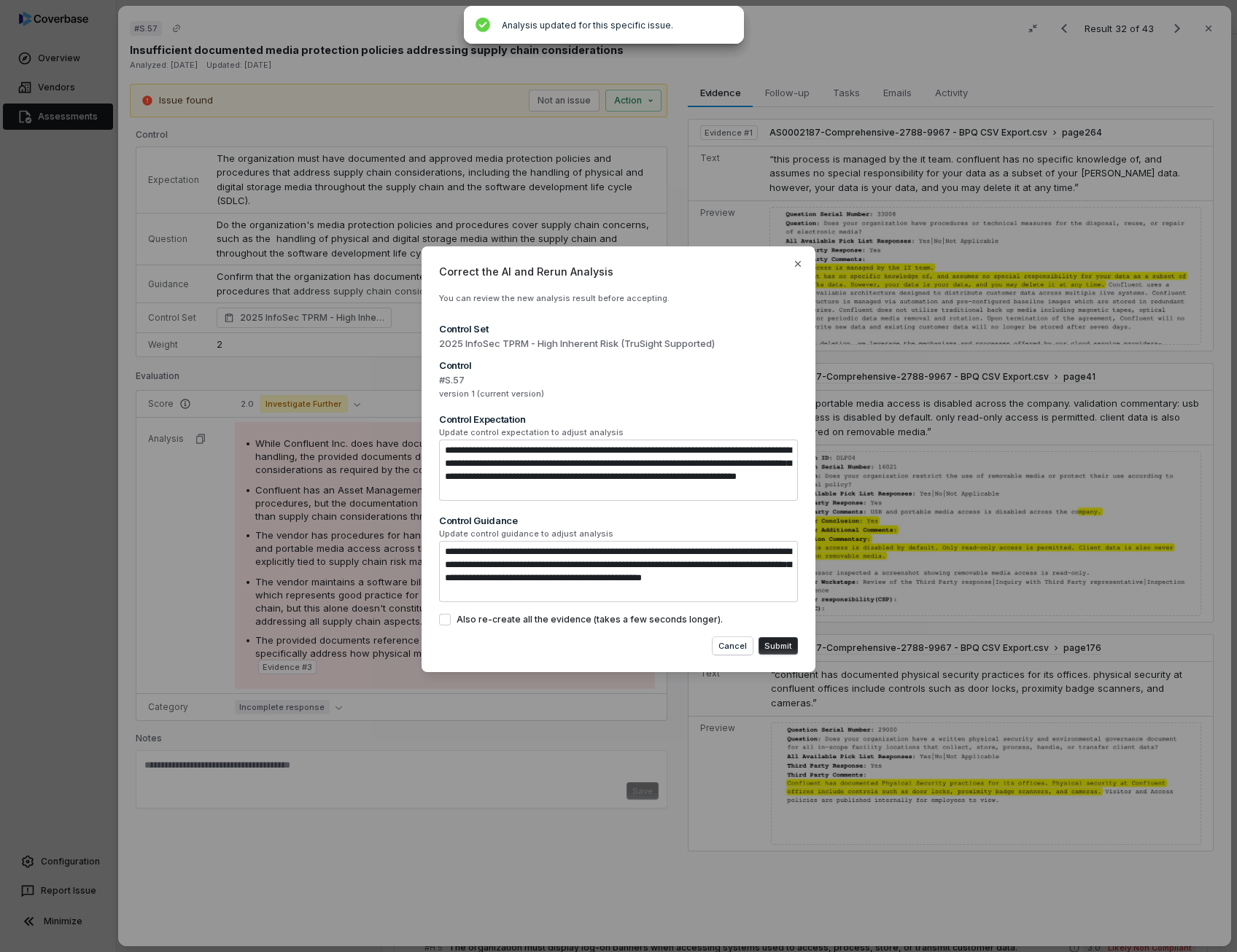
click at [440, 616] on button "Also re-create all the evidence (takes a few seconds longer)." at bounding box center [445, 619] width 12 height 12
click at [775, 648] on button "Submit" at bounding box center [777, 646] width 39 height 18
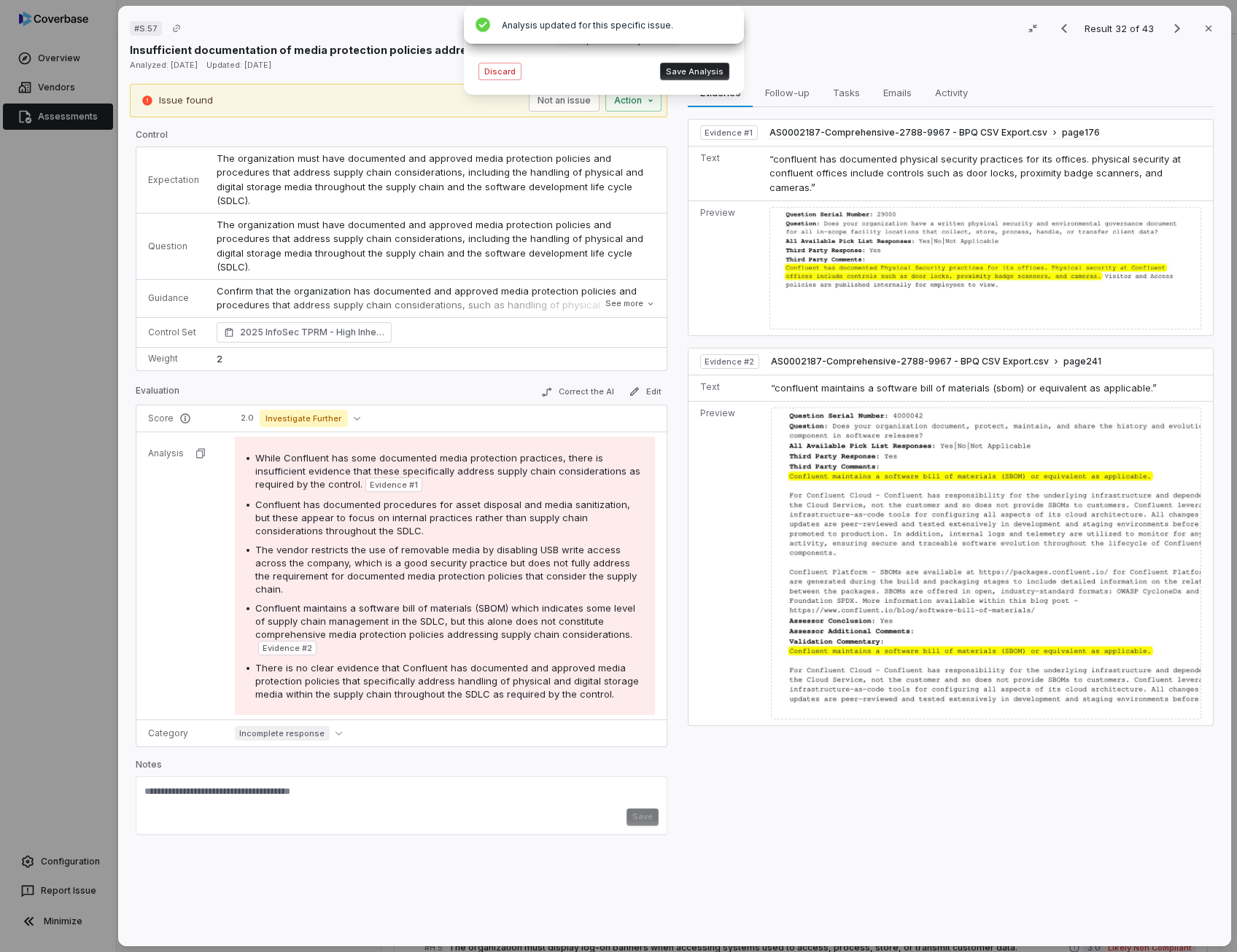
click at [713, 73] on button "Save Analysis" at bounding box center [695, 72] width 69 height 18
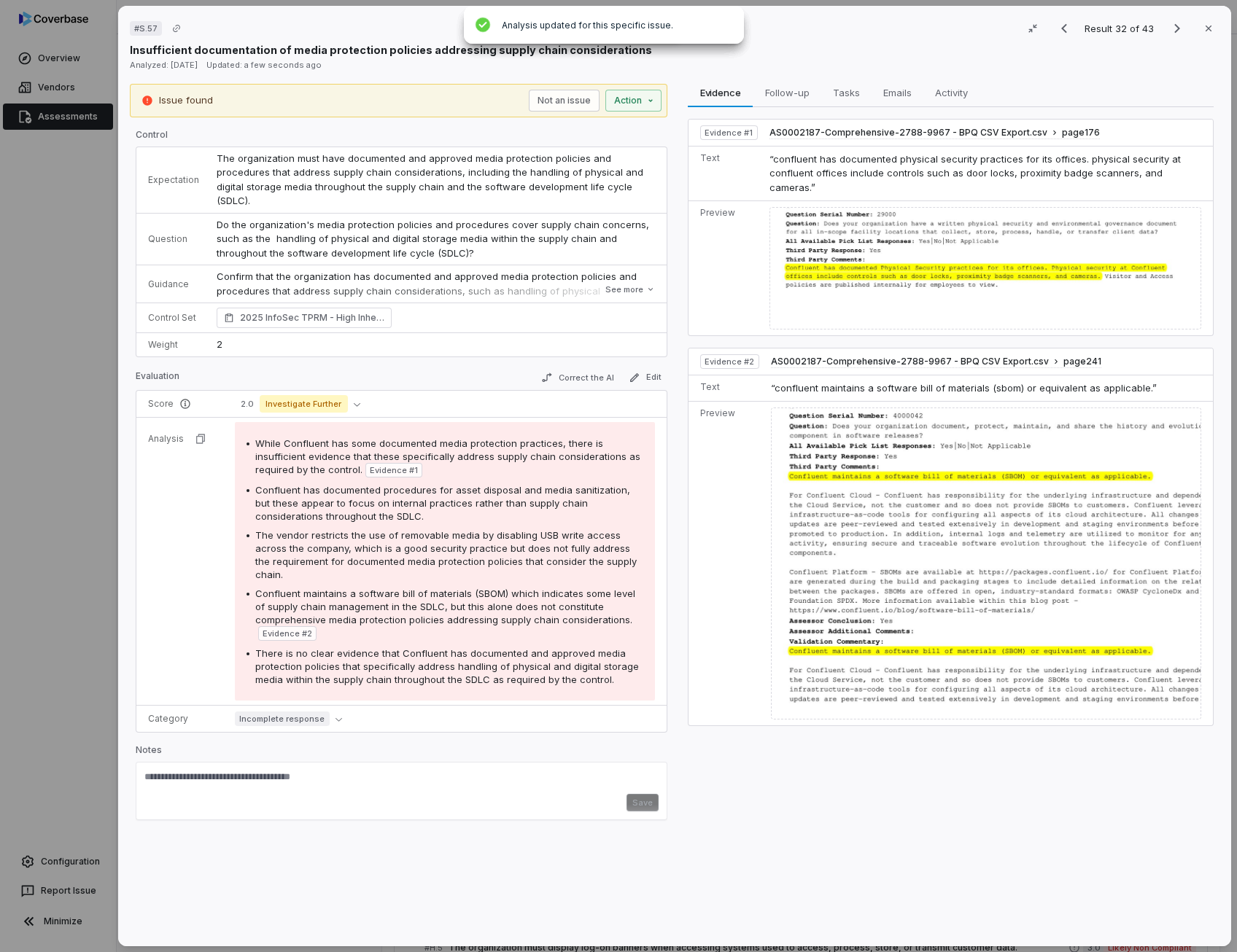
click at [585, 483] on div "Confluent has documented procedures for asset disposal and media sanitization, …" at bounding box center [449, 502] width 388 height 39
click at [373, 529] on span "The vendor restricts the use of removable media by disabling USB write access a…" at bounding box center [446, 555] width 381 height 51
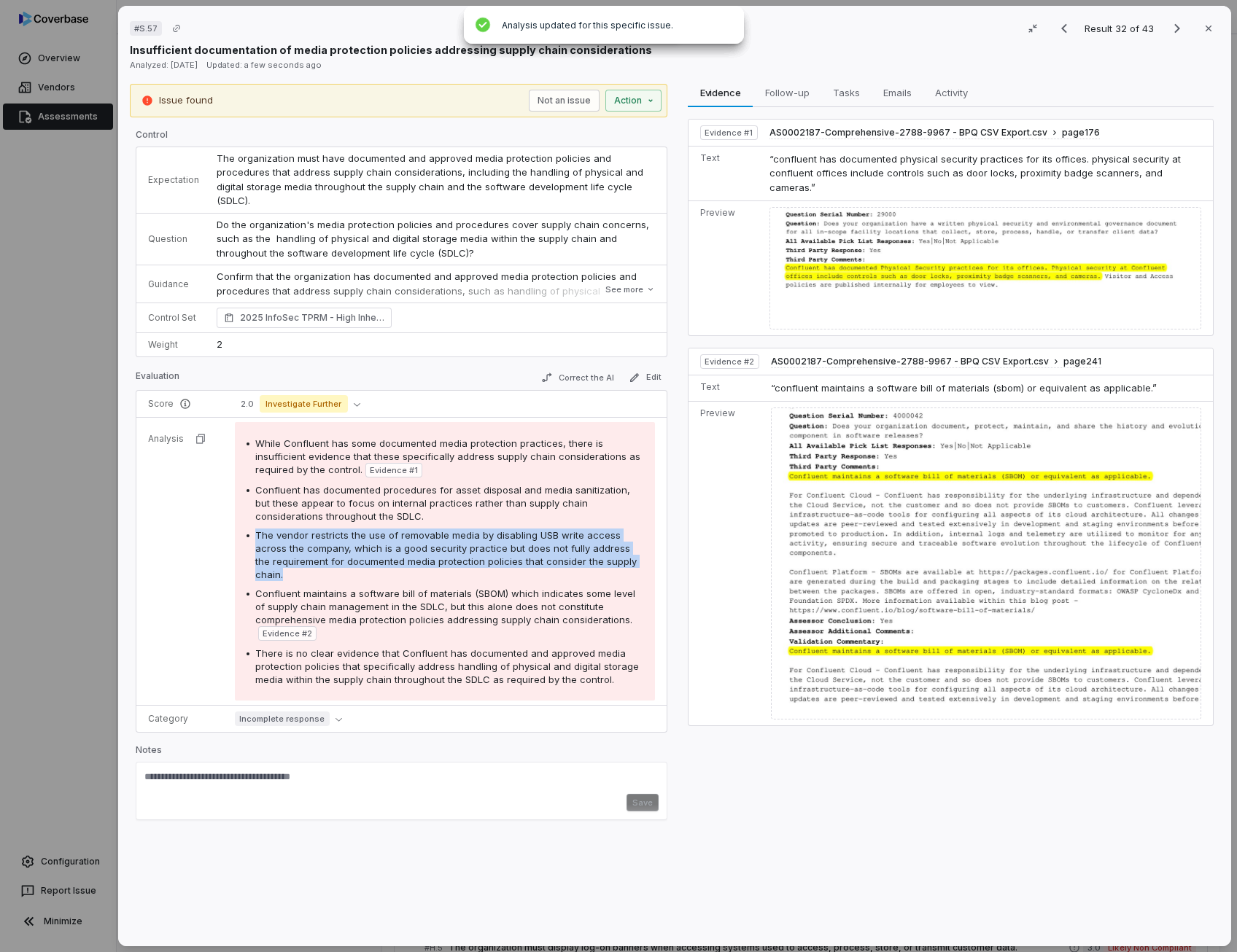
click at [373, 529] on span "The vendor restricts the use of removable media by disabling USB write access a…" at bounding box center [446, 555] width 381 height 51
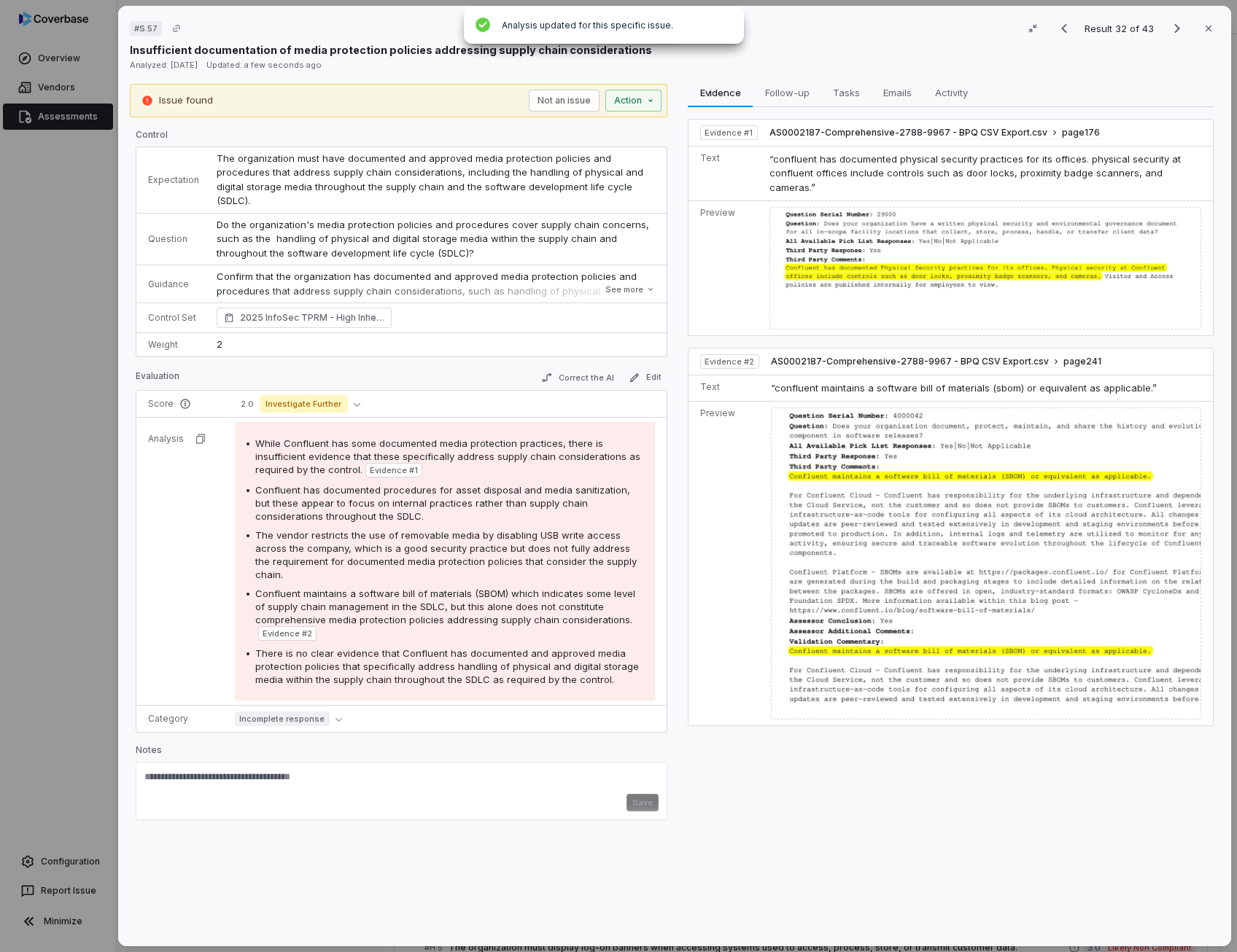
drag, startPoint x: 373, startPoint y: 527, endPoint x: 461, endPoint y: 575, distance: 100.2
click at [461, 588] on span "Confluent maintains a software bill of materials (SBOM) which indicates some le…" at bounding box center [445, 606] width 380 height 38
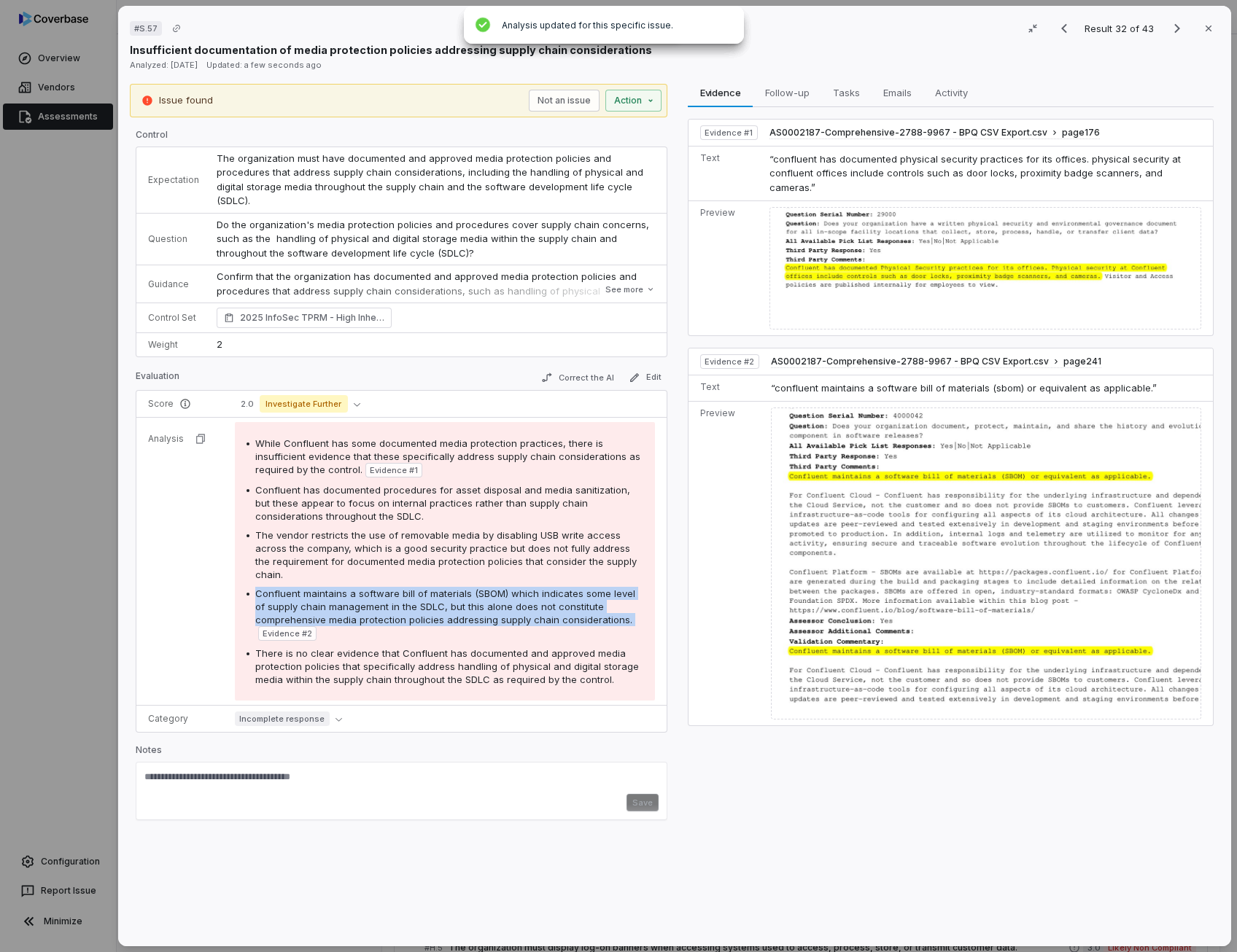
drag, startPoint x: 461, startPoint y: 575, endPoint x: 401, endPoint y: 569, distance: 60.3
click at [401, 588] on span "Confluent maintains a software bill of materials (SBOM) which indicates some le…" at bounding box center [445, 606] width 380 height 38
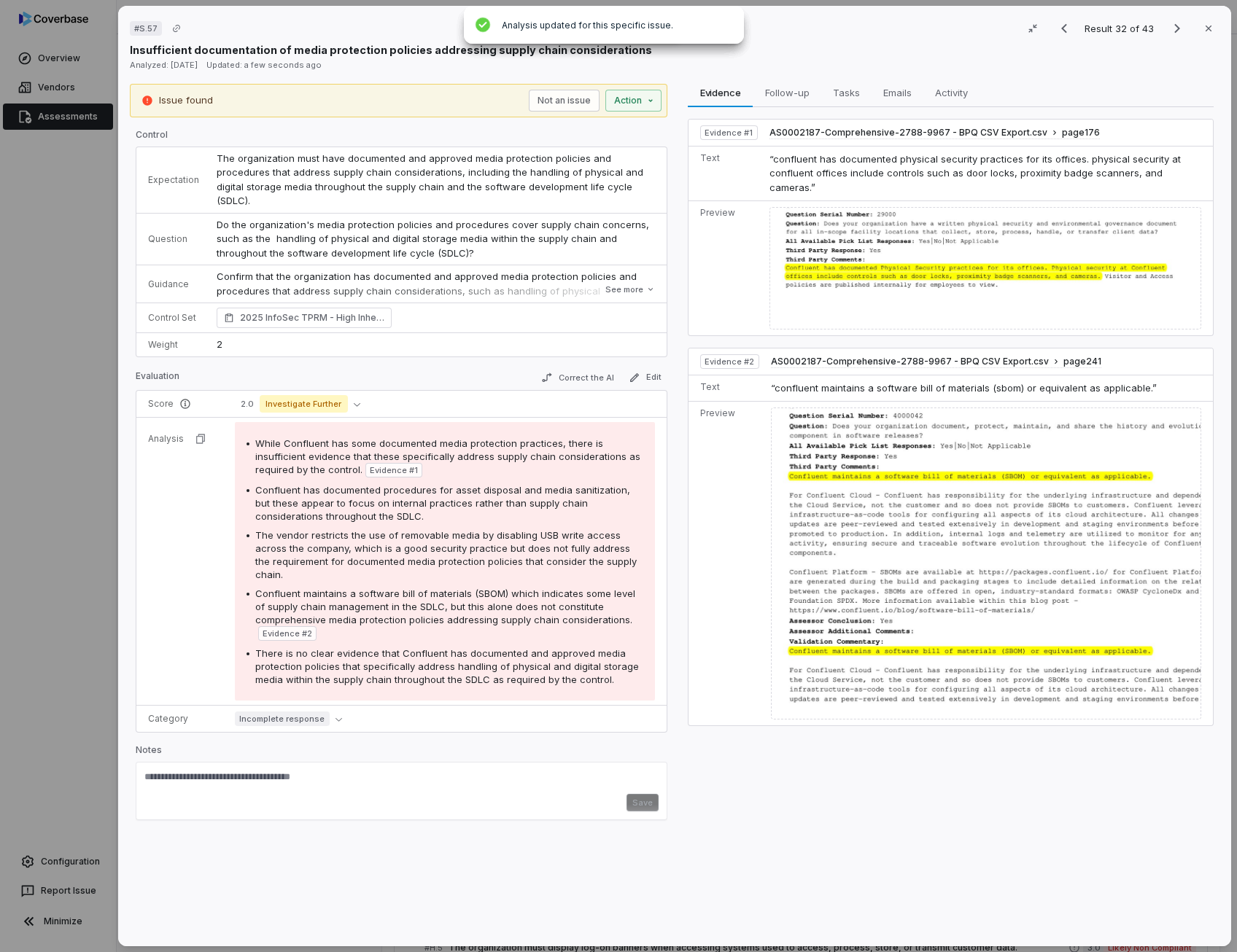
click at [408, 647] on span "There is no clear evidence that Confluent has documented and approved media pro…" at bounding box center [447, 666] width 384 height 38
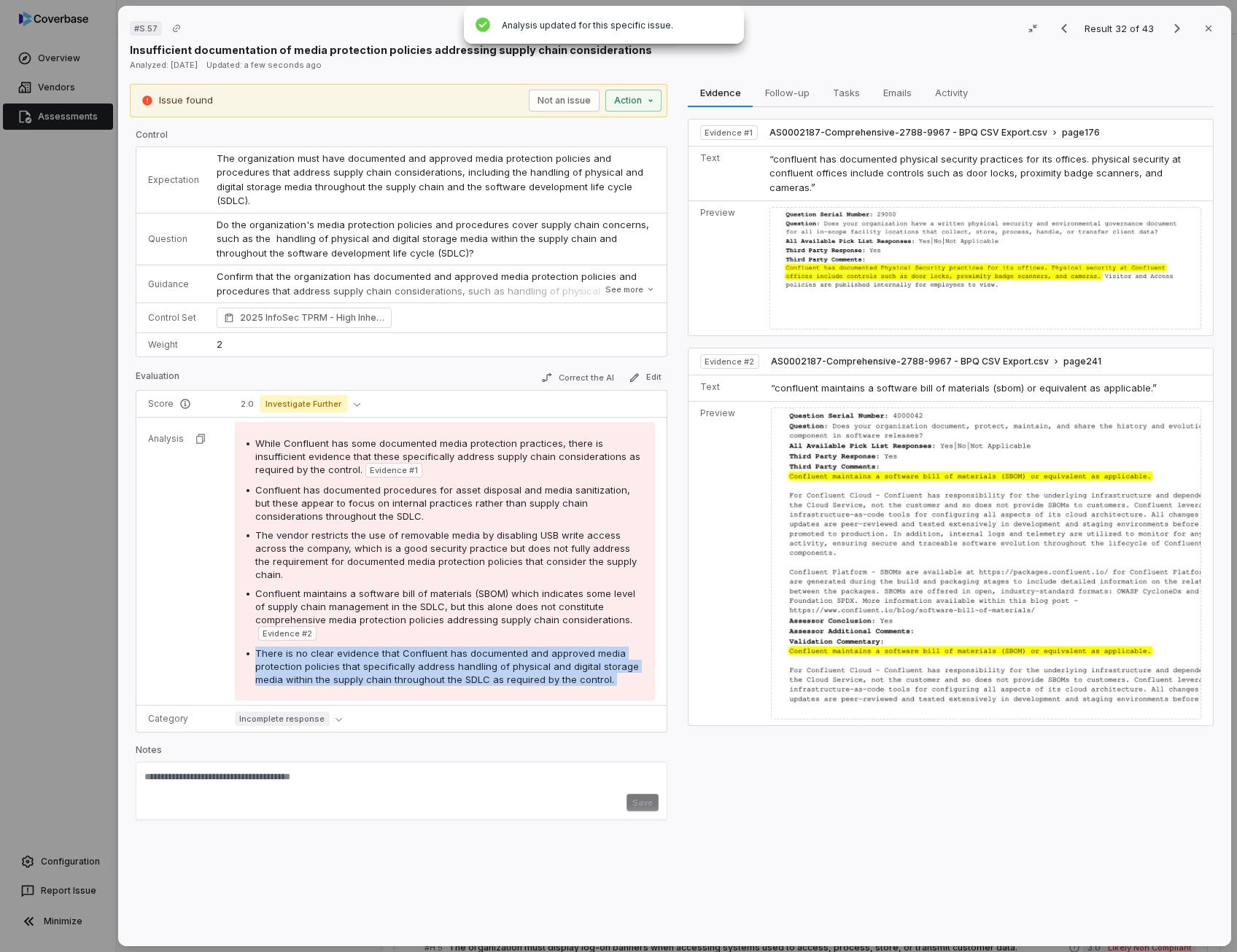
click at [408, 647] on span "There is no clear evidence that Confluent has documented and approved media pro…" at bounding box center [447, 666] width 384 height 38
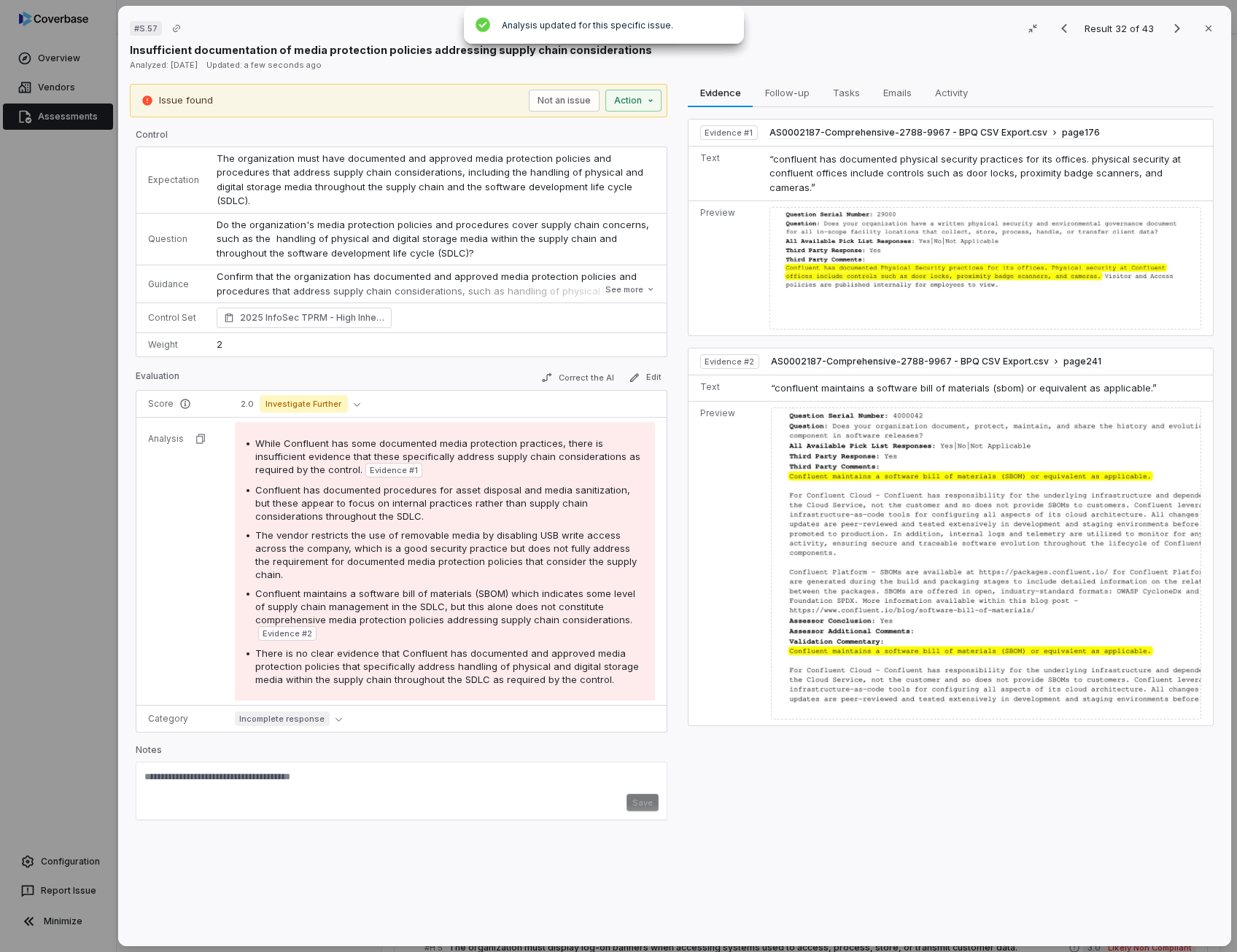
click at [443, 529] on span "The vendor restricts the use of removable media by disabling USB write access a…" at bounding box center [446, 555] width 381 height 51
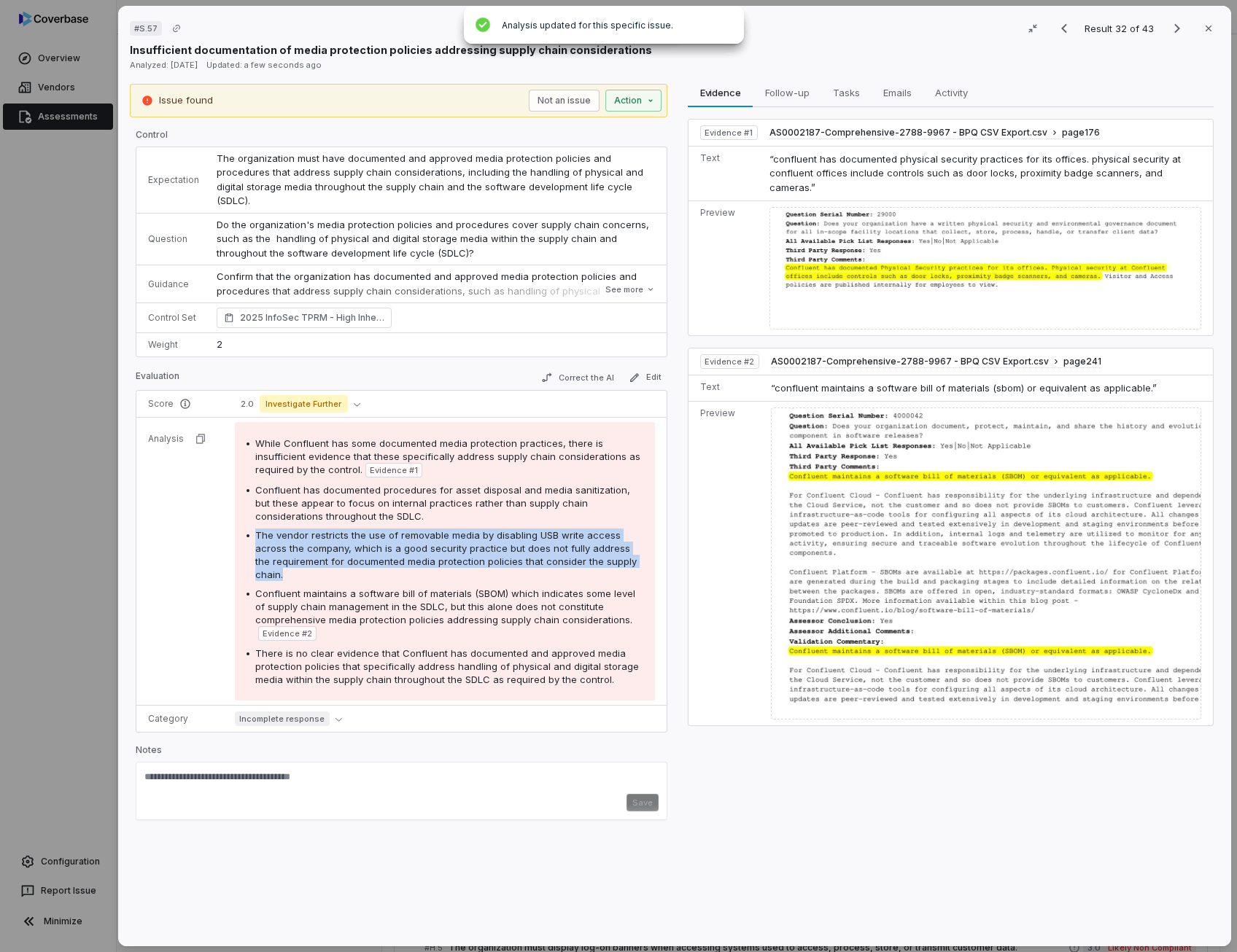
click at [443, 529] on span "The vendor restricts the use of removable media by disabling USB write access a…" at bounding box center [446, 555] width 381 height 51
click at [636, 372] on icon "button" at bounding box center [634, 378] width 12 height 12
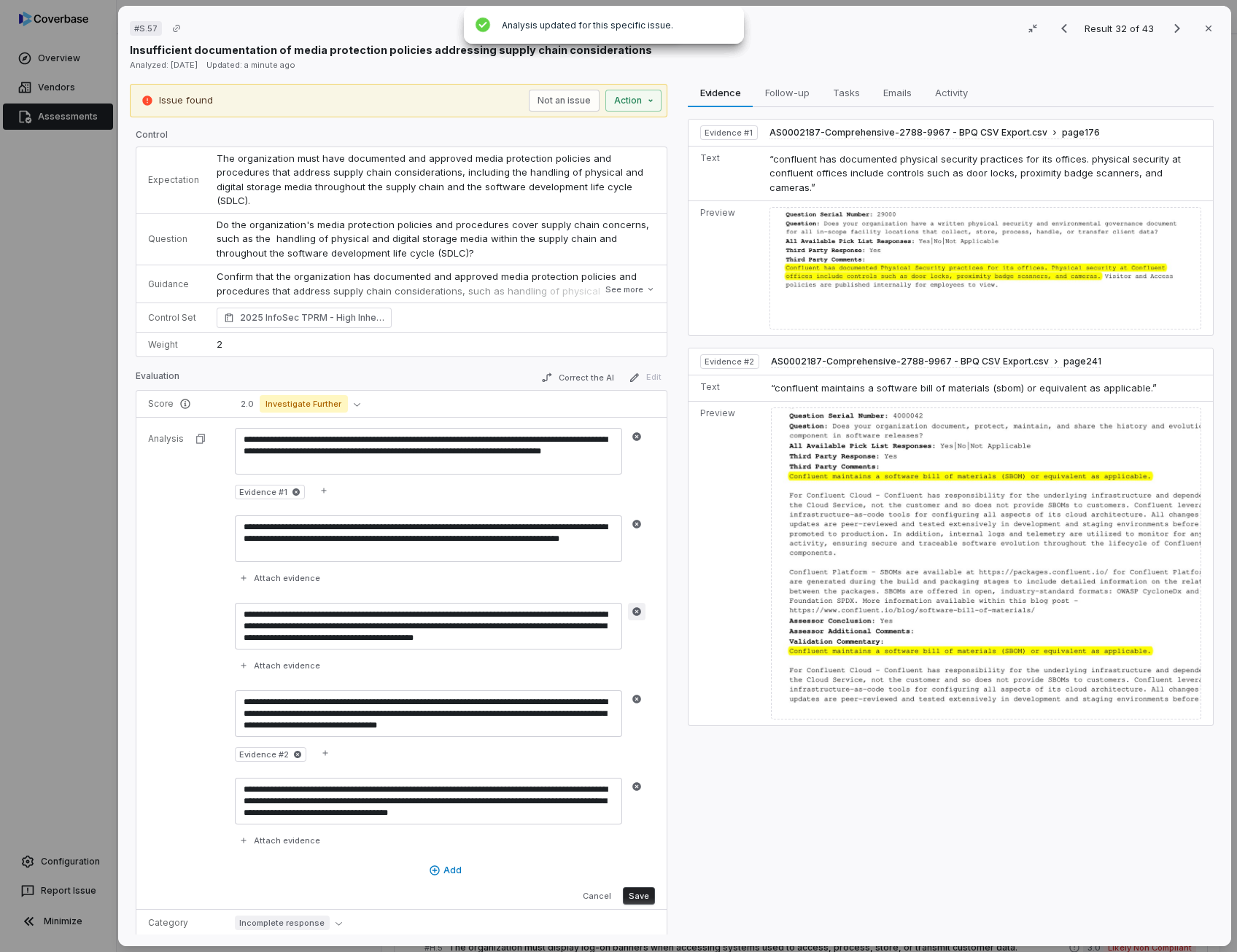
click at [633, 607] on icon "button" at bounding box center [637, 611] width 9 height 9
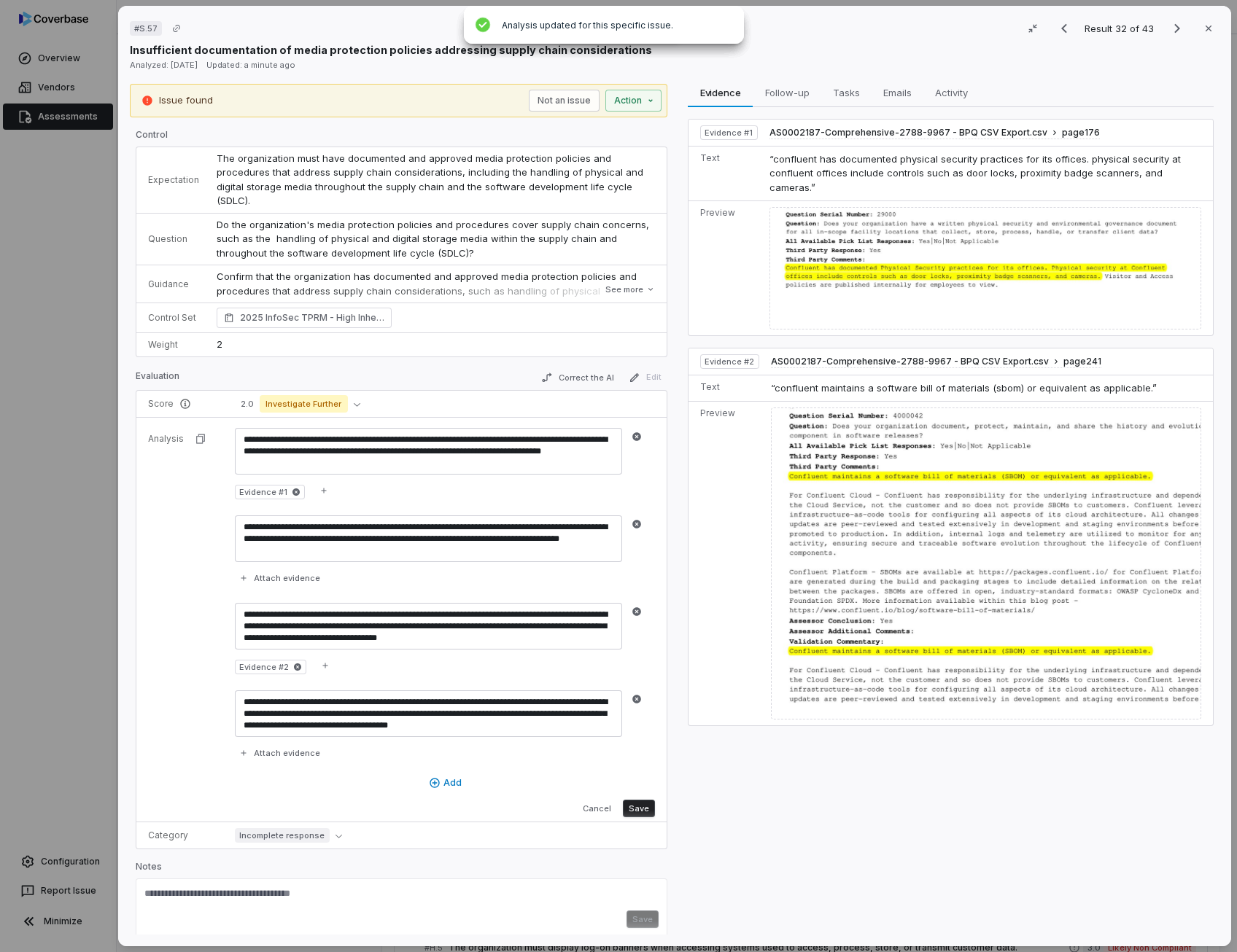
click at [630, 800] on button "Save" at bounding box center [638, 808] width 32 height 18
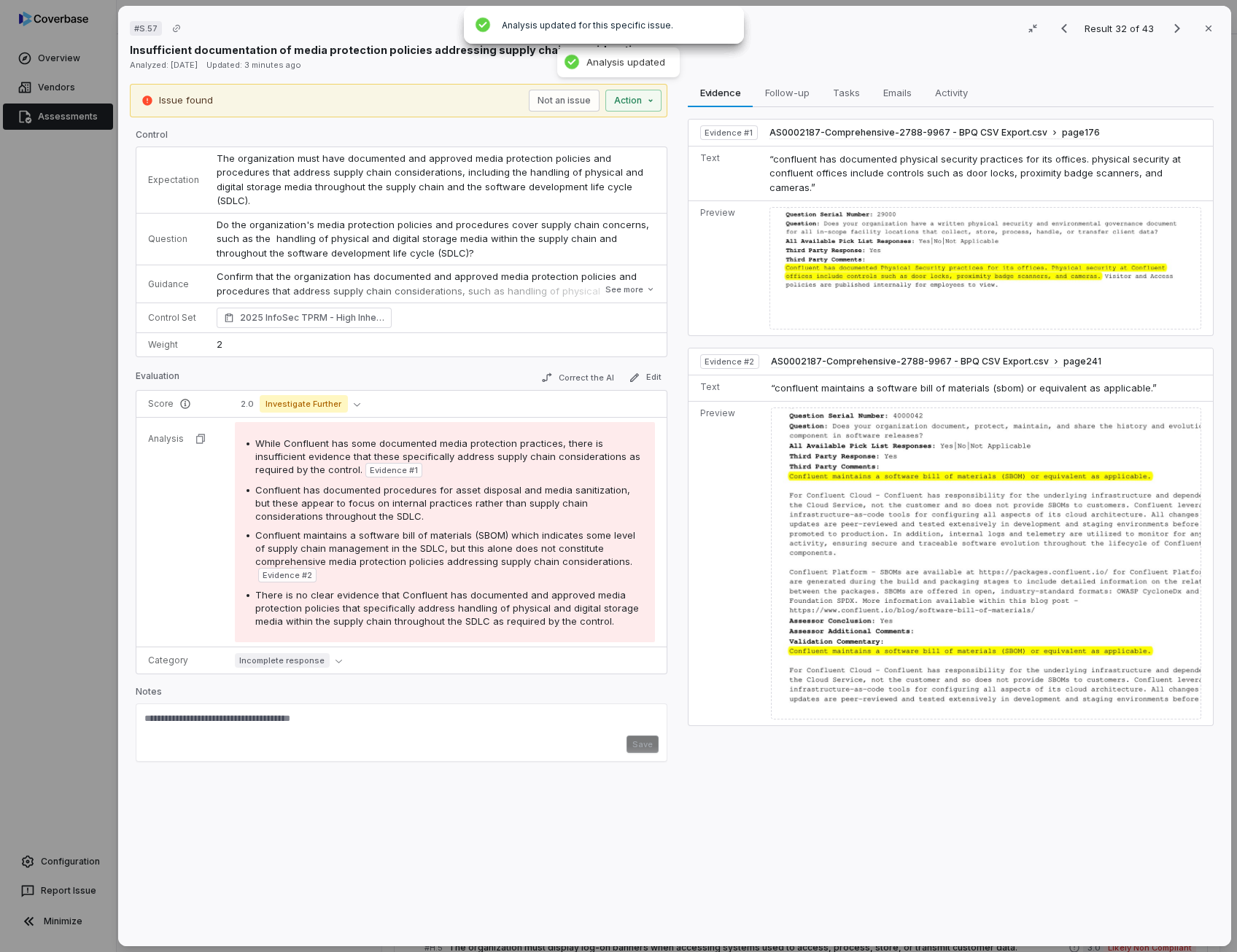
click at [871, 445] on div at bounding box center [985, 563] width 431 height 312
click at [432, 229] on td "Do the organization's media protection policies and procedures cover supply cha…" at bounding box center [437, 239] width 459 height 52
click at [533, 686] on p "Notes" at bounding box center [401, 695] width 532 height 18
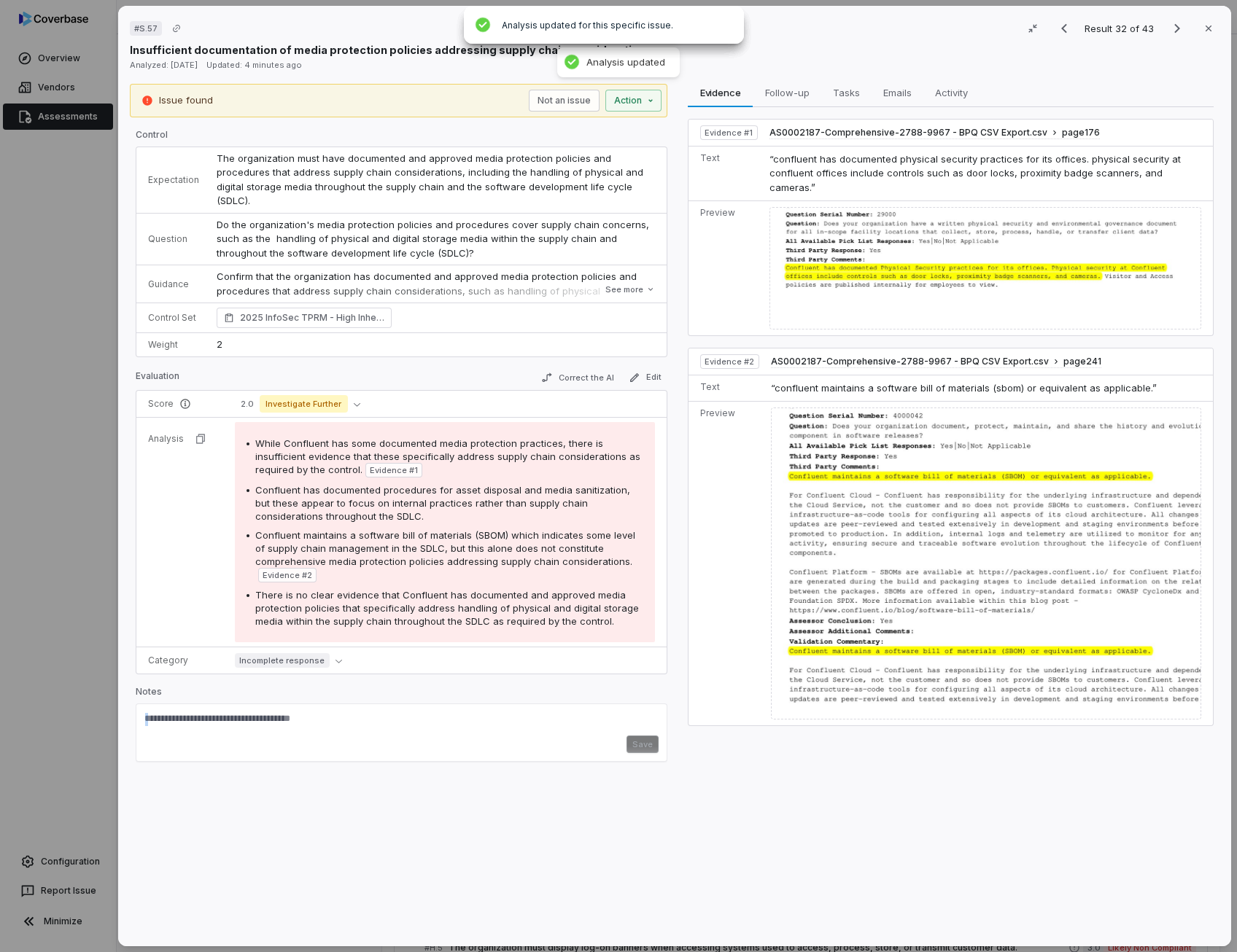
click at [533, 686] on p "Notes" at bounding box center [401, 695] width 532 height 18
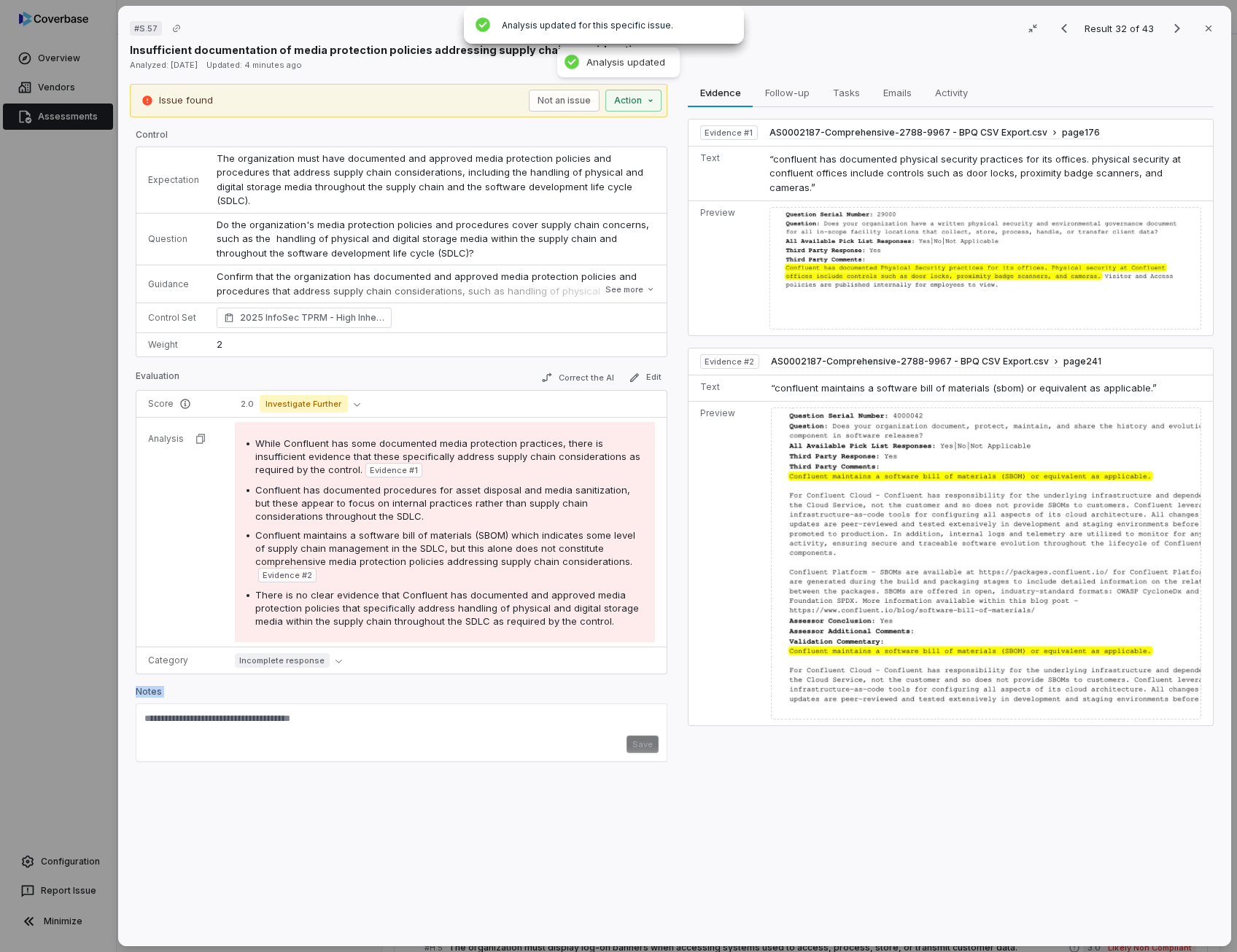
click at [533, 686] on p "Notes" at bounding box center [401, 695] width 532 height 18
click at [581, 369] on button "Correct the AI" at bounding box center [578, 378] width 85 height 18
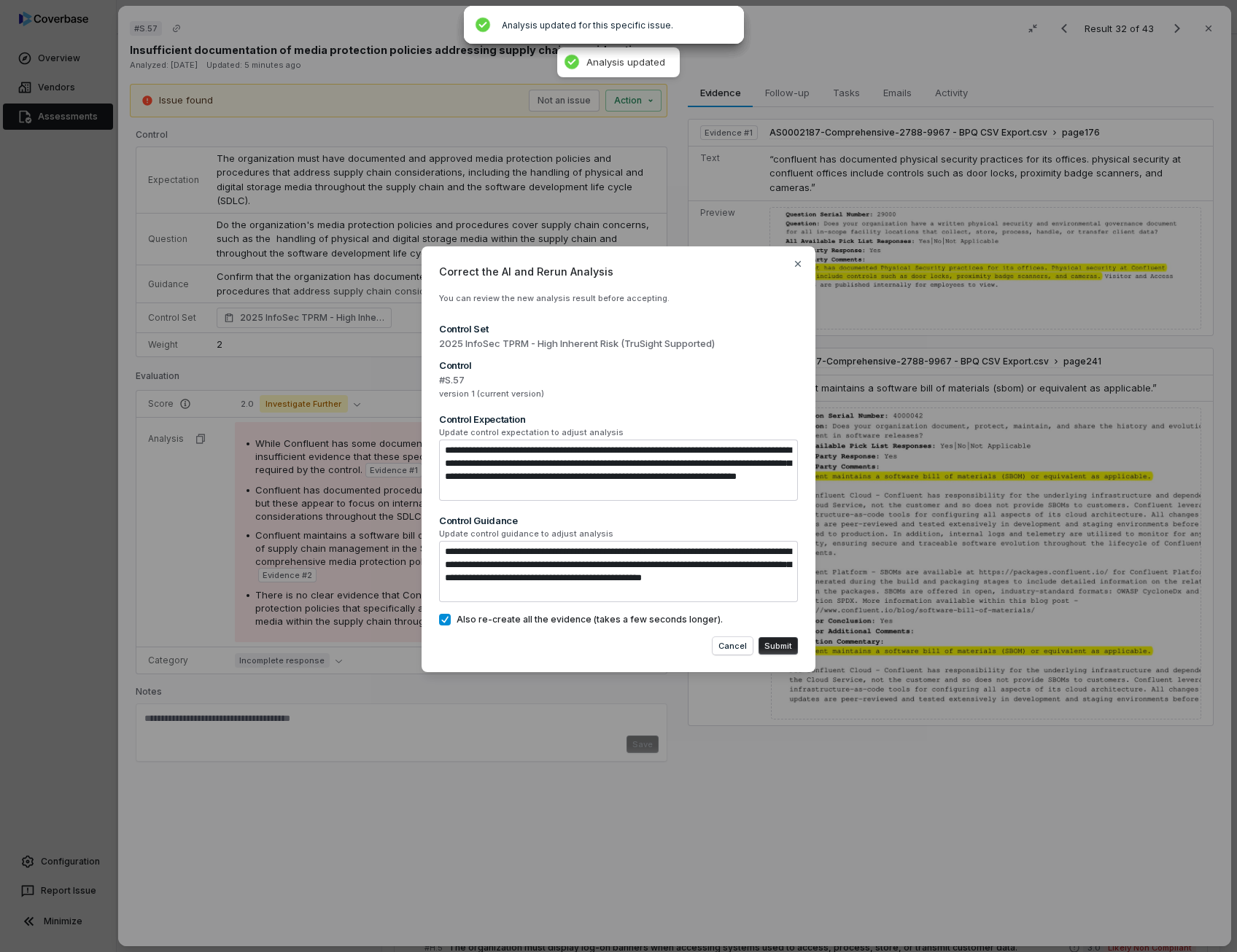
click at [479, 619] on span "Also re-create all the evidence (takes a few seconds longer)." at bounding box center [589, 619] width 266 height 12
click at [451, 619] on button "Also re-create all the evidence (takes a few seconds longer)." at bounding box center [445, 619] width 12 height 12
click at [770, 649] on button "Submit" at bounding box center [777, 646] width 39 height 18
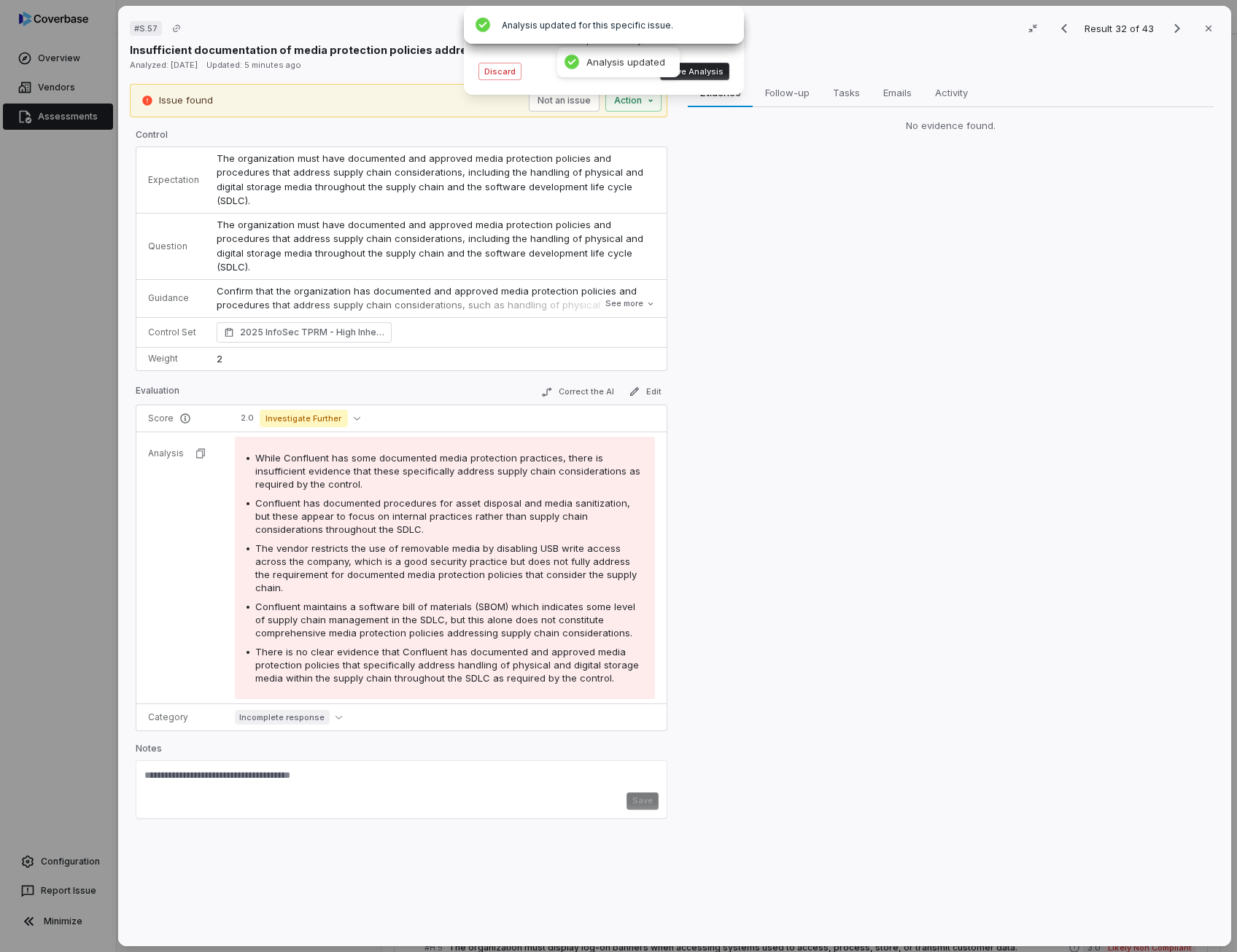
click at [701, 72] on button "Save Analysis" at bounding box center [695, 72] width 69 height 18
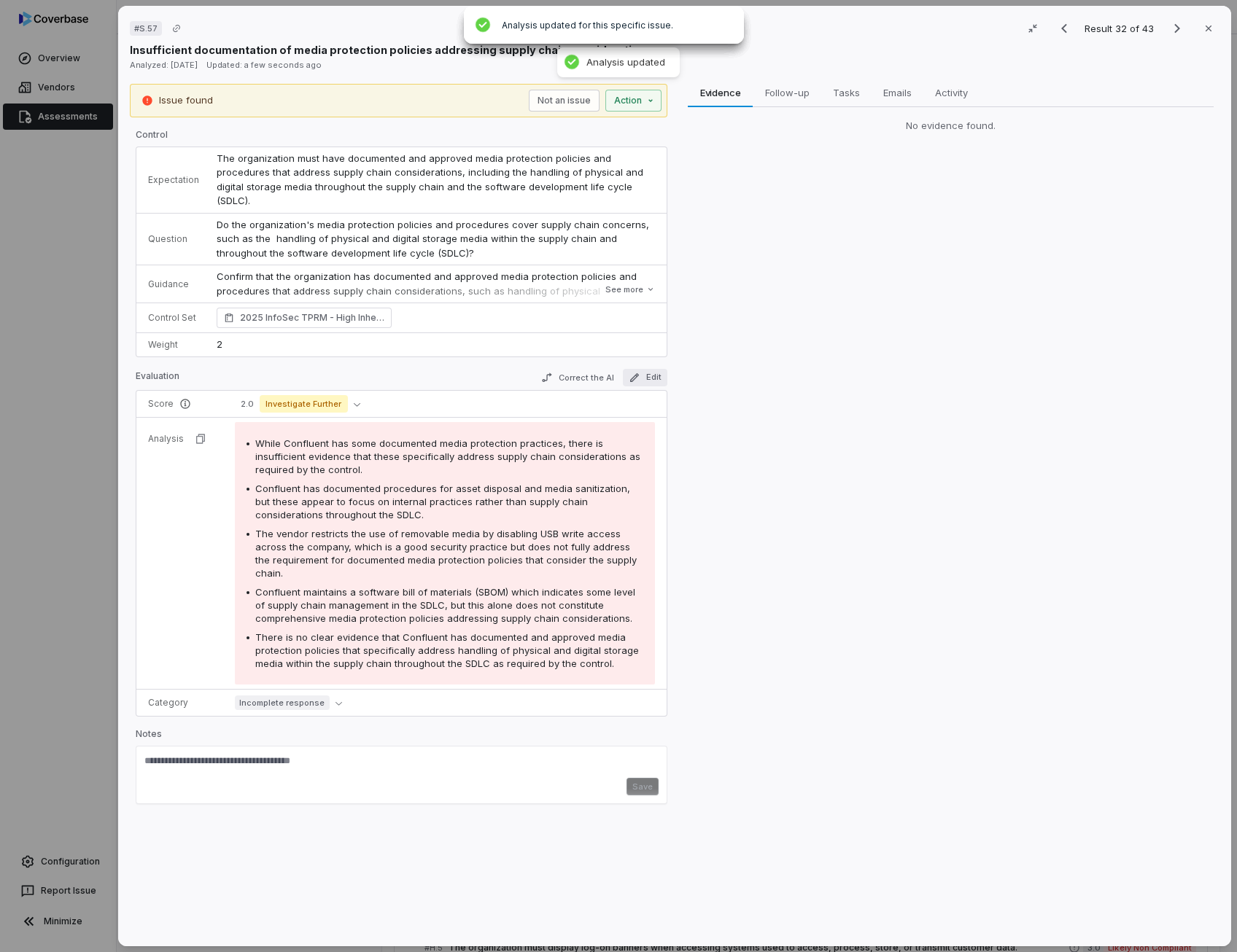
click at [649, 369] on button "Edit" at bounding box center [645, 378] width 44 height 18
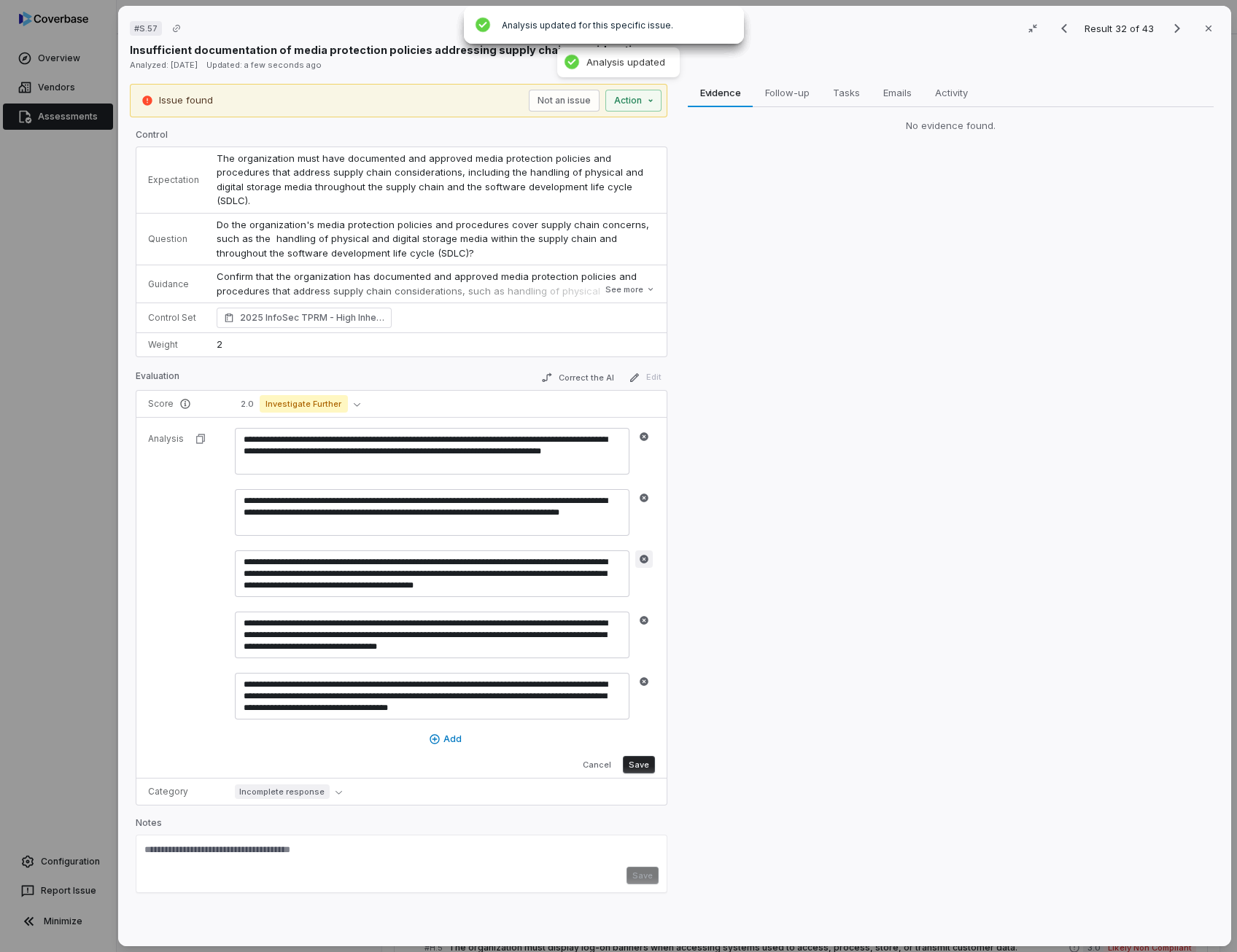
click at [640, 555] on icon "button" at bounding box center [644, 559] width 9 height 9
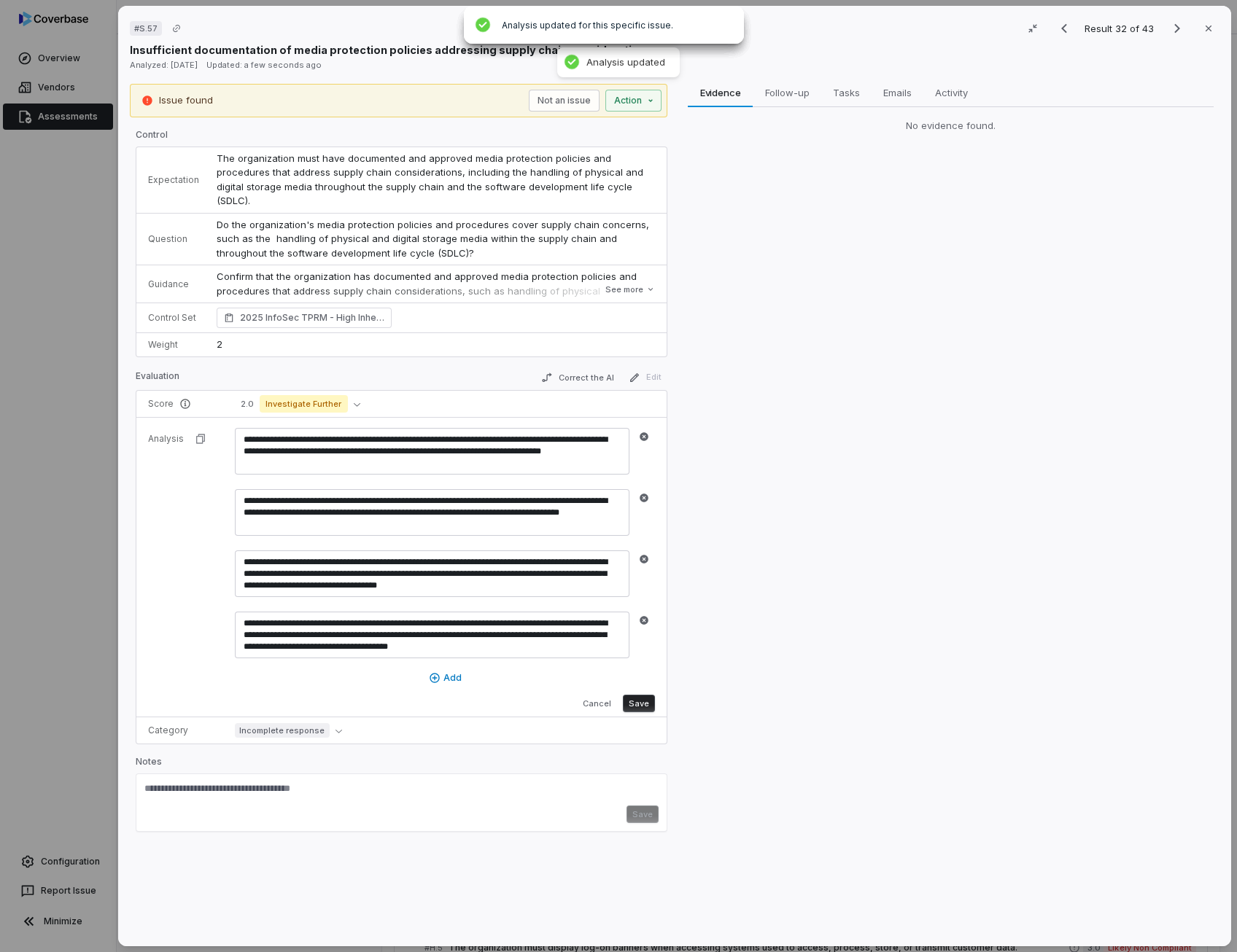
click at [640, 555] on icon "button" at bounding box center [644, 559] width 9 height 9
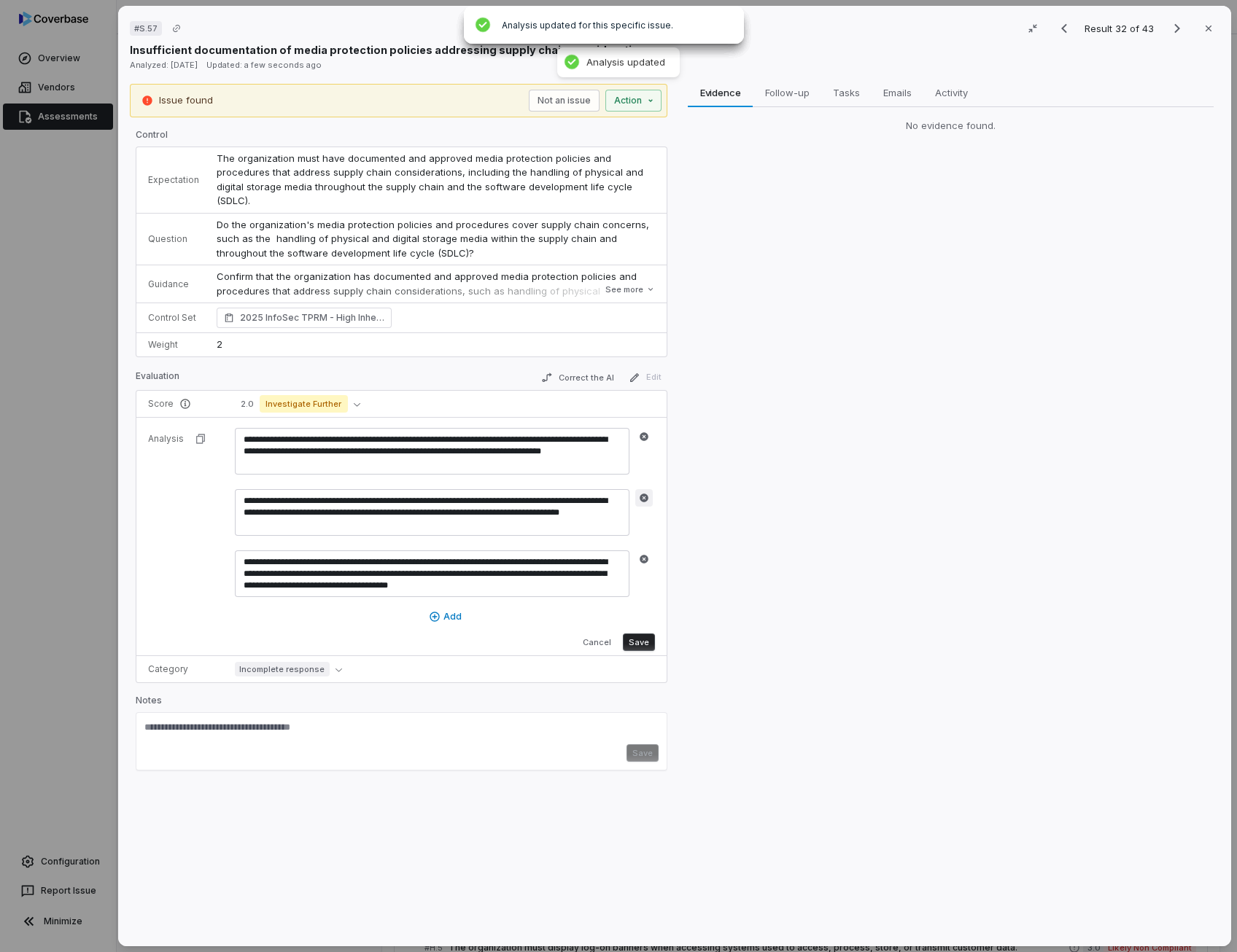
click at [642, 493] on icon "button" at bounding box center [644, 498] width 9 height 9
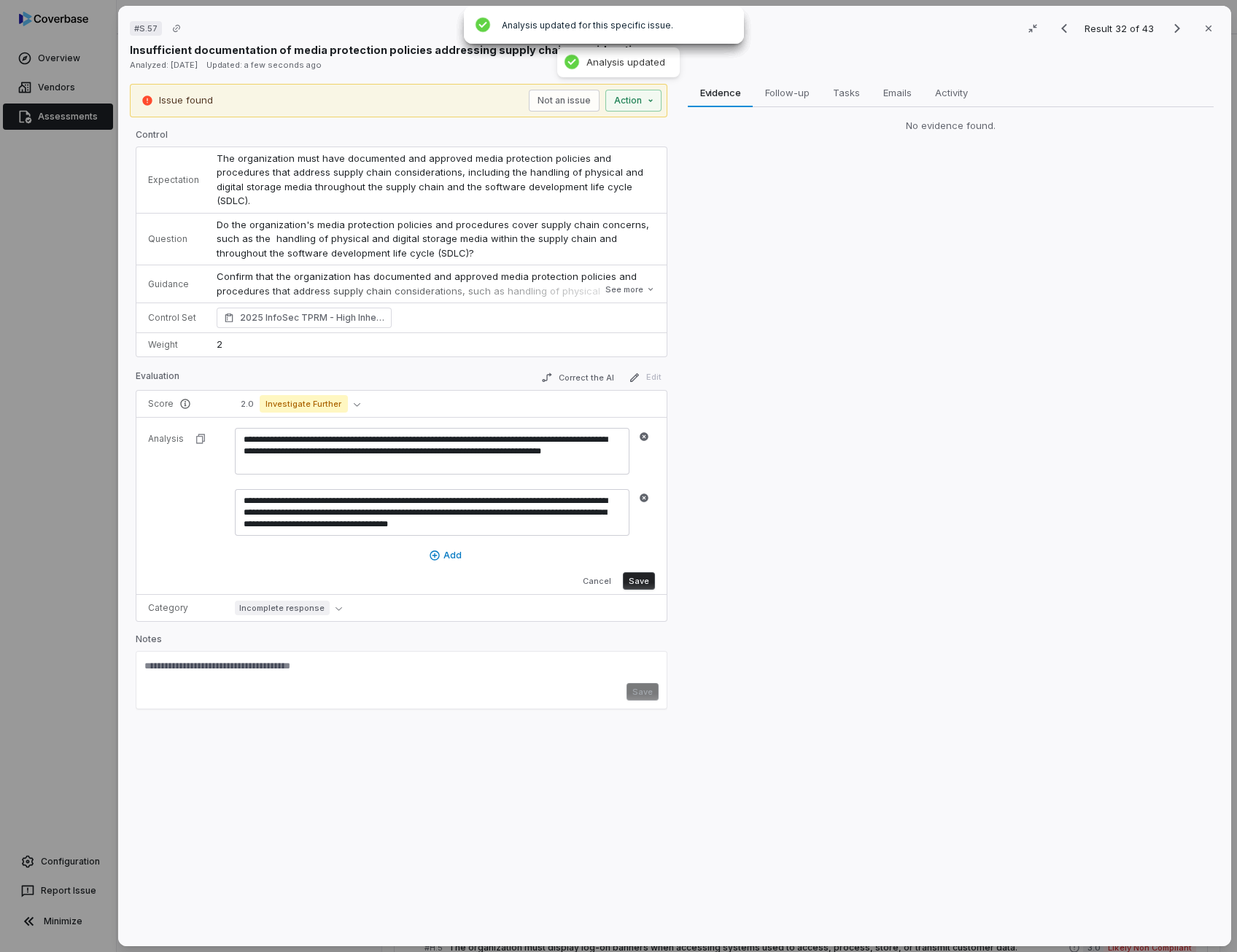
click at [639, 572] on button "Save" at bounding box center [638, 581] width 32 height 18
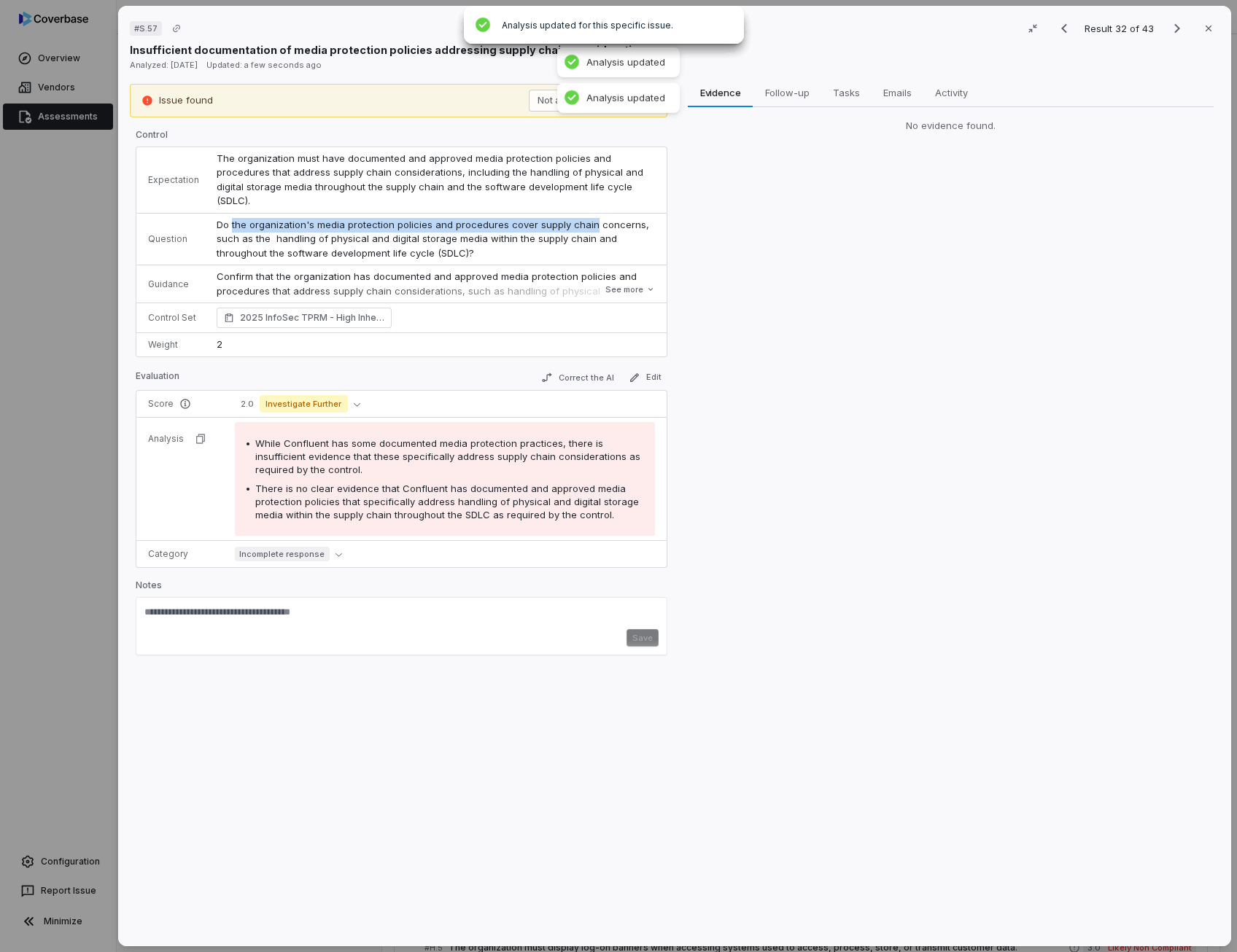
drag, startPoint x: 229, startPoint y: 211, endPoint x: 585, endPoint y: 202, distance: 356.1
click at [585, 213] on td "Do the organization's media protection policies and procedures cover supply cha…" at bounding box center [437, 239] width 459 height 52
copy span "the organization's media protection policies and procedures cover supply chain"
click at [372, 235] on span "Do the organization's media protection policies and procedures cover supply cha…" at bounding box center [434, 239] width 435 height 40
click at [155, 605] on textarea at bounding box center [401, 617] width 514 height 24
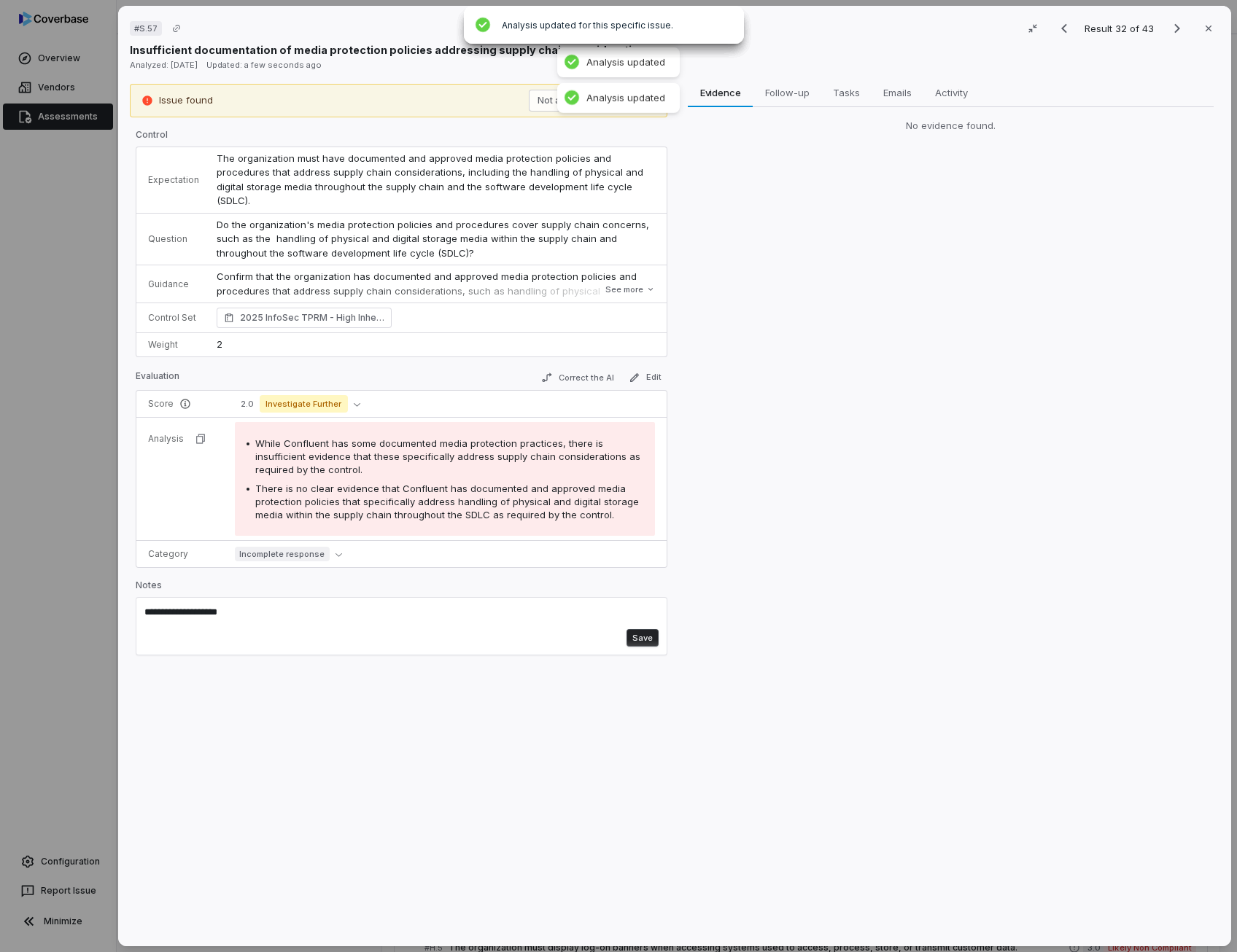
paste textarea "**********"
click at [171, 605] on textarea "**********" at bounding box center [400, 617] width 510 height 24
click at [639, 629] on button "Save" at bounding box center [642, 638] width 32 height 18
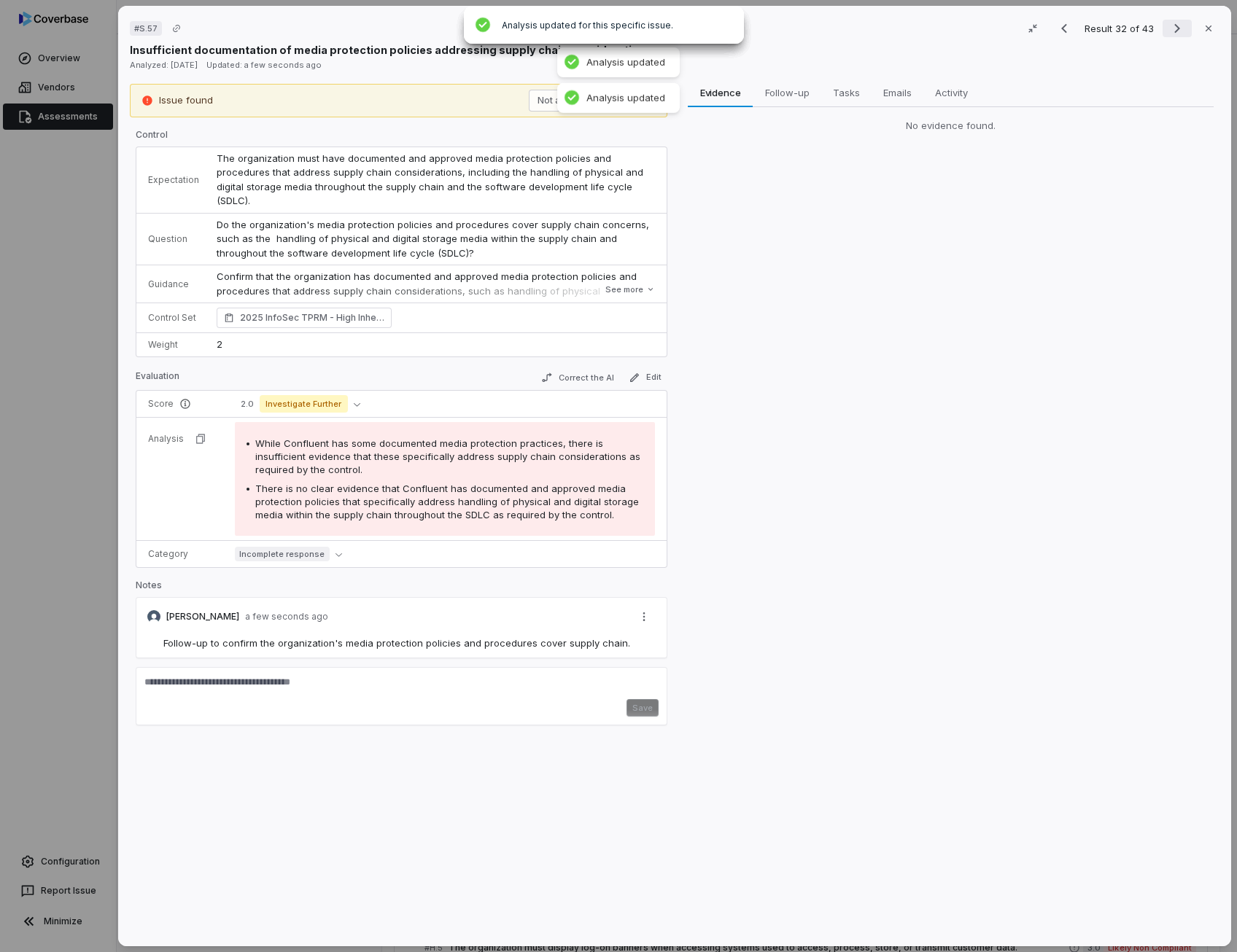
click at [1174, 23] on icon "Next result" at bounding box center [1177, 29] width 18 height 18
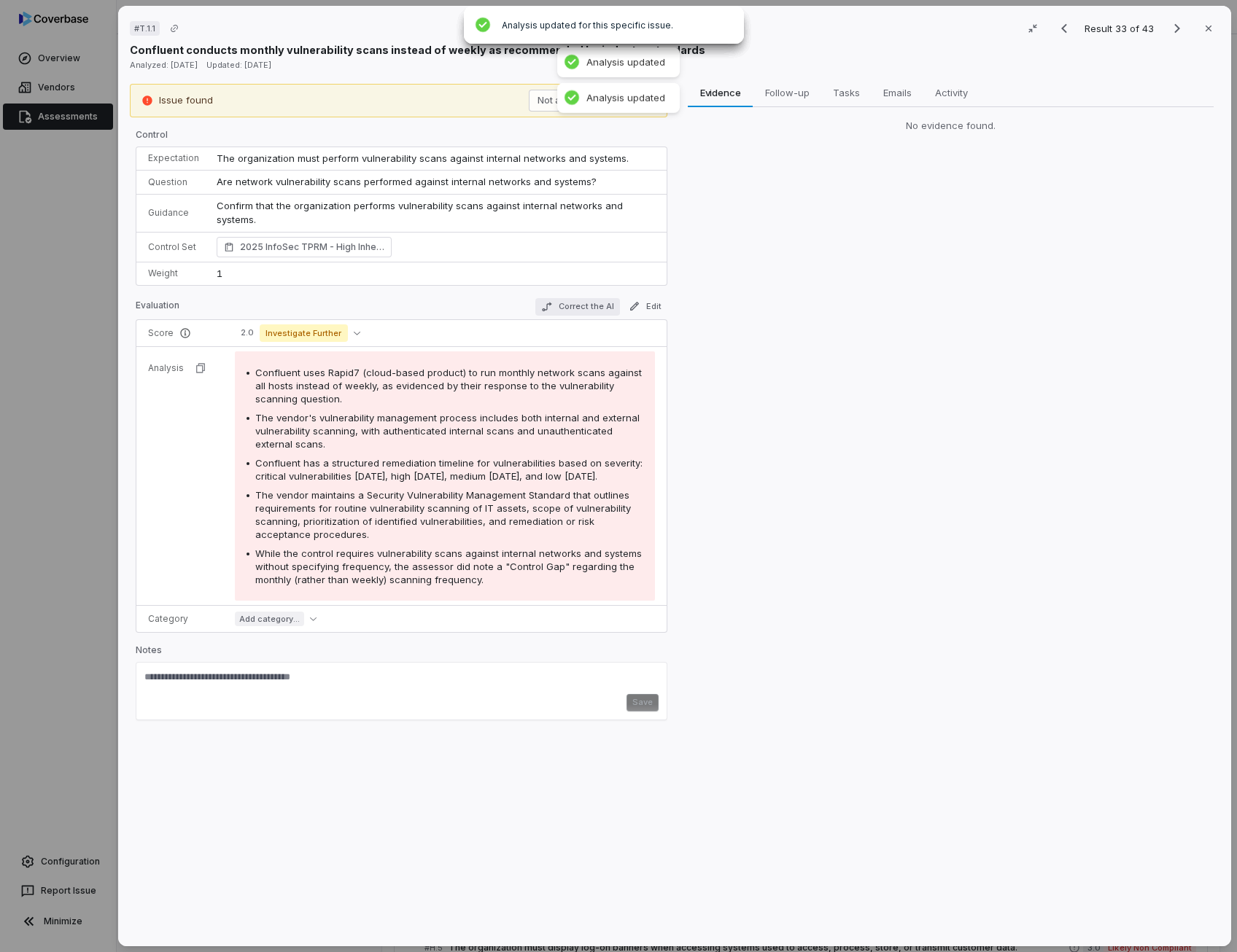
click at [581, 302] on button "Correct the AI" at bounding box center [578, 307] width 85 height 18
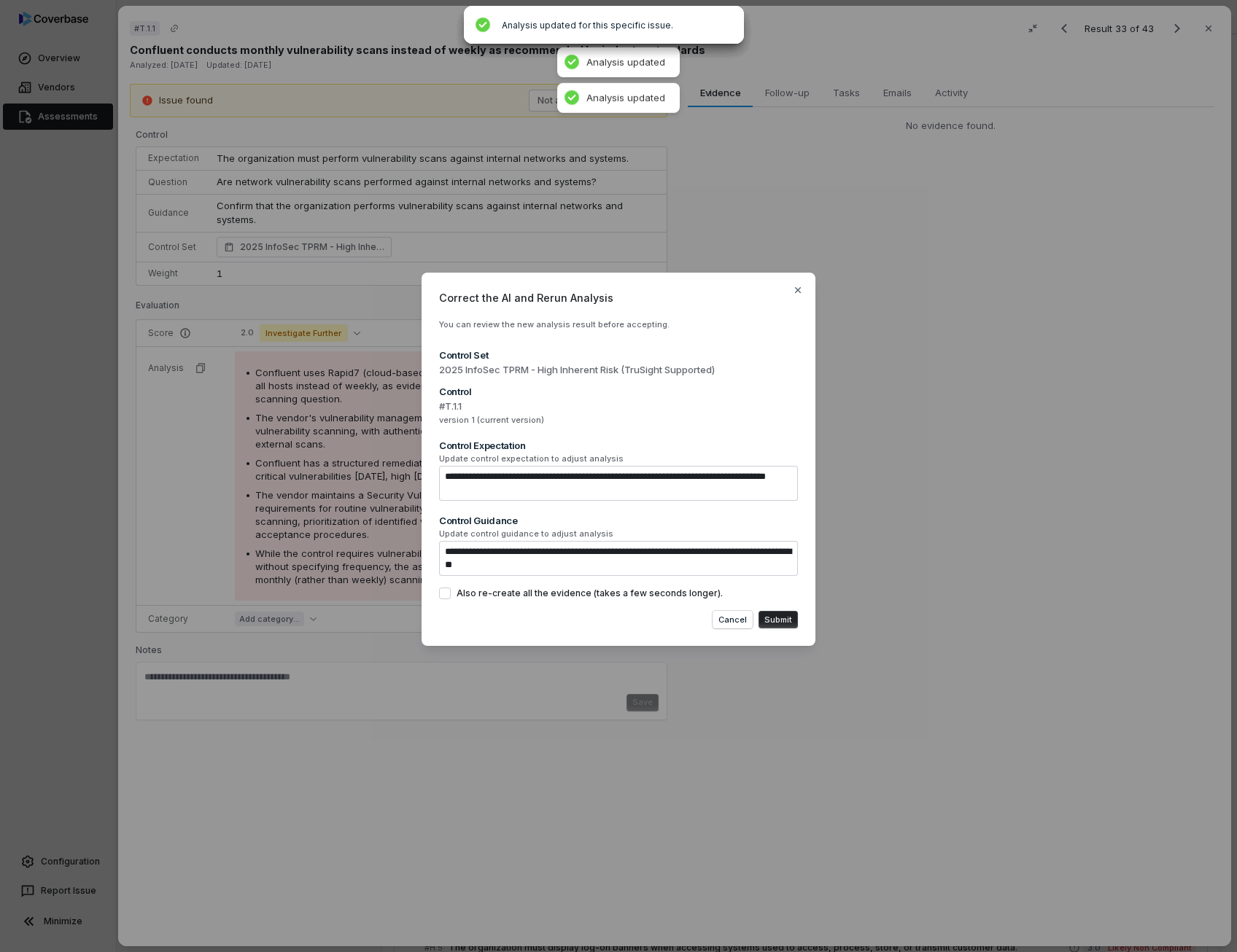
click at [451, 599] on label "Also re-create all the evidence (takes a few seconds longer)." at bounding box center [618, 594] width 358 height 12
click at [451, 599] on button "Also re-create all the evidence (takes a few seconds longer)." at bounding box center [445, 594] width 12 height 12
click at [787, 623] on button "Submit" at bounding box center [777, 619] width 39 height 18
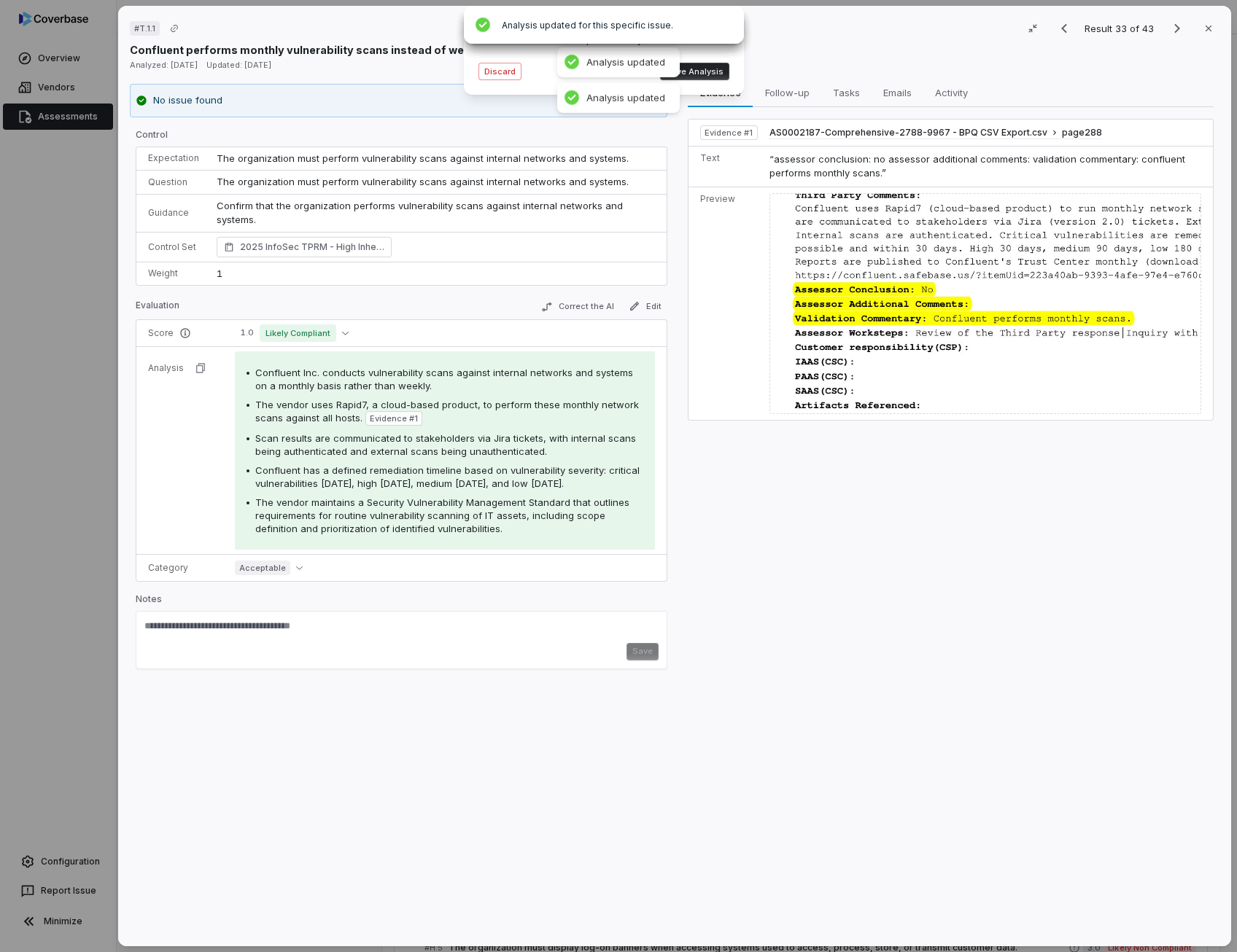
click at [705, 73] on button "Save Analysis" at bounding box center [695, 72] width 69 height 18
click at [575, 306] on button "Correct the AI" at bounding box center [578, 307] width 85 height 18
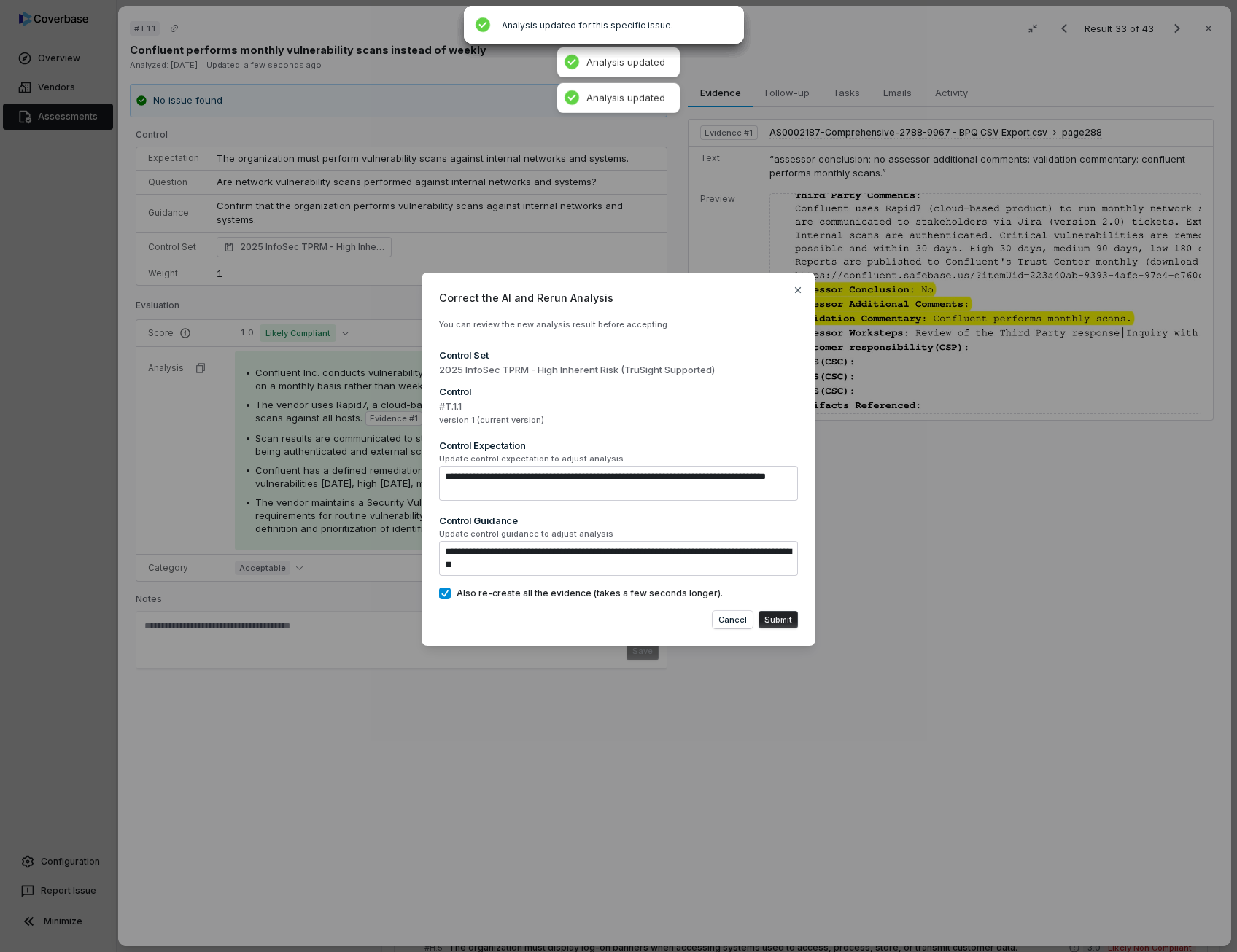
click at [794, 614] on button "Submit" at bounding box center [777, 619] width 39 height 18
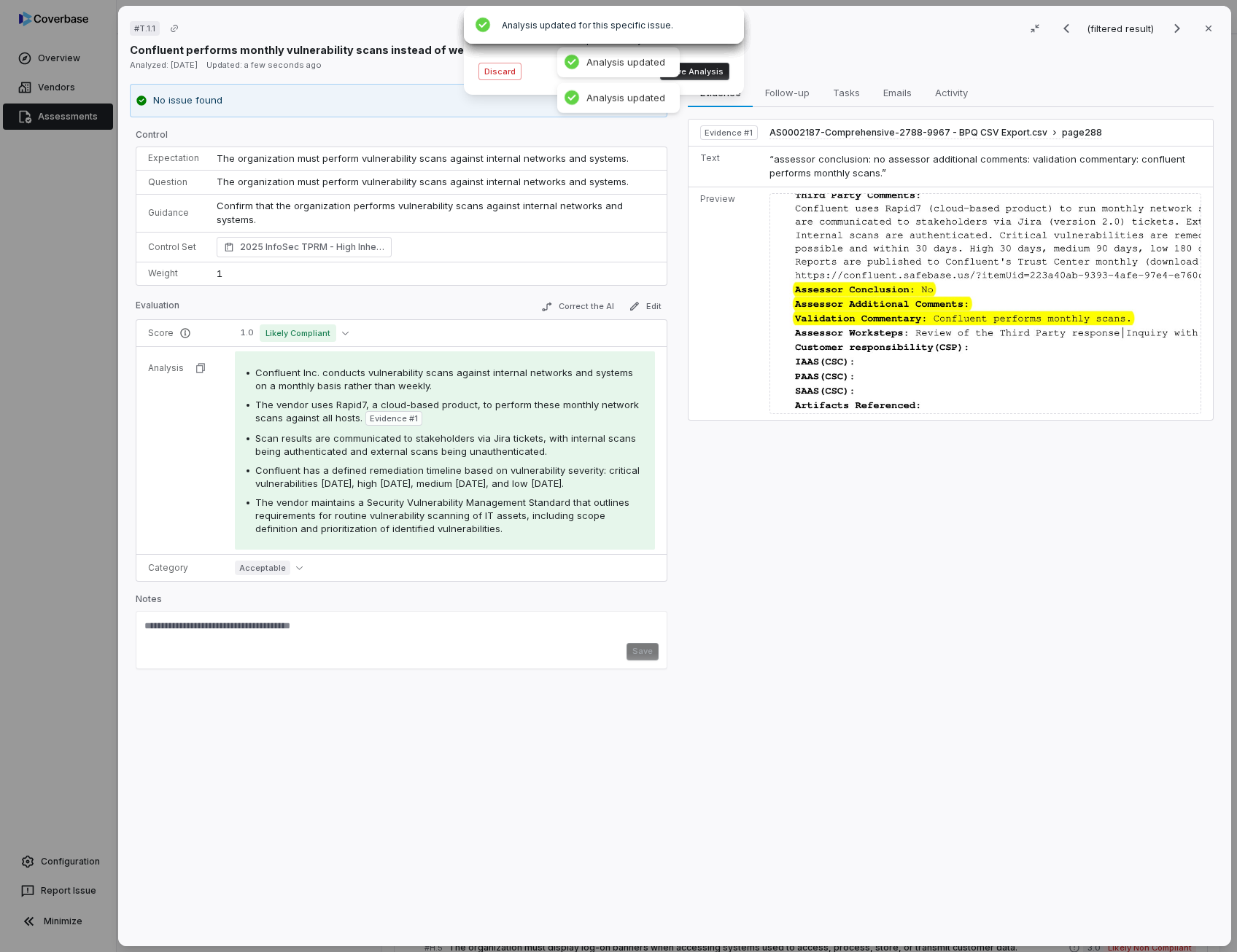
click at [718, 75] on button "Save Analysis" at bounding box center [695, 72] width 69 height 18
click at [1174, 26] on icon "Next result" at bounding box center [1177, 29] width 6 height 10
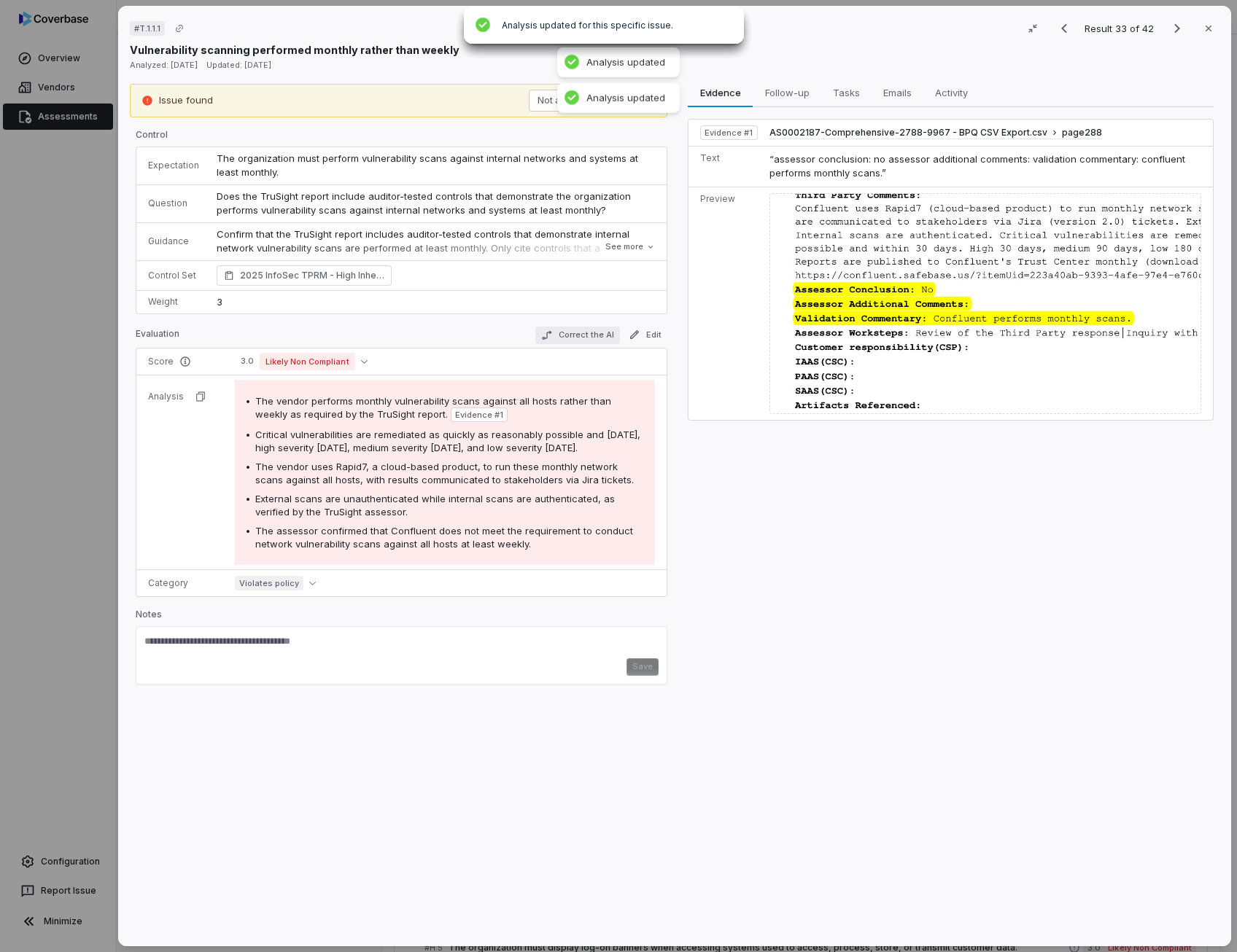
click at [584, 331] on button "Correct the AI" at bounding box center [578, 336] width 85 height 18
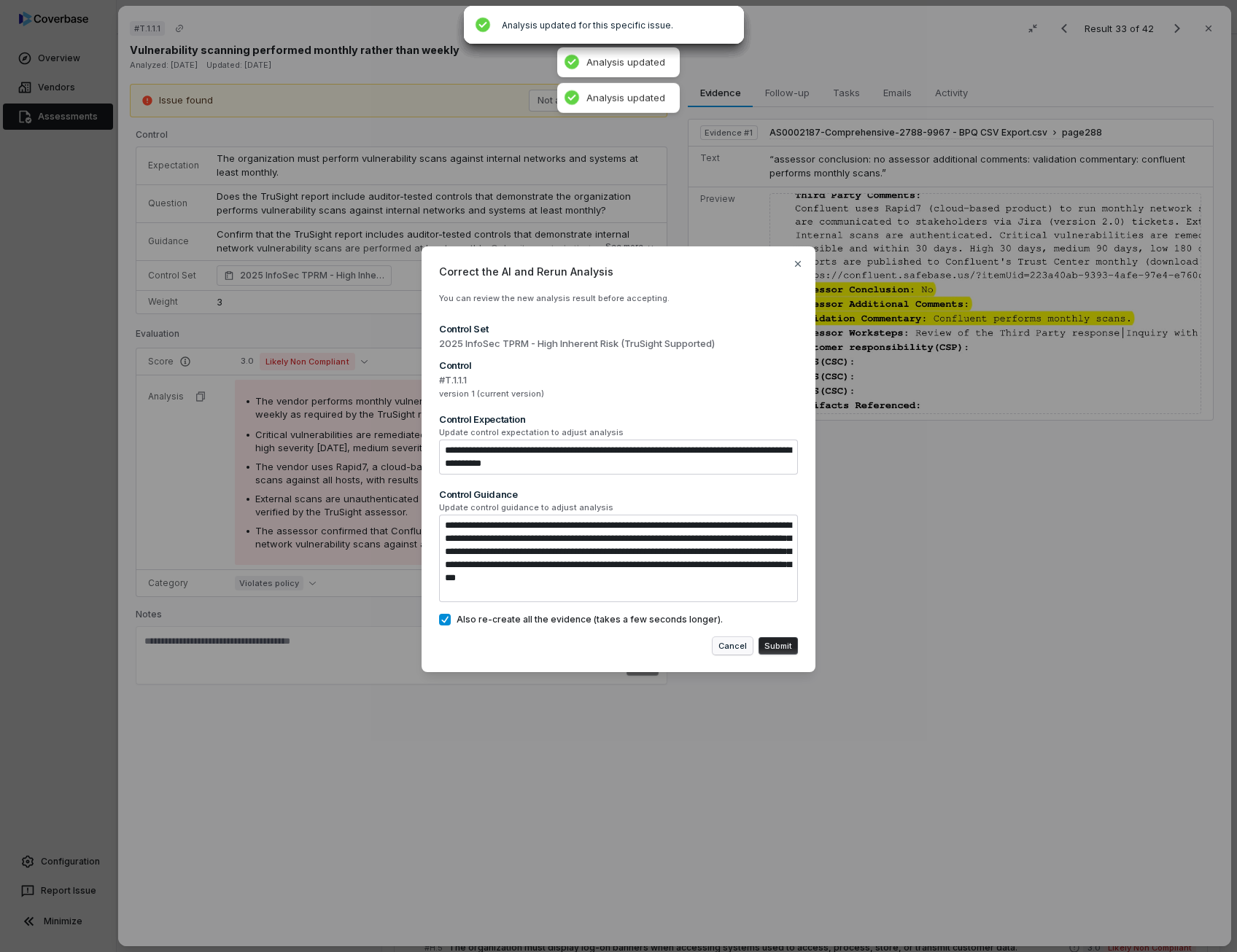
click at [731, 644] on button "Cancel" at bounding box center [732, 646] width 40 height 18
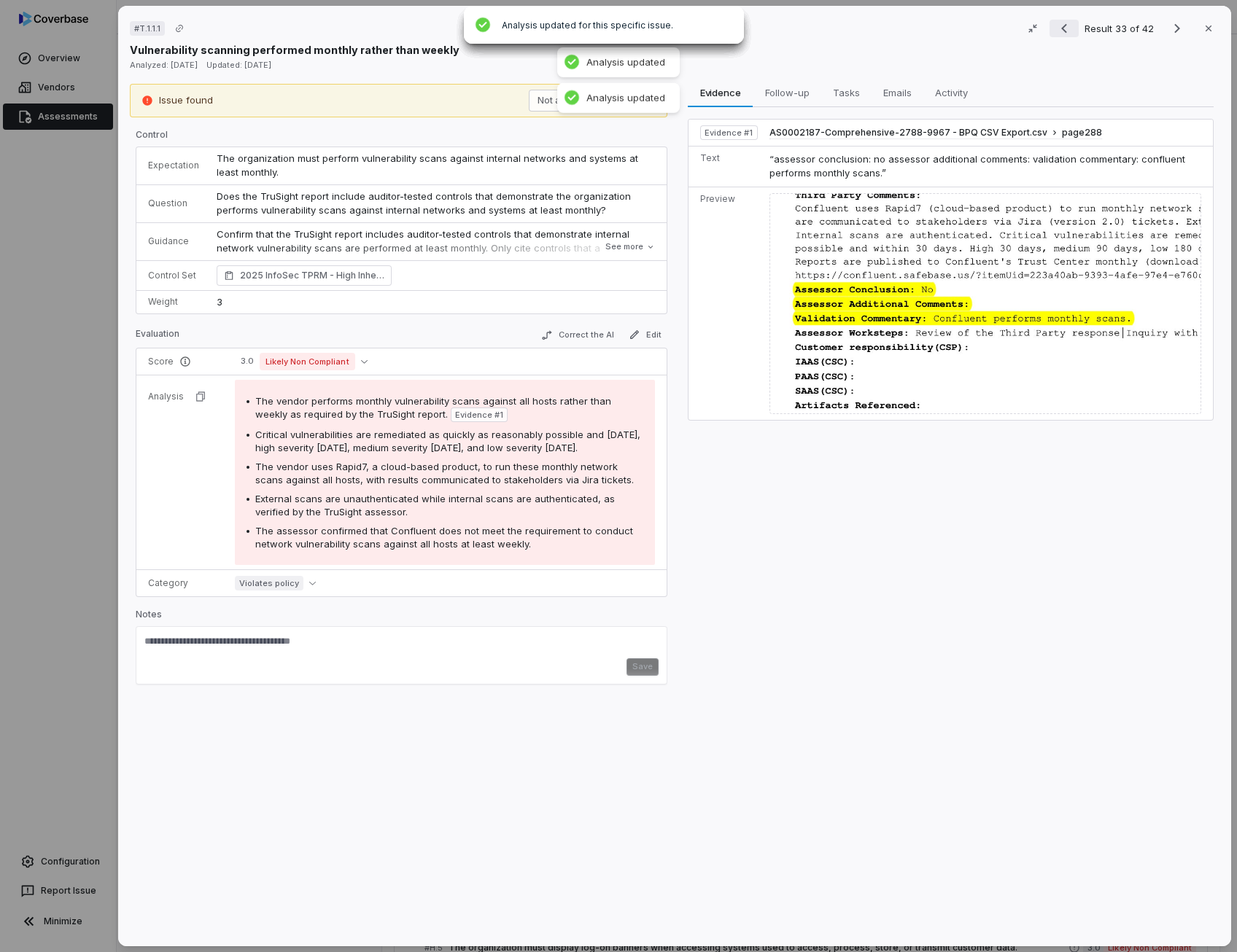
click at [1055, 32] on icon "Previous result" at bounding box center [1064, 29] width 18 height 18
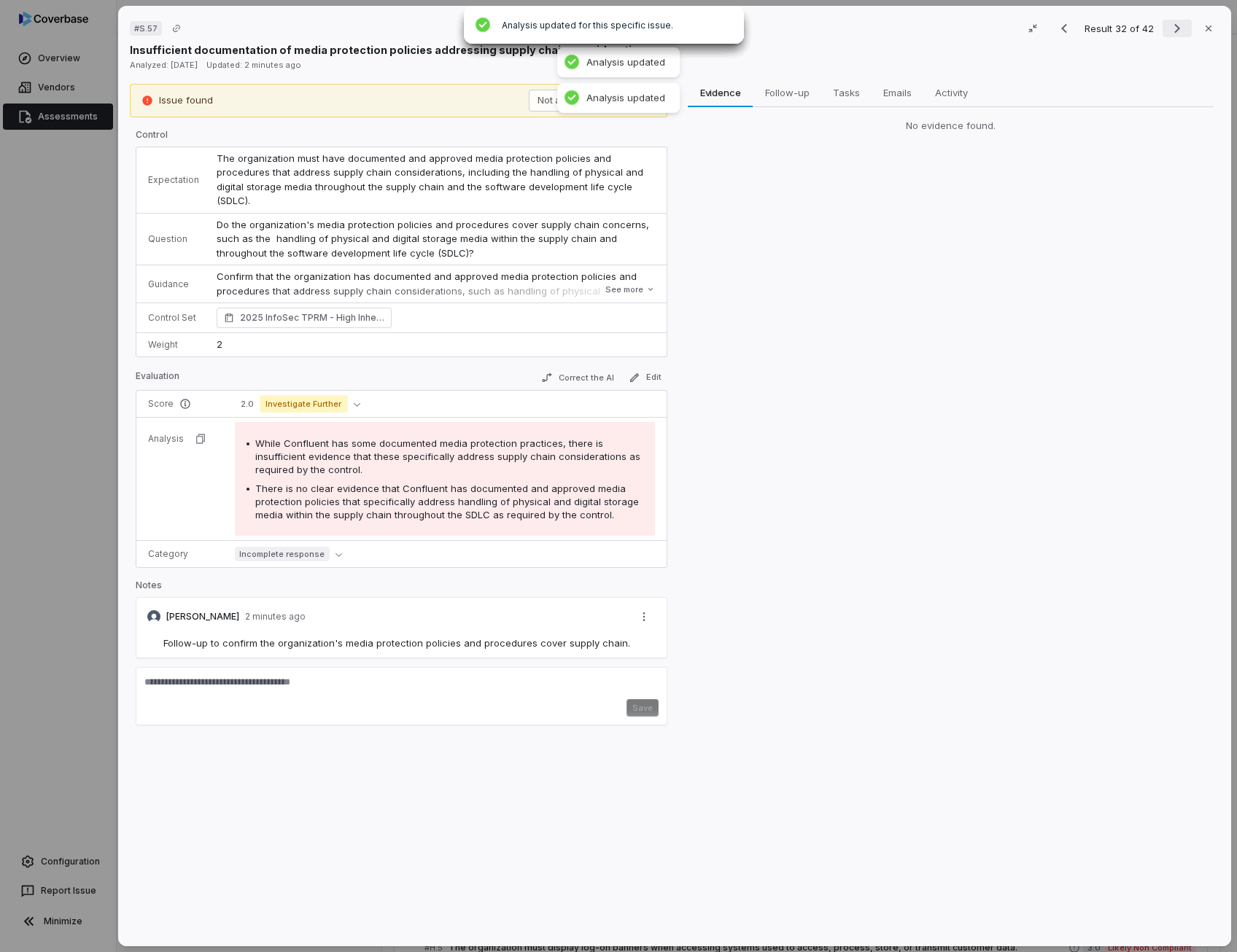
click at [1174, 30] on icon "Next result" at bounding box center [1177, 29] width 6 height 10
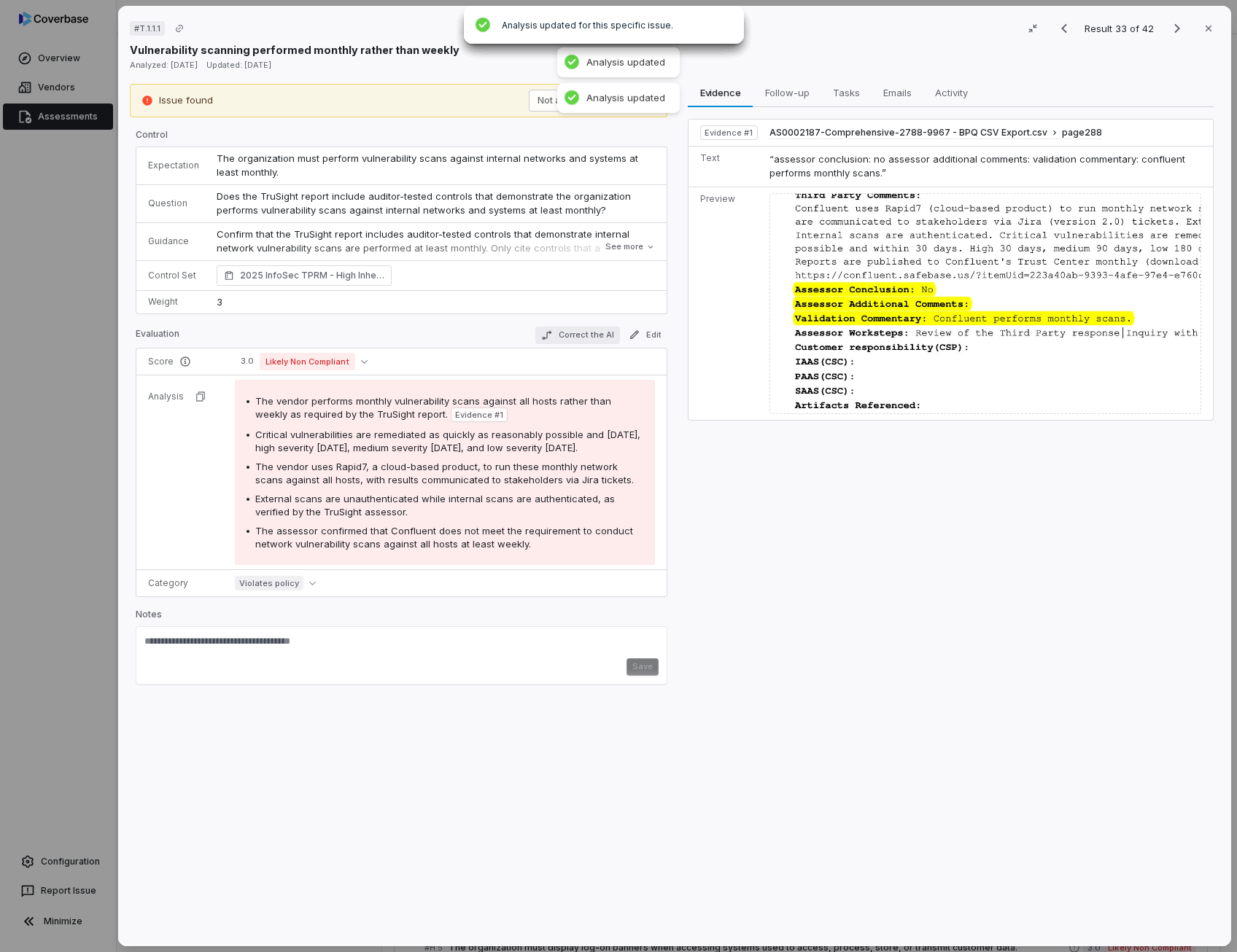
click at [579, 330] on button "Correct the AI" at bounding box center [578, 336] width 85 height 18
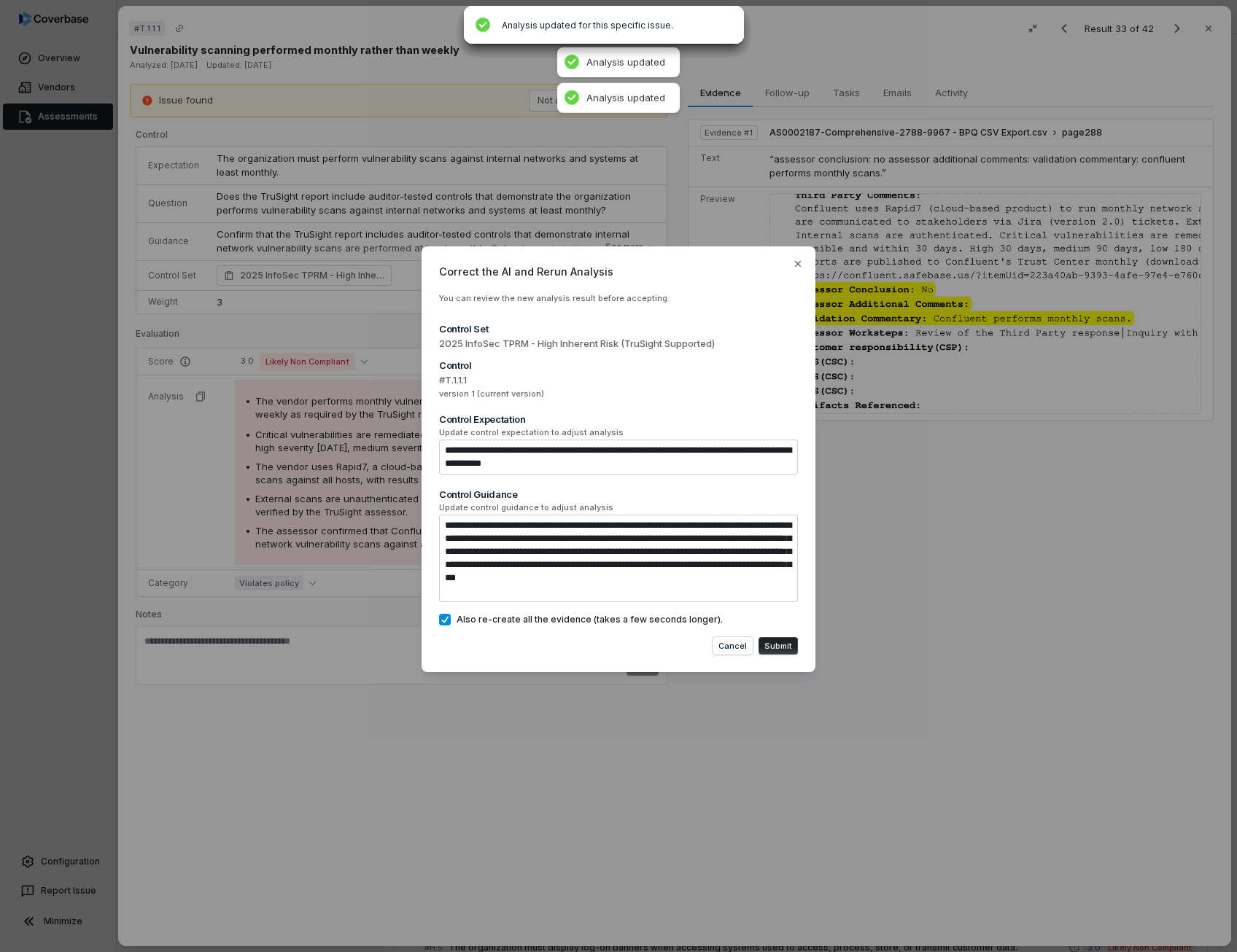
click at [792, 646] on button "Submit" at bounding box center [777, 646] width 39 height 18
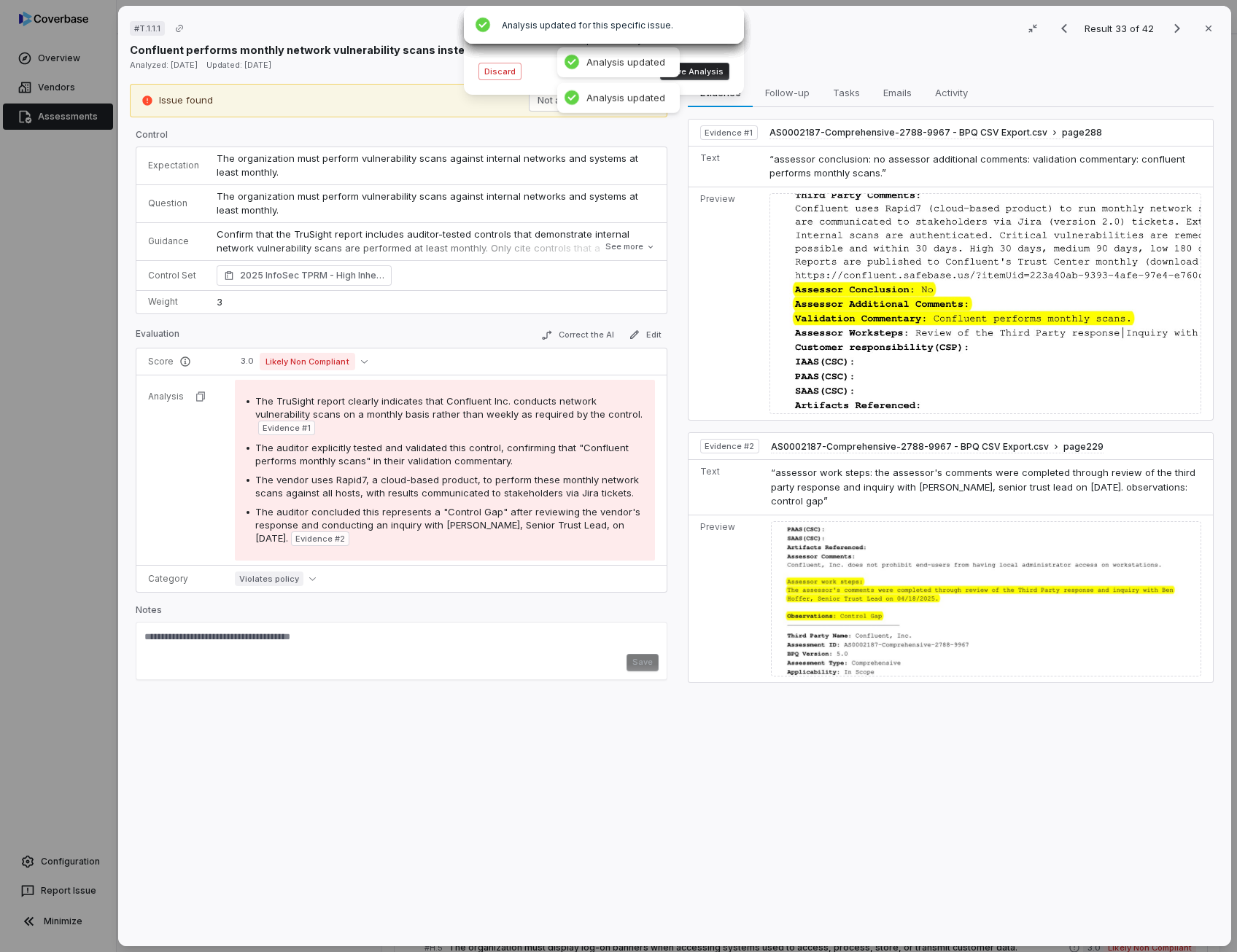
click at [448, 428] on div "The TruSight report clearly indicates that Confluent Inc. conducts network vuln…" at bounding box center [449, 414] width 388 height 41
drag, startPoint x: 552, startPoint y: 399, endPoint x: 336, endPoint y: 410, distance: 216.3
click at [336, 410] on span "The TruSight report clearly indicates that Confluent Inc. conducts network vuln…" at bounding box center [448, 408] width 387 height 25
copy span "etwork vulnerability scans"
click at [627, 244] on button "See more" at bounding box center [630, 247] width 58 height 27
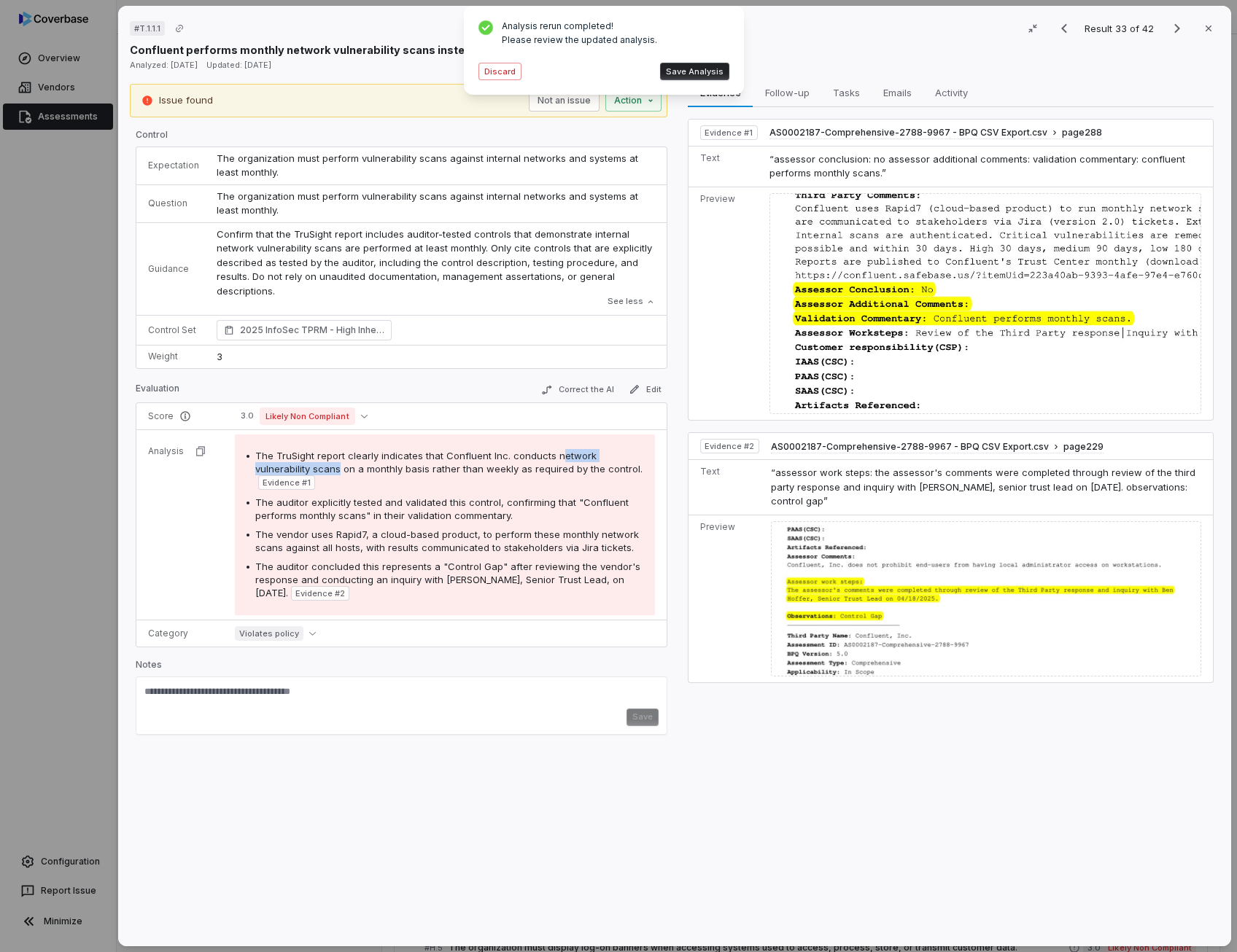
click at [707, 74] on button "Save Analysis" at bounding box center [695, 72] width 69 height 18
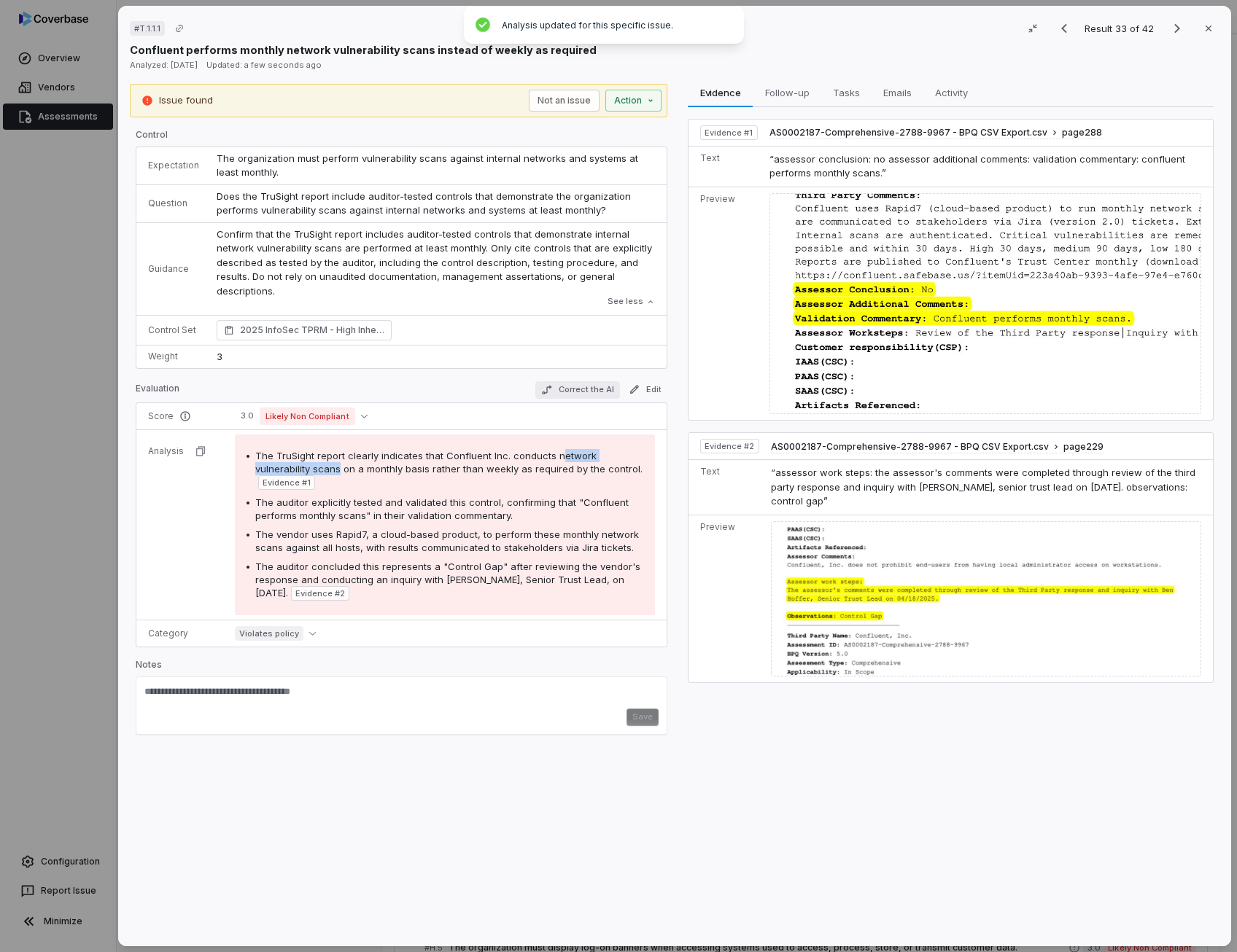
click at [597, 390] on button "Correct the AI" at bounding box center [578, 390] width 85 height 18
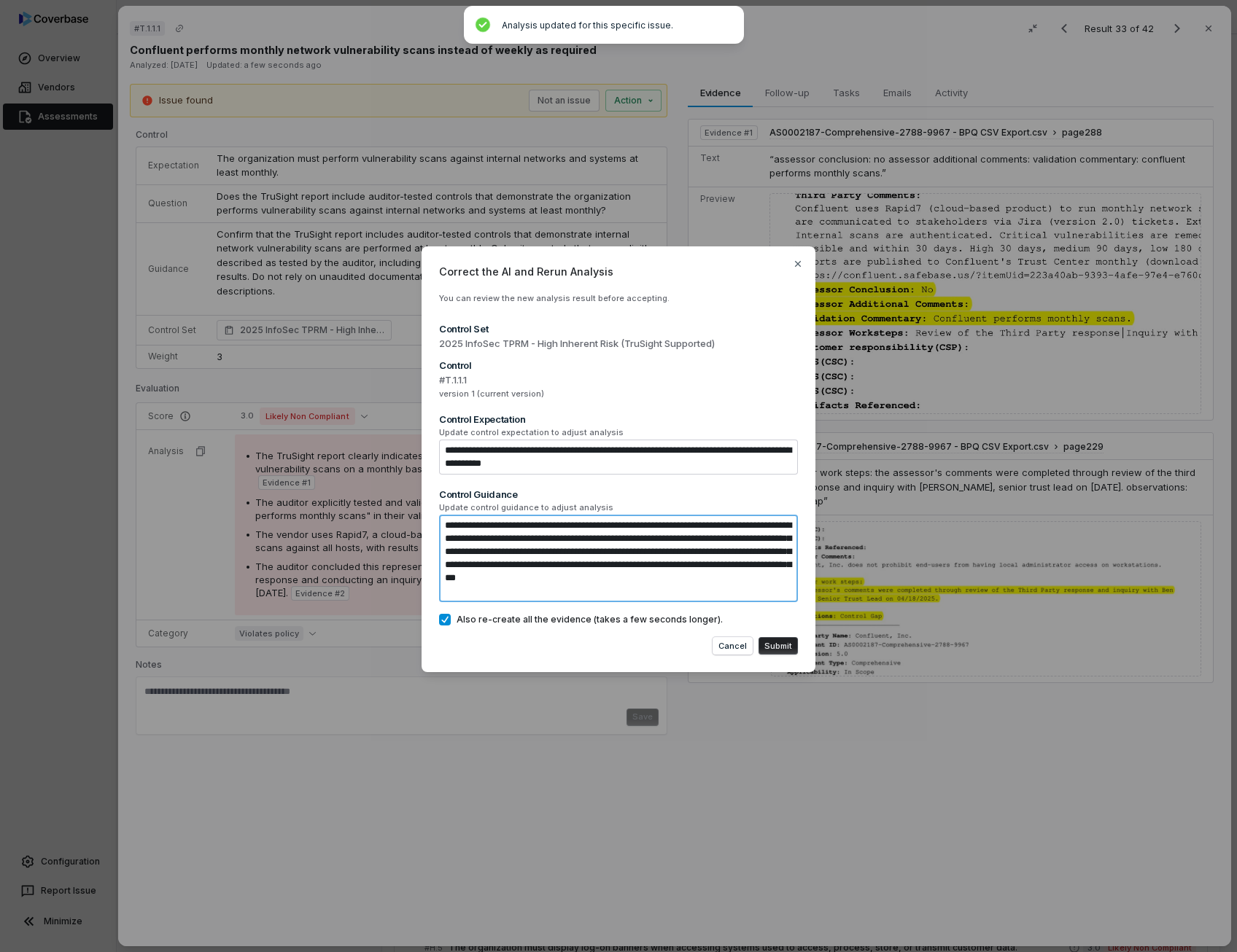
click at [537, 591] on textarea "**********" at bounding box center [618, 558] width 358 height 88
click at [786, 653] on button "Submit" at bounding box center [777, 646] width 39 height 18
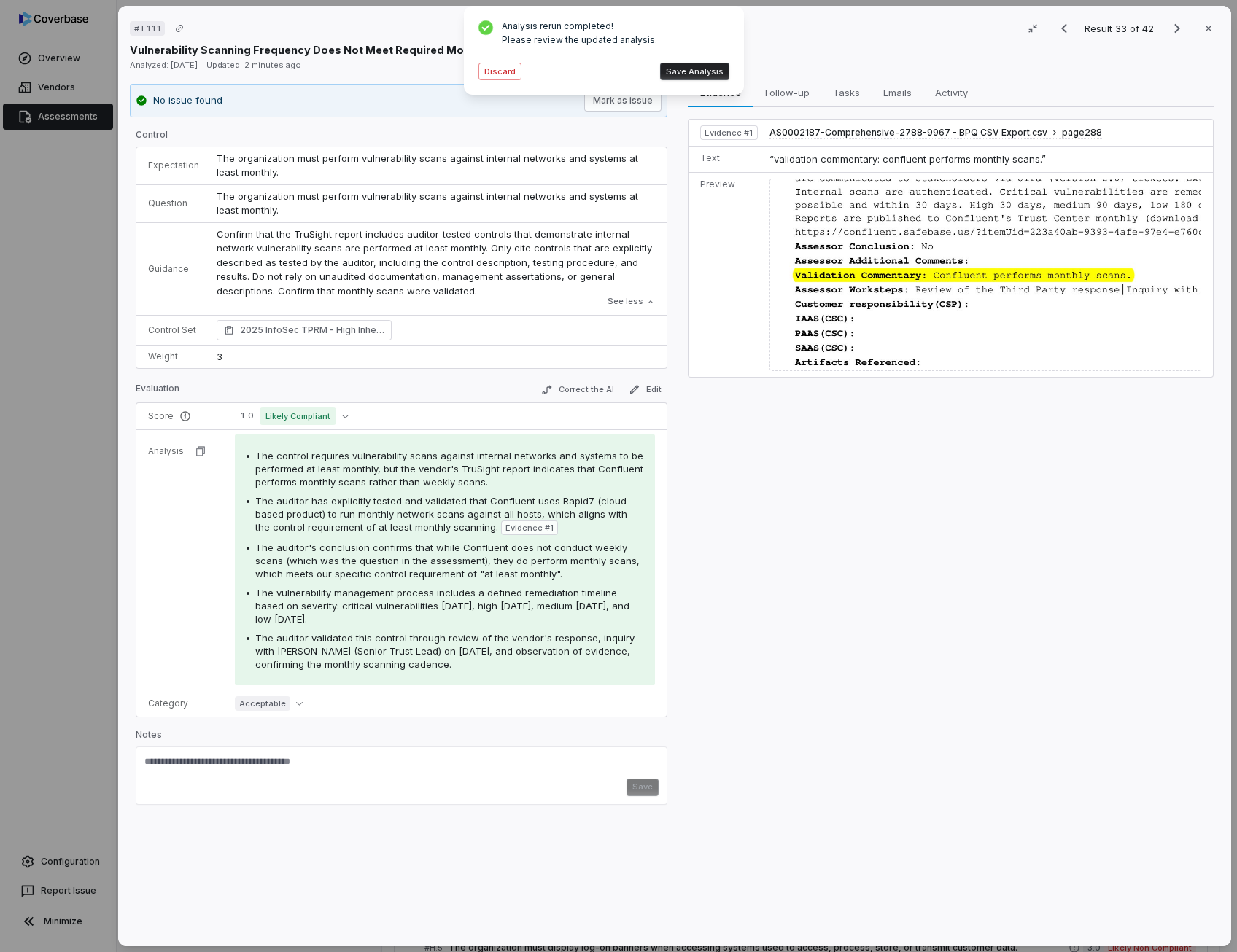
click at [397, 558] on span "The auditor's conclusion confirms that while Confluent does not conduct weekly …" at bounding box center [447, 560] width 384 height 38
click at [395, 600] on span "The vulnerability management process includes a defined remediation timeline ba…" at bounding box center [442, 605] width 374 height 38
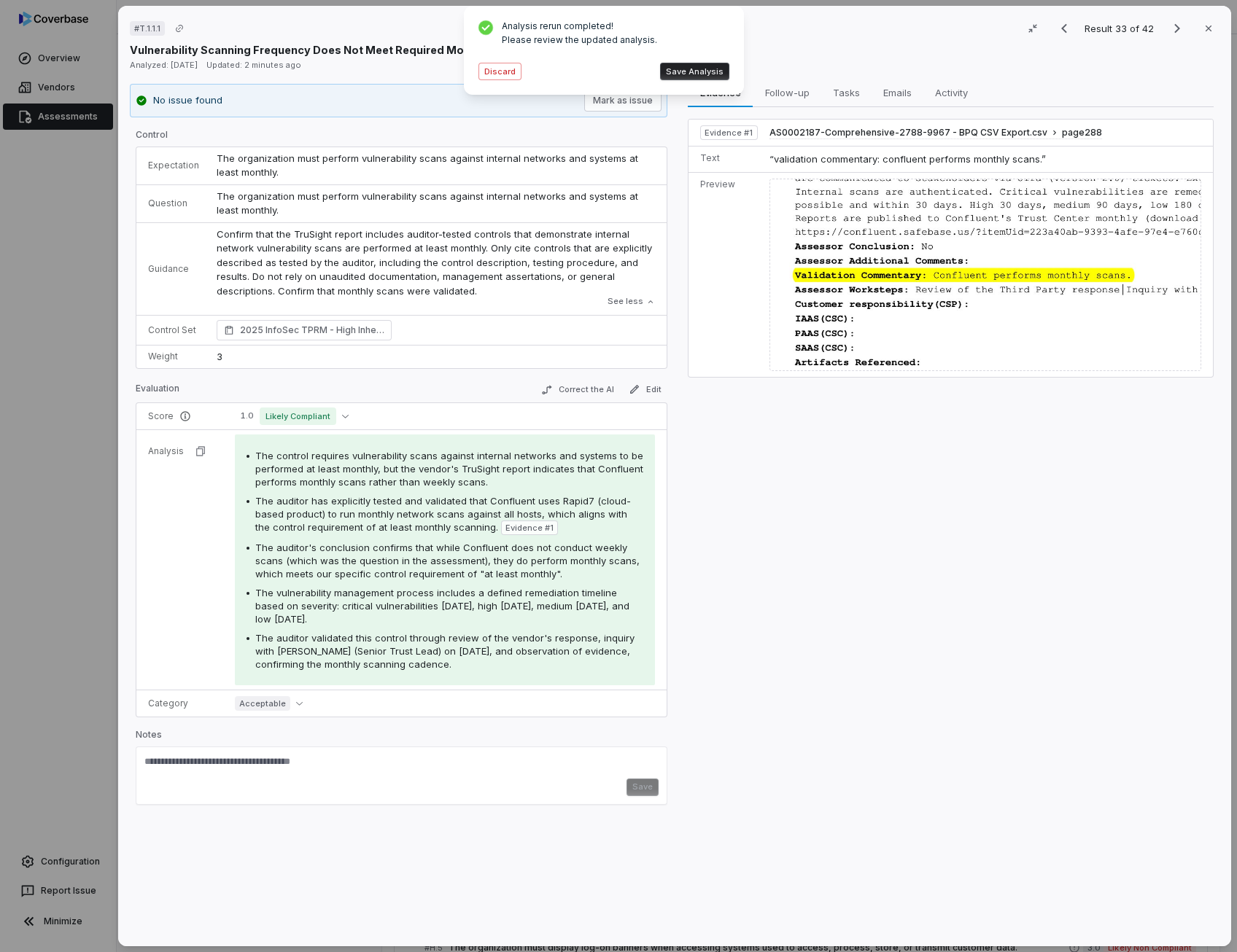
drag, startPoint x: 395, startPoint y: 600, endPoint x: 404, endPoint y: 643, distance: 43.9
click at [404, 643] on span "The auditor validated this control through review of the vendor's response, inq…" at bounding box center [445, 650] width 379 height 38
click at [715, 63] on button "Save Analysis" at bounding box center [695, 72] width 69 height 18
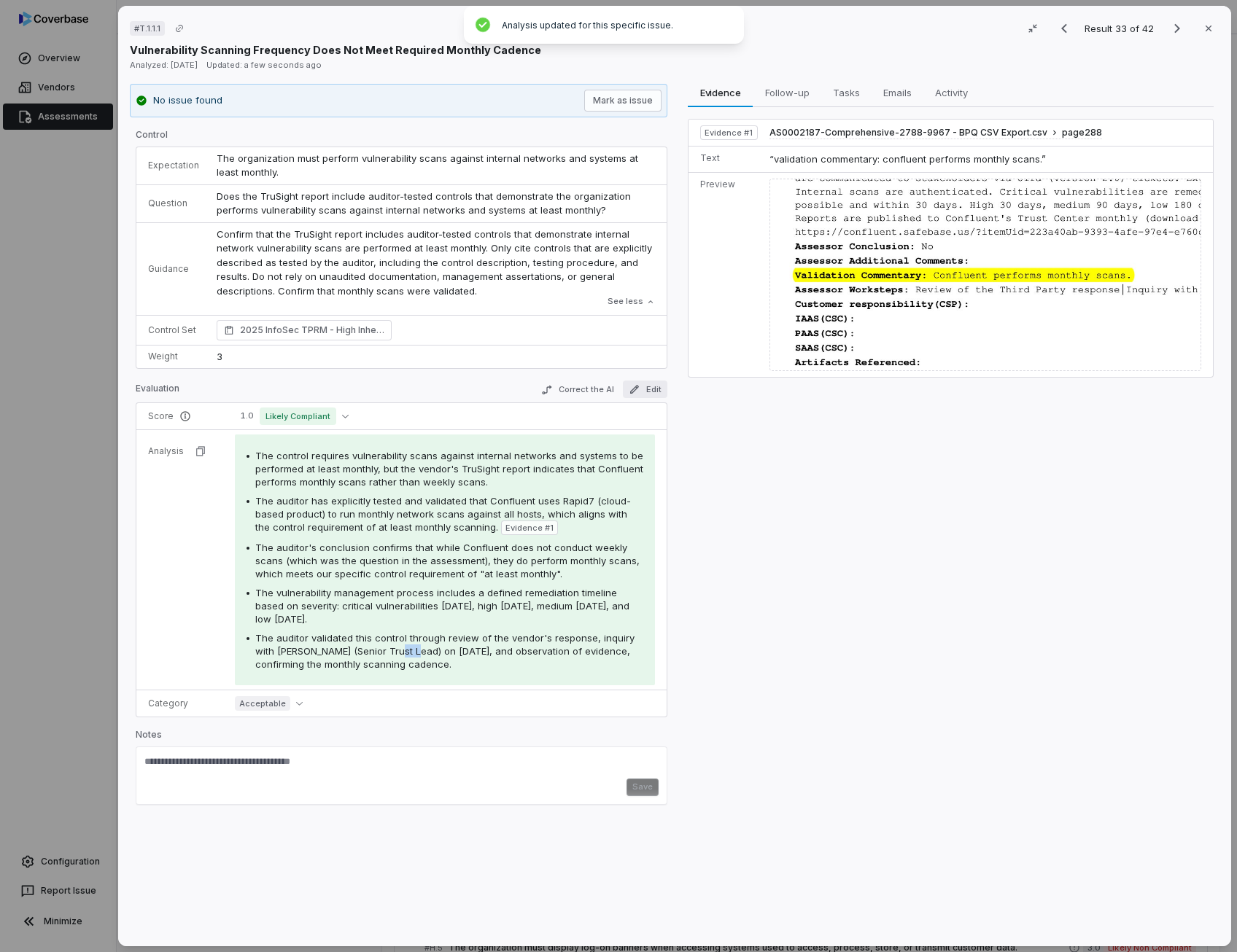
click at [642, 383] on button "Edit" at bounding box center [645, 389] width 44 height 18
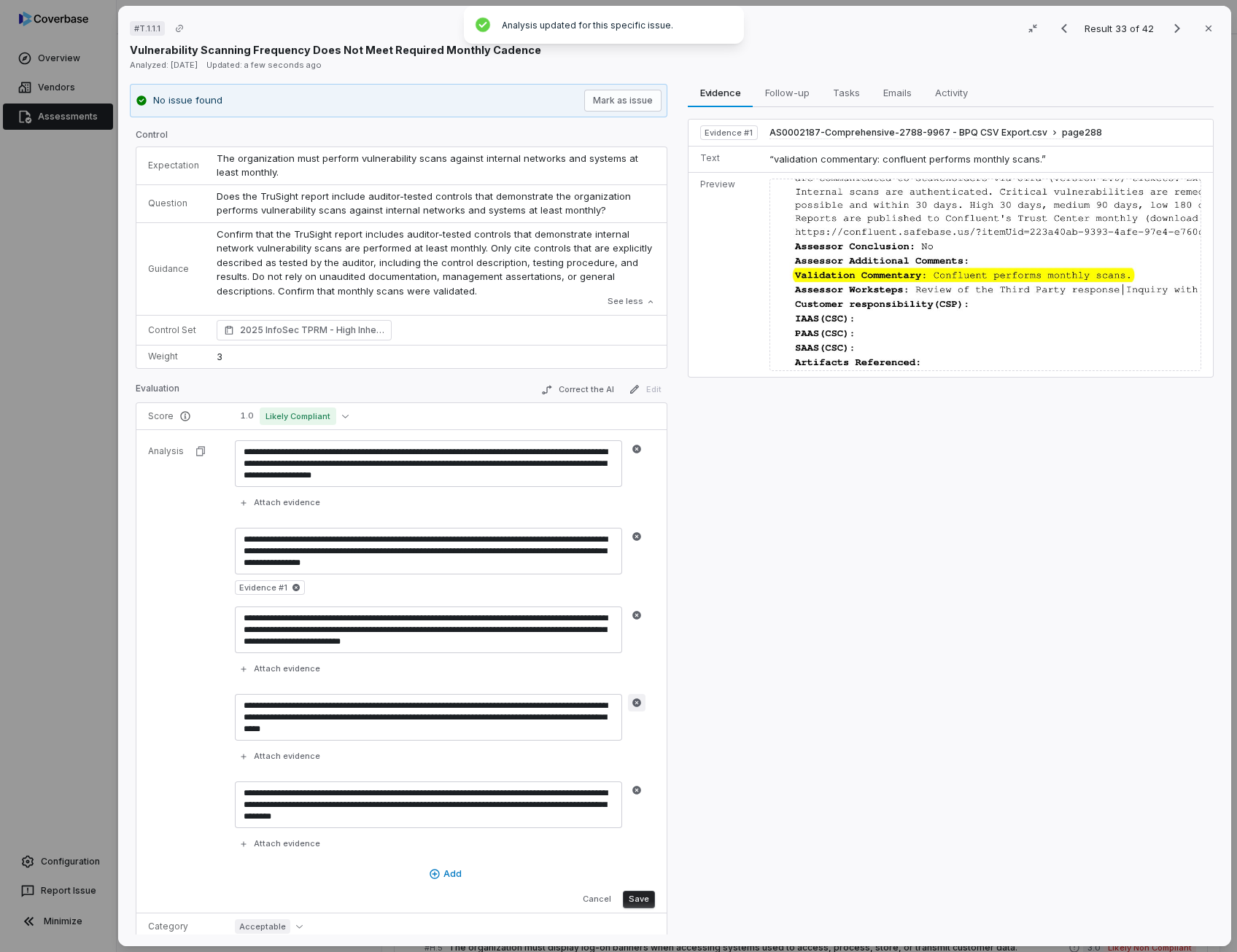
click at [634, 698] on icon "button" at bounding box center [637, 703] width 9 height 9
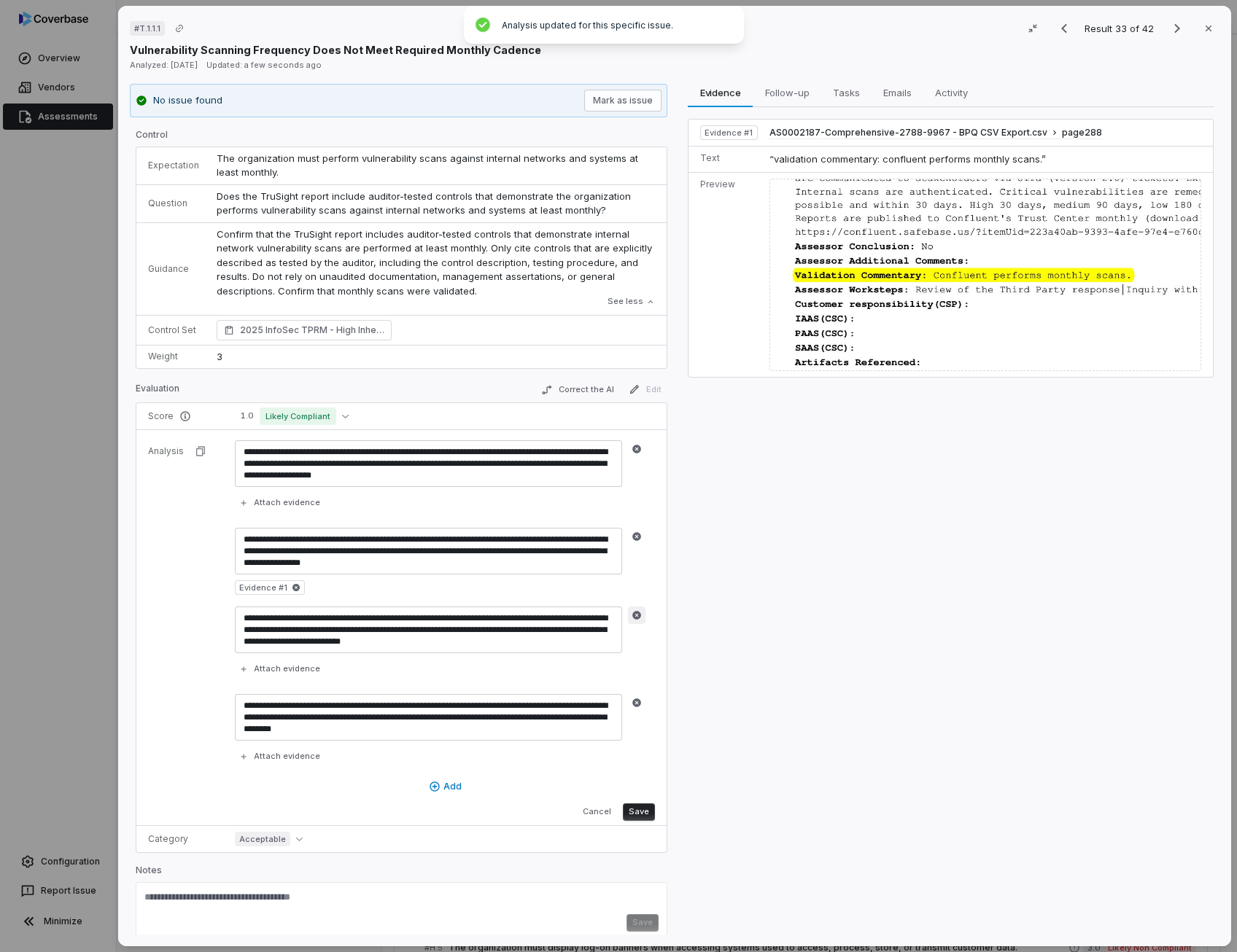
click at [631, 611] on icon "button" at bounding box center [637, 615] width 10 height 10
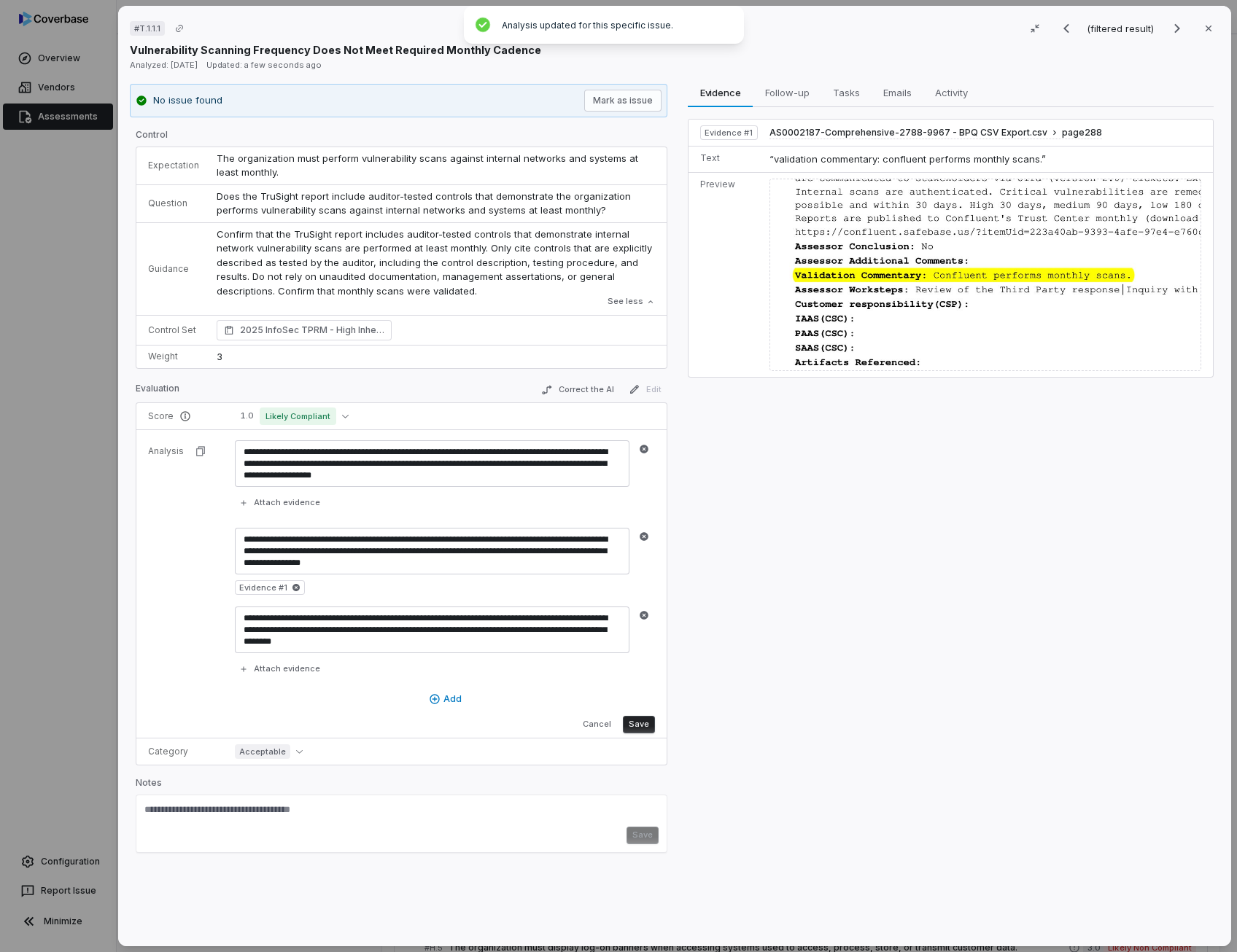
click at [644, 727] on button "Save" at bounding box center [638, 725] width 32 height 18
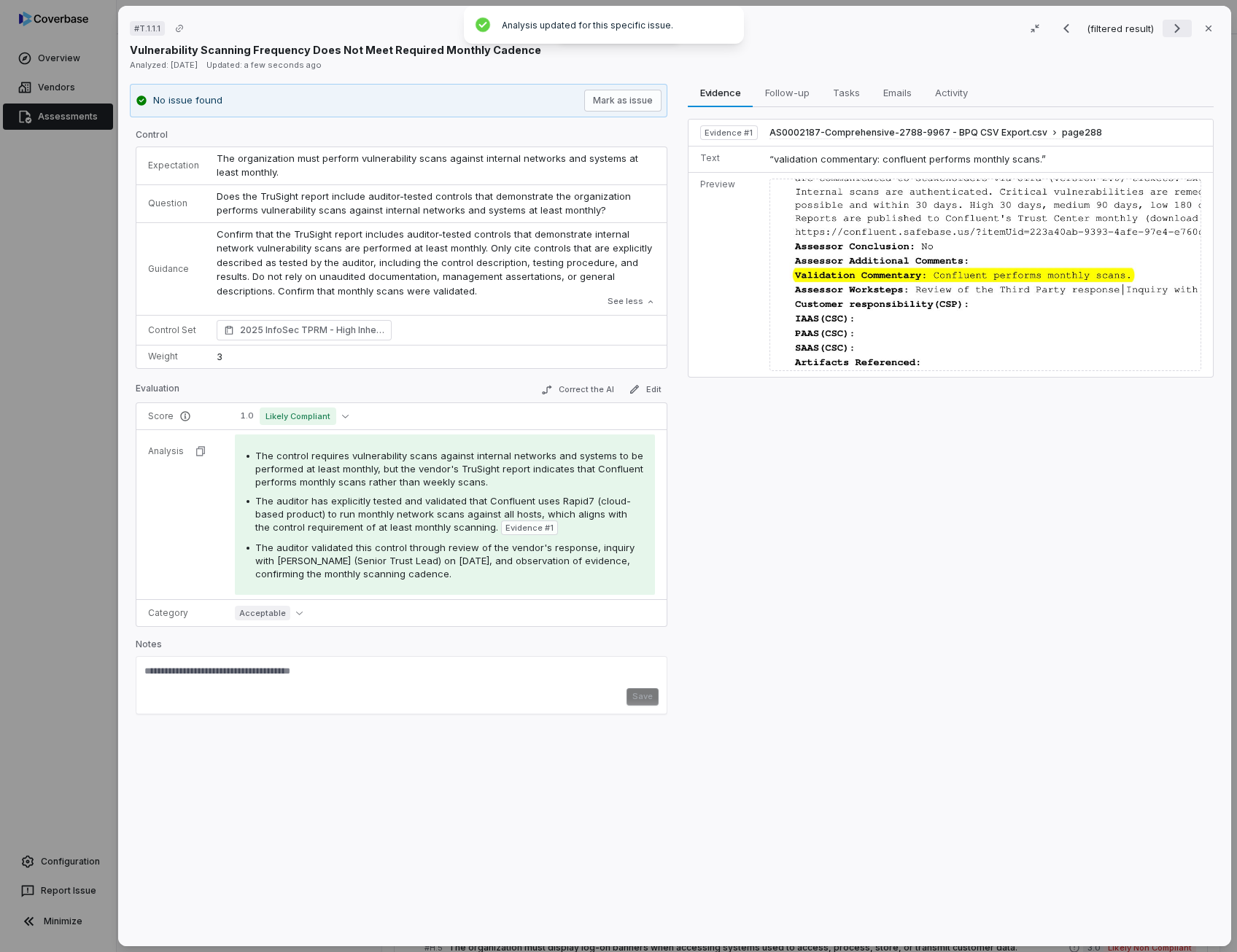
click at [1168, 29] on icon "Next result" at bounding box center [1177, 29] width 18 height 18
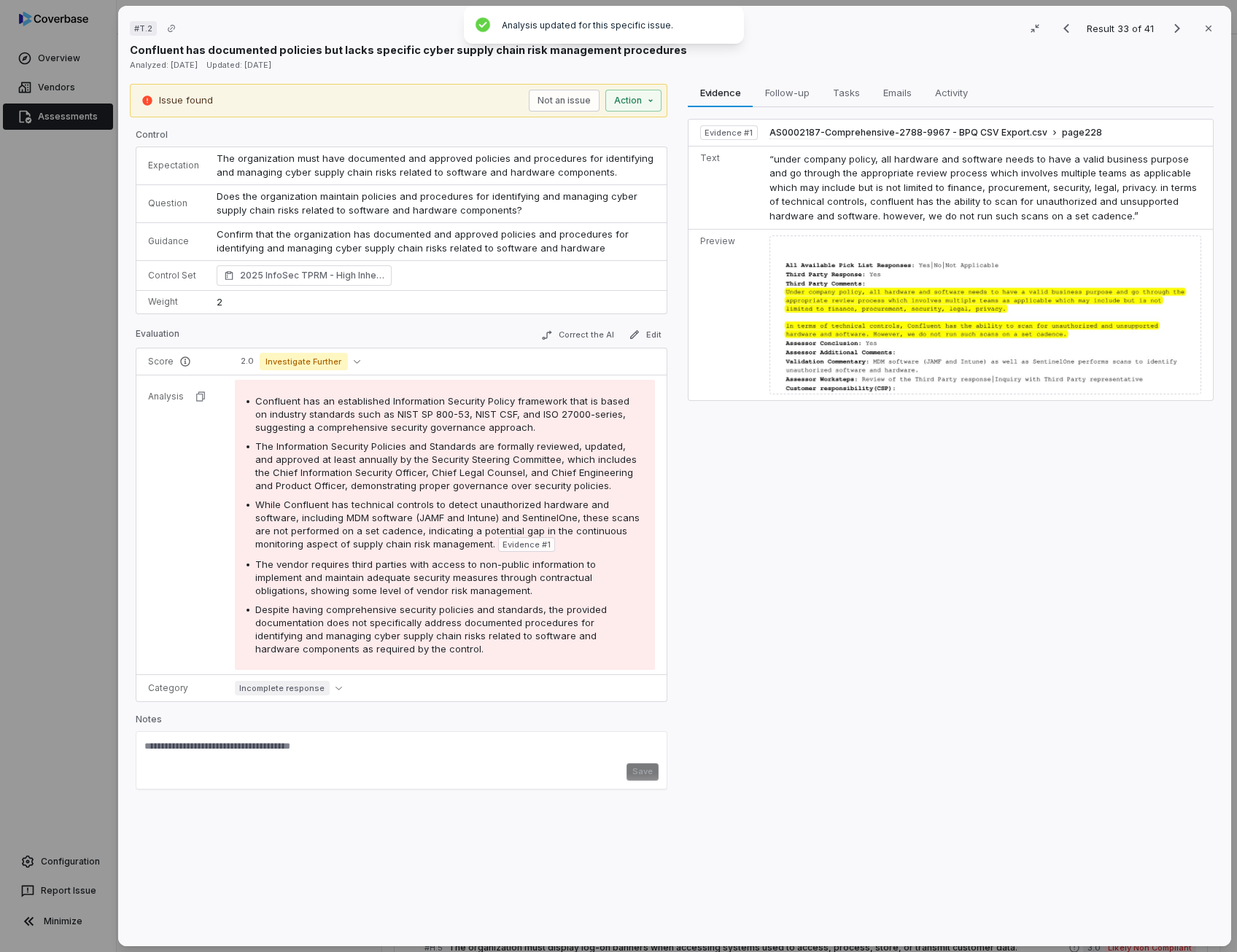
click at [389, 200] on span "Does the organization maintain policies and procedures for identifying and mana…" at bounding box center [429, 204] width 423 height 27
click at [588, 335] on button "Correct the AI" at bounding box center [578, 336] width 85 height 18
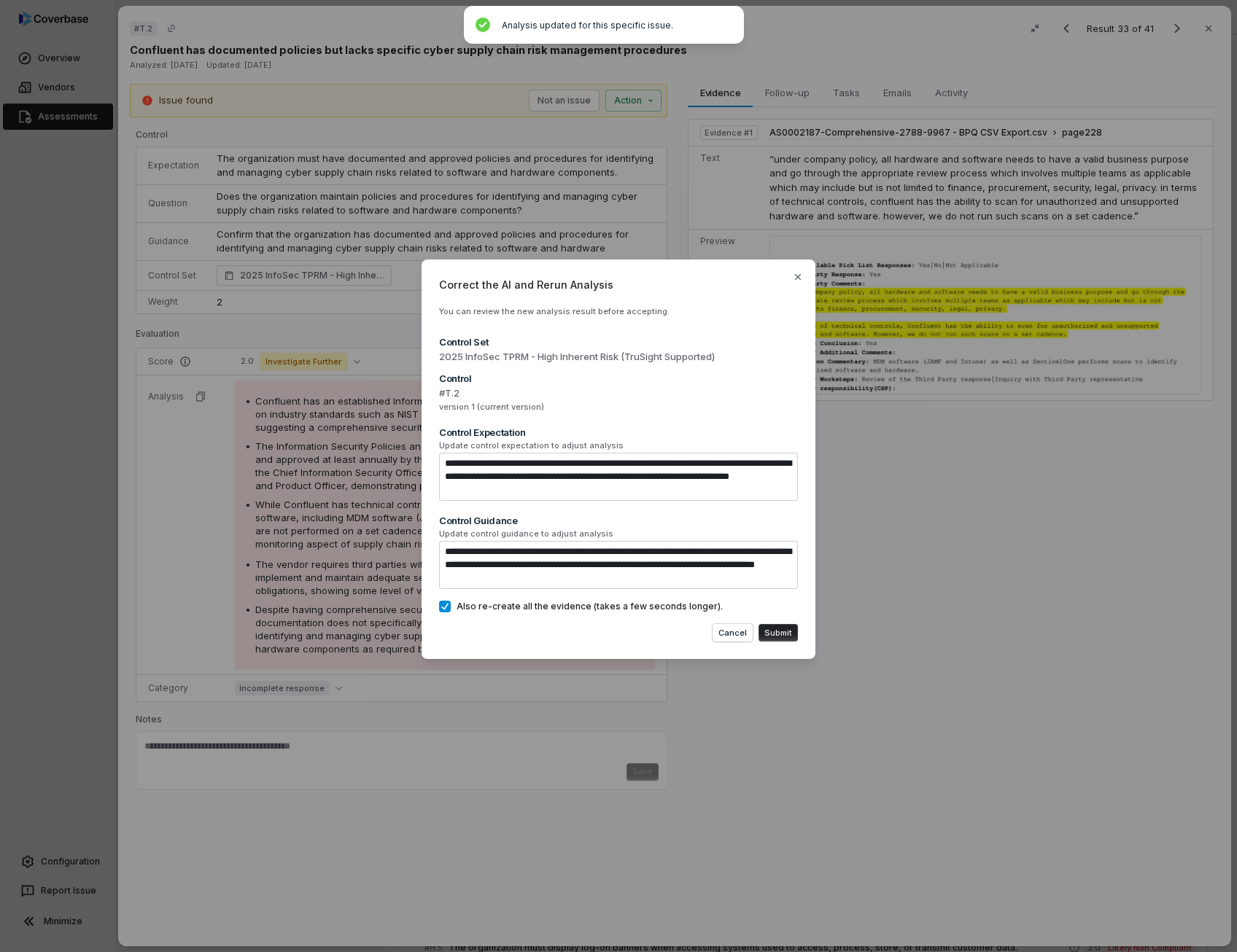
click at [785, 629] on button "Submit" at bounding box center [777, 633] width 39 height 18
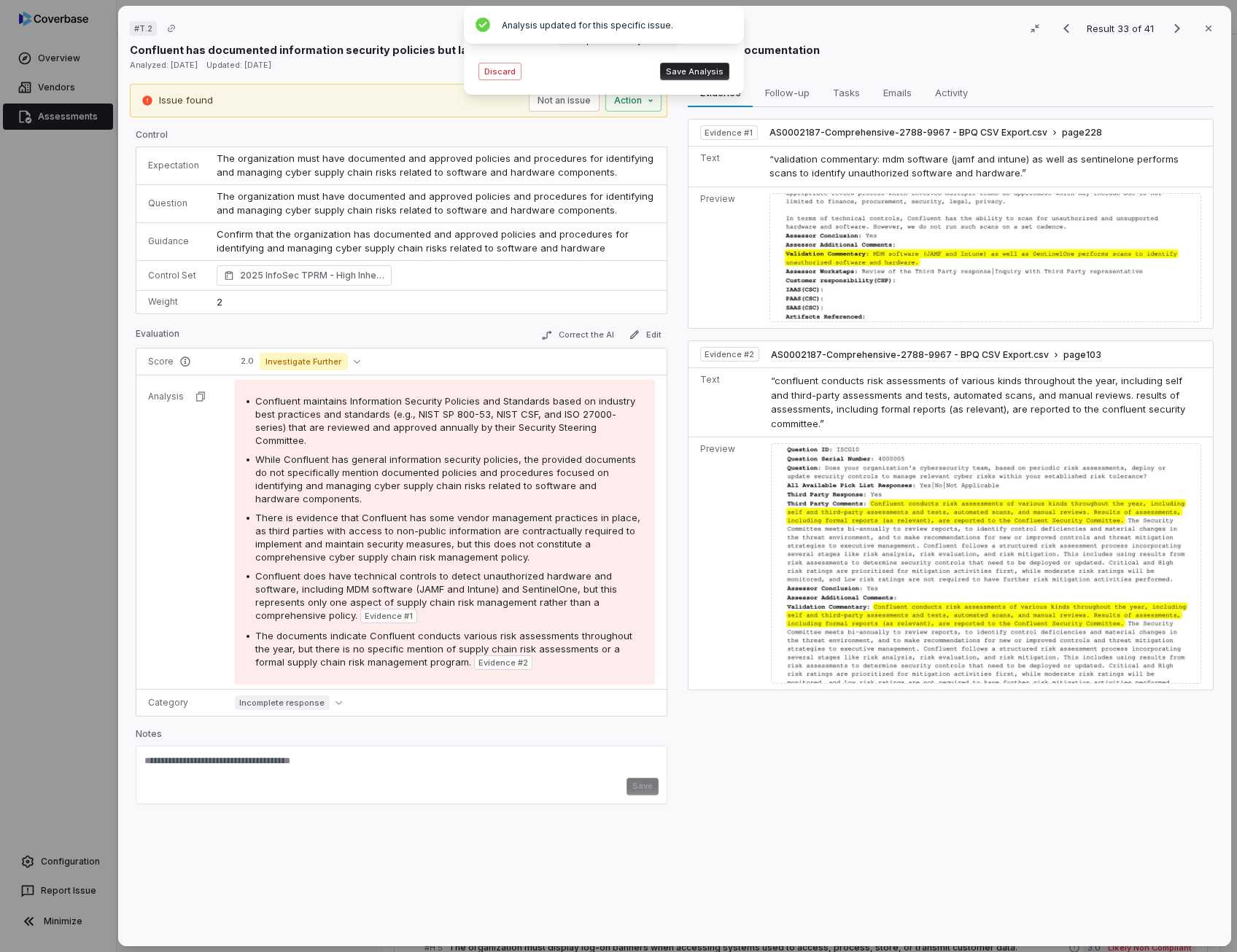
click at [475, 414] on span "Confluent maintains Information Security Policies and Standards based on indust…" at bounding box center [445, 420] width 380 height 51
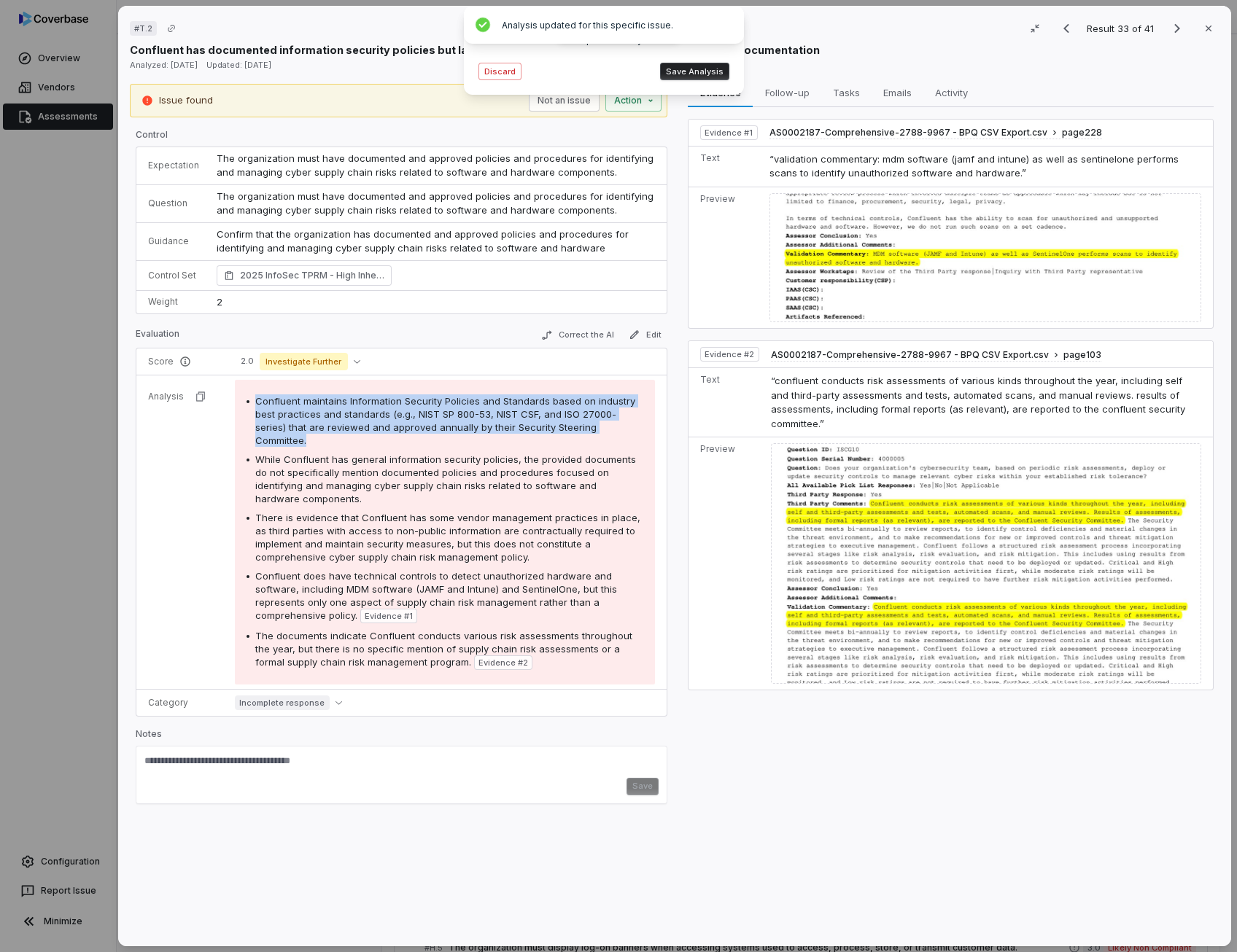
copy span "Confluent maintains Information Security Policies and Standards based on indust…"
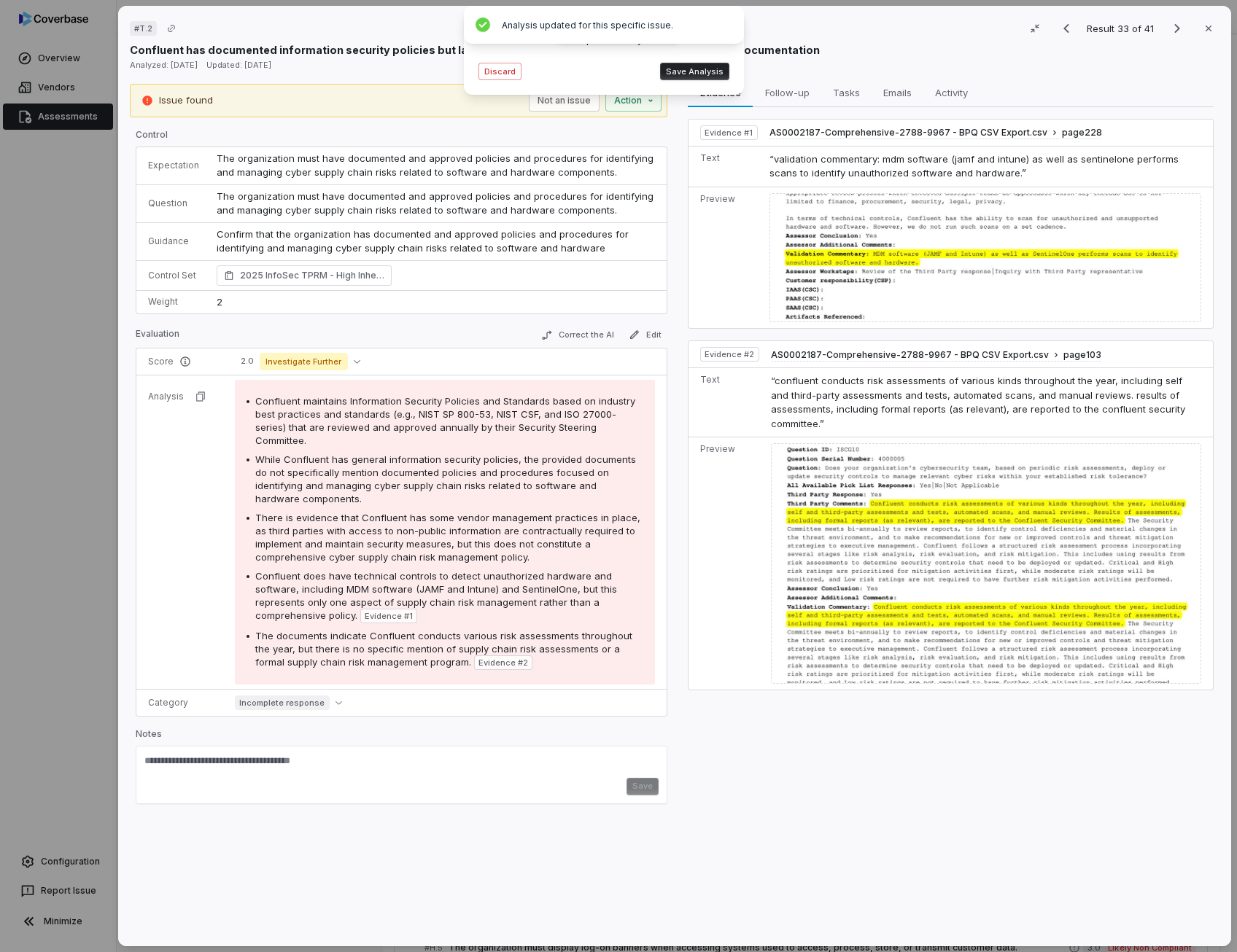
click at [380, 460] on span "While Confluent has general information security policies, the provided documen…" at bounding box center [446, 479] width 381 height 51
click at [434, 517] on span "There is evidence that Confluent has some vendor management practices in place,…" at bounding box center [448, 537] width 385 height 51
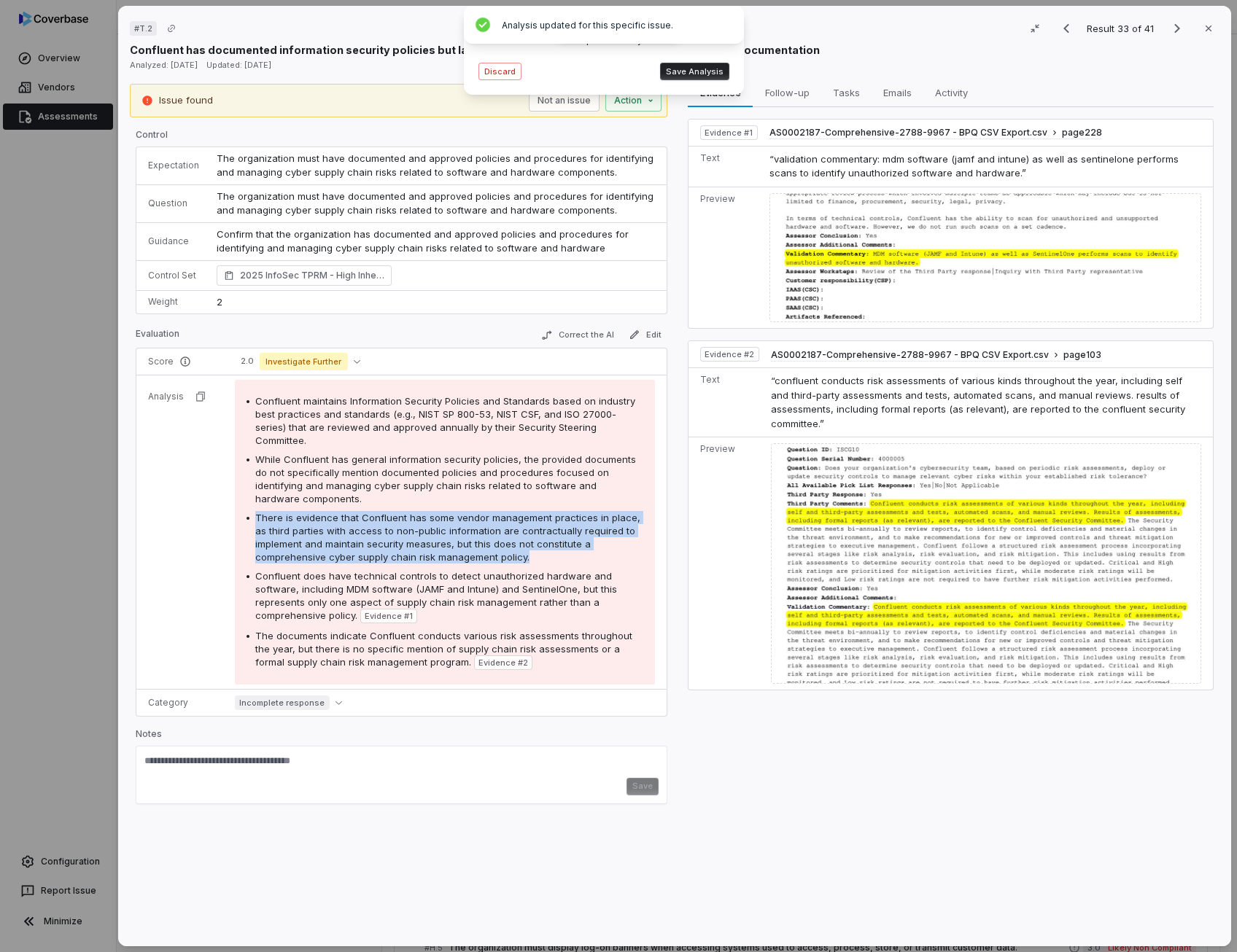
drag, startPoint x: 434, startPoint y: 517, endPoint x: 434, endPoint y: 529, distance: 12.0
click at [434, 529] on span "There is evidence that Confluent has some vendor management practices in place,…" at bounding box center [448, 537] width 385 height 51
drag, startPoint x: 434, startPoint y: 529, endPoint x: 381, endPoint y: 540, distance: 54.1
click at [381, 540] on span "There is evidence that Confluent has some vendor management practices in place,…" at bounding box center [448, 537] width 385 height 51
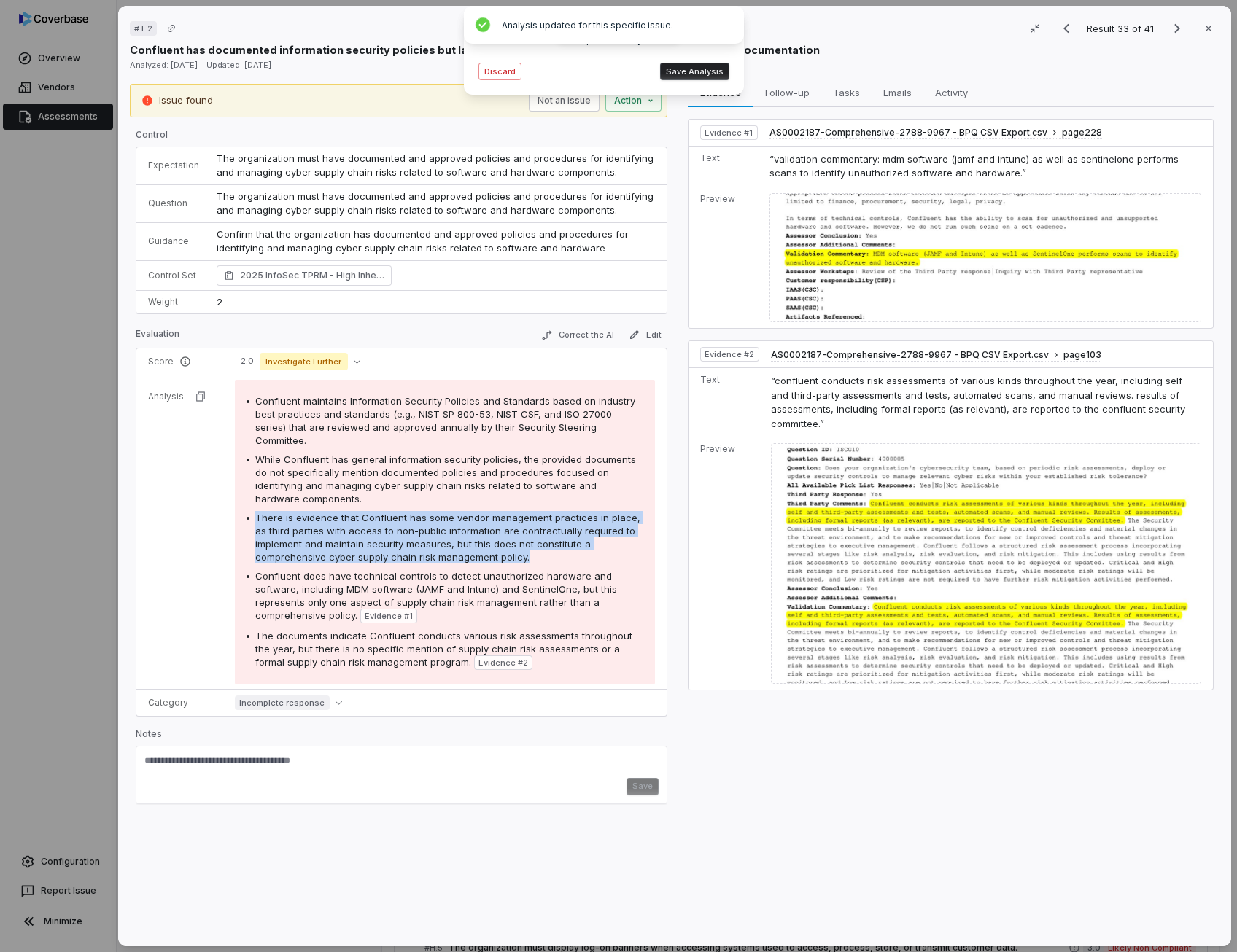
click at [684, 75] on button "Save Analysis" at bounding box center [695, 72] width 69 height 18
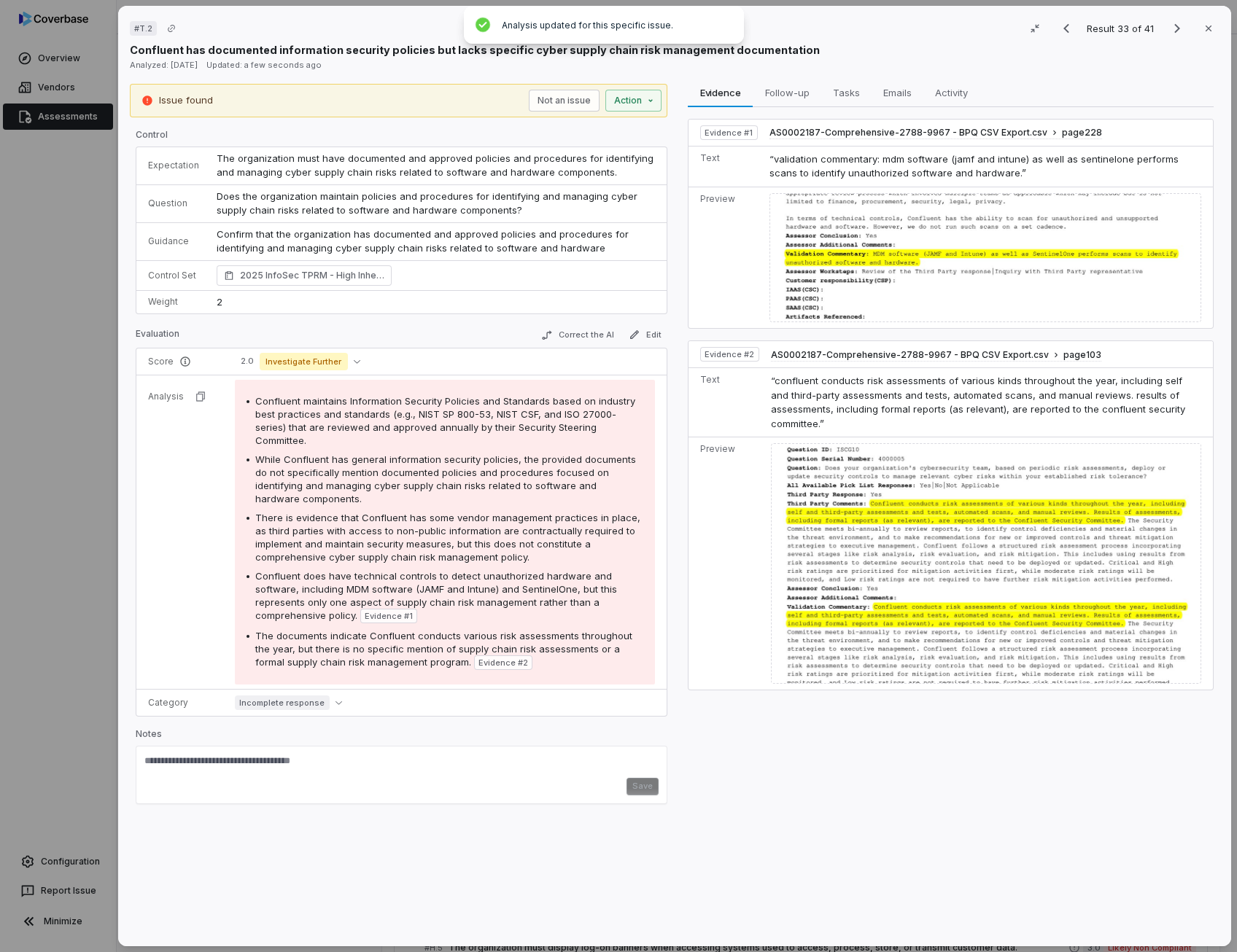
click at [325, 235] on p "Confirm that the organization has documented and approved policies and procedur…" at bounding box center [436, 249] width 438 height 43
click at [193, 754] on textarea at bounding box center [401, 766] width 514 height 24
paste textarea "**********"
click at [199, 754] on textarea "**********" at bounding box center [400, 781] width 510 height 53
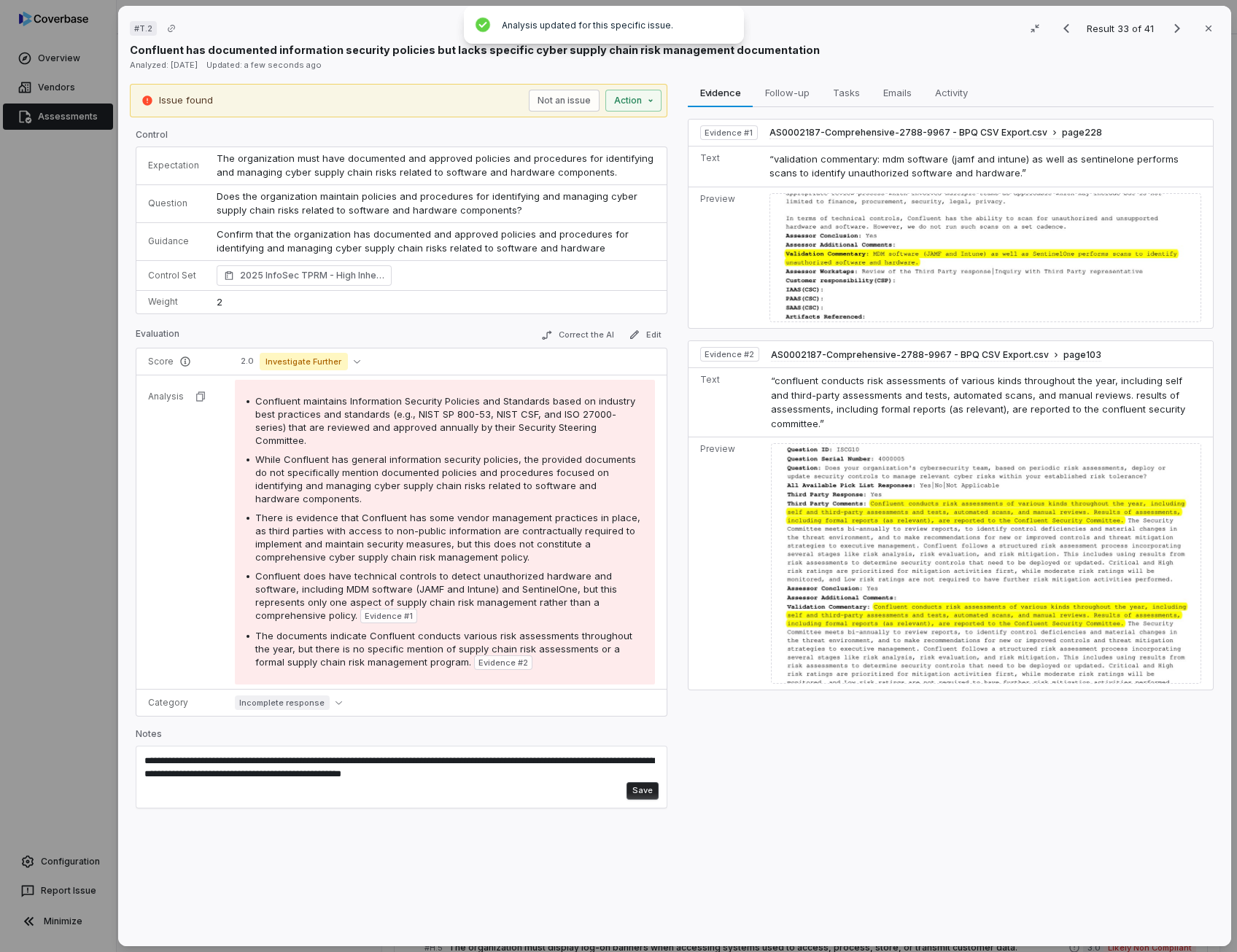
click at [178, 754] on textarea "**********" at bounding box center [400, 781] width 510 height 53
click at [169, 754] on textarea "**********" at bounding box center [400, 781] width 510 height 53
click at [642, 799] on button "Save" at bounding box center [642, 791] width 32 height 18
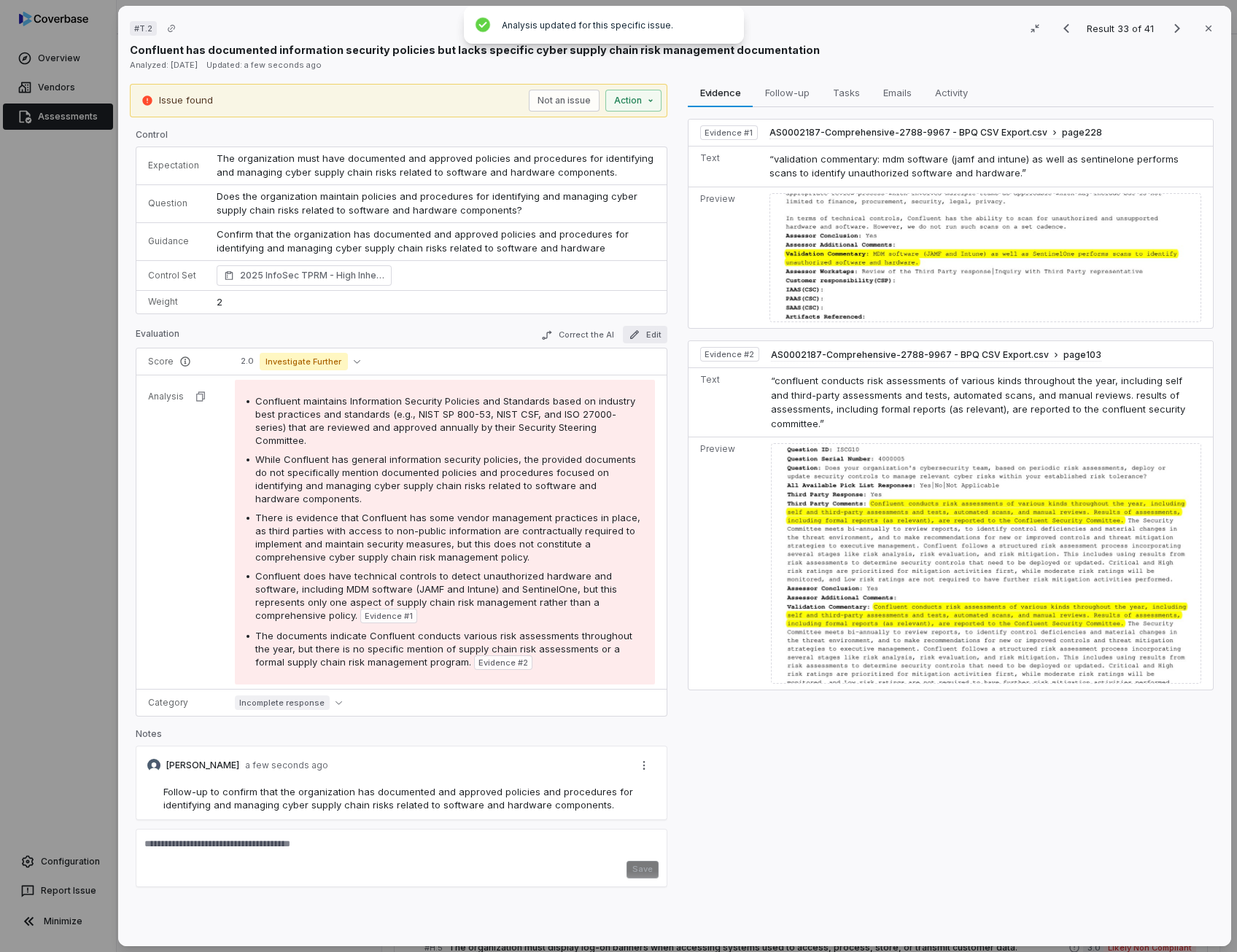
click at [654, 332] on button "Edit" at bounding box center [645, 335] width 44 height 18
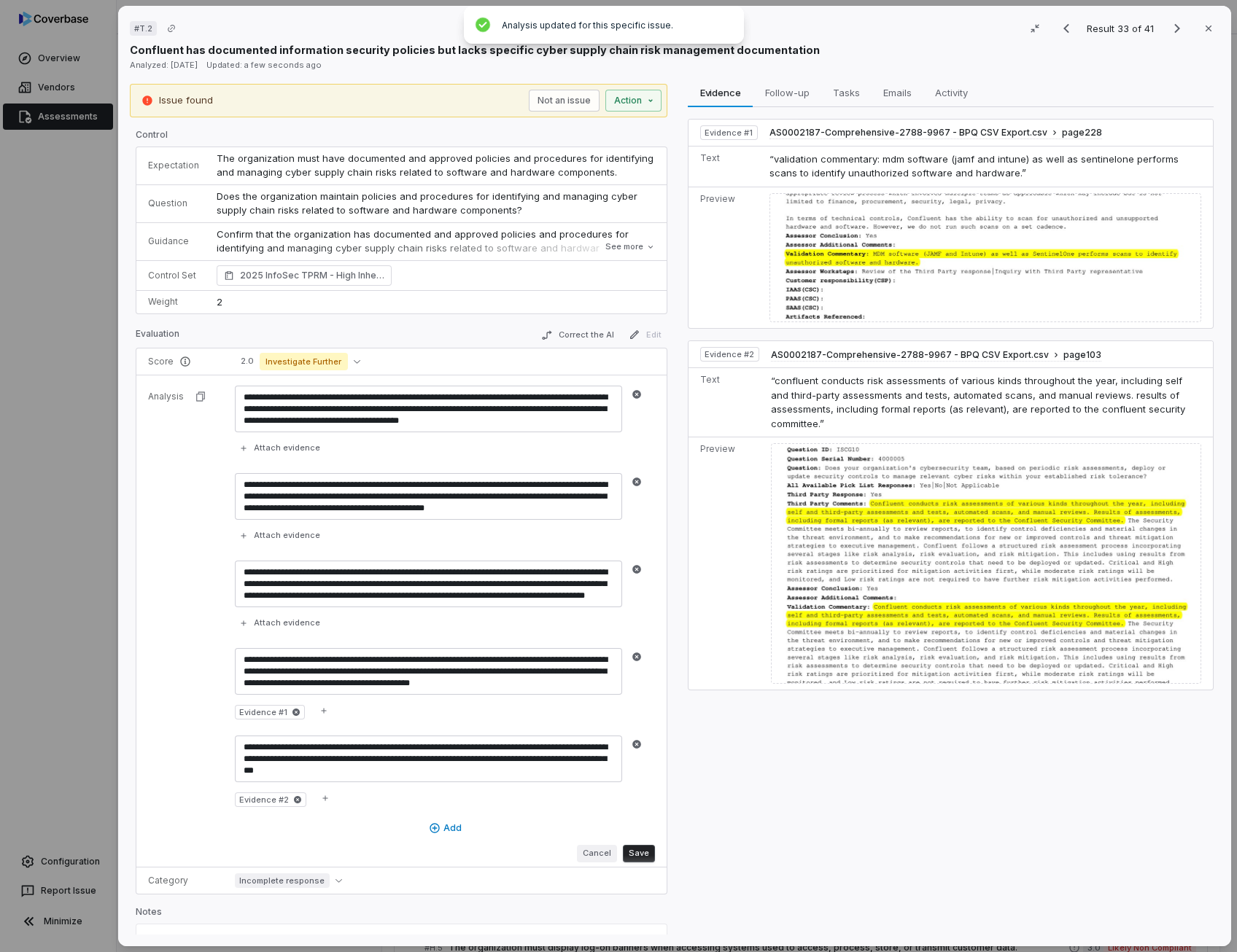
click at [593, 852] on button "Cancel" at bounding box center [597, 854] width 40 height 18
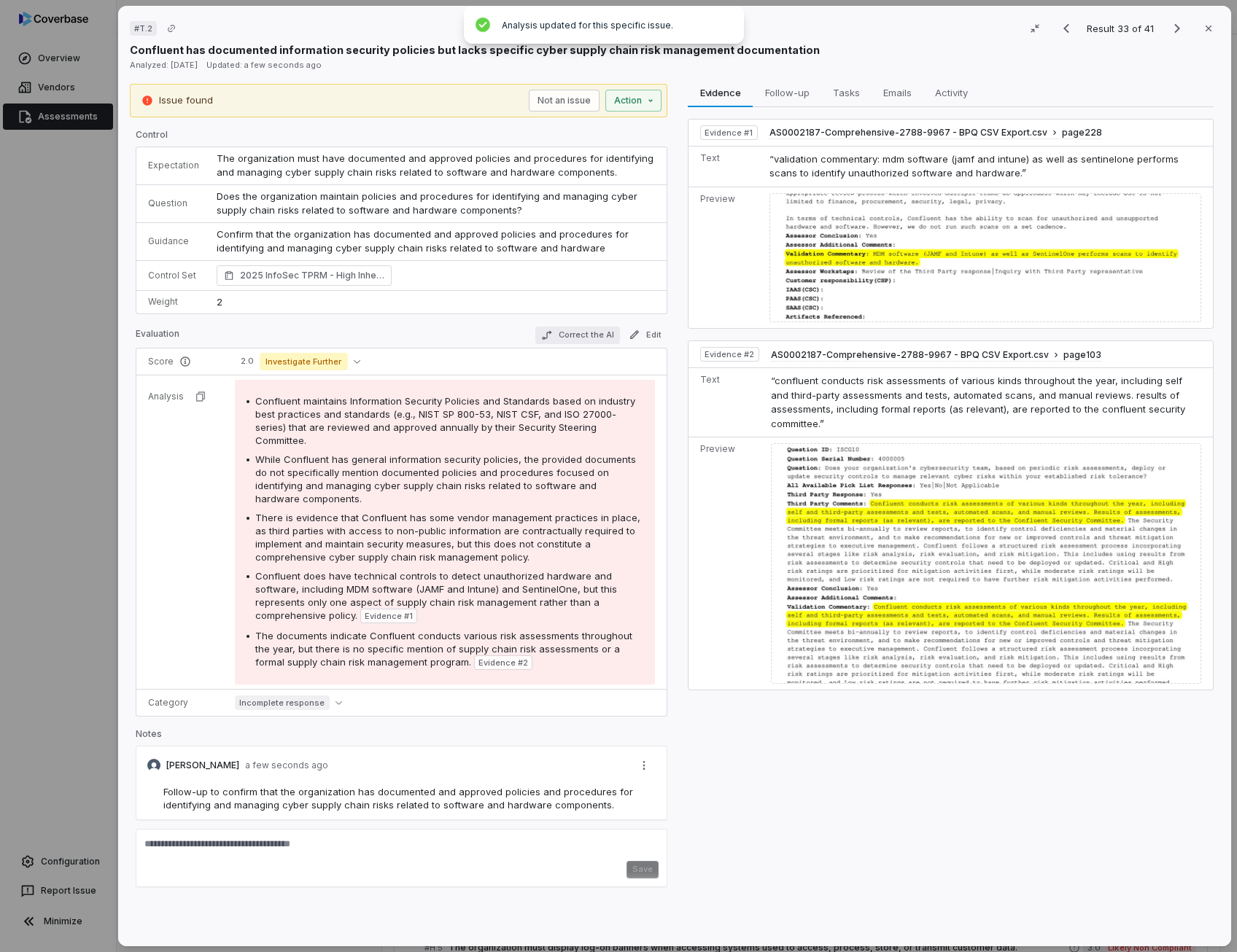
click at [591, 337] on button "Correct the AI" at bounding box center [578, 336] width 85 height 18
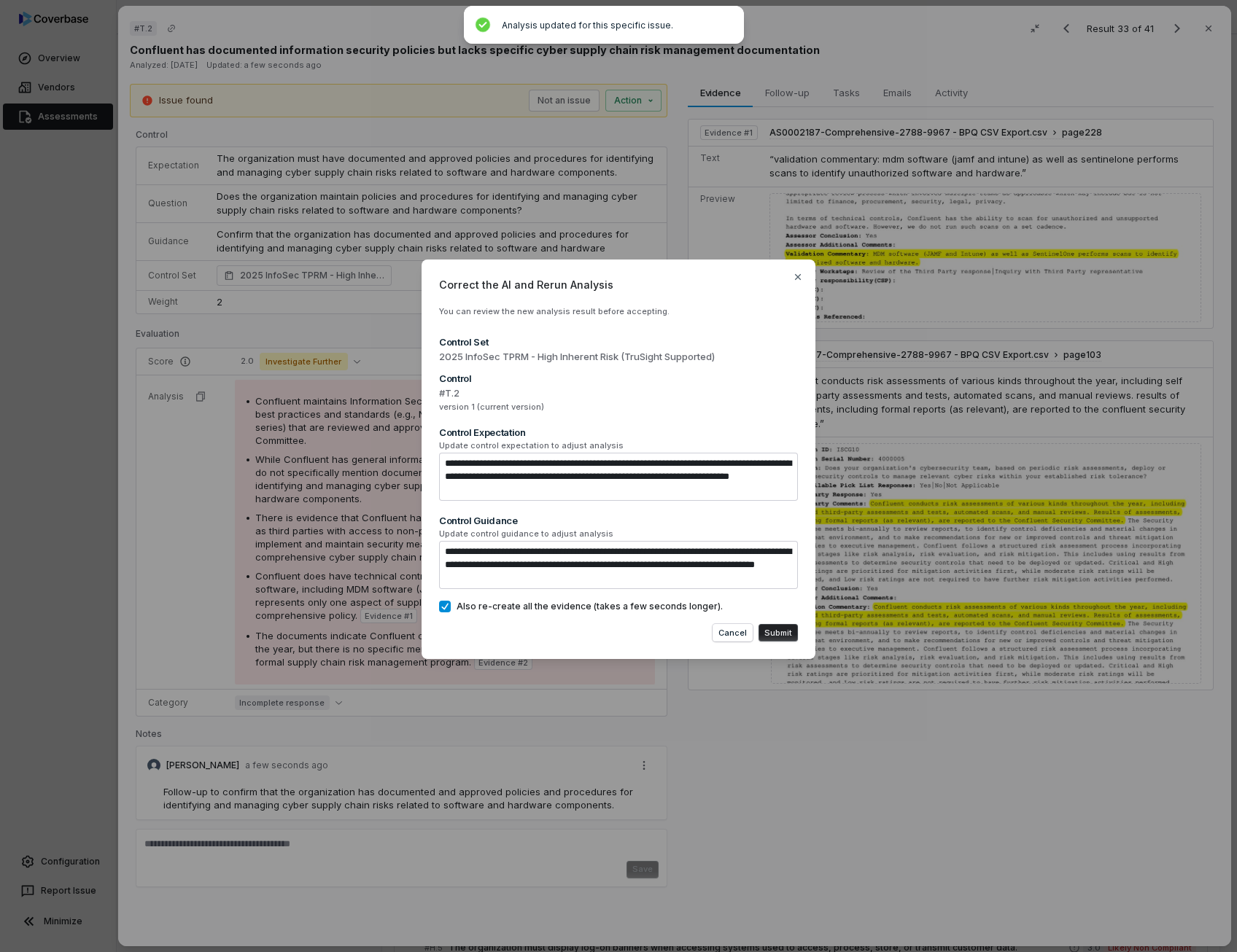
click at [444, 616] on div "**********" at bounding box center [618, 459] width 394 height 400
click at [446, 605] on button "Also re-create all the evidence (takes a few seconds longer)." at bounding box center [445, 607] width 12 height 12
click at [777, 636] on button "Submit" at bounding box center [777, 633] width 39 height 18
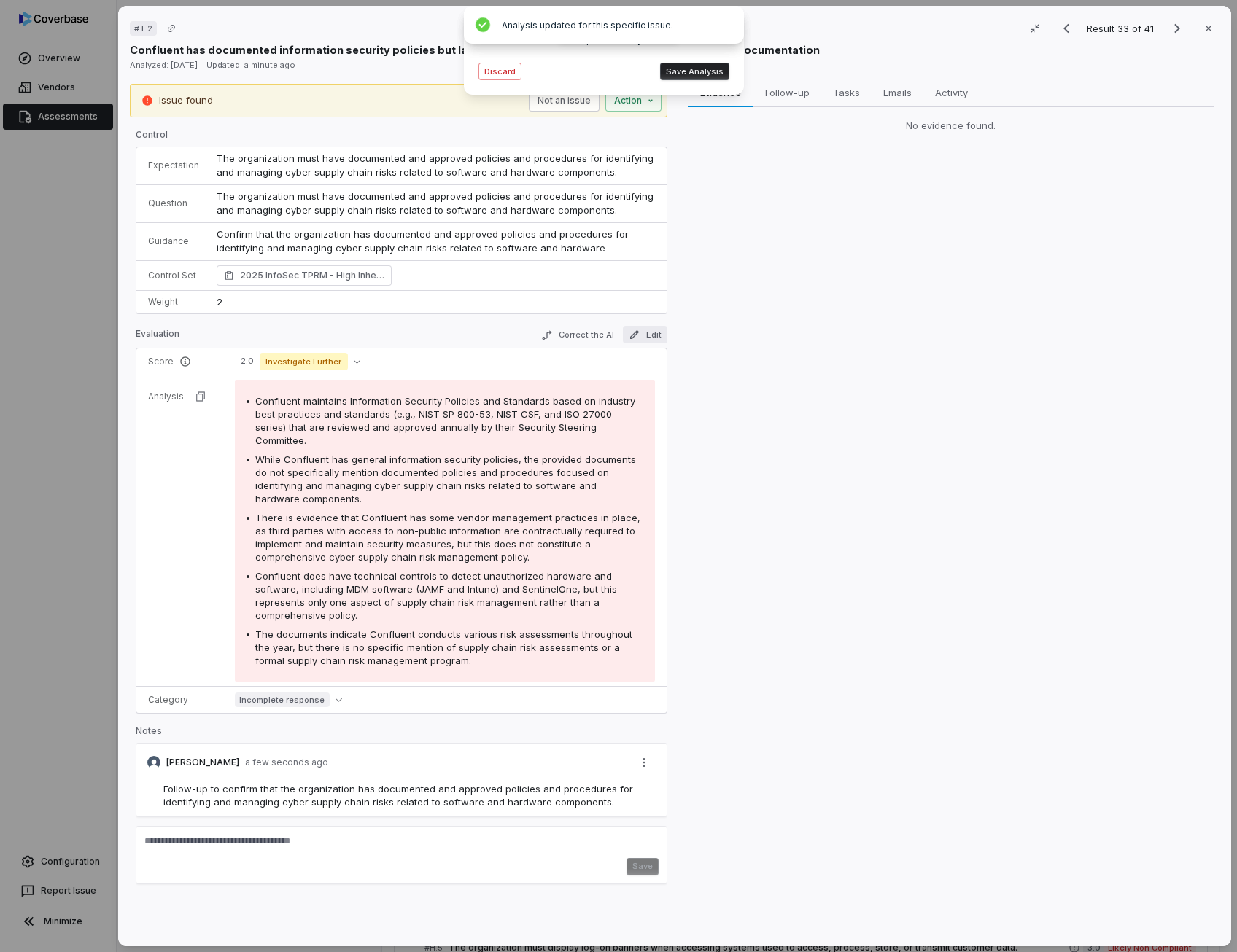
click at [652, 330] on button "Edit" at bounding box center [645, 335] width 44 height 18
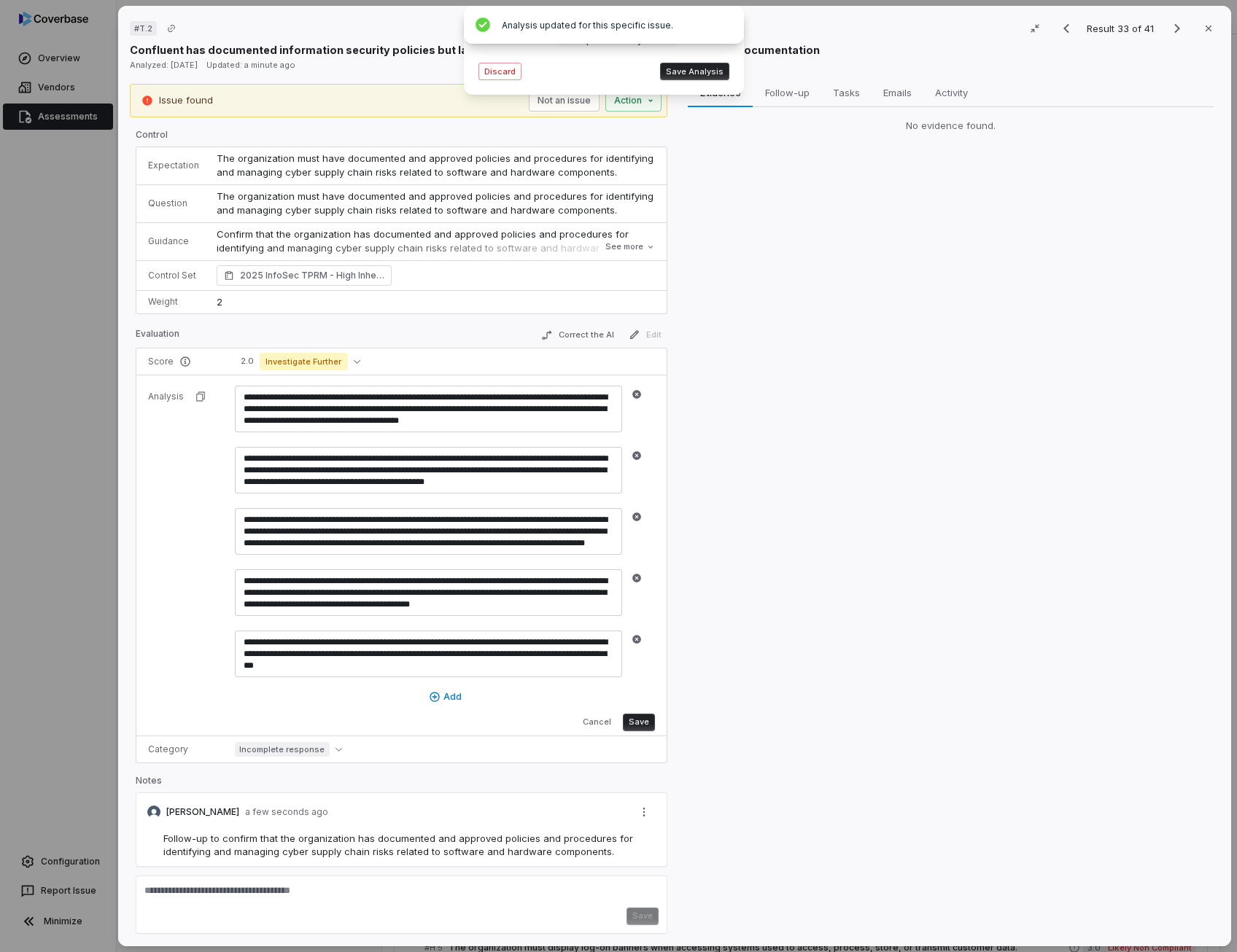
click at [703, 66] on button "Save Analysis" at bounding box center [695, 72] width 69 height 18
click at [593, 722] on button "Cancel" at bounding box center [597, 723] width 40 height 18
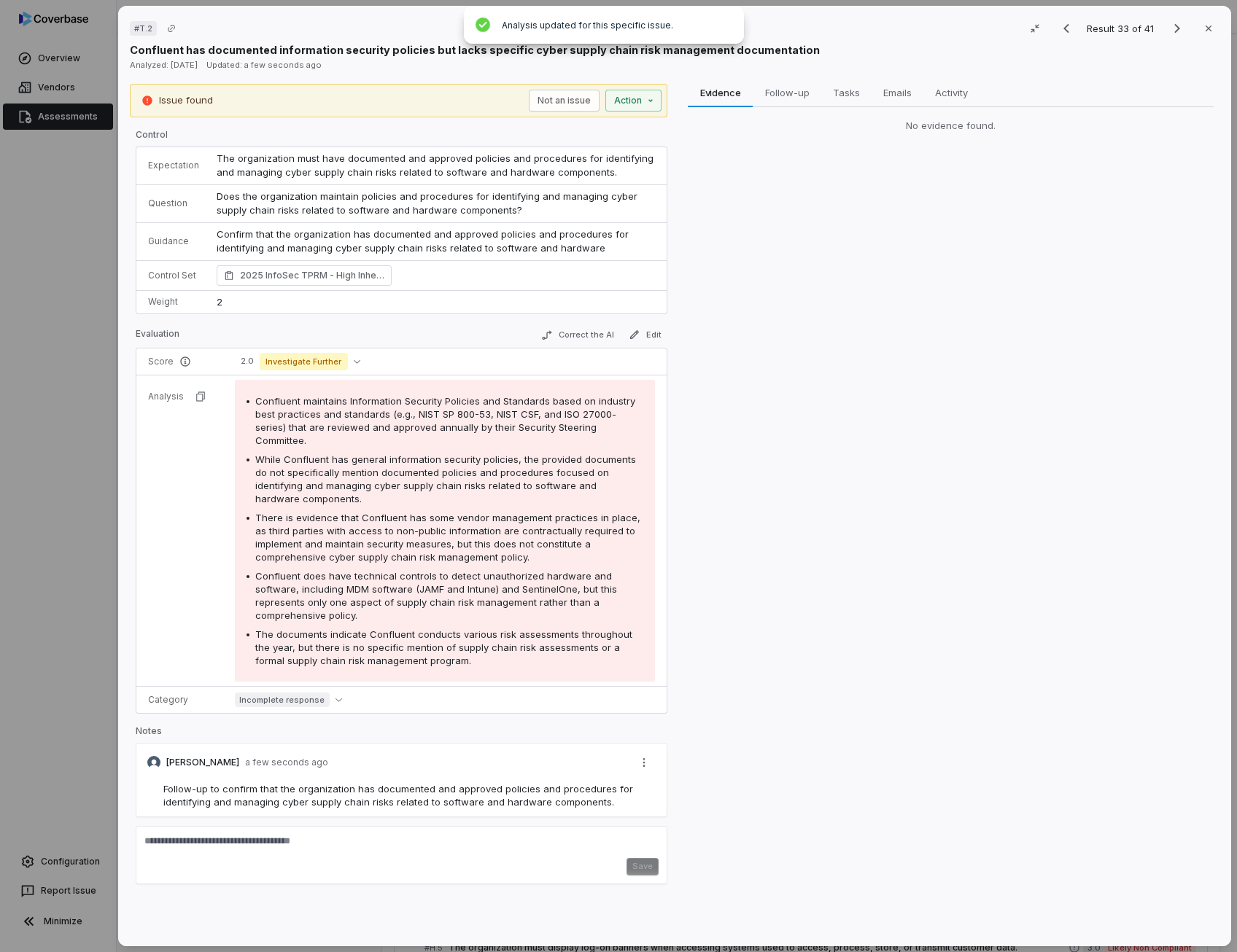
click at [696, 473] on div "Evidence Evidence Follow-up Follow-up Tasks Tasks Emails Emails Activity Activi…" at bounding box center [950, 510] width 538 height 852
click at [645, 341] on button "Edit" at bounding box center [645, 335] width 44 height 18
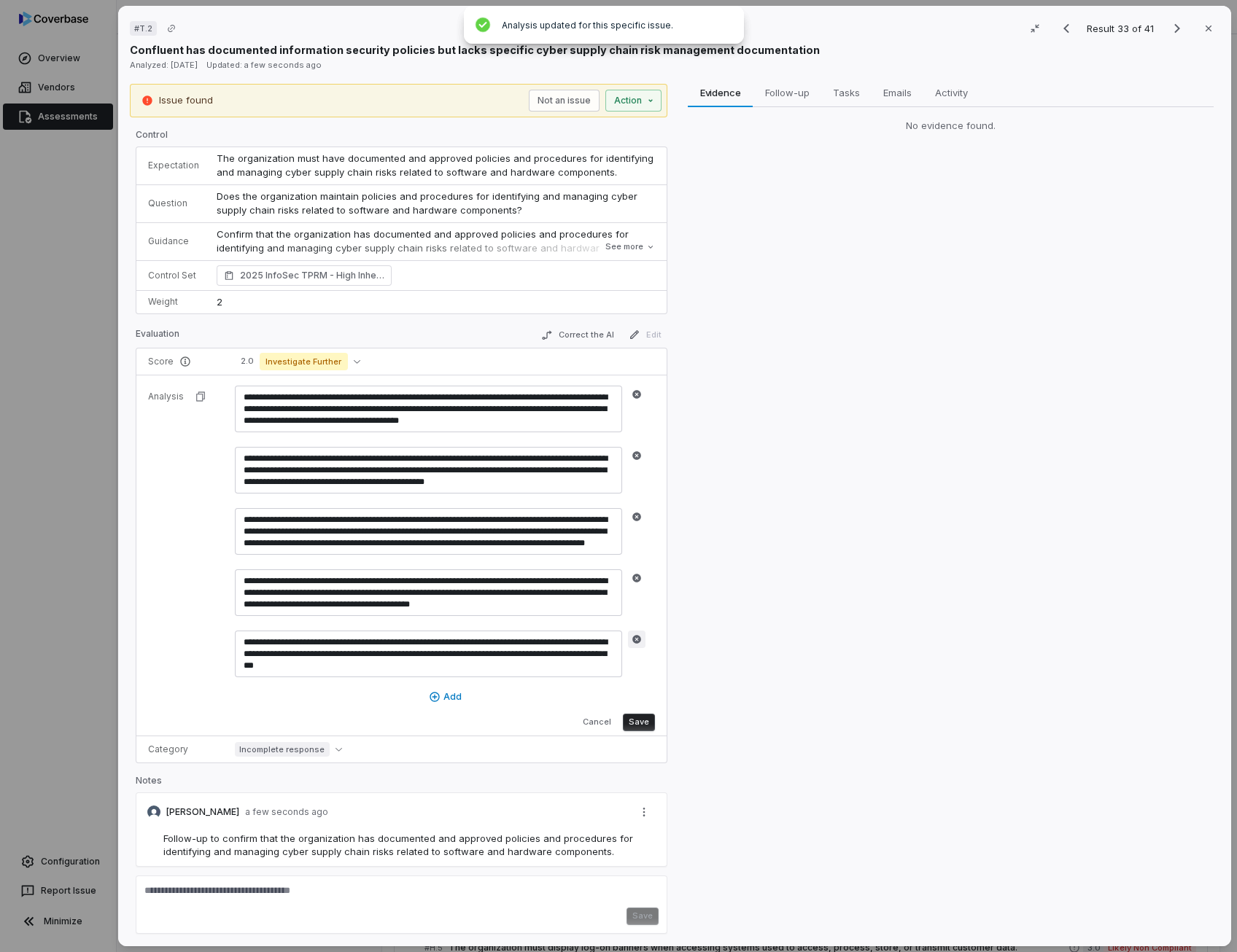
click at [637, 636] on icon "button" at bounding box center [637, 639] width 9 height 9
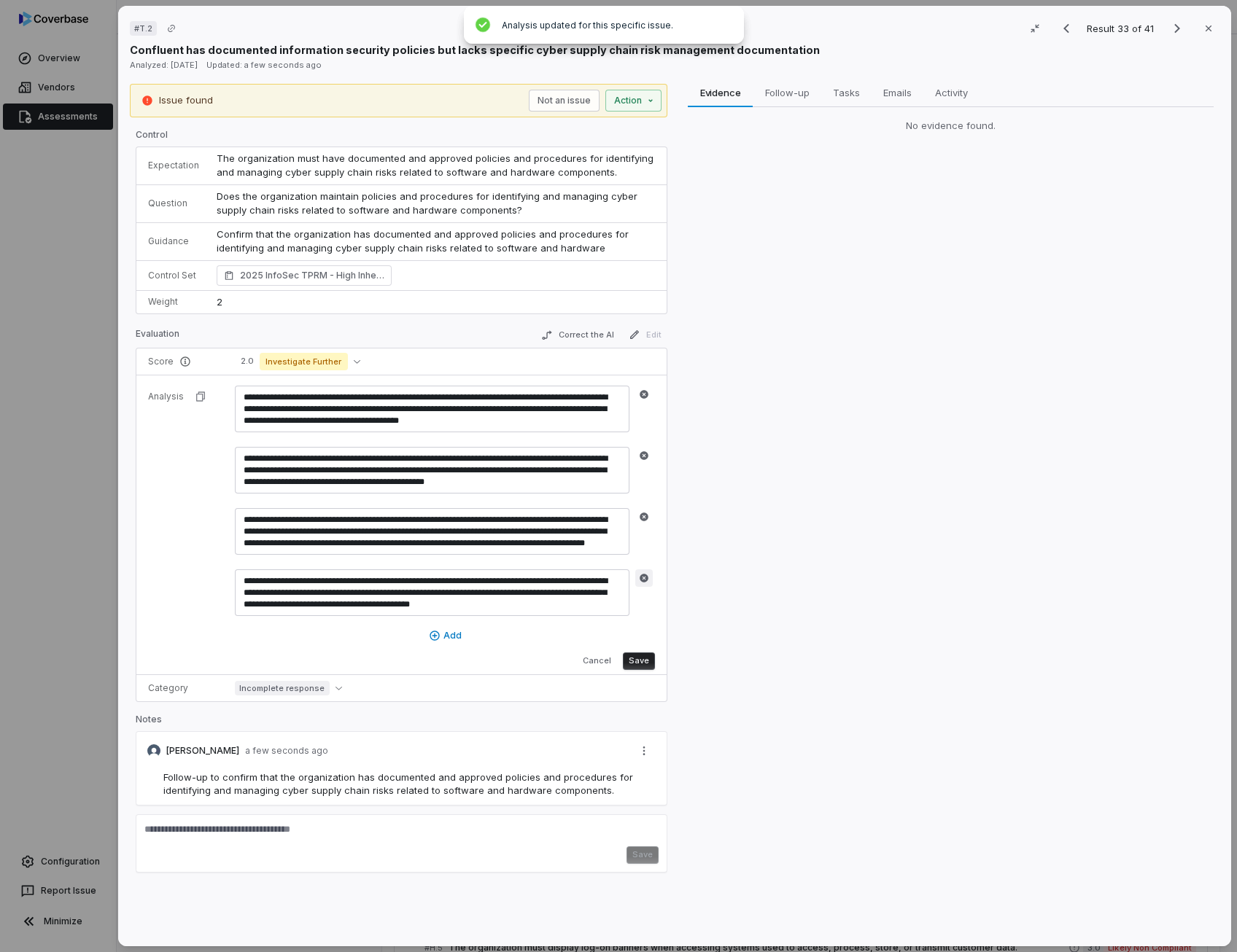
click at [635, 571] on button "button" at bounding box center [644, 578] width 18 height 18
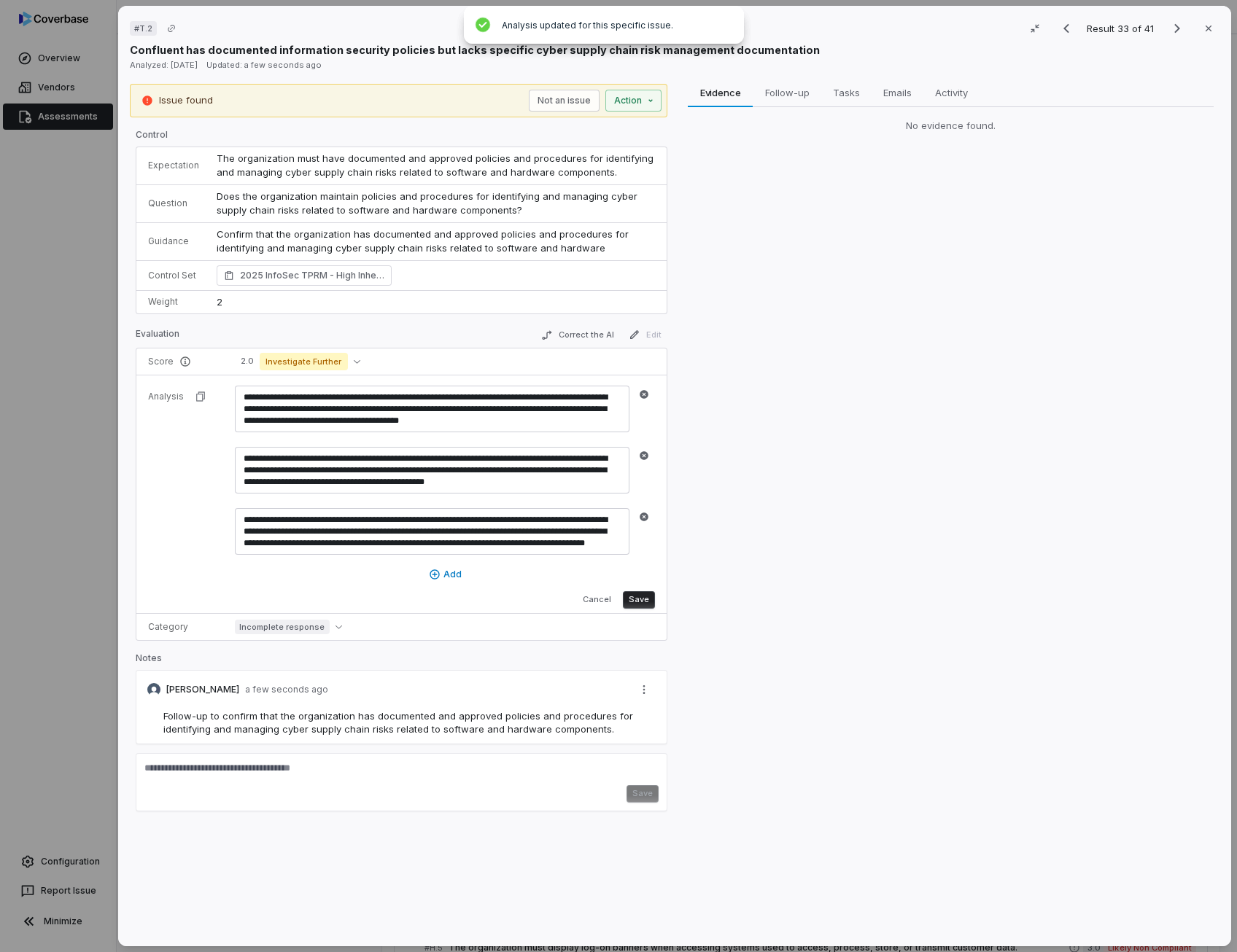
click at [637, 591] on button "Save" at bounding box center [638, 600] width 32 height 18
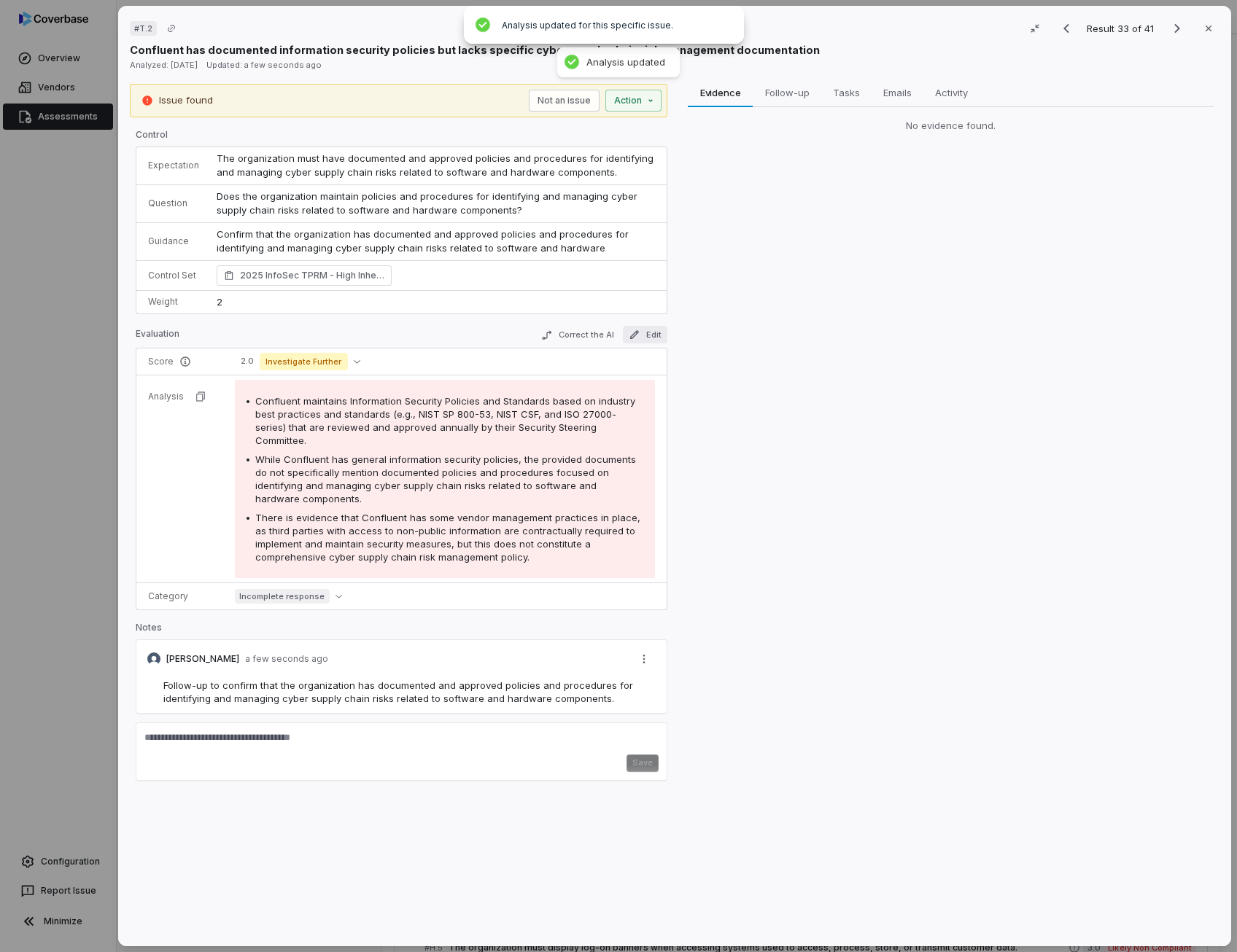
click at [656, 331] on button "Edit" at bounding box center [645, 335] width 44 height 18
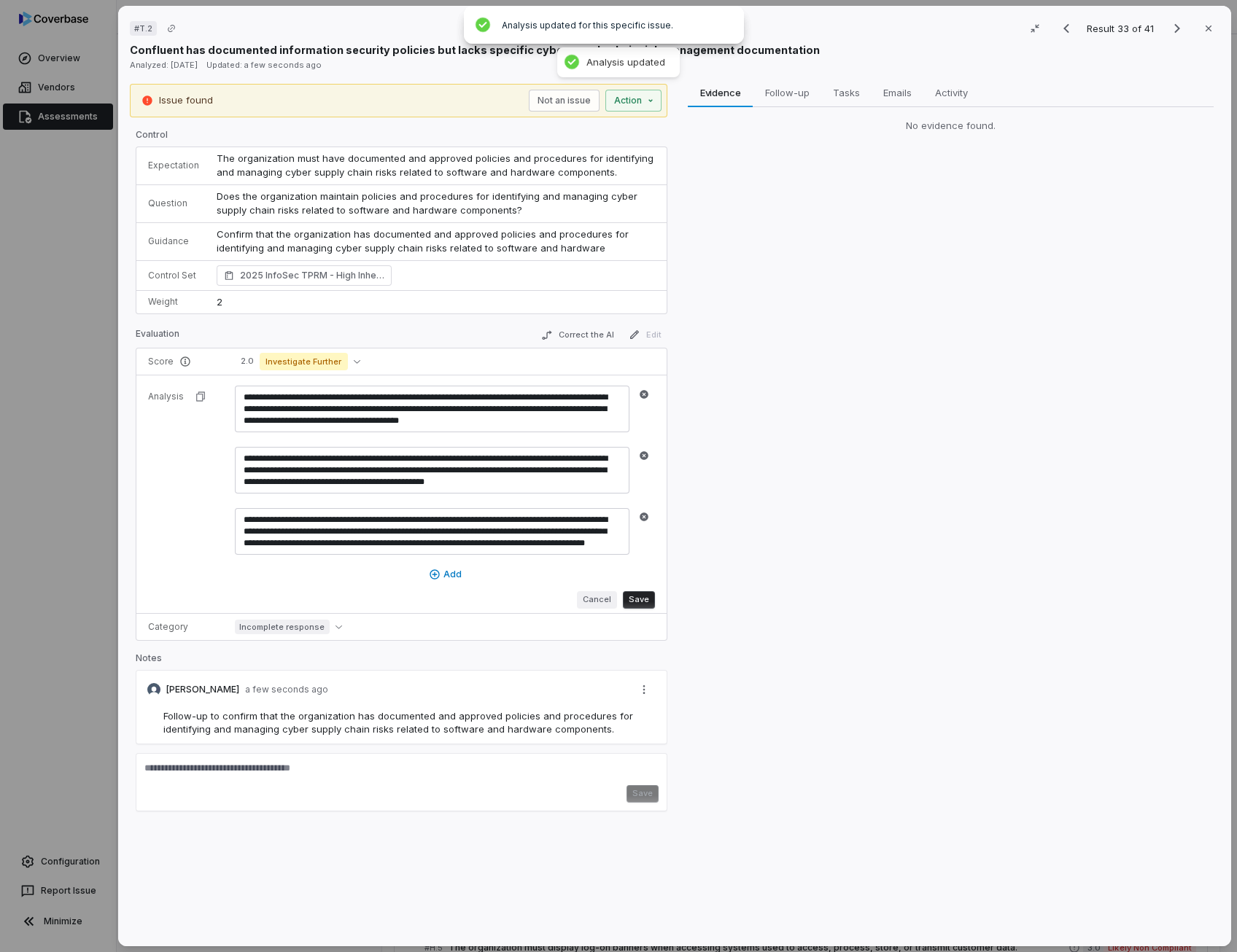
click at [601, 594] on button "Cancel" at bounding box center [597, 600] width 40 height 18
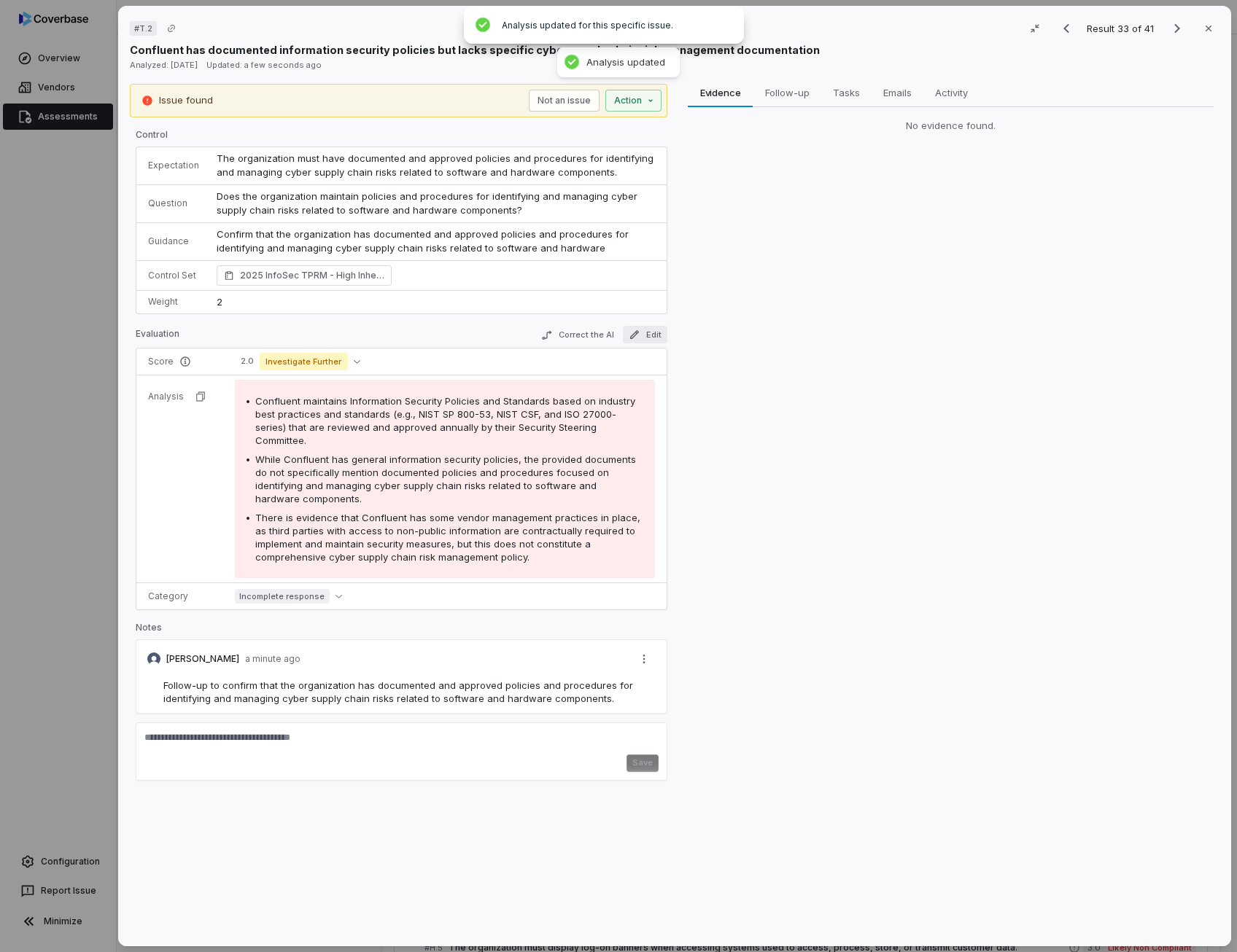
click at [651, 336] on button "Edit" at bounding box center [645, 335] width 44 height 18
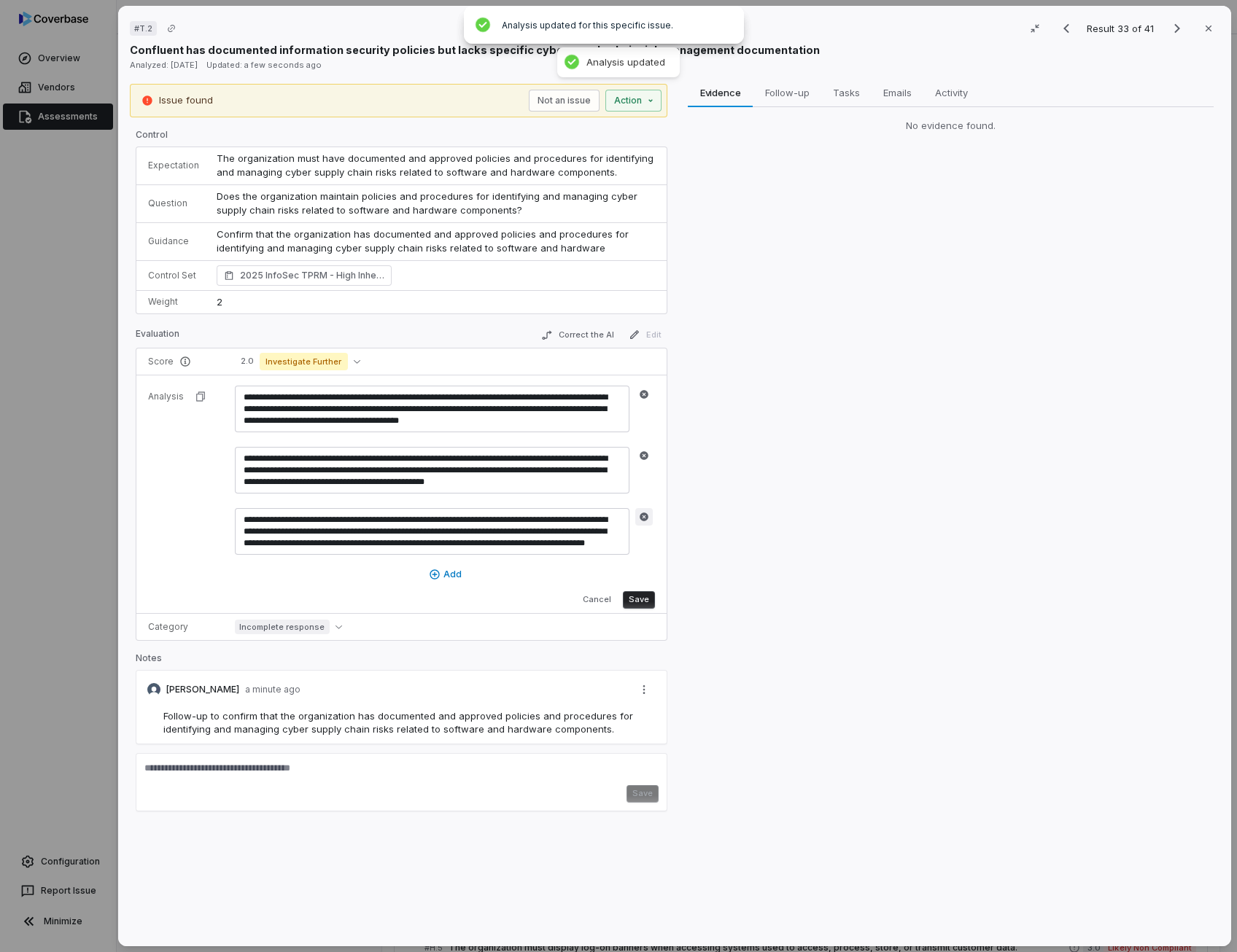
click at [644, 517] on icon "button" at bounding box center [644, 517] width 9 height 9
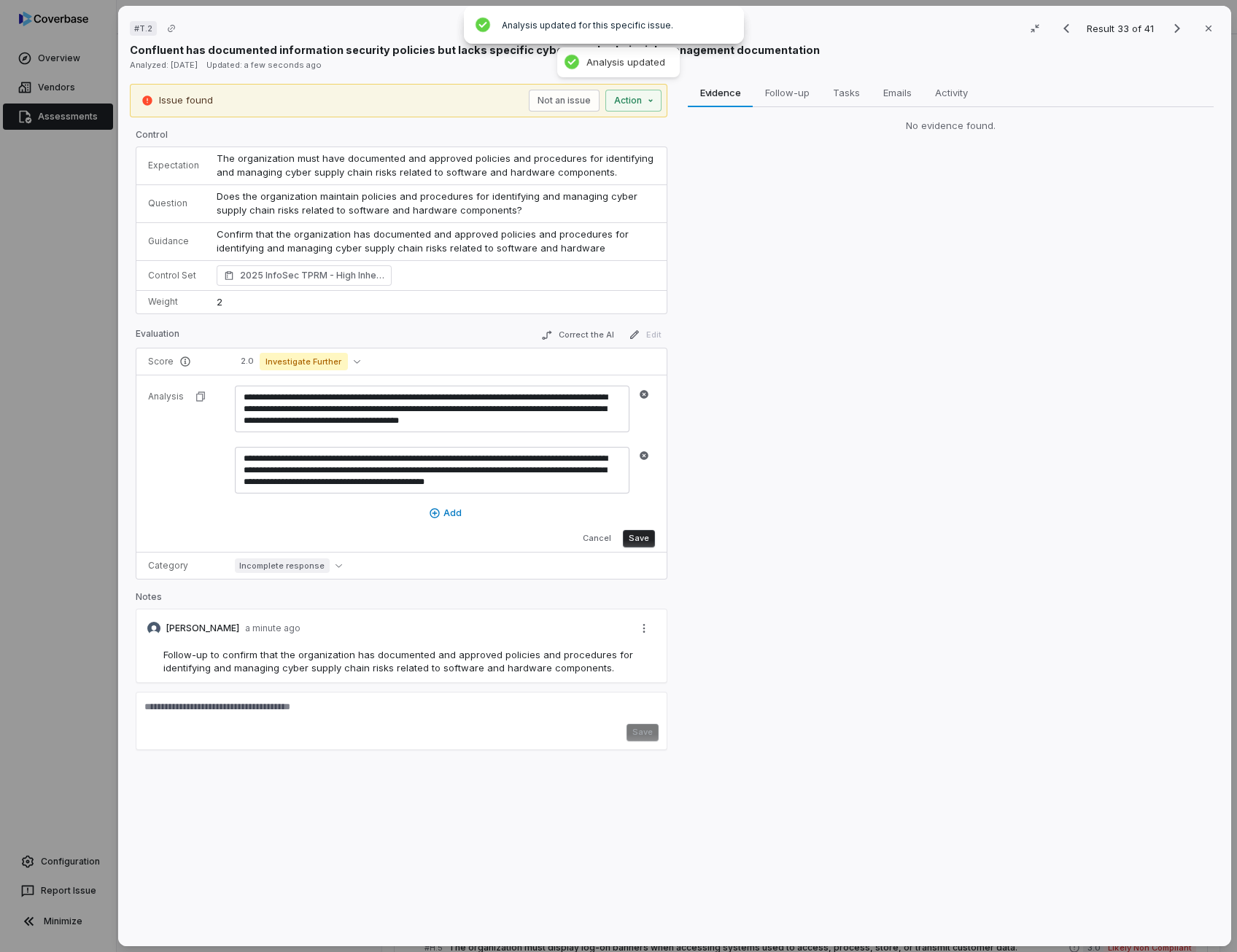
click at [644, 536] on button "Save" at bounding box center [638, 539] width 32 height 18
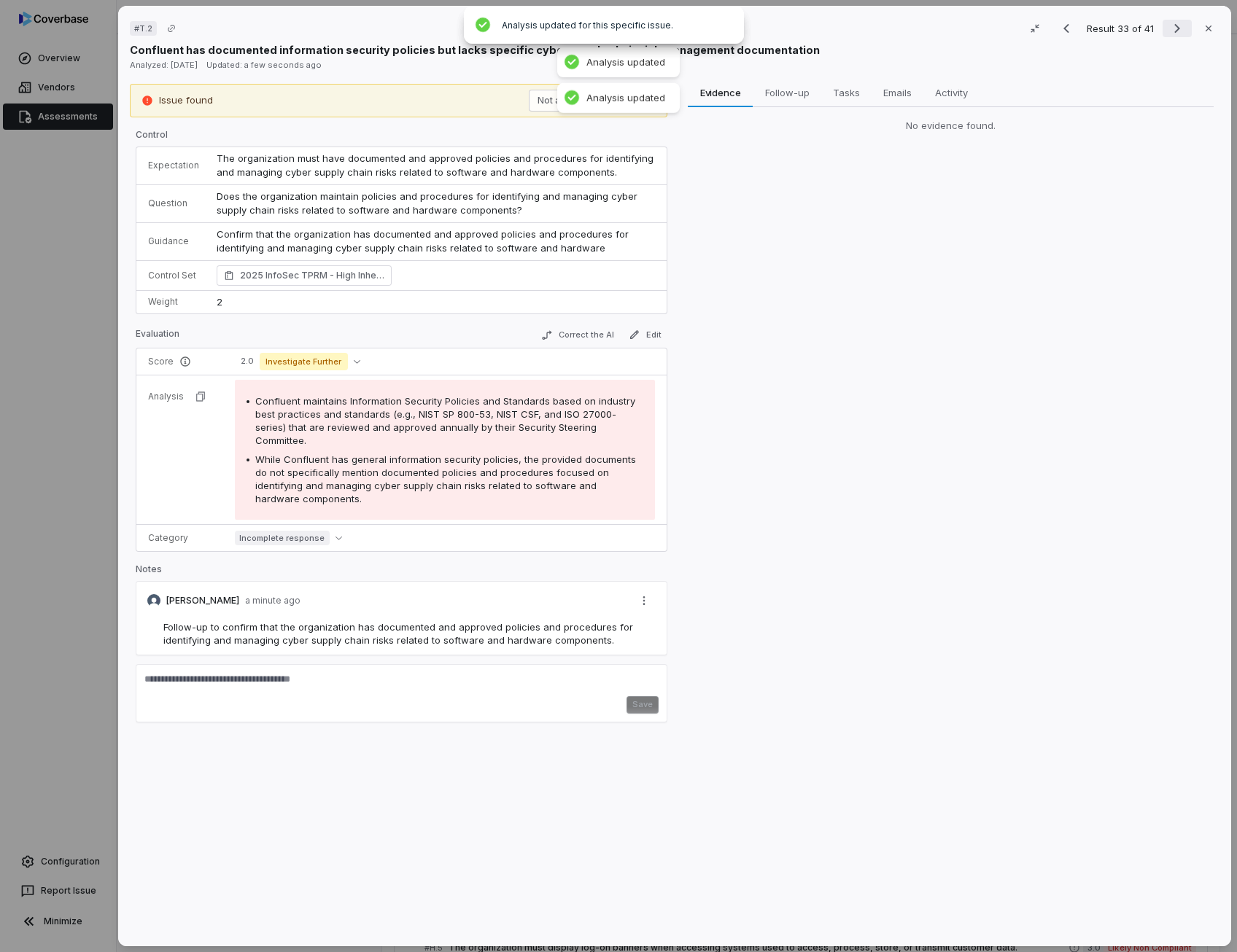
click at [1174, 29] on icon "Next result" at bounding box center [1177, 29] width 6 height 10
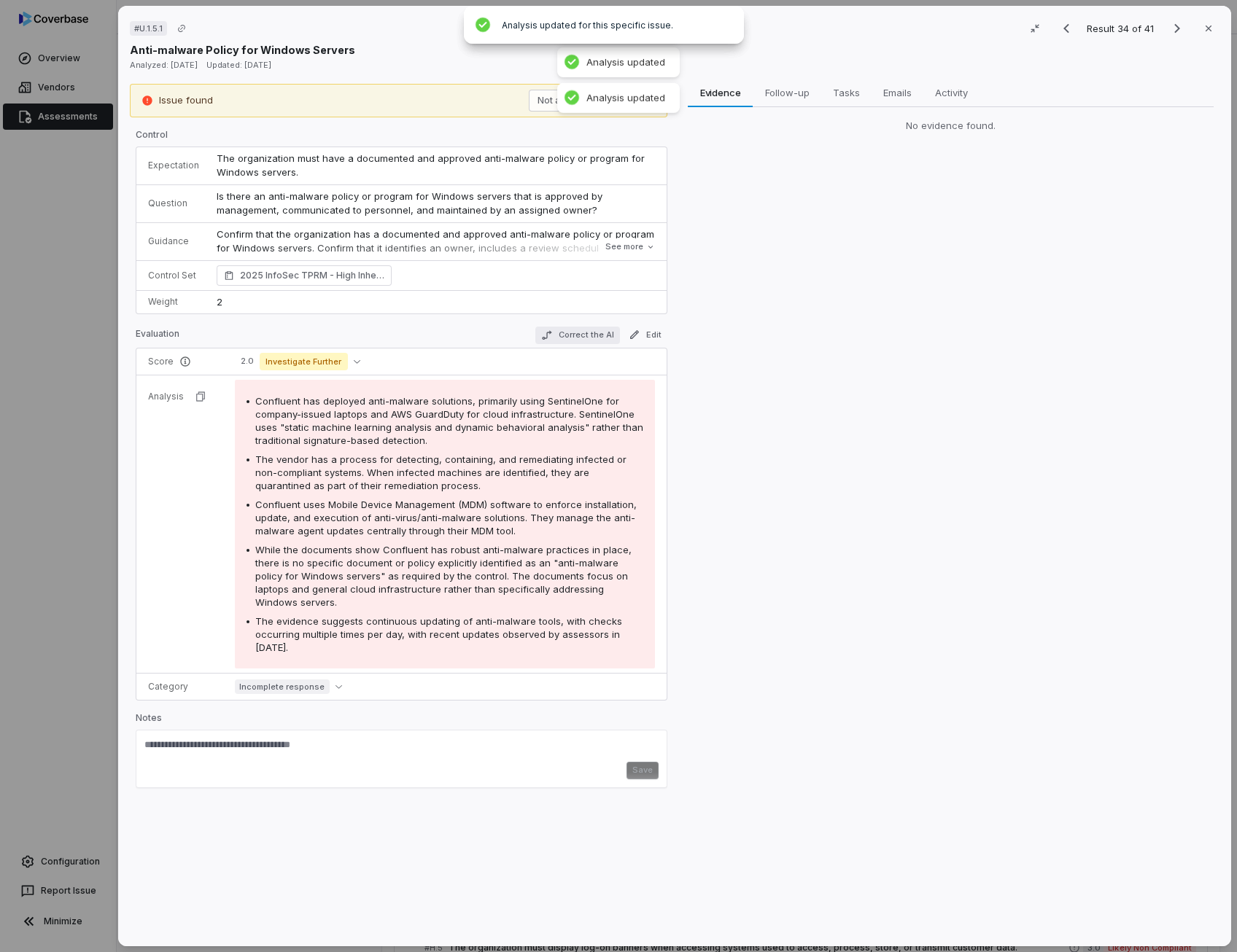
click at [587, 330] on button "Correct the AI" at bounding box center [578, 336] width 85 height 18
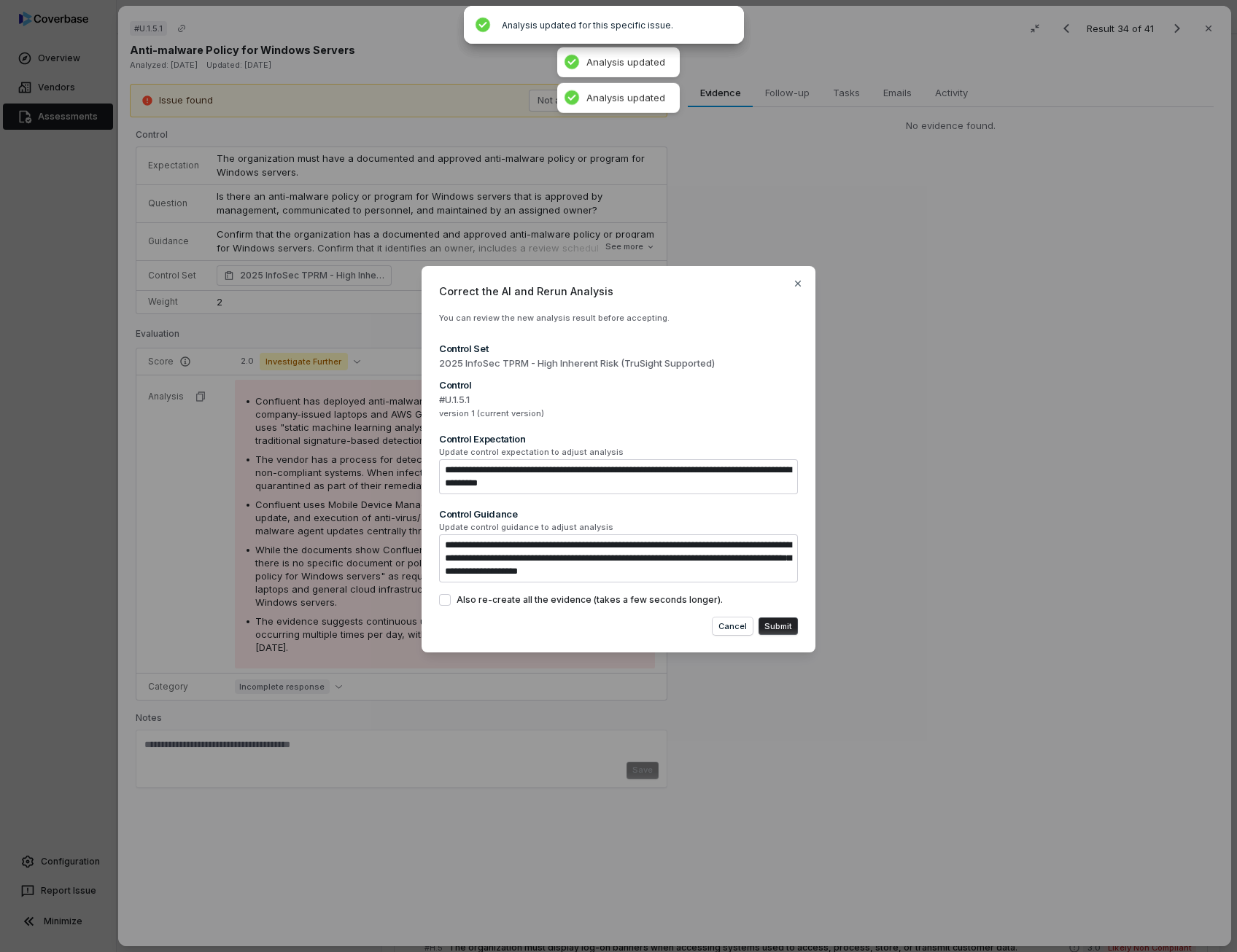
click at [445, 602] on button "Also re-create all the evidence (takes a few seconds longer)." at bounding box center [445, 600] width 12 height 12
click at [769, 628] on button "Submit" at bounding box center [777, 626] width 39 height 18
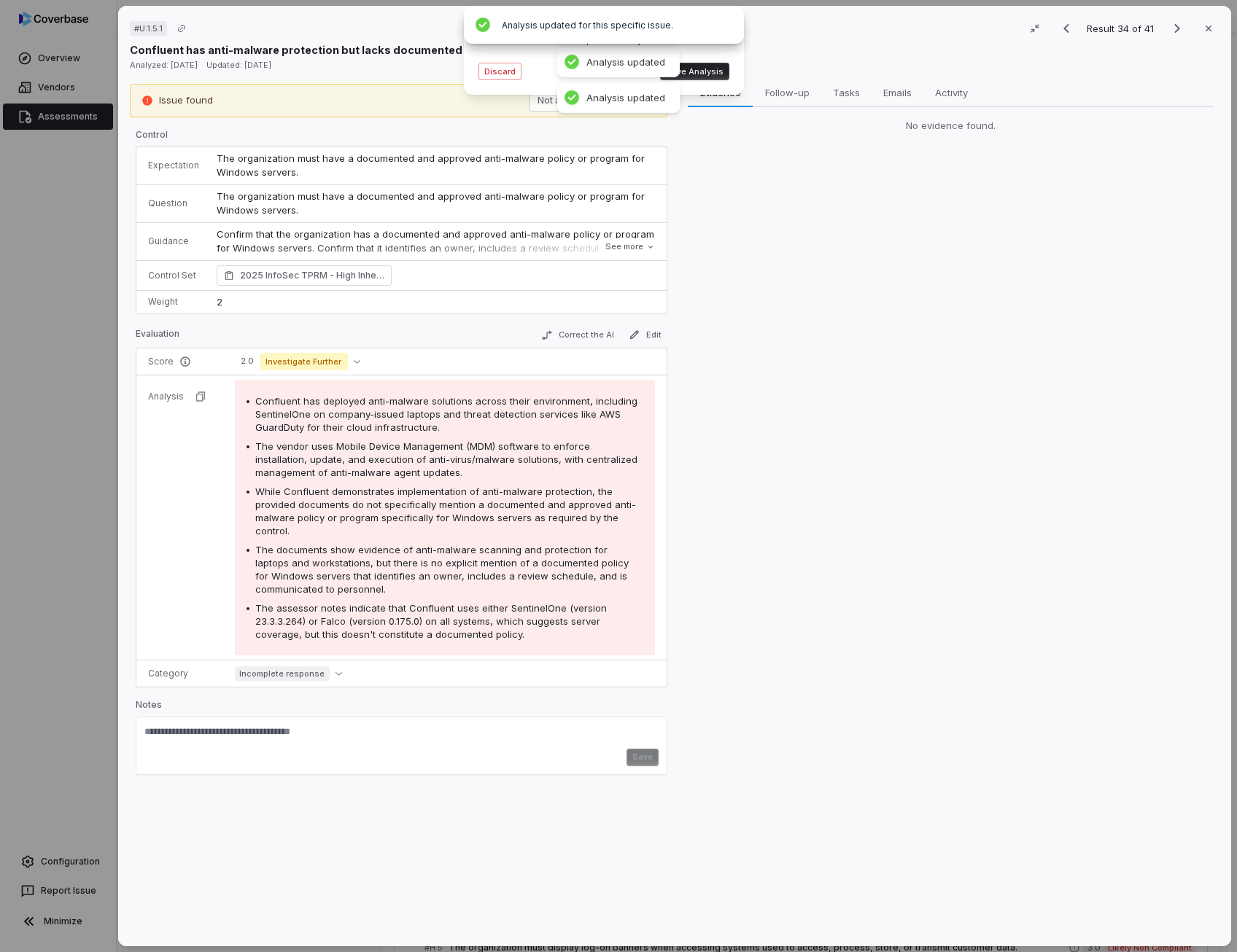
click at [709, 66] on button "Save Analysis" at bounding box center [695, 72] width 69 height 18
click at [370, 490] on span "While Confluent demonstrates implementation of anti-malware protection, the pro…" at bounding box center [446, 510] width 381 height 51
drag, startPoint x: 370, startPoint y: 490, endPoint x: 387, endPoint y: 553, distance: 65.3
click at [387, 553] on div "The documents show evidence of anti-malware scanning and protection for laptops…" at bounding box center [449, 569] width 388 height 52
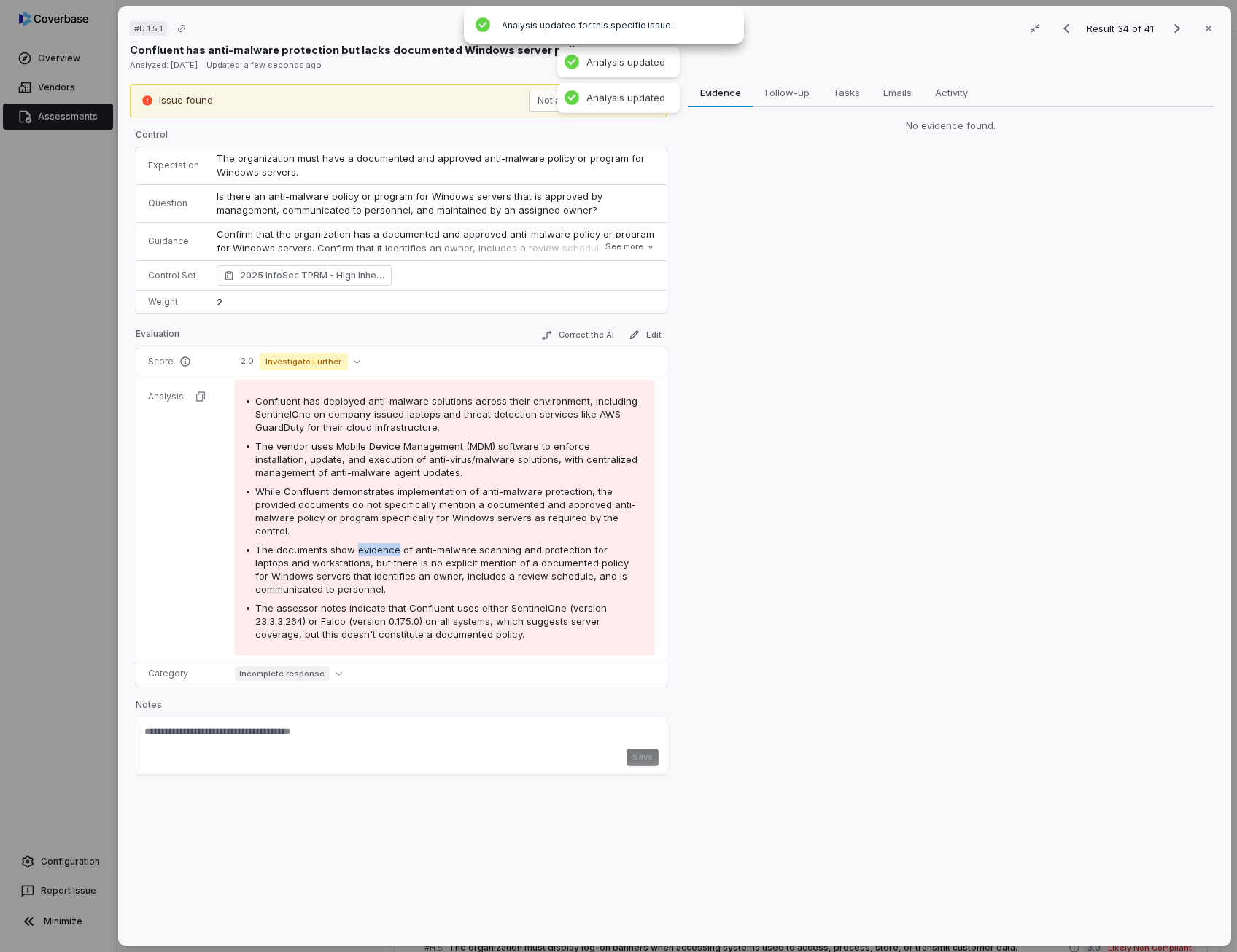
click at [387, 553] on div "The documents show evidence of anti-malware scanning and protection for laptops…" at bounding box center [449, 569] width 388 height 52
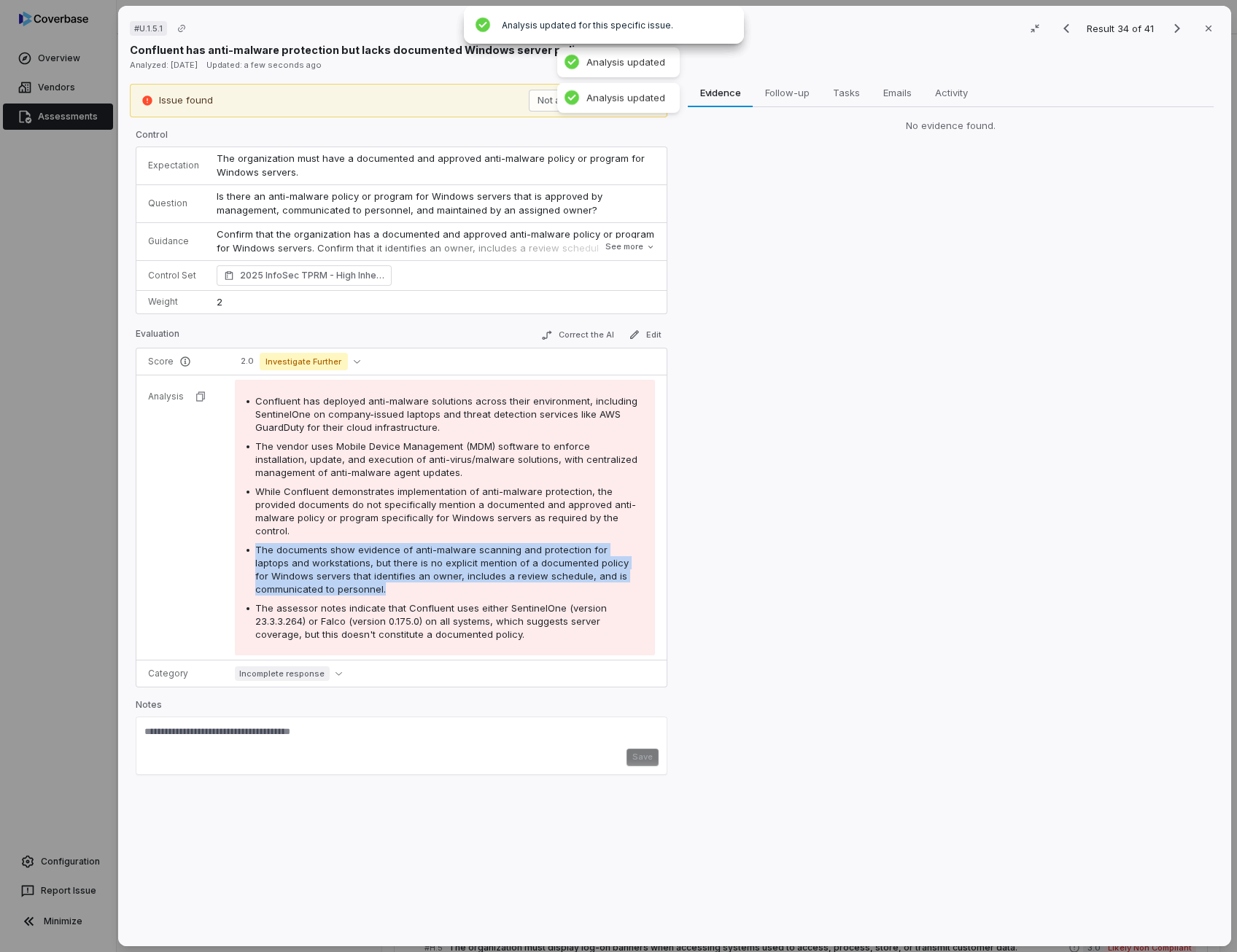
drag, startPoint x: 387, startPoint y: 553, endPoint x: 409, endPoint y: 557, distance: 22.4
click at [409, 557] on span "The documents show evidence of anti-malware scanning and protection for laptops…" at bounding box center [442, 569] width 373 height 51
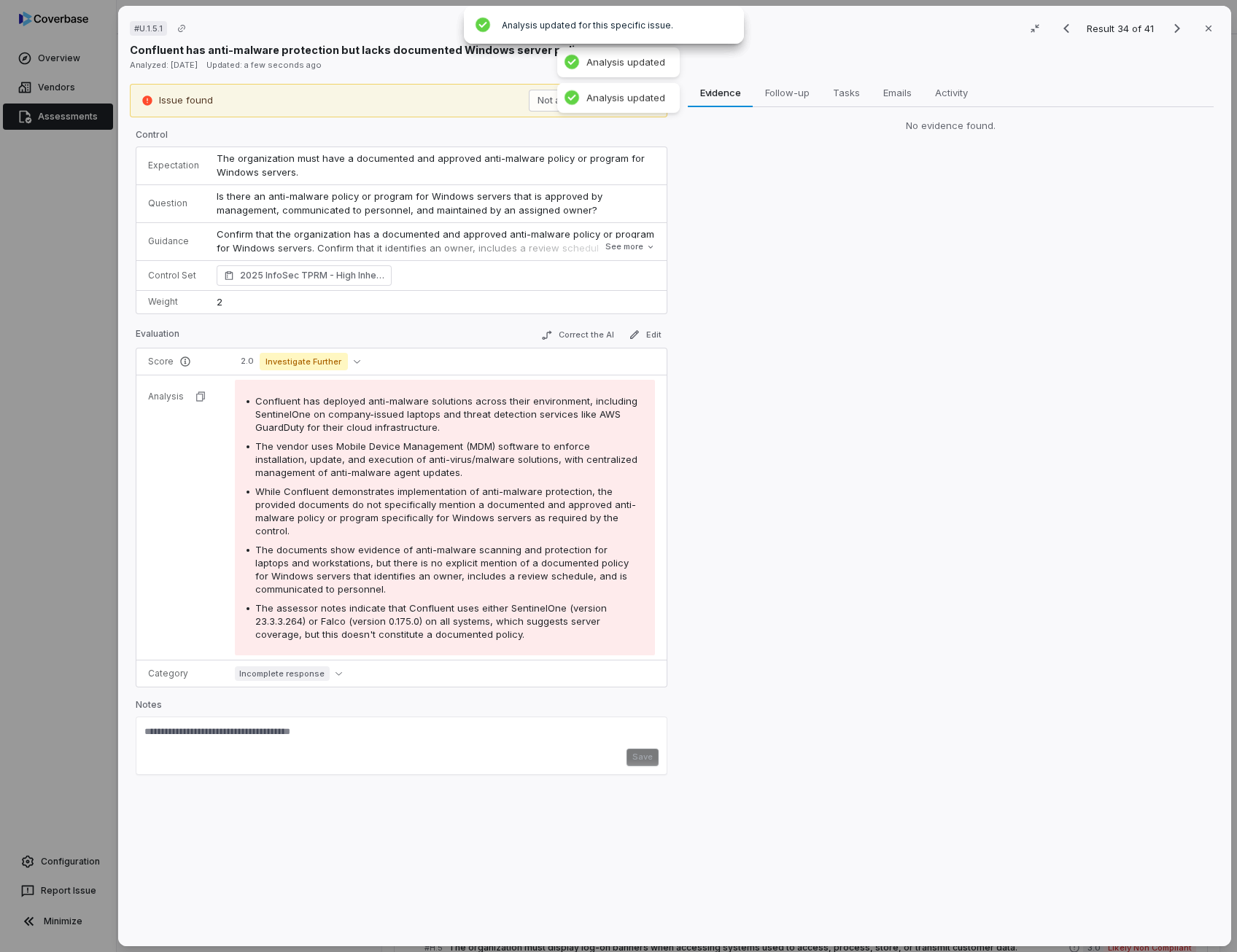
click at [407, 611] on div "The assessor notes indicate that Confluent uses either SentinelOne (version 23.…" at bounding box center [449, 621] width 388 height 39
drag, startPoint x: 407, startPoint y: 611, endPoint x: 408, endPoint y: 406, distance: 205.0
click at [408, 406] on span "Confluent has deployed anti-malware solutions across their environment, includi…" at bounding box center [446, 414] width 382 height 38
click at [400, 495] on div "While Confluent demonstrates implementation of anti-malware protection, the pro…" at bounding box center [449, 510] width 388 height 52
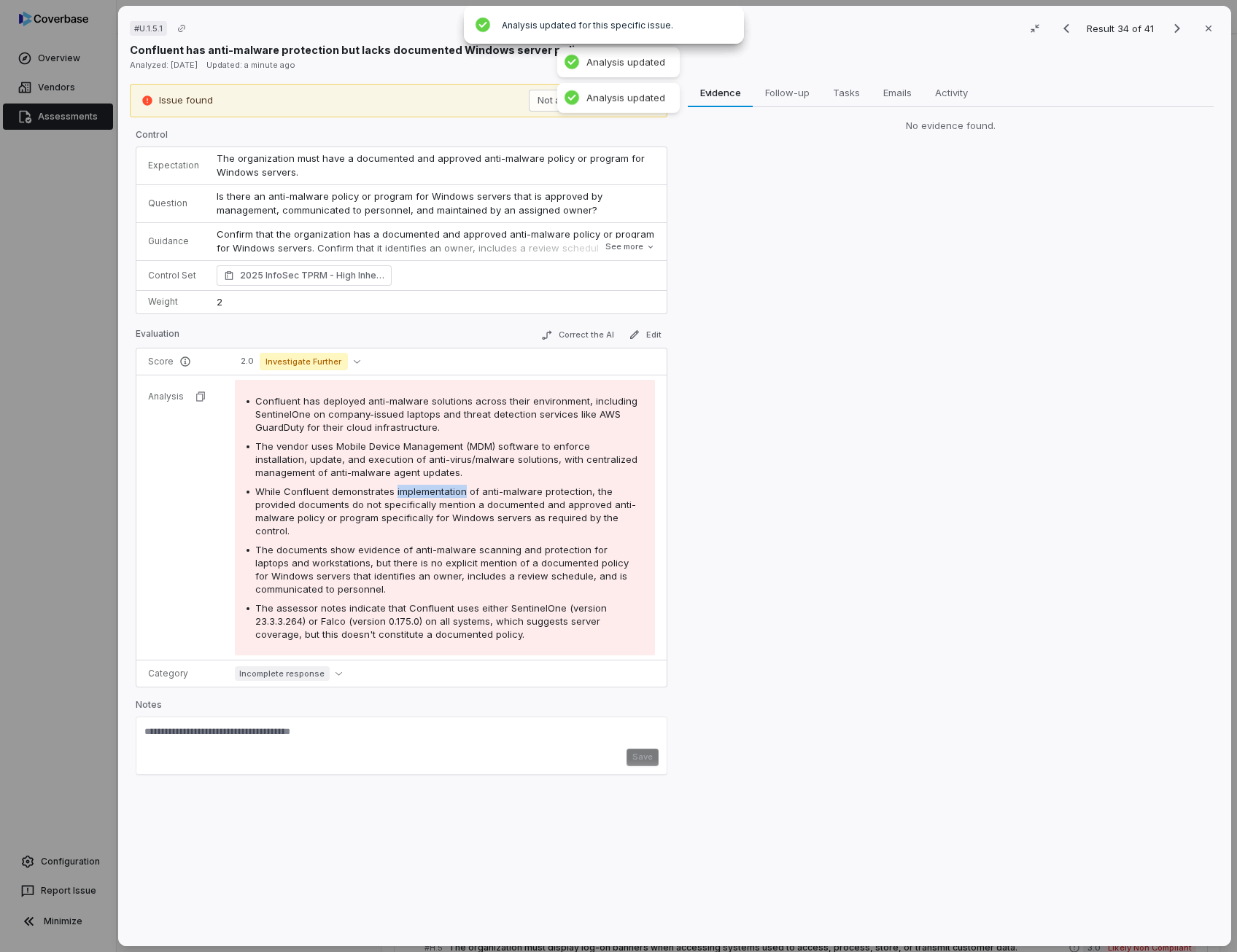
click at [400, 495] on div "While Confluent demonstrates implementation of anti-malware protection, the pro…" at bounding box center [449, 510] width 388 height 52
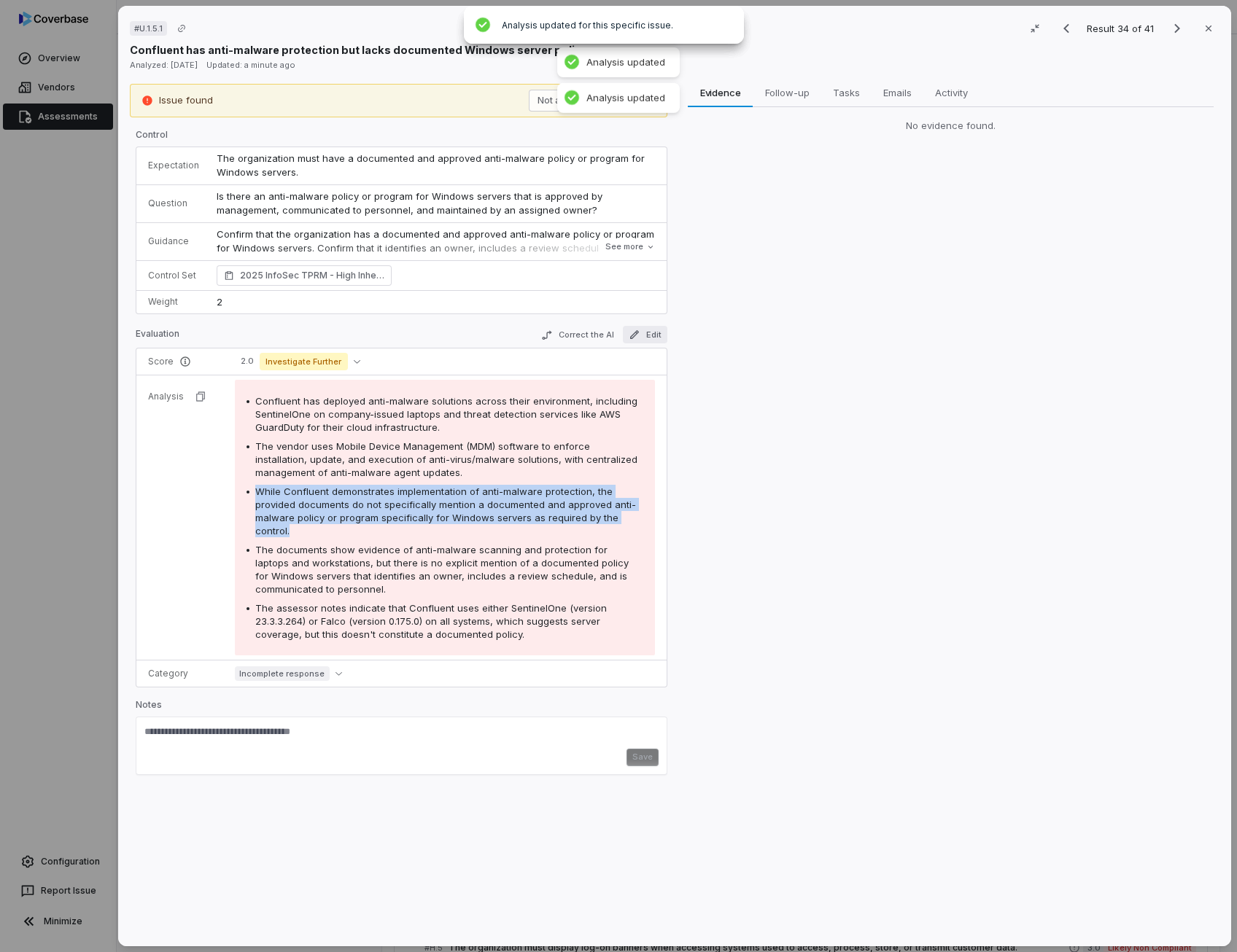
click at [637, 331] on icon "button" at bounding box center [634, 335] width 12 height 12
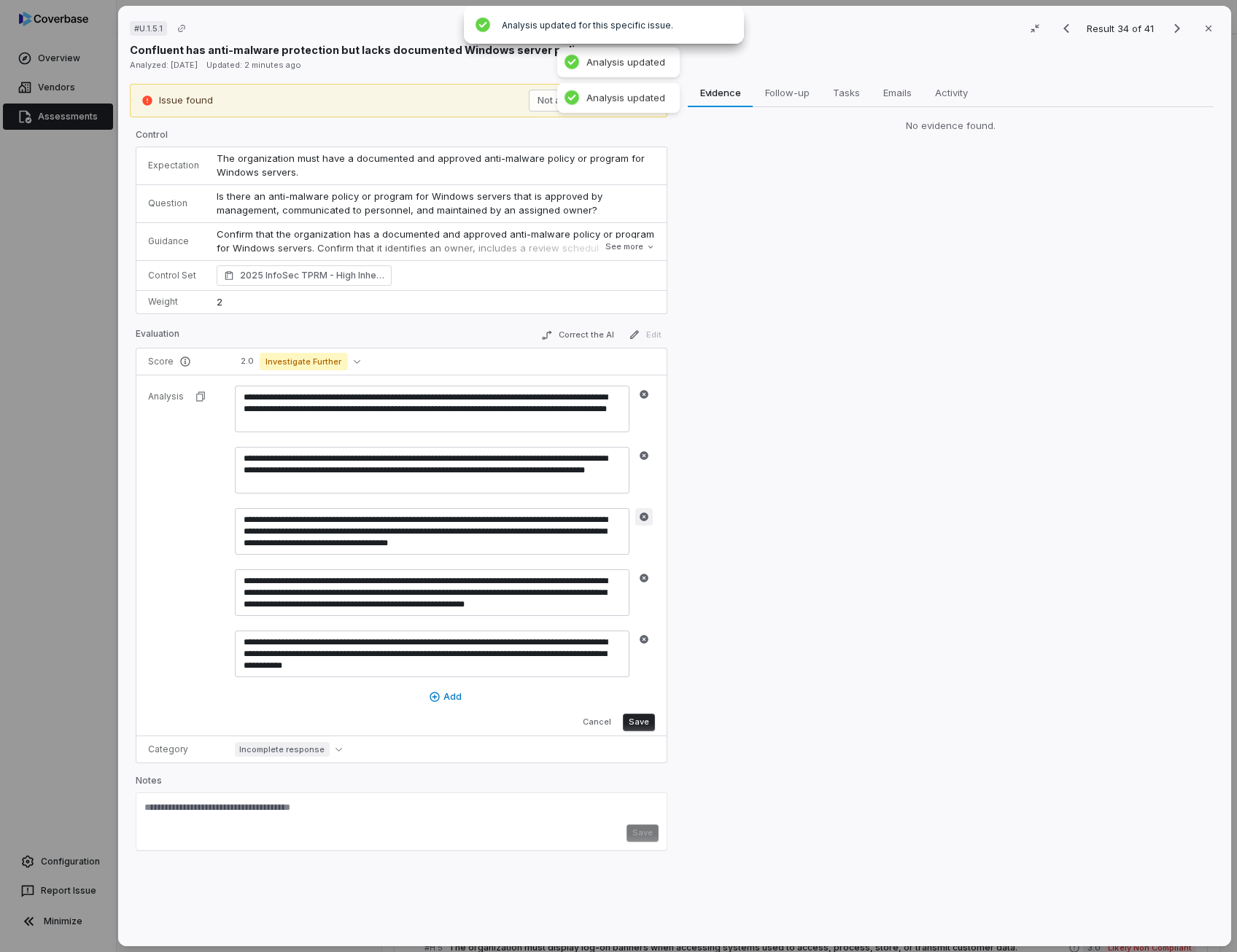
click at [643, 514] on icon "button" at bounding box center [644, 517] width 9 height 9
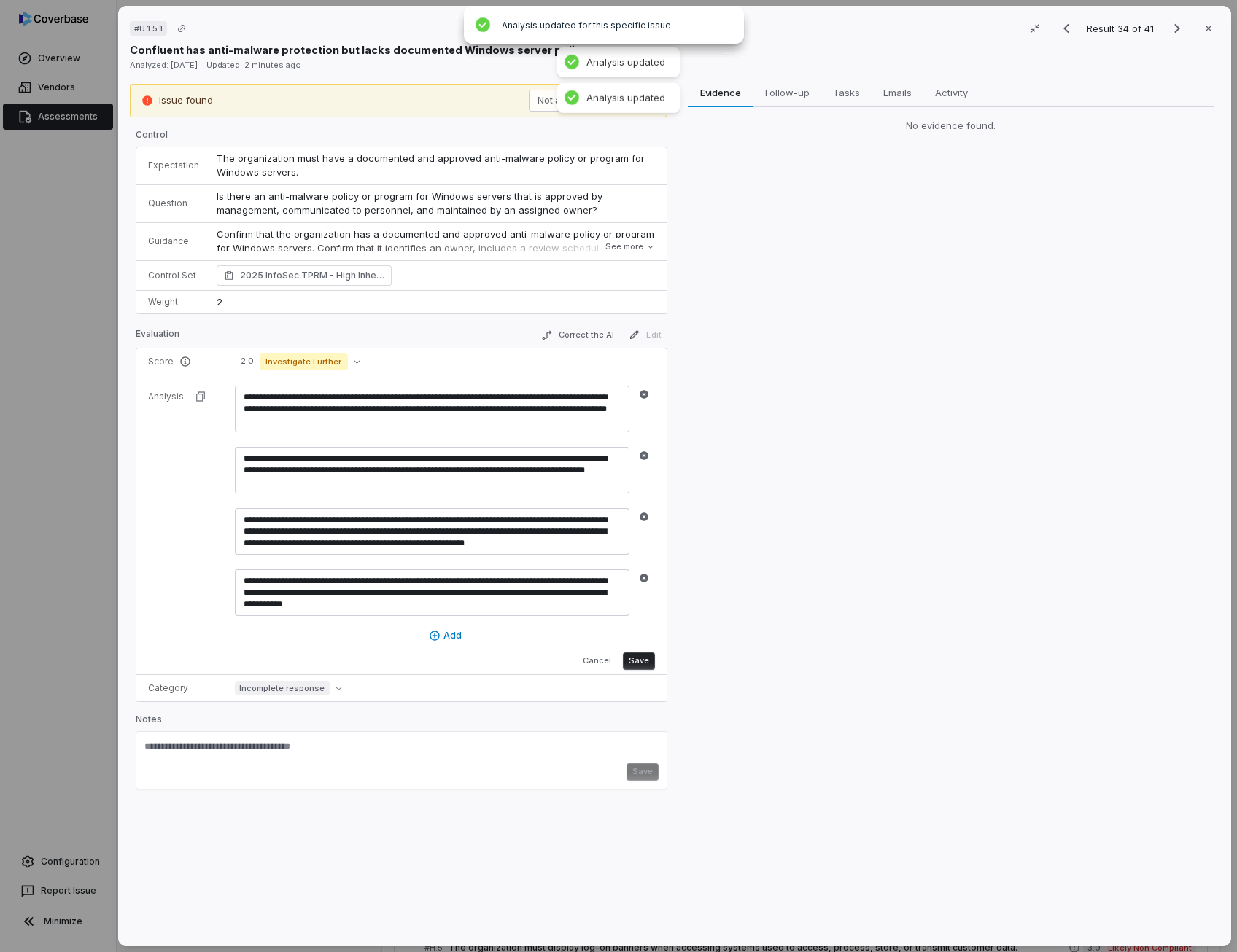
click at [645, 656] on button "Save" at bounding box center [638, 661] width 32 height 18
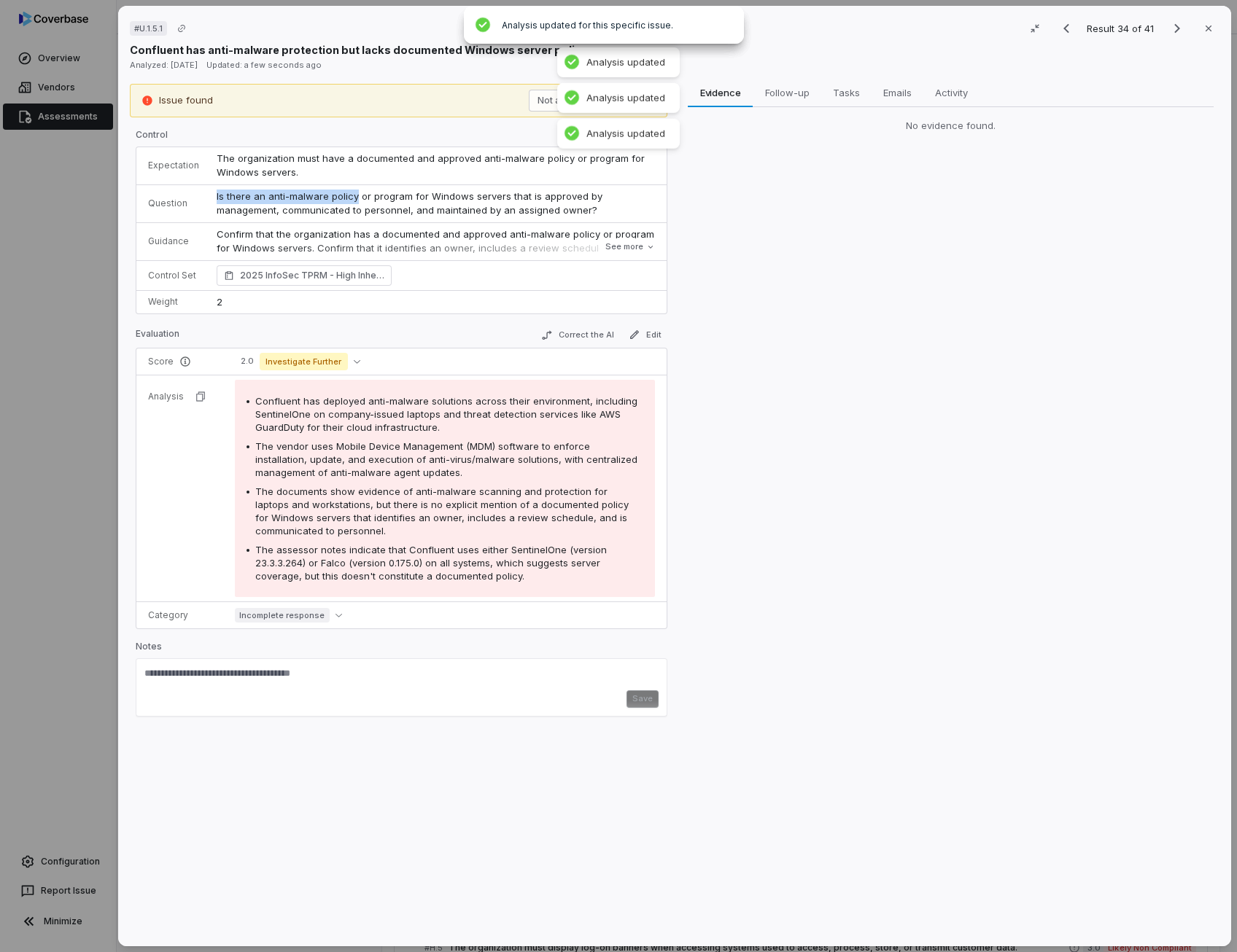
drag, startPoint x: 213, startPoint y: 192, endPoint x: 351, endPoint y: 192, distance: 138.0
click at [351, 192] on span "Is there an anti-malware policy or program for Windows servers that is approved…" at bounding box center [411, 204] width 389 height 27
click at [227, 673] on textarea at bounding box center [401, 678] width 514 height 24
paste textarea "**********"
click at [233, 670] on textarea "**********" at bounding box center [400, 678] width 510 height 24
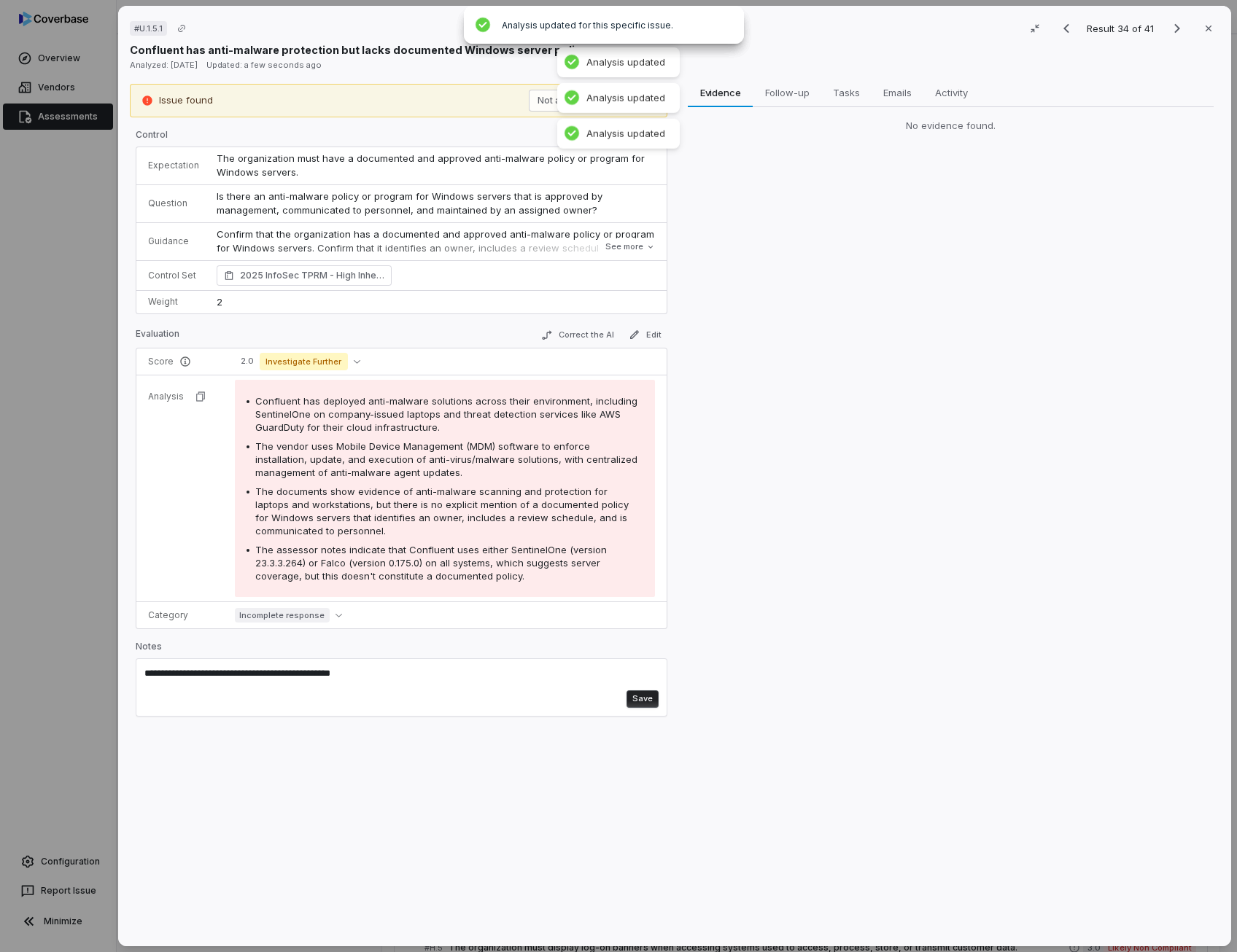
click at [233, 670] on textarea "**********" at bounding box center [400, 678] width 510 height 24
click at [238, 667] on textarea "**********" at bounding box center [400, 678] width 510 height 24
click at [259, 673] on textarea "**********" at bounding box center [400, 678] width 510 height 24
click at [381, 670] on textarea "**********" at bounding box center [400, 678] width 510 height 24
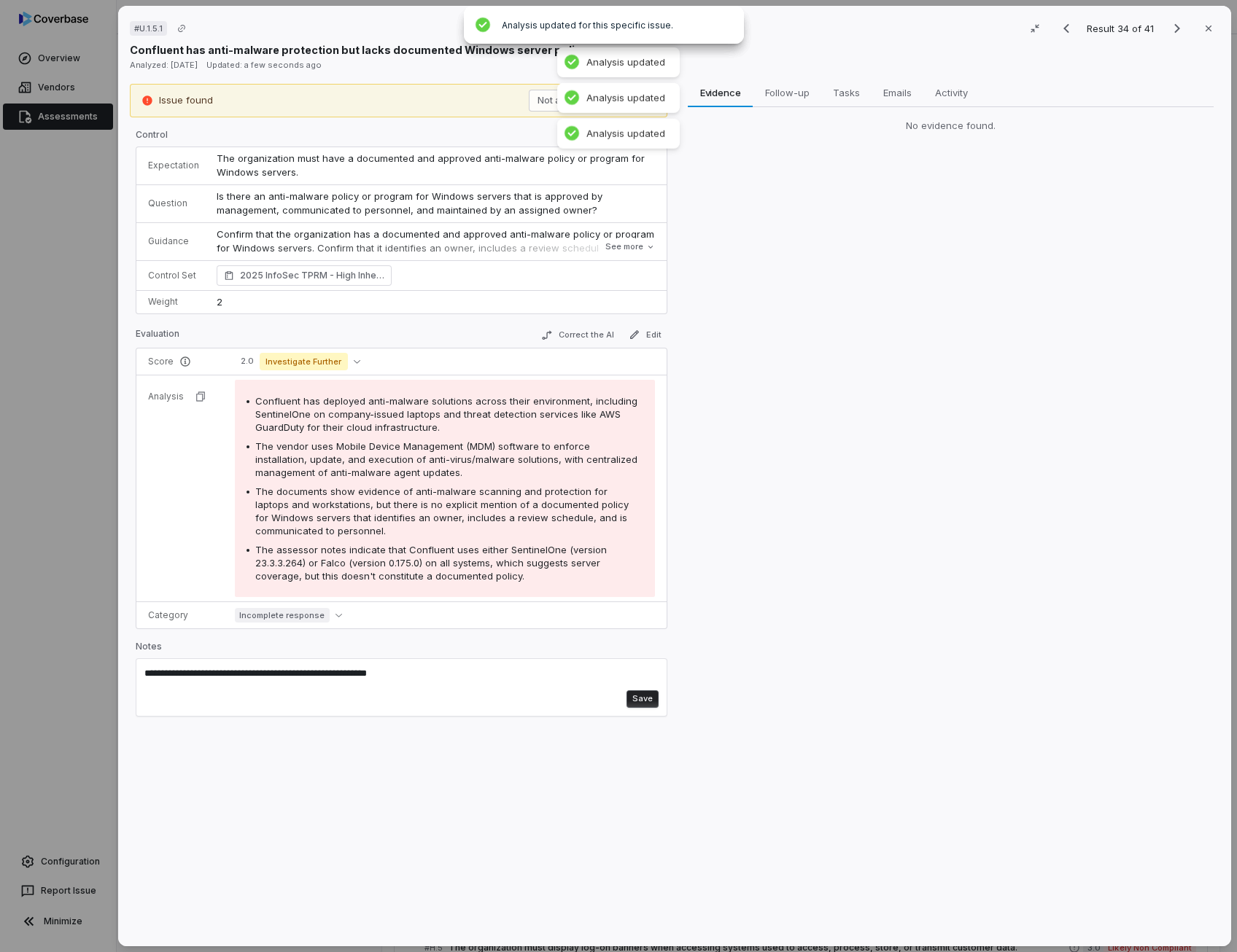
click at [172, 667] on textarea "**********" at bounding box center [400, 678] width 510 height 24
click at [646, 693] on button "Save" at bounding box center [642, 699] width 32 height 18
click at [1168, 26] on icon "Next result" at bounding box center [1177, 29] width 18 height 18
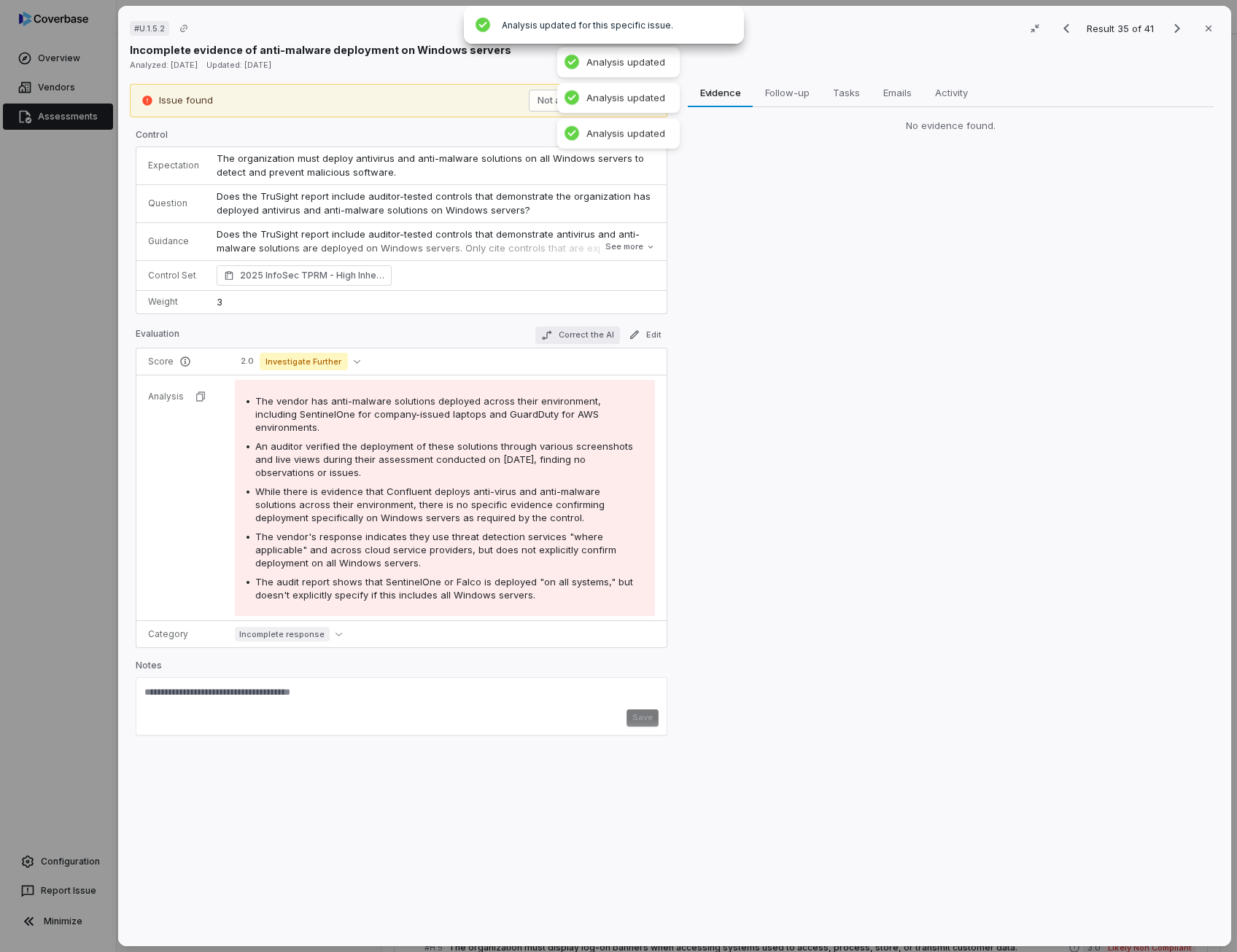
click at [585, 336] on button "Correct the AI" at bounding box center [578, 336] width 85 height 18
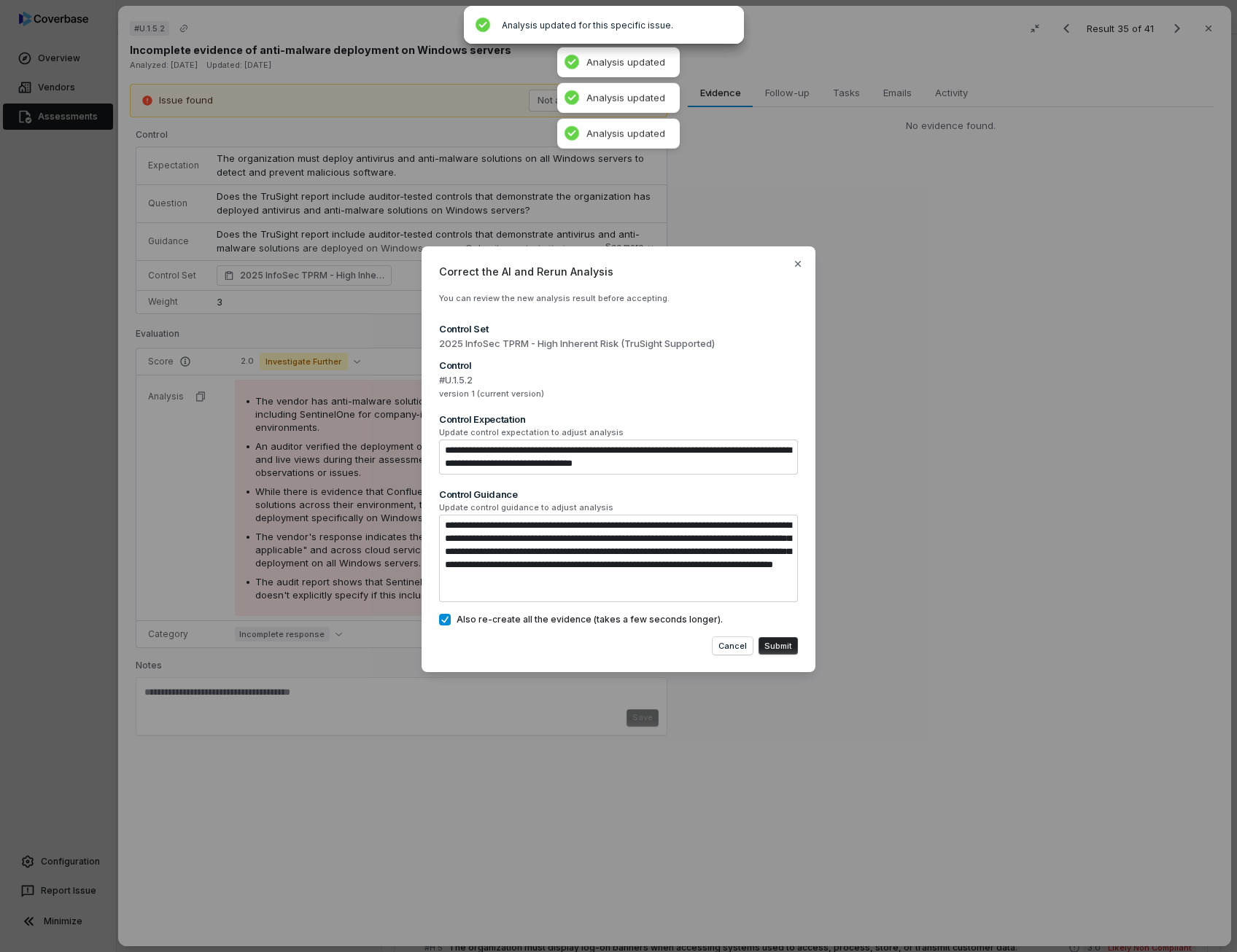
click at [783, 642] on button "Submit" at bounding box center [777, 646] width 39 height 18
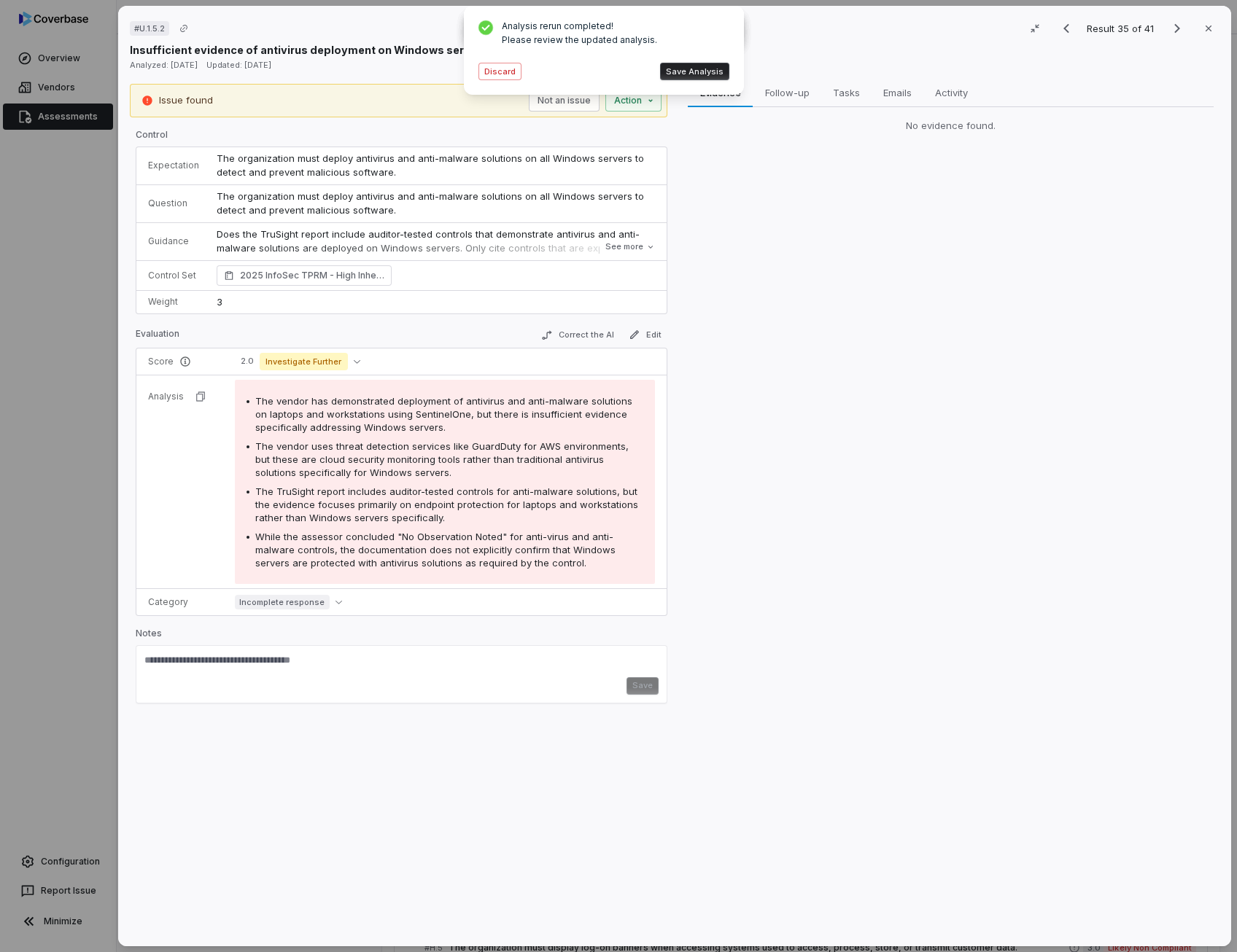
click at [713, 77] on button "Save Analysis" at bounding box center [695, 72] width 69 height 18
click at [454, 397] on span "The vendor has demonstrated deployment of antivirus and anti-malware solutions …" at bounding box center [443, 414] width 377 height 38
drag, startPoint x: 454, startPoint y: 397, endPoint x: 398, endPoint y: 458, distance: 82.8
click at [398, 458] on span "The vendor uses threat detection services like GuardDuty for AWS environments, …" at bounding box center [442, 459] width 373 height 38
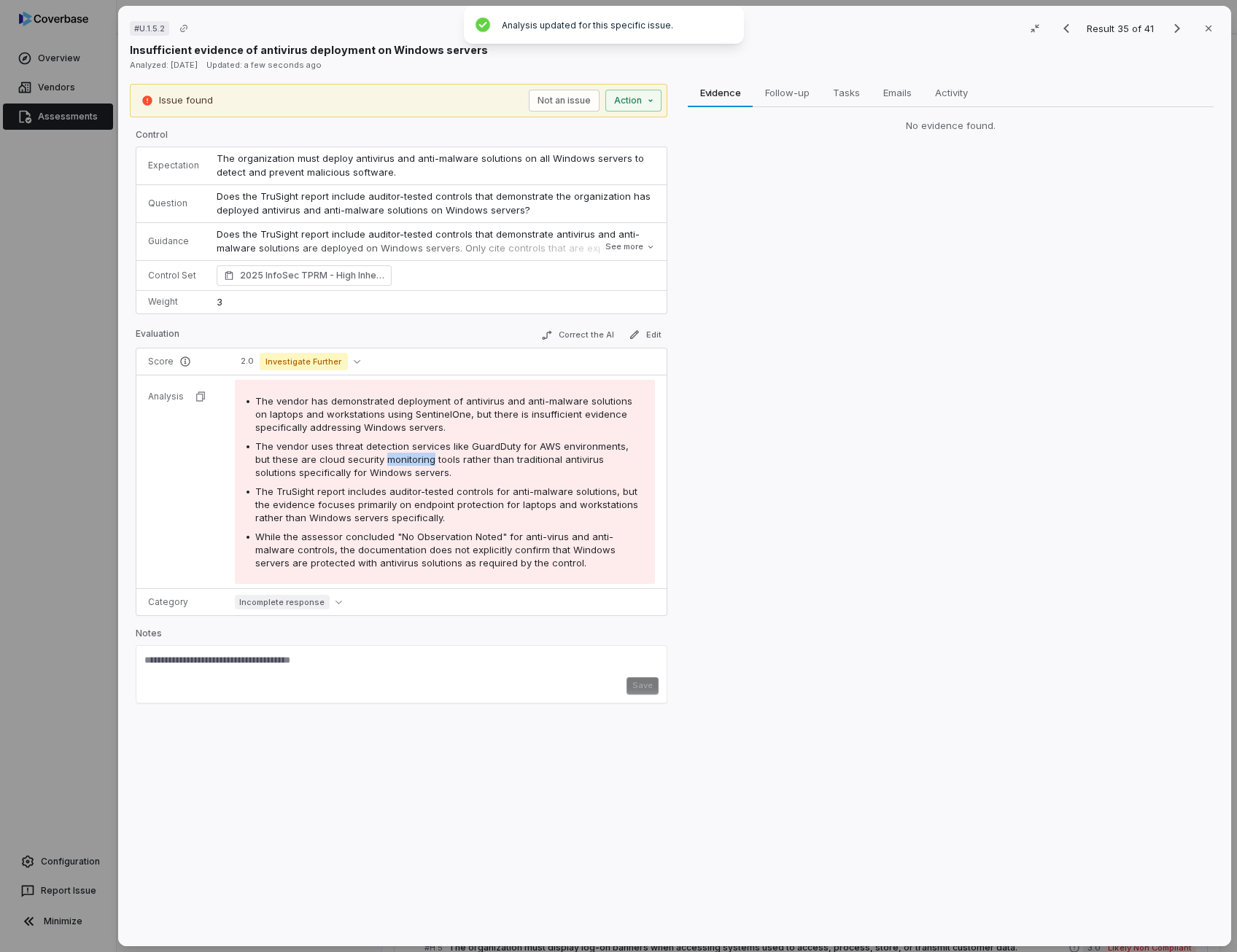
click at [398, 458] on span "The vendor uses threat detection services like GuardDuty for AWS environments, …" at bounding box center [442, 459] width 373 height 38
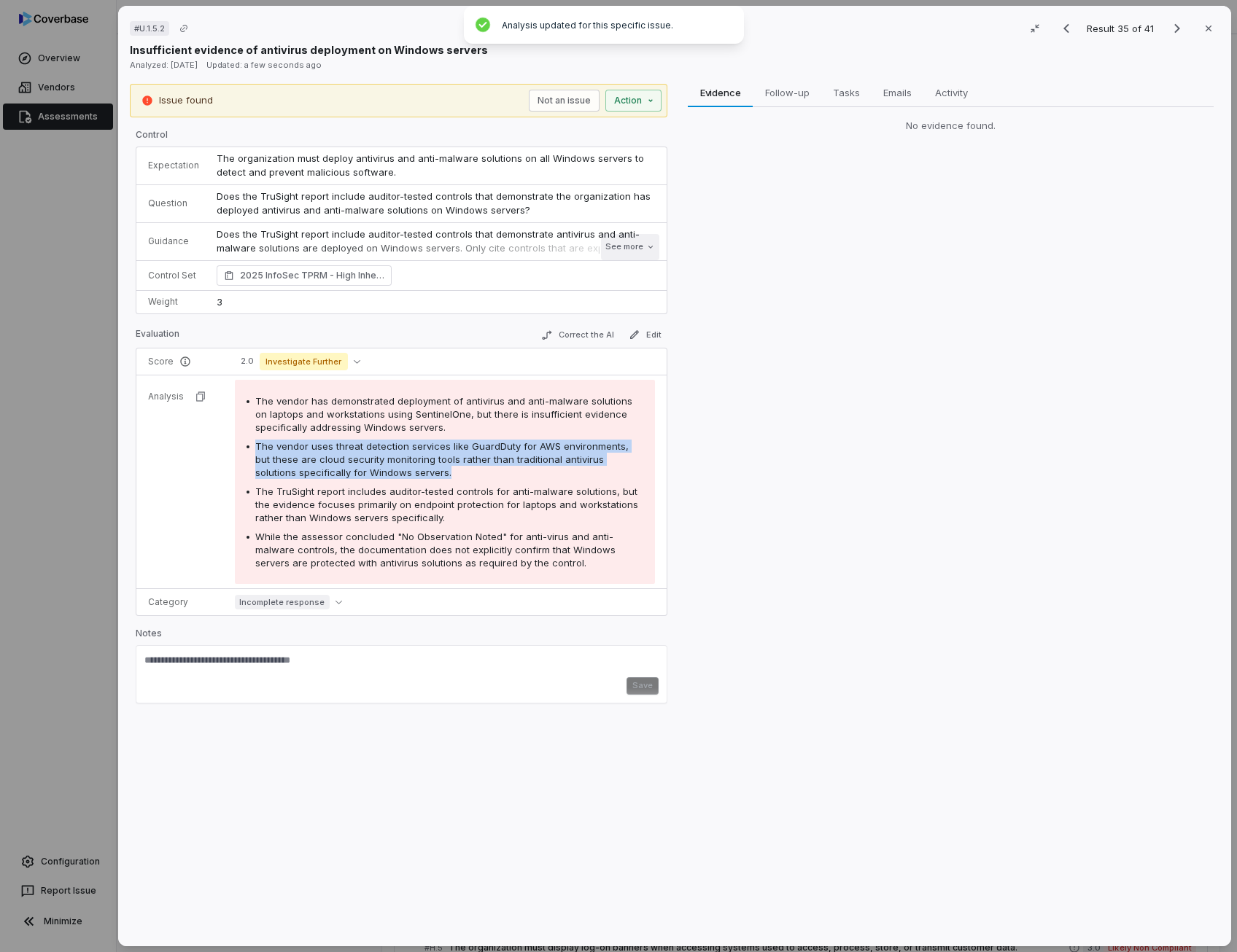
click at [607, 247] on button "See more" at bounding box center [630, 247] width 58 height 27
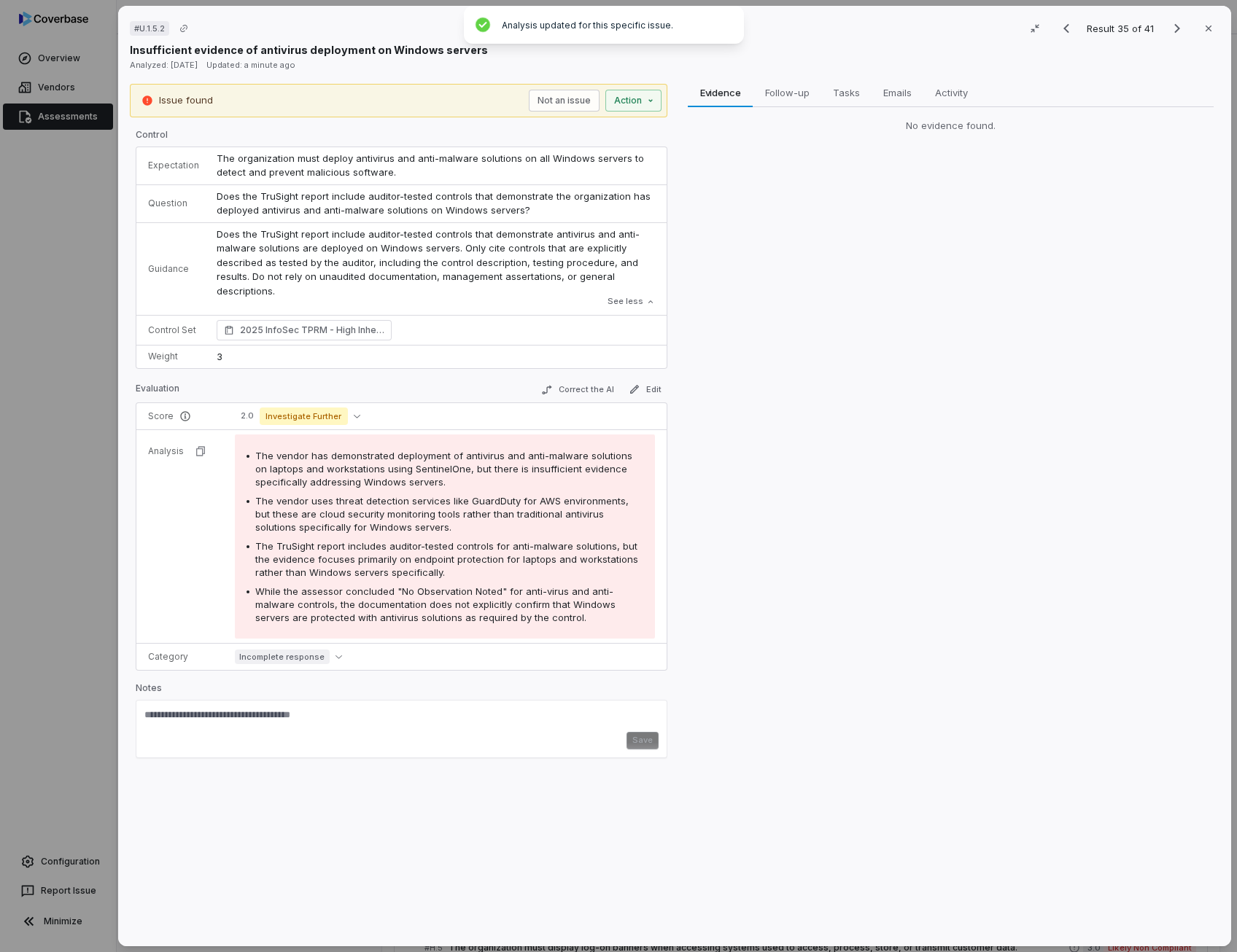
click at [275, 288] on p "Does the TruSight report include auditor-tested controls that demonstrate antiv…" at bounding box center [436, 263] width 438 height 72
click at [320, 288] on p "Does the TruSight report include auditor-tested controls that demonstrate antiv…" at bounding box center [436, 263] width 438 height 72
click at [592, 390] on button "Correct the AI" at bounding box center [578, 390] width 85 height 18
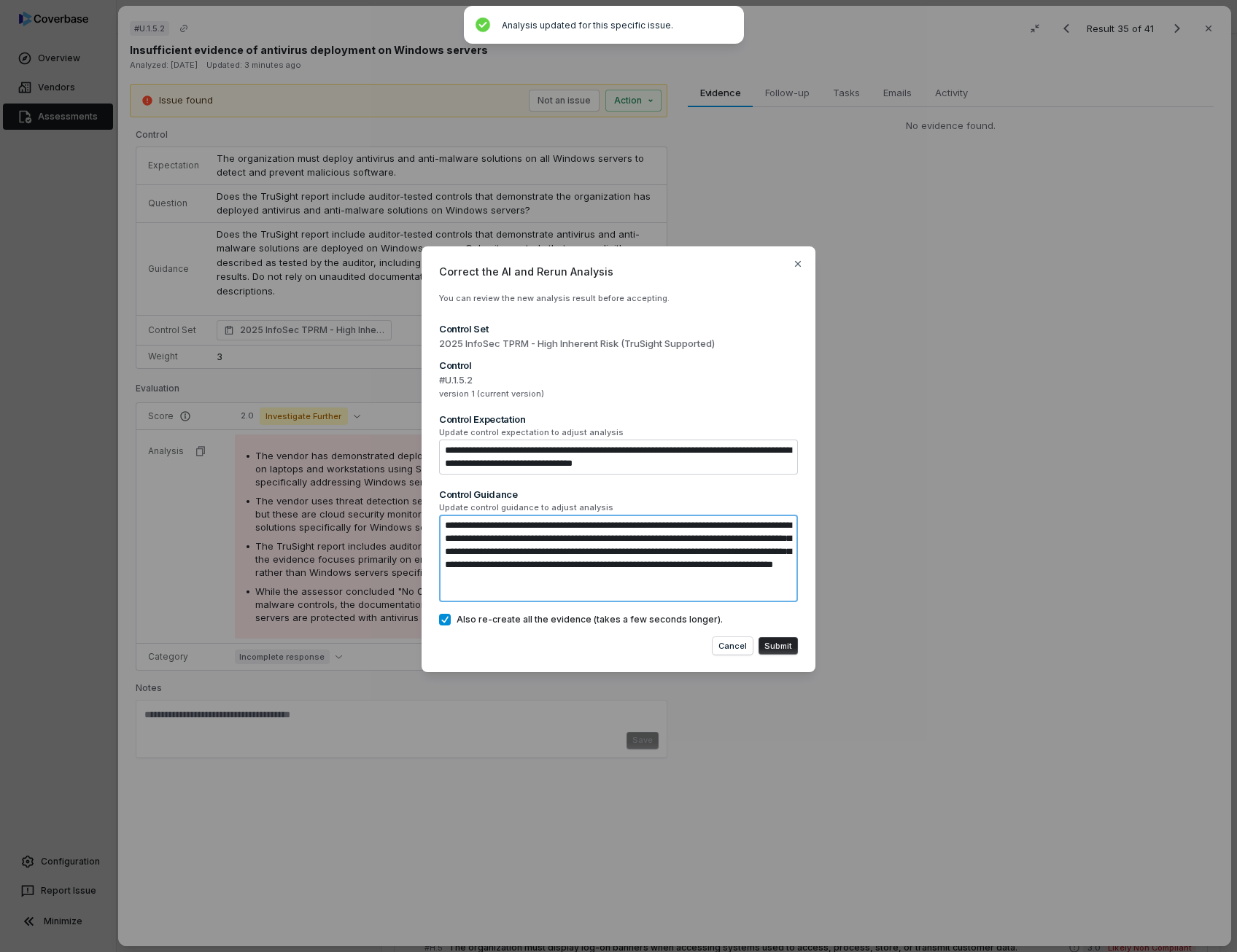
drag, startPoint x: 675, startPoint y: 538, endPoint x: 762, endPoint y: 538, distance: 87.0
click at [762, 538] on textarea "**********" at bounding box center [618, 558] width 358 height 88
click at [796, 650] on button "Submit" at bounding box center [777, 646] width 39 height 18
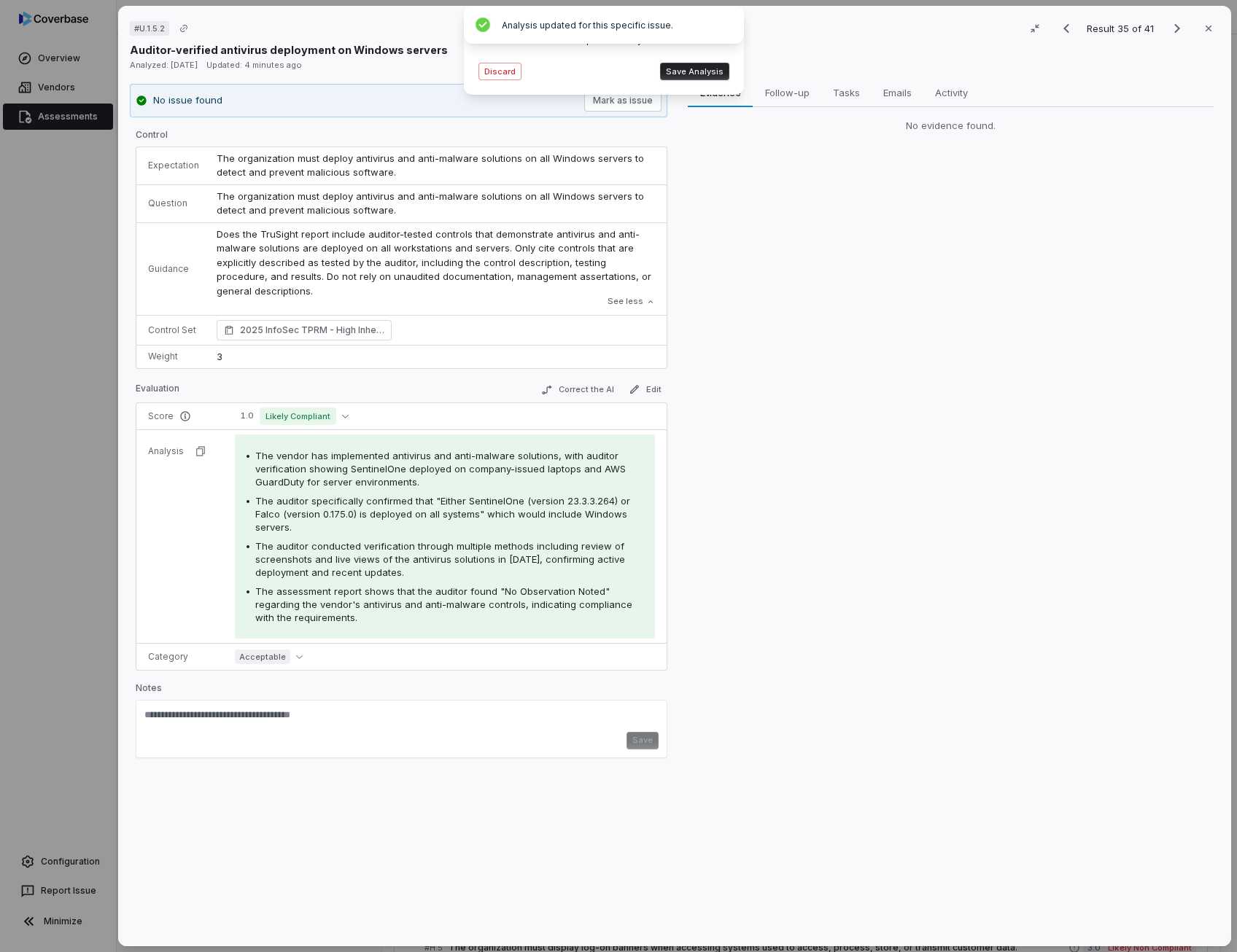
click at [720, 72] on button "Save Analysis" at bounding box center [695, 72] width 69 height 18
click at [1174, 31] on icon "Next result" at bounding box center [1177, 29] width 6 height 10
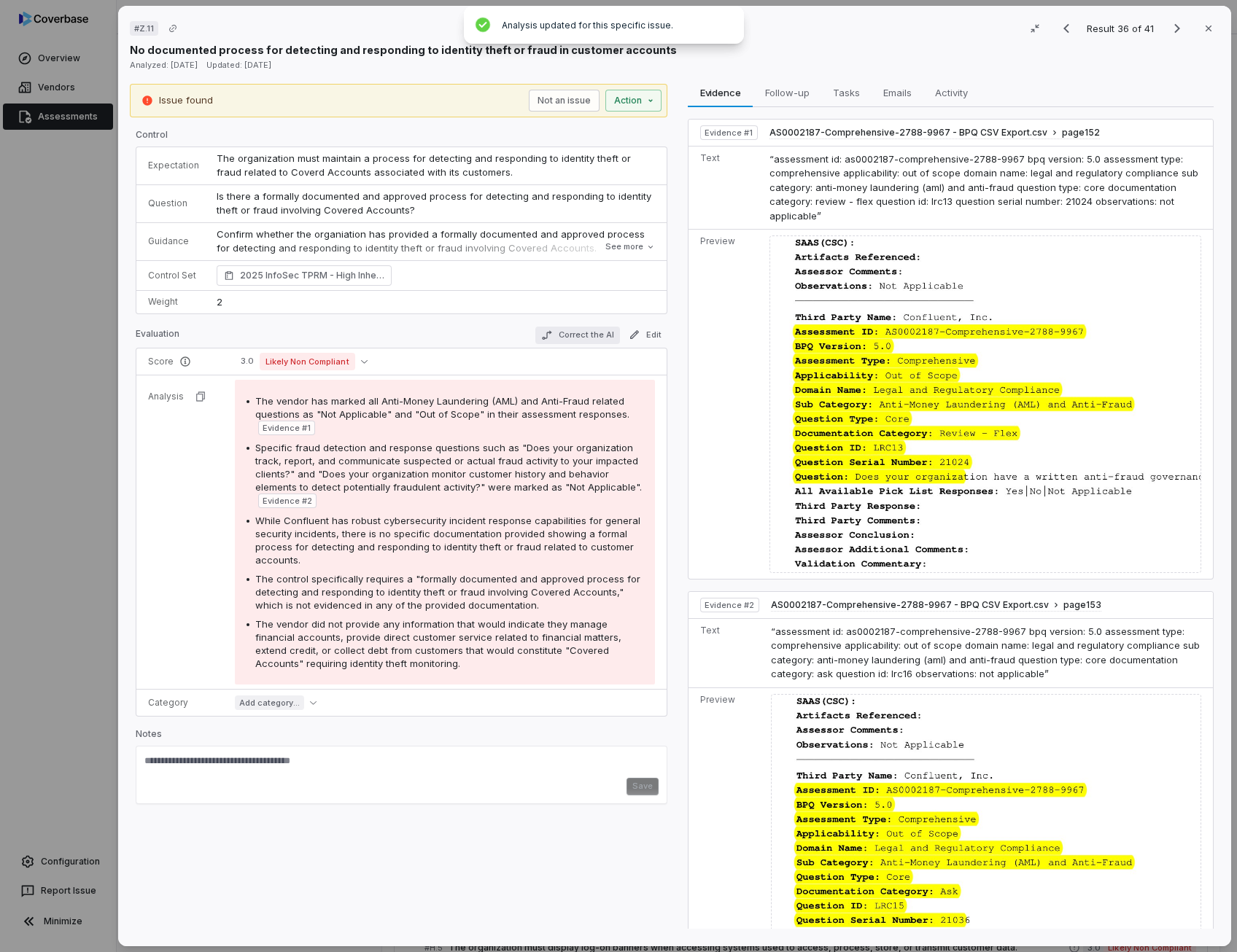
click at [583, 335] on button "Correct the AI" at bounding box center [578, 336] width 85 height 18
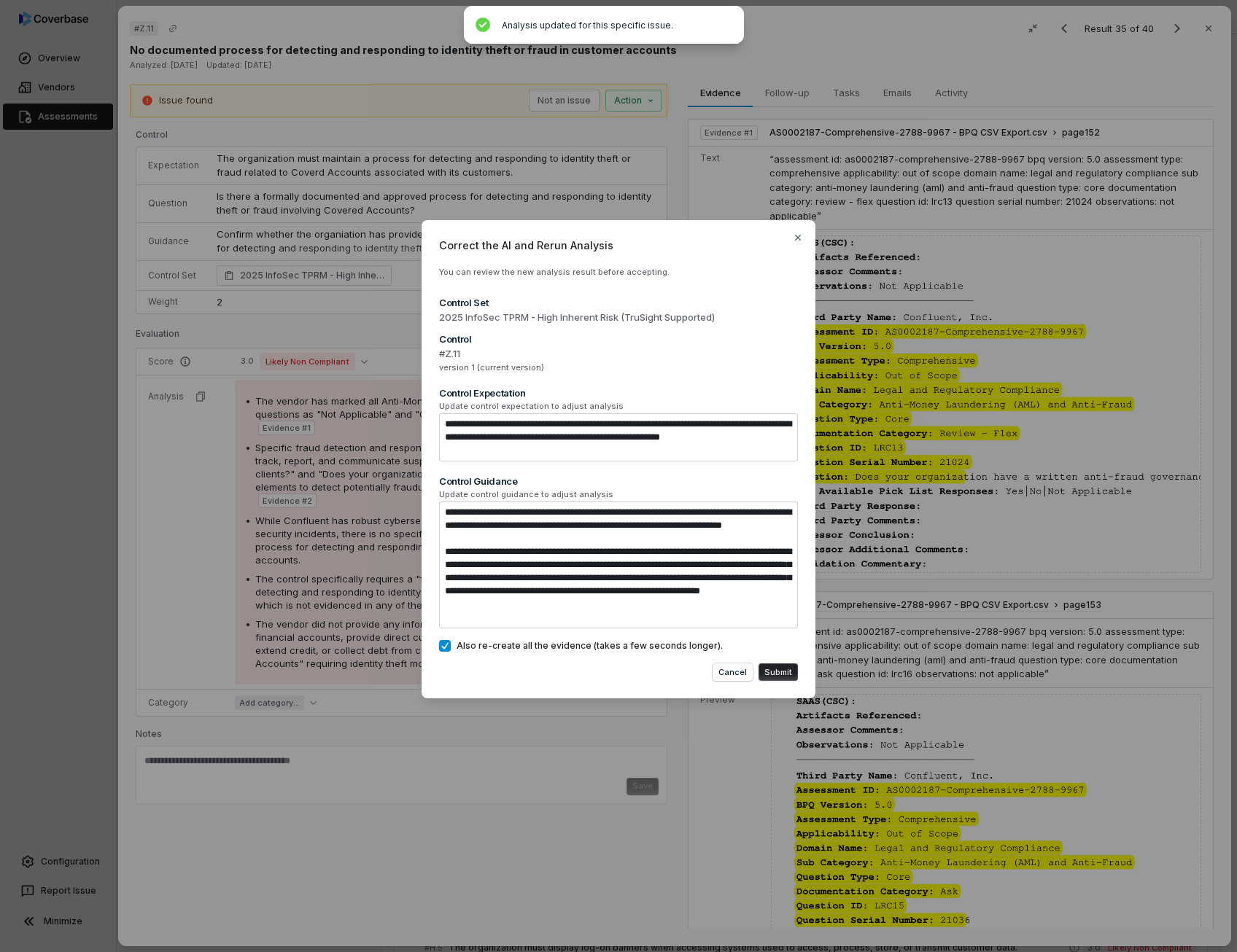
click at [786, 673] on button "Submit" at bounding box center [777, 673] width 39 height 18
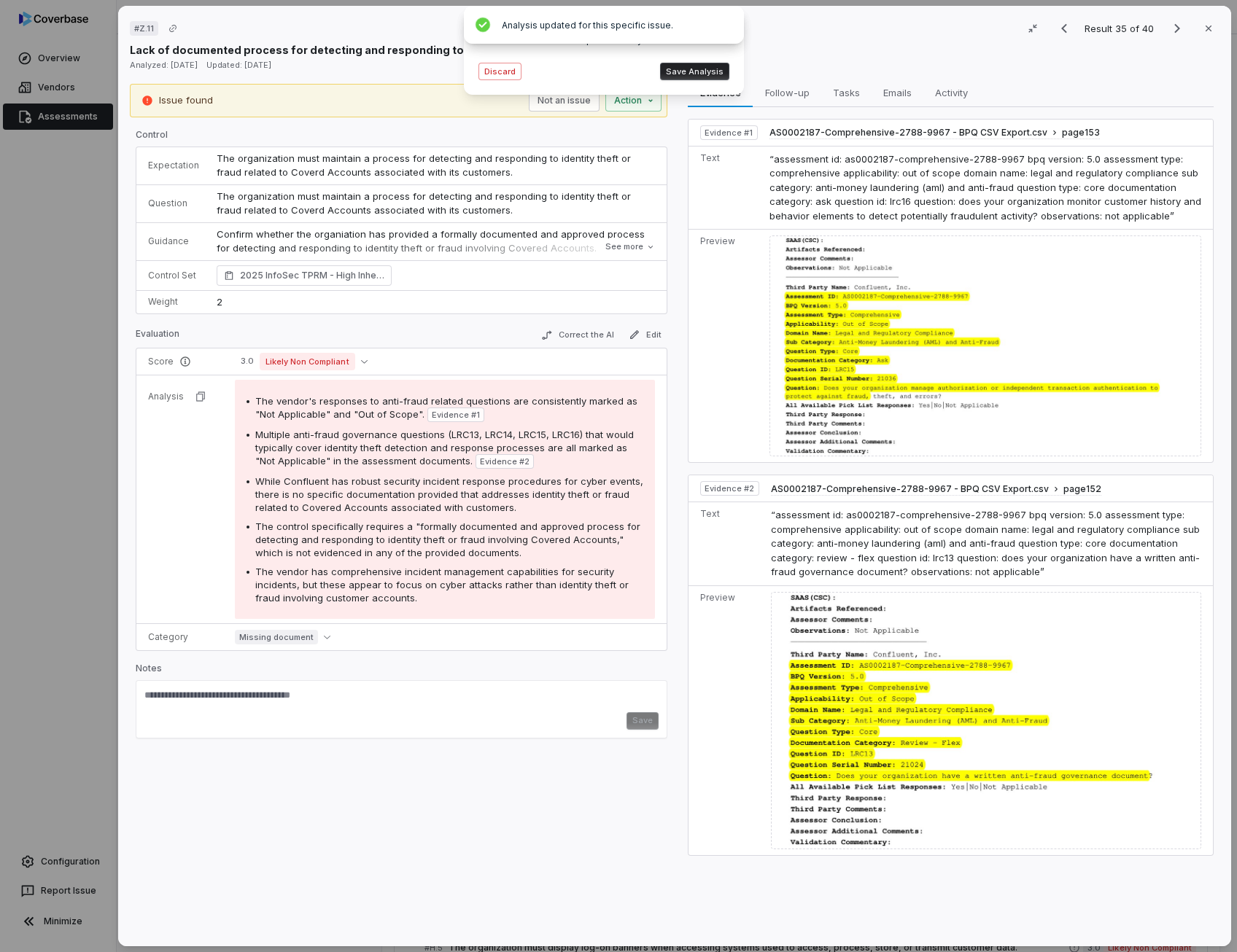
click at [407, 487] on span "While Confluent has robust security incident response procedures for cyber even…" at bounding box center [449, 494] width 388 height 38
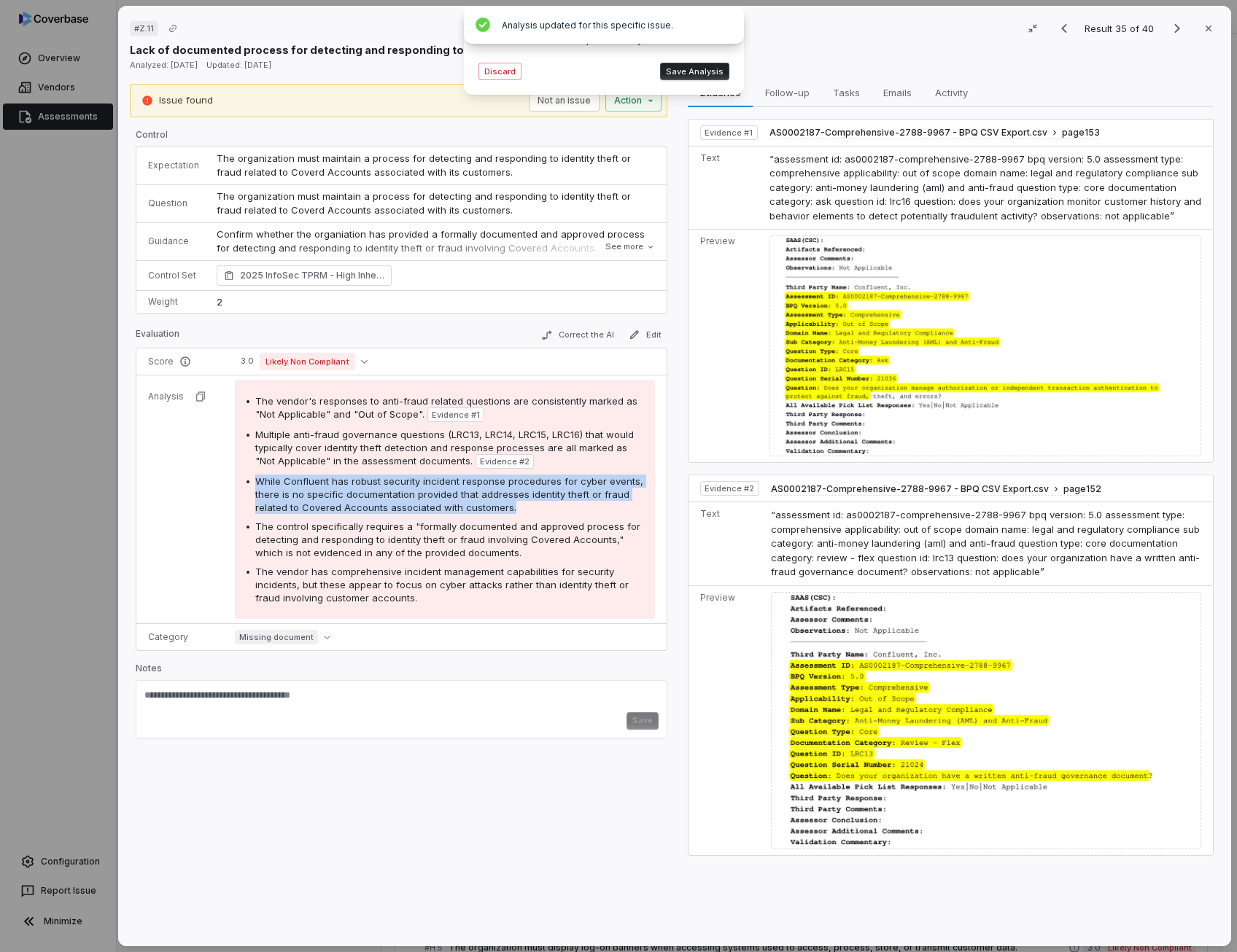
click at [407, 487] on span "While Confluent has robust security incident response procedures for cyber even…" at bounding box center [449, 494] width 388 height 38
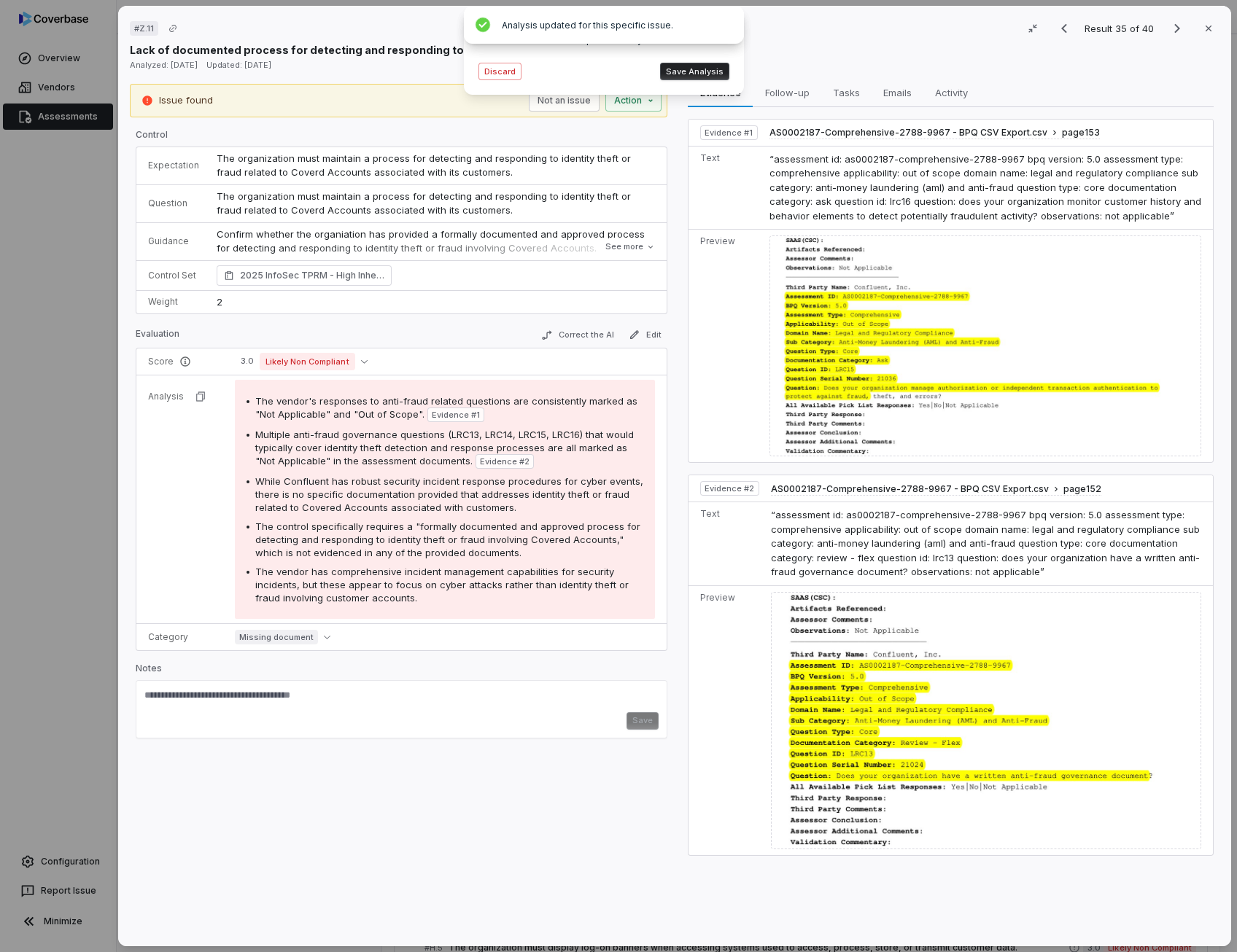
drag, startPoint x: 407, startPoint y: 487, endPoint x: 412, endPoint y: 532, distance: 45.3
click at [412, 532] on span "The control specifically requires a "formally documented and approved process f…" at bounding box center [448, 539] width 385 height 38
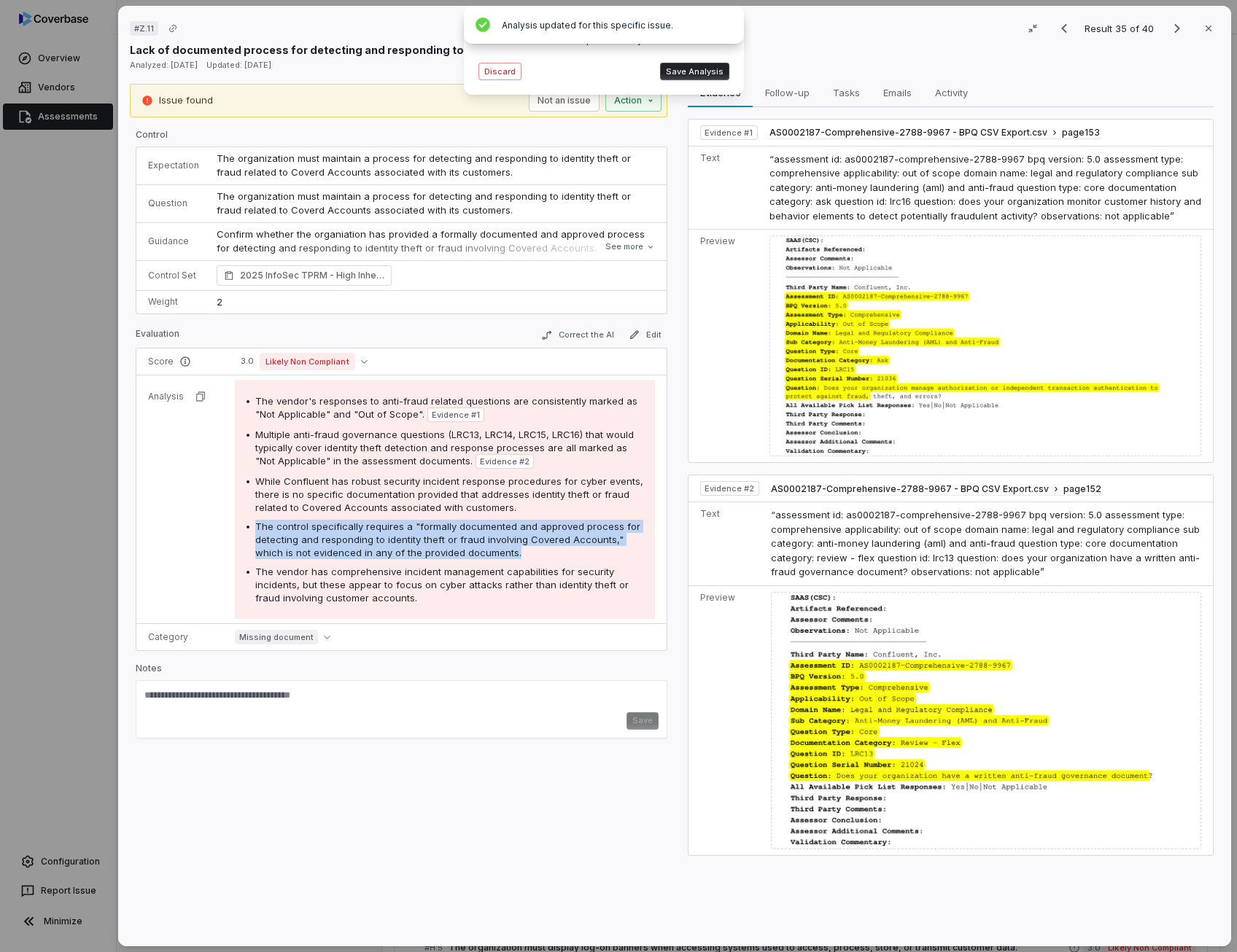
click at [412, 532] on span "The control specifically requires a "formally documented and approved process f…" at bounding box center [448, 539] width 385 height 38
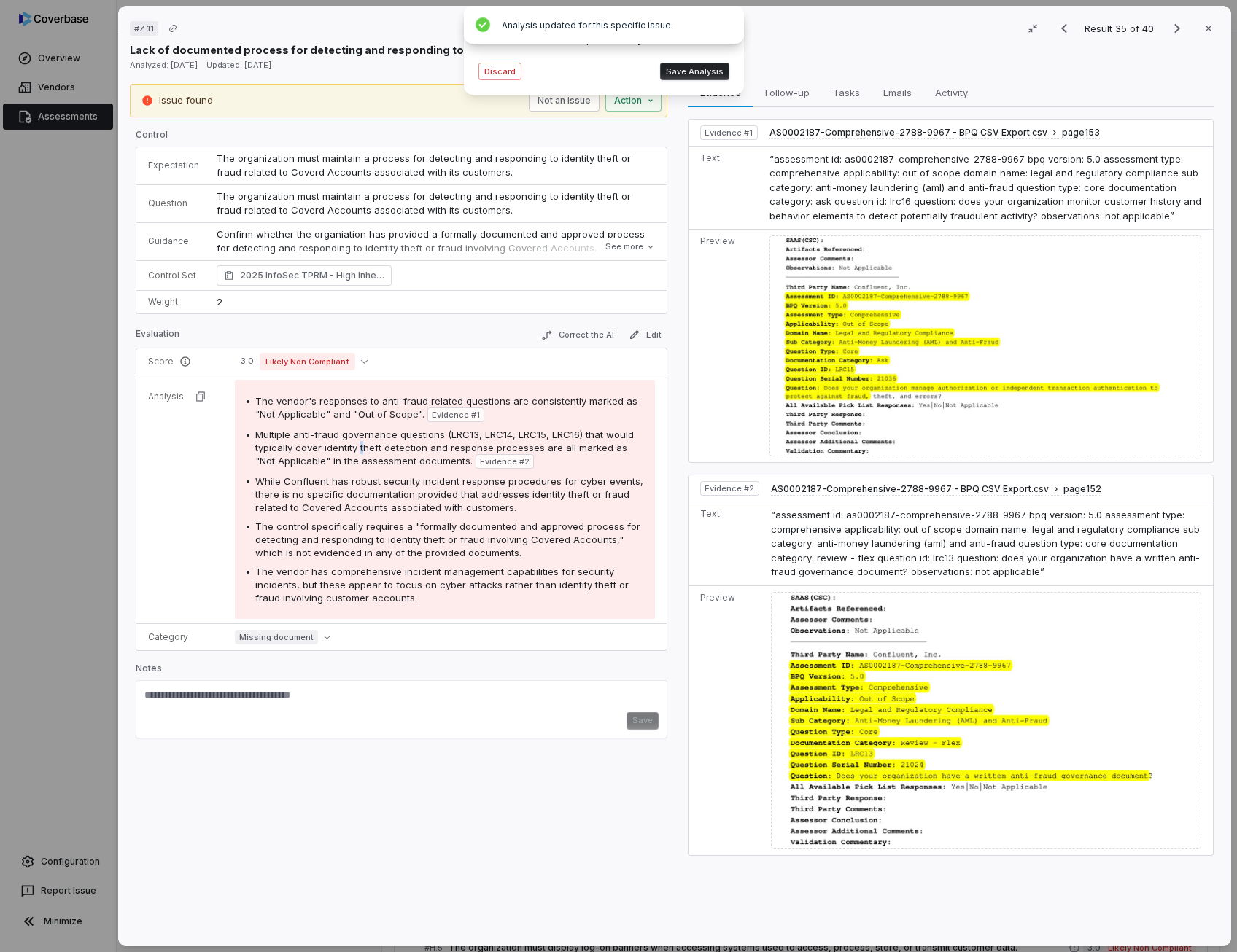
drag, startPoint x: 412, startPoint y: 532, endPoint x: 358, endPoint y: 451, distance: 97.3
click at [358, 451] on div "Multiple anti-fraud governance questions (LRC13, LRC14, LRC15, LRC16) that woul…" at bounding box center [449, 448] width 388 height 41
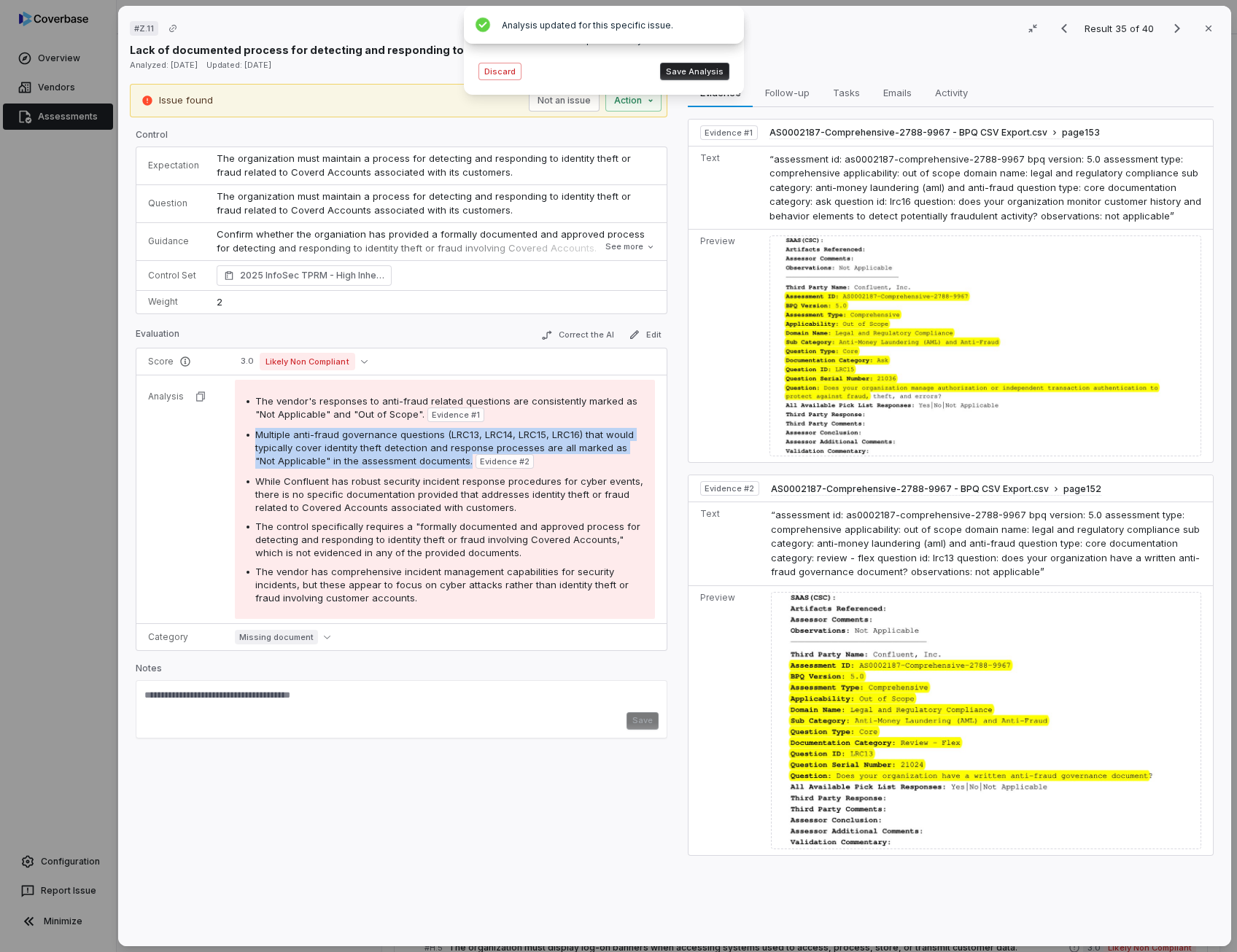
click at [358, 451] on div "Multiple anti-fraud governance questions (LRC13, LRC14, LRC15, LRC16) that woul…" at bounding box center [449, 448] width 388 height 41
drag, startPoint x: 358, startPoint y: 451, endPoint x: 454, endPoint y: 426, distance: 99.2
click at [454, 428] on span "Multiple anti-fraud governance questions (LRC13, LRC14, LRC15, LRC16) that woul…" at bounding box center [444, 447] width 378 height 38
click at [693, 74] on button "Save Analysis" at bounding box center [695, 72] width 69 height 18
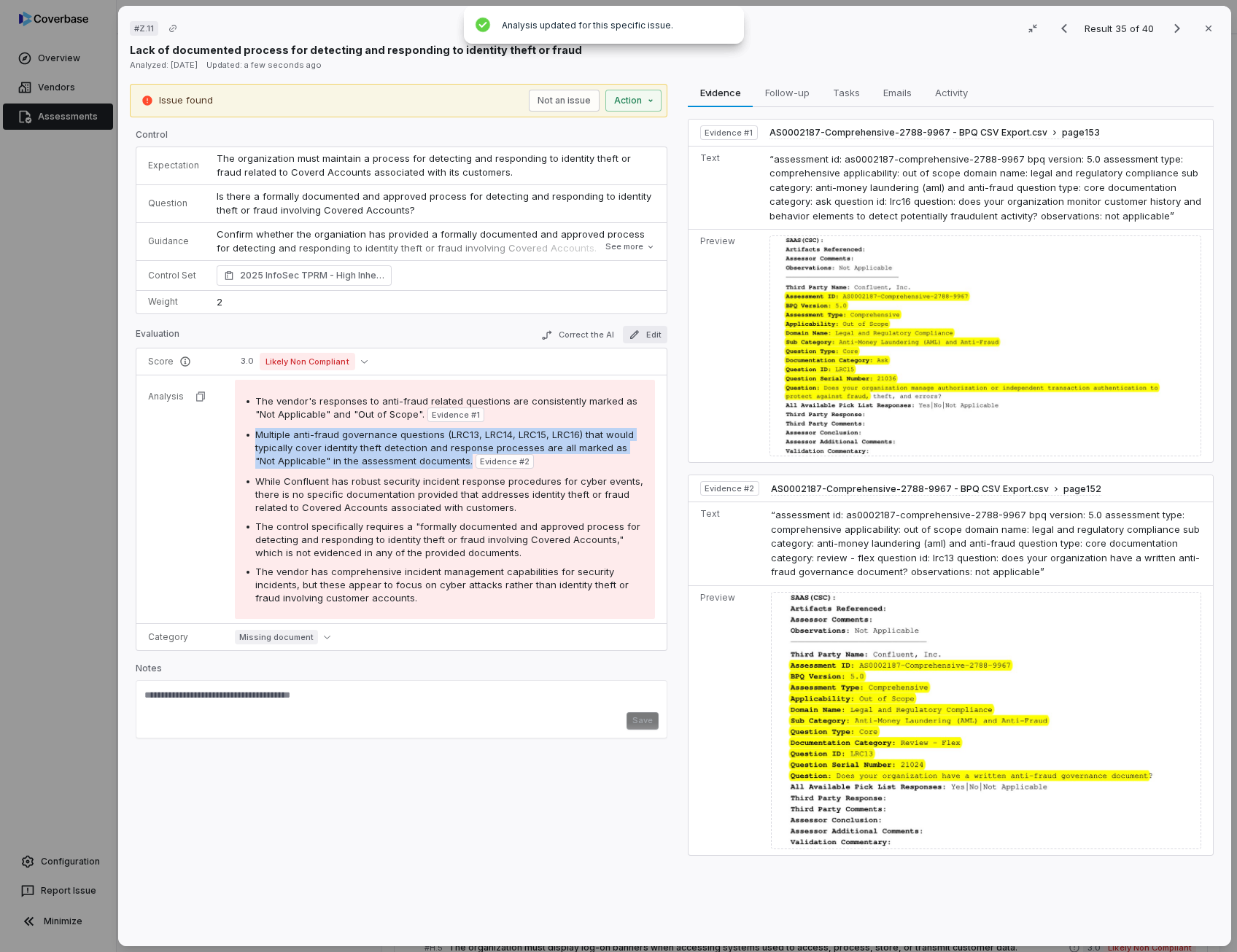
click at [642, 338] on button "Edit" at bounding box center [645, 335] width 44 height 18
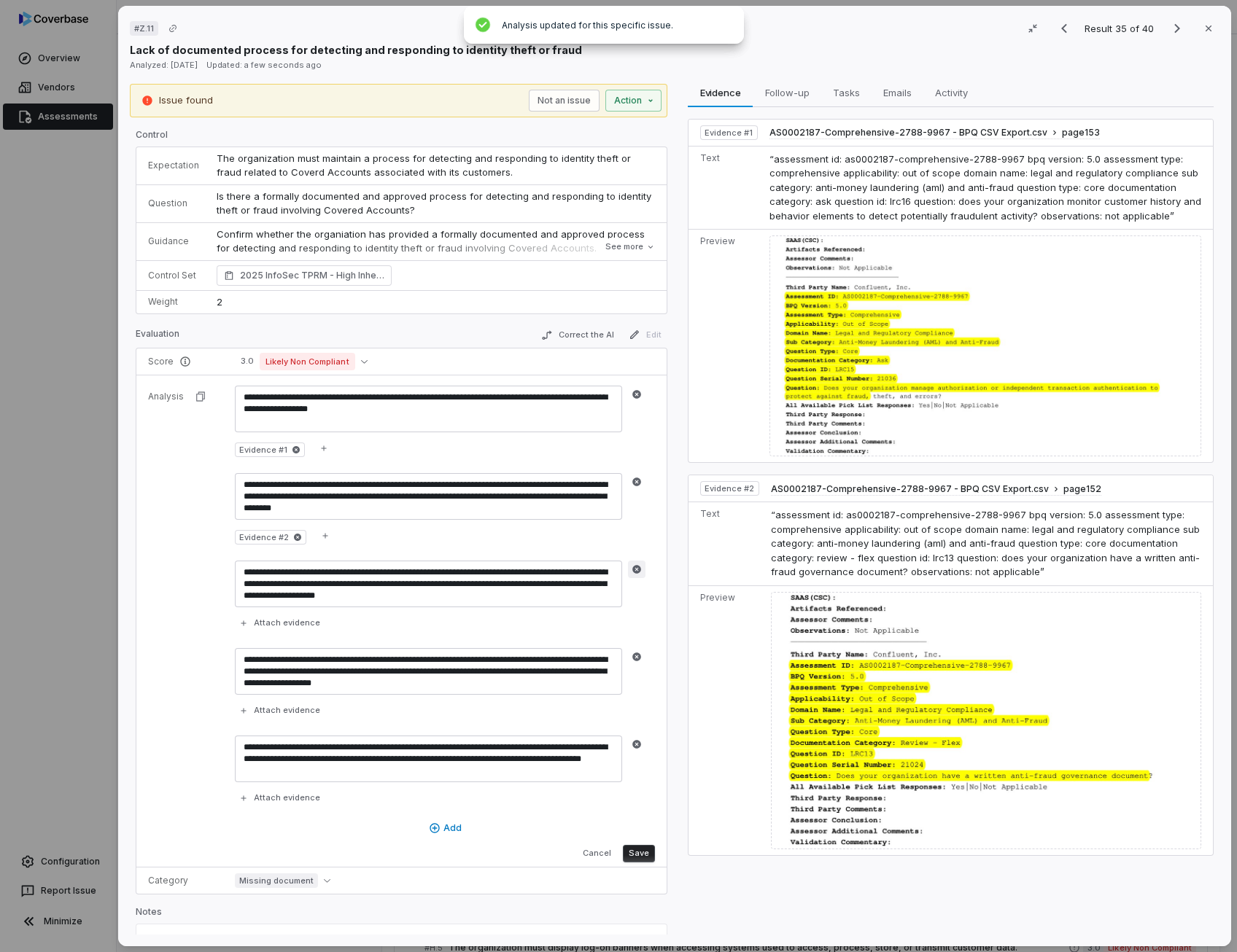
click at [638, 564] on icon "button" at bounding box center [637, 569] width 10 height 10
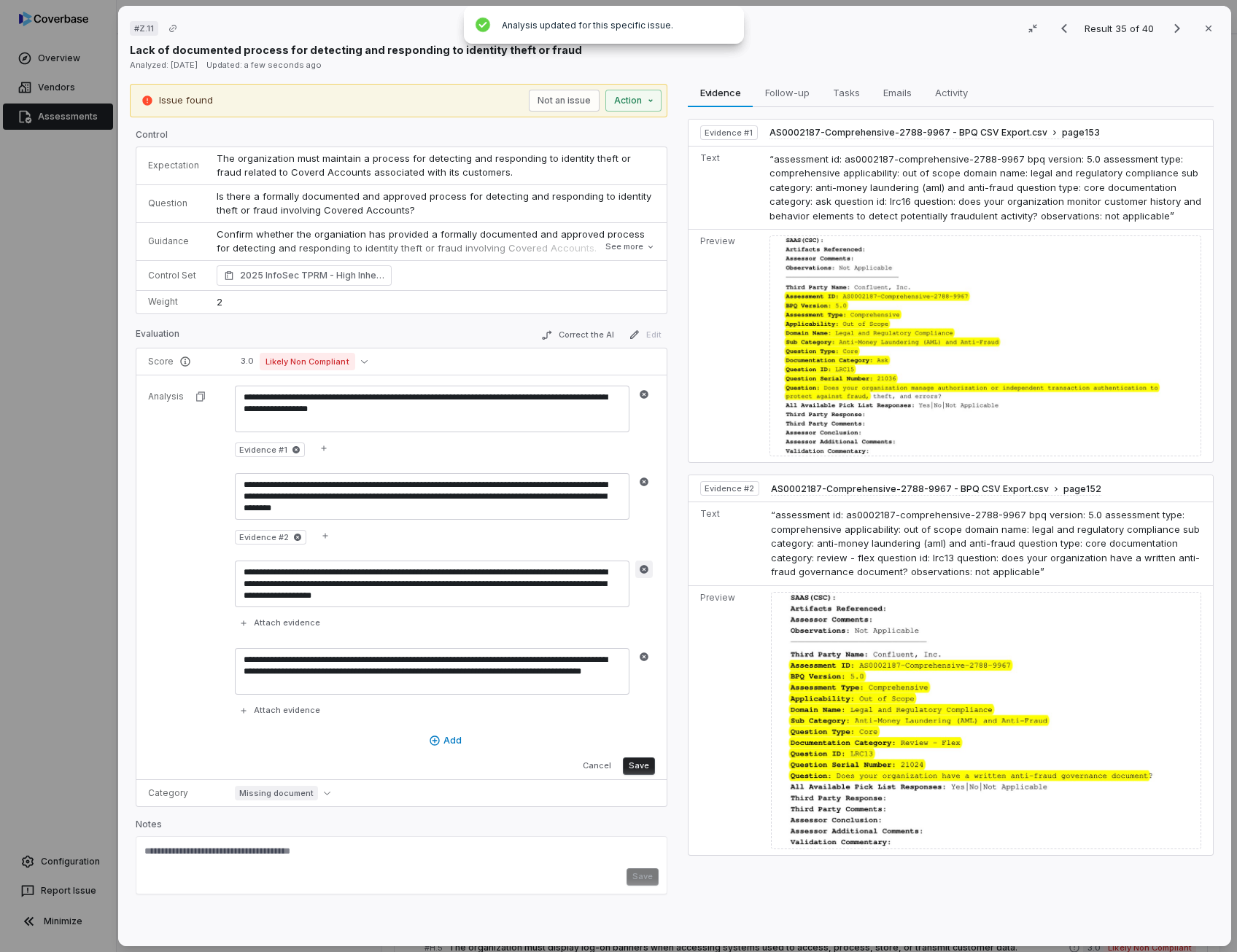
click at [640, 567] on icon "button" at bounding box center [644, 569] width 9 height 9
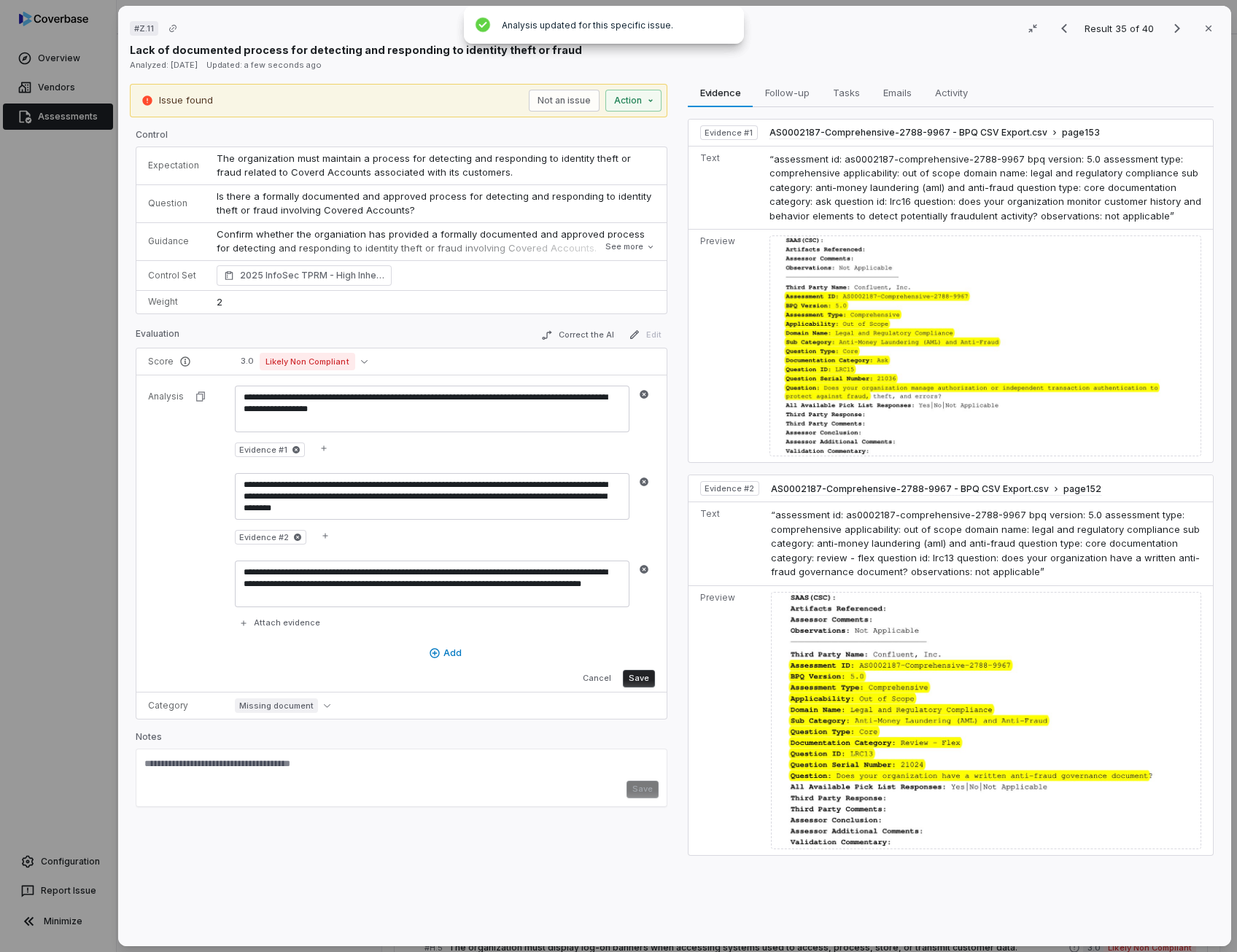
click at [640, 567] on icon "button" at bounding box center [644, 569] width 9 height 9
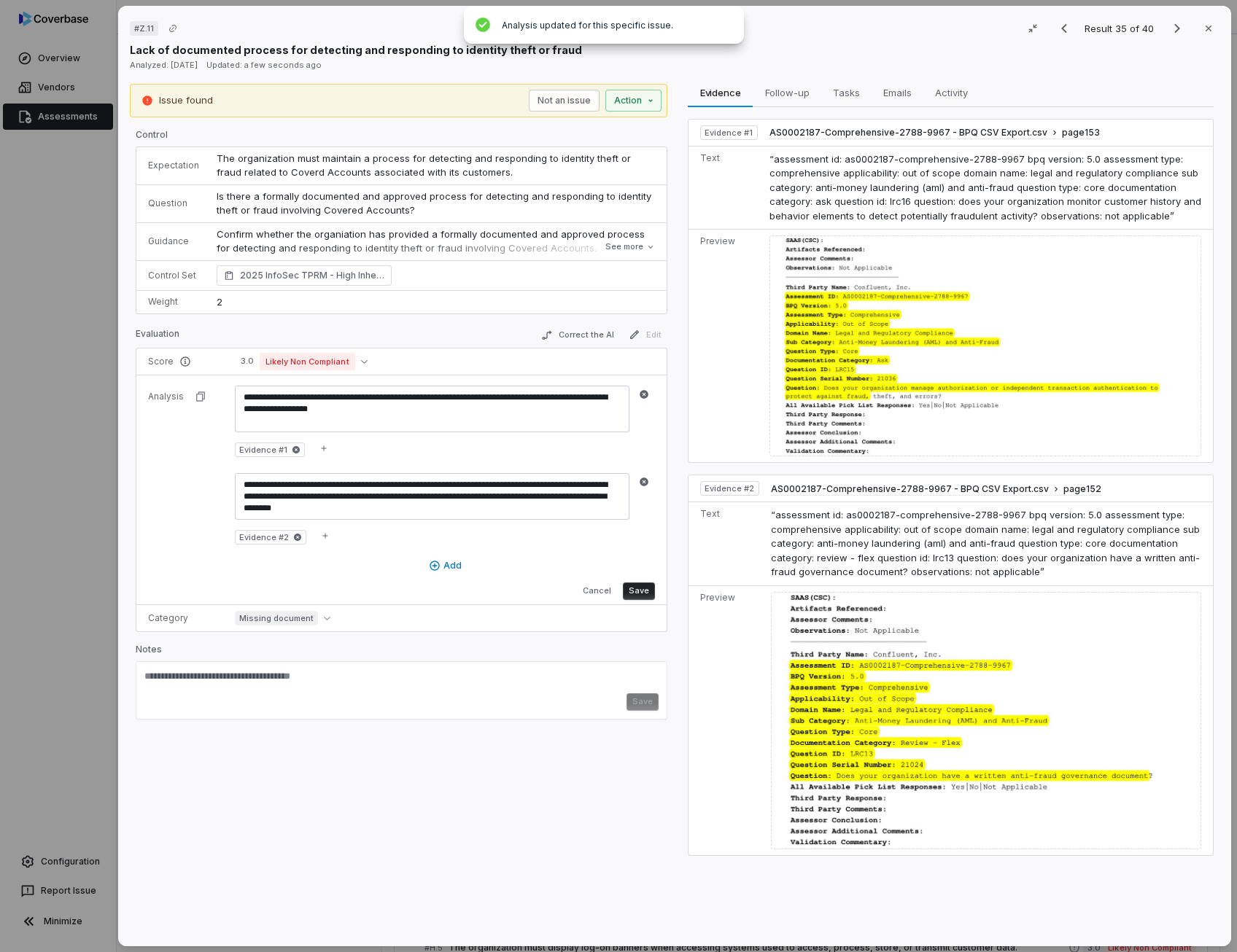
click at [640, 567] on button "Add" at bounding box center [444, 566] width 420 height 22
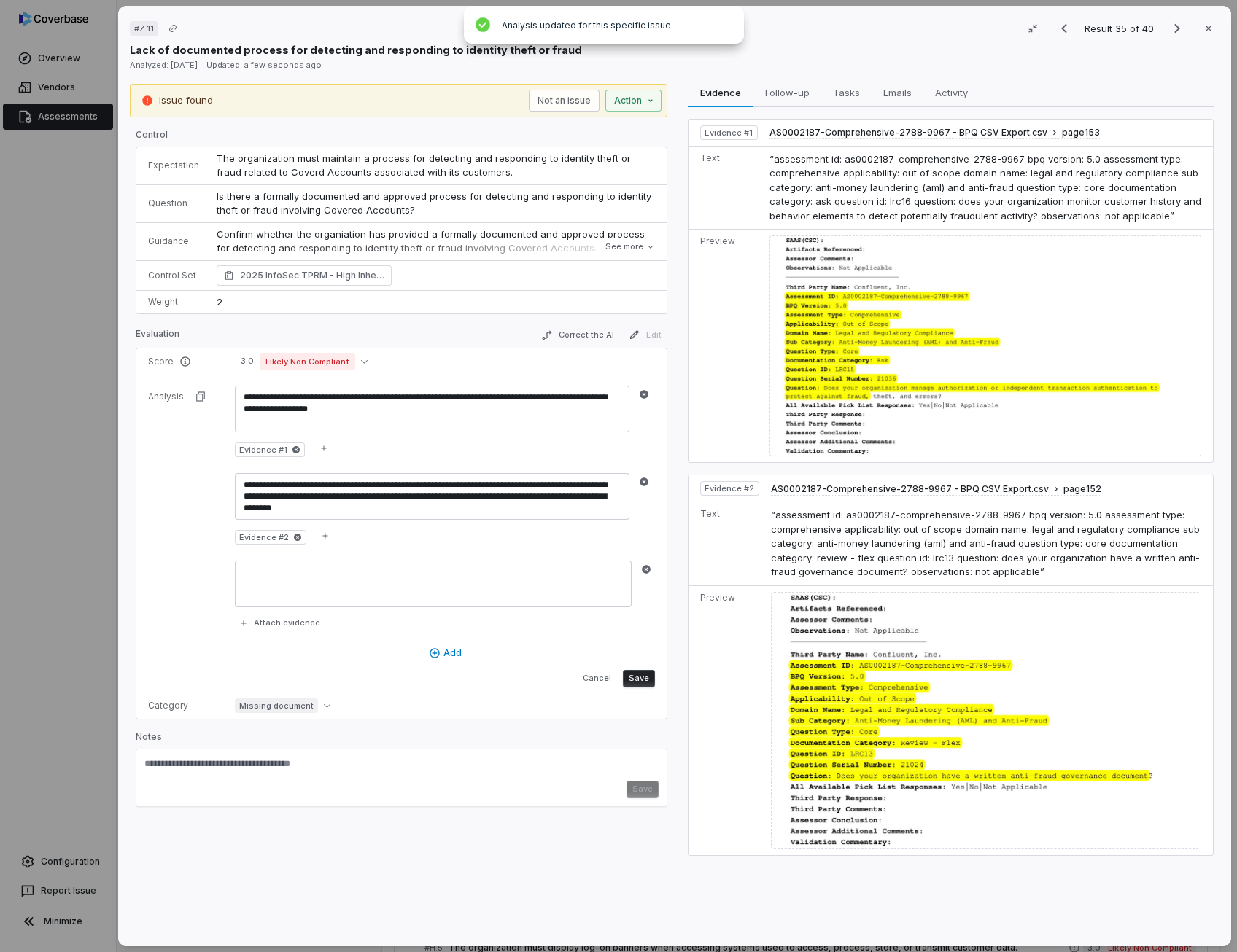
click at [639, 675] on button "Save" at bounding box center [638, 678] width 32 height 18
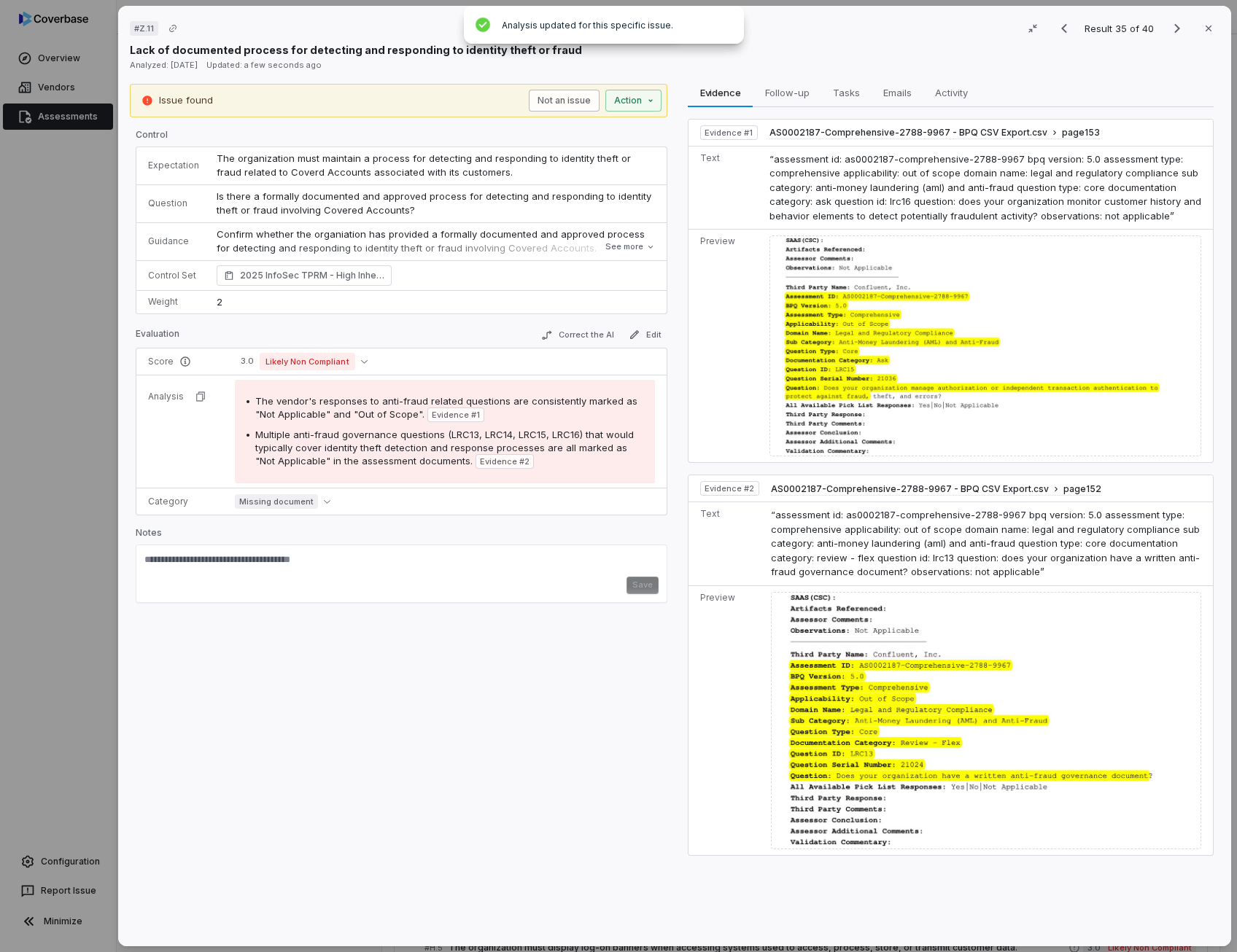
click at [540, 103] on button "Not an issue" at bounding box center [564, 101] width 71 height 22
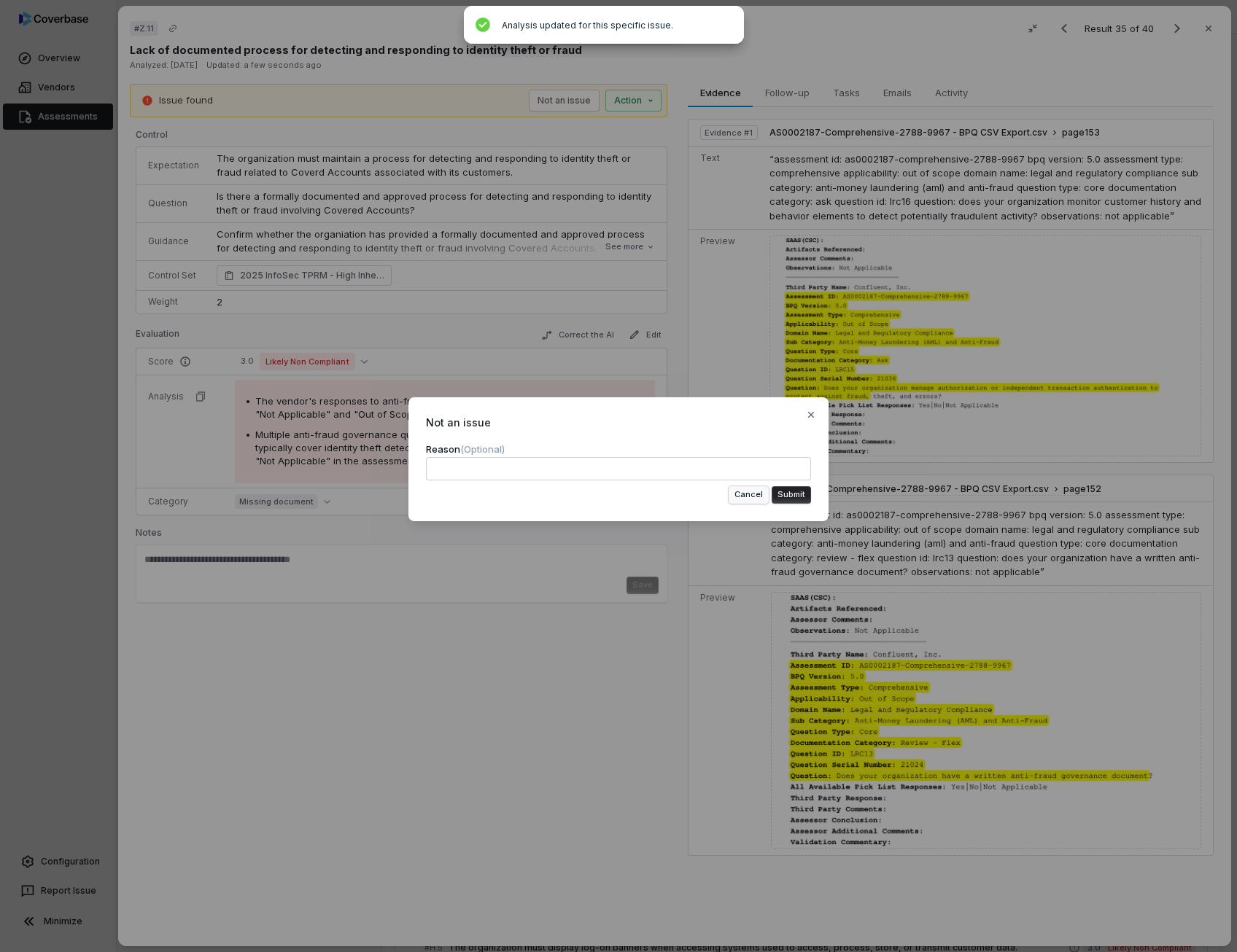
click at [744, 490] on button "Cancel" at bounding box center [749, 495] width 40 height 18
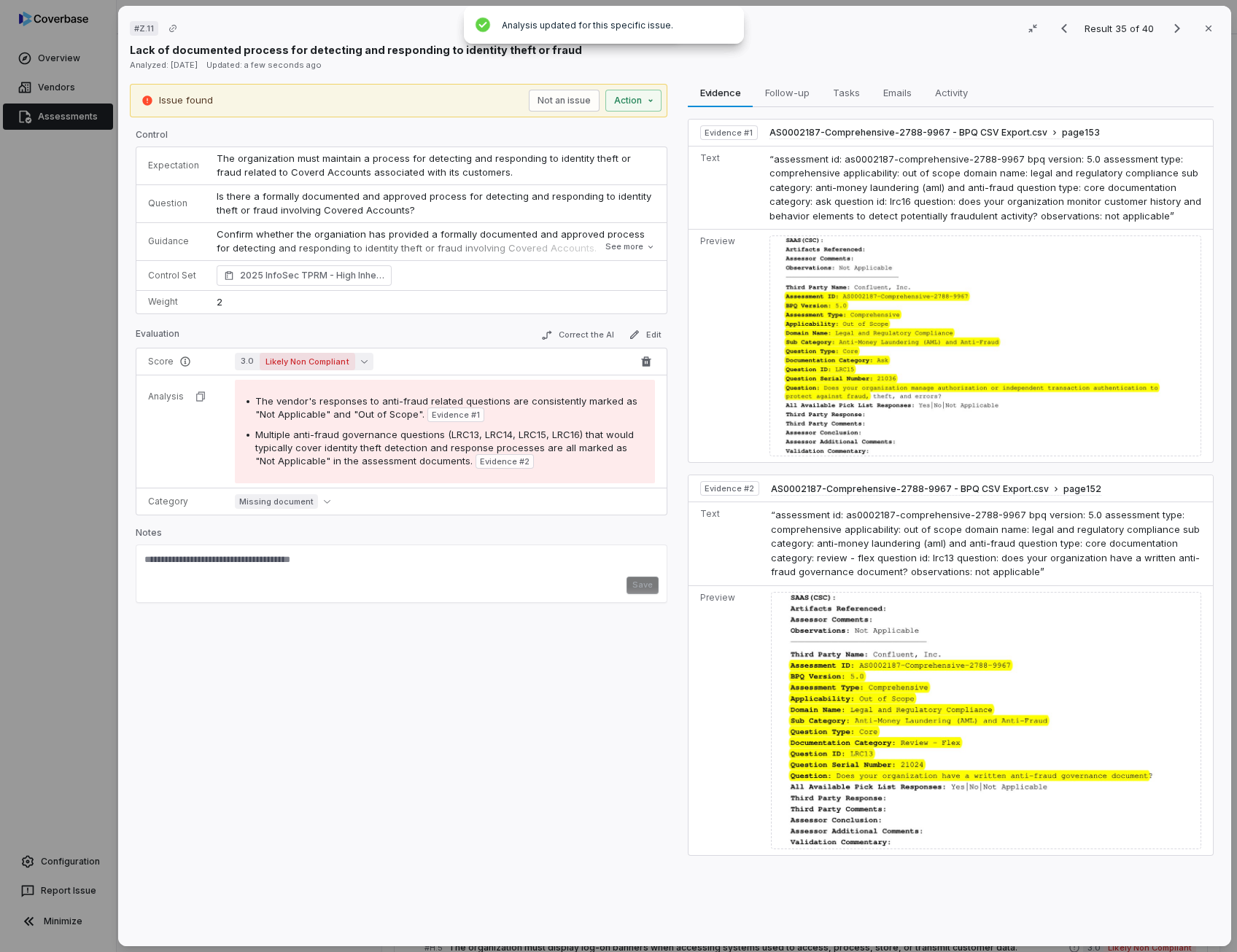
click at [352, 361] on button "3.0 Likely Non Compliant" at bounding box center [304, 361] width 139 height 18
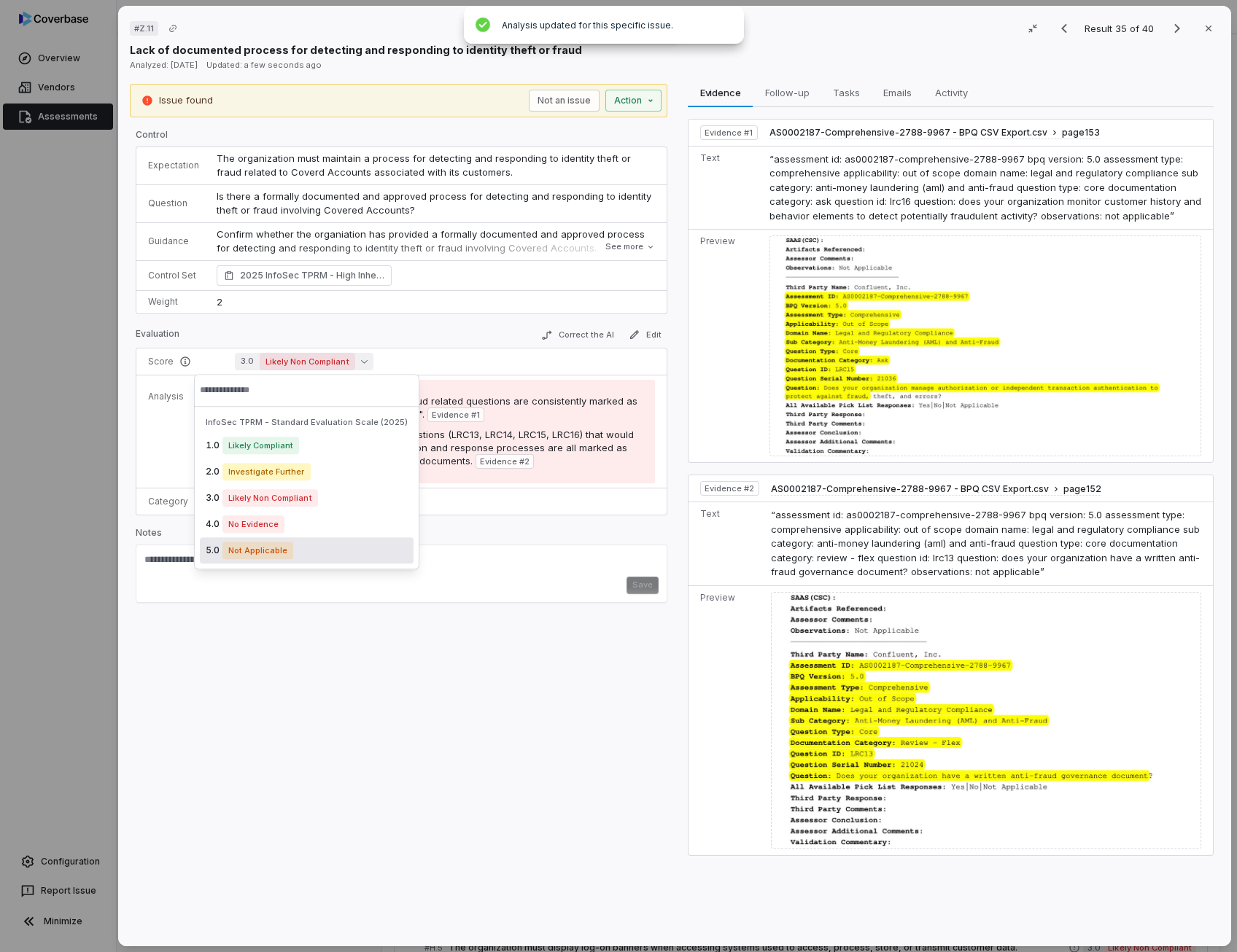
click at [282, 547] on span "Not Applicable" at bounding box center [257, 550] width 71 height 18
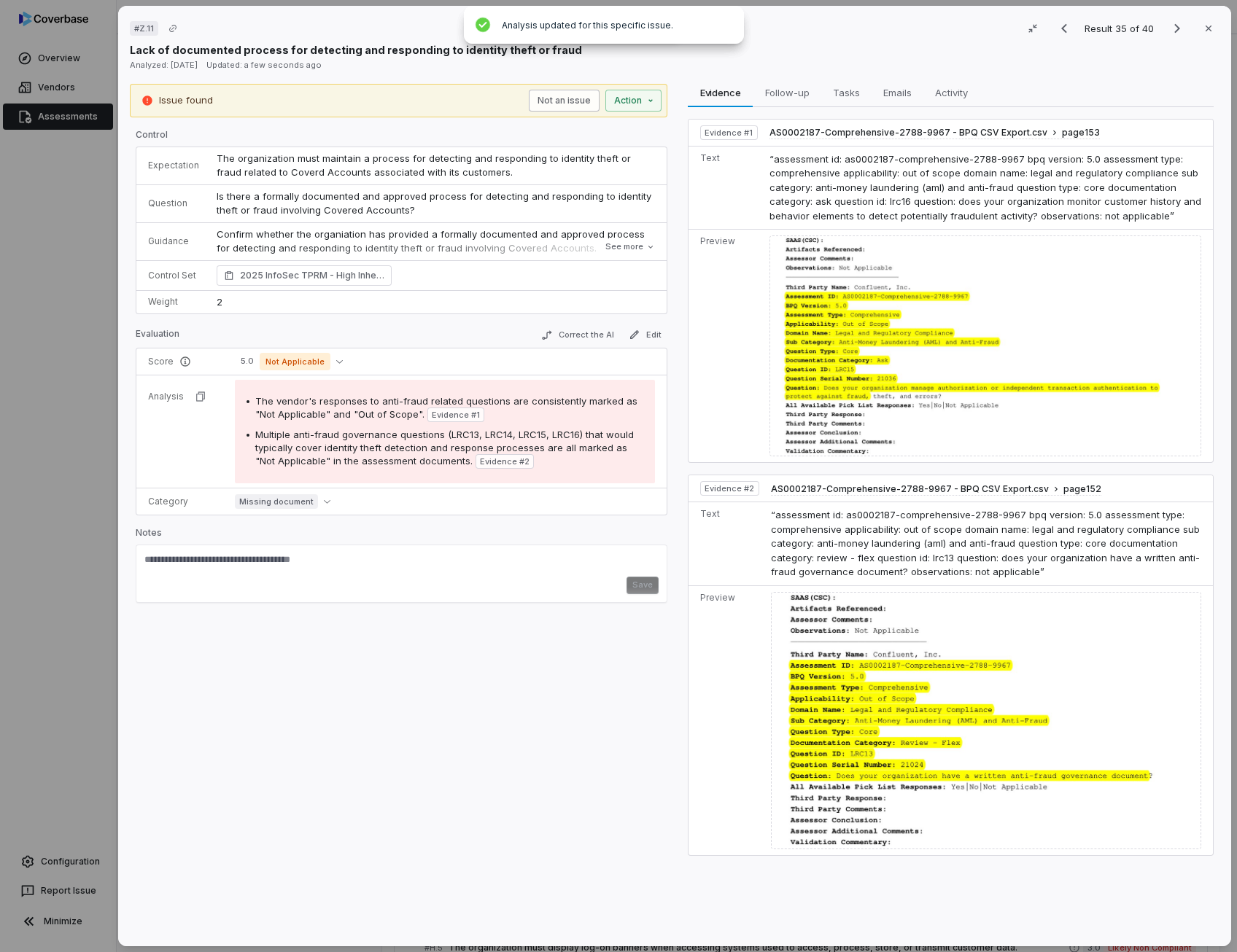
click at [572, 100] on button "Not an issue" at bounding box center [564, 101] width 71 height 22
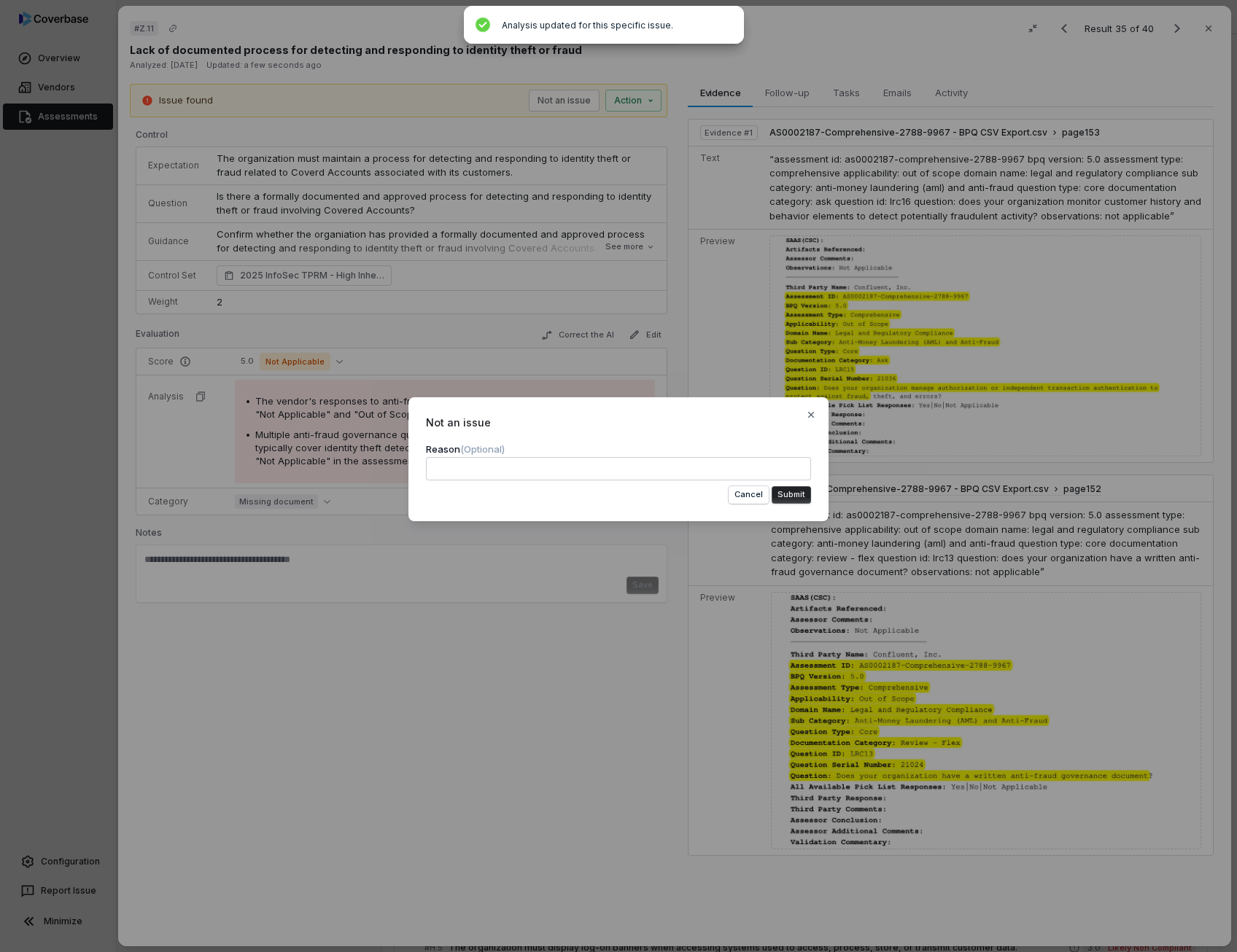
click at [591, 472] on textarea at bounding box center [618, 469] width 385 height 24
click at [799, 494] on button "Submit" at bounding box center [791, 495] width 39 height 18
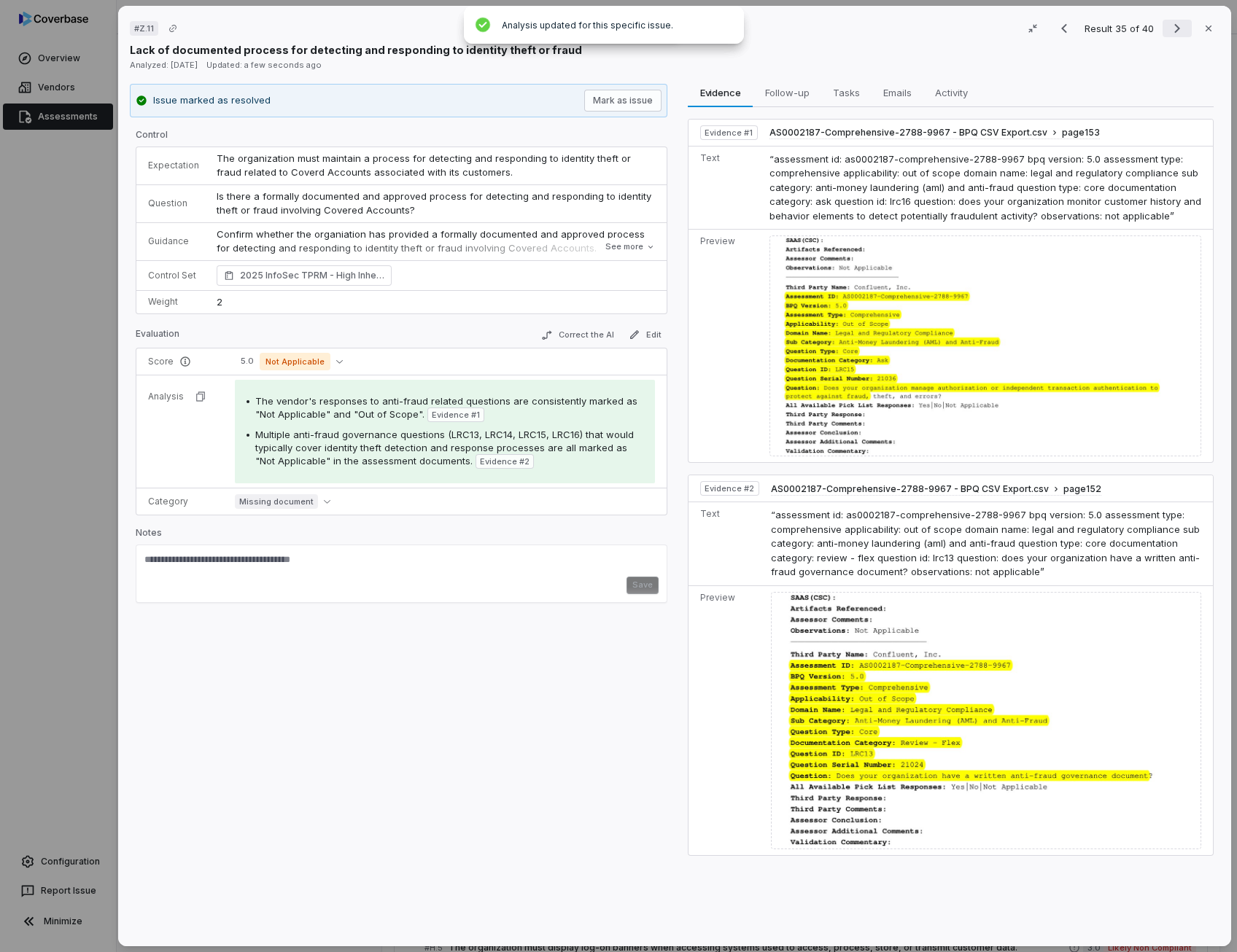
click at [1174, 29] on icon "Next result" at bounding box center [1177, 29] width 6 height 10
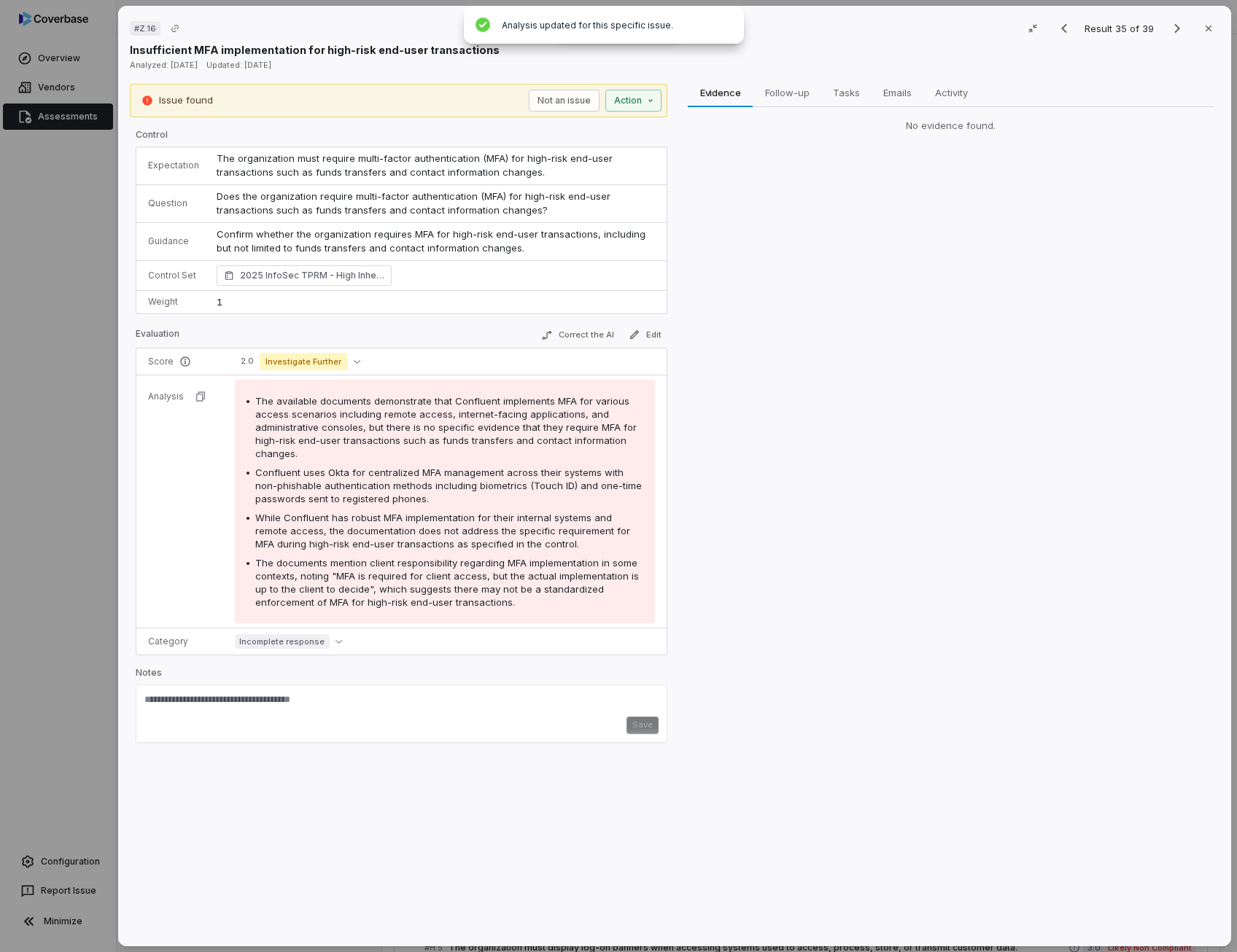
click at [458, 192] on span "Does the organization require multi-factor authentication (MFA) for high-risk e…" at bounding box center [415, 204] width 397 height 27
drag, startPoint x: 458, startPoint y: 192, endPoint x: 367, endPoint y: 209, distance: 92.6
click at [367, 209] on span "Does the organization require multi-factor authentication (MFA) for high-risk e…" at bounding box center [415, 204] width 397 height 27
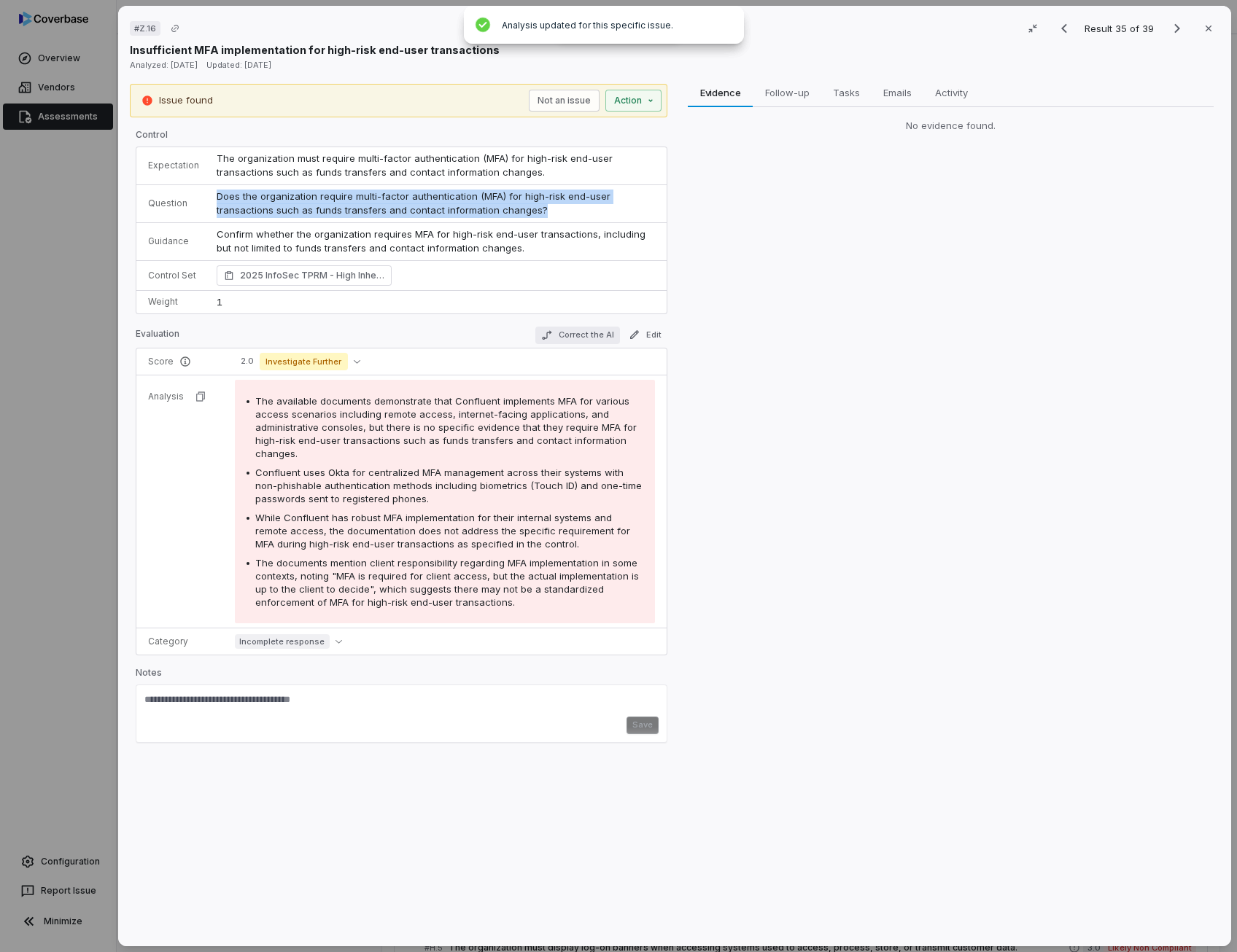
click at [580, 338] on button "Correct the AI" at bounding box center [578, 336] width 85 height 18
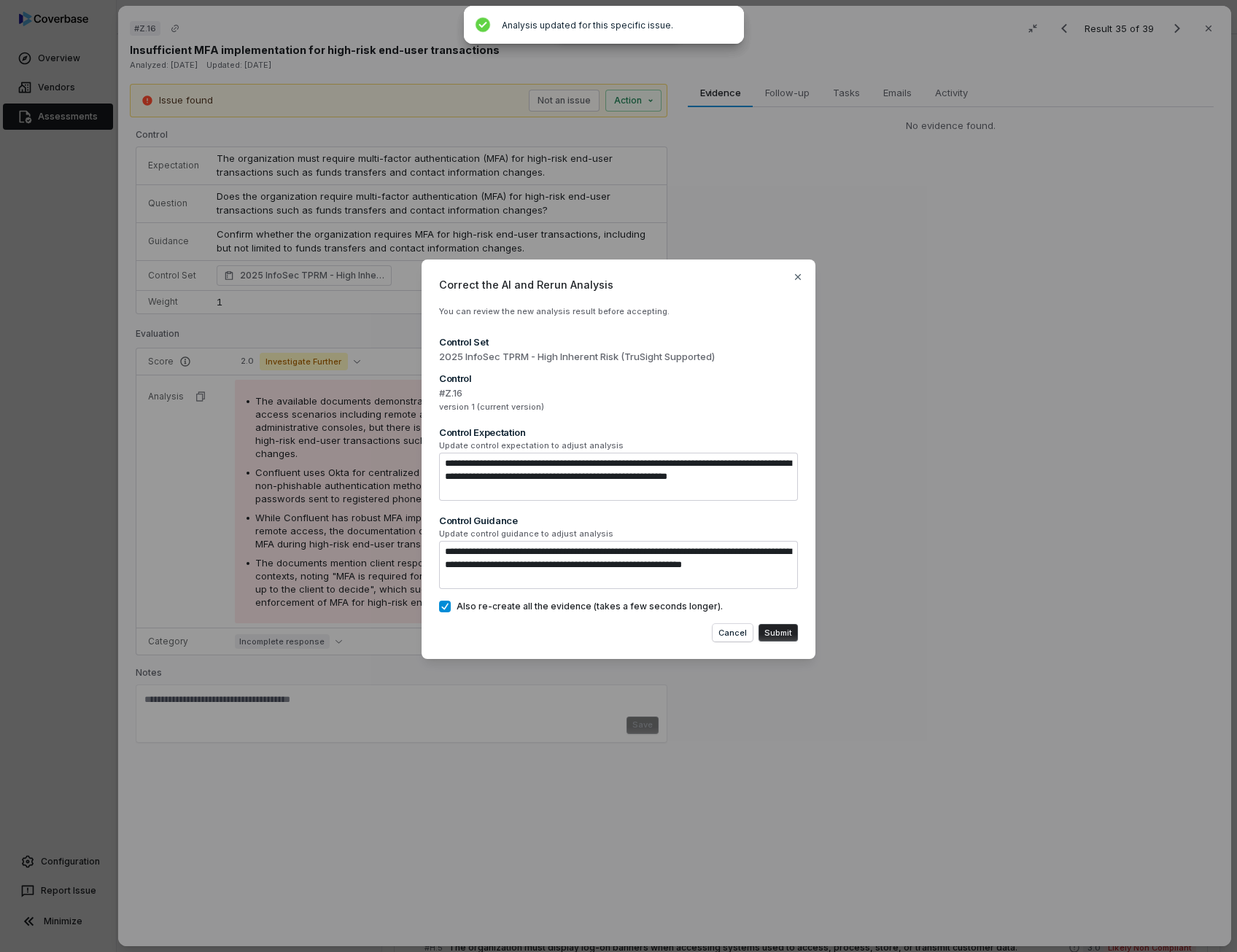
click at [776, 630] on button "Submit" at bounding box center [777, 633] width 39 height 18
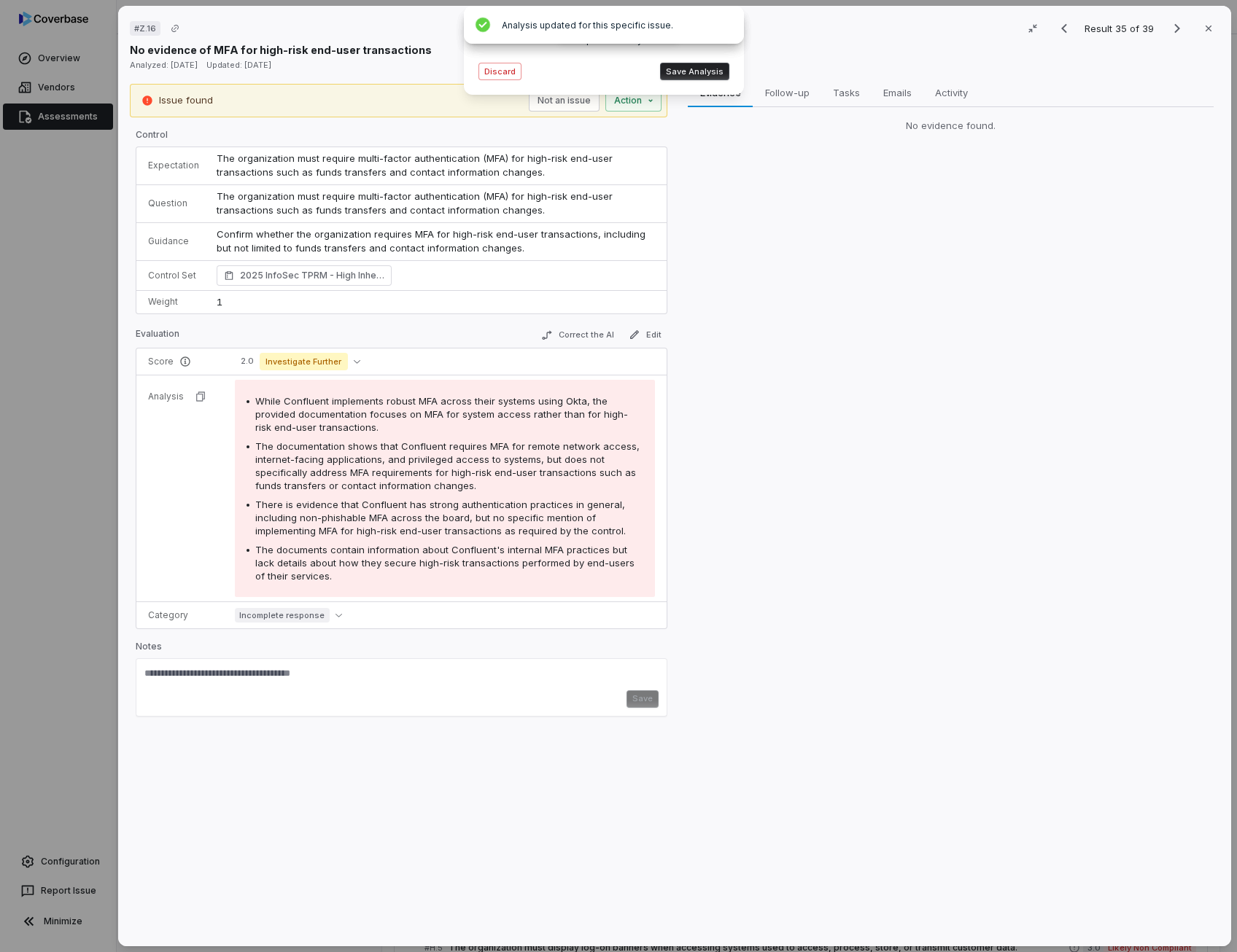
click at [713, 72] on button "Save Analysis" at bounding box center [695, 72] width 69 height 18
click at [629, 333] on icon "button" at bounding box center [634, 335] width 12 height 12
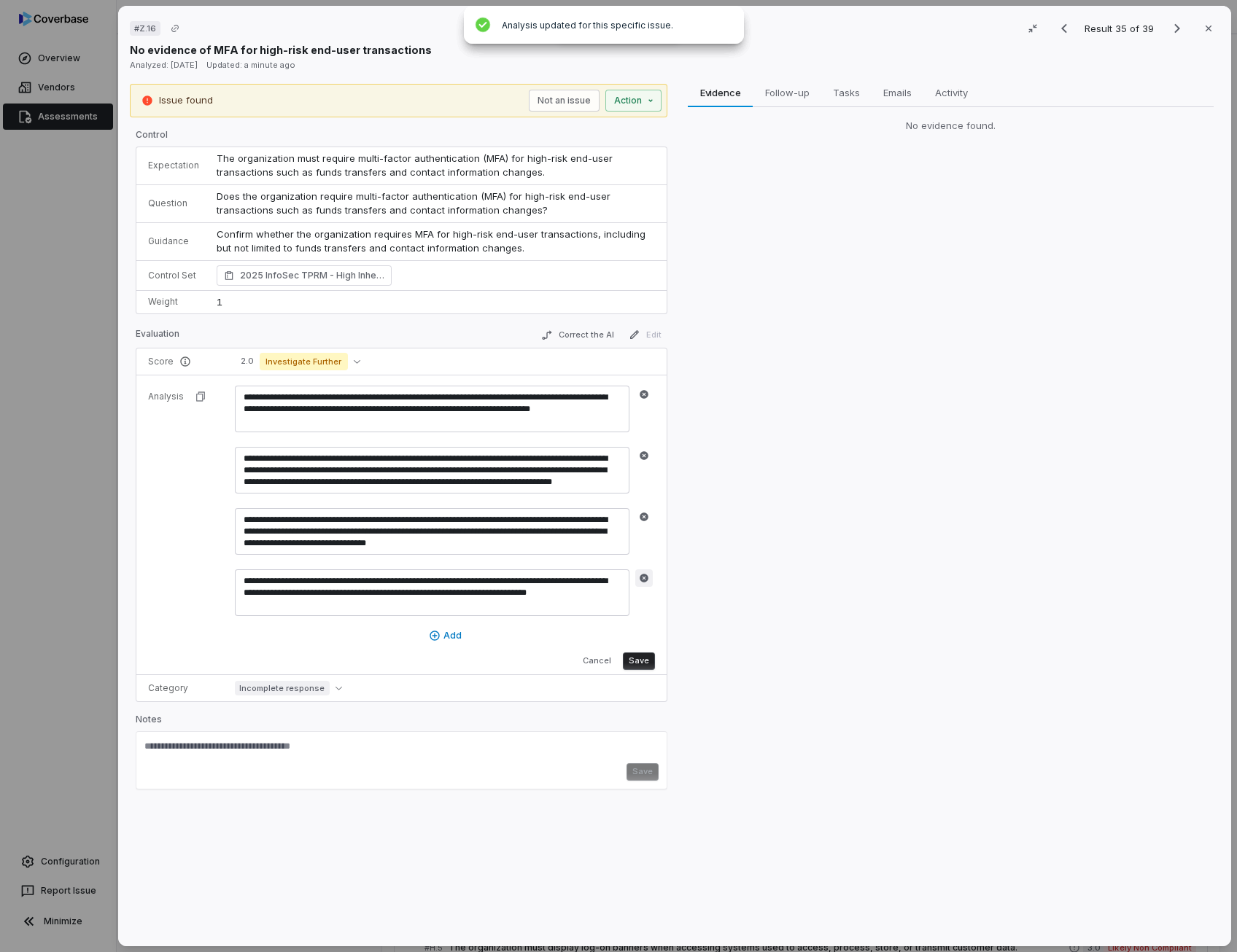
click at [642, 574] on icon "button" at bounding box center [644, 578] width 9 height 9
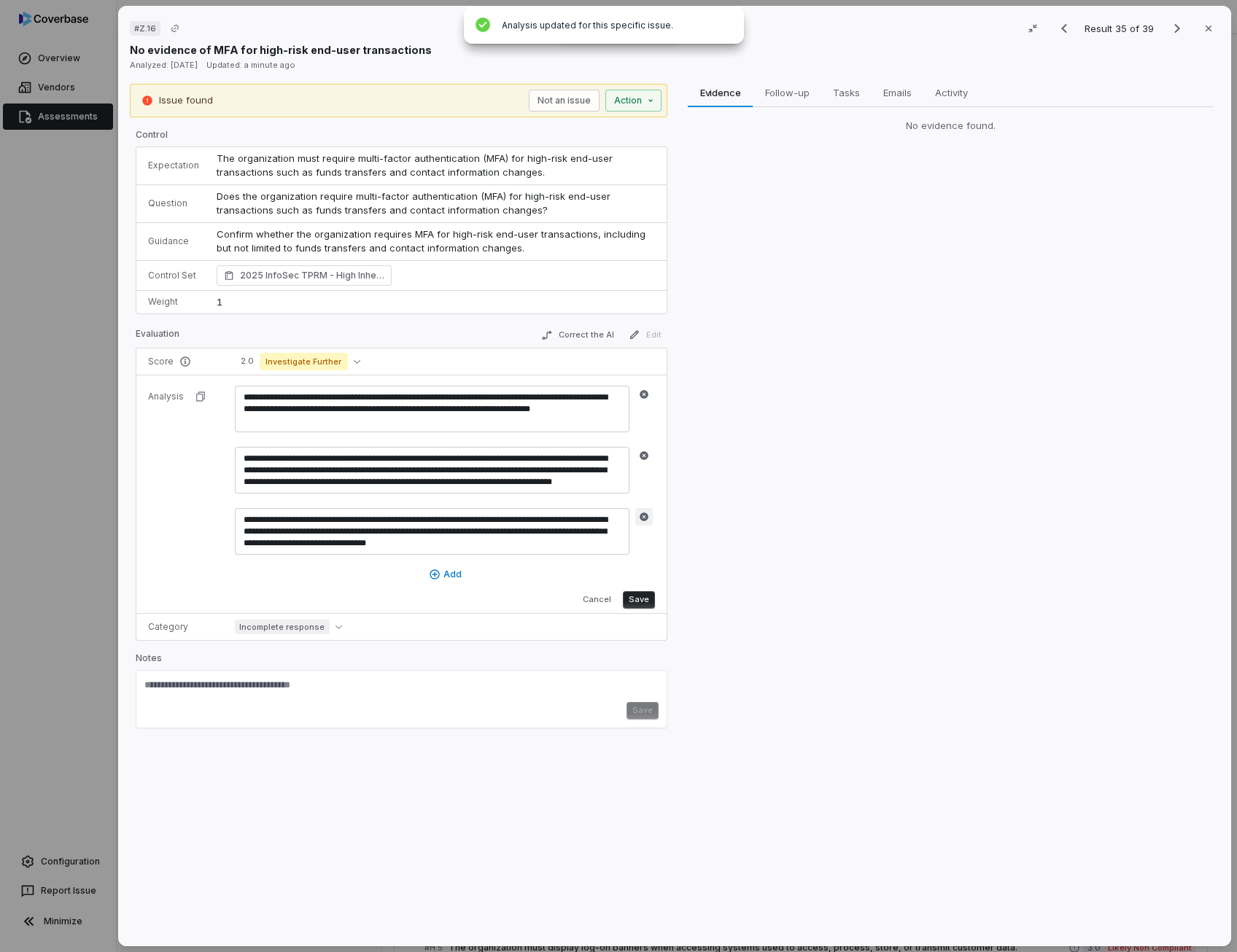
click at [641, 514] on icon "button" at bounding box center [644, 517] width 9 height 9
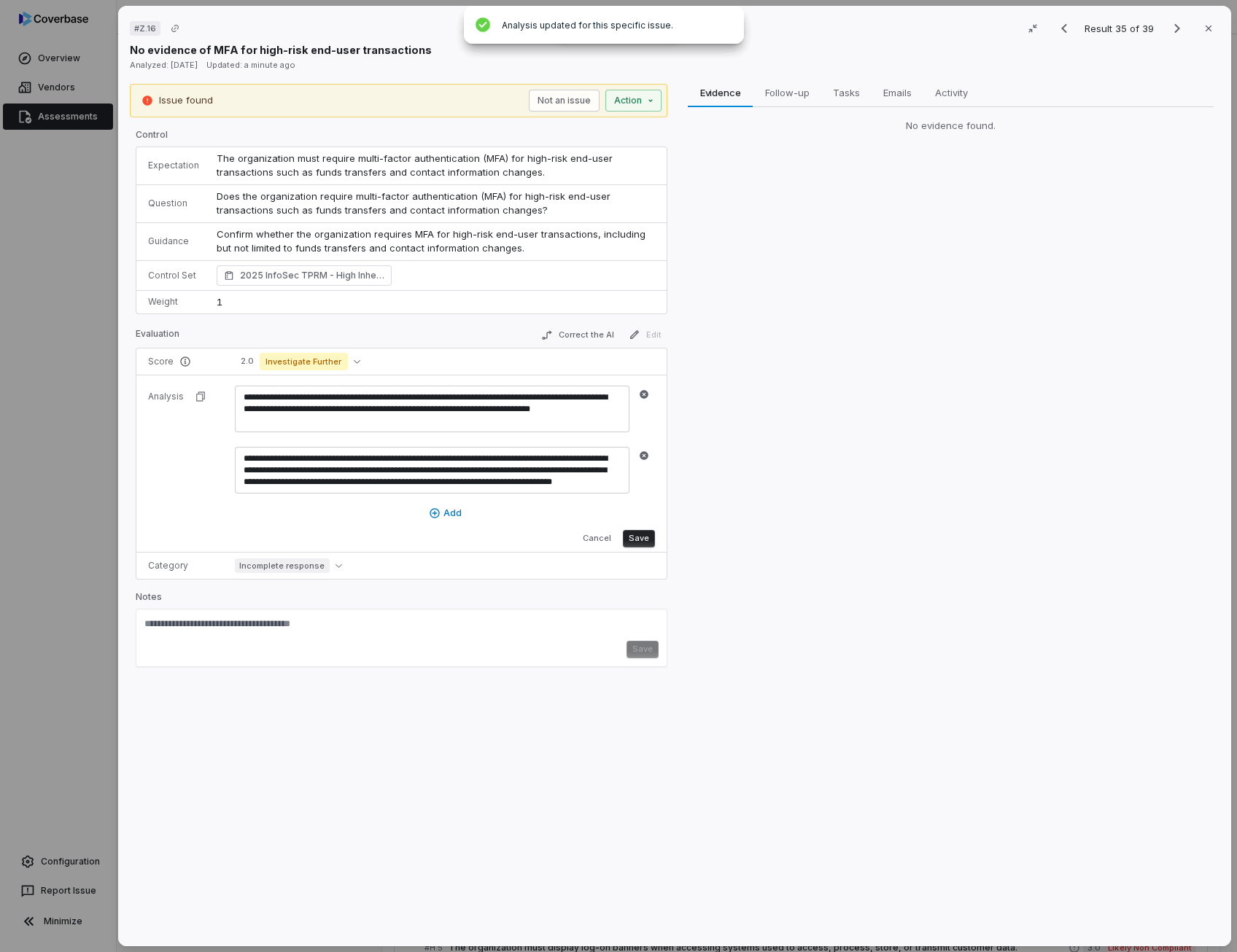
click at [640, 539] on button "Save" at bounding box center [638, 539] width 32 height 18
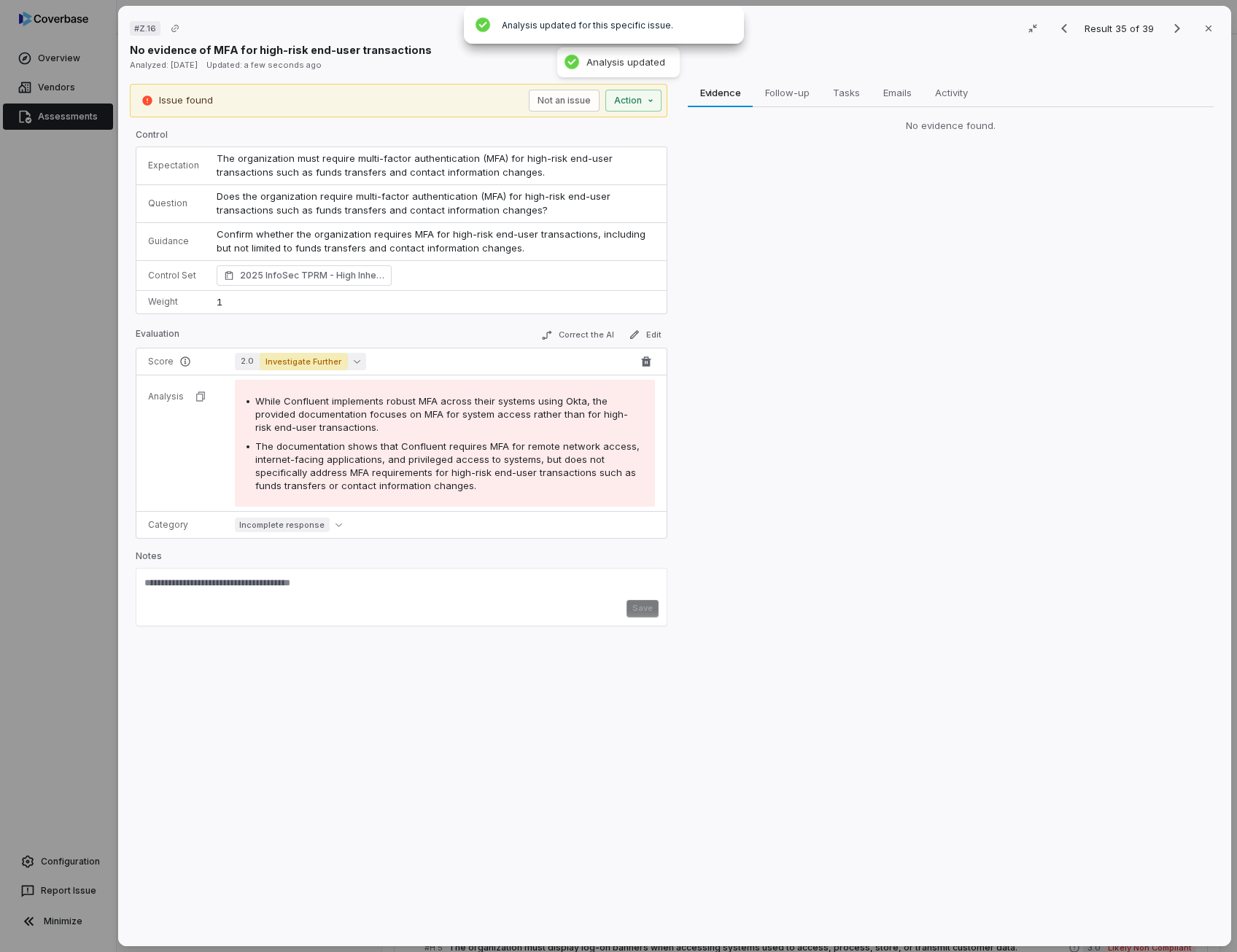
click at [333, 360] on span "Investigate Further" at bounding box center [304, 361] width 89 height 18
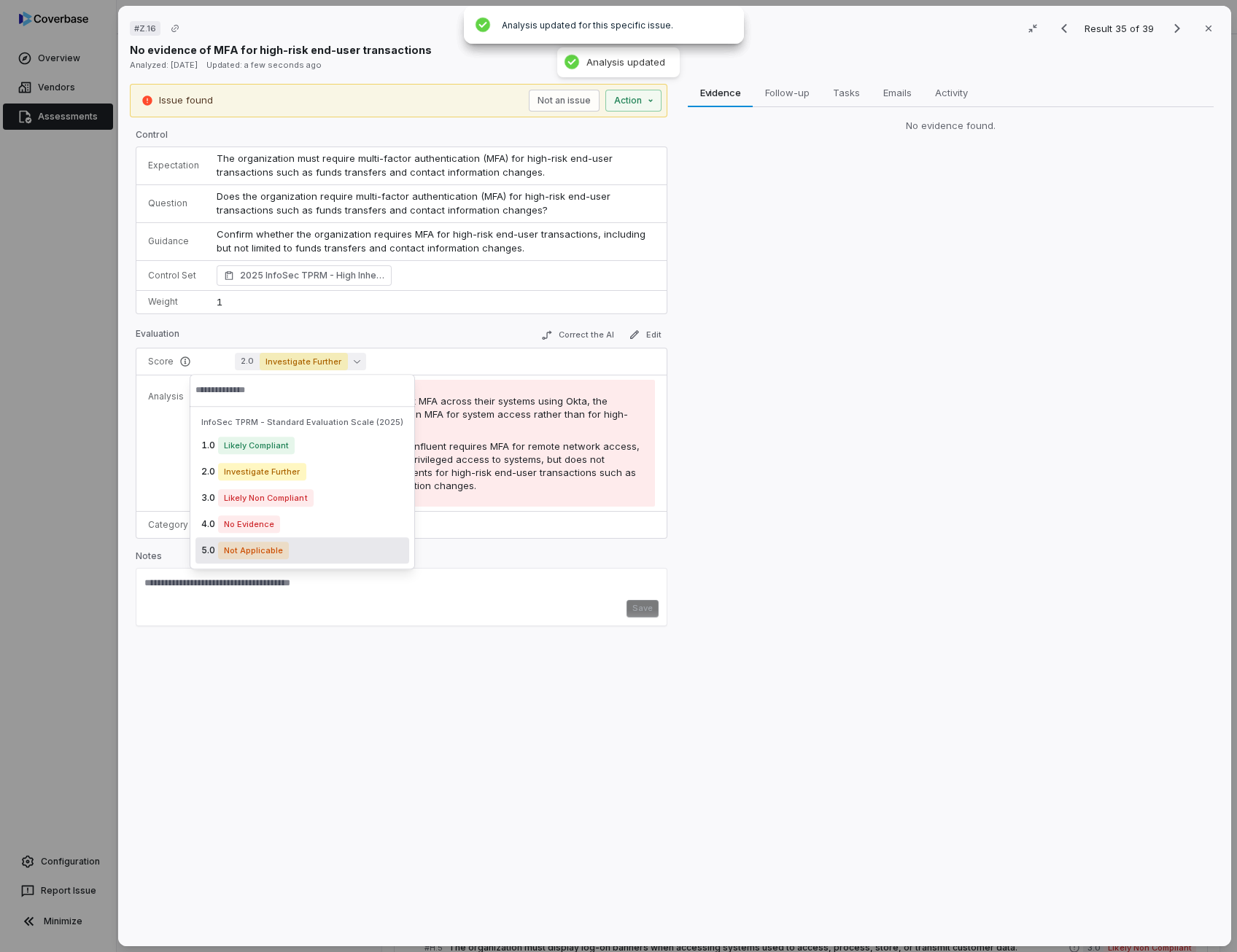
click at [300, 542] on div "5.0 Not Applicable" at bounding box center [302, 551] width 214 height 27
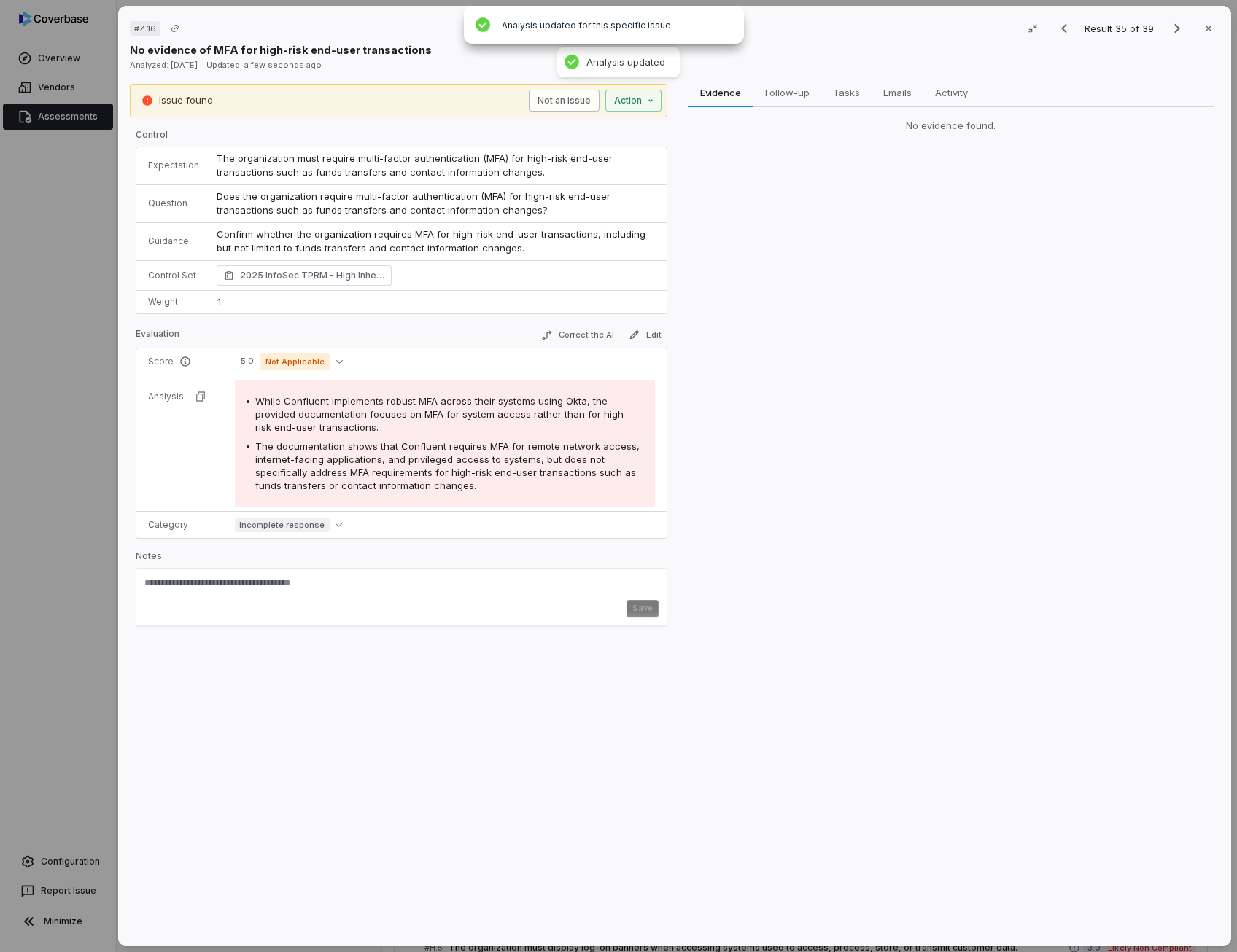
click at [561, 102] on button "Not an issue" at bounding box center [564, 101] width 71 height 22
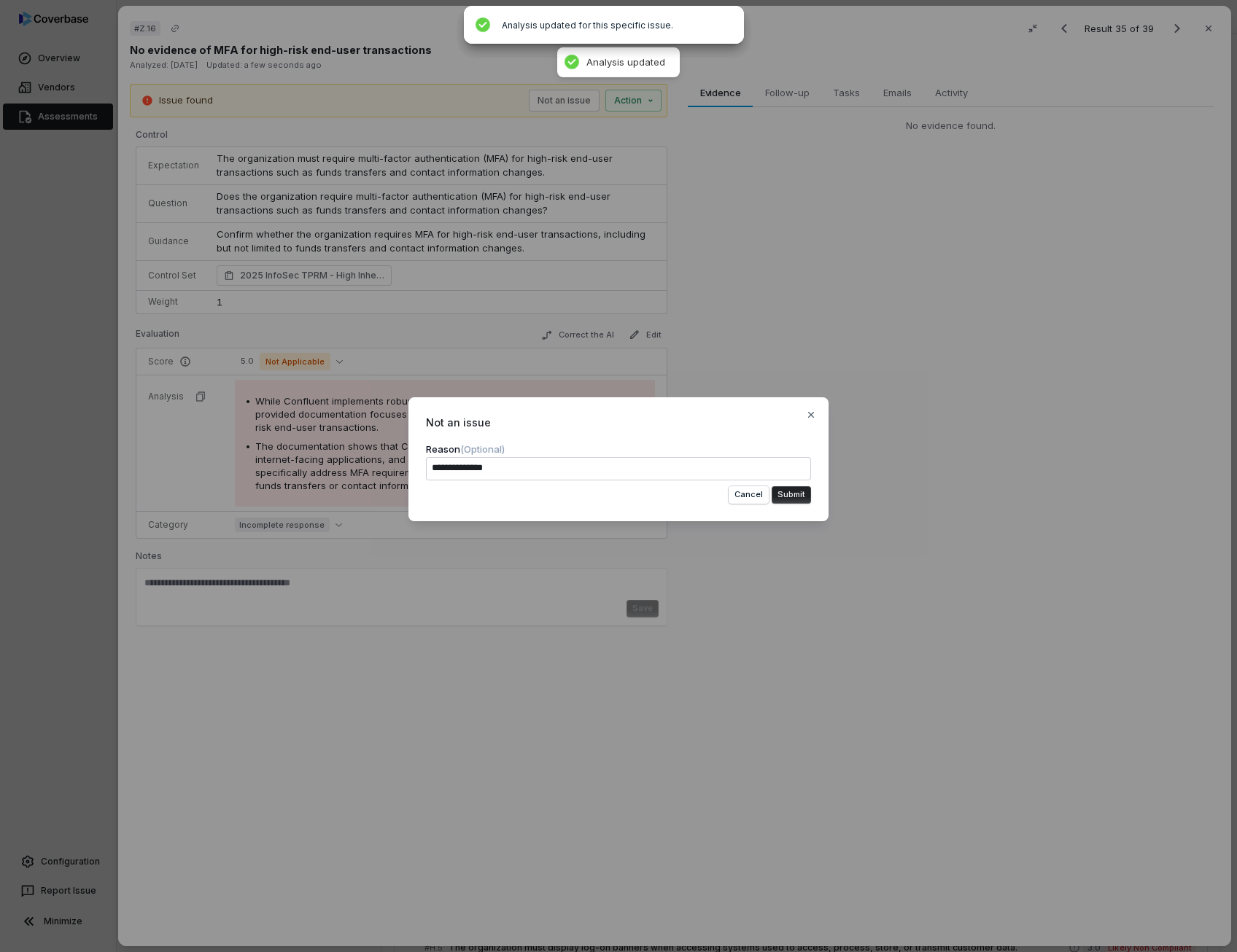
click at [797, 492] on button "Submit" at bounding box center [791, 495] width 39 height 18
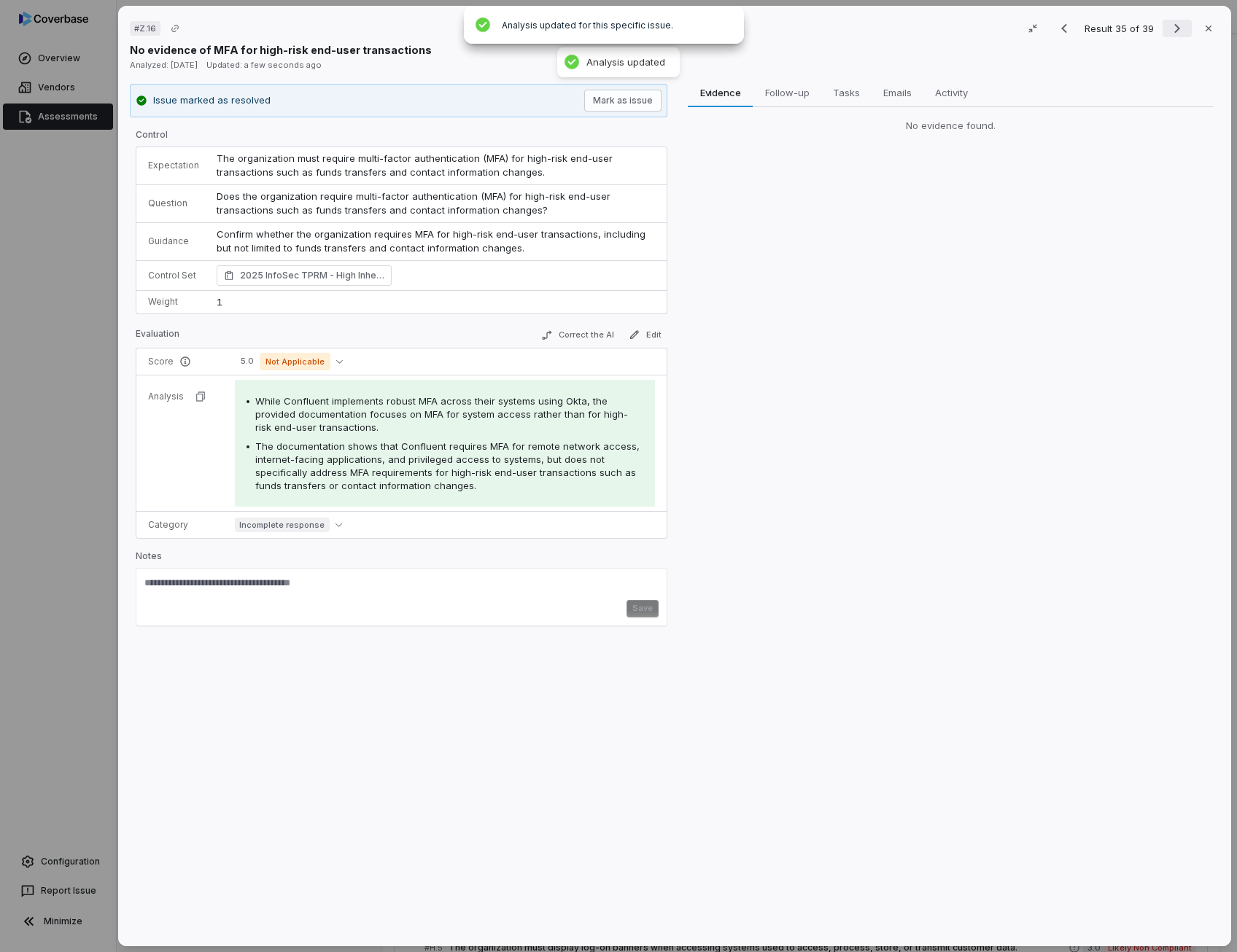
click at [1168, 34] on icon "Next result" at bounding box center [1177, 29] width 18 height 18
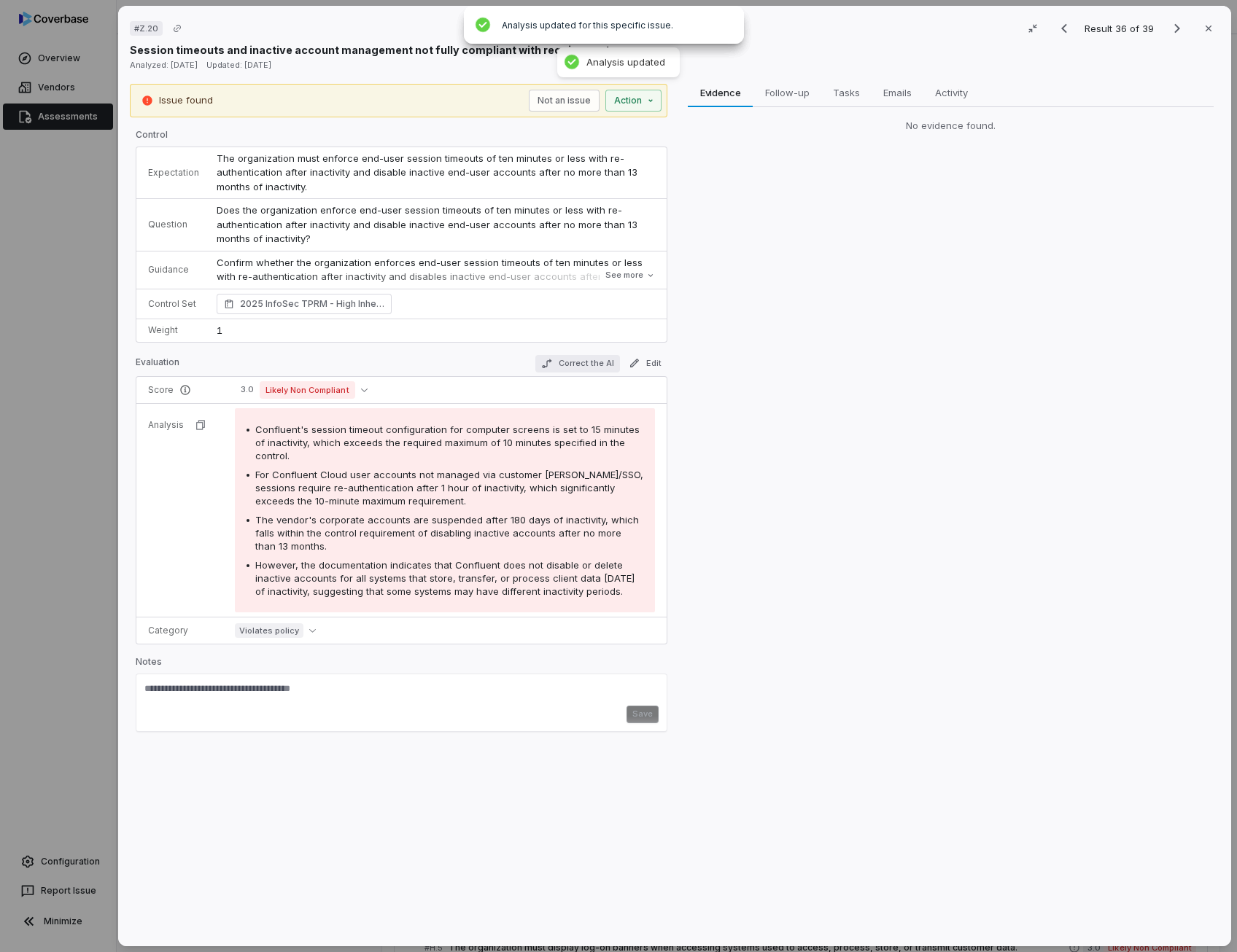
click at [582, 361] on button "Correct the AI" at bounding box center [578, 364] width 85 height 18
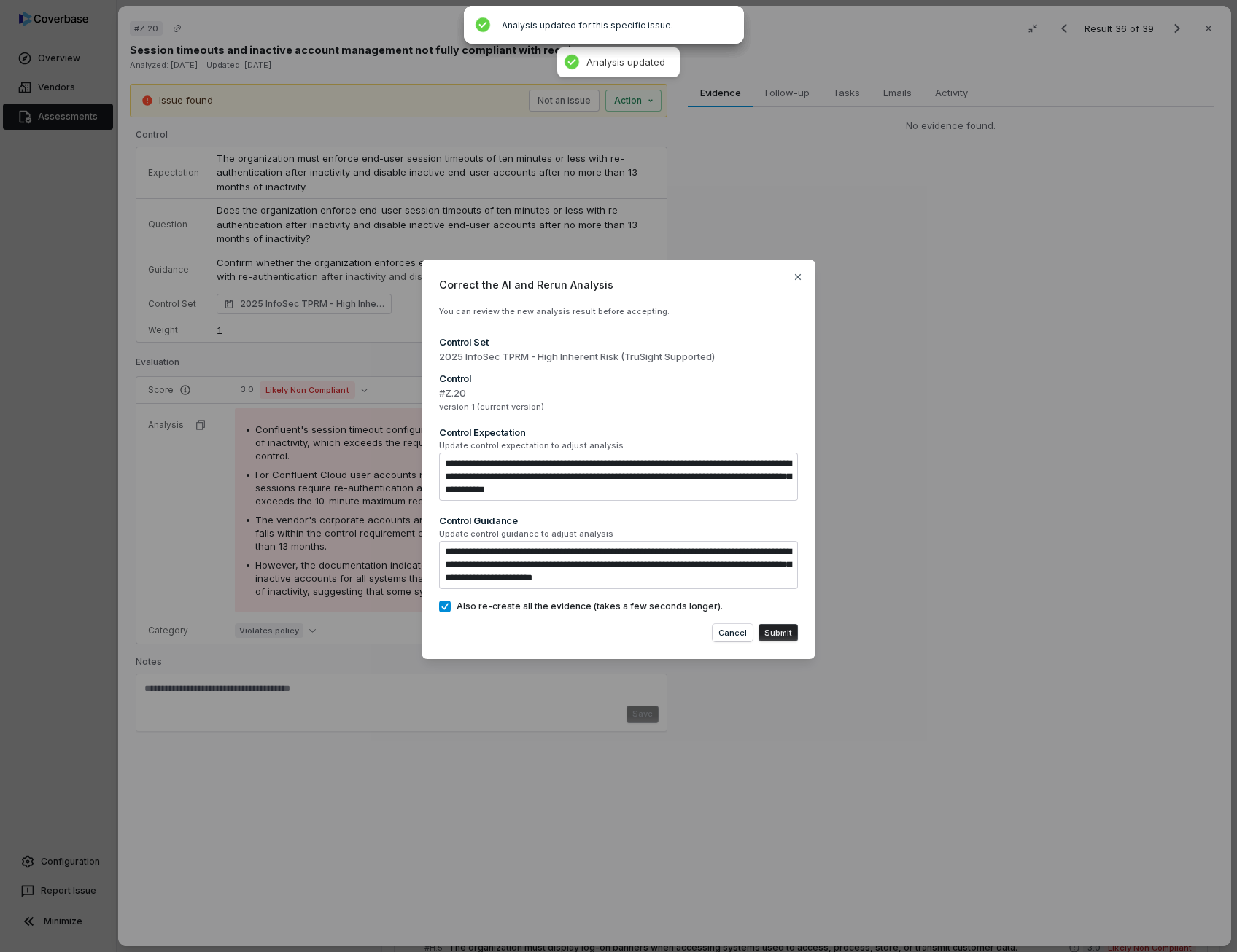
click at [786, 638] on button "Submit" at bounding box center [777, 633] width 39 height 18
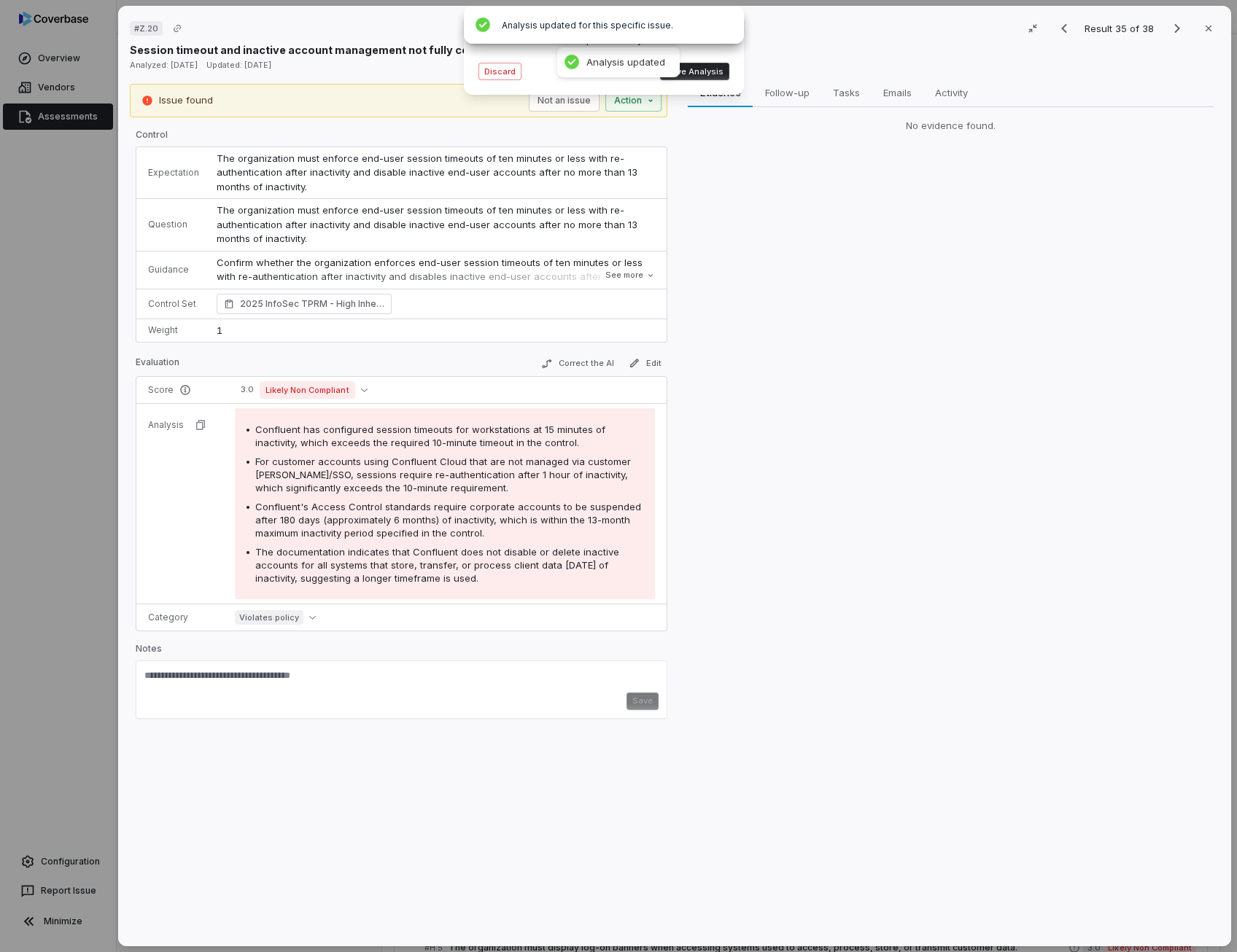
click at [724, 75] on button "Save Analysis" at bounding box center [695, 72] width 69 height 18
click at [452, 470] on span "For customer accounts using Confluent Cloud that are not managed via customer […" at bounding box center [443, 474] width 375 height 38
drag, startPoint x: 452, startPoint y: 470, endPoint x: 387, endPoint y: 515, distance: 79.1
click at [387, 515] on span "Confluent's Access Control standards require corporate accounts to be suspended…" at bounding box center [448, 519] width 386 height 38
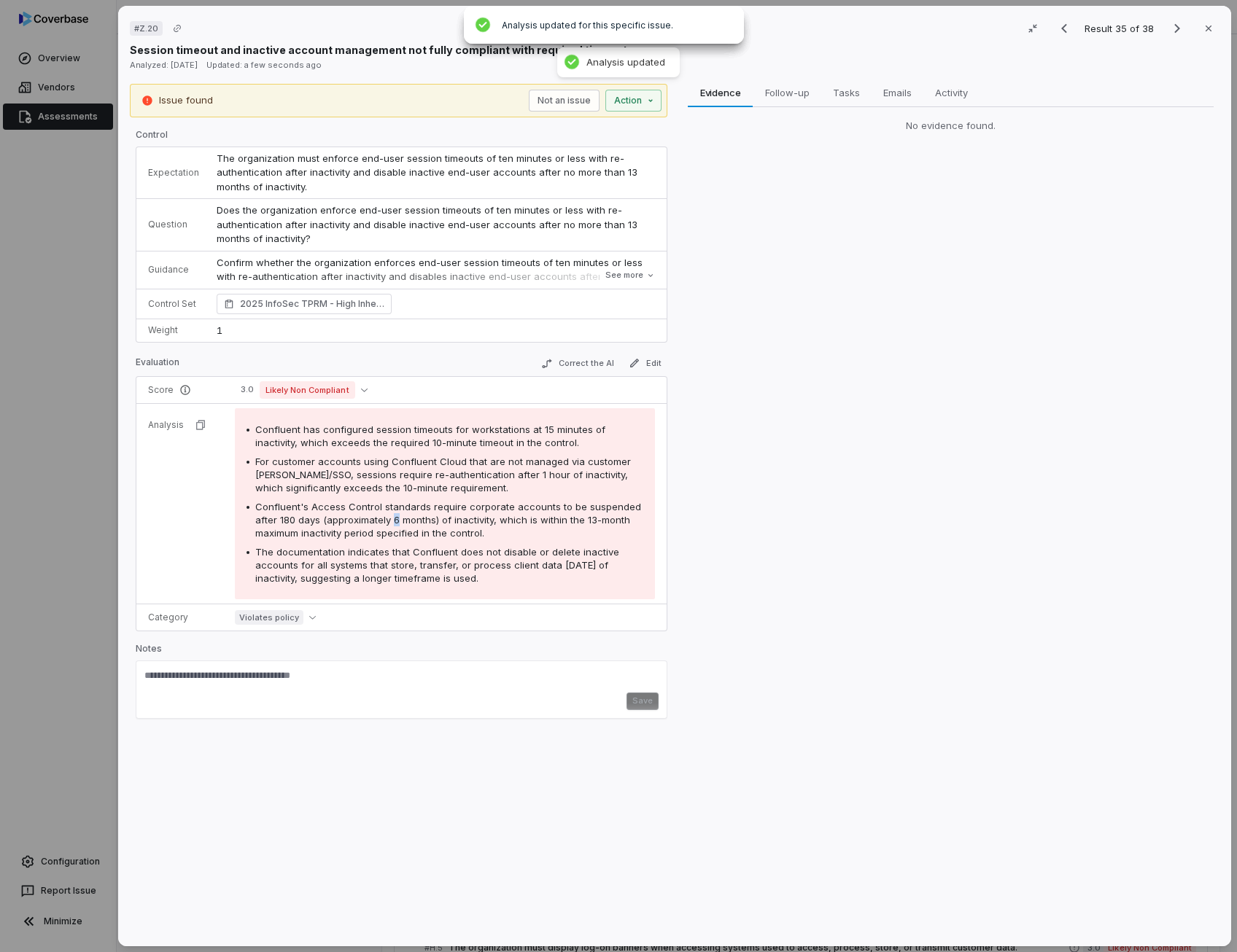
click at [387, 515] on span "Confluent's Access Control standards require corporate accounts to be suspended…" at bounding box center [448, 519] width 386 height 38
click at [433, 571] on span "The documentation indicates that Confluent does not disable or delete inactive …" at bounding box center [437, 564] width 364 height 38
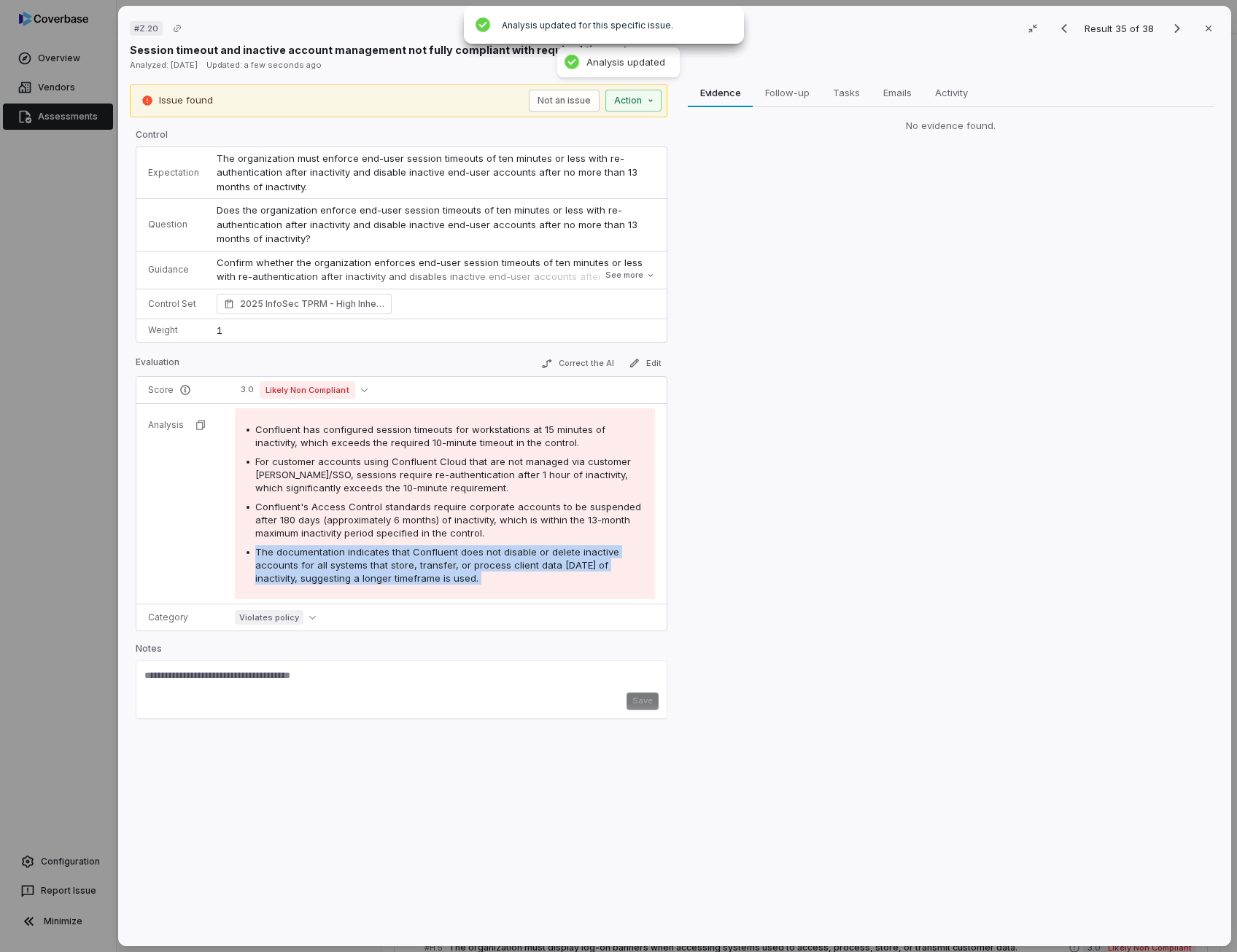
click at [433, 571] on span "The documentation indicates that Confluent does not disable or delete inactive …" at bounding box center [437, 564] width 364 height 38
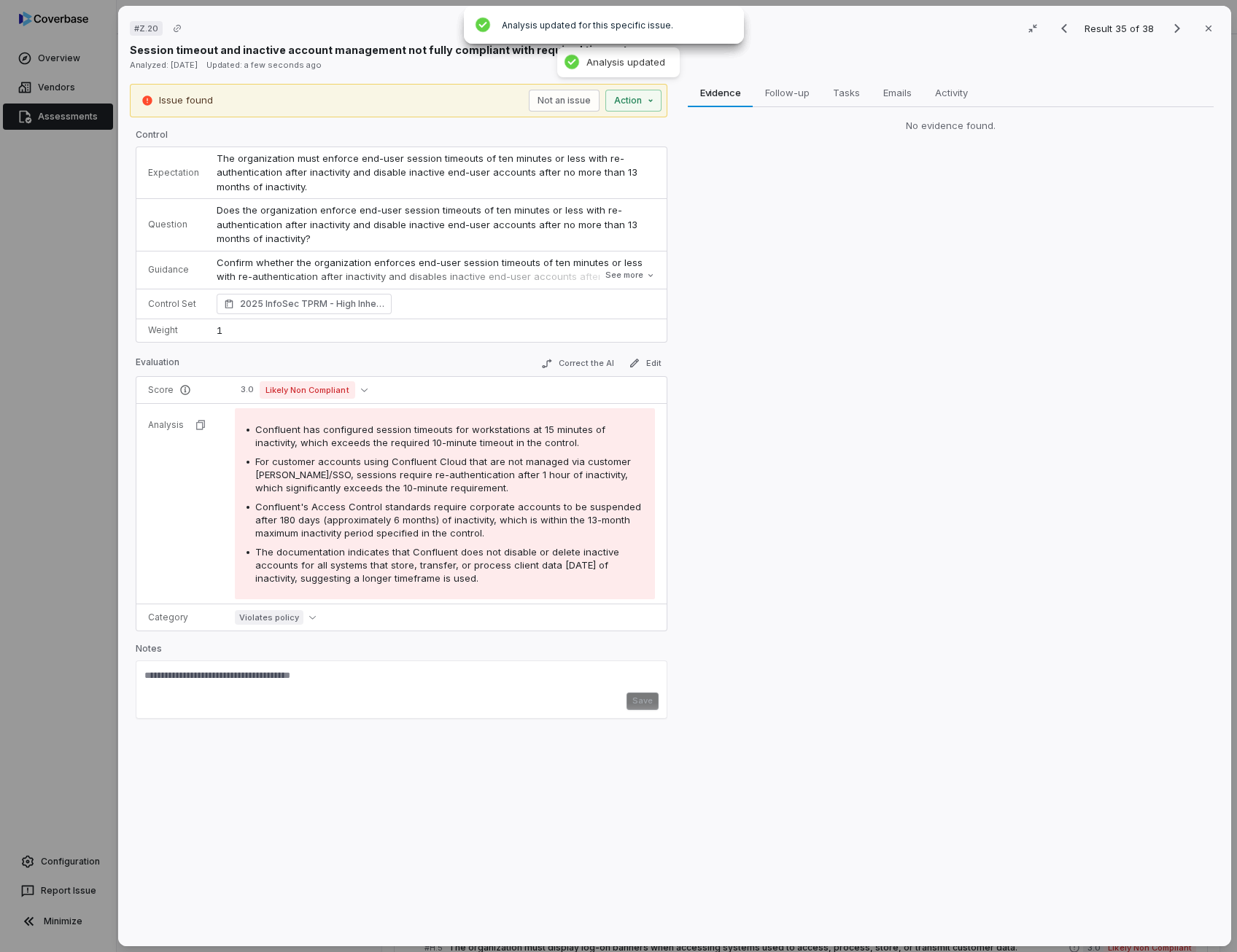
drag, startPoint x: 433, startPoint y: 571, endPoint x: 704, endPoint y: 564, distance: 271.1
click at [704, 564] on div "Evidence Evidence Follow-up Follow-up Tasks Tasks Emails Emails Activity Activi…" at bounding box center [950, 510] width 538 height 852
click at [579, 557] on span "The documentation indicates that Confluent does not disable or delete inactive …" at bounding box center [437, 564] width 364 height 38
click at [496, 264] on p "Confirm whether the organization enforces end-user session timeouts of ten minu…" at bounding box center [436, 277] width 438 height 43
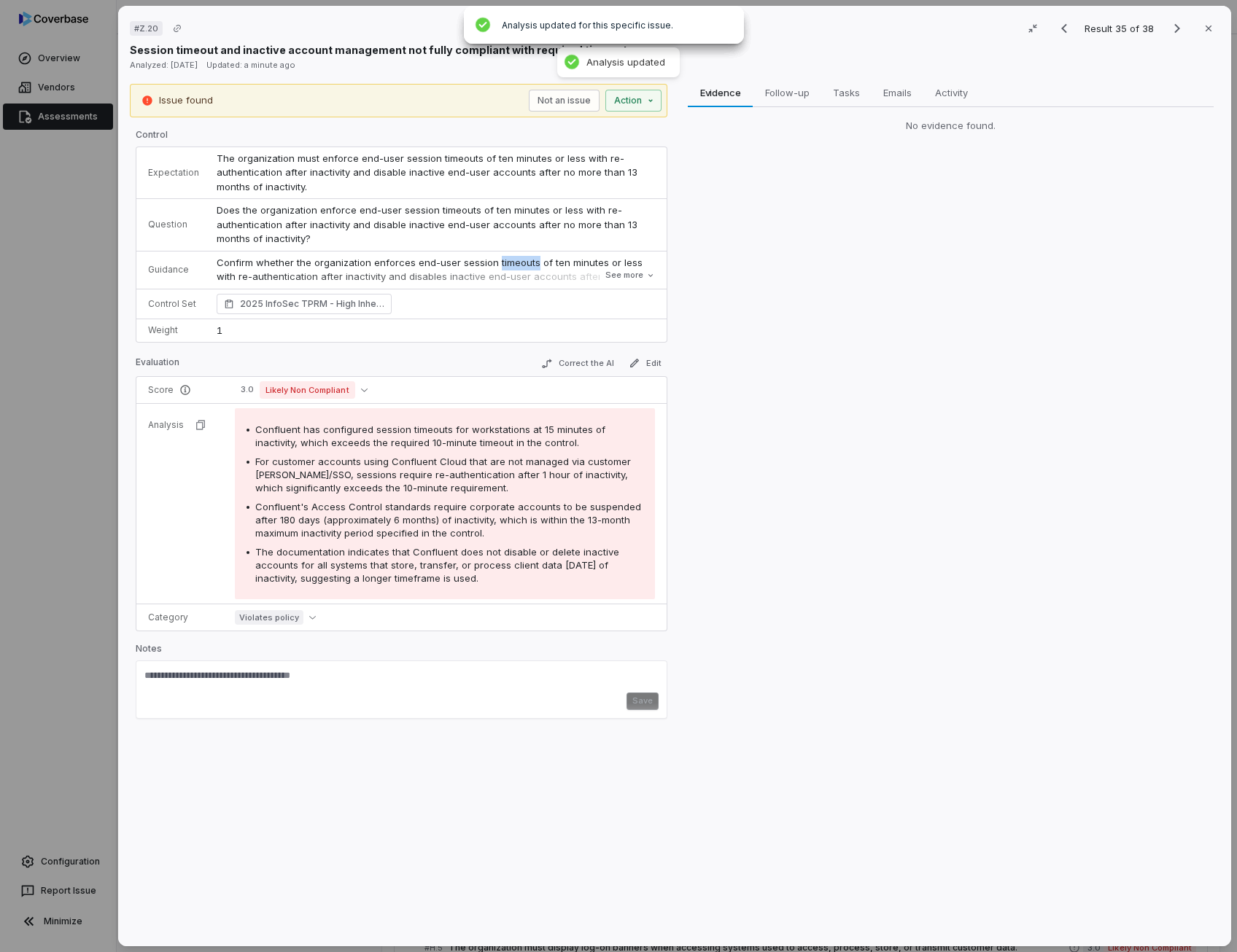
click at [496, 264] on p "Confirm whether the organization enforces end-user session timeouts of ten minu…" at bounding box center [436, 277] width 438 height 43
drag, startPoint x: 478, startPoint y: 210, endPoint x: 367, endPoint y: 225, distance: 112.0
click at [367, 225] on span "Does the organization enforce end-user session timeouts of ten minutes or less …" at bounding box center [429, 224] width 423 height 40
drag, startPoint x: 279, startPoint y: 515, endPoint x: 309, endPoint y: 517, distance: 30.1
click at [309, 517] on span "Confluent's Access Control standards require corporate accounts to be suspended…" at bounding box center [448, 519] width 386 height 38
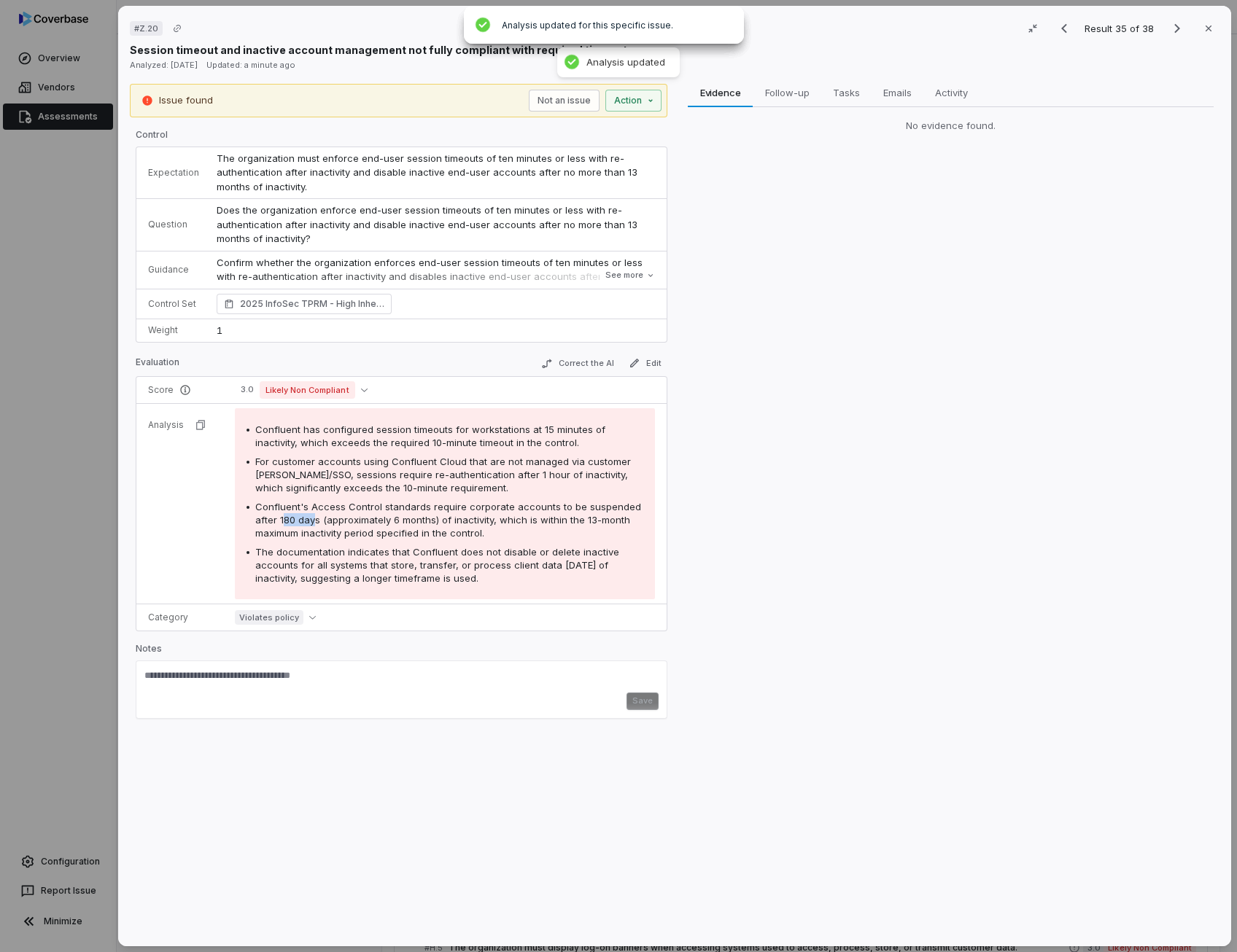
click at [309, 517] on span "Confluent's Access Control standards require corporate accounts to be suspended…" at bounding box center [448, 519] width 386 height 38
click at [318, 517] on span "Confluent's Access Control standards require corporate accounts to be suspended…" at bounding box center [448, 519] width 386 height 38
click at [650, 271] on icon at bounding box center [651, 276] width 9 height 9
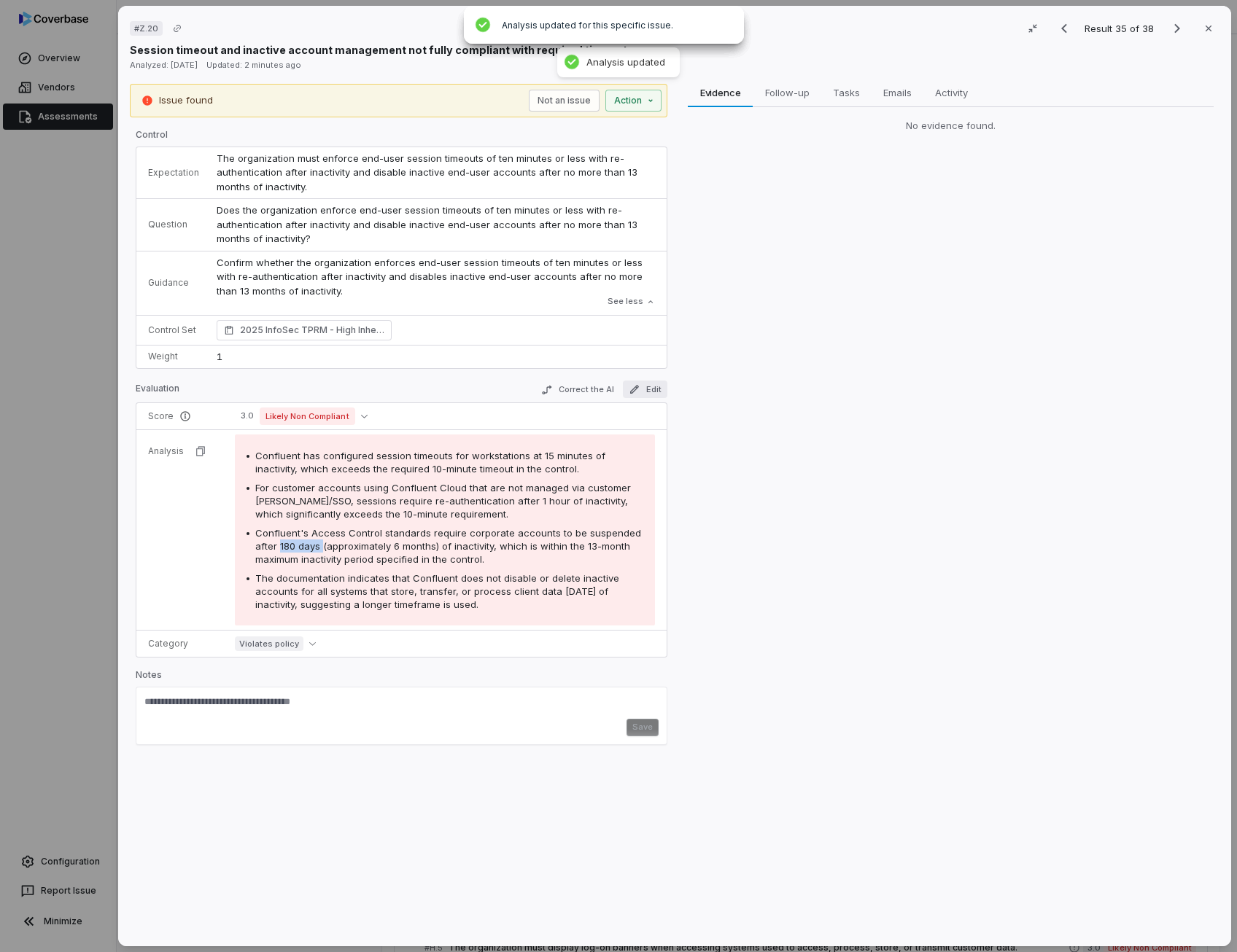
click at [649, 389] on button "Edit" at bounding box center [645, 389] width 44 height 18
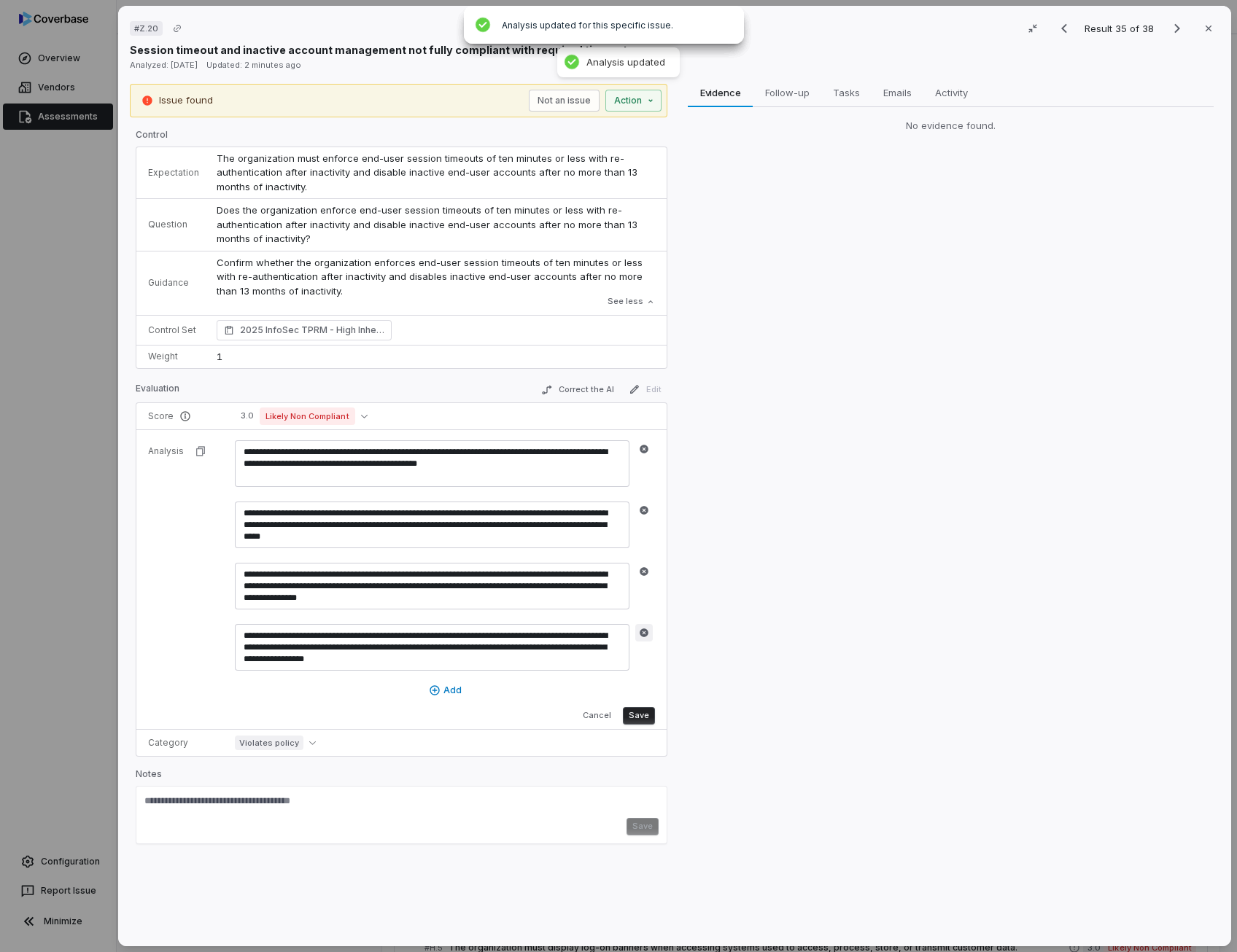
click at [642, 633] on icon "button" at bounding box center [644, 633] width 9 height 9
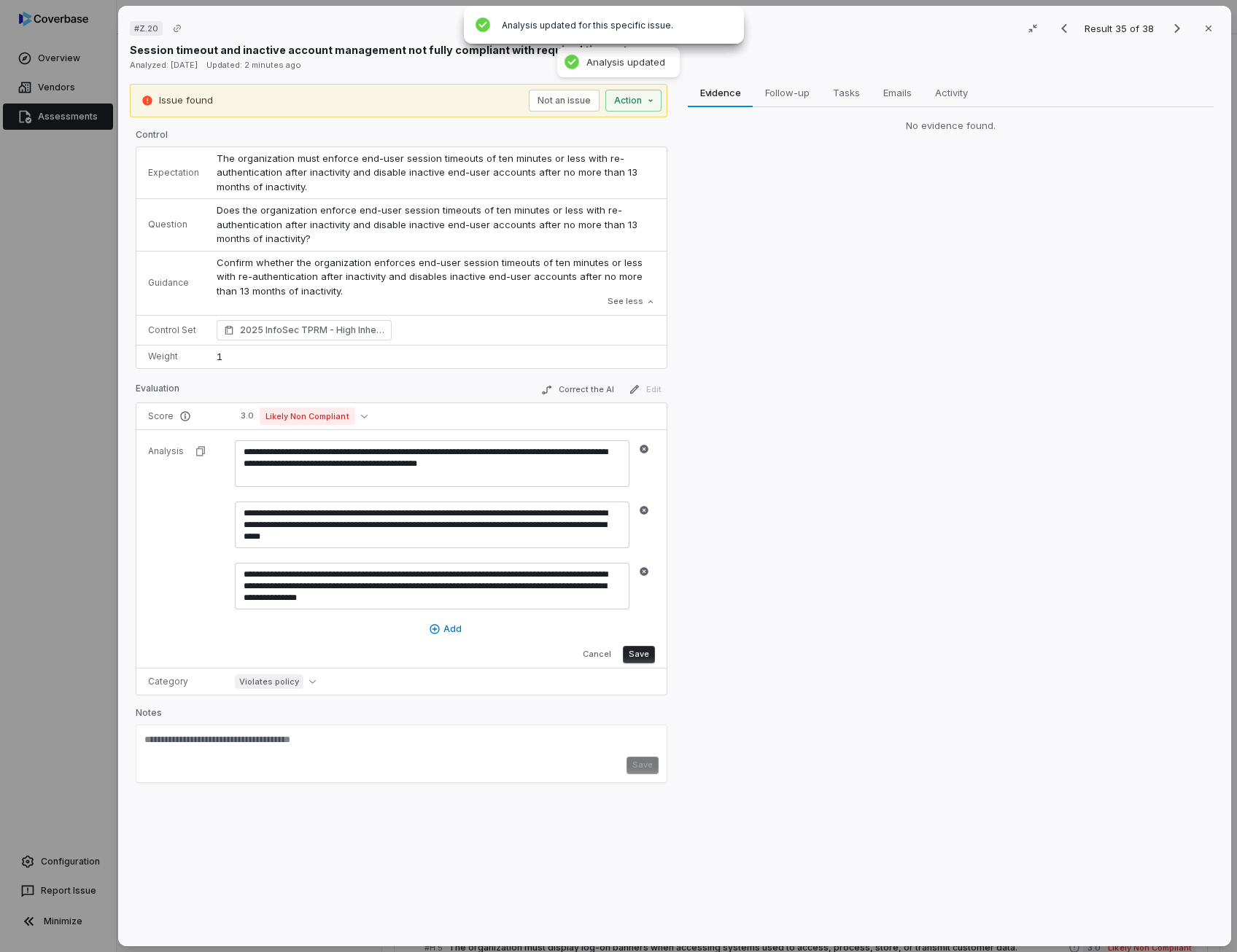
click at [639, 654] on button "Save" at bounding box center [638, 655] width 32 height 18
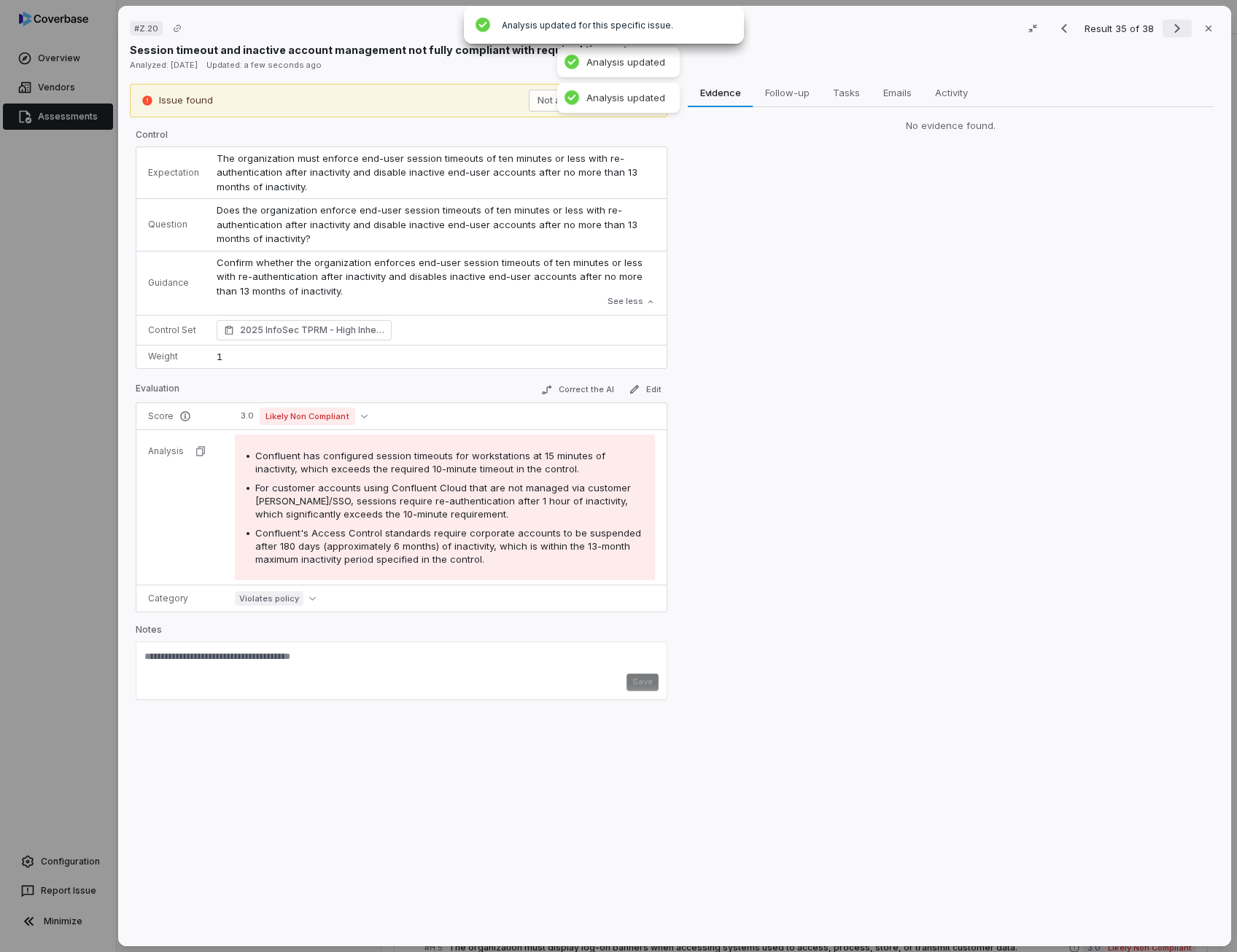
click at [1174, 27] on icon "Next result" at bounding box center [1177, 29] width 18 height 18
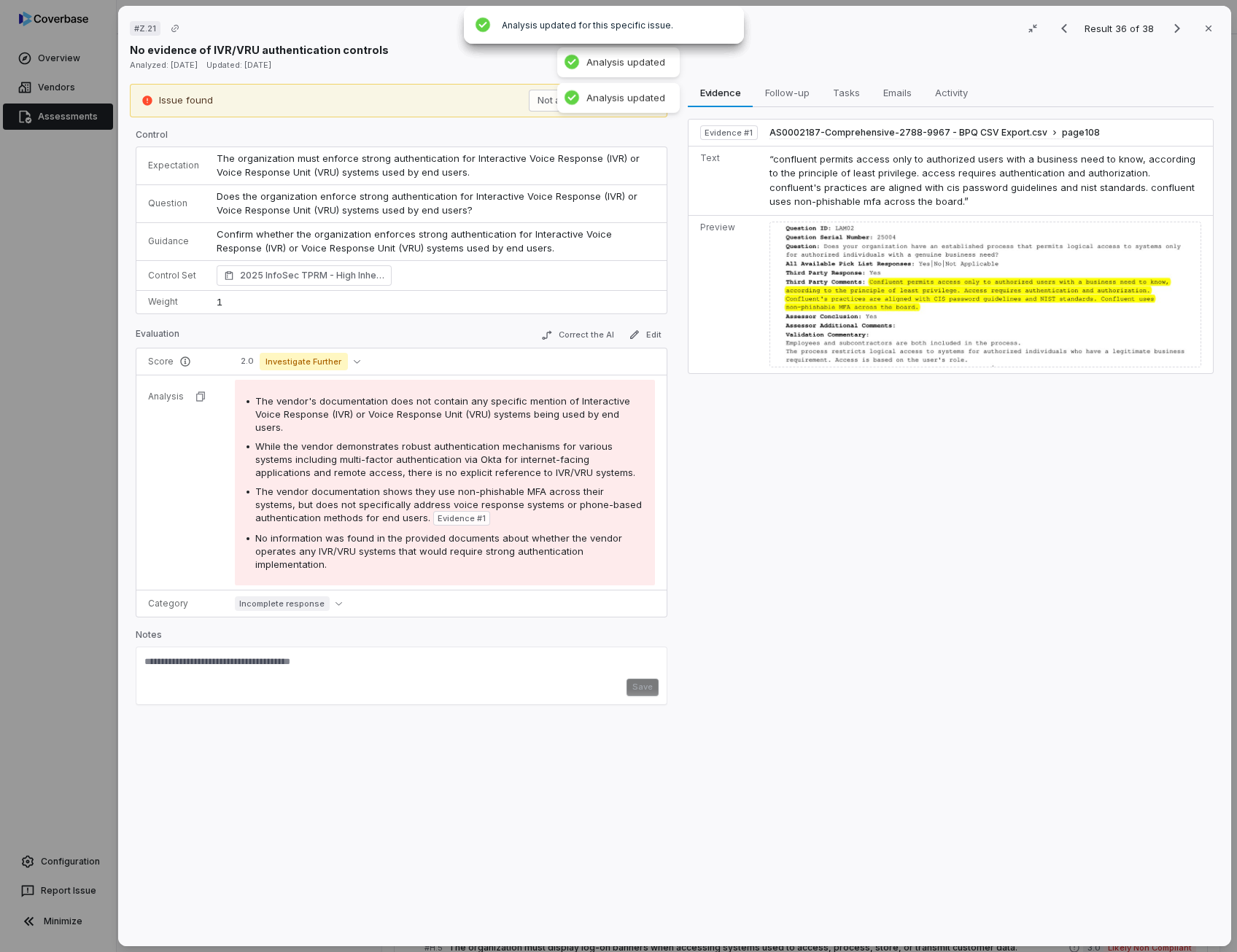
click at [507, 399] on span "The vendor's documentation does not contain any specific mention of Interactive…" at bounding box center [443, 414] width 375 height 38
click at [895, 480] on div "Evidence Evidence Follow-up Follow-up Tasks Tasks Emails Emails Activity Activi…" at bounding box center [950, 510] width 538 height 852
click at [572, 334] on button "Correct the AI" at bounding box center [578, 336] width 85 height 18
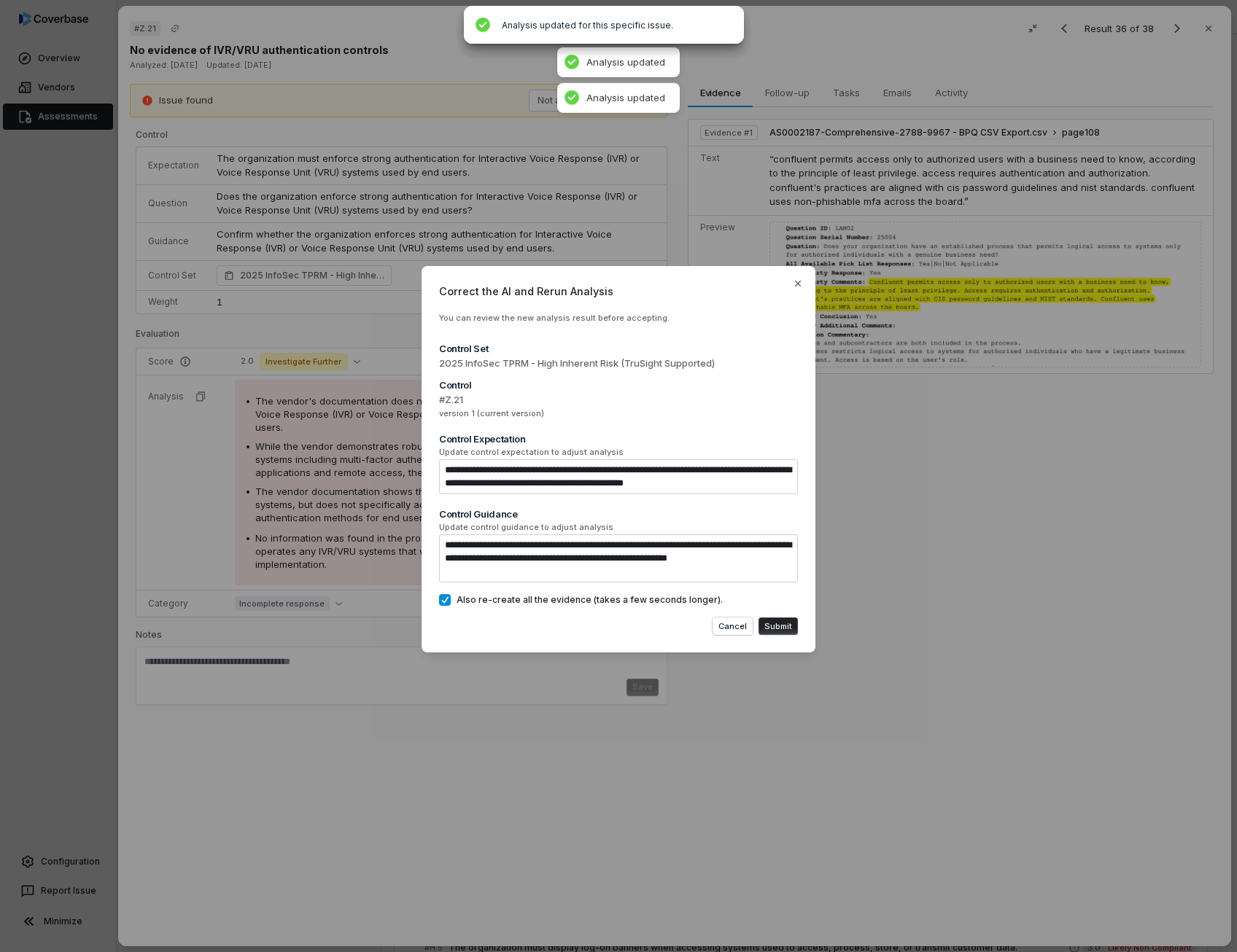
click at [780, 622] on button "Submit" at bounding box center [777, 626] width 39 height 18
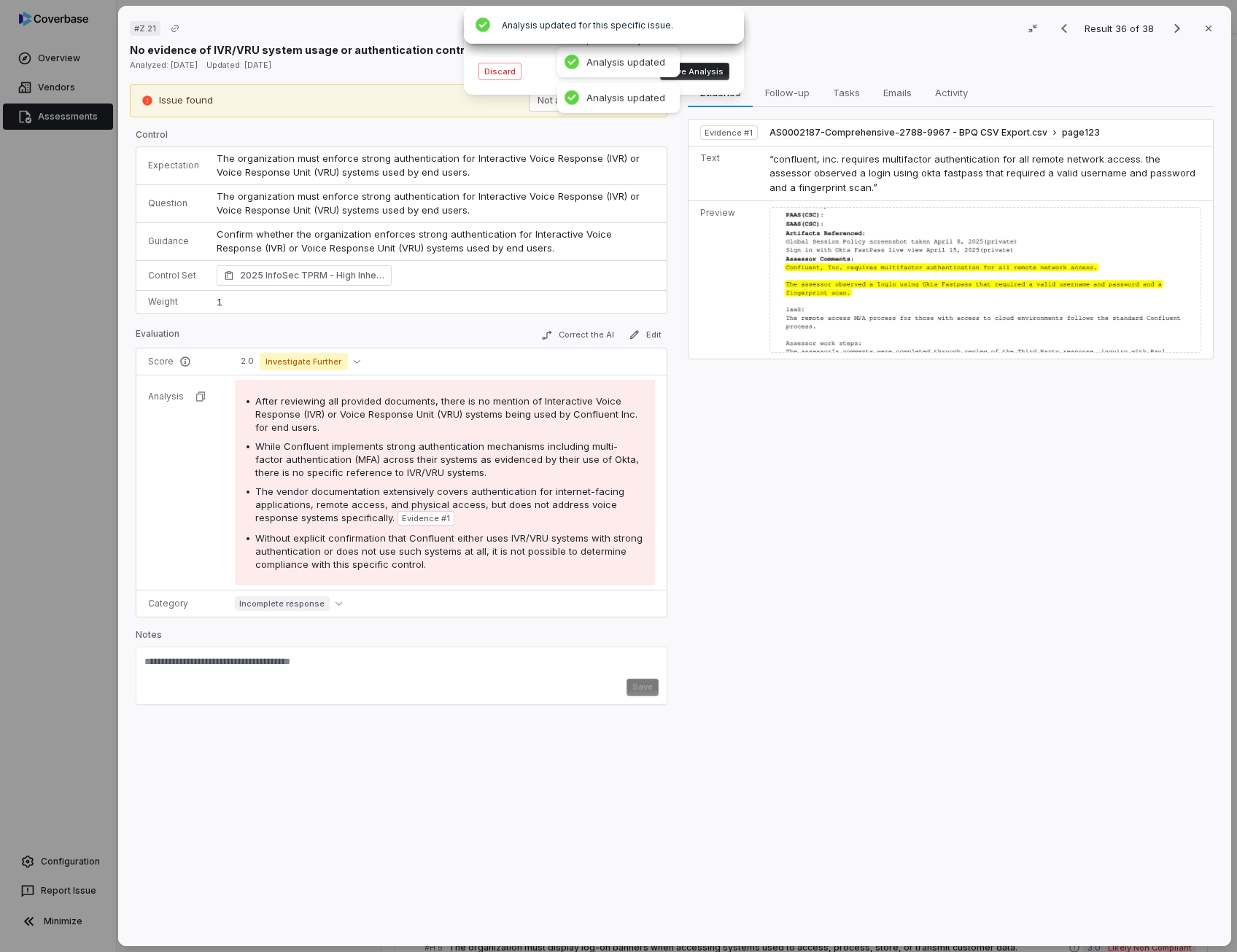
click at [381, 462] on span "While Confluent implements strong authentication mechanisms including multi-fac…" at bounding box center [447, 459] width 384 height 38
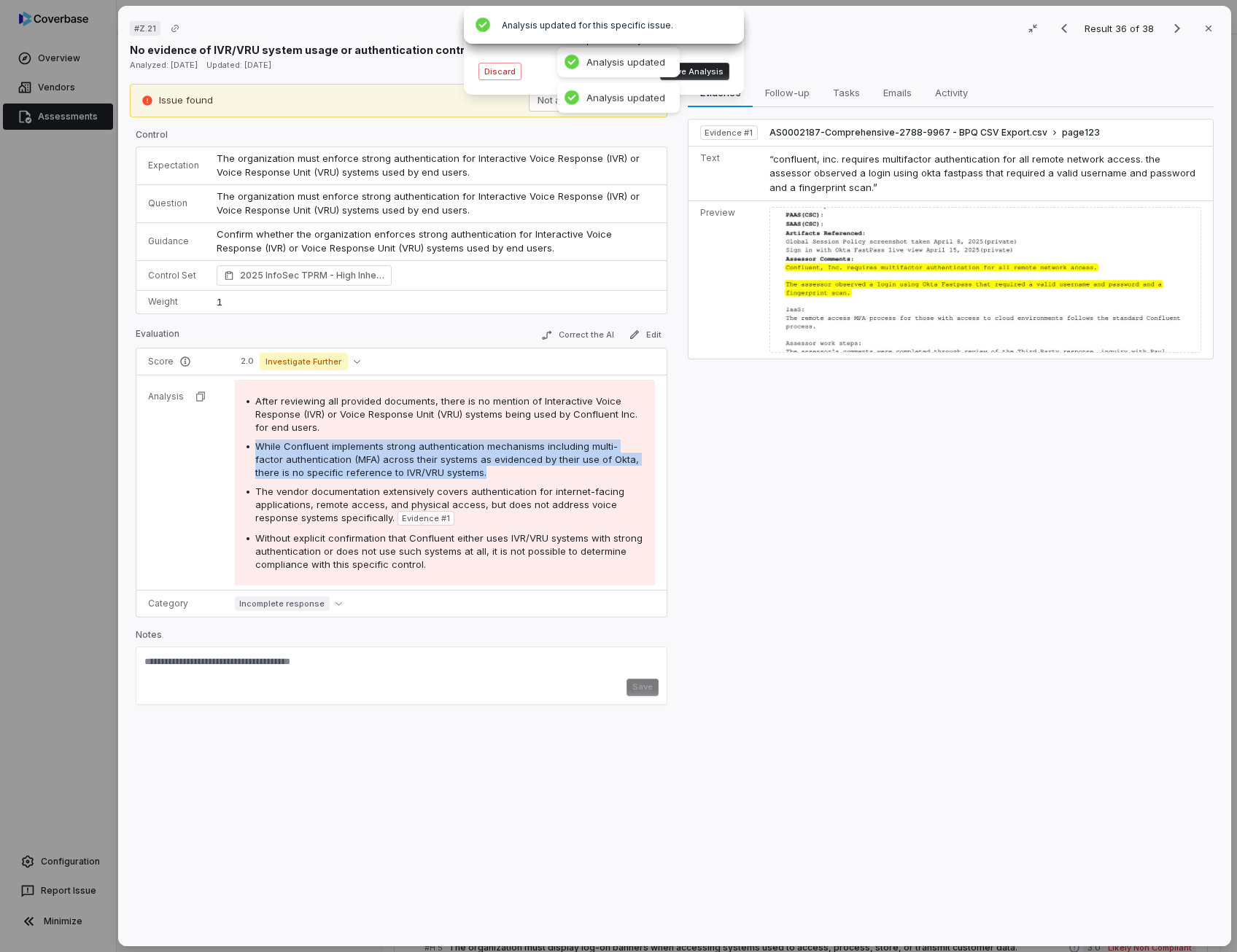
drag, startPoint x: 381, startPoint y: 462, endPoint x: 347, endPoint y: 470, distance: 34.9
click at [347, 470] on span "While Confluent implements strong authentication mechanisms including multi-fac…" at bounding box center [447, 459] width 384 height 38
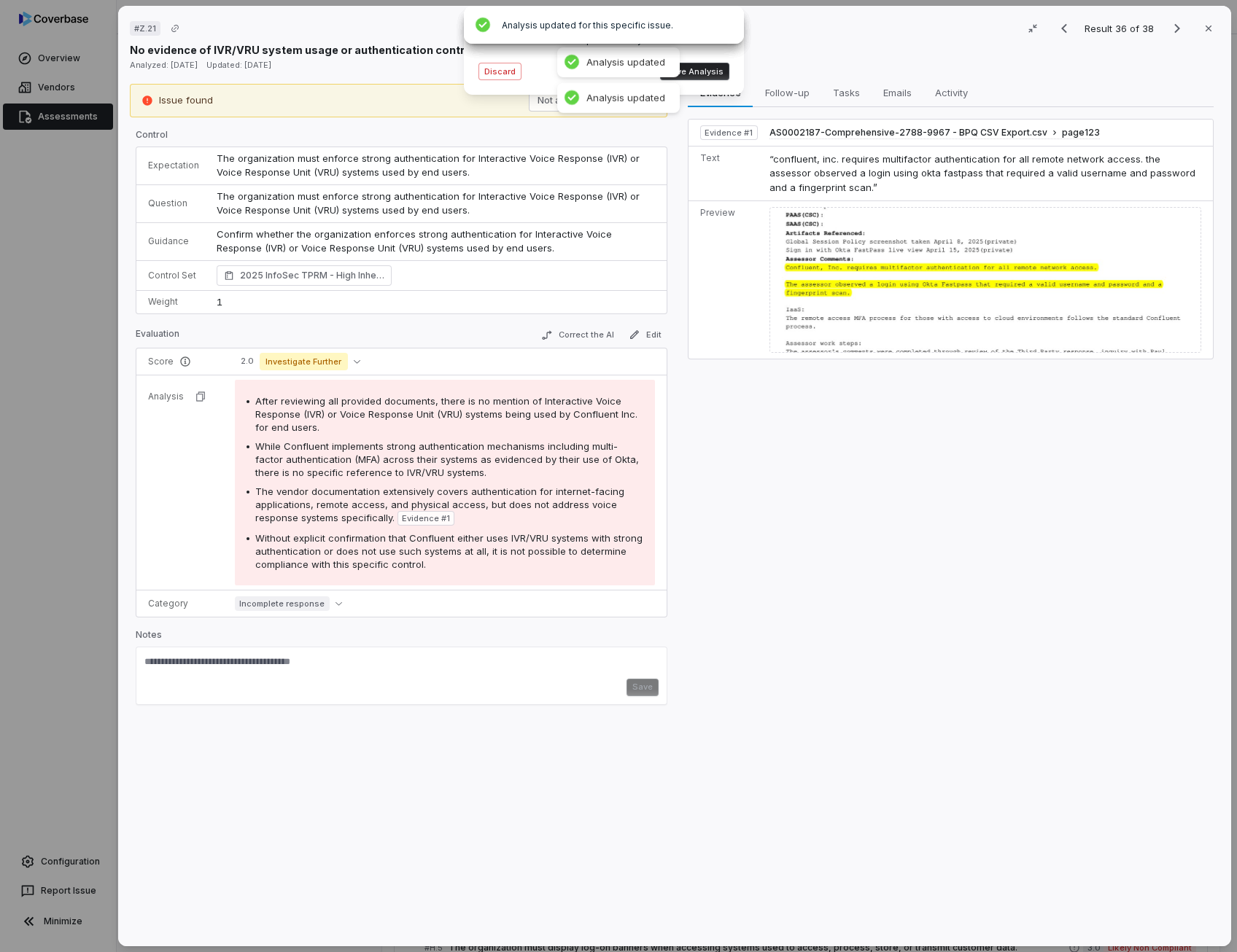
drag, startPoint x: 347, startPoint y: 470, endPoint x: 340, endPoint y: 493, distance: 24.0
click at [340, 493] on span "The vendor documentation extensively covers authentication for internet-facing …" at bounding box center [440, 504] width 369 height 38
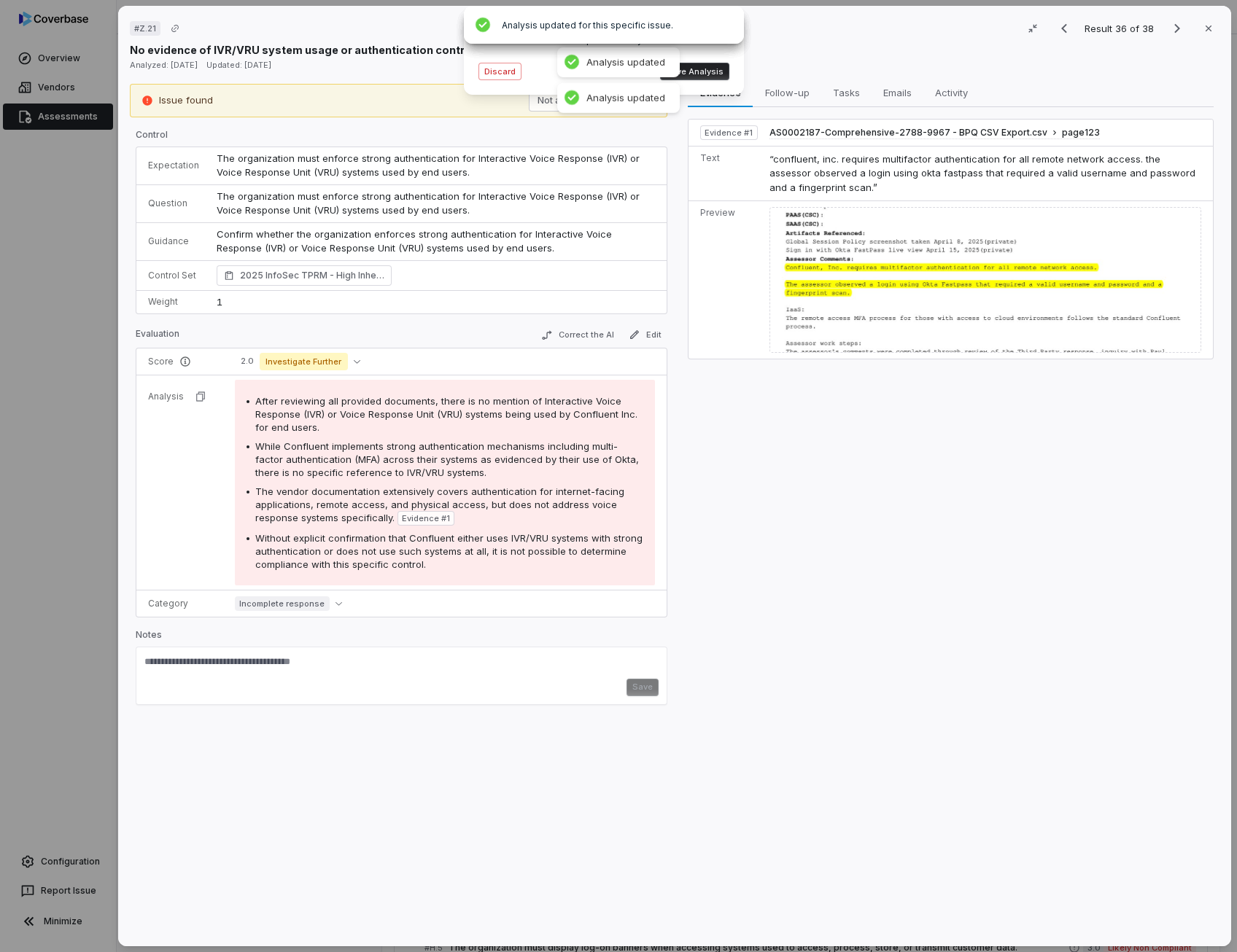
drag, startPoint x: 340, startPoint y: 493, endPoint x: 337, endPoint y: 540, distance: 47.1
click at [337, 540] on span "Without explicit confirmation that Confluent either uses IVR/VRU systems with s…" at bounding box center [448, 551] width 387 height 38
click at [696, 72] on button "Save Analysis" at bounding box center [695, 72] width 69 height 18
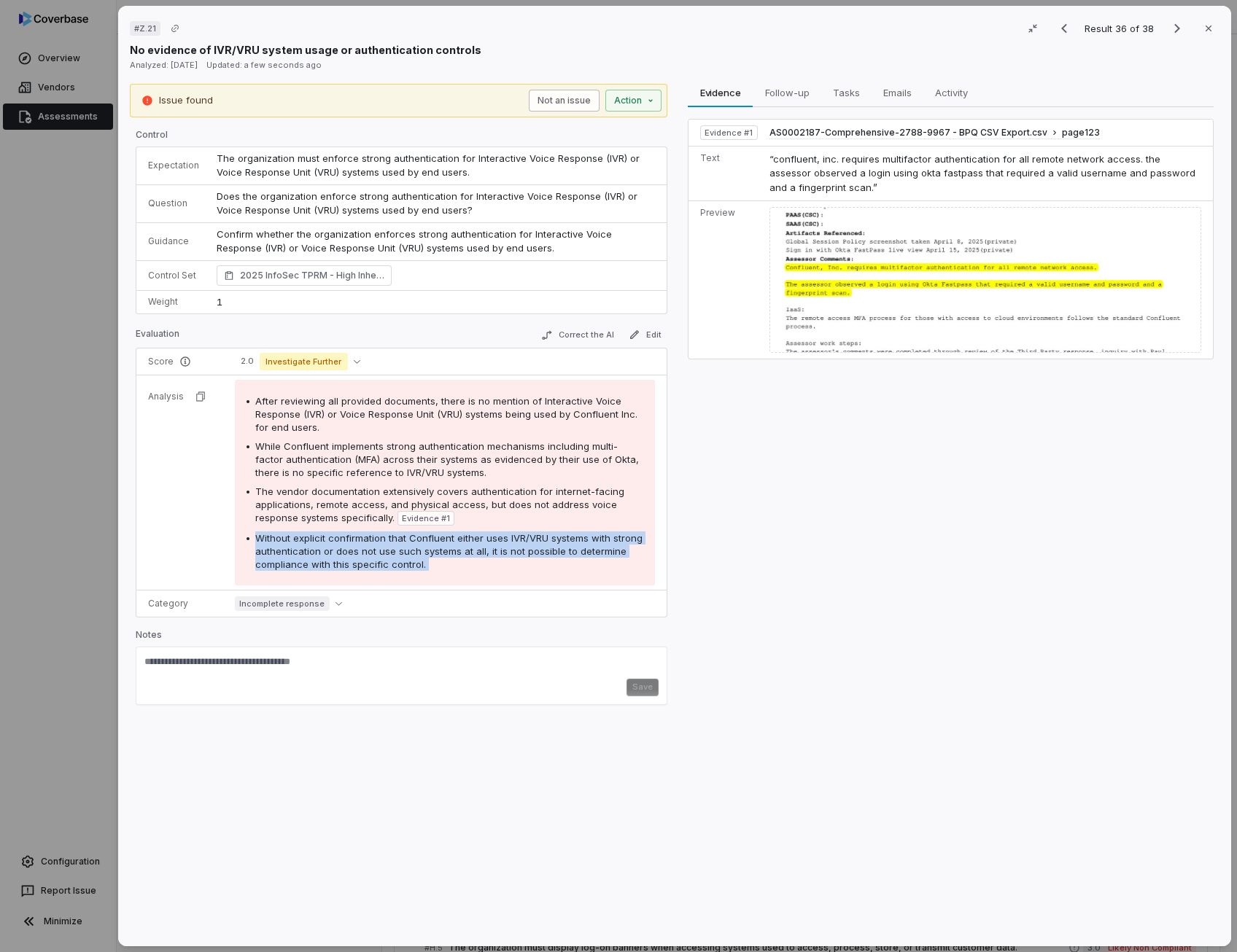
click at [563, 98] on button "Not an issue" at bounding box center [564, 101] width 71 height 22
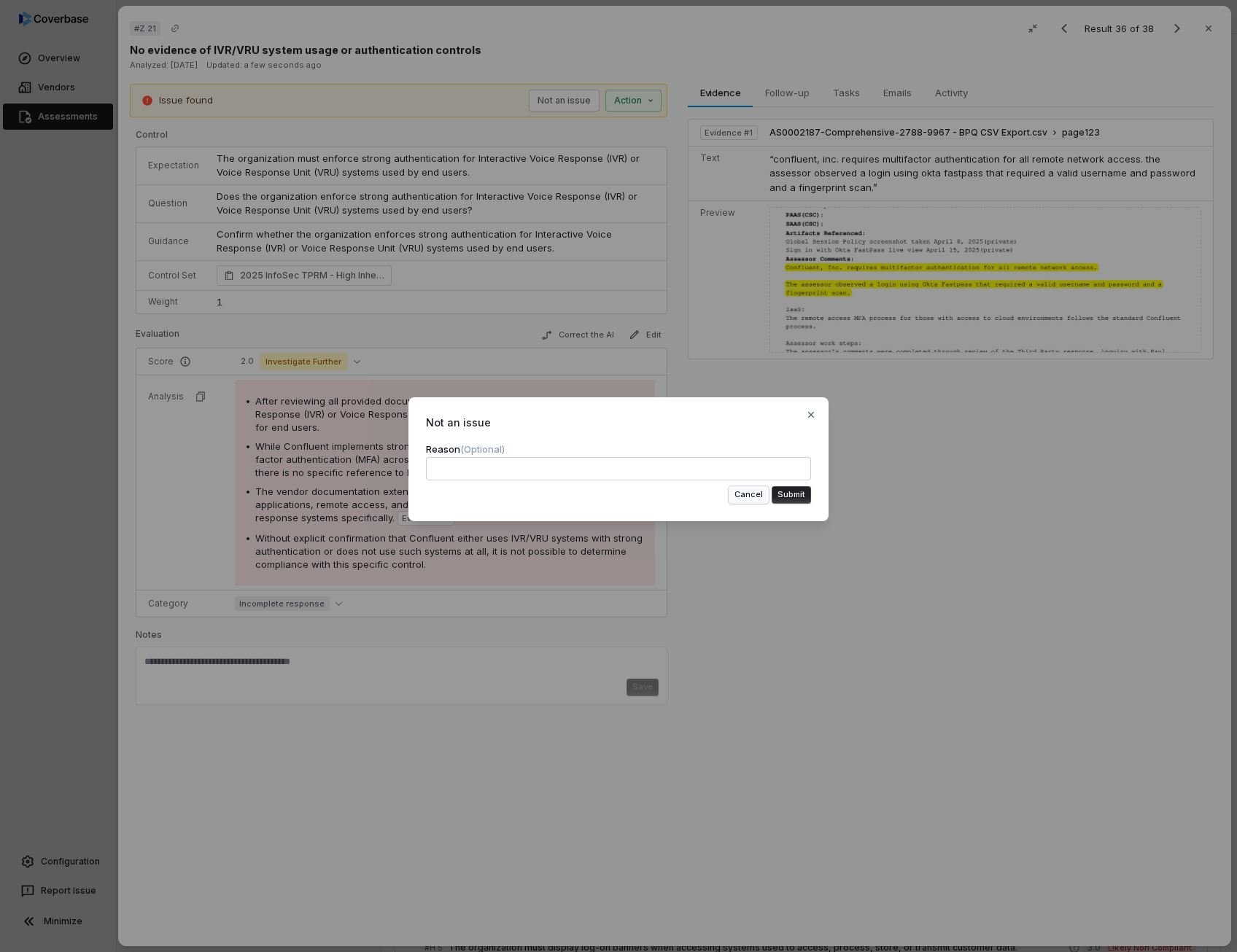
click at [754, 493] on button "Cancel" at bounding box center [749, 495] width 40 height 18
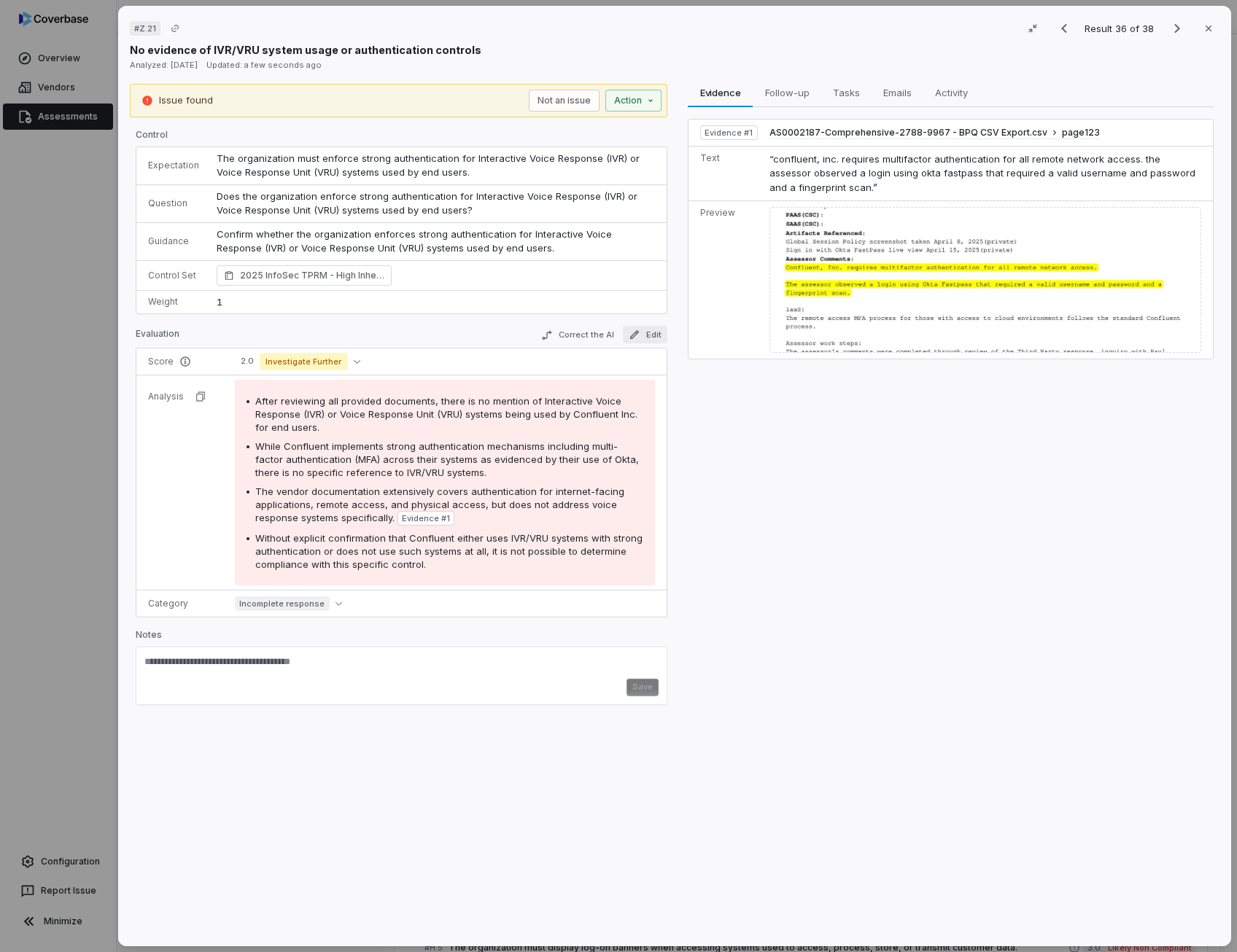
click at [647, 327] on button "Edit" at bounding box center [645, 335] width 44 height 18
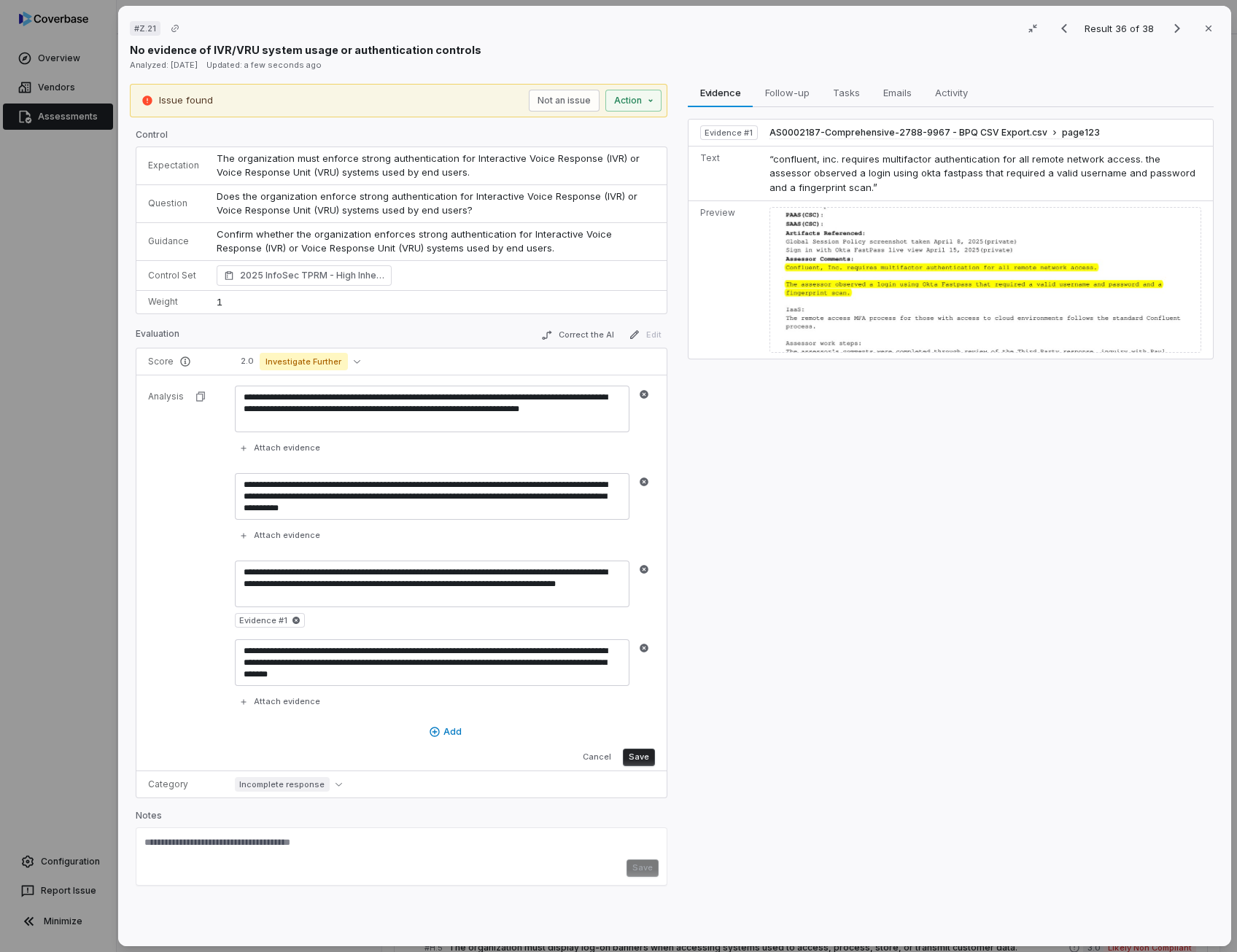
click at [603, 771] on td "Incomplete response" at bounding box center [446, 784] width 440 height 27
click at [597, 751] on button "Cancel" at bounding box center [597, 757] width 40 height 18
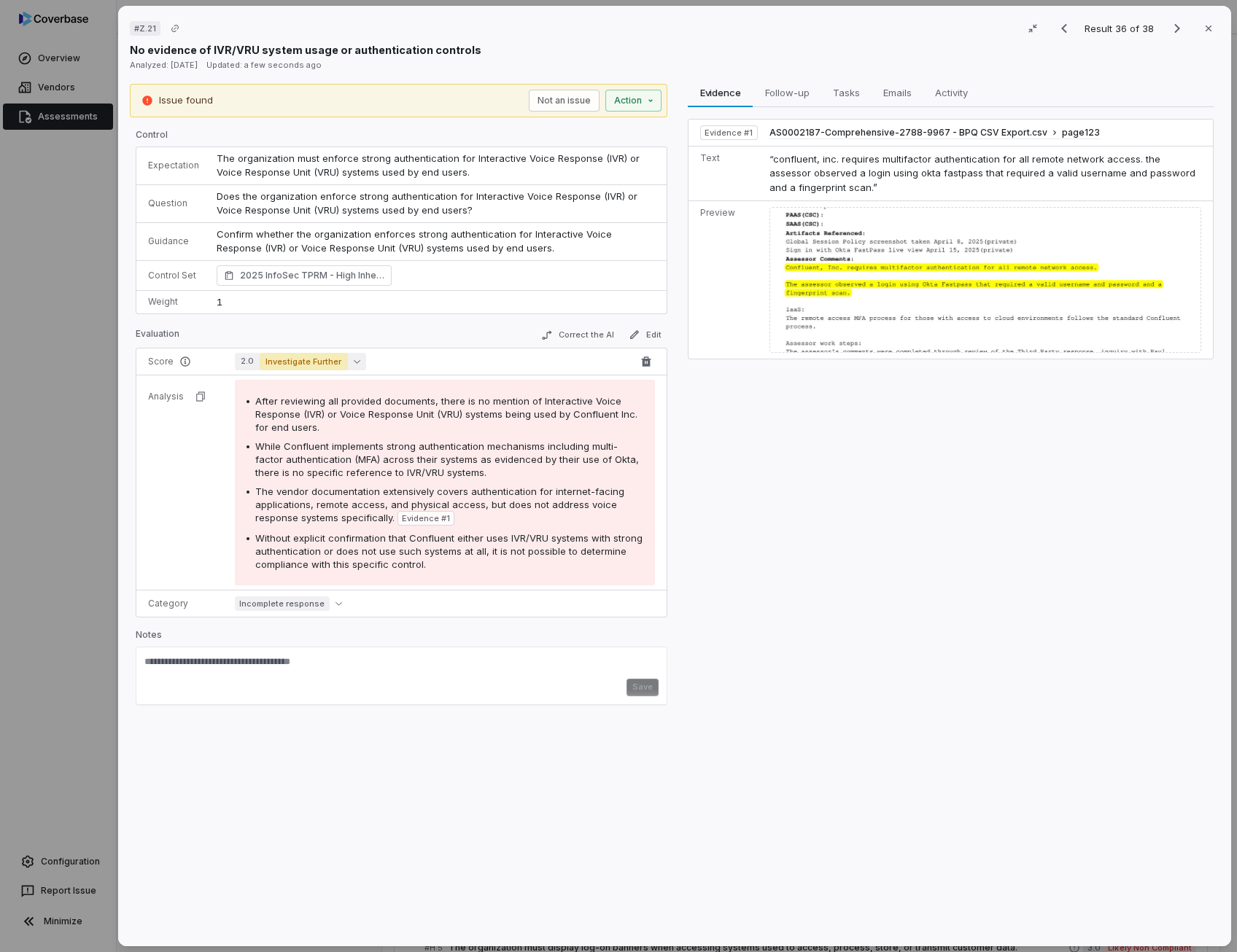
click at [348, 354] on button "2.0 Investigate Further" at bounding box center [300, 361] width 131 height 18
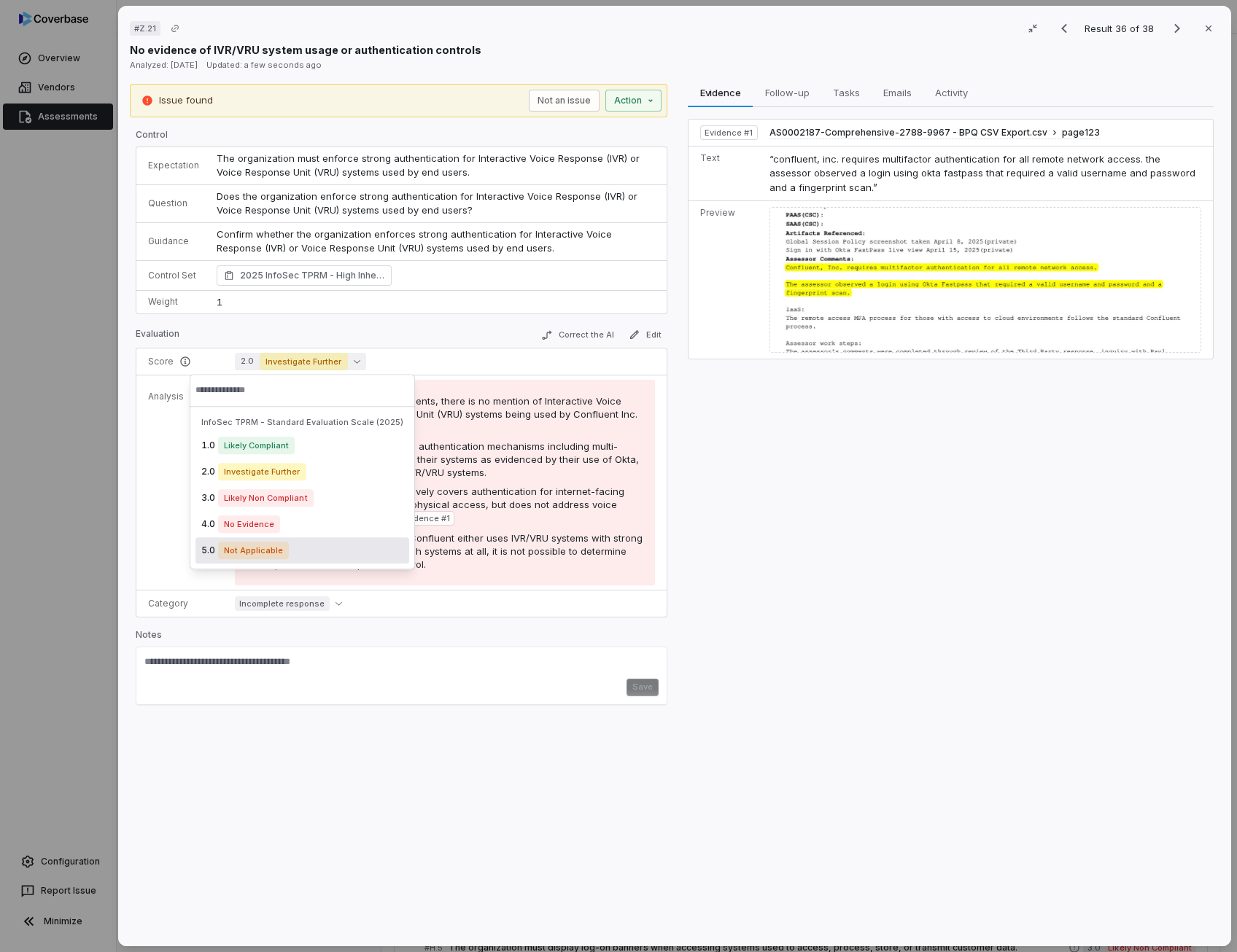
click at [253, 554] on span "Not Applicable" at bounding box center [254, 550] width 71 height 18
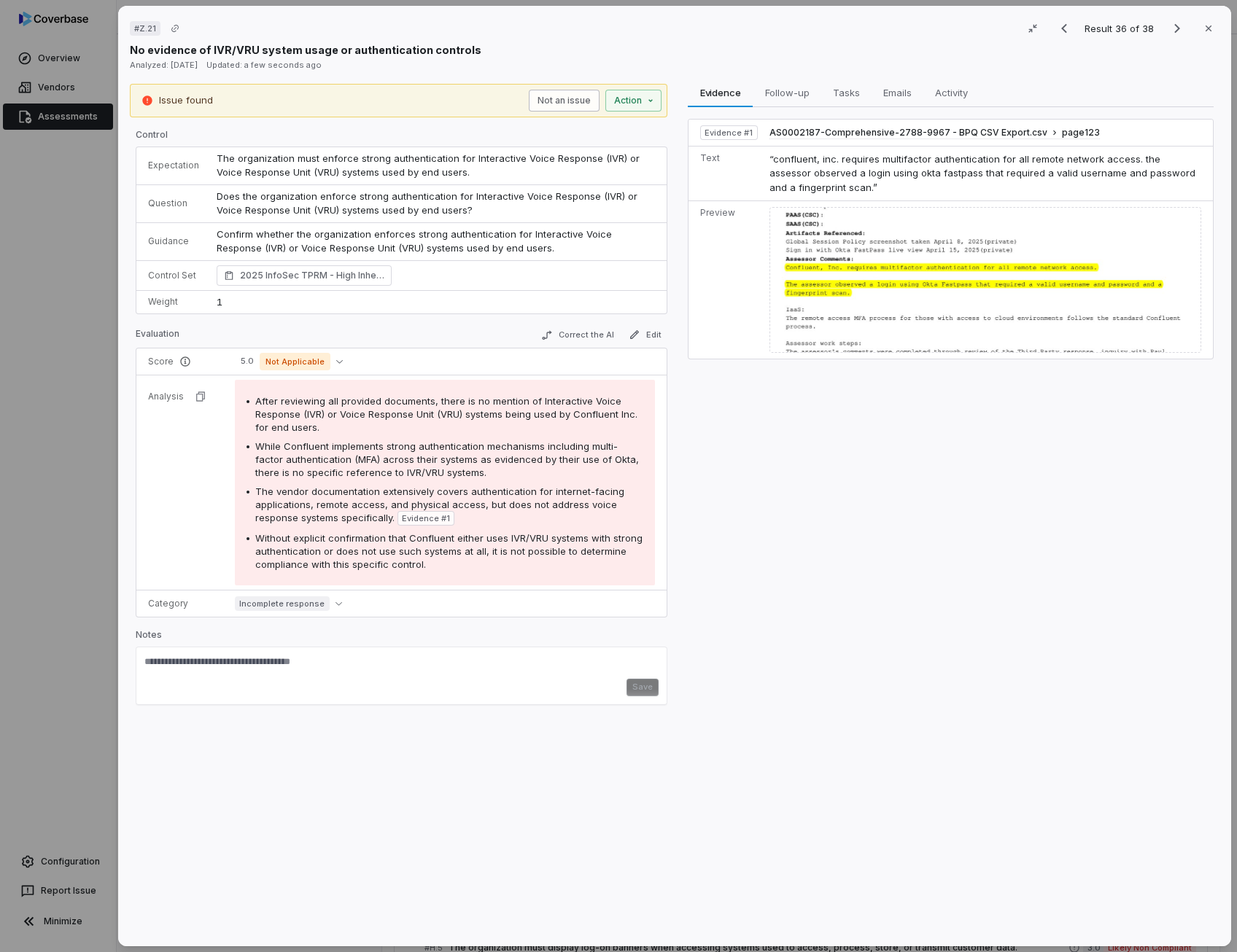
click at [555, 95] on button "Not an issue" at bounding box center [564, 101] width 71 height 22
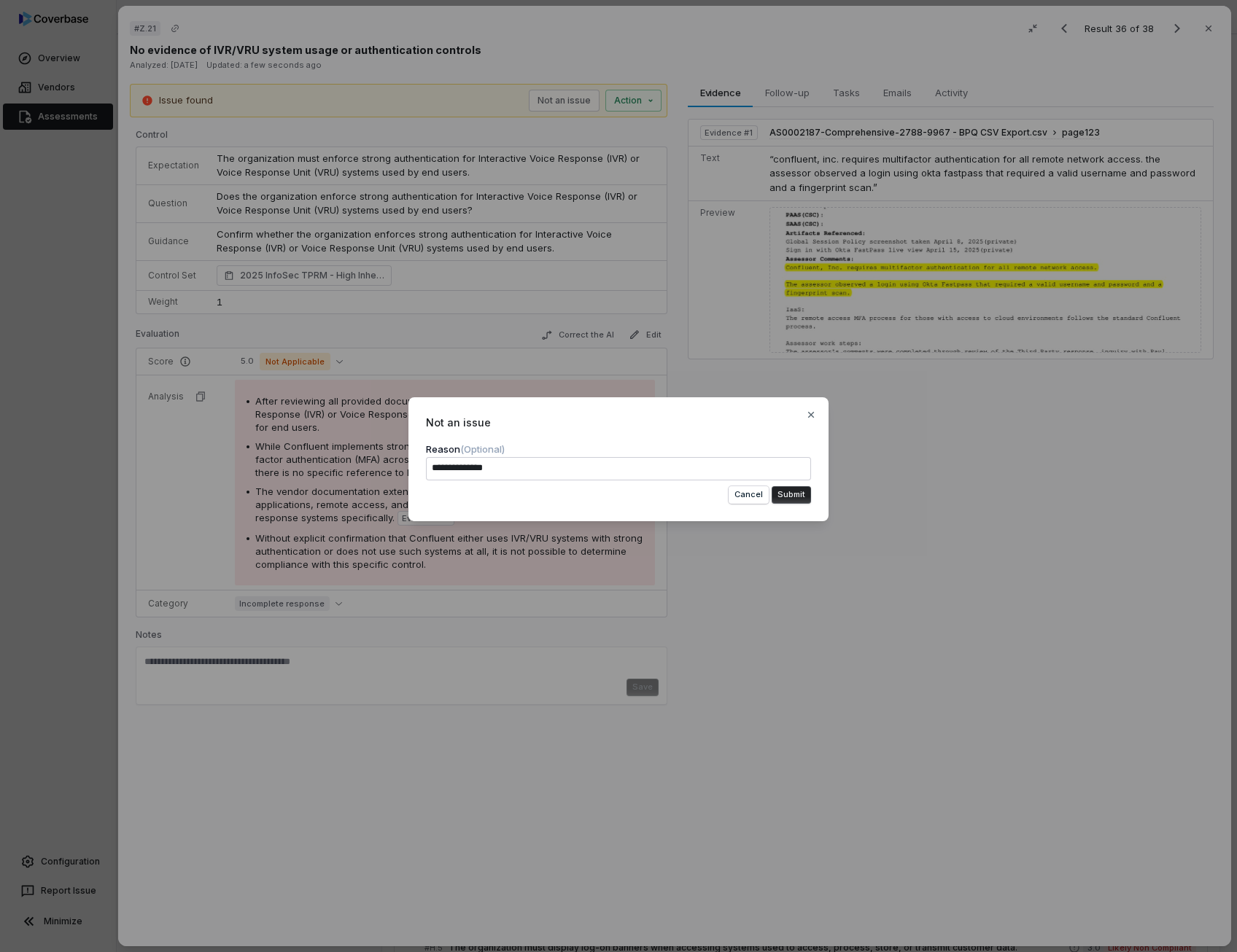
click at [794, 493] on button "Submit" at bounding box center [791, 495] width 39 height 18
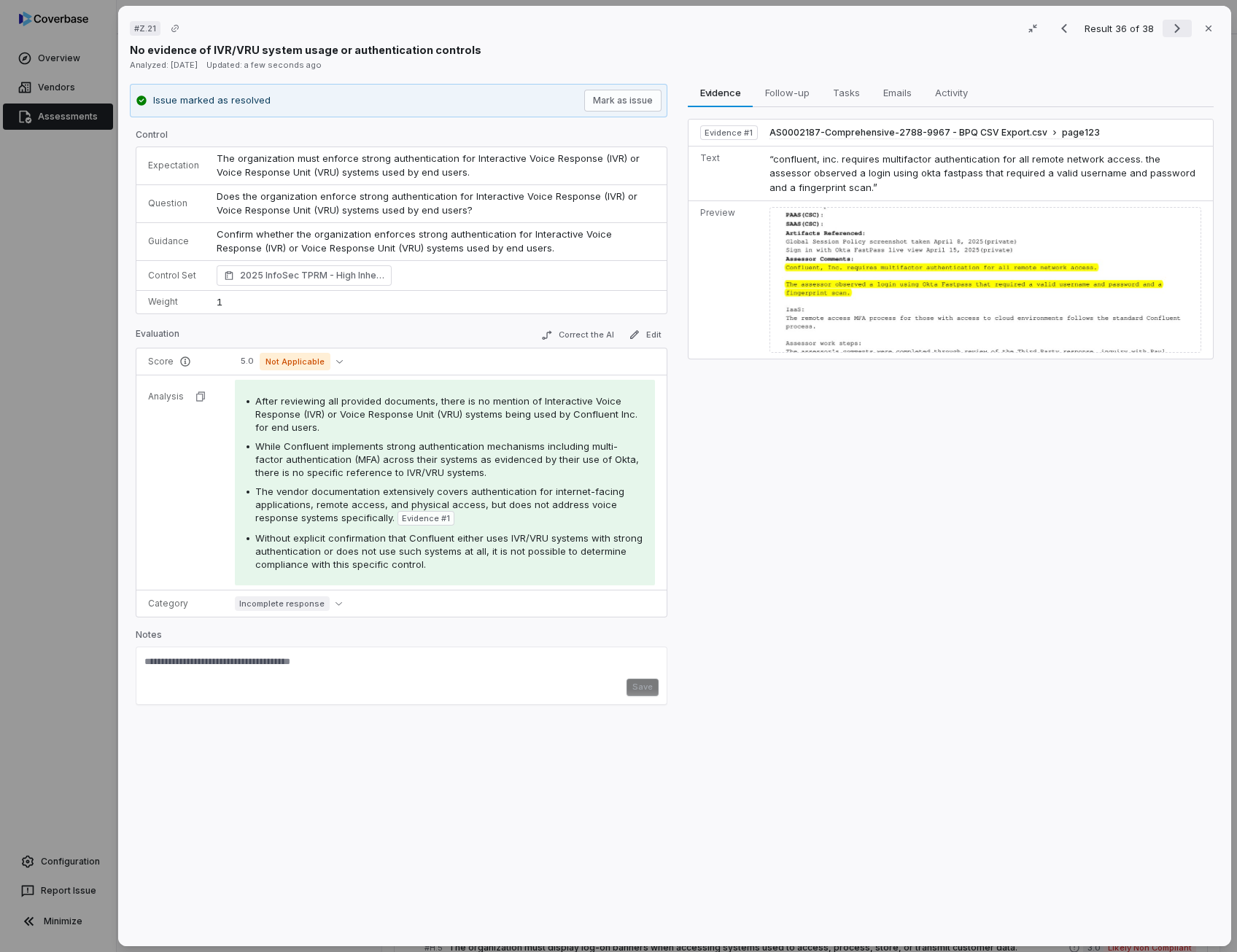
click at [1171, 32] on icon "Next result" at bounding box center [1177, 29] width 18 height 18
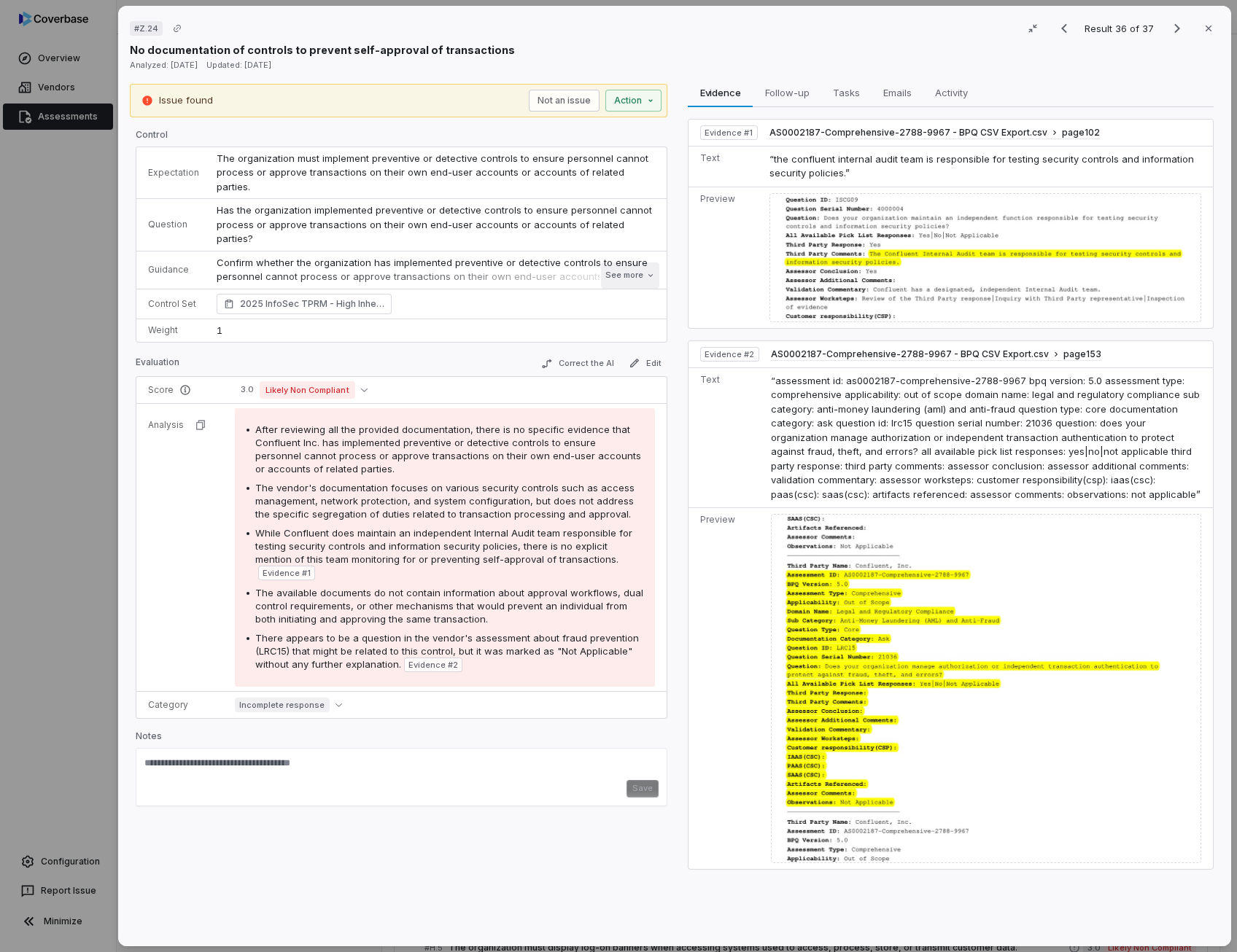
click at [635, 263] on button "See more" at bounding box center [630, 276] width 58 height 27
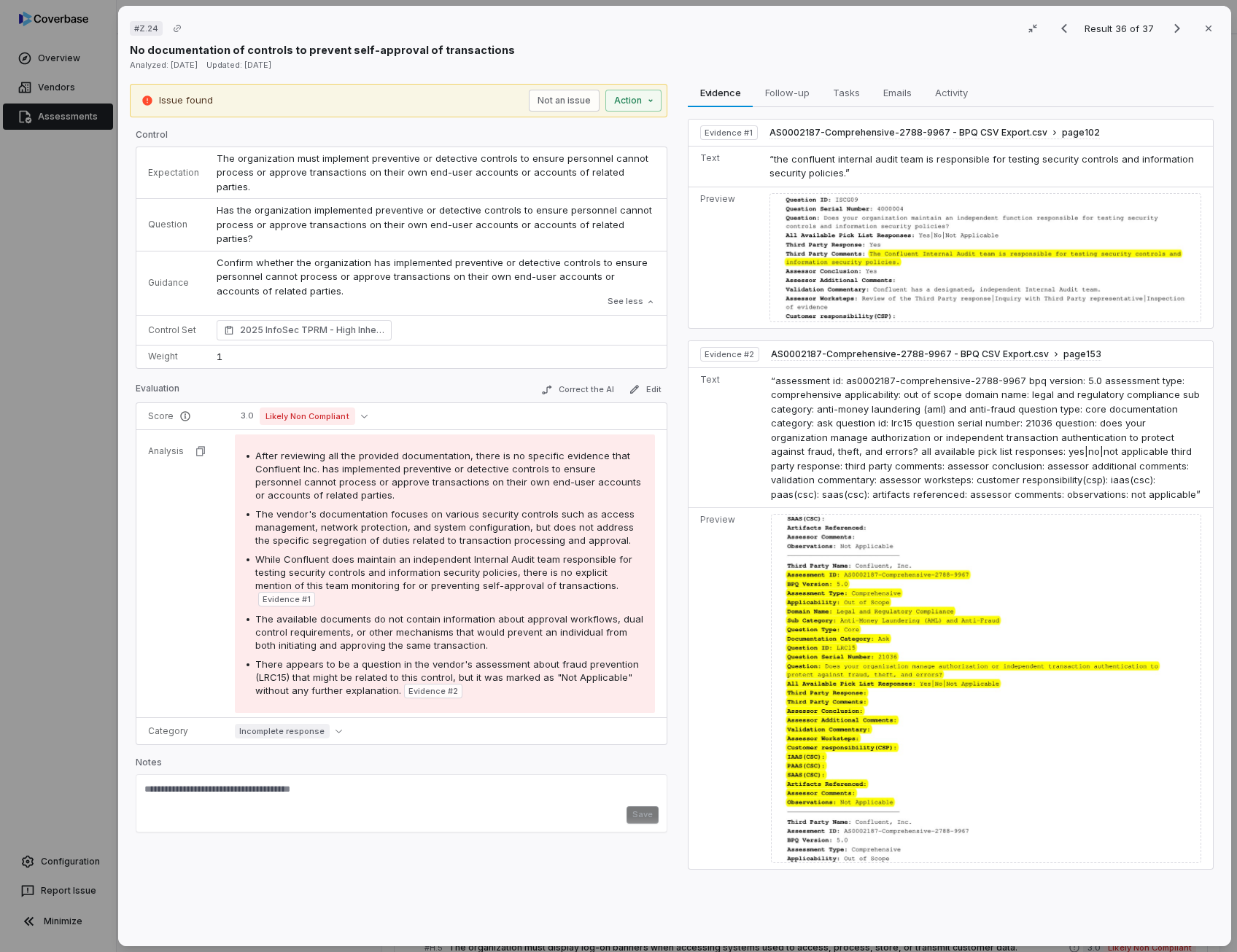
click at [468, 256] on p "Confirm whether the organization has implemented preventive or detective contro…" at bounding box center [436, 277] width 438 height 43
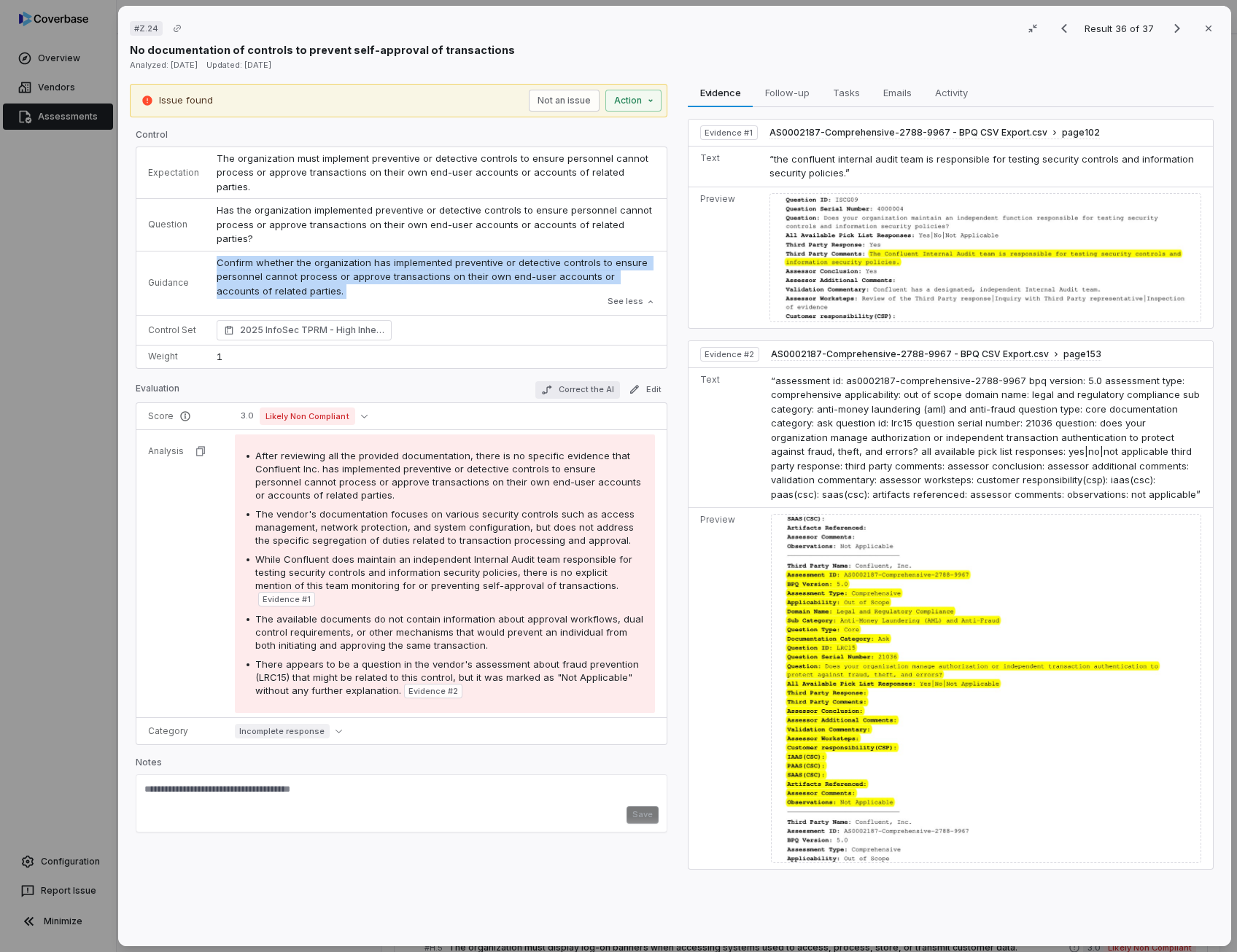
click at [581, 381] on button "Correct the AI" at bounding box center [578, 390] width 85 height 18
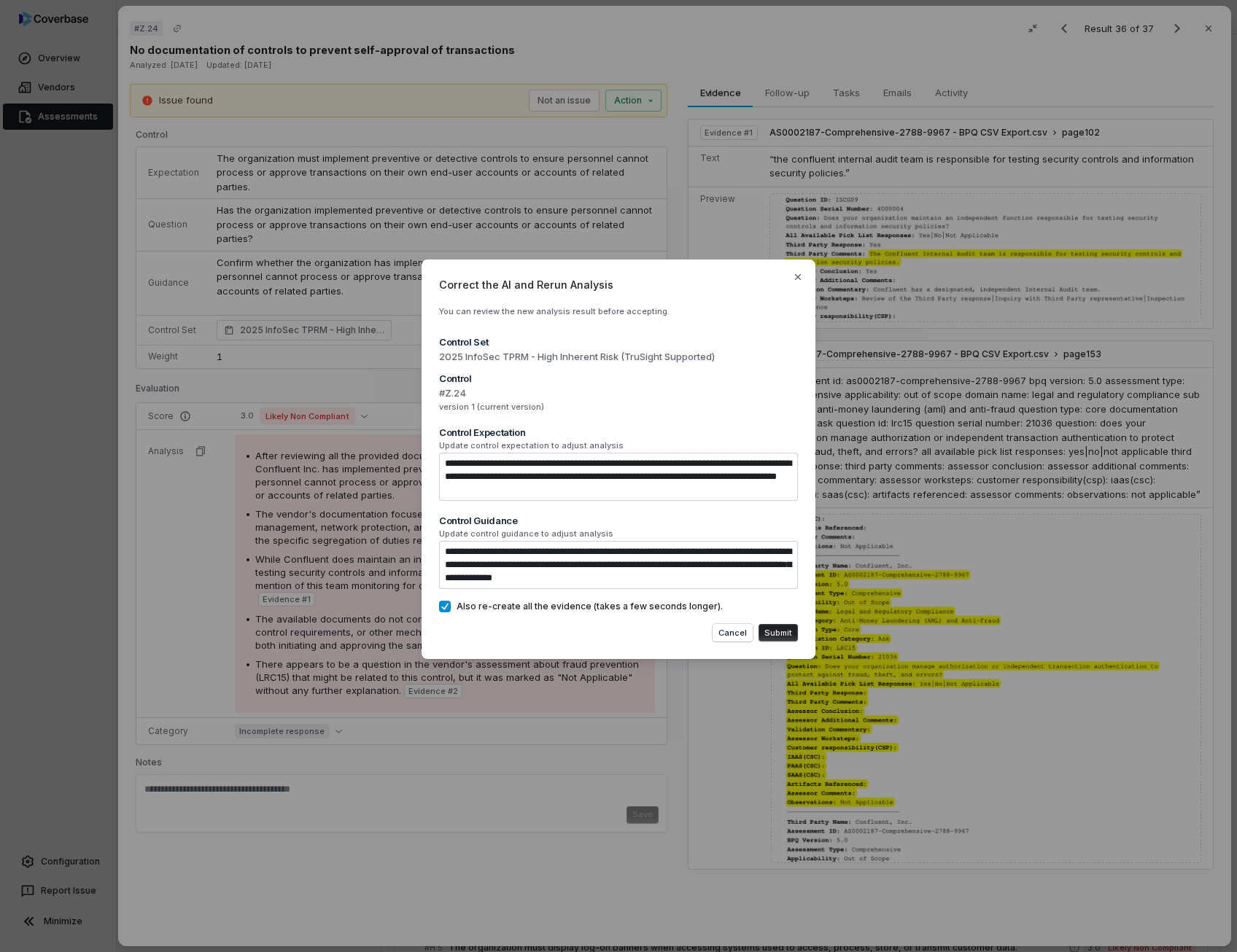
click at [786, 635] on button "Submit" at bounding box center [777, 633] width 39 height 18
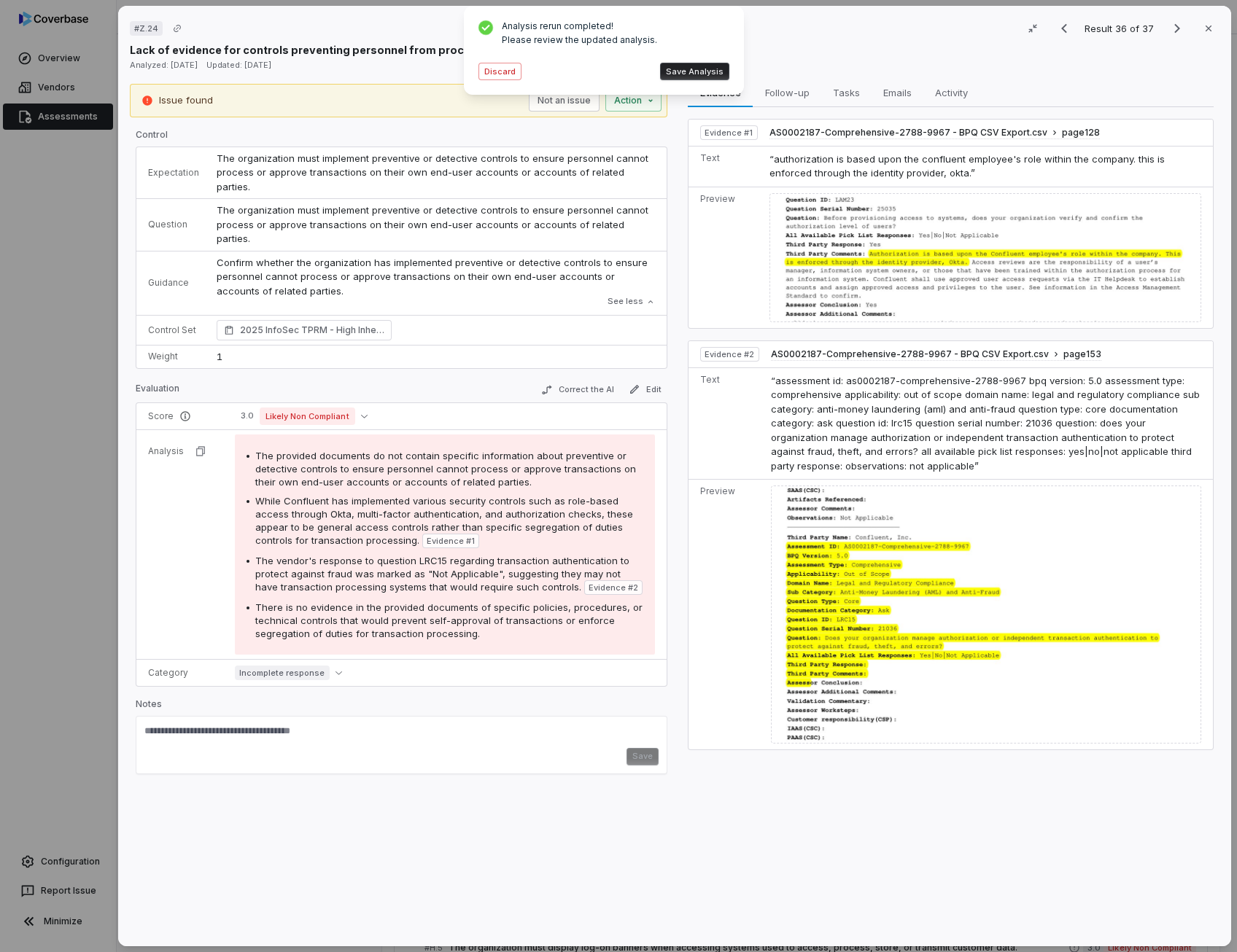
click at [692, 80] on div "Analysis rerun completed! Please review the updated analysis. Discard Save Anal…" at bounding box center [604, 50] width 257 height 66
click at [696, 72] on button "Save Analysis" at bounding box center [695, 72] width 69 height 18
click at [375, 555] on span "The vendor's response to question LRC15 regarding transaction authentication to…" at bounding box center [442, 573] width 374 height 38
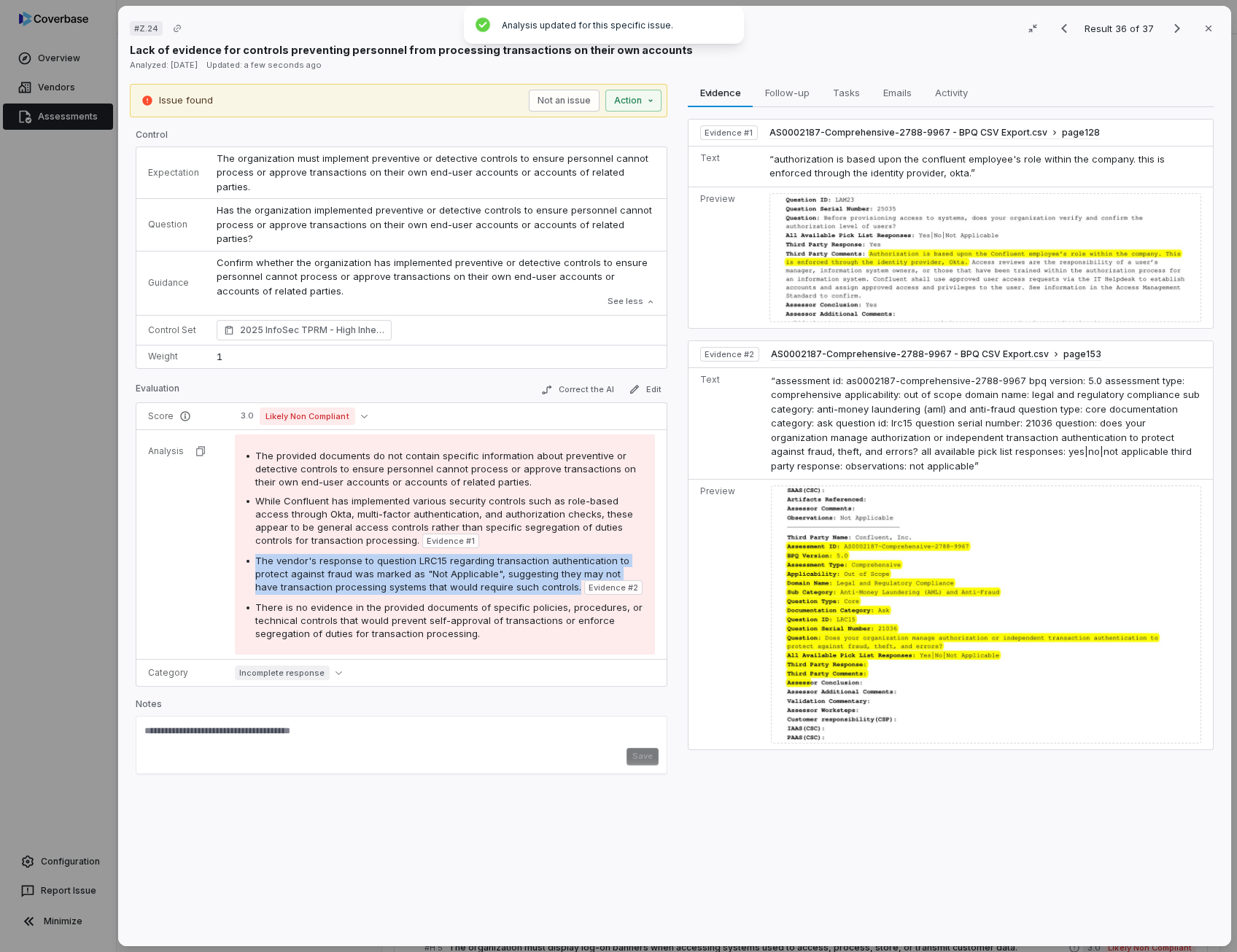
click at [375, 555] on span "The vendor's response to question LRC15 regarding transaction authentication to…" at bounding box center [442, 573] width 374 height 38
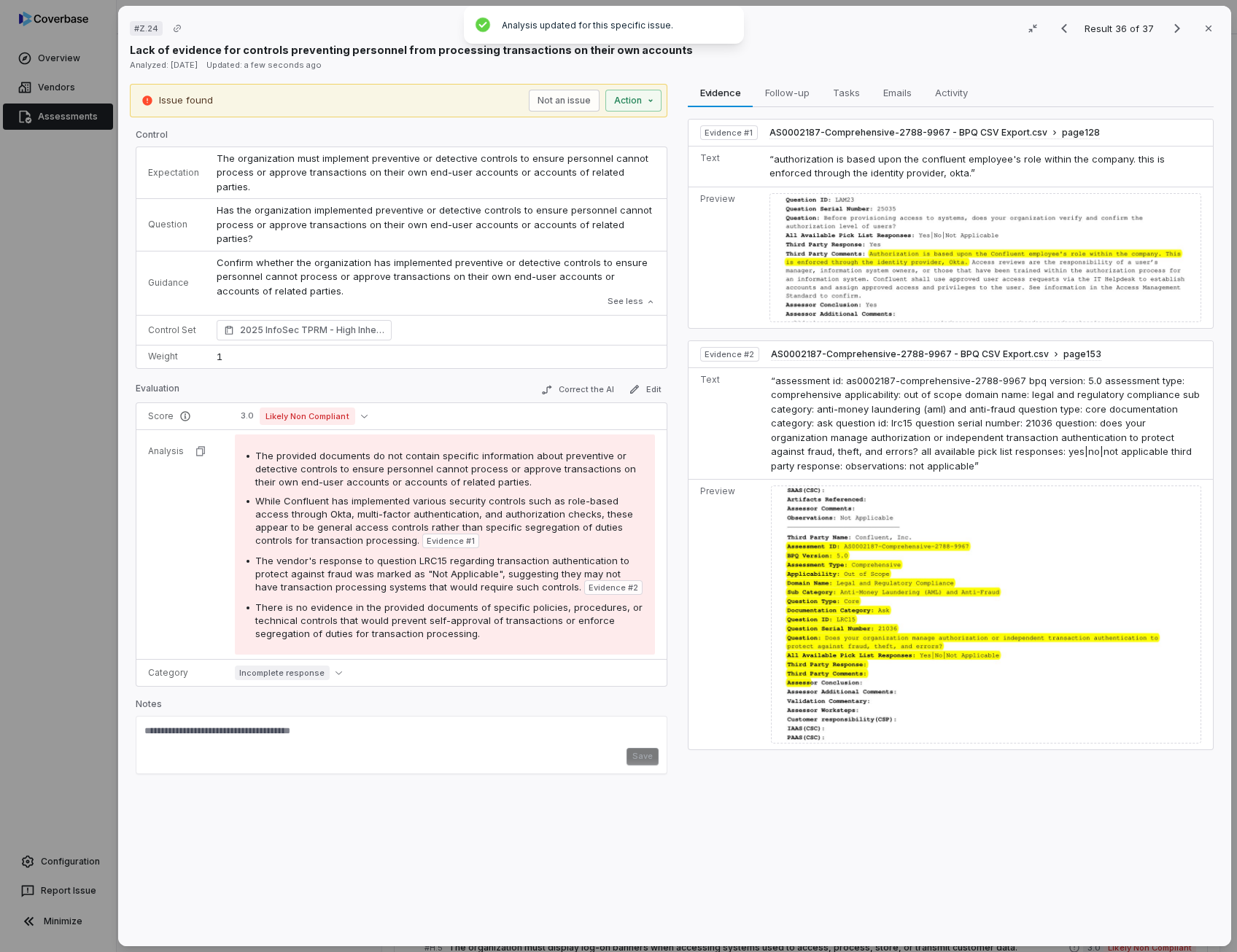
drag, startPoint x: 375, startPoint y: 539, endPoint x: 379, endPoint y: 594, distance: 55.1
click at [379, 602] on span "There is no evidence in the provided documents of specific policies, procedures…" at bounding box center [448, 620] width 387 height 38
drag, startPoint x: 379, startPoint y: 594, endPoint x: 478, endPoint y: 546, distance: 110.0
click at [478, 555] on span "The vendor's response to question LRC15 regarding transaction authentication to…" at bounding box center [442, 573] width 374 height 38
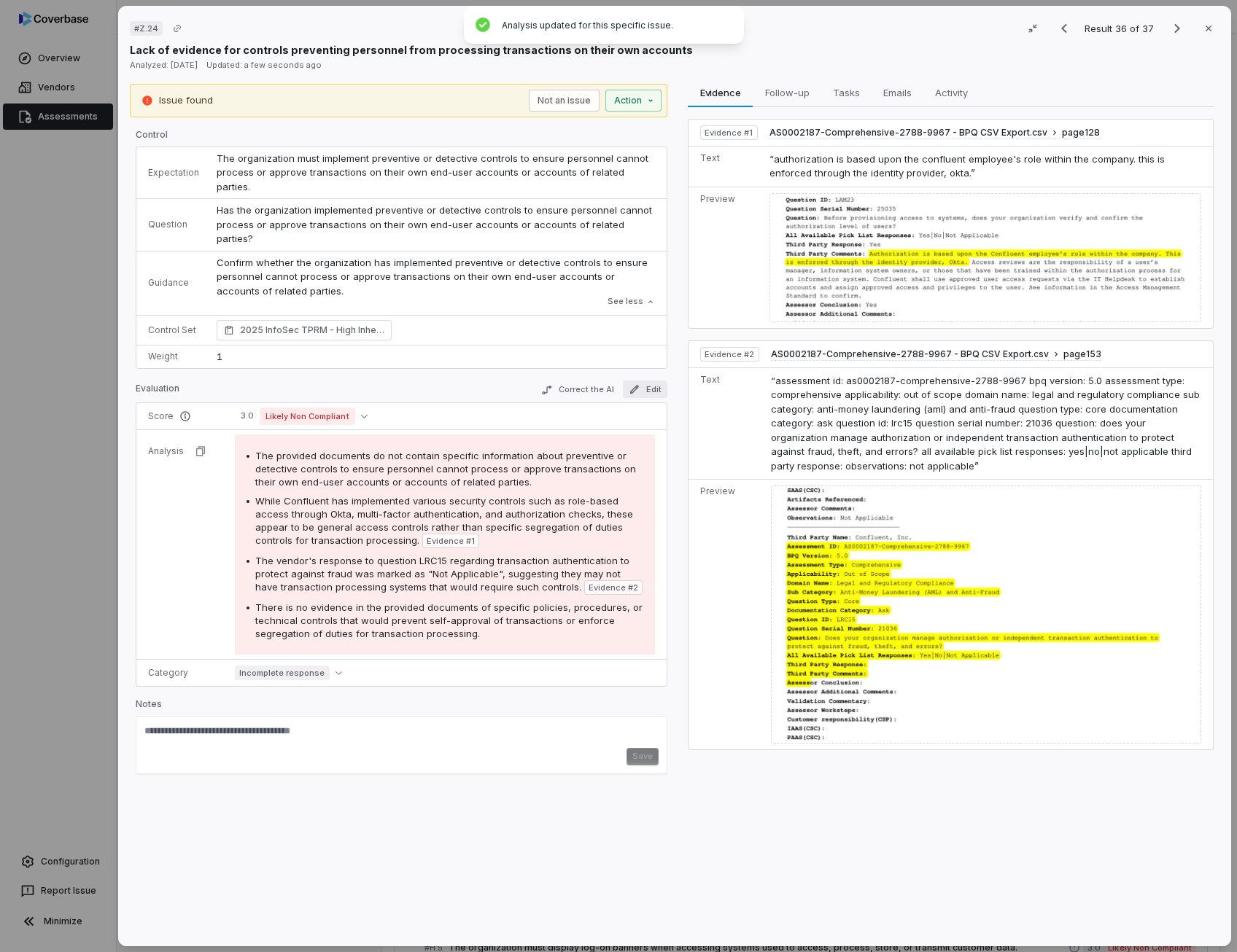
click at [640, 381] on button "Edit" at bounding box center [645, 389] width 44 height 18
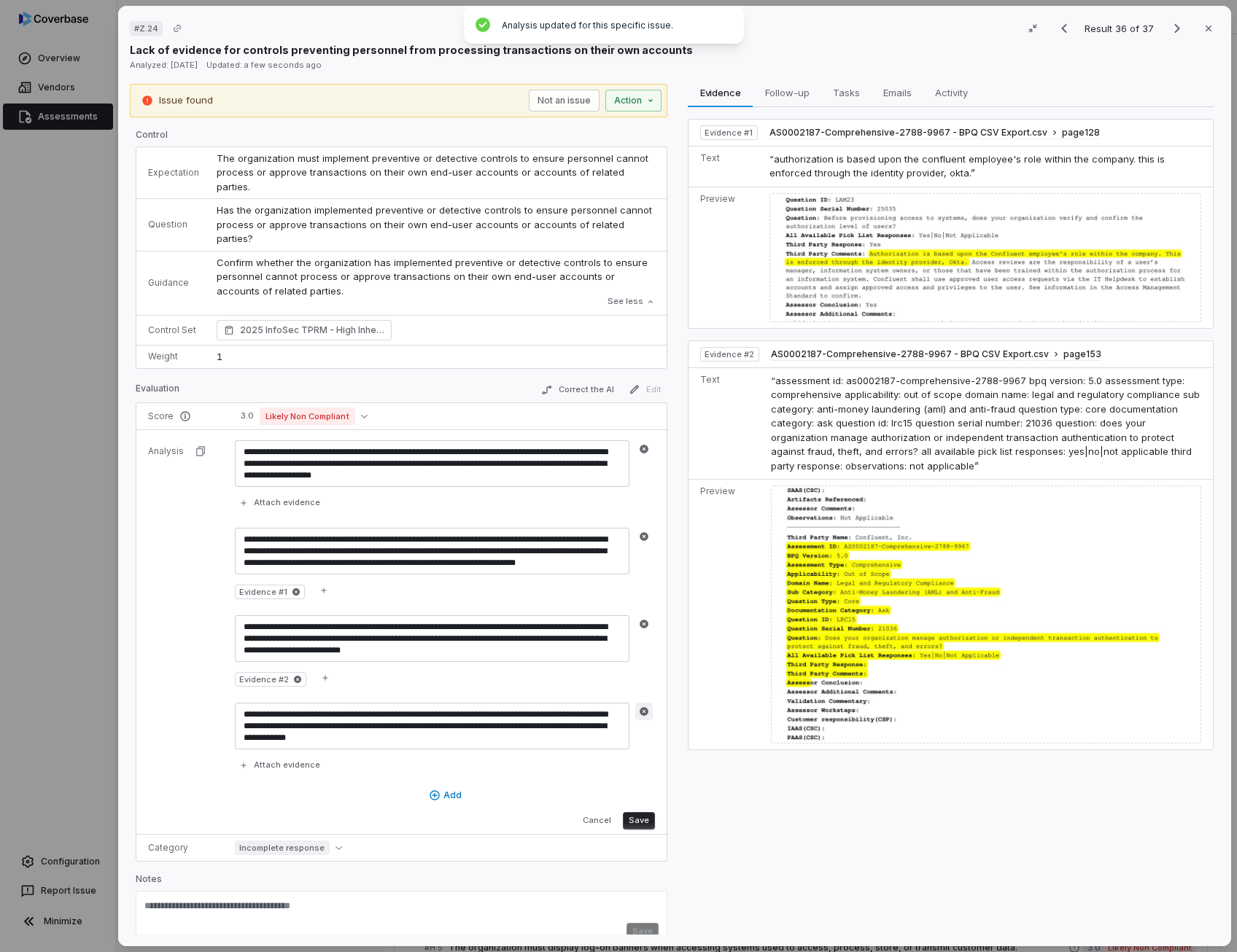
click at [643, 703] on button "button" at bounding box center [644, 712] width 18 height 18
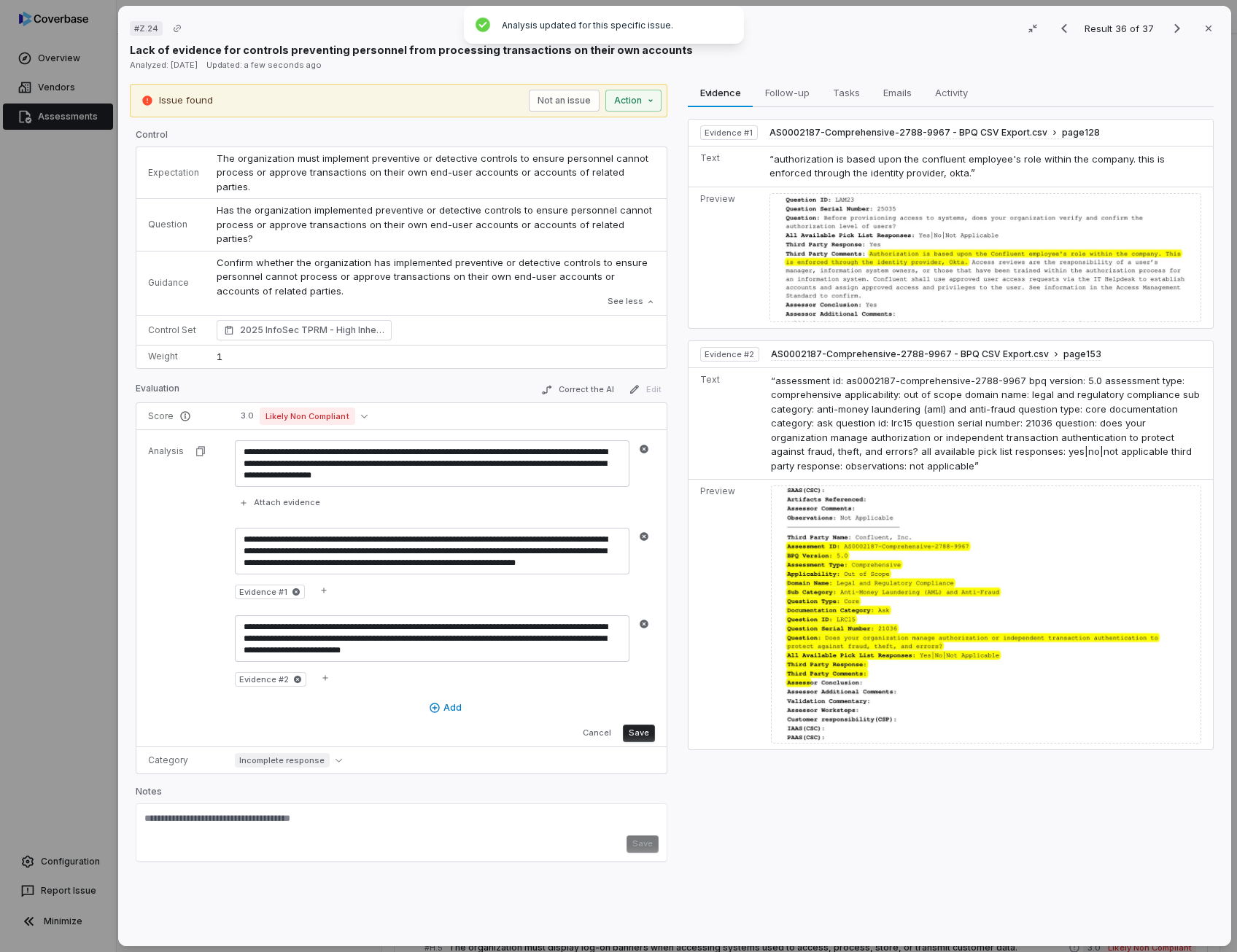
click at [639, 725] on button "Save" at bounding box center [638, 734] width 32 height 18
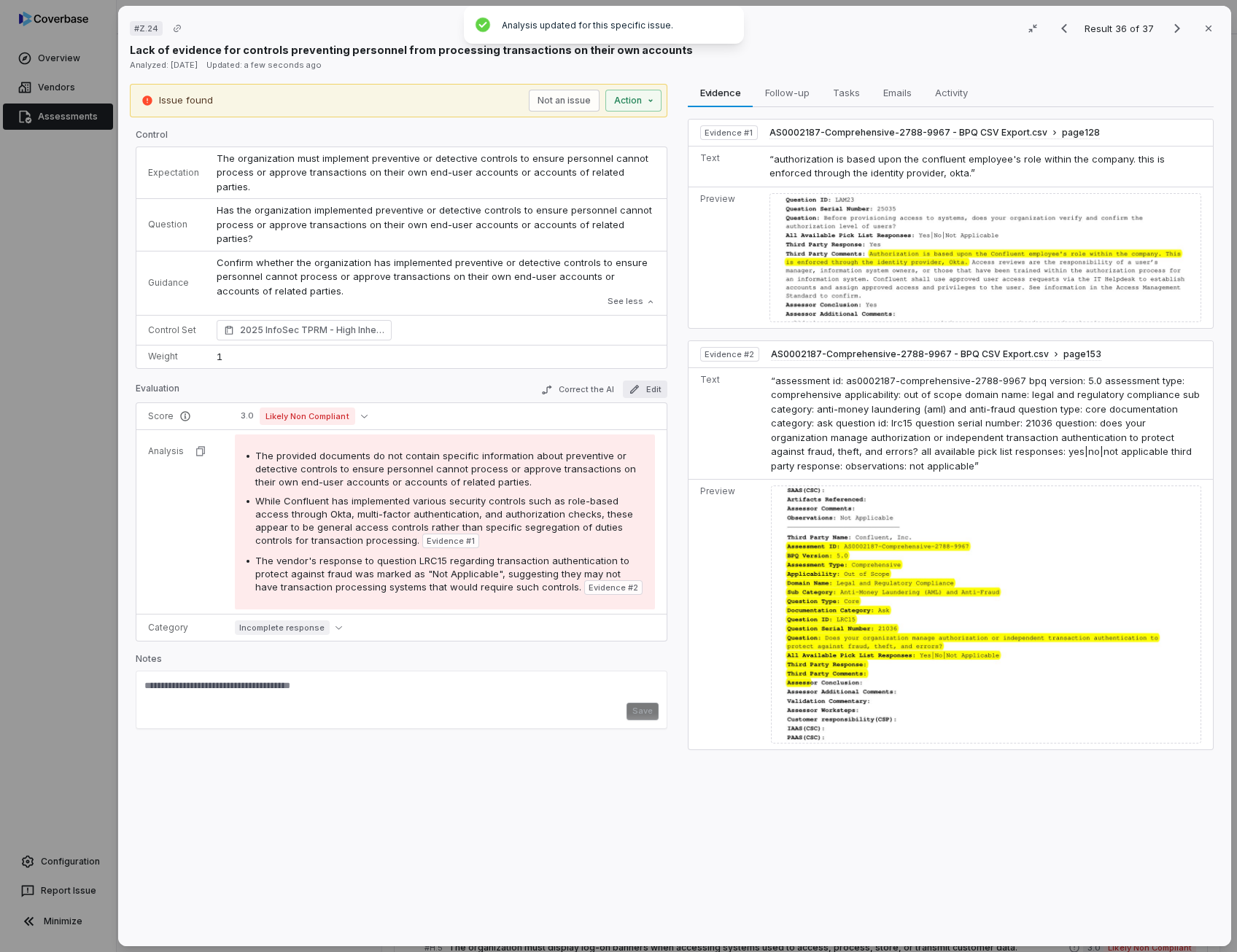
click at [644, 381] on button "Edit" at bounding box center [645, 389] width 44 height 18
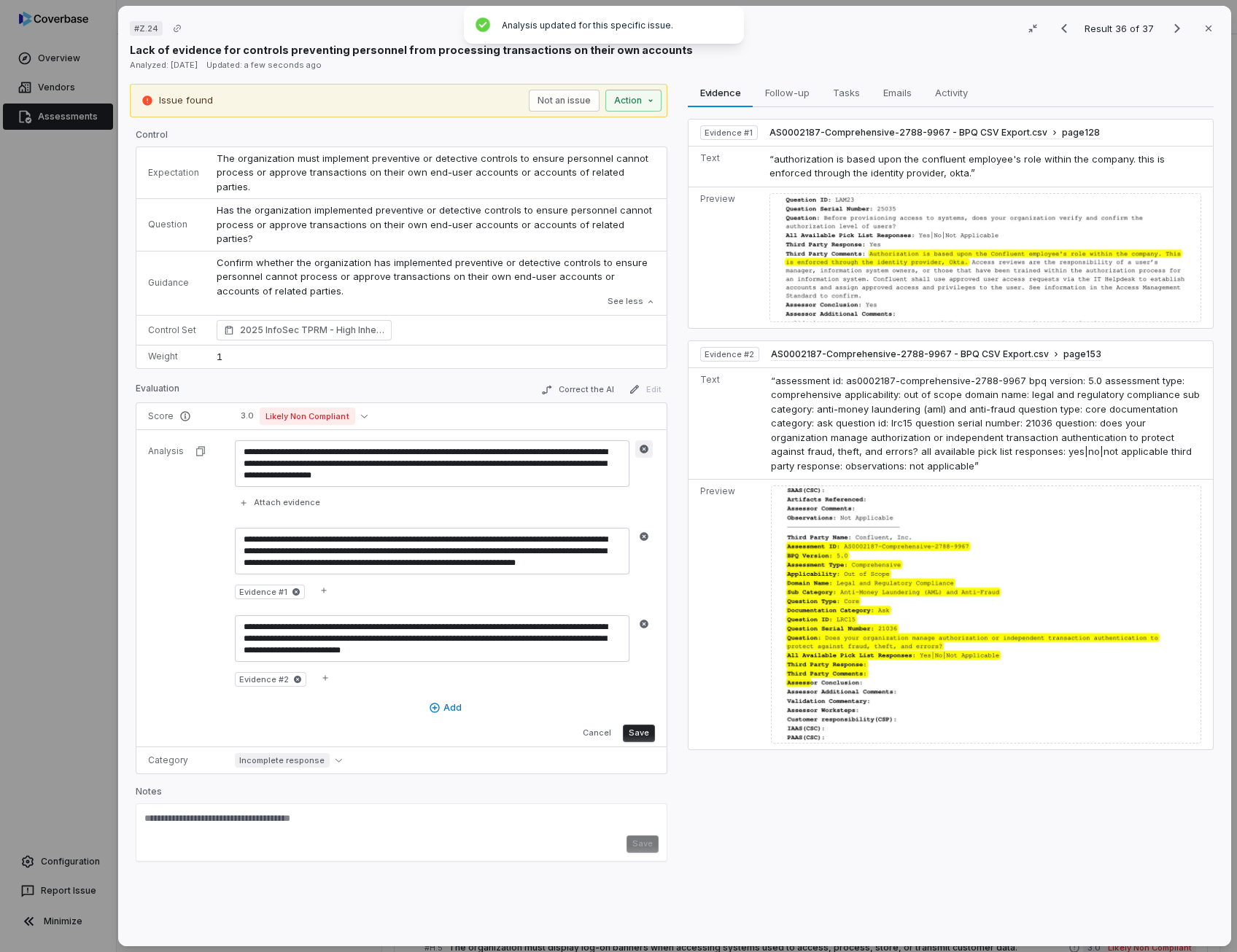
click at [640, 445] on icon "button" at bounding box center [644, 449] width 9 height 9
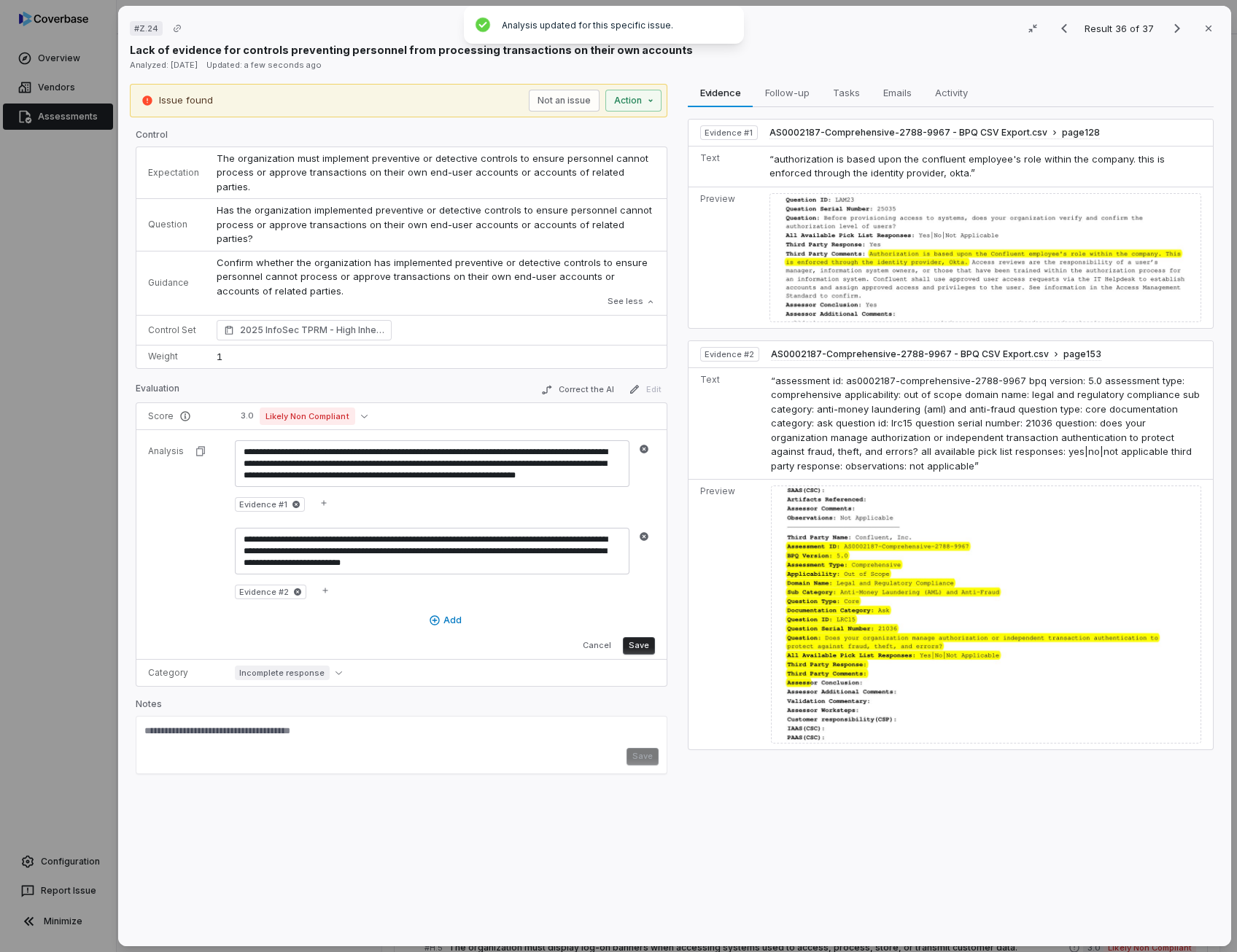
click at [642, 637] on button "Save" at bounding box center [638, 646] width 32 height 18
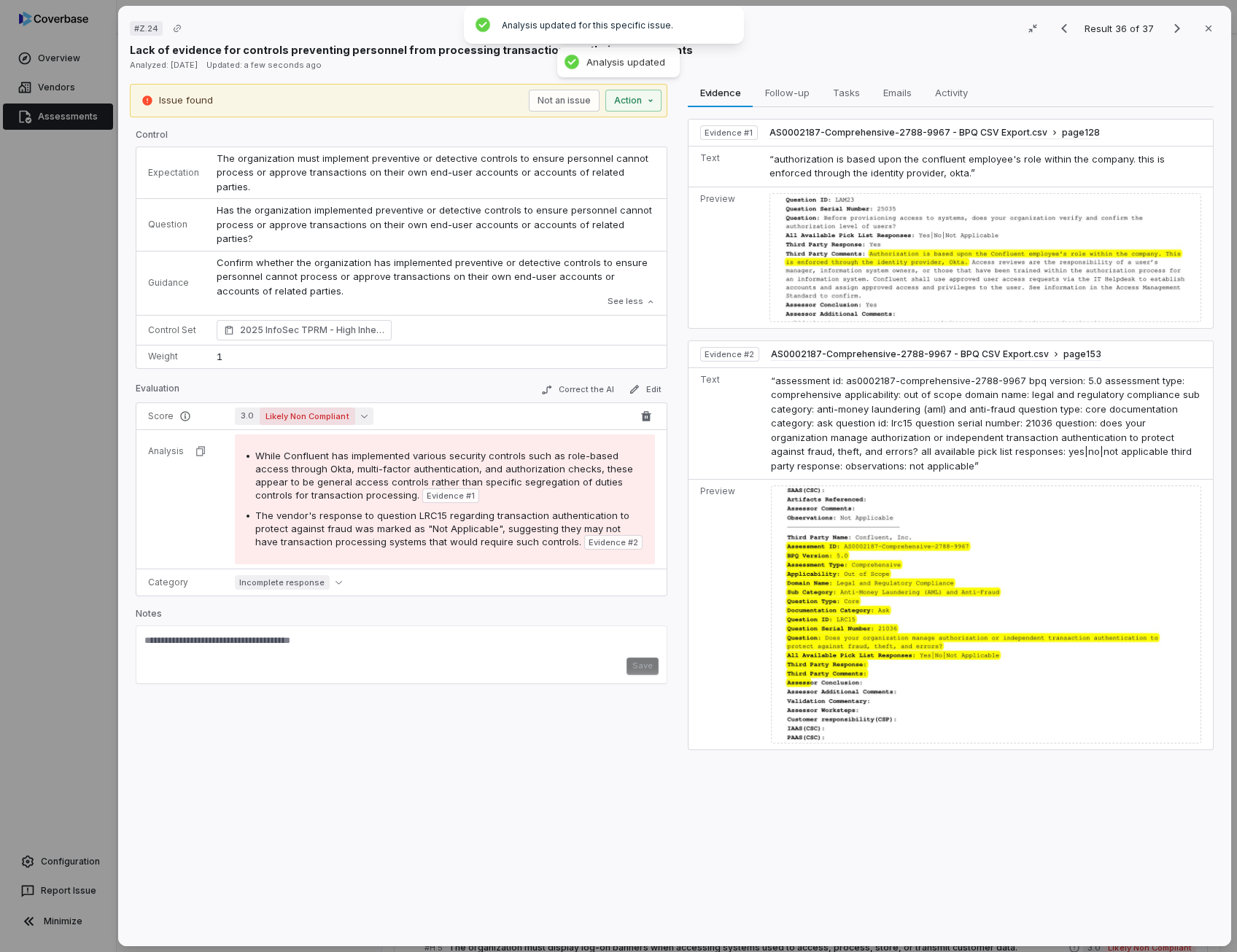
click at [360, 414] on icon "button" at bounding box center [363, 416] width 7 height 4
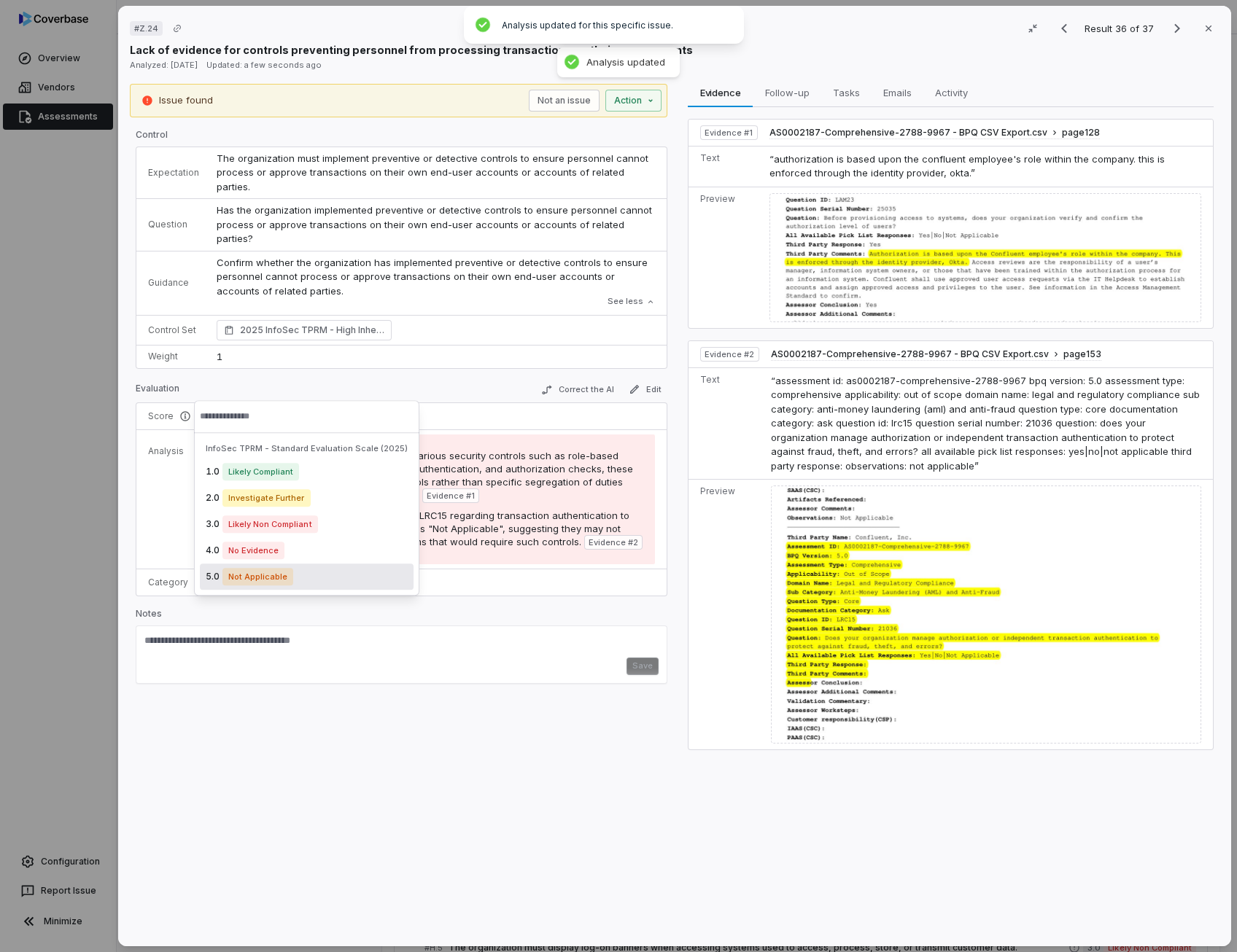
click at [266, 572] on span "Not Applicable" at bounding box center [257, 577] width 71 height 18
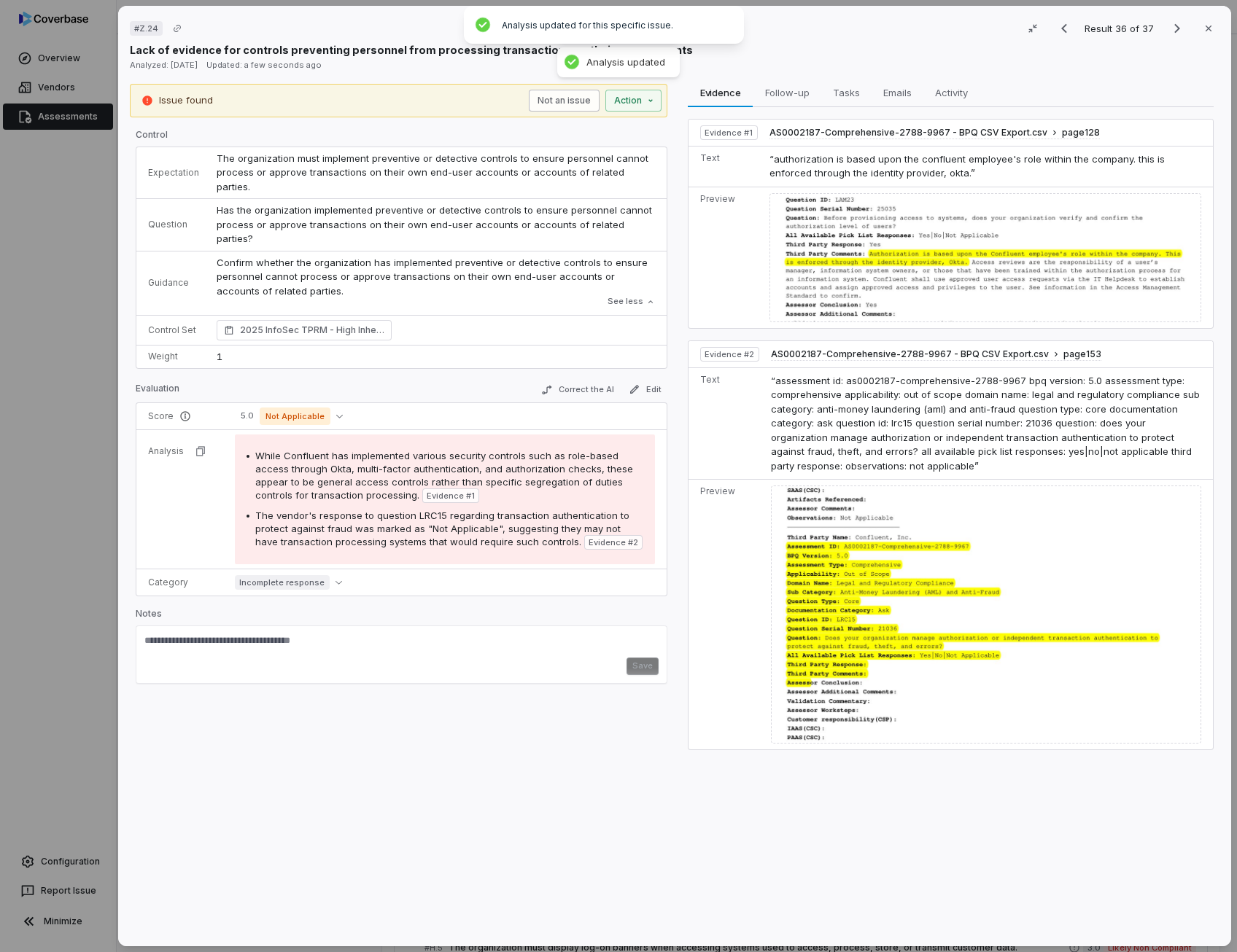
click at [566, 103] on button "Not an issue" at bounding box center [564, 101] width 71 height 22
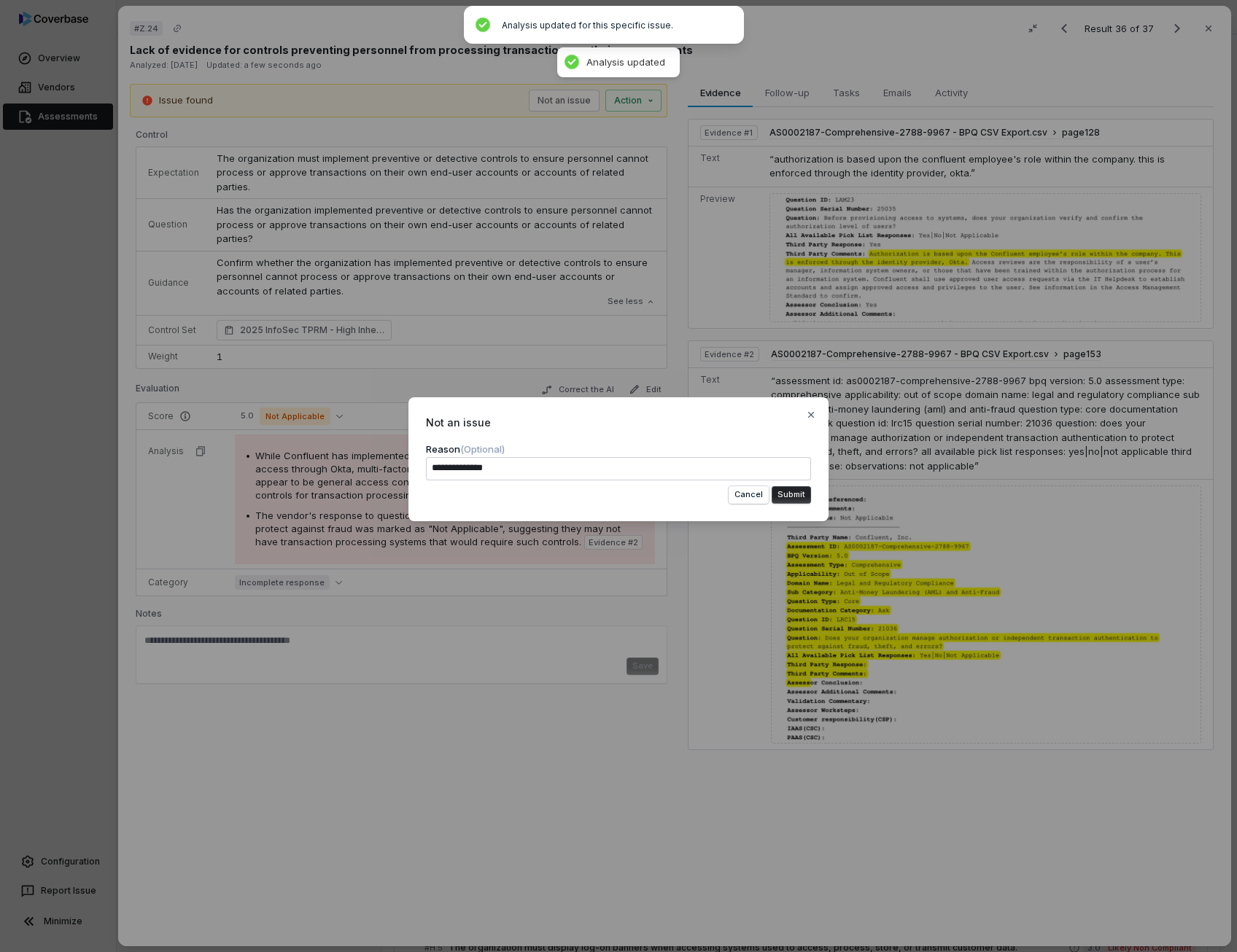
click at [794, 494] on button "Submit" at bounding box center [791, 495] width 39 height 18
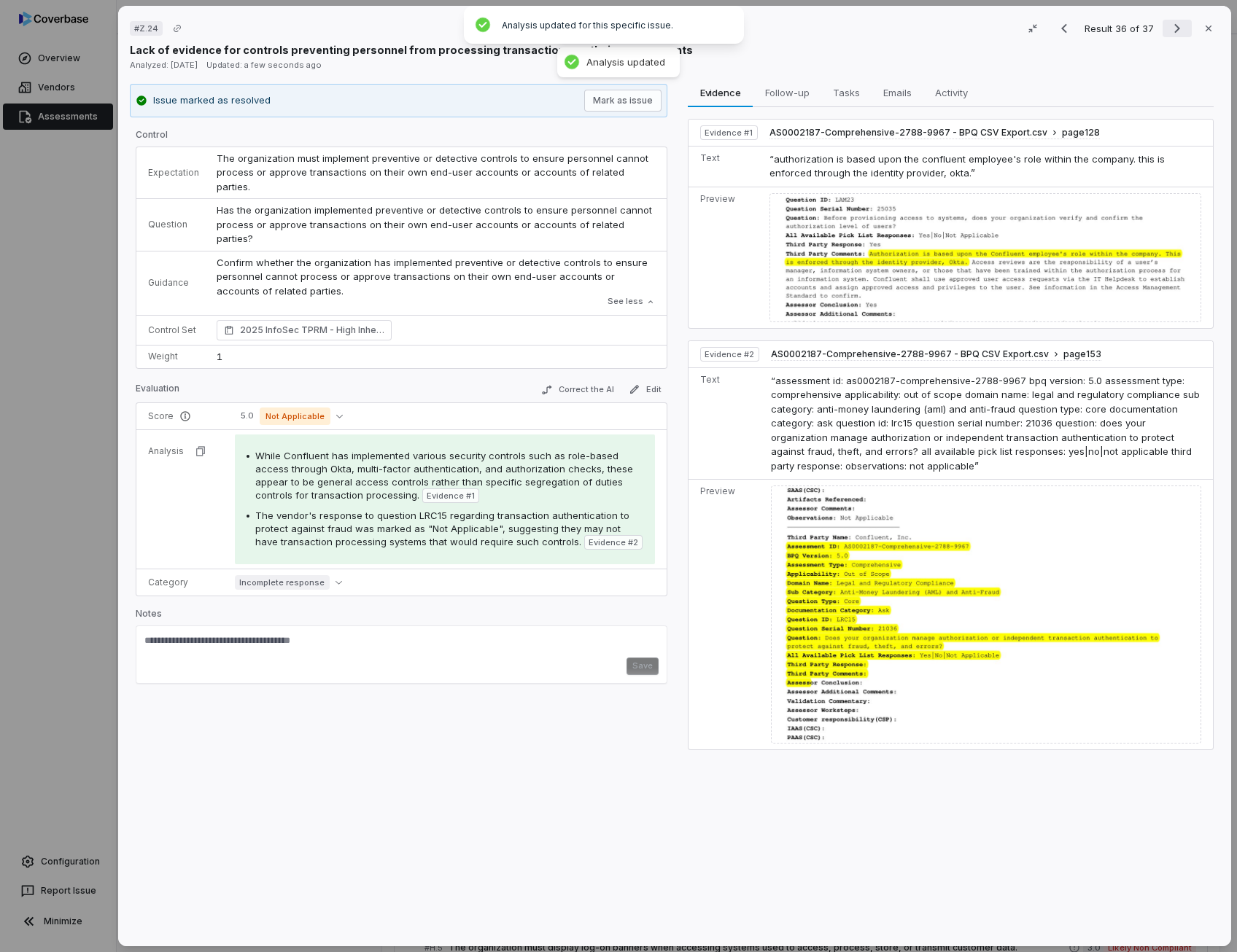
click at [1168, 24] on icon "Next result" at bounding box center [1177, 29] width 18 height 18
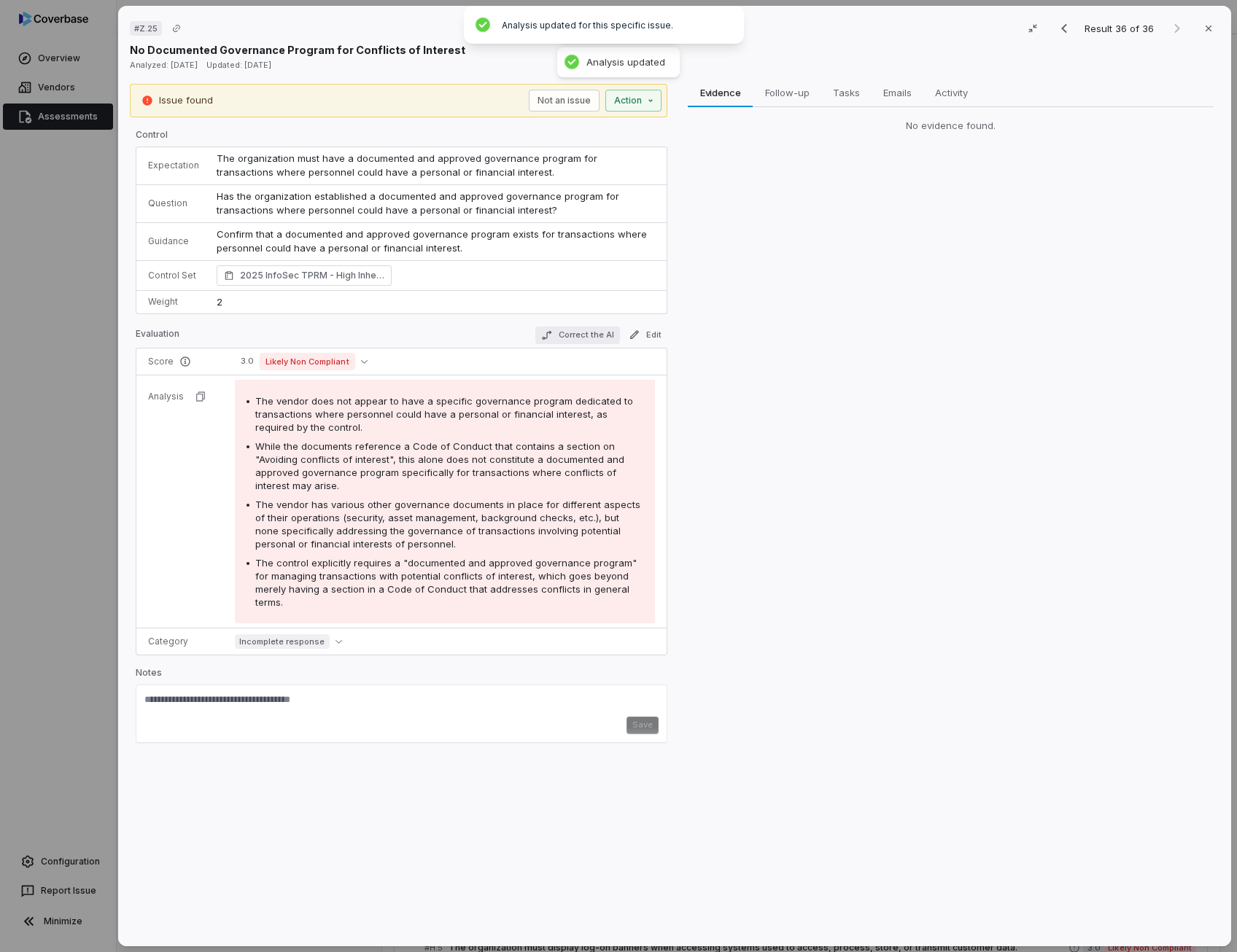
click at [579, 336] on button "Correct the AI" at bounding box center [578, 336] width 85 height 18
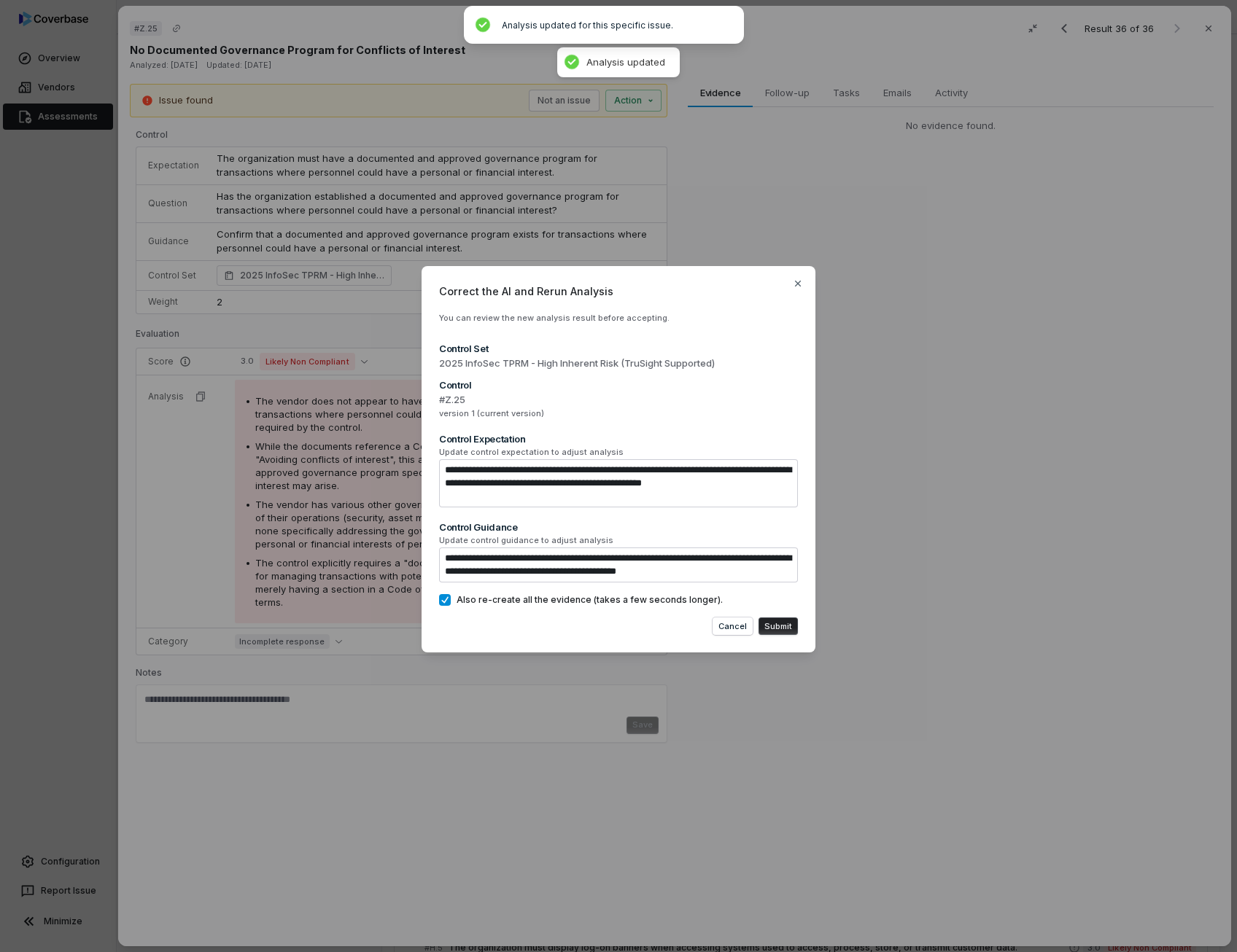
click at [783, 622] on button "Submit" at bounding box center [777, 626] width 39 height 18
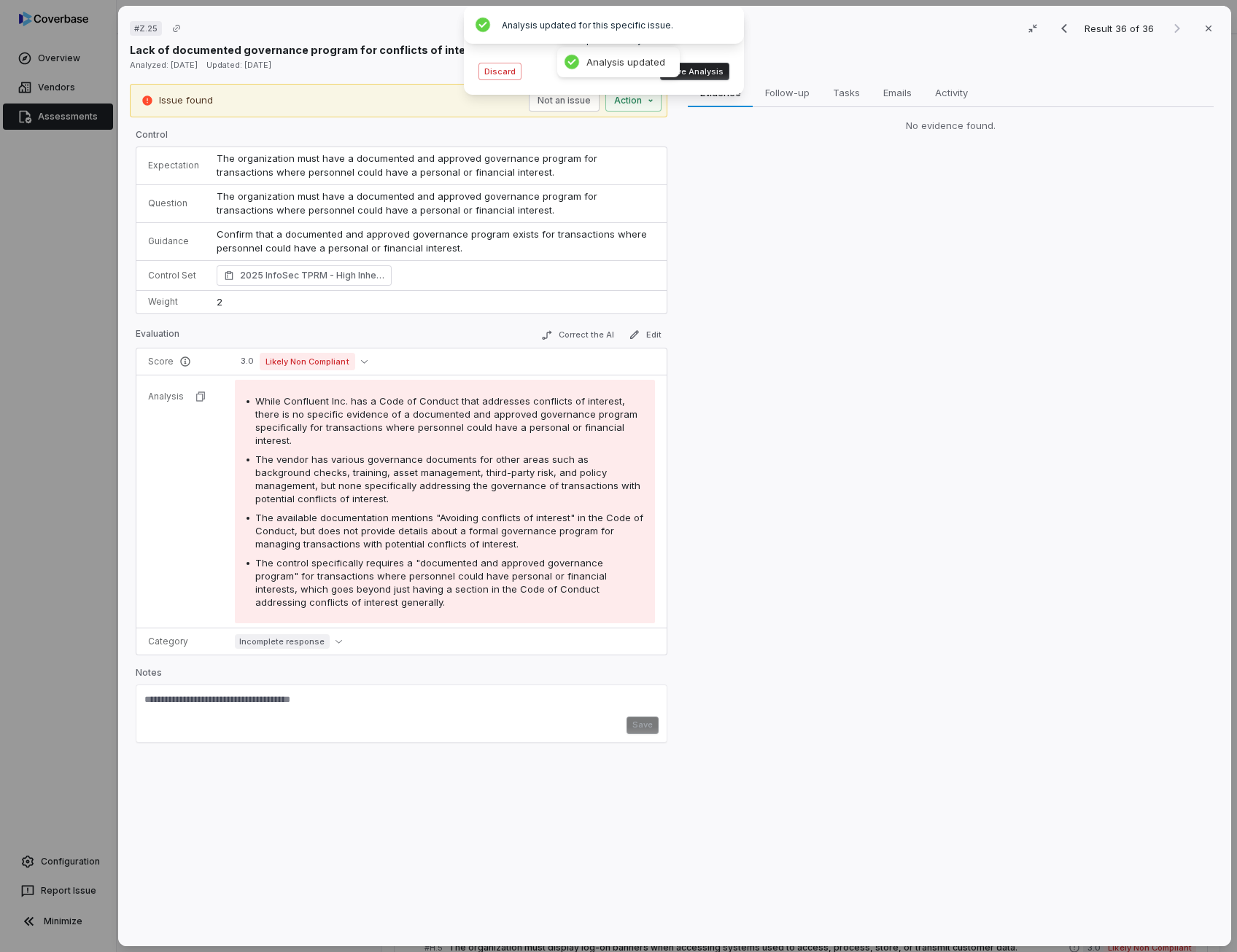
click at [718, 69] on button "Save Analysis" at bounding box center [695, 72] width 69 height 18
click at [588, 338] on button "Correct the AI" at bounding box center [578, 336] width 85 height 18
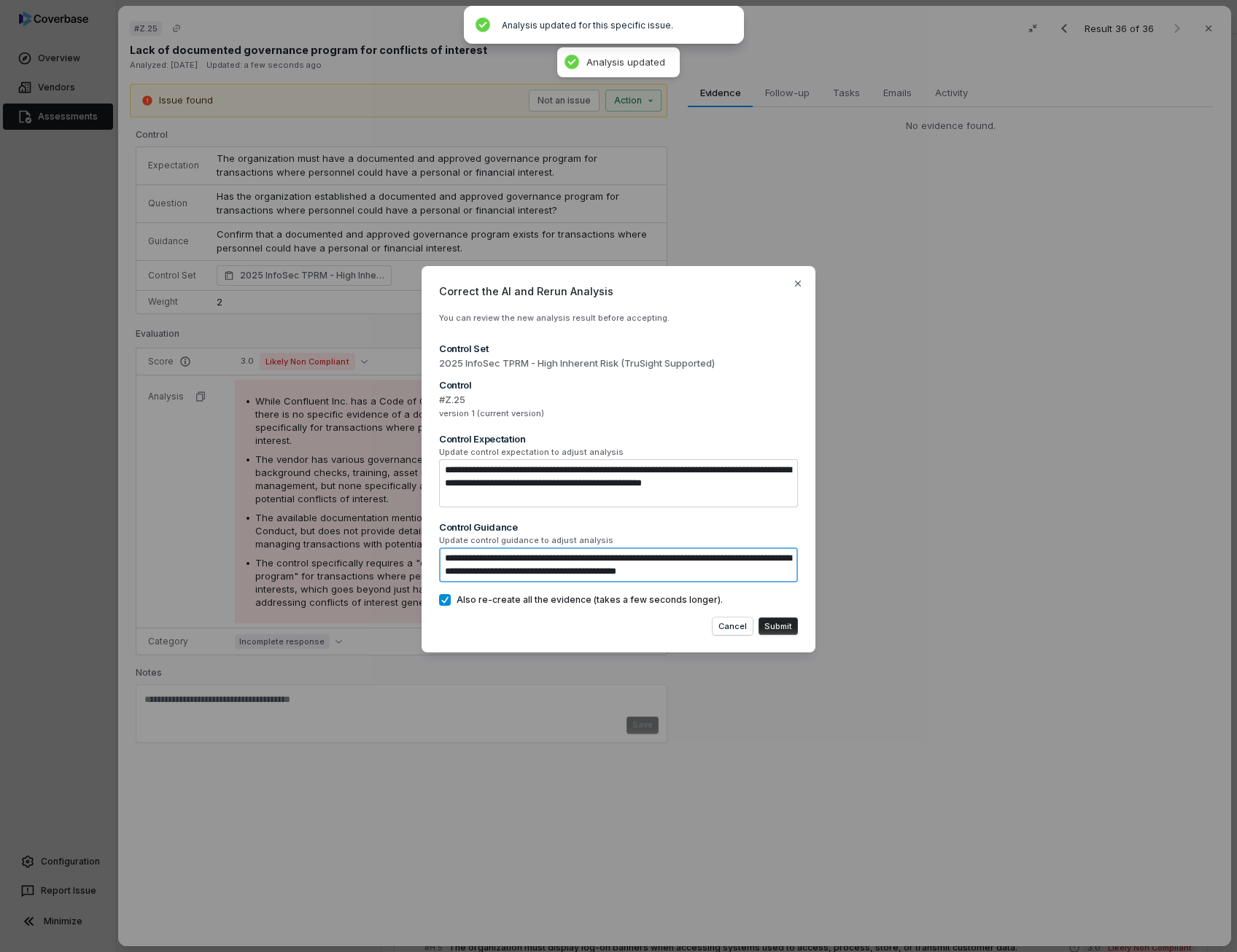
click at [772, 574] on textarea "**********" at bounding box center [618, 564] width 358 height 35
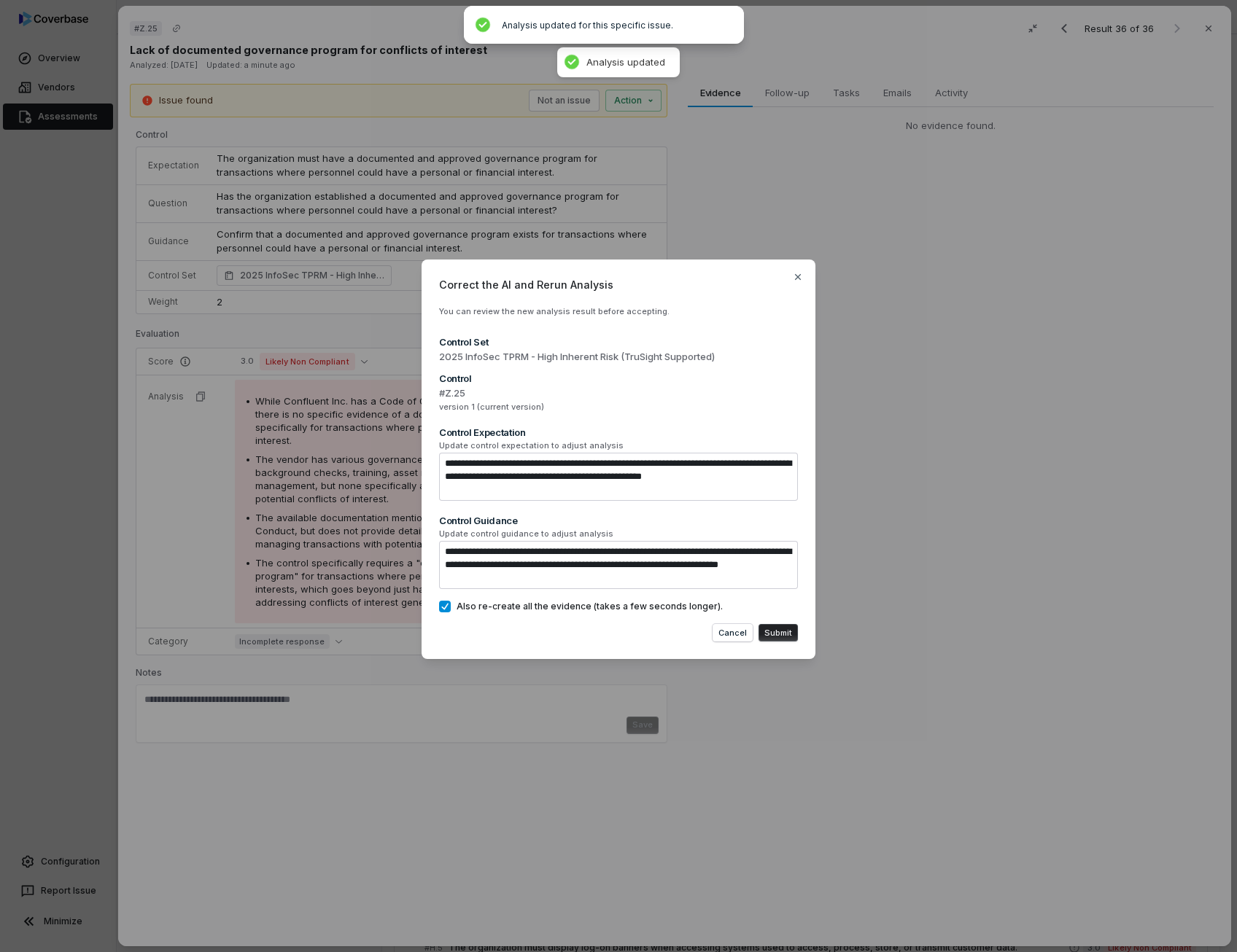
click at [786, 636] on button "Submit" at bounding box center [777, 633] width 39 height 18
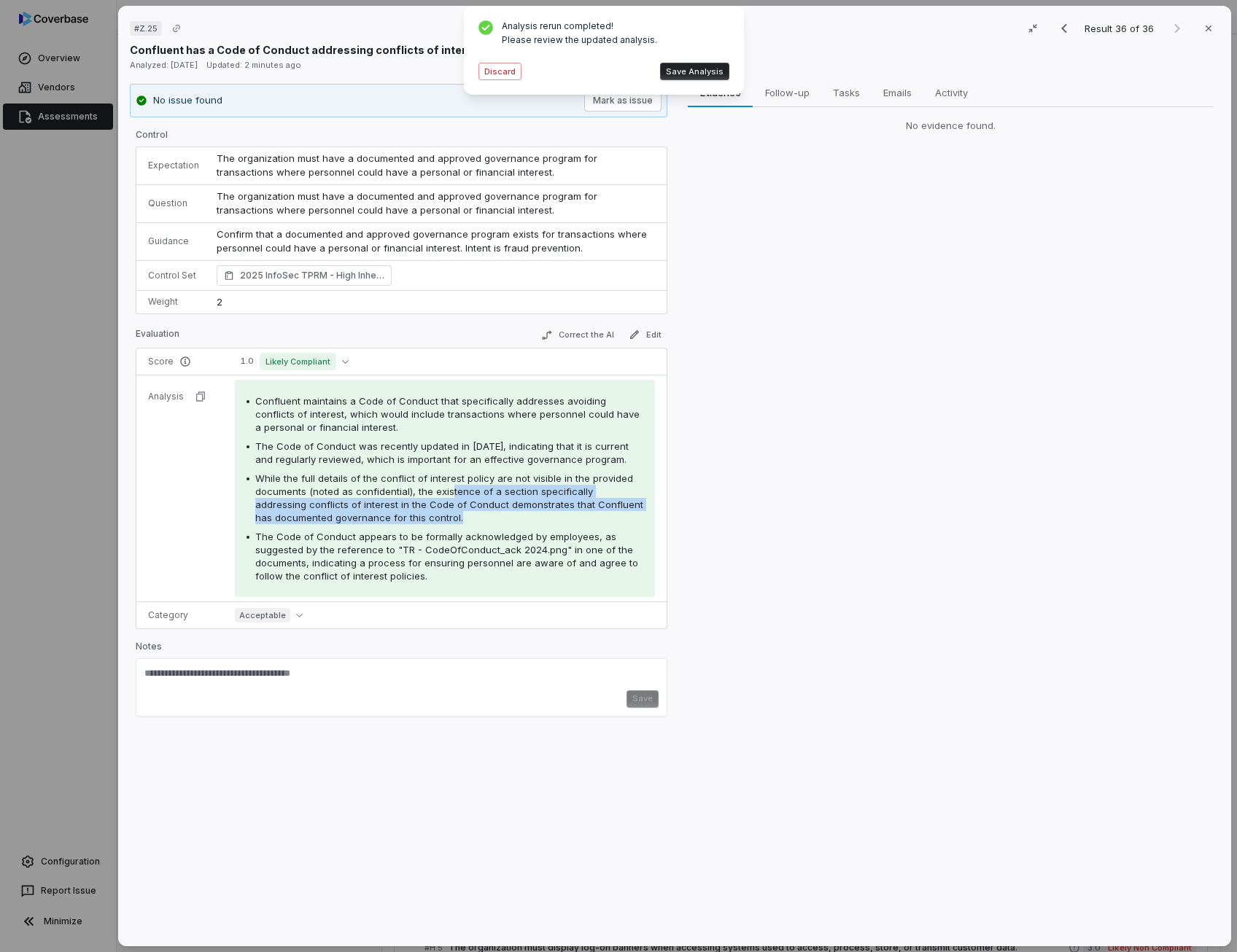
drag, startPoint x: 445, startPoint y: 490, endPoint x: 440, endPoint y: 511, distance: 21.6
click at [440, 511] on div "While the full details of the conflict of interest policy are not visible in th…" at bounding box center [449, 498] width 388 height 52
drag, startPoint x: 440, startPoint y: 511, endPoint x: 394, endPoint y: 402, distance: 118.3
click at [394, 402] on span "Confluent maintains a Code of Conduct that specifically addresses avoiding conf…" at bounding box center [447, 414] width 384 height 38
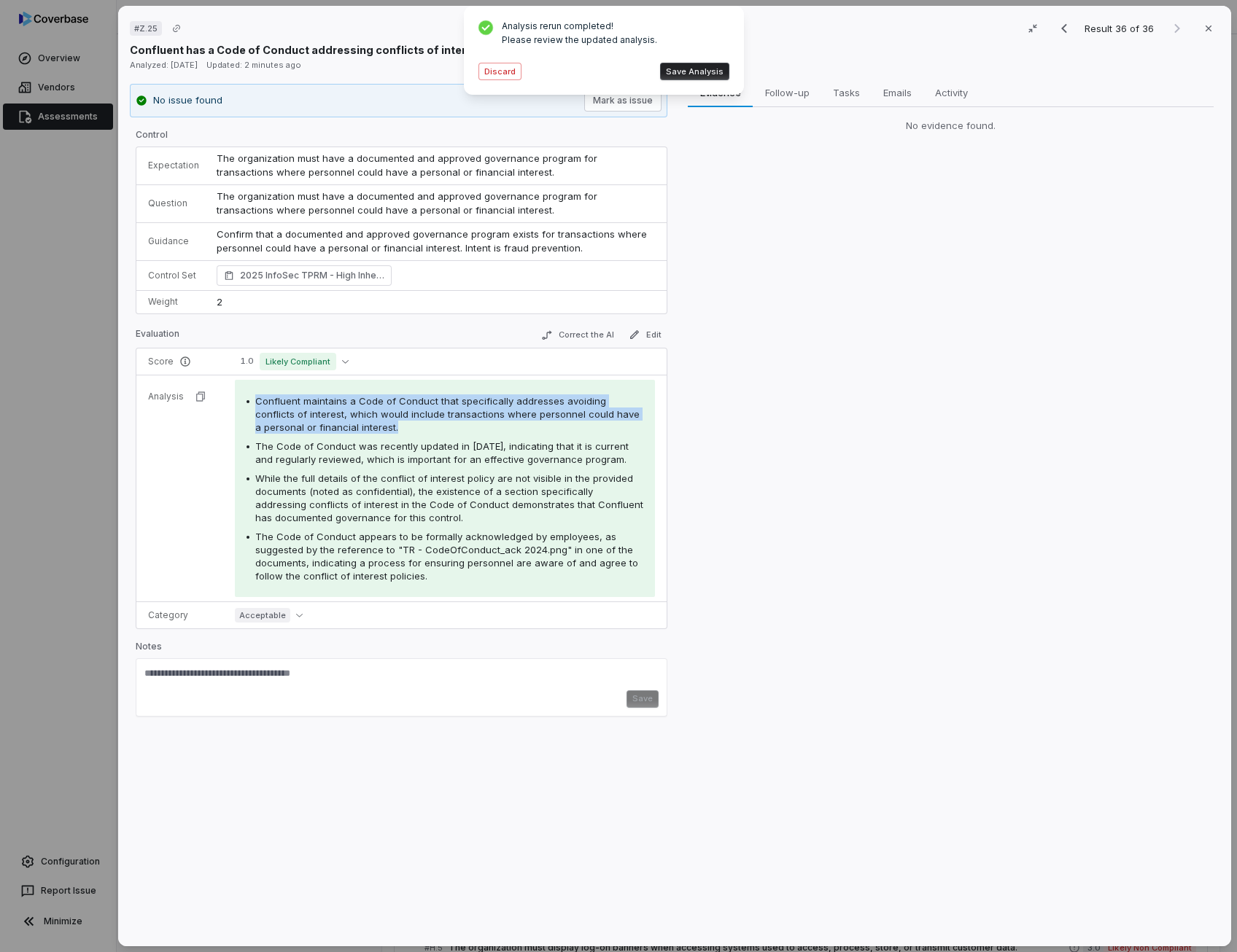
drag, startPoint x: 394, startPoint y: 402, endPoint x: 471, endPoint y: 407, distance: 77.2
click at [471, 407] on span "Confluent maintains a Code of Conduct that specifically addresses avoiding conf…" at bounding box center [447, 414] width 384 height 38
drag, startPoint x: 595, startPoint y: 399, endPoint x: 298, endPoint y: 414, distance: 297.4
click at [298, 414] on span "Confluent maintains a Code of Conduct that specifically addresses avoiding conf…" at bounding box center [447, 414] width 384 height 38
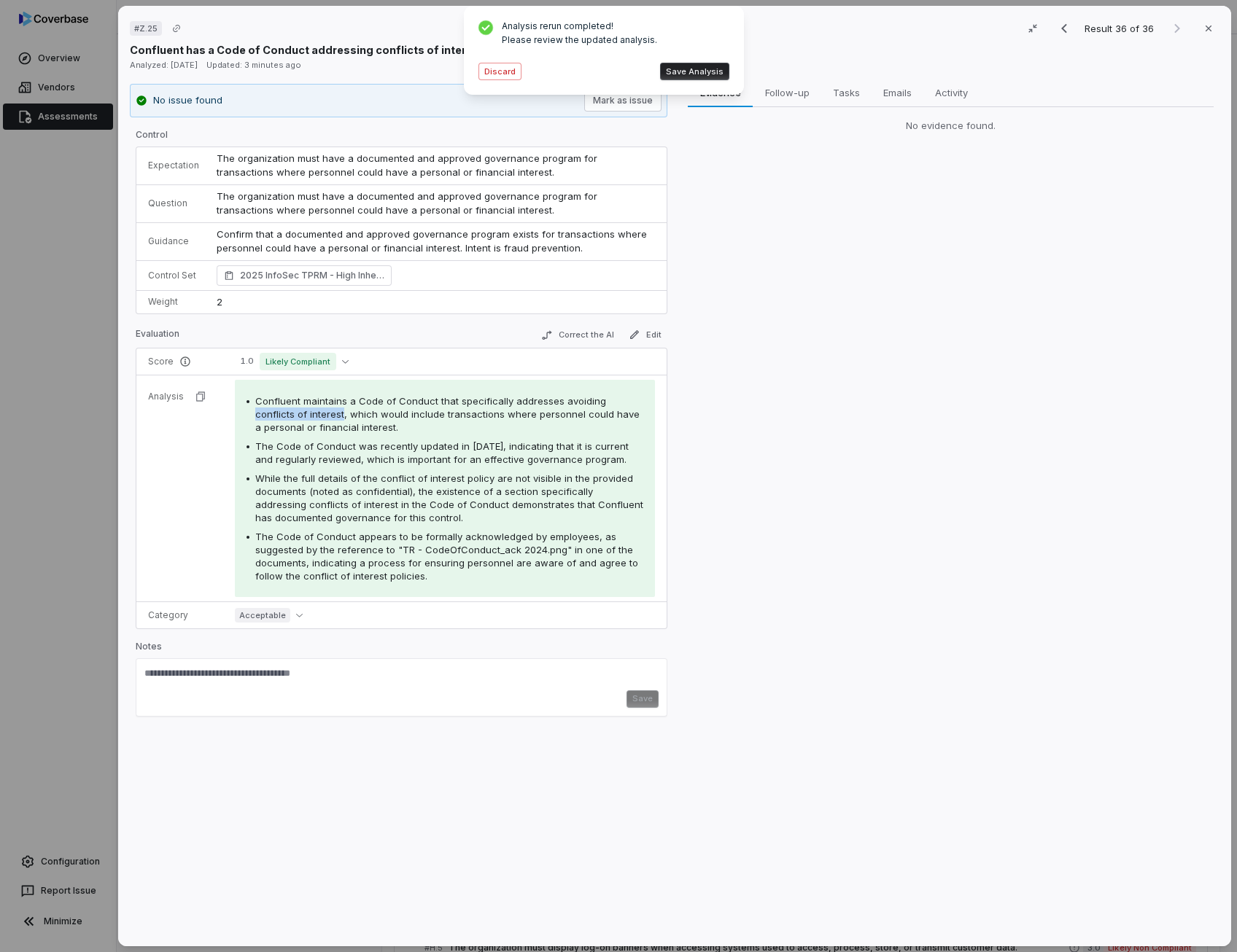
click at [709, 71] on button "Save Analysis" at bounding box center [695, 72] width 69 height 18
click at [491, 247] on p "Confirm that a documented and approved governance program exists for transactio…" at bounding box center [436, 241] width 438 height 29
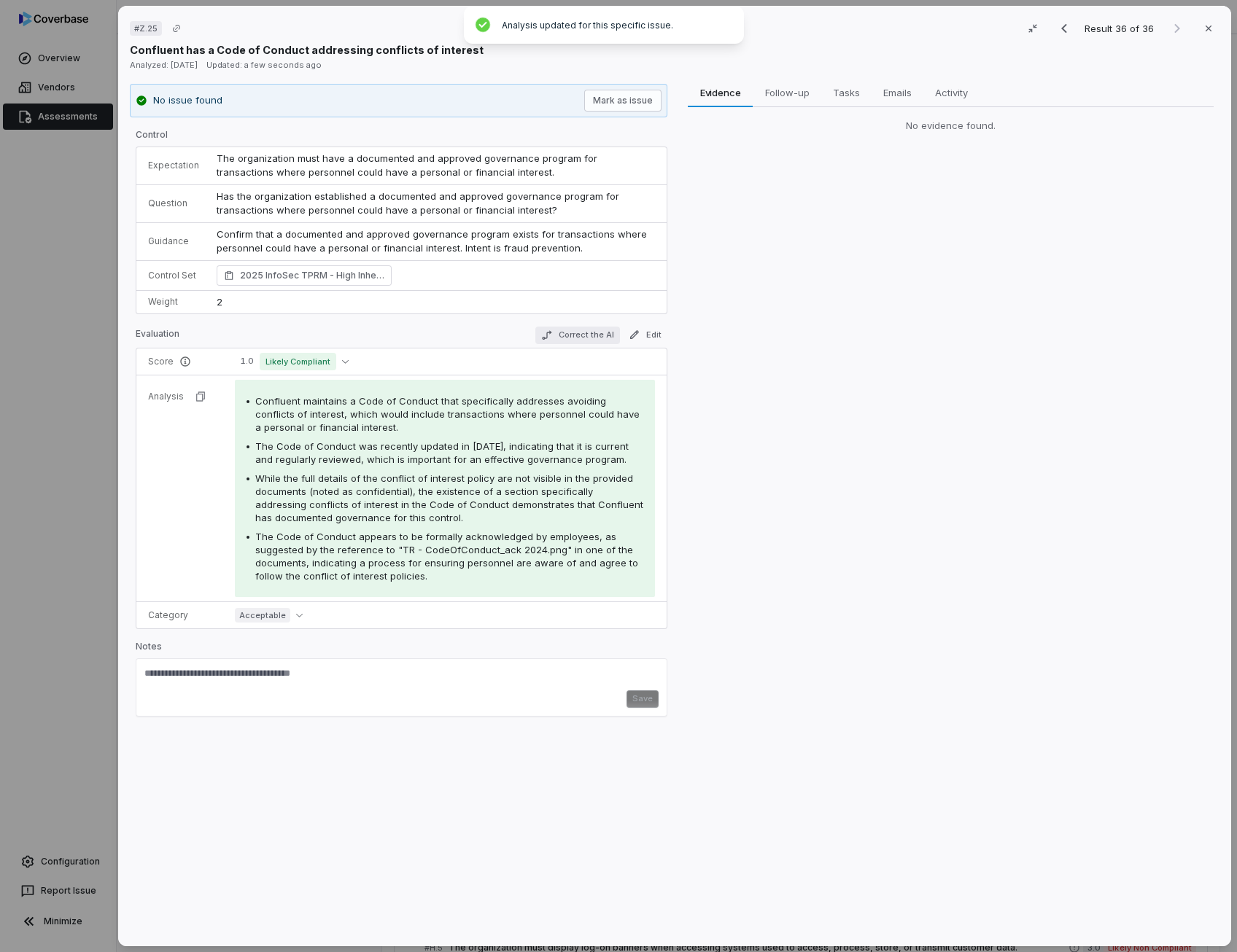
click at [580, 333] on button "Correct the AI" at bounding box center [578, 336] width 85 height 18
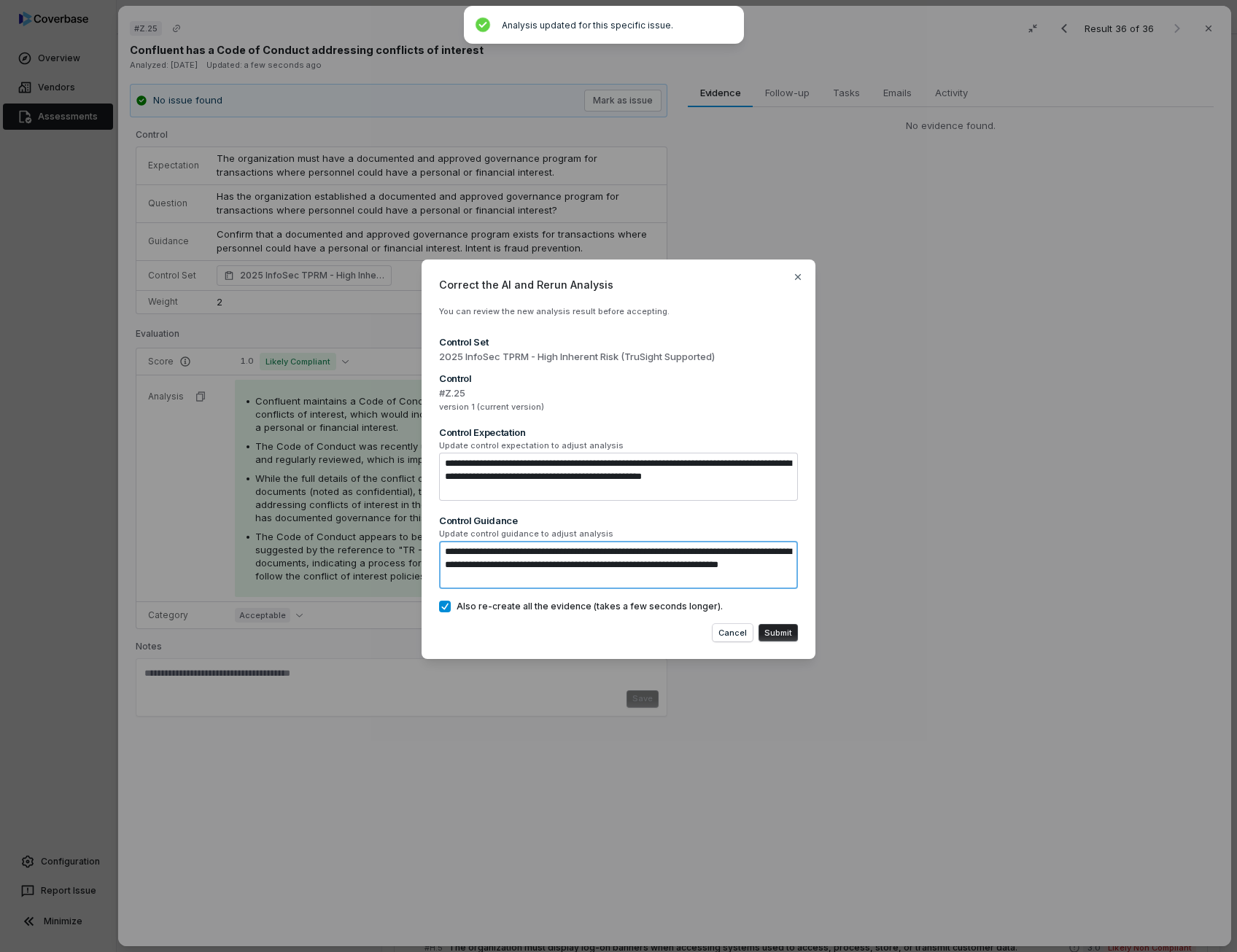
click at [583, 577] on textarea "**********" at bounding box center [618, 564] width 358 height 48
click at [482, 577] on textarea "**********" at bounding box center [618, 564] width 358 height 48
click at [794, 630] on button "Submit" at bounding box center [777, 633] width 39 height 18
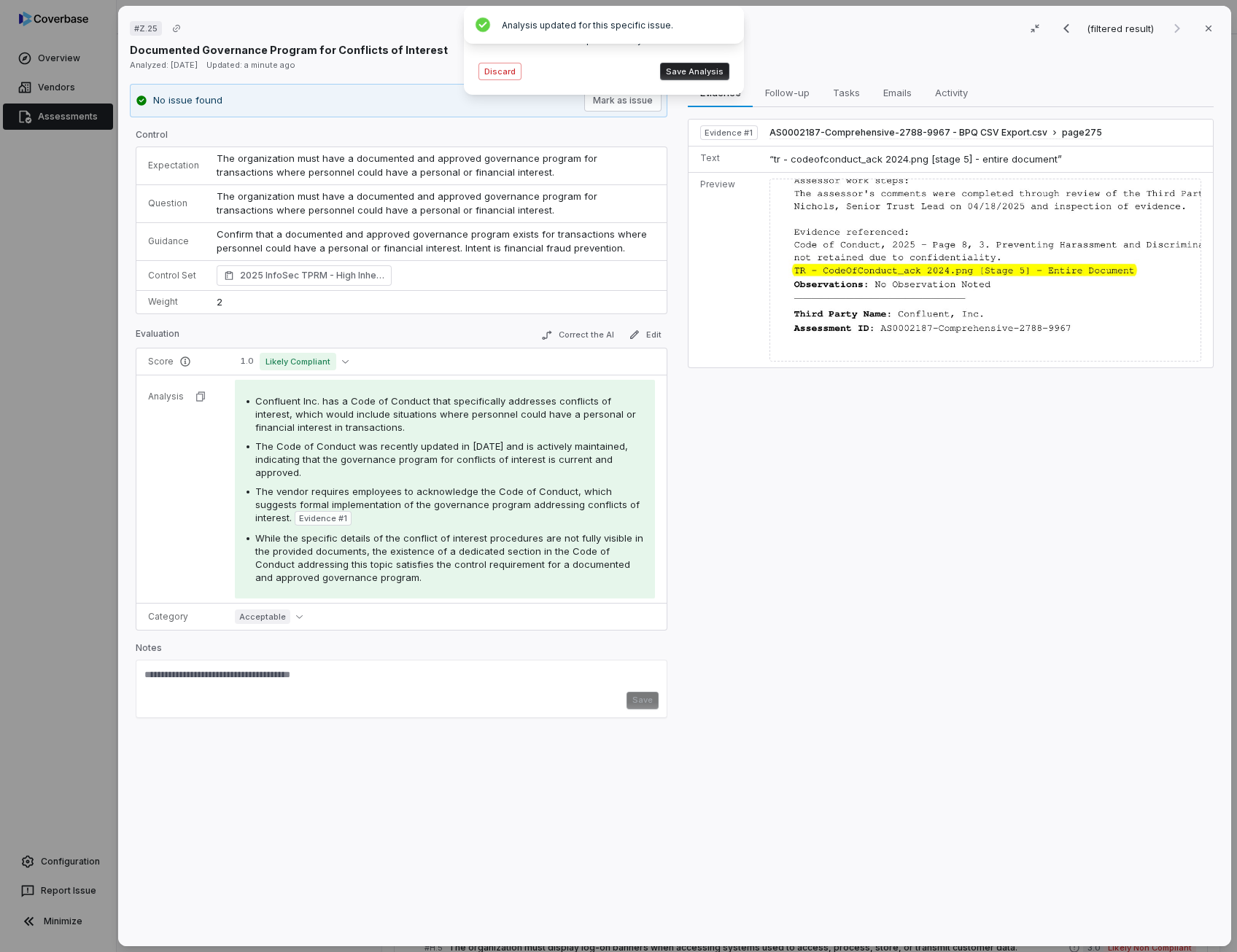
click at [715, 73] on button "Save Analysis" at bounding box center [695, 72] width 69 height 18
click at [393, 449] on span "The Code of Conduct was recently updated in [DATE] and is actively maintained, …" at bounding box center [441, 459] width 373 height 38
click at [369, 562] on span "While the specific details of the conflict of interest procedures are not fully…" at bounding box center [449, 557] width 388 height 51
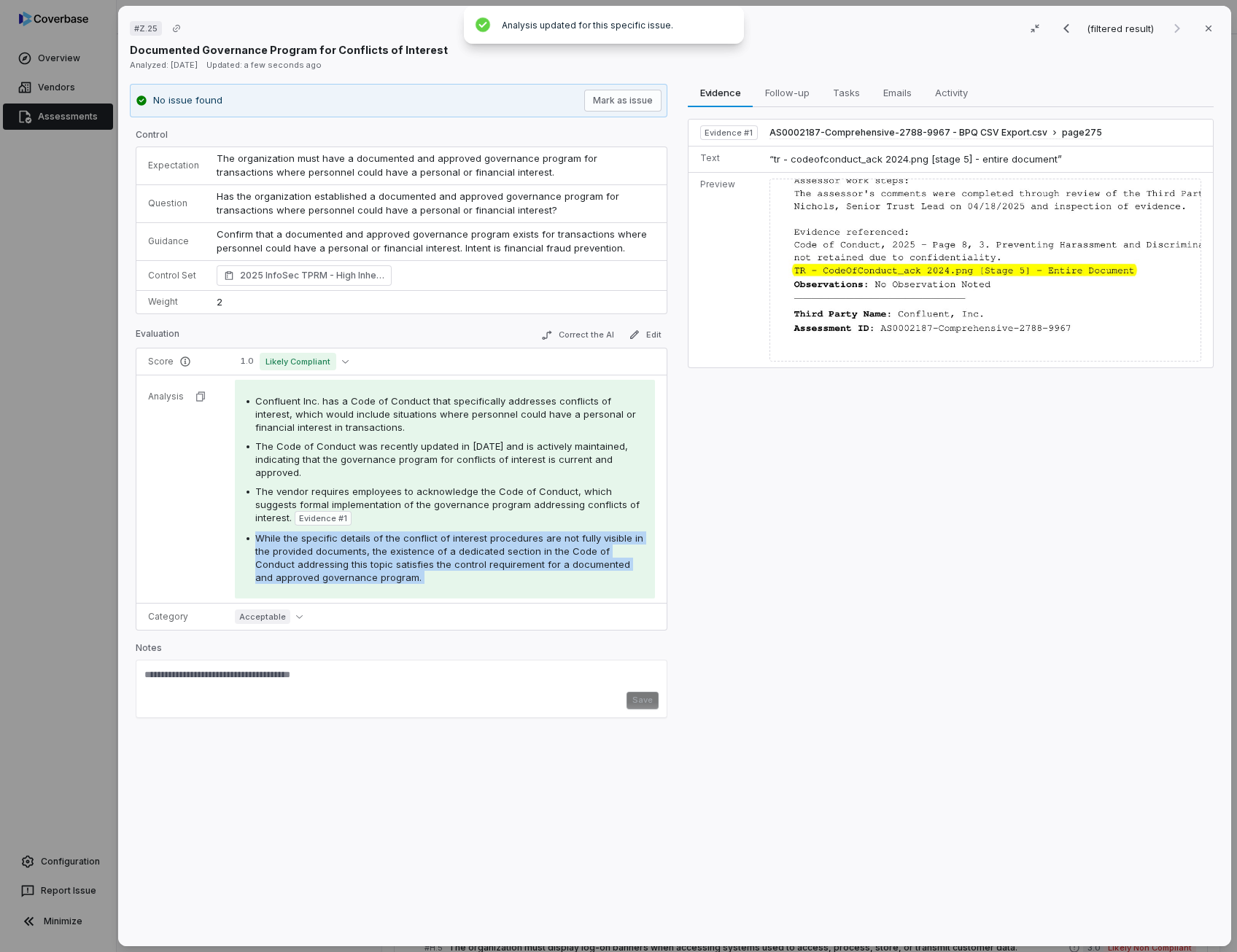
drag, startPoint x: 369, startPoint y: 562, endPoint x: 497, endPoint y: 566, distance: 128.1
click at [497, 566] on span "While the specific details of the conflict of interest procedures are not fully…" at bounding box center [449, 557] width 388 height 51
click at [334, 361] on button "1.0 Likely Compliant" at bounding box center [294, 361] width 119 height 18
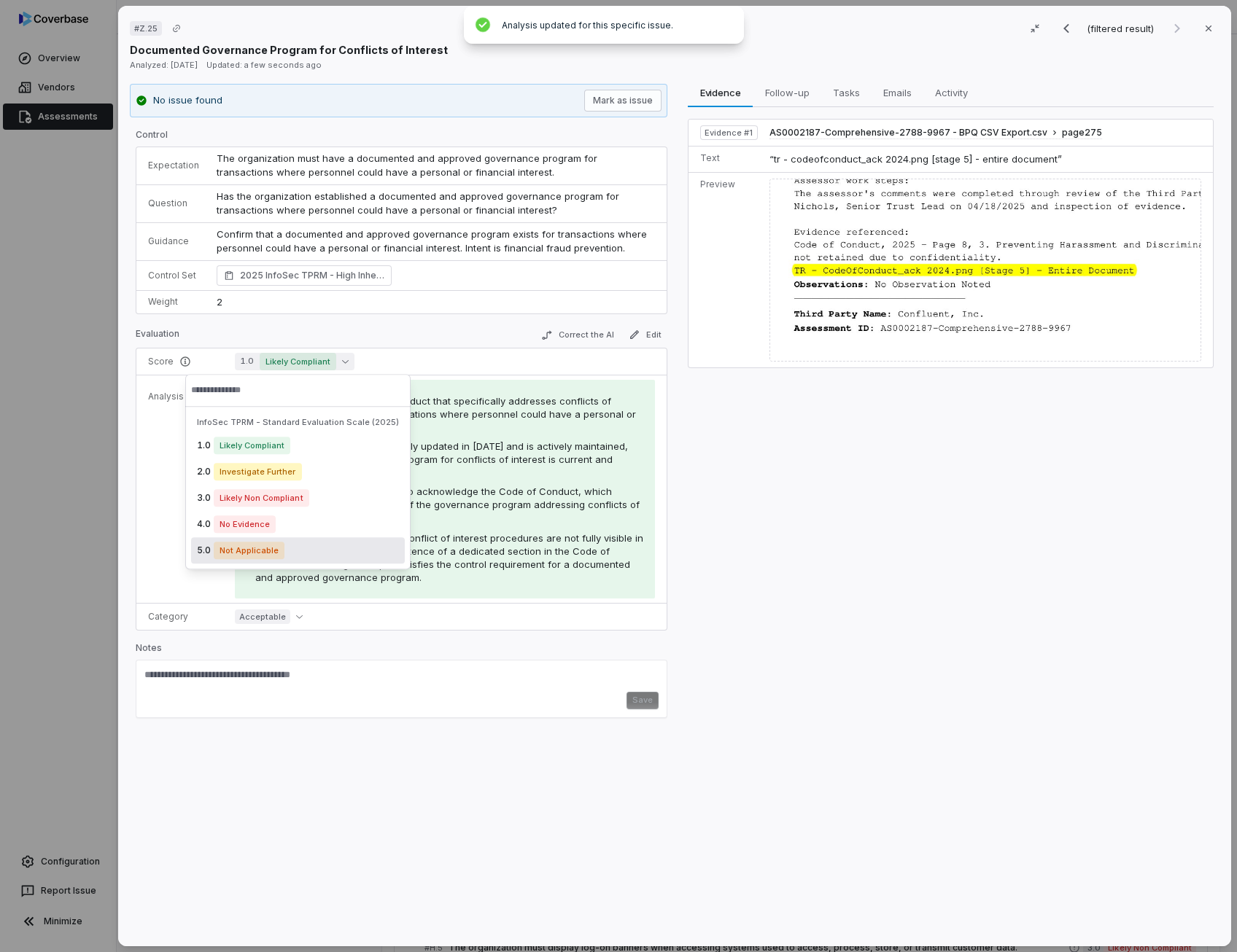
click at [234, 549] on span "Not Applicable" at bounding box center [249, 550] width 71 height 18
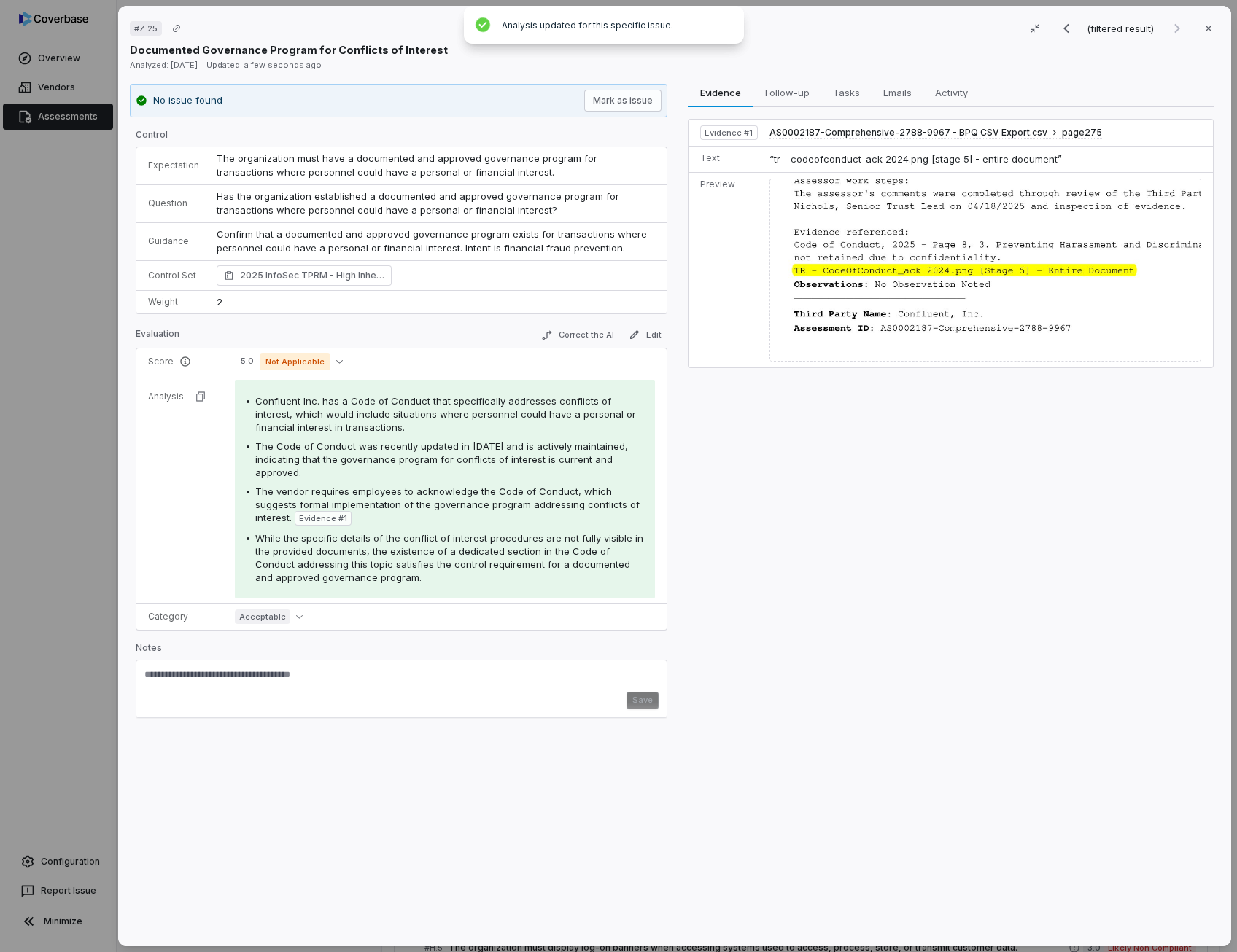
click at [477, 685] on textarea at bounding box center [401, 680] width 514 height 24
click at [655, 695] on div "**********" at bounding box center [401, 689] width 532 height 58
click at [645, 695] on button "Save" at bounding box center [642, 701] width 32 height 18
click at [1202, 30] on icon "button" at bounding box center [1208, 29] width 12 height 12
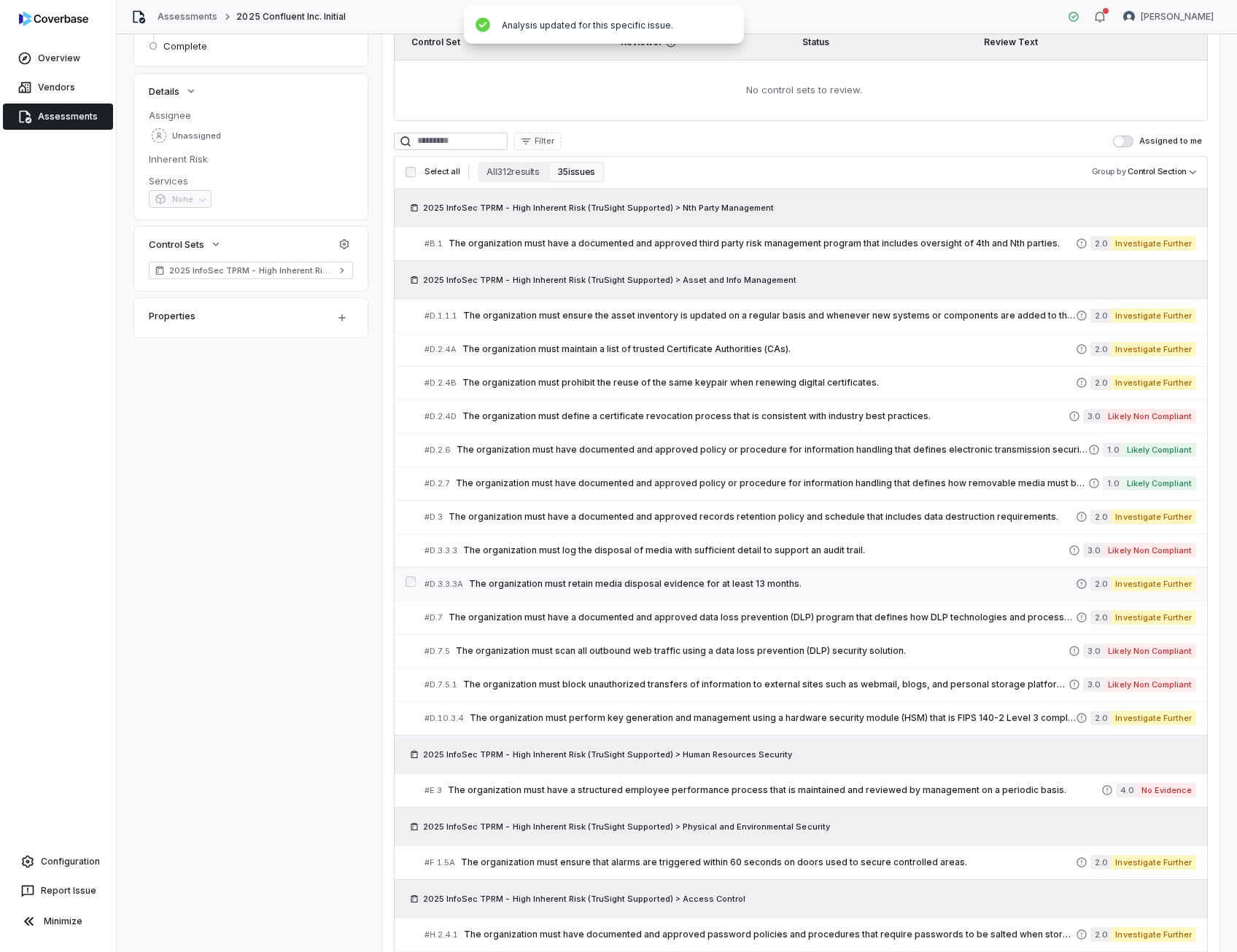
scroll to position [214, 0]
click at [515, 176] on button "All 312 results" at bounding box center [512, 173] width 70 height 21
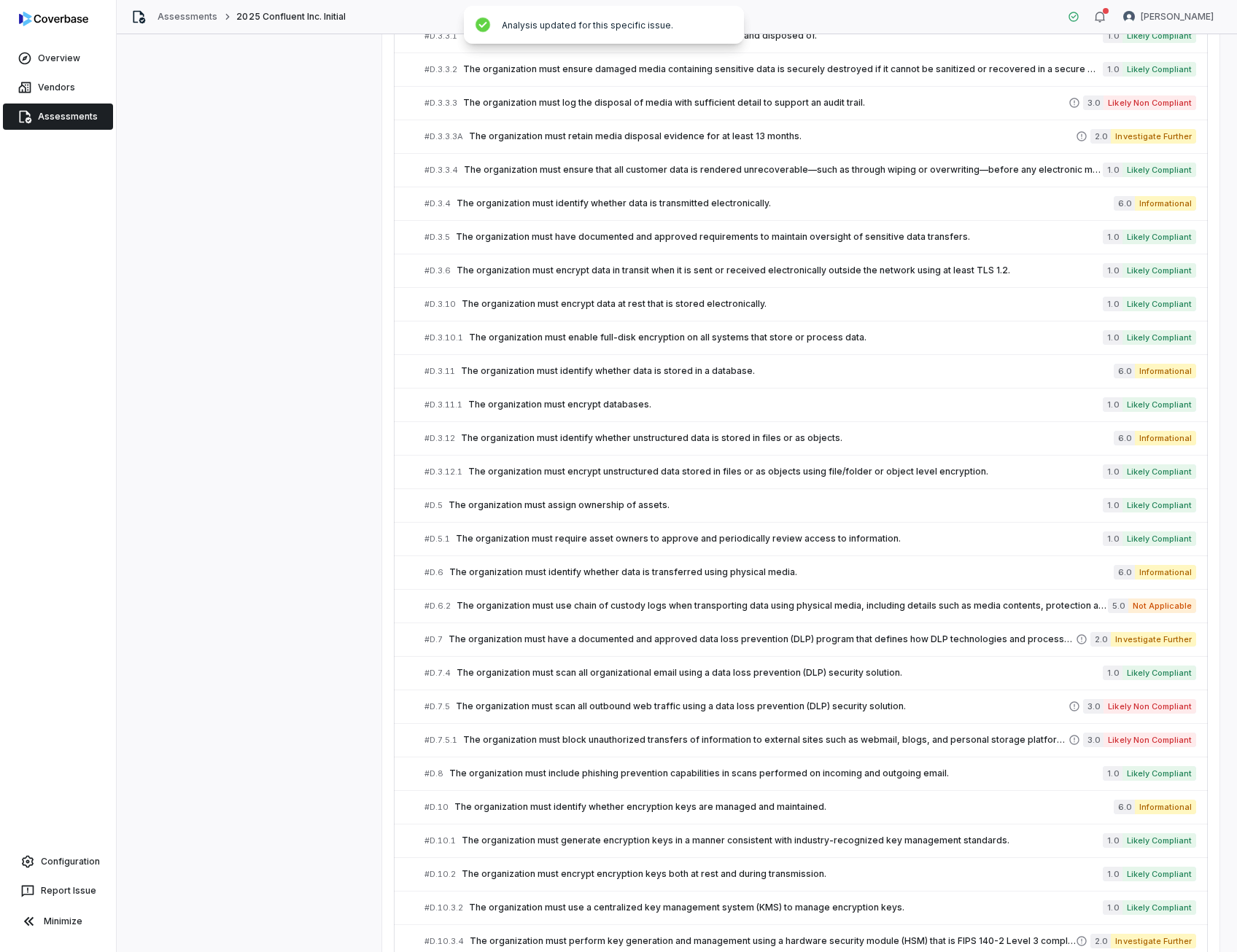
scroll to position [2244, 0]
